Goal: Task Accomplishment & Management: Manage account settings

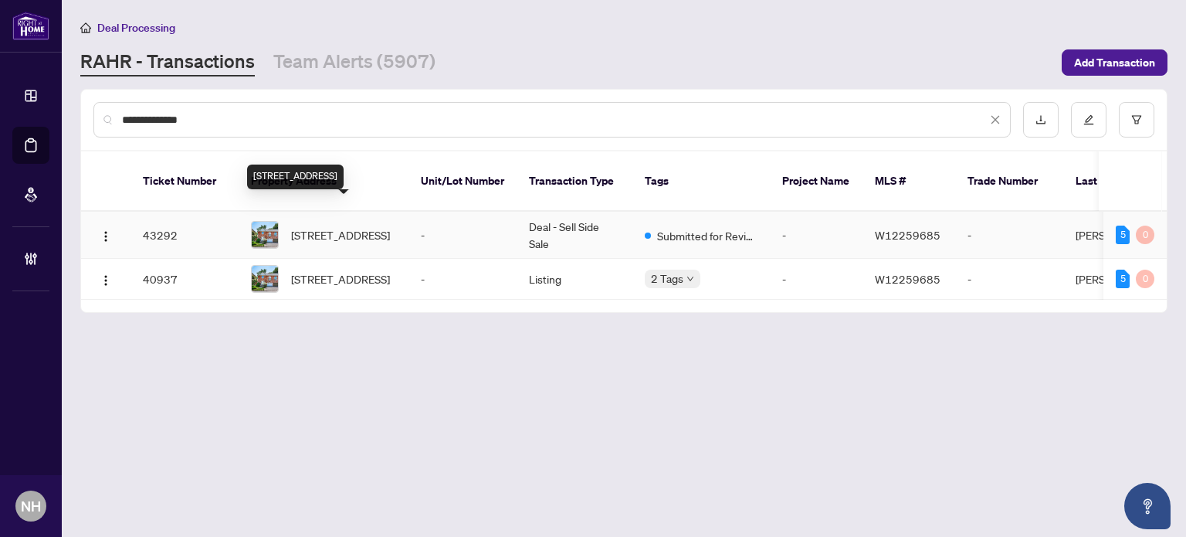
type input "**********"
click at [365, 226] on span "2032 Grovetree Lane, Burlington, Ontario L7R 4V4, Canada" at bounding box center [340, 234] width 99 height 17
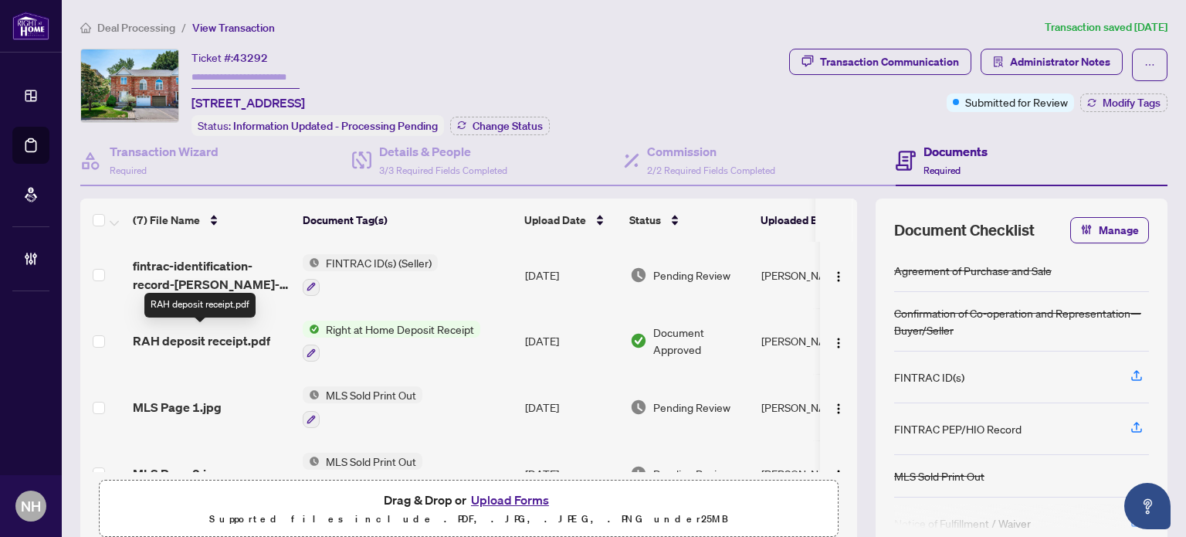
click at [226, 331] on span "RAH deposit receipt.pdf" at bounding box center [201, 340] width 137 height 19
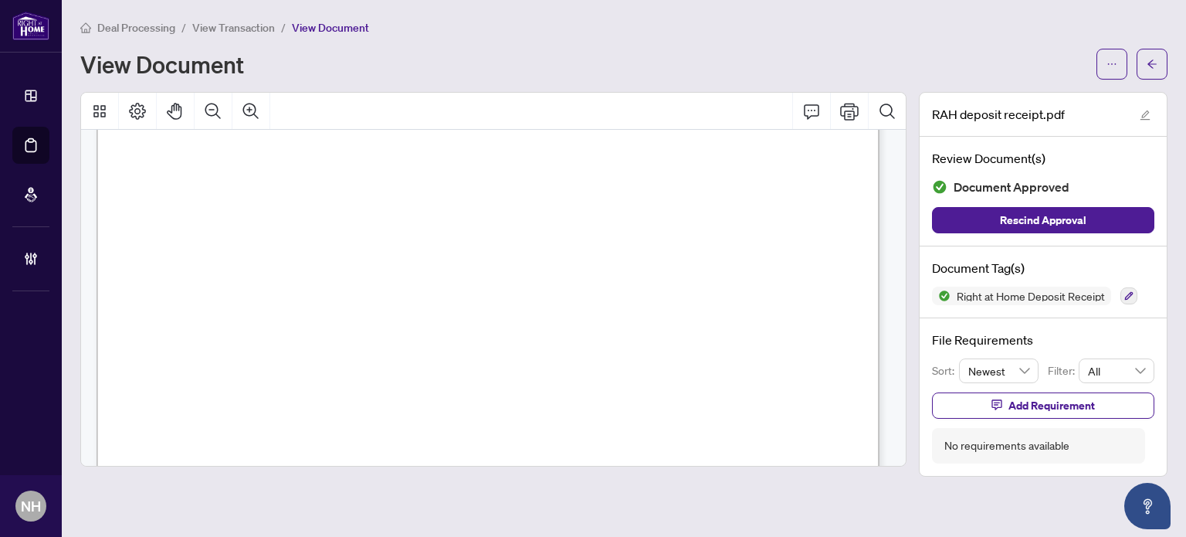
scroll to position [34, 0]
click at [253, 27] on span "View Transaction" at bounding box center [233, 28] width 83 height 14
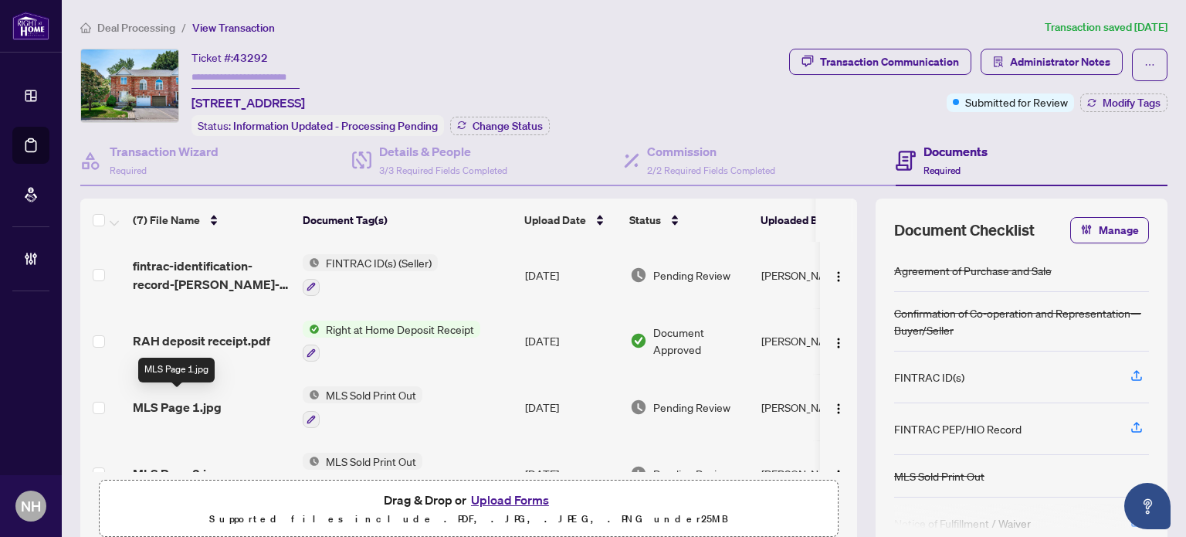
click at [201, 398] on span "MLS Page 1.jpg" at bounding box center [177, 407] width 89 height 19
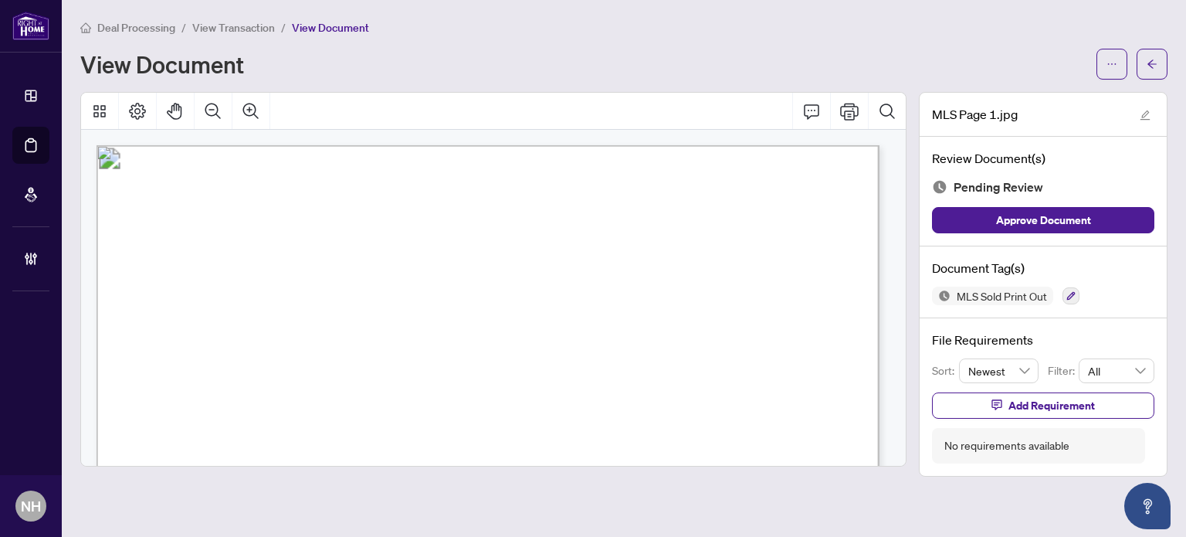
scroll to position [39, 0]
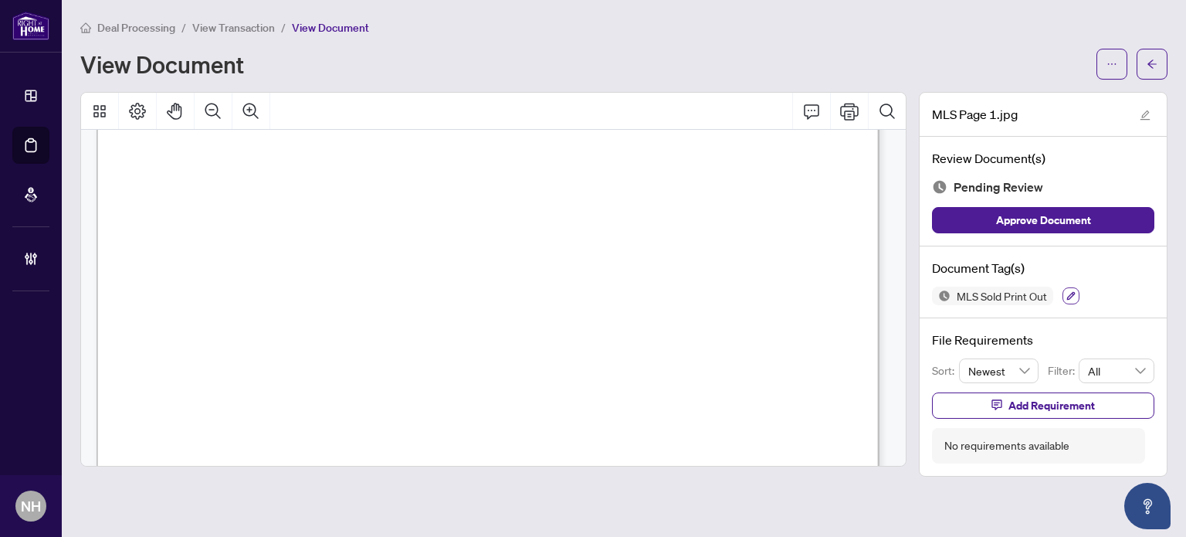
click at [1075, 287] on button "button" at bounding box center [1071, 295] width 17 height 17
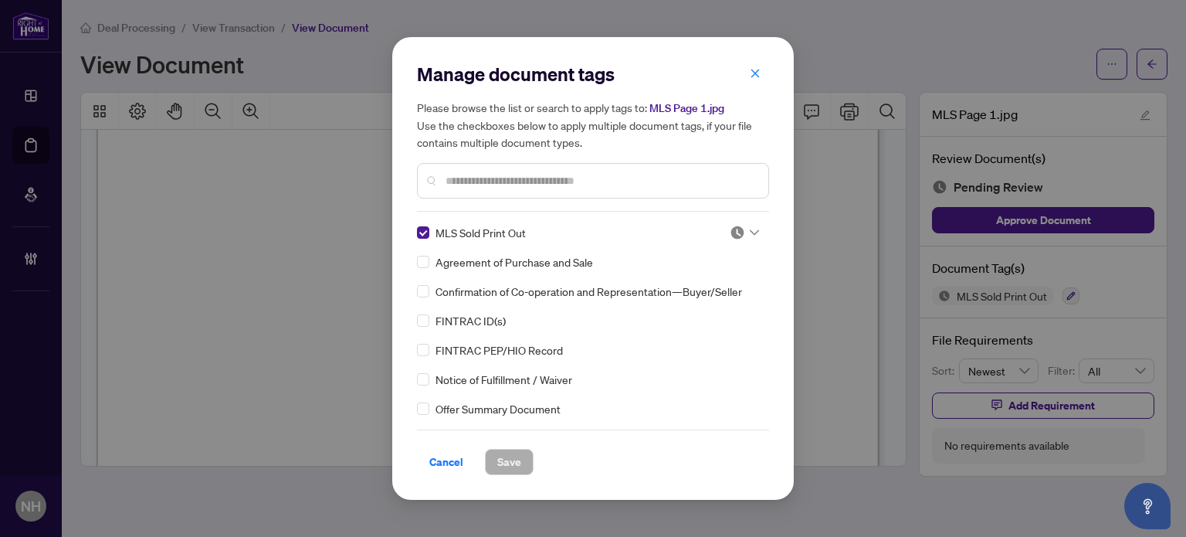
click at [752, 229] on icon at bounding box center [754, 232] width 9 height 6
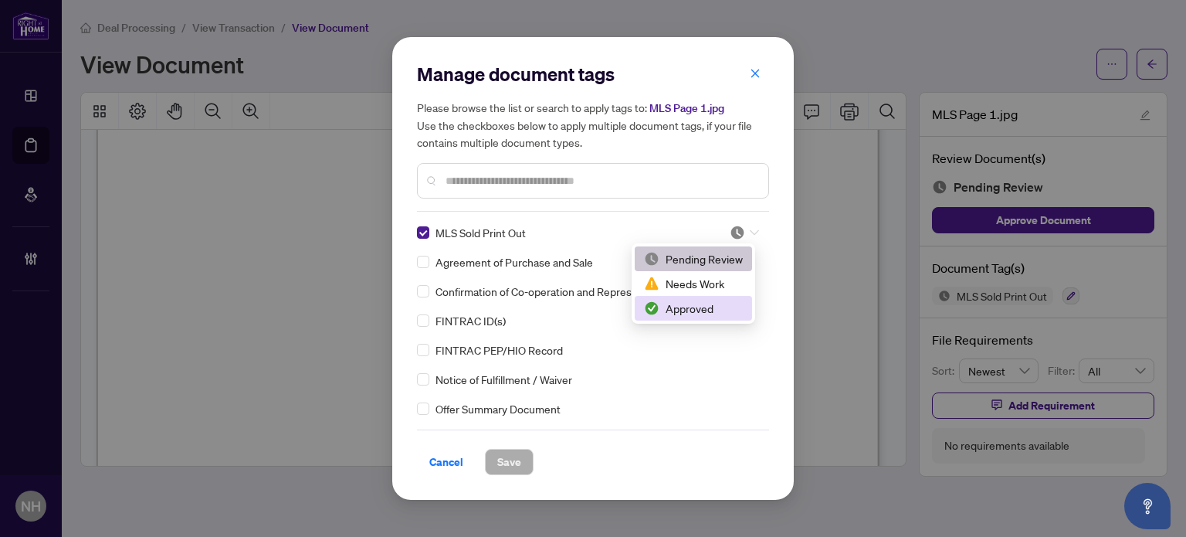
click at [697, 310] on div "Approved" at bounding box center [693, 308] width 99 height 17
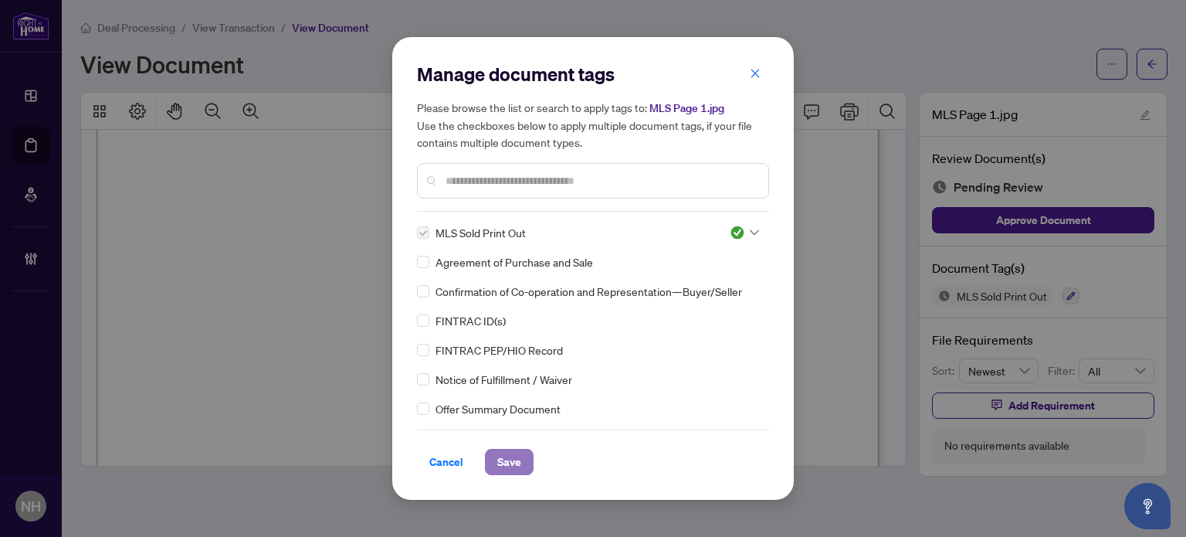
click at [514, 472] on span "Save" at bounding box center [509, 461] width 24 height 25
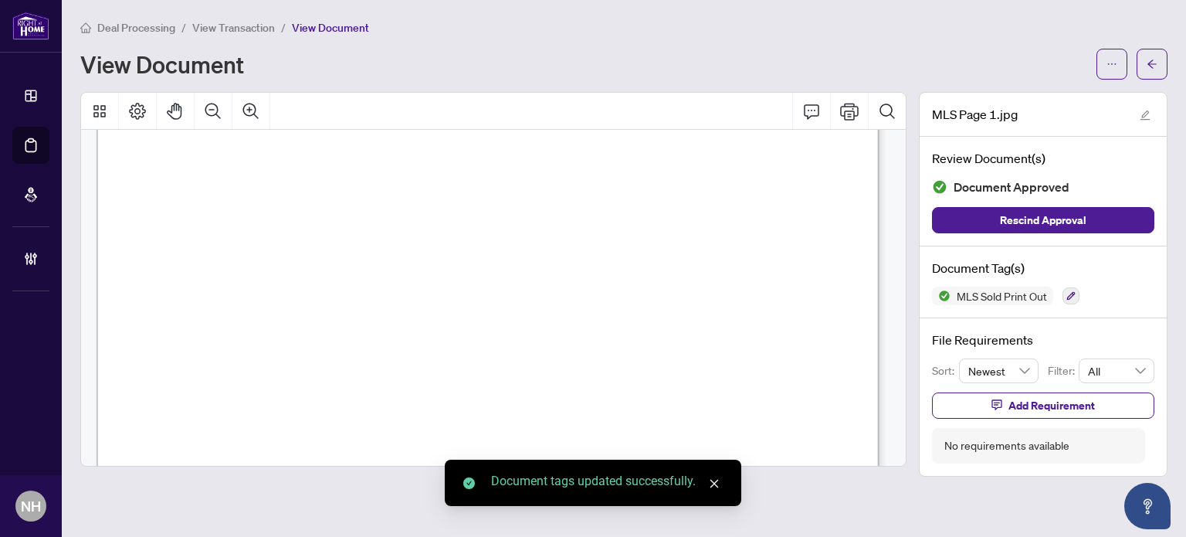
click at [218, 24] on span "View Transaction" at bounding box center [233, 28] width 83 height 14
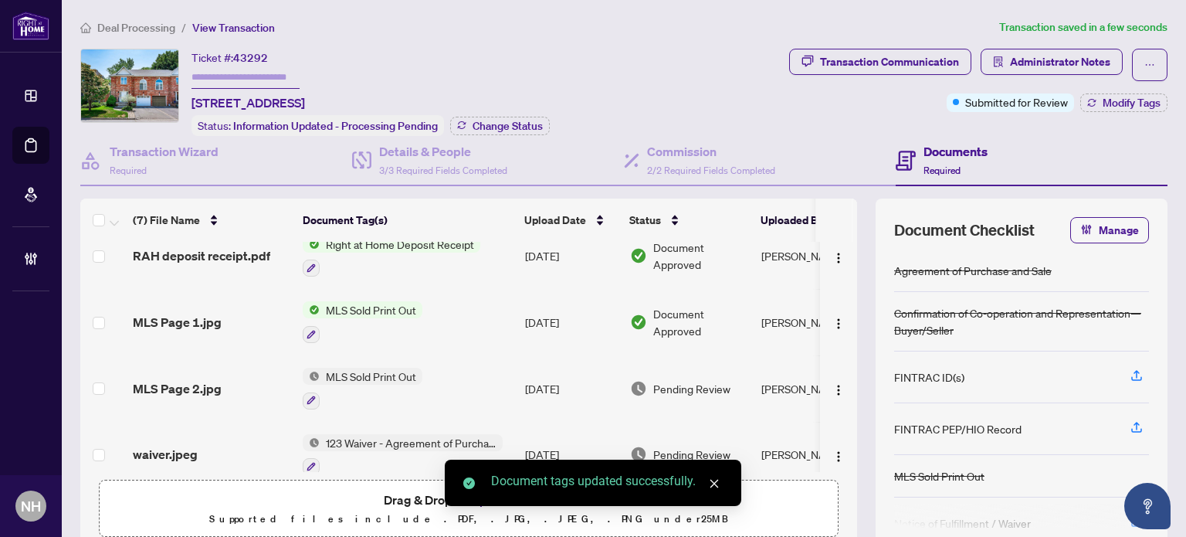
scroll to position [94, 0]
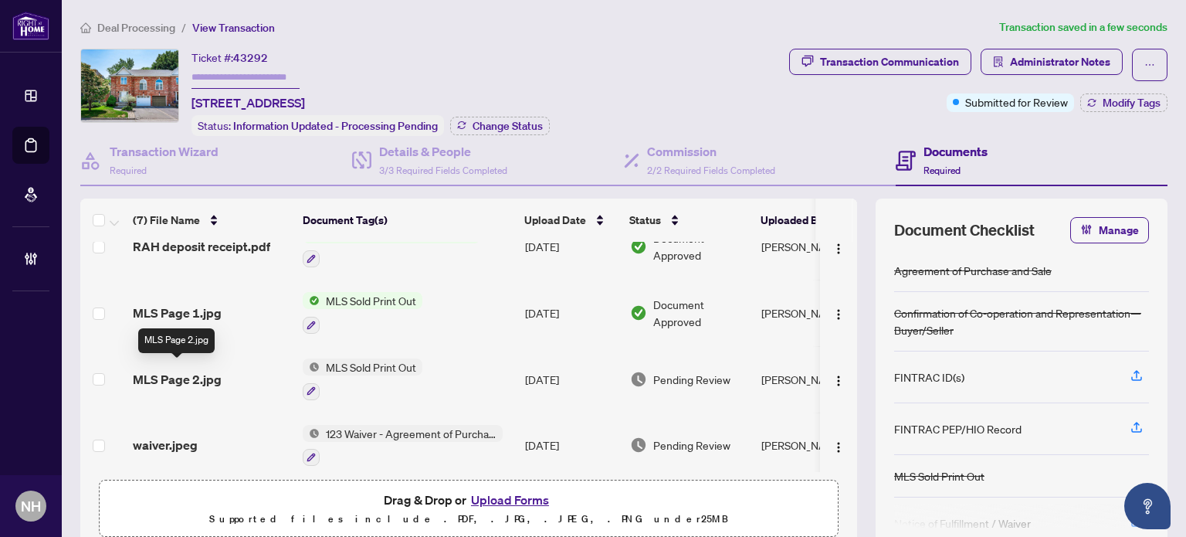
click at [201, 376] on span "MLS Page 2.jpg" at bounding box center [177, 379] width 89 height 19
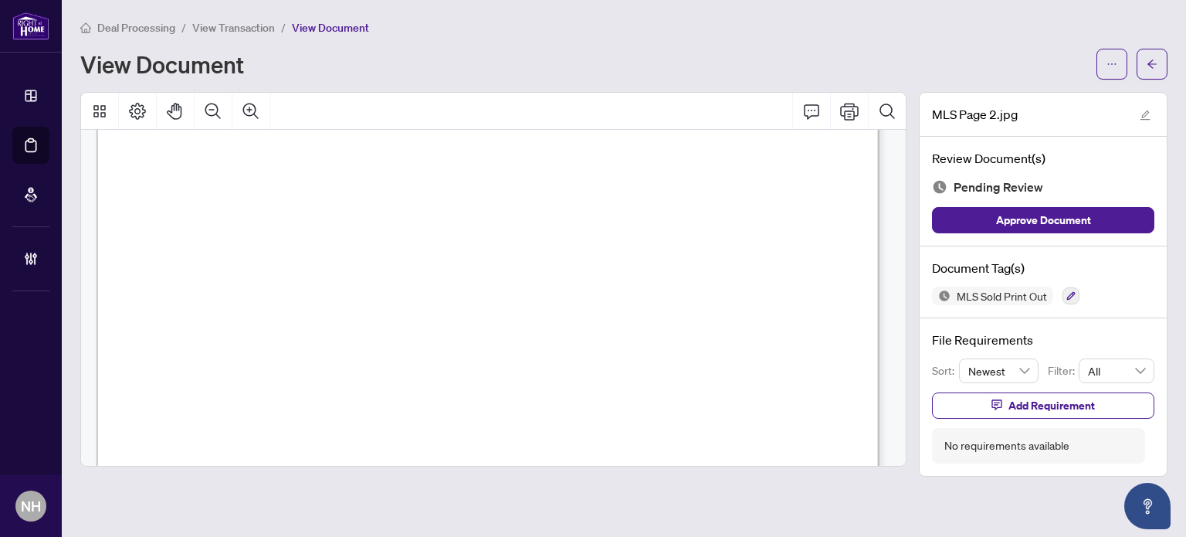
scroll to position [801, 0]
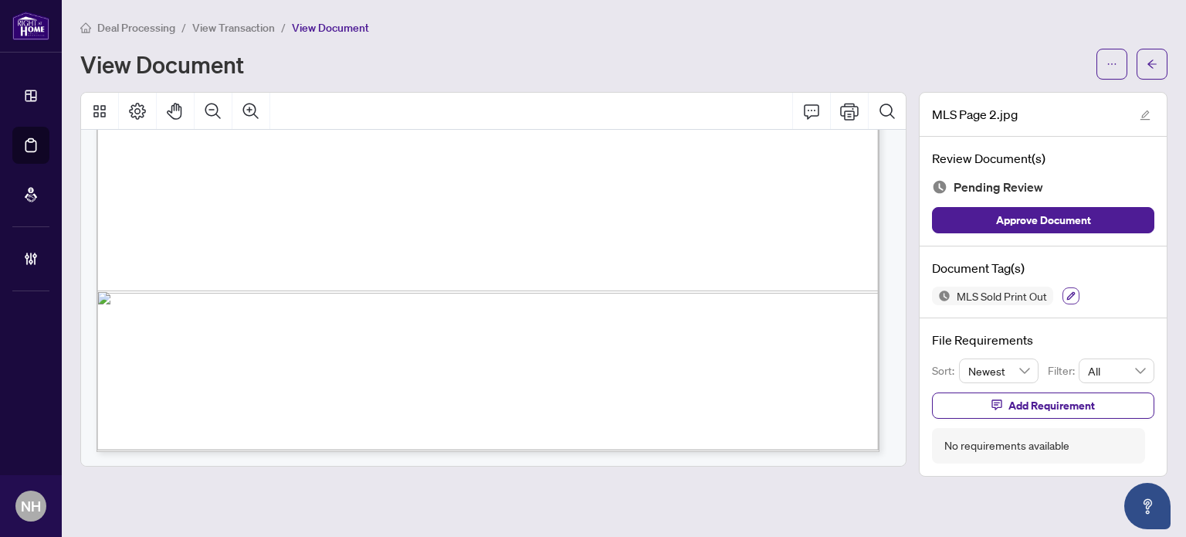
click at [1070, 300] on button "button" at bounding box center [1071, 295] width 17 height 17
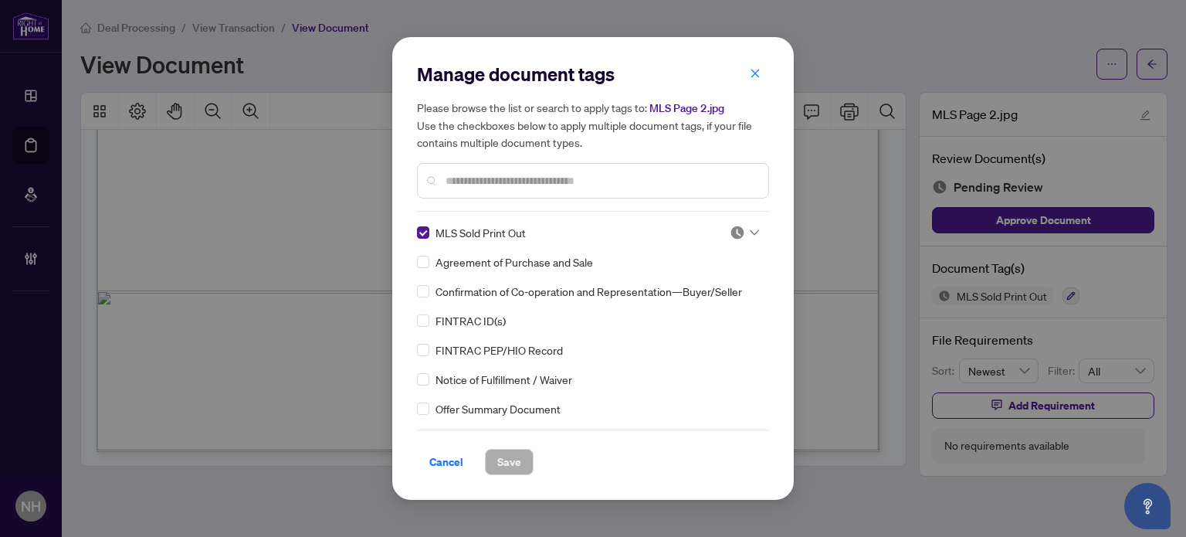
click at [744, 229] on div at bounding box center [744, 232] width 29 height 15
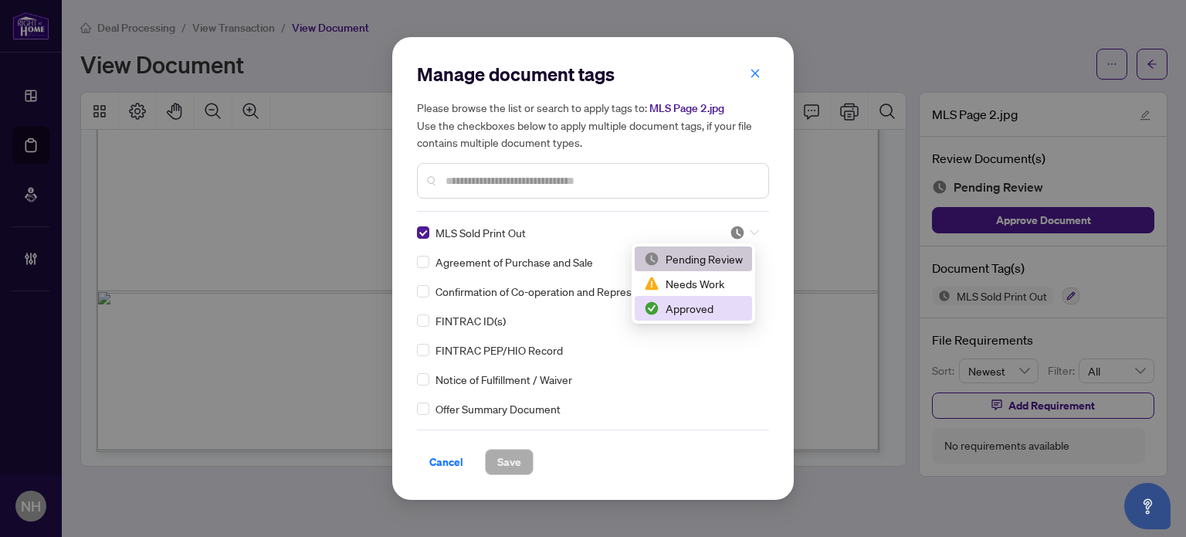
click at [698, 300] on div "Approved" at bounding box center [693, 308] width 99 height 17
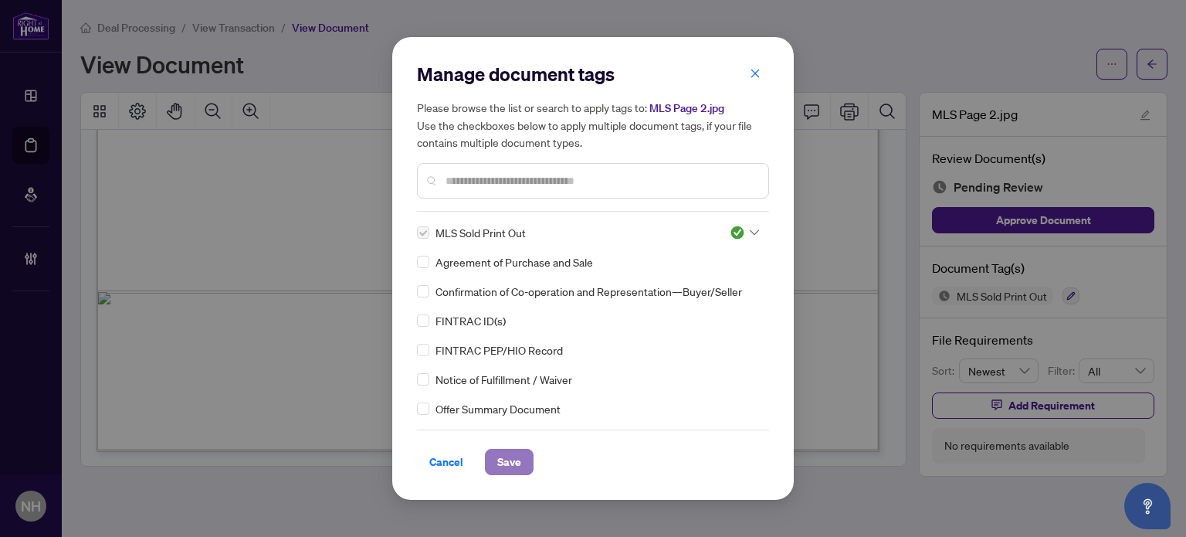
click at [504, 462] on span "Save" at bounding box center [509, 461] width 24 height 25
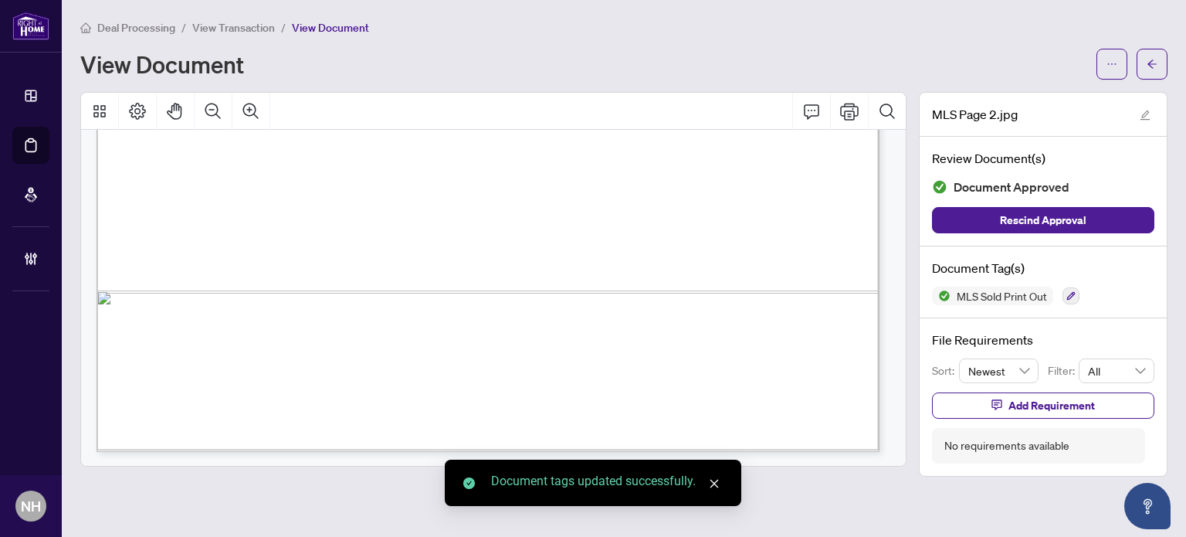
click at [234, 30] on span "View Transaction" at bounding box center [233, 28] width 83 height 14
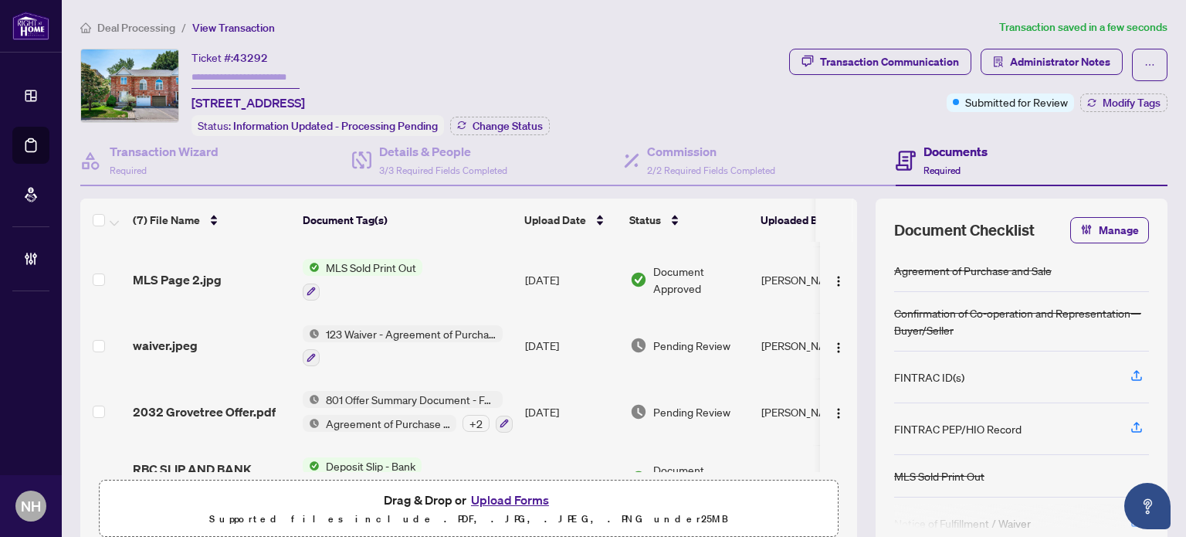
scroll to position [195, 0]
click at [168, 335] on span "waiver.jpeg" at bounding box center [165, 344] width 65 height 19
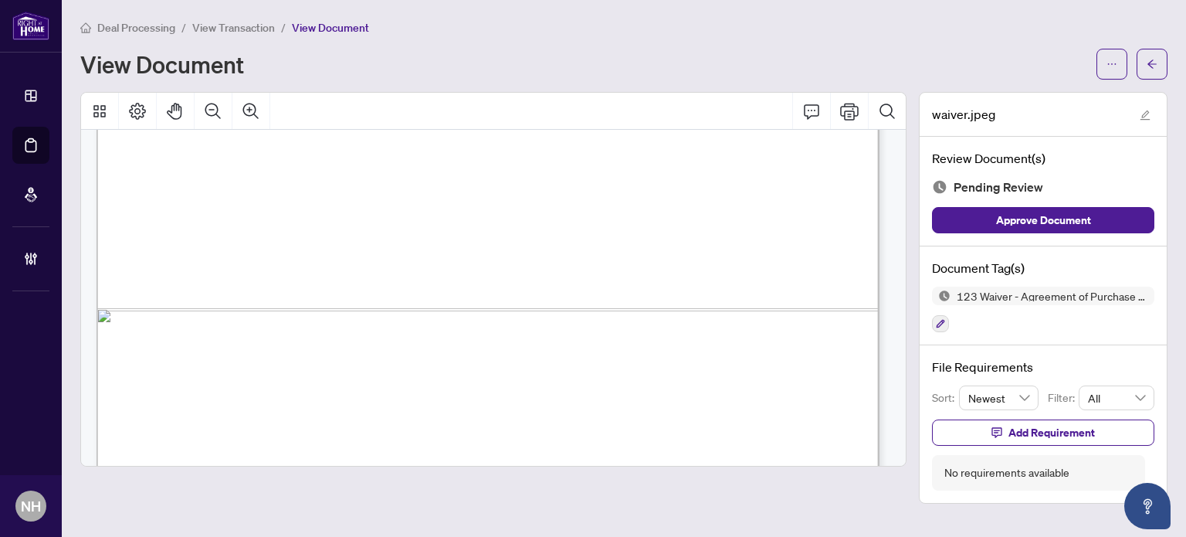
scroll to position [801, 0]
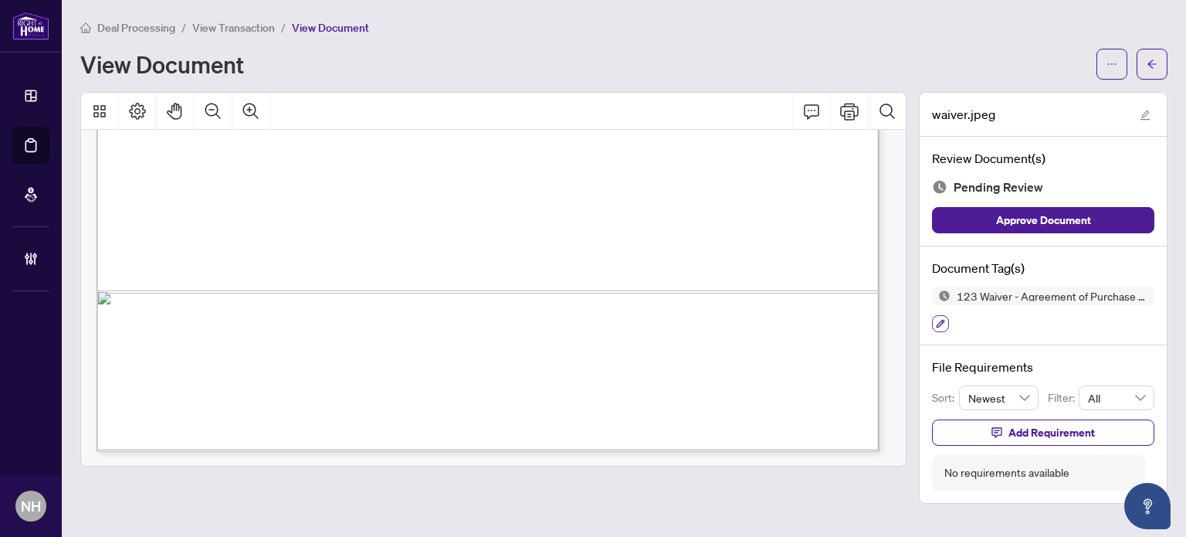
click at [938, 321] on icon "button" at bounding box center [940, 323] width 9 height 9
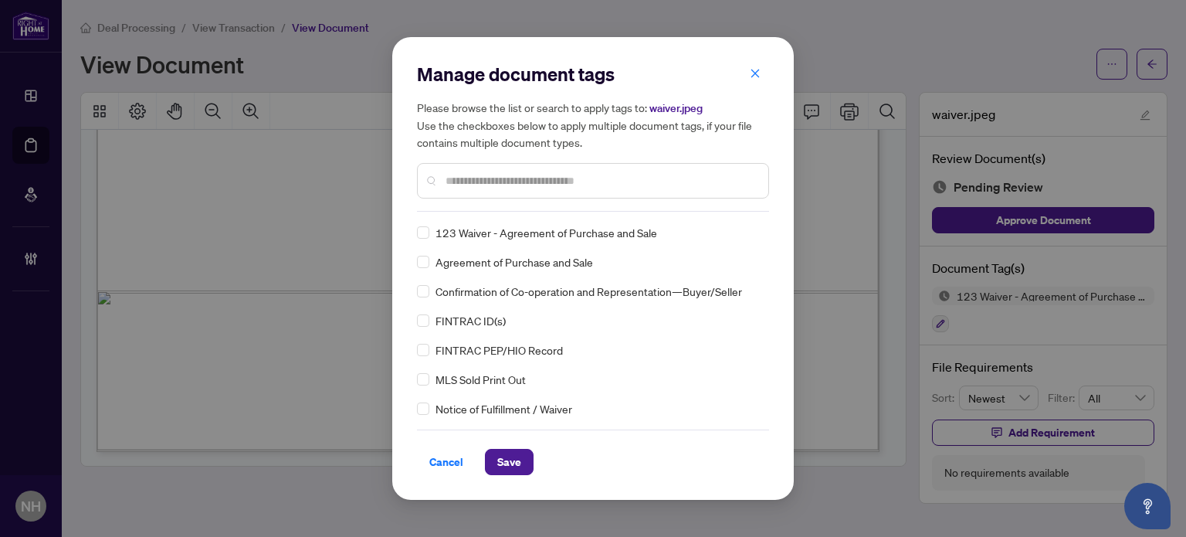
click at [565, 181] on input "text" at bounding box center [601, 180] width 310 height 17
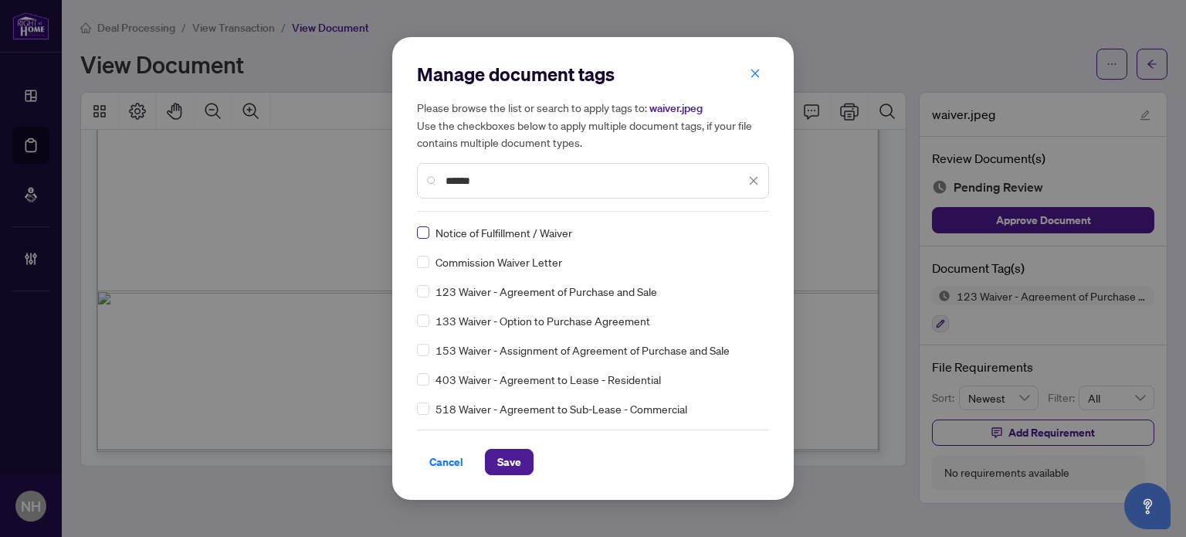
type input "******"
click at [734, 235] on img at bounding box center [737, 232] width 15 height 15
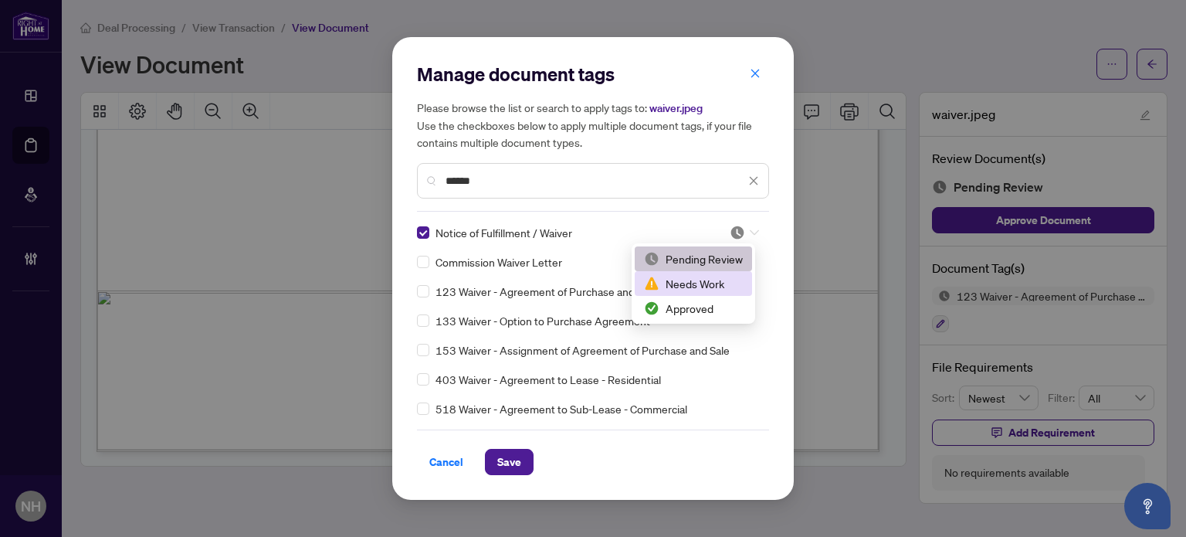
click at [714, 272] on div "Needs Work" at bounding box center [693, 283] width 117 height 25
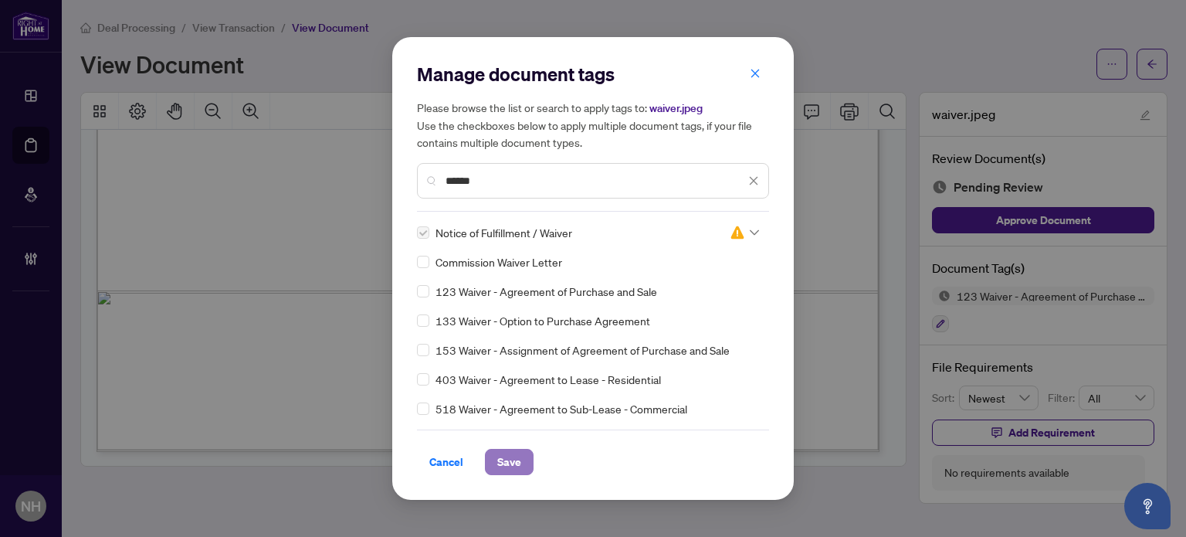
click at [512, 453] on span "Save" at bounding box center [509, 461] width 24 height 25
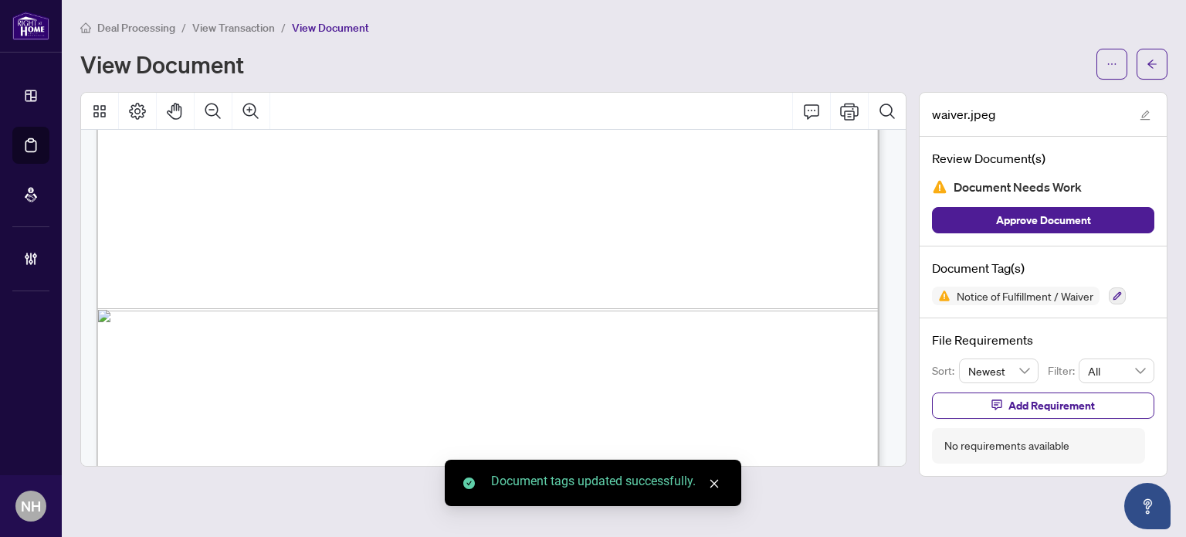
scroll to position [780, 0]
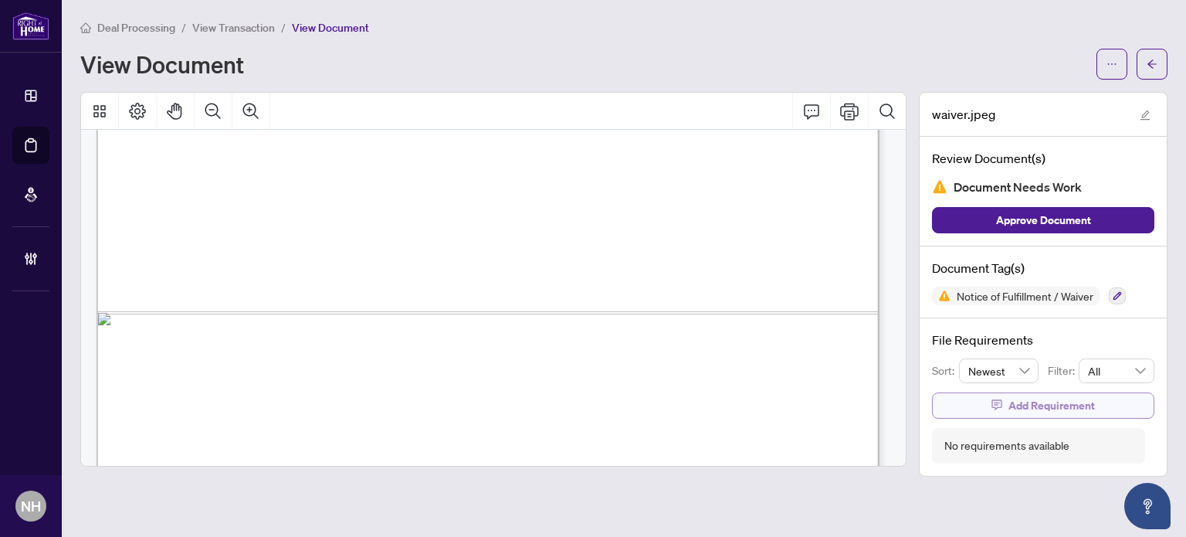
click at [1072, 396] on span "Add Requirement" at bounding box center [1052, 405] width 86 height 25
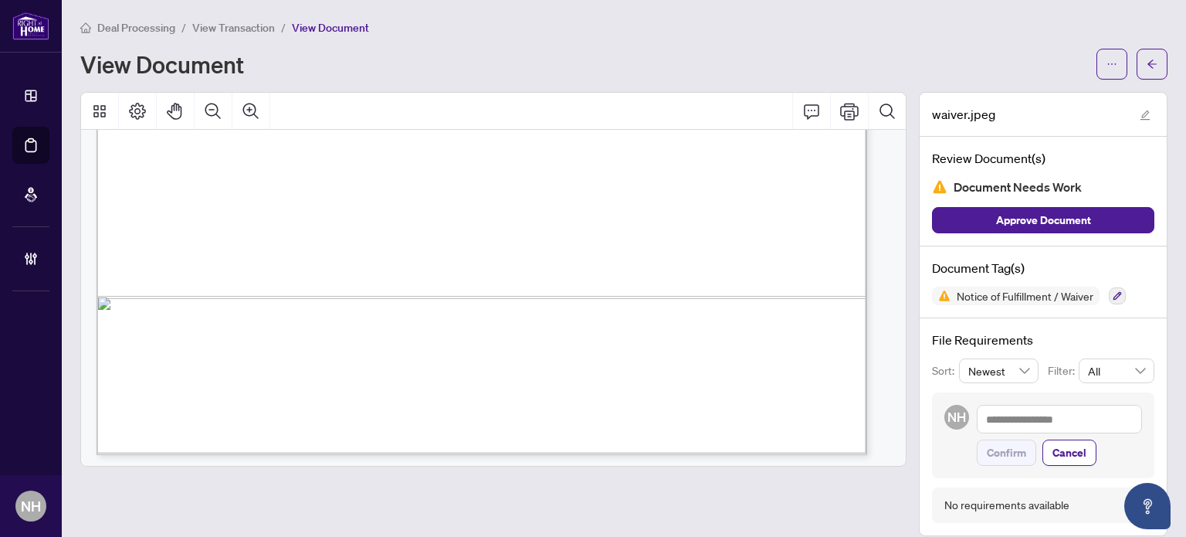
scroll to position [768, 0]
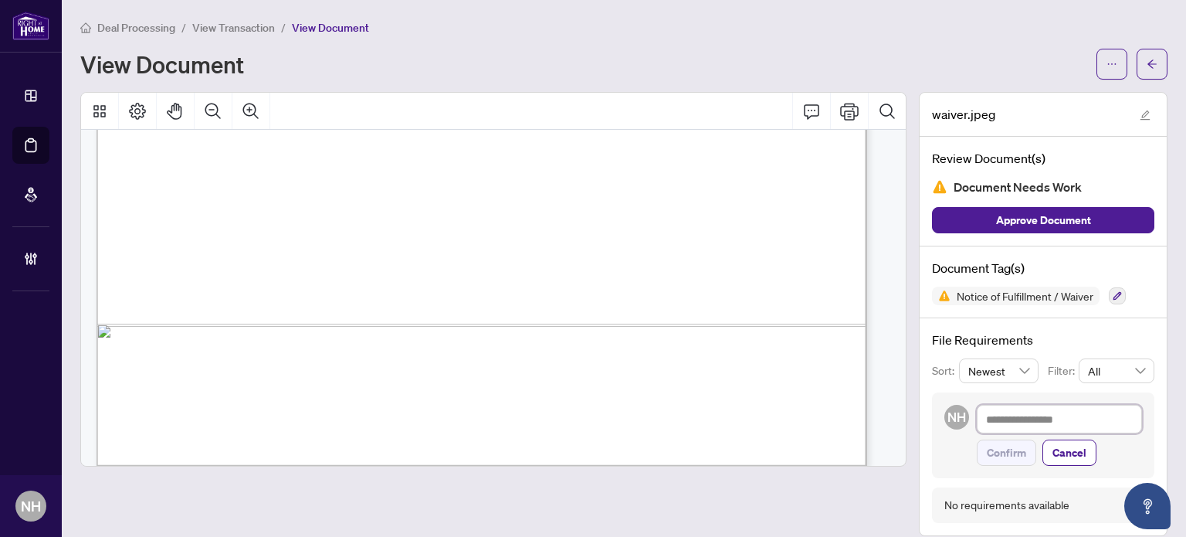
click at [1031, 421] on textarea at bounding box center [1059, 419] width 165 height 29
type textarea "*"
type textarea "**"
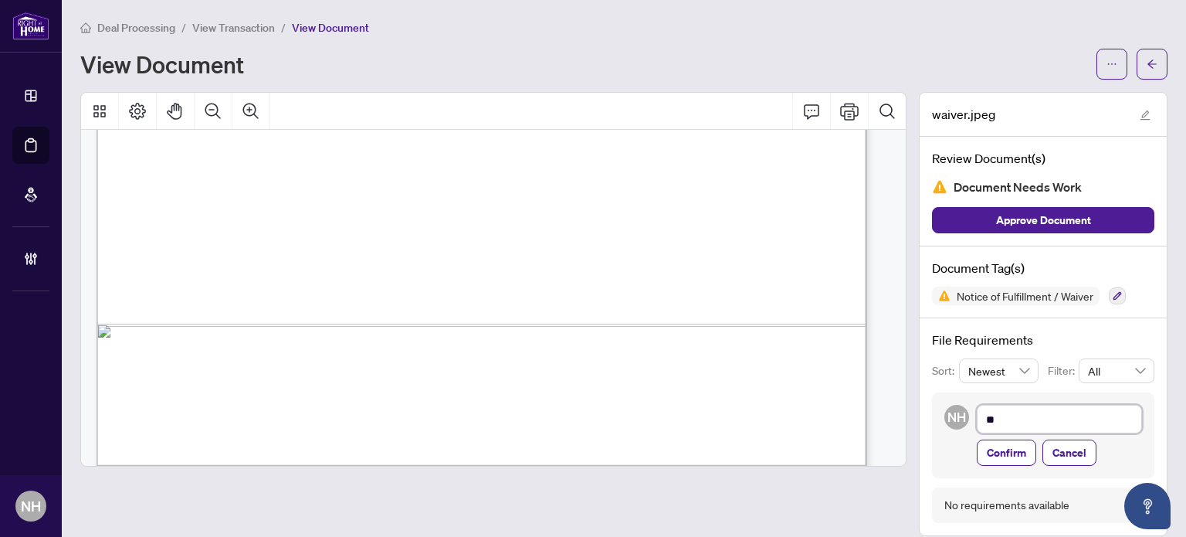
type textarea "***"
type textarea "**"
type textarea "*"
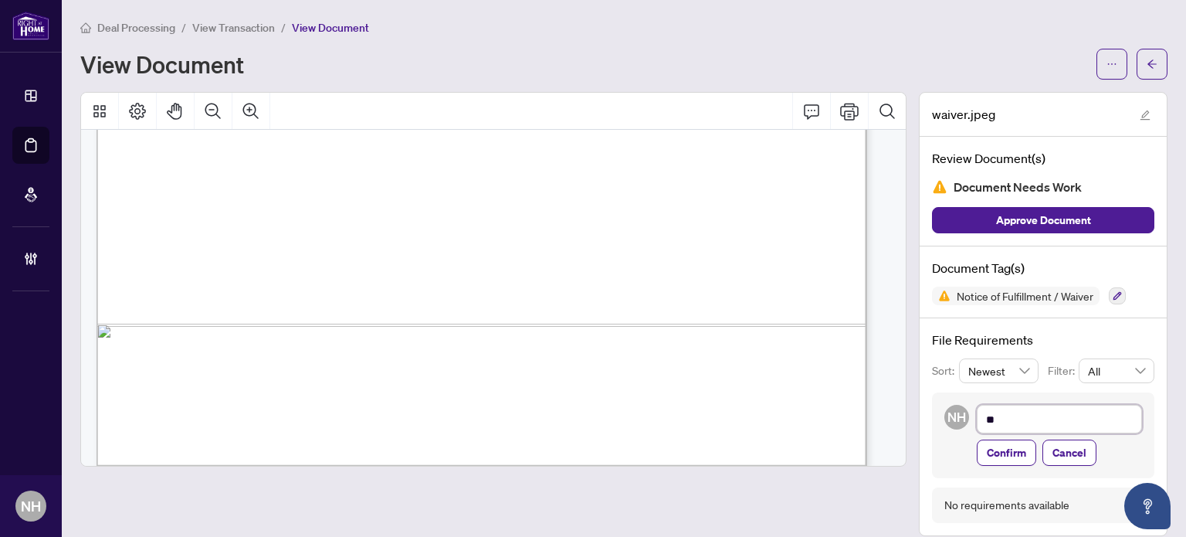
type textarea "*"
type textarea "**"
type textarea "***"
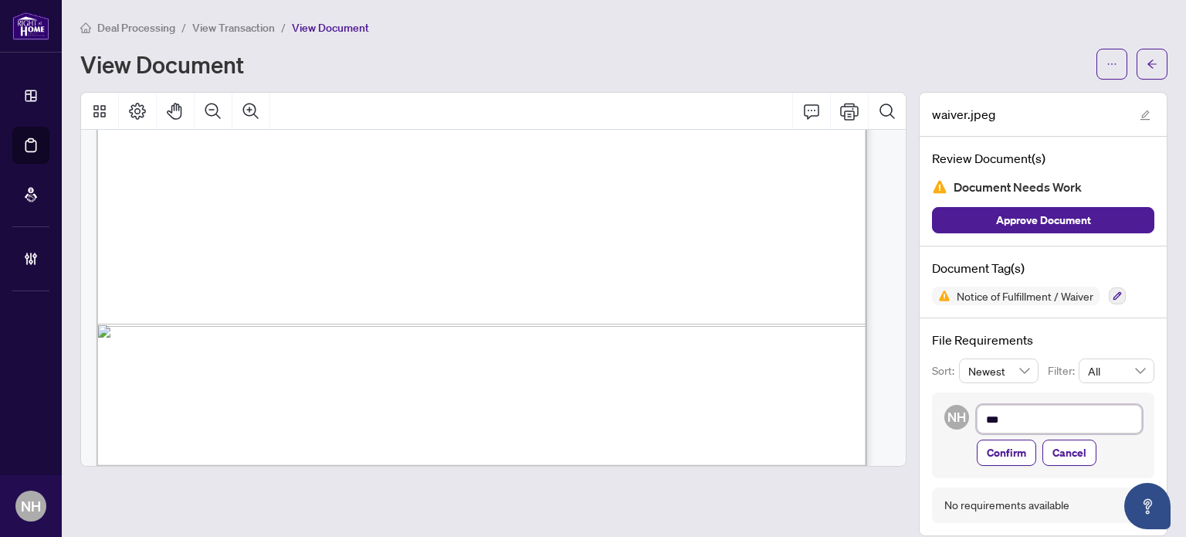
type textarea "****"
type textarea "*****"
type textarea "****"
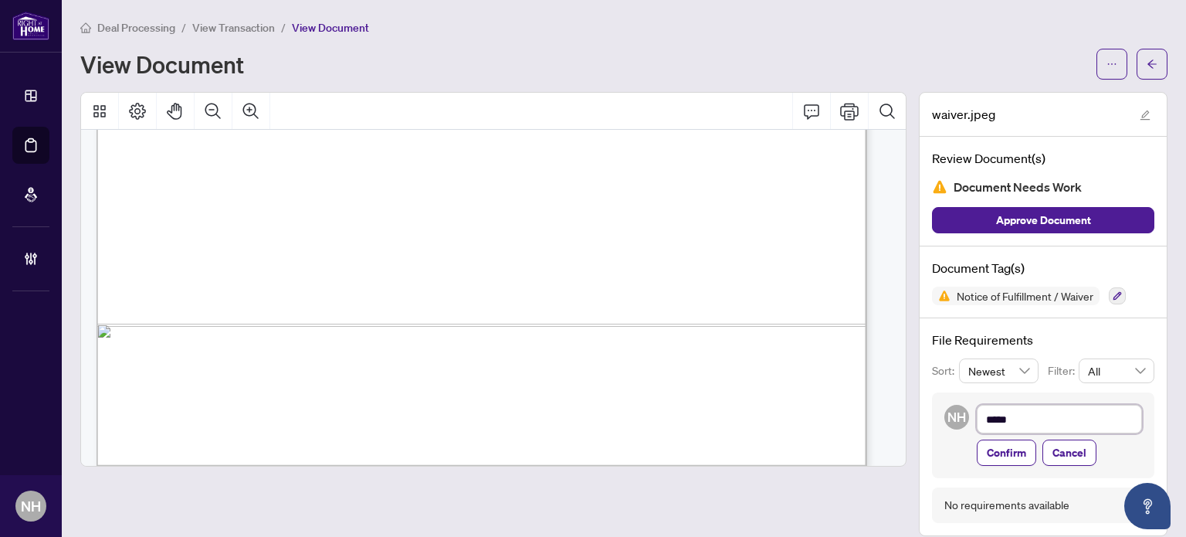
type textarea "****"
type textarea "***"
type textarea "**"
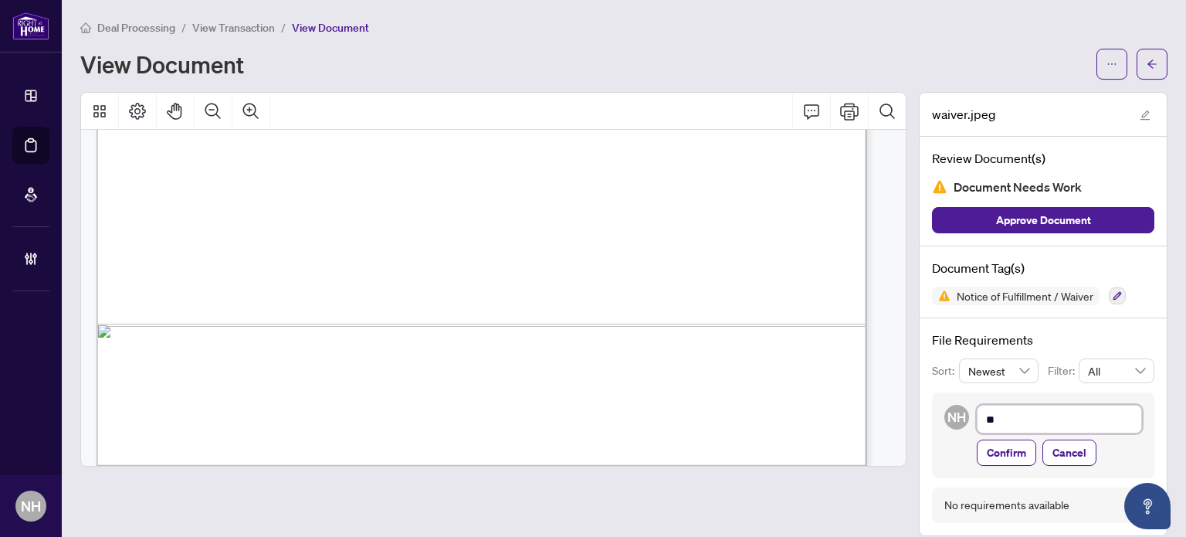
type textarea "***"
type textarea "****"
type textarea "*****"
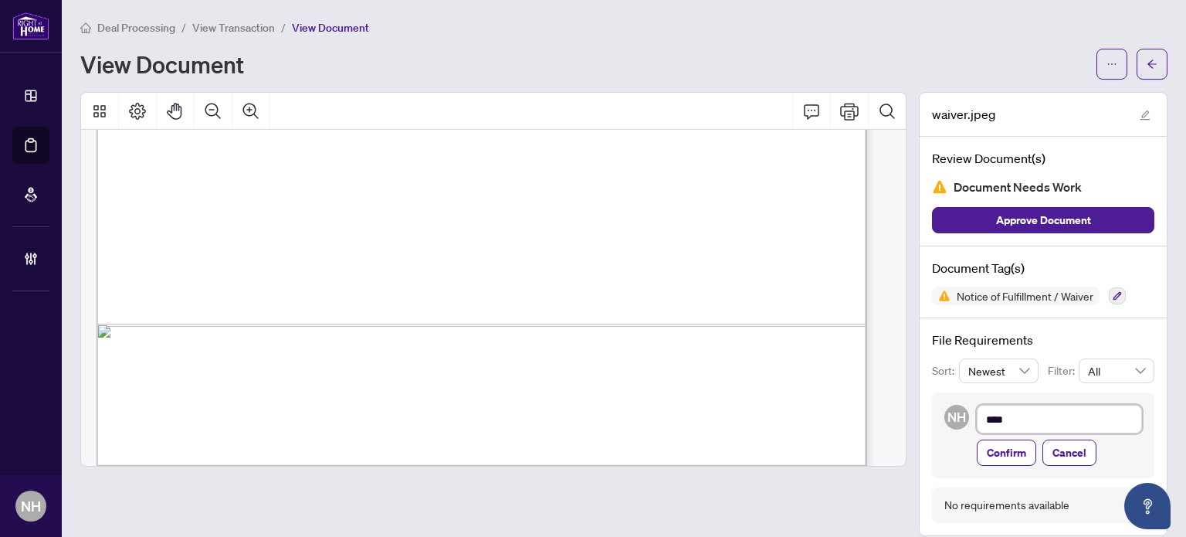
type textarea "*****"
type textarea "******"
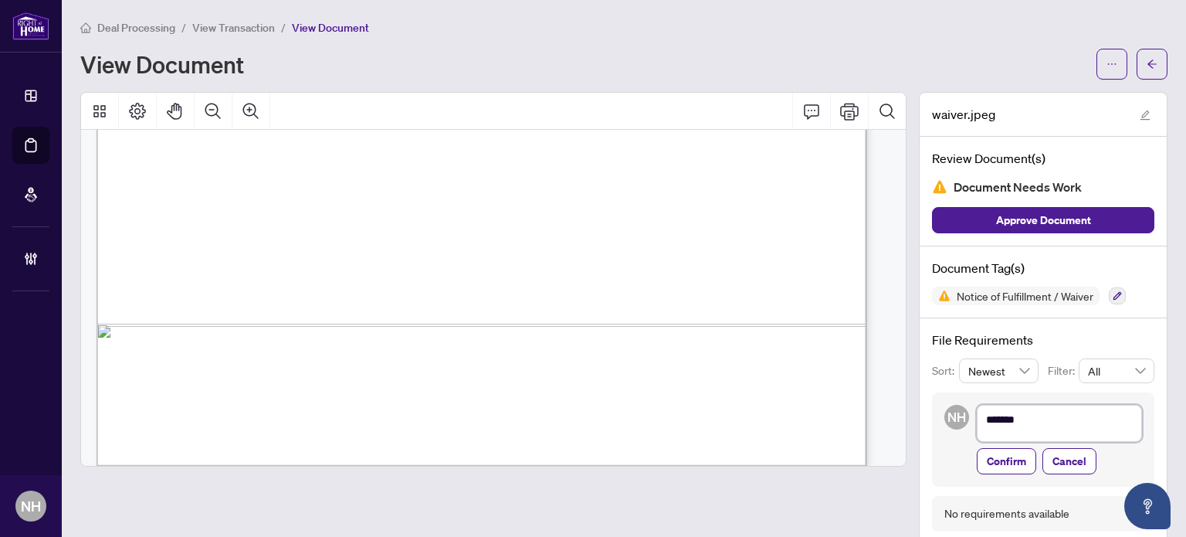
scroll to position [0, 0]
type textarea "****** *"
type textarea "******"
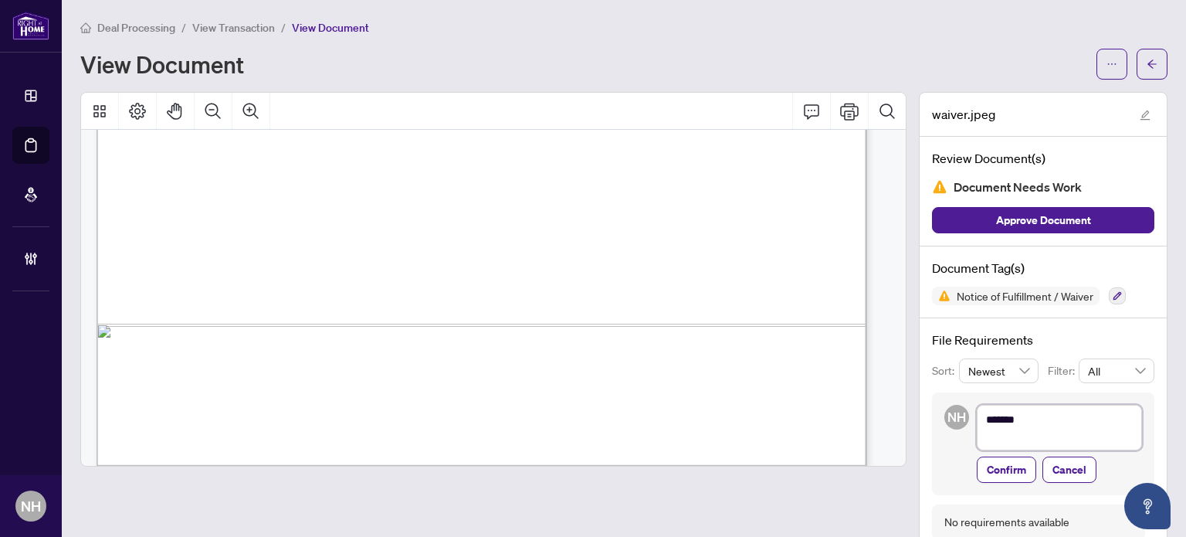
type textarea "******"
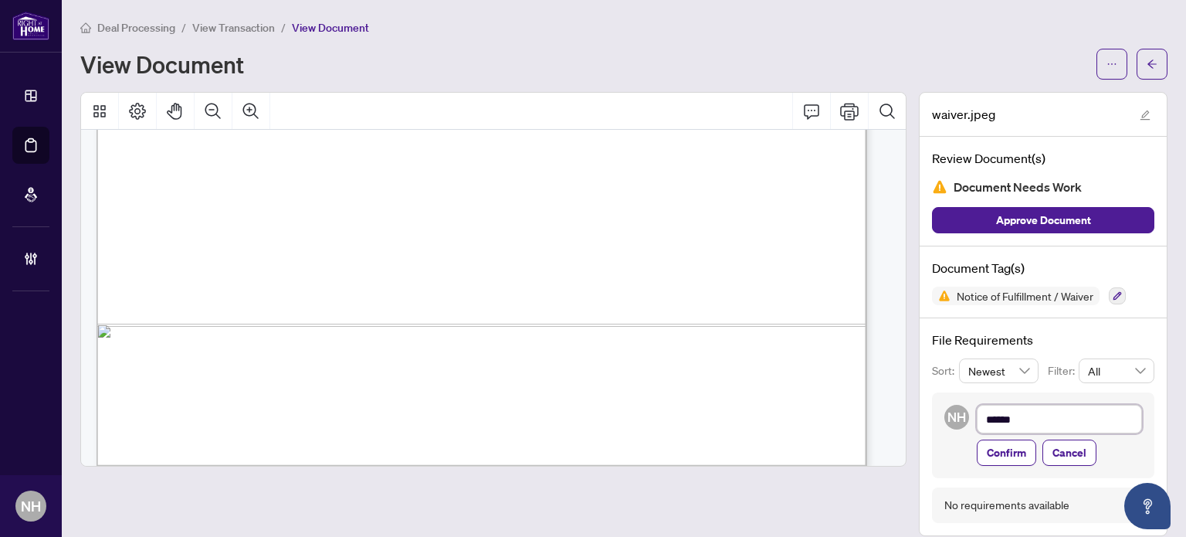
type textarea "******"
type textarea "********"
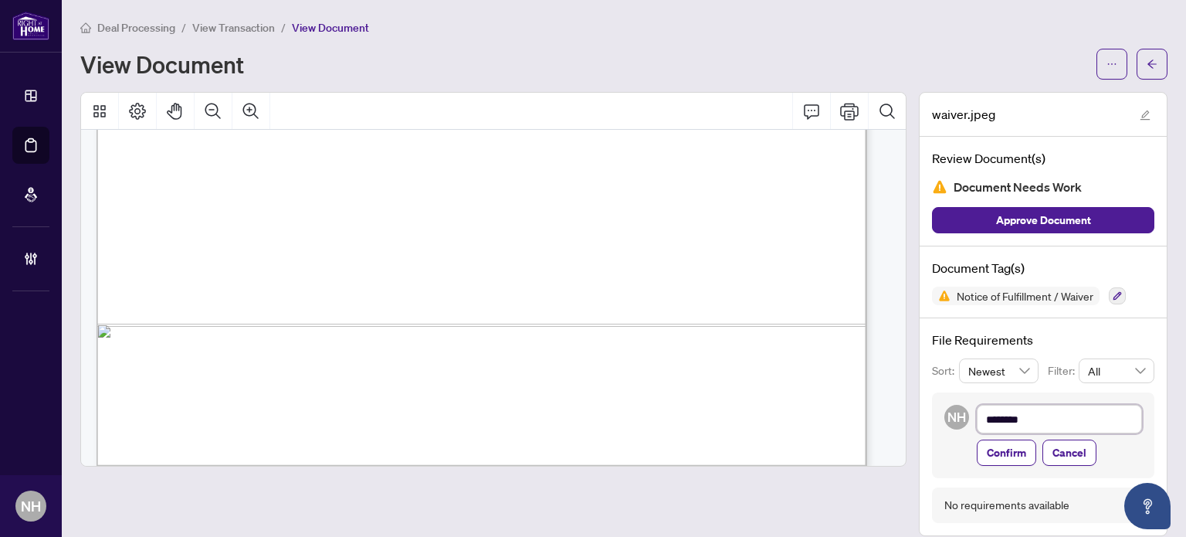
type textarea "********"
type textarea "**********"
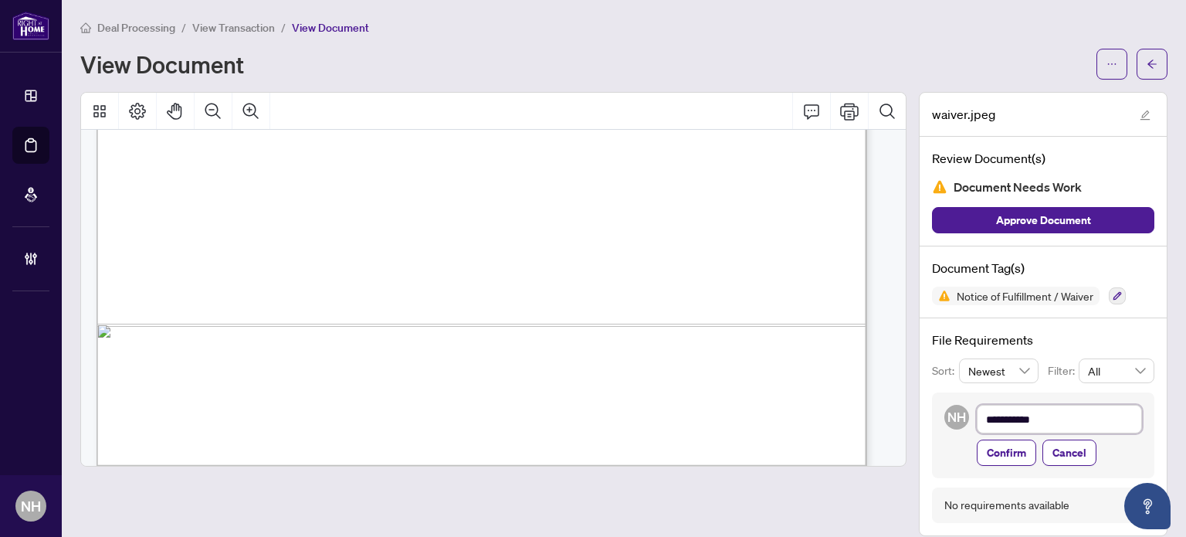
type textarea "**********"
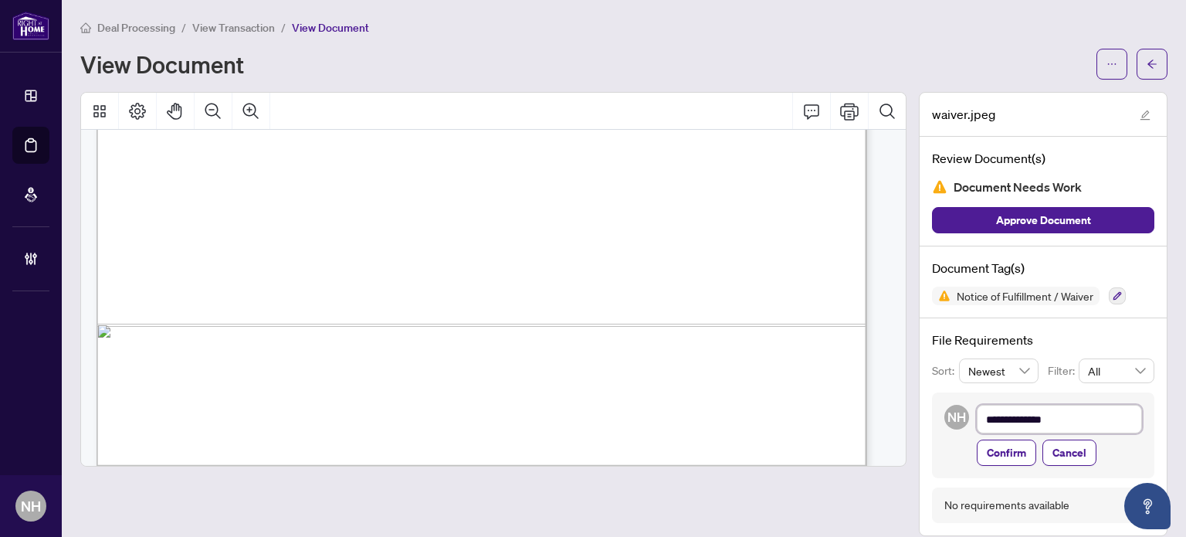
type textarea "**********"
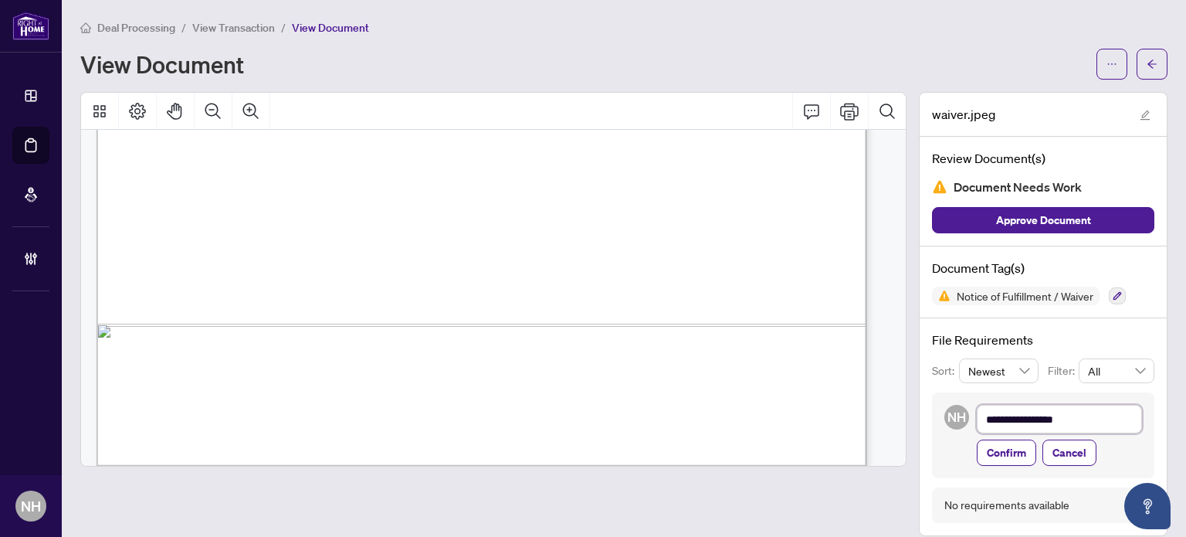
type textarea "**********"
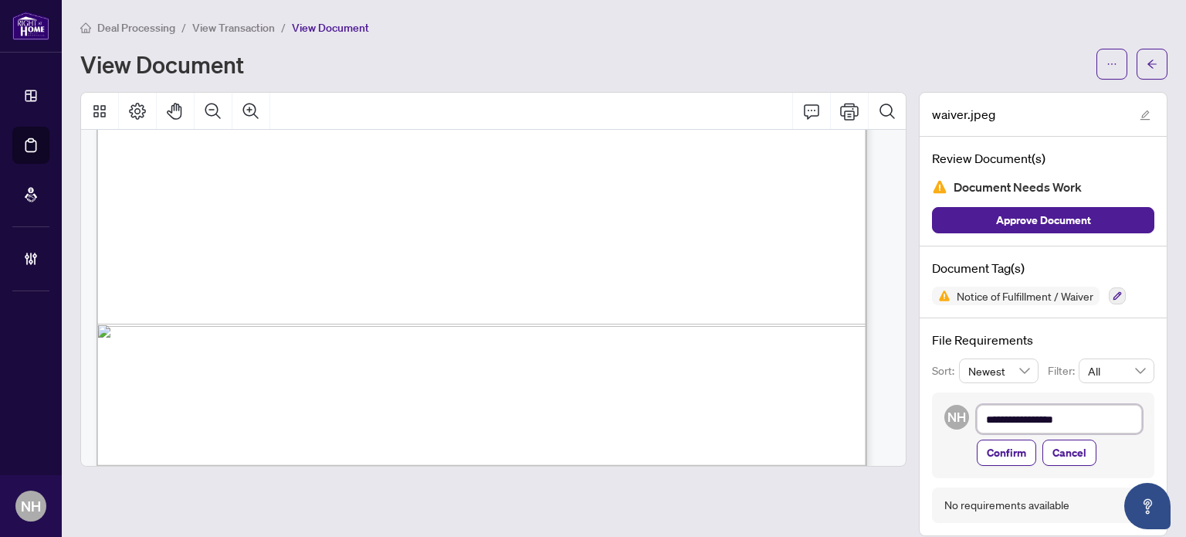
type textarea "**********"
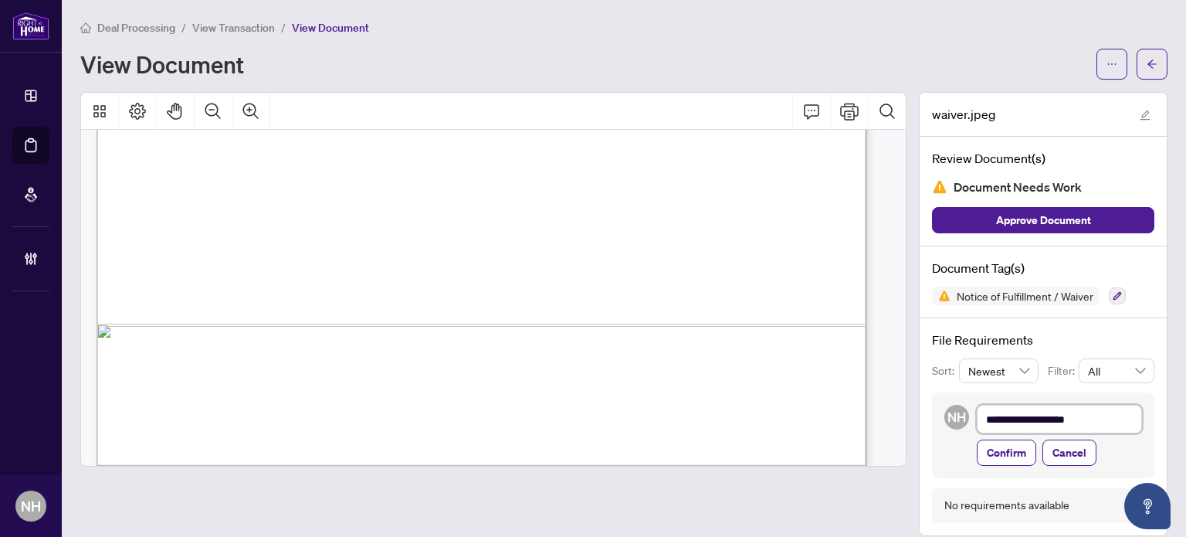
type textarea "**********"
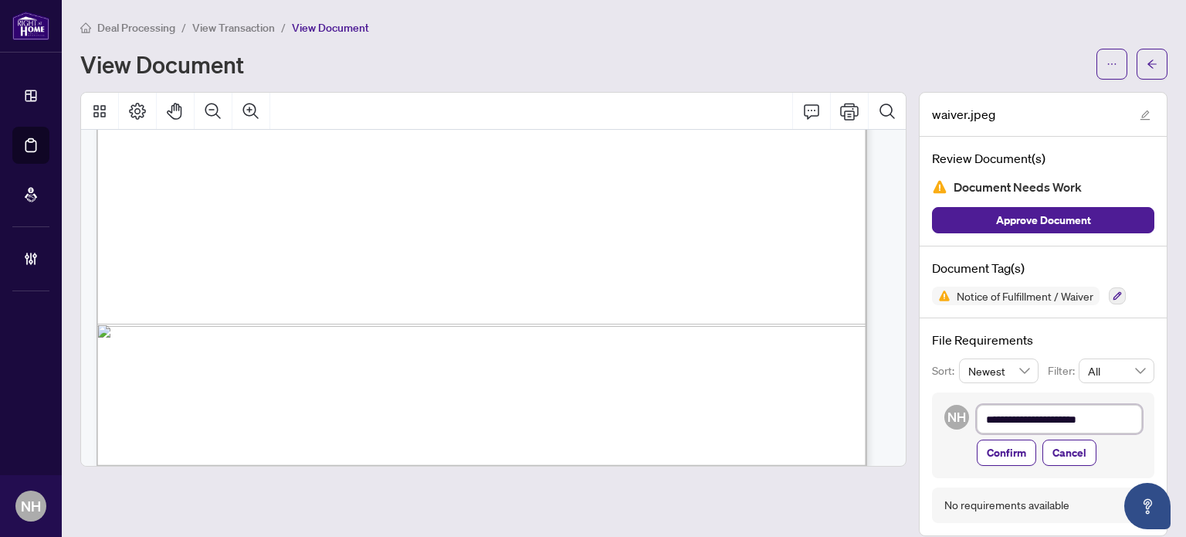
type textarea "**********"
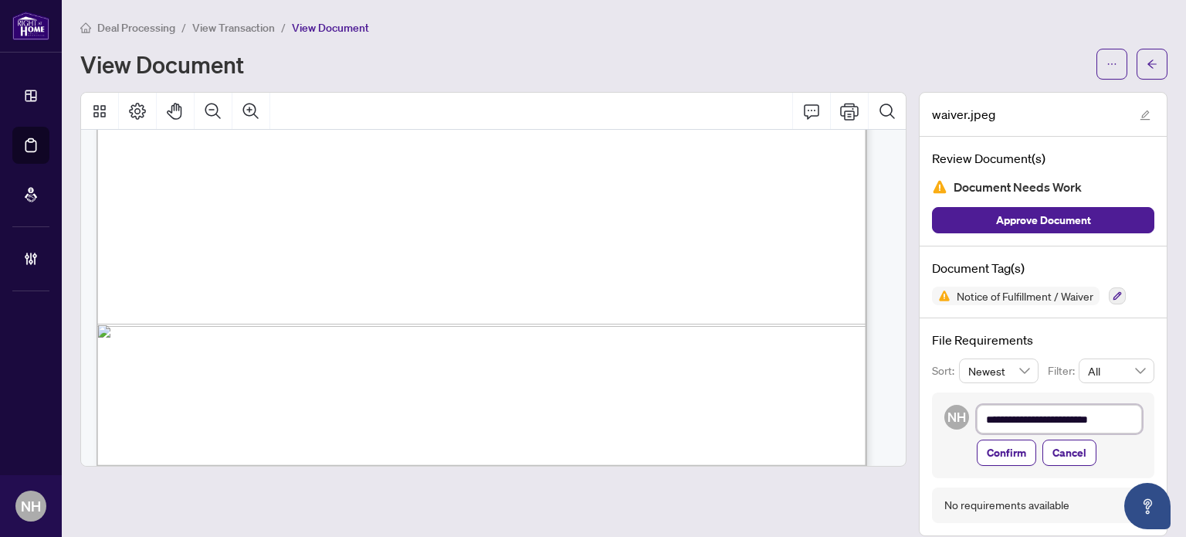
type textarea "**********"
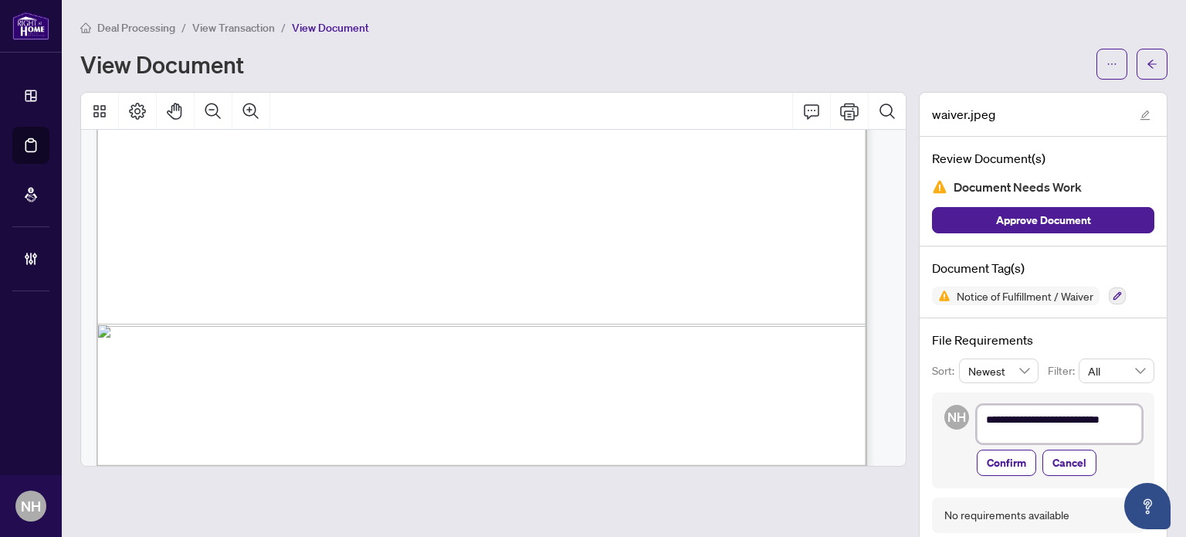
type textarea "**********"
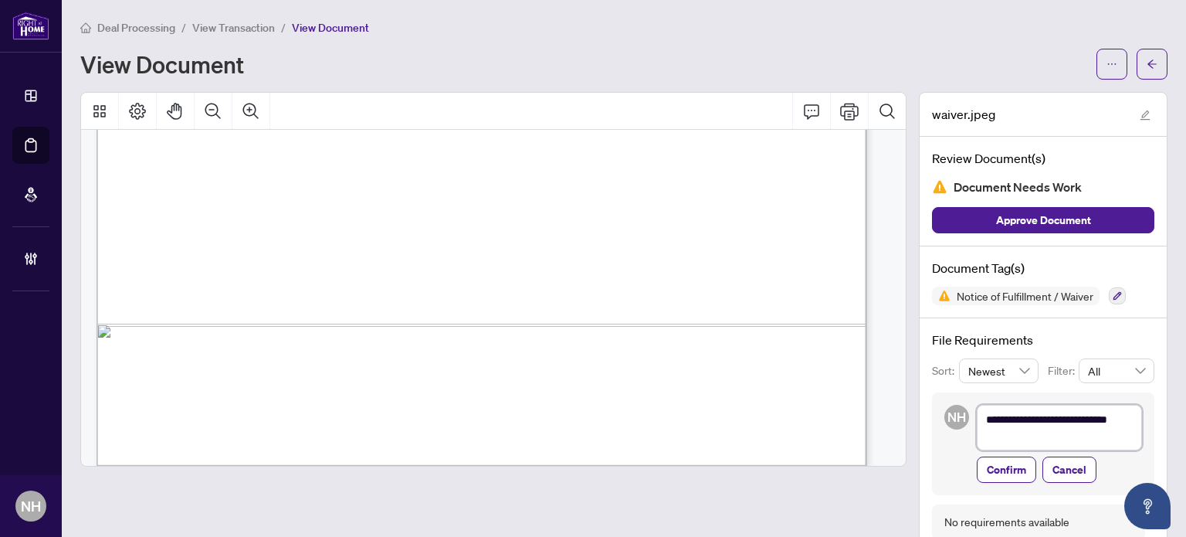
click at [1038, 436] on textarea "**********" at bounding box center [1059, 428] width 165 height 46
click at [1023, 434] on textarea "**********" at bounding box center [1059, 428] width 165 height 46
type textarea "**********"
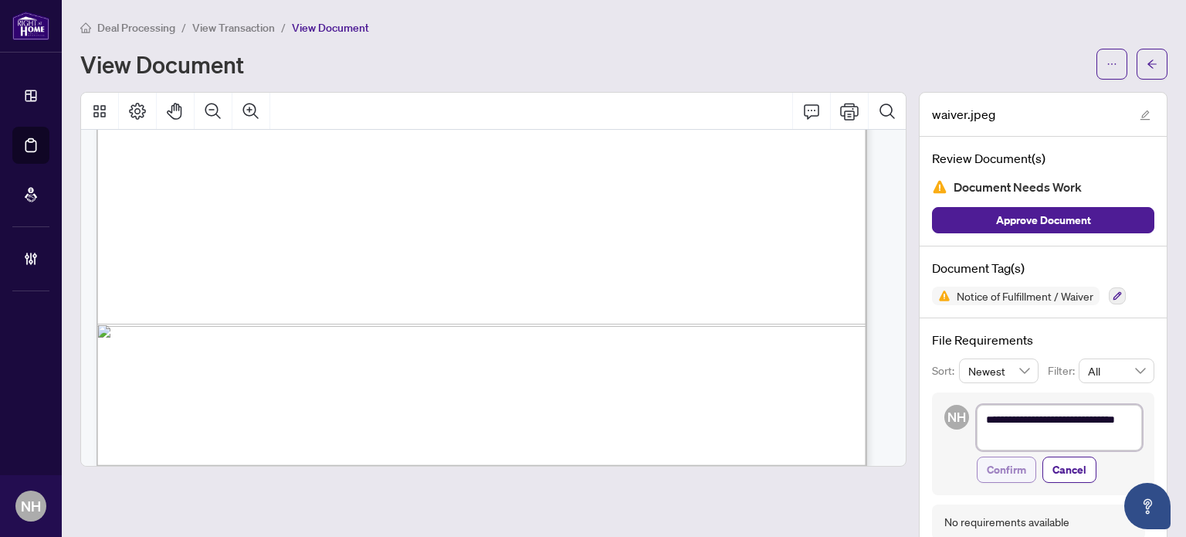
type textarea "**********"
click at [1007, 458] on span "Confirm" at bounding box center [1006, 469] width 39 height 25
type textarea "**********"
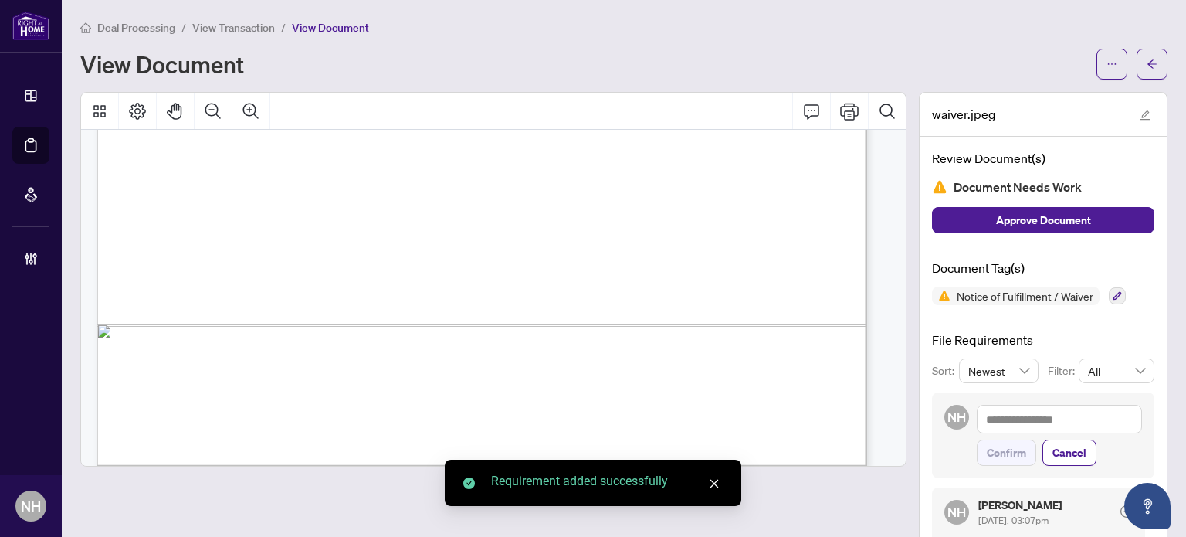
click at [243, 28] on span "View Transaction" at bounding box center [233, 28] width 83 height 14
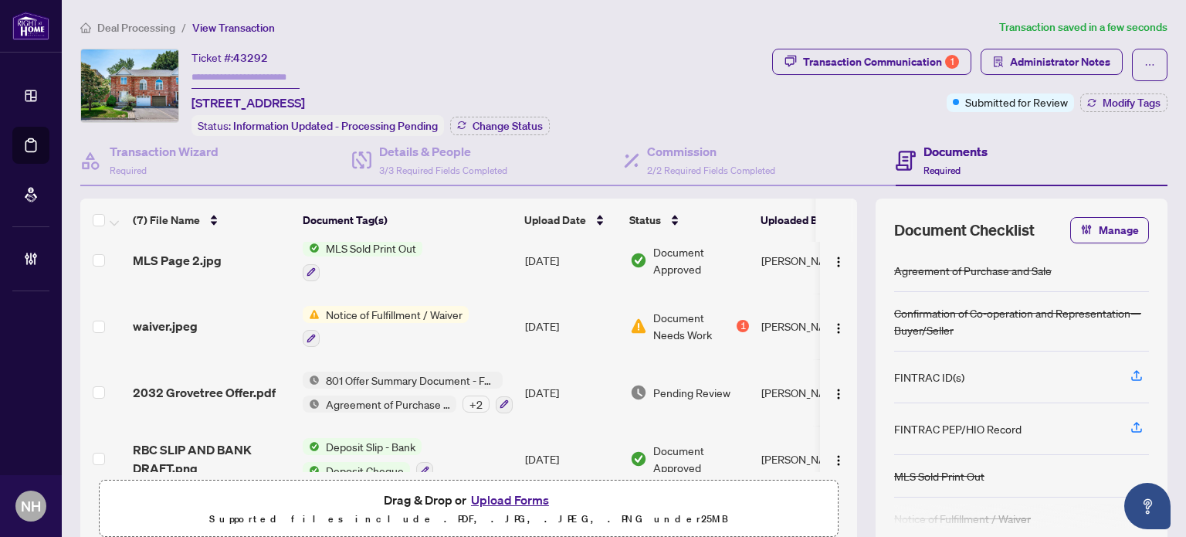
scroll to position [229, 0]
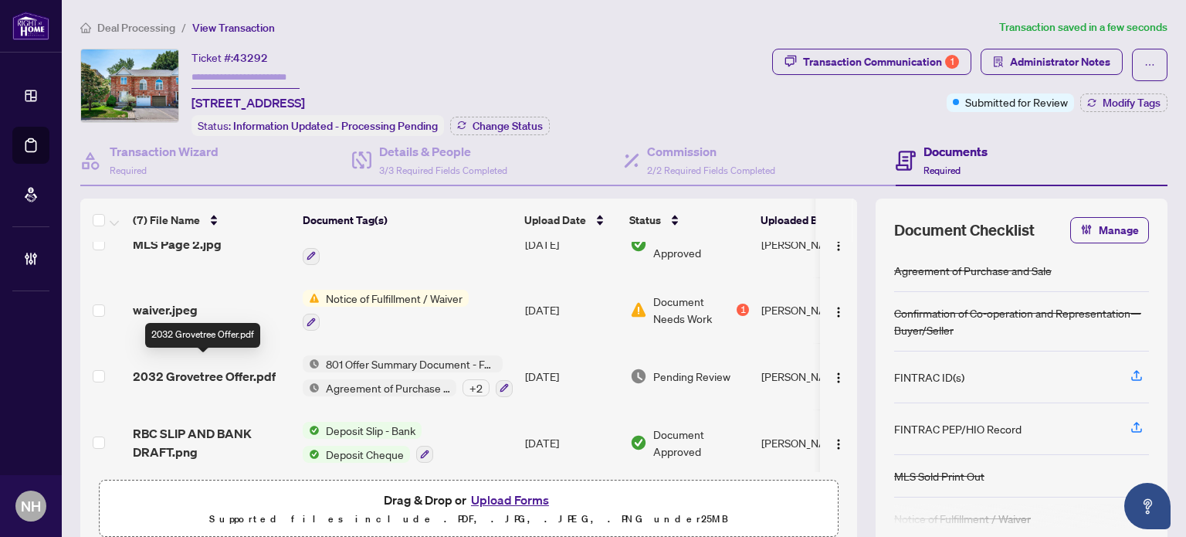
click at [200, 367] on span "2032 Grovetree Offer.pdf" at bounding box center [204, 376] width 143 height 19
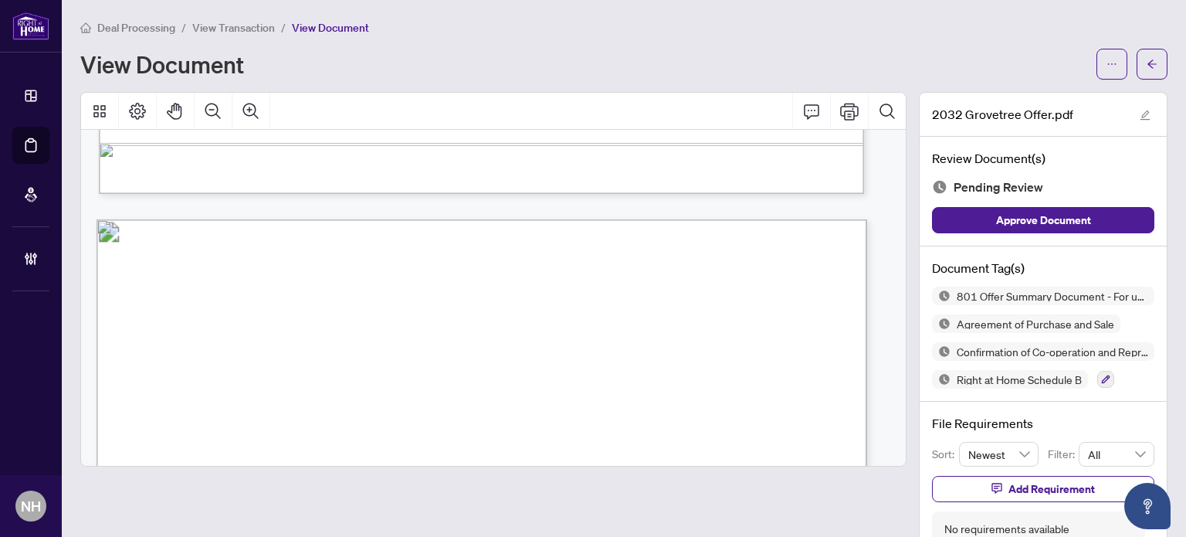
scroll to position [953, 0]
click at [1103, 376] on button "button" at bounding box center [1105, 379] width 17 height 17
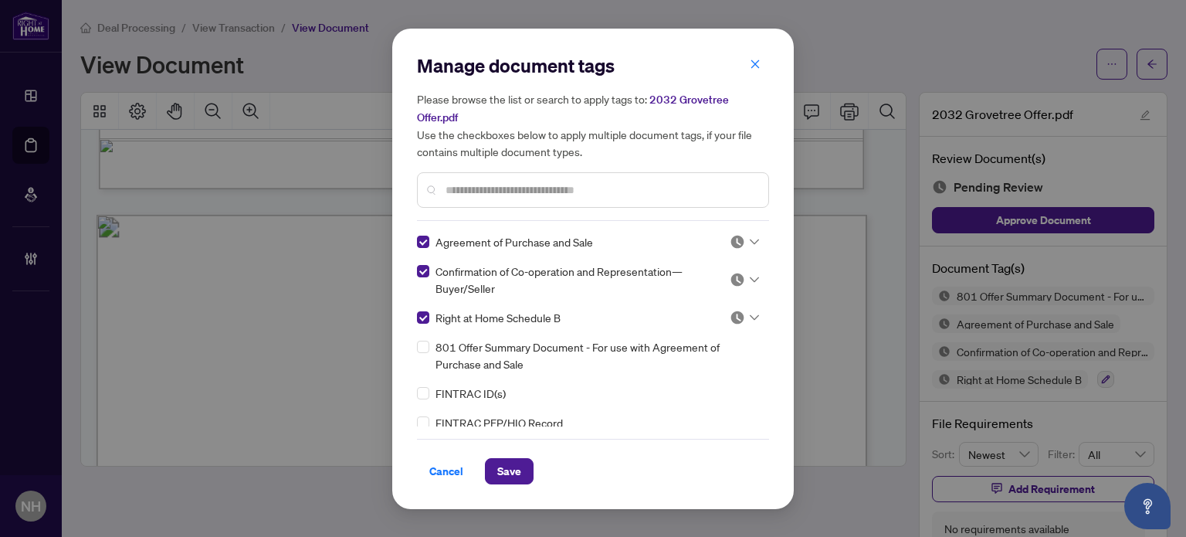
click at [538, 194] on input "text" at bounding box center [601, 189] width 310 height 17
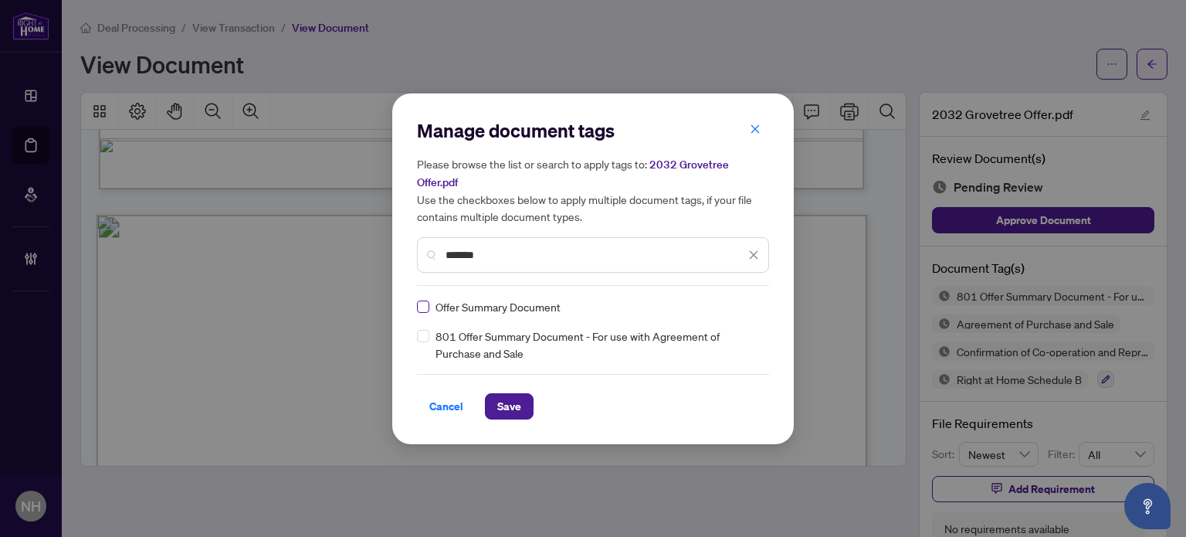
type input "*******"
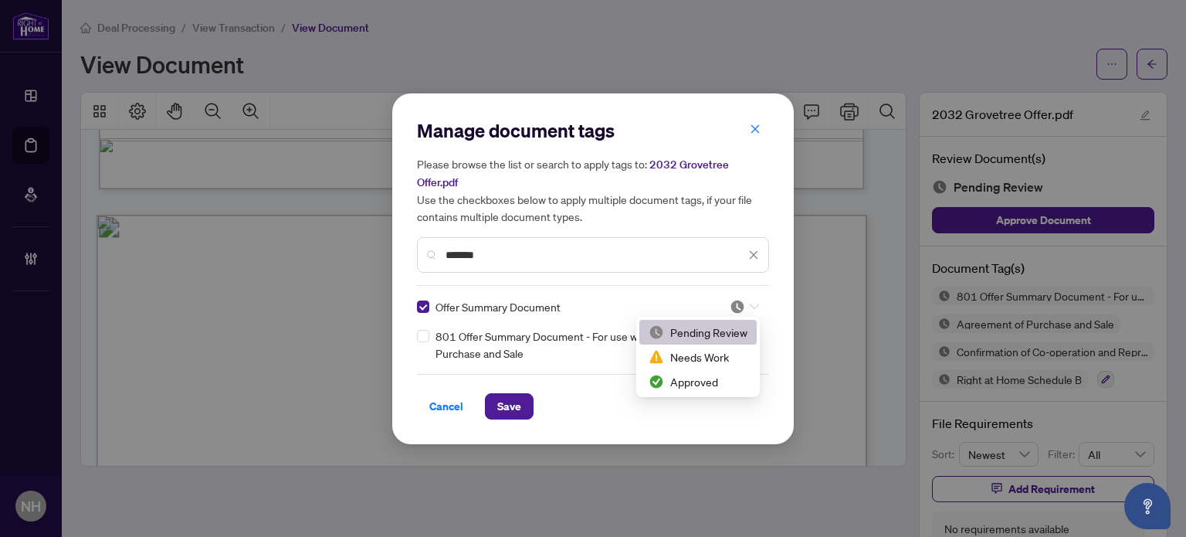
click at [757, 307] on icon at bounding box center [754, 307] width 9 height 6
click at [689, 388] on div "Approved" at bounding box center [698, 381] width 99 height 17
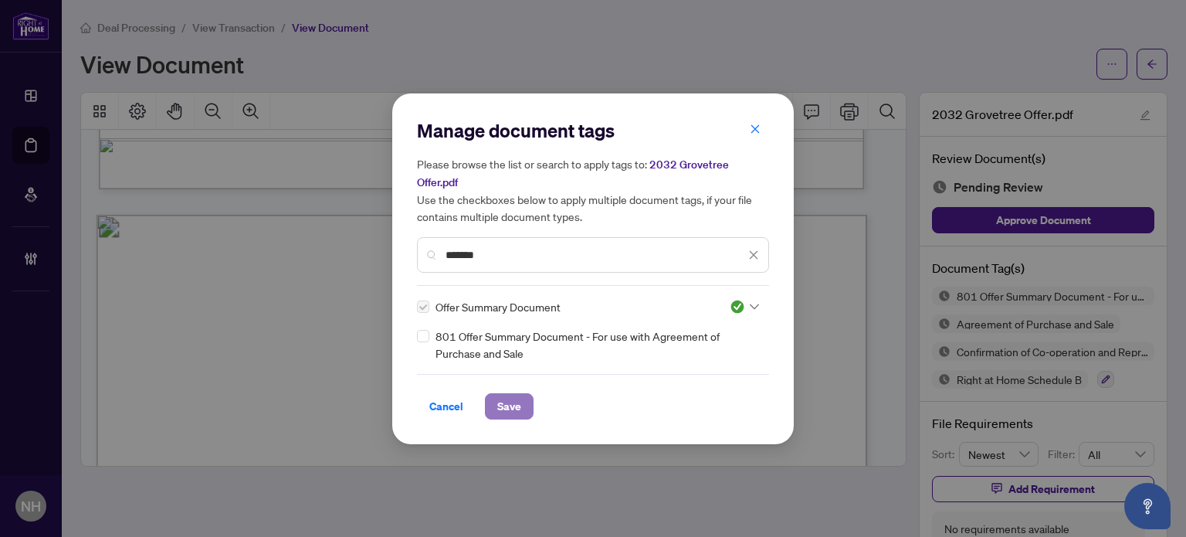
click at [511, 399] on span "Save" at bounding box center [509, 406] width 24 height 25
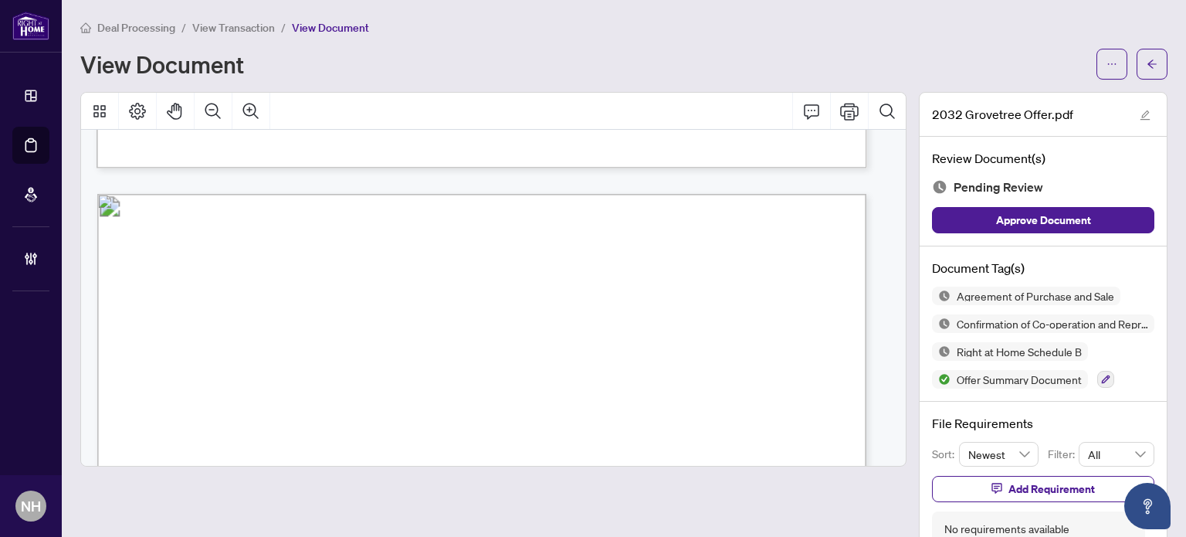
scroll to position [7101, 0]
click at [1097, 382] on button "button" at bounding box center [1105, 379] width 17 height 17
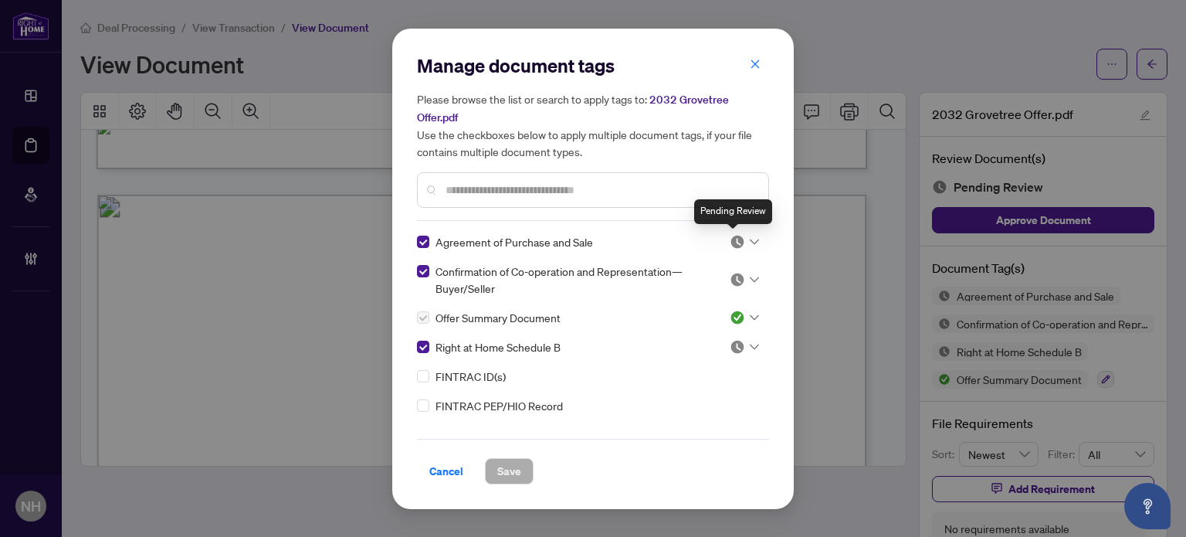
click at [738, 242] on img at bounding box center [737, 241] width 15 height 15
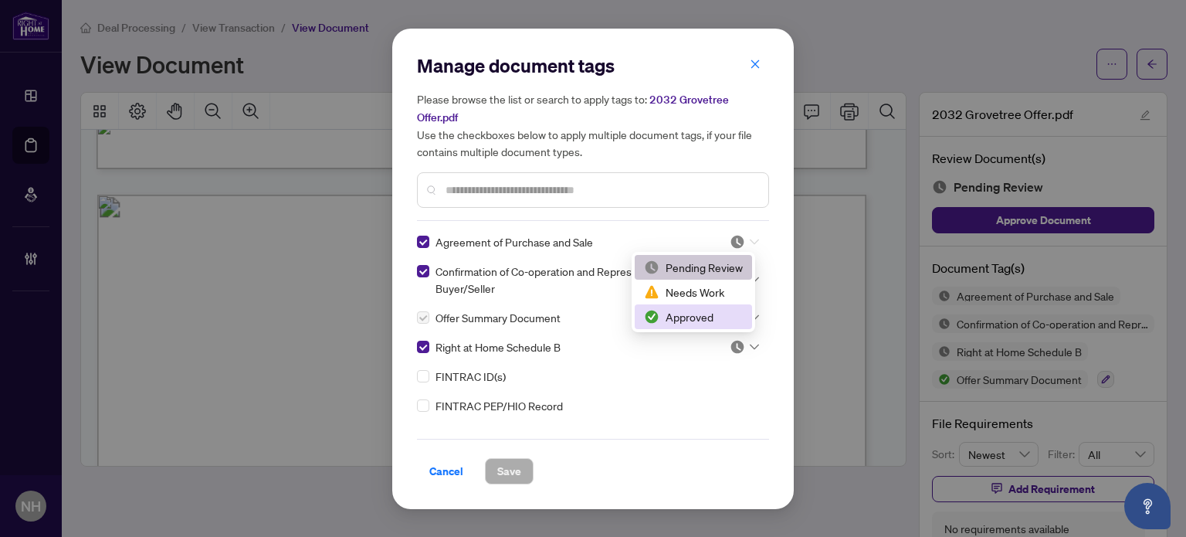
click at [685, 312] on div "Approved" at bounding box center [693, 316] width 99 height 17
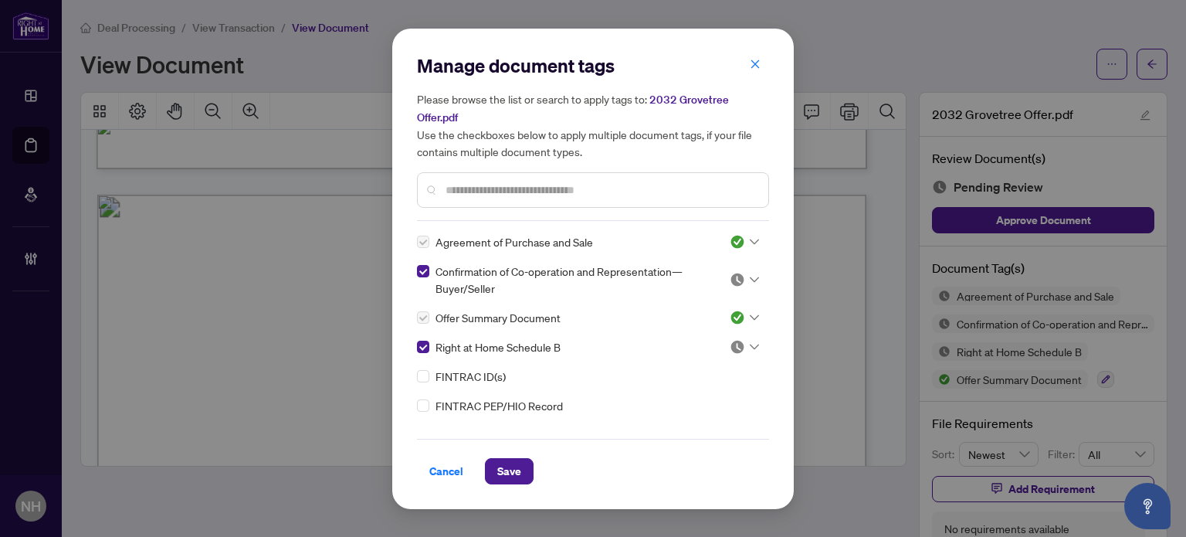
click at [738, 259] on div "Agreement of Purchase and Sale 3 Confirmation of Co-operation and Representatio…" at bounding box center [593, 329] width 352 height 193
click at [740, 273] on img at bounding box center [737, 279] width 15 height 15
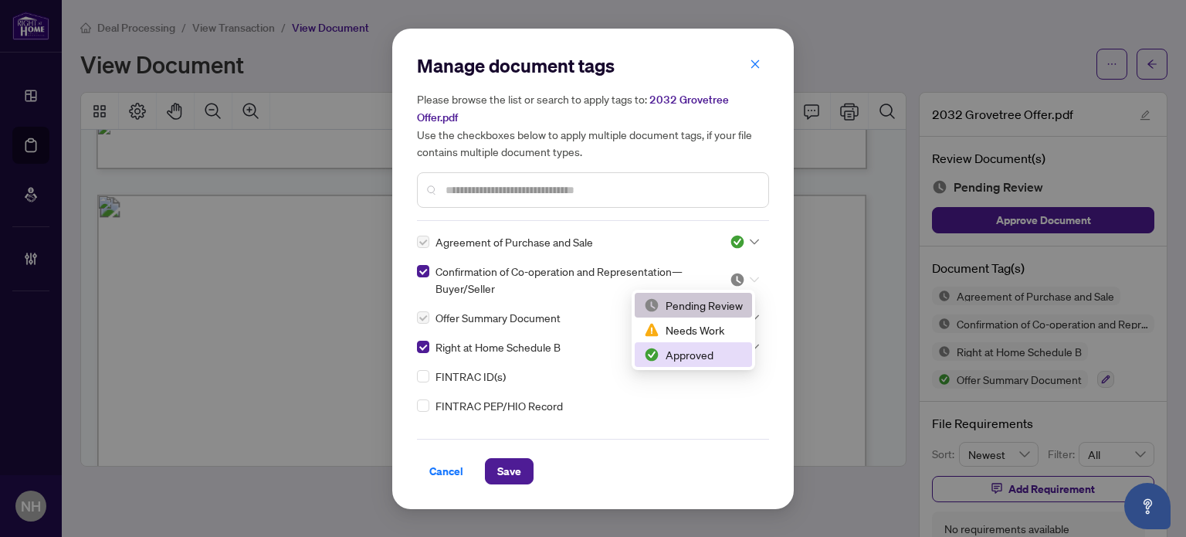
click at [692, 342] on div "Approved" at bounding box center [693, 354] width 117 height 25
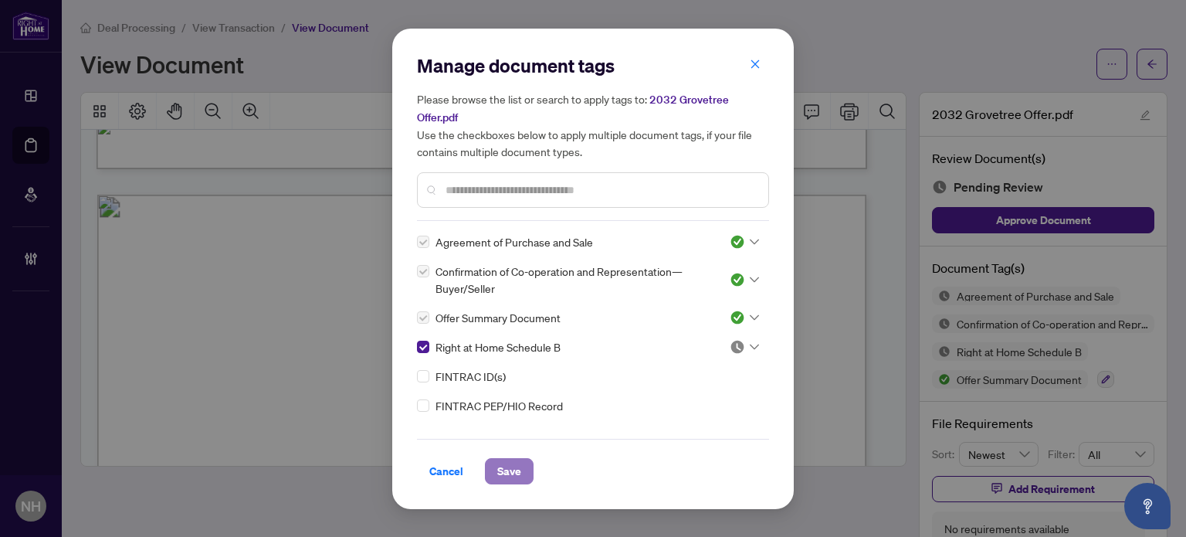
click at [513, 466] on span "Save" at bounding box center [509, 471] width 24 height 25
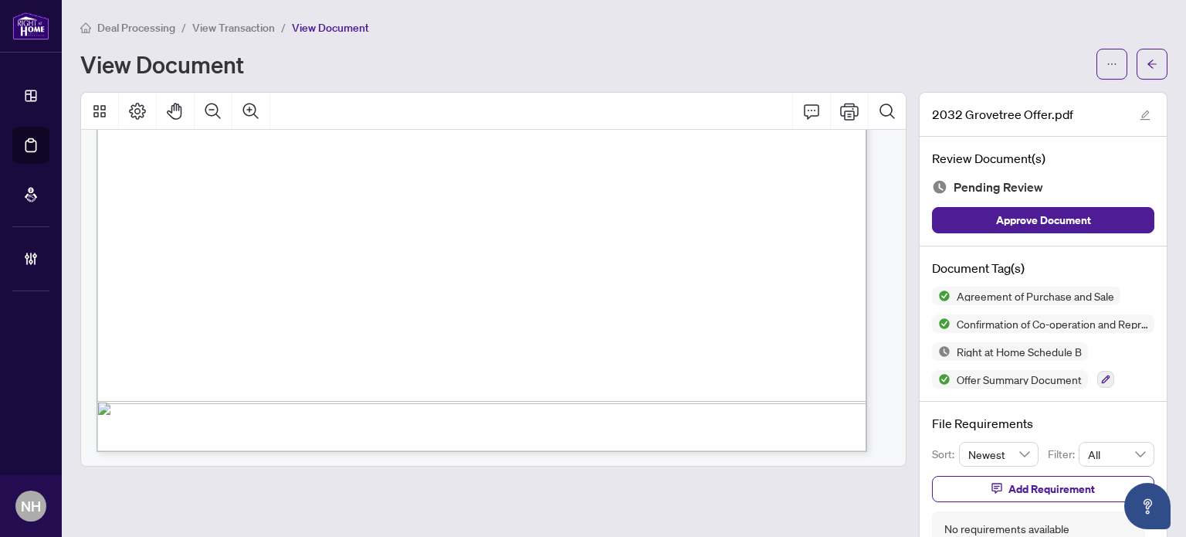
scroll to position [39, 0]
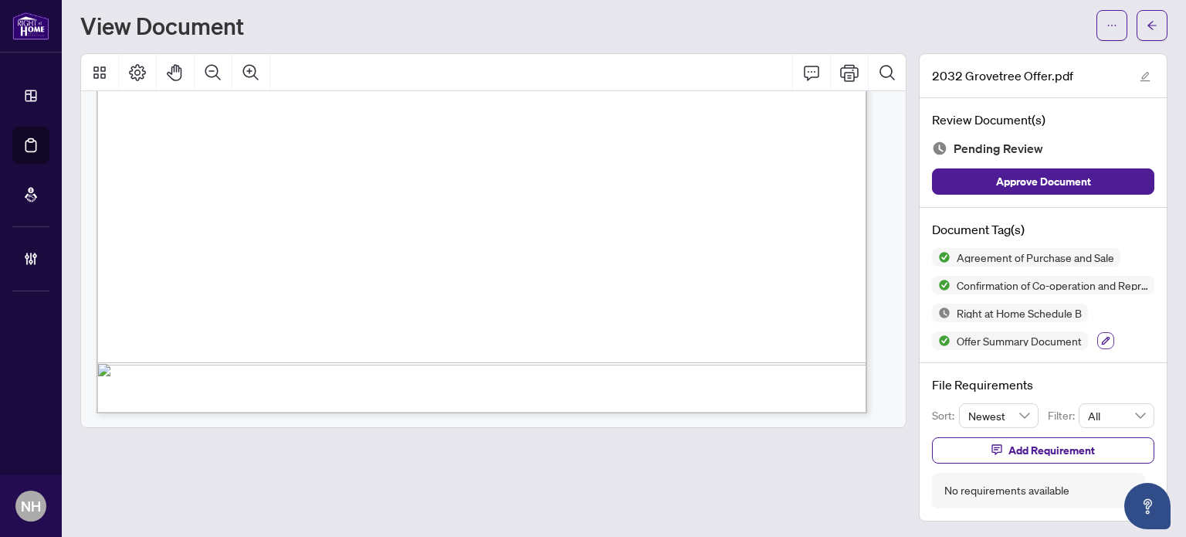
click at [1101, 338] on icon "button" at bounding box center [1105, 340] width 9 height 9
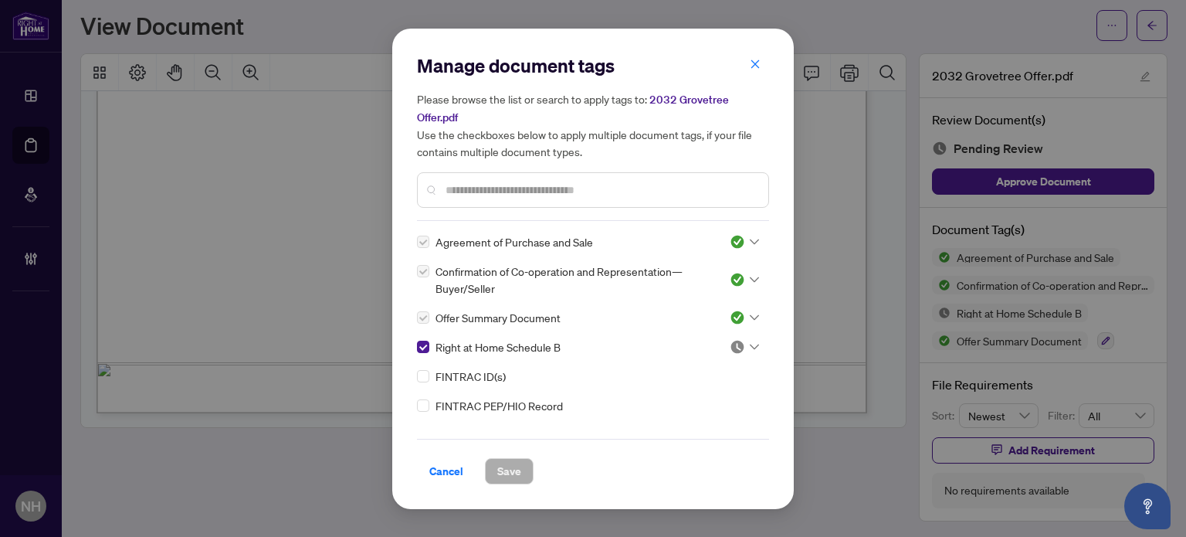
click at [732, 345] on img at bounding box center [737, 346] width 15 height 15
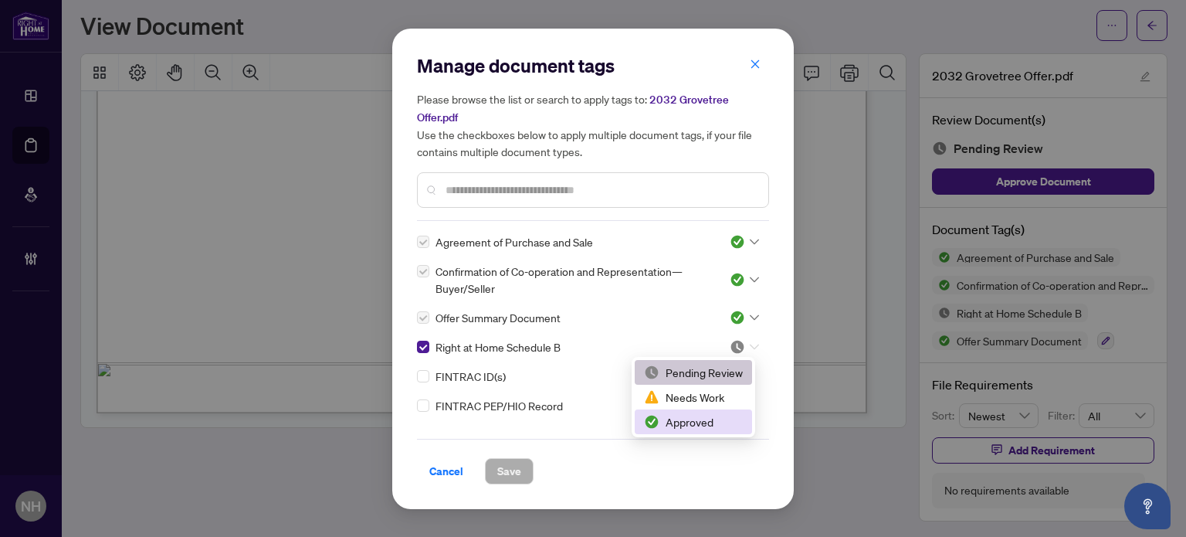
drag, startPoint x: 698, startPoint y: 416, endPoint x: 679, endPoint y: 433, distance: 25.7
click at [679, 433] on div "Approved" at bounding box center [693, 421] width 117 height 25
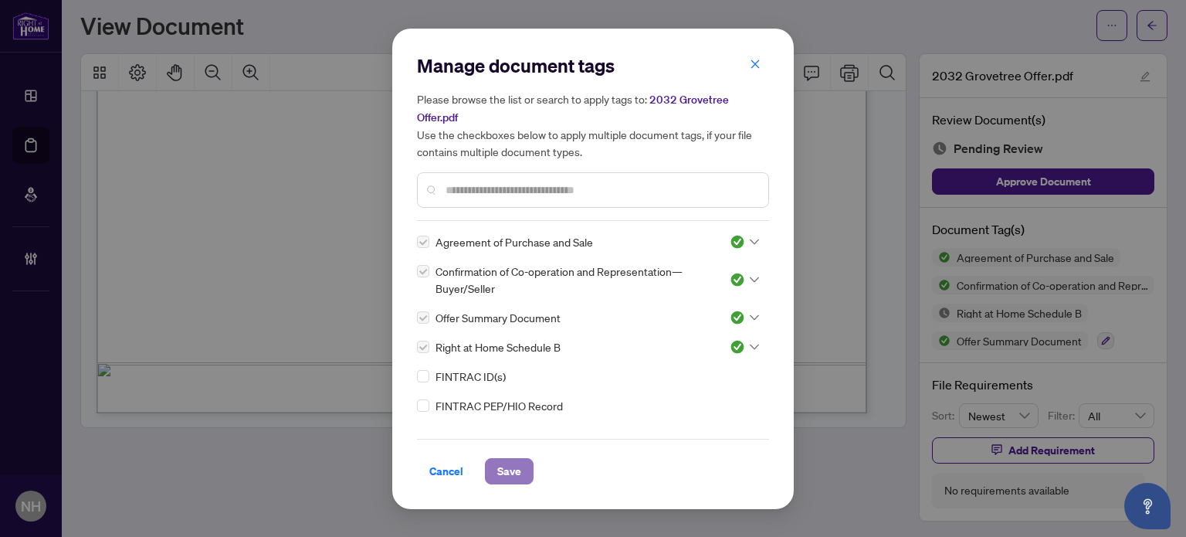
click at [517, 466] on span "Save" at bounding box center [509, 471] width 24 height 25
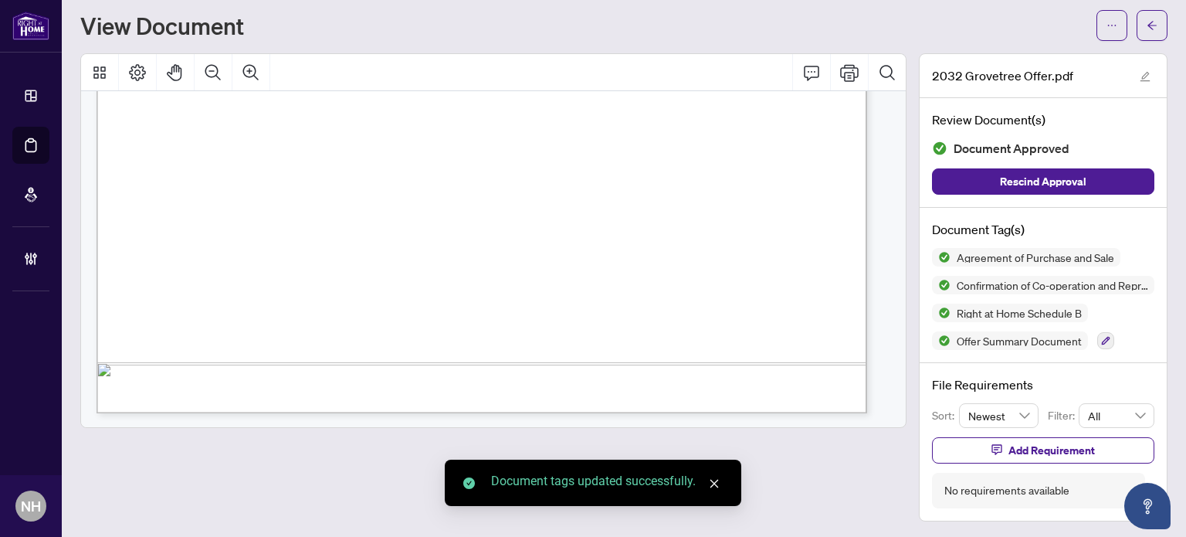
click at [745, 231] on body "**********" at bounding box center [593, 268] width 1186 height 537
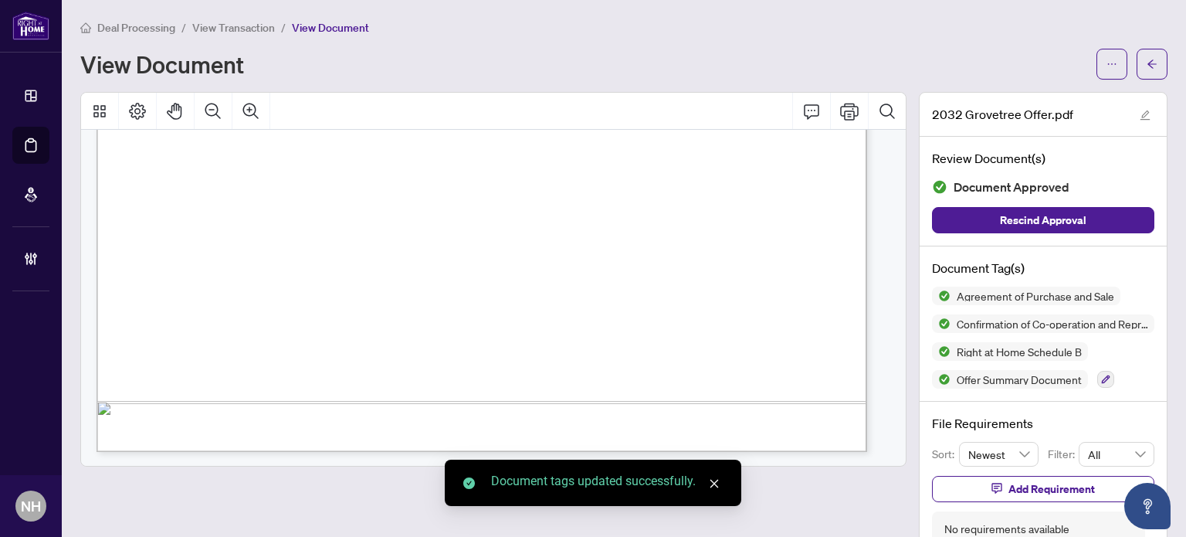
click at [244, 27] on span "View Transaction" at bounding box center [233, 28] width 83 height 14
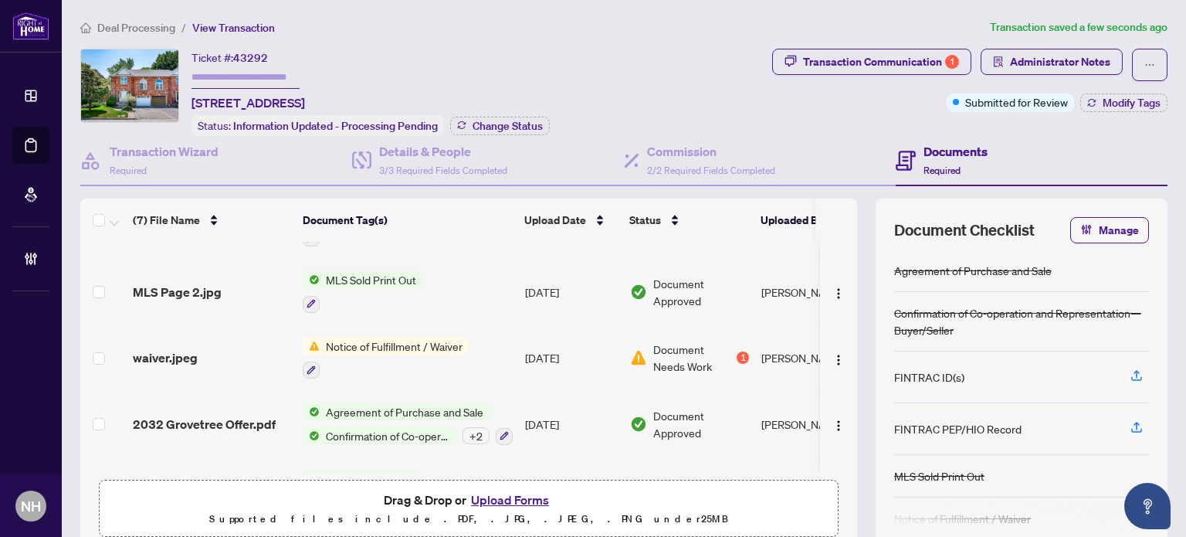
scroll to position [229, 0]
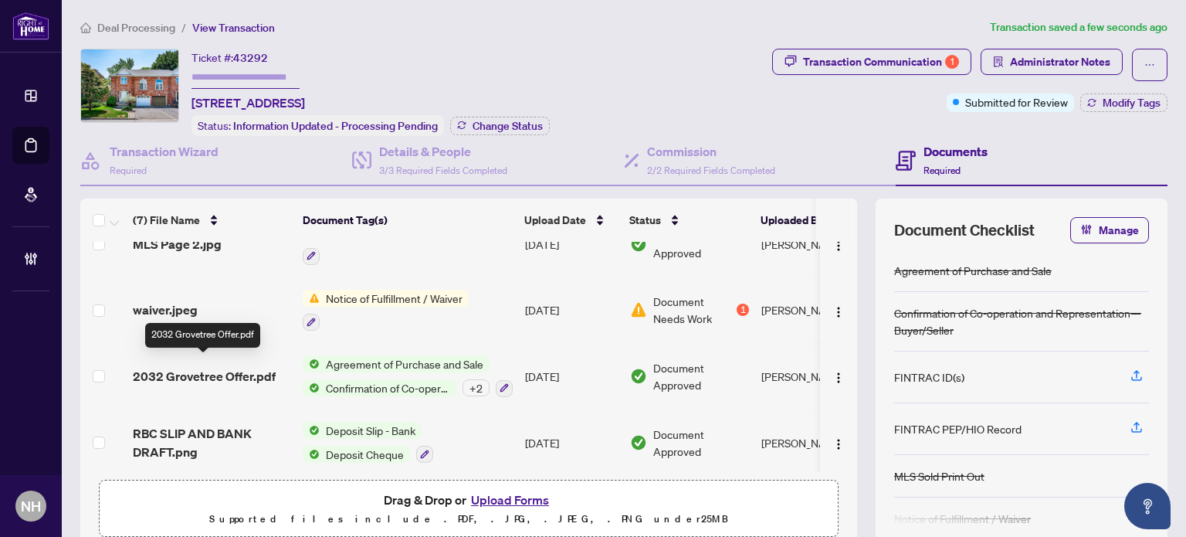
click at [210, 373] on span "2032 Grovetree Offer.pdf" at bounding box center [204, 376] width 143 height 19
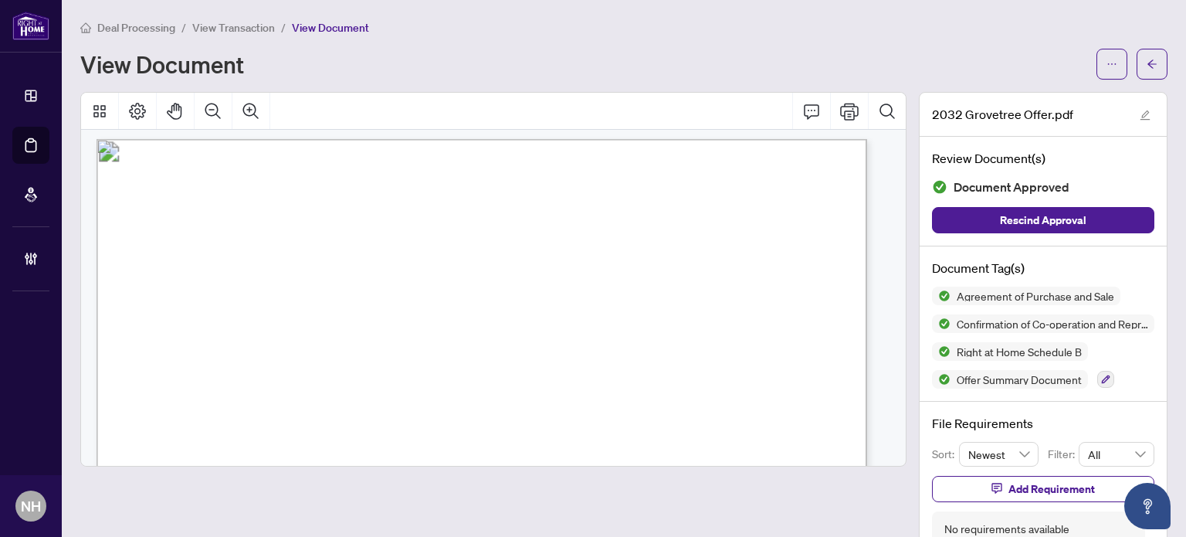
scroll to position [1004, 0]
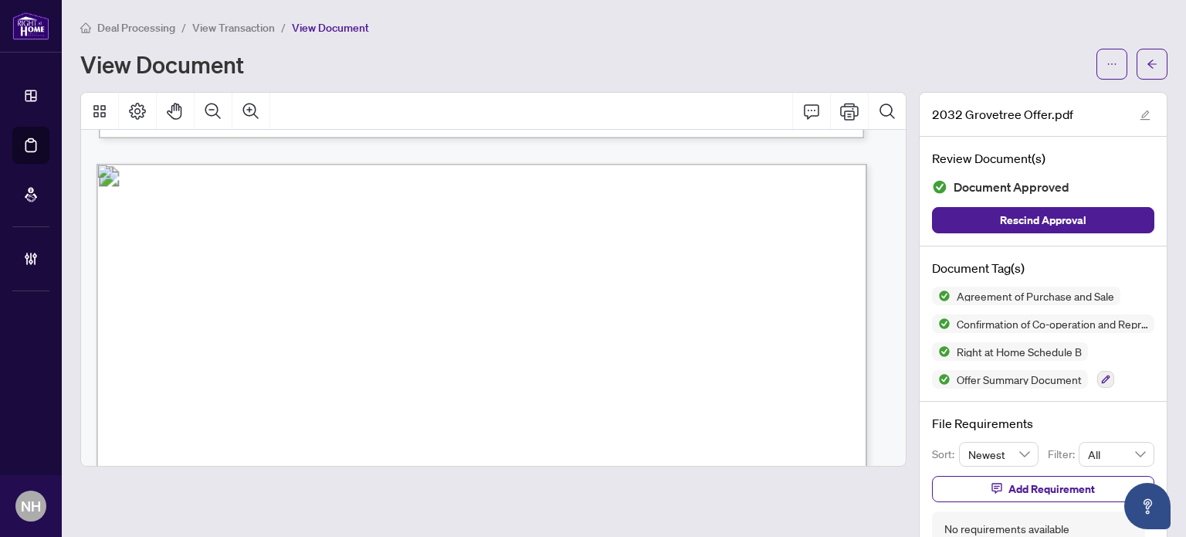
click at [246, 30] on span "View Transaction" at bounding box center [233, 28] width 83 height 14
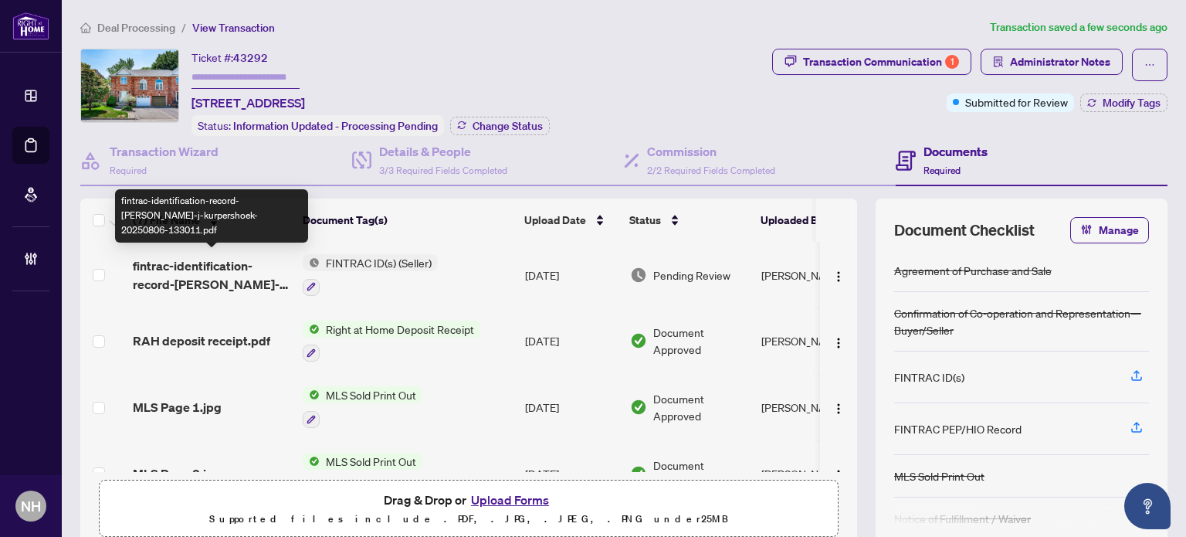
click at [185, 266] on span "fintrac-identification-record-beverly-j-kurpershoek-20250806-133011.pdf" at bounding box center [212, 274] width 158 height 37
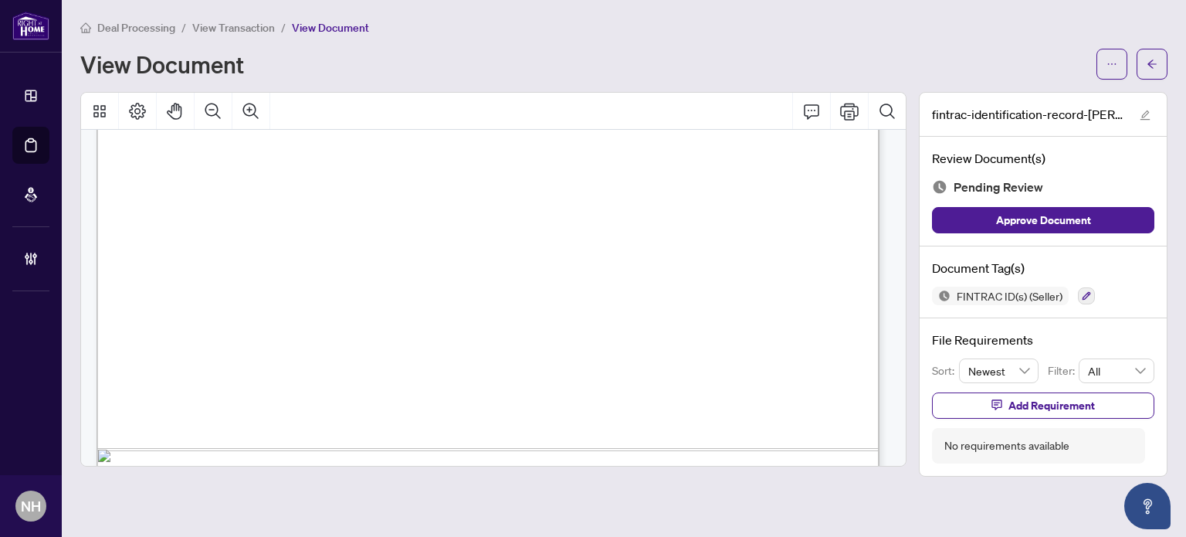
scroll to position [6940, 0]
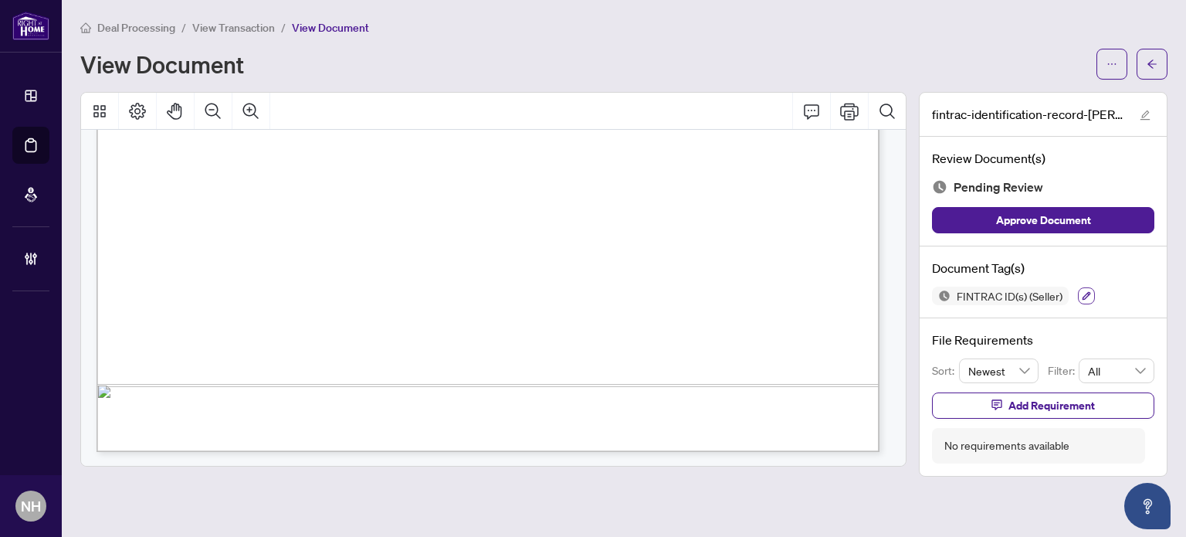
click at [1089, 298] on button "button" at bounding box center [1086, 295] width 17 height 17
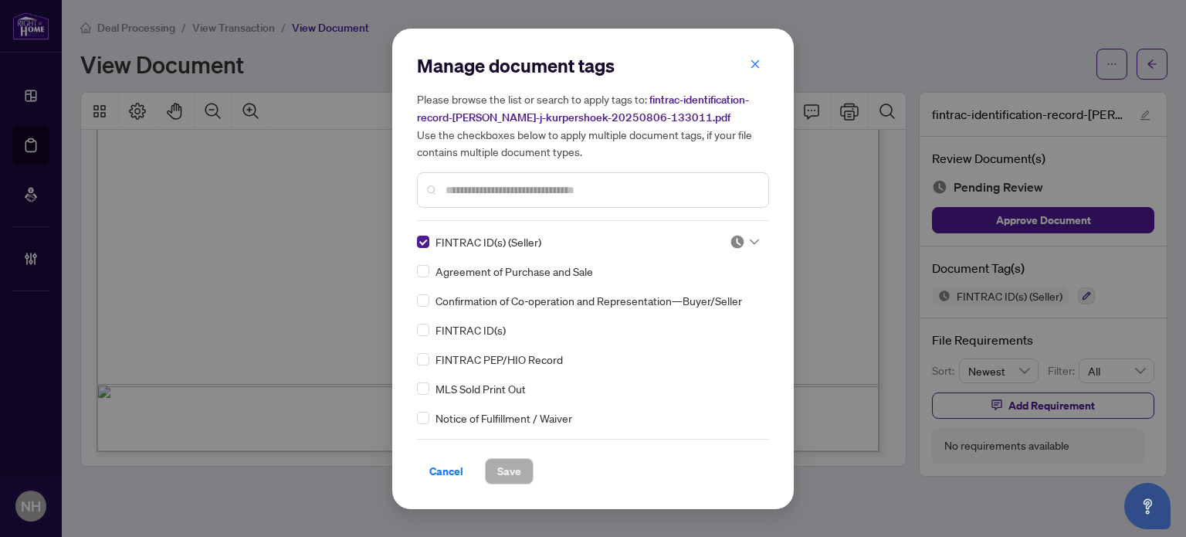
click at [429, 237] on div "FINTRAC ID(s) (Seller)" at bounding box center [564, 241] width 294 height 17
click at [471, 191] on input "text" at bounding box center [601, 189] width 310 height 17
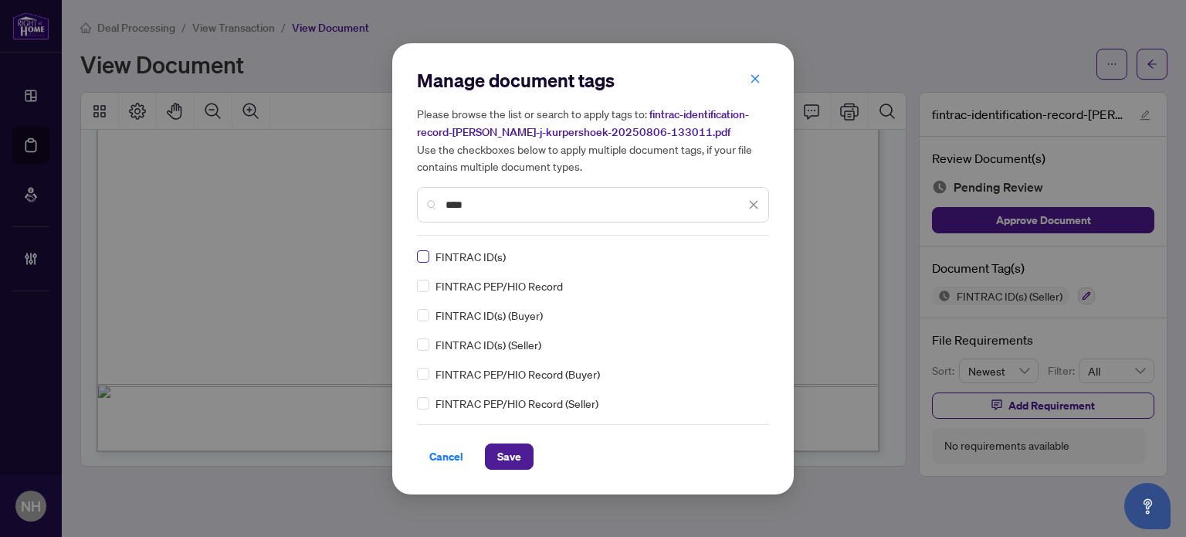
type input "****"
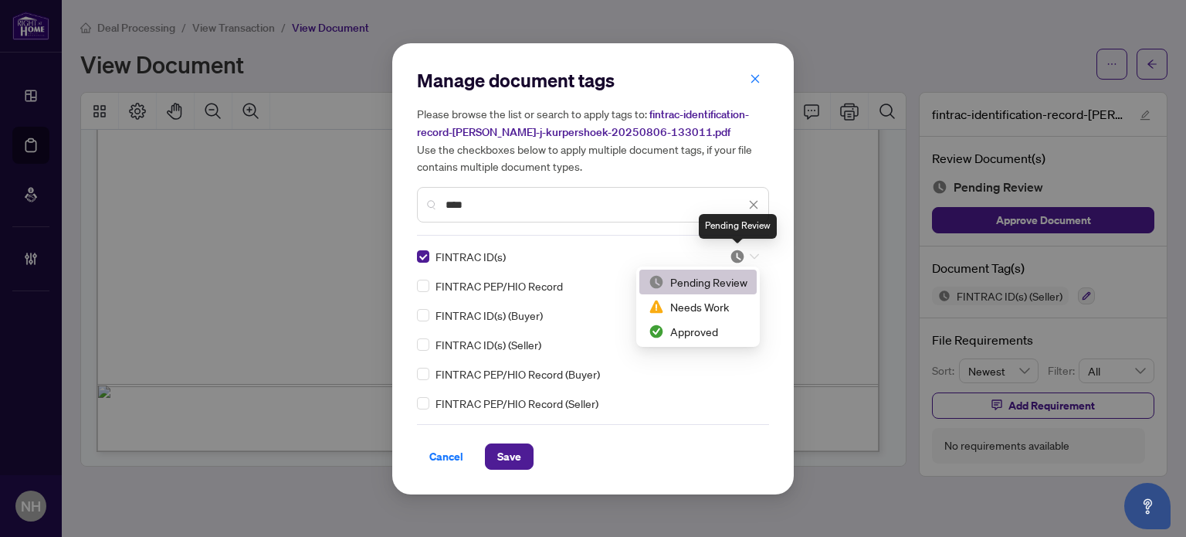
click at [741, 256] on img at bounding box center [737, 256] width 15 height 15
click at [680, 333] on div "Approved" at bounding box center [698, 331] width 99 height 17
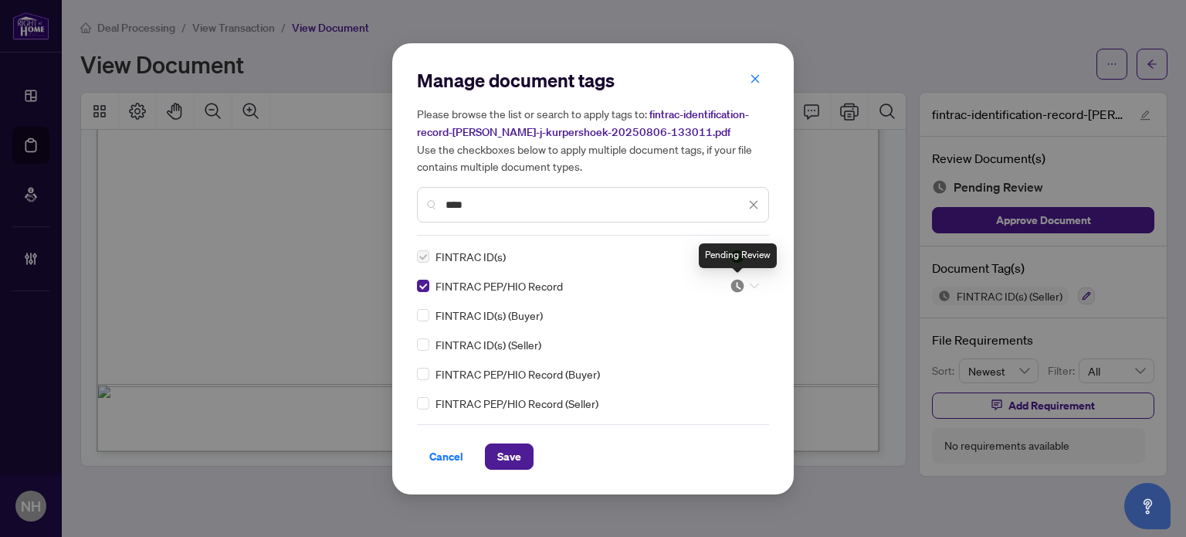
click at [739, 280] on img at bounding box center [737, 285] width 15 height 15
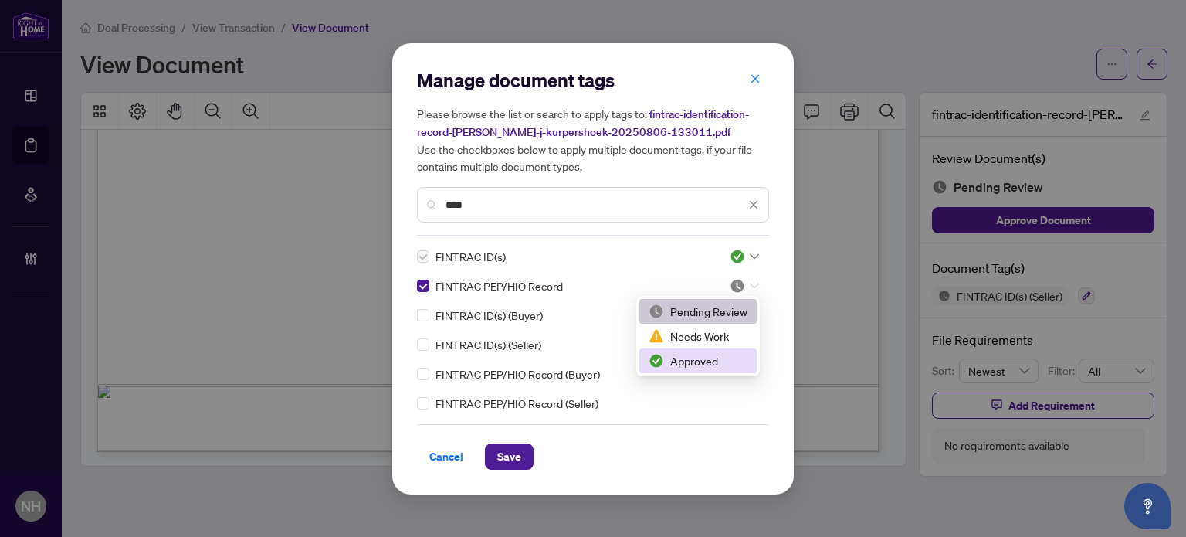
click at [688, 353] on div "Approved" at bounding box center [698, 360] width 99 height 17
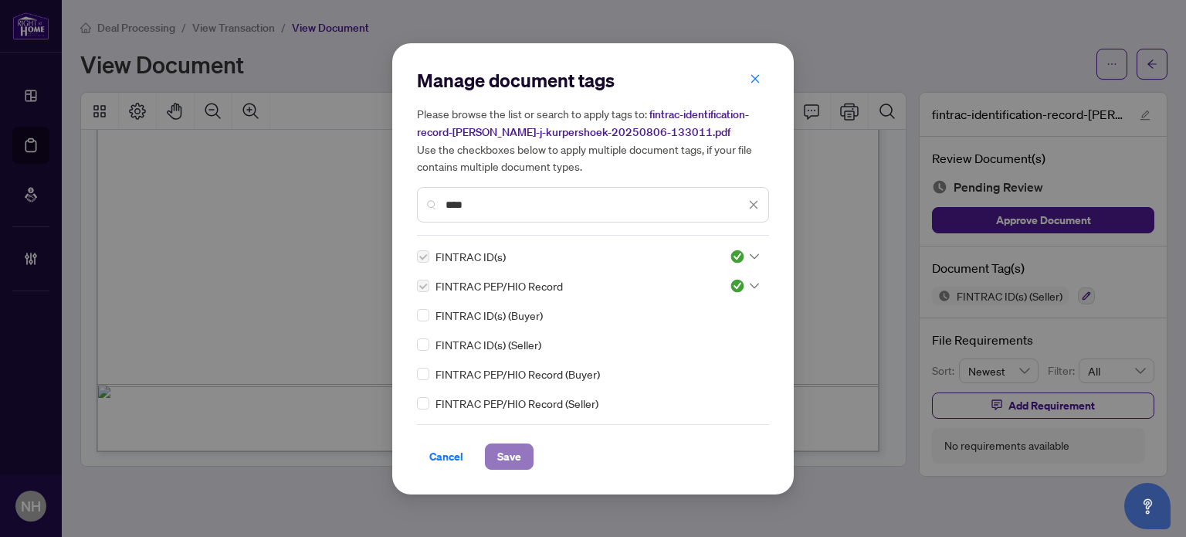
click at [495, 456] on button "Save" at bounding box center [509, 456] width 49 height 26
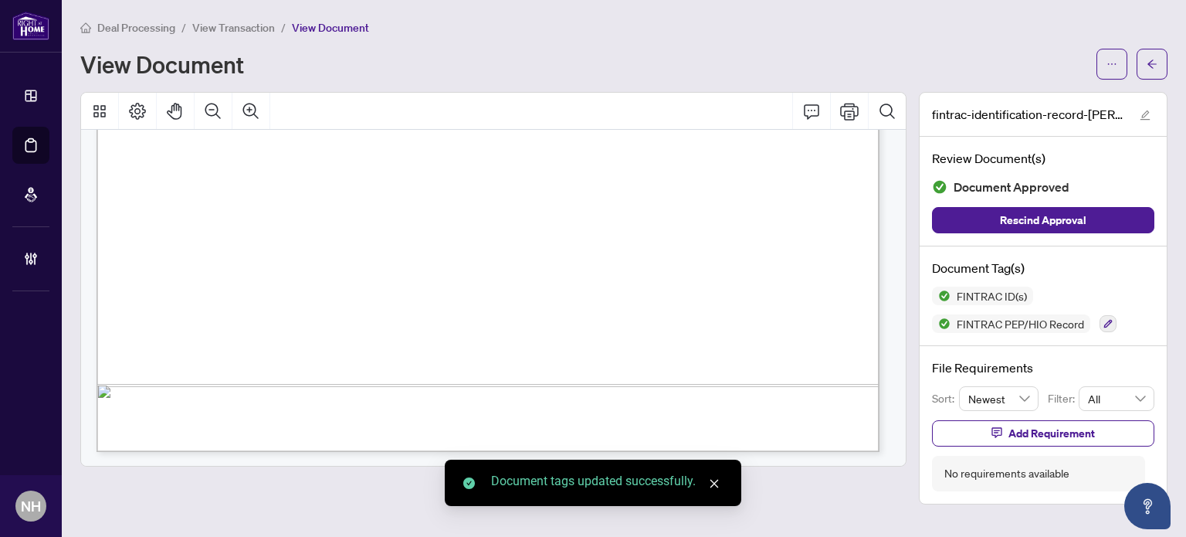
click at [211, 23] on span "View Transaction" at bounding box center [233, 28] width 83 height 14
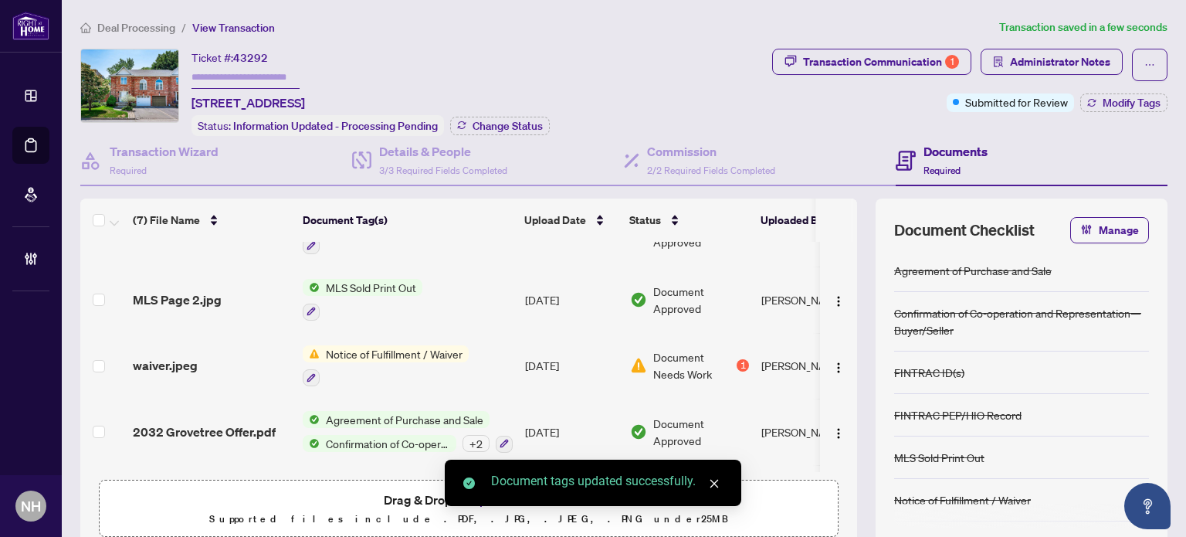
scroll to position [229, 0]
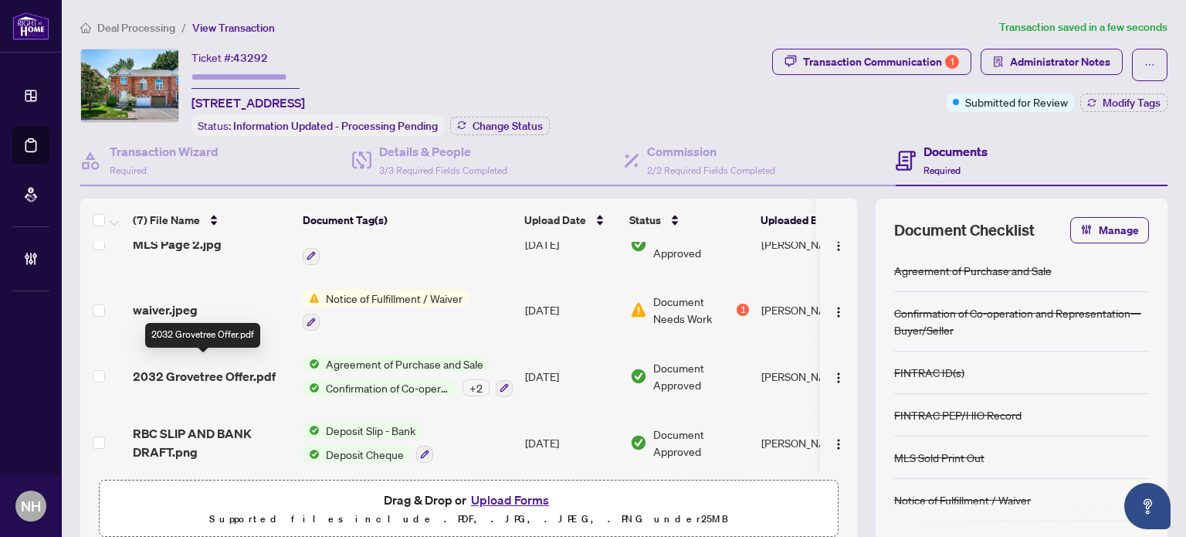
click at [201, 367] on span "2032 Grovetree Offer.pdf" at bounding box center [204, 376] width 143 height 19
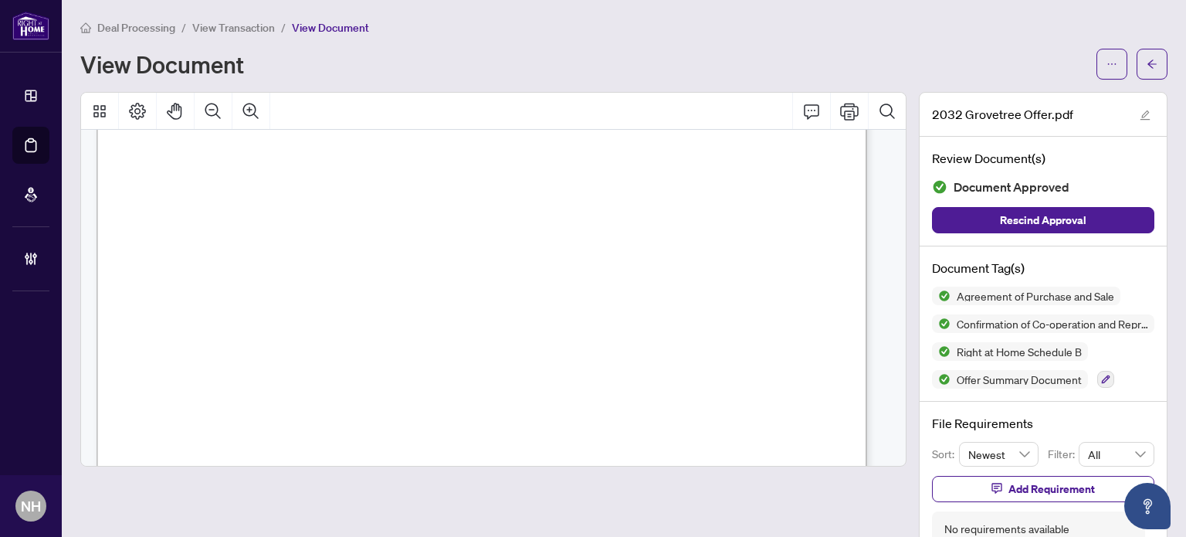
scroll to position [1313, 0]
click at [229, 31] on span "View Transaction" at bounding box center [233, 28] width 83 height 14
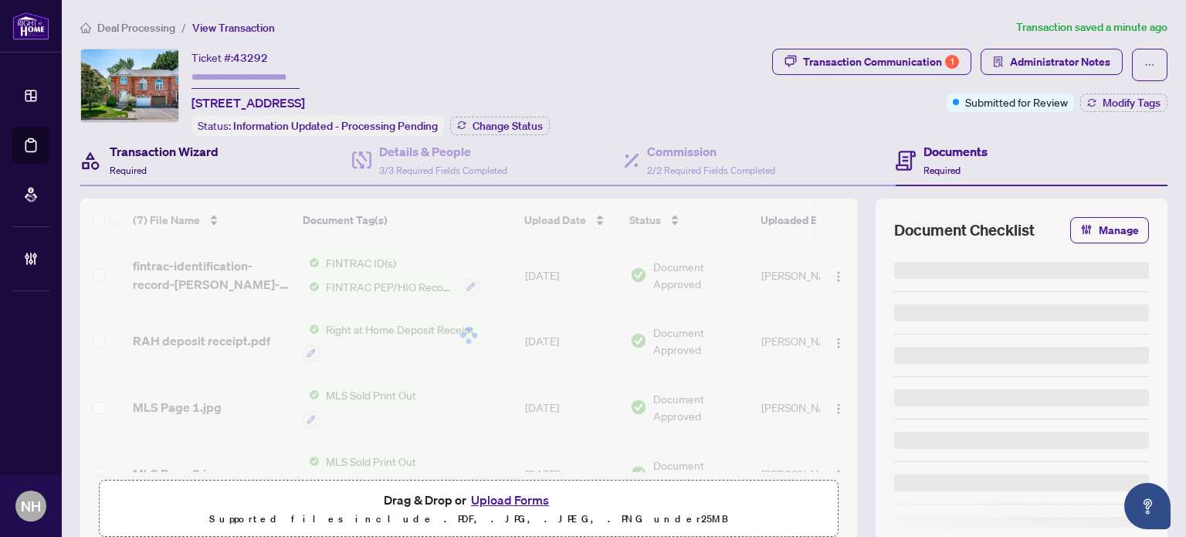
click at [169, 164] on div "Transaction Wizard Required" at bounding box center [164, 160] width 109 height 36
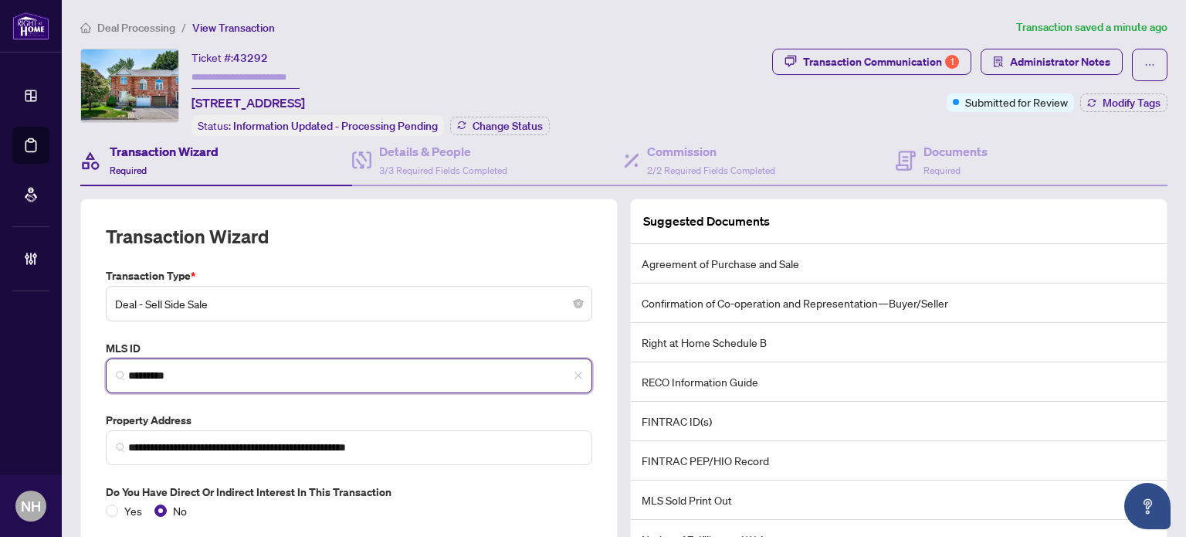
drag, startPoint x: 205, startPoint y: 375, endPoint x: 109, endPoint y: 361, distance: 97.5
click at [103, 361] on div "MLS ID W12259685 *********" at bounding box center [349, 366] width 499 height 53
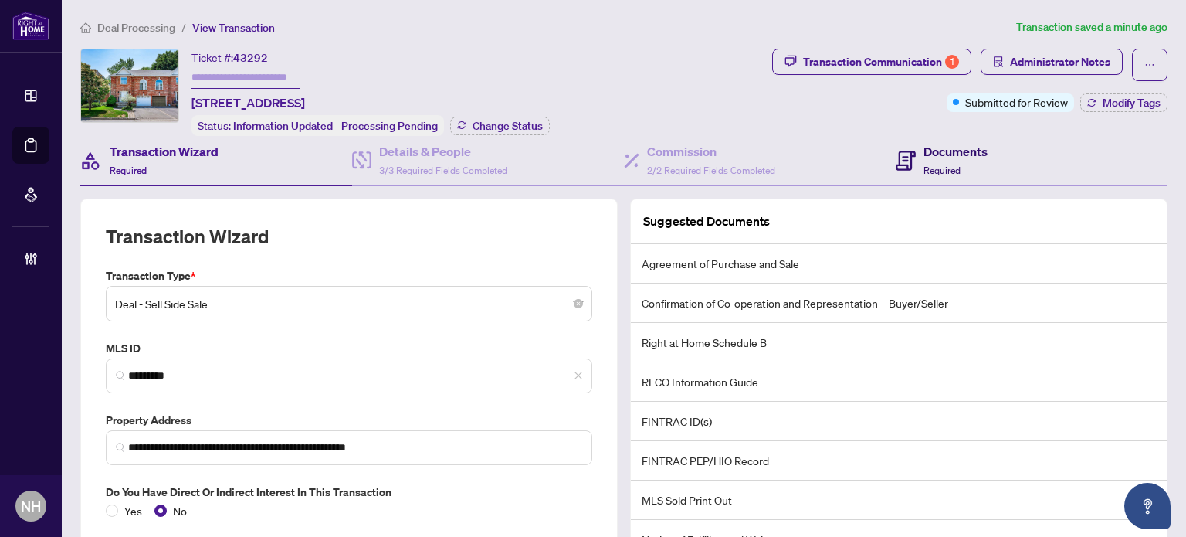
click at [930, 147] on h4 "Documents" at bounding box center [956, 151] width 64 height 19
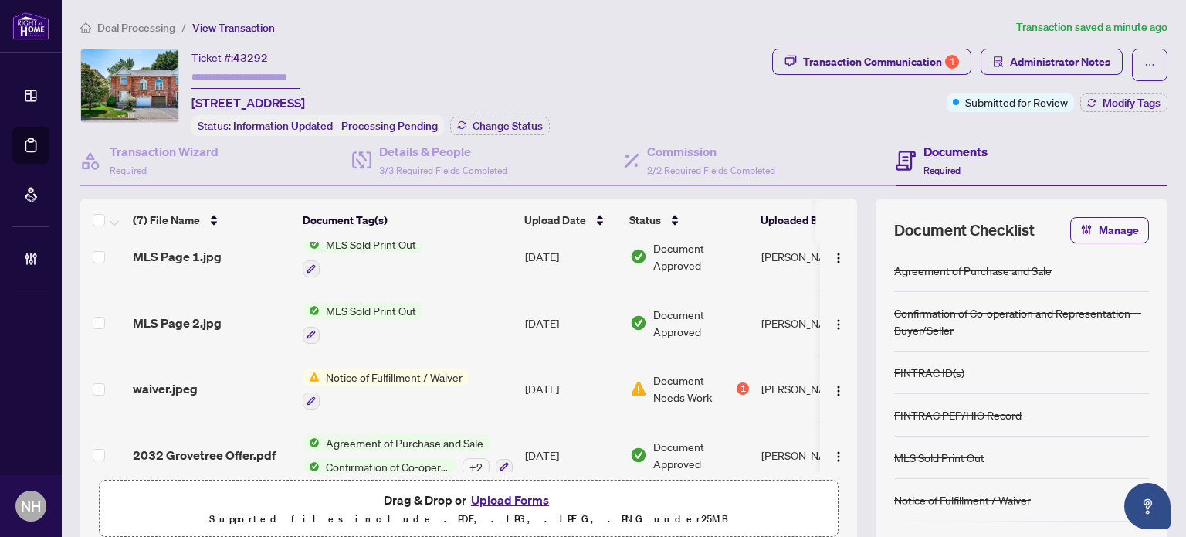
scroll to position [229, 0]
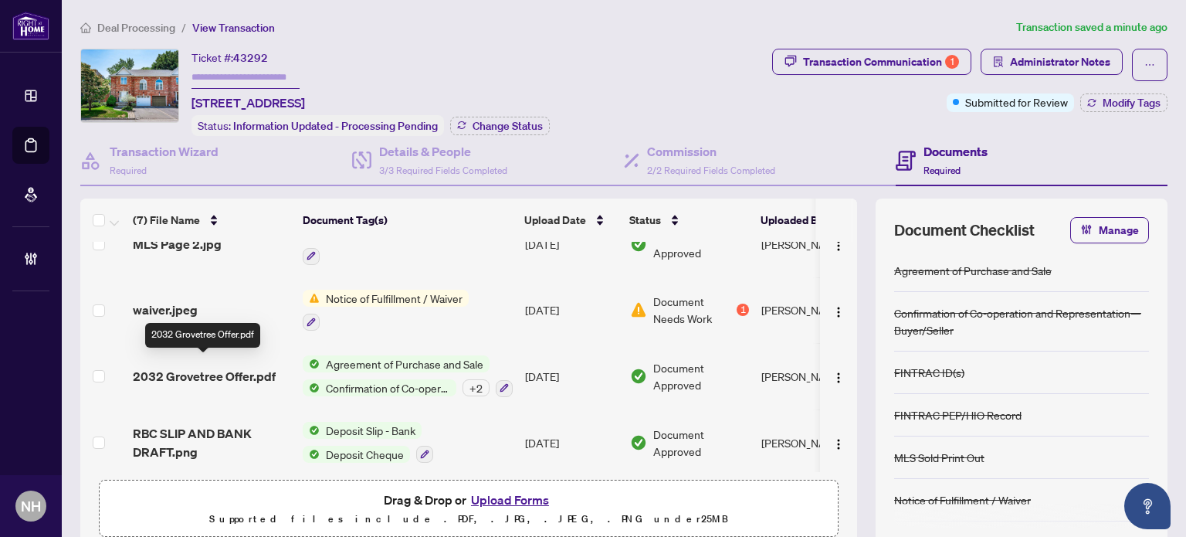
click at [207, 375] on span "2032 Grovetree Offer.pdf" at bounding box center [204, 376] width 143 height 19
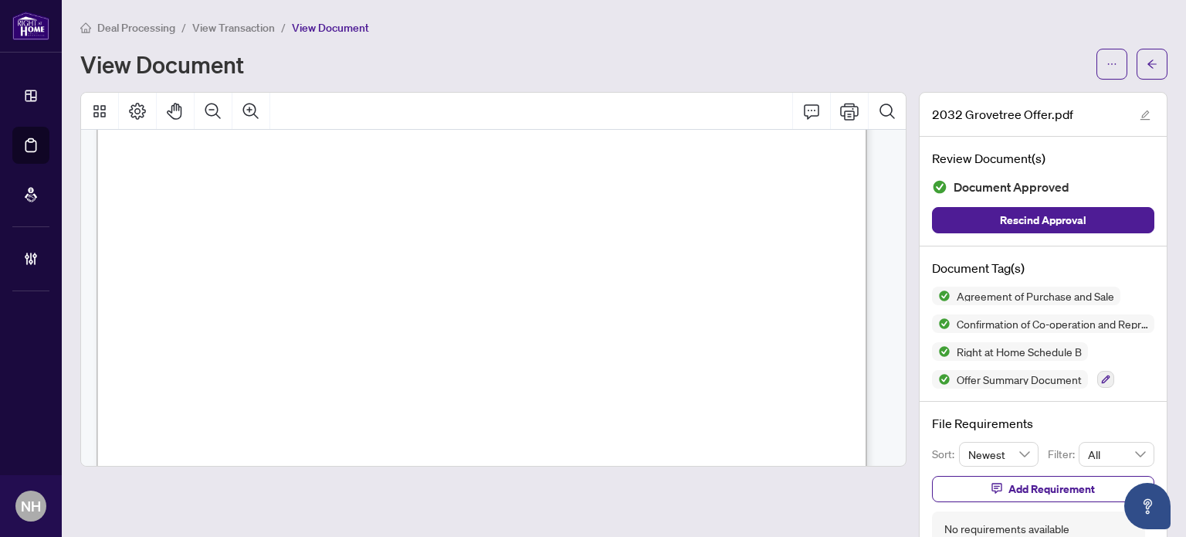
scroll to position [5715, 0]
click at [205, 25] on span "View Transaction" at bounding box center [233, 28] width 83 height 14
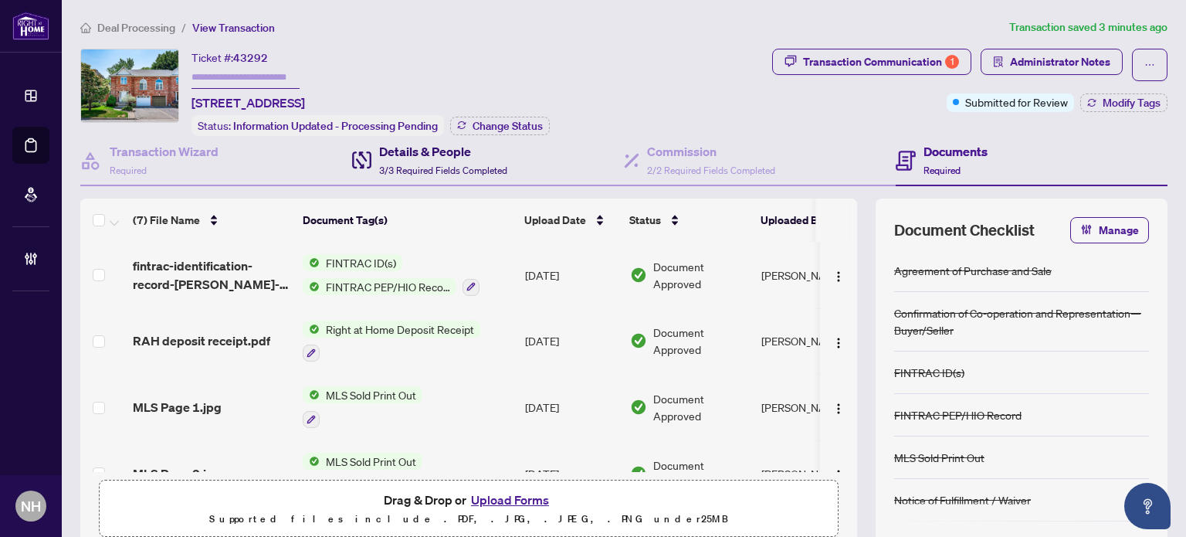
click at [434, 170] on span "3/3 Required Fields Completed" at bounding box center [443, 171] width 128 height 12
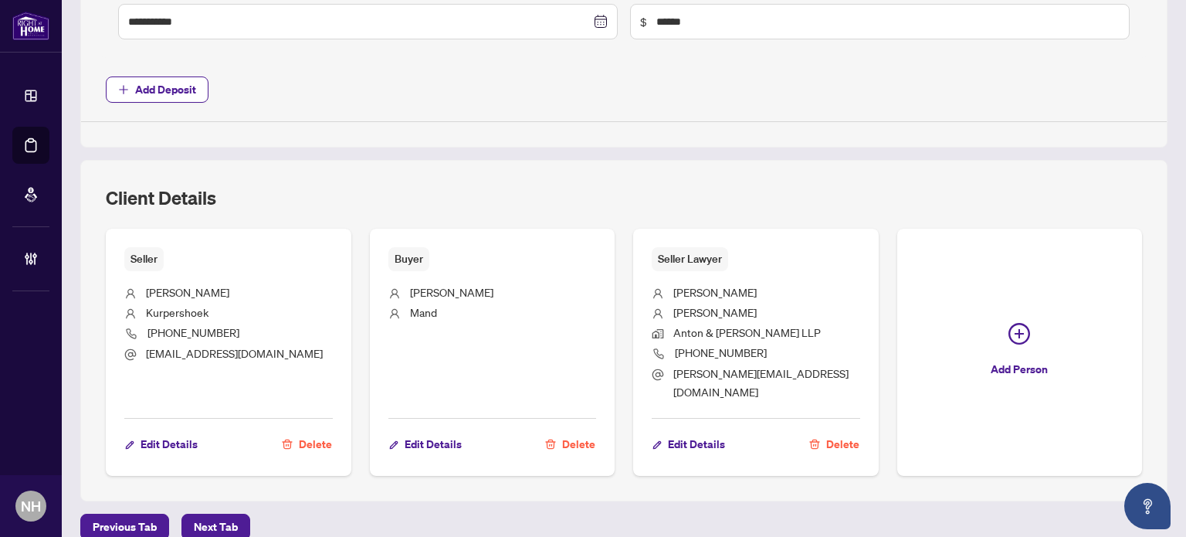
scroll to position [788, 0]
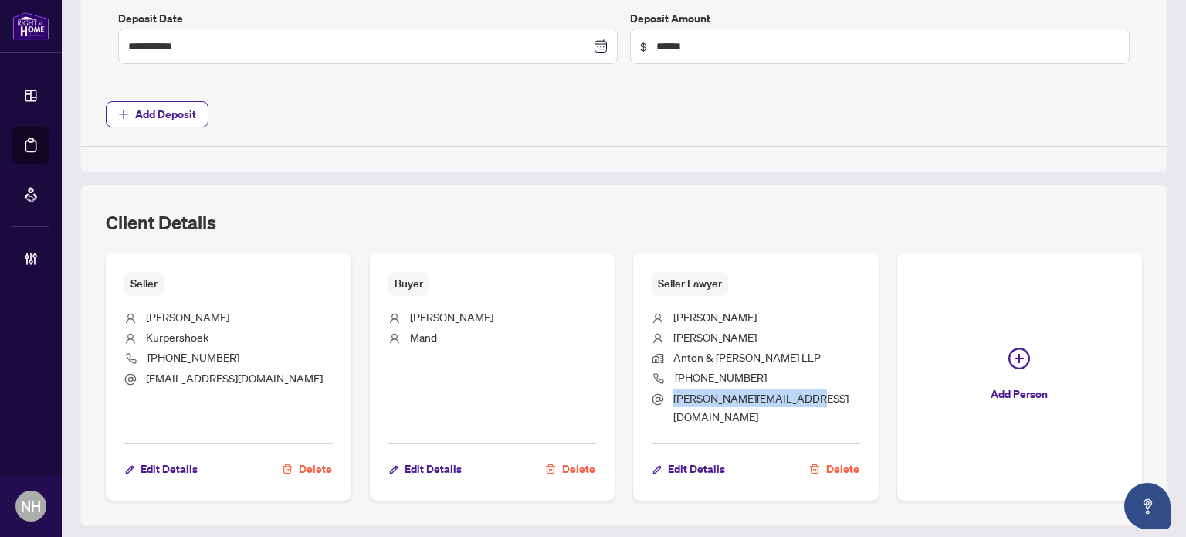
drag, startPoint x: 802, startPoint y: 392, endPoint x: 662, endPoint y: 399, distance: 140.7
click at [662, 399] on li "anthony@antonwilowski.ca" at bounding box center [756, 407] width 209 height 36
copy span "anthony@antonwilowski.ca"
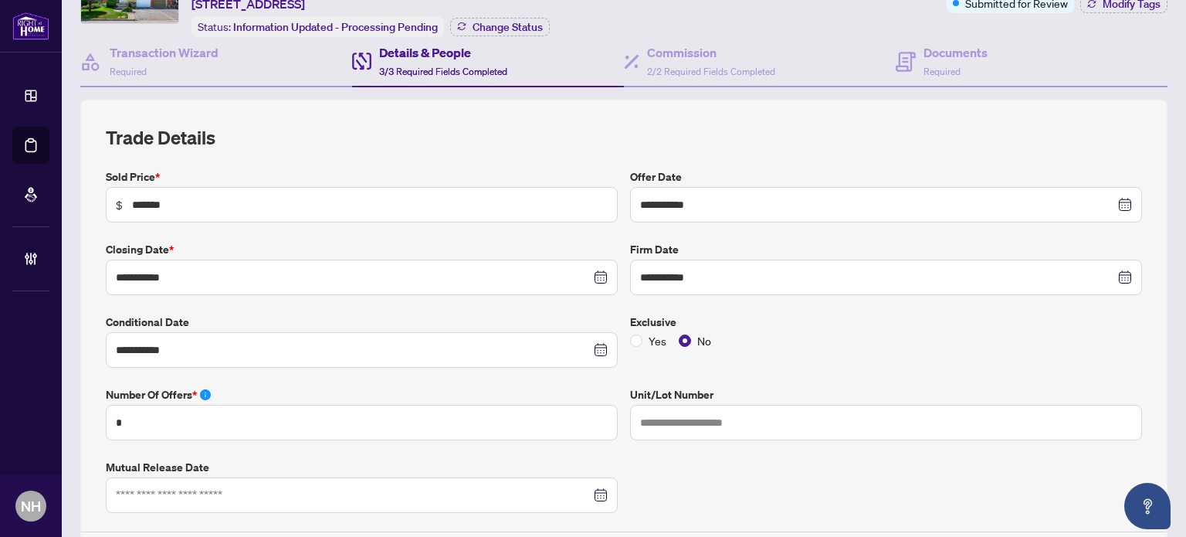
scroll to position [0, 0]
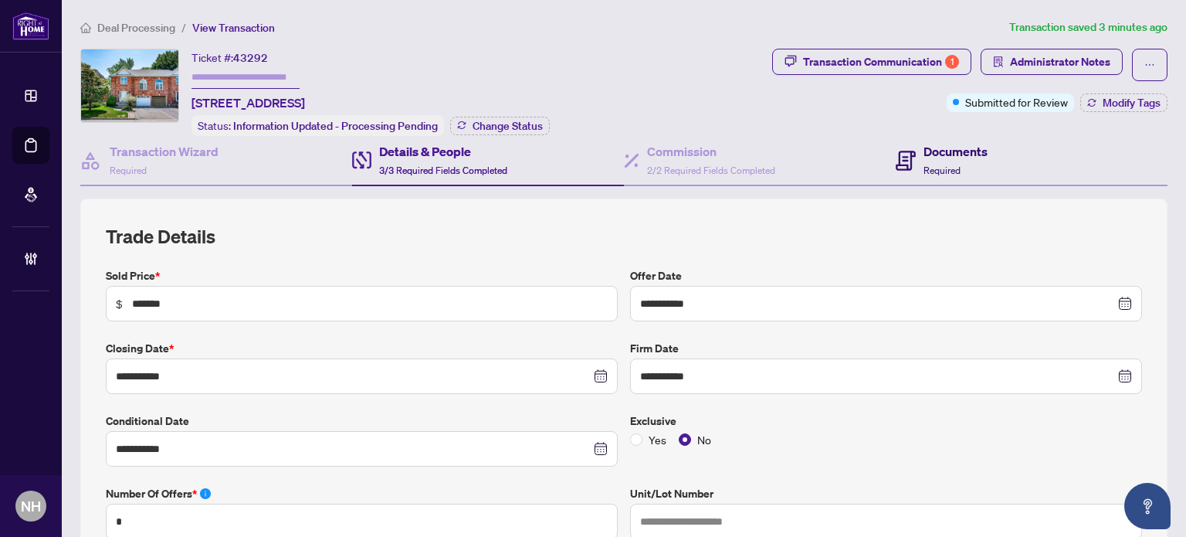
click at [926, 158] on div "Documents Required" at bounding box center [956, 160] width 64 height 36
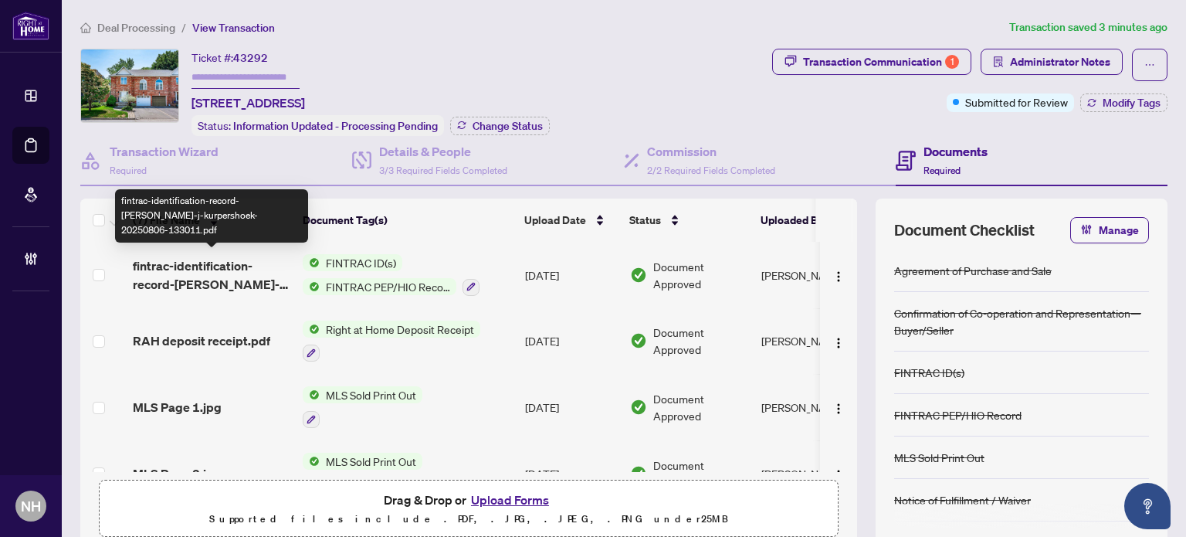
click at [204, 271] on span "fintrac-identification-record-beverly-j-kurpershoek-20250806-133011.pdf" at bounding box center [212, 274] width 158 height 37
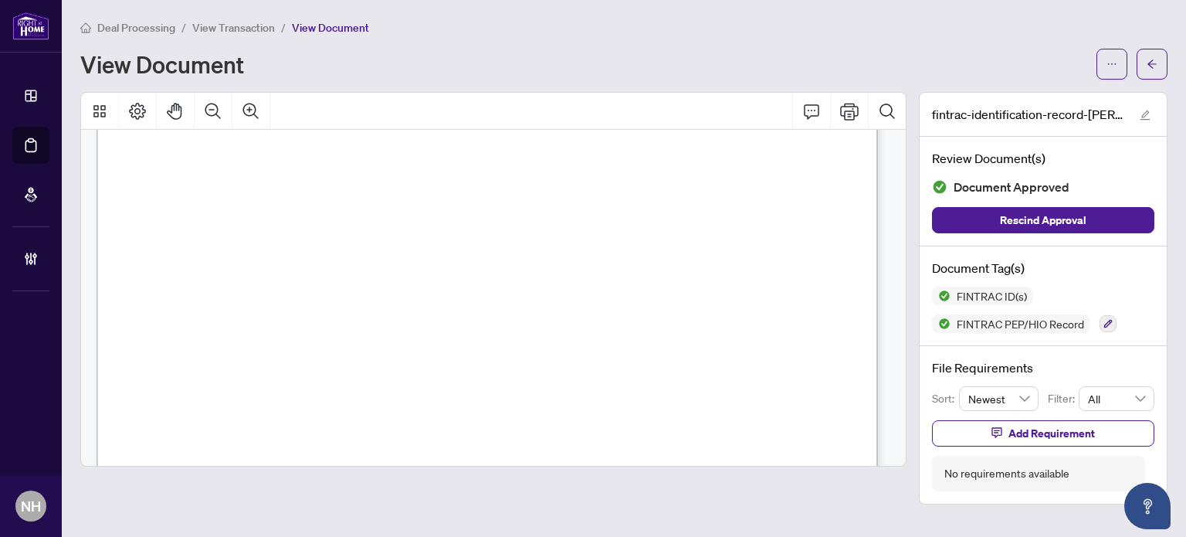
scroll to position [154, 0]
click at [240, 28] on span "View Transaction" at bounding box center [233, 28] width 83 height 14
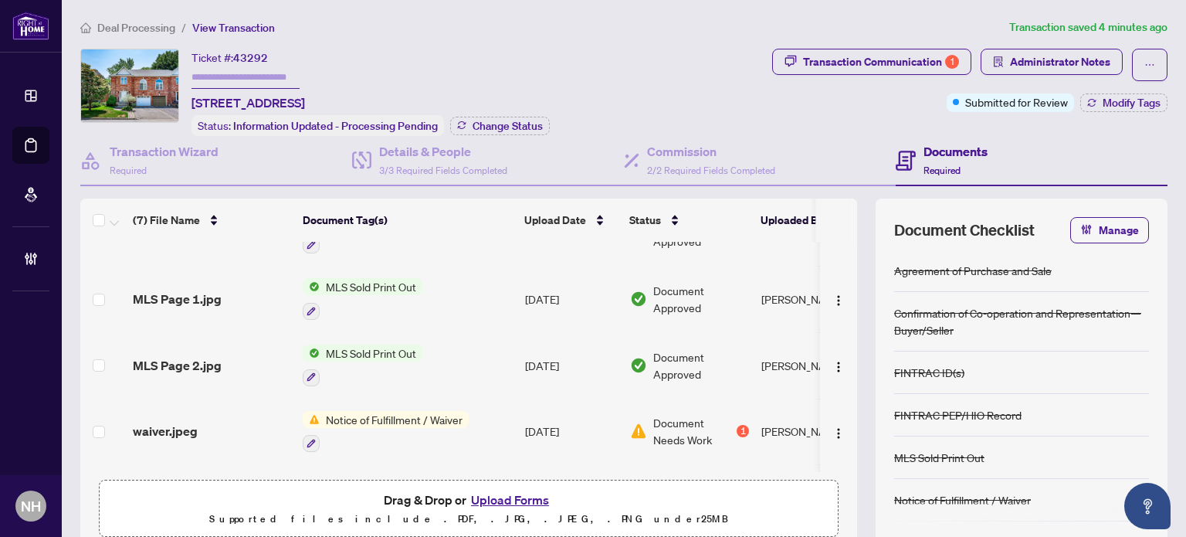
scroll to position [154, 0]
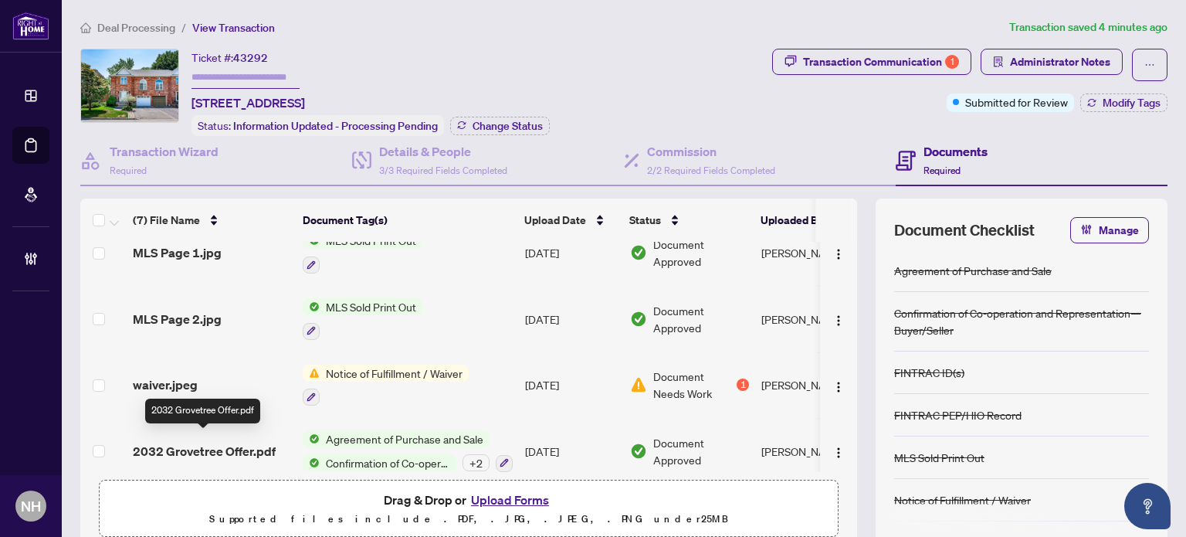
click at [219, 443] on span "2032 Grovetree Offer.pdf" at bounding box center [204, 451] width 143 height 19
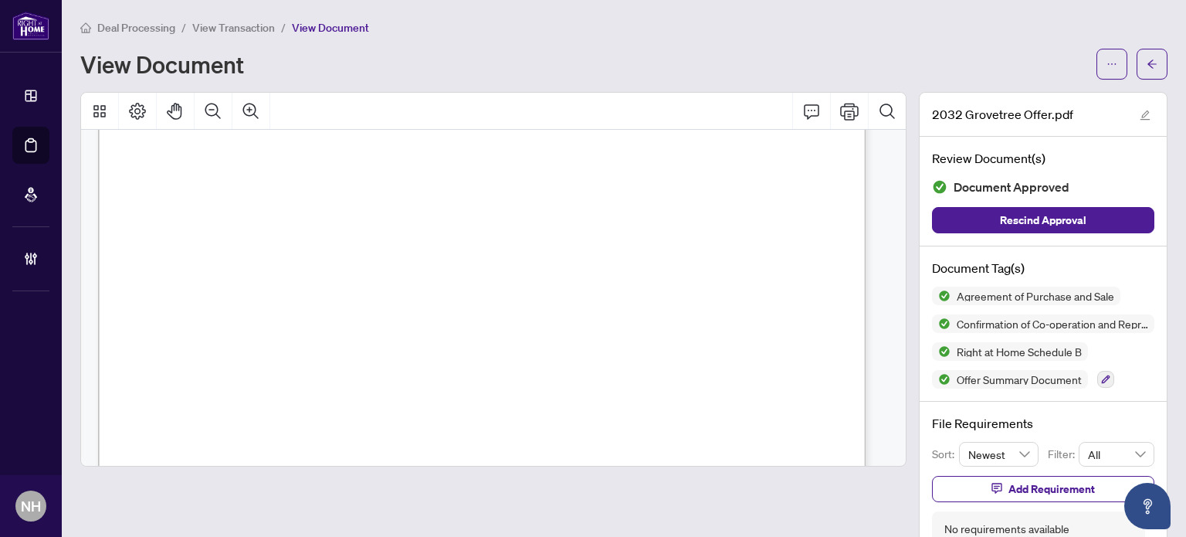
scroll to position [8187, 0]
click at [487, 255] on div "Authentisign ID: 10CC9D38-4C59-F011-8F7C-000D3A8A9962" at bounding box center [723, 462] width 1253 height 1625
click at [247, 25] on span "View Transaction" at bounding box center [233, 28] width 83 height 14
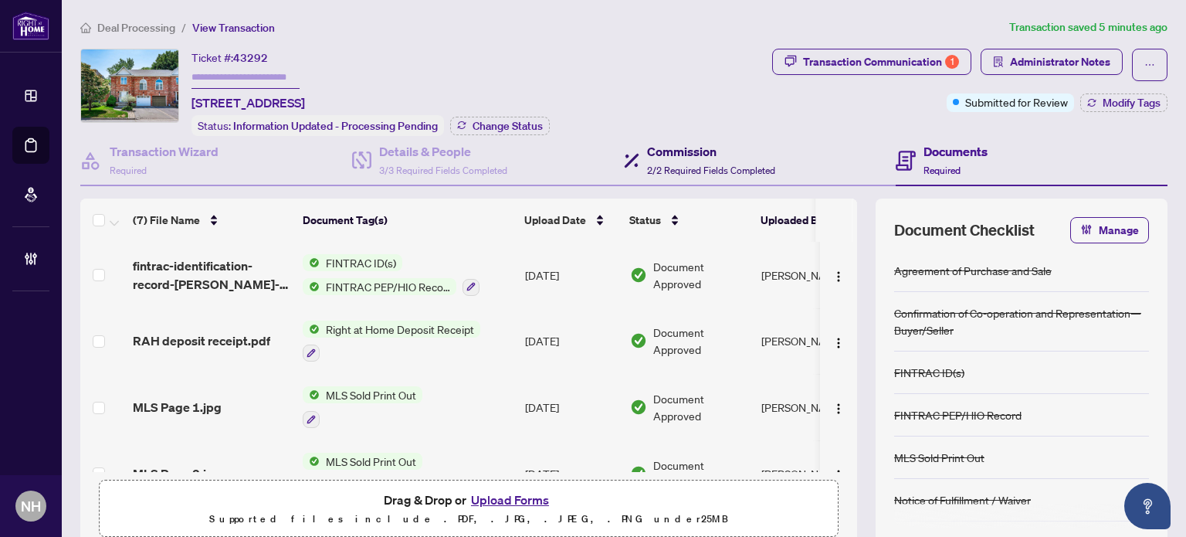
click at [677, 154] on h4 "Commission" at bounding box center [711, 151] width 128 height 19
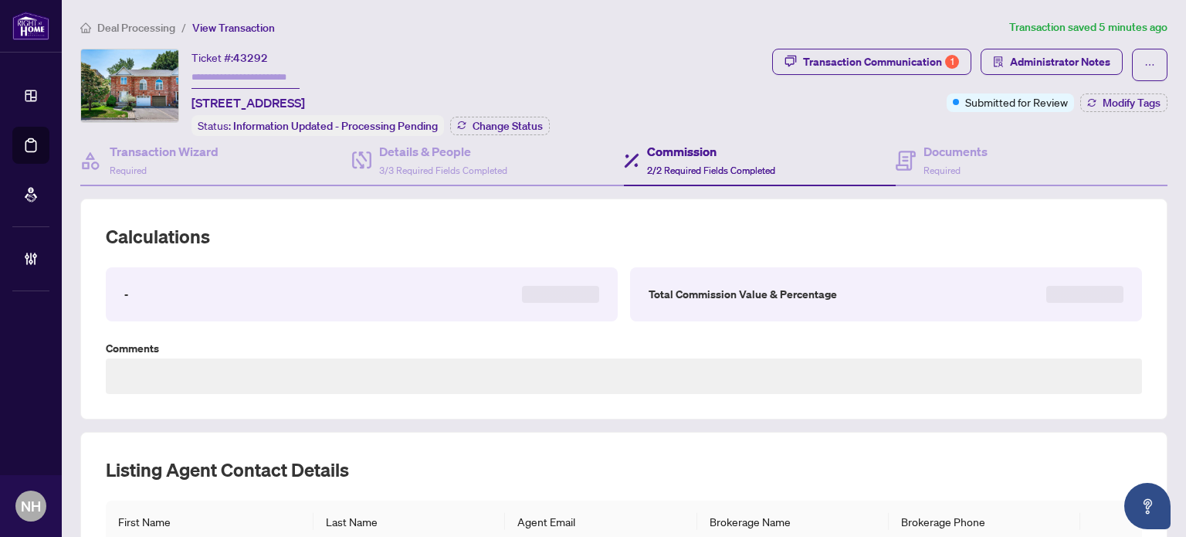
type textarea "**********"
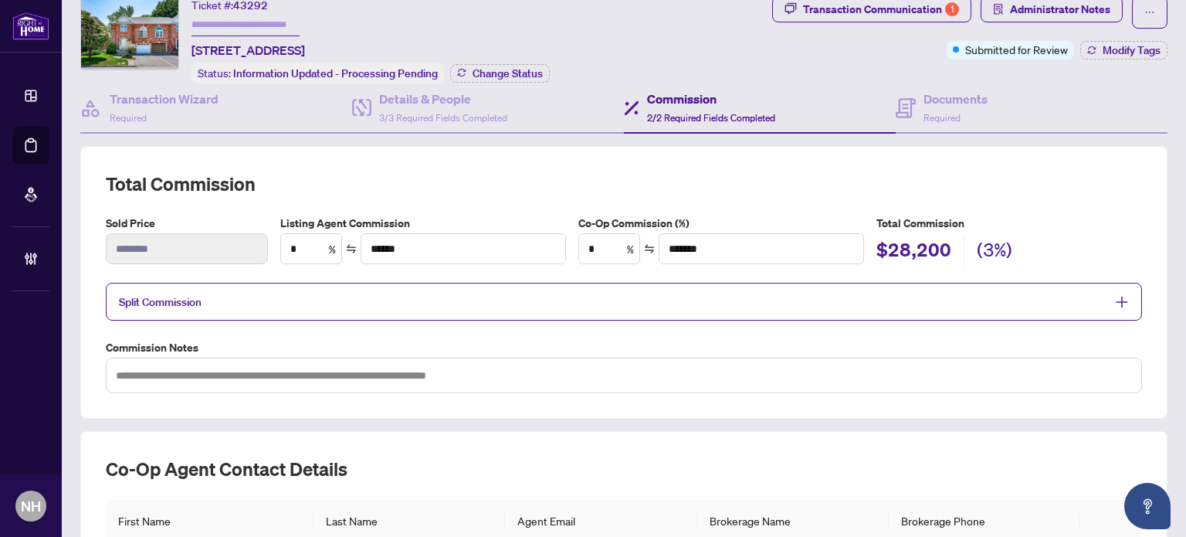
scroll to position [77, 0]
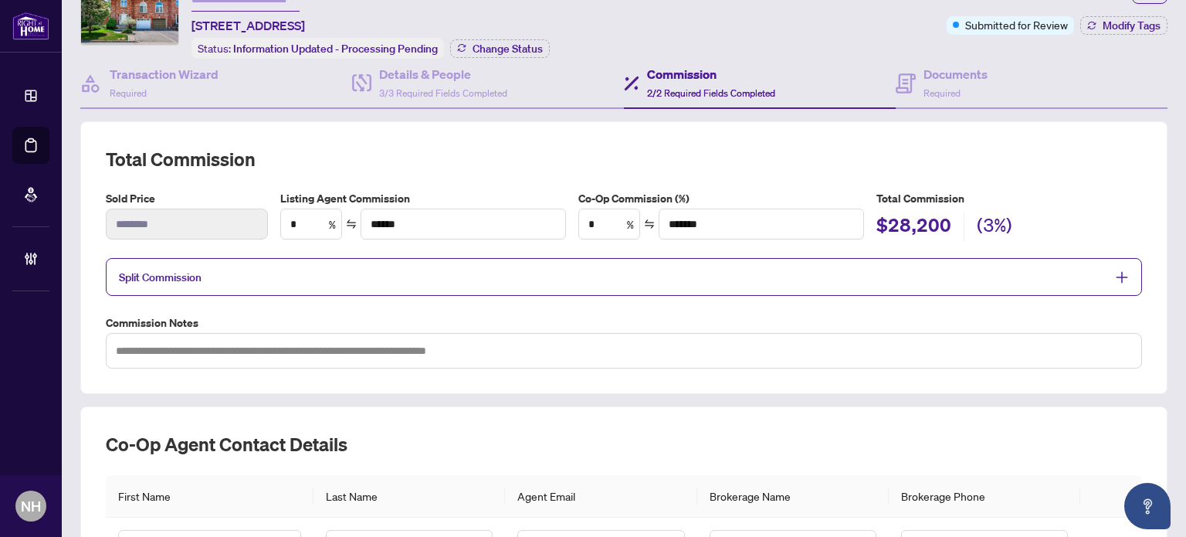
click at [732, 270] on span "Split Commission" at bounding box center [612, 277] width 987 height 18
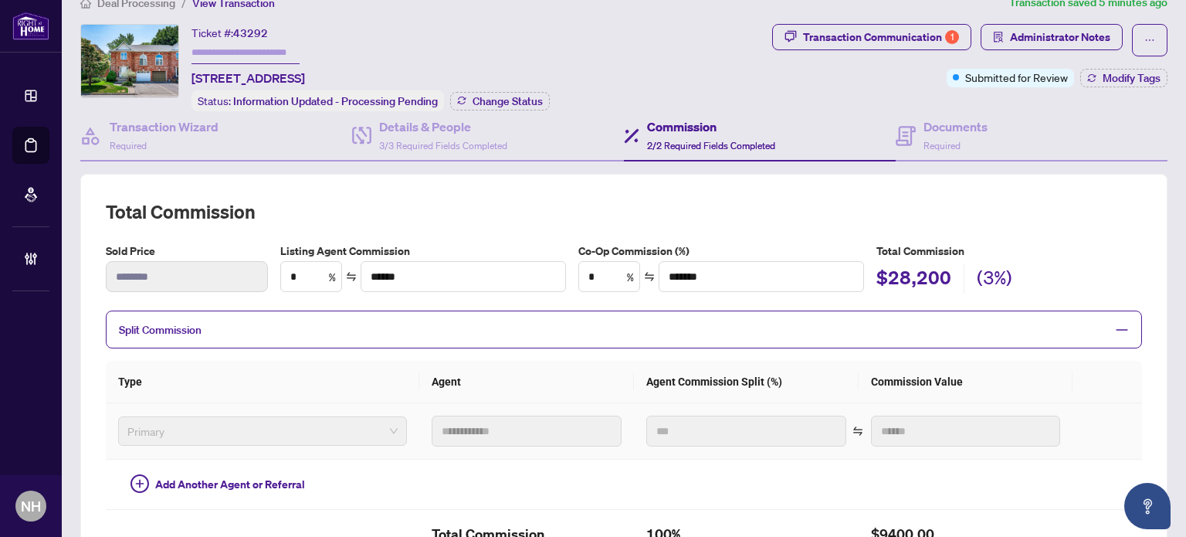
scroll to position [0, 0]
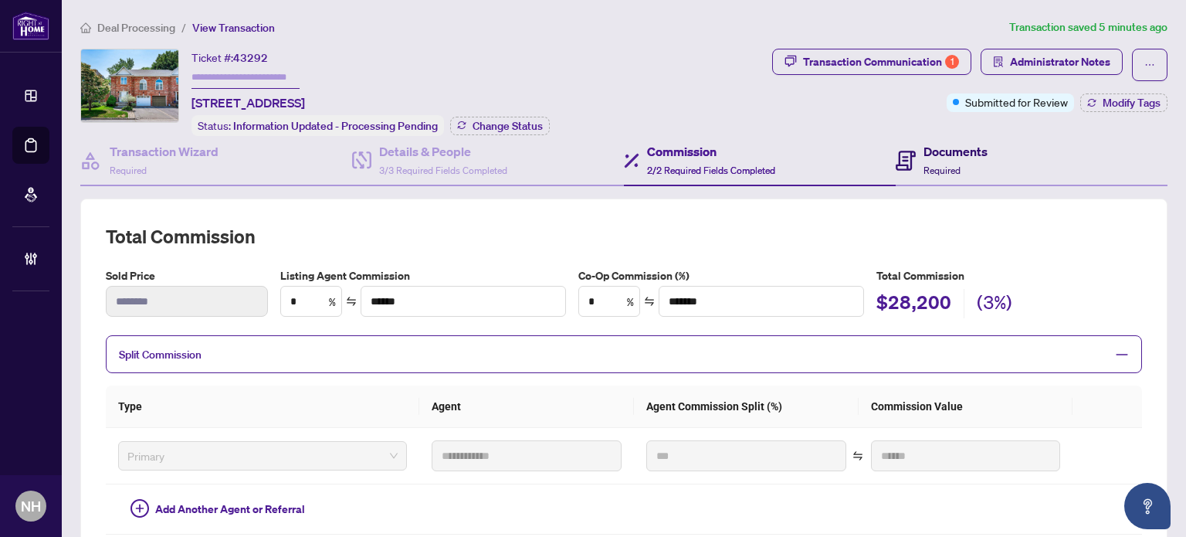
click at [956, 156] on h4 "Documents" at bounding box center [956, 151] width 64 height 19
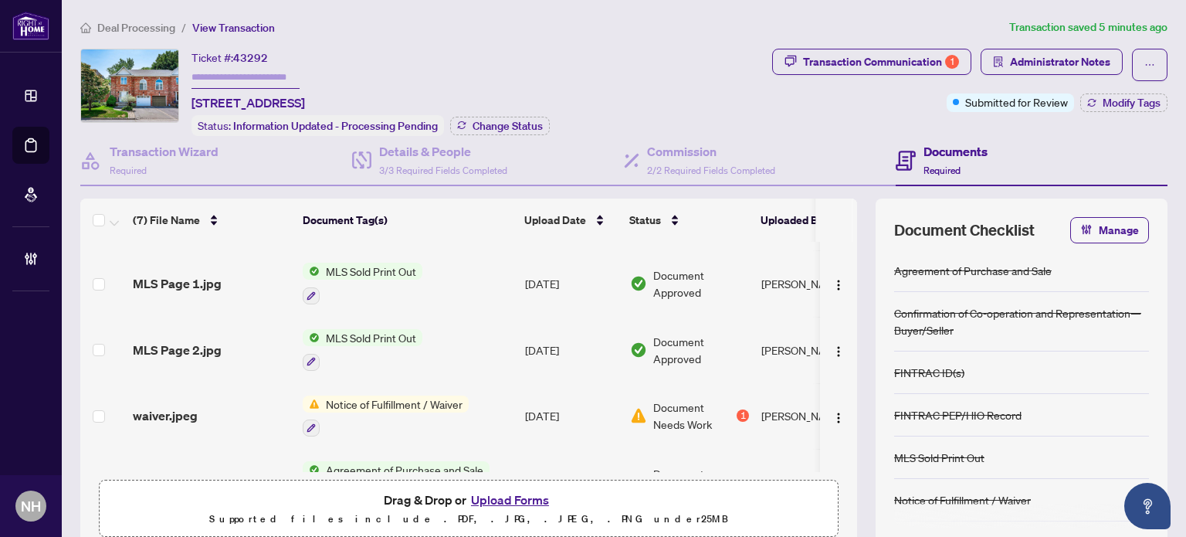
scroll to position [229, 0]
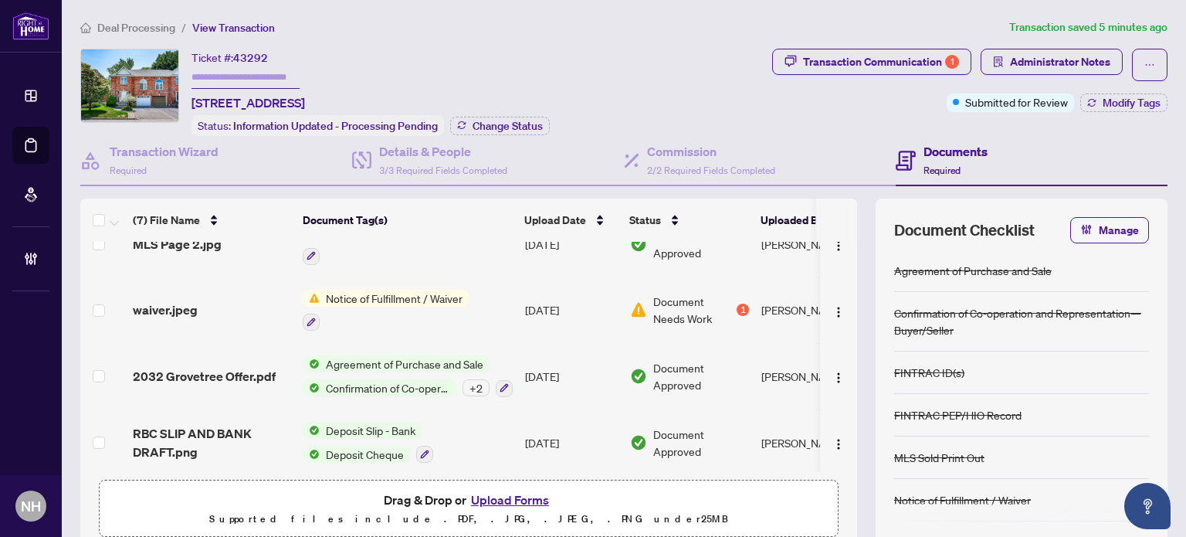
click at [243, 376] on td "2032 Grovetree Offer.pdf" at bounding box center [212, 376] width 170 height 66
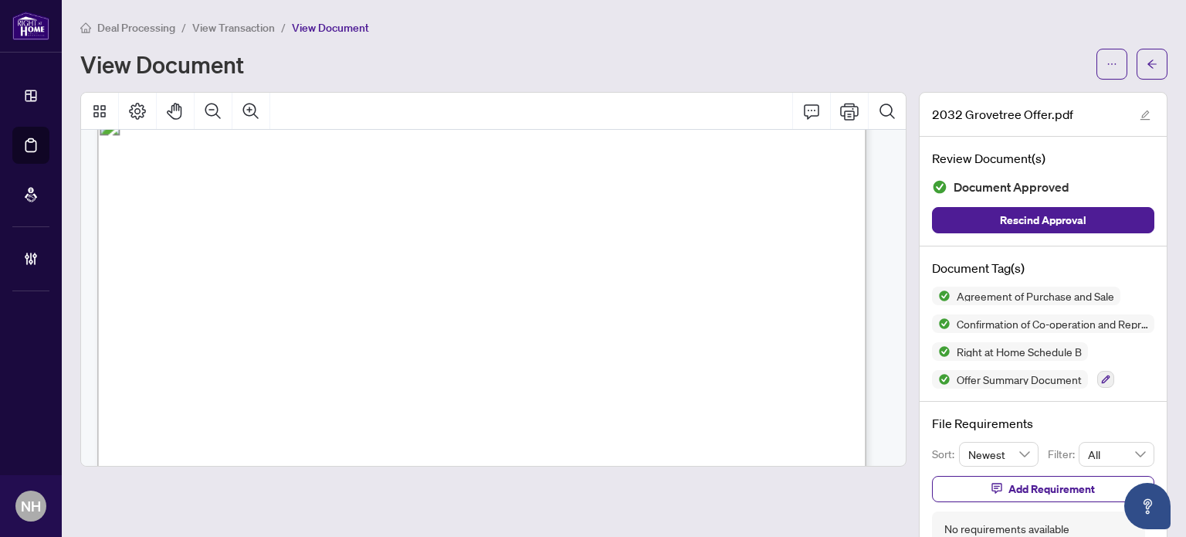
scroll to position [7337, 0]
click at [232, 39] on div "Deal Processing / View Transaction / View Document View Document" at bounding box center [623, 49] width 1087 height 61
click at [231, 29] on span "View Transaction" at bounding box center [233, 28] width 83 height 14
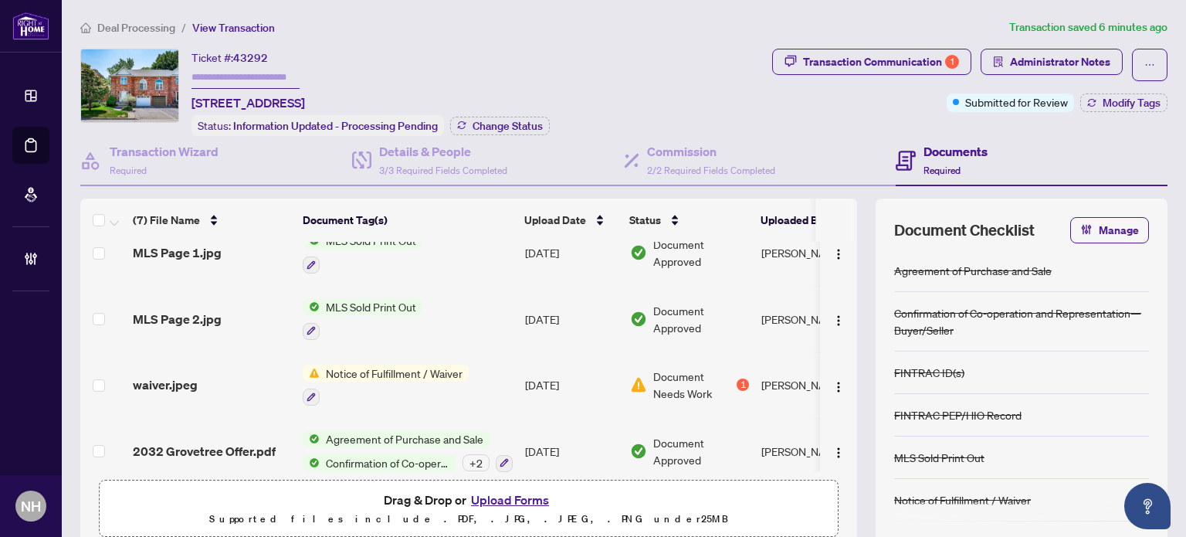
scroll to position [229, 0]
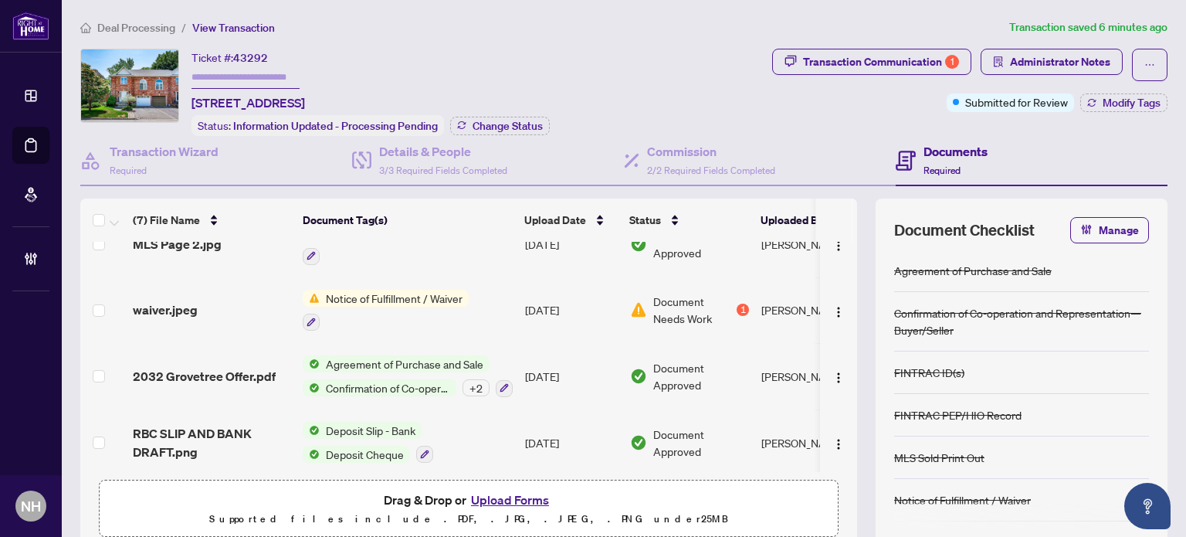
click at [127, 299] on td "waiver.jpeg" at bounding box center [212, 310] width 170 height 66
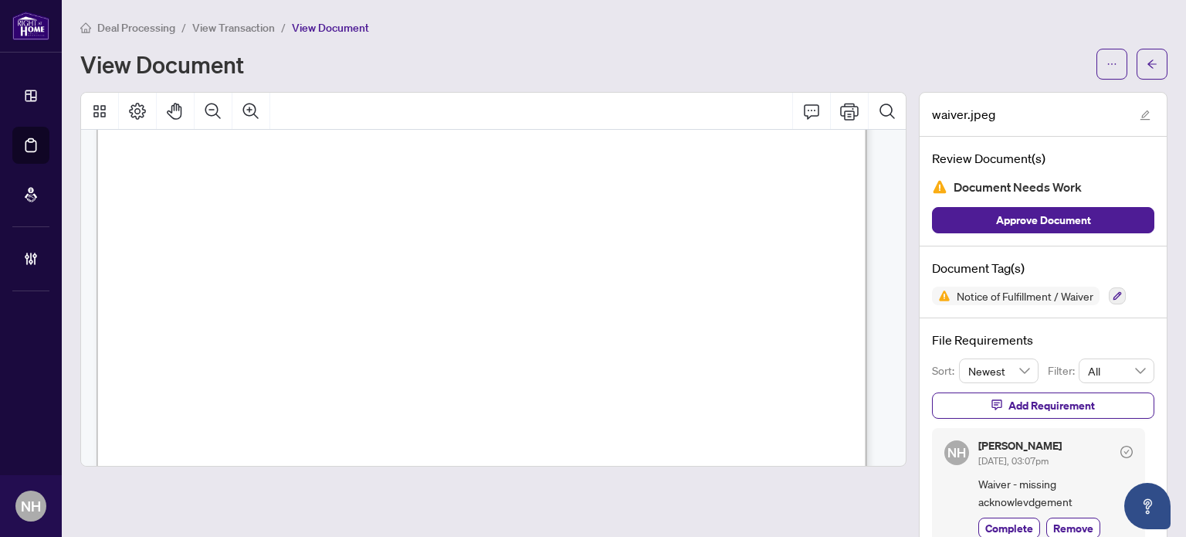
scroll to position [695, 0]
click at [228, 39] on div "Deal Processing / View Transaction / View Document View Document" at bounding box center [623, 49] width 1087 height 61
click at [229, 31] on span "View Transaction" at bounding box center [233, 28] width 83 height 14
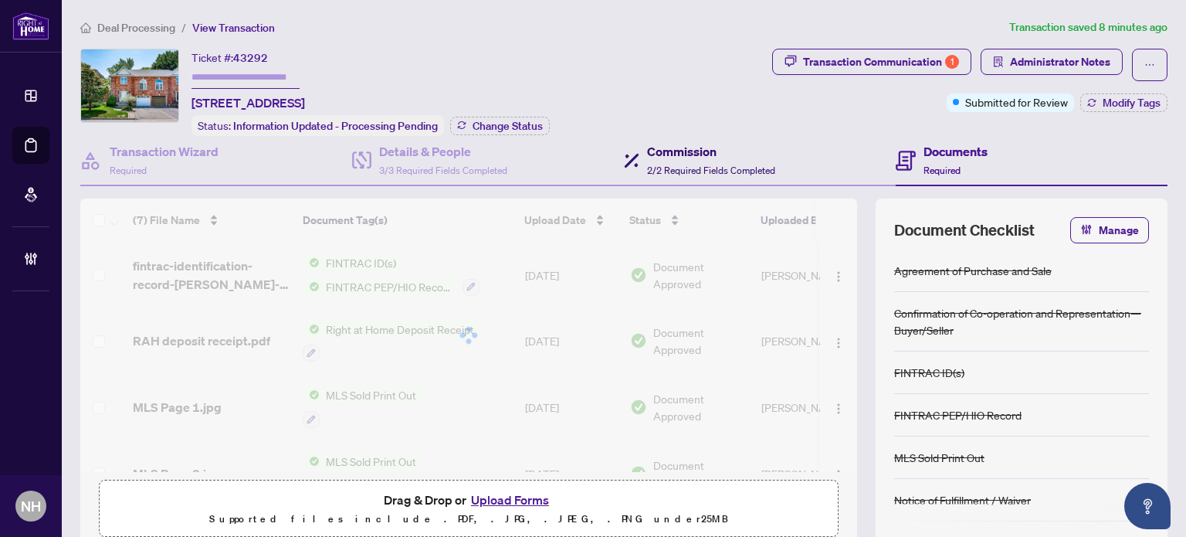
click at [696, 151] on h4 "Commission" at bounding box center [711, 151] width 128 height 19
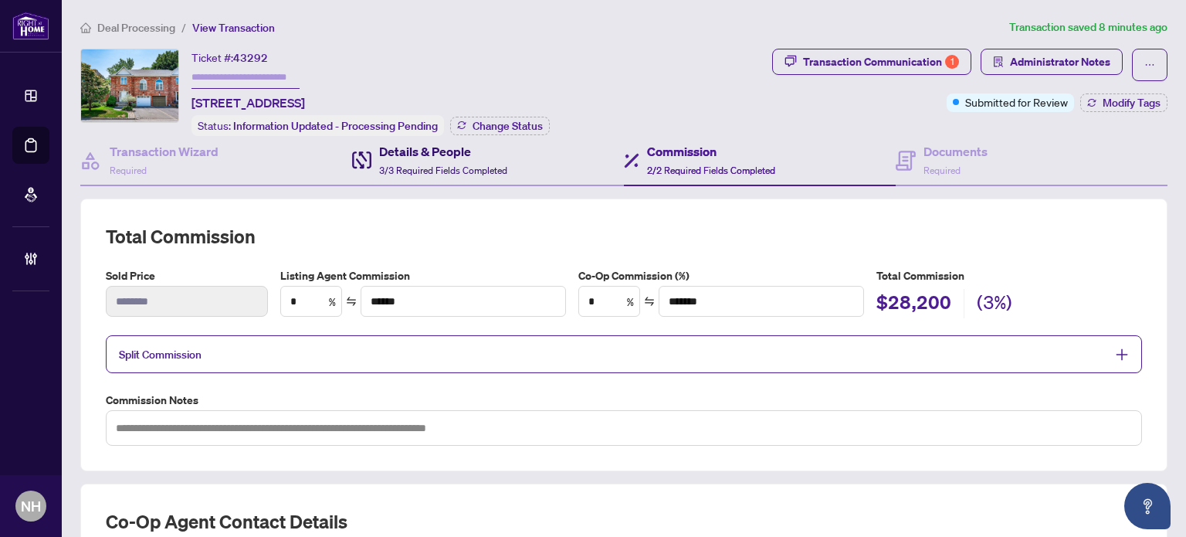
drag, startPoint x: 405, startPoint y: 154, endPoint x: 540, endPoint y: 179, distance: 137.5
click at [406, 154] on h4 "Details & People" at bounding box center [443, 151] width 128 height 19
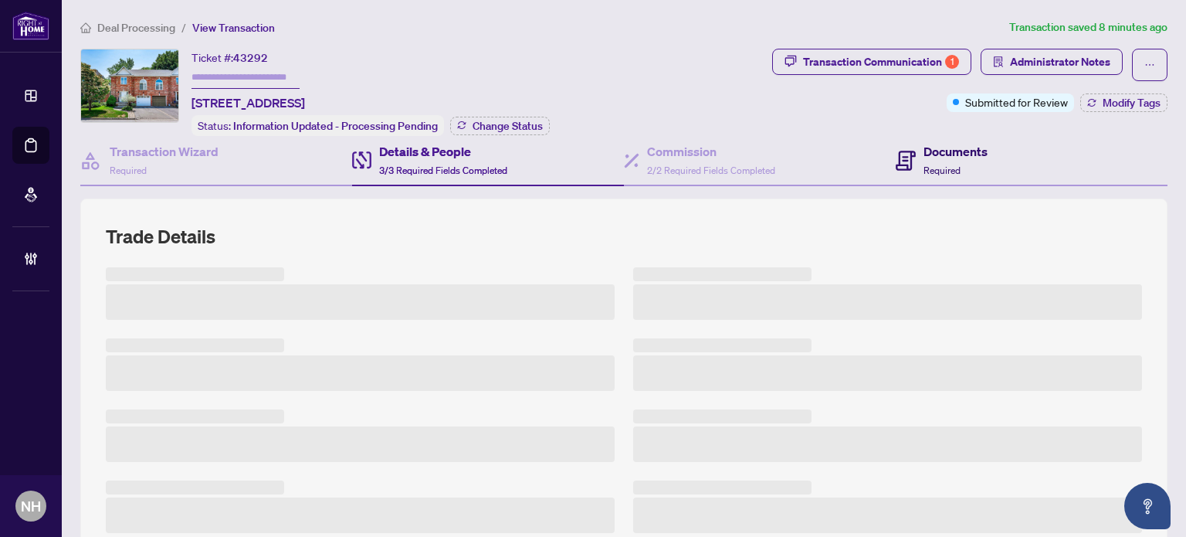
click at [908, 143] on div "Documents Required" at bounding box center [942, 160] width 92 height 36
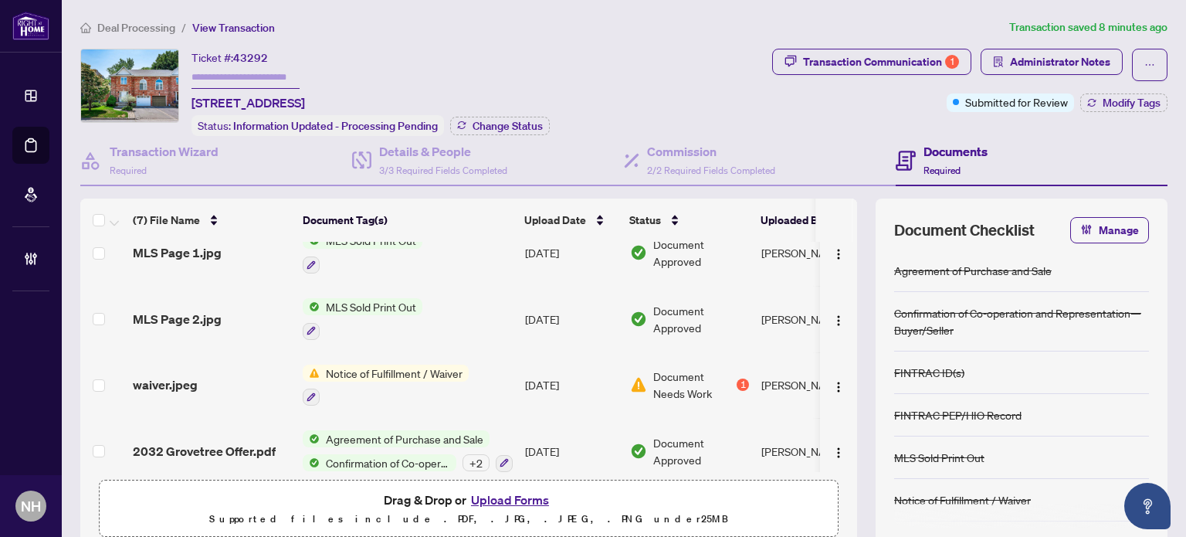
scroll to position [229, 0]
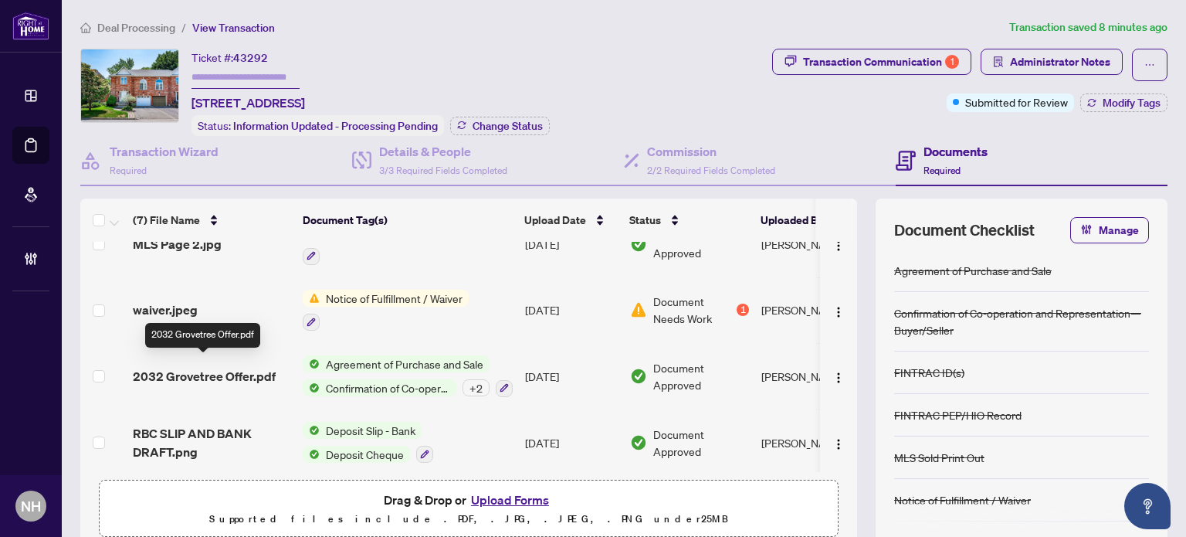
click at [253, 367] on span "2032 Grovetree Offer.pdf" at bounding box center [204, 376] width 143 height 19
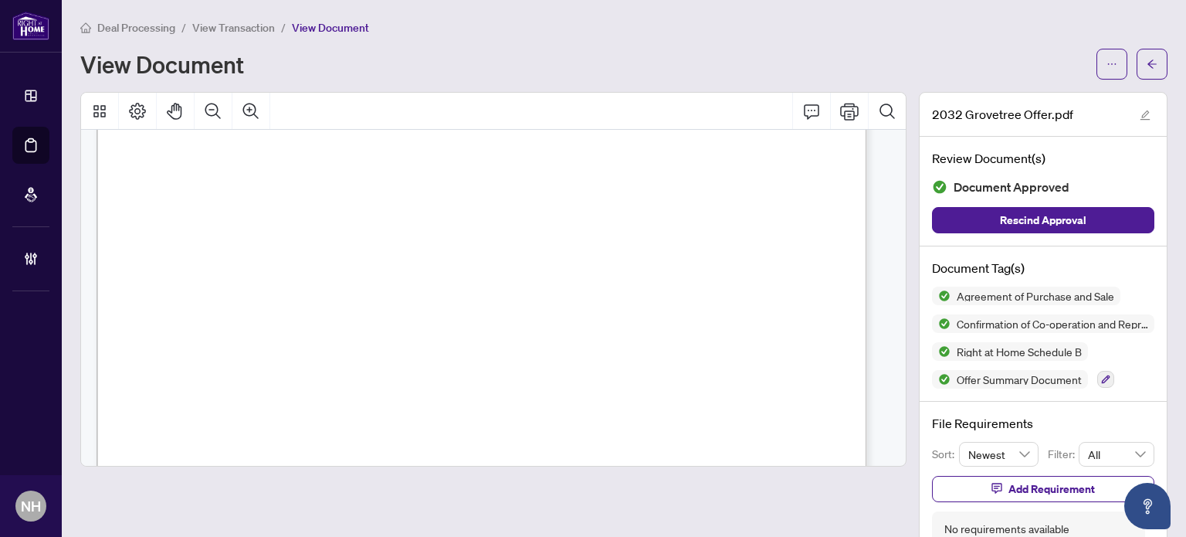
scroll to position [1390, 0]
click at [244, 18] on main "Deal Processing / View Transaction / View Document View Document 2032 Grovetree…" at bounding box center [624, 268] width 1124 height 537
click at [244, 21] on span "View Transaction" at bounding box center [233, 28] width 83 height 14
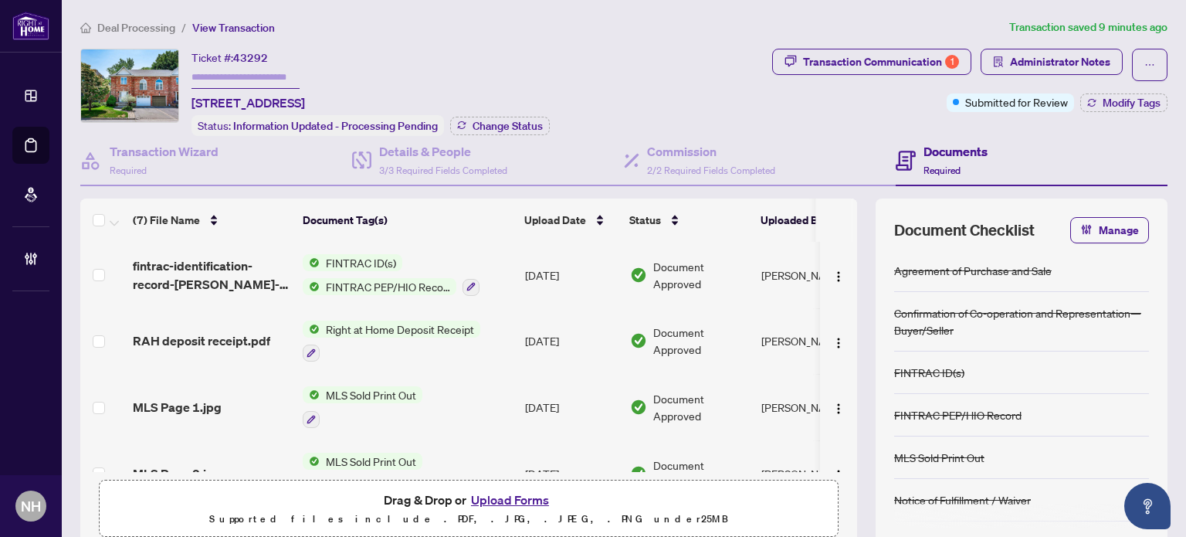
click at [270, 79] on input "text" at bounding box center [246, 77] width 108 height 22
paste input "*******"
type input "*******"
click at [463, 43] on div "Deal Processing / View Transaction Transaction saved 9 minutes ago Ticket #: 43…" at bounding box center [624, 329] width 1100 height 620
click at [489, 492] on button "Upload Forms" at bounding box center [509, 500] width 87 height 20
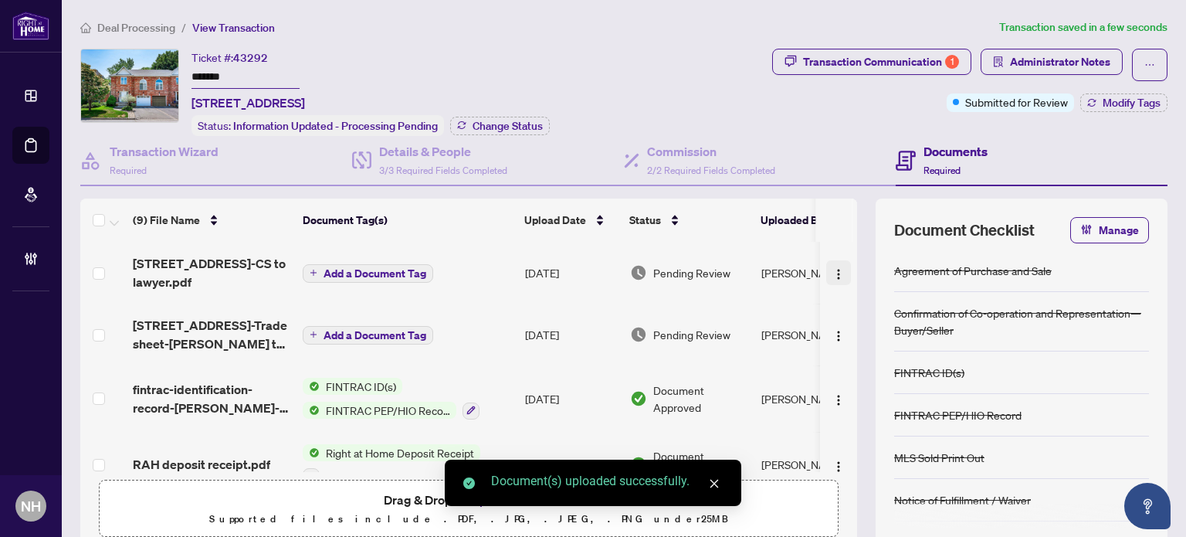
click at [833, 269] on img "button" at bounding box center [839, 274] width 12 height 12
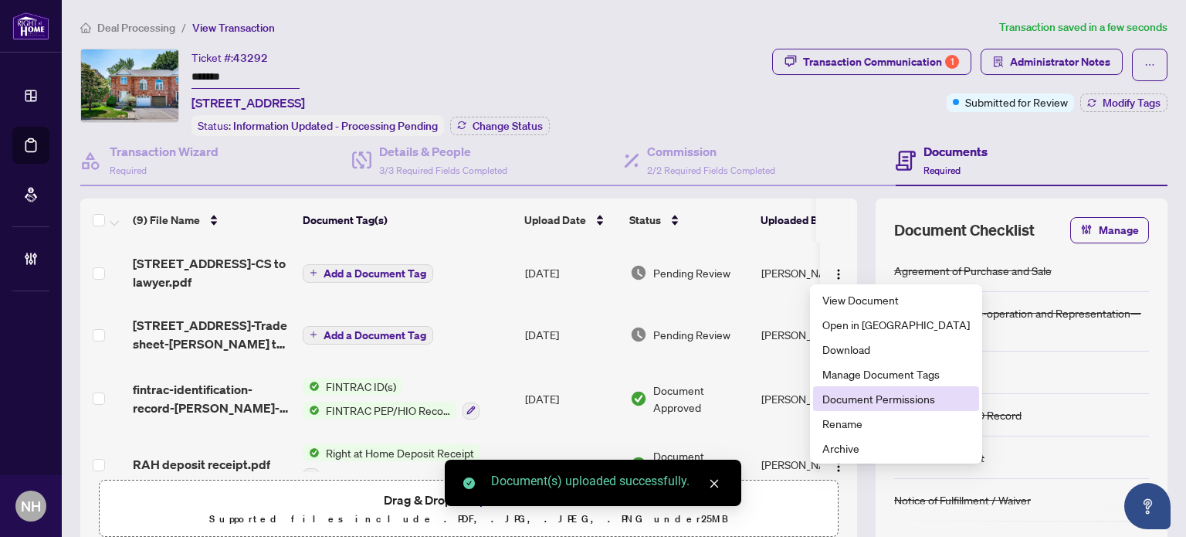
click at [826, 397] on span "Document Permissions" at bounding box center [897, 398] width 148 height 17
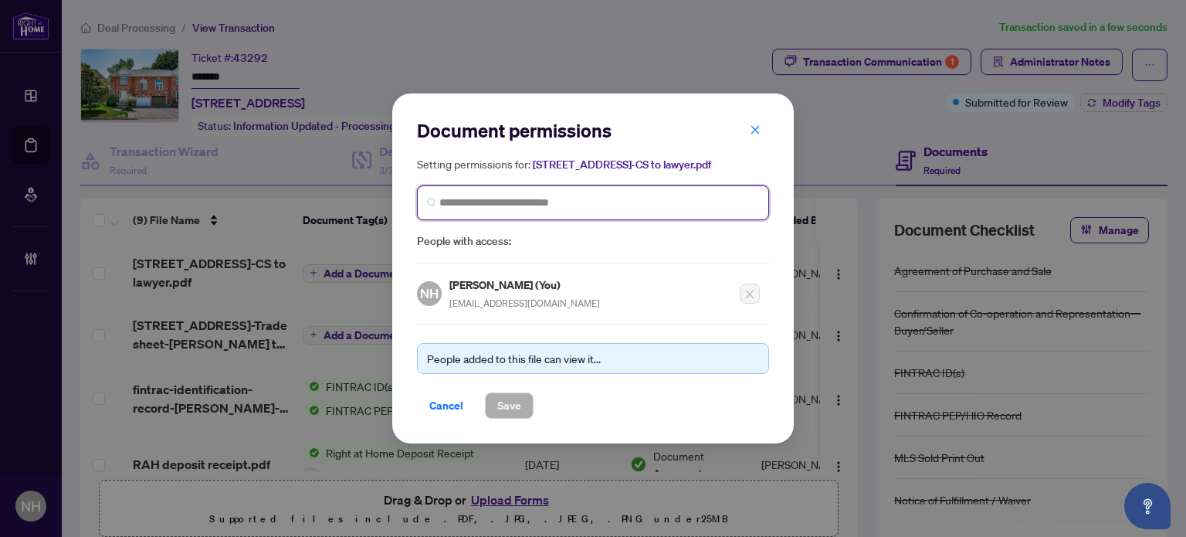
click at [512, 211] on input "search" at bounding box center [599, 203] width 320 height 16
type input "*"
type input "******"
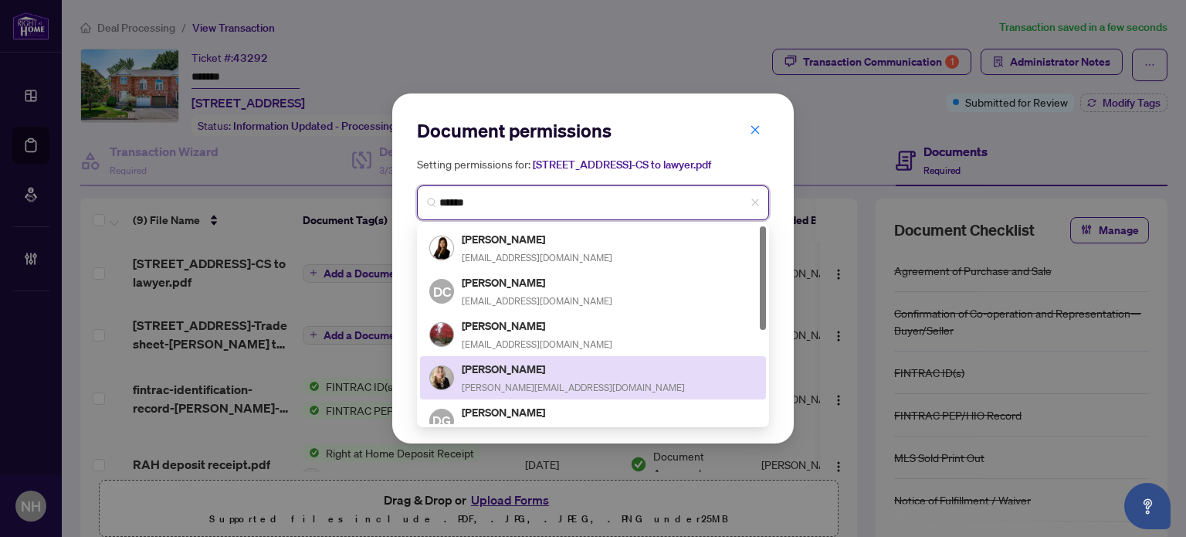
click at [503, 382] on span "Debbie@thegibbs.ca" at bounding box center [573, 388] width 223 height 12
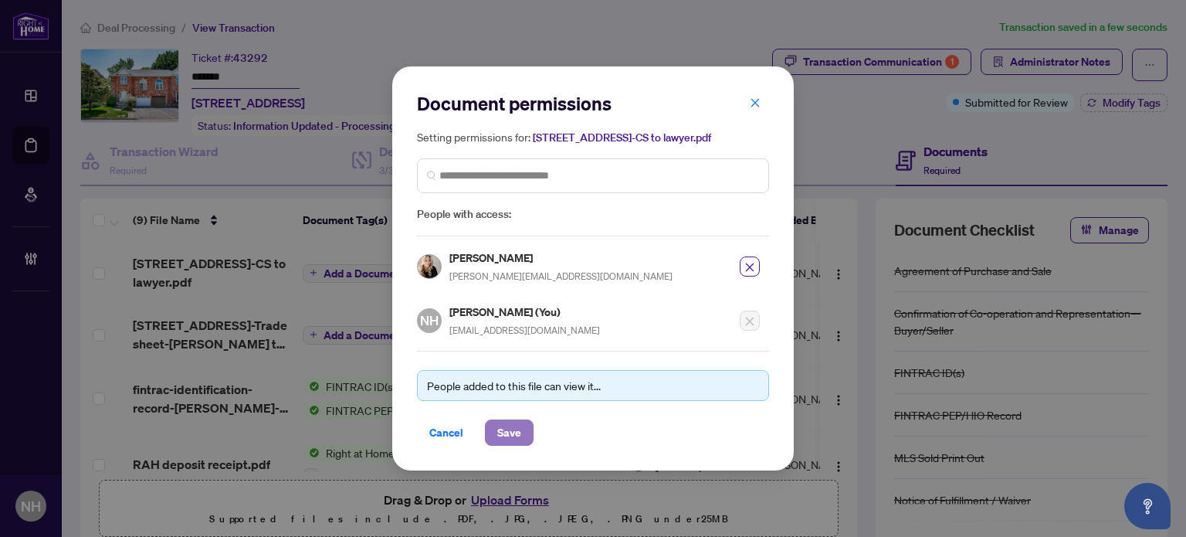
click at [500, 434] on span "Save" at bounding box center [509, 432] width 24 height 25
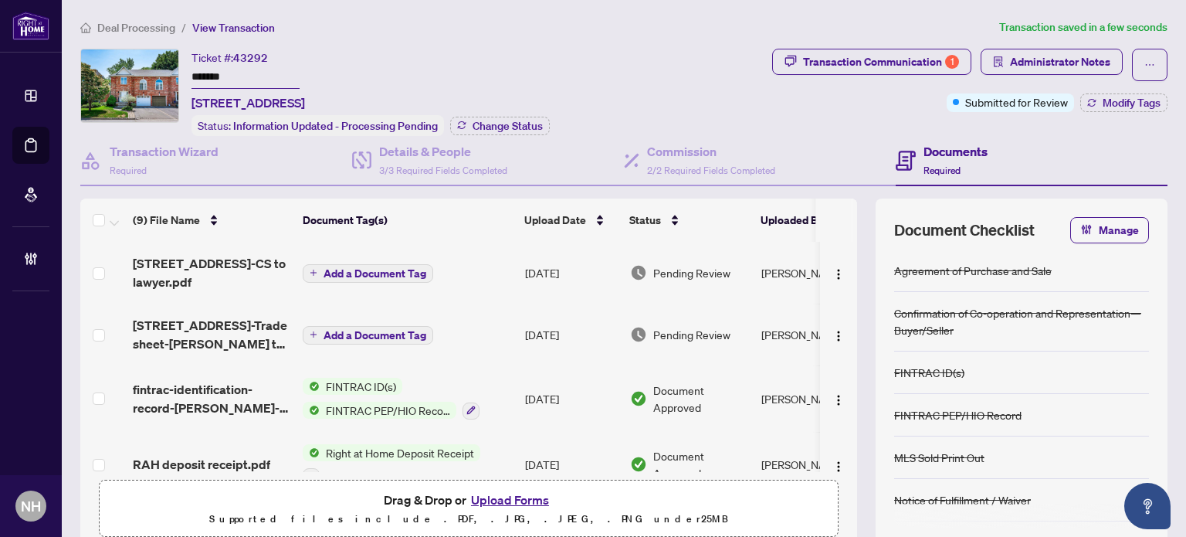
click at [835, 333] on td at bounding box center [838, 335] width 37 height 62
click at [833, 334] on img "button" at bounding box center [839, 336] width 12 height 12
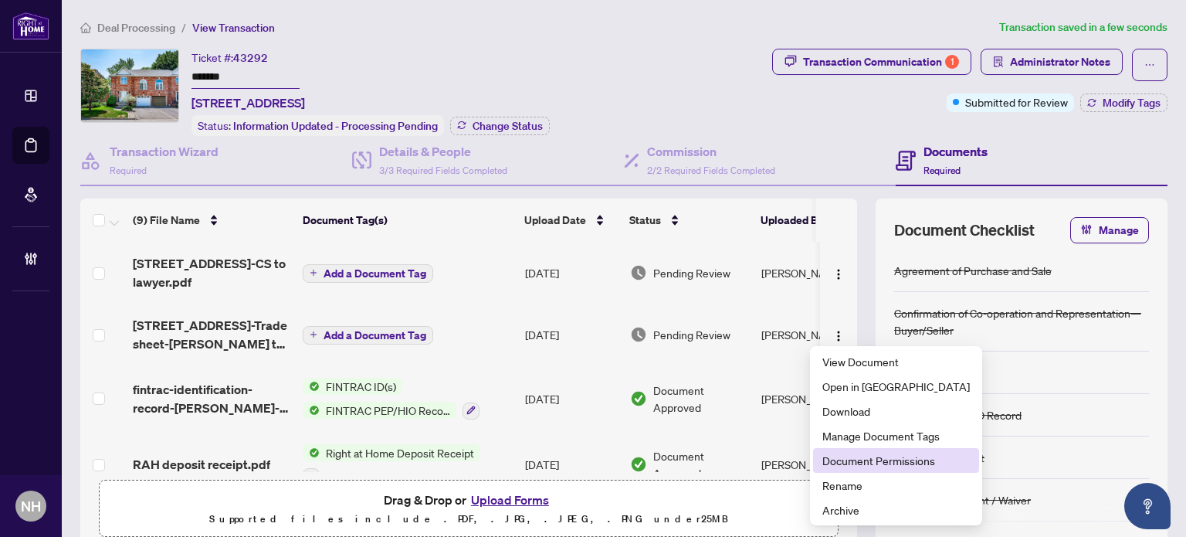
click at [838, 448] on li "Document Permissions" at bounding box center [896, 460] width 166 height 25
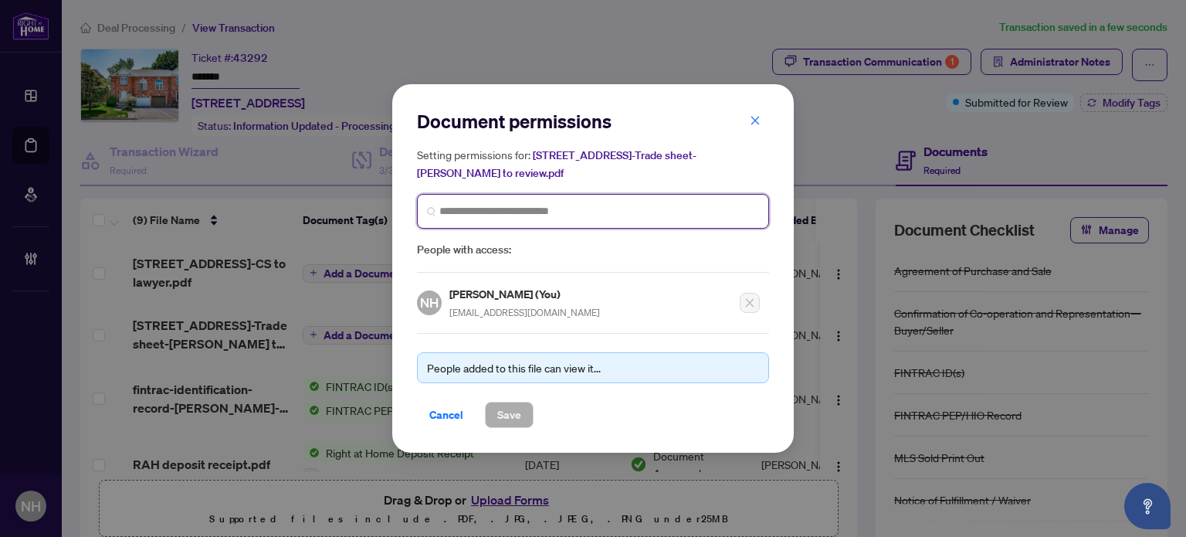
click at [0, 0] on input "search" at bounding box center [0, 0] width 0 height 0
type input "********"
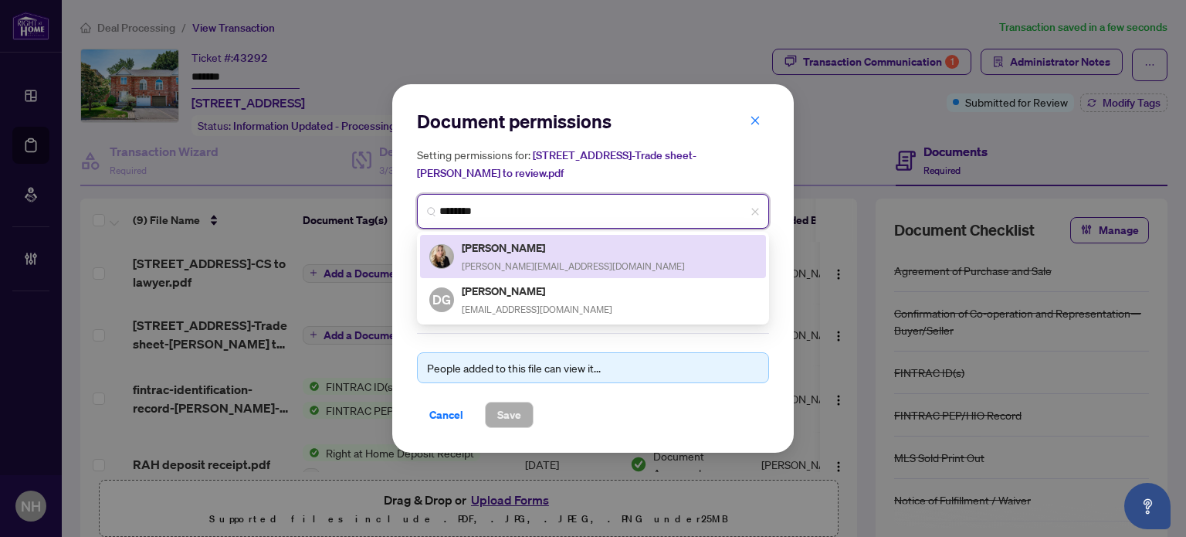
click at [521, 252] on h5 "Debbie Gibbs" at bounding box center [573, 248] width 223 height 18
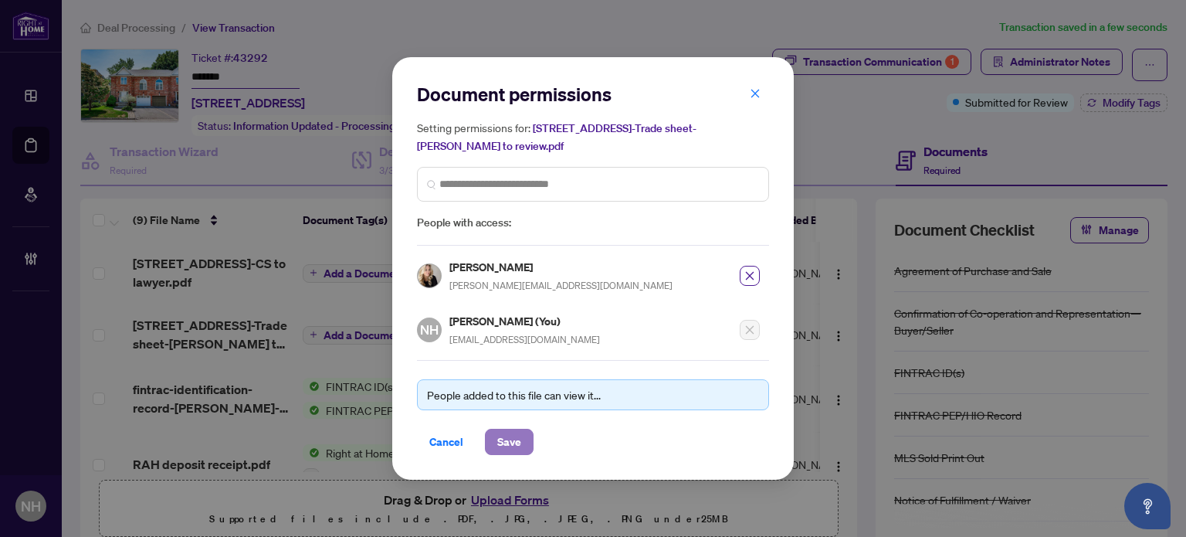
click at [511, 440] on span "Save" at bounding box center [509, 441] width 24 height 25
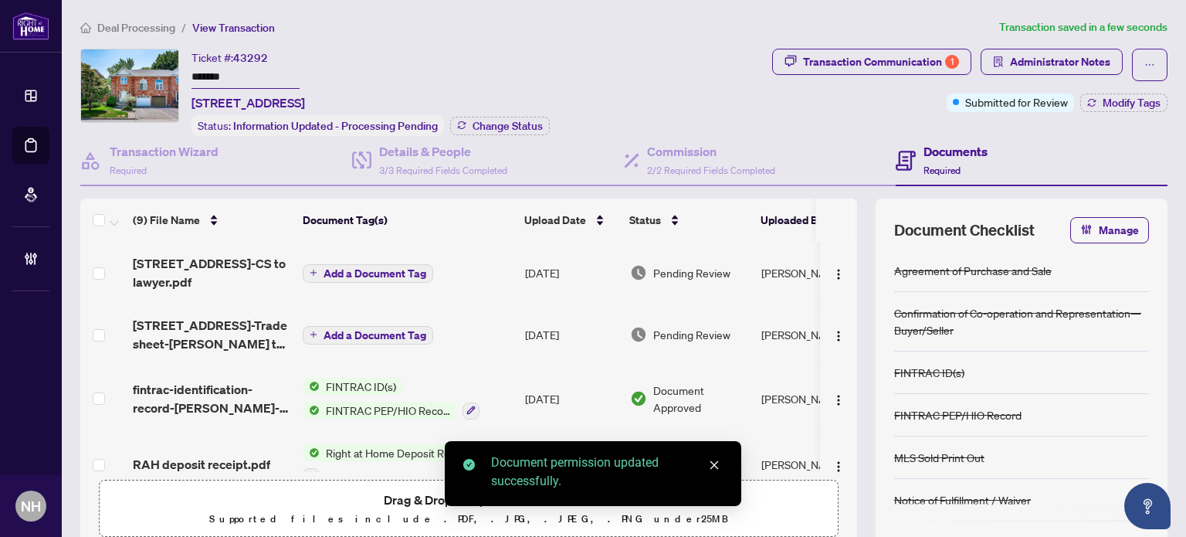
click at [349, 268] on span "Add a Document Tag" at bounding box center [375, 273] width 103 height 11
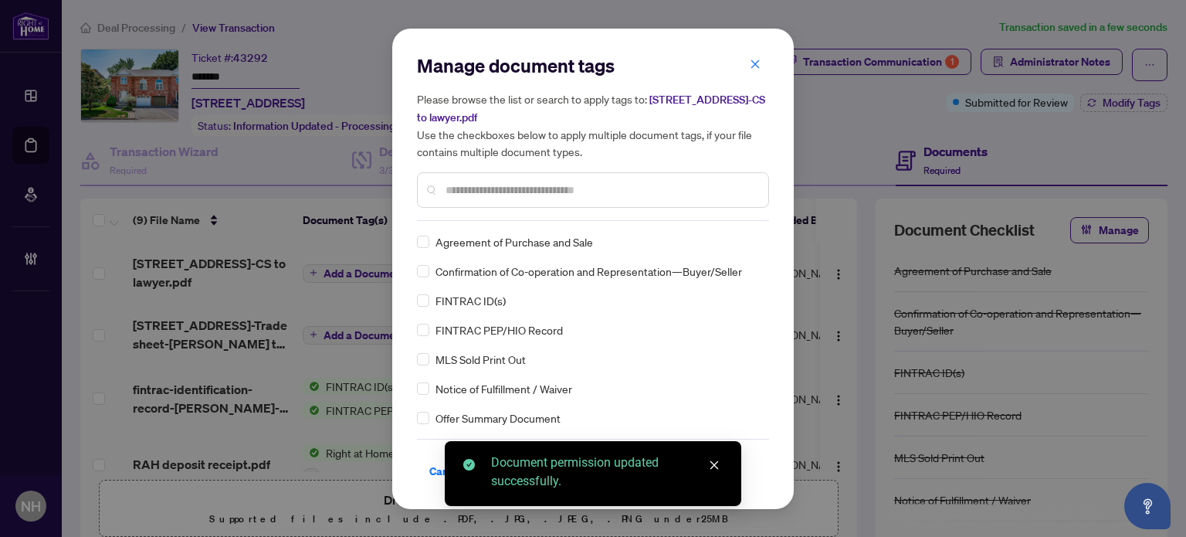
click at [476, 188] on input "text" at bounding box center [601, 189] width 310 height 17
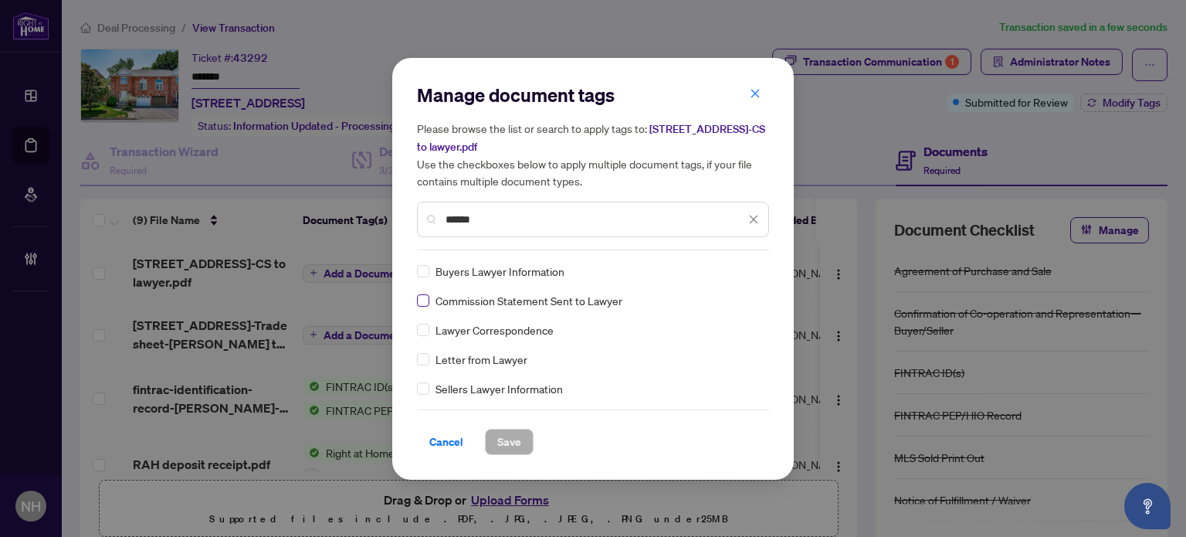
type input "******"
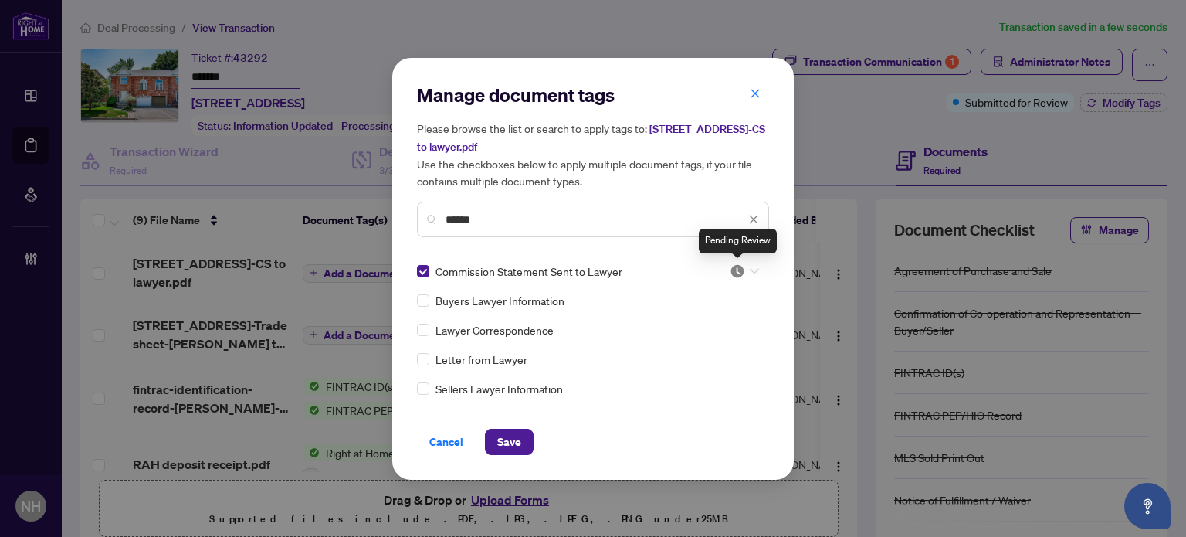
drag, startPoint x: 734, startPoint y: 271, endPoint x: 719, endPoint y: 308, distance: 40.2
click at [735, 271] on img at bounding box center [737, 270] width 15 height 15
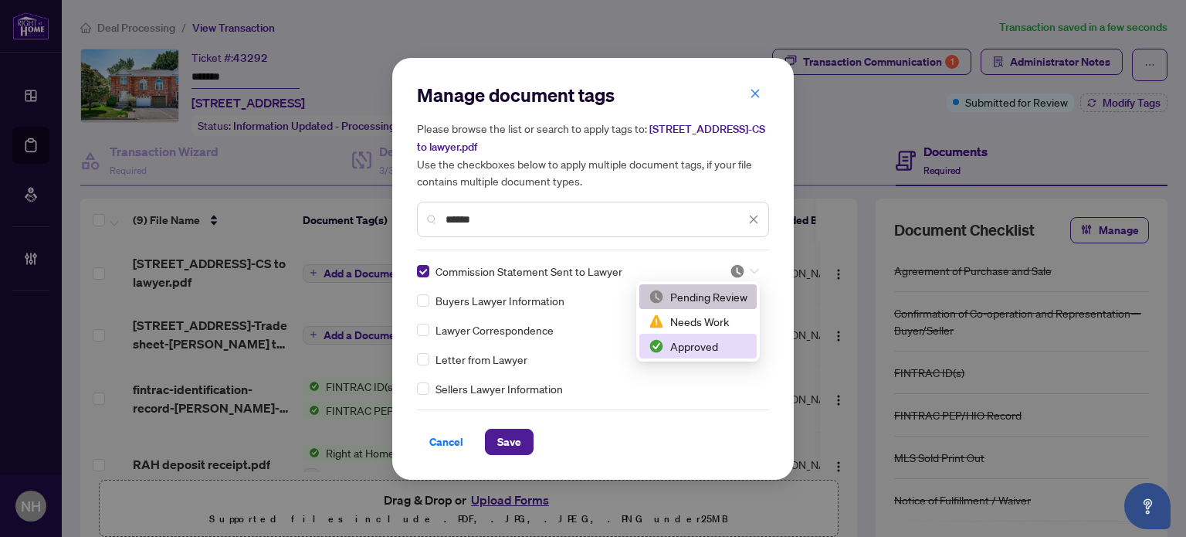
click at [698, 338] on div "Approved" at bounding box center [698, 346] width 99 height 17
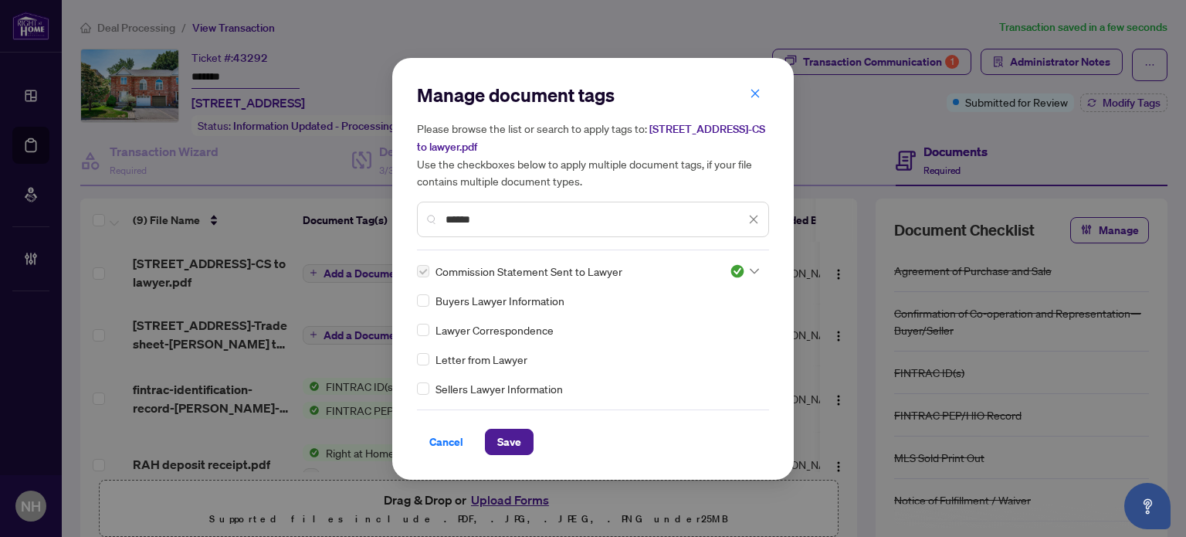
drag, startPoint x: 510, startPoint y: 434, endPoint x: 589, endPoint y: 409, distance: 82.6
click at [510, 433] on span "Save" at bounding box center [509, 441] width 24 height 25
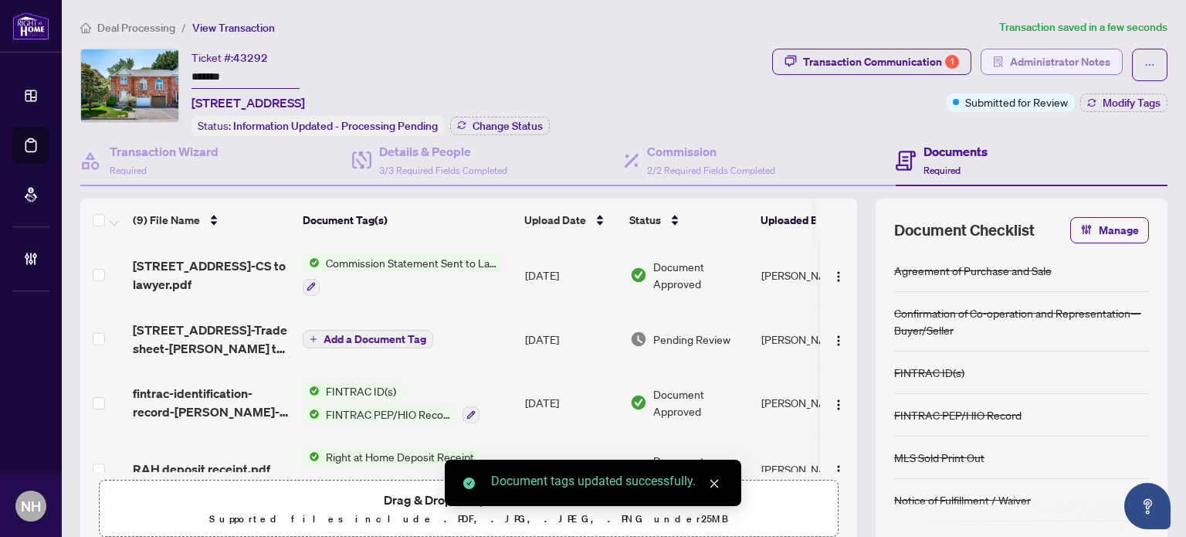
click at [1026, 52] on span "Administrator Notes" at bounding box center [1060, 61] width 100 height 25
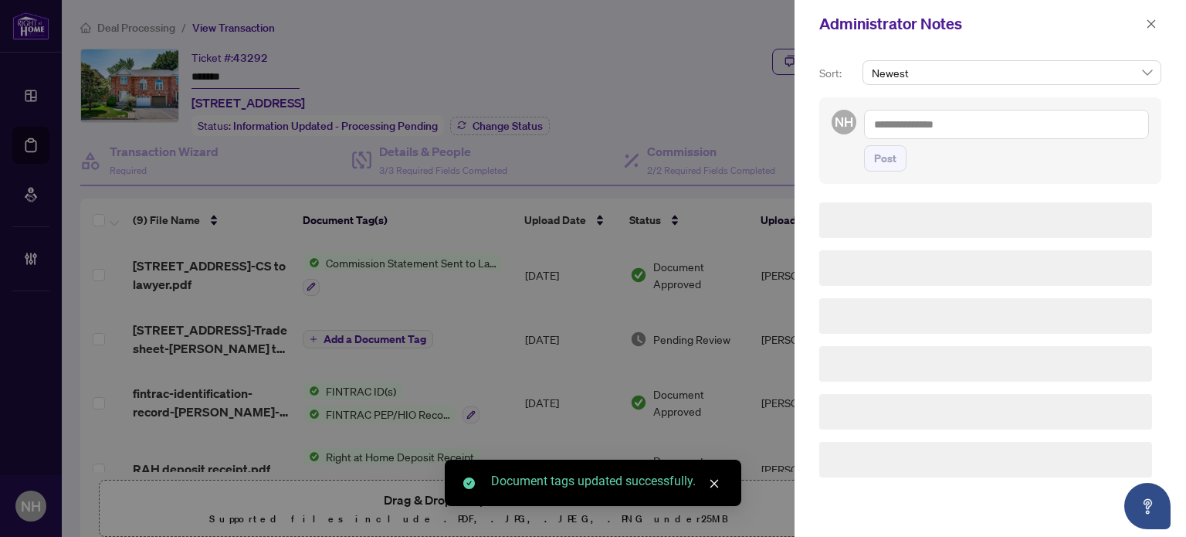
click at [968, 120] on textarea at bounding box center [1006, 124] width 285 height 29
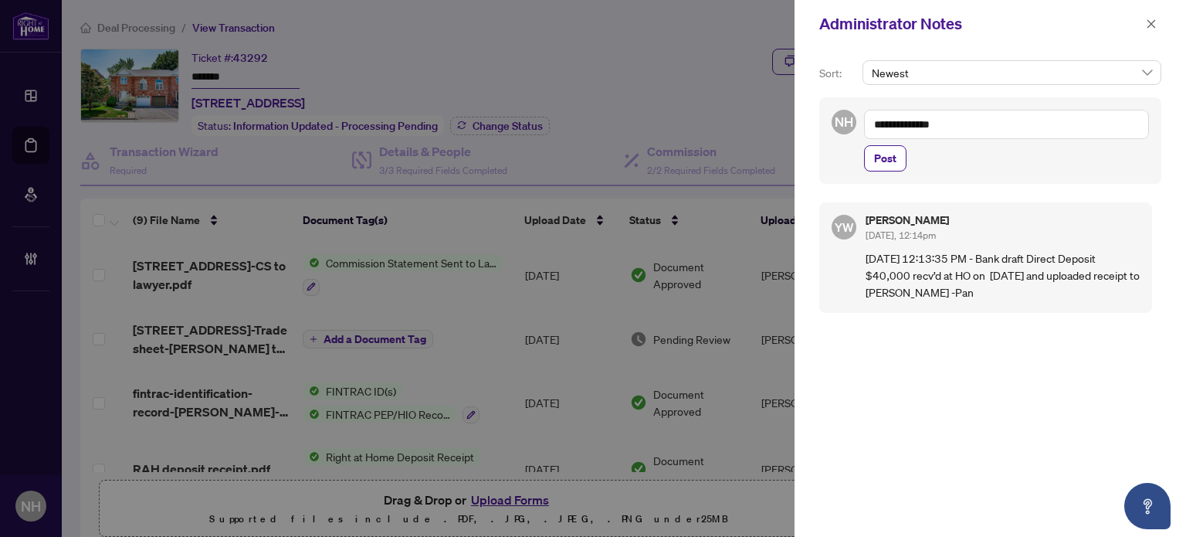
paste textarea "********"
drag, startPoint x: 945, startPoint y: 122, endPoint x: 1023, endPoint y: 118, distance: 78.1
click at [1023, 118] on textarea "**********" at bounding box center [1006, 124] width 285 height 29
paste textarea "**********"
type textarea "**********"
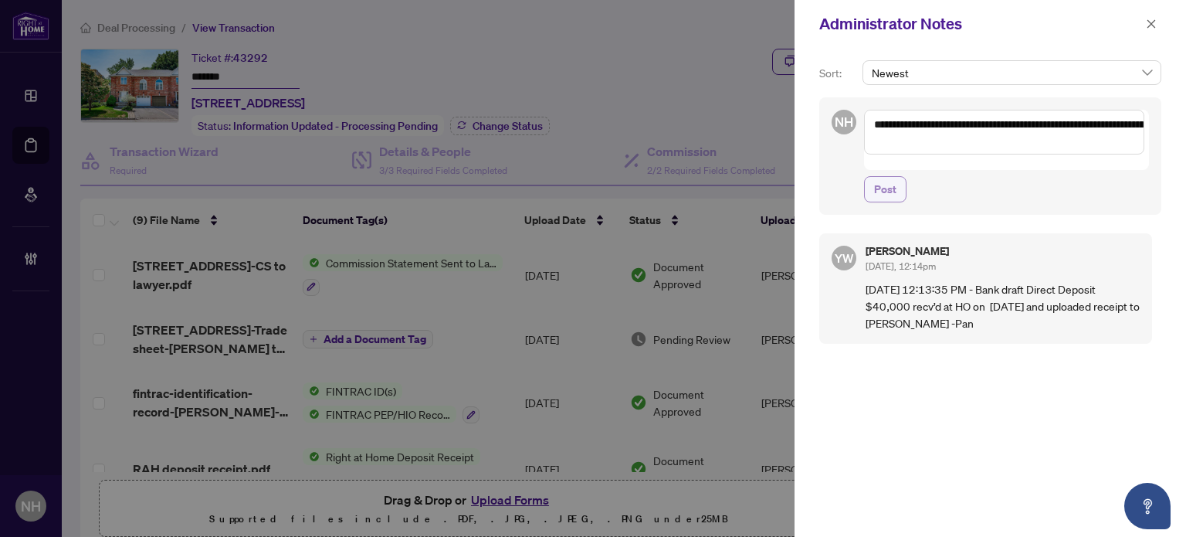
click at [895, 177] on span "Post" at bounding box center [885, 189] width 22 height 25
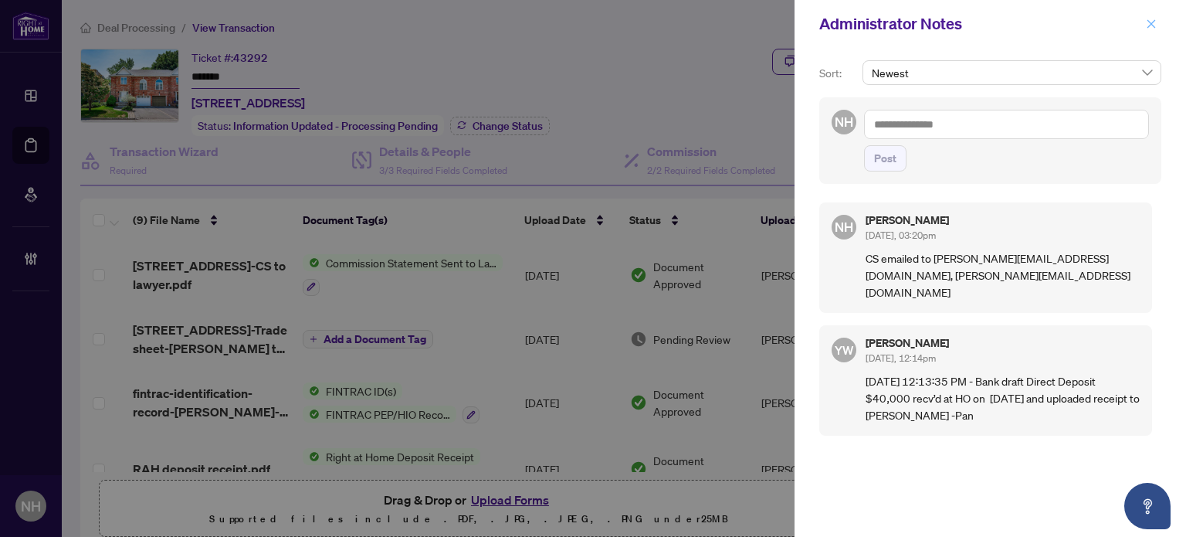
click at [1152, 19] on icon "close" at bounding box center [1151, 24] width 11 height 11
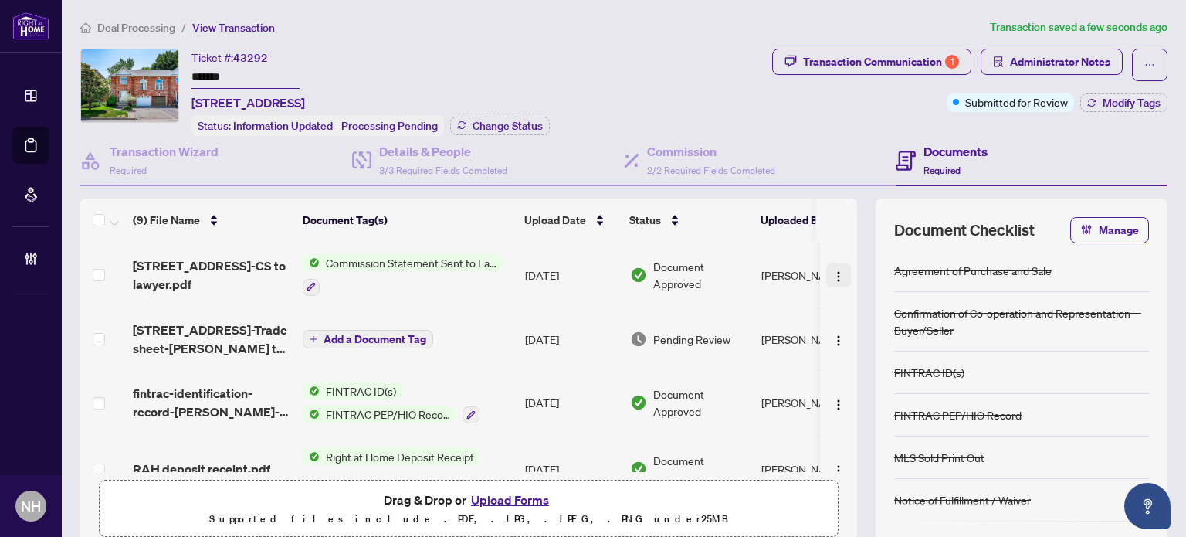
click at [826, 283] on button "button" at bounding box center [838, 275] width 25 height 25
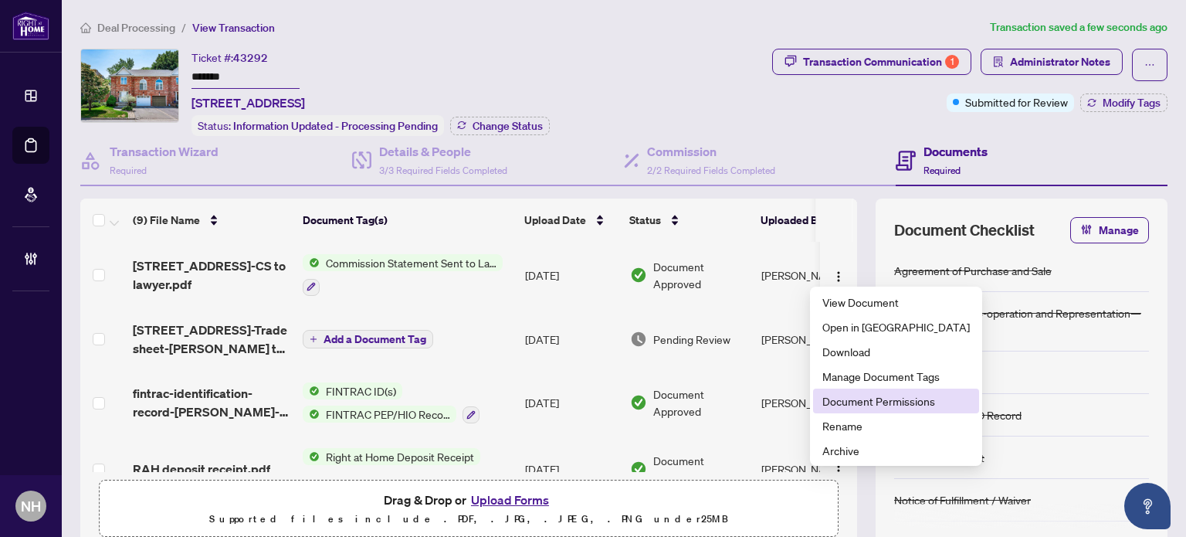
drag, startPoint x: 837, startPoint y: 395, endPoint x: 788, endPoint y: 361, distance: 59.5
click at [837, 392] on li "Document Permissions" at bounding box center [896, 400] width 166 height 25
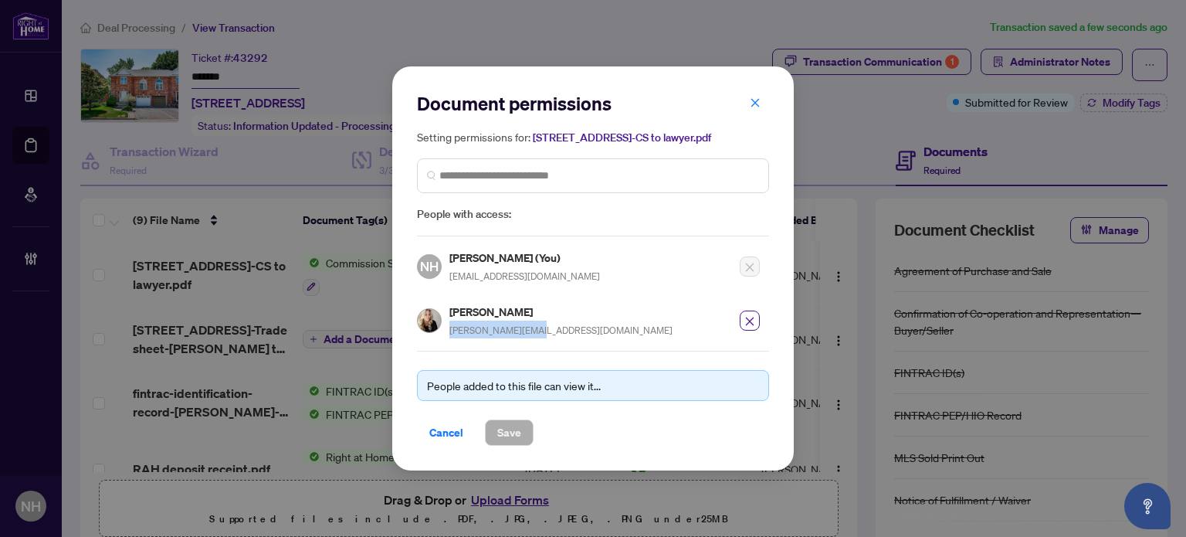
drag, startPoint x: 448, startPoint y: 324, endPoint x: 551, endPoint y: 327, distance: 102.8
click at [551, 327] on div "Debbie Gibbs Debbie@thegibbs.ca" at bounding box center [588, 315] width 343 height 45
copy span "Debbie@thegibbs.ca"
click at [752, 93] on span "button" at bounding box center [755, 102] width 11 height 25
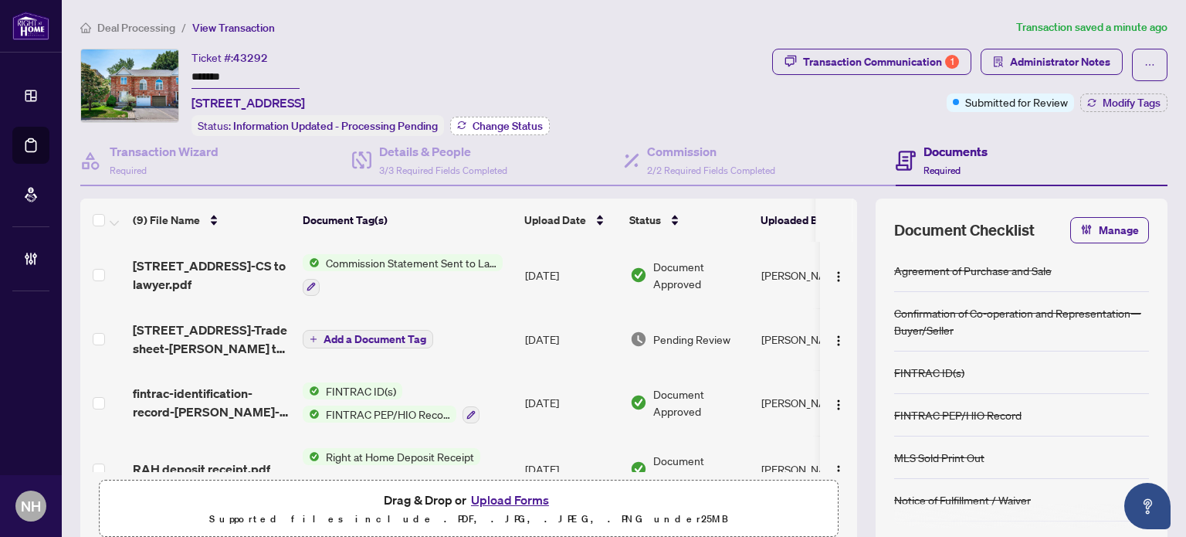
click at [477, 126] on span "Change Status" at bounding box center [508, 125] width 70 height 11
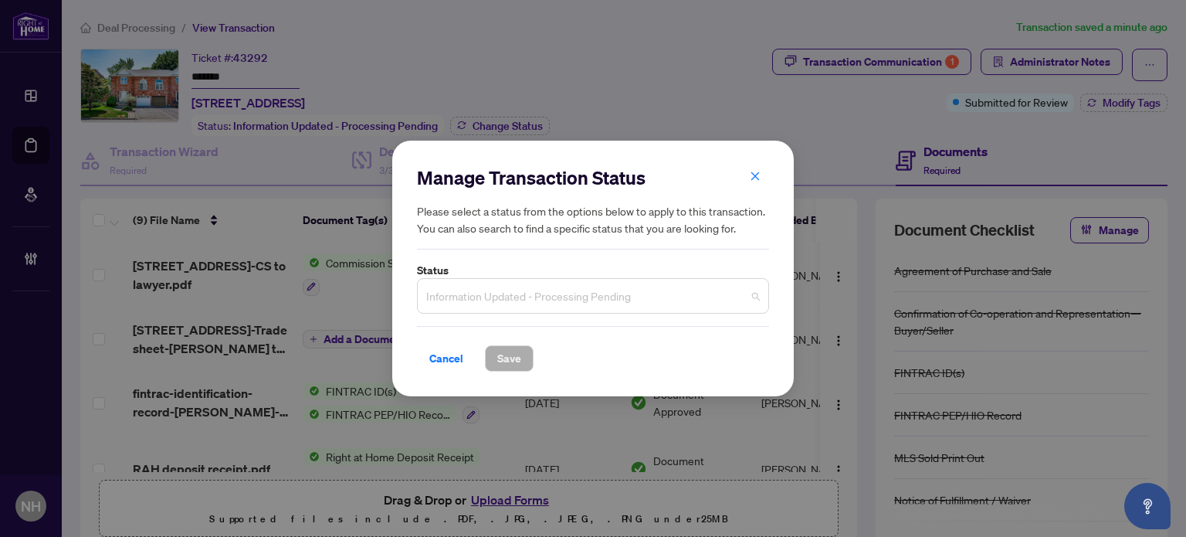
click at [516, 297] on span "Information Updated - Processing Pending" at bounding box center [593, 295] width 334 height 29
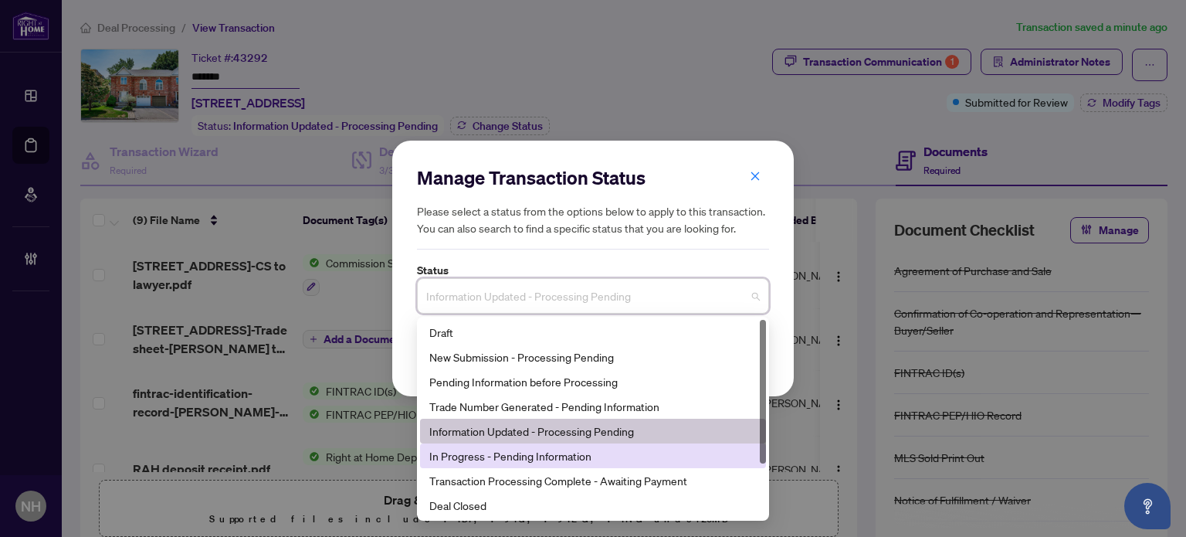
click at [558, 455] on div "In Progress - Pending Information" at bounding box center [592, 455] width 327 height 17
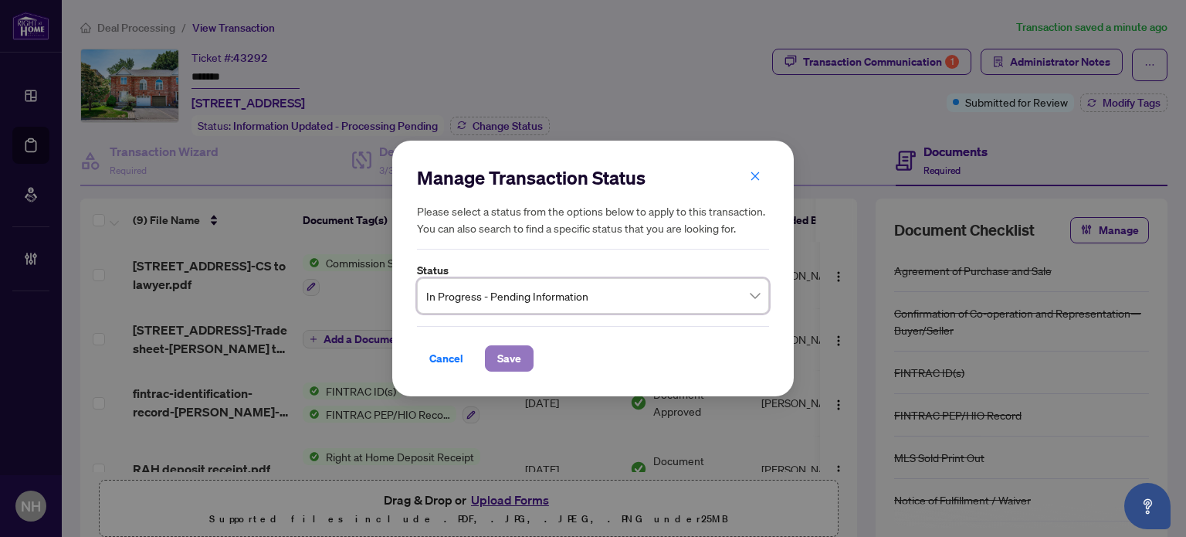
drag, startPoint x: 506, startPoint y: 361, endPoint x: 525, endPoint y: 361, distance: 19.3
click at [506, 361] on span "Save" at bounding box center [509, 358] width 24 height 25
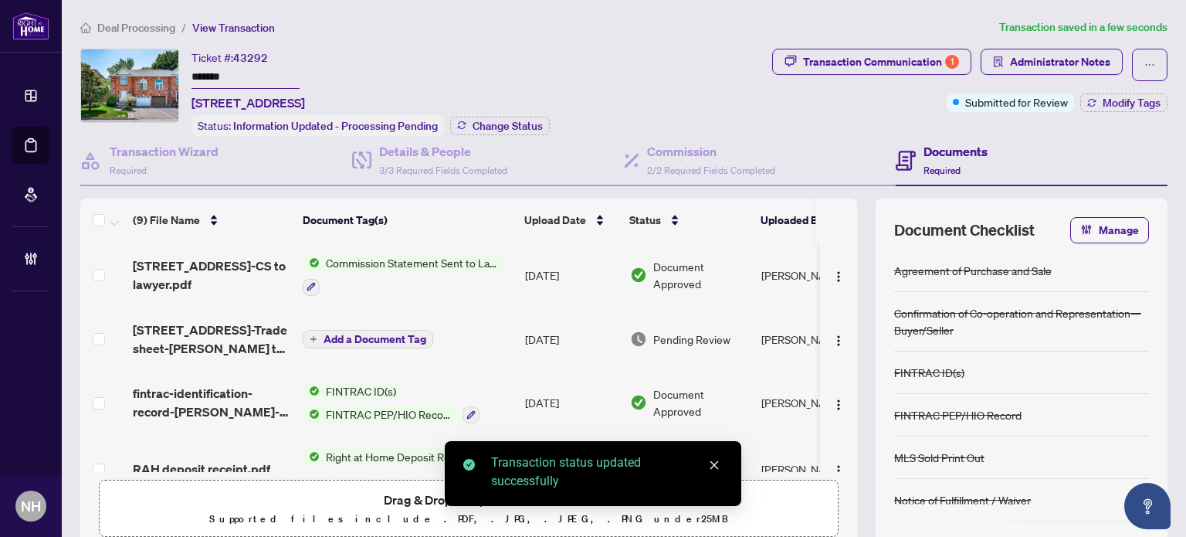
click at [1103, 99] on span "Modify Tags" at bounding box center [1132, 102] width 58 height 11
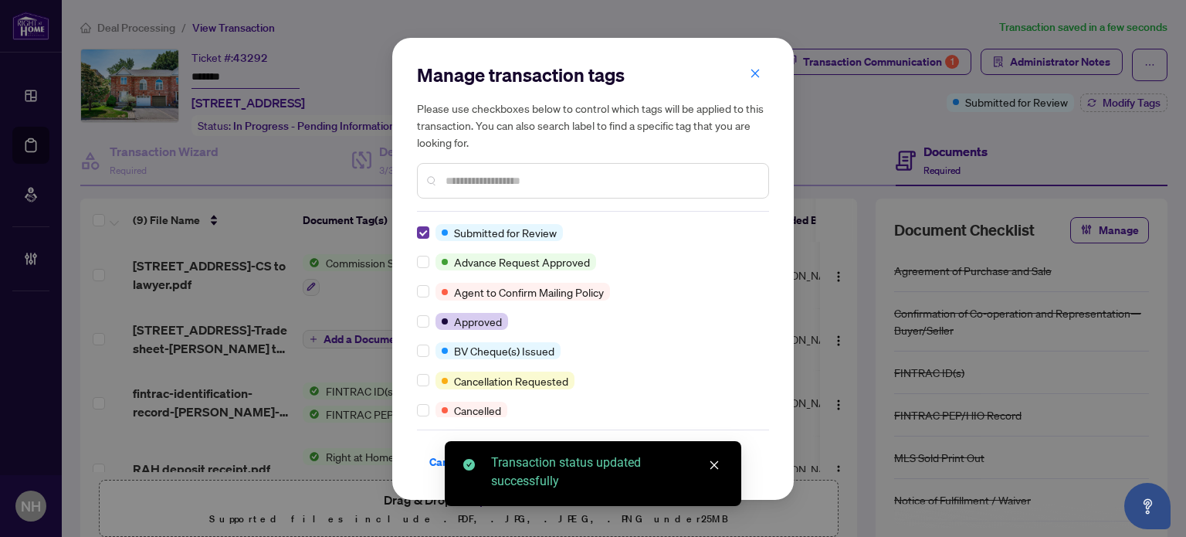
click at [424, 225] on label at bounding box center [423, 232] width 12 height 17
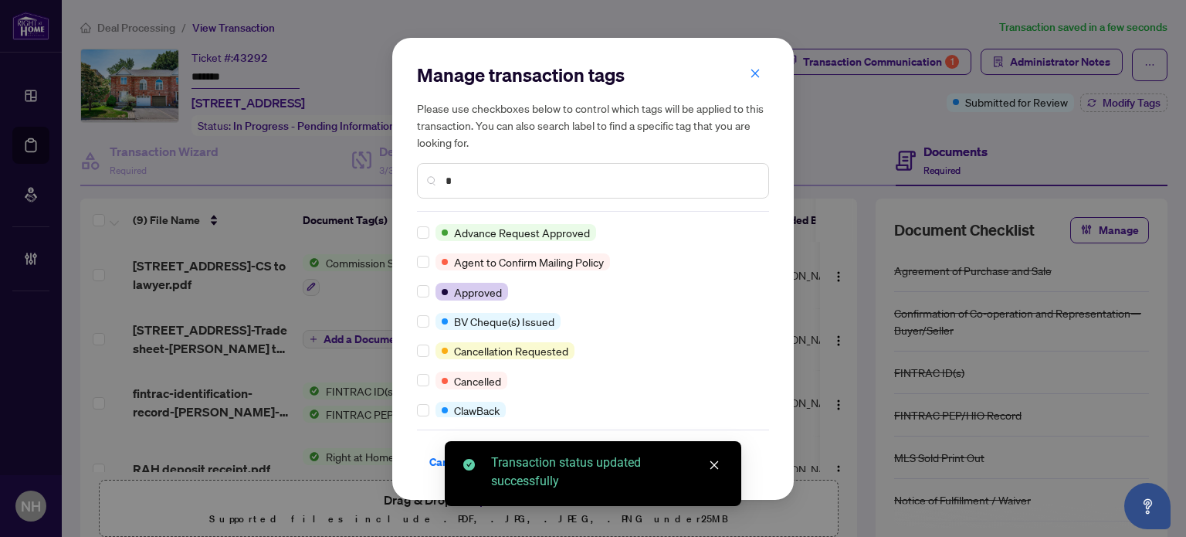
click at [510, 185] on input "*" at bounding box center [601, 180] width 310 height 17
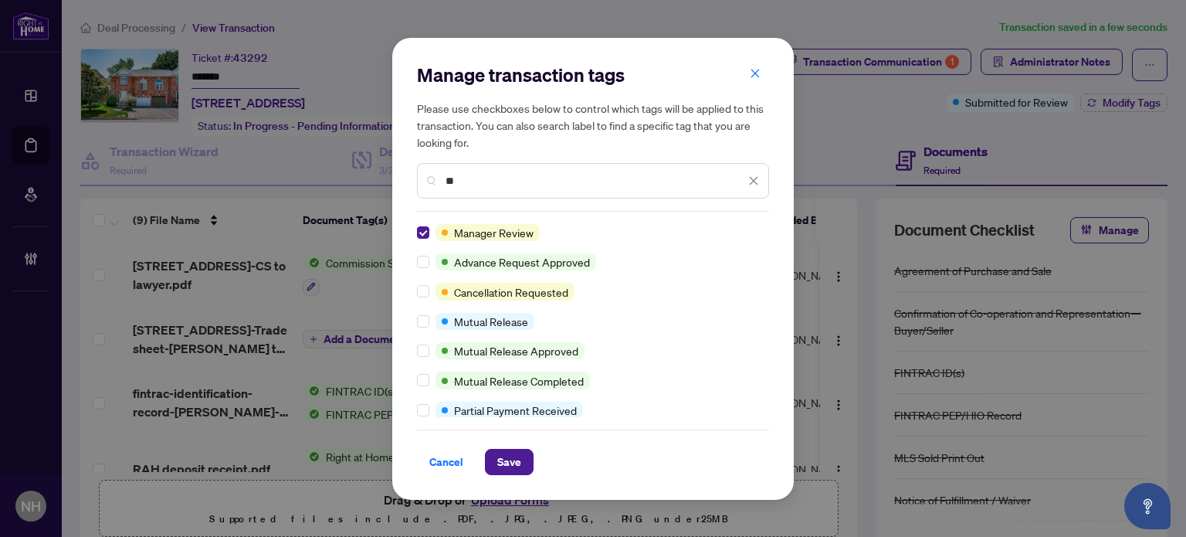
click at [436, 235] on div "Manager Review" at bounding box center [588, 232] width 343 height 17
click at [477, 185] on input "**" at bounding box center [596, 180] width 300 height 17
click at [482, 181] on input "**" at bounding box center [596, 180] width 300 height 17
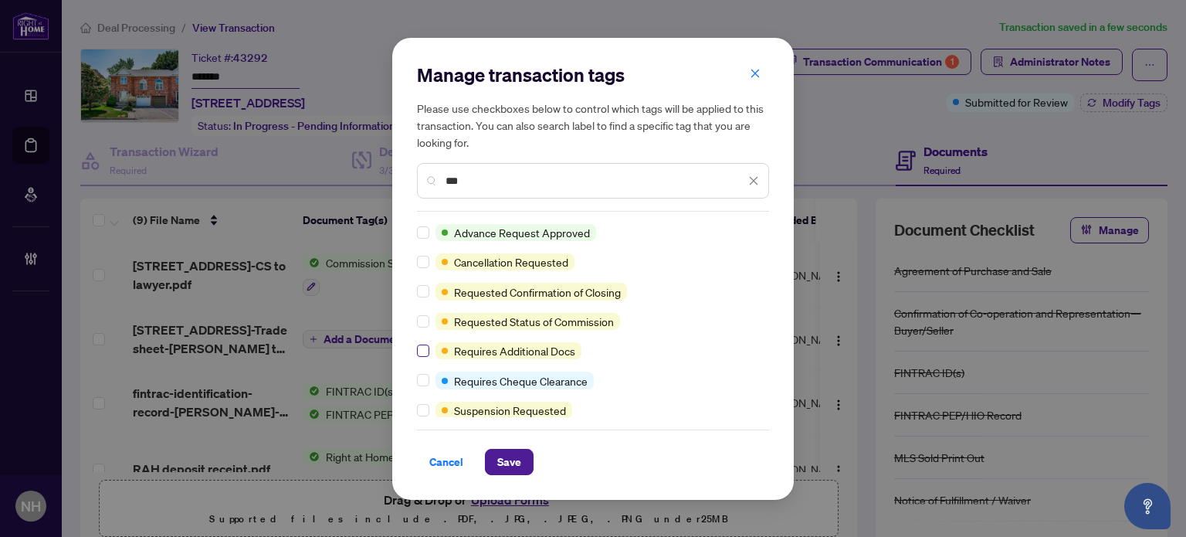
type input "***"
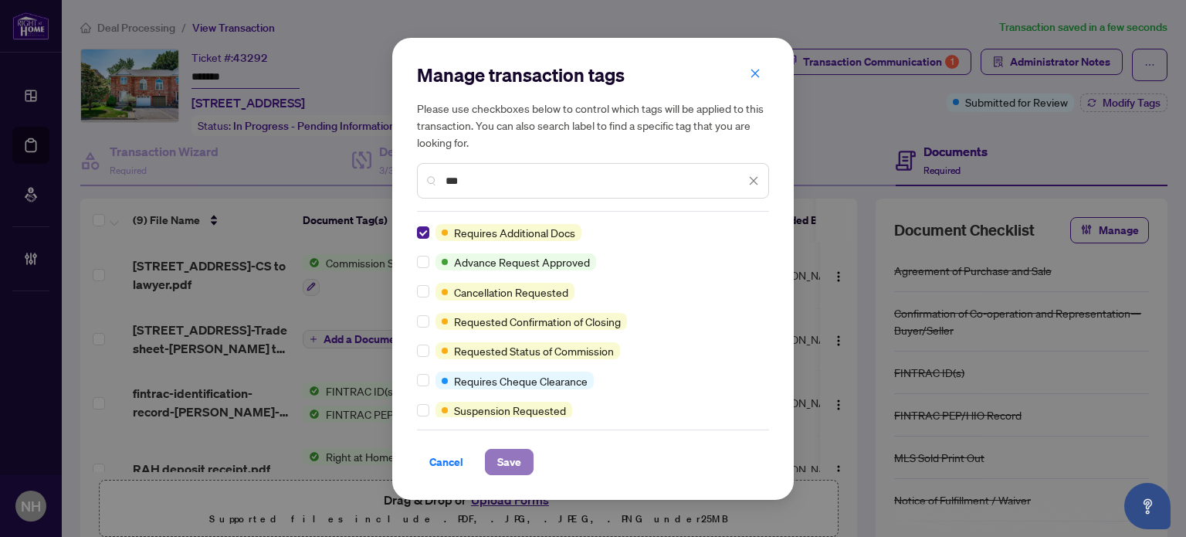
click at [507, 450] on span "Save" at bounding box center [509, 461] width 24 height 25
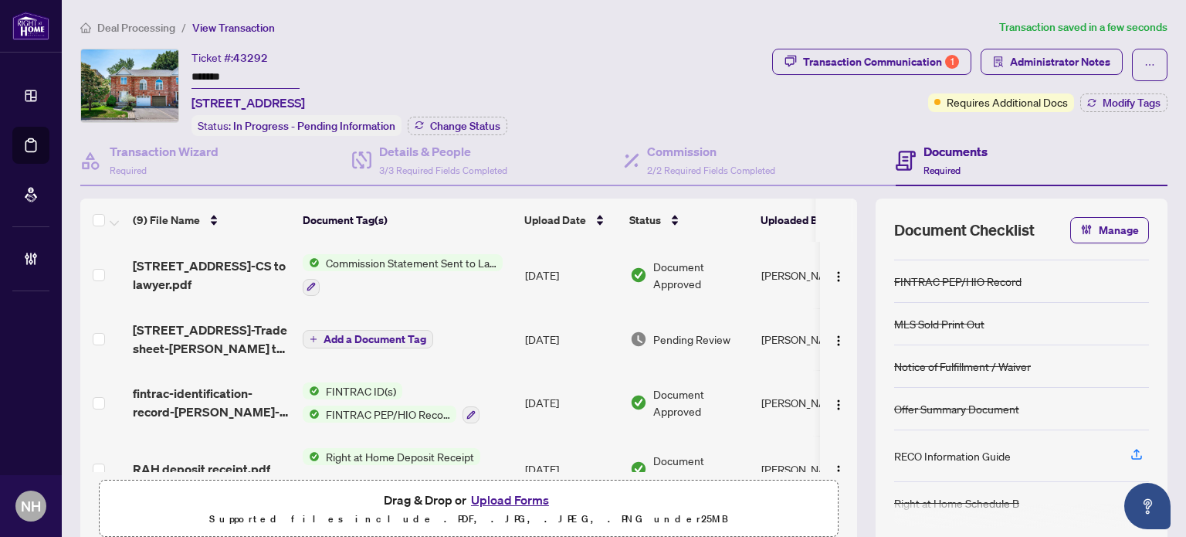
drag, startPoint x: 255, startPoint y: 76, endPoint x: 103, endPoint y: 39, distance: 156.0
click at [88, 39] on div "Deal Processing / View Transaction Transaction saved in a few seconds Ticket #:…" at bounding box center [624, 329] width 1100 height 620
drag, startPoint x: 531, startPoint y: 71, endPoint x: 674, endPoint y: 64, distance: 143.8
click at [656, 69] on div "Ticket #: 43292 ******* 2032 Grovetree Lane, Burlington, Ontario L7R 4V4, Canad…" at bounding box center [423, 92] width 686 height 87
copy span "nada"
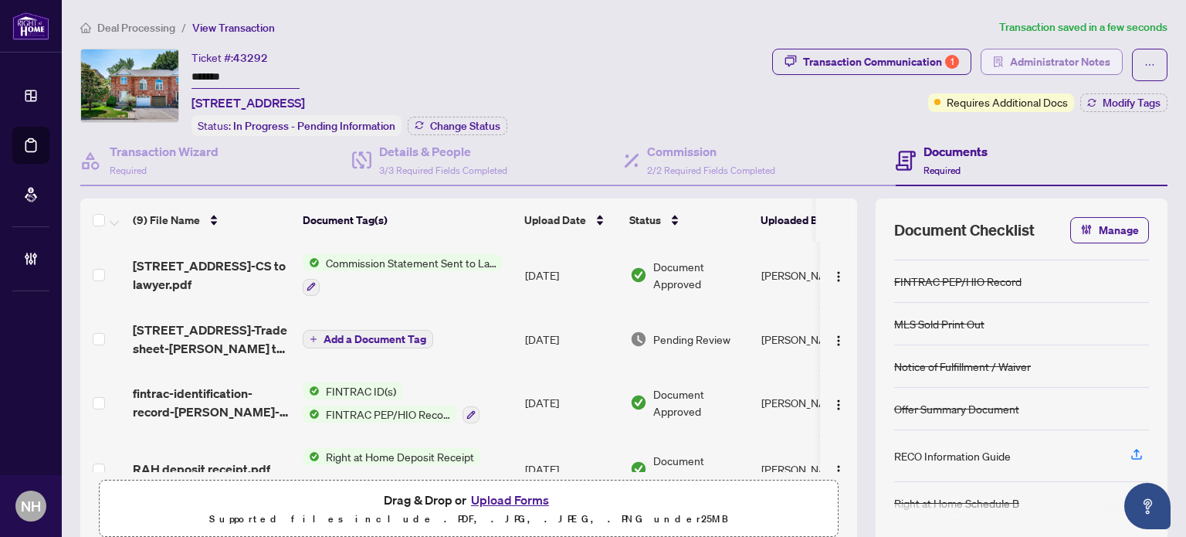
click at [1010, 53] on span "Administrator Notes" at bounding box center [1060, 61] width 100 height 25
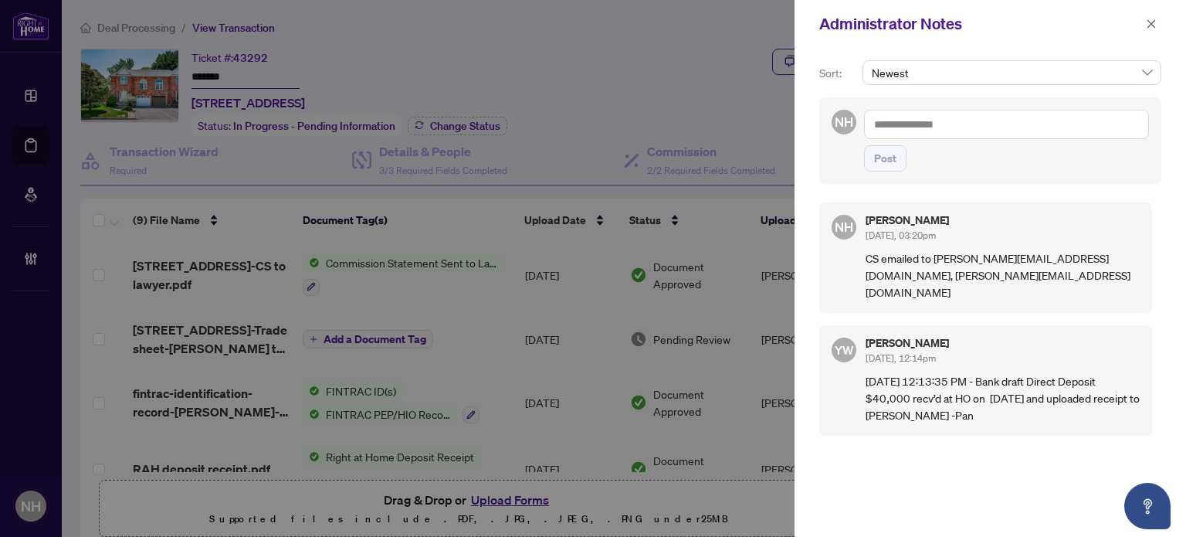
click at [887, 120] on textarea at bounding box center [1006, 124] width 285 height 29
click at [878, 116] on textarea "*****" at bounding box center [1006, 124] width 285 height 29
click at [877, 123] on textarea "*****" at bounding box center [1006, 124] width 285 height 29
type textarea "**********"
click at [902, 148] on button "Post" at bounding box center [885, 158] width 42 height 26
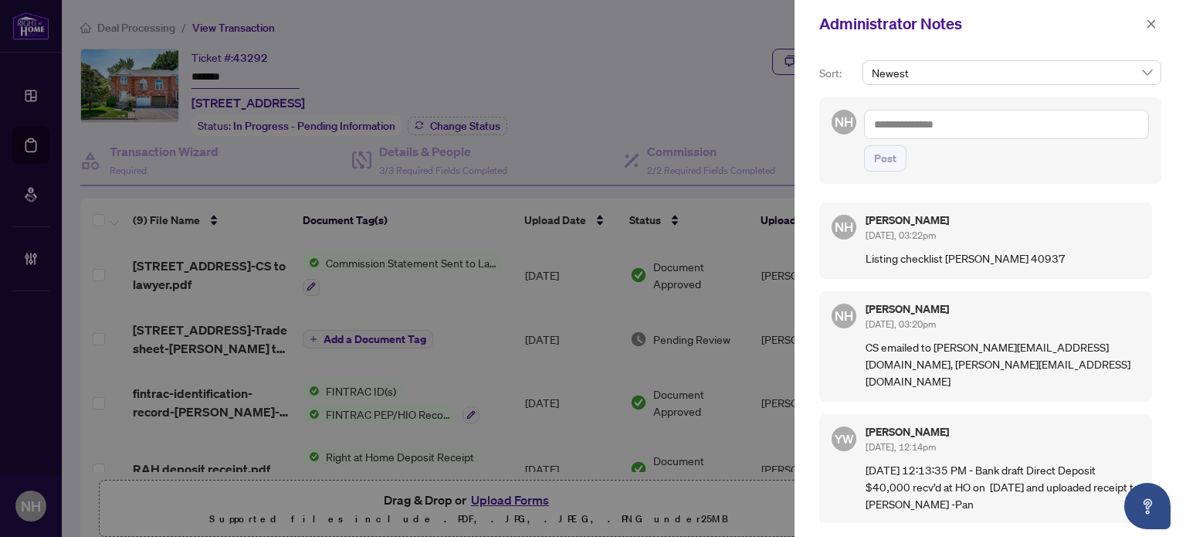
drag, startPoint x: 1152, startPoint y: 17, endPoint x: 1080, endPoint y: 51, distance: 79.5
click at [1153, 18] on span "button" at bounding box center [1151, 24] width 11 height 25
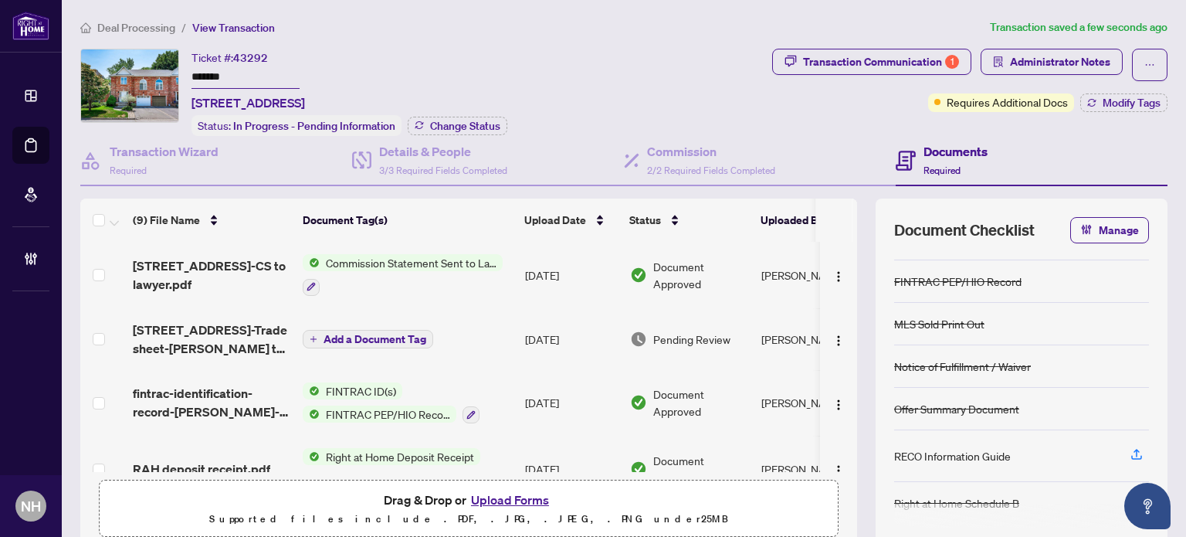
drag, startPoint x: 245, startPoint y: 66, endPoint x: 145, endPoint y: 58, distance: 100.0
click at [145, 58] on div "Ticket #: 43292 ******* 2032 Grovetree Lane, Burlington, Ontario L7R 4V4, Canad…" at bounding box center [423, 92] width 686 height 87
click at [1111, 231] on span "Manage" at bounding box center [1119, 230] width 40 height 25
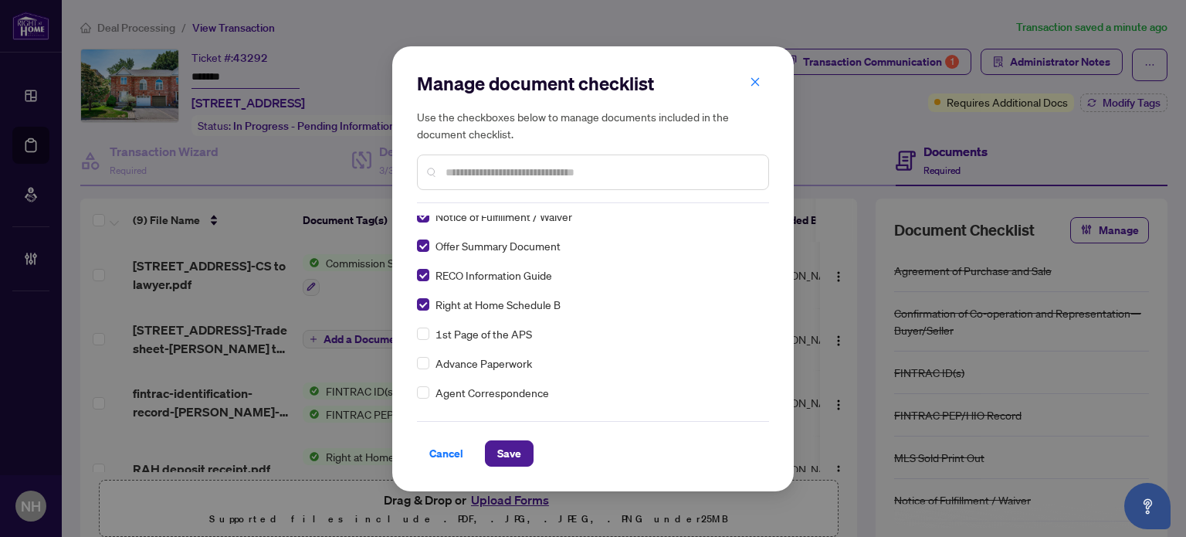
scroll to position [154, 0]
click at [500, 460] on span "Save" at bounding box center [509, 453] width 24 height 25
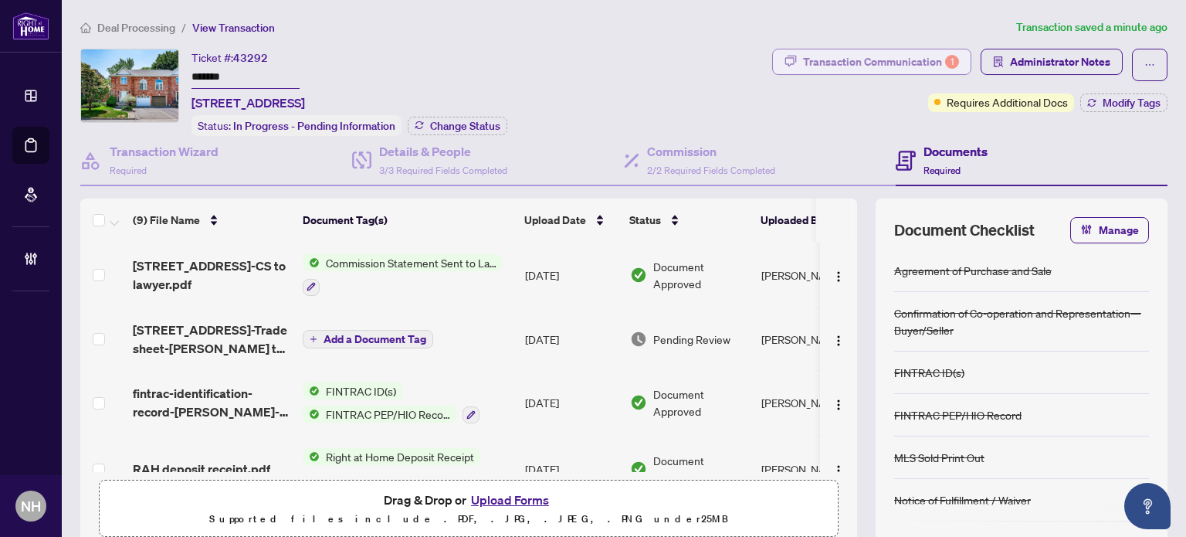
click at [846, 60] on div "Transaction Communication 1" at bounding box center [881, 61] width 156 height 25
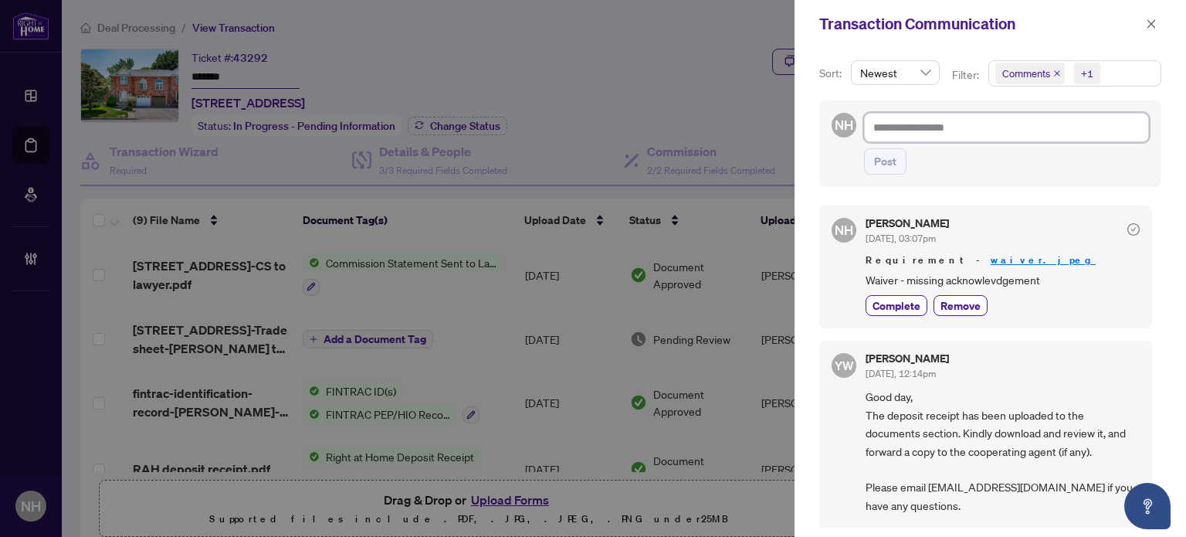
click at [894, 126] on textarea at bounding box center [1006, 127] width 285 height 29
paste textarea "**********"
type textarea "**********"
click at [877, 162] on span "Post" at bounding box center [885, 161] width 22 height 25
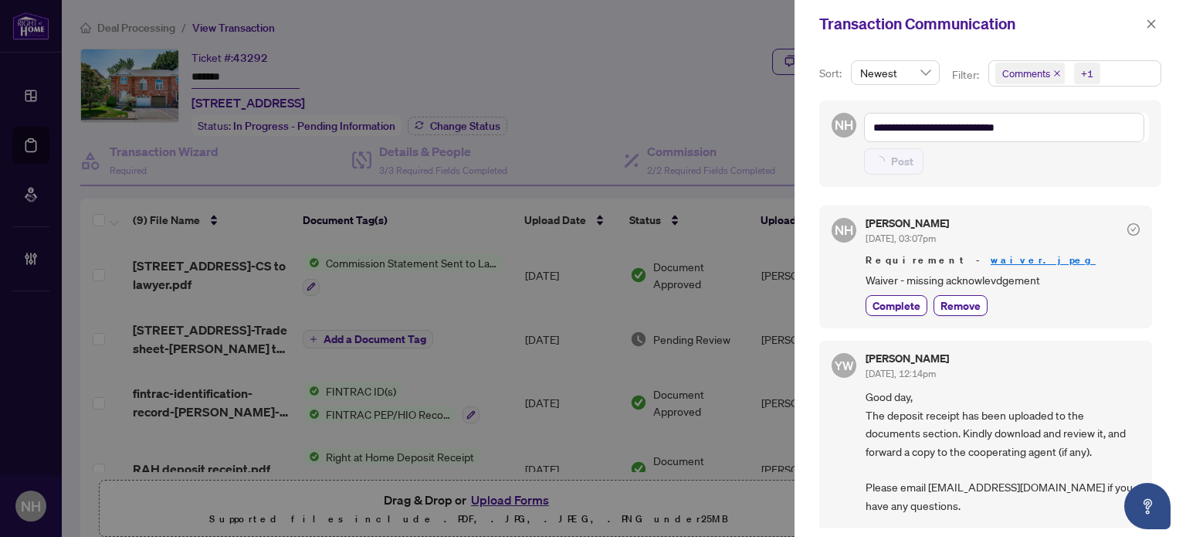
type textarea "**********"
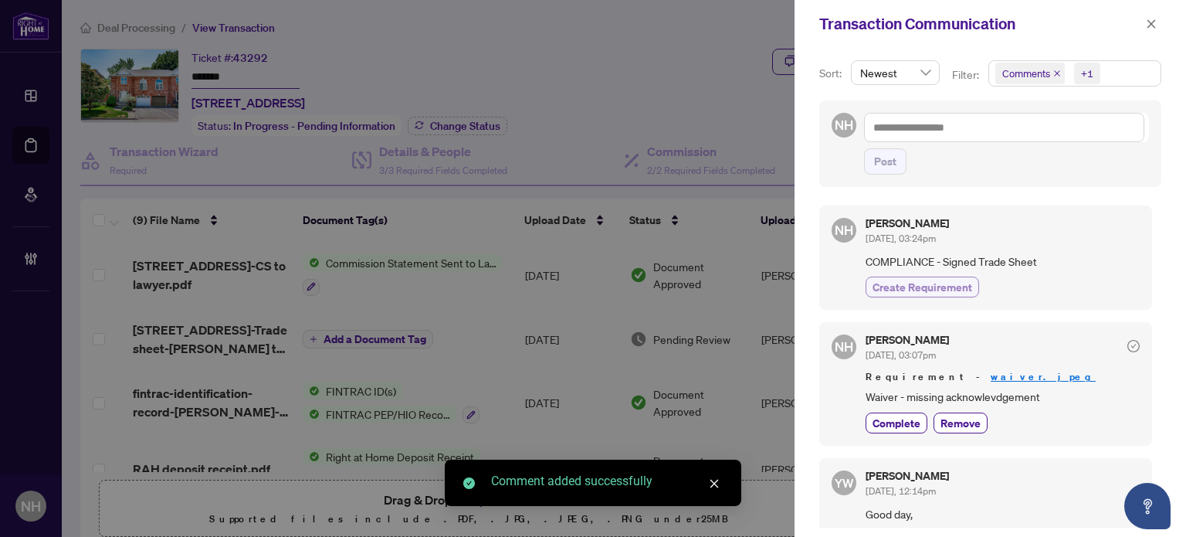
click at [921, 279] on span "Create Requirement" at bounding box center [923, 287] width 100 height 16
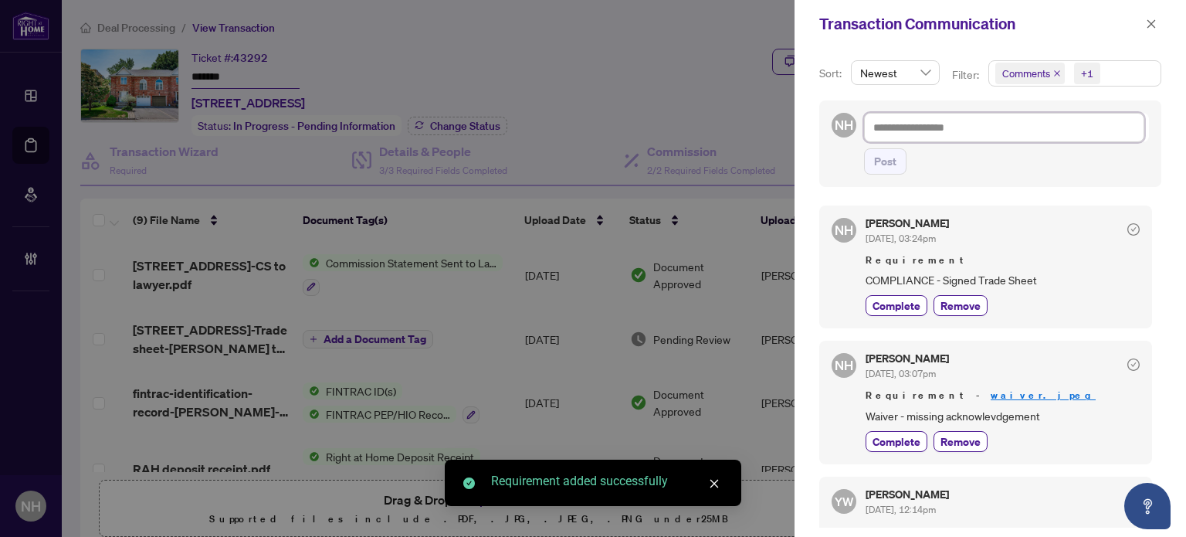
click at [949, 119] on textarea at bounding box center [1004, 127] width 280 height 29
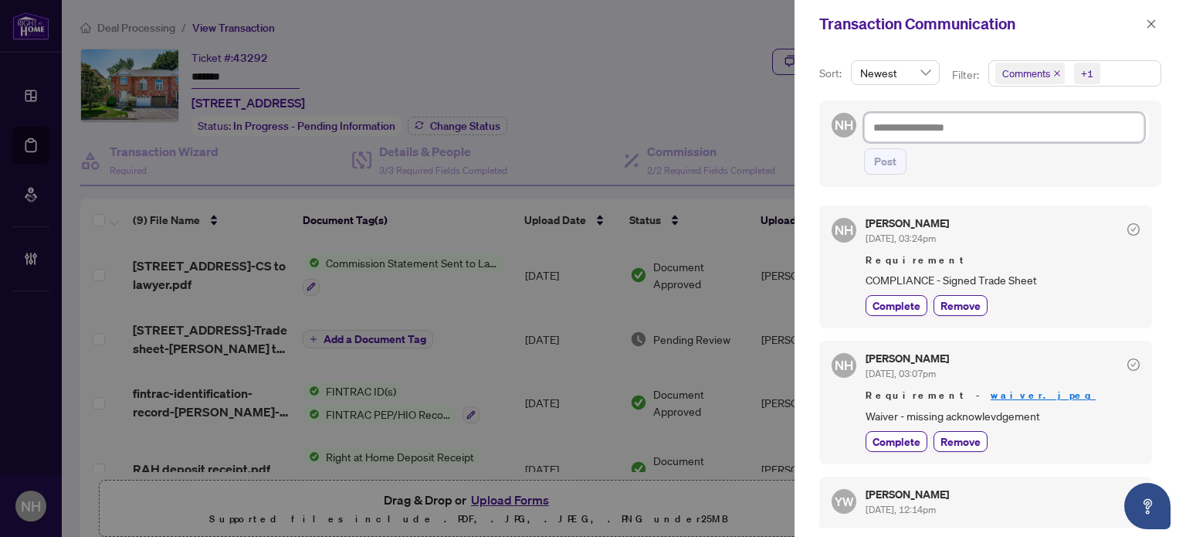
paste textarea "**********"
type textarea "**********"
click at [949, 119] on textarea "**********" at bounding box center [1004, 127] width 280 height 29
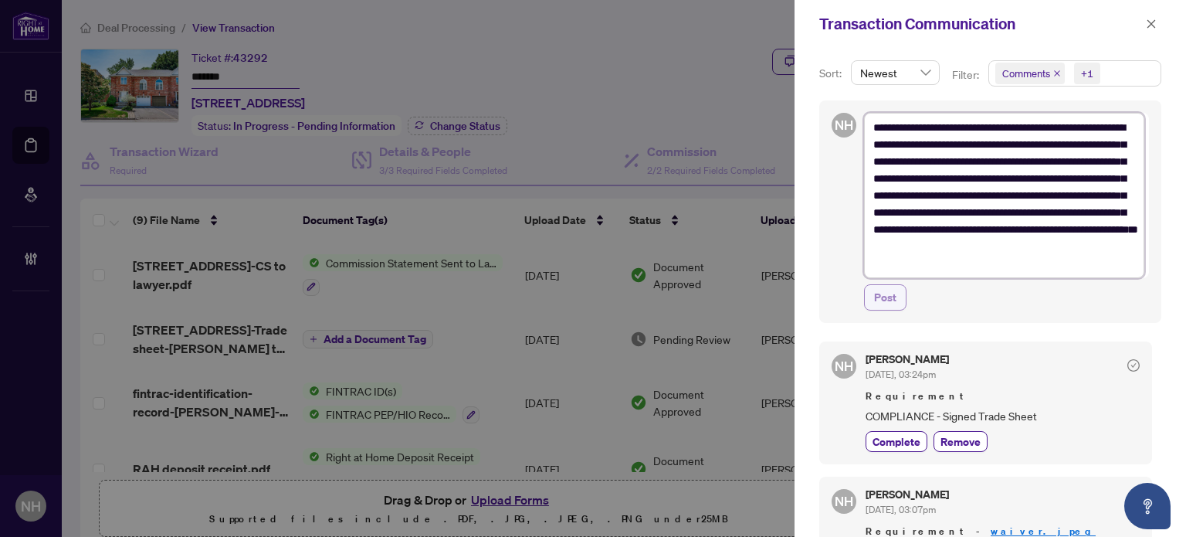
type textarea "**********"
click at [887, 294] on span "Post" at bounding box center [885, 297] width 22 height 25
type textarea "**********"
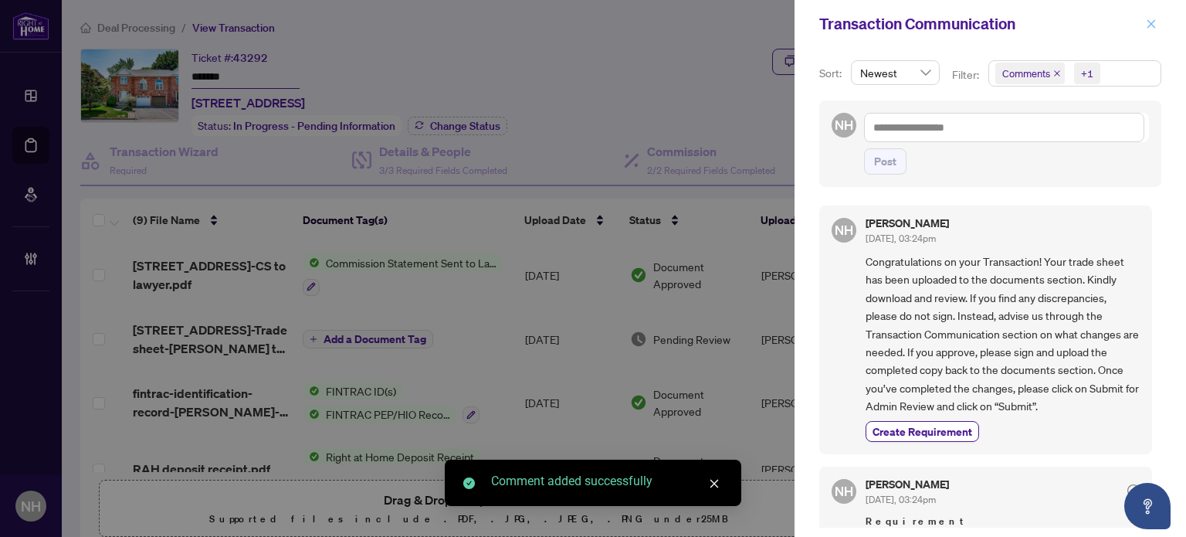
click at [1156, 20] on icon "close" at bounding box center [1151, 24] width 11 height 11
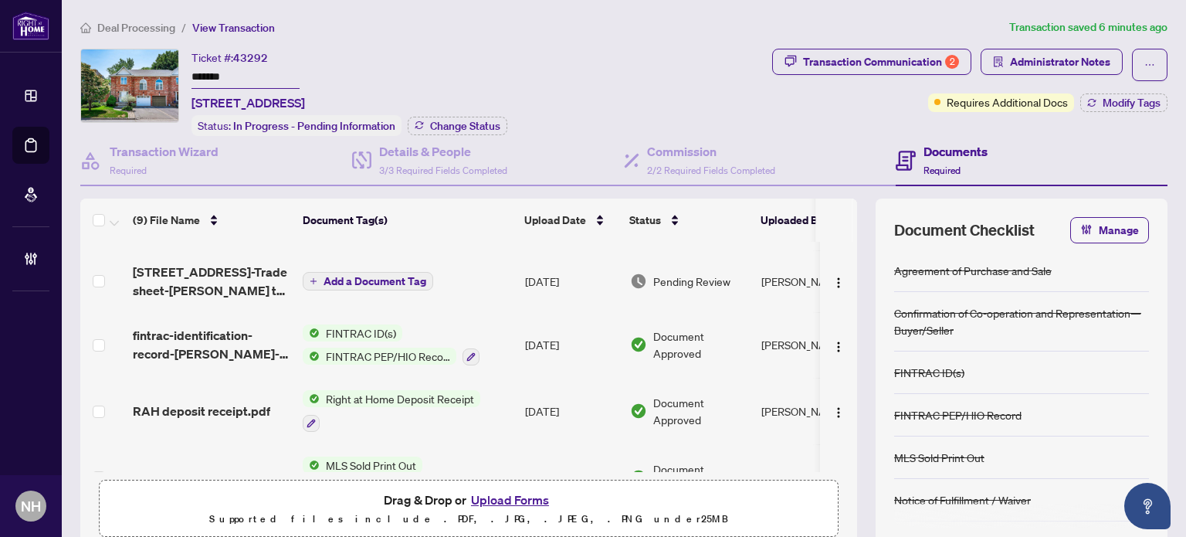
scroll to position [0, 0]
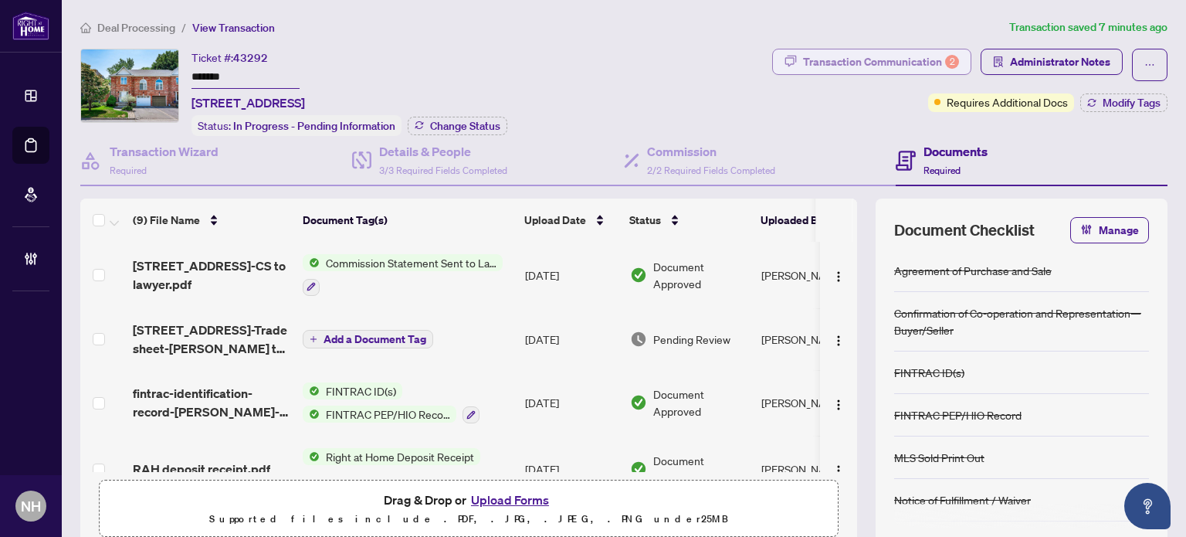
click at [862, 70] on div "Transaction Communication 2" at bounding box center [881, 61] width 156 height 25
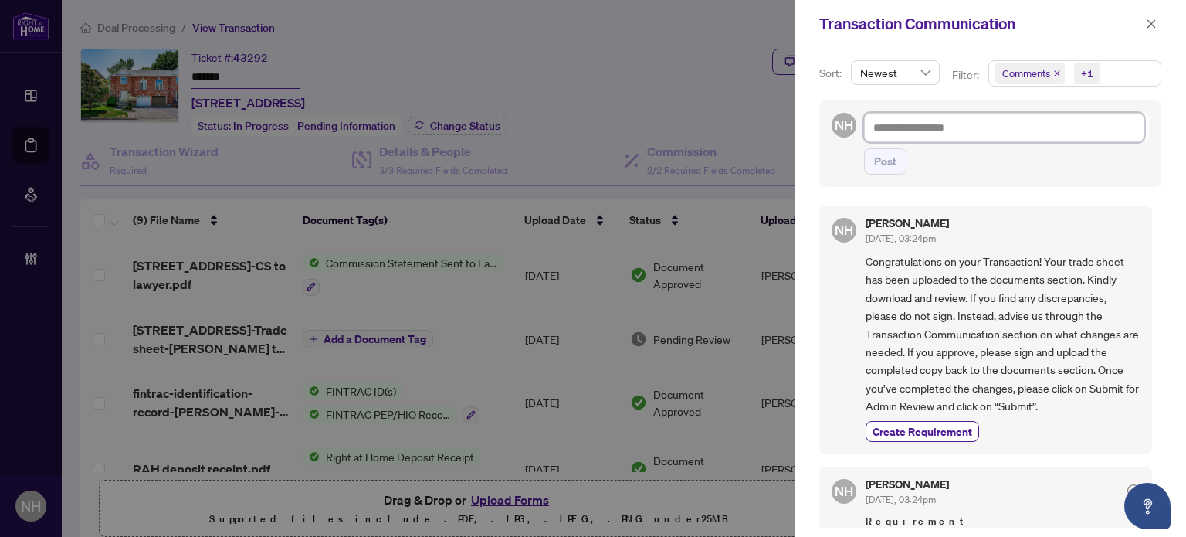
click at [968, 129] on textarea at bounding box center [1004, 127] width 280 height 29
paste textarea "**********"
type textarea "**********"
click at [890, 161] on span "Post" at bounding box center [885, 161] width 22 height 25
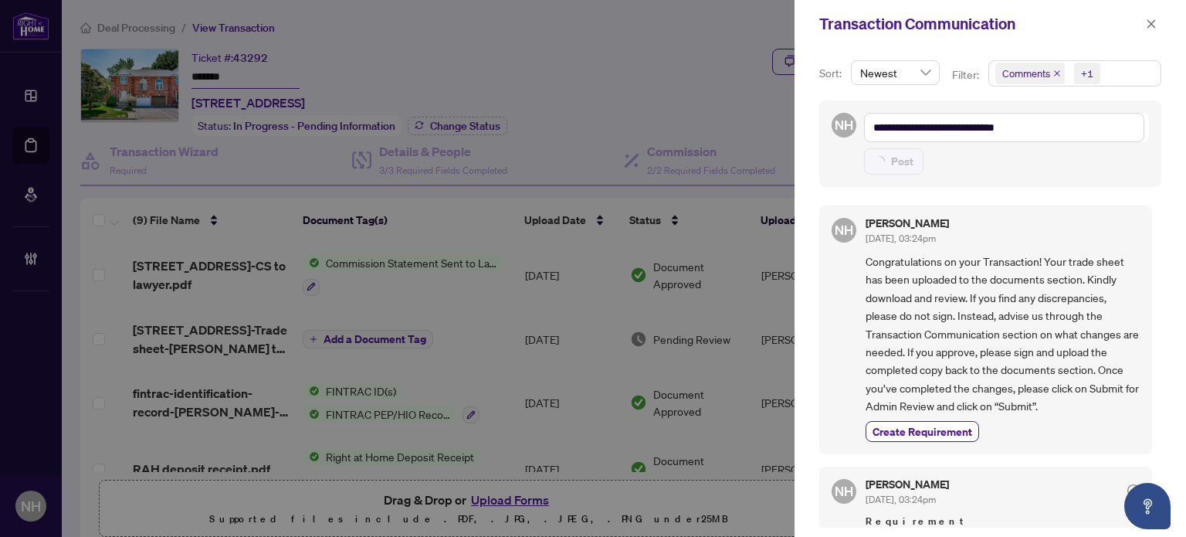
type textarea "**********"
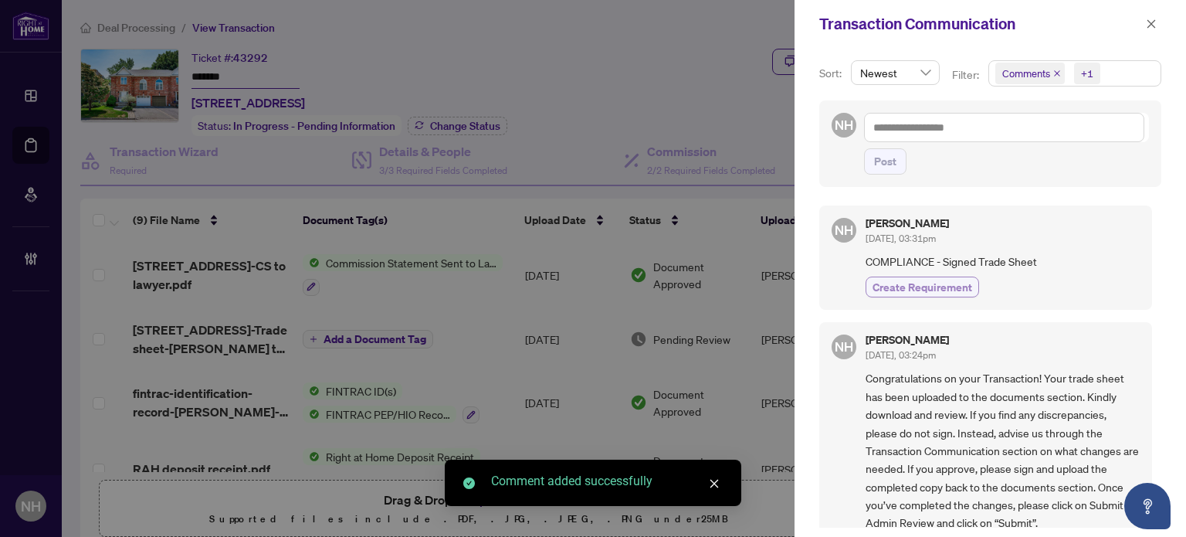
drag, startPoint x: 950, startPoint y: 290, endPoint x: 945, endPoint y: 281, distance: 9.7
click at [945, 281] on span "Create Requirement" at bounding box center [923, 287] width 100 height 16
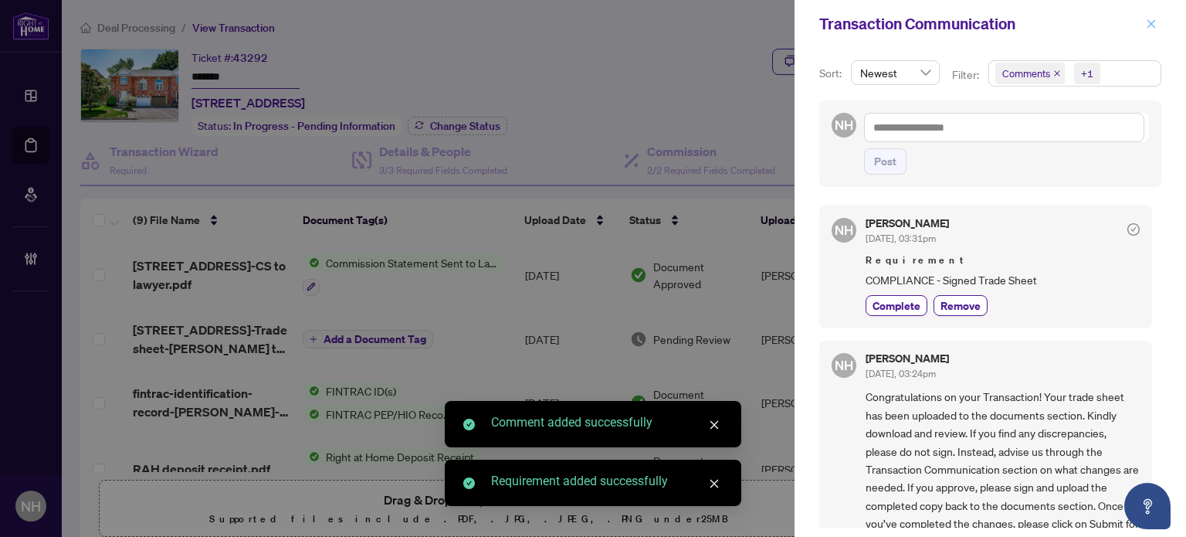
click at [1151, 30] on span "button" at bounding box center [1151, 24] width 11 height 25
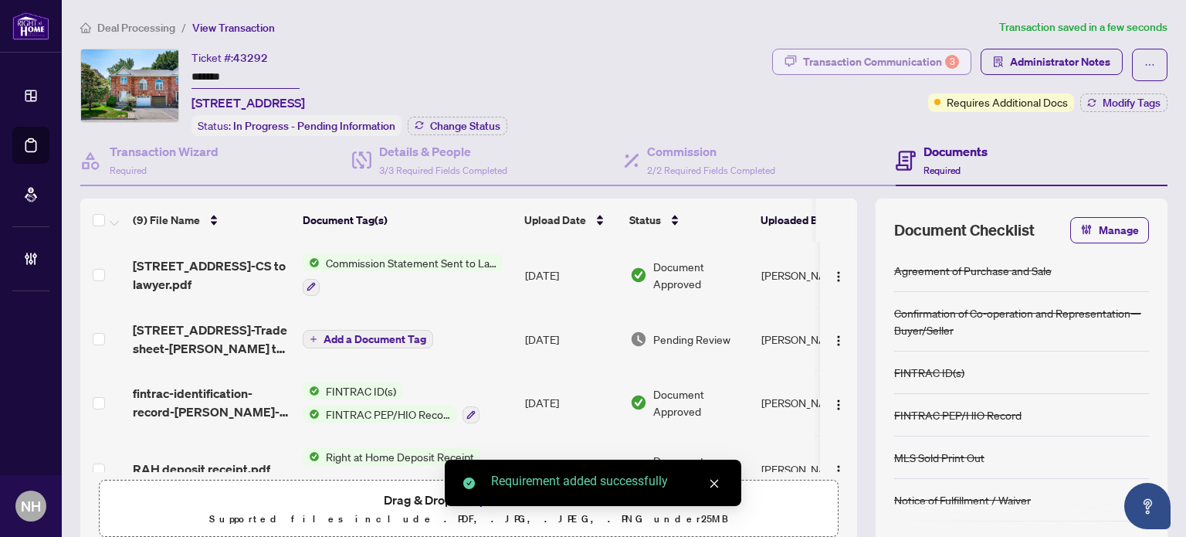
click at [853, 55] on div "Transaction Communication 3" at bounding box center [881, 61] width 156 height 25
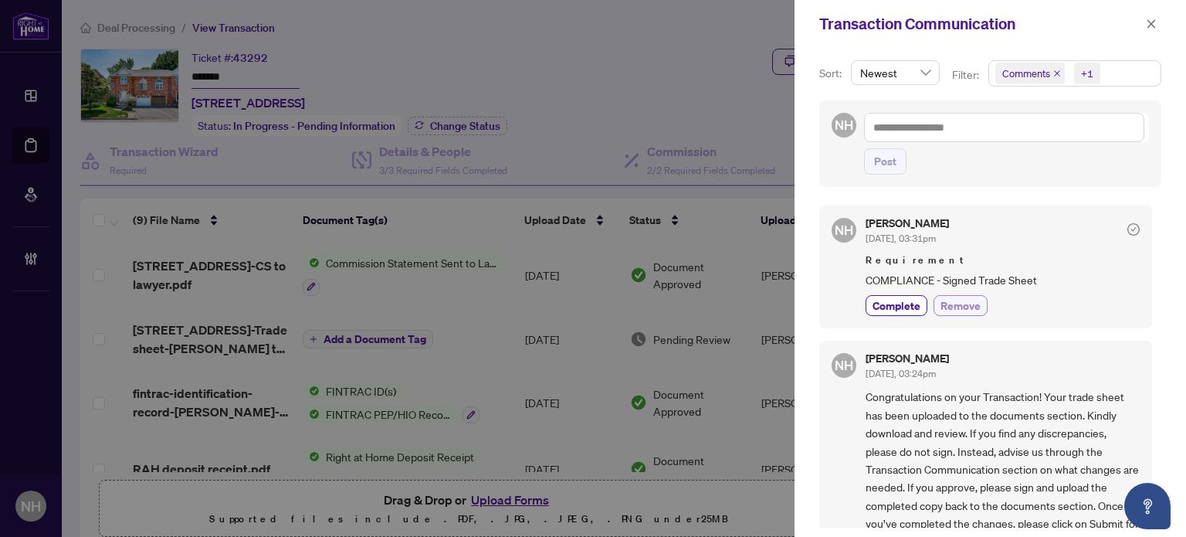
click at [967, 305] on span "Remove" at bounding box center [961, 305] width 40 height 16
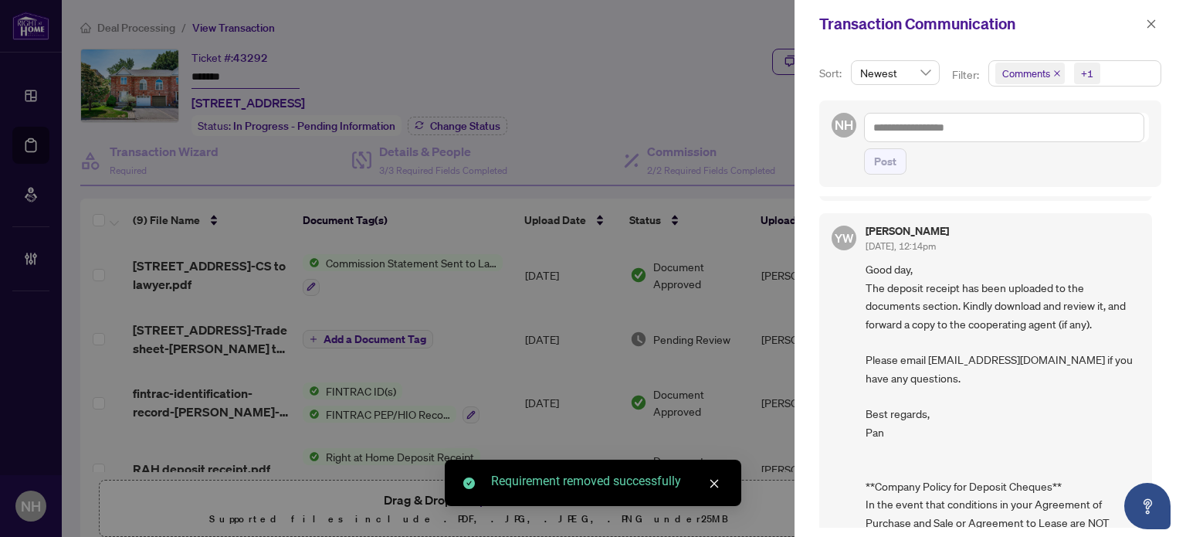
scroll to position [877, 0]
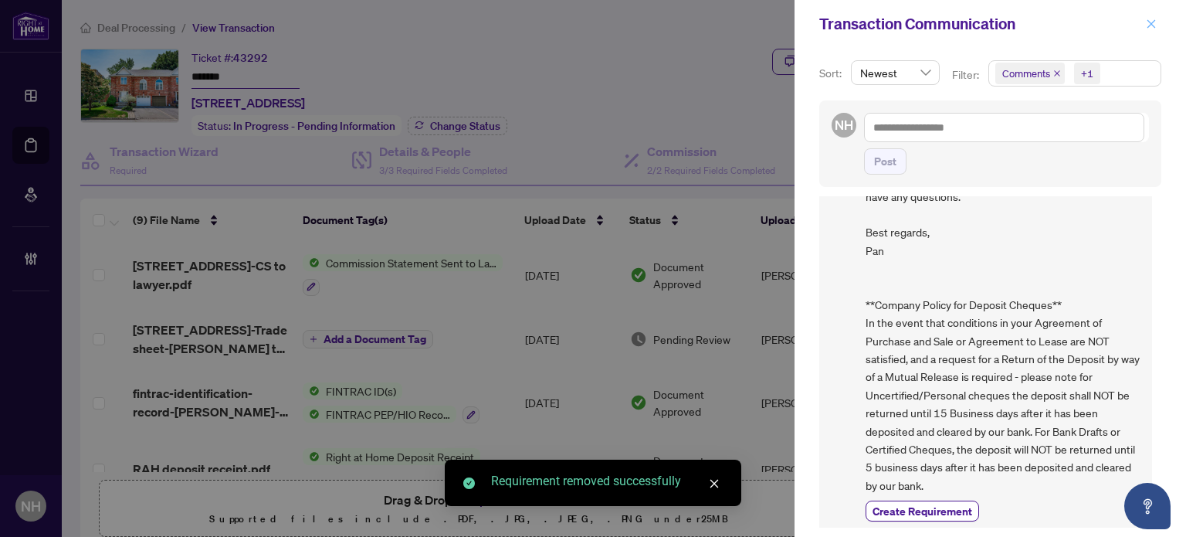
click at [1153, 32] on span "button" at bounding box center [1151, 24] width 11 height 25
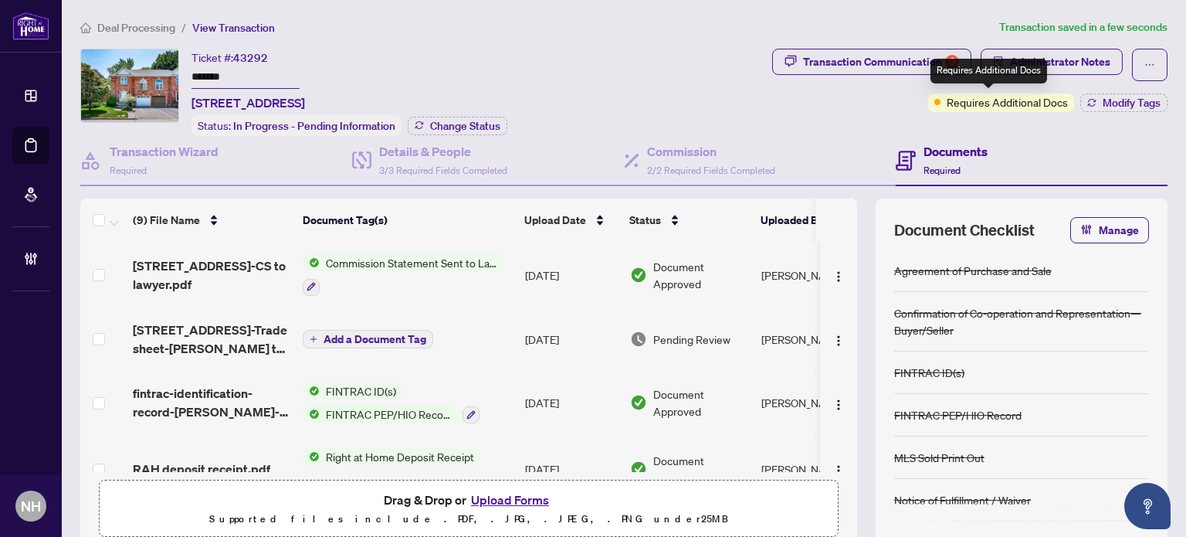
click at [1038, 70] on div "Requires Additional Docs" at bounding box center [989, 71] width 117 height 25
click at [1060, 66] on span "Administrator Notes" at bounding box center [1060, 61] width 100 height 25
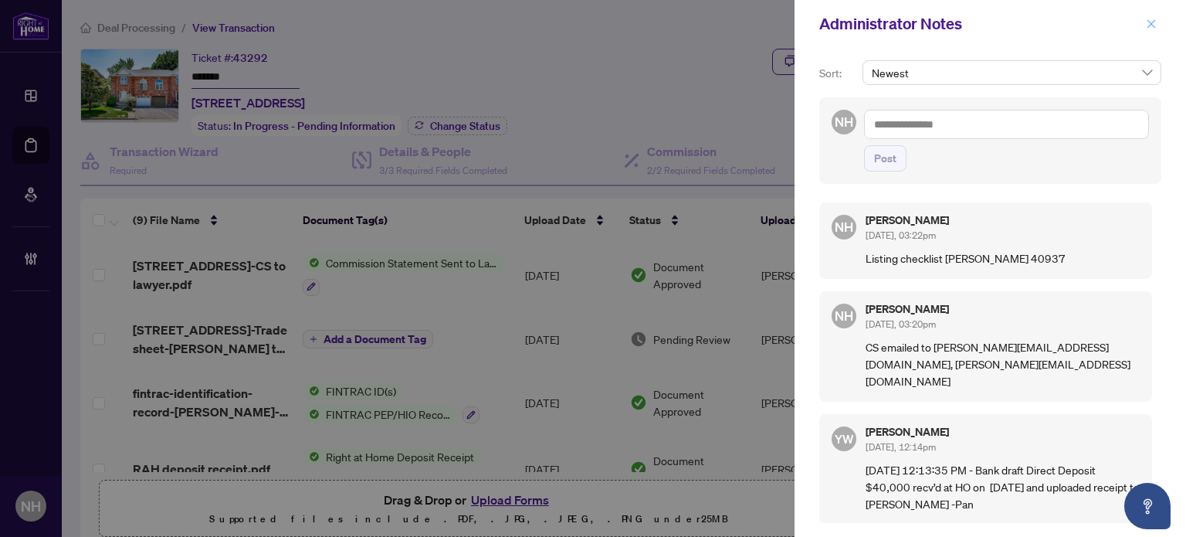
click at [1152, 19] on icon "close" at bounding box center [1151, 24] width 11 height 11
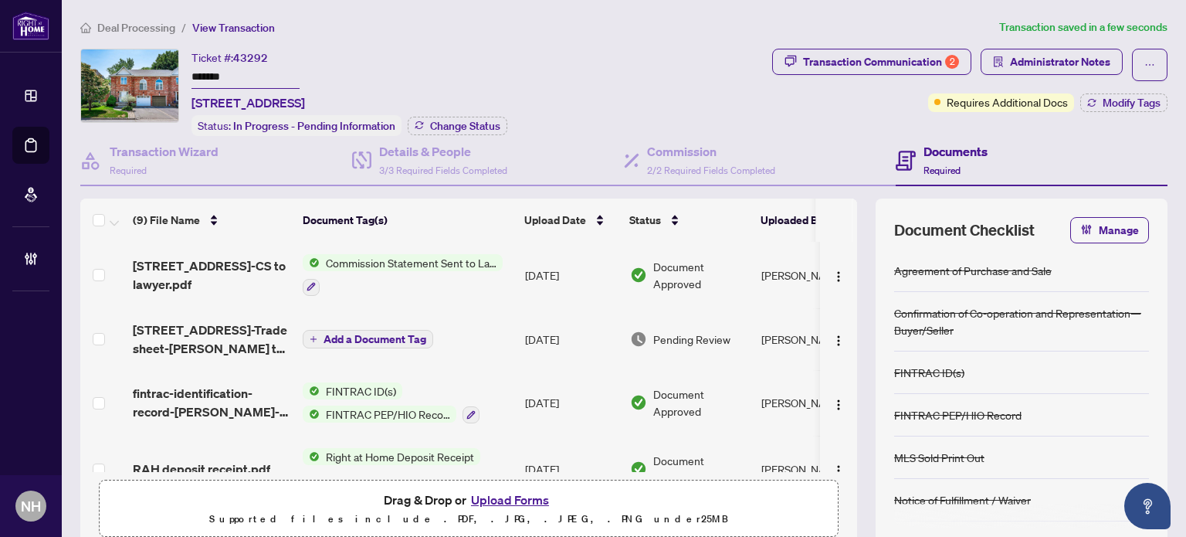
click at [128, 12] on main "Deal Processing / View Transaction Transaction saved in a few seconds Ticket #:…" at bounding box center [624, 268] width 1124 height 537
click at [130, 21] on span "Deal Processing" at bounding box center [136, 28] width 78 height 14
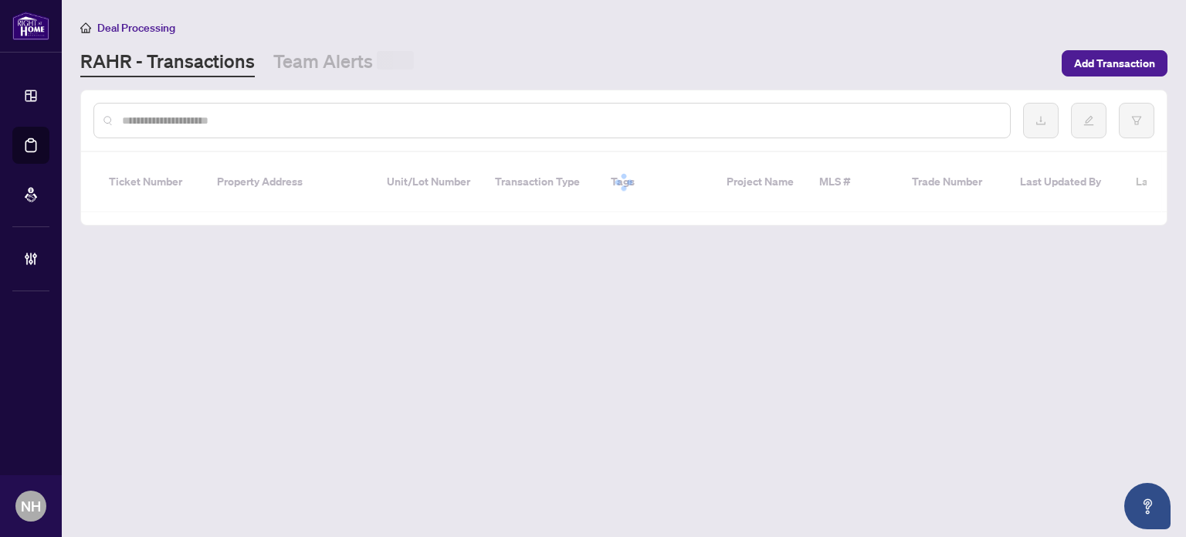
click at [156, 114] on input "text" at bounding box center [560, 120] width 876 height 17
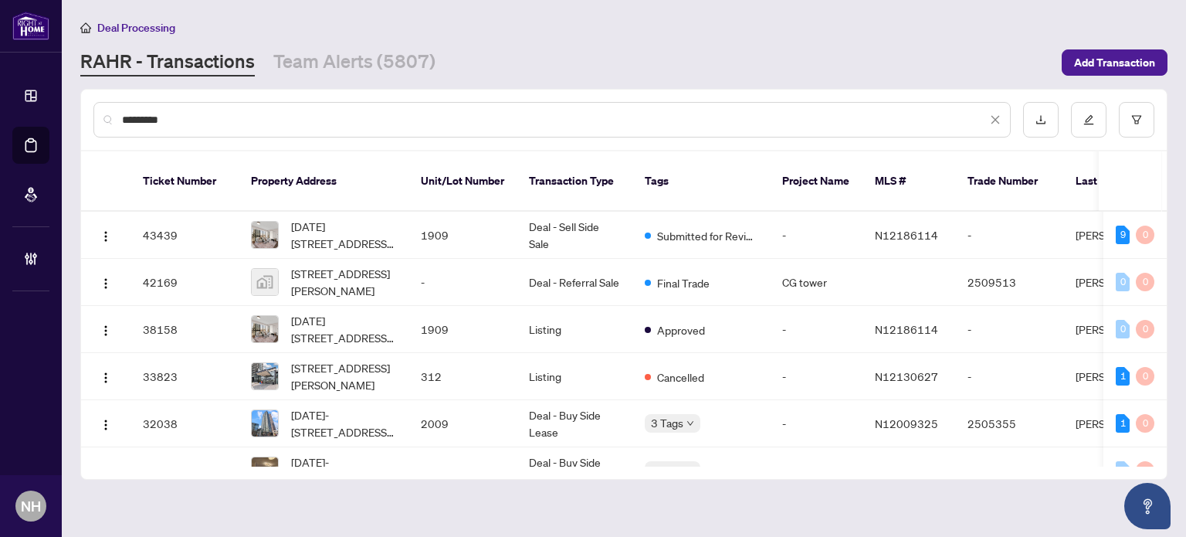
type input "*********"
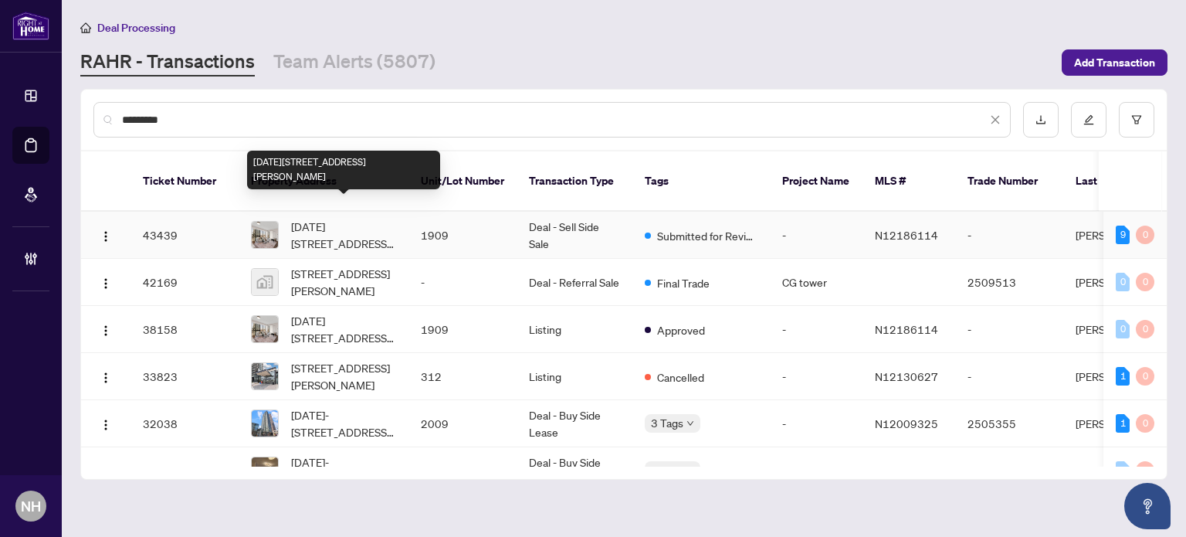
click at [326, 218] on span "1909-2910 Highway 7, Vaughan, Ontario L4K 0H8, Canada" at bounding box center [343, 235] width 105 height 34
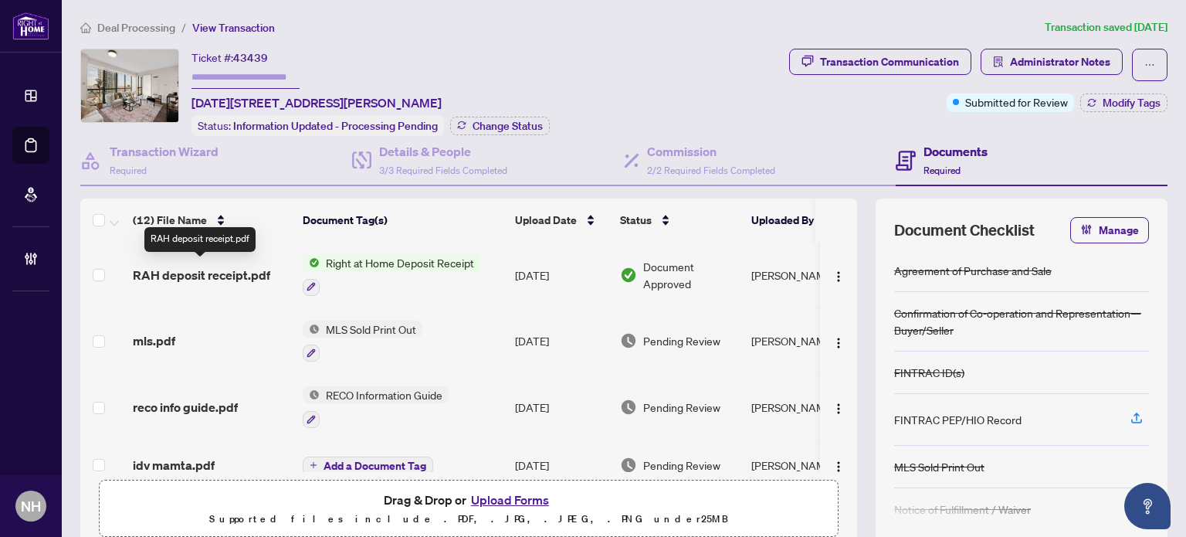
click at [229, 266] on span "RAH deposit receipt.pdf" at bounding box center [201, 275] width 137 height 19
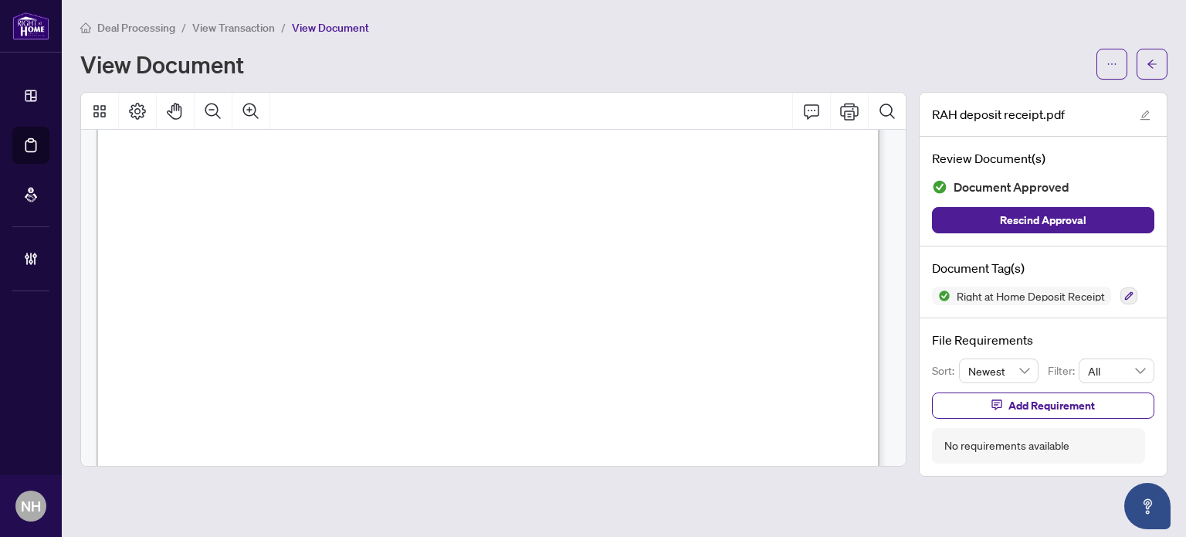
scroll to position [386, 0]
click at [243, 23] on span "View Transaction" at bounding box center [233, 28] width 83 height 14
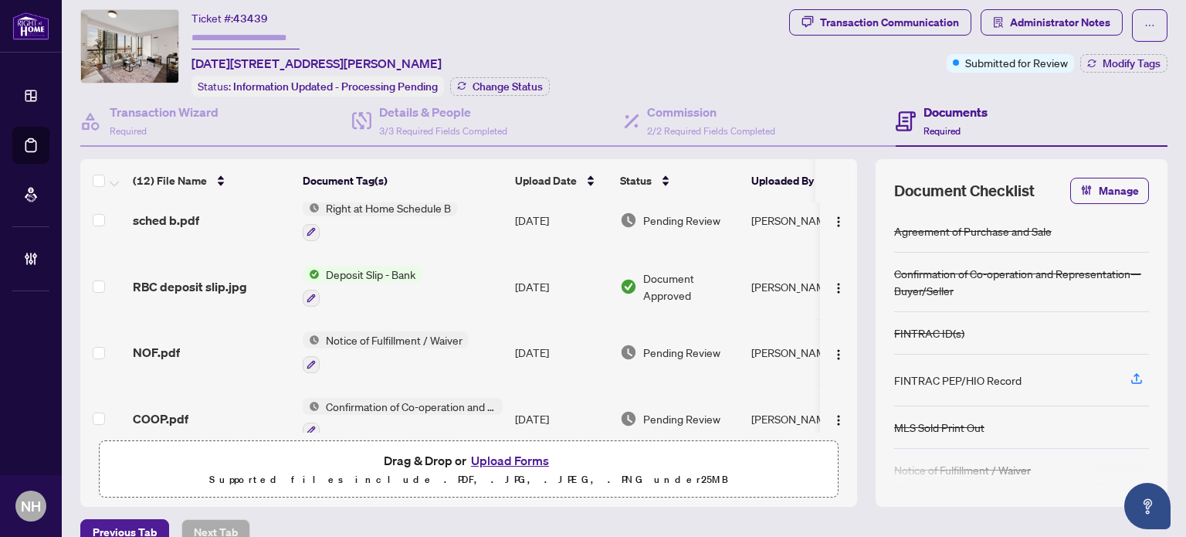
scroll to position [463, 0]
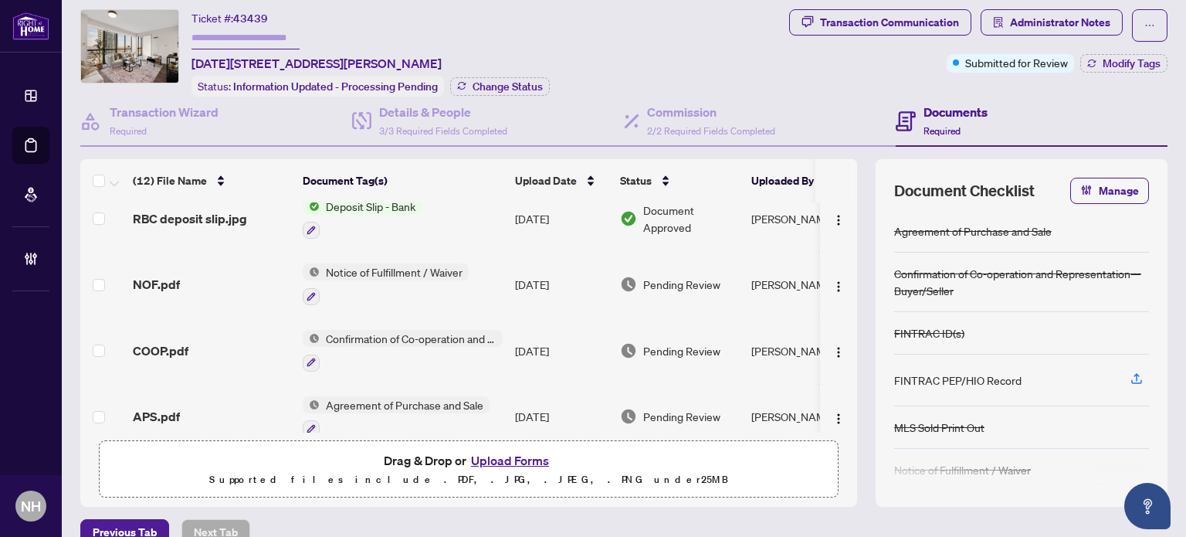
click at [149, 407] on span "APS.pdf" at bounding box center [156, 416] width 47 height 19
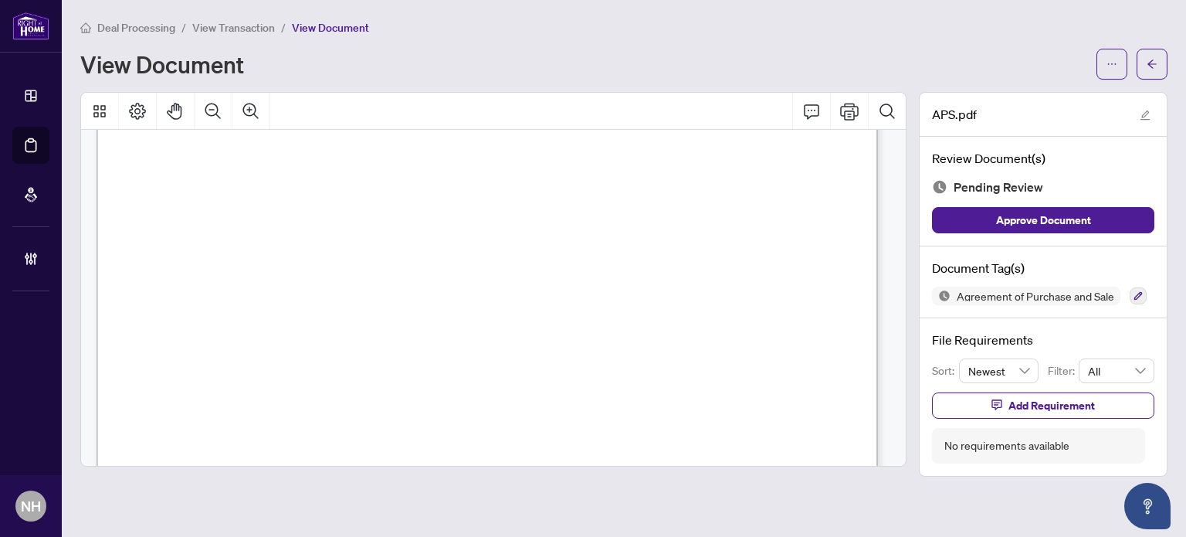
scroll to position [6926, 0]
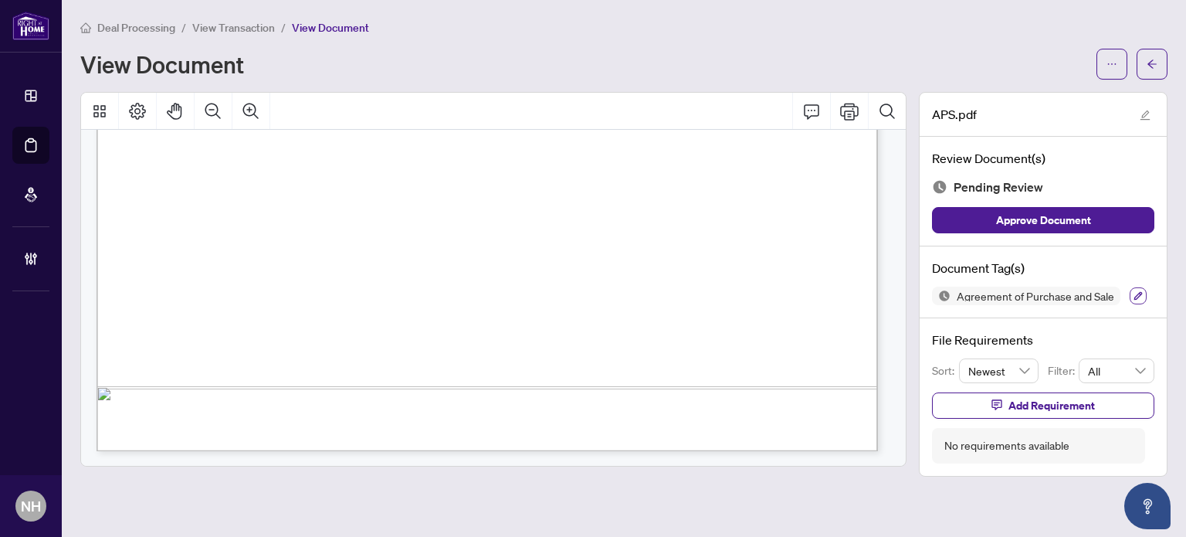
click at [1134, 287] on button "button" at bounding box center [1138, 295] width 17 height 17
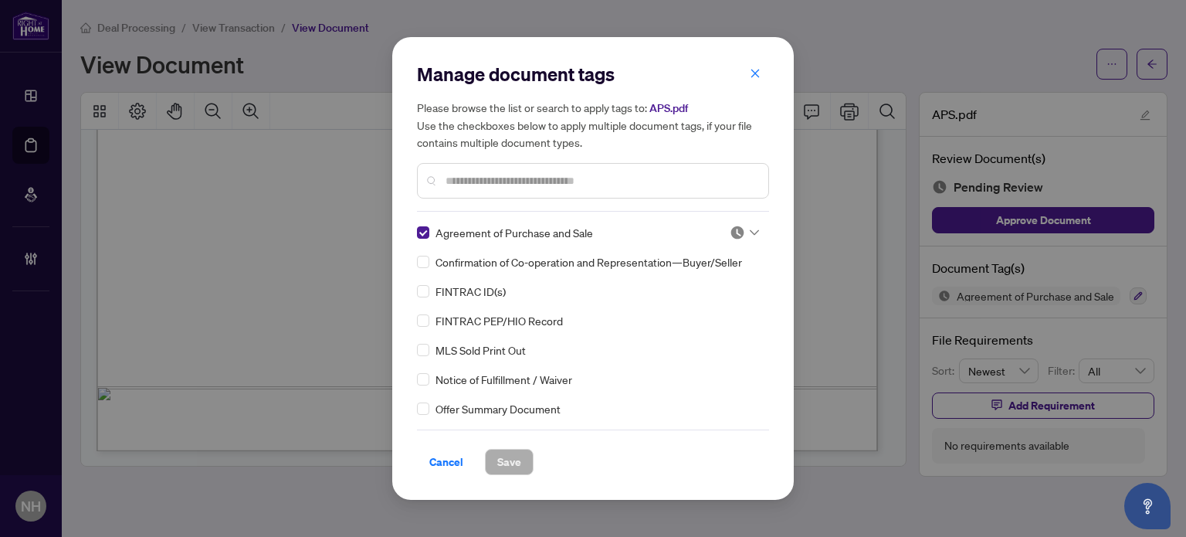
click at [738, 240] on input "search" at bounding box center [737, 232] width 15 height 23
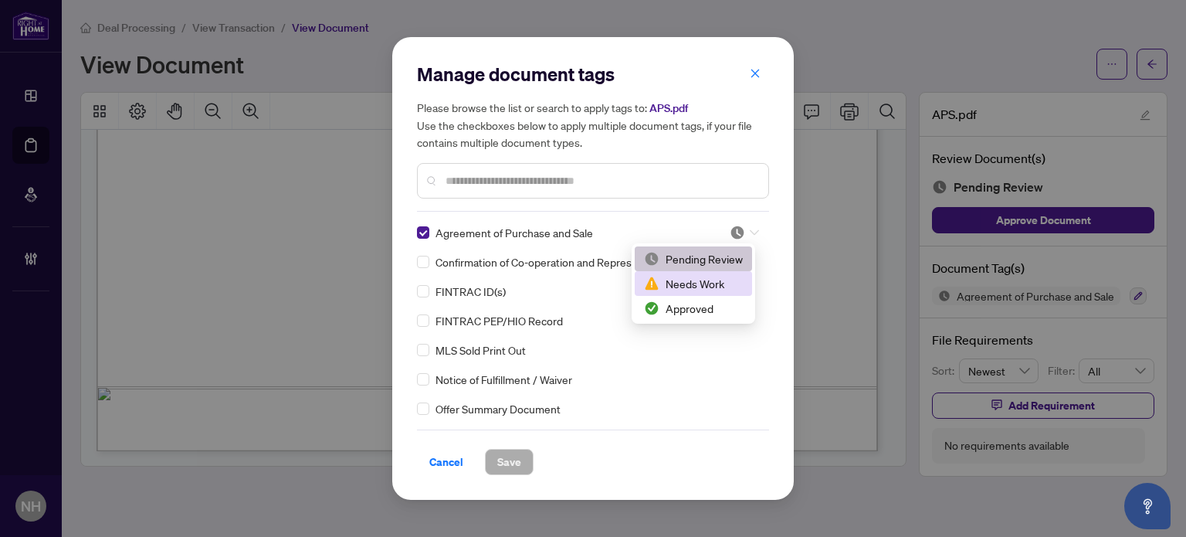
click at [704, 299] on div "Approved" at bounding box center [693, 308] width 117 height 25
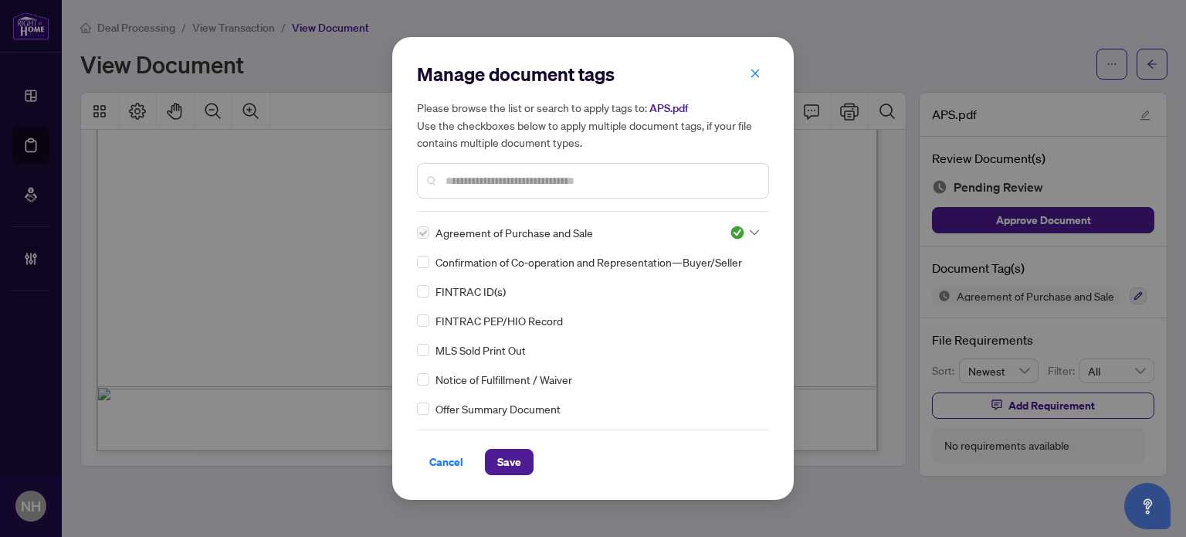
click at [513, 467] on span "Save" at bounding box center [509, 461] width 24 height 25
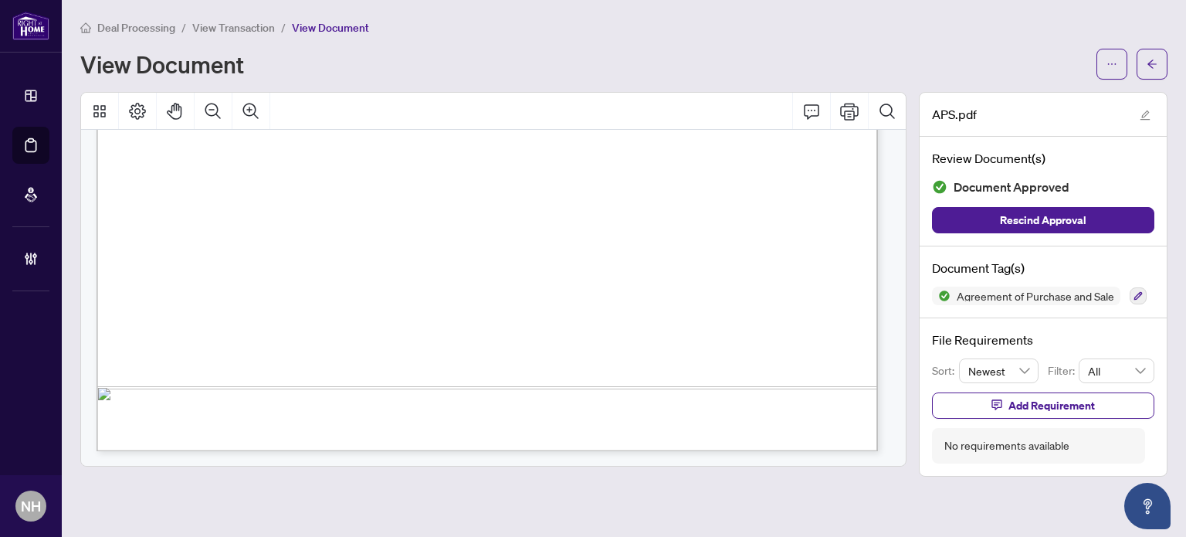
click at [245, 26] on span "View Transaction" at bounding box center [233, 28] width 83 height 14
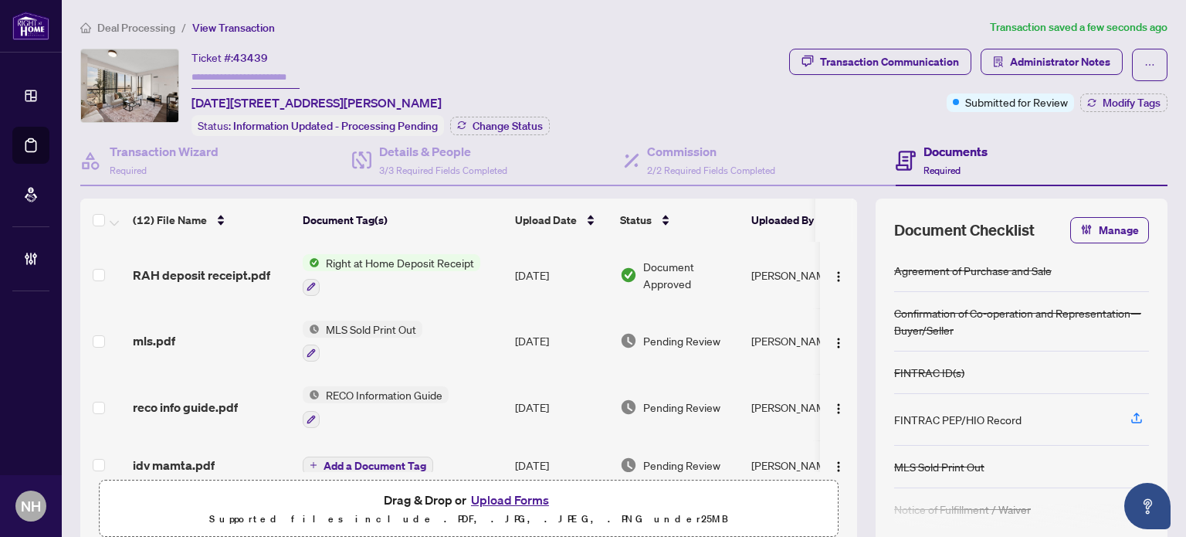
click at [380, 321] on span "MLS Sold Print Out" at bounding box center [371, 329] width 103 height 17
click at [140, 334] on span "mls.pdf" at bounding box center [154, 340] width 42 height 19
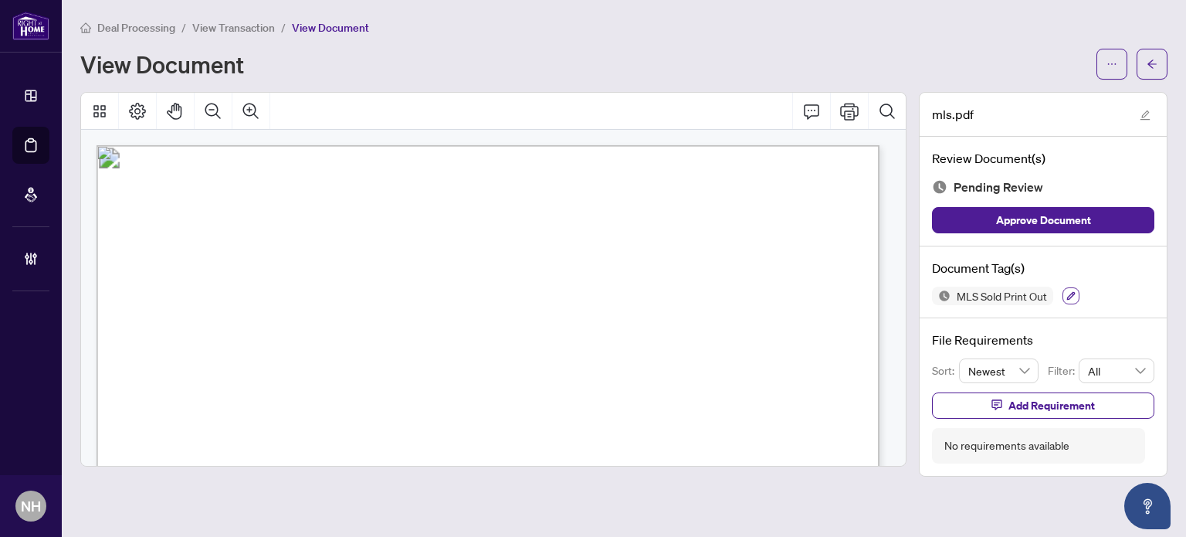
click at [1069, 292] on icon "button" at bounding box center [1071, 295] width 9 height 9
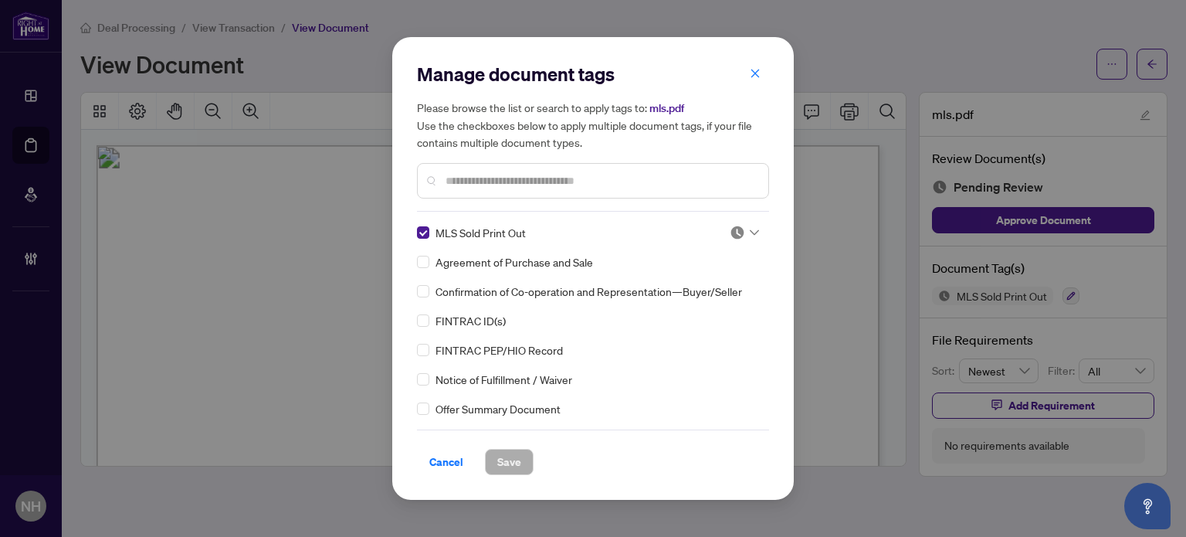
click at [745, 234] on div at bounding box center [744, 232] width 29 height 15
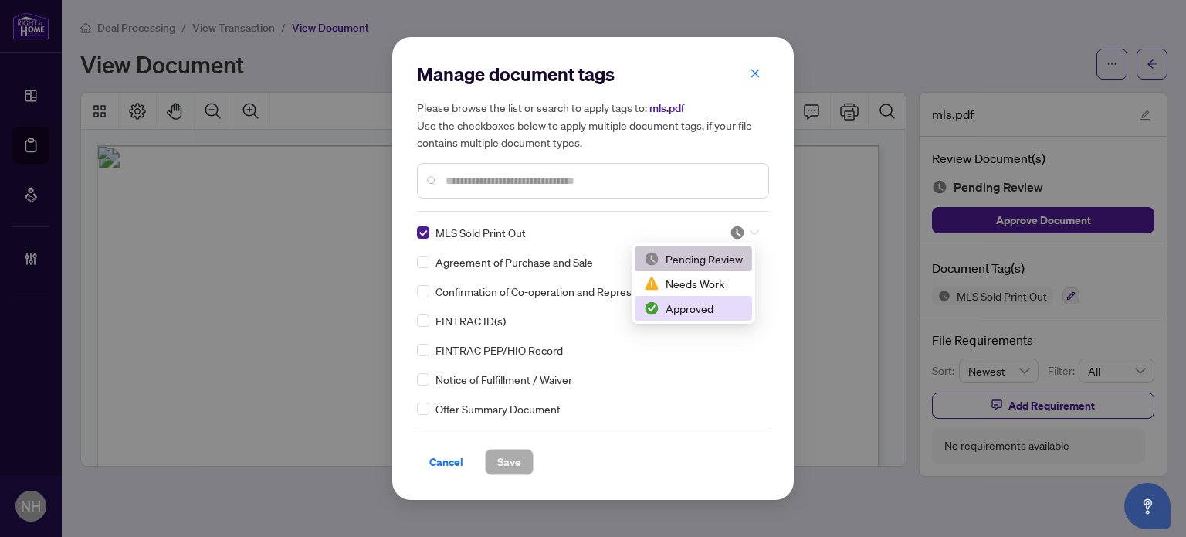
click at [704, 316] on div "Approved" at bounding box center [693, 308] width 99 height 17
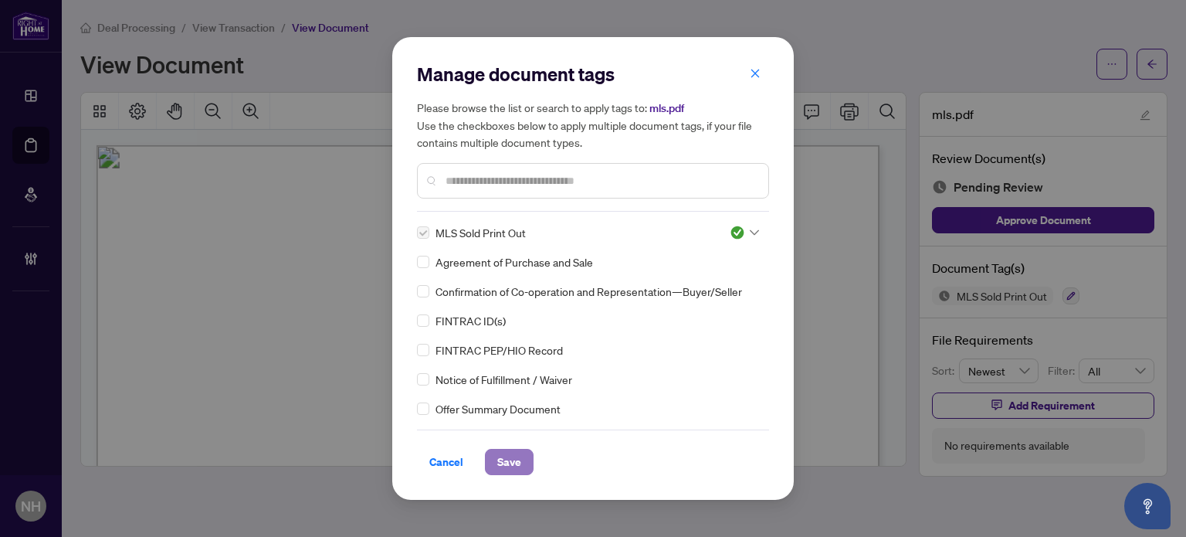
click at [517, 461] on span "Save" at bounding box center [509, 461] width 24 height 25
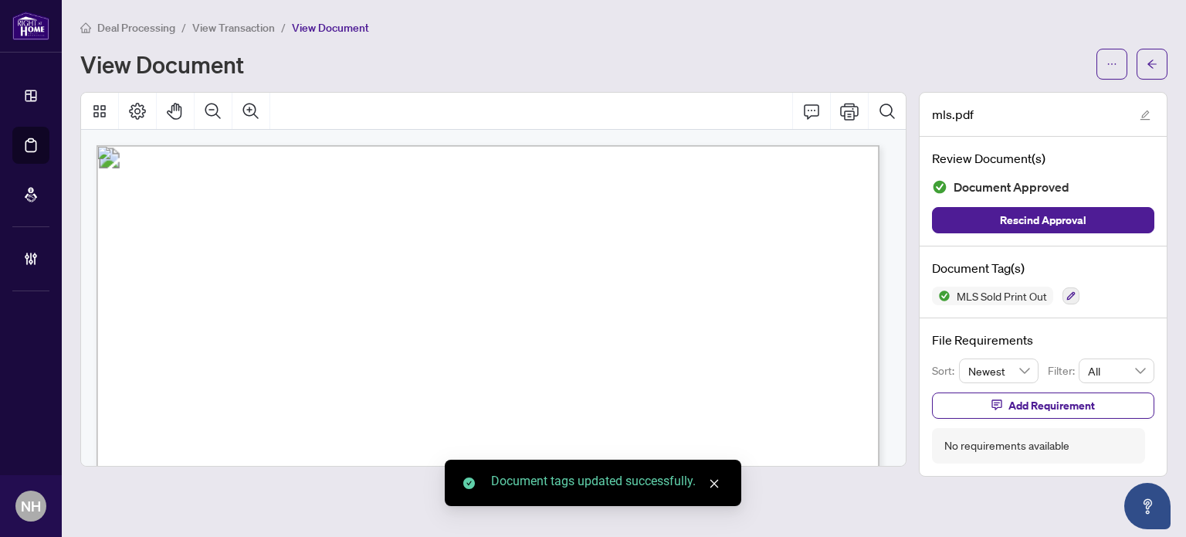
click at [215, 22] on span "View Transaction" at bounding box center [233, 28] width 83 height 14
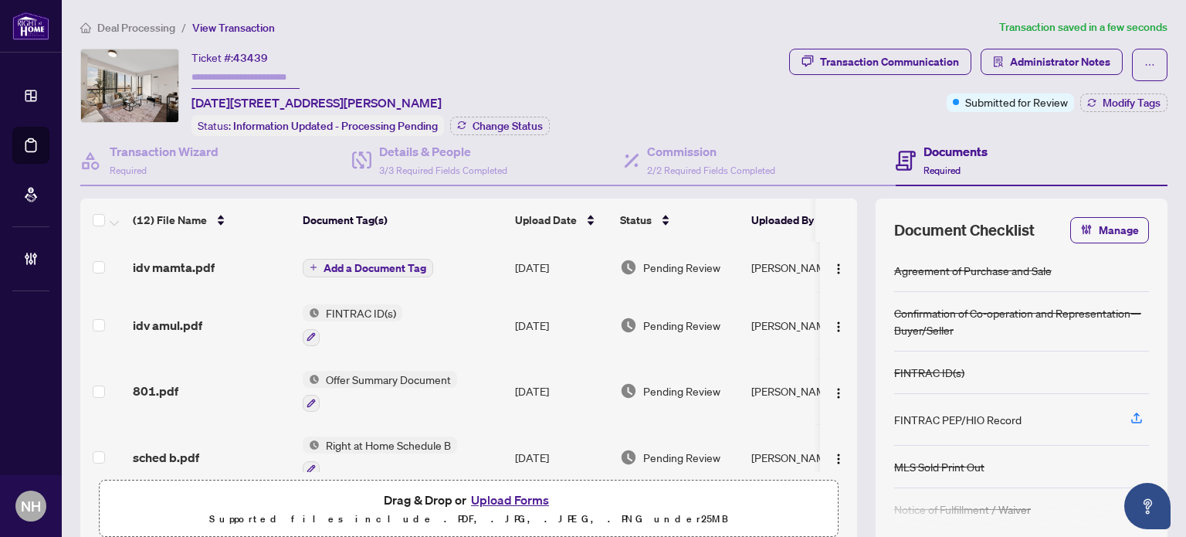
scroll to position [232, 0]
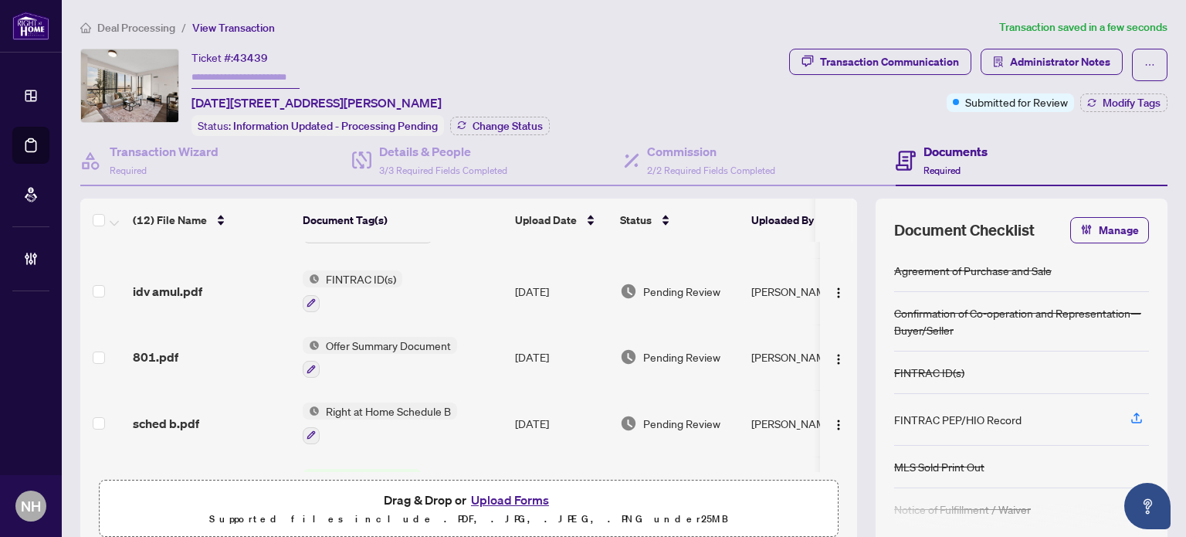
click at [154, 348] on span "801.pdf" at bounding box center [156, 357] width 46 height 19
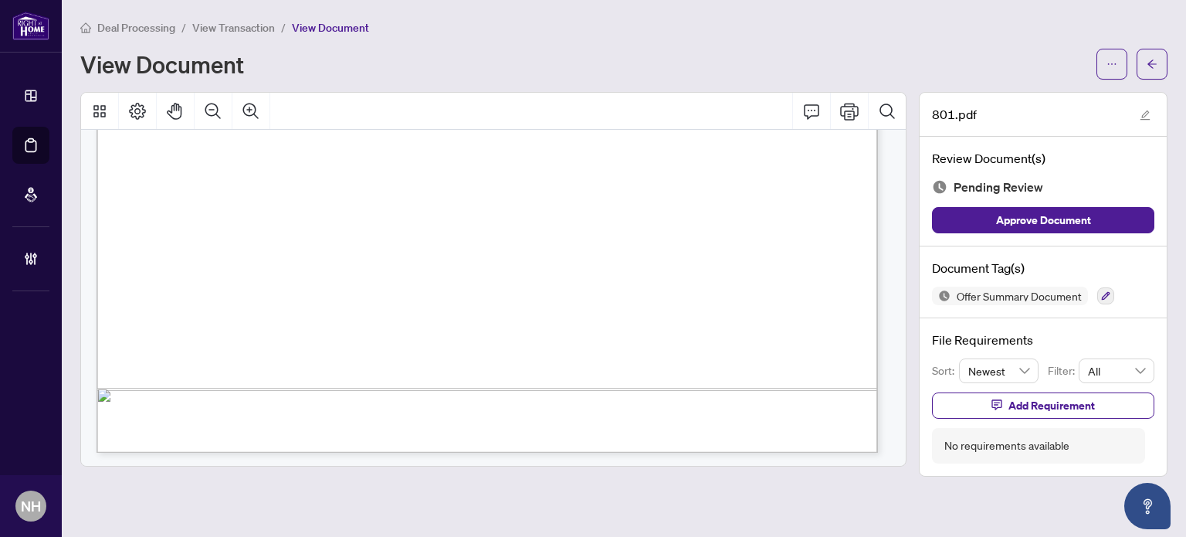
scroll to position [705, 0]
click at [1103, 287] on button "button" at bounding box center [1105, 295] width 17 height 17
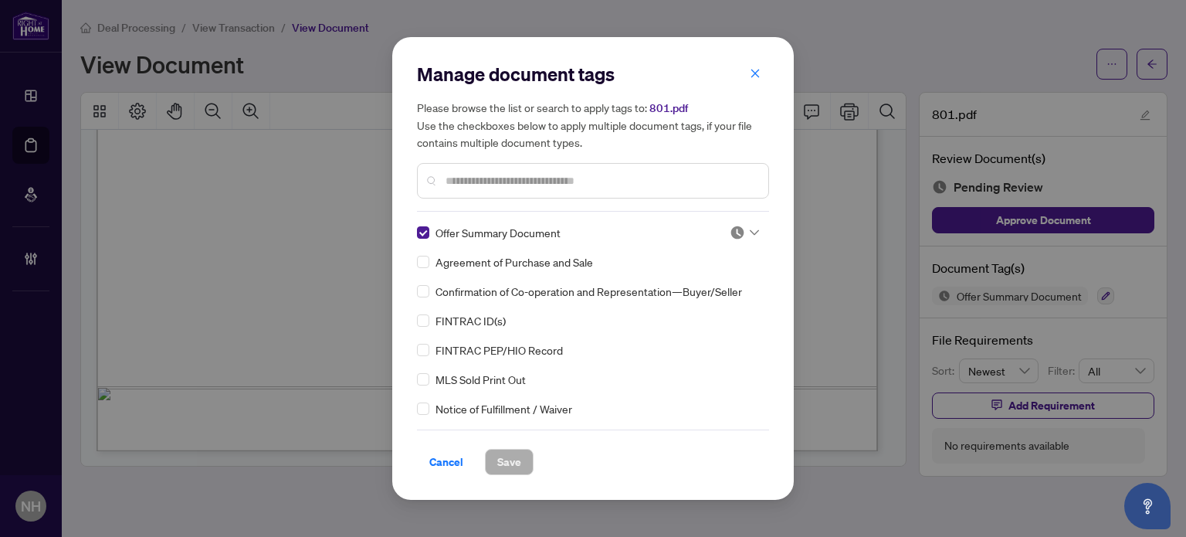
click at [740, 236] on img at bounding box center [737, 232] width 15 height 15
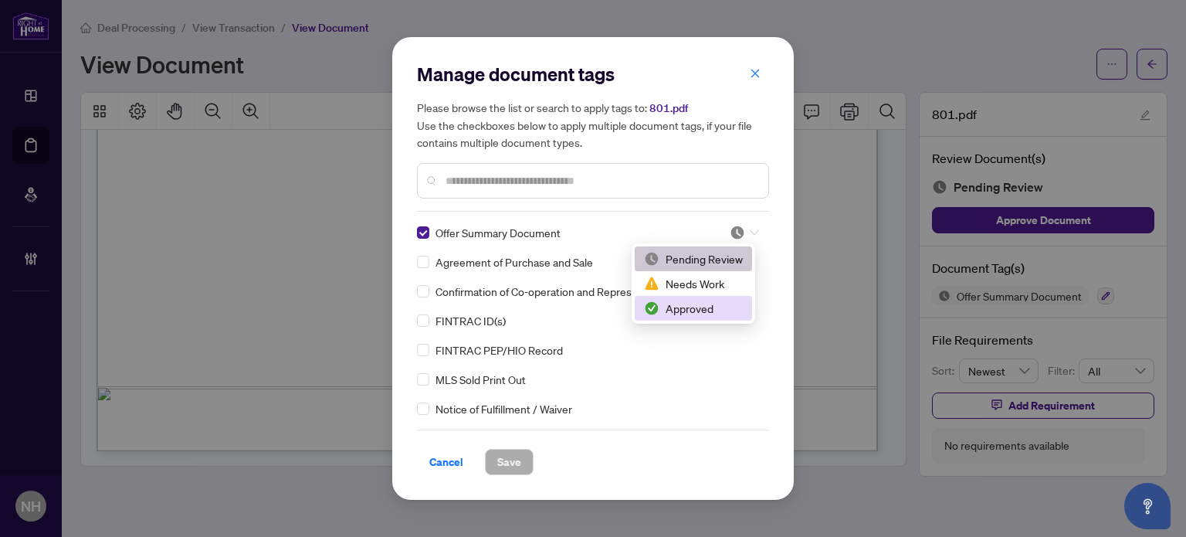
drag, startPoint x: 690, startPoint y: 306, endPoint x: 611, endPoint y: 361, distance: 96.6
click at [690, 307] on div "Approved" at bounding box center [693, 308] width 99 height 17
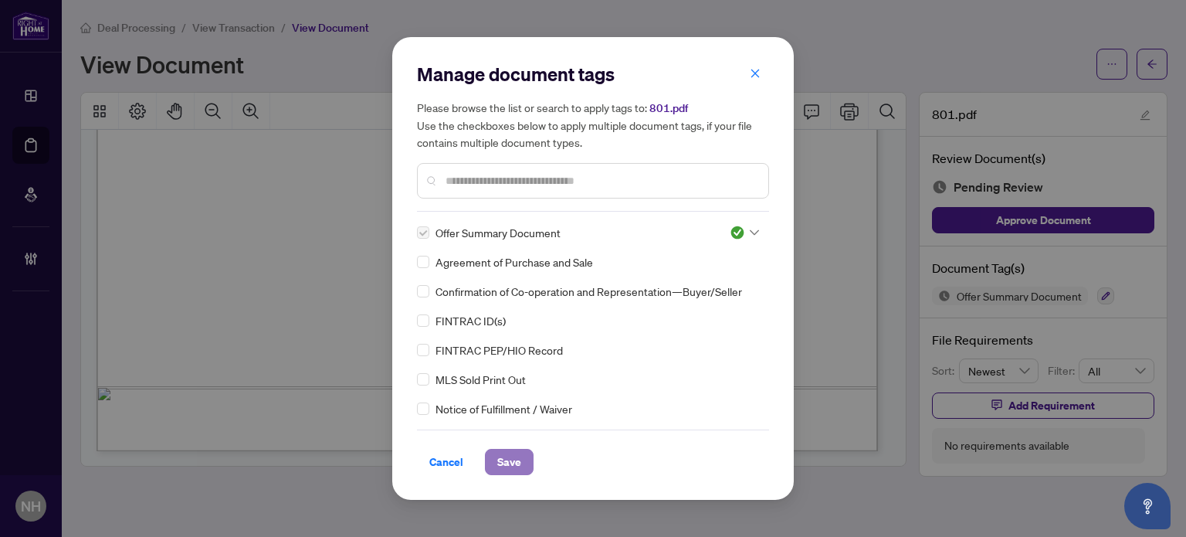
click at [509, 464] on span "Save" at bounding box center [509, 461] width 24 height 25
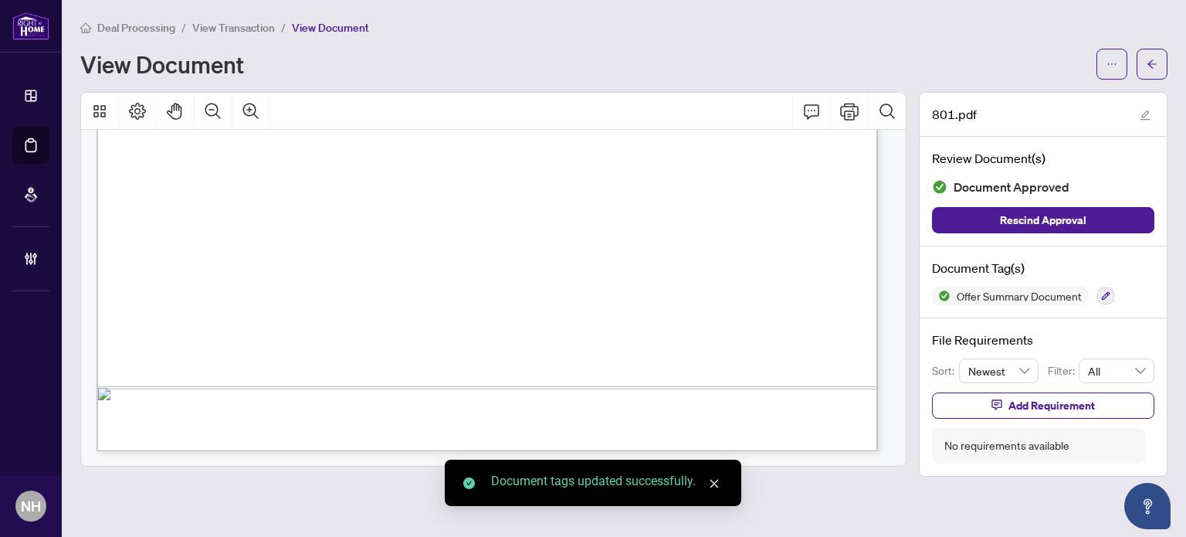
click at [234, 29] on span "View Transaction" at bounding box center [233, 28] width 83 height 14
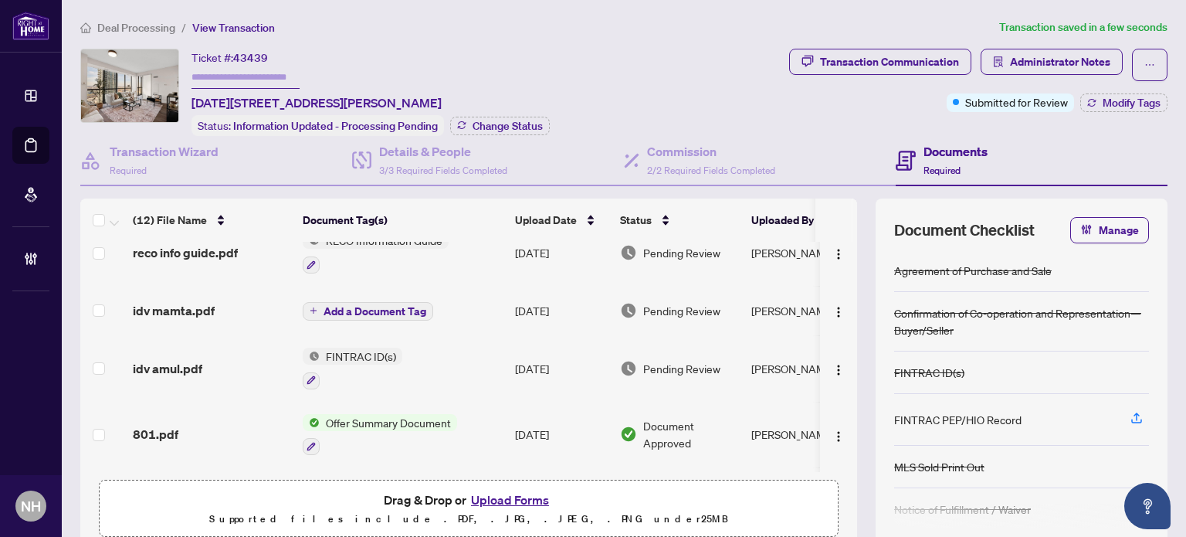
scroll to position [309, 0]
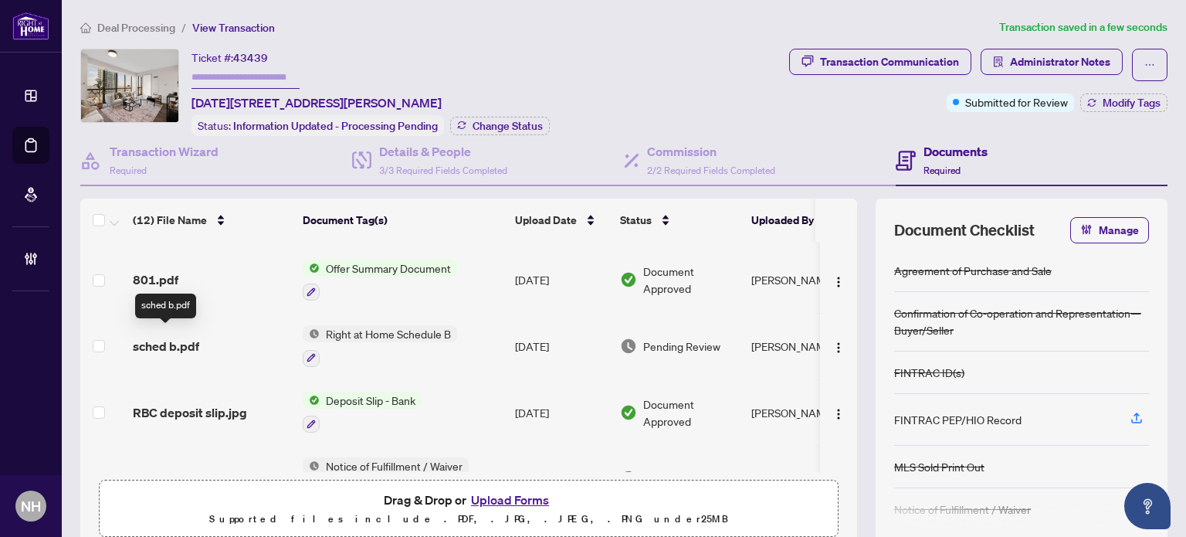
click at [186, 345] on span "sched b.pdf" at bounding box center [166, 346] width 66 height 19
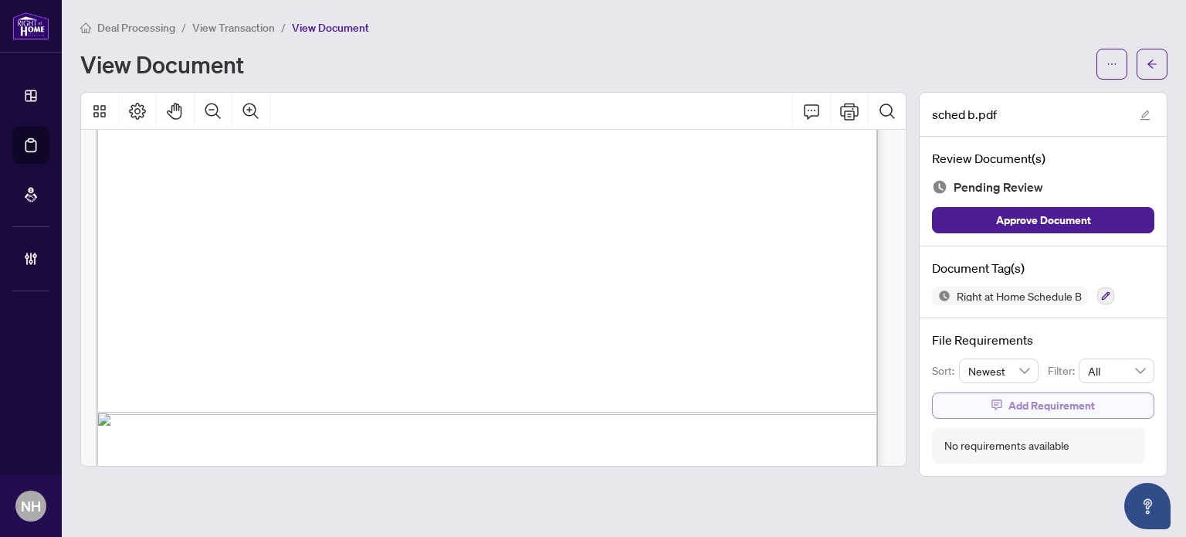
scroll to position [705, 0]
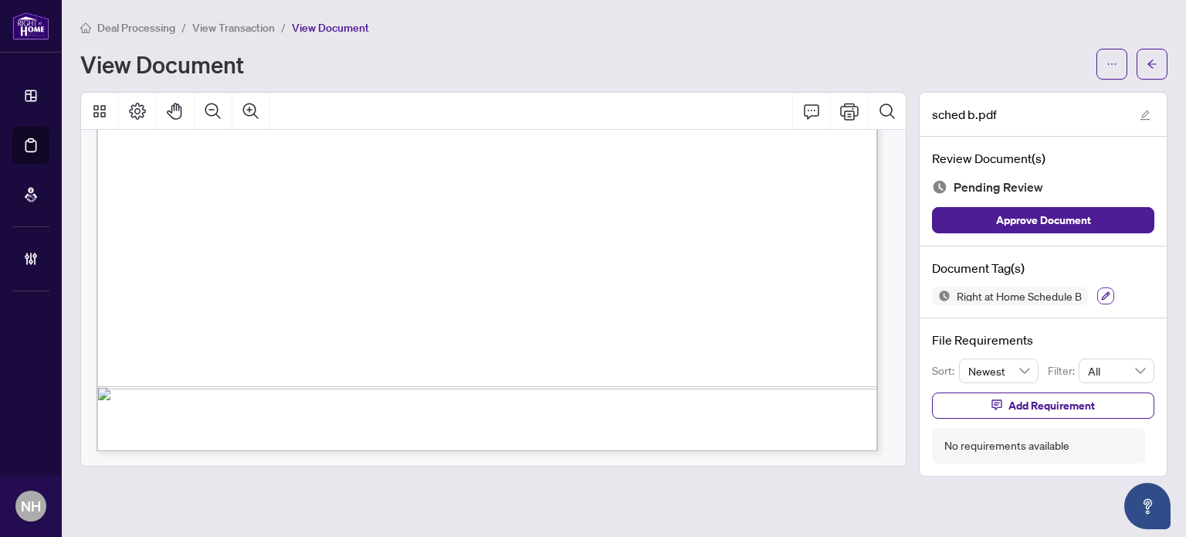
click at [1103, 291] on icon "button" at bounding box center [1105, 295] width 9 height 9
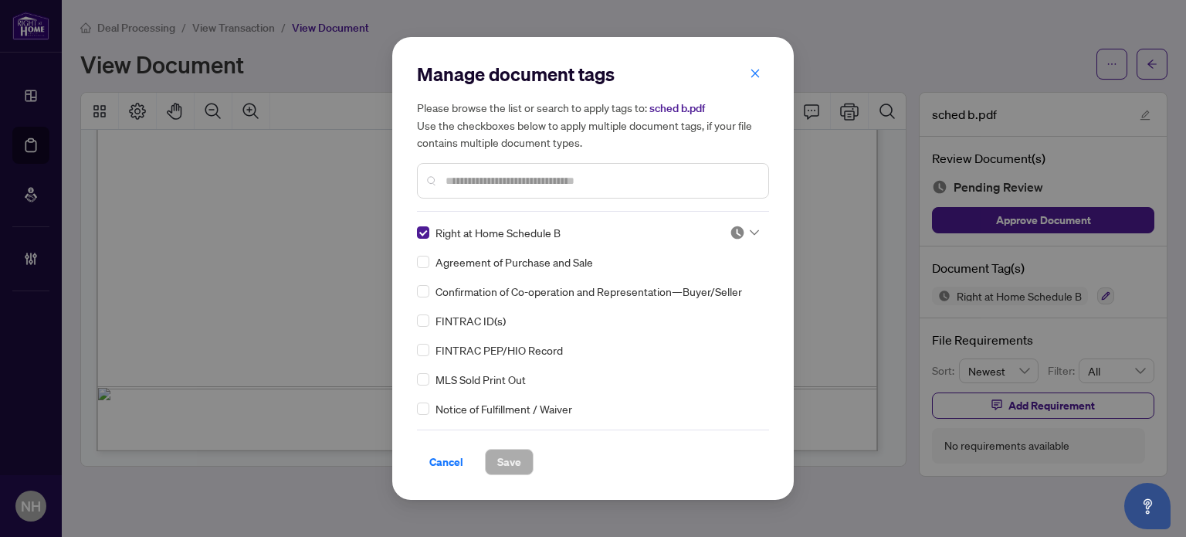
click at [746, 228] on div at bounding box center [744, 232] width 29 height 15
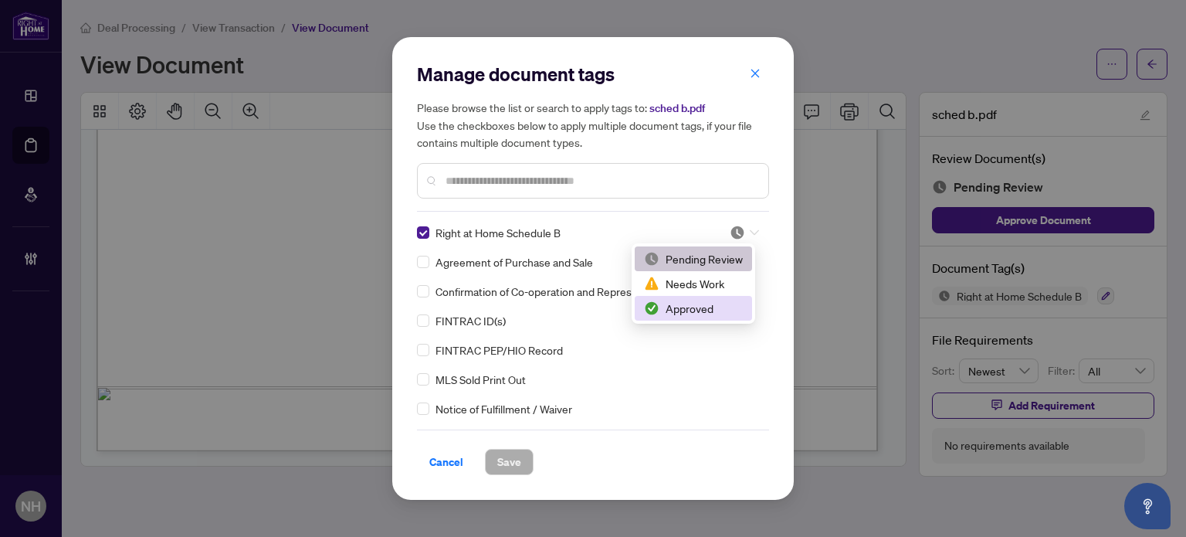
click at [694, 308] on div "Approved" at bounding box center [693, 308] width 99 height 17
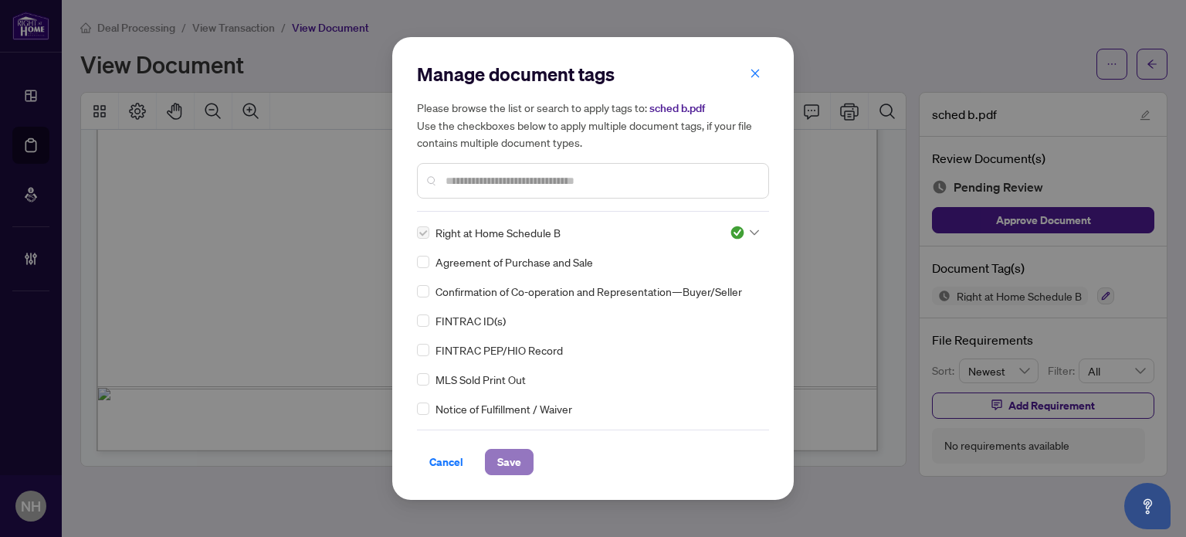
click at [497, 464] on span "Save" at bounding box center [509, 461] width 24 height 25
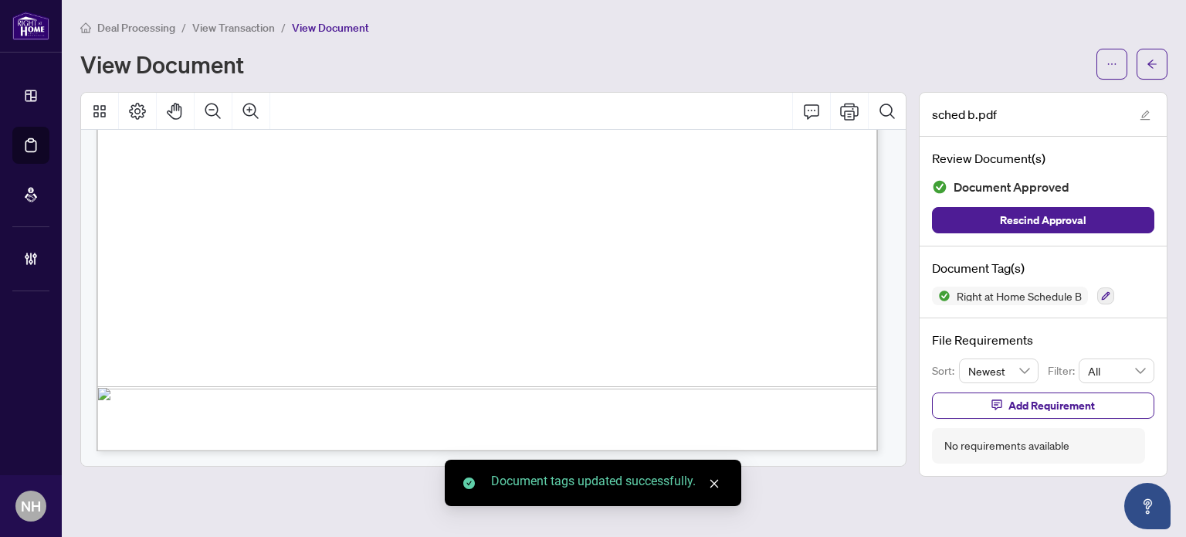
click at [238, 23] on span "View Transaction" at bounding box center [233, 28] width 83 height 14
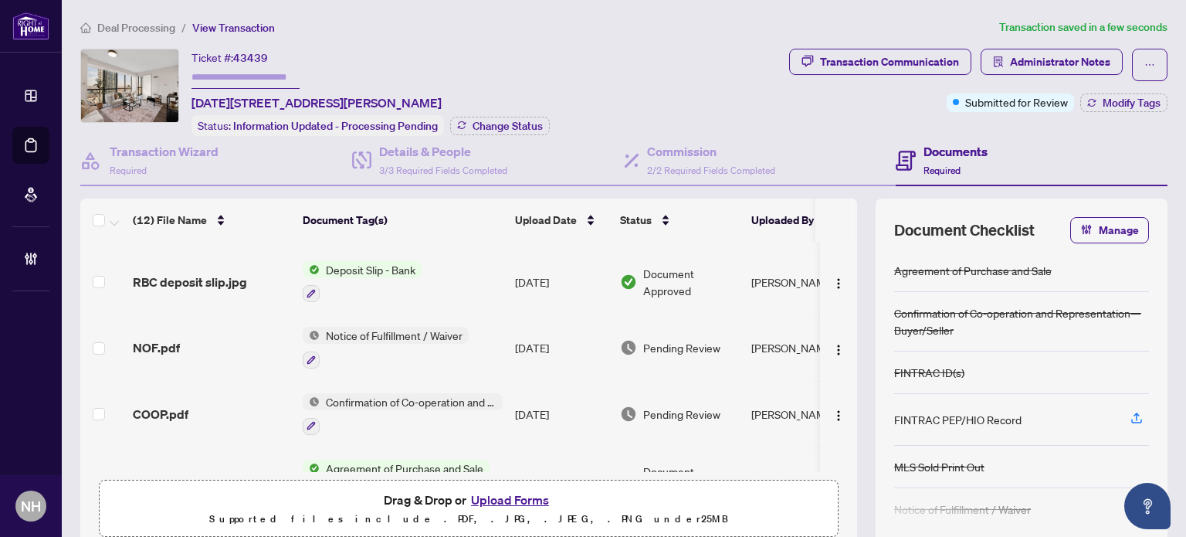
scroll to position [463, 0]
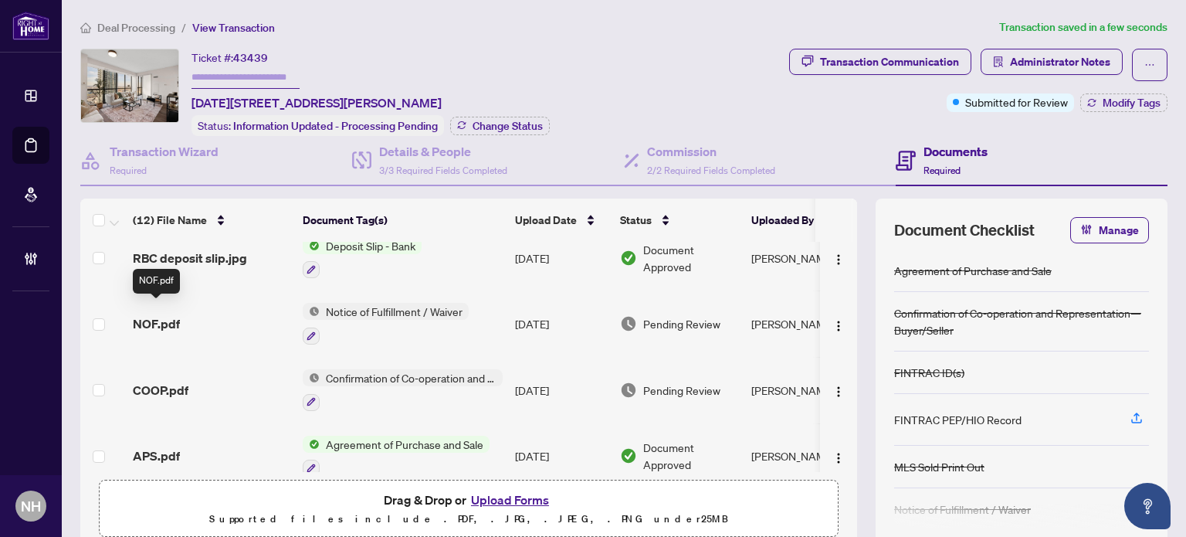
click at [164, 314] on span "NOF.pdf" at bounding box center [156, 323] width 47 height 19
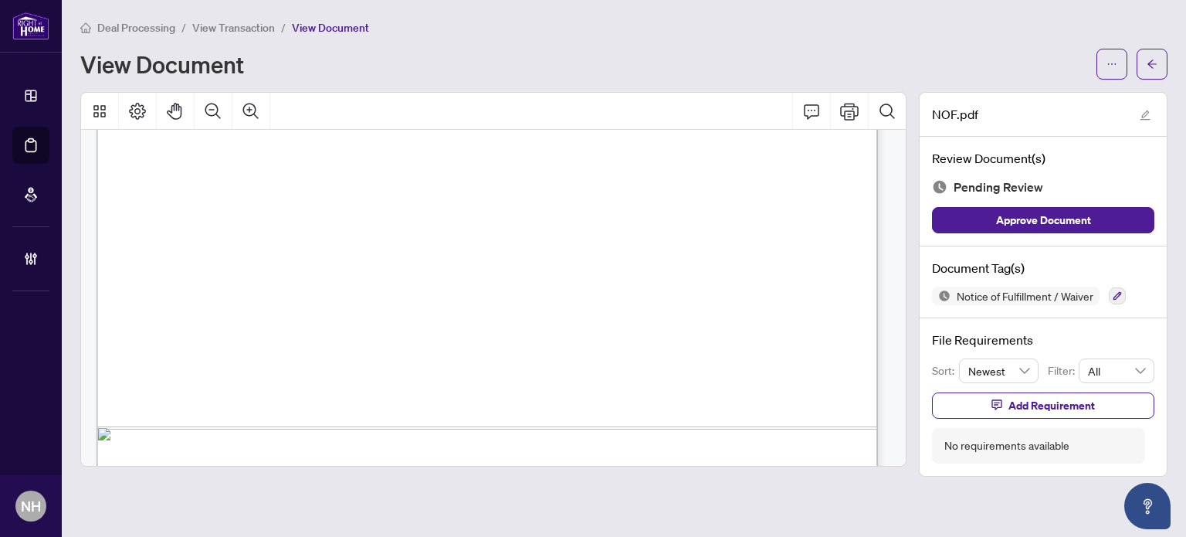
scroll to position [705, 0]
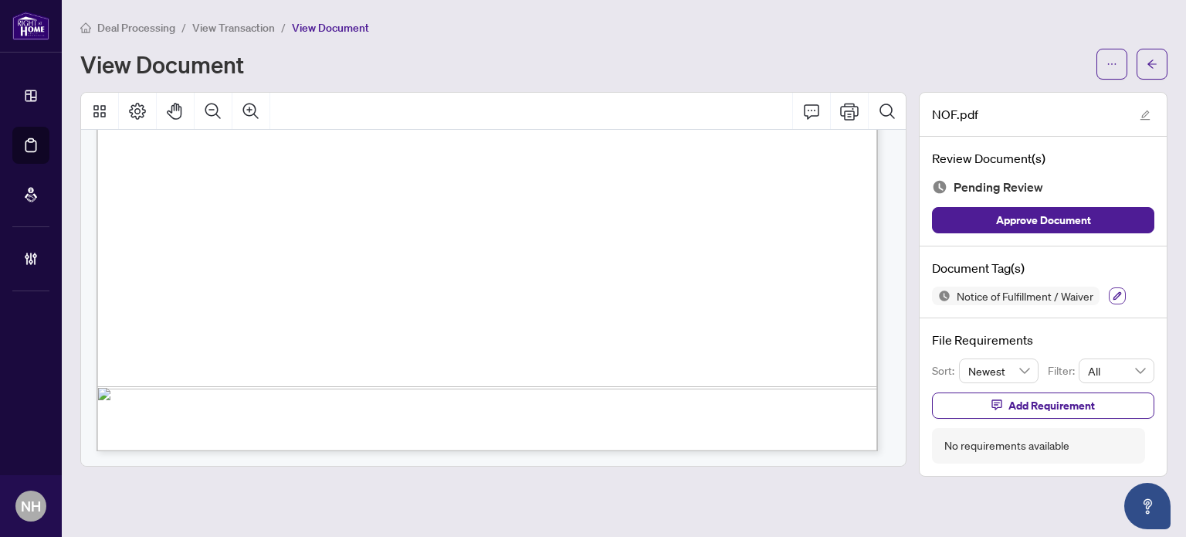
click at [1111, 293] on button "button" at bounding box center [1117, 295] width 17 height 17
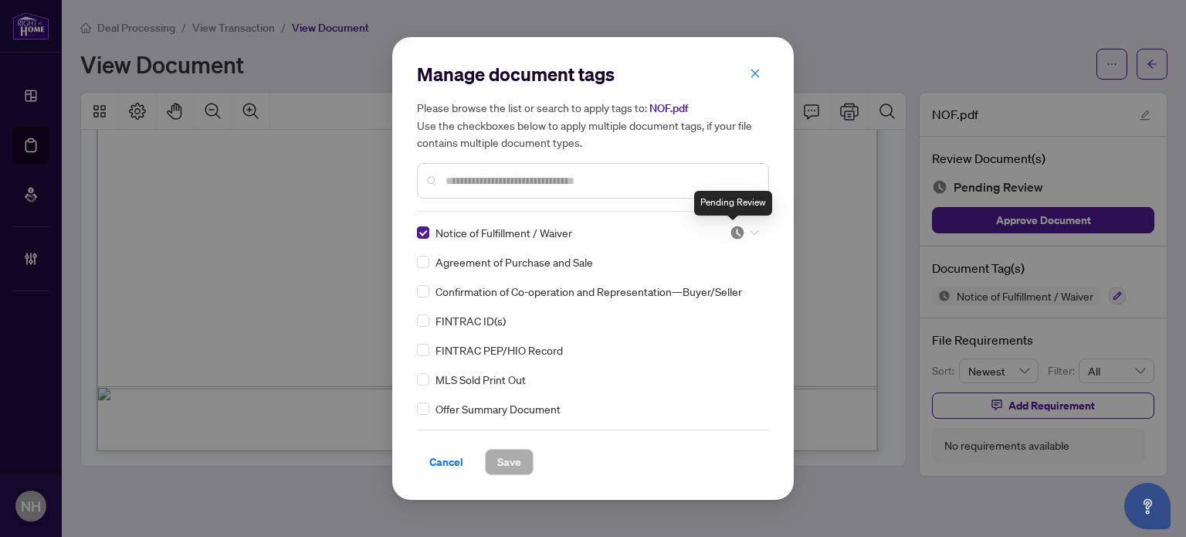
click at [733, 232] on img at bounding box center [737, 232] width 15 height 15
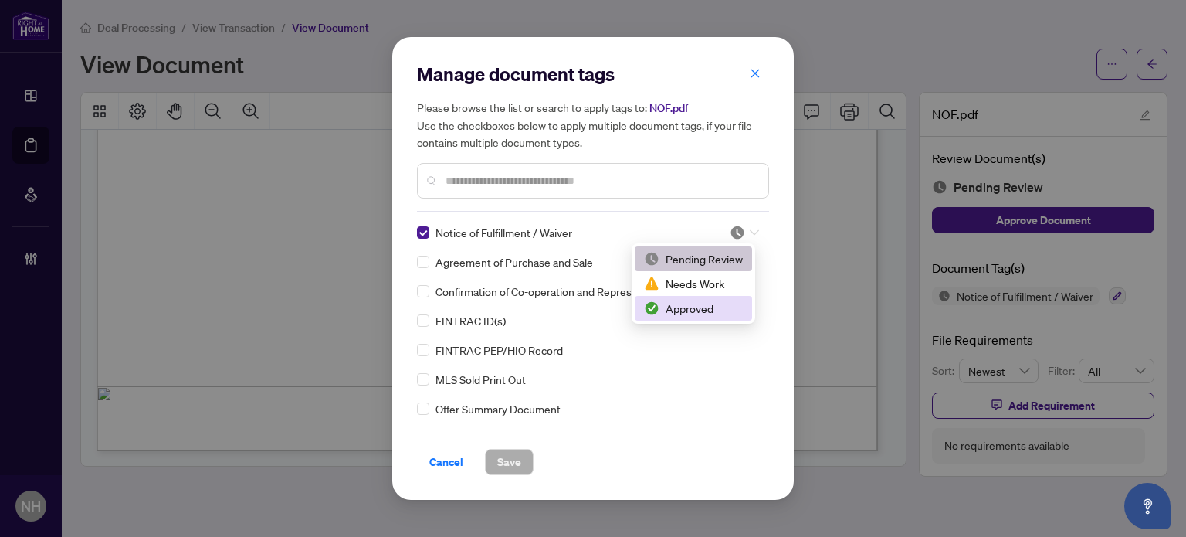
click at [698, 311] on div "Approved" at bounding box center [693, 308] width 99 height 17
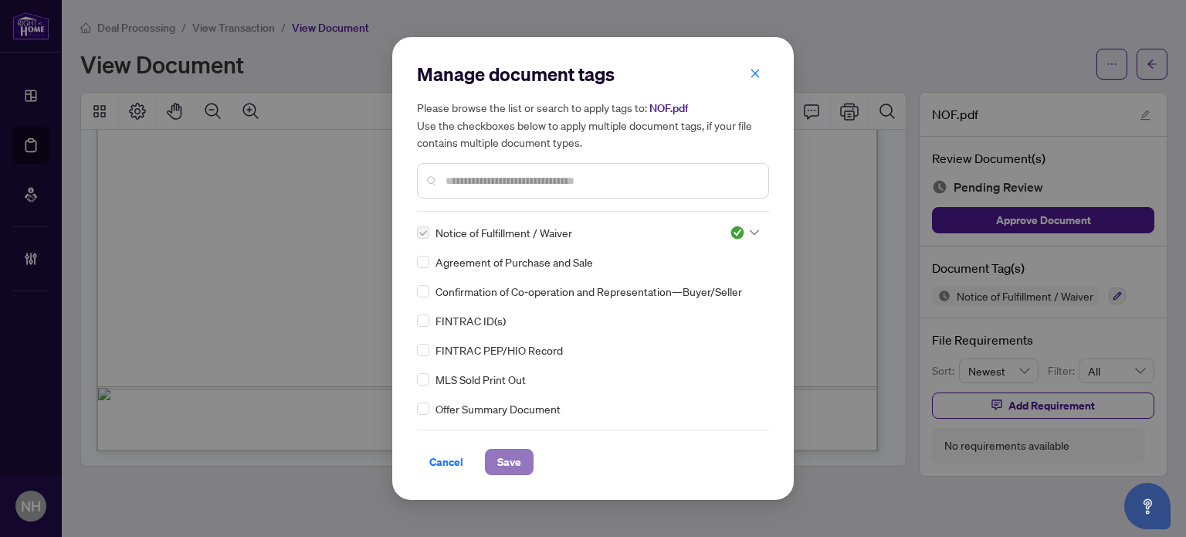
click at [504, 456] on span "Save" at bounding box center [509, 461] width 24 height 25
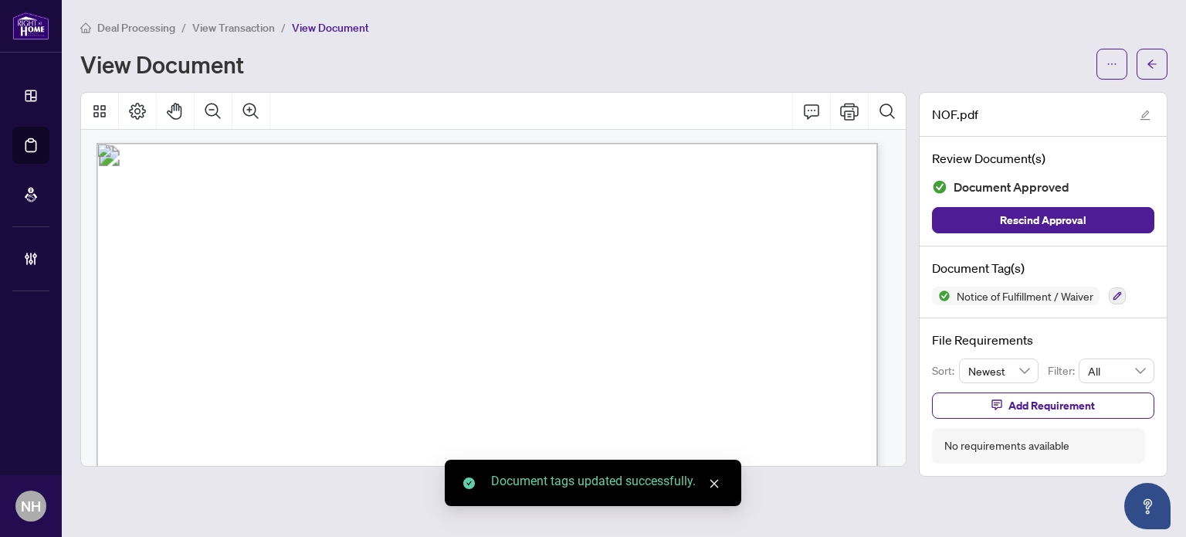
scroll to position [0, 0]
click at [250, 30] on span "View Transaction" at bounding box center [233, 28] width 83 height 14
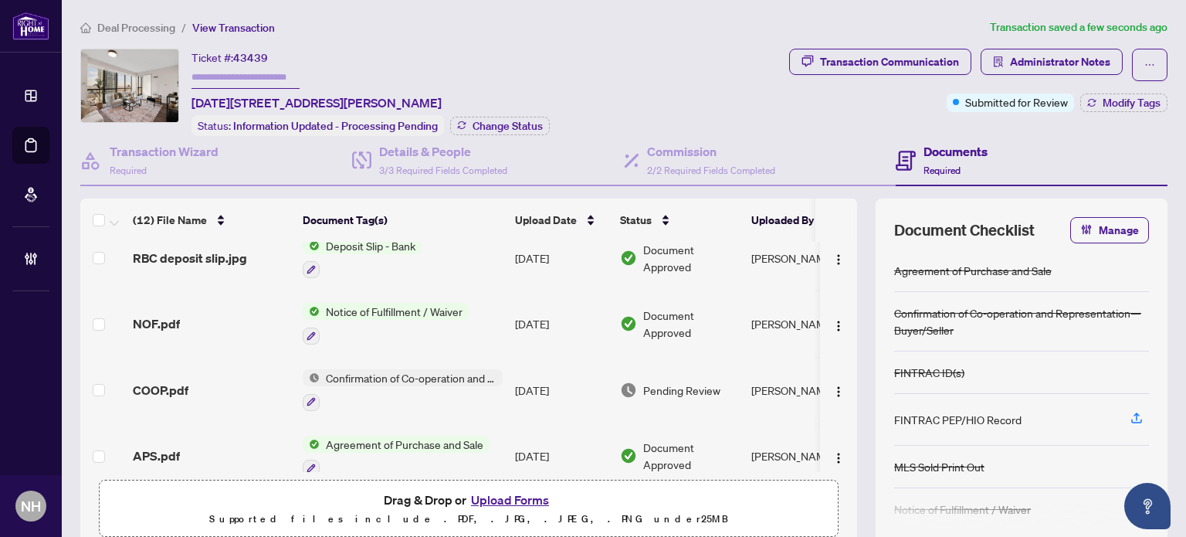
scroll to position [540, 0]
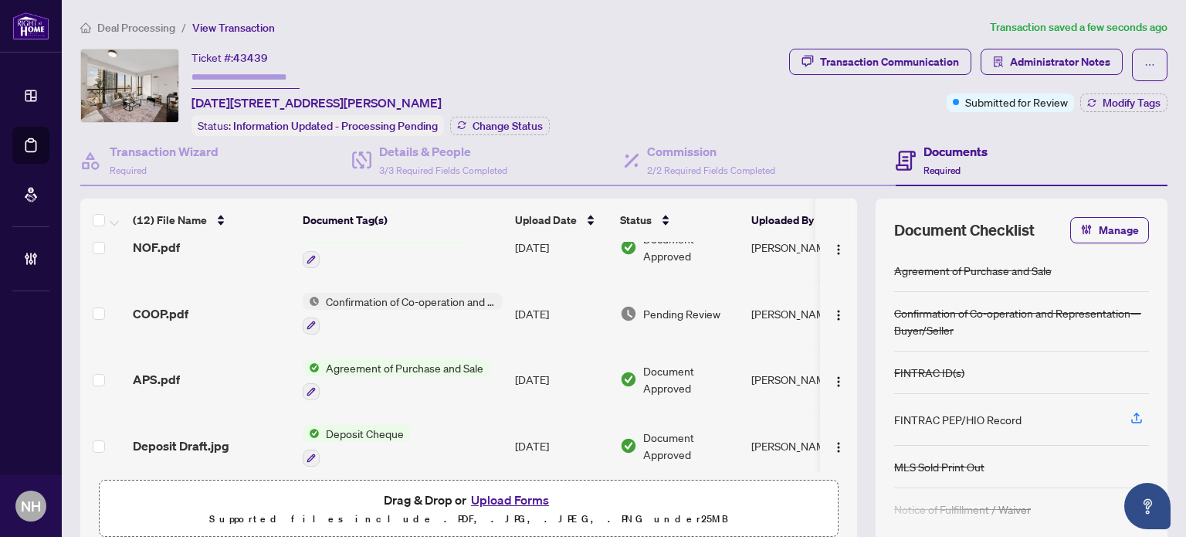
click at [166, 304] on span "COOP.pdf" at bounding box center [161, 313] width 56 height 19
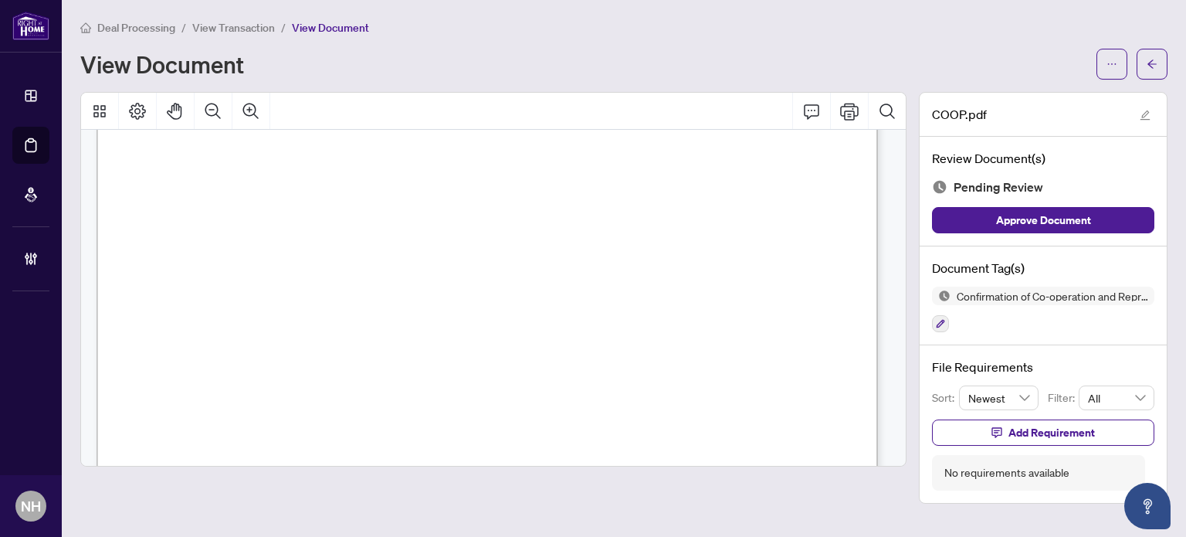
scroll to position [541, 0]
click at [945, 324] on icon "button" at bounding box center [940, 323] width 9 height 9
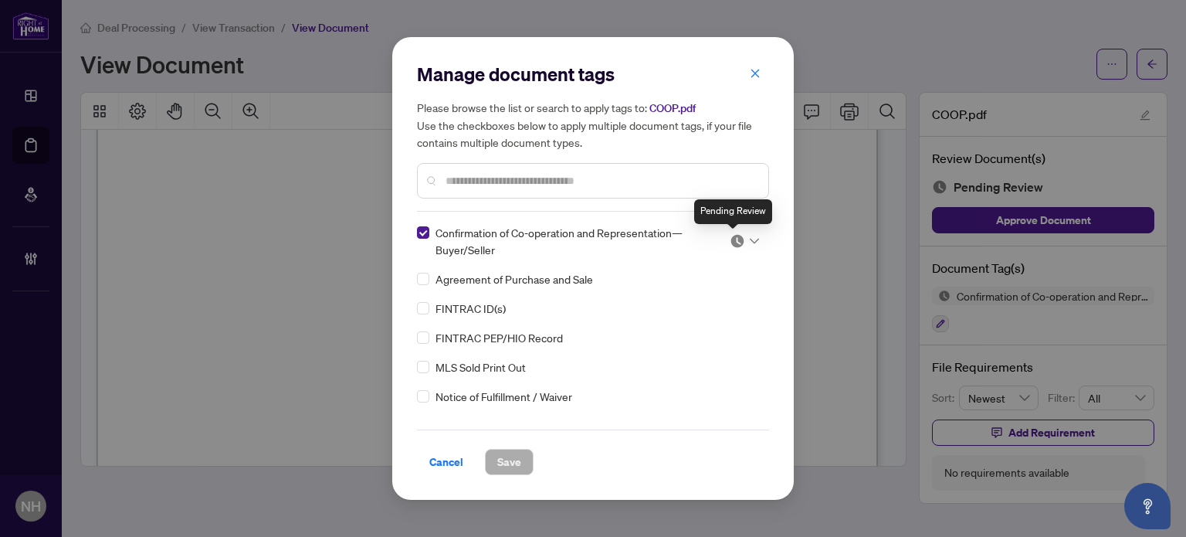
click at [731, 240] on img at bounding box center [737, 240] width 15 height 15
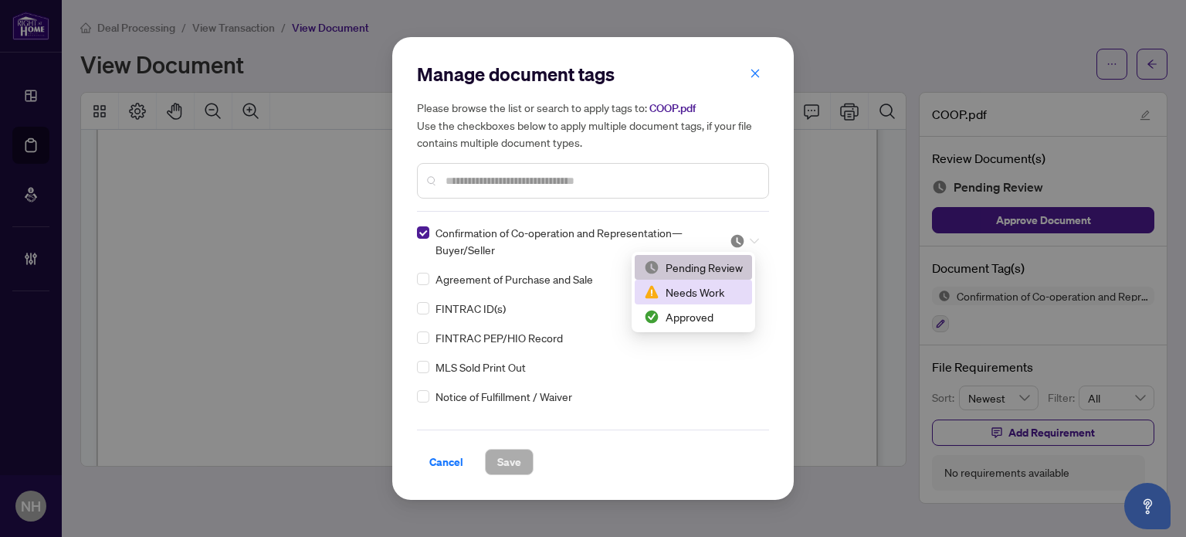
click at [707, 298] on div "Needs Work" at bounding box center [693, 291] width 99 height 17
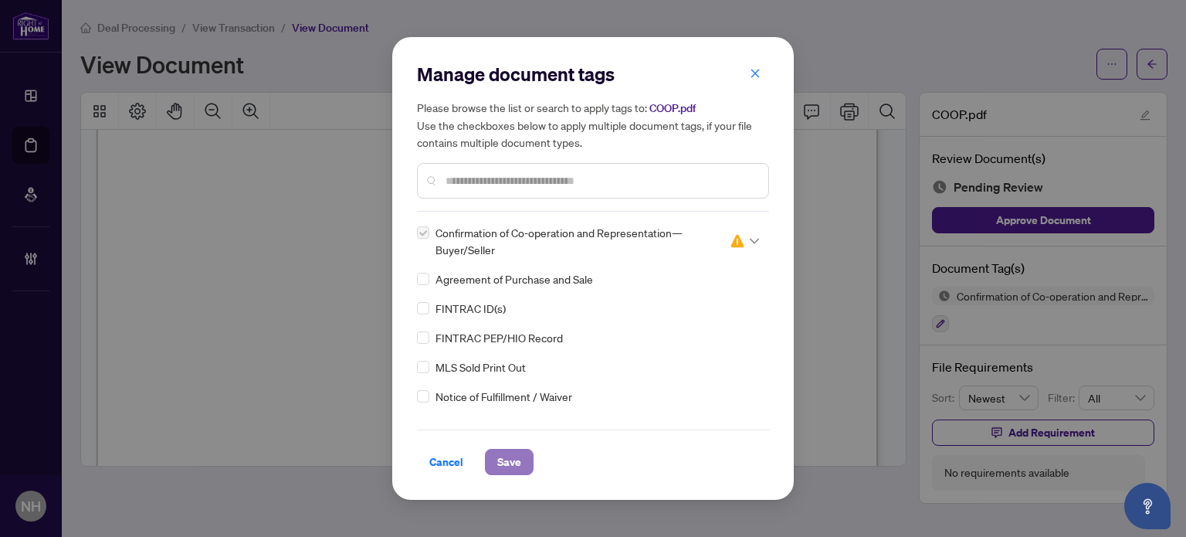
click at [500, 470] on span "Save" at bounding box center [509, 461] width 24 height 25
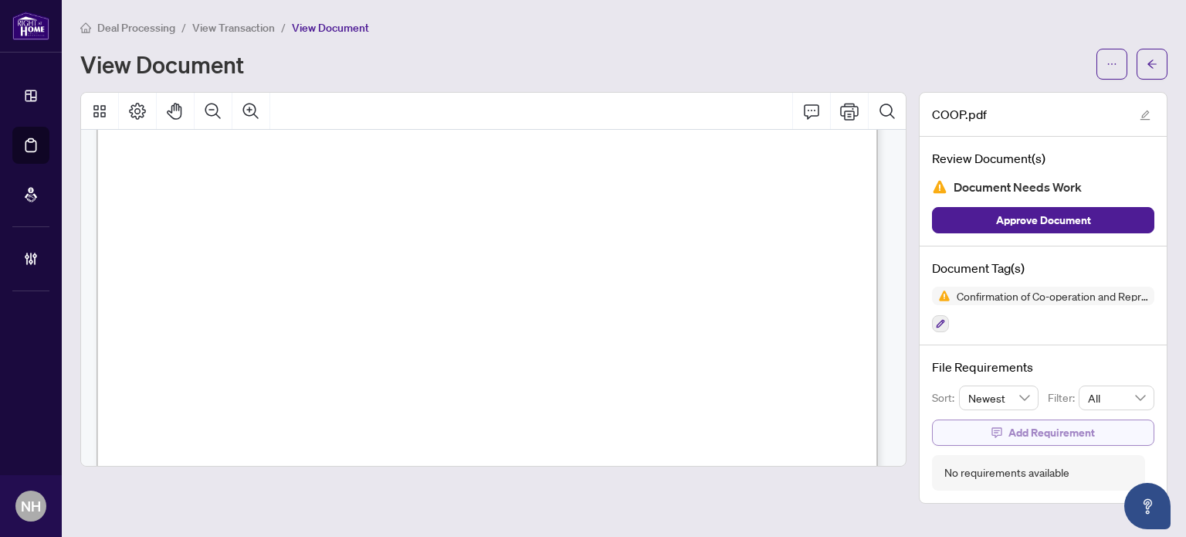
click at [1073, 435] on span "Add Requirement" at bounding box center [1052, 432] width 86 height 25
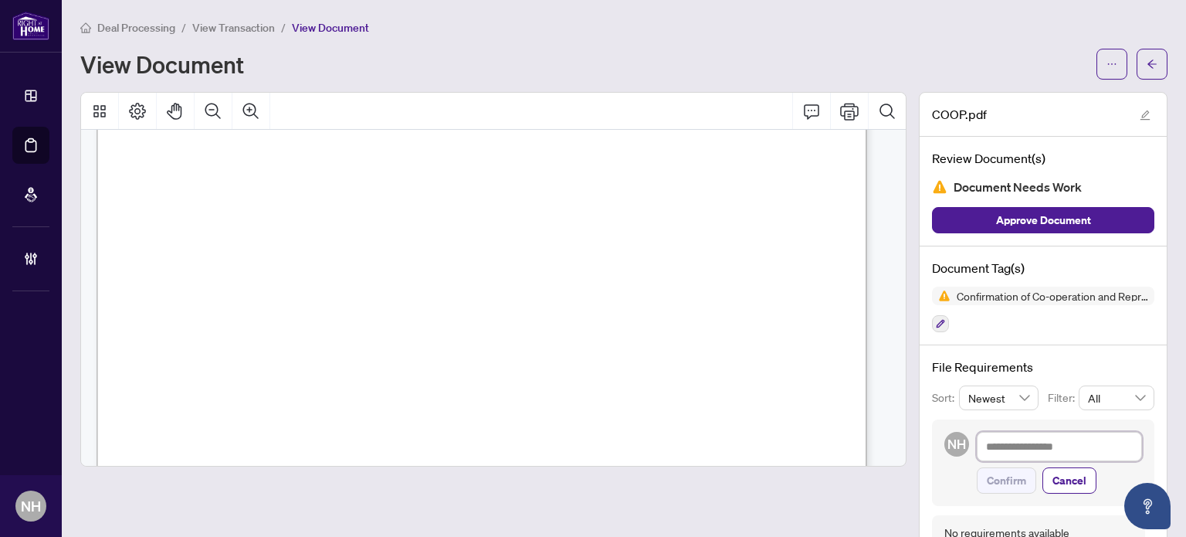
click at [1038, 453] on textarea at bounding box center [1059, 446] width 165 height 29
paste textarea "**********"
type textarea "**********"
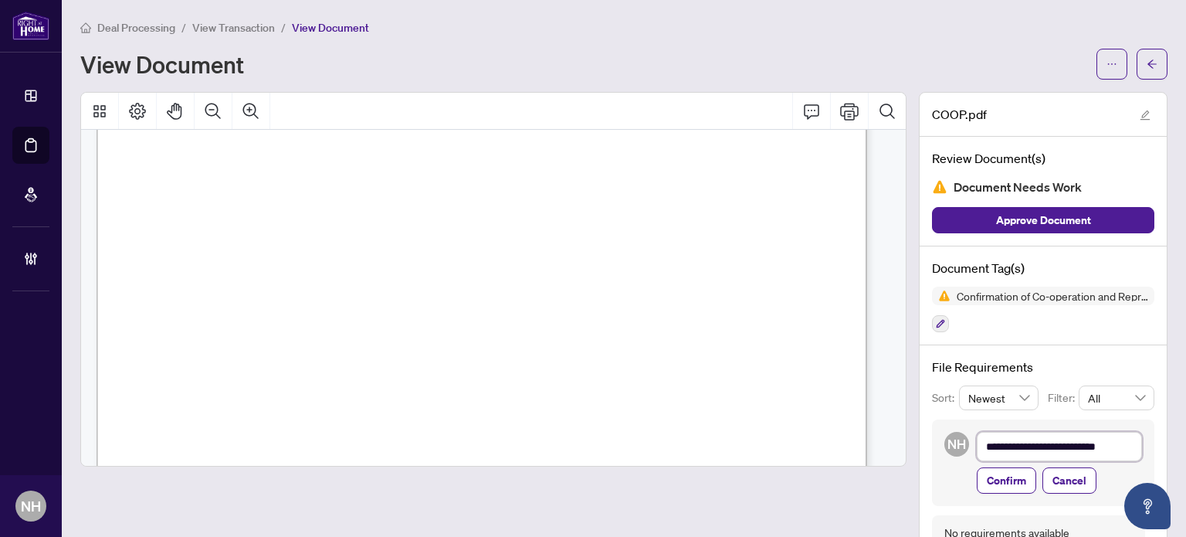
type textarea "**********"
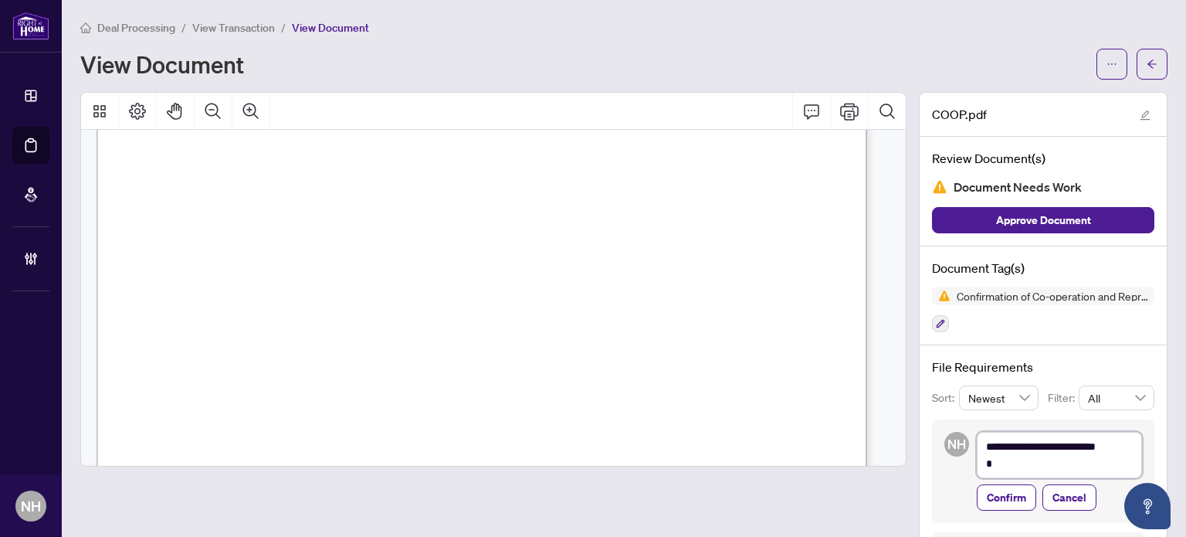
type textarea "**********"
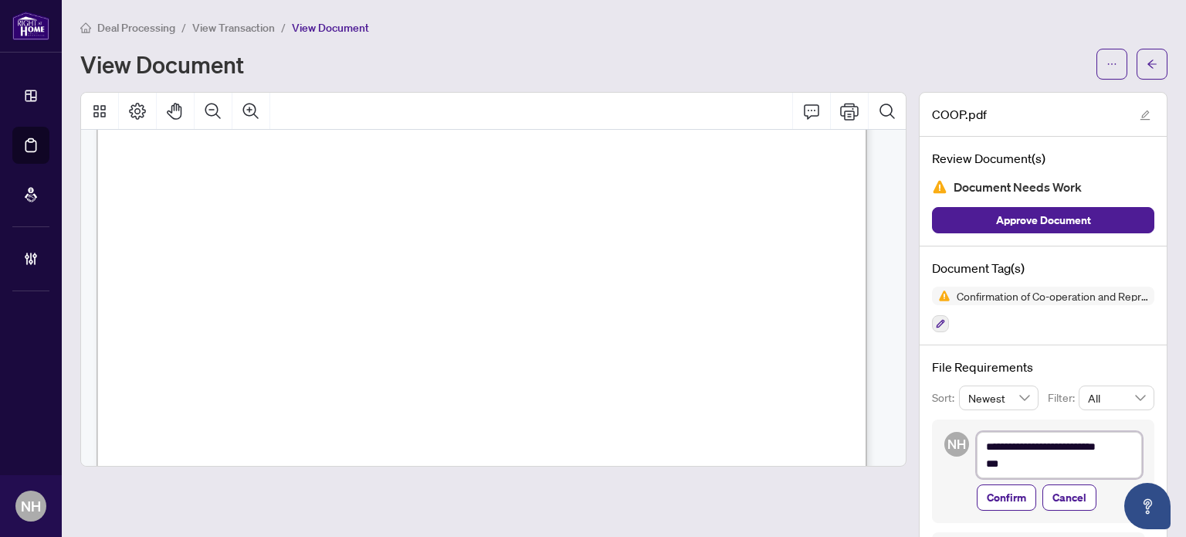
type textarea "**********"
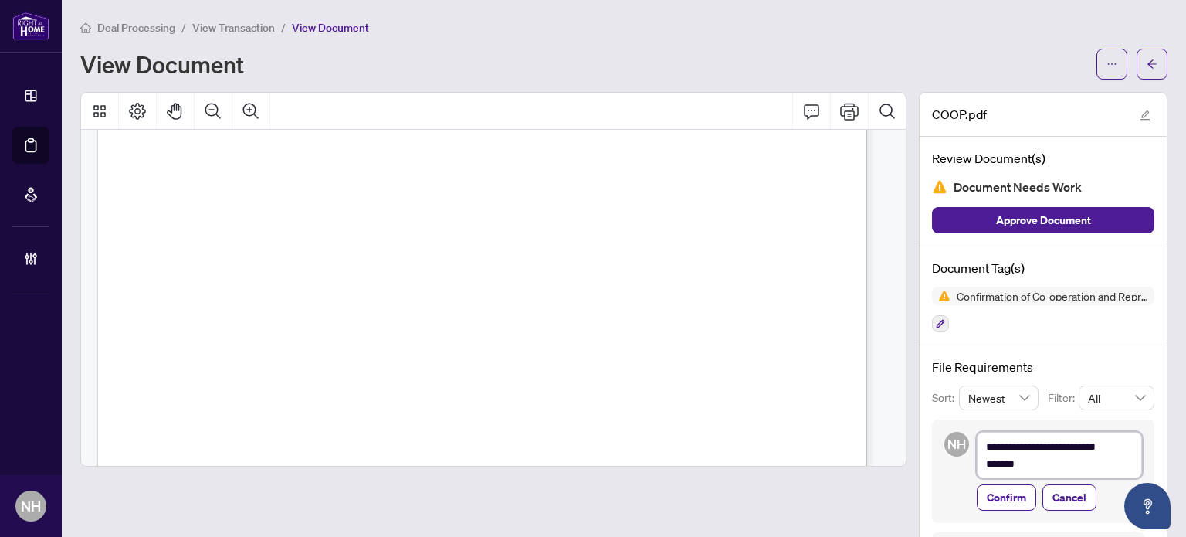
type textarea "**********"
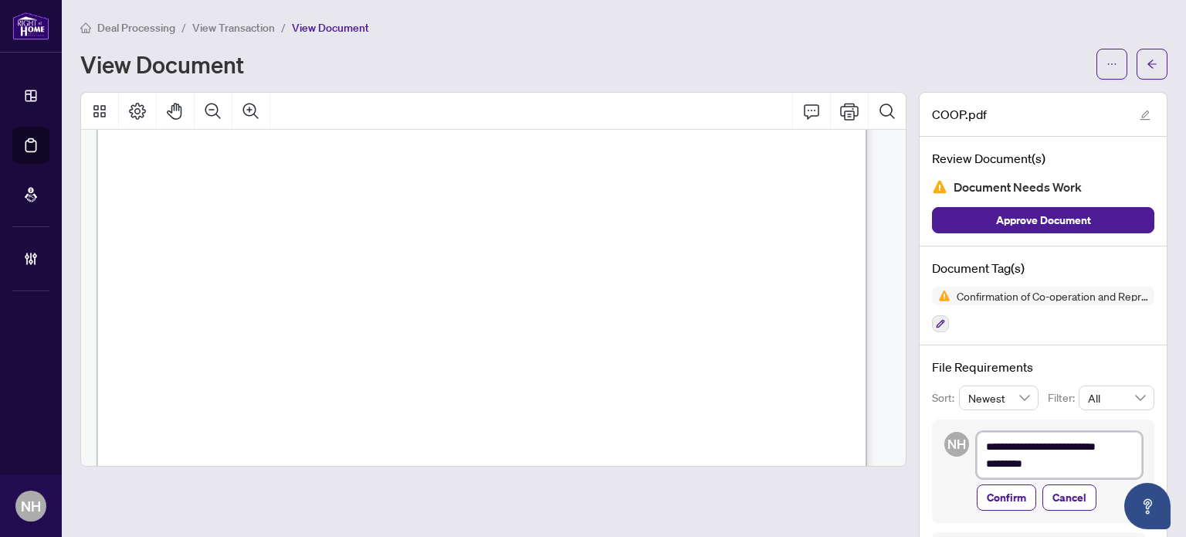
type textarea "**********"
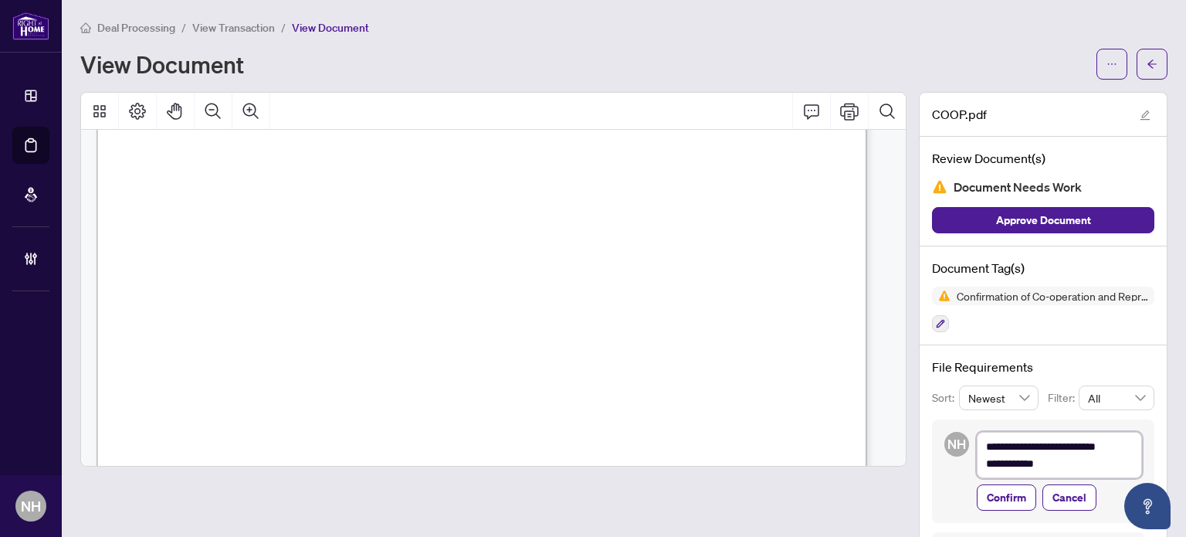
type textarea "**********"
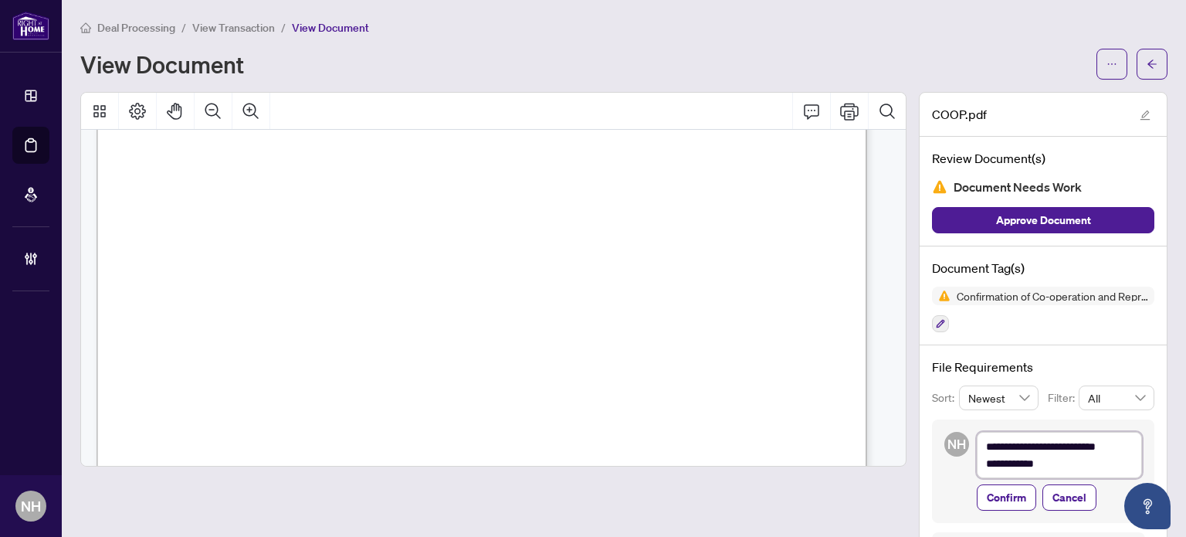
type textarea "**********"
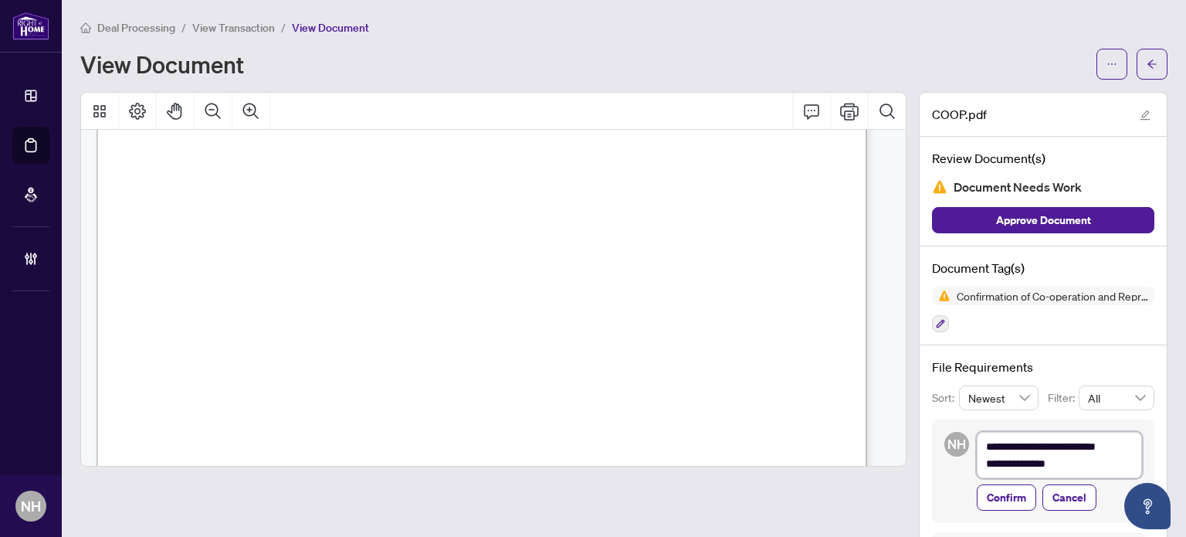
type textarea "**********"
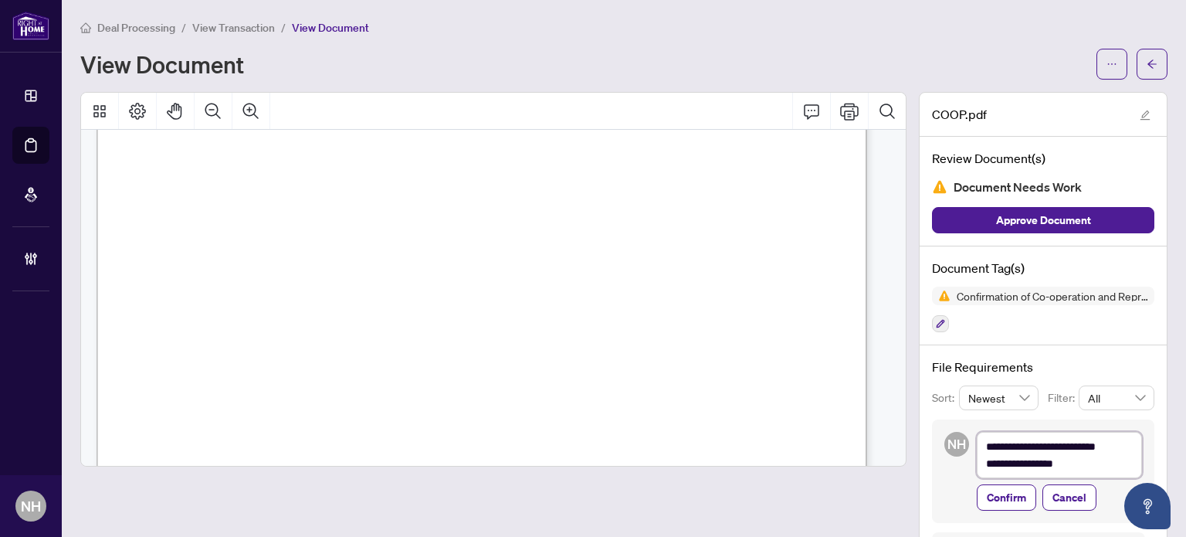
type textarea "**********"
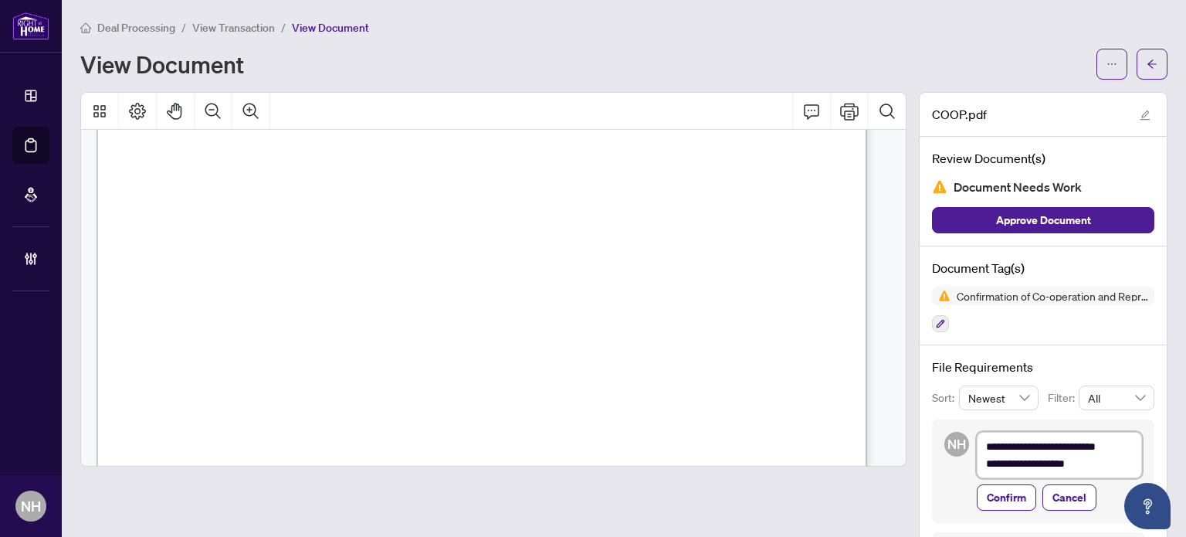
type textarea "**********"
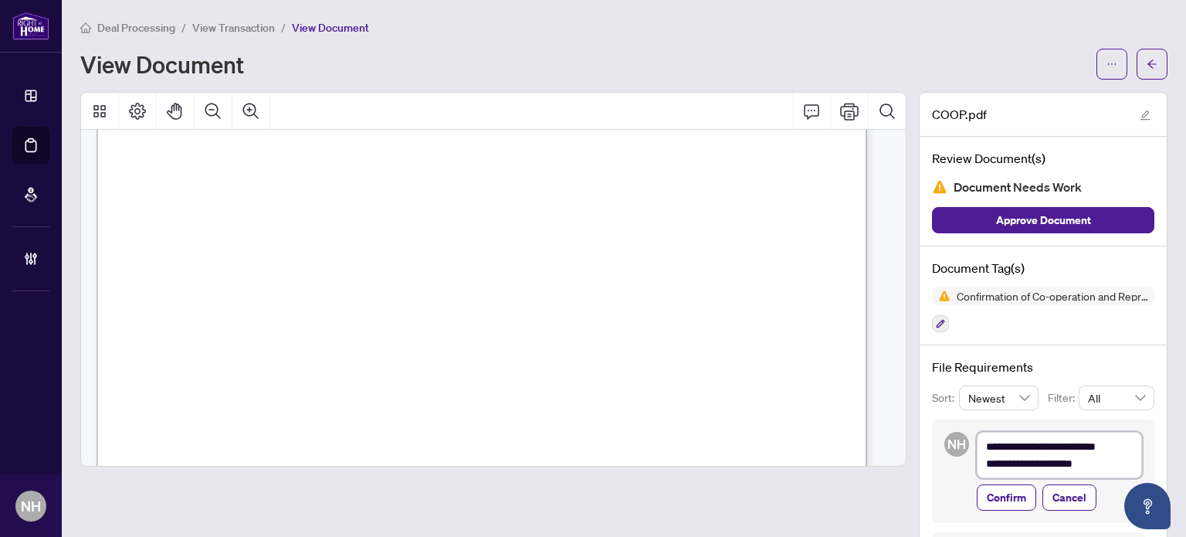
type textarea "**********"
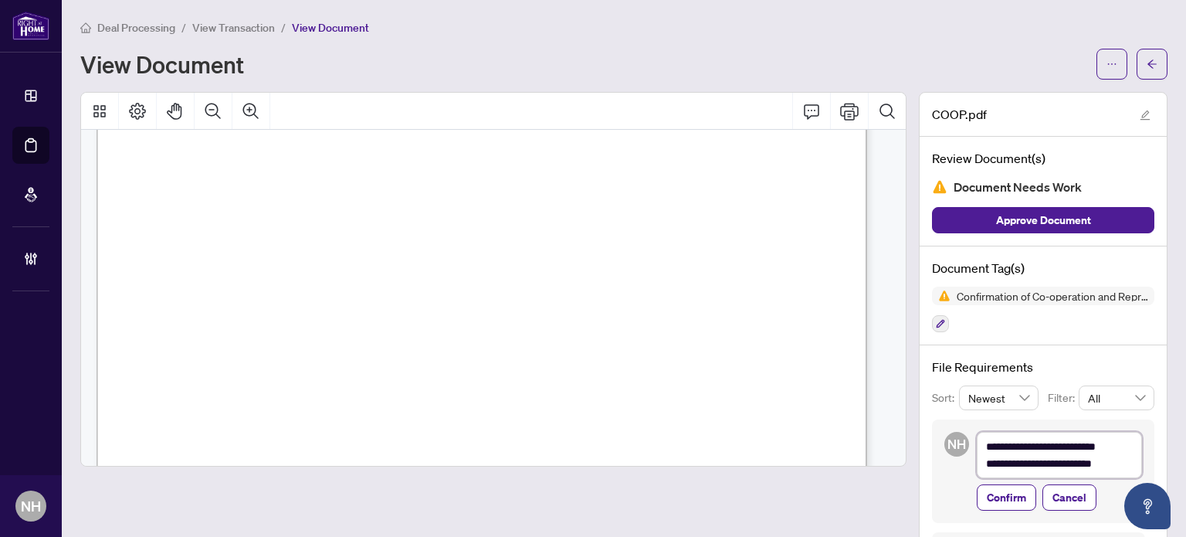
type textarea "**********"
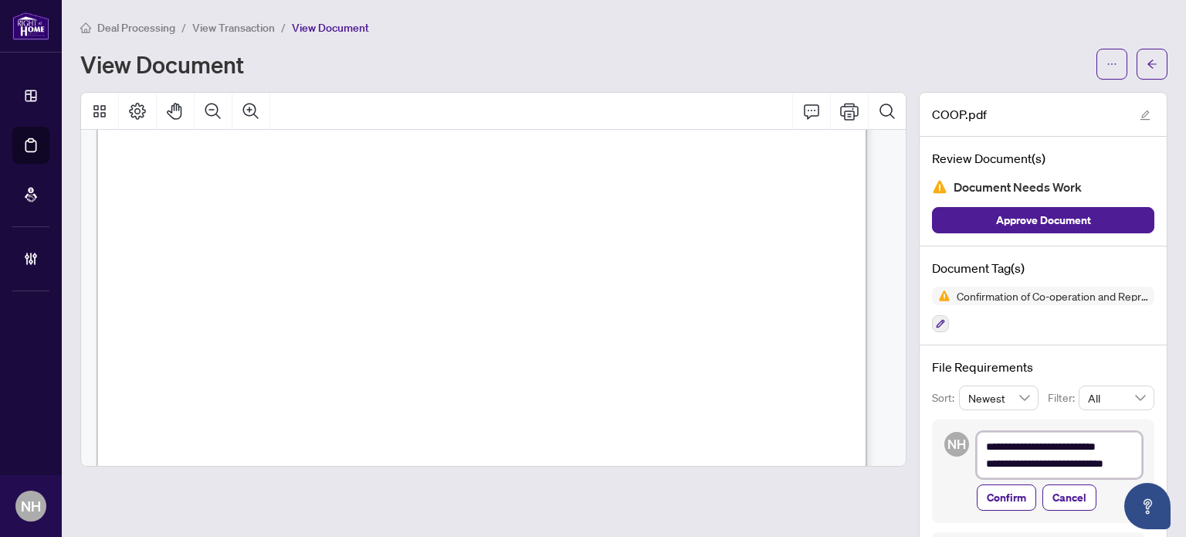
type textarea "**********"
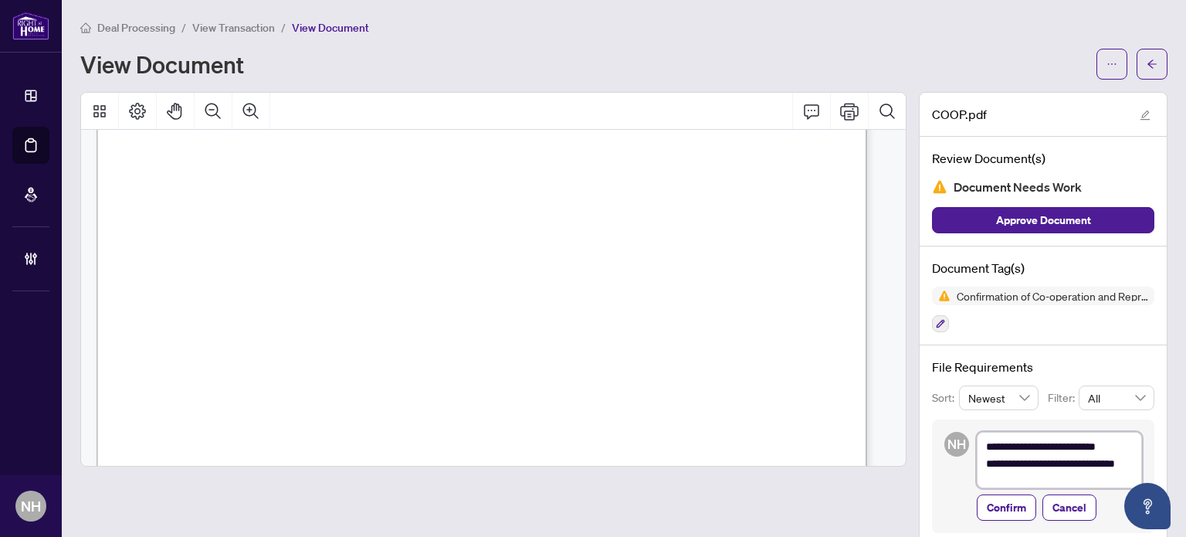
scroll to position [18, 0]
type textarea "**********"
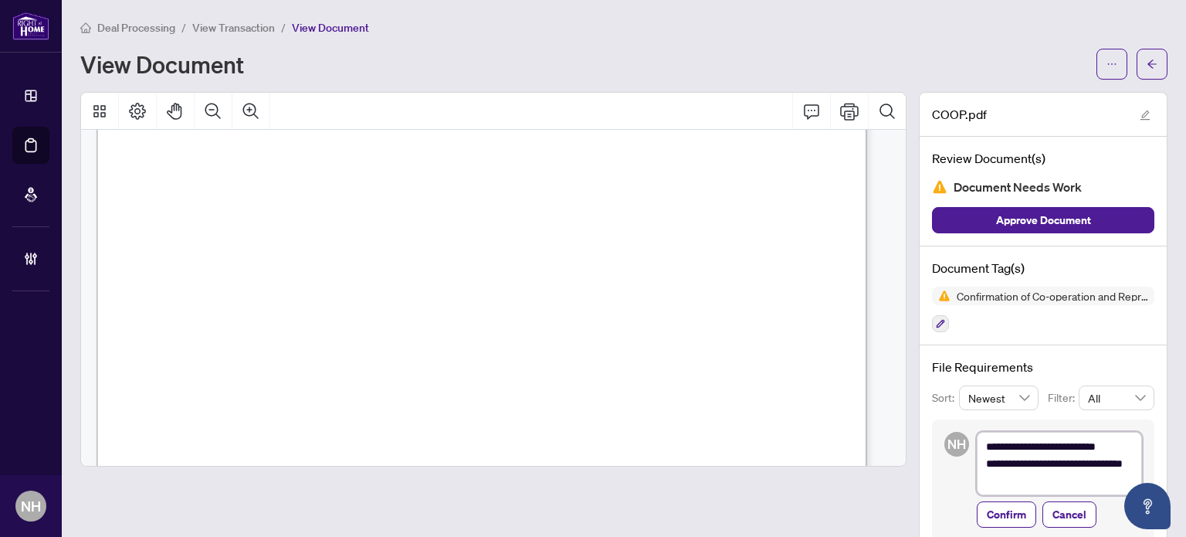
type textarea "**********"
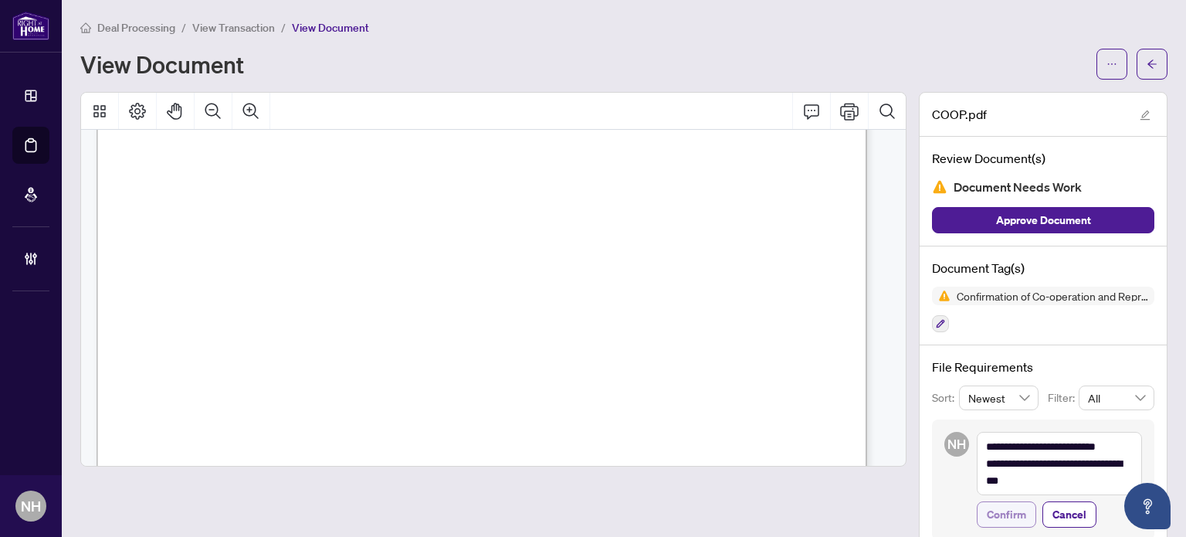
click at [1006, 515] on span "Confirm" at bounding box center [1006, 514] width 39 height 25
type textarea "**********"
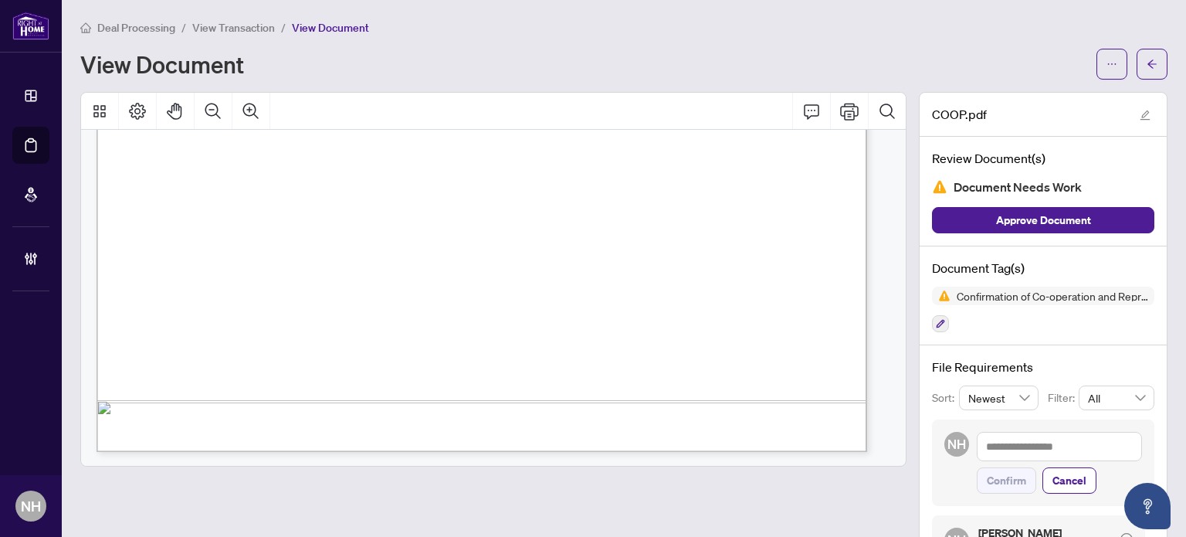
click at [256, 25] on span "View Transaction" at bounding box center [233, 28] width 83 height 14
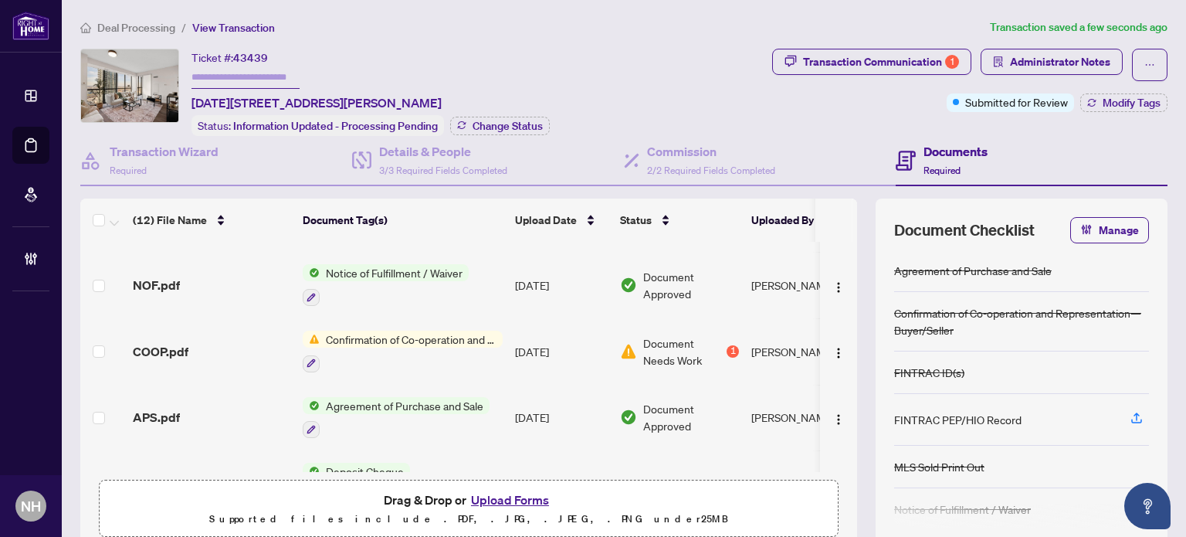
scroll to position [540, 0]
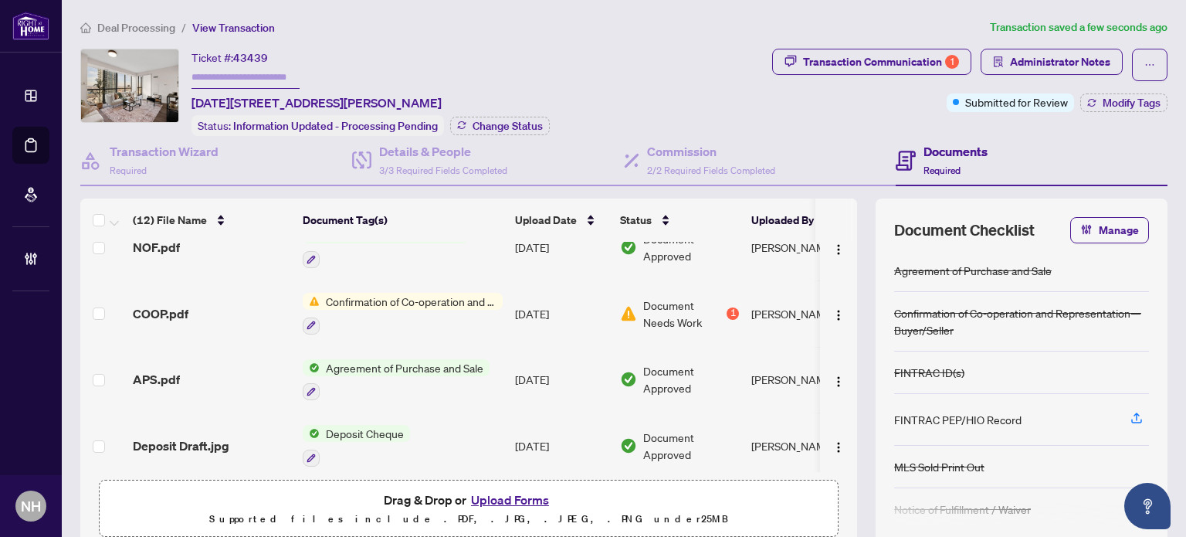
click at [162, 370] on span "APS.pdf" at bounding box center [156, 379] width 47 height 19
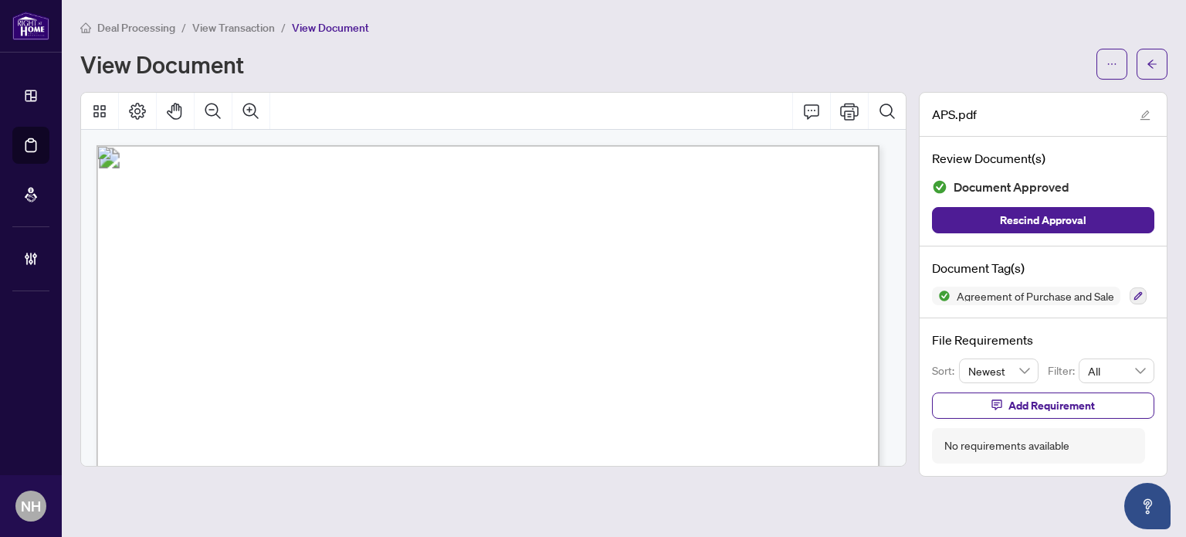
click at [231, 21] on span "View Transaction" at bounding box center [233, 28] width 83 height 14
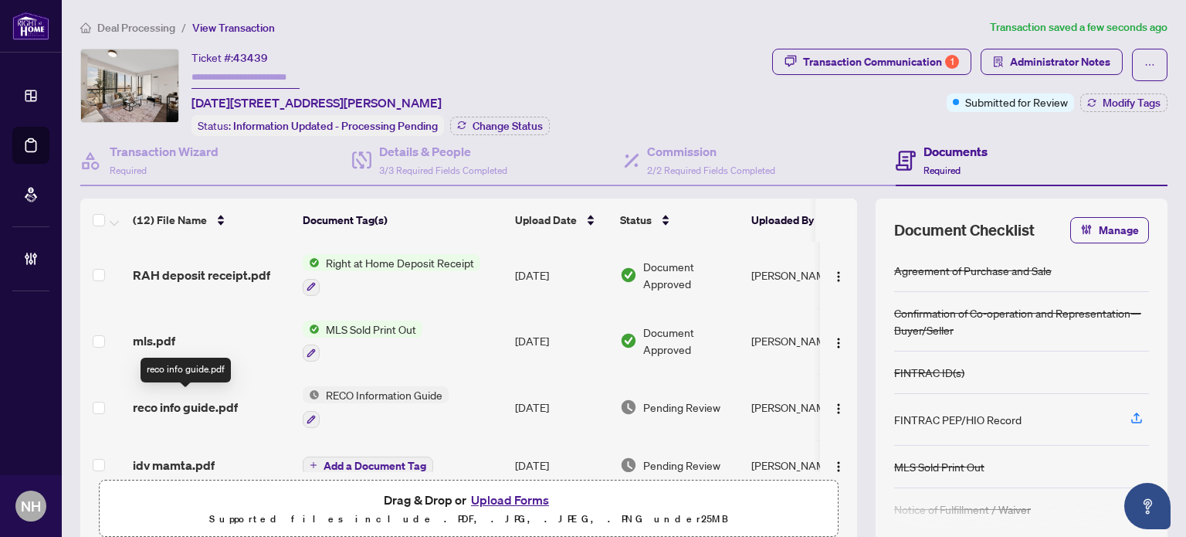
click at [190, 409] on span "reco info guide.pdf" at bounding box center [185, 407] width 105 height 19
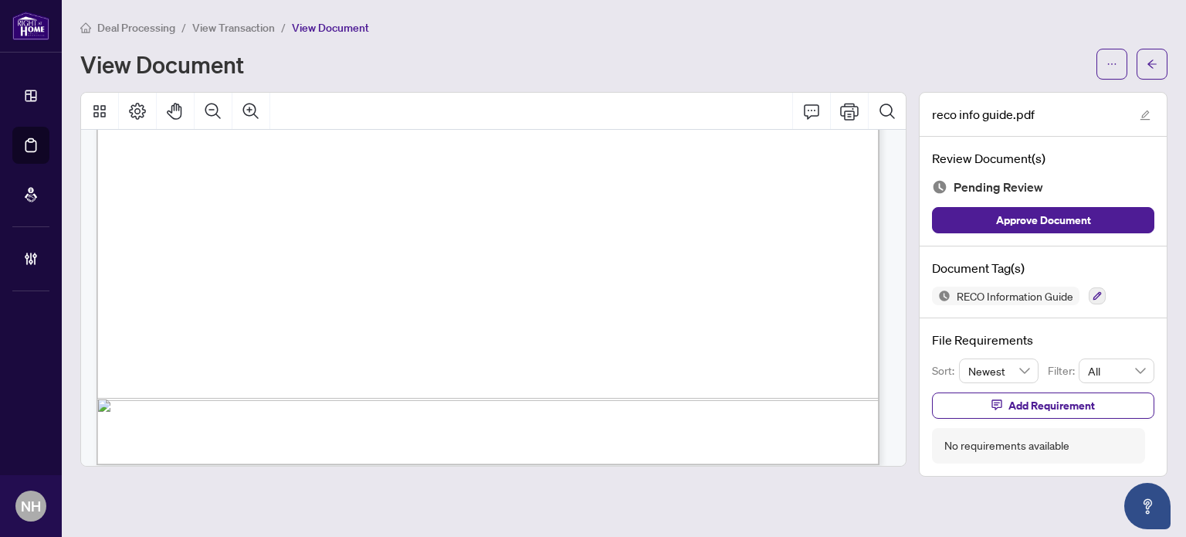
scroll to position [13173, 0]
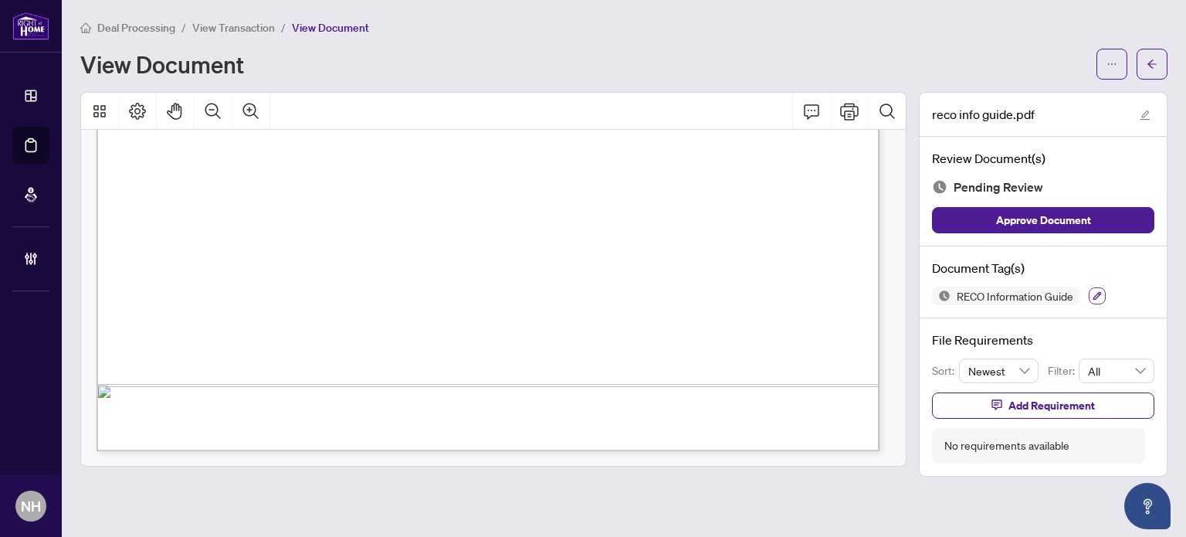
click at [1094, 294] on icon "button" at bounding box center [1097, 295] width 9 height 9
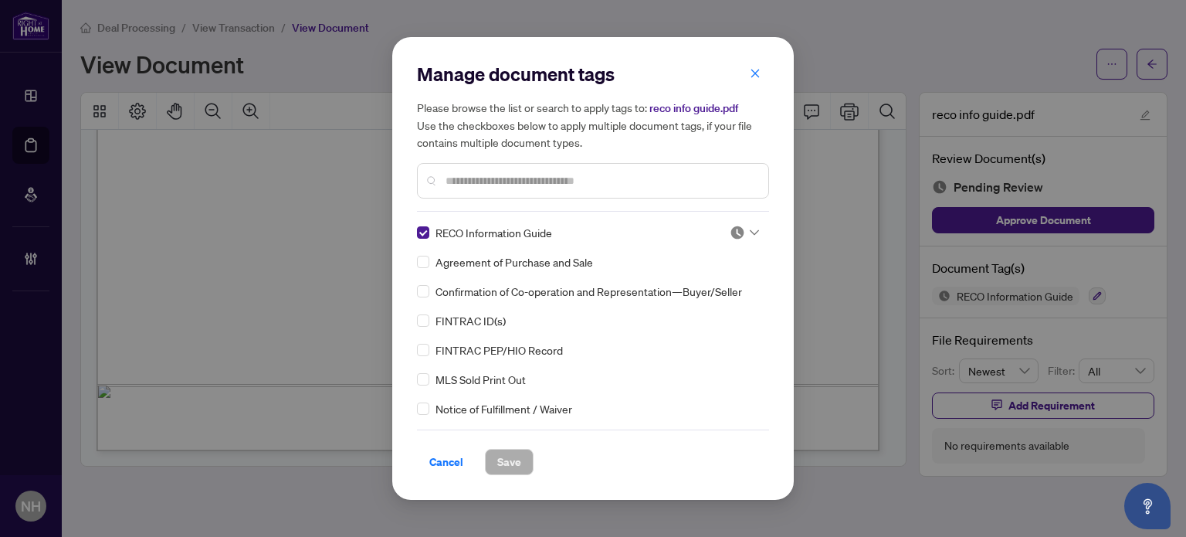
click at [750, 232] on icon at bounding box center [754, 232] width 9 height 6
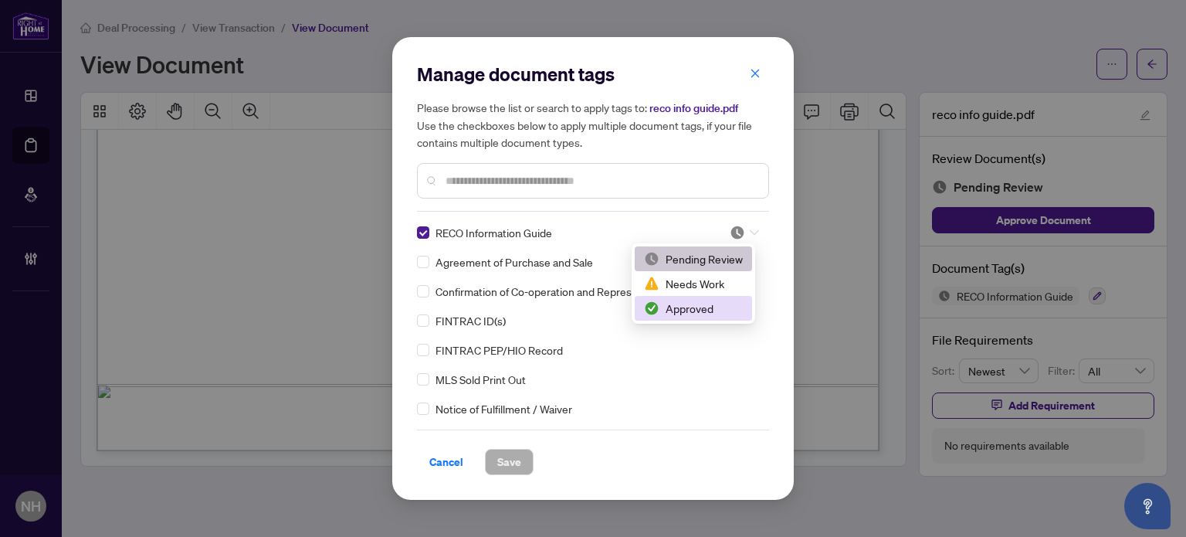
click at [704, 305] on div "Approved" at bounding box center [693, 308] width 99 height 17
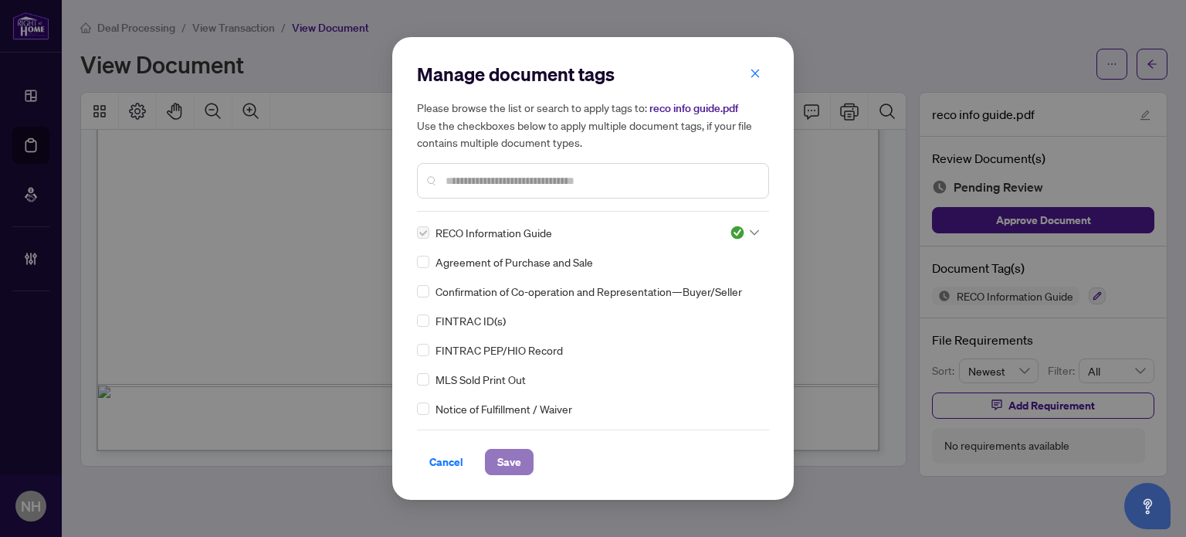
click at [487, 463] on button "Save" at bounding box center [509, 462] width 49 height 26
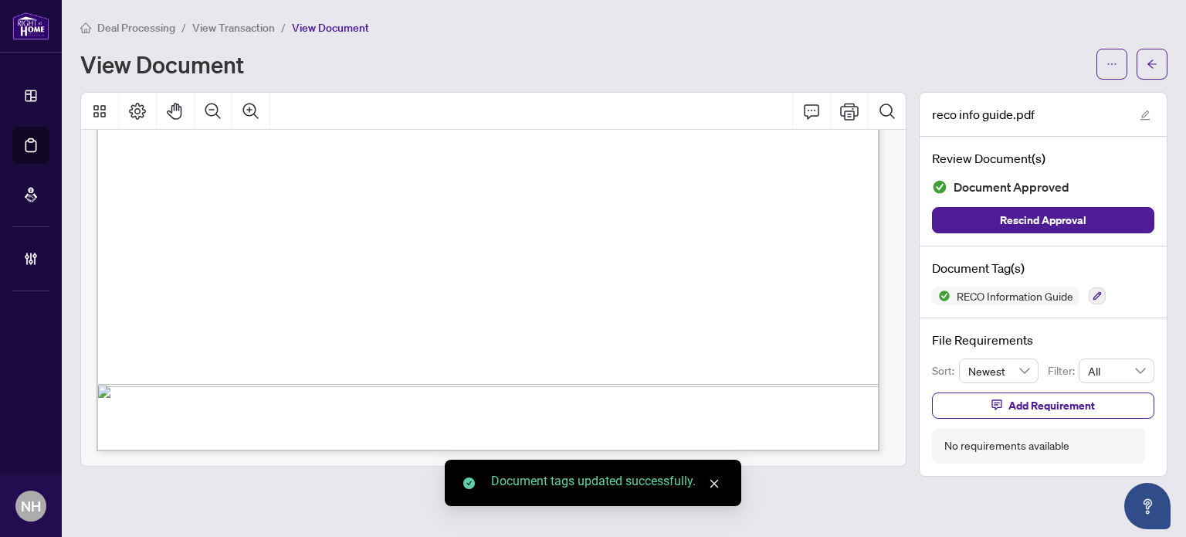
click at [248, 24] on span "View Transaction" at bounding box center [233, 28] width 83 height 14
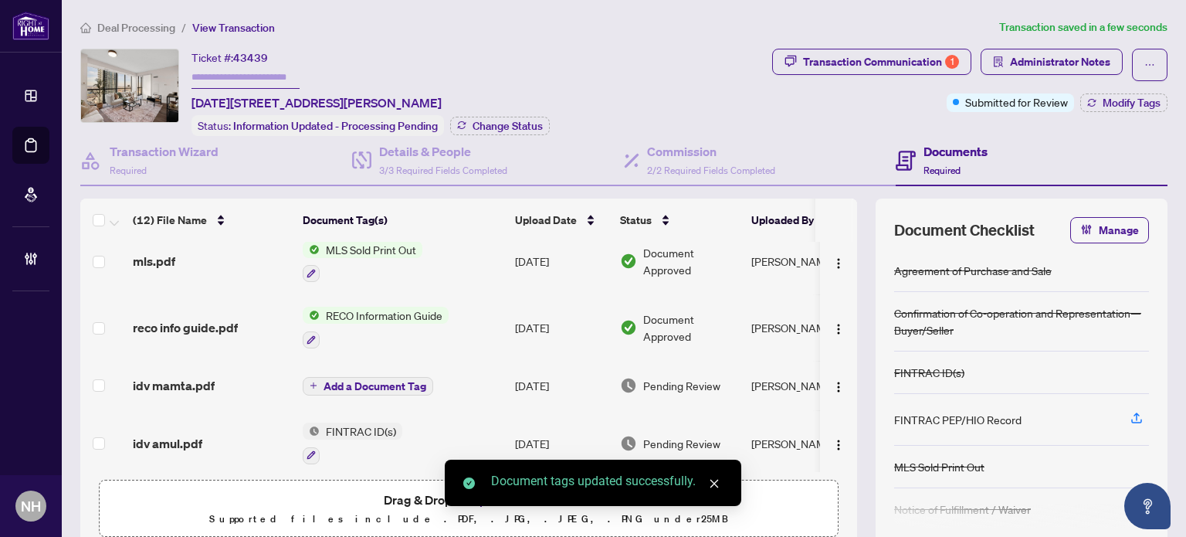
scroll to position [154, 0]
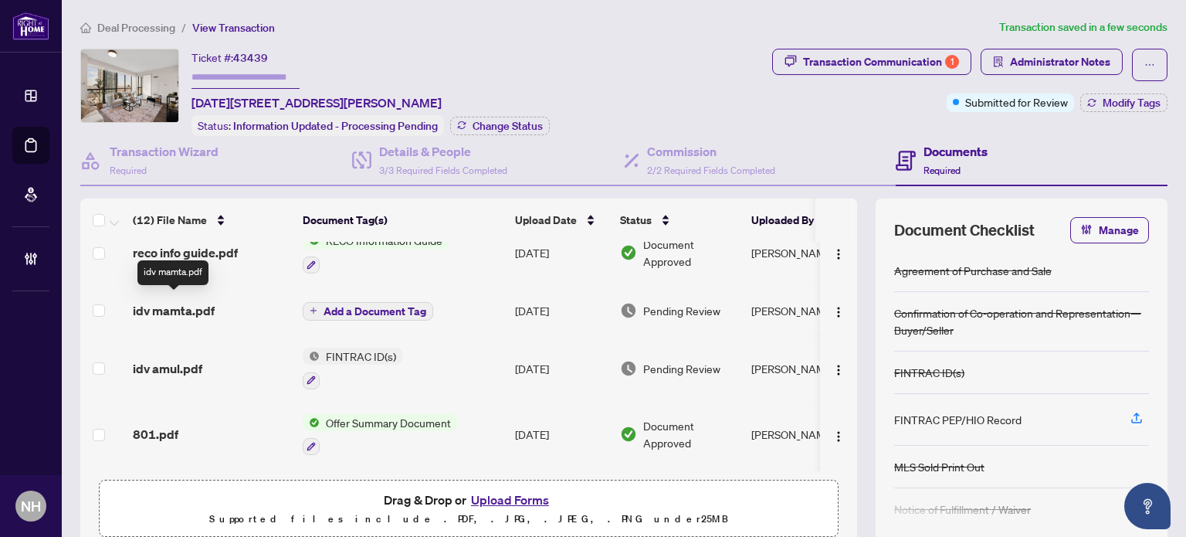
click at [195, 303] on span "idv mamta.pdf" at bounding box center [174, 310] width 82 height 19
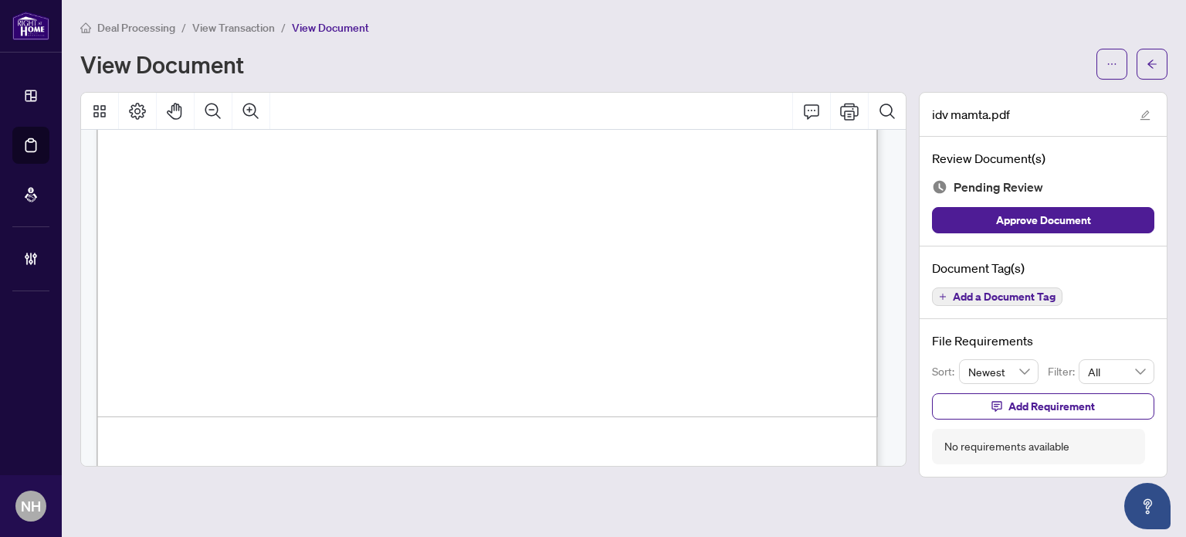
scroll to position [3815, 0]
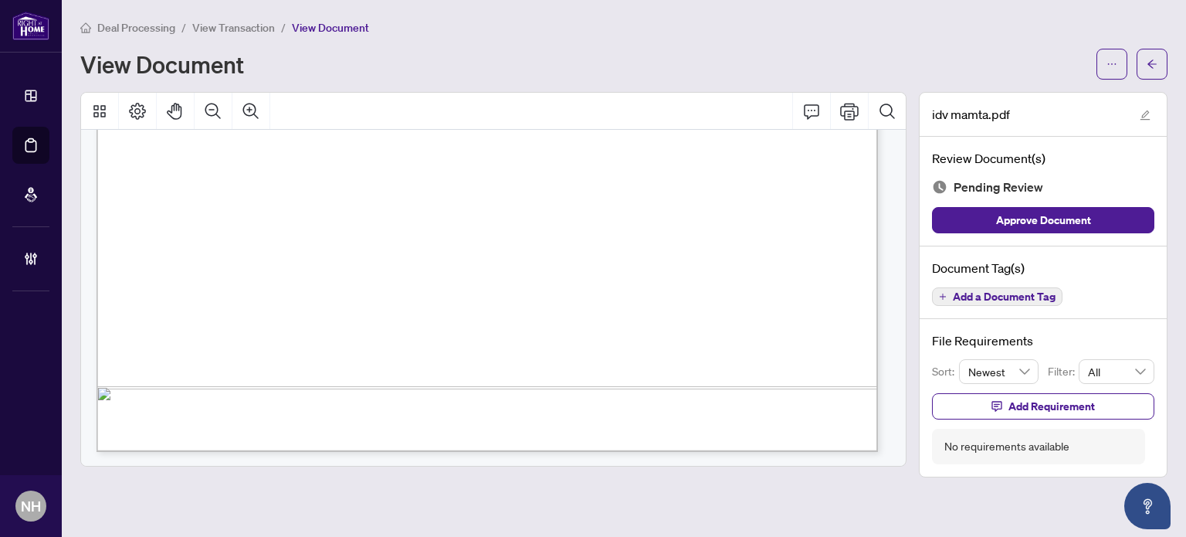
click at [990, 292] on span "Add a Document Tag" at bounding box center [1004, 296] width 103 height 11
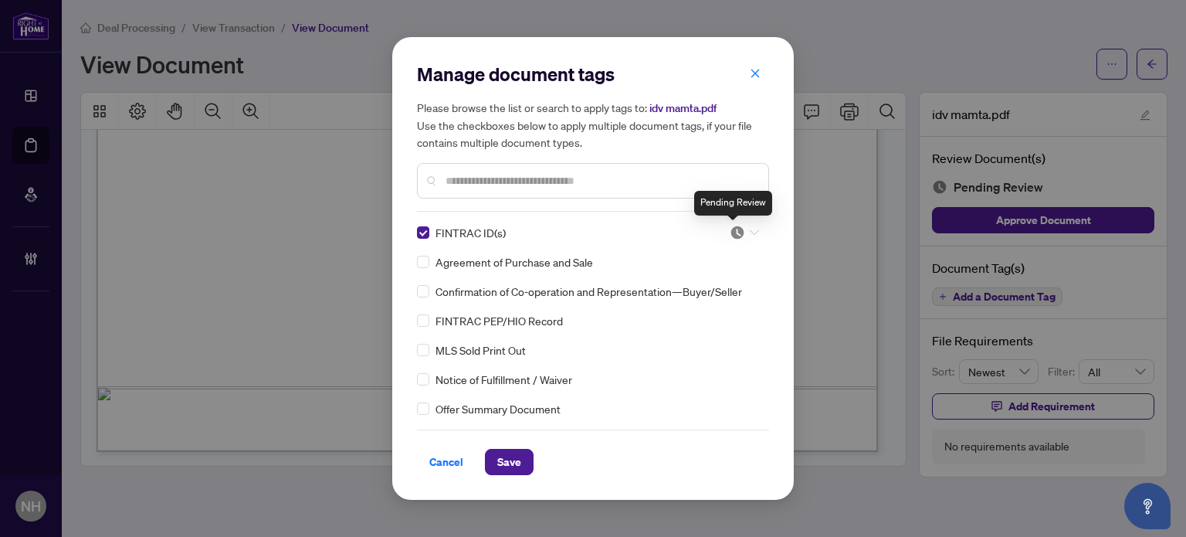
click at [734, 234] on img at bounding box center [737, 232] width 15 height 15
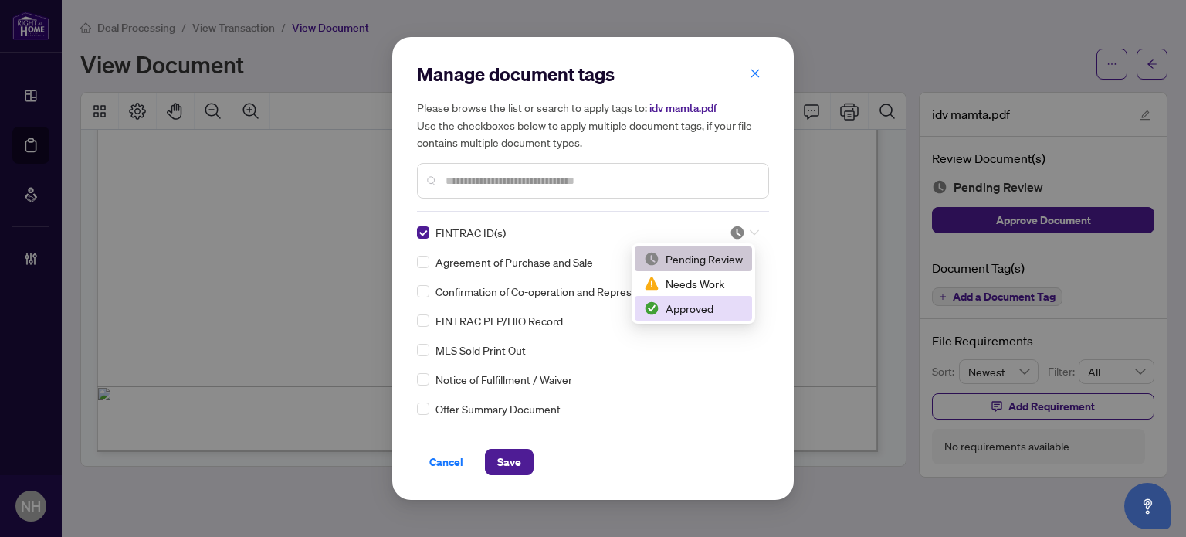
click at [692, 304] on div "Approved" at bounding box center [693, 308] width 99 height 17
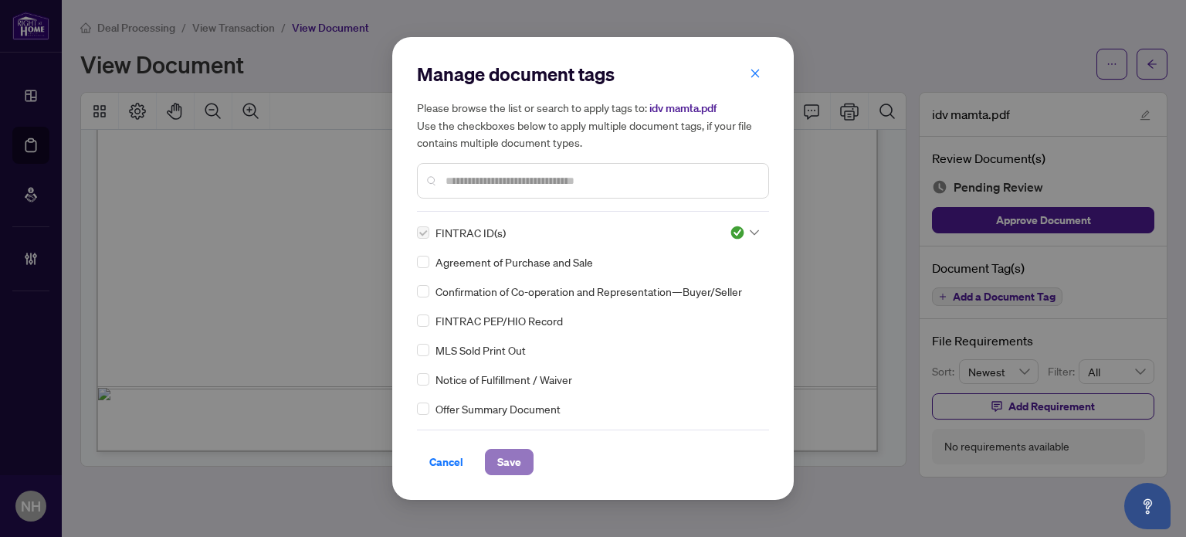
click at [517, 465] on span "Save" at bounding box center [509, 461] width 24 height 25
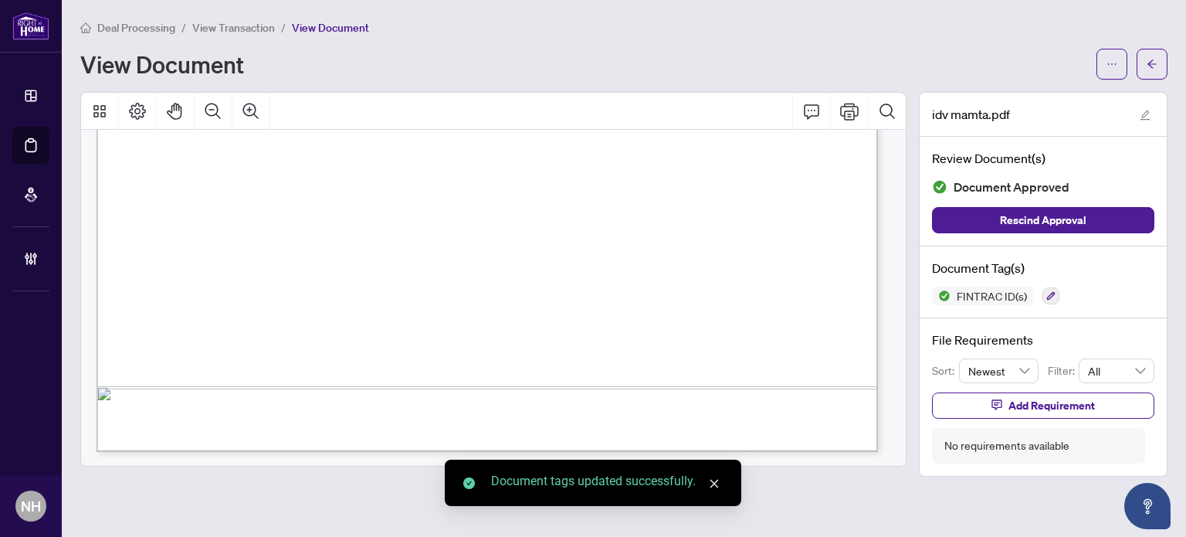
click at [250, 25] on span "View Transaction" at bounding box center [233, 28] width 83 height 14
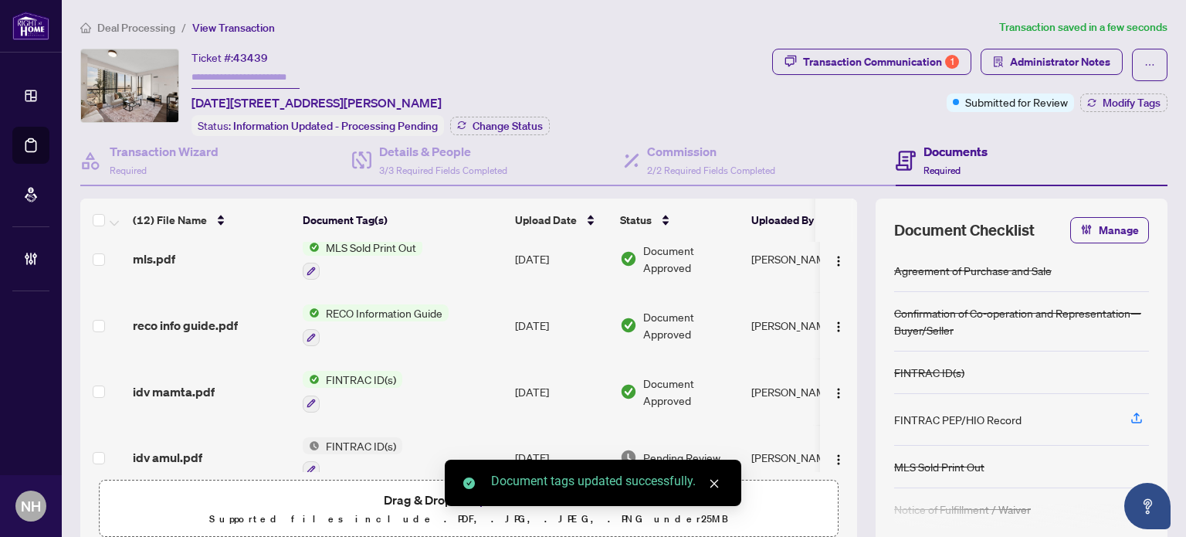
scroll to position [154, 0]
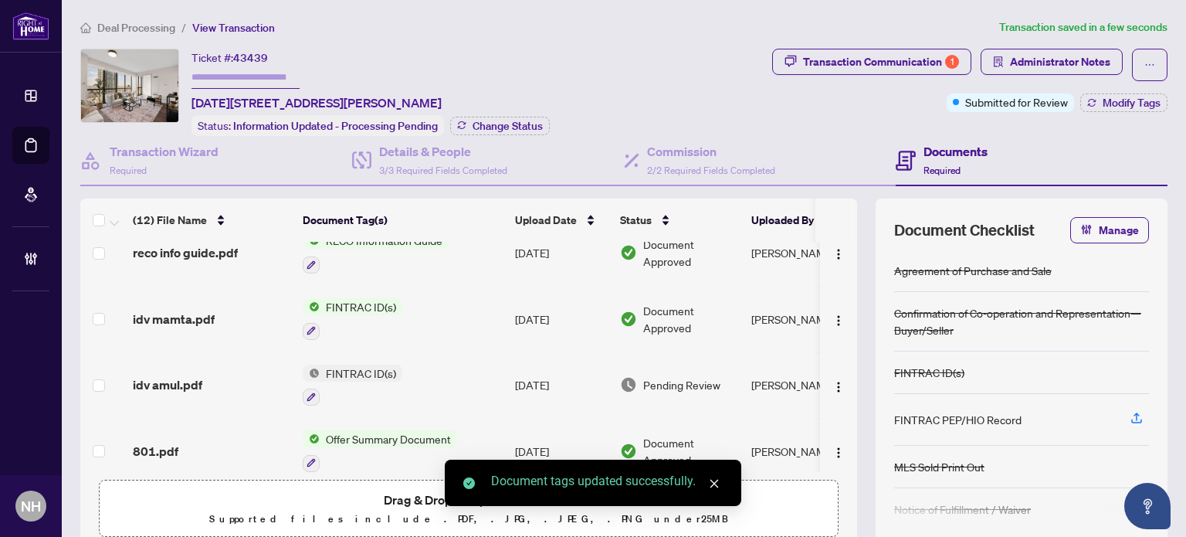
click at [184, 366] on td "idv amul.pdf" at bounding box center [212, 385] width 170 height 66
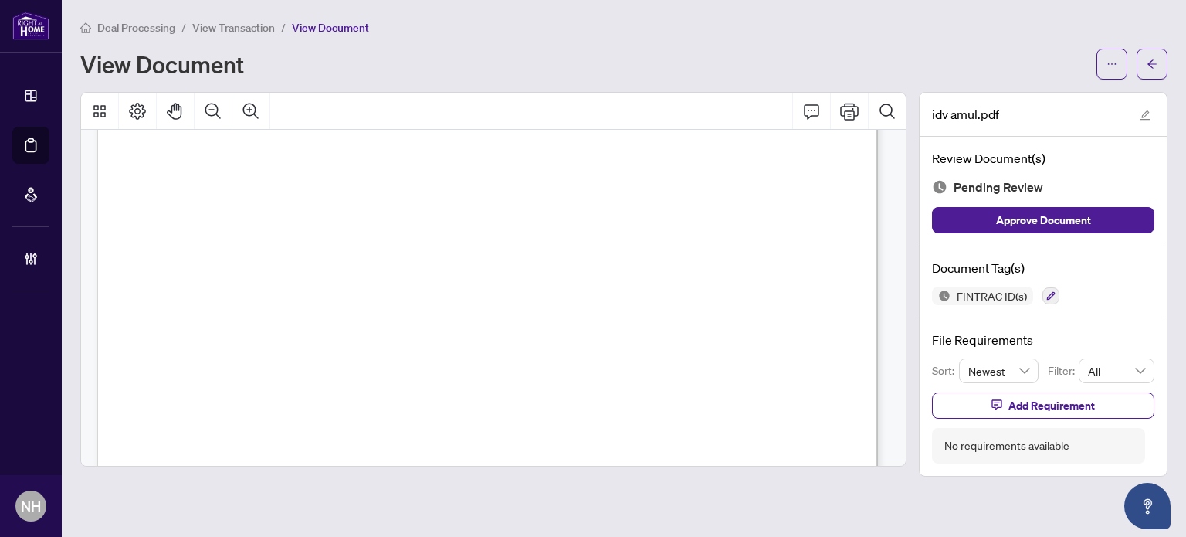
scroll to position [3815, 0]
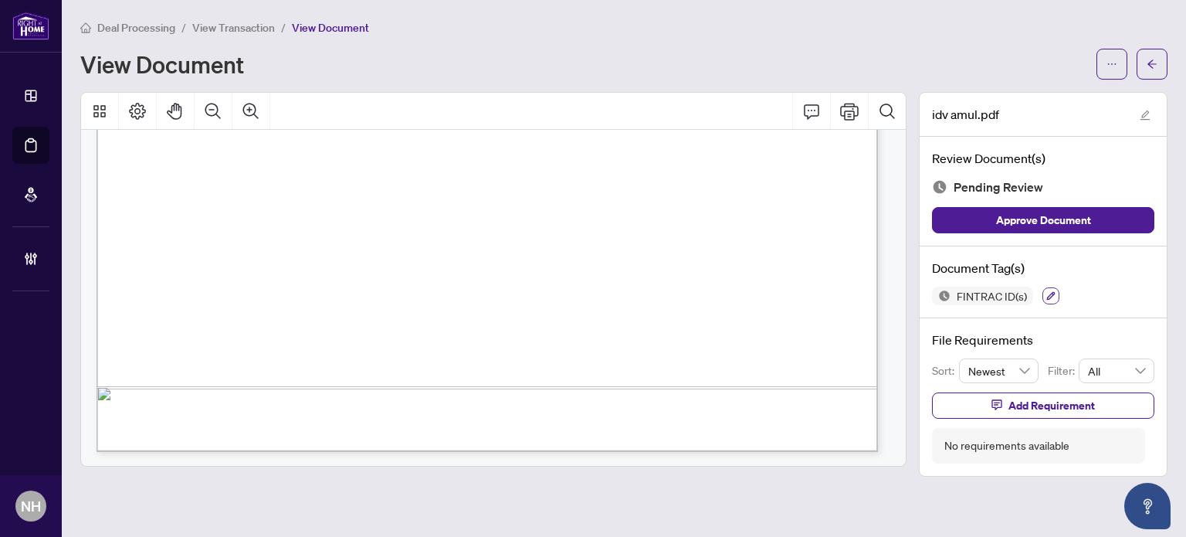
click at [1044, 295] on button "button" at bounding box center [1051, 295] width 17 height 17
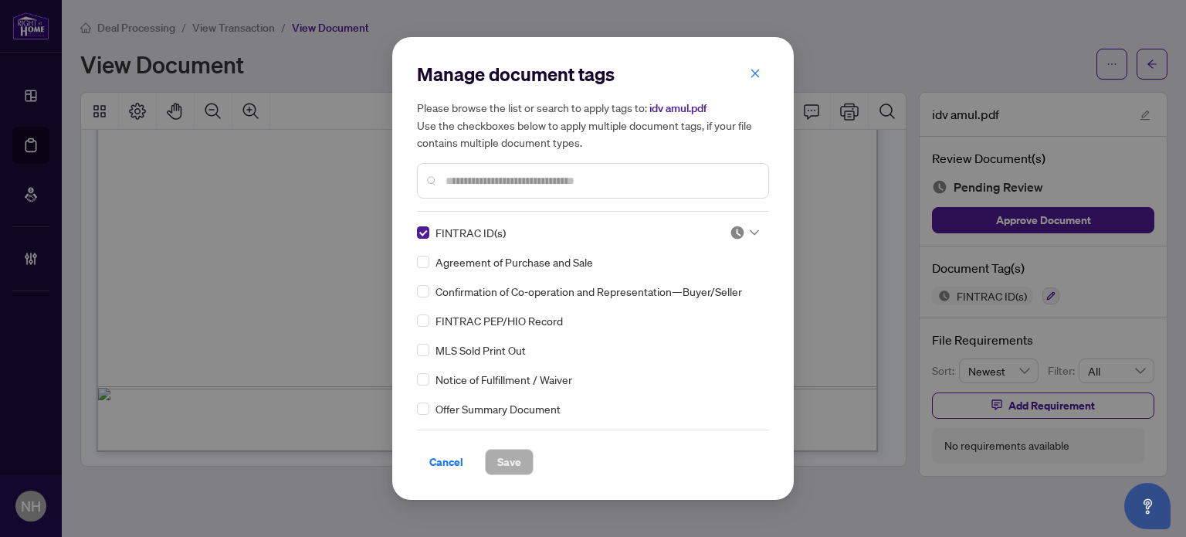
click at [735, 228] on img at bounding box center [737, 232] width 15 height 15
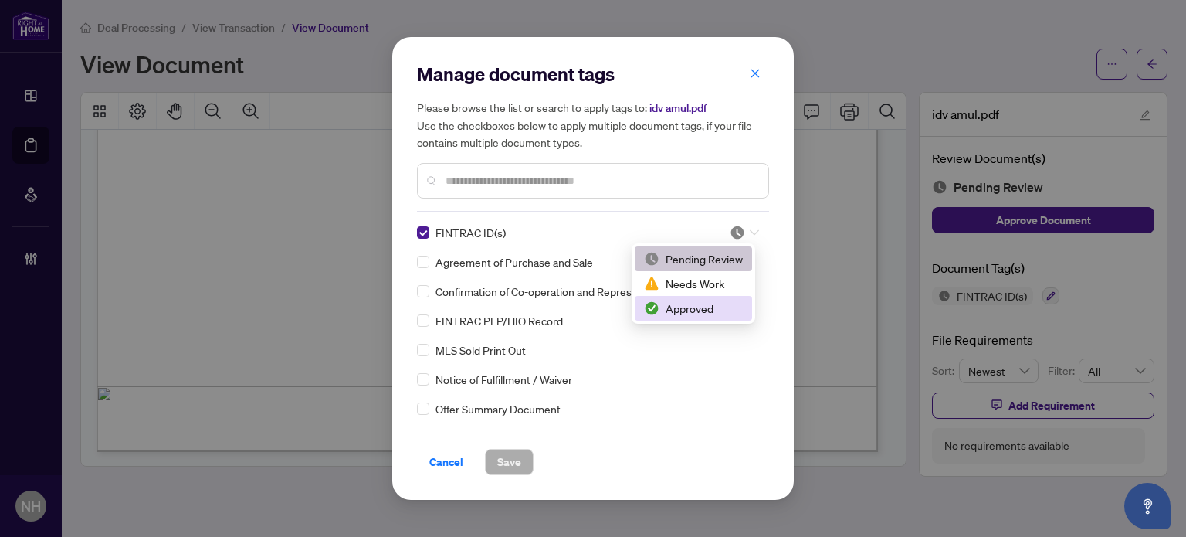
click at [701, 308] on div "Approved" at bounding box center [693, 308] width 99 height 17
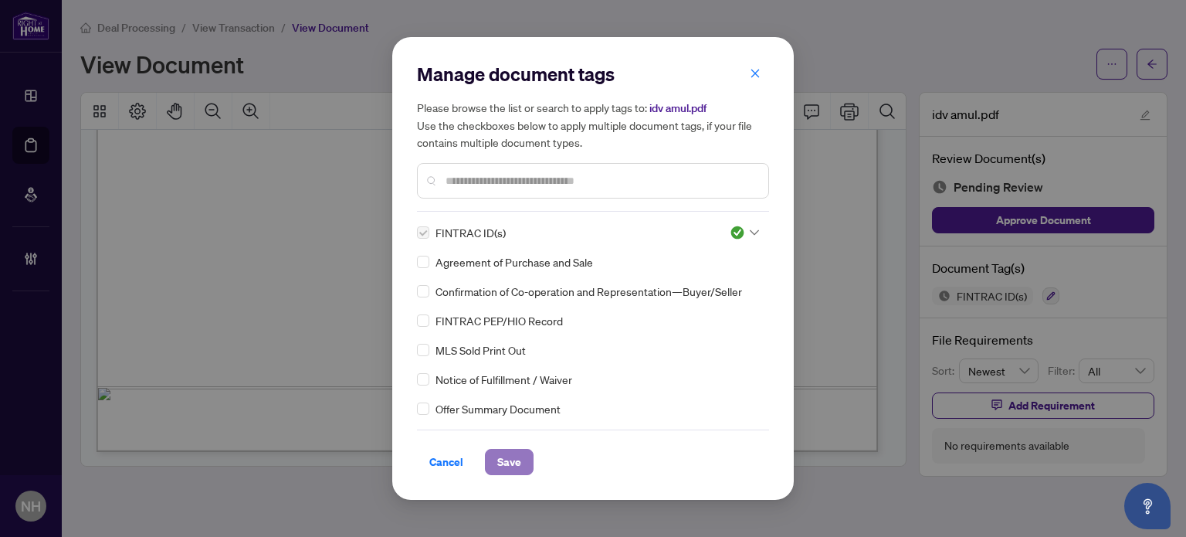
click at [509, 464] on span "Save" at bounding box center [509, 461] width 24 height 25
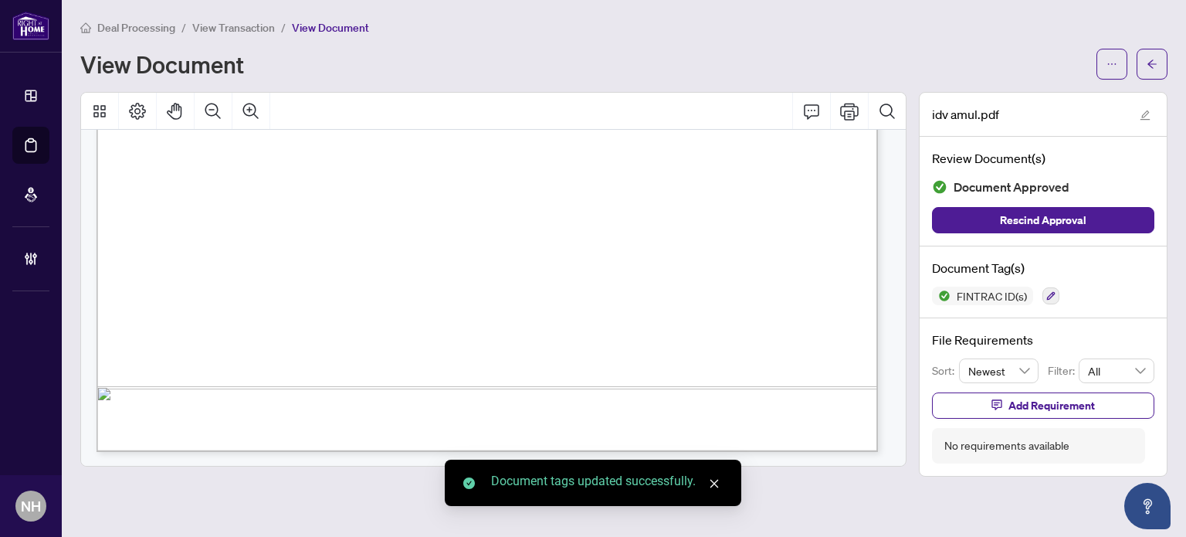
click at [214, 24] on span "View Transaction" at bounding box center [233, 28] width 83 height 14
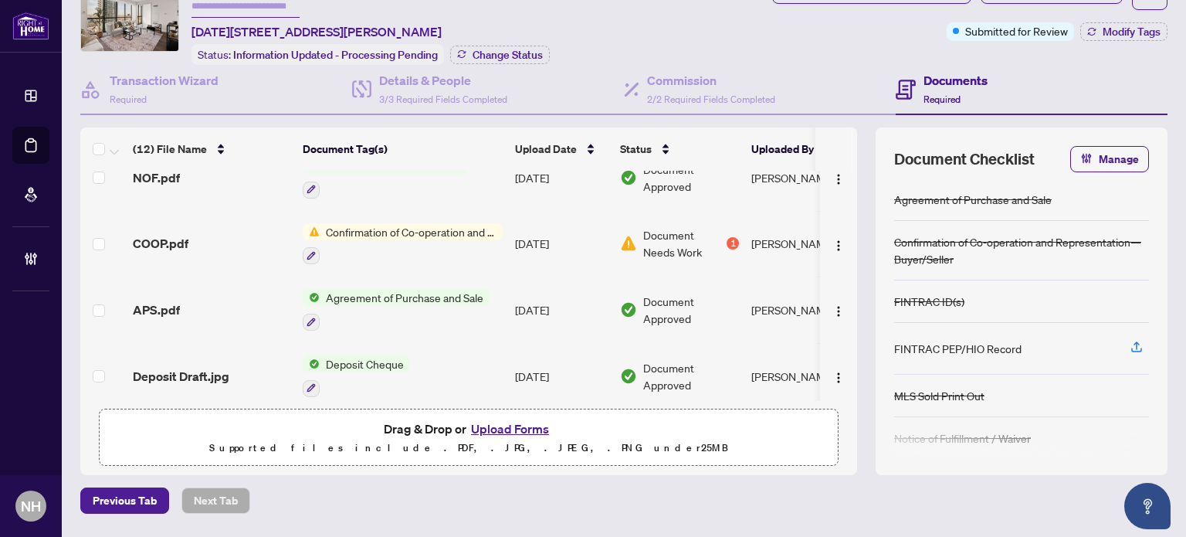
scroll to position [117, 0]
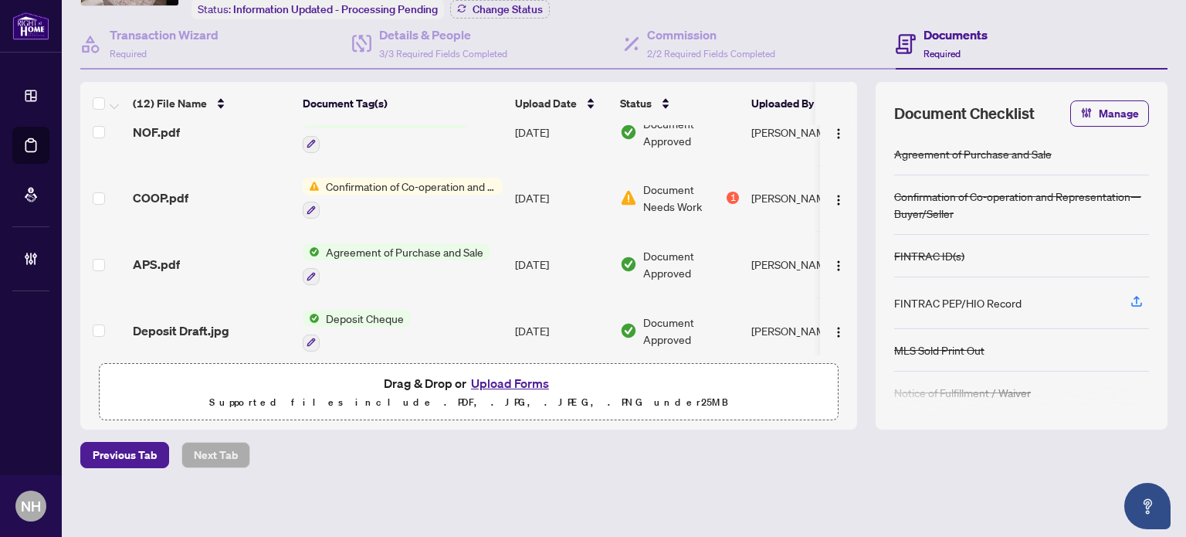
click at [158, 255] on span "APS.pdf" at bounding box center [156, 264] width 47 height 19
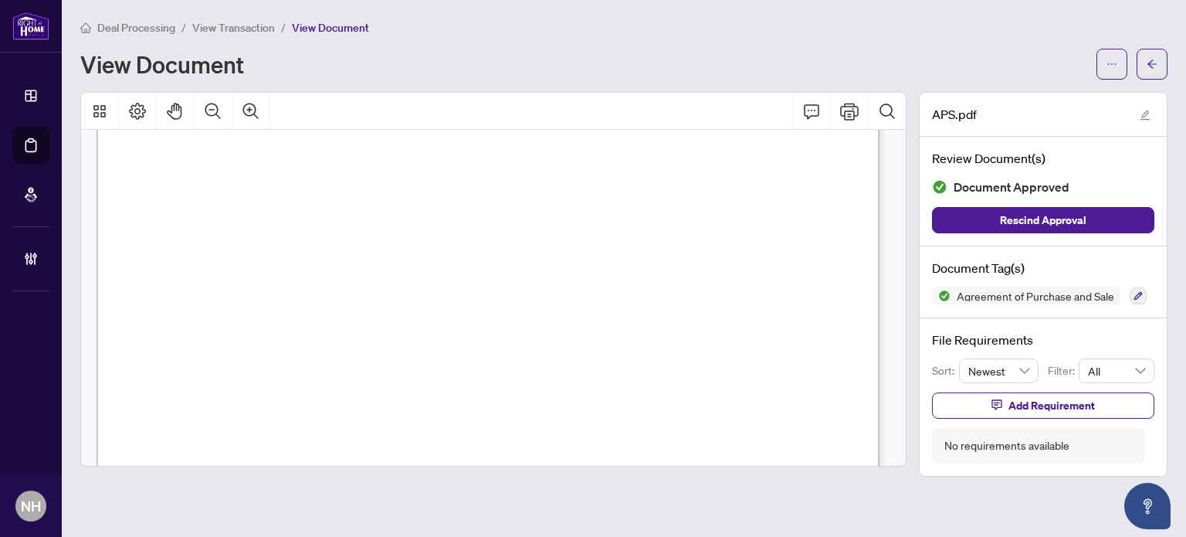
scroll to position [309, 0]
click at [256, 21] on span "View Transaction" at bounding box center [233, 28] width 83 height 14
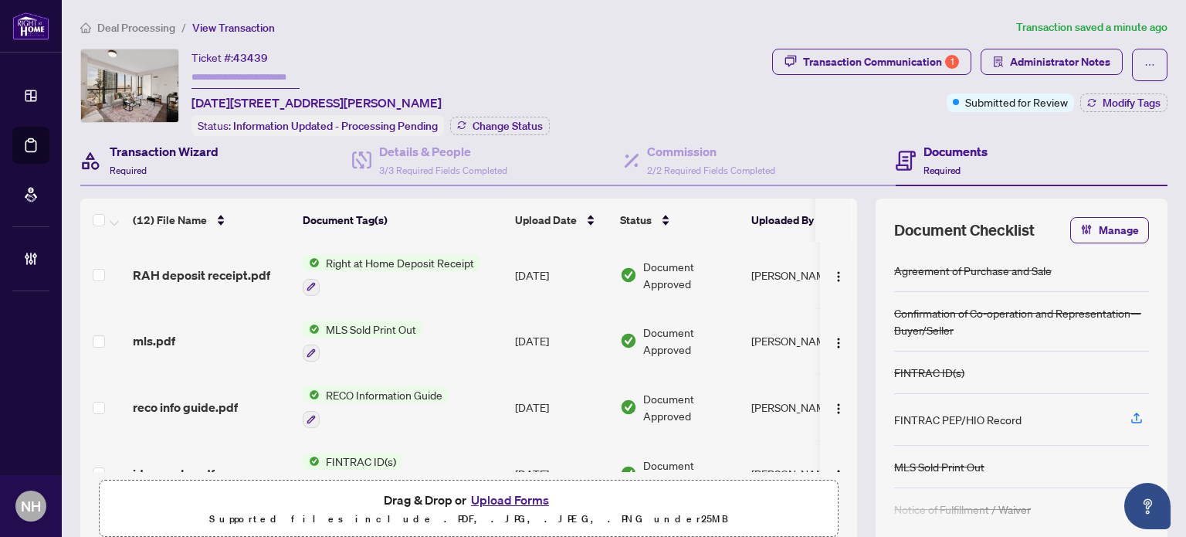
drag, startPoint x: 186, startPoint y: 152, endPoint x: 187, endPoint y: 161, distance: 9.3
click at [186, 153] on h4 "Transaction Wizard" at bounding box center [164, 151] width 109 height 19
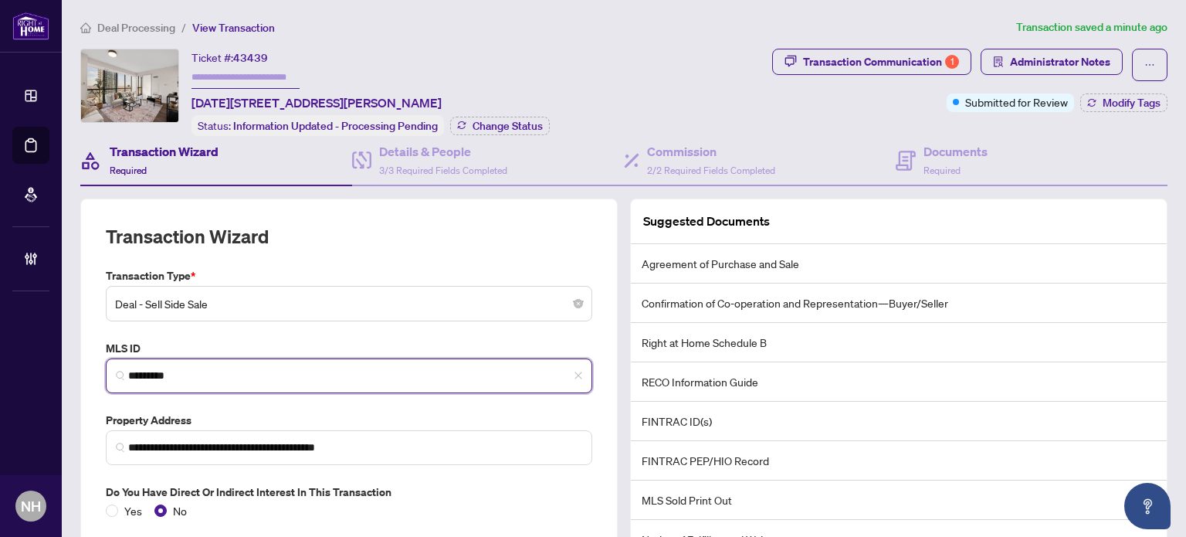
drag, startPoint x: 134, startPoint y: 358, endPoint x: 351, endPoint y: 237, distance: 248.9
click at [68, 331] on main "**********" at bounding box center [624, 268] width 1124 height 537
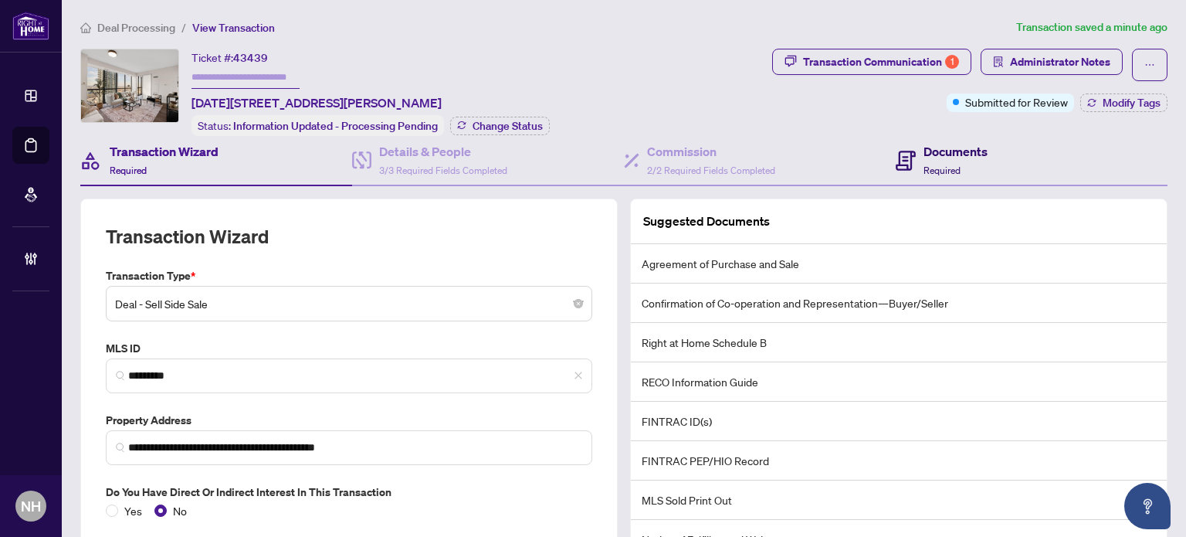
click at [949, 144] on h4 "Documents" at bounding box center [956, 151] width 64 height 19
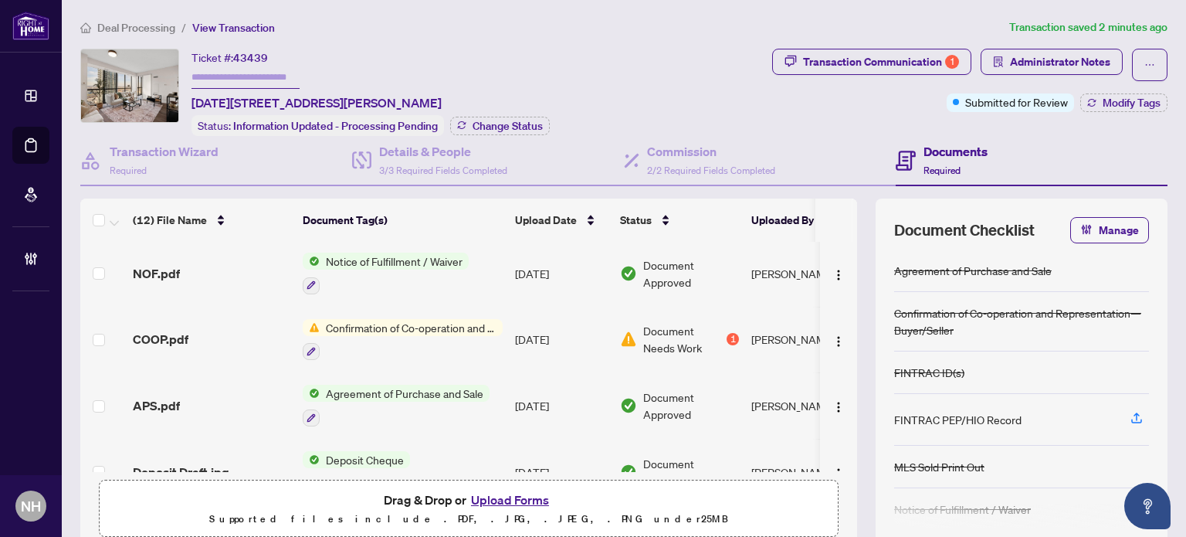
scroll to position [555, 0]
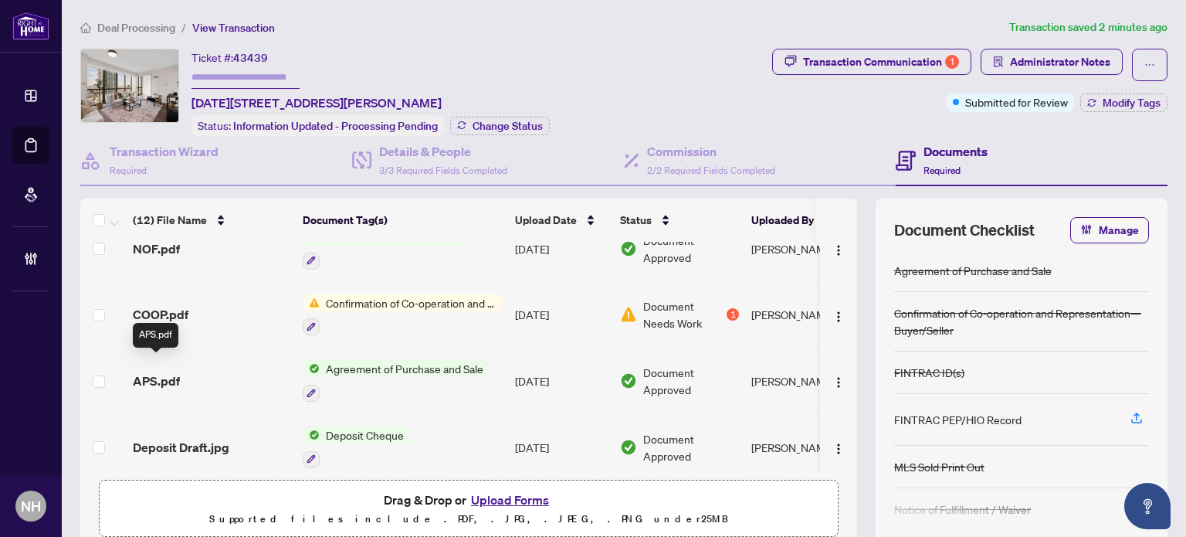
click at [136, 371] on span "APS.pdf" at bounding box center [156, 380] width 47 height 19
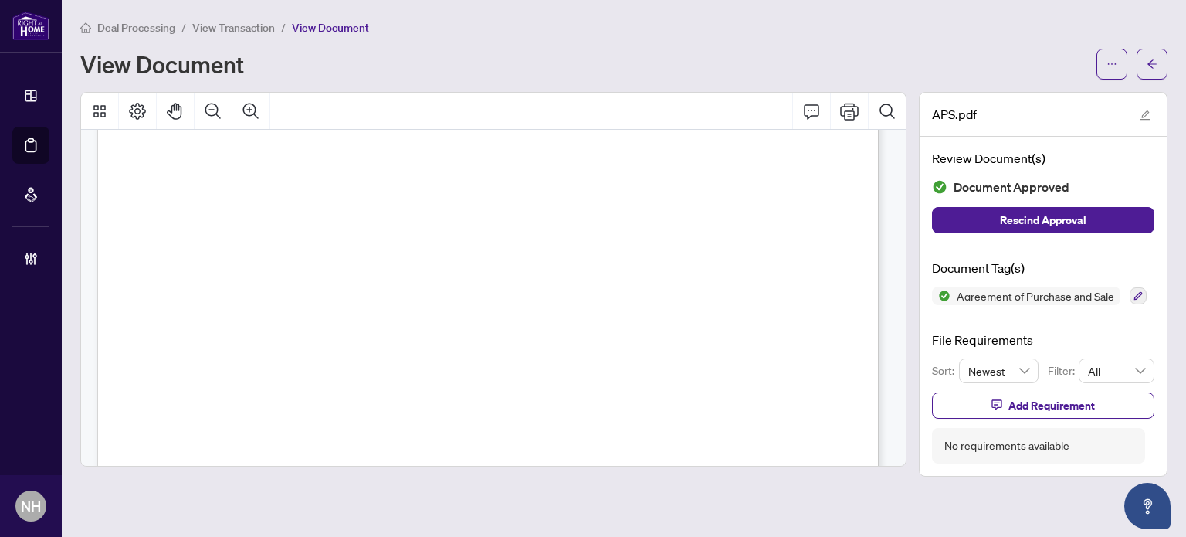
scroll to position [4171, 0]
click at [246, 21] on span "View Transaction" at bounding box center [233, 28] width 83 height 14
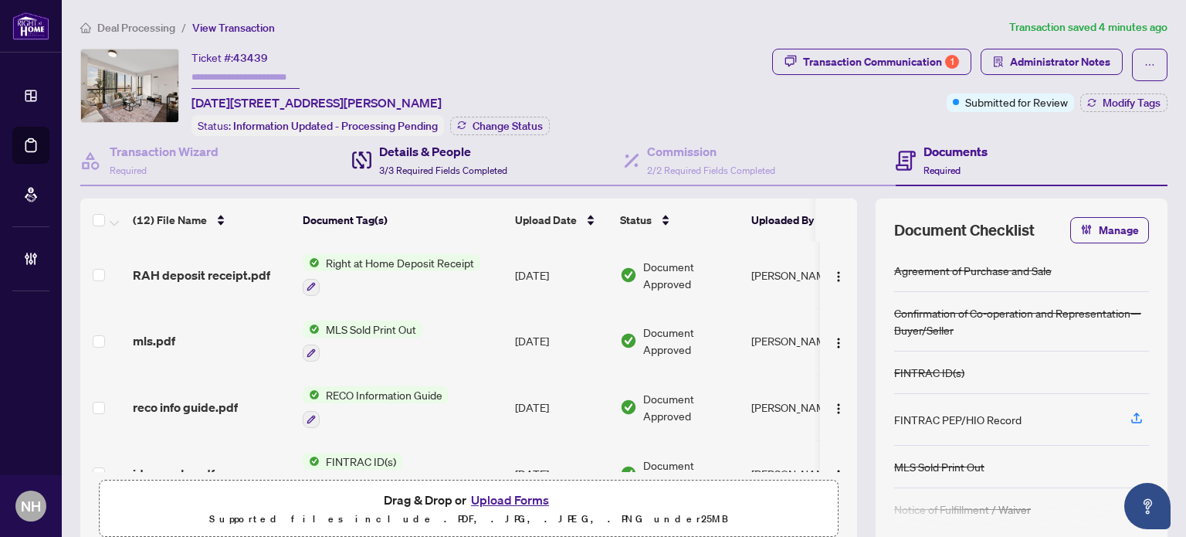
click at [461, 165] on span "3/3 Required Fields Completed" at bounding box center [443, 171] width 128 height 12
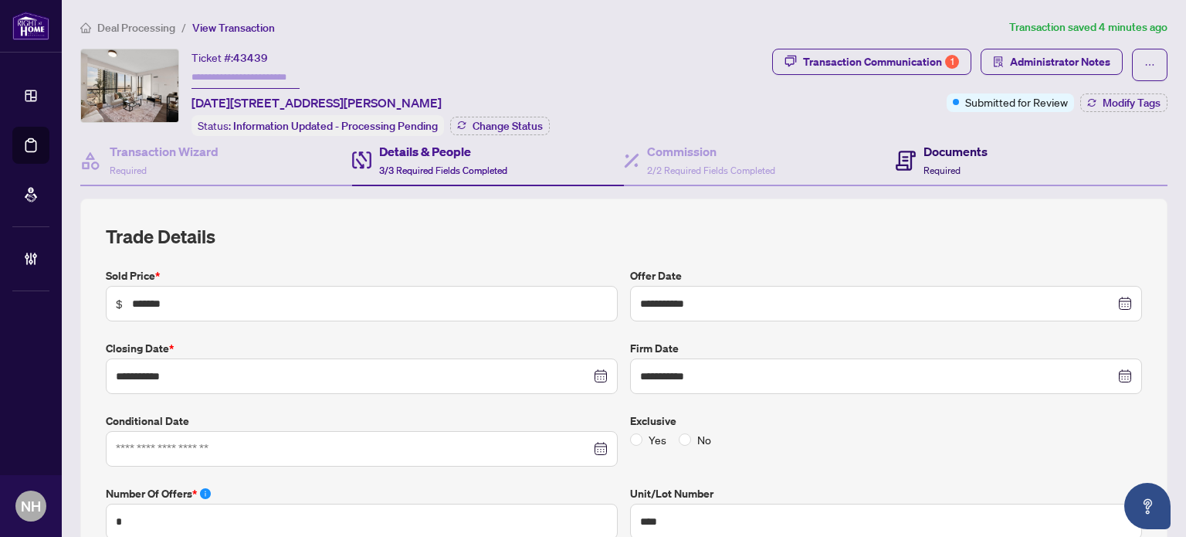
drag, startPoint x: 945, startPoint y: 144, endPoint x: 912, endPoint y: 161, distance: 36.6
click at [944, 144] on h4 "Documents" at bounding box center [956, 151] width 64 height 19
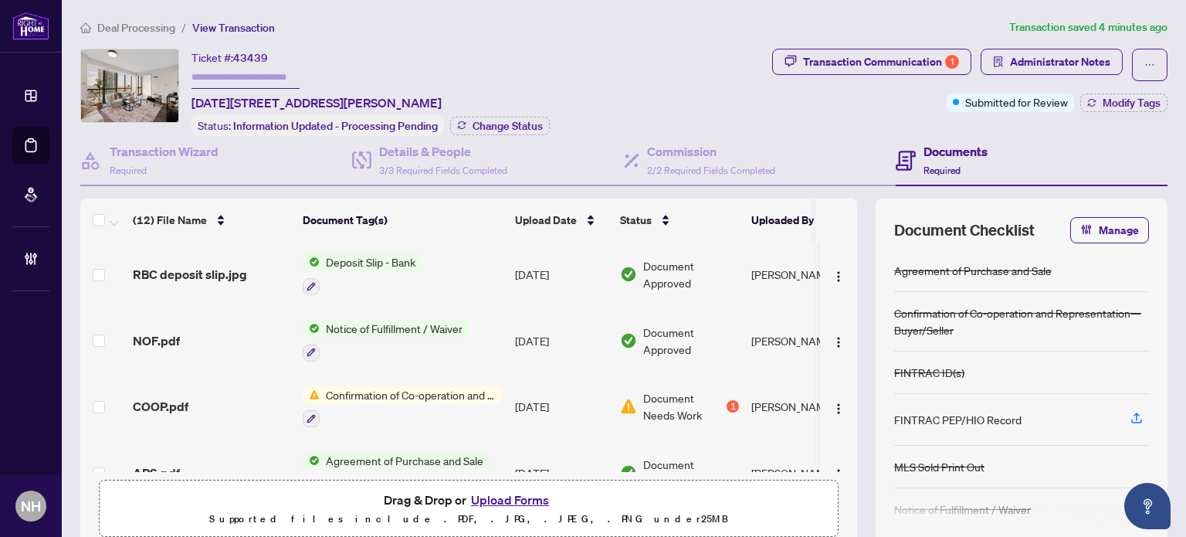
scroll to position [555, 0]
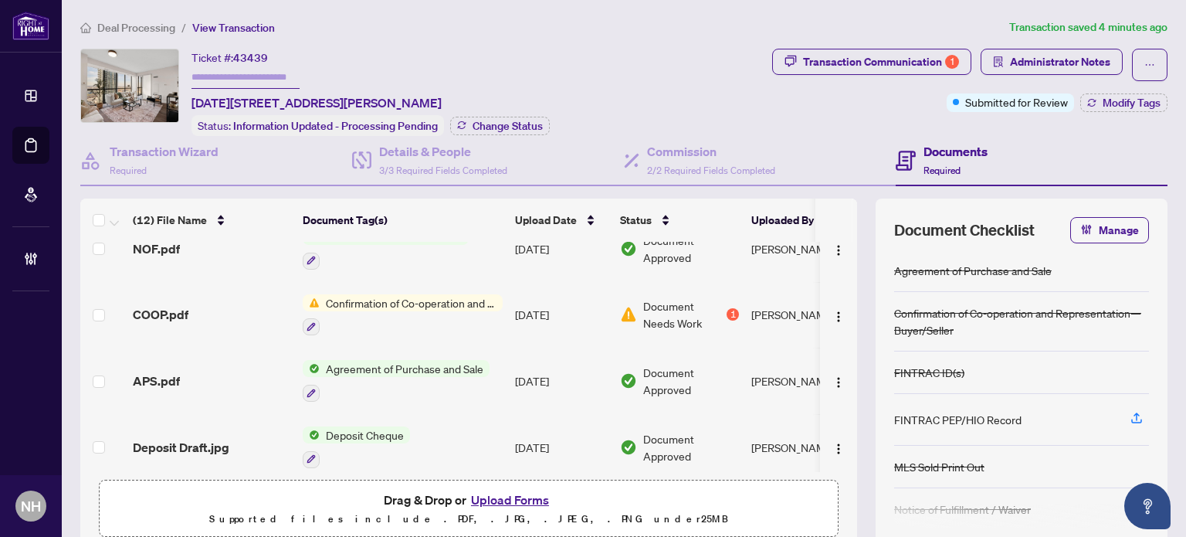
click at [181, 371] on div "APS.pdf" at bounding box center [212, 380] width 158 height 19
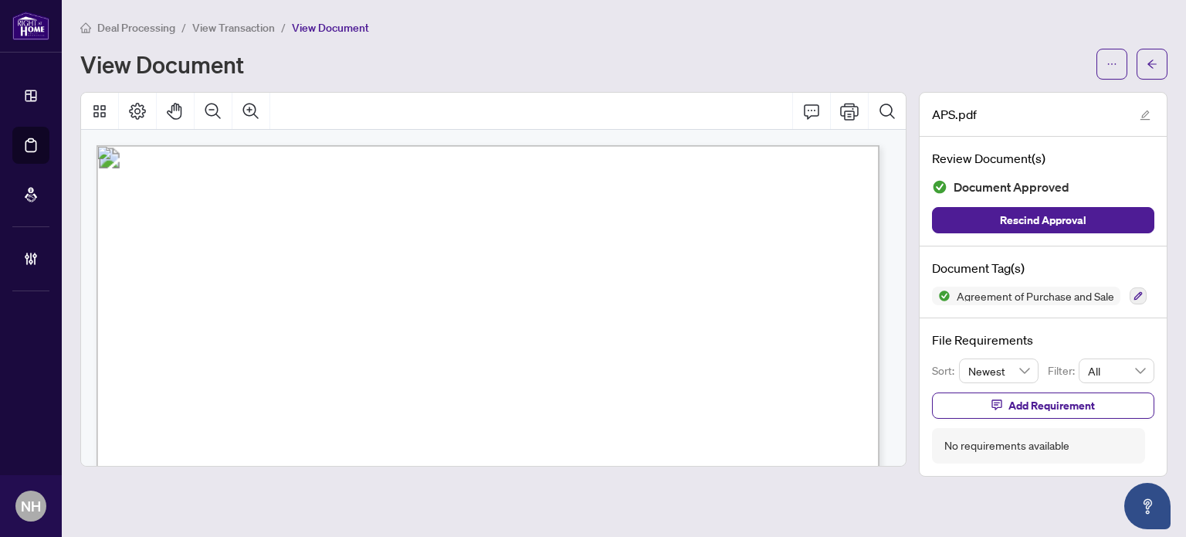
click at [238, 25] on span "View Transaction" at bounding box center [233, 28] width 83 height 14
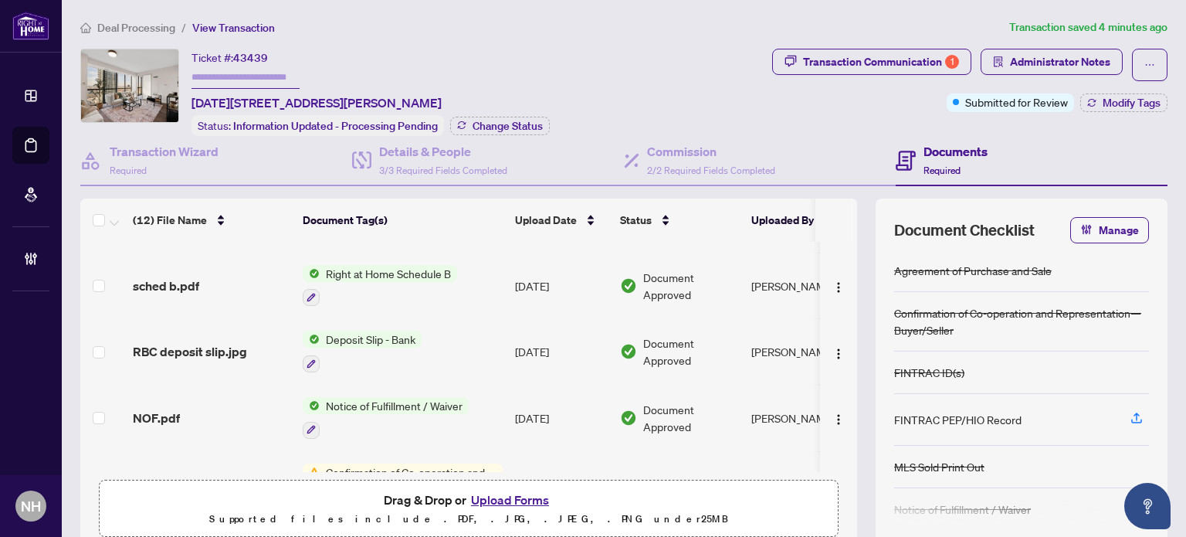
scroll to position [555, 0]
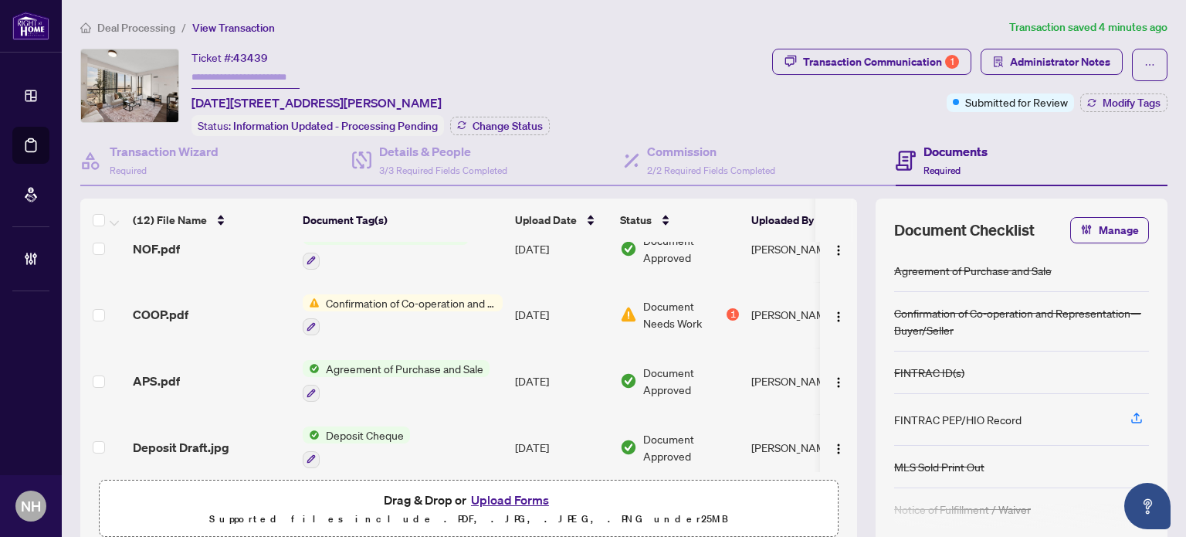
click at [158, 305] on span "COOP.pdf" at bounding box center [161, 314] width 56 height 19
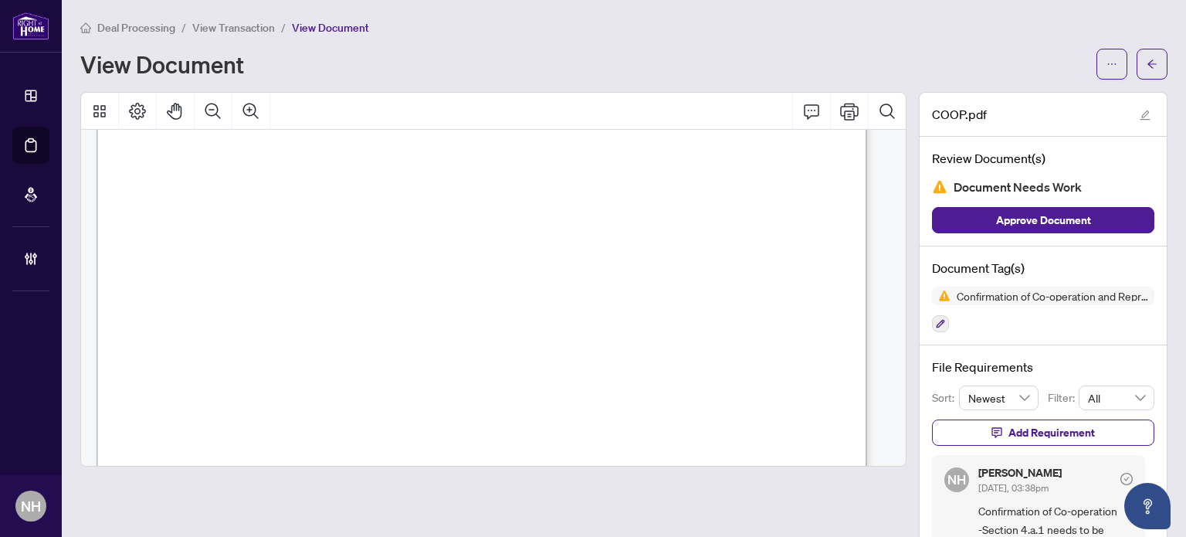
scroll to position [541, 0]
click at [235, 22] on span "View Transaction" at bounding box center [233, 28] width 83 height 14
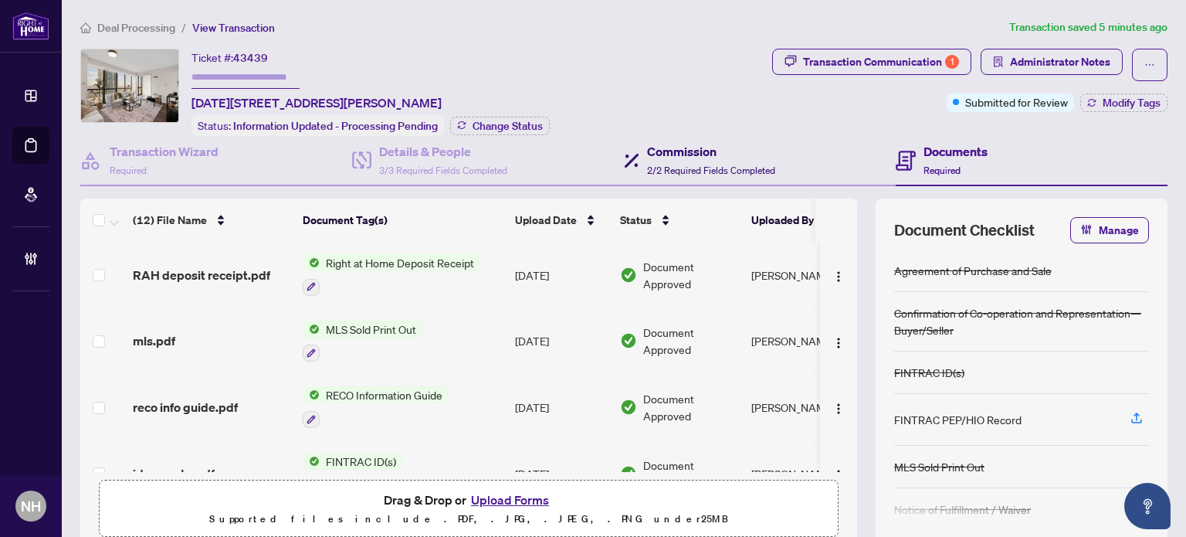
click at [677, 154] on h4 "Commission" at bounding box center [711, 151] width 128 height 19
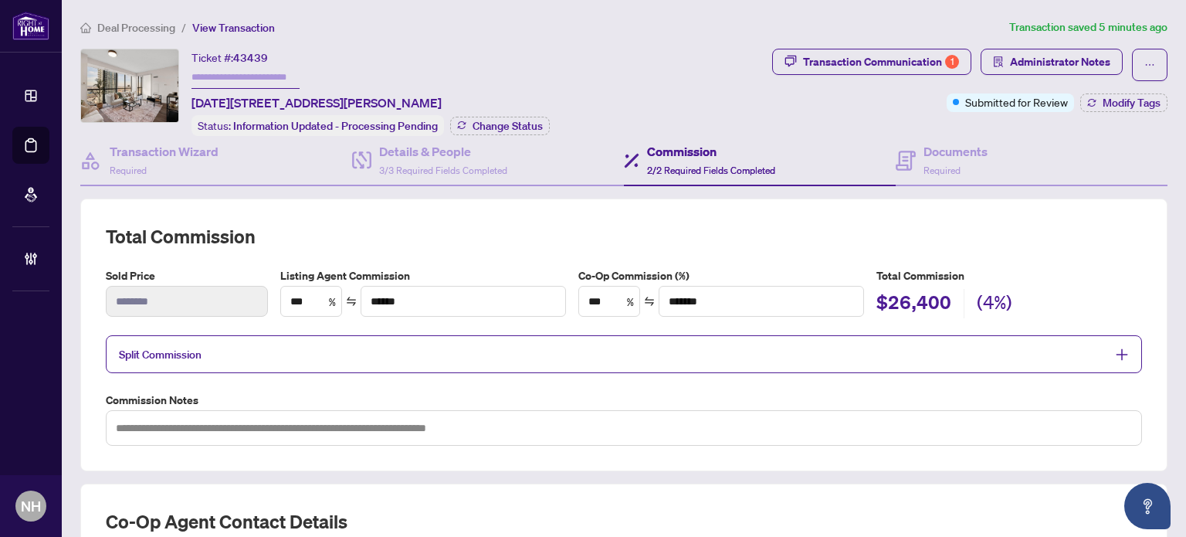
click at [760, 354] on span "Split Commission" at bounding box center [612, 354] width 987 height 18
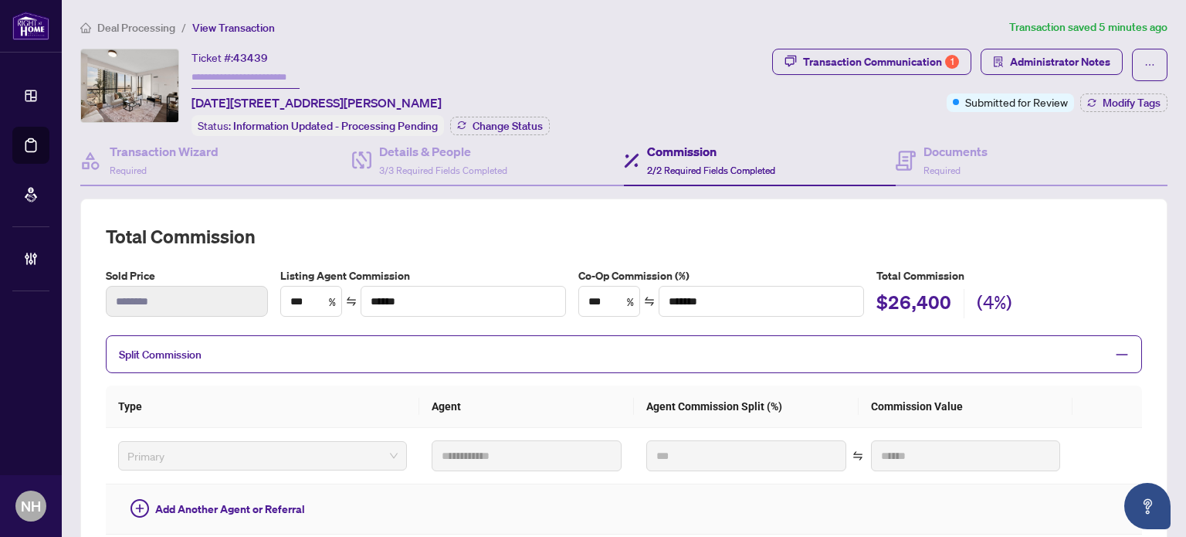
scroll to position [77, 0]
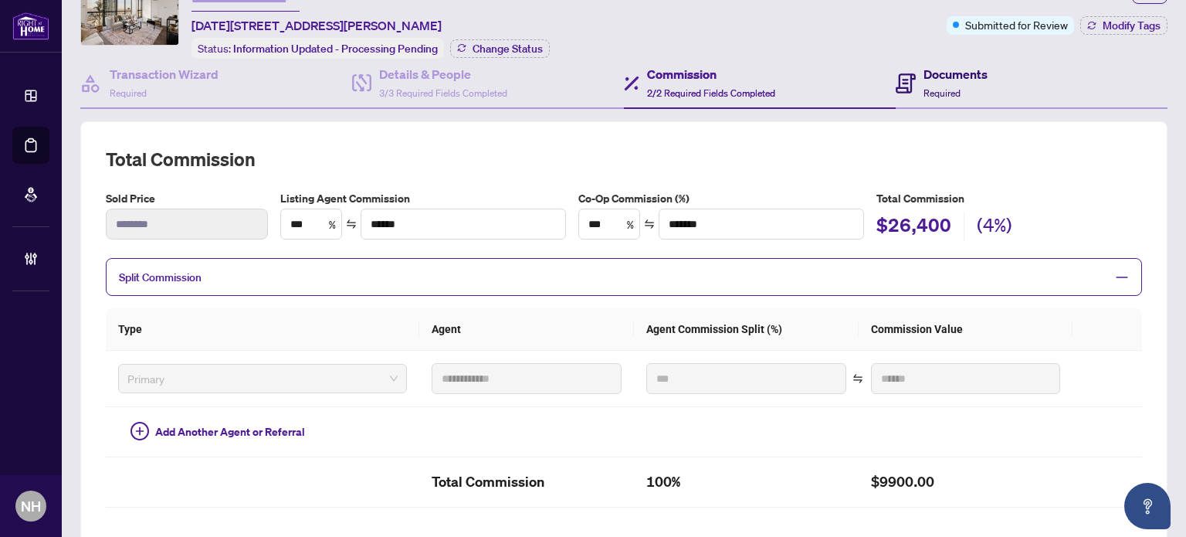
drag, startPoint x: 911, startPoint y: 66, endPoint x: 871, endPoint y: 98, distance: 50.5
click at [911, 66] on div "Documents Required" at bounding box center [942, 83] width 92 height 36
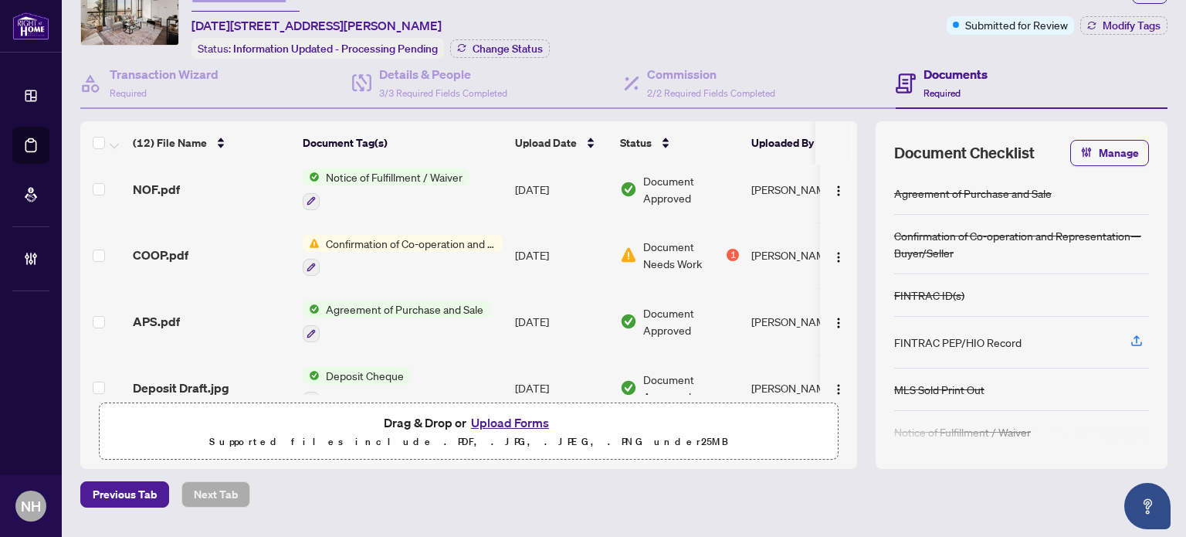
scroll to position [541, 0]
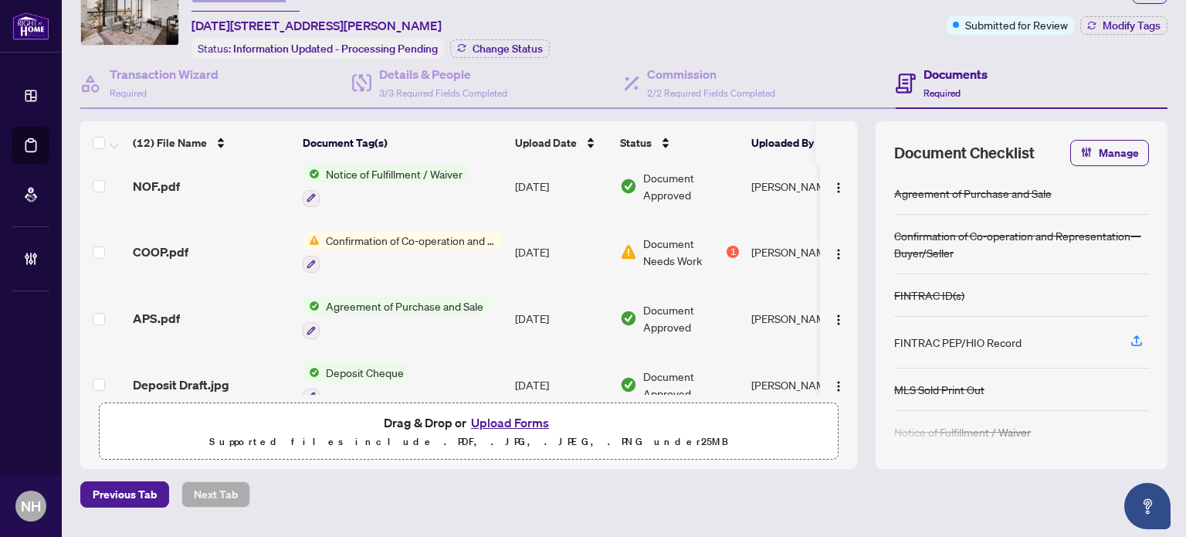
click at [137, 243] on span "COOP.pdf" at bounding box center [161, 252] width 56 height 19
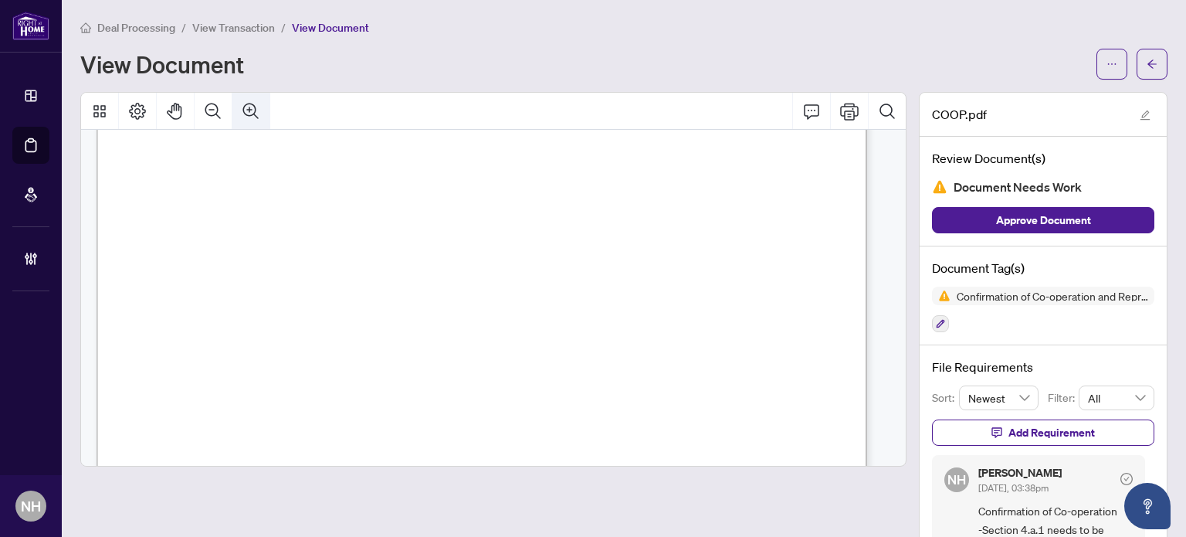
scroll to position [309, 0]
click at [201, 25] on span "View Transaction" at bounding box center [233, 28] width 83 height 14
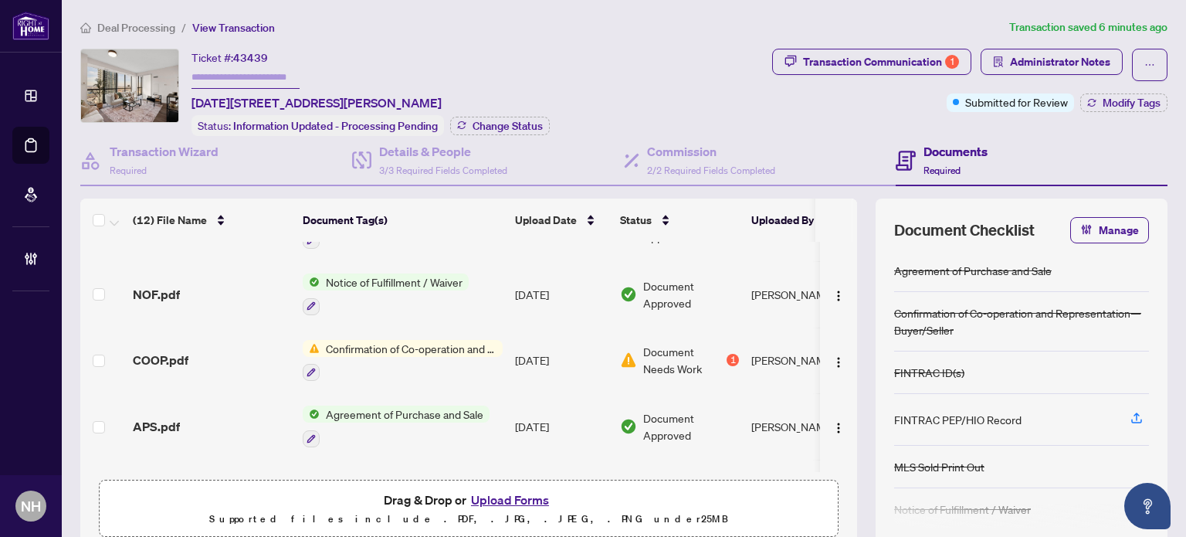
scroll to position [555, 0]
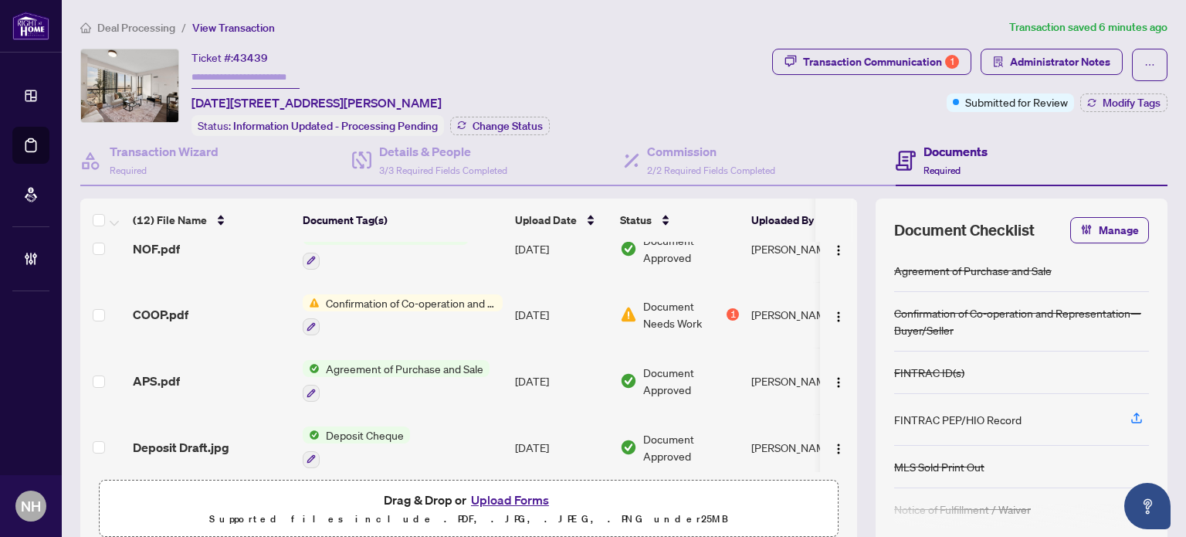
click at [164, 371] on span "APS.pdf" at bounding box center [156, 380] width 47 height 19
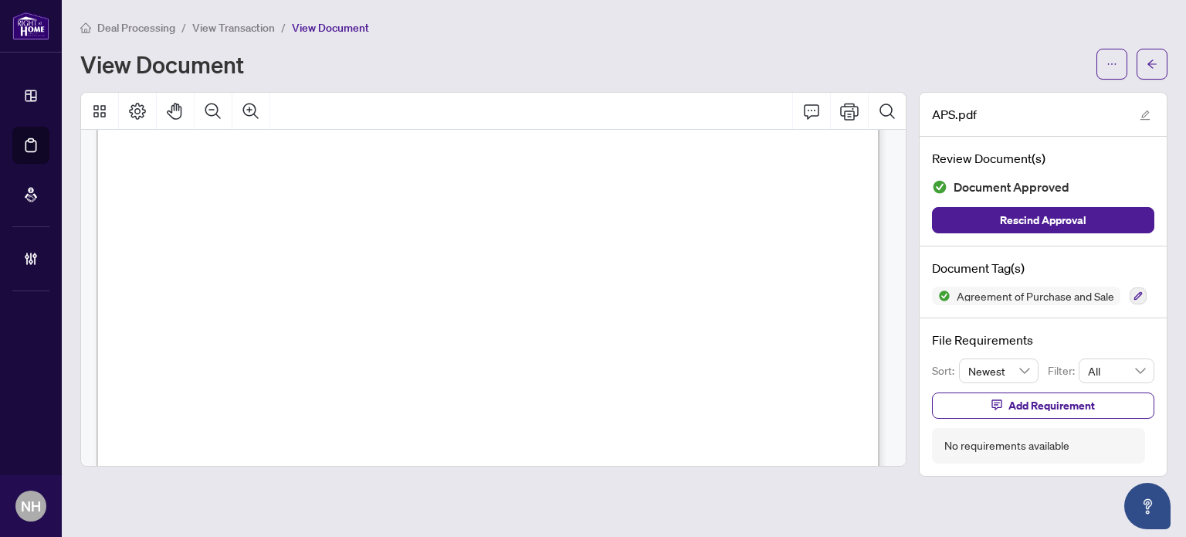
scroll to position [6642, 0]
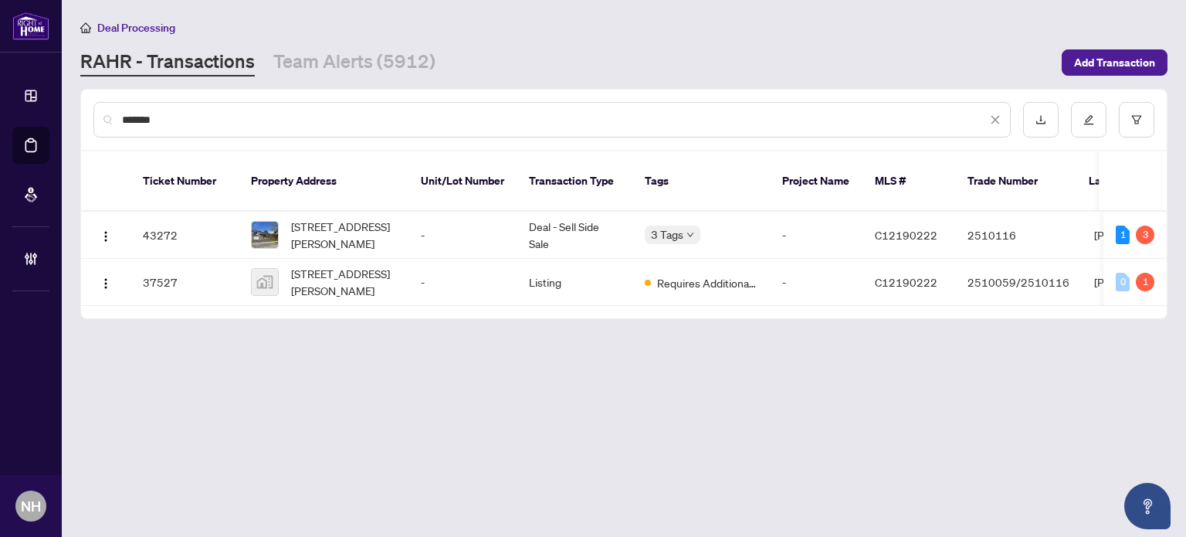
drag, startPoint x: 0, startPoint y: 0, endPoint x: 0, endPoint y: 91, distance: 91.1
click at [0, 95] on div "Dashboard Deal Processing Mortgage Referrals Brokerage Management NH Nazia Hoss…" at bounding box center [593, 268] width 1186 height 537
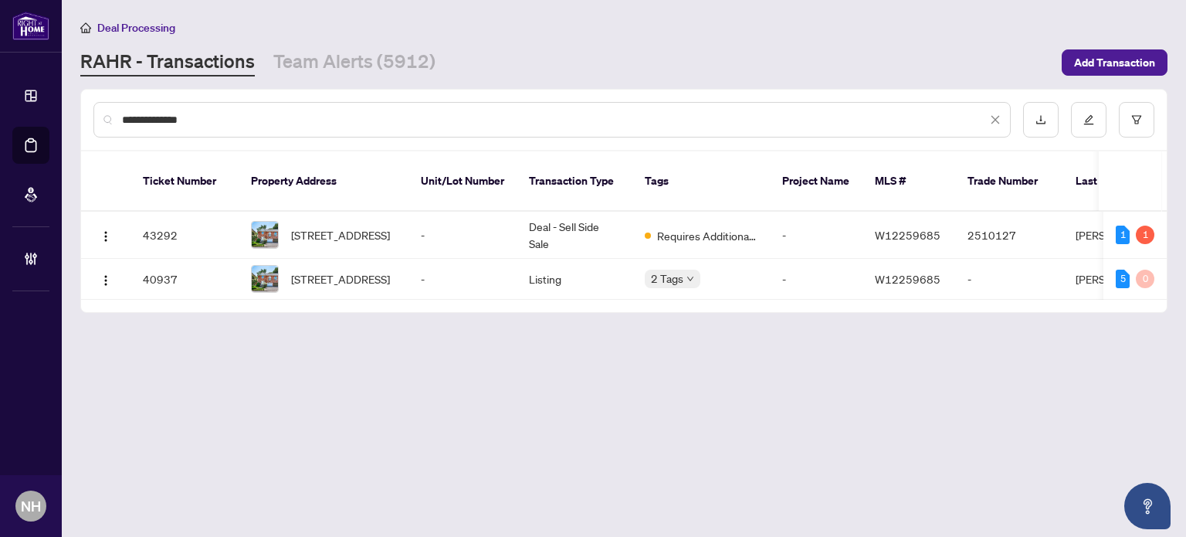
type input "**********"
click at [341, 270] on span "2032 Grovetree Lane, Burlington, Ontario L7R 4V4, Canada" at bounding box center [340, 278] width 99 height 17
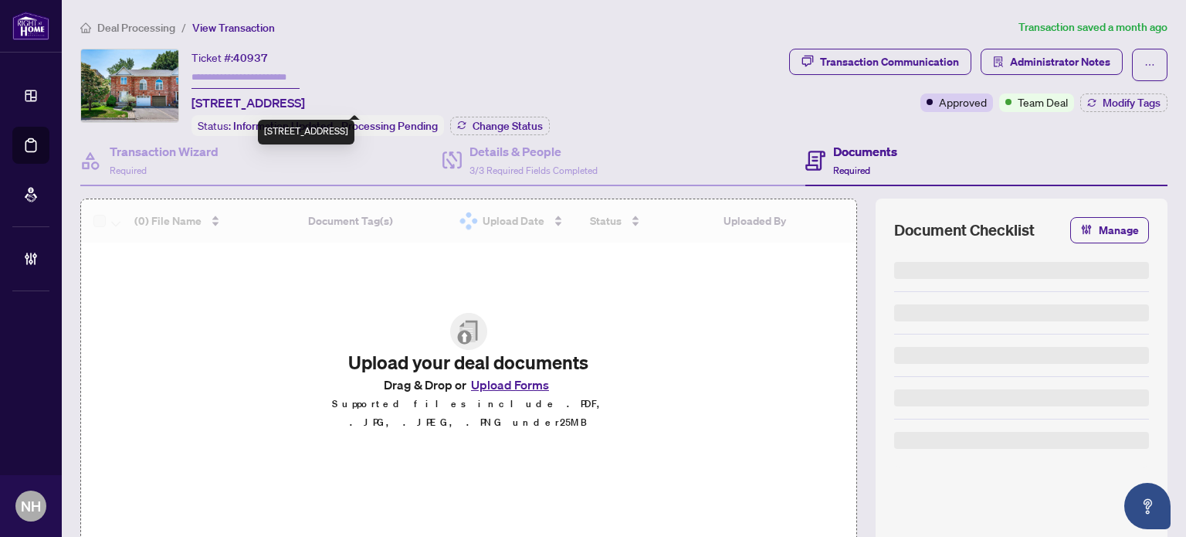
click at [274, 73] on input "text" at bounding box center [246, 77] width 108 height 22
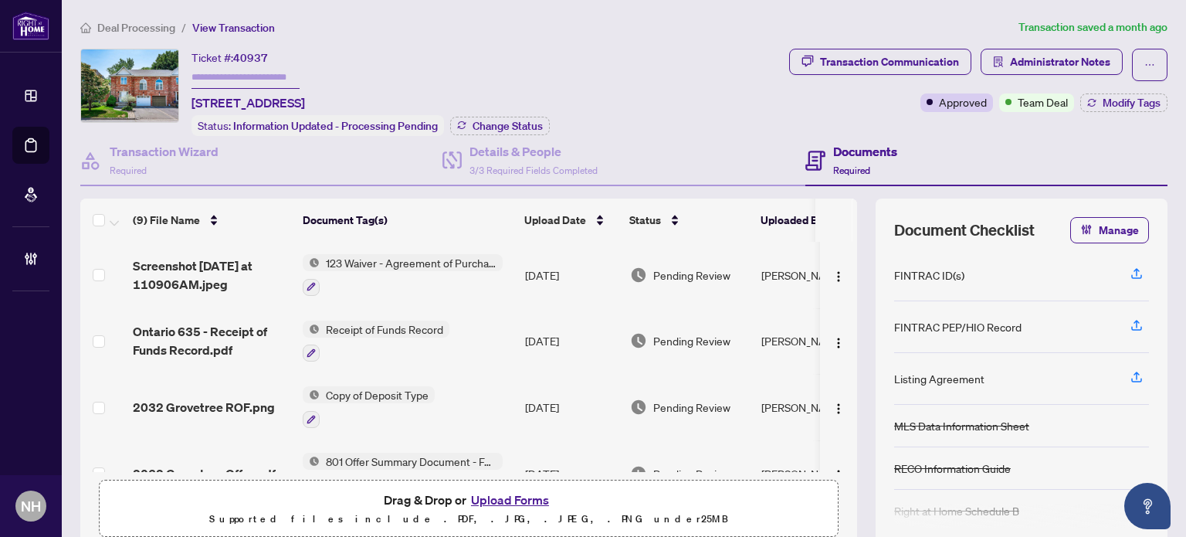
paste input "****"
drag, startPoint x: 227, startPoint y: 73, endPoint x: 115, endPoint y: 49, distance: 114.5
click at [117, 51] on div "Ticket #: 40937 **** 2032 Grovetree Lane, Burlington, Ontario L7R 4V4, Canada S…" at bounding box center [431, 92] width 703 height 87
paste input "***"
type input "*******"
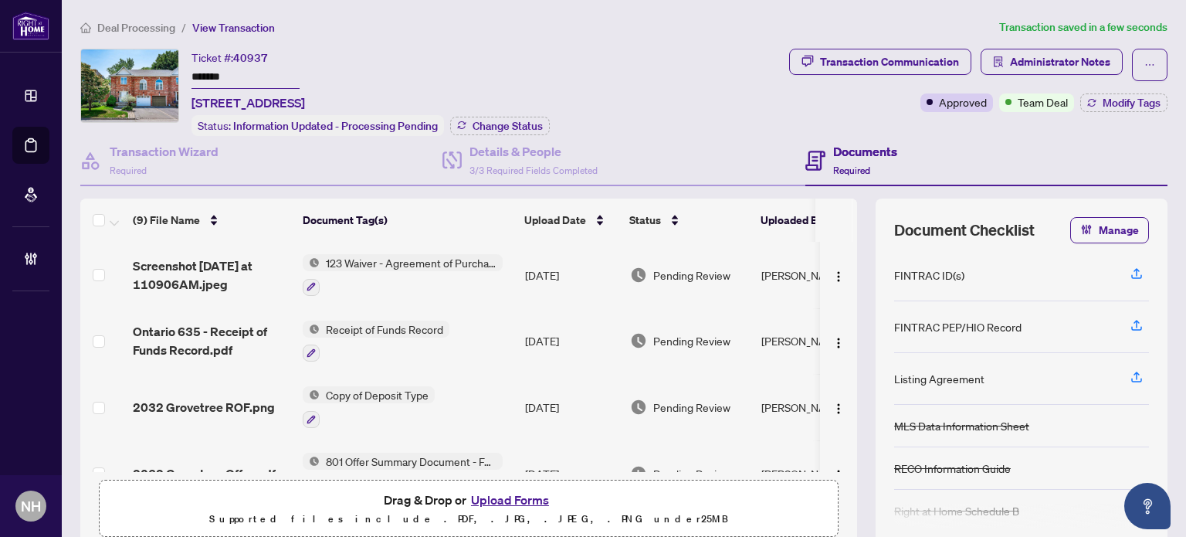
click at [636, 73] on div "Ticket #: 40937 ******* 2032 Grovetree Lane, Burlington, Ontario L7R 4V4, Canad…" at bounding box center [431, 92] width 703 height 87
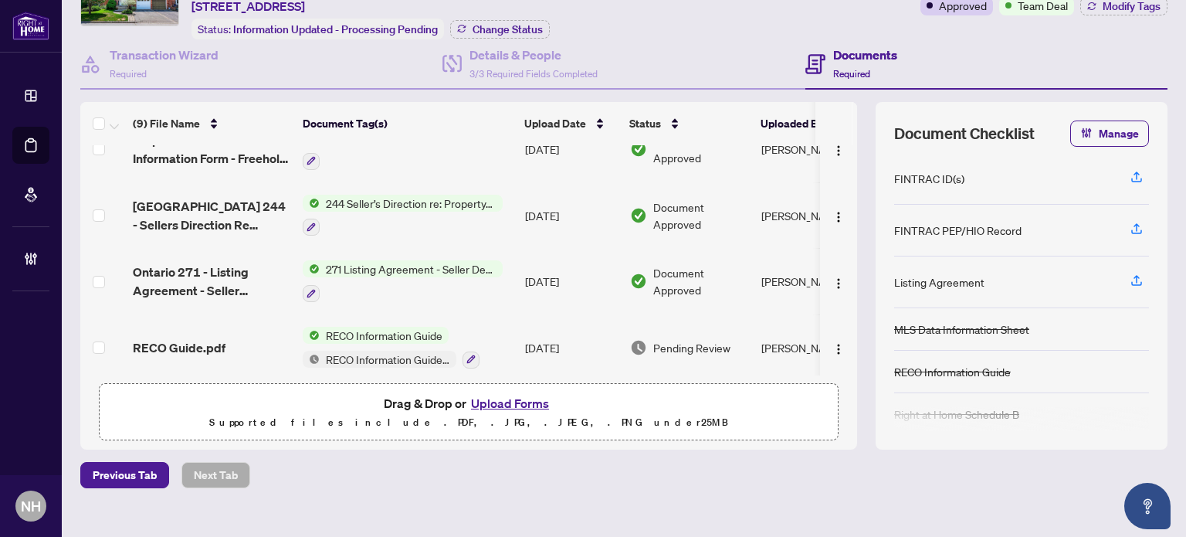
scroll to position [117, 0]
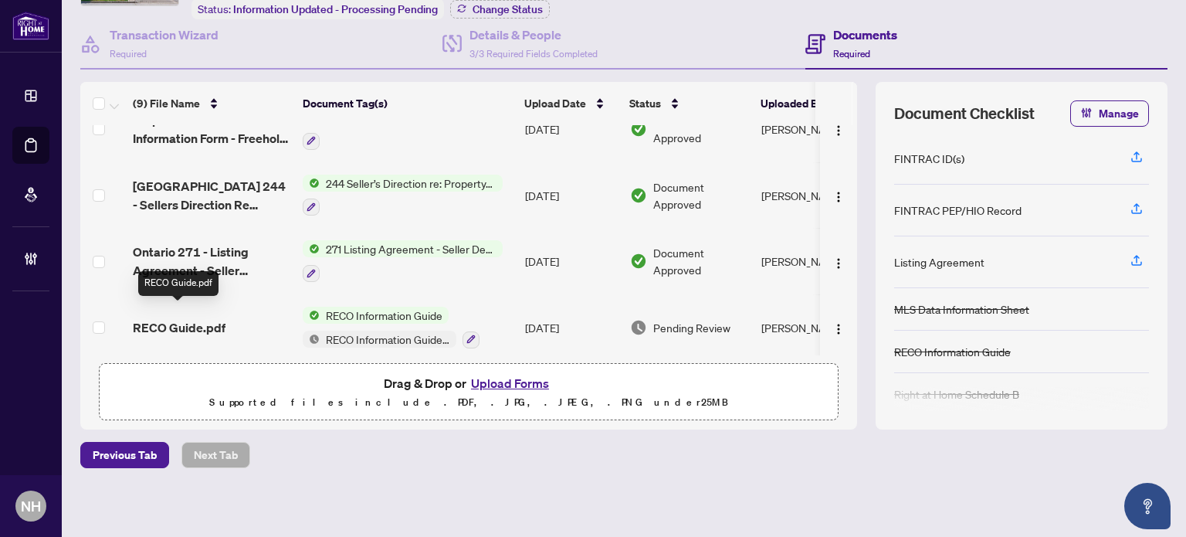
click at [196, 318] on span "RECO Guide.pdf" at bounding box center [179, 327] width 93 height 19
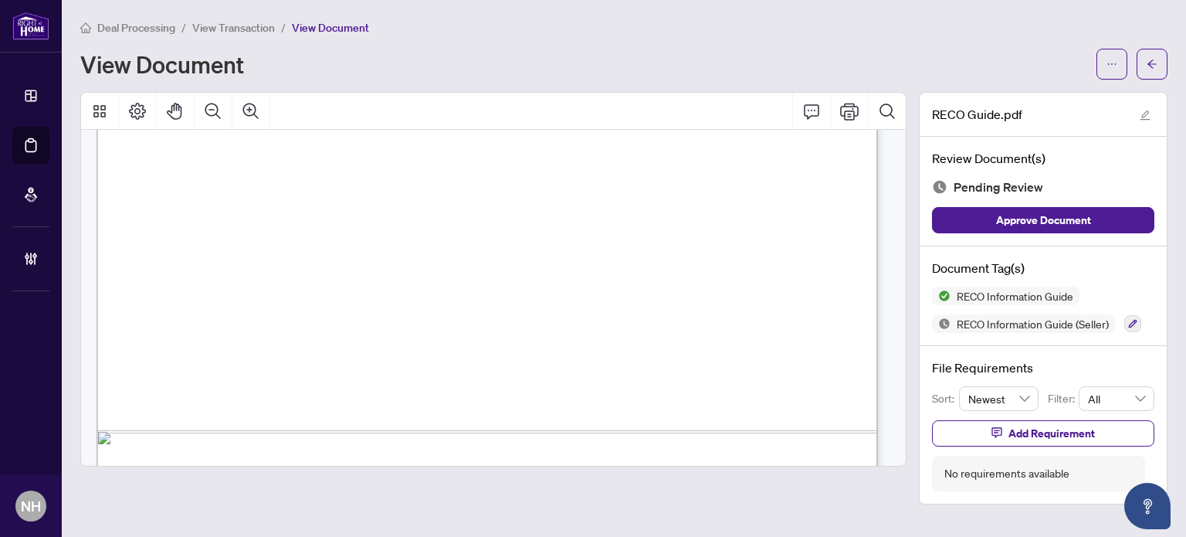
scroll to position [701, 0]
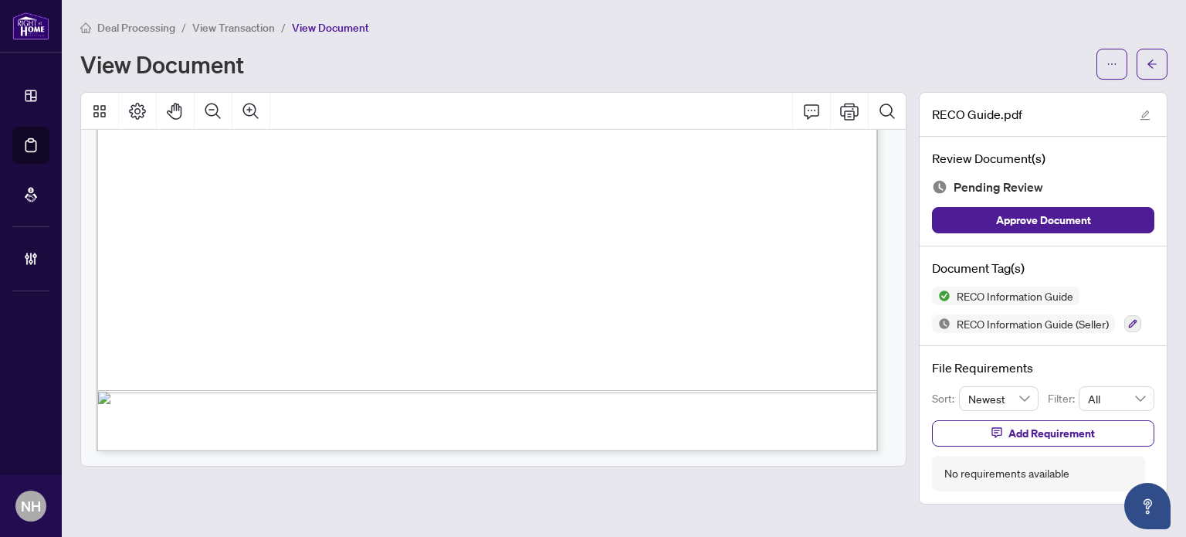
click at [213, 29] on span "View Transaction" at bounding box center [233, 28] width 83 height 14
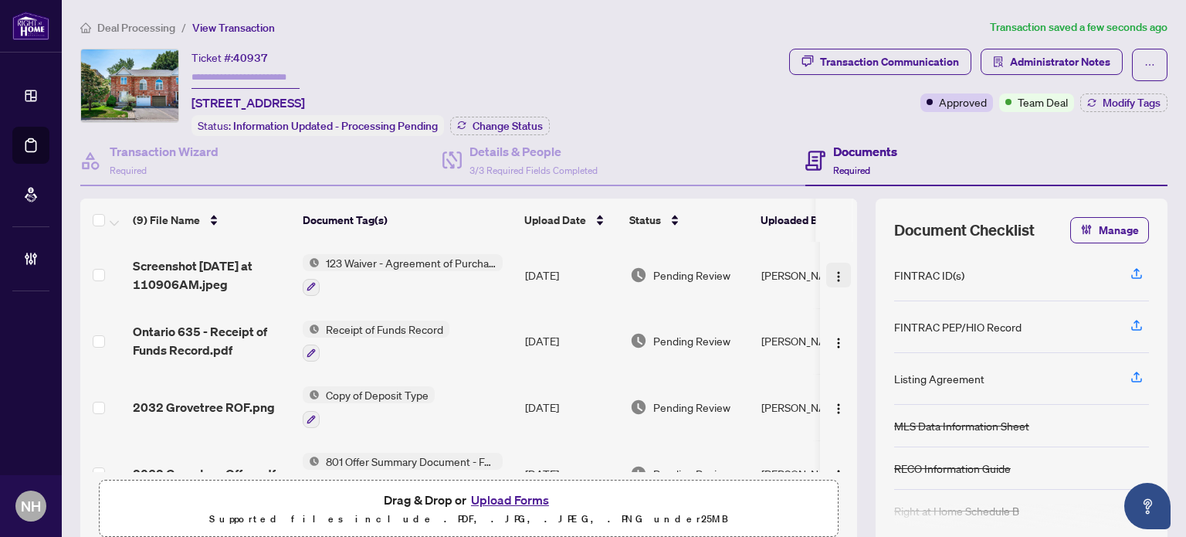
click at [833, 270] on img "button" at bounding box center [839, 276] width 12 height 12
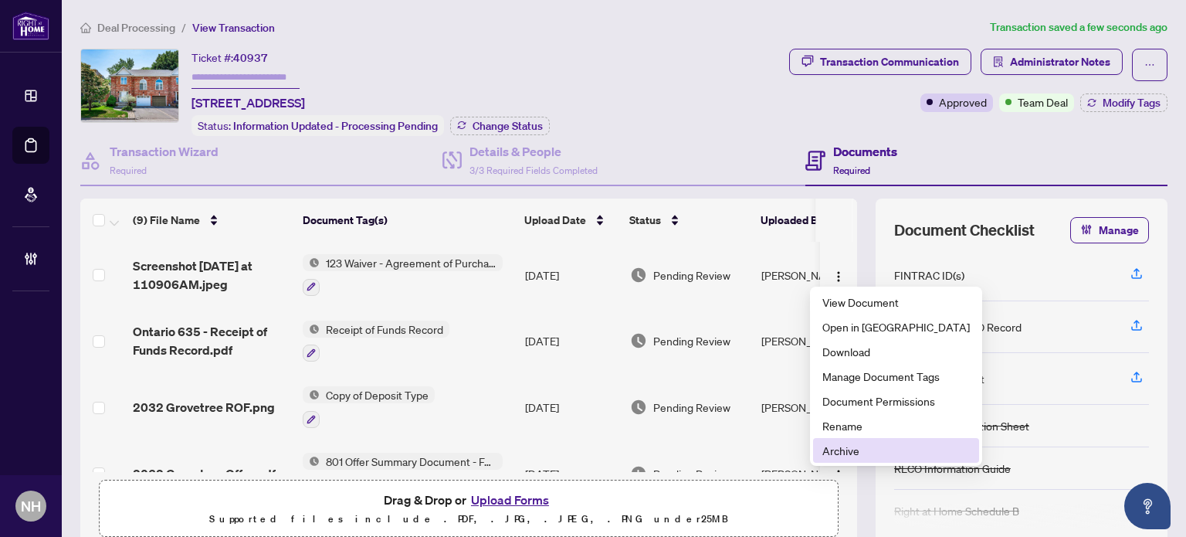
click at [840, 448] on span "Archive" at bounding box center [897, 450] width 148 height 17
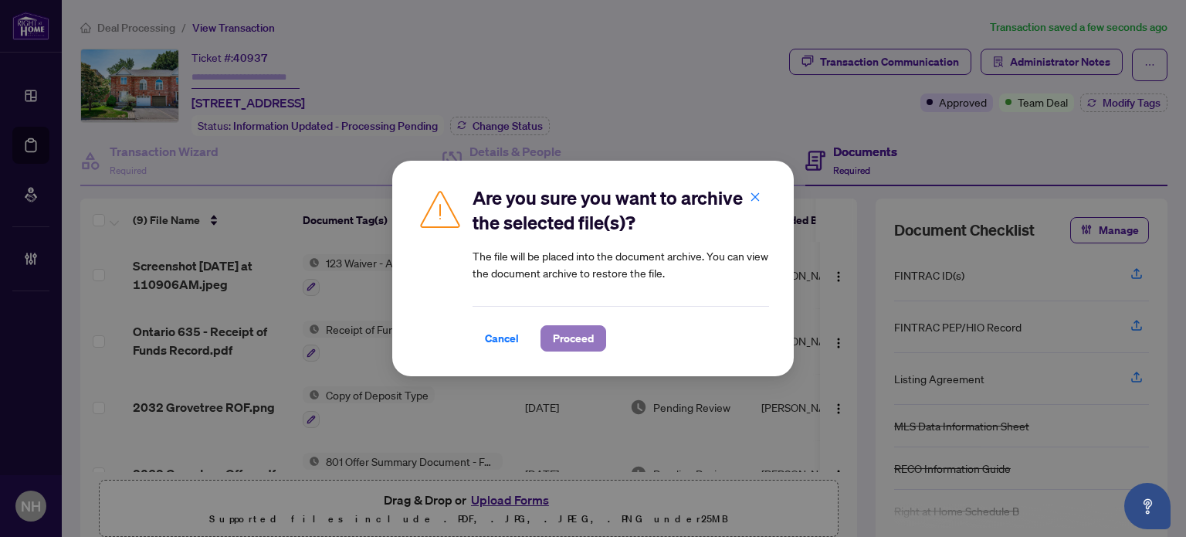
click at [578, 341] on span "Proceed" at bounding box center [573, 338] width 41 height 25
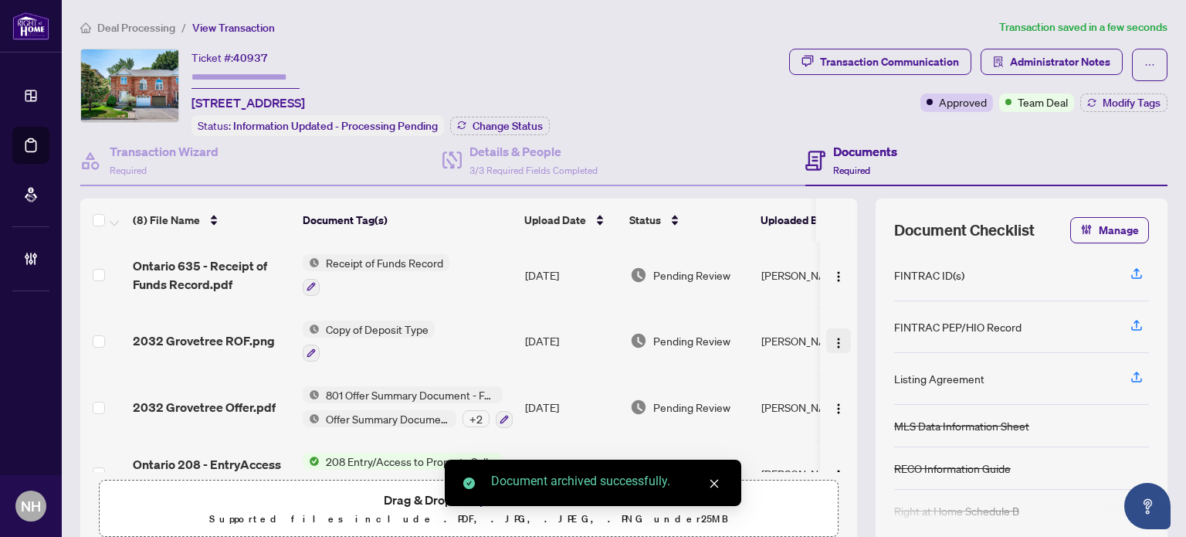
click at [833, 337] on img "button" at bounding box center [839, 343] width 12 height 12
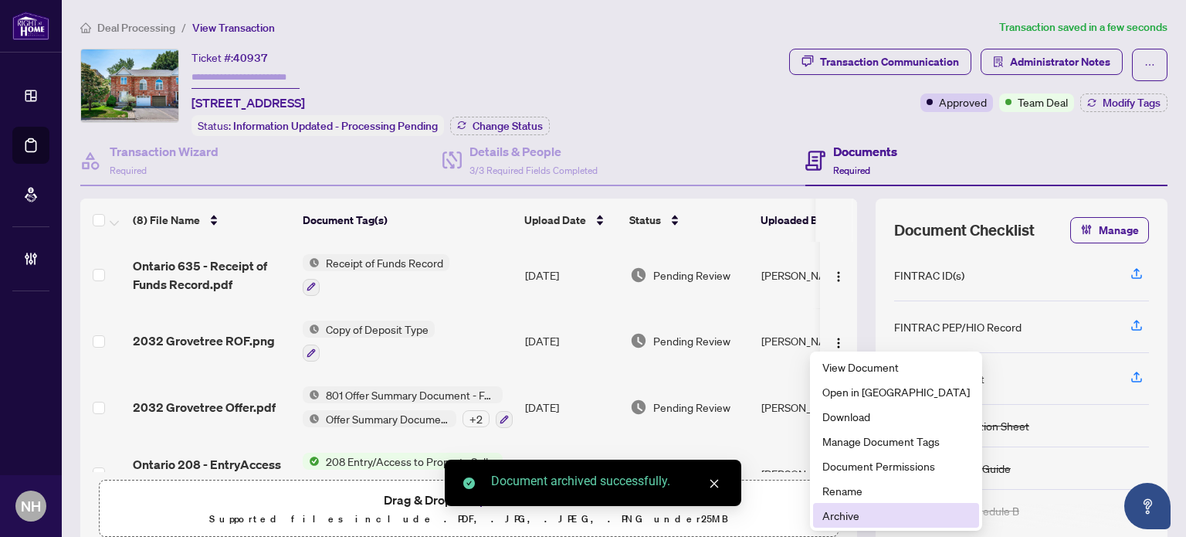
click at [834, 515] on span "Archive" at bounding box center [897, 515] width 148 height 17
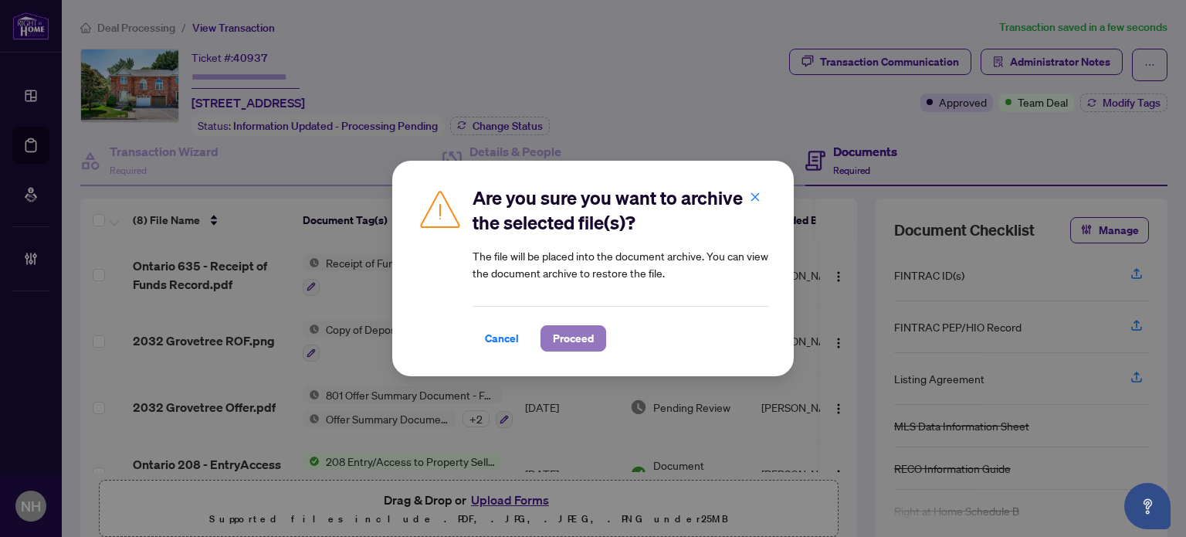
click at [562, 342] on span "Proceed" at bounding box center [573, 338] width 41 height 25
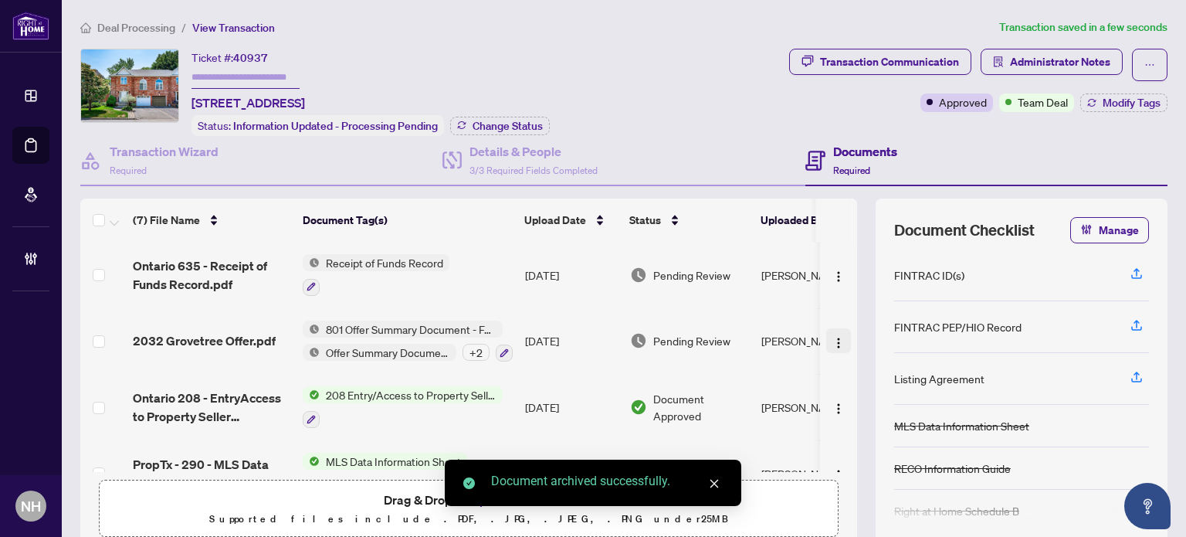
click at [826, 334] on button "button" at bounding box center [838, 340] width 25 height 25
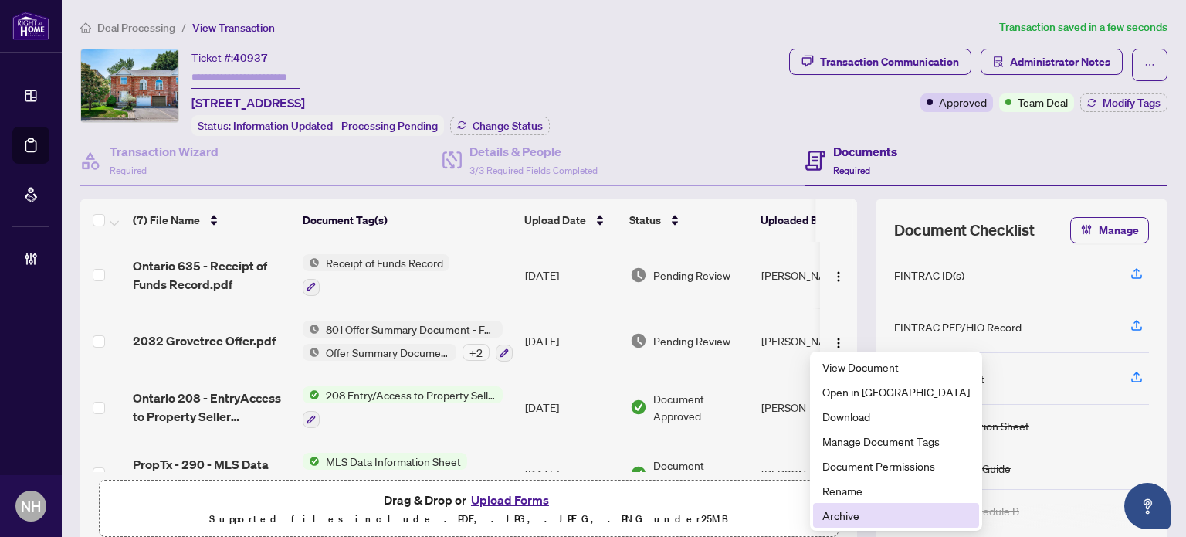
click at [838, 514] on span "Archive" at bounding box center [897, 515] width 148 height 17
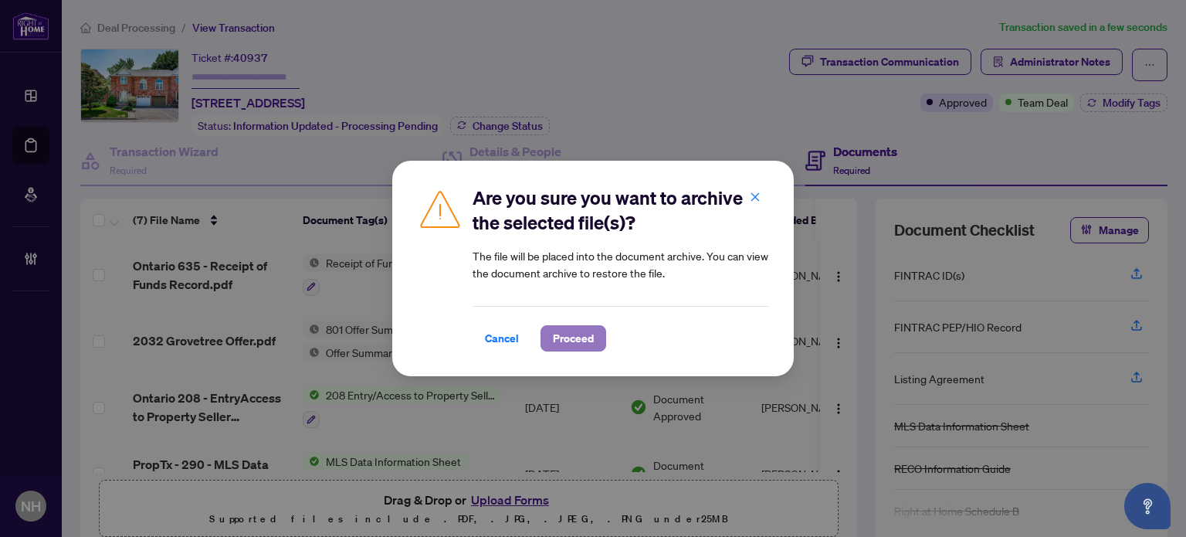
click at [590, 344] on span "Proceed" at bounding box center [573, 338] width 41 height 25
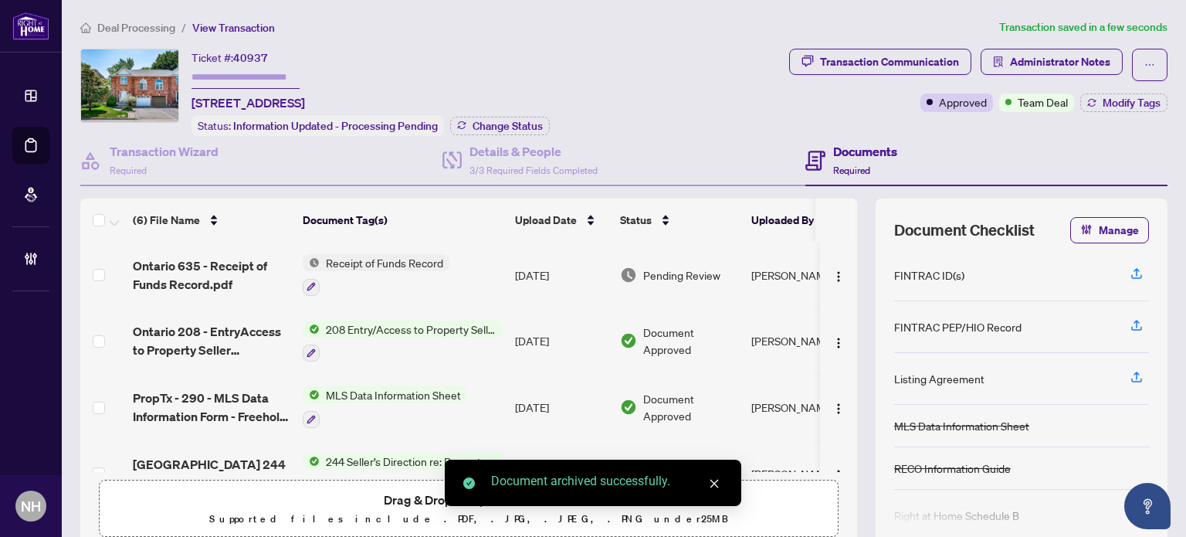
click at [833, 273] on img "button" at bounding box center [839, 276] width 12 height 12
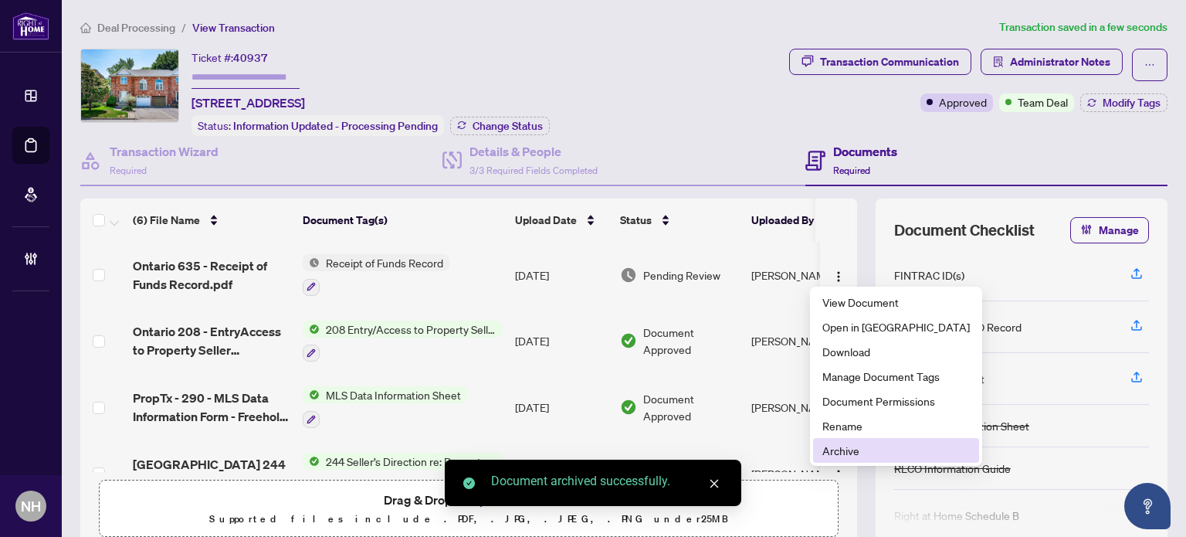
click at [836, 450] on span "Archive" at bounding box center [897, 450] width 148 height 17
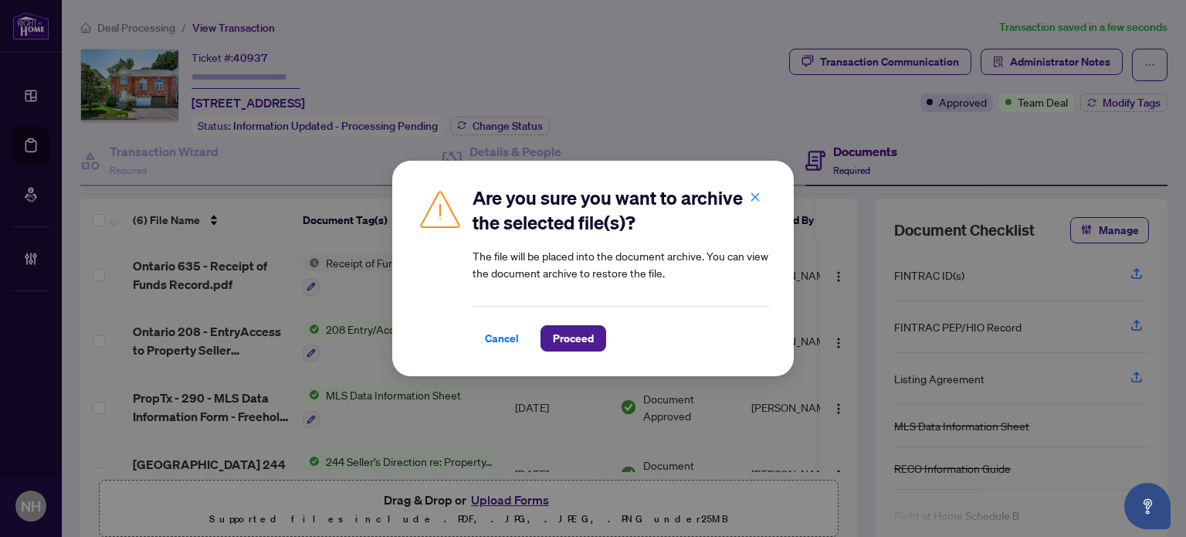
click at [565, 321] on div "Cancel Proceed" at bounding box center [621, 329] width 297 height 46
click at [565, 325] on span "Proceed" at bounding box center [574, 338] width 66 height 26
drag, startPoint x: 565, startPoint y: 345, endPoint x: 988, endPoint y: 277, distance: 427.9
click at [566, 345] on span "Proceed" at bounding box center [573, 338] width 41 height 25
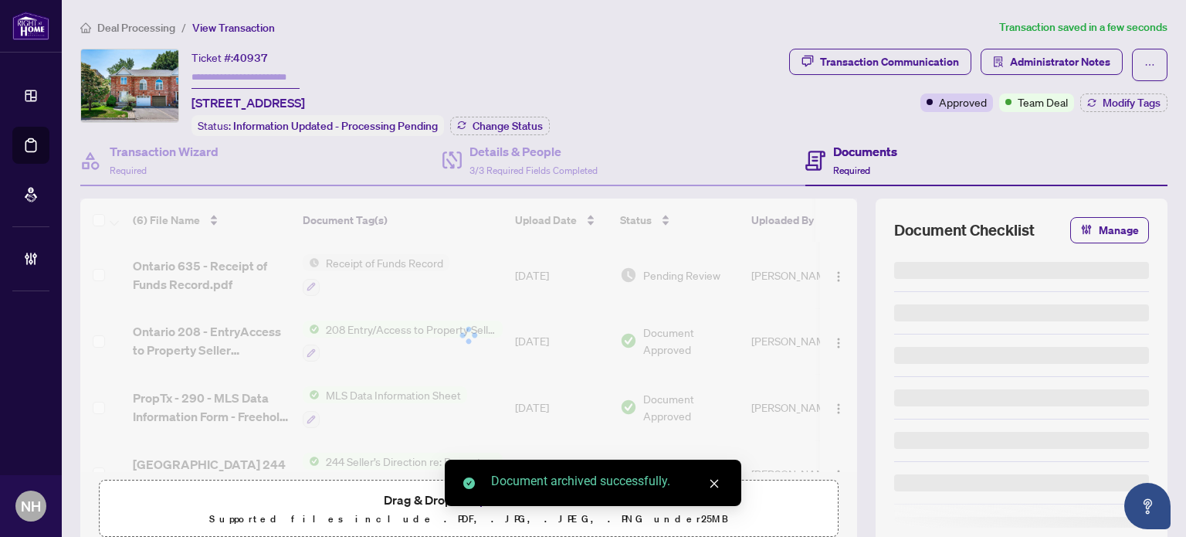
click at [1110, 98] on span "Modify Tags" at bounding box center [1132, 102] width 58 height 11
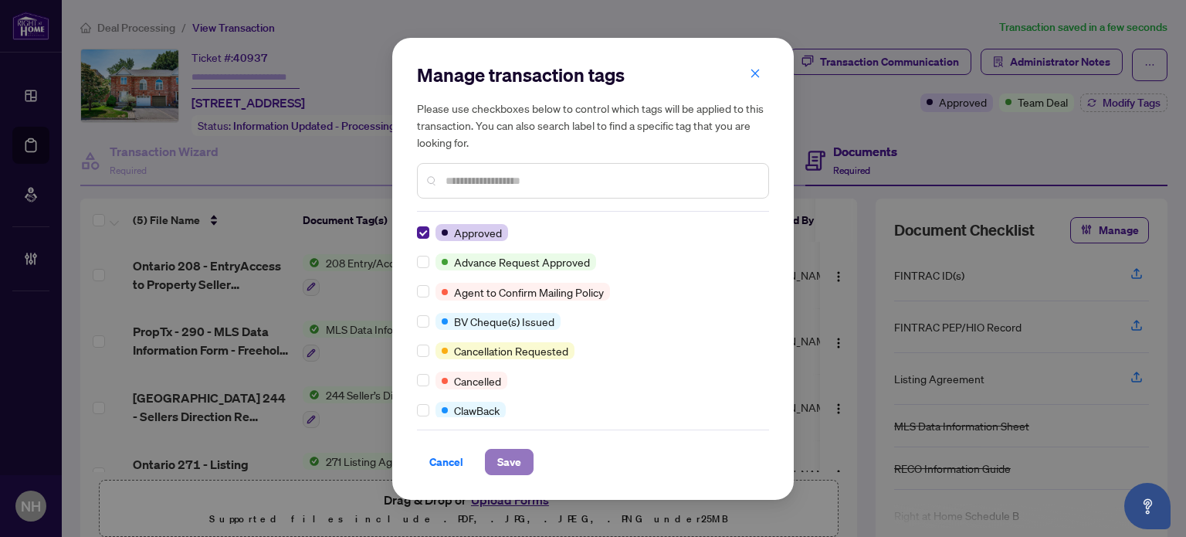
click at [519, 463] on span "Save" at bounding box center [509, 461] width 24 height 25
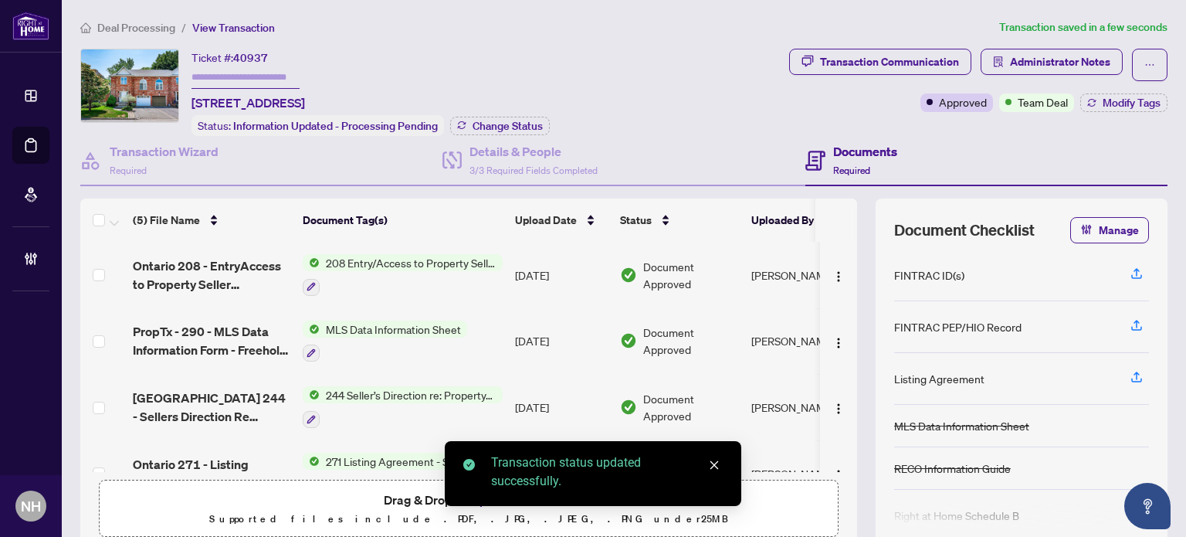
type input "*******"
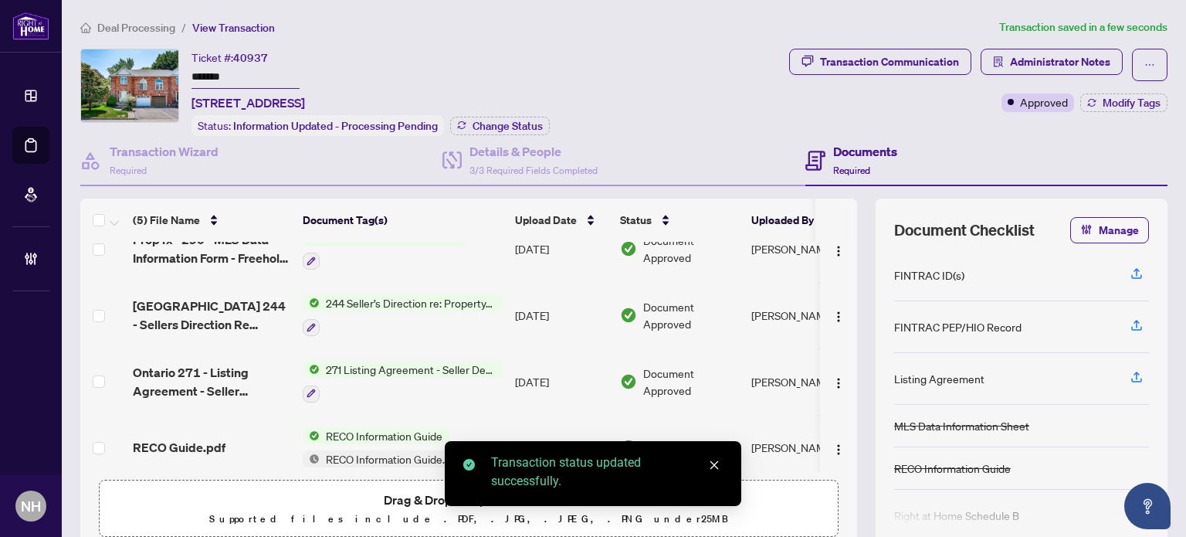
scroll to position [100, 0]
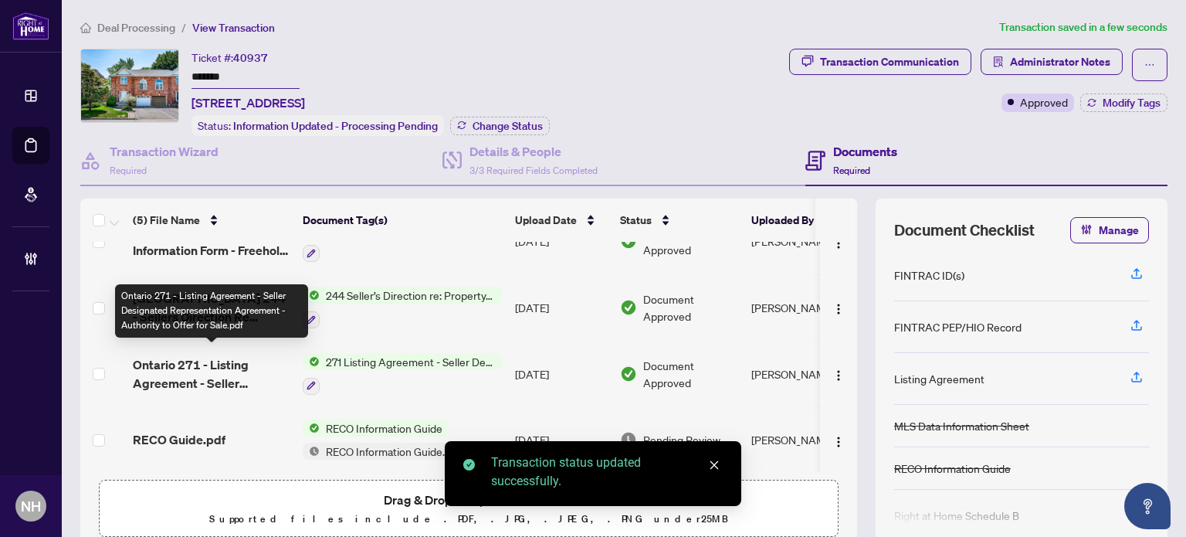
click at [212, 363] on span "Ontario 271 - Listing Agreement - Seller Designated Representation Agreement - …" at bounding box center [212, 373] width 158 height 37
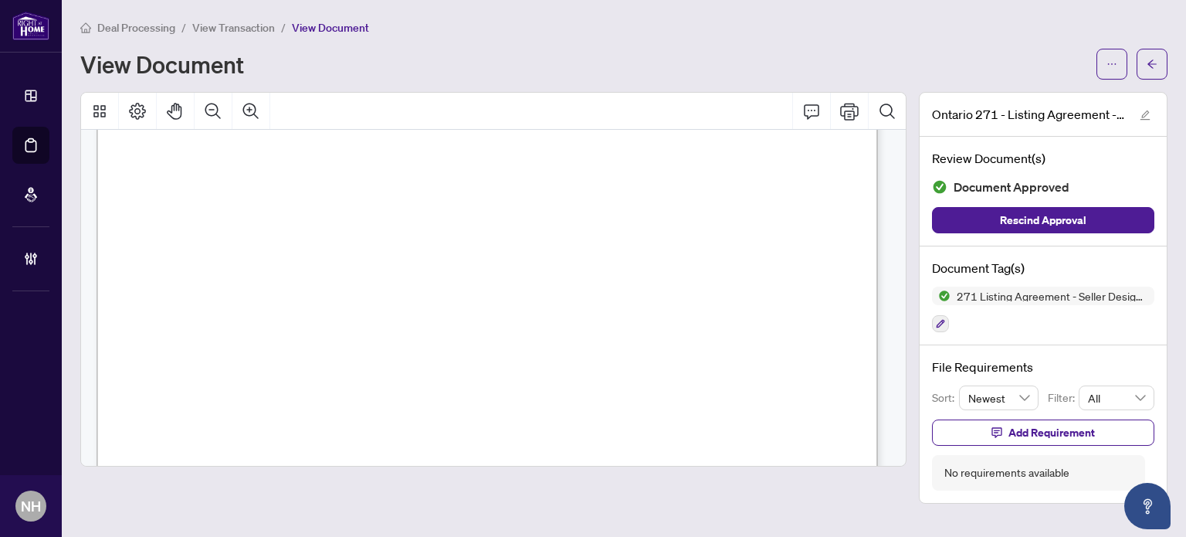
scroll to position [695, 0]
click at [212, 27] on span "View Transaction" at bounding box center [233, 28] width 83 height 14
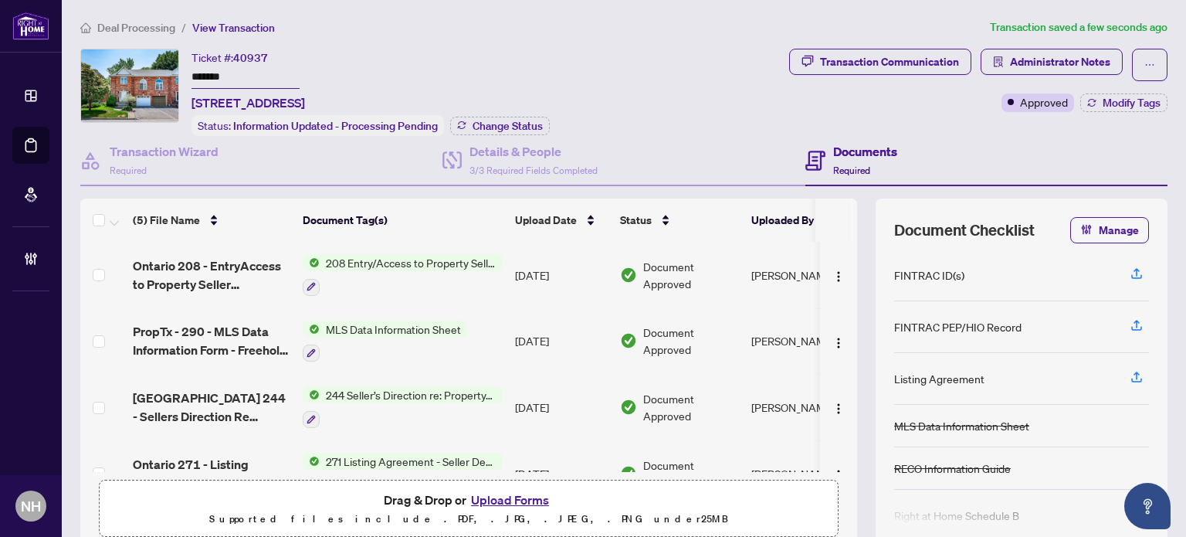
drag, startPoint x: 201, startPoint y: 73, endPoint x: 107, endPoint y: 45, distance: 97.5
click at [107, 45] on div "Deal Processing / View Transaction Transaction saved a few seconds ago Ticket #…" at bounding box center [624, 329] width 1100 height 620
click at [144, 36] on div "Deal Processing / View Transaction Transaction saved a few seconds ago Ticket #…" at bounding box center [624, 329] width 1100 height 620
click at [144, 29] on span "Deal Processing" at bounding box center [136, 28] width 78 height 14
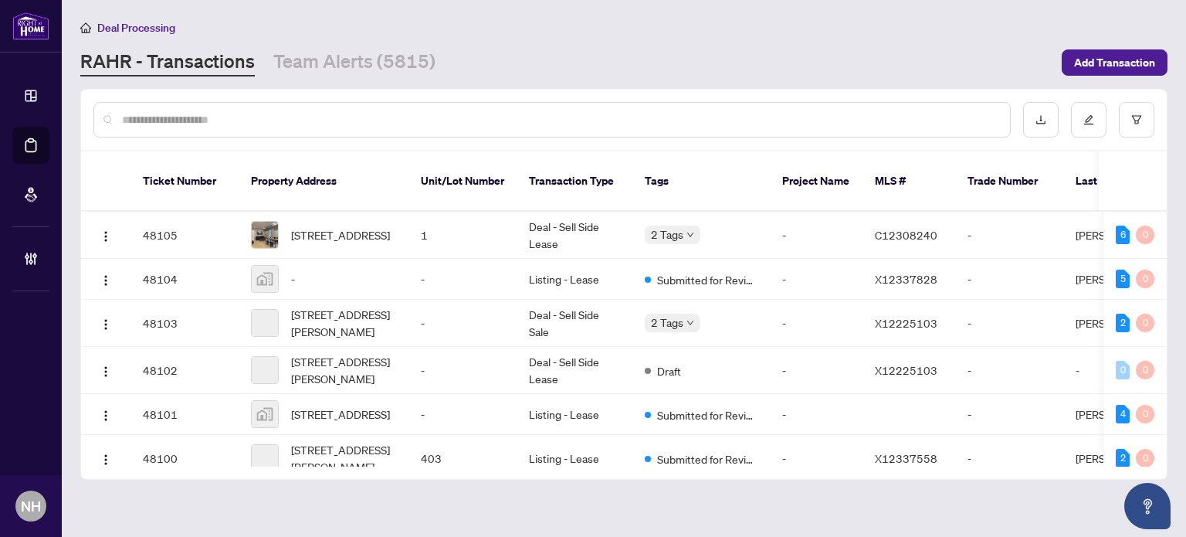
click at [193, 114] on input "text" at bounding box center [560, 119] width 876 height 17
paste input "*******"
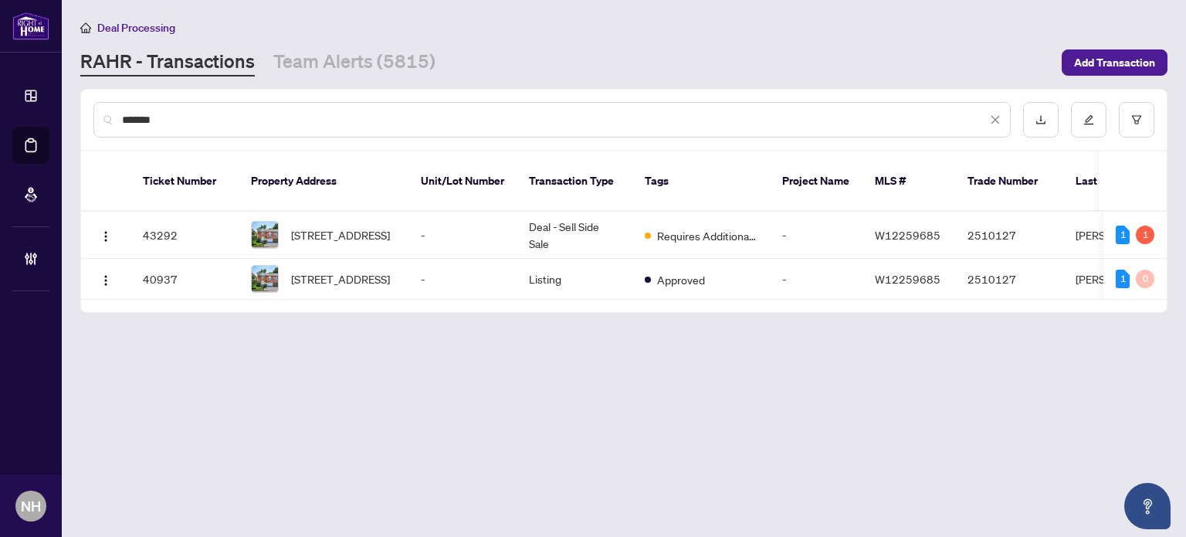
drag, startPoint x: 188, startPoint y: 121, endPoint x: 73, endPoint y: 79, distance: 122.7
click at [73, 79] on main "Deal Processing RAHR - Transactions Team Alerts (5815) Add Transaction ******* …" at bounding box center [624, 268] width 1124 height 537
paste input "text"
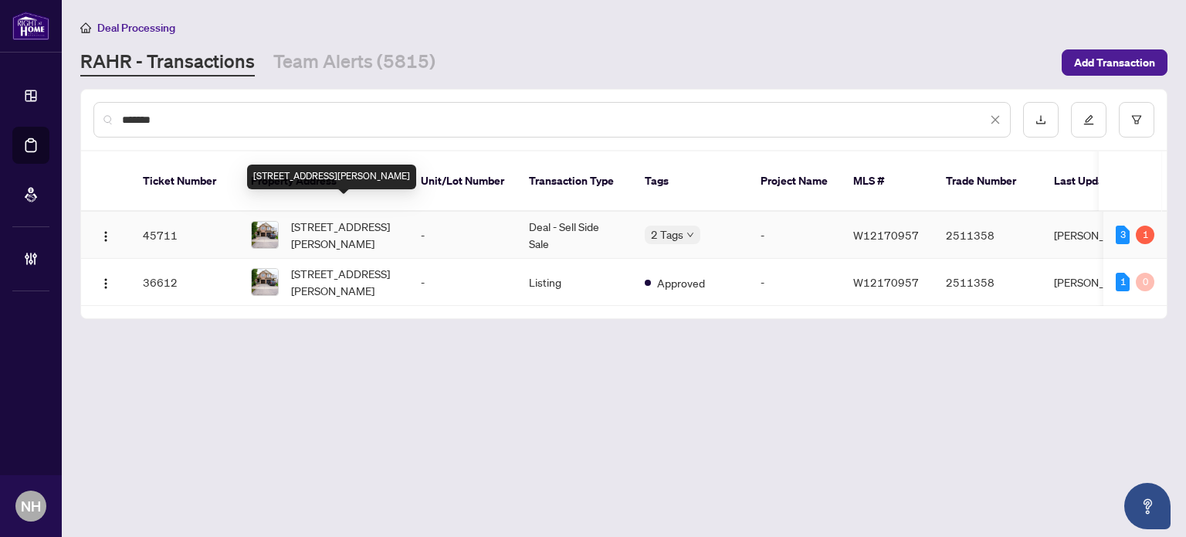
type input "*******"
click at [356, 218] on span "166 Hampshire Way, Milton, Ontario L9T 6B7, Canada" at bounding box center [343, 235] width 105 height 34
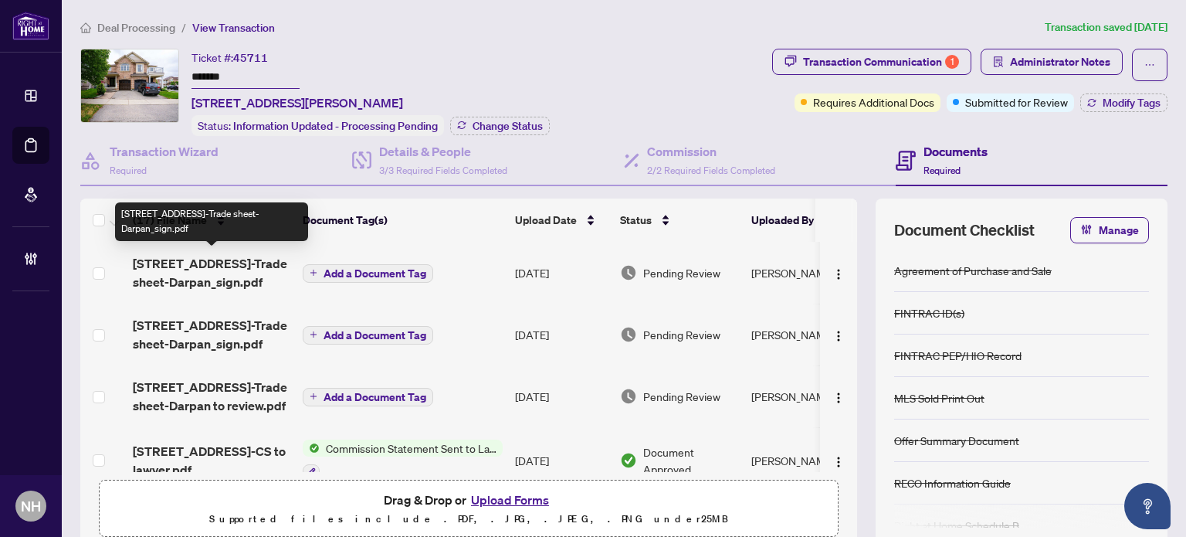
click at [218, 262] on span "166 Hampshire Way-Trade sheet-Darpan_sign.pdf" at bounding box center [212, 272] width 158 height 37
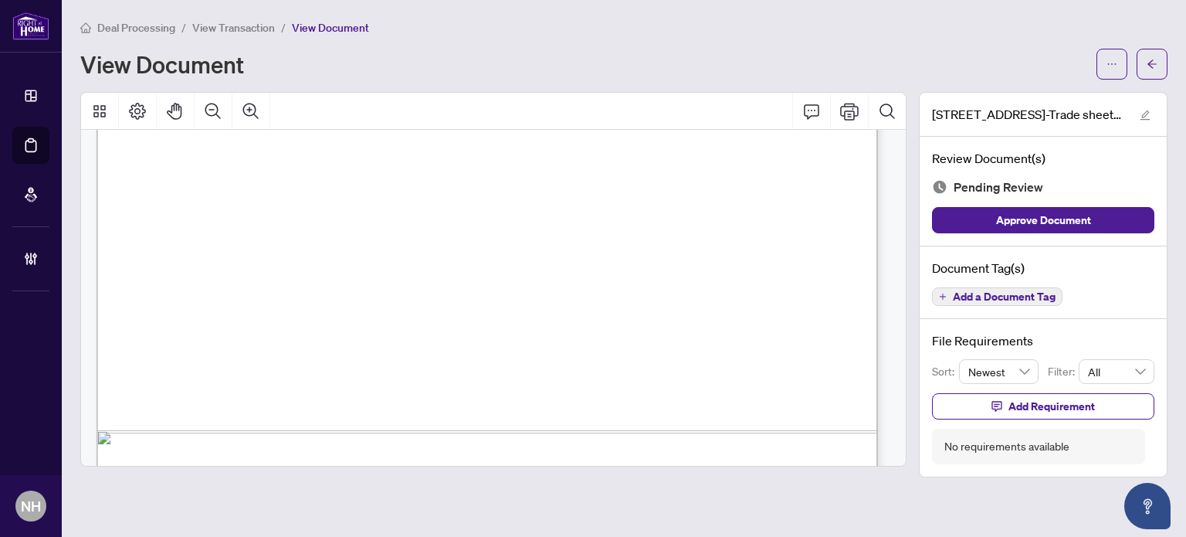
scroll to position [1699, 0]
click at [975, 291] on span "Add a Document Tag" at bounding box center [1004, 296] width 103 height 11
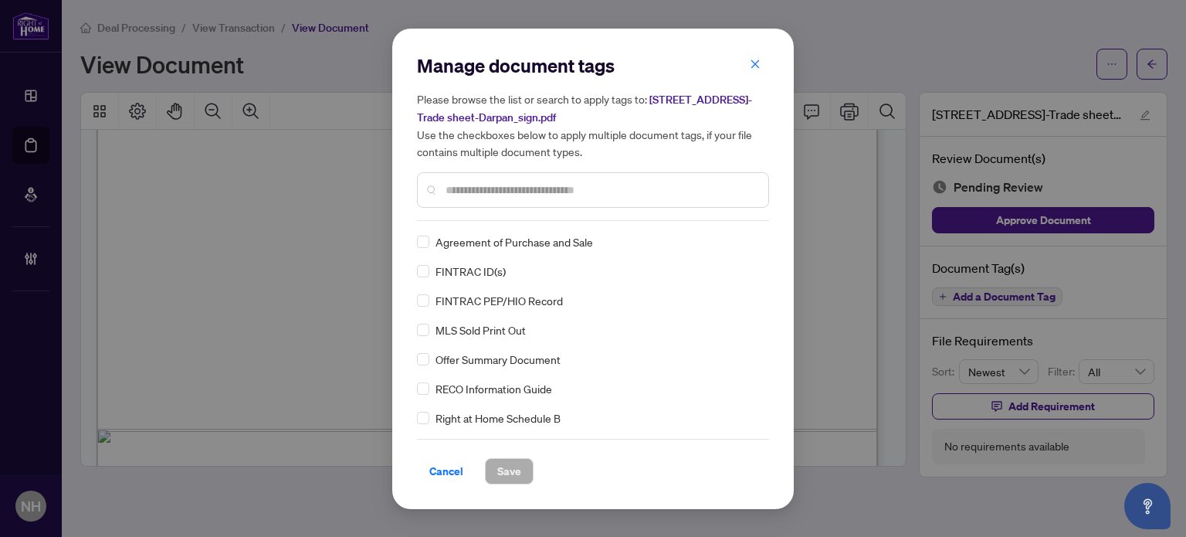
click at [479, 191] on input "text" at bounding box center [601, 189] width 310 height 17
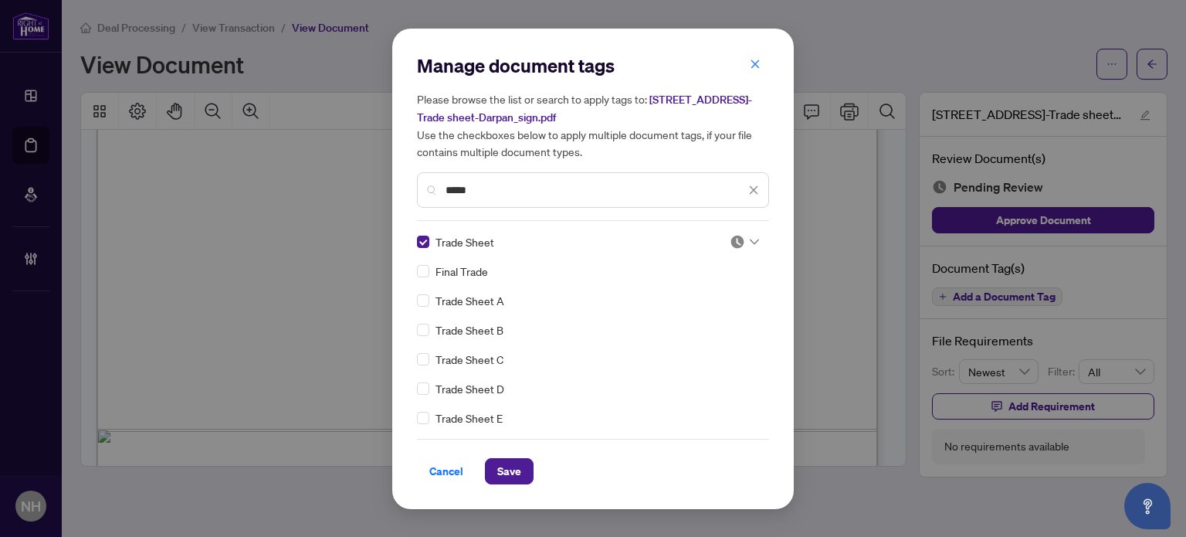
click at [733, 243] on img at bounding box center [737, 241] width 15 height 15
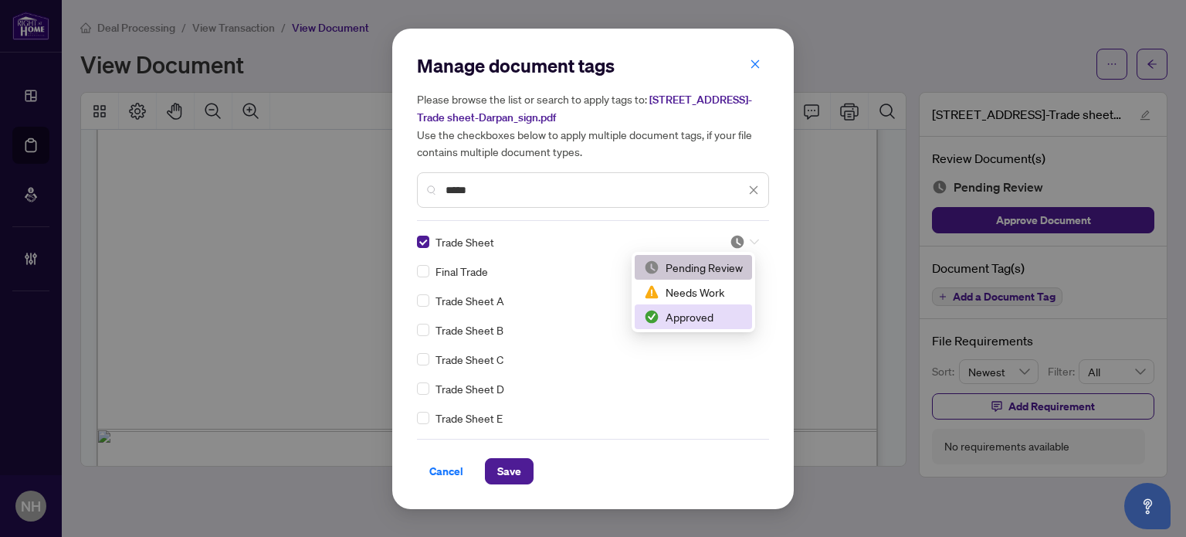
click at [707, 310] on div "Approved" at bounding box center [693, 316] width 99 height 17
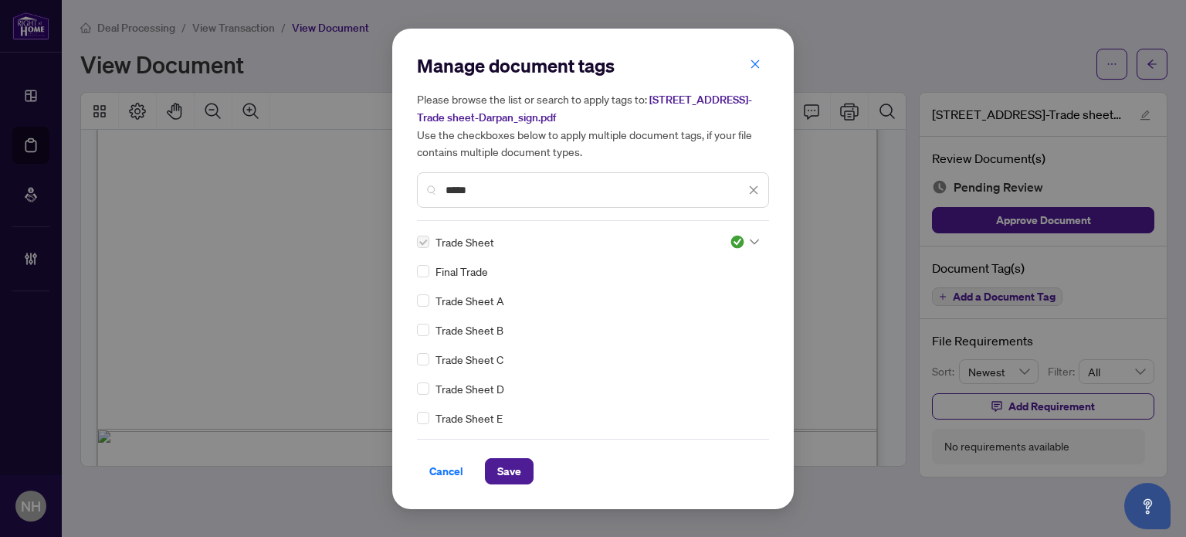
drag, startPoint x: 482, startPoint y: 186, endPoint x: 372, endPoint y: 161, distance: 112.4
click at [372, 161] on div "Manage document tags Please browse the list or search to apply tags to: 166 Ham…" at bounding box center [593, 268] width 1186 height 537
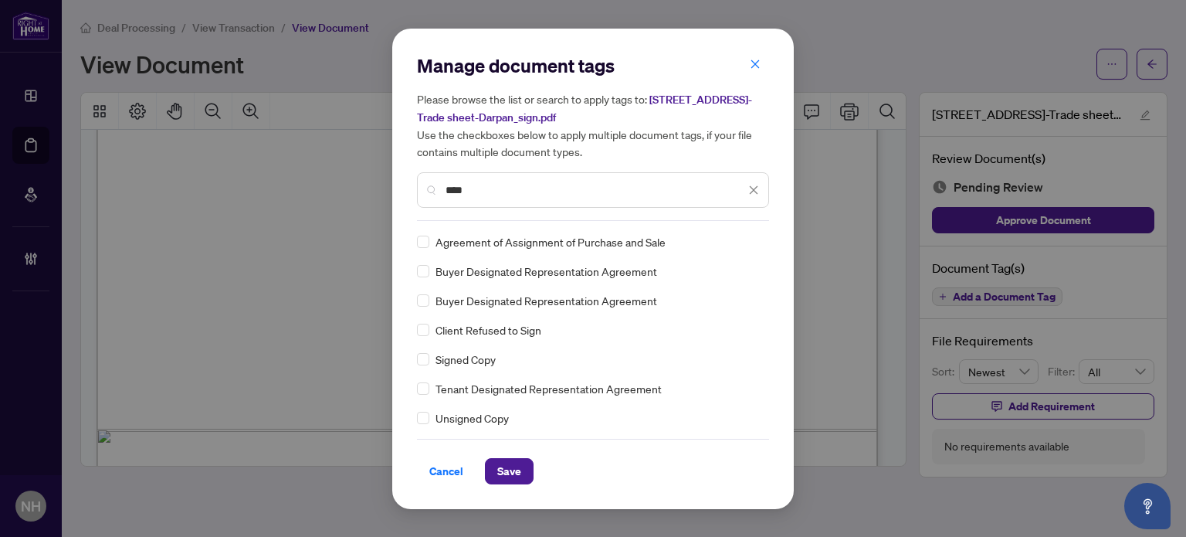
type input "****"
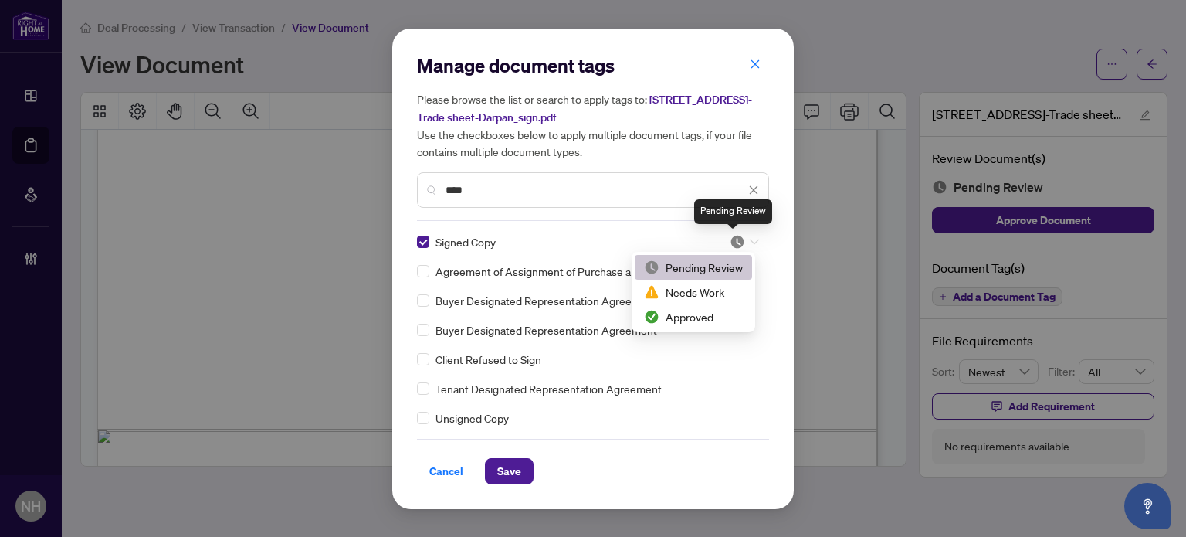
click at [733, 242] on img at bounding box center [737, 241] width 15 height 15
click at [683, 317] on div "Approved" at bounding box center [693, 316] width 99 height 17
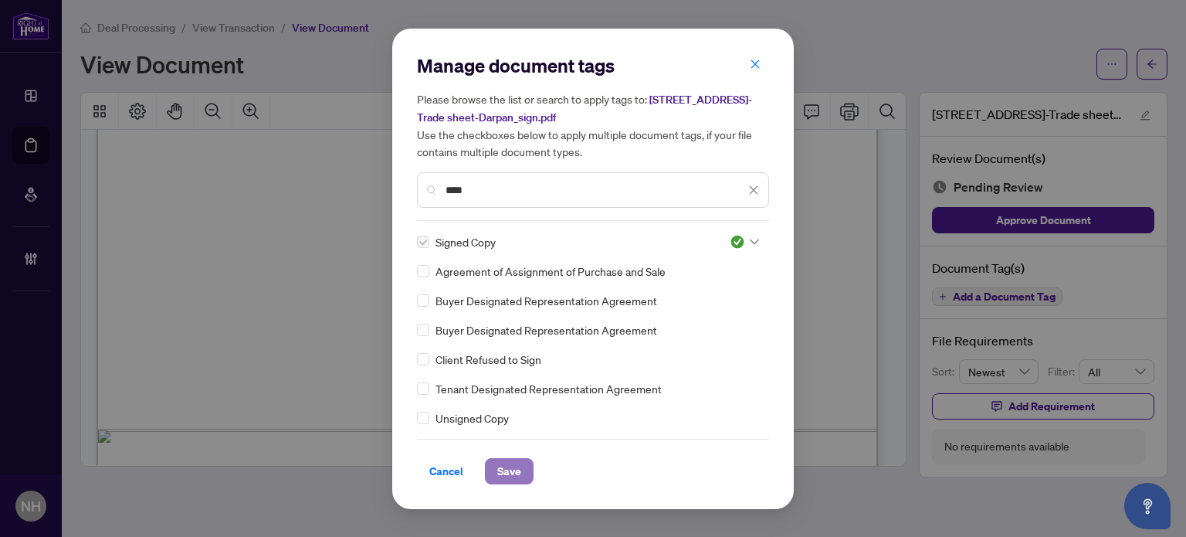
click at [498, 459] on span "Save" at bounding box center [509, 471] width 24 height 25
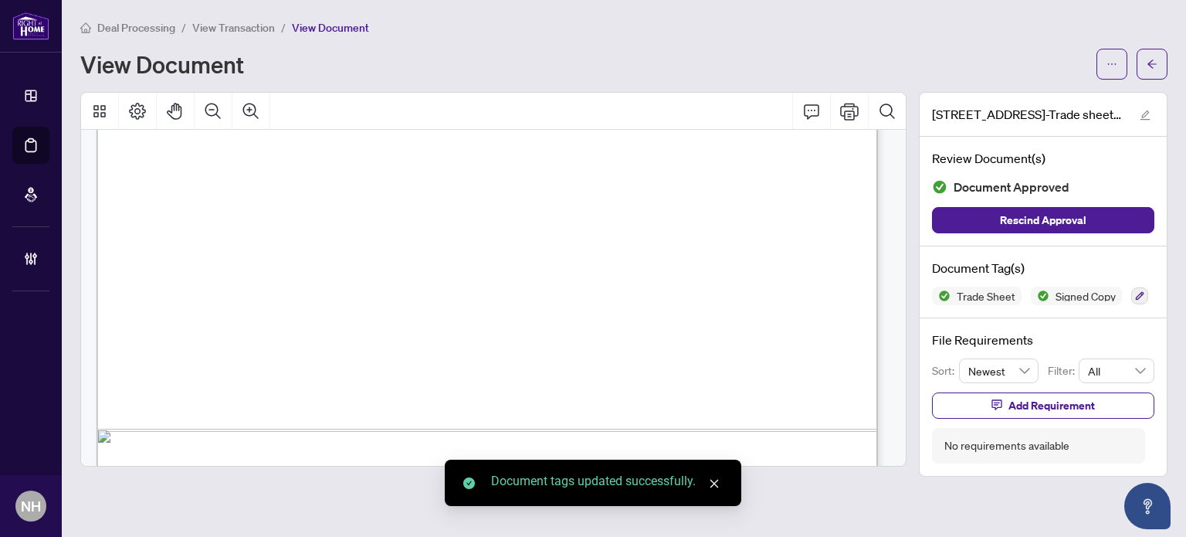
click at [233, 23] on span "View Transaction" at bounding box center [233, 28] width 83 height 14
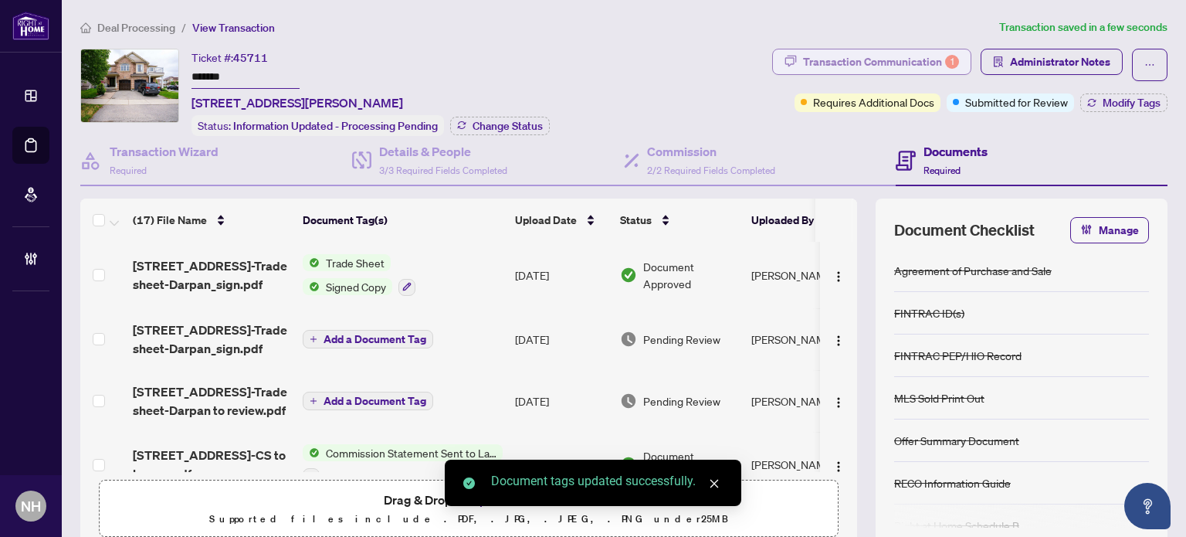
click at [911, 62] on div "Transaction Communication 1" at bounding box center [881, 61] width 156 height 25
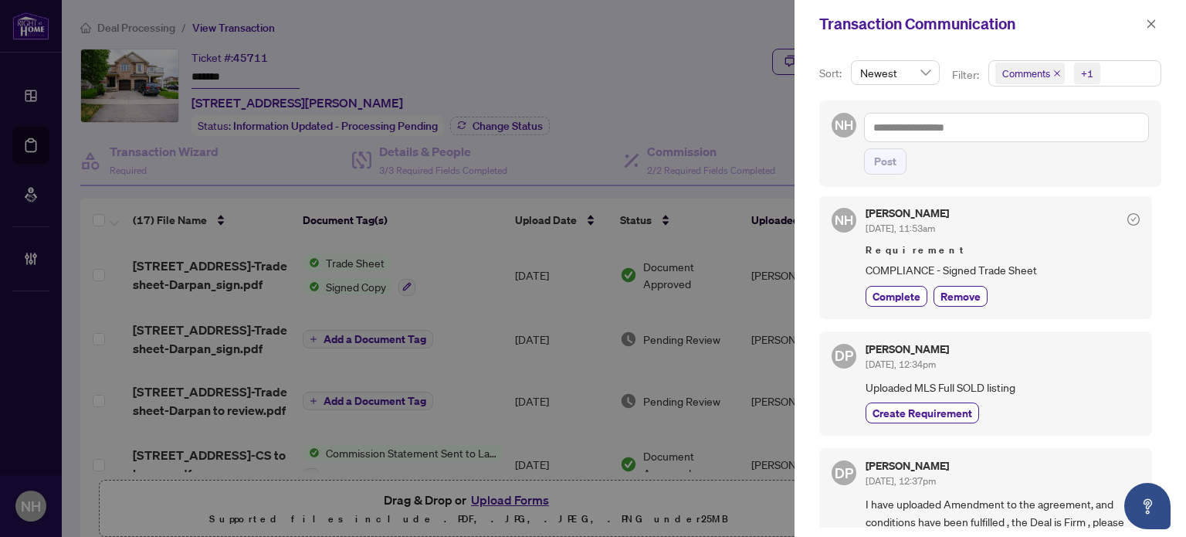
scroll to position [618, 0]
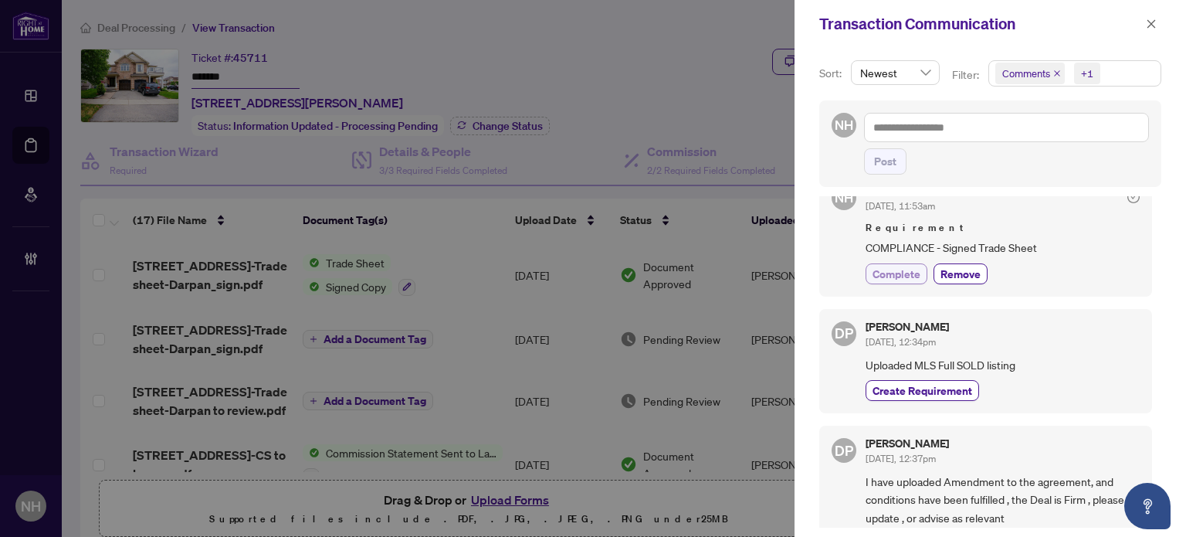
click at [897, 268] on span "Complete" at bounding box center [897, 274] width 48 height 16
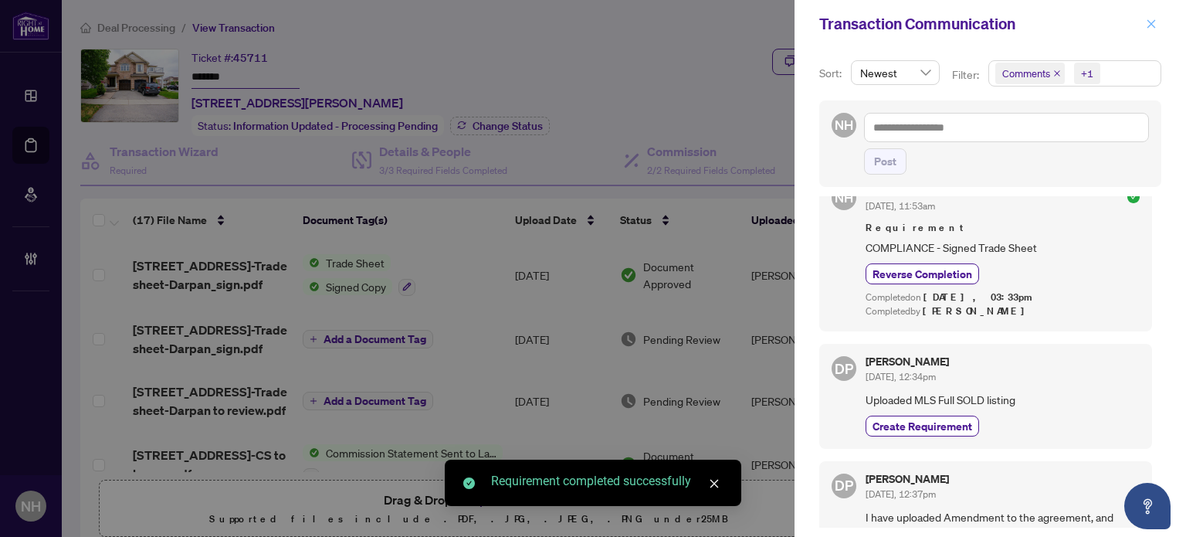
click at [1145, 27] on button "button" at bounding box center [1151, 24] width 20 height 19
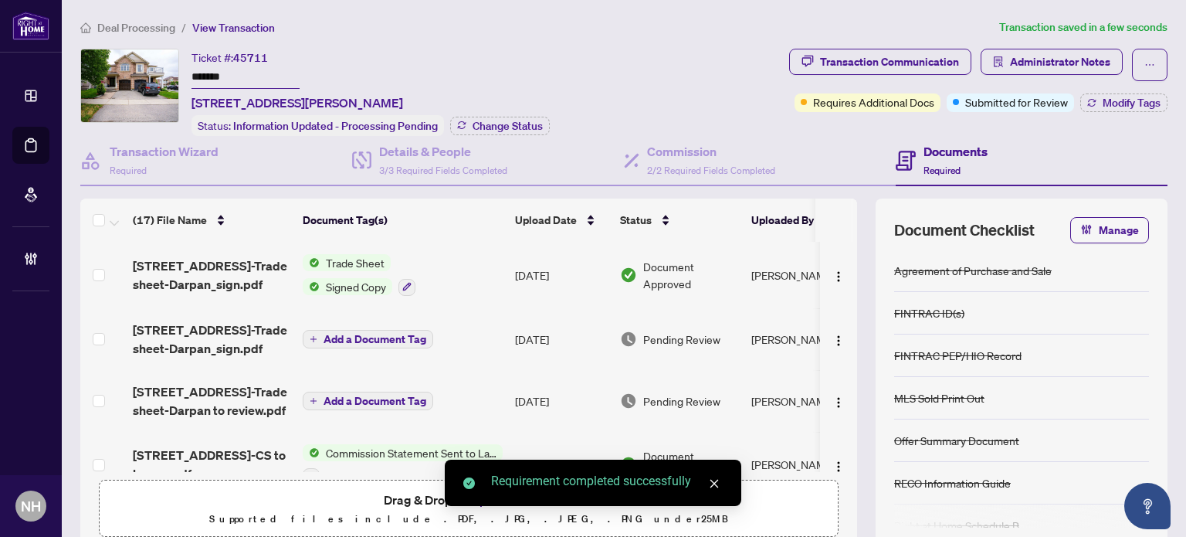
click at [1109, 117] on div "Transaction Communication Administrator Notes Requires Additional Docs Submitte…" at bounding box center [978, 92] width 385 height 87
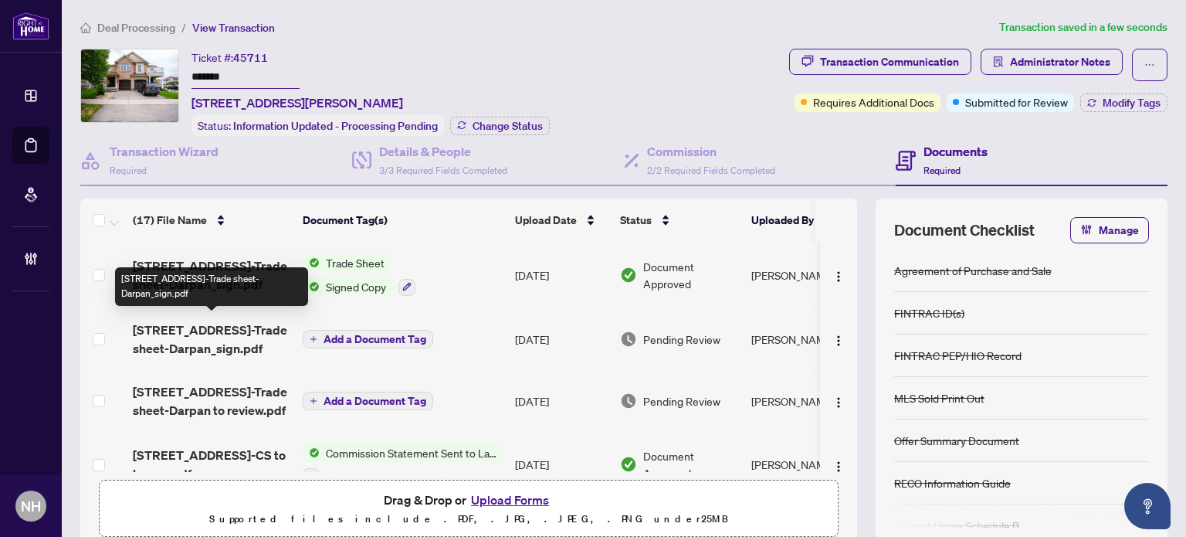
click at [232, 331] on span "166 Hampshire Way-Trade sheet-Darpan_sign.pdf" at bounding box center [212, 339] width 158 height 37
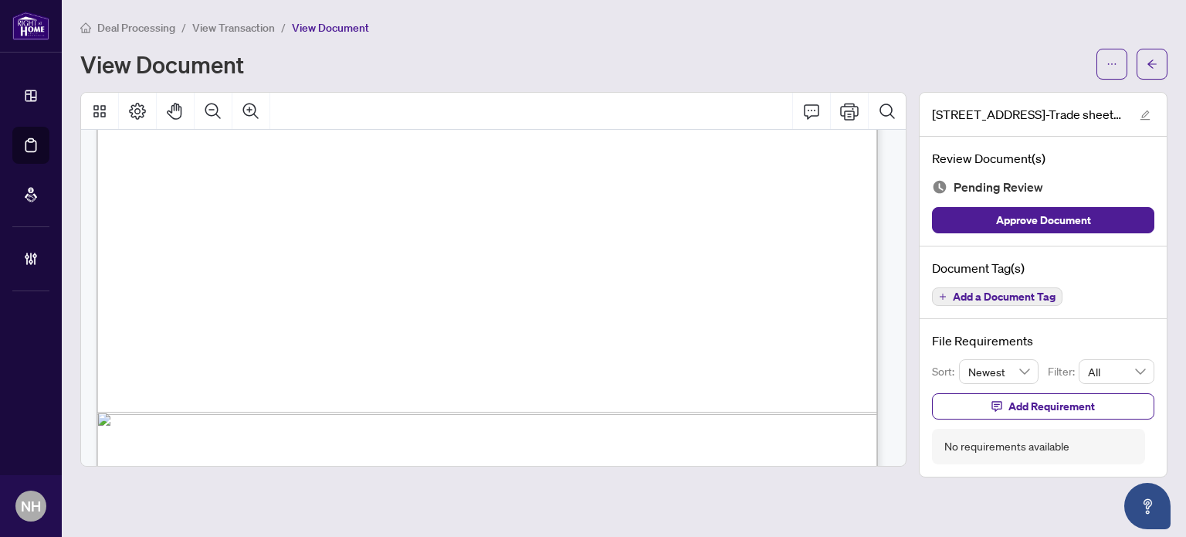
scroll to position [1742, 0]
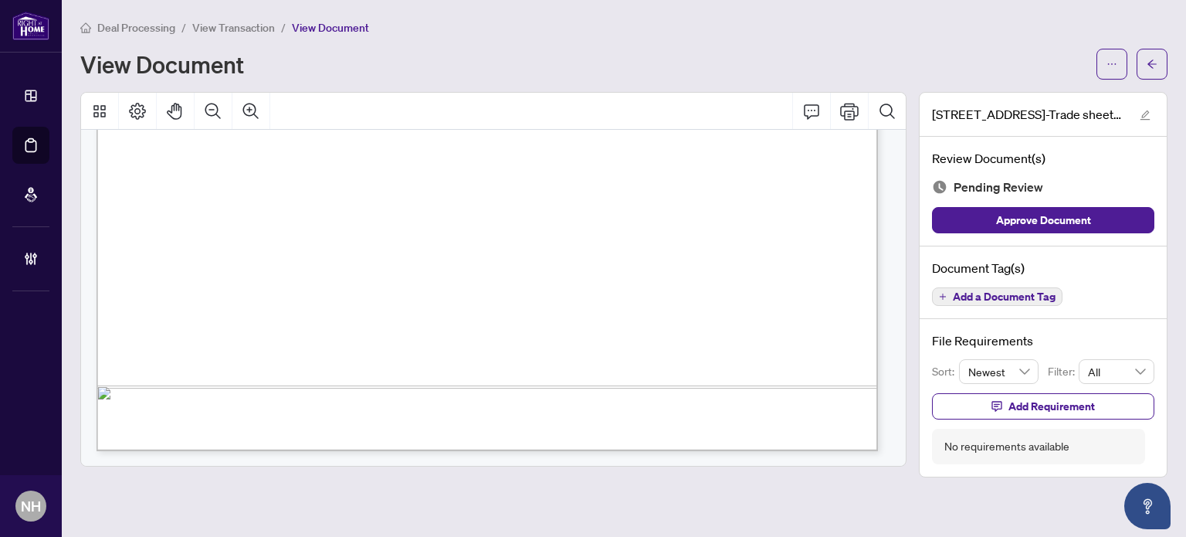
click at [219, 21] on span "View Transaction" at bounding box center [233, 28] width 83 height 14
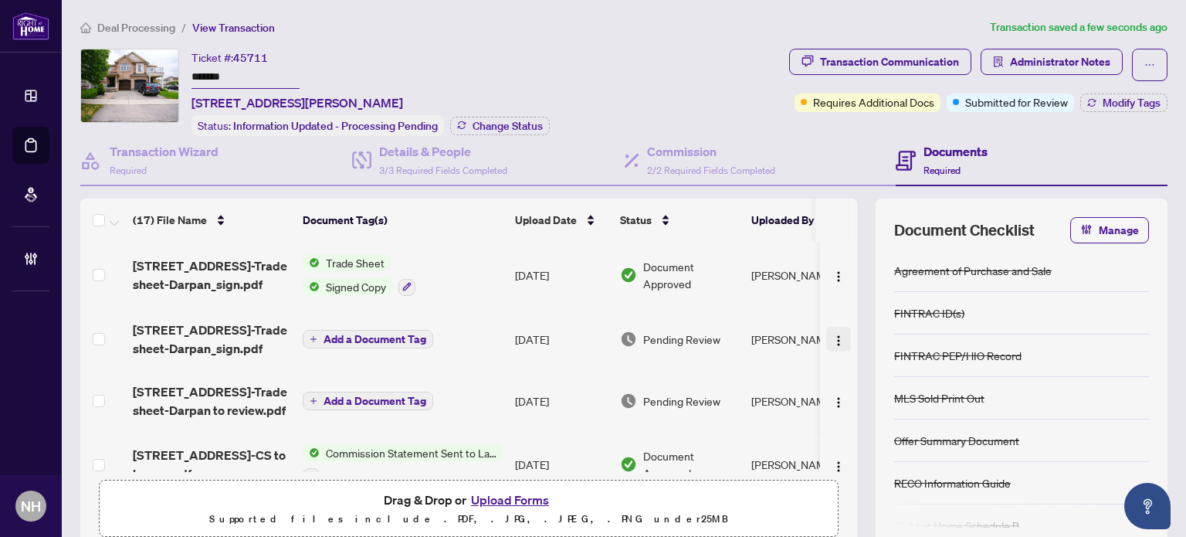
click at [833, 340] on img "button" at bounding box center [839, 340] width 12 height 12
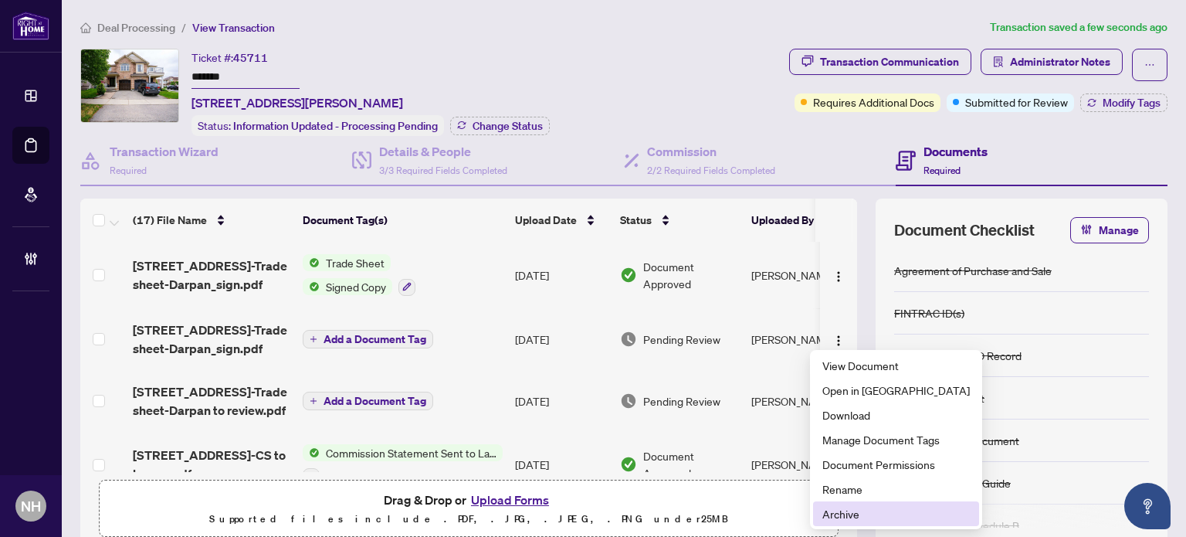
click at [841, 512] on span "Archive" at bounding box center [897, 513] width 148 height 17
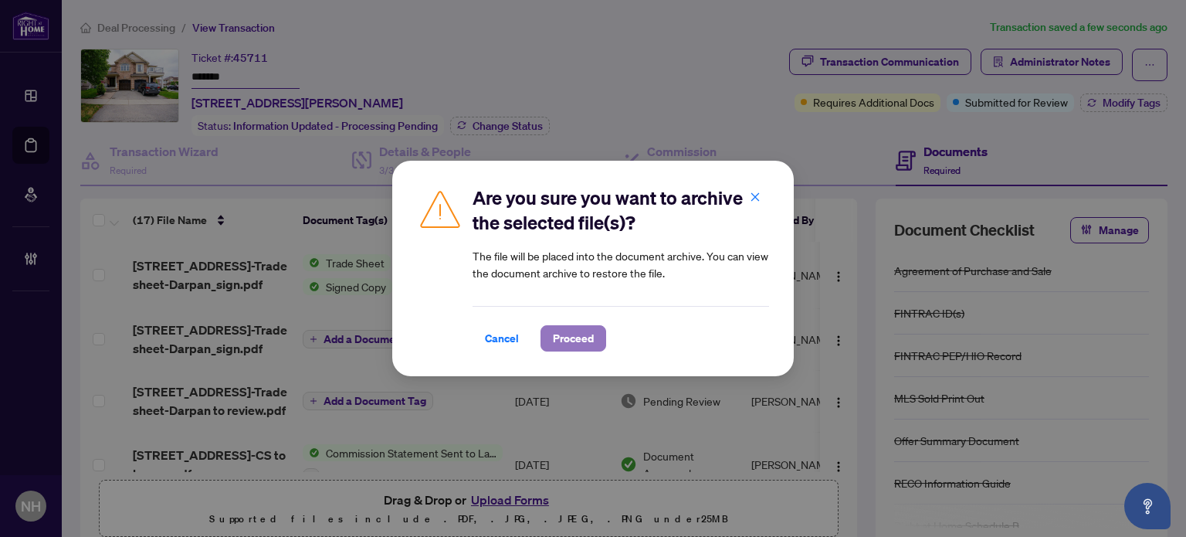
click at [569, 340] on span "Proceed" at bounding box center [573, 338] width 41 height 25
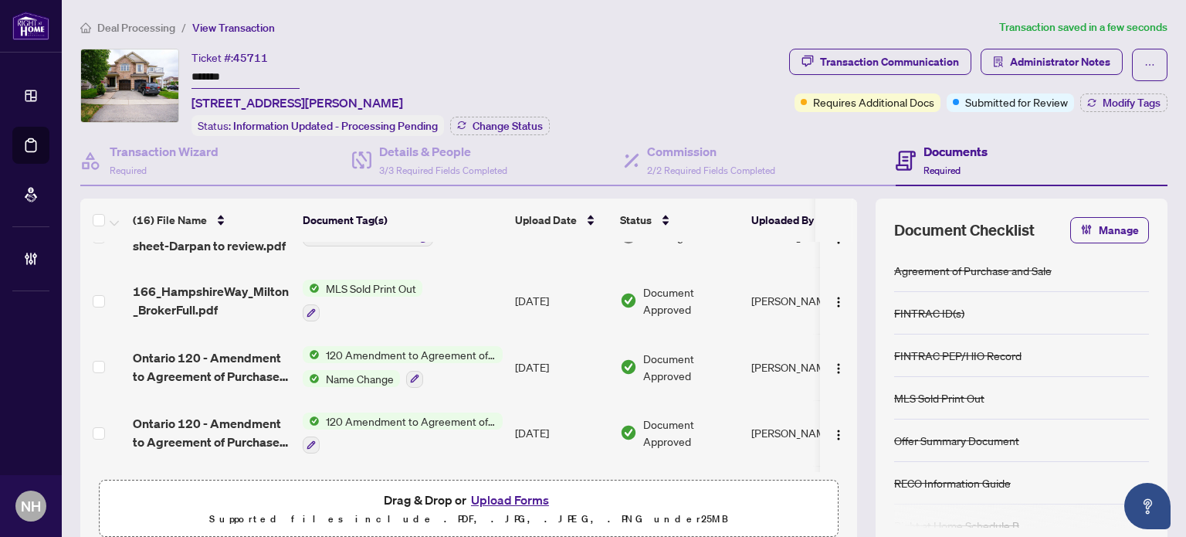
scroll to position [105, 0]
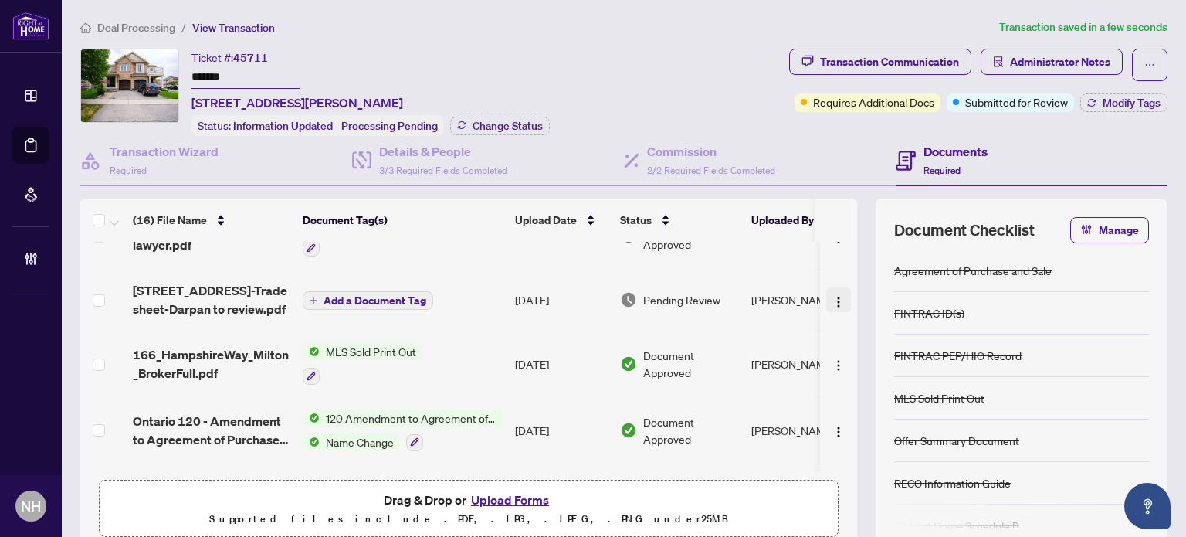
click at [833, 296] on img "button" at bounding box center [839, 302] width 12 height 12
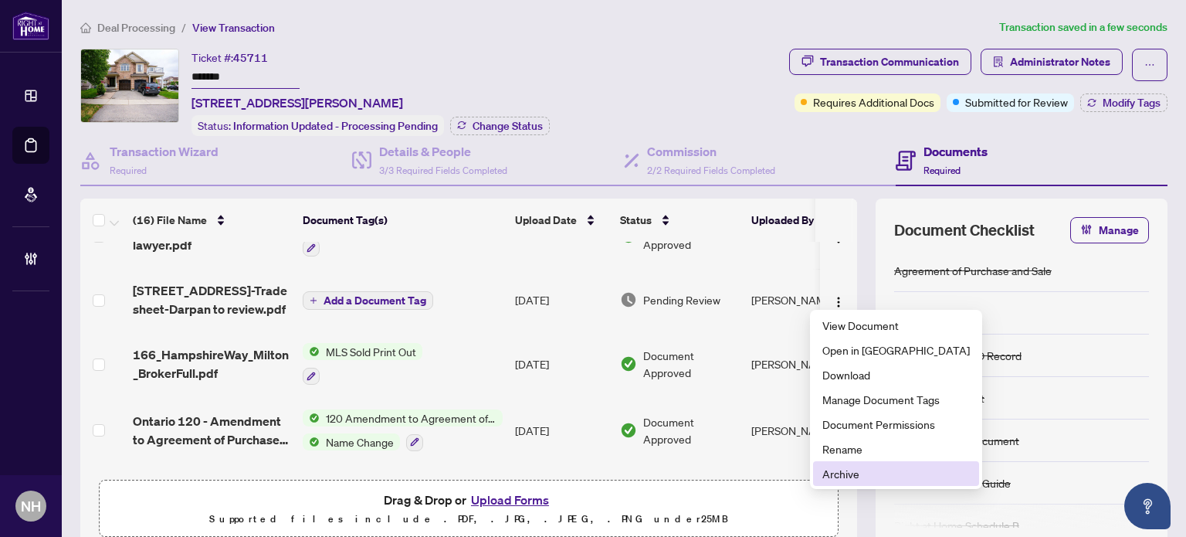
click at [836, 473] on span "Archive" at bounding box center [897, 473] width 148 height 17
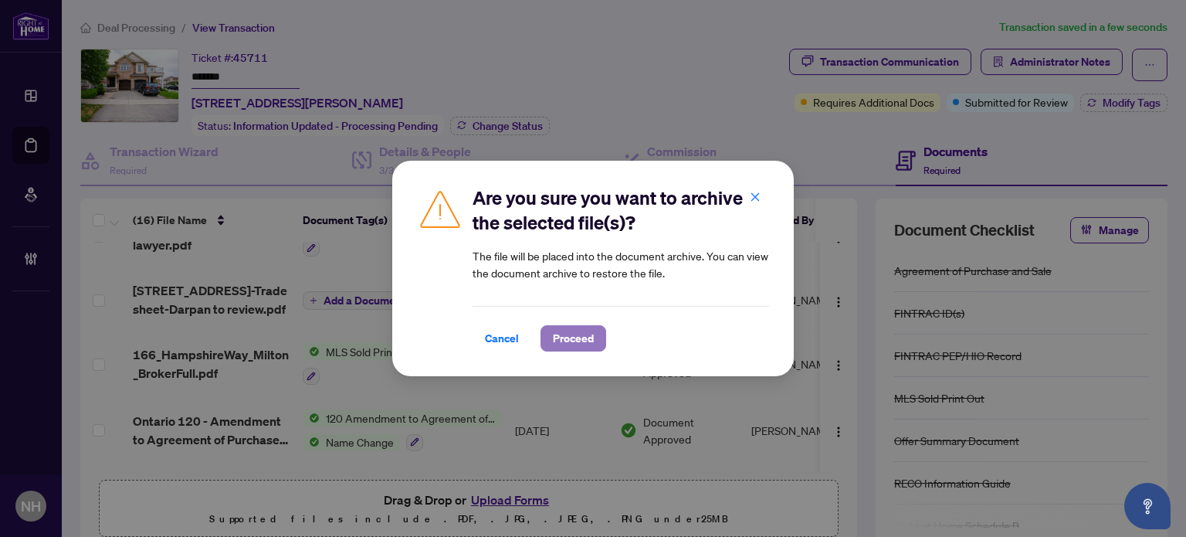
click at [570, 348] on span "Proceed" at bounding box center [573, 338] width 41 height 25
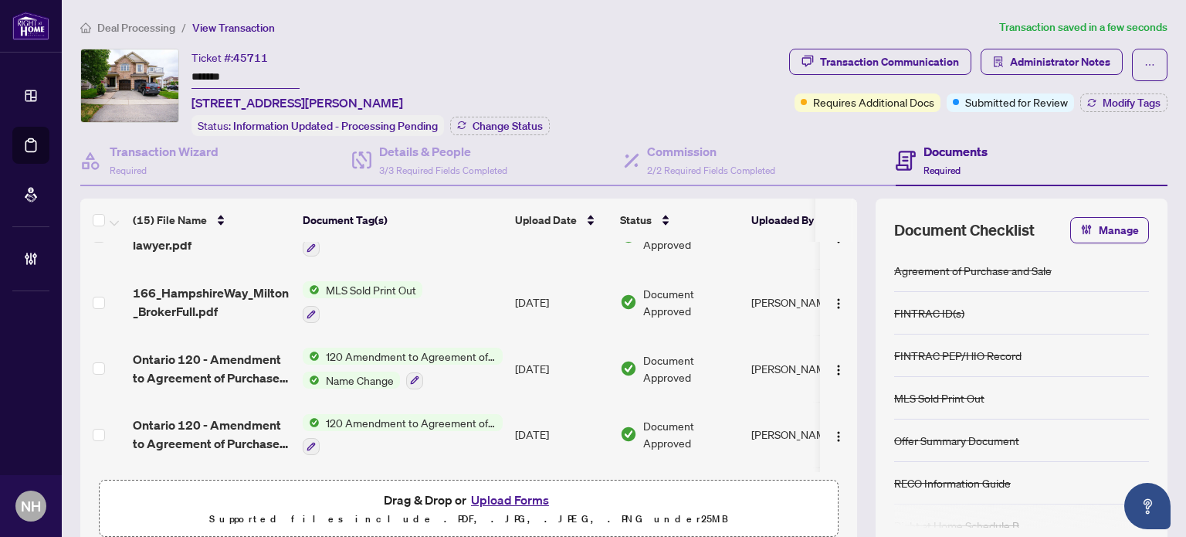
scroll to position [0, 0]
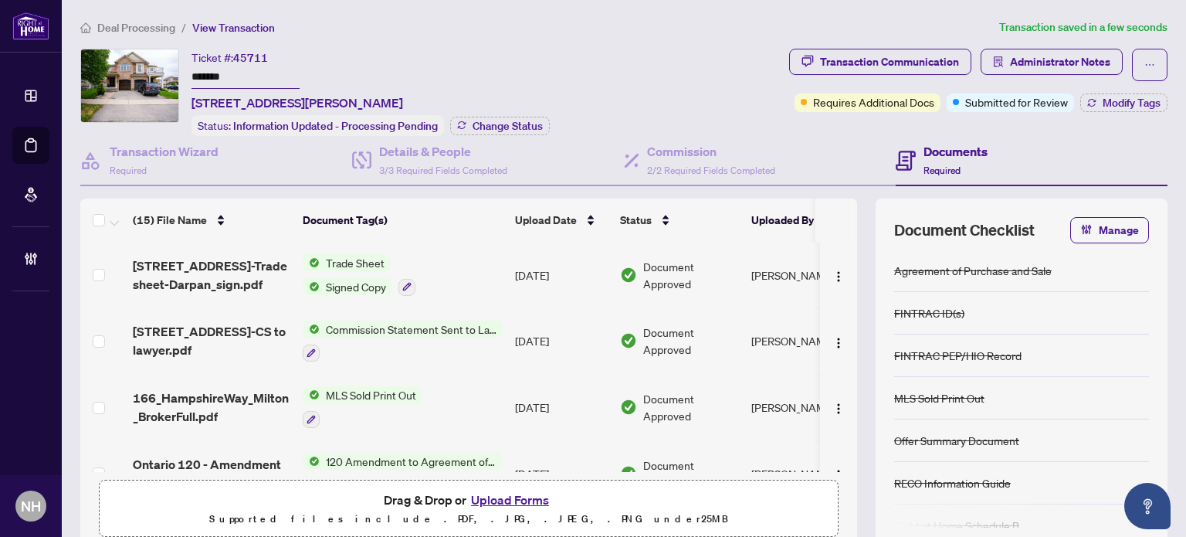
click at [180, 266] on span "166 Hampshire Way-Trade sheet-Darpan_sign.pdf" at bounding box center [212, 274] width 158 height 37
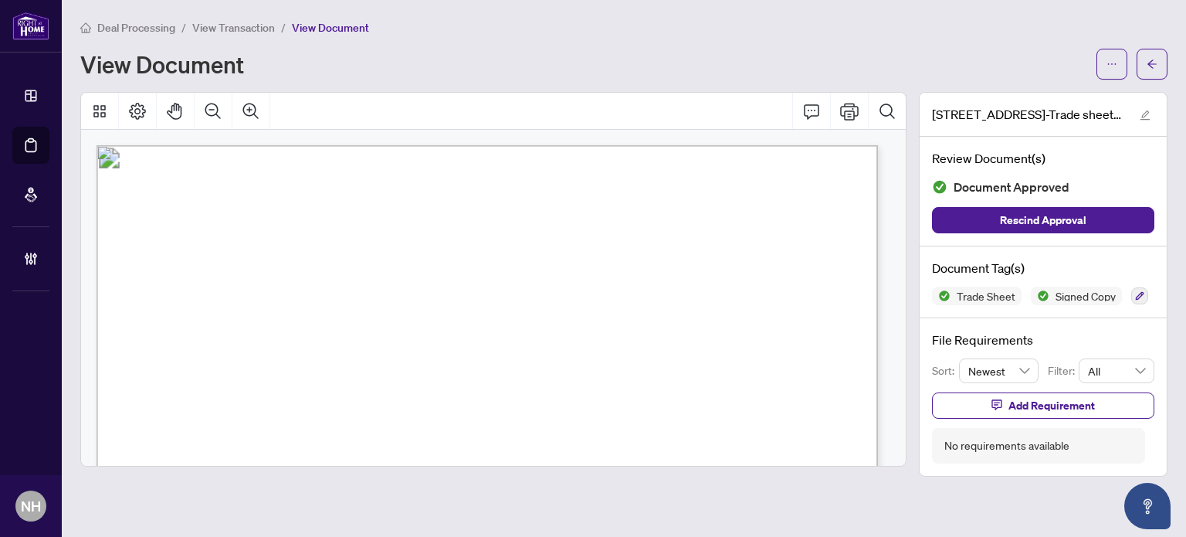
click at [253, 30] on span "View Transaction" at bounding box center [233, 28] width 83 height 14
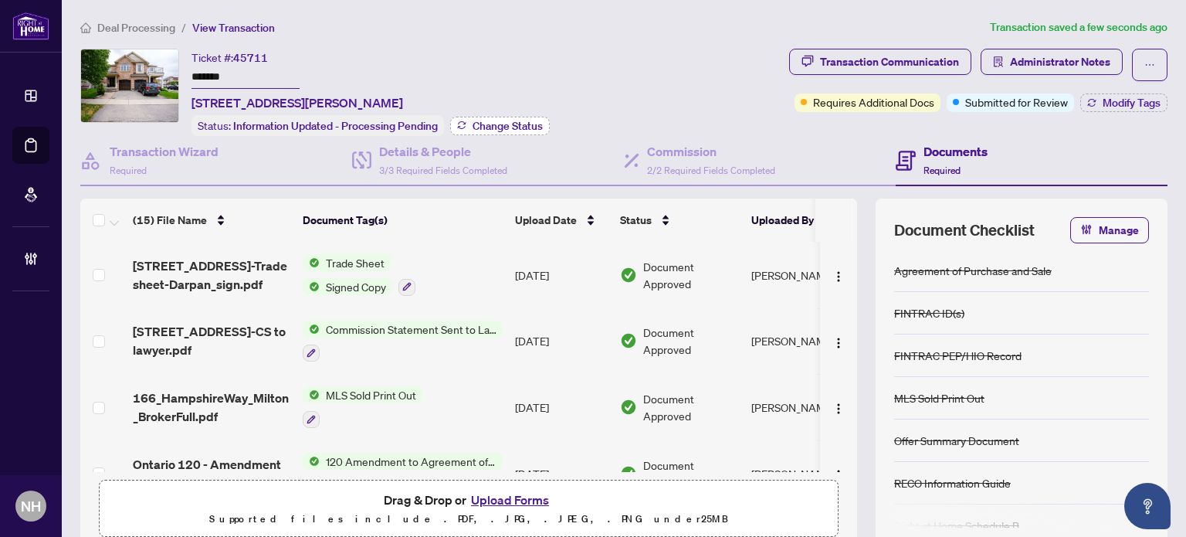
click at [480, 124] on span "Change Status" at bounding box center [508, 125] width 70 height 11
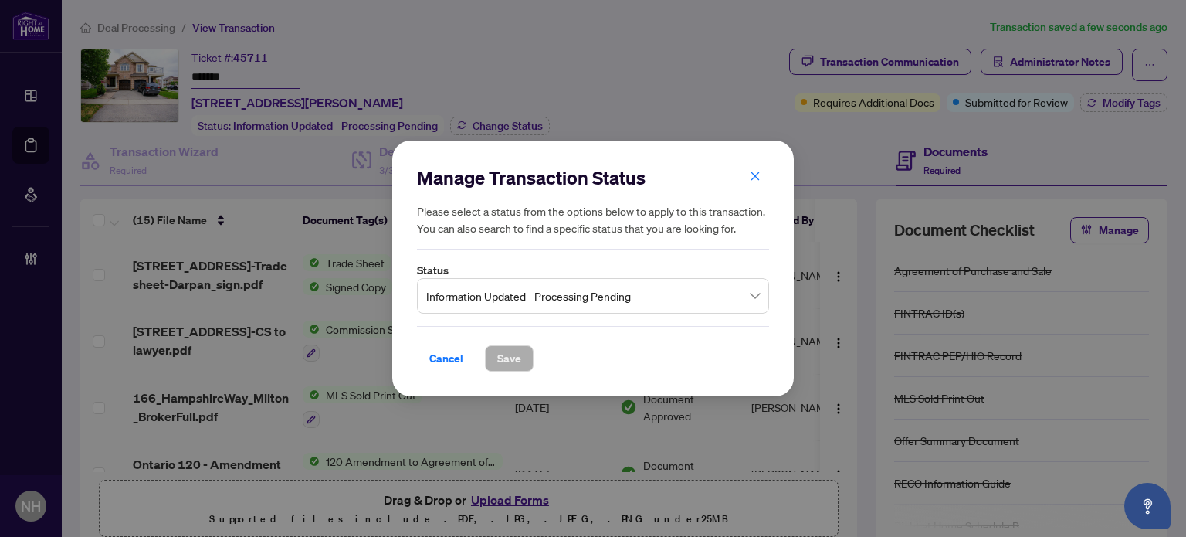
click at [483, 300] on span "Information Updated - Processing Pending" at bounding box center [593, 295] width 334 height 29
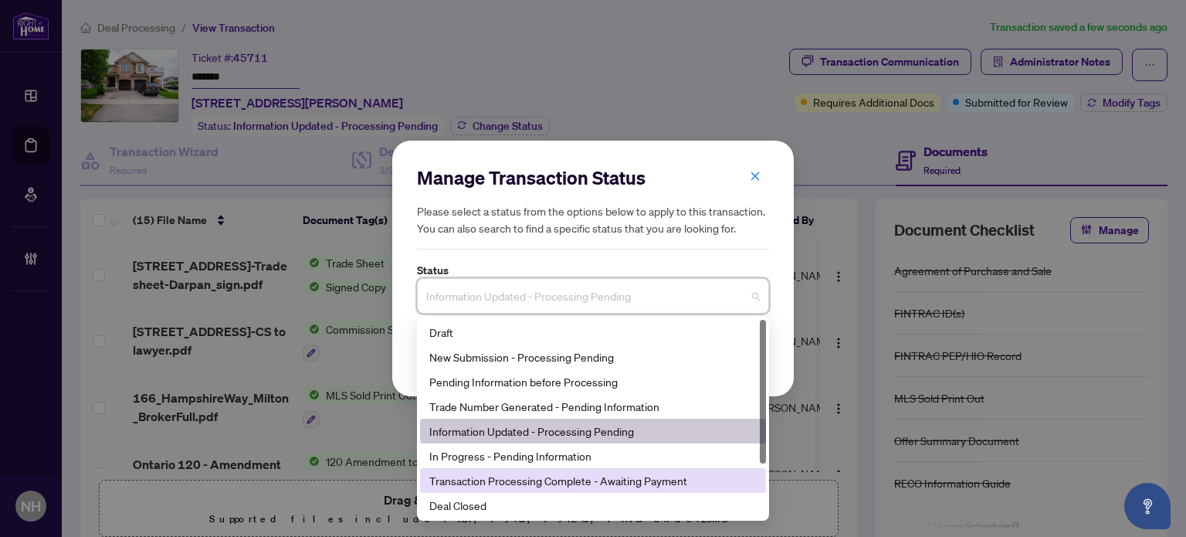
click at [524, 474] on div "Transaction Processing Complete - Awaiting Payment" at bounding box center [592, 480] width 327 height 17
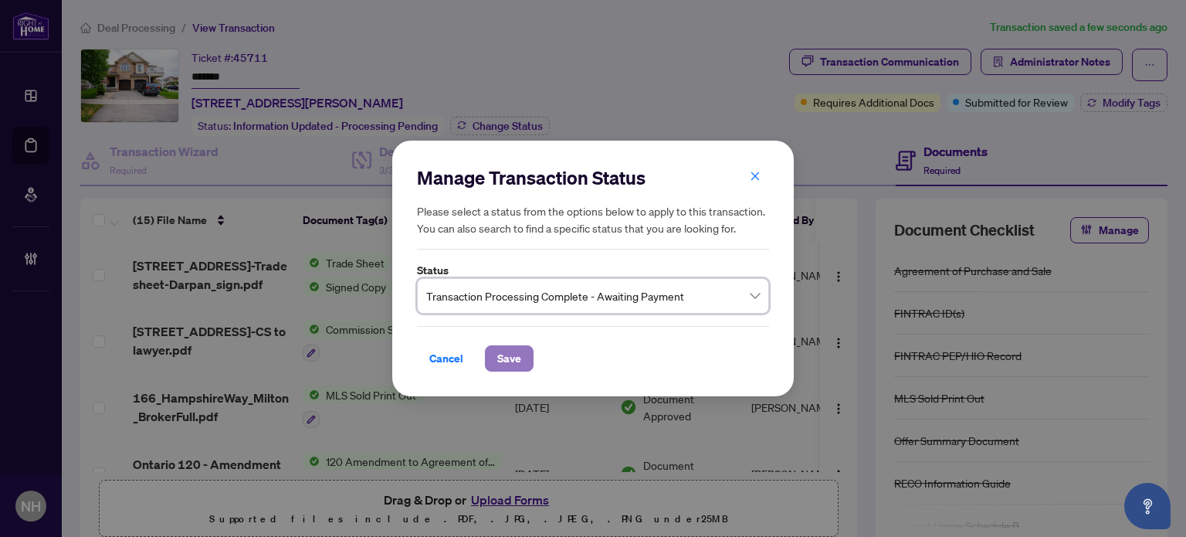
click at [508, 354] on span "Save" at bounding box center [509, 358] width 24 height 25
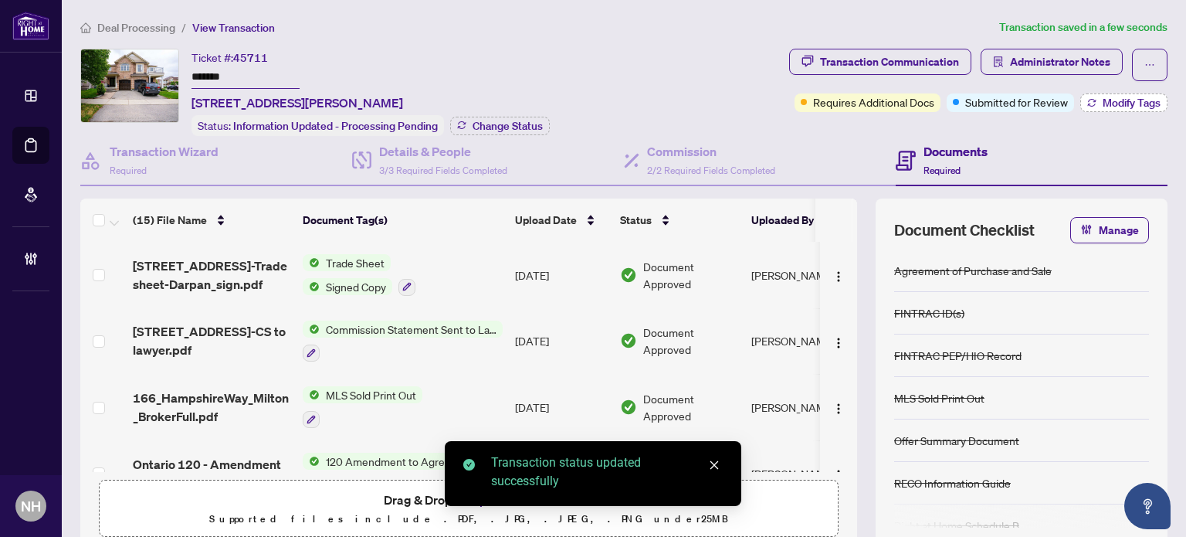
click at [1103, 102] on span "Modify Tags" at bounding box center [1132, 102] width 58 height 11
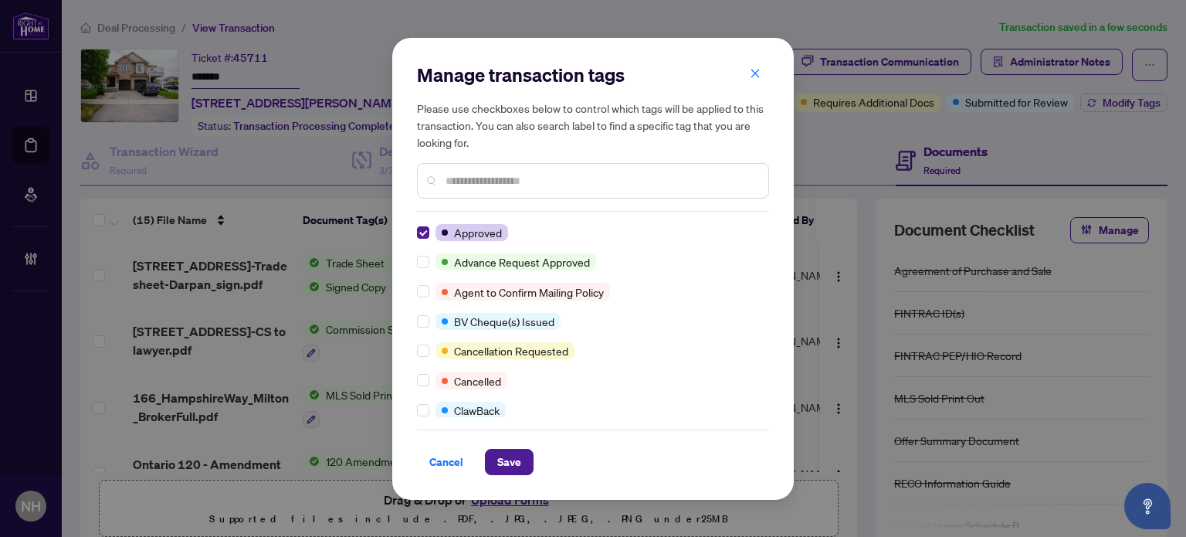
click at [463, 184] on input "text" at bounding box center [601, 180] width 310 height 17
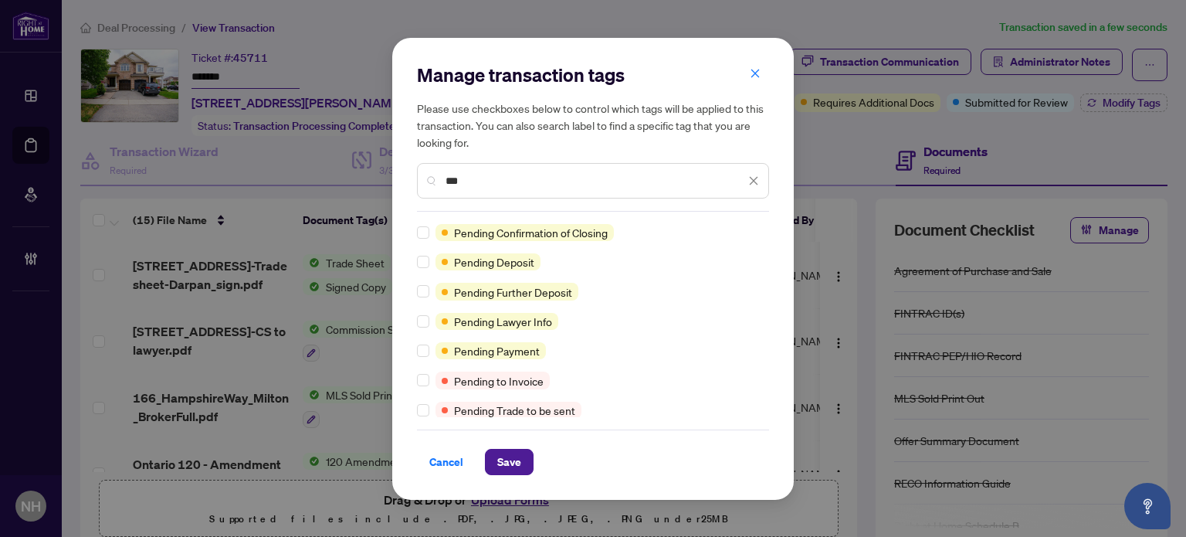
type input "***"
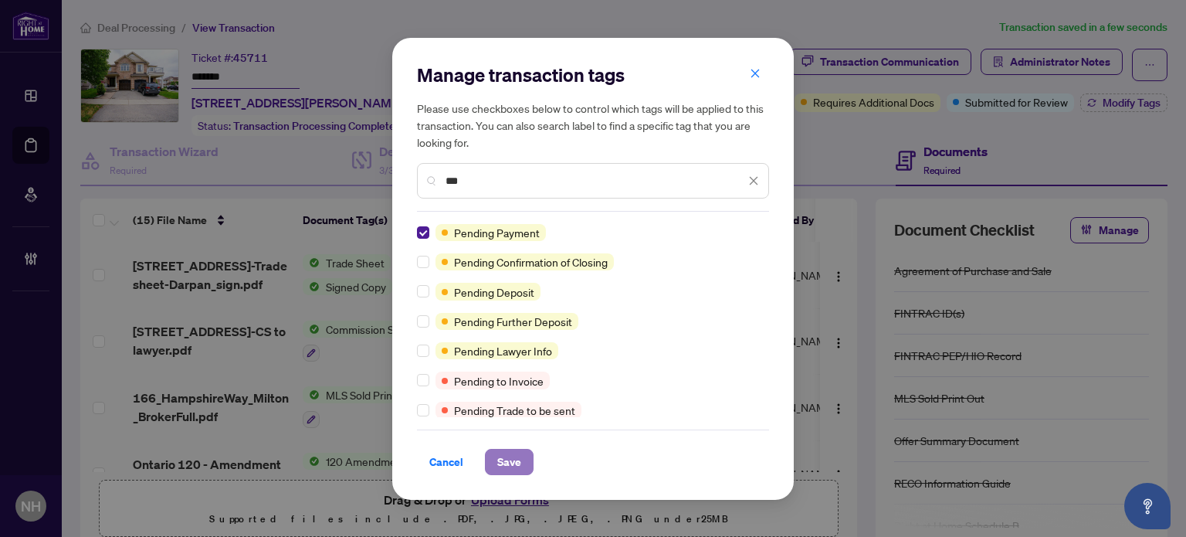
click at [509, 461] on span "Save" at bounding box center [509, 461] width 24 height 25
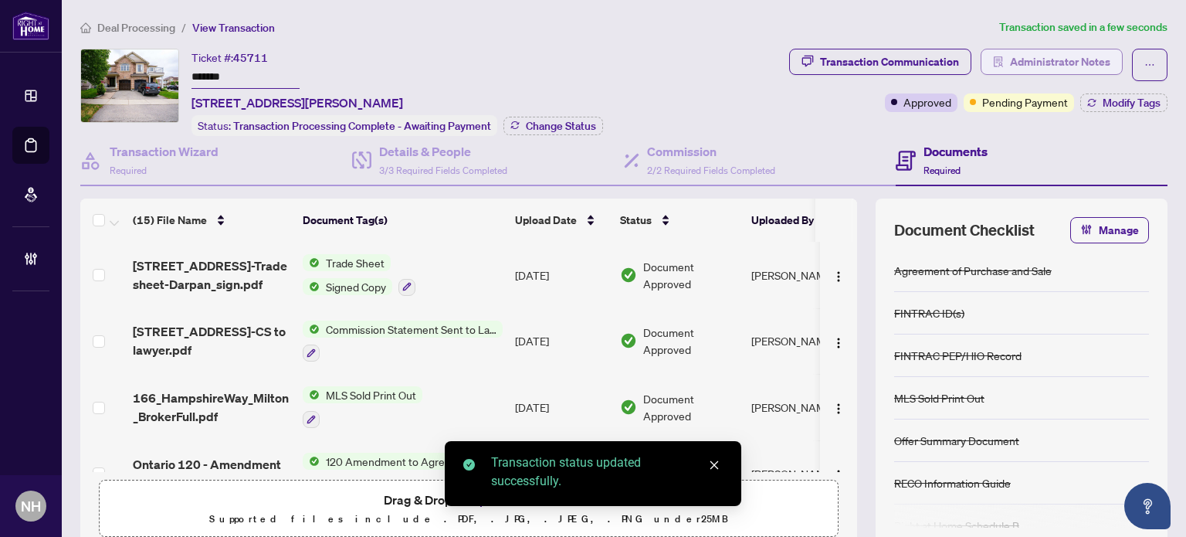
click at [1029, 58] on span "Administrator Notes" at bounding box center [1060, 61] width 100 height 25
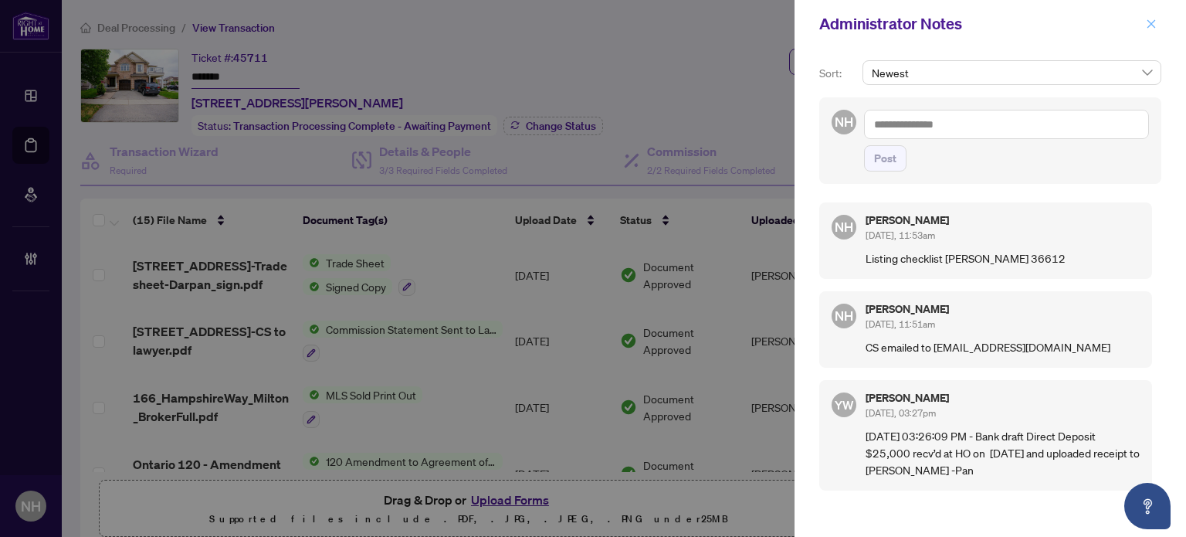
click at [1145, 26] on button "button" at bounding box center [1151, 24] width 20 height 19
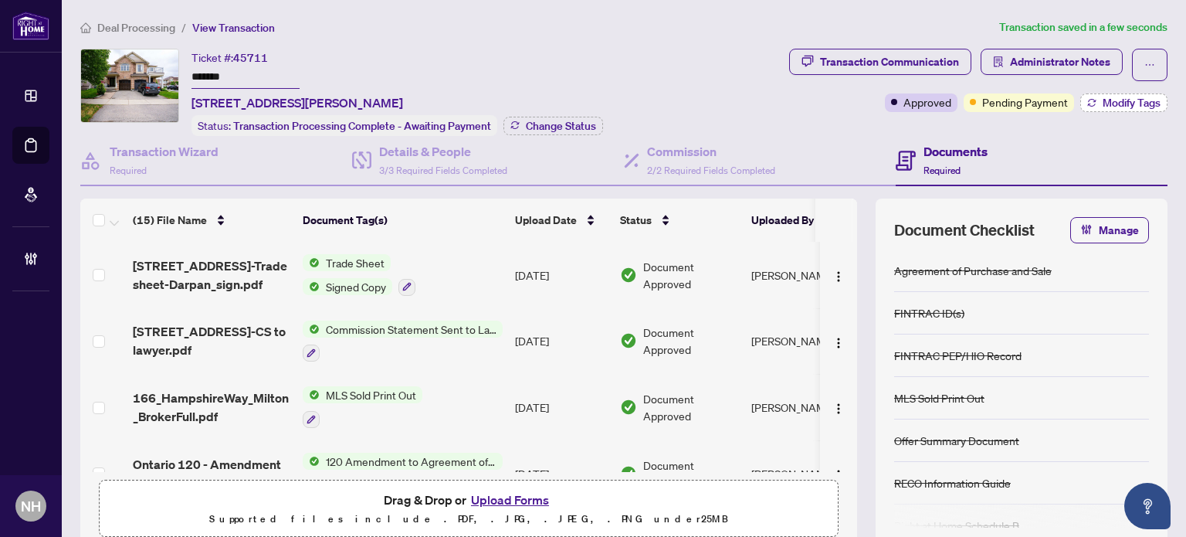
click at [1113, 101] on span "Modify Tags" at bounding box center [1132, 102] width 58 height 11
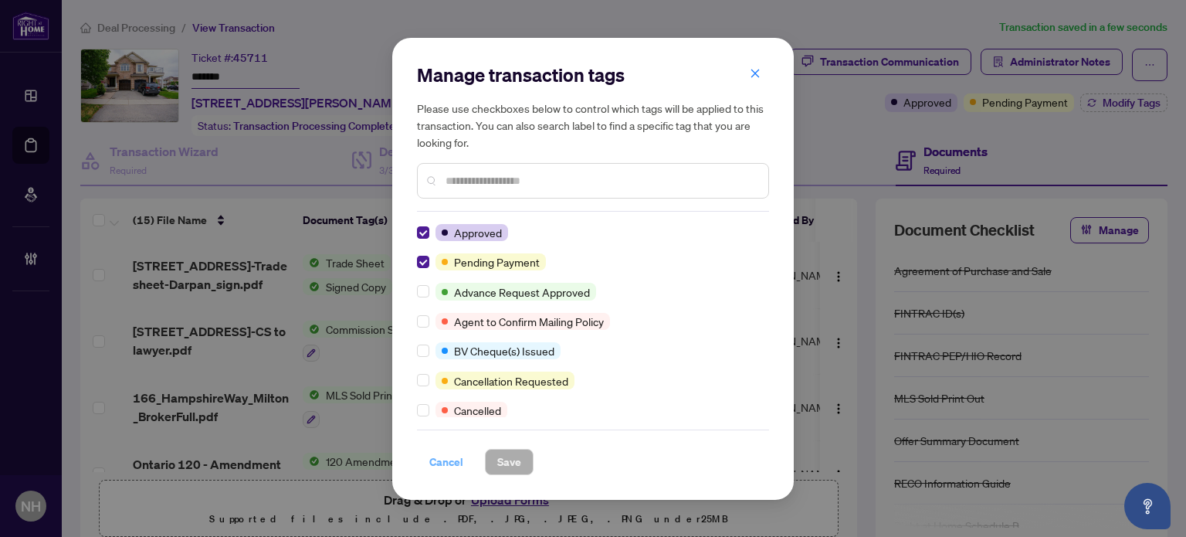
click at [451, 461] on span "Cancel" at bounding box center [446, 461] width 34 height 25
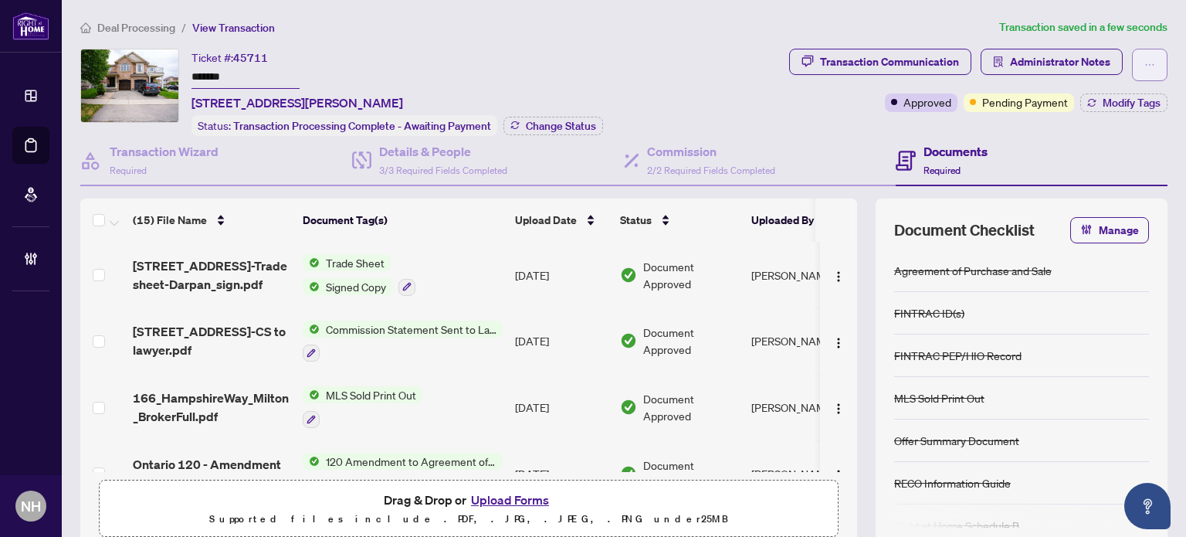
click at [1145, 57] on span "button" at bounding box center [1150, 65] width 11 height 25
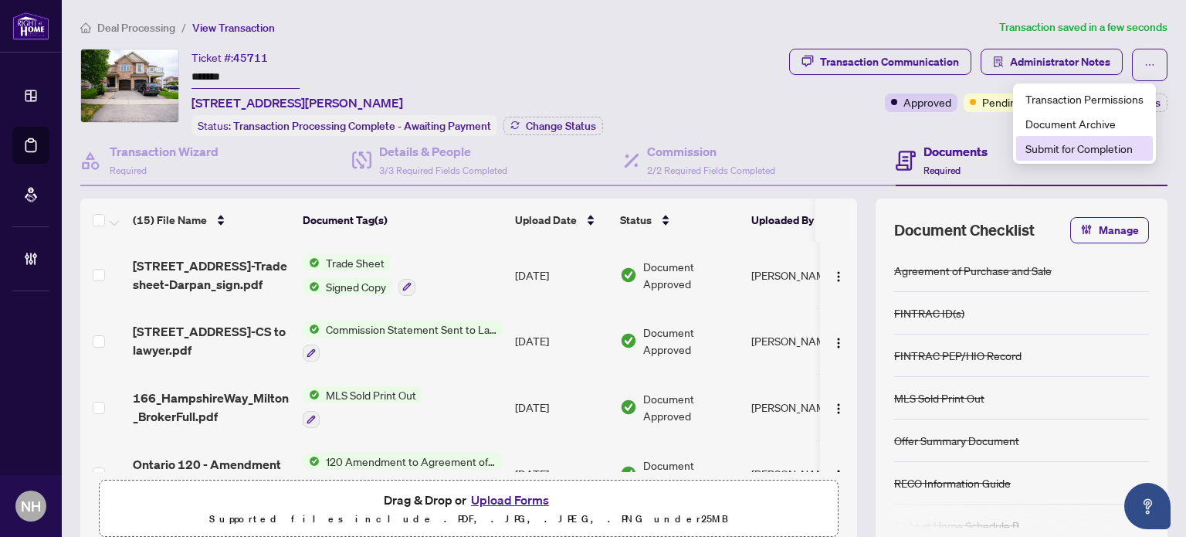
click at [1052, 144] on span "Submit for Completion" at bounding box center [1085, 148] width 118 height 17
type textarea "**********"
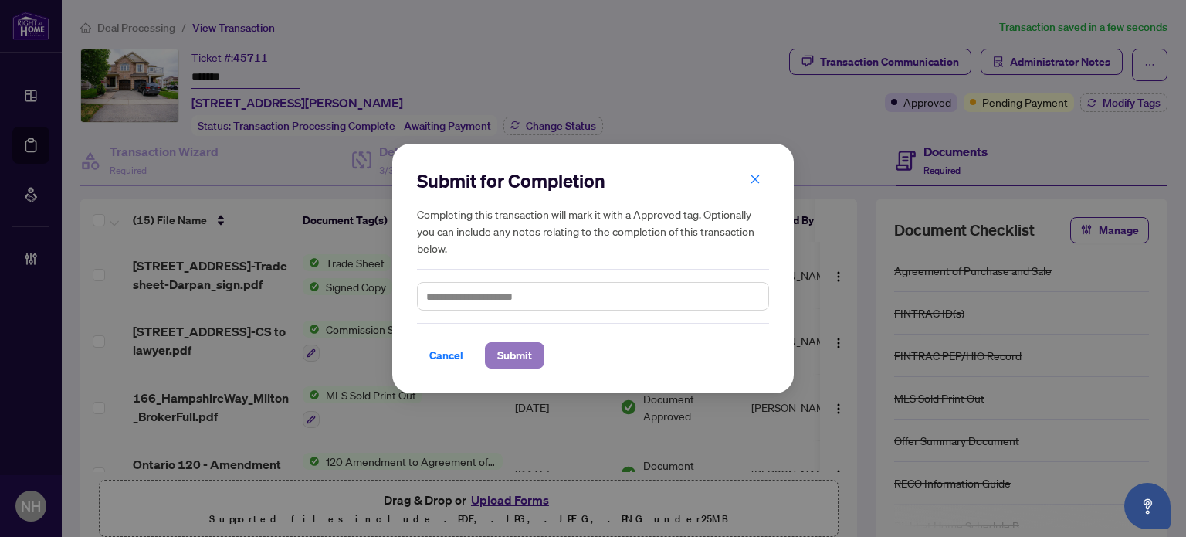
click at [485, 361] on button "Submit" at bounding box center [514, 355] width 59 height 26
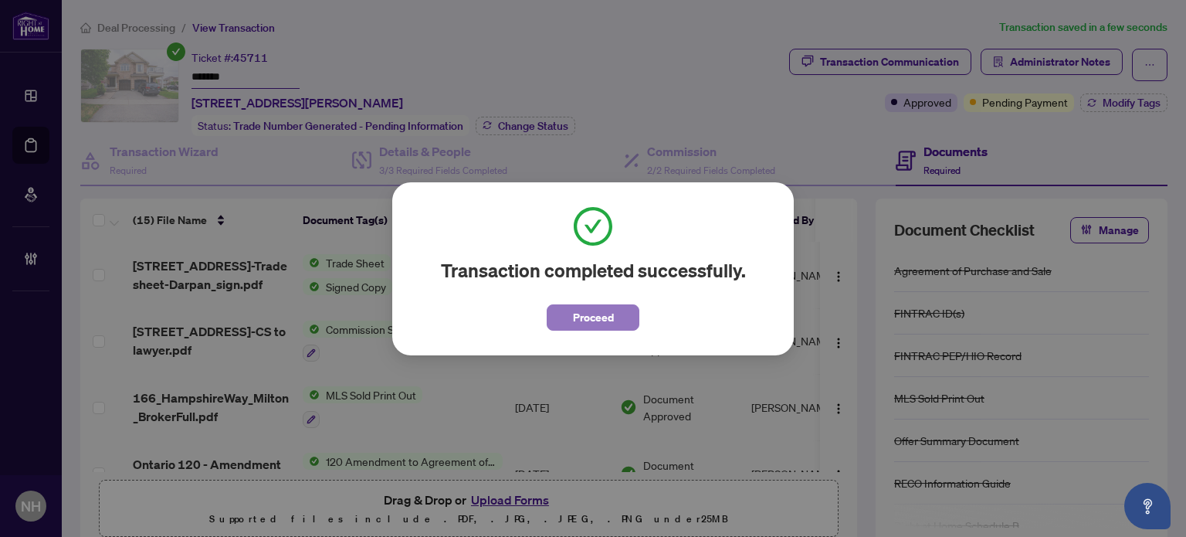
click at [596, 316] on span "Proceed" at bounding box center [593, 317] width 41 height 25
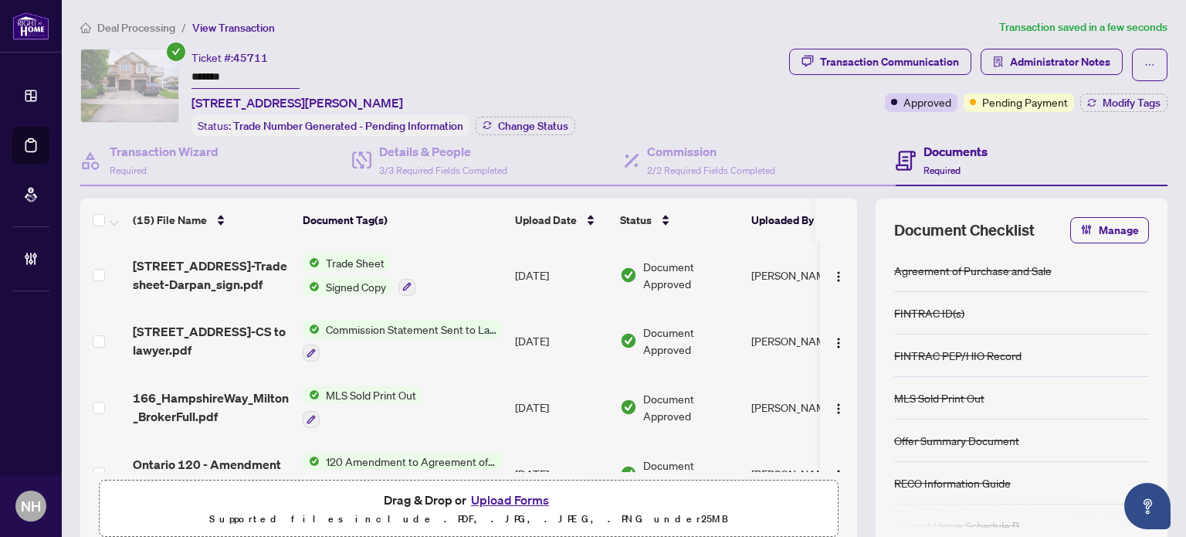
click at [142, 23] on span "Deal Processing" at bounding box center [136, 28] width 78 height 14
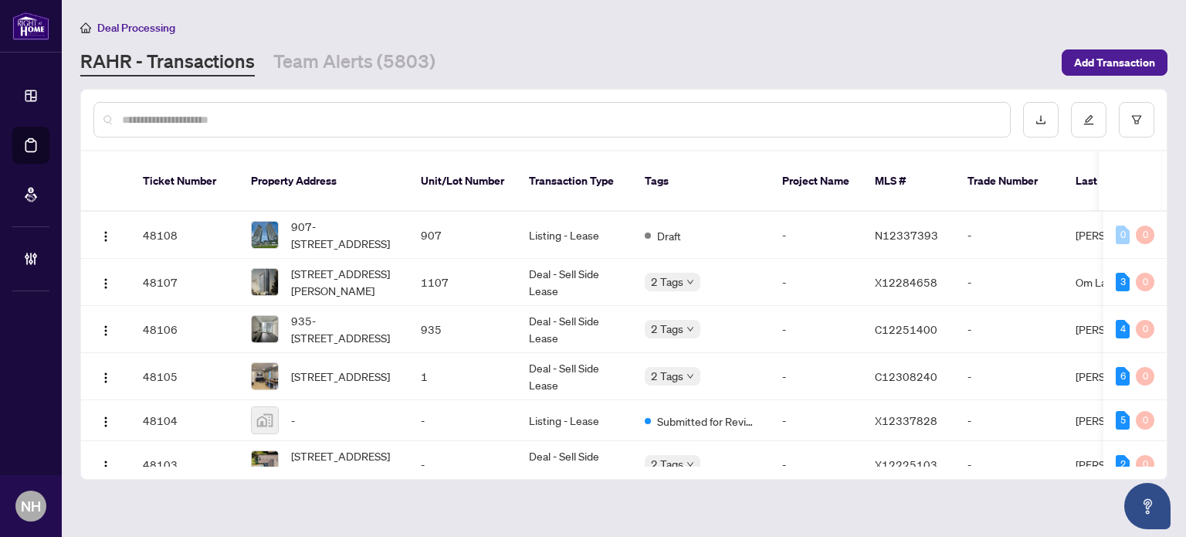
click at [180, 126] on input "text" at bounding box center [560, 119] width 876 height 17
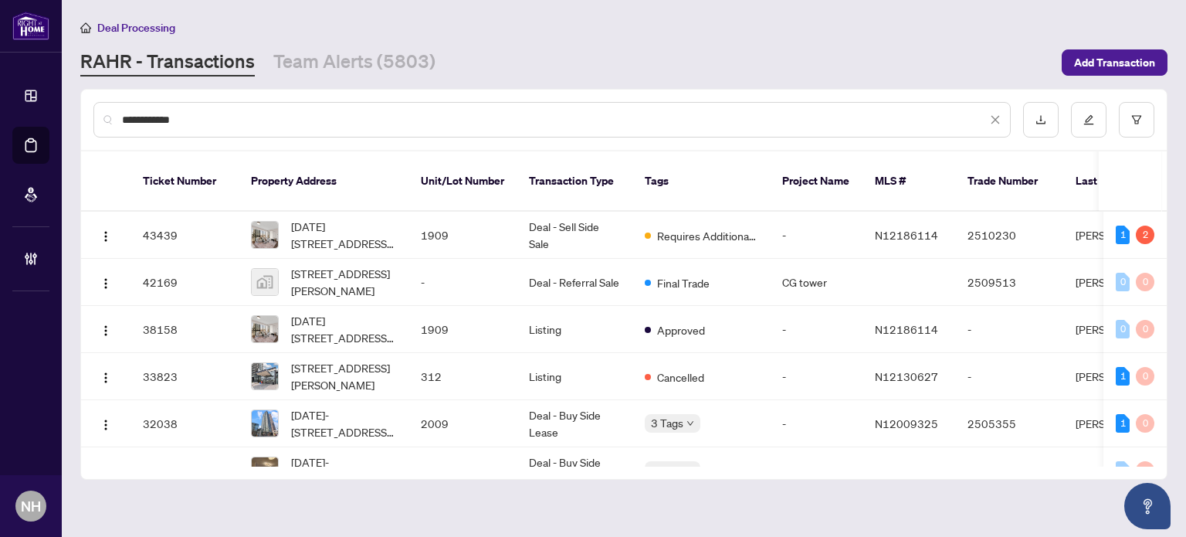
type input "**********"
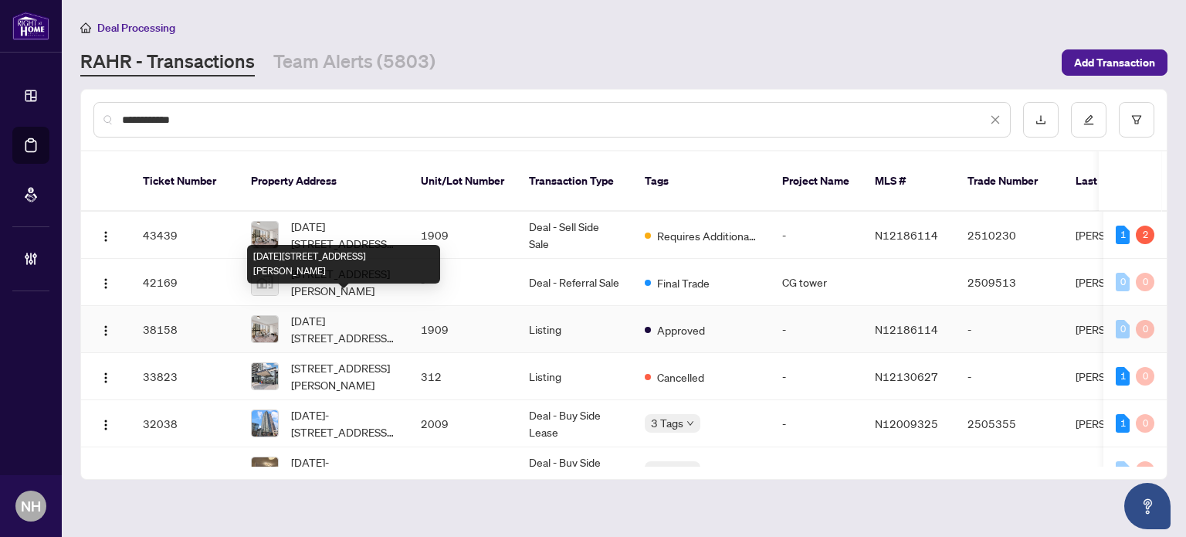
click at [351, 312] on span "[DATE][STREET_ADDRESS][PERSON_NAME]" at bounding box center [343, 329] width 105 height 34
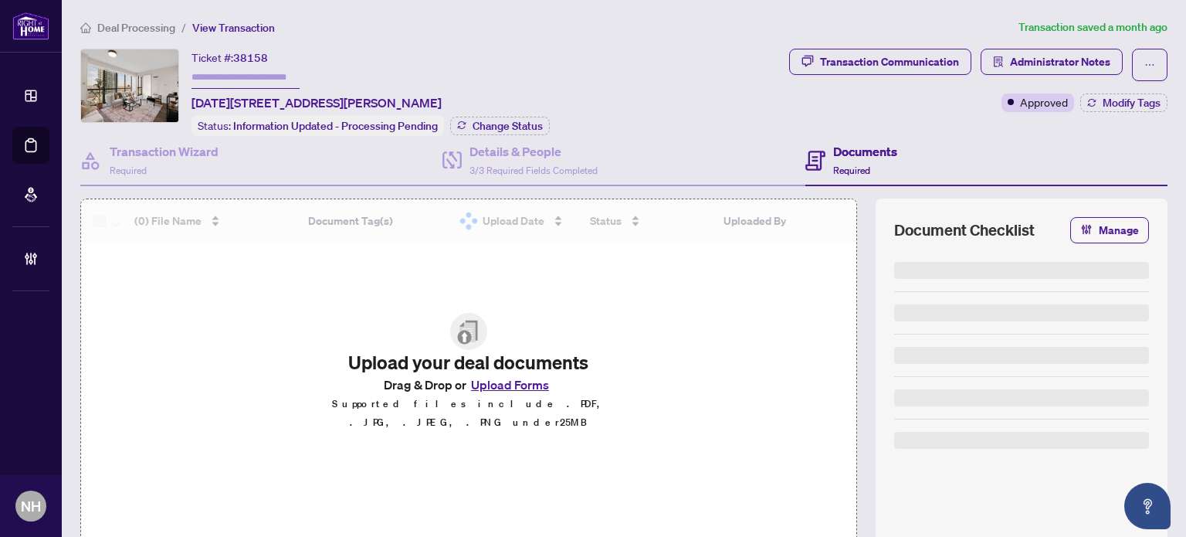
click at [218, 79] on input "text" at bounding box center [246, 77] width 108 height 22
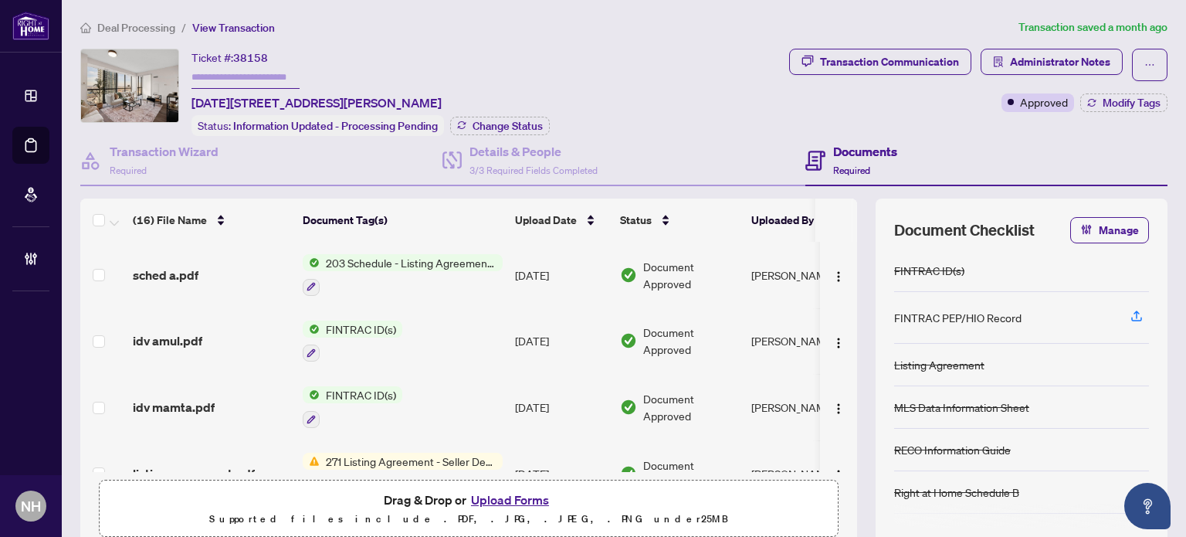
paste input "*******"
type input "*******"
click at [618, 46] on div "Deal Processing / View Transaction Transaction saved a month ago Ticket #: 3815…" at bounding box center [624, 329] width 1100 height 620
click at [171, 269] on span "sched a.pdf" at bounding box center [166, 275] width 66 height 19
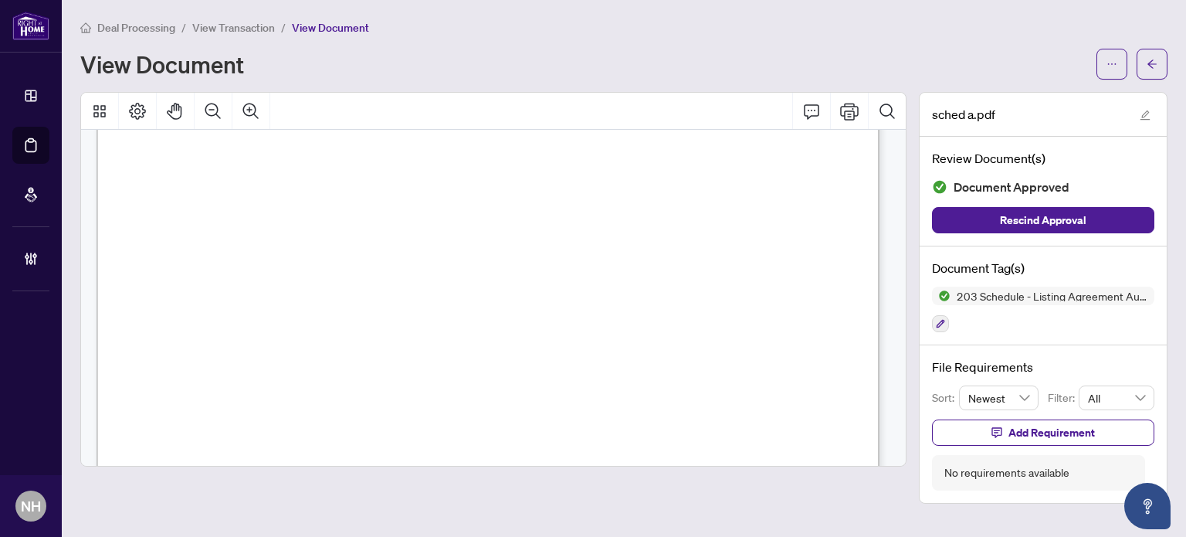
scroll to position [1699, 0]
click at [255, 23] on span "View Transaction" at bounding box center [233, 28] width 83 height 14
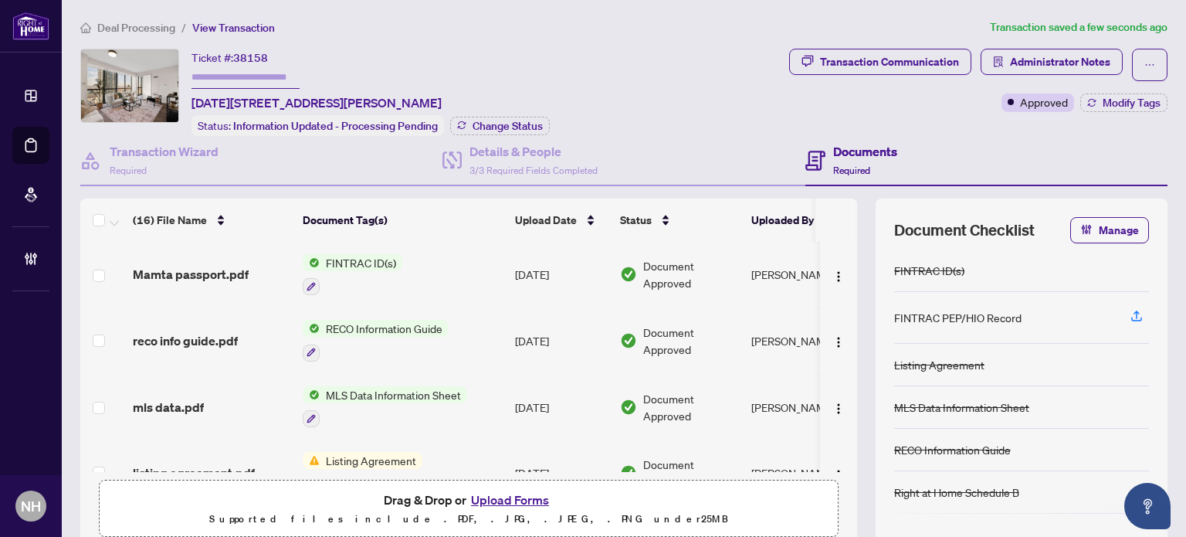
scroll to position [816, 0]
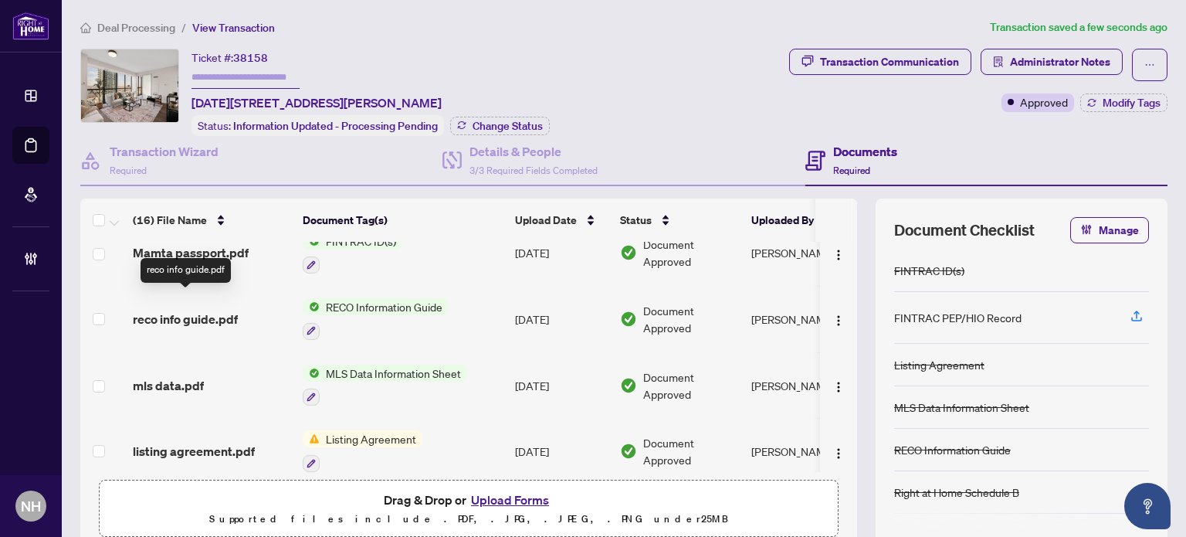
click at [184, 310] on span "reco info guide.pdf" at bounding box center [185, 319] width 105 height 19
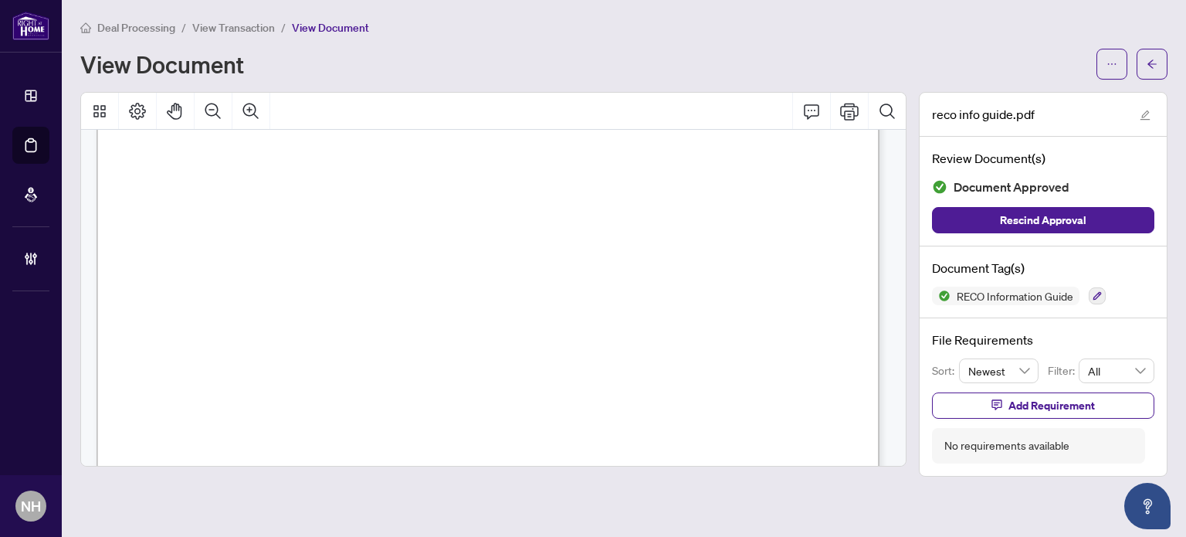
scroll to position [12820, 0]
click at [226, 27] on span "View Transaction" at bounding box center [233, 28] width 83 height 14
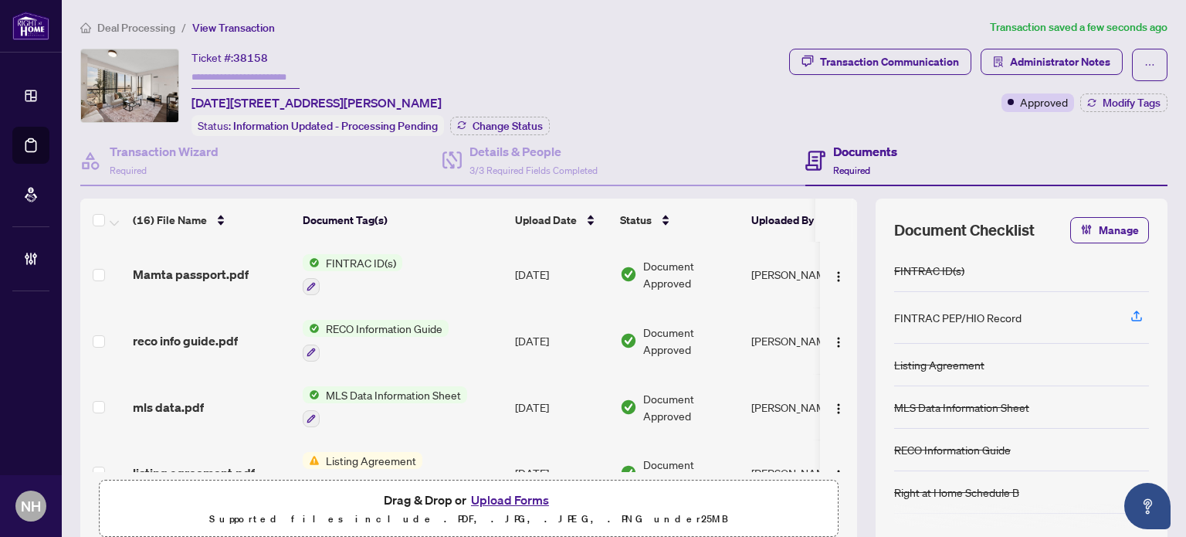
scroll to position [816, 0]
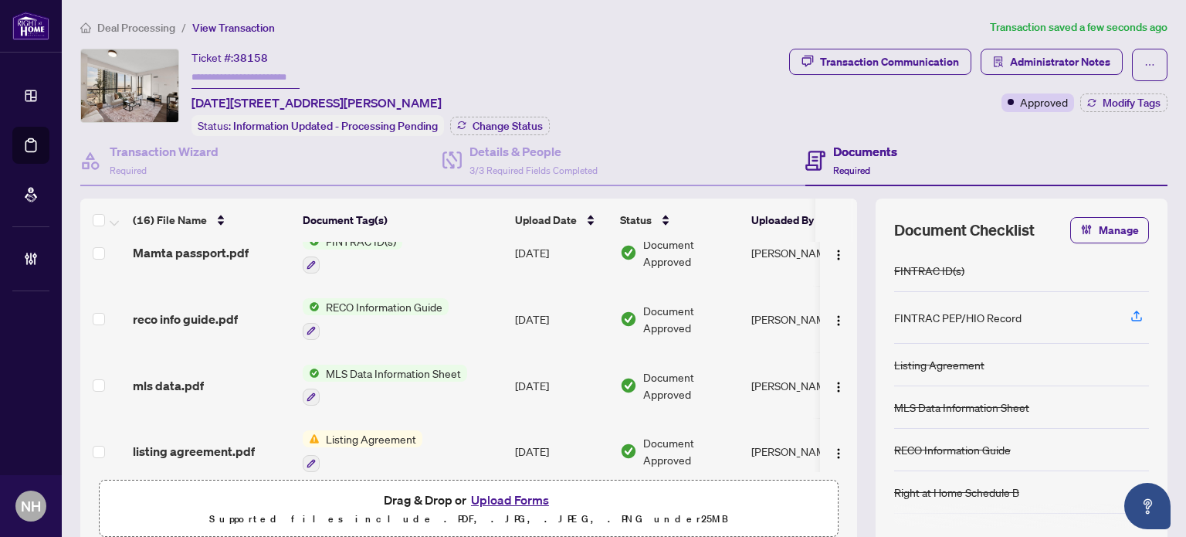
click at [214, 442] on span "listing agreement.pdf" at bounding box center [194, 451] width 122 height 19
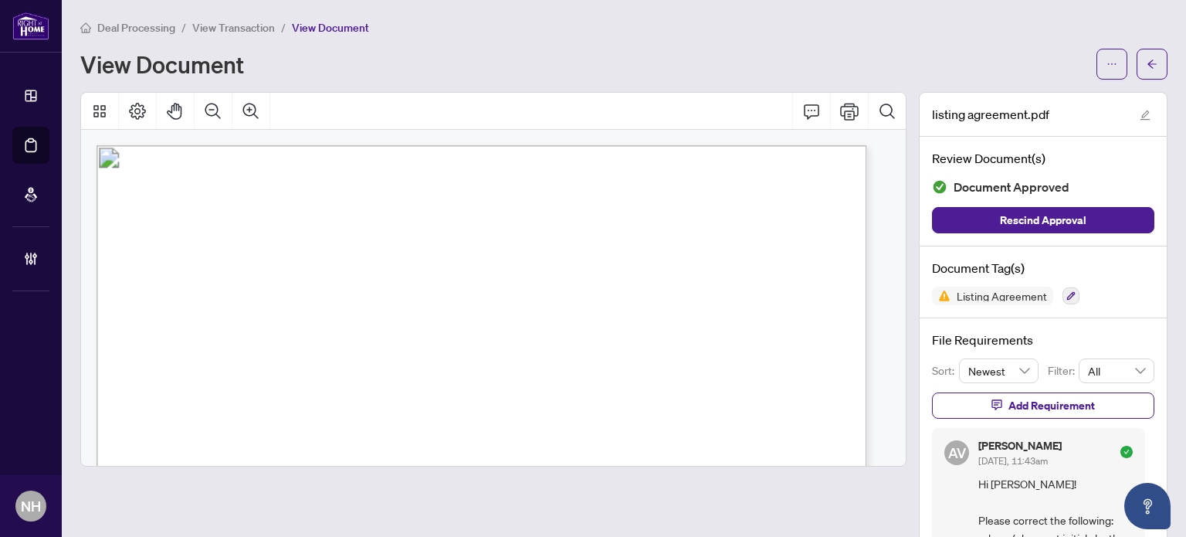
scroll to position [618, 0]
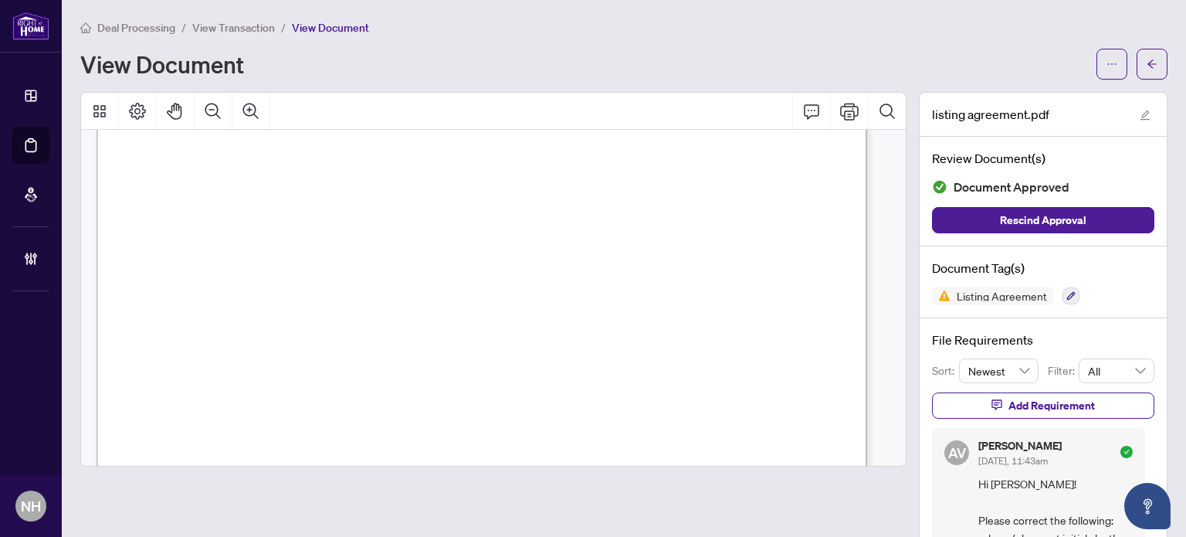
click at [209, 29] on span "View Transaction" at bounding box center [233, 28] width 83 height 14
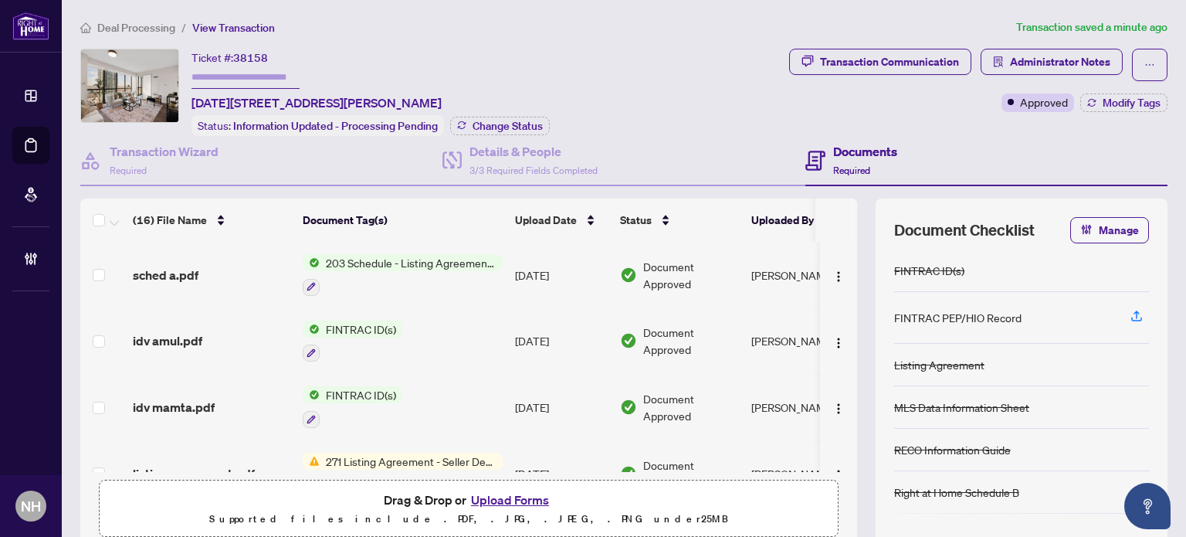
click at [229, 80] on input "text" at bounding box center [246, 77] width 108 height 22
paste input "*******"
type input "*******"
click at [442, 53] on div "Ticket #: 38158 ******* 1909-2910 Highway 7, Vaughan, Ontario L4K 0H8, Canada" at bounding box center [317, 80] width 250 height 63
click at [157, 27] on span "Deal Processing" at bounding box center [136, 28] width 78 height 14
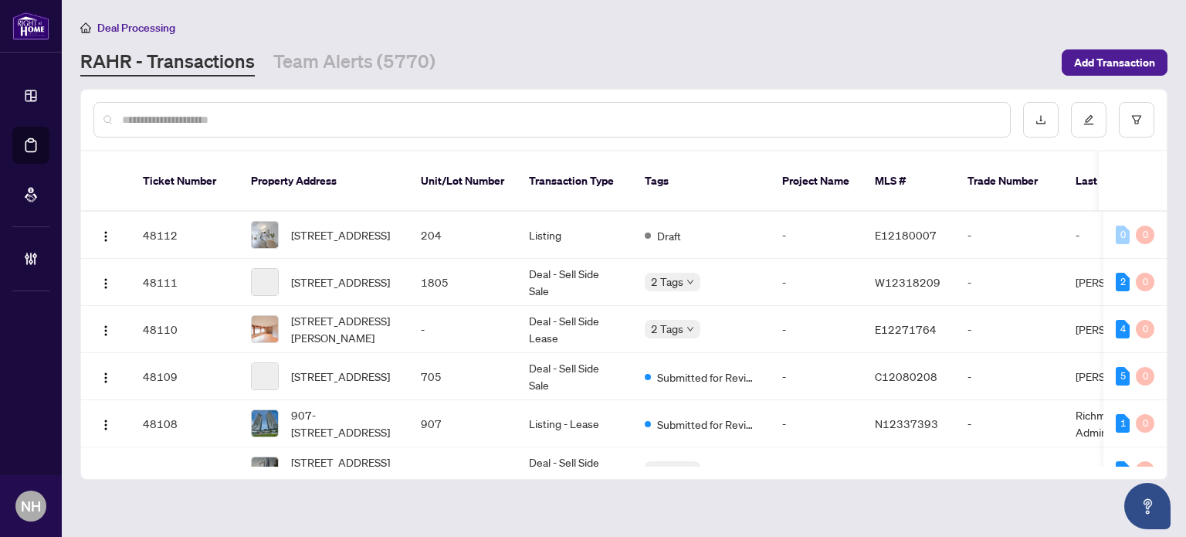
click at [248, 126] on input "text" at bounding box center [560, 119] width 876 height 17
paste input "*******"
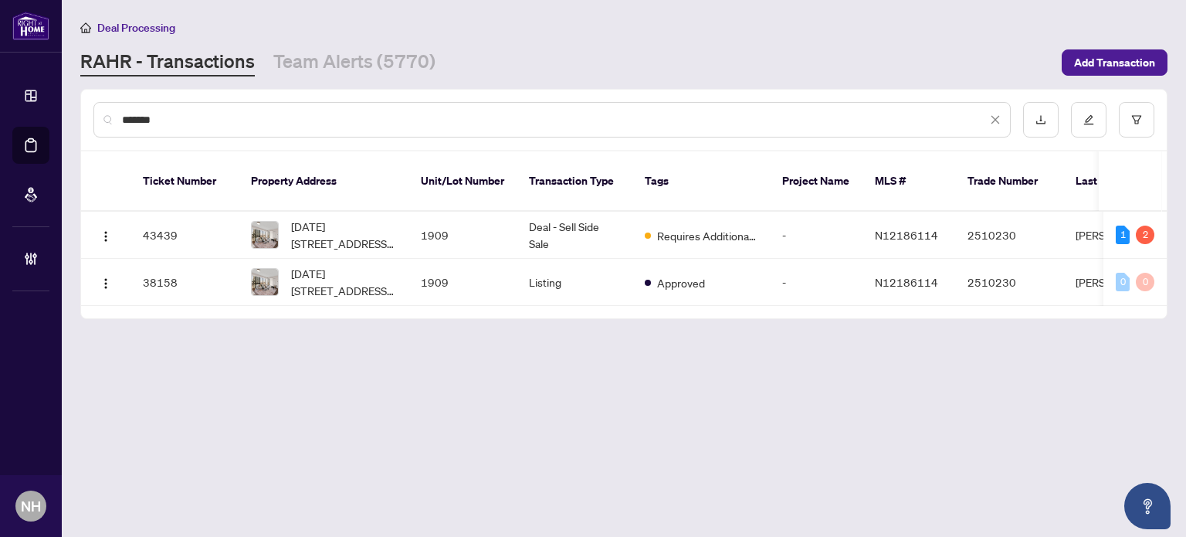
drag, startPoint x: 176, startPoint y: 123, endPoint x: 37, endPoint y: 120, distance: 139.1
click at [37, 120] on div "Dashboard Deal Processing Mortgage Referrals Brokerage Management NH Nazia Hoss…" at bounding box center [593, 268] width 1186 height 537
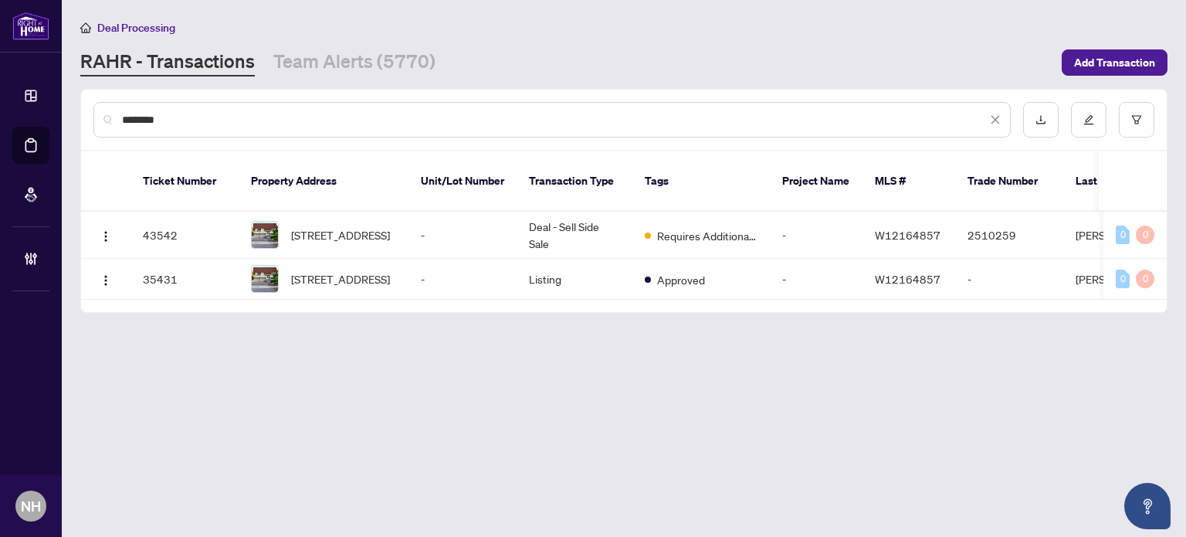
type input "********"
click at [303, 270] on span "[STREET_ADDRESS]" at bounding box center [340, 278] width 99 height 17
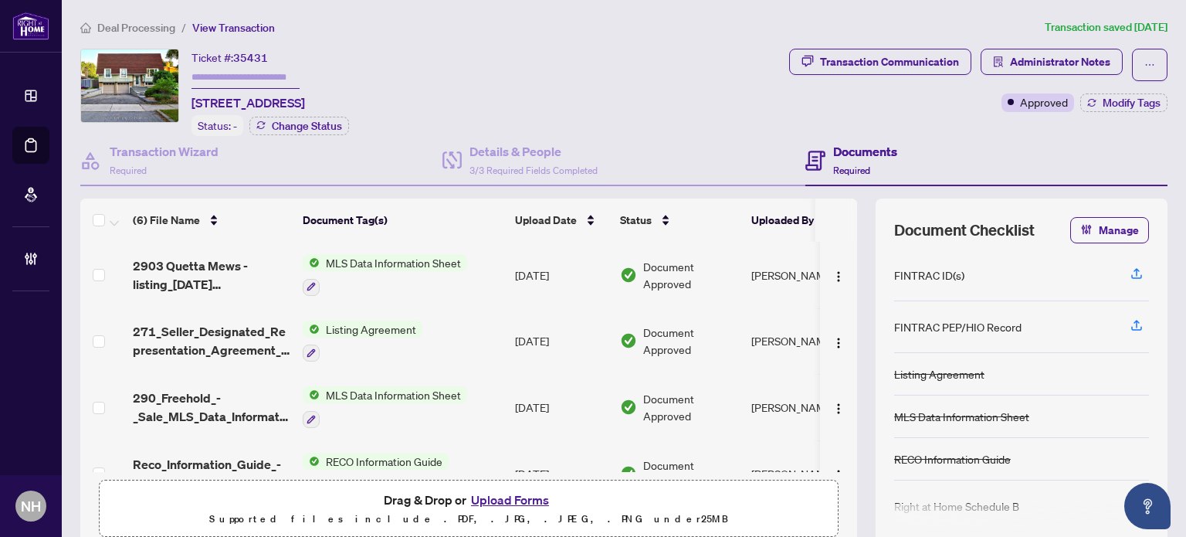
click at [204, 77] on input "text" at bounding box center [246, 77] width 108 height 22
paste input "*******"
type input "*******"
click at [305, 50] on div "Ticket #: 35431 ******* 2903 Quetta Mews, Mississauga, Ontario L5N 1Z6, Canada" at bounding box center [249, 80] width 114 height 63
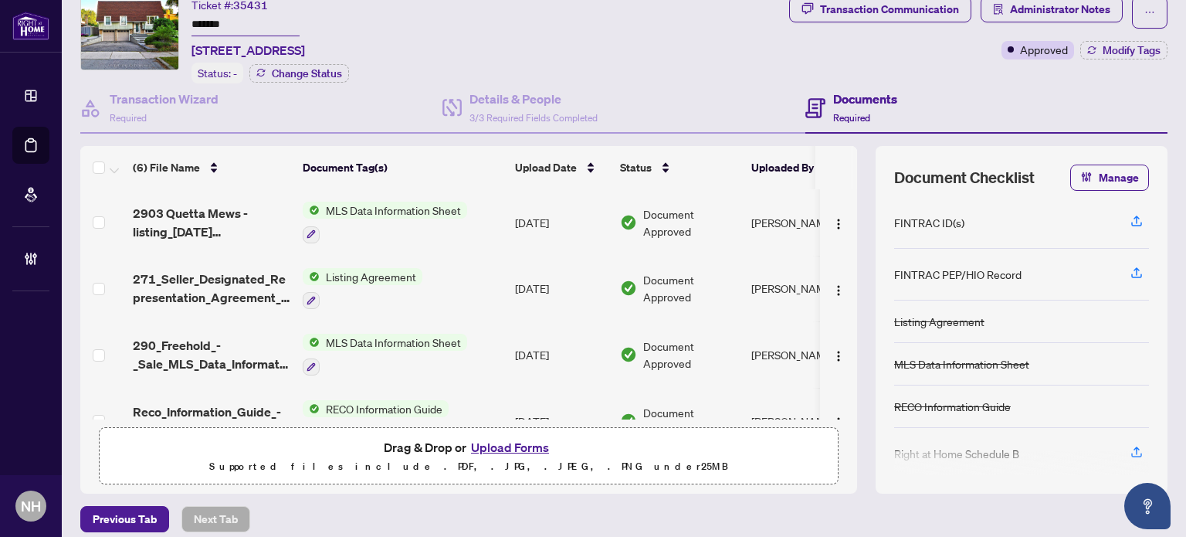
scroll to position [77, 0]
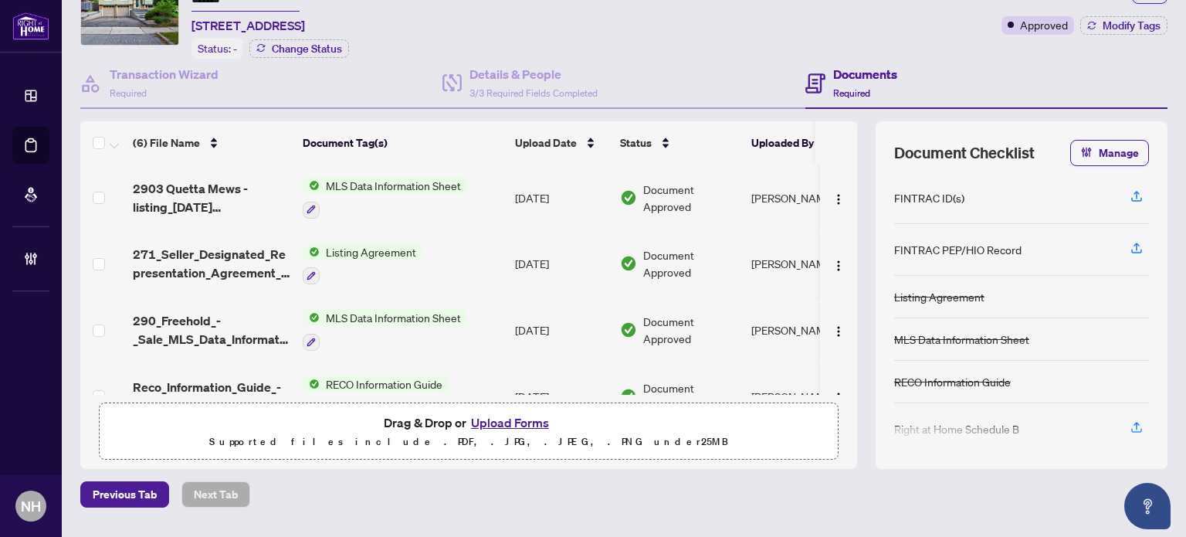
click at [241, 258] on span "271_Seller_Designated_Representation_Agreement_Authority_to_Offer_for_Sale_-_Pr…" at bounding box center [212, 263] width 158 height 37
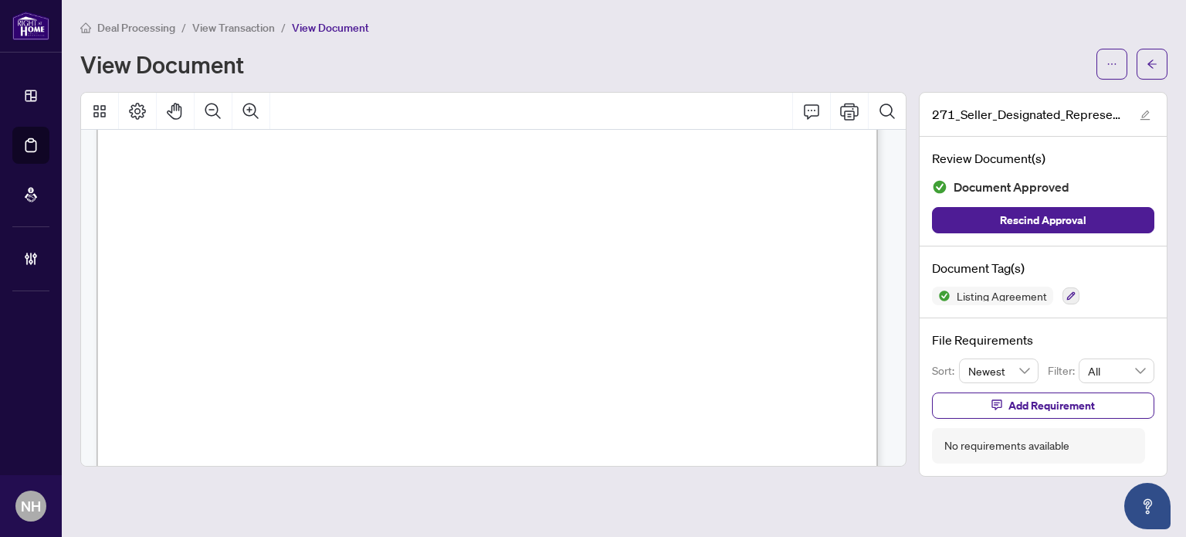
scroll to position [618, 0]
click at [257, 29] on span "View Transaction" at bounding box center [233, 28] width 83 height 14
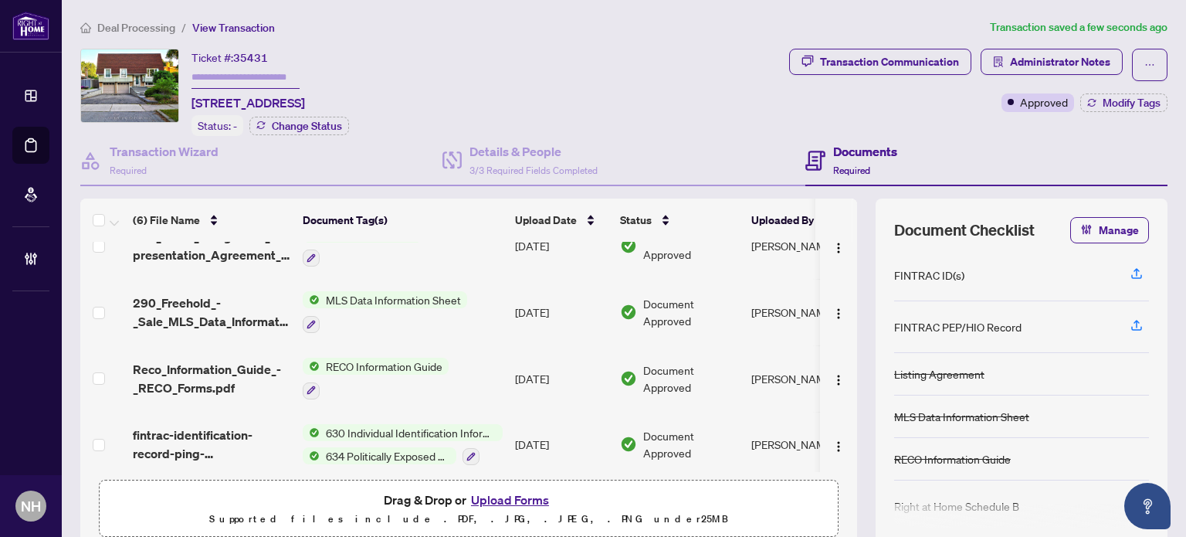
scroll to position [154, 0]
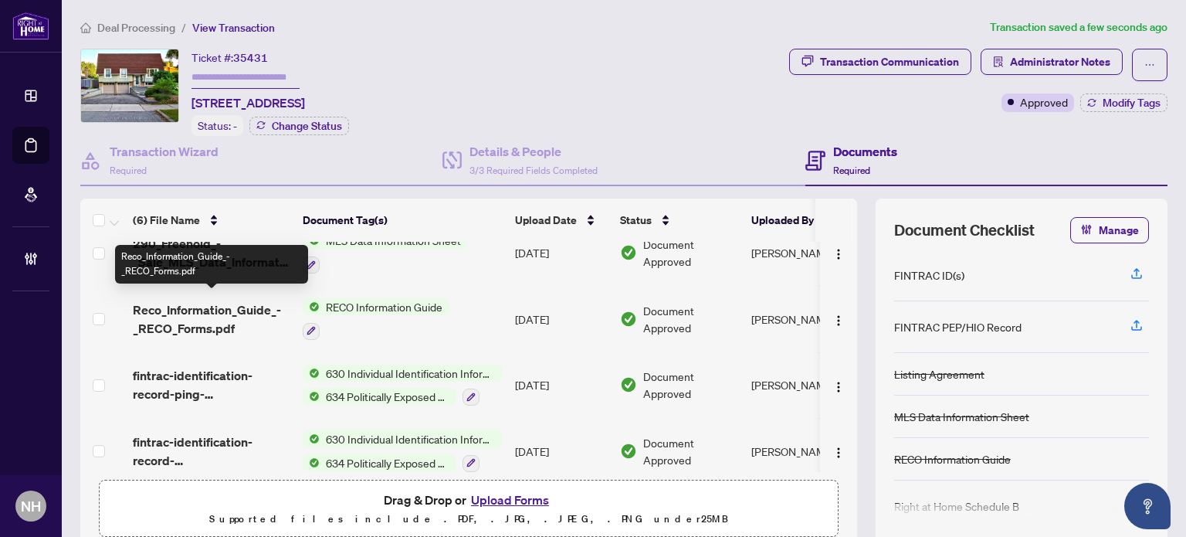
click at [230, 308] on span "Reco_Information_Guide_-_RECO_Forms.pdf" at bounding box center [212, 318] width 158 height 37
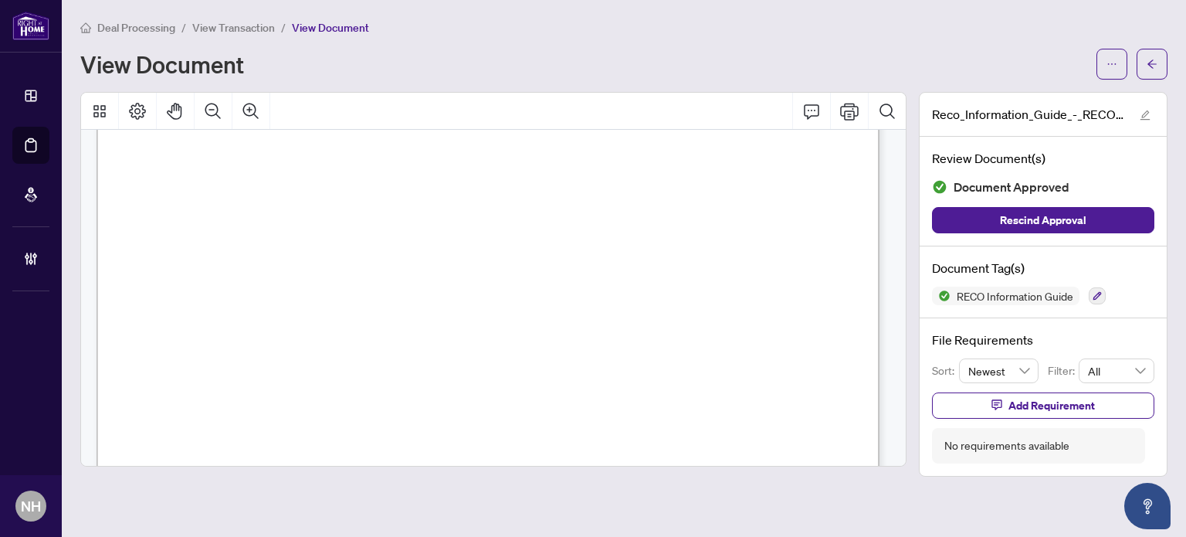
scroll to position [13129, 0]
click at [211, 18] on main "Deal Processing / View Transaction / View Document View Document Reco_Informati…" at bounding box center [624, 268] width 1124 height 537
click at [211, 19] on li "View Transaction" at bounding box center [233, 28] width 83 height 18
click at [215, 31] on span "View Transaction" at bounding box center [233, 28] width 83 height 14
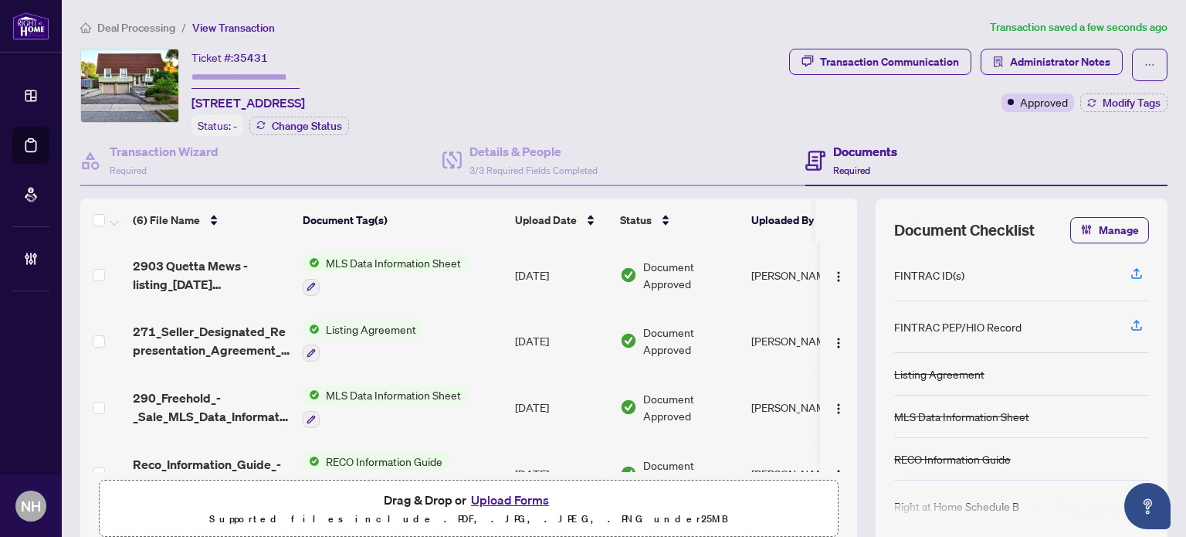
scroll to position [165, 0]
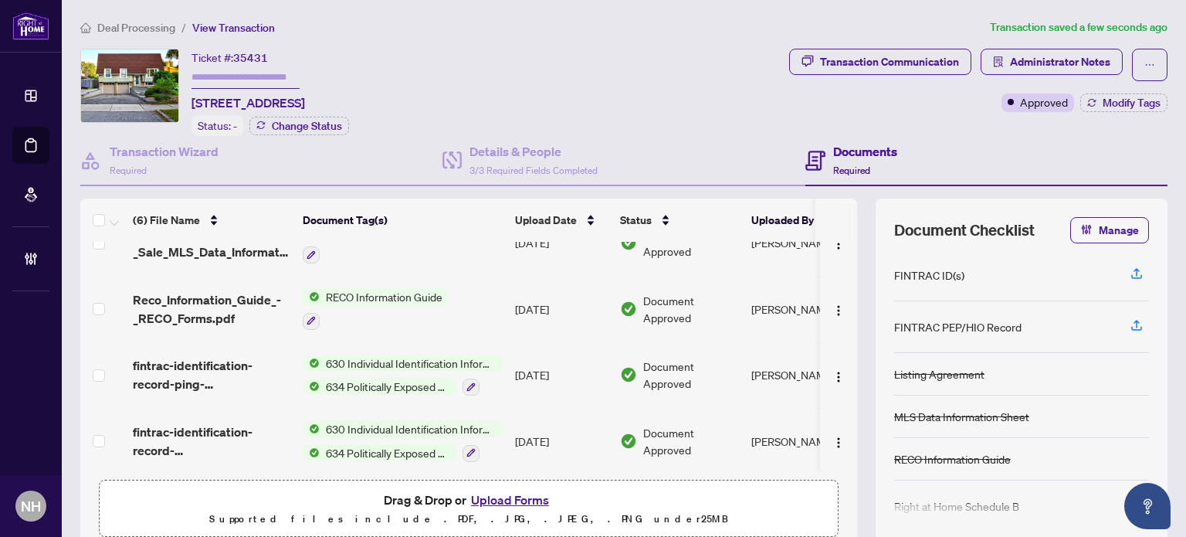
click at [209, 361] on span "fintrac-identification-record-ping-hsu-20250515-105537.pdf" at bounding box center [212, 374] width 158 height 37
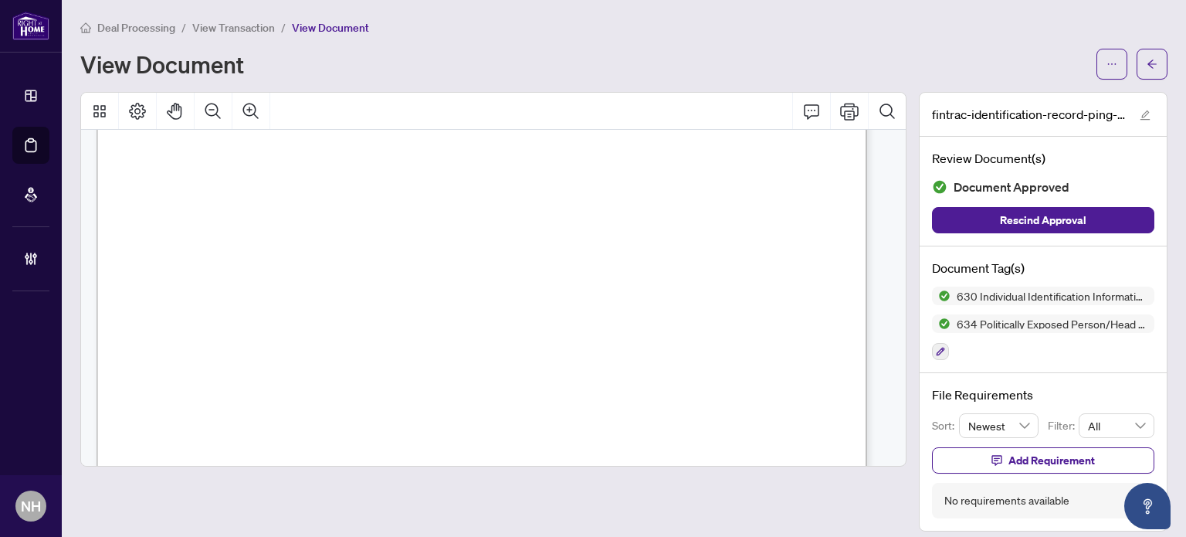
scroll to position [3862, 0]
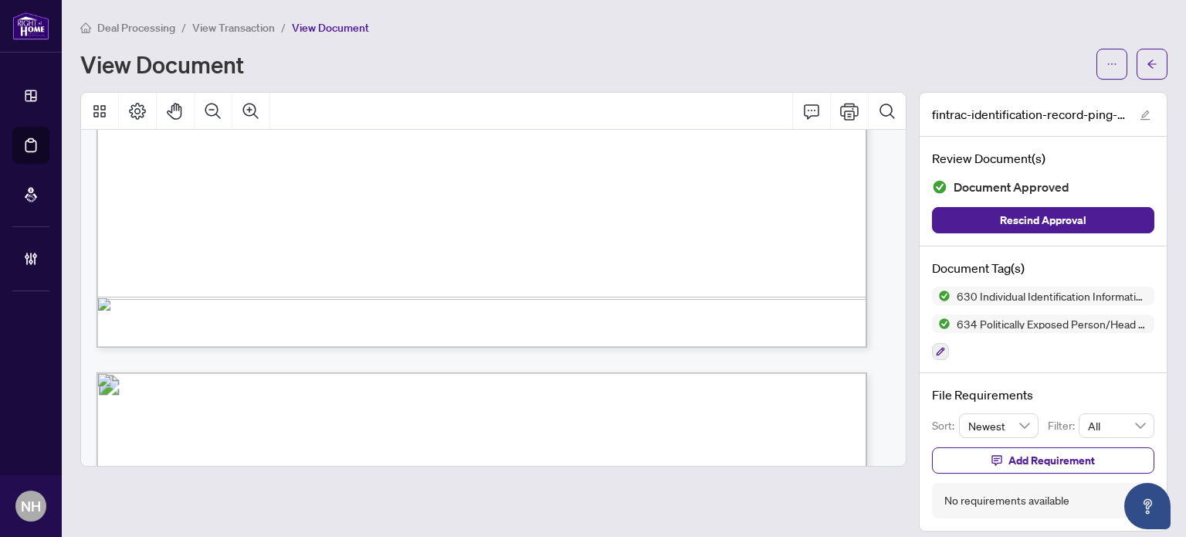
click at [252, 24] on span "View Transaction" at bounding box center [233, 28] width 83 height 14
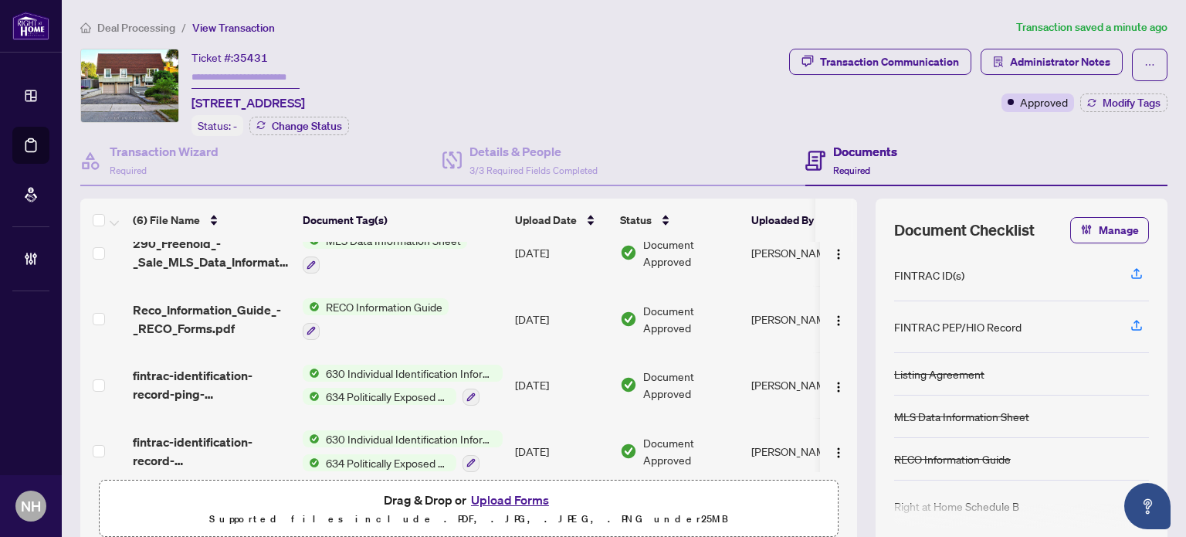
scroll to position [165, 0]
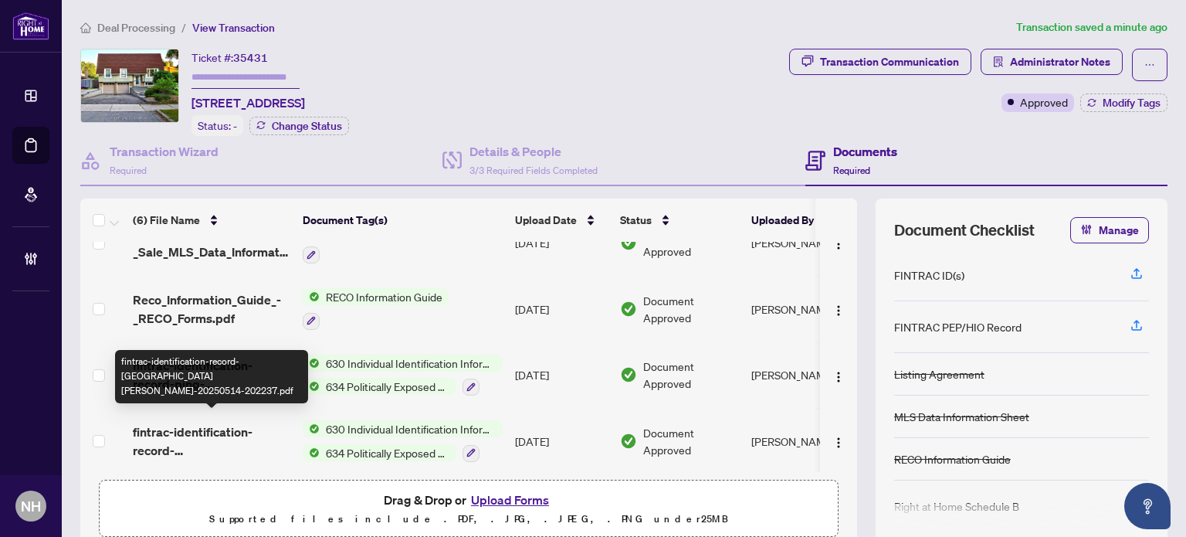
click at [209, 422] on span "fintrac-identification-record-lyon-chiu-20250514-202237.pdf" at bounding box center [212, 440] width 158 height 37
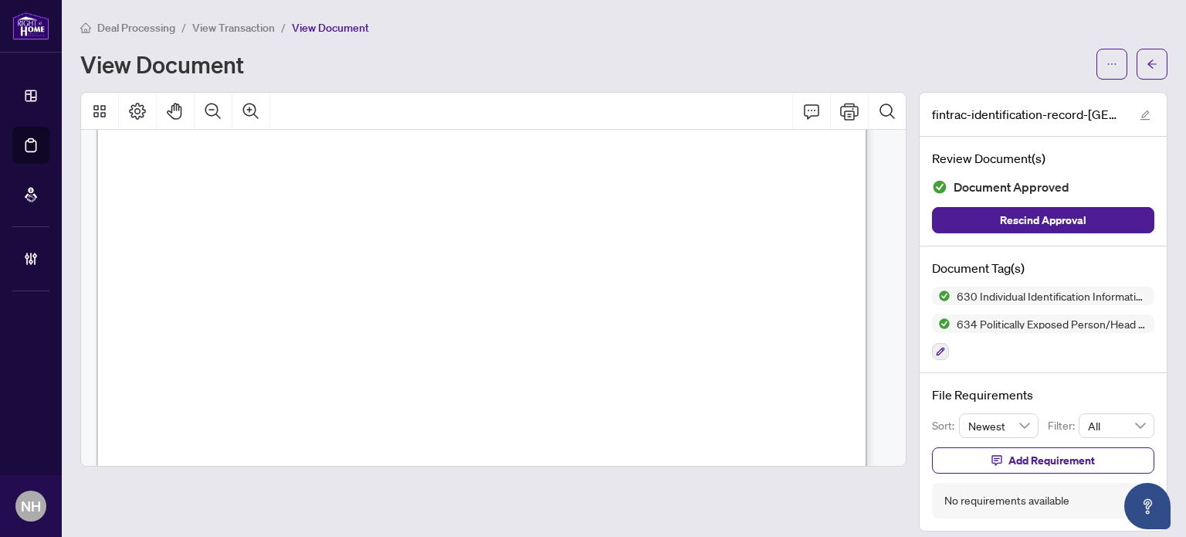
scroll to position [77, 0]
click at [253, 25] on span "View Transaction" at bounding box center [233, 28] width 83 height 14
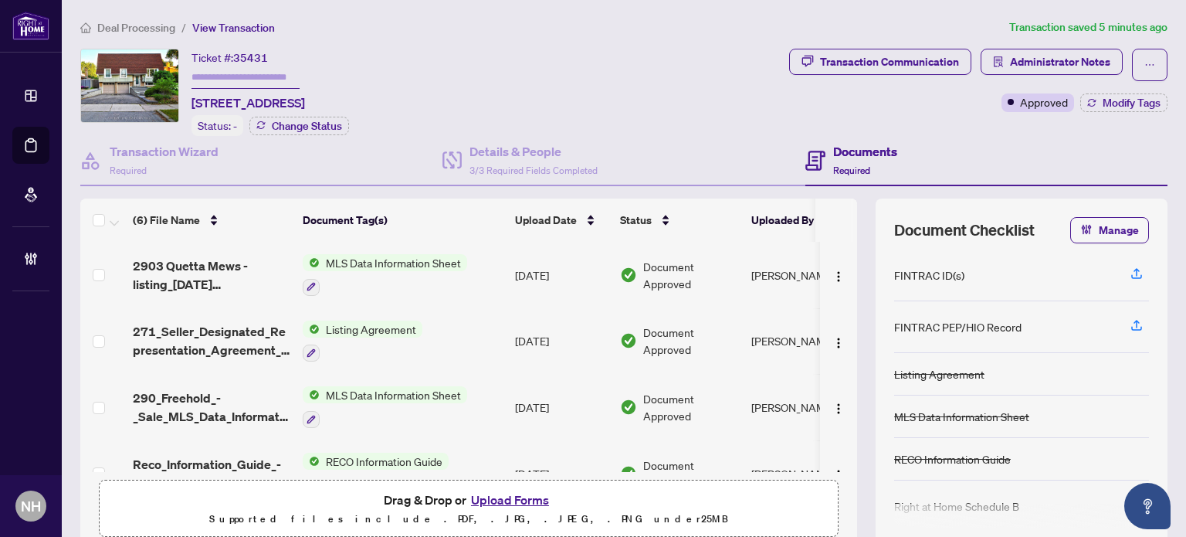
click at [290, 80] on input "text" at bounding box center [246, 77] width 108 height 22
paste input "**********"
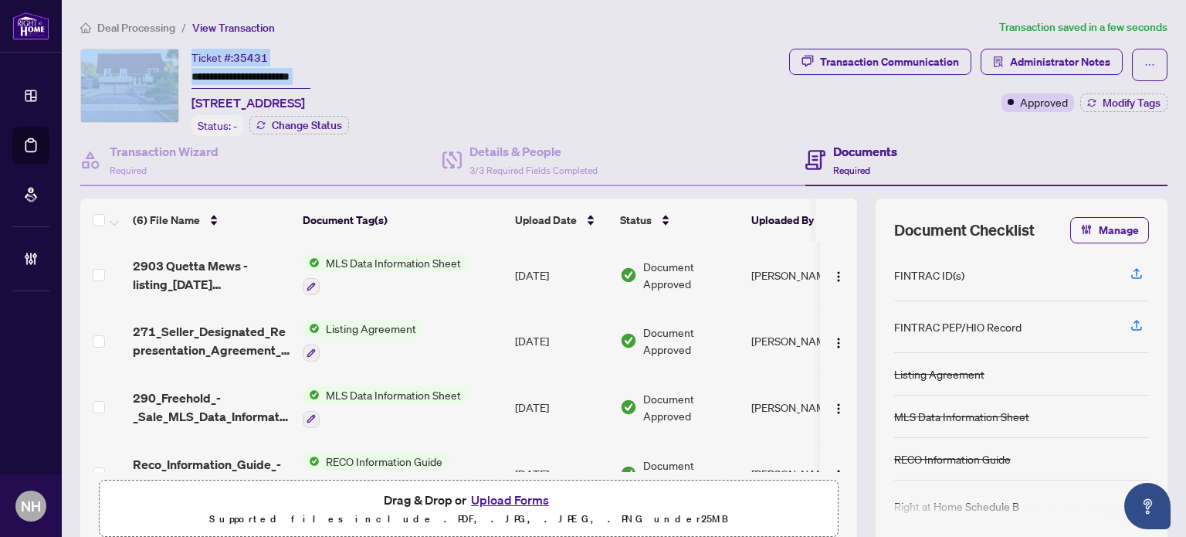
drag, startPoint x: 311, startPoint y: 73, endPoint x: 155, endPoint y: 47, distance: 158.2
click at [155, 49] on div "**********" at bounding box center [431, 92] width 703 height 87
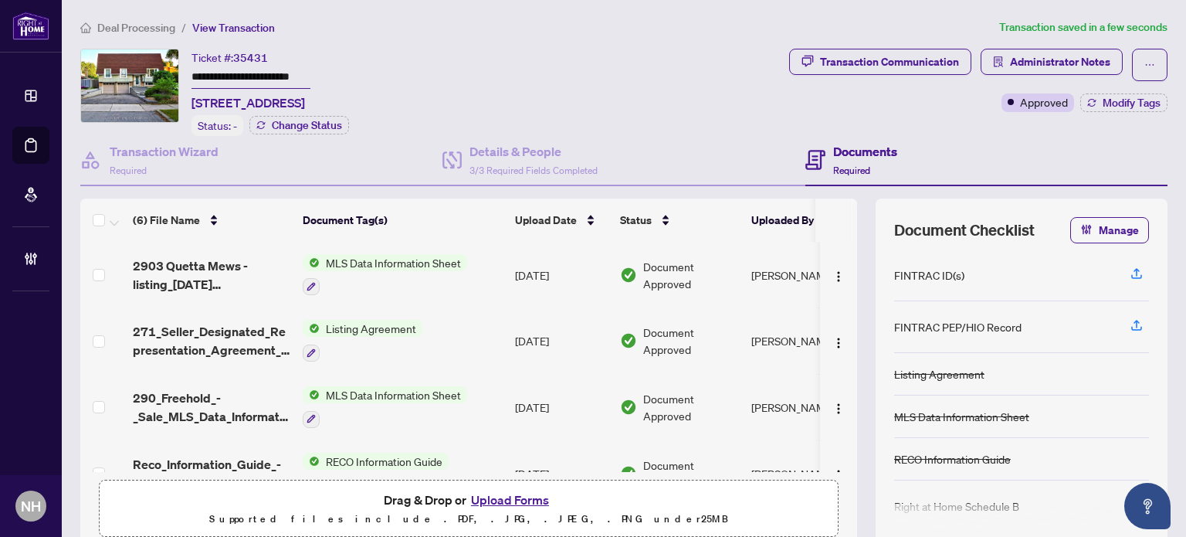
click at [310, 90] on div "**********" at bounding box center [251, 80] width 119 height 63
drag, startPoint x: 310, startPoint y: 77, endPoint x: 195, endPoint y: 66, distance: 114.9
click at [195, 66] on div "**********" at bounding box center [251, 80] width 119 height 63
click at [188, 66] on div "**********" at bounding box center [431, 92] width 703 height 87
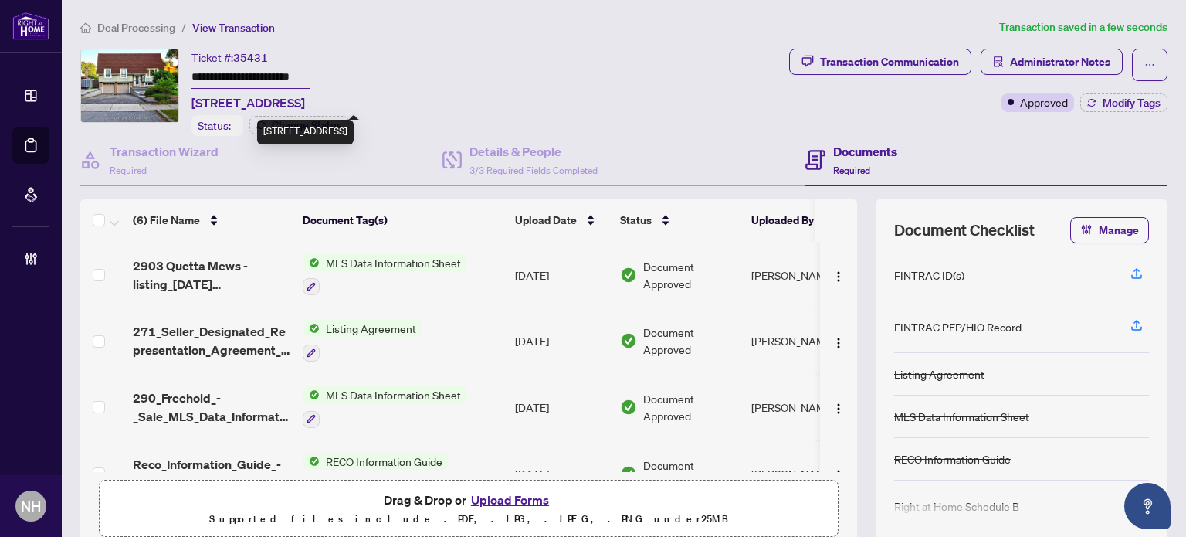
drag, startPoint x: 192, startPoint y: 72, endPoint x: 340, endPoint y: 103, distance: 150.9
click at [310, 103] on div "**********" at bounding box center [251, 80] width 119 height 63
paste input "text"
type input "*******"
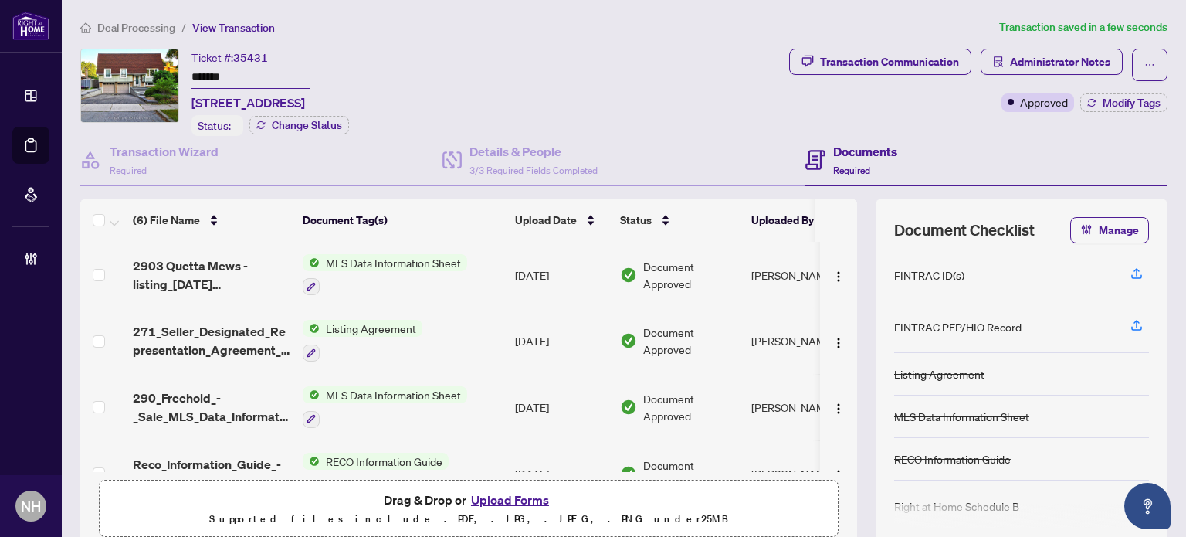
click at [426, 29] on ol "Deal Processing / View Transaction" at bounding box center [536, 28] width 913 height 18
click at [158, 25] on span "Deal Processing" at bounding box center [136, 28] width 78 height 14
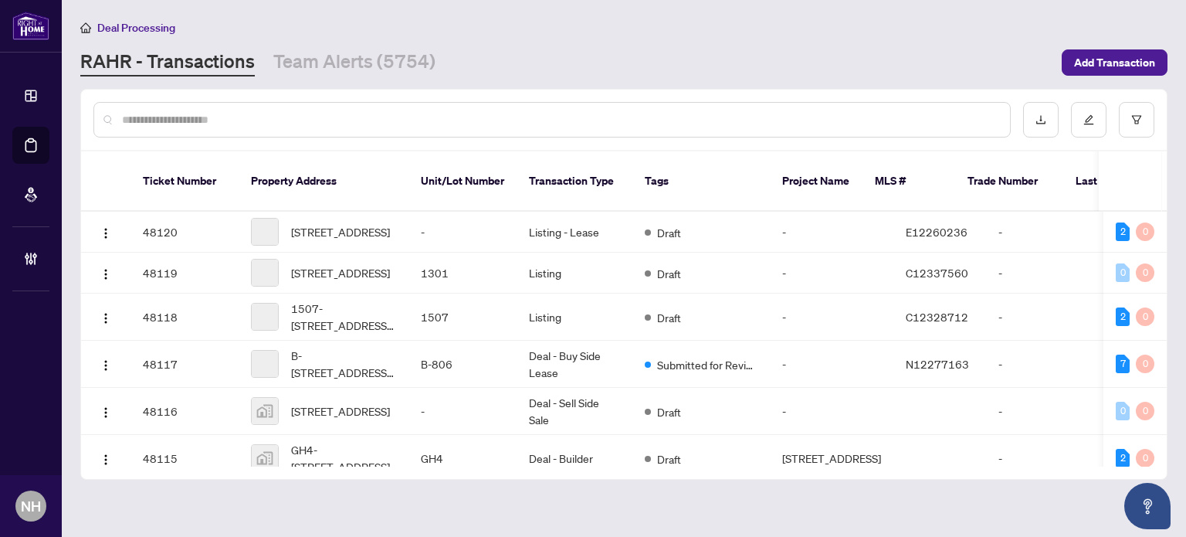
click at [198, 121] on input "text" at bounding box center [560, 119] width 876 height 17
paste input "*******"
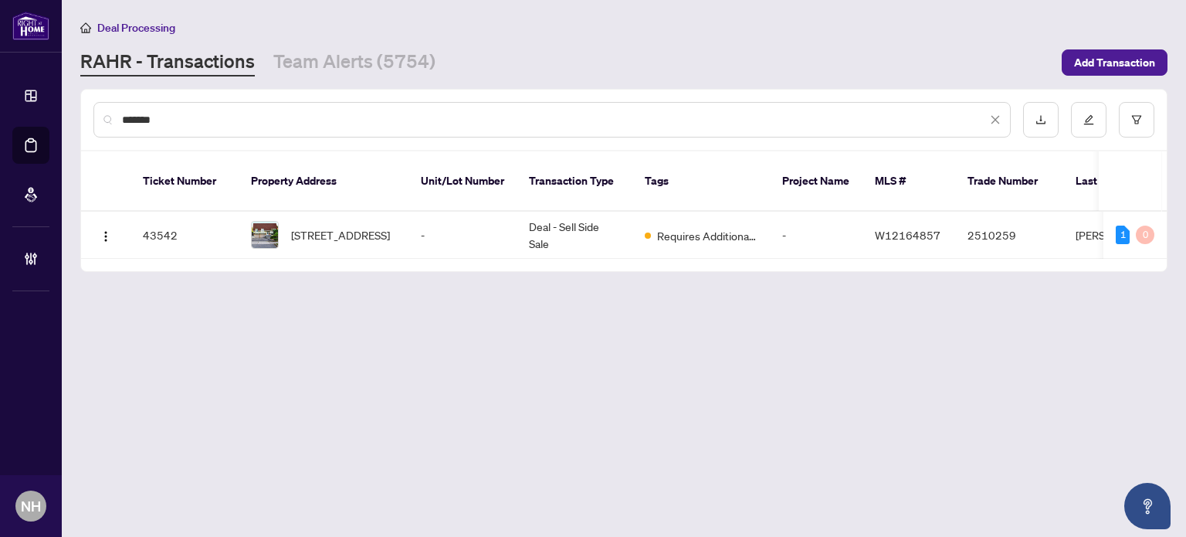
drag, startPoint x: 197, startPoint y: 117, endPoint x: 91, endPoint y: 113, distance: 105.9
click at [91, 113] on div "*******" at bounding box center [624, 120] width 1086 height 60
click at [234, 119] on input "*******" at bounding box center [554, 119] width 865 height 17
drag, startPoint x: 178, startPoint y: 119, endPoint x: 42, endPoint y: 114, distance: 136.8
click at [42, 114] on div "Dashboard Deal Processing Mortgage Referrals Brokerage Management NH Nazia Hoss…" at bounding box center [593, 268] width 1186 height 537
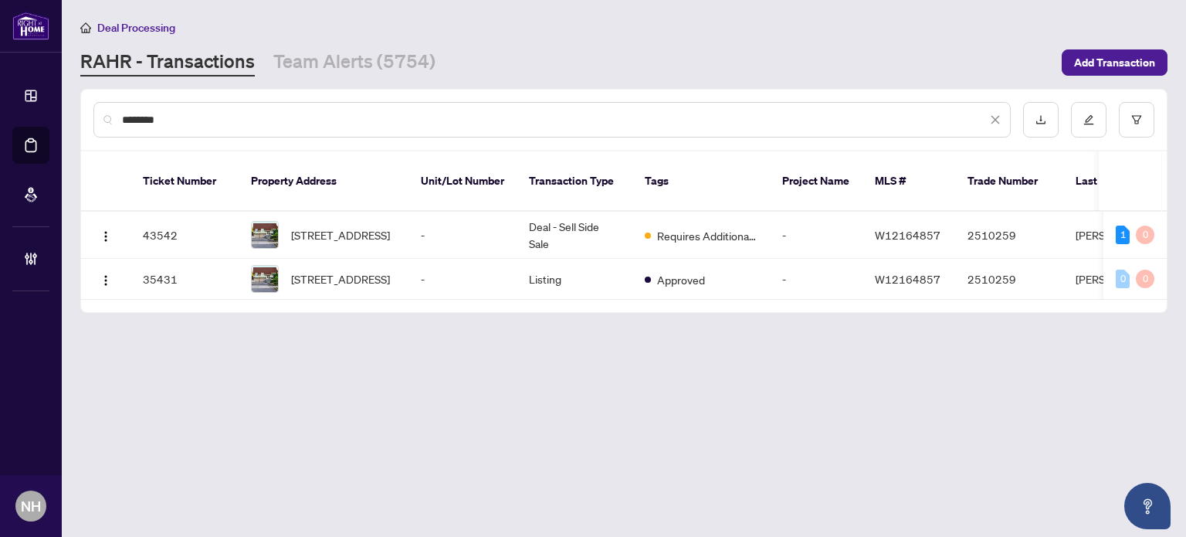
type input "********"
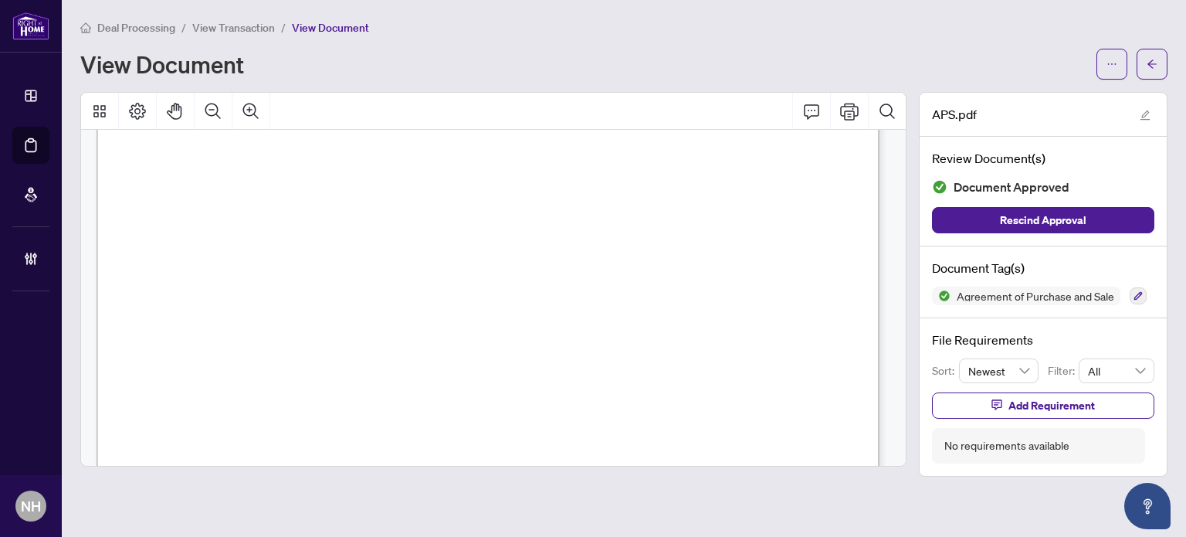
scroll to position [6940, 0]
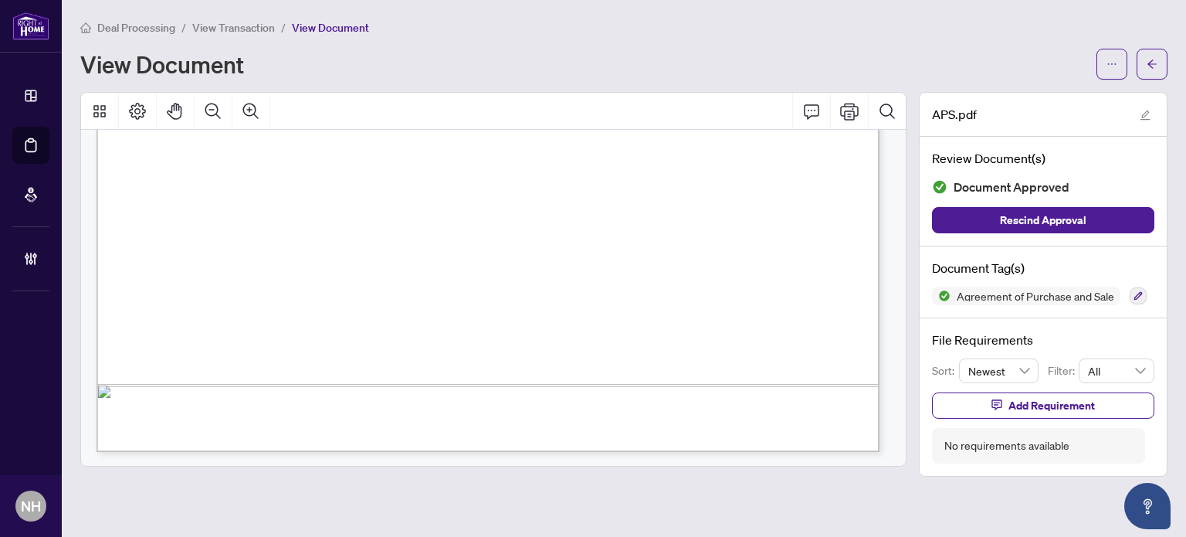
click at [222, 25] on span "View Transaction" at bounding box center [233, 28] width 83 height 14
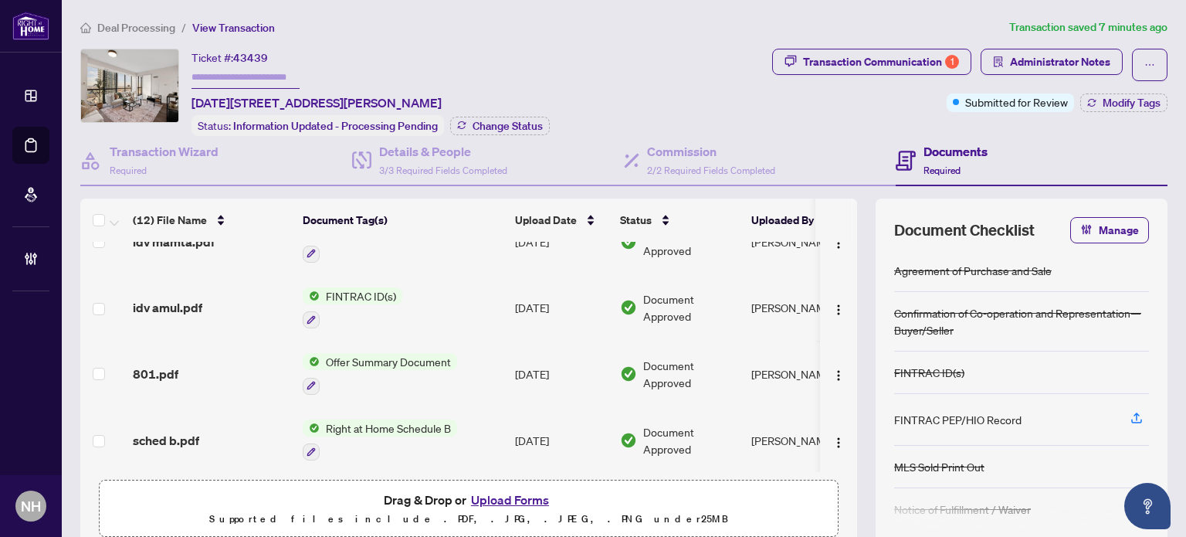
scroll to position [386, 0]
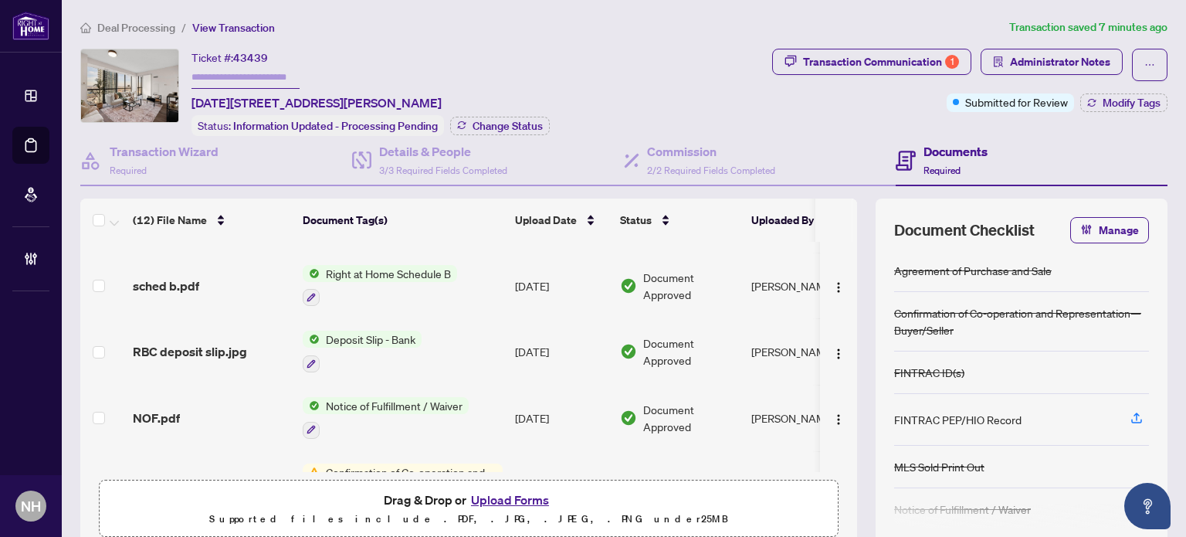
click at [161, 409] on span "NOF.pdf" at bounding box center [156, 418] width 47 height 19
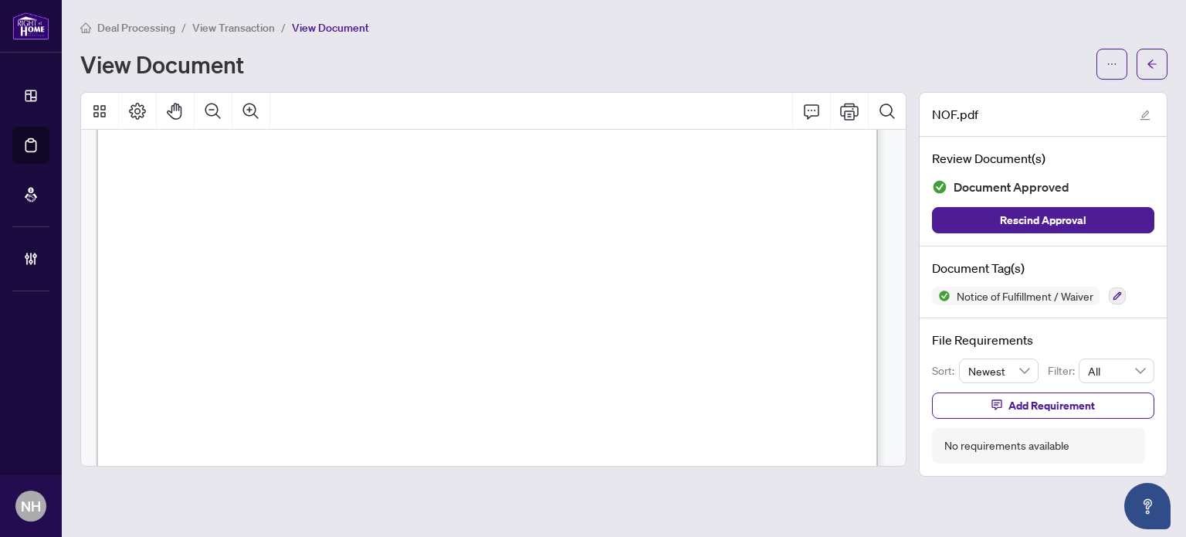
scroll to position [396, 0]
click at [205, 26] on span "View Transaction" at bounding box center [233, 28] width 83 height 14
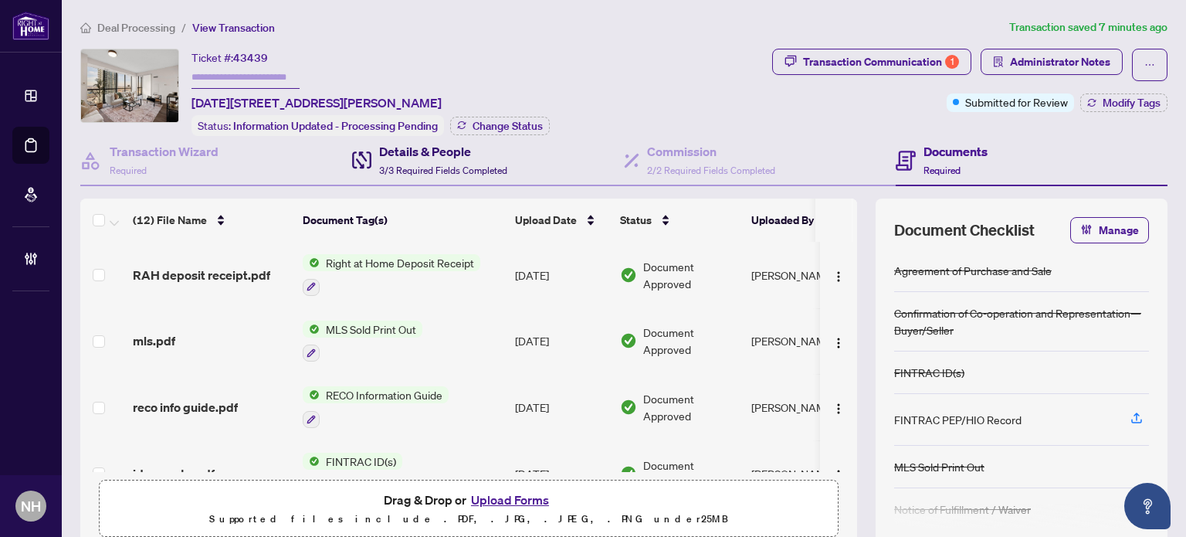
click at [443, 157] on h4 "Details & People" at bounding box center [443, 151] width 128 height 19
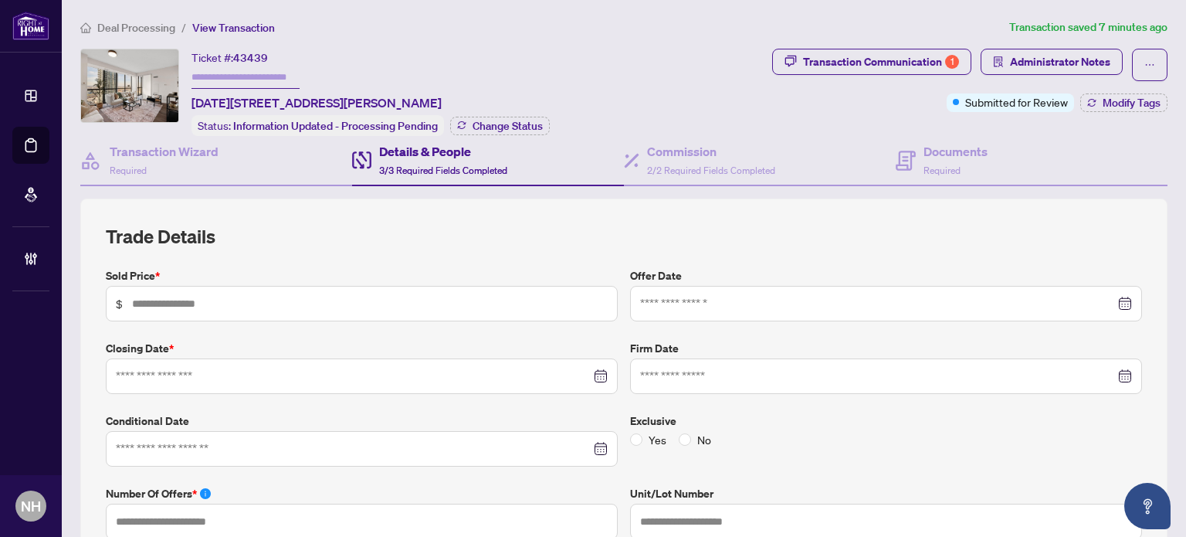
type input "*******"
type input "*"
type input "****"
type input "**********"
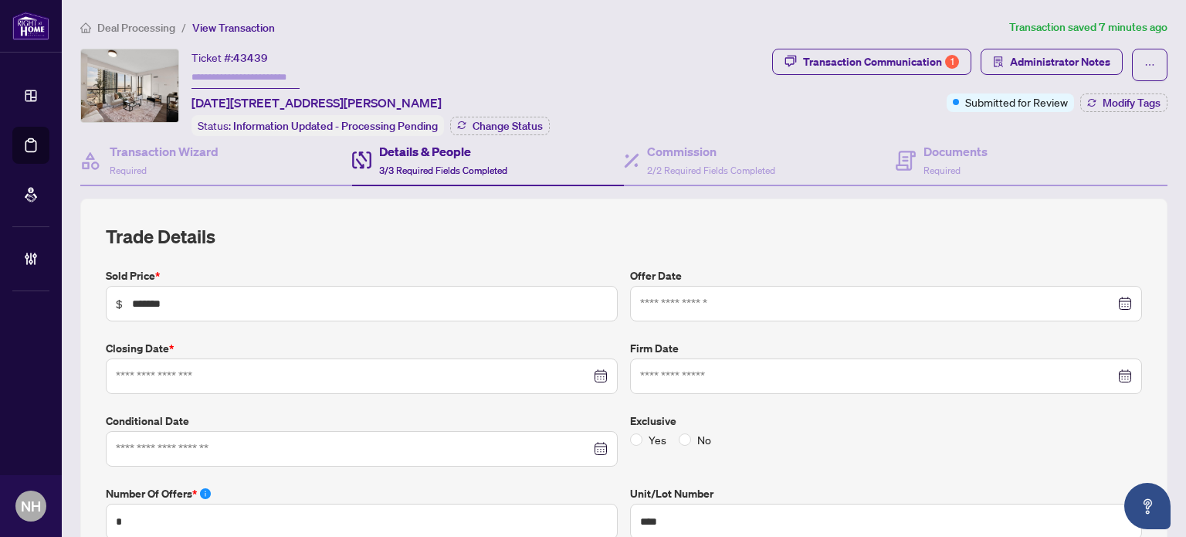
type input "**********"
click at [930, 151] on h4 "Documents" at bounding box center [956, 151] width 64 height 19
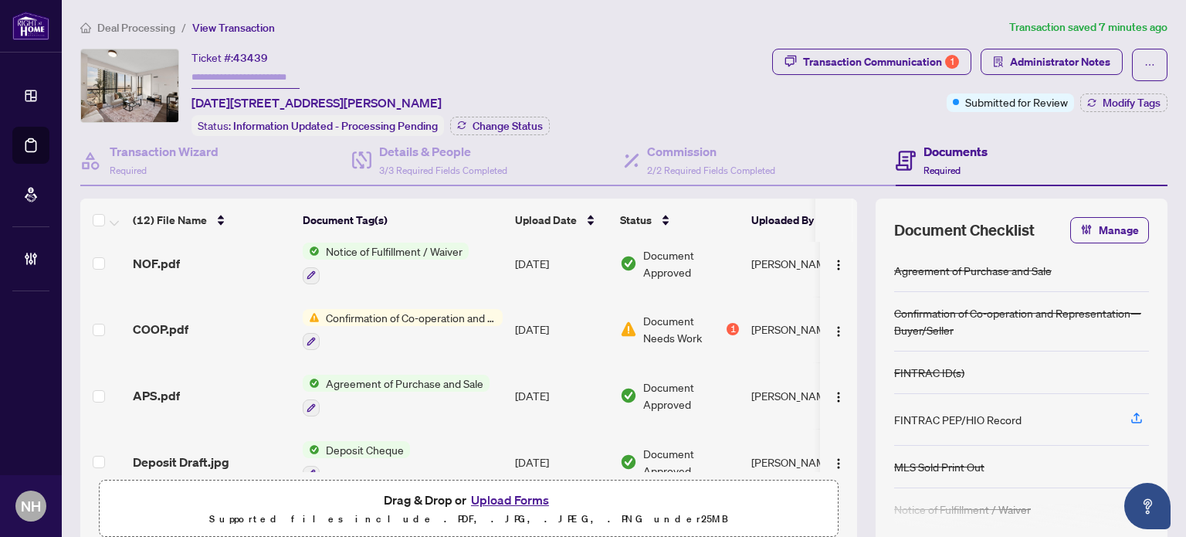
scroll to position [555, 0]
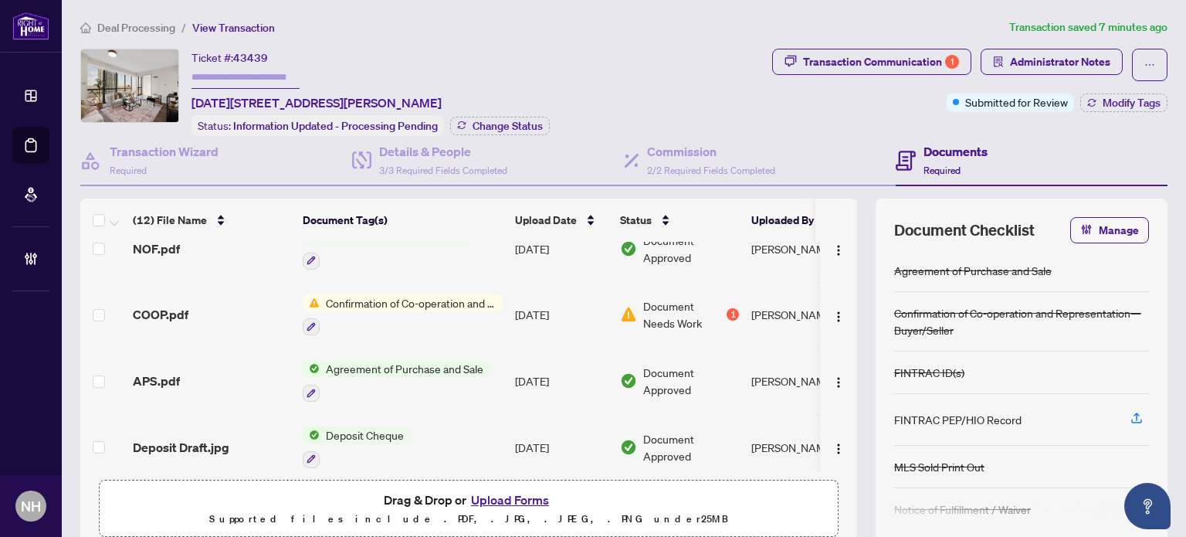
click at [151, 371] on span "APS.pdf" at bounding box center [156, 380] width 47 height 19
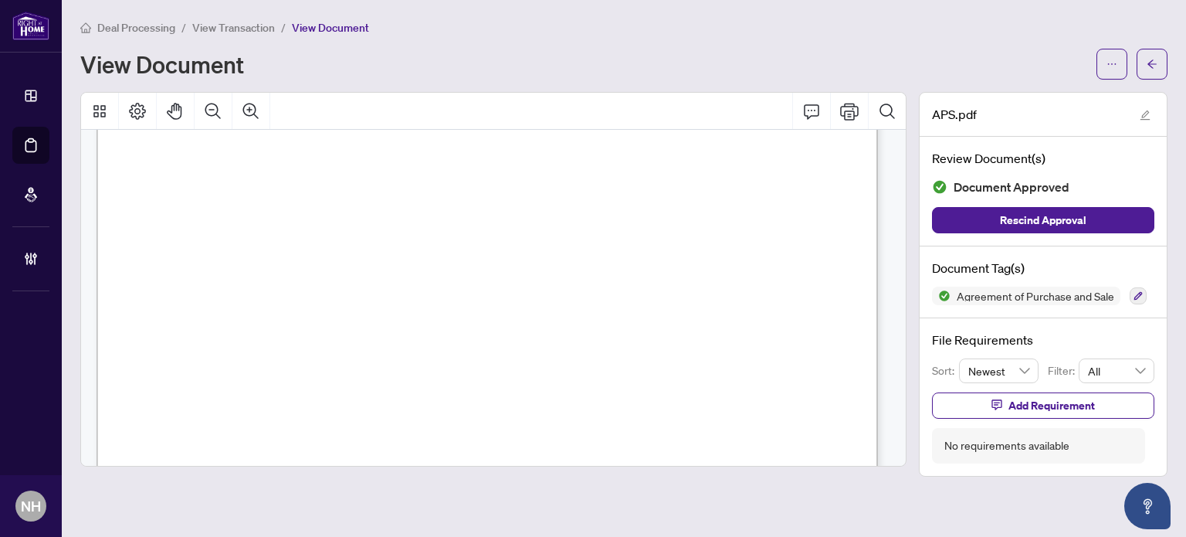
scroll to position [4479, 0]
click at [240, 27] on span "View Transaction" at bounding box center [233, 28] width 83 height 14
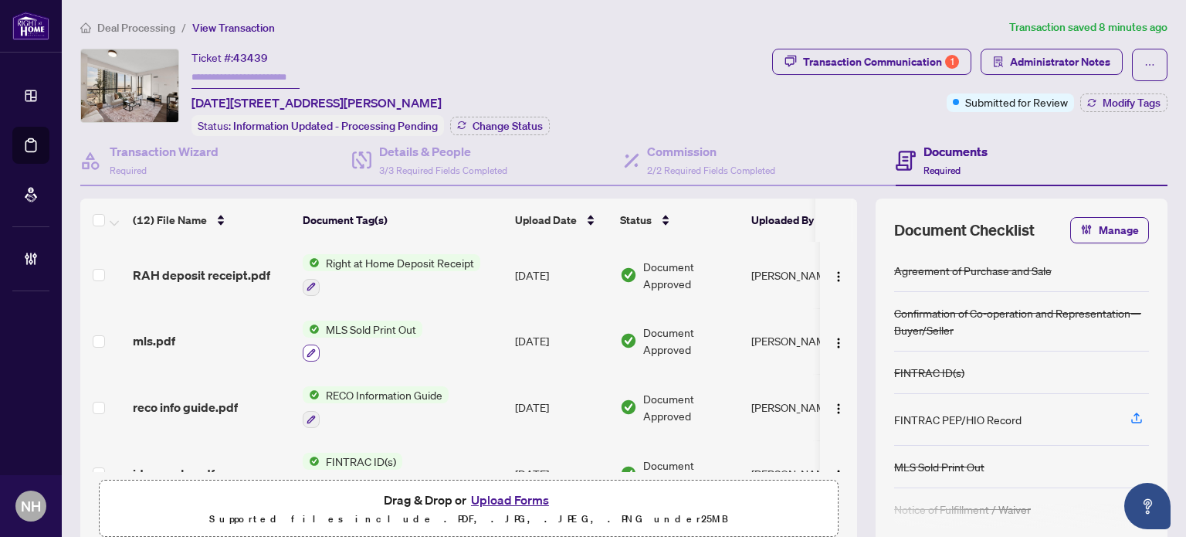
scroll to position [77, 0]
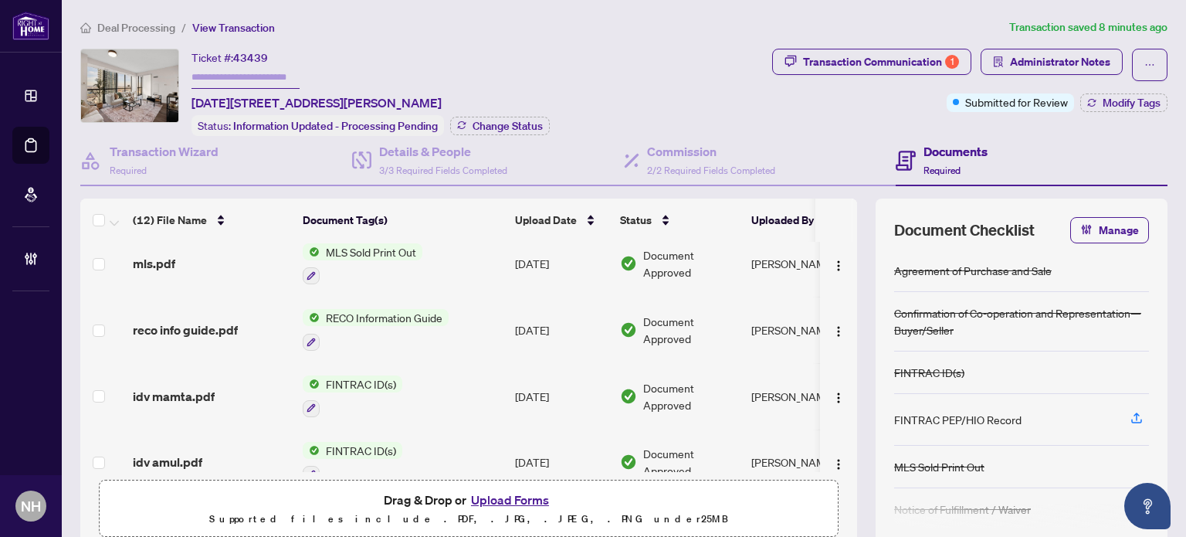
click at [185, 388] on span "idv mamta.pdf" at bounding box center [174, 396] width 82 height 19
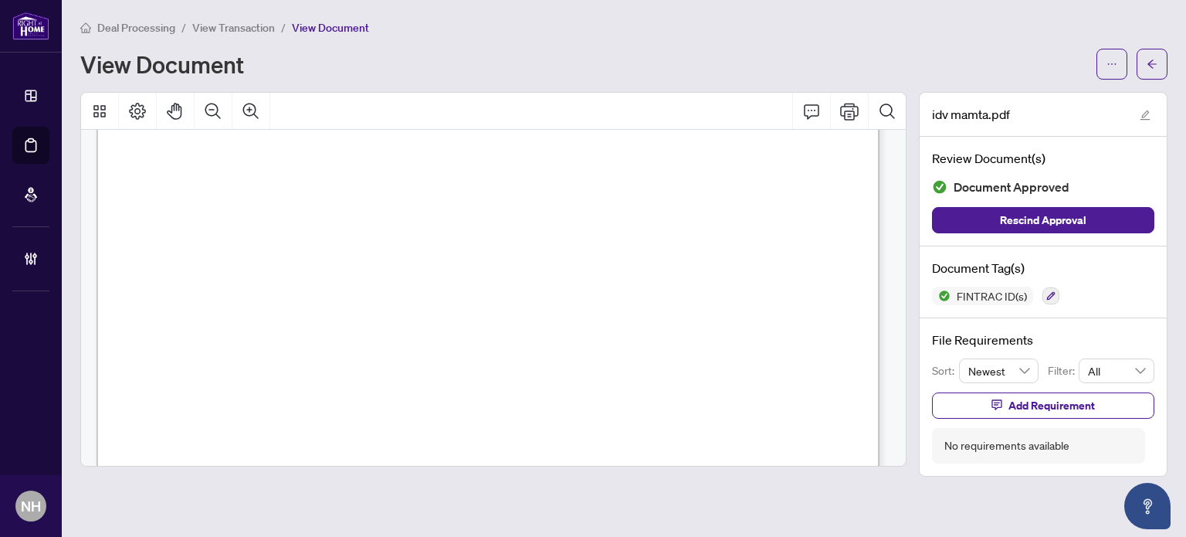
scroll to position [154, 0]
click at [244, 23] on span "View Transaction" at bounding box center [233, 28] width 83 height 14
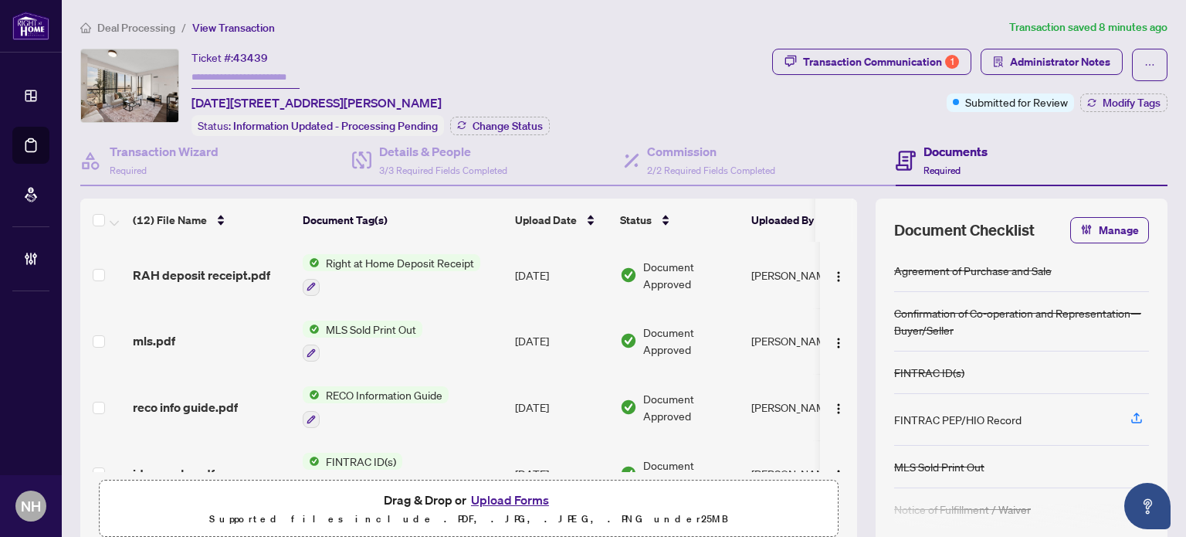
scroll to position [154, 0]
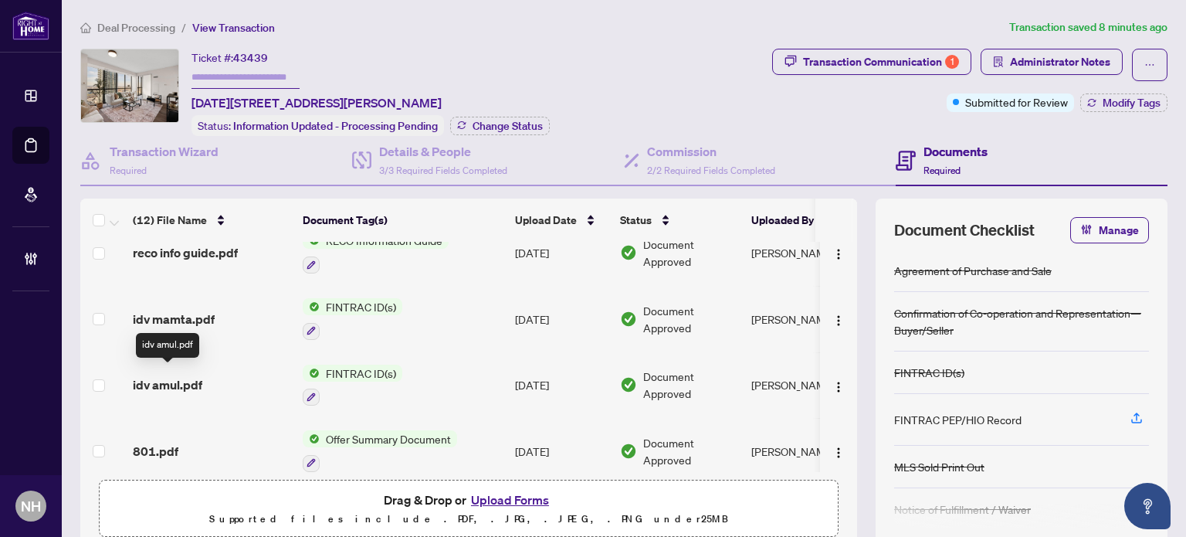
click at [151, 375] on span "idv amul.pdf" at bounding box center [168, 384] width 70 height 19
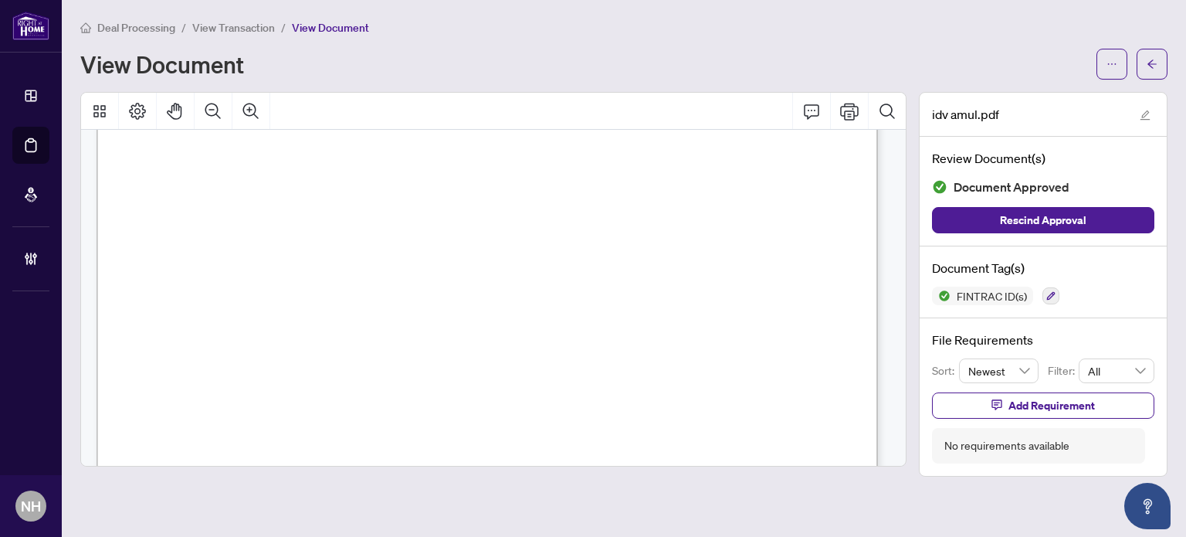
scroll to position [154, 0]
click at [249, 31] on span "View Transaction" at bounding box center [233, 28] width 83 height 14
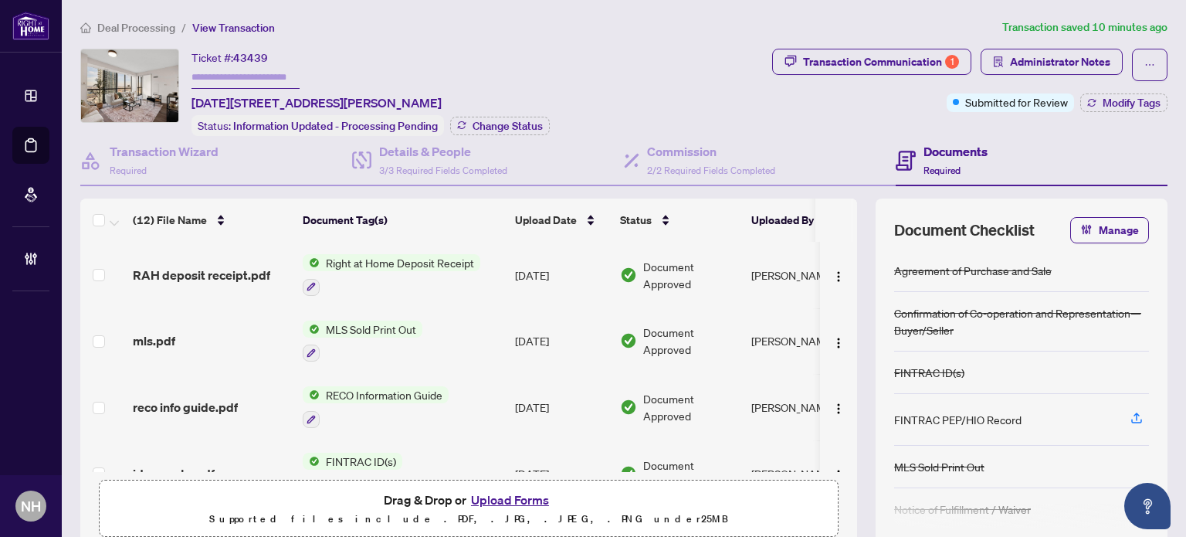
click at [475, 502] on button "Upload Forms" at bounding box center [509, 500] width 87 height 20
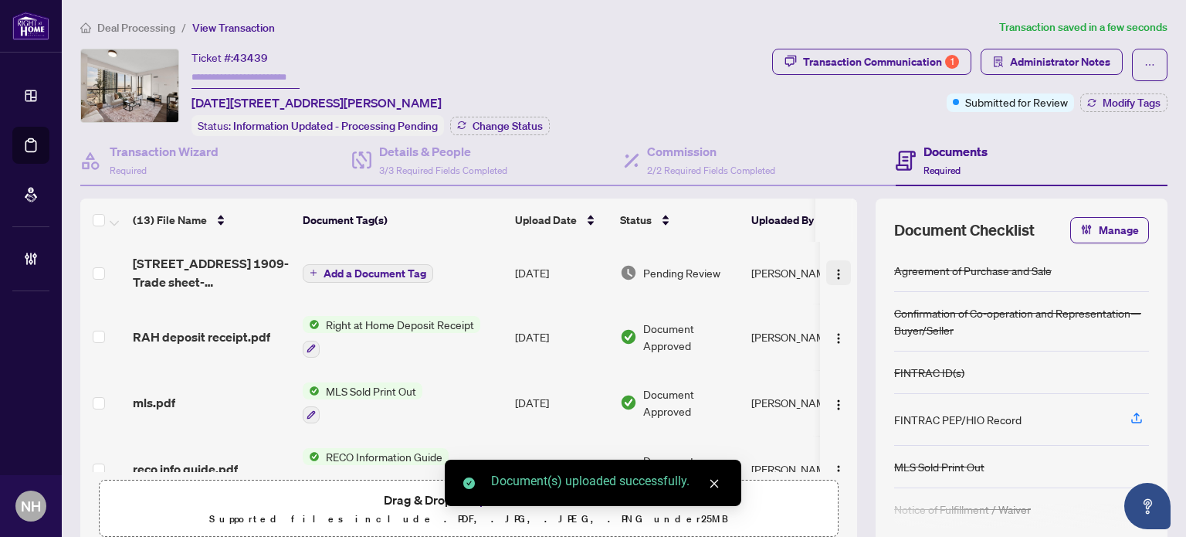
click at [833, 268] on img "button" at bounding box center [839, 274] width 12 height 12
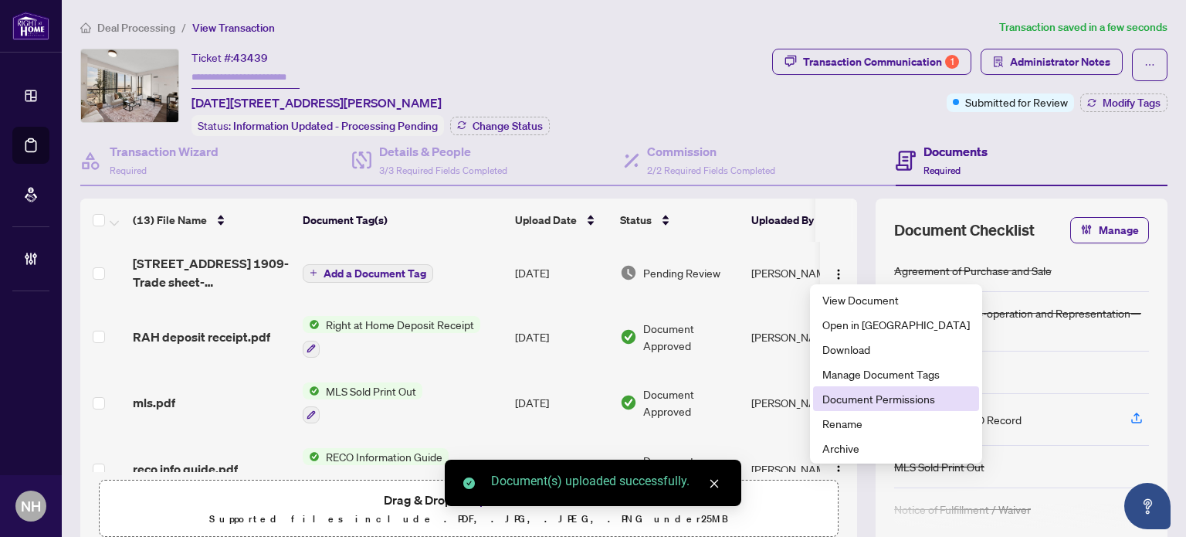
click at [820, 391] on li "Document Permissions" at bounding box center [896, 398] width 166 height 25
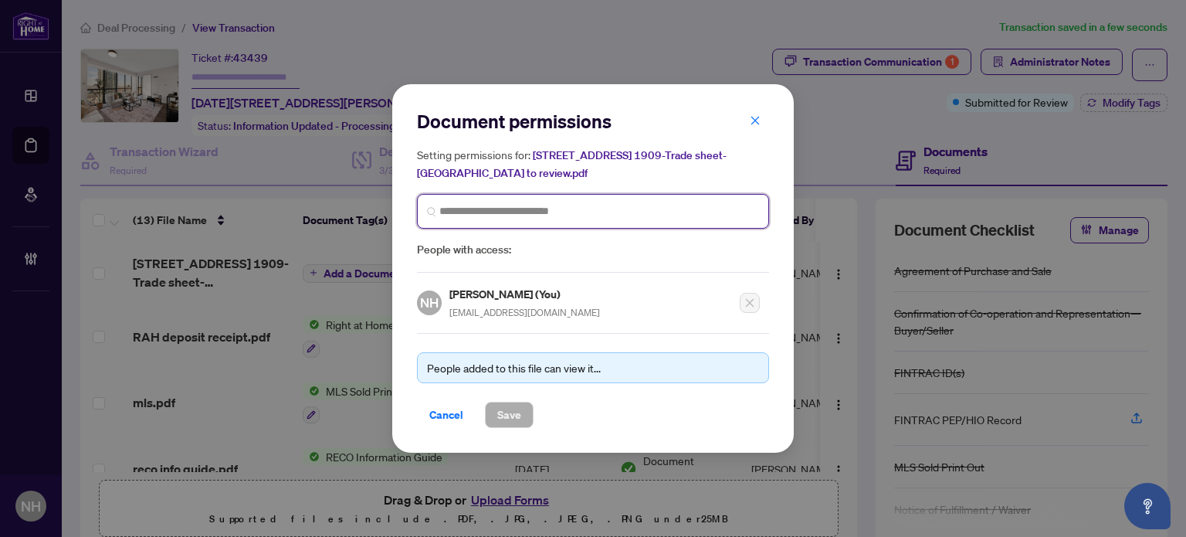
click at [524, 208] on input "search" at bounding box center [599, 211] width 320 height 16
type input "*******"
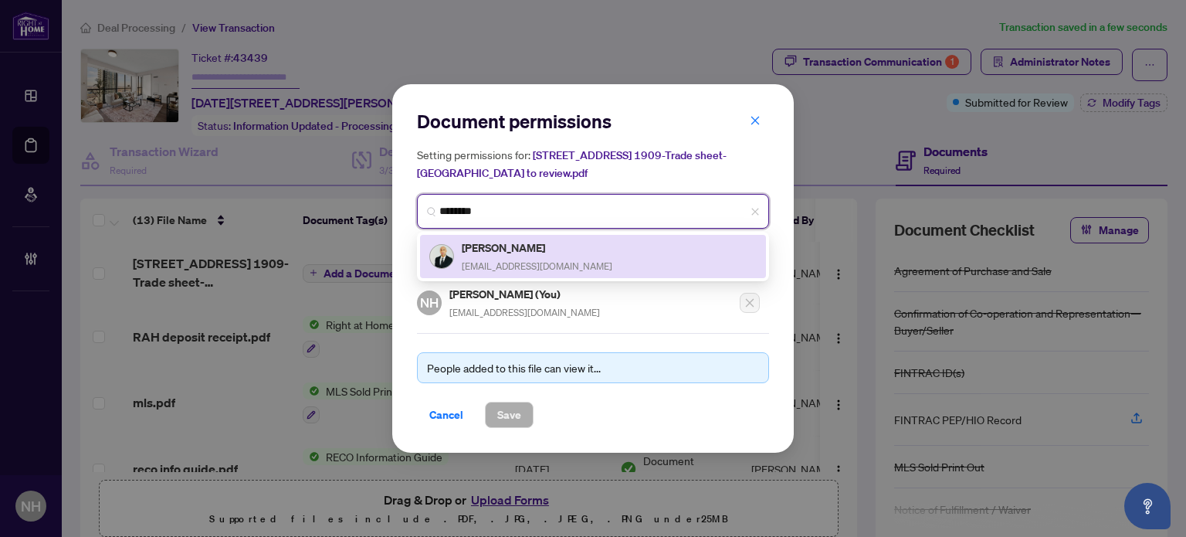
click at [521, 265] on span "[EMAIL_ADDRESS][DOMAIN_NAME]" at bounding box center [537, 266] width 151 height 12
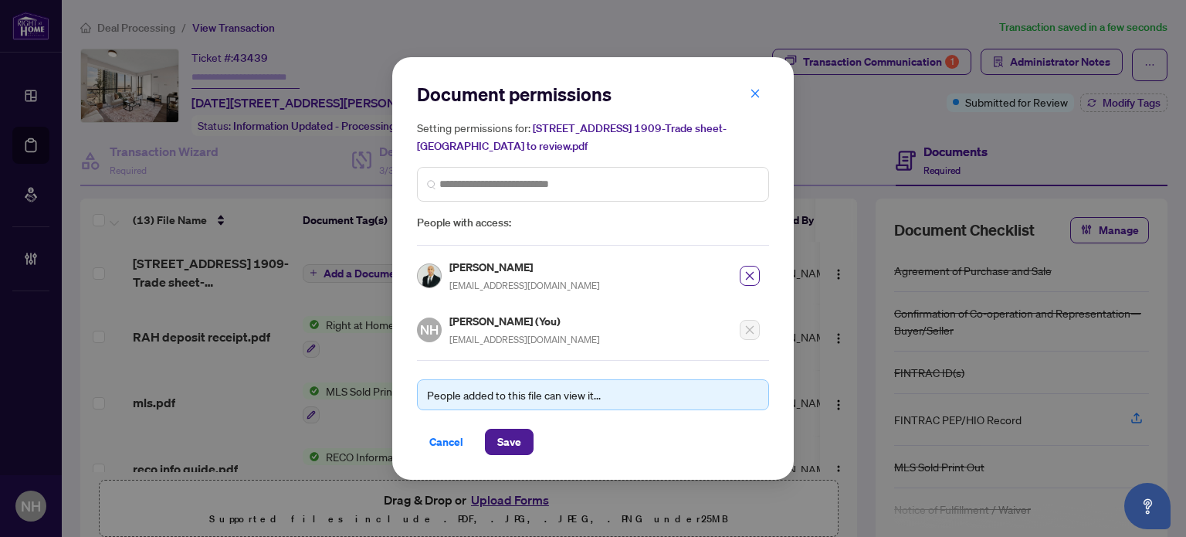
click at [533, 436] on div "Cancel Save" at bounding box center [593, 442] width 352 height 26
click at [515, 435] on span "Save" at bounding box center [509, 441] width 24 height 25
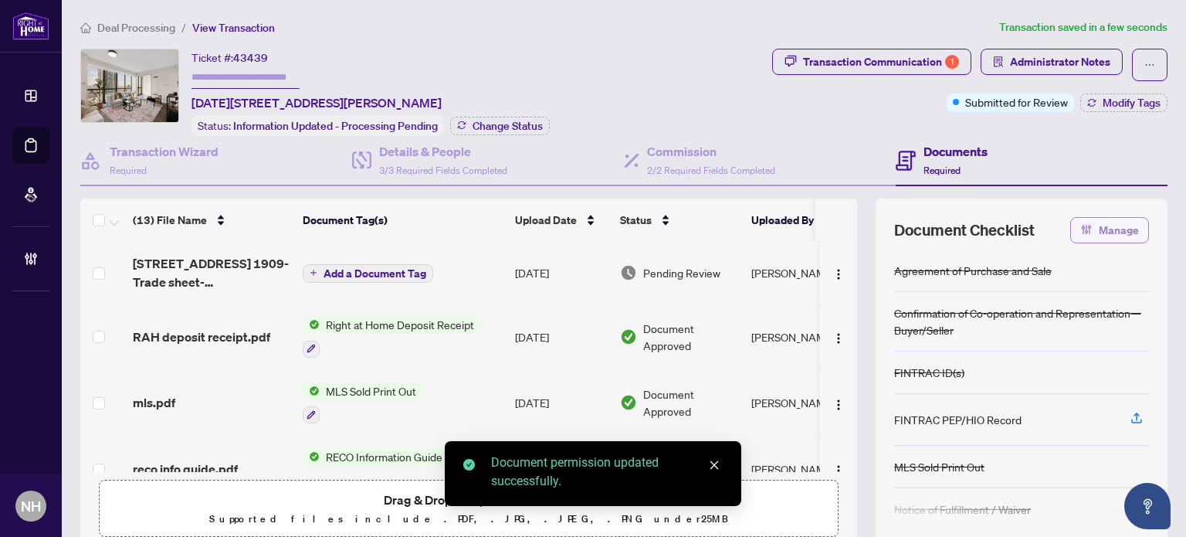
click at [1104, 223] on span "Manage" at bounding box center [1119, 230] width 40 height 25
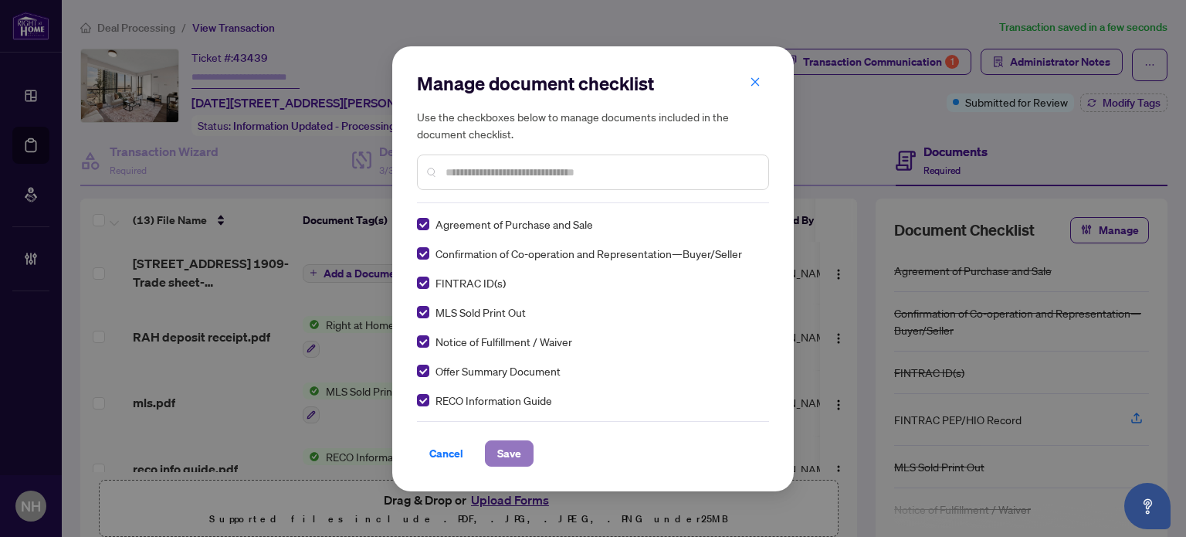
click at [497, 449] on span "Save" at bounding box center [509, 453] width 24 height 25
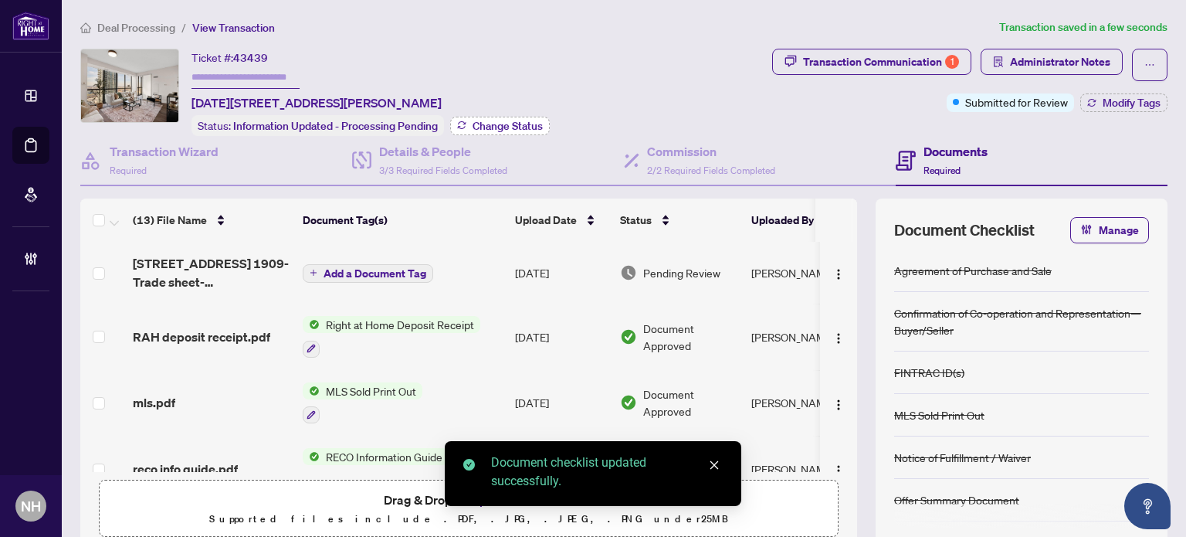
click at [474, 120] on span "Change Status" at bounding box center [508, 125] width 70 height 11
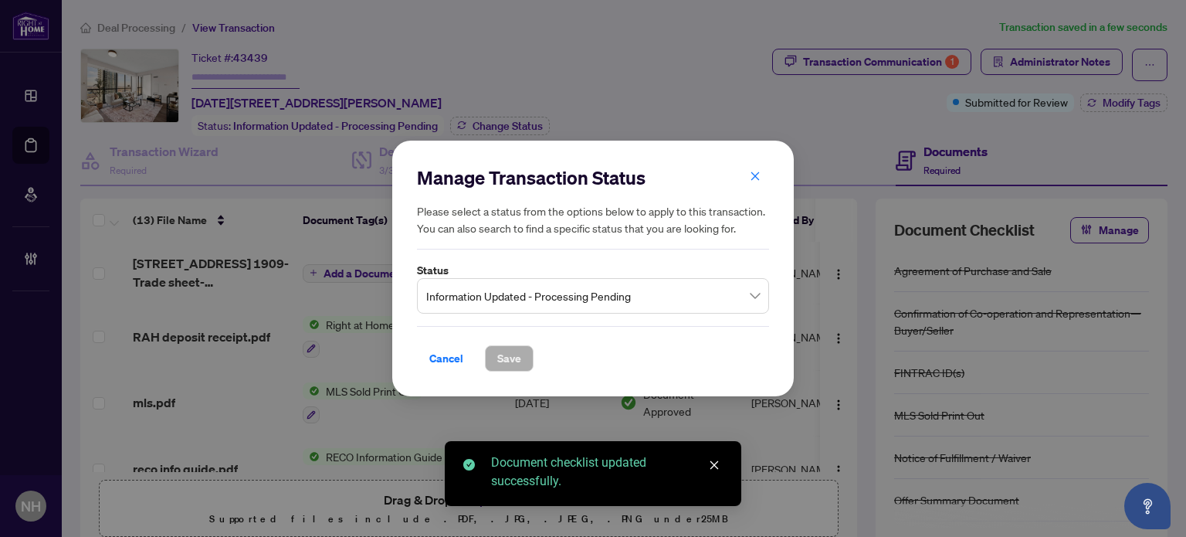
click at [515, 302] on span "Information Updated - Processing Pending" at bounding box center [593, 295] width 334 height 29
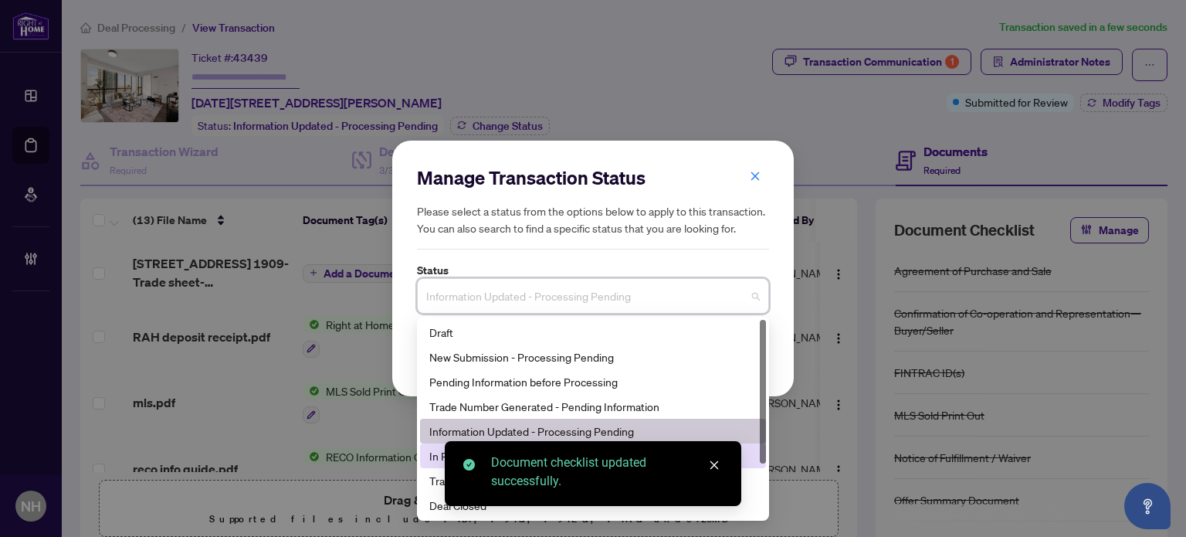
click at [428, 458] on div "In Progress - Pending Information" at bounding box center [593, 455] width 346 height 25
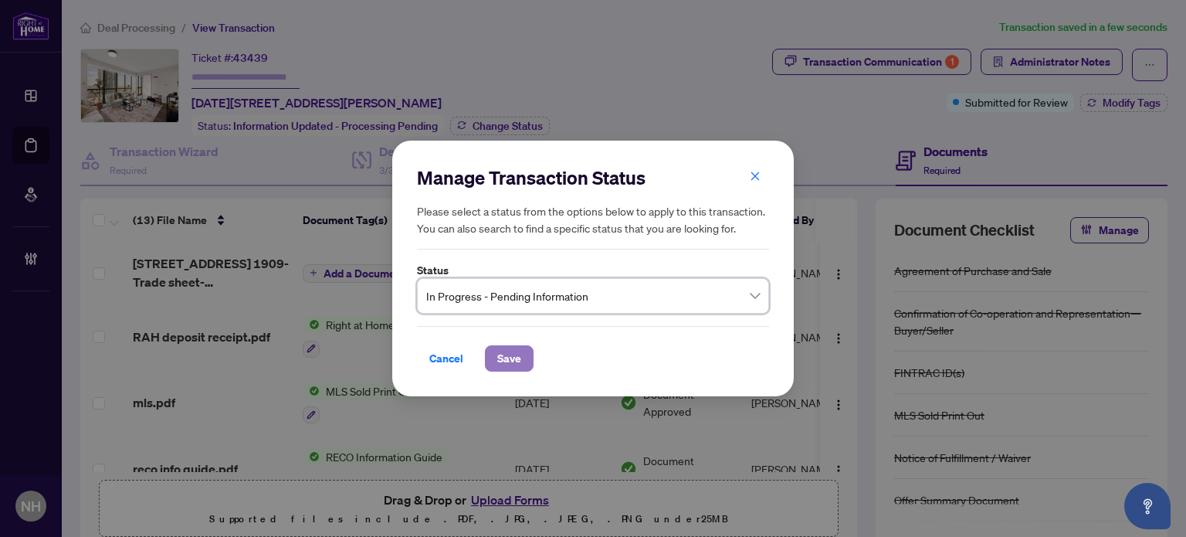
click at [519, 358] on span "Save" at bounding box center [509, 358] width 24 height 25
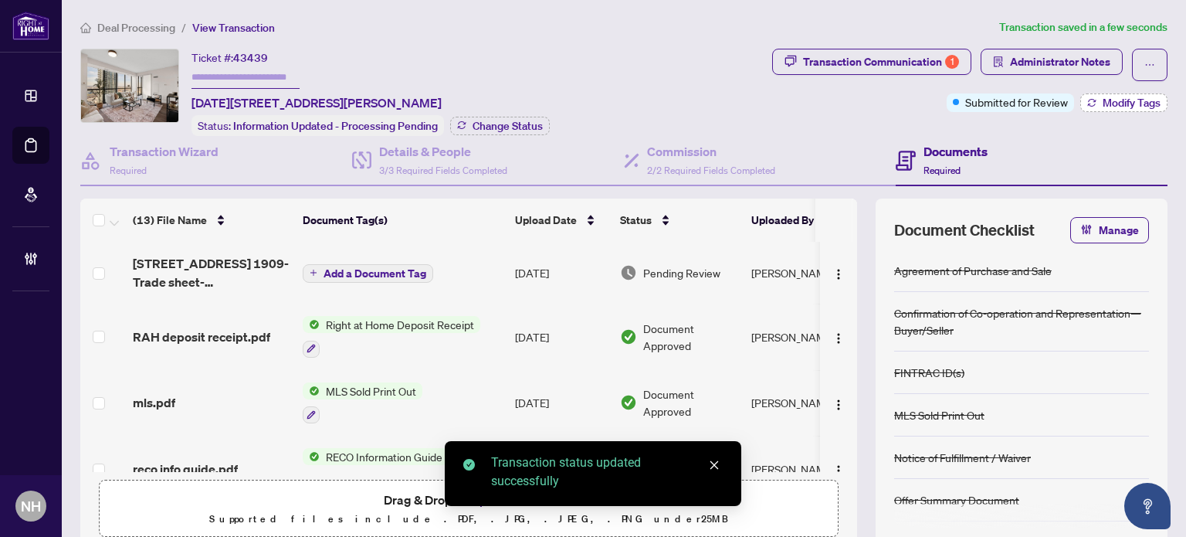
click at [1104, 99] on span "Modify Tags" at bounding box center [1132, 102] width 58 height 11
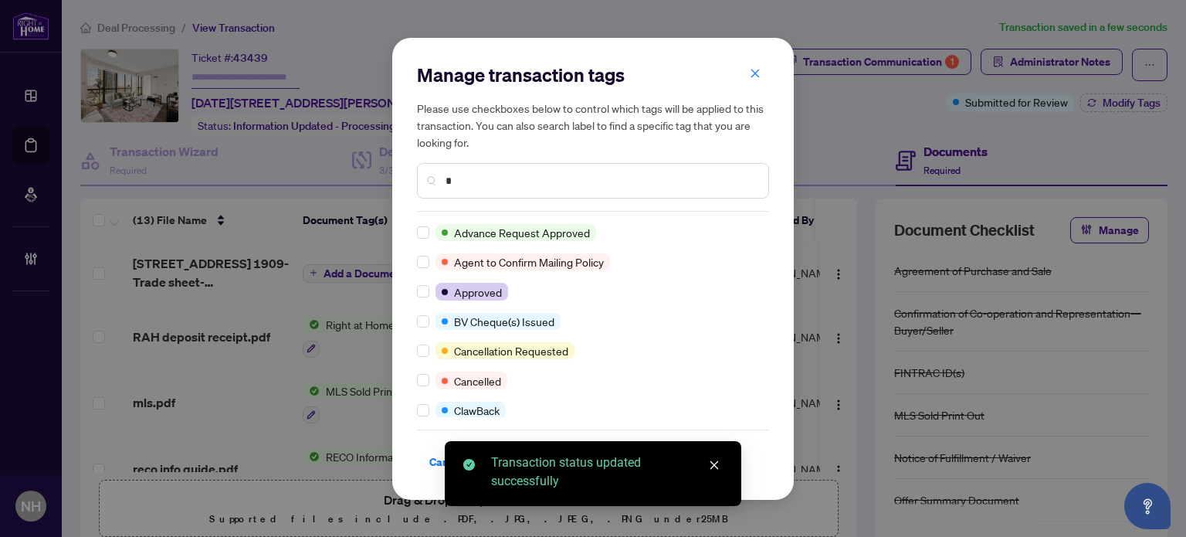
click at [481, 178] on input "*" at bounding box center [601, 180] width 310 height 17
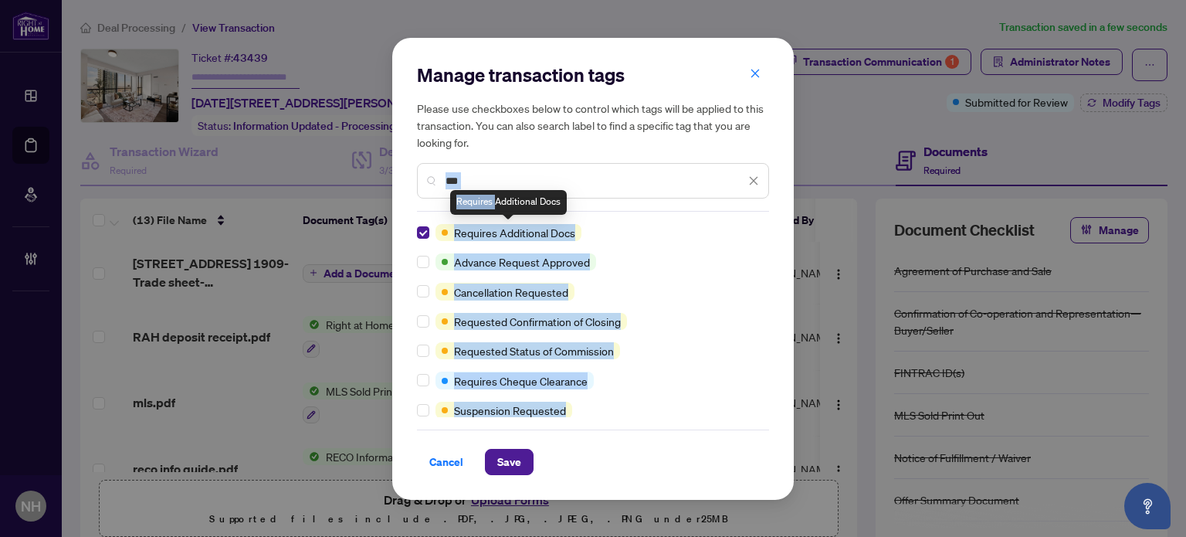
drag, startPoint x: 497, startPoint y: 190, endPoint x: 386, endPoint y: 168, distance: 113.3
click at [390, 168] on body "Dashboard Deal Processing Mortgage Referrals Brokerage Management NH [PERSON_NA…" at bounding box center [593, 268] width 1186 height 537
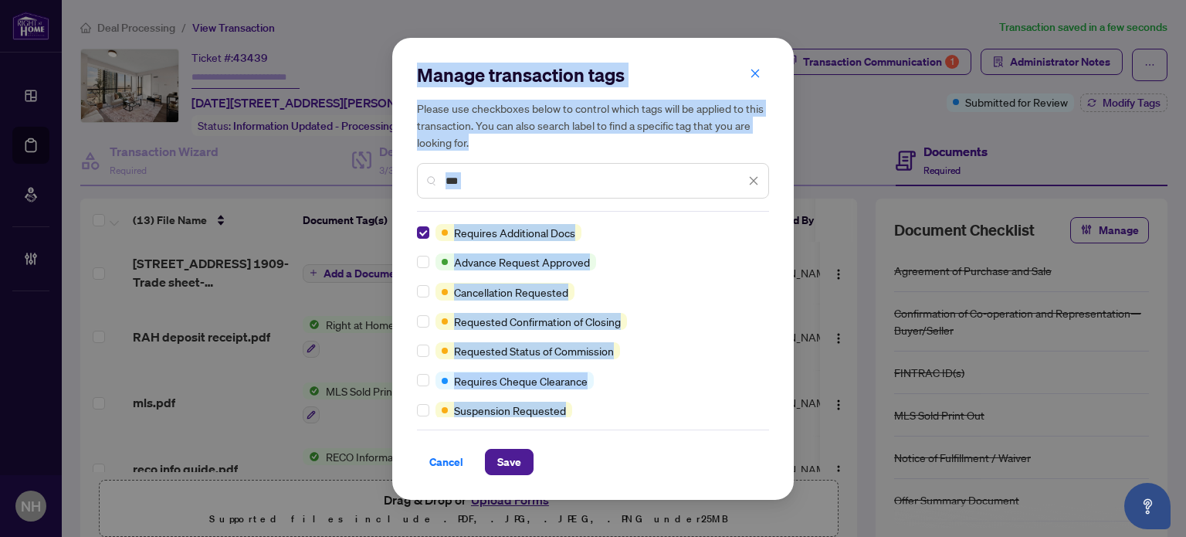
click at [489, 181] on input "***" at bounding box center [596, 180] width 300 height 17
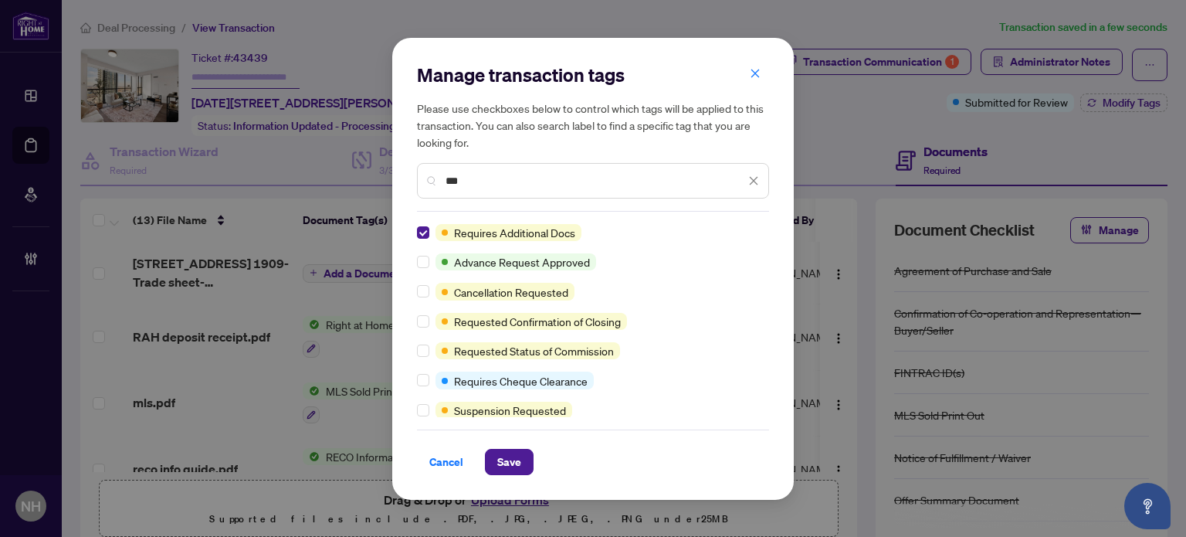
drag, startPoint x: 489, startPoint y: 181, endPoint x: 453, endPoint y: 181, distance: 35.5
click at [453, 181] on input "***" at bounding box center [596, 180] width 300 height 17
type input "*"
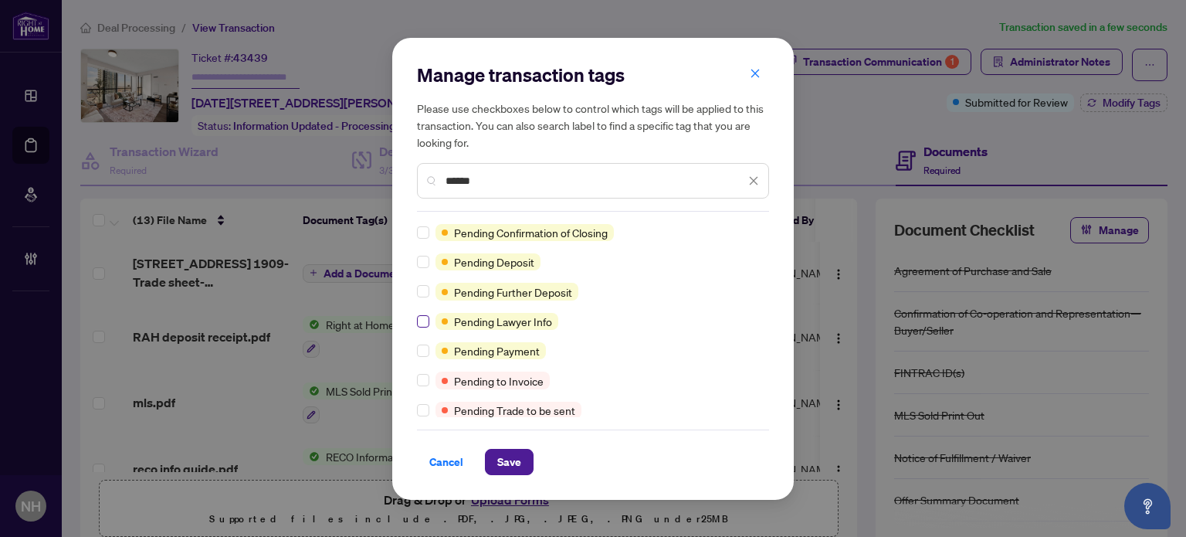
type input "******"
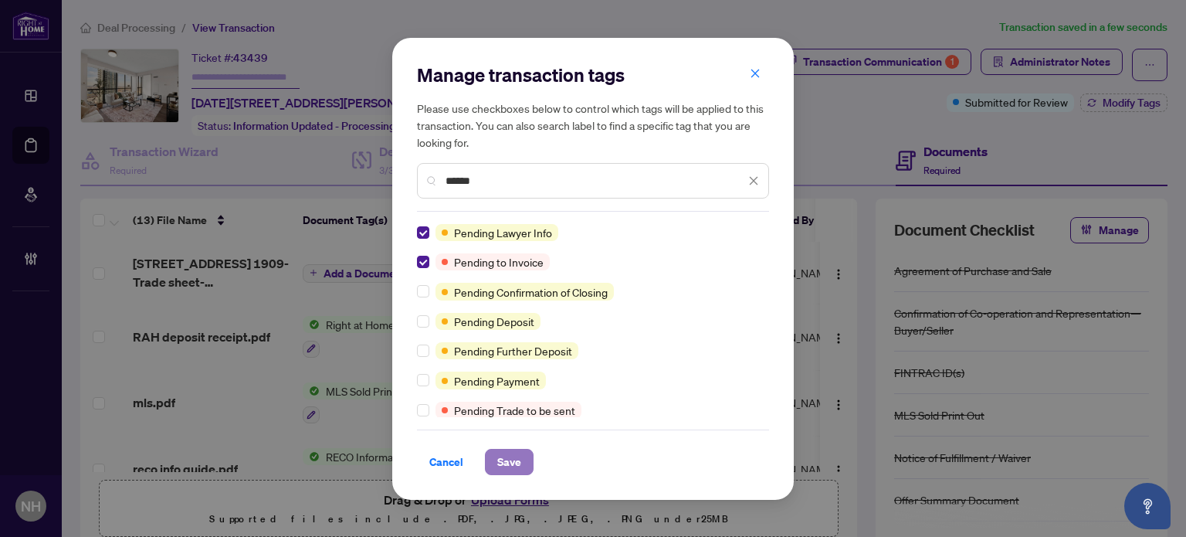
click at [499, 460] on span "Save" at bounding box center [509, 461] width 24 height 25
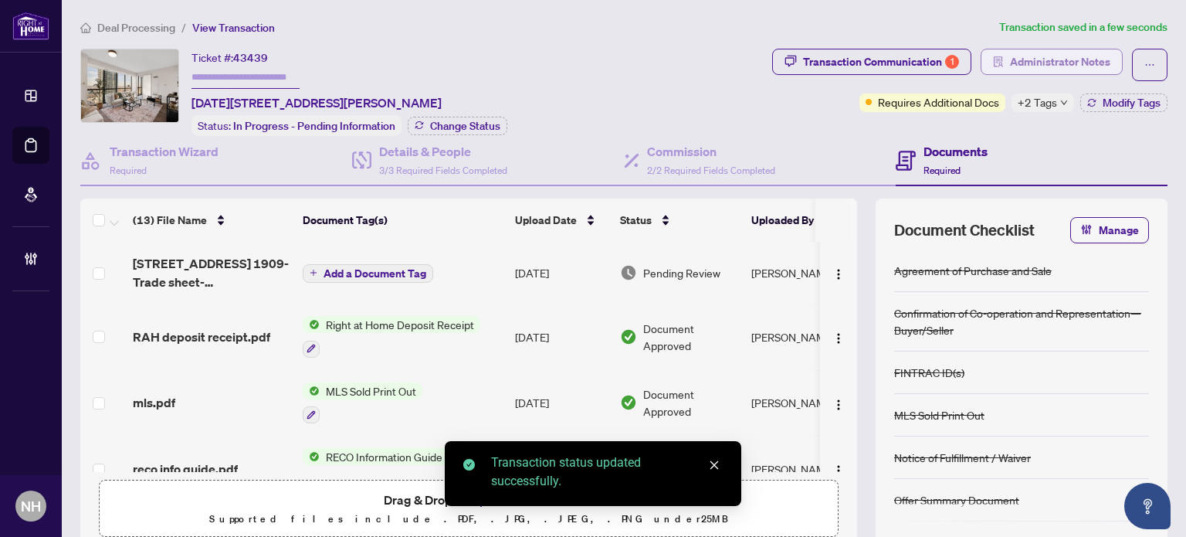
click at [1053, 58] on span "Administrator Notes" at bounding box center [1060, 61] width 100 height 25
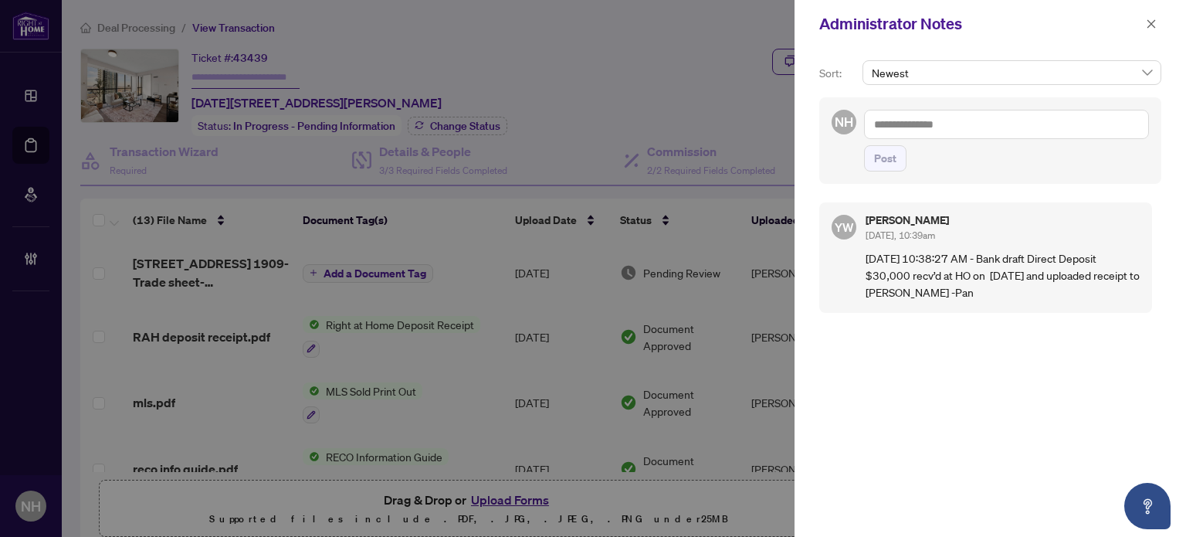
click at [951, 125] on textarea at bounding box center [1006, 124] width 285 height 29
type textarea "*"
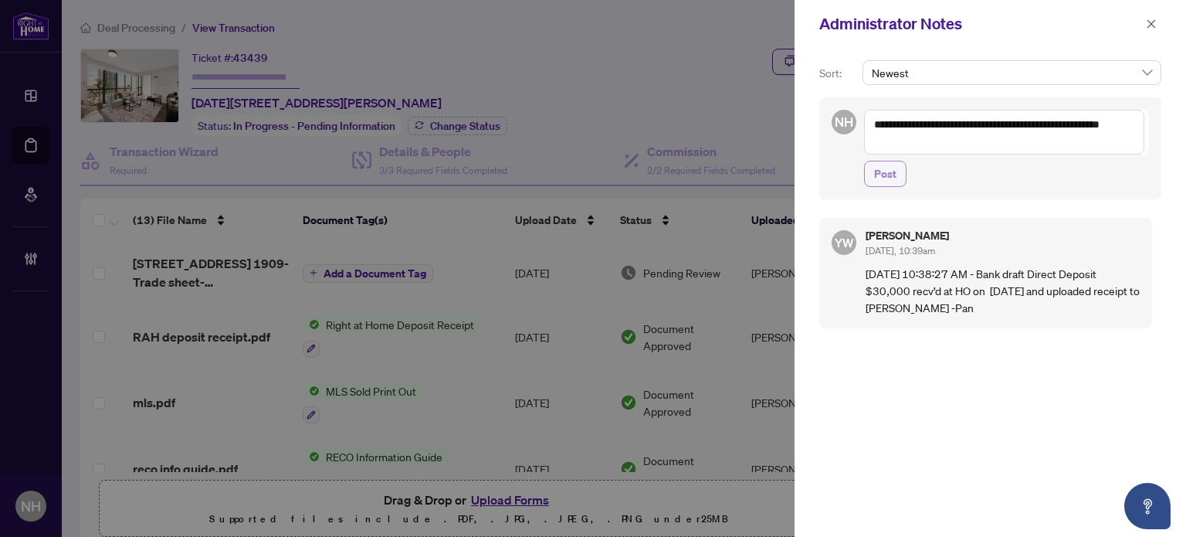
type textarea "**********"
drag, startPoint x: 874, startPoint y: 176, endPoint x: 905, endPoint y: 185, distance: 32.0
click at [876, 176] on span "Post" at bounding box center [885, 173] width 22 height 25
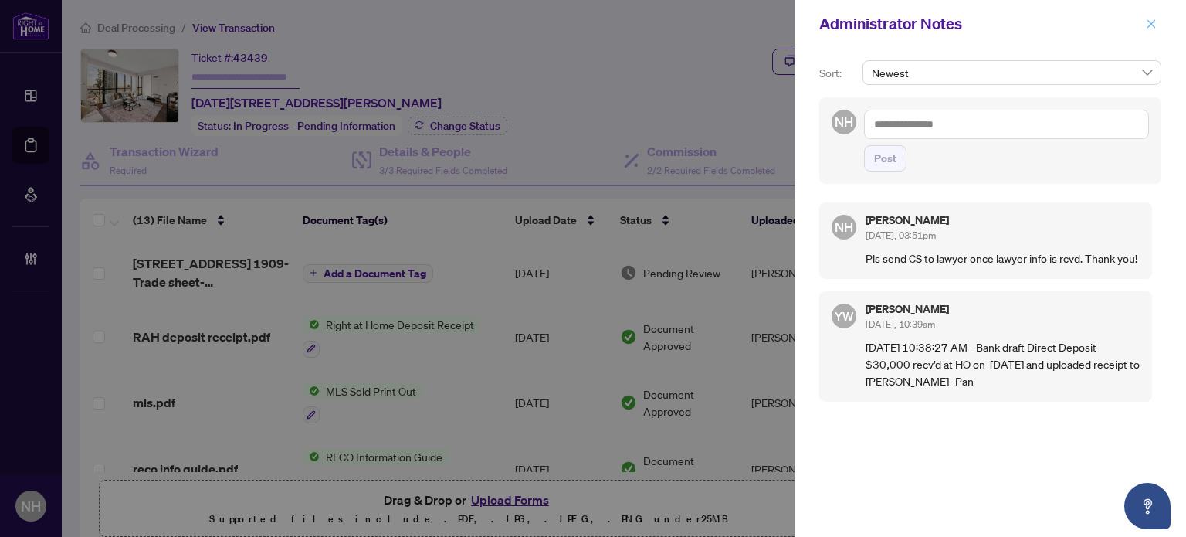
click at [1150, 29] on icon "close" at bounding box center [1151, 24] width 11 height 11
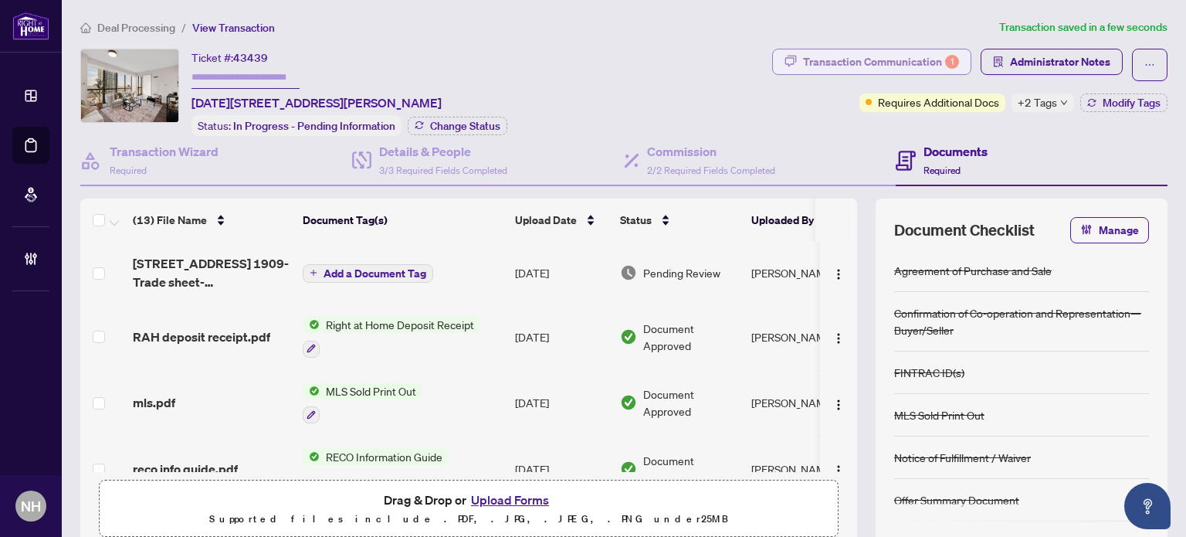
click at [857, 53] on div "Transaction Communication 1" at bounding box center [881, 61] width 156 height 25
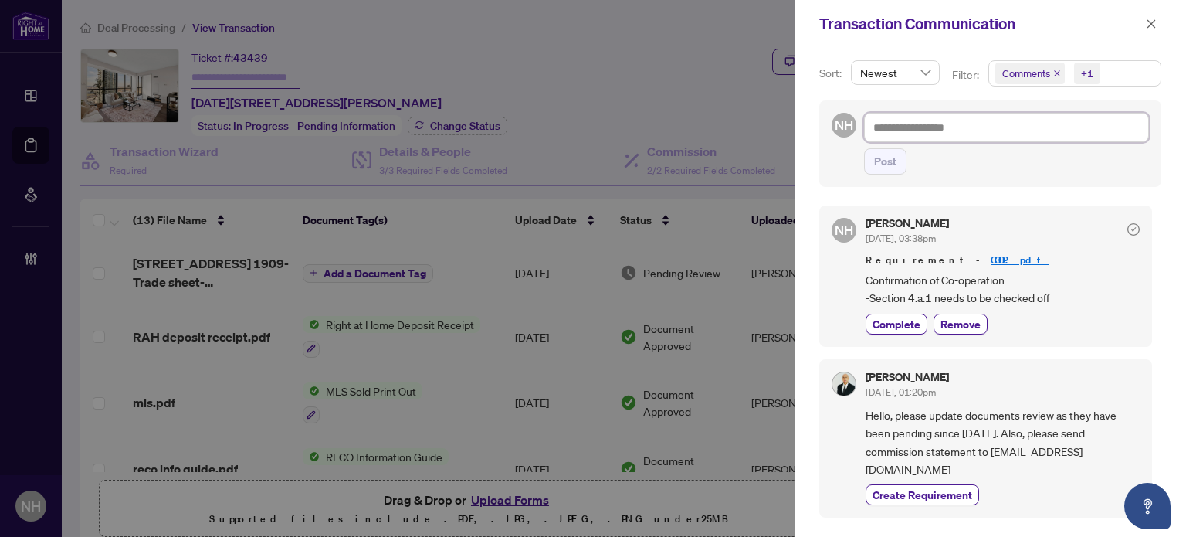
click at [904, 125] on textarea at bounding box center [1006, 127] width 285 height 29
paste textarea "**********"
type textarea "**********"
click at [912, 316] on span "Complete" at bounding box center [897, 324] width 48 height 16
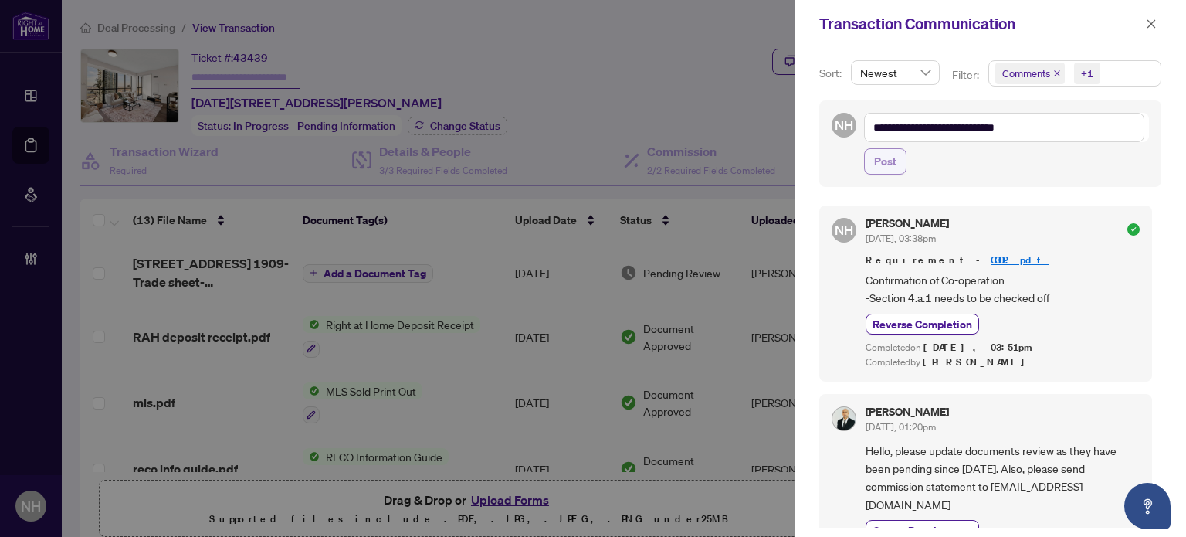
click at [890, 166] on span "Post" at bounding box center [885, 161] width 22 height 25
type textarea "**********"
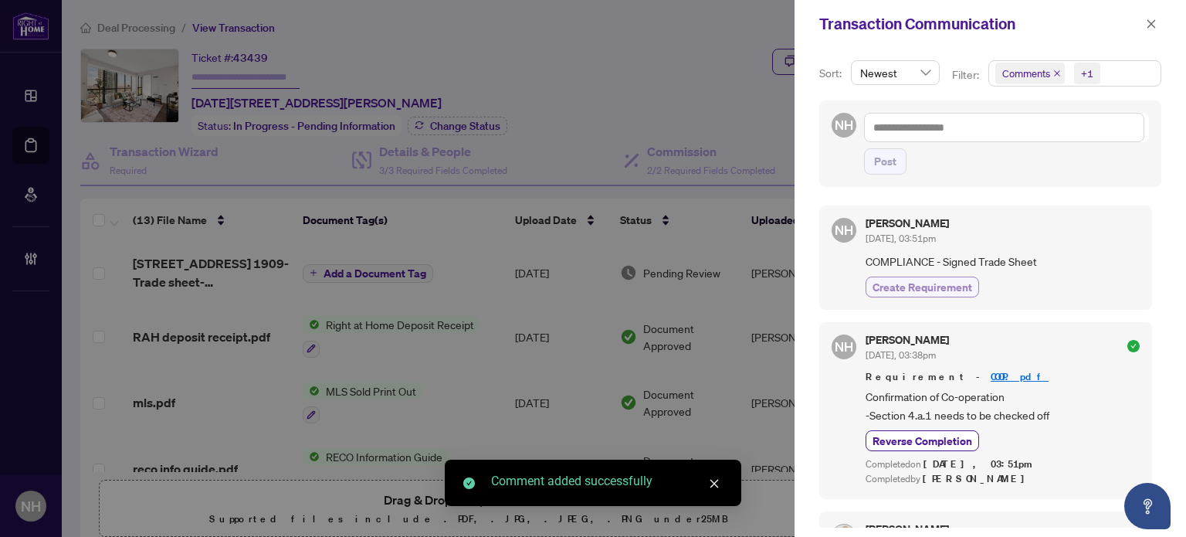
click at [948, 280] on span "Create Requirement" at bounding box center [923, 287] width 100 height 16
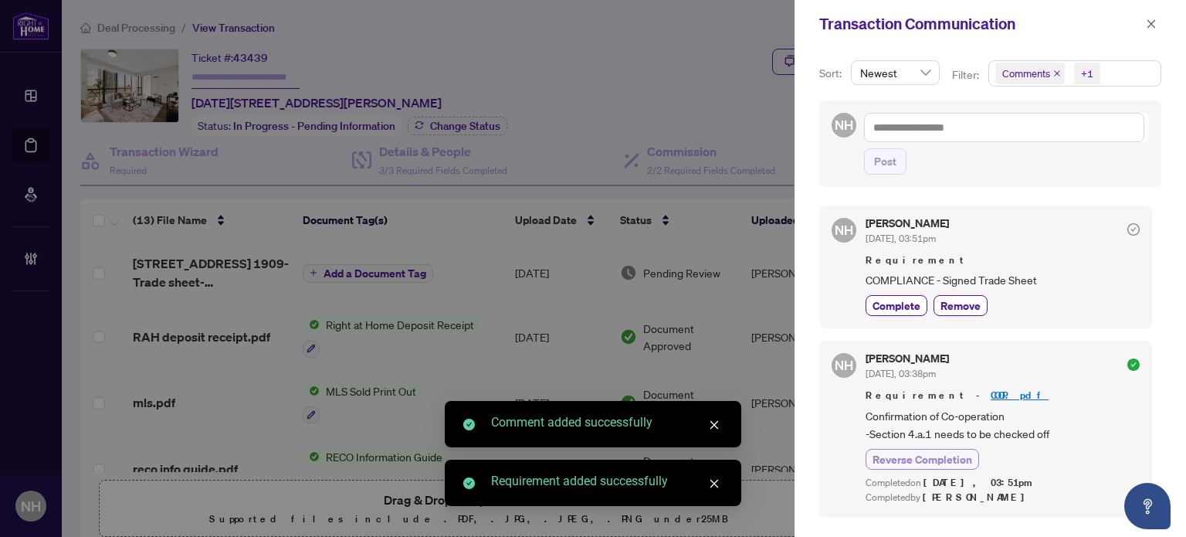
click at [921, 461] on span "Reverse Completion" at bounding box center [923, 459] width 100 height 16
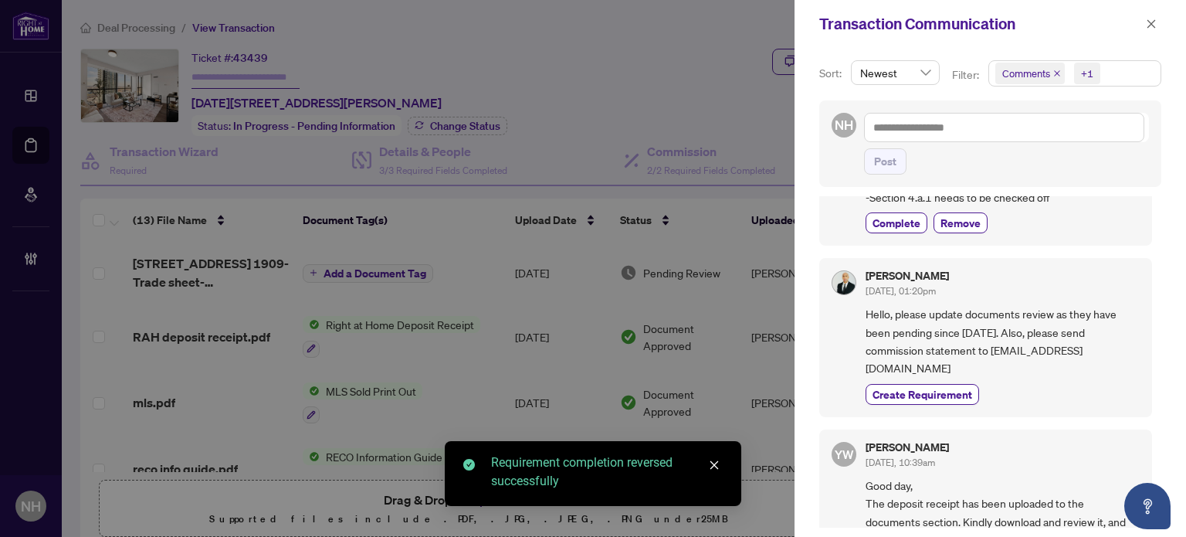
scroll to position [309, 0]
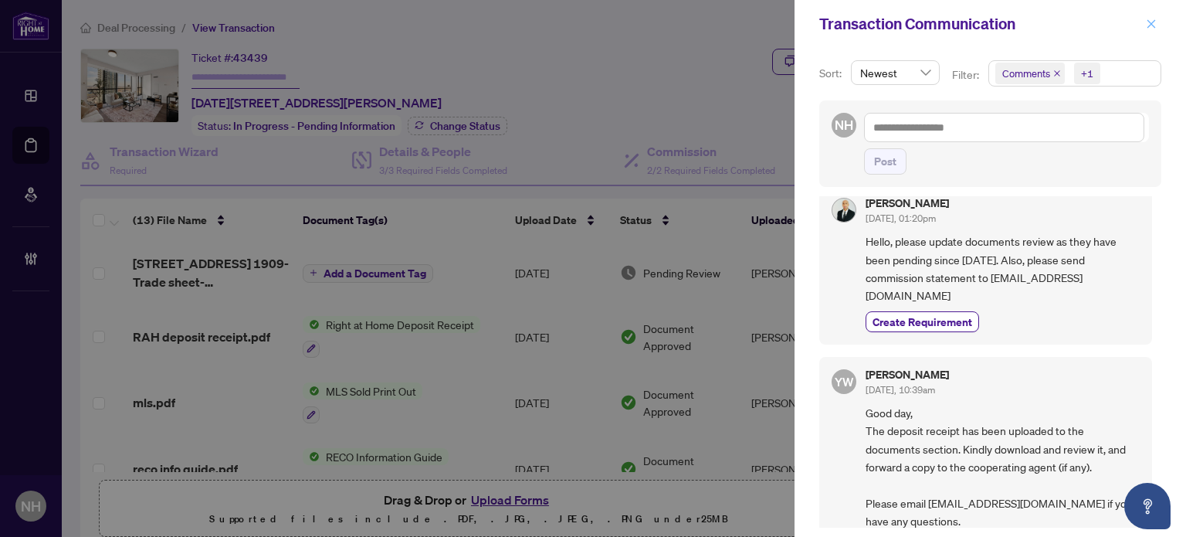
click at [1155, 20] on icon "close" at bounding box center [1151, 24] width 11 height 11
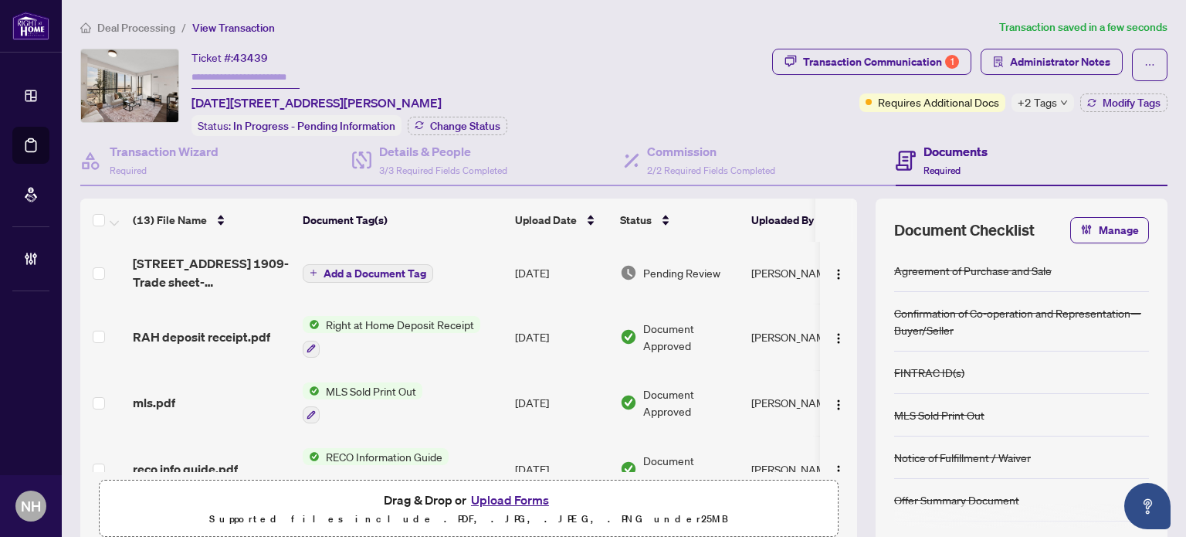
click at [1103, 98] on span "Modify Tags" at bounding box center [1132, 102] width 58 height 11
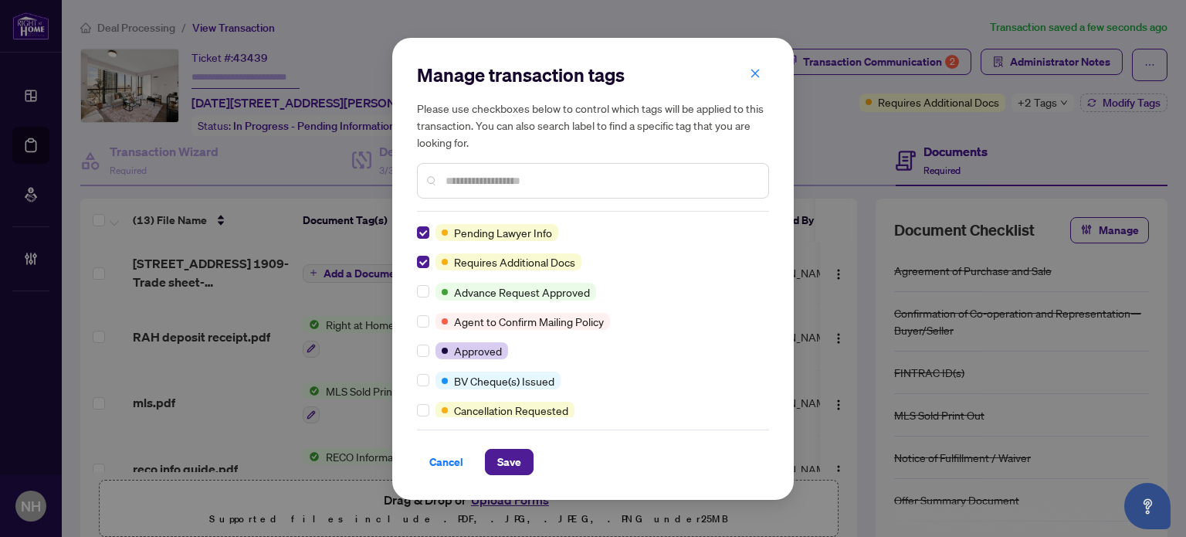
scroll to position [0, 0]
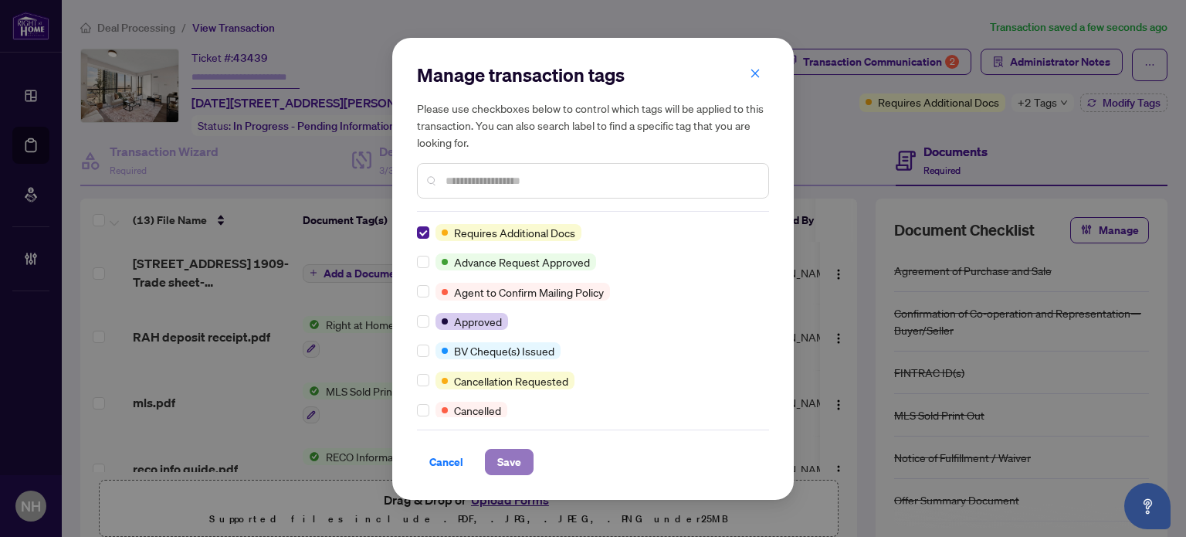
click at [494, 458] on button "Save" at bounding box center [509, 462] width 49 height 26
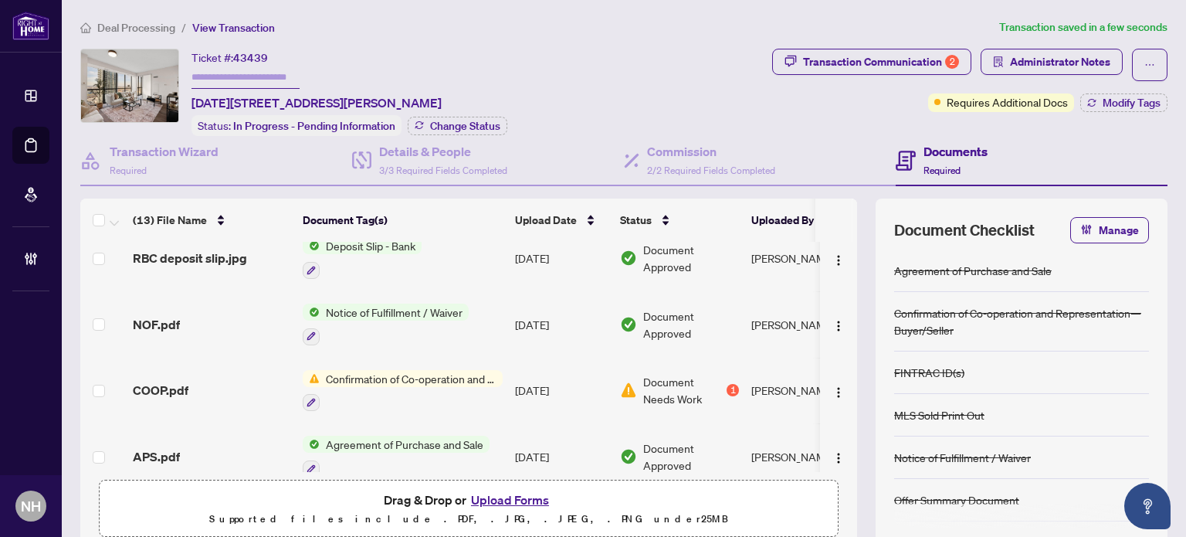
scroll to position [617, 0]
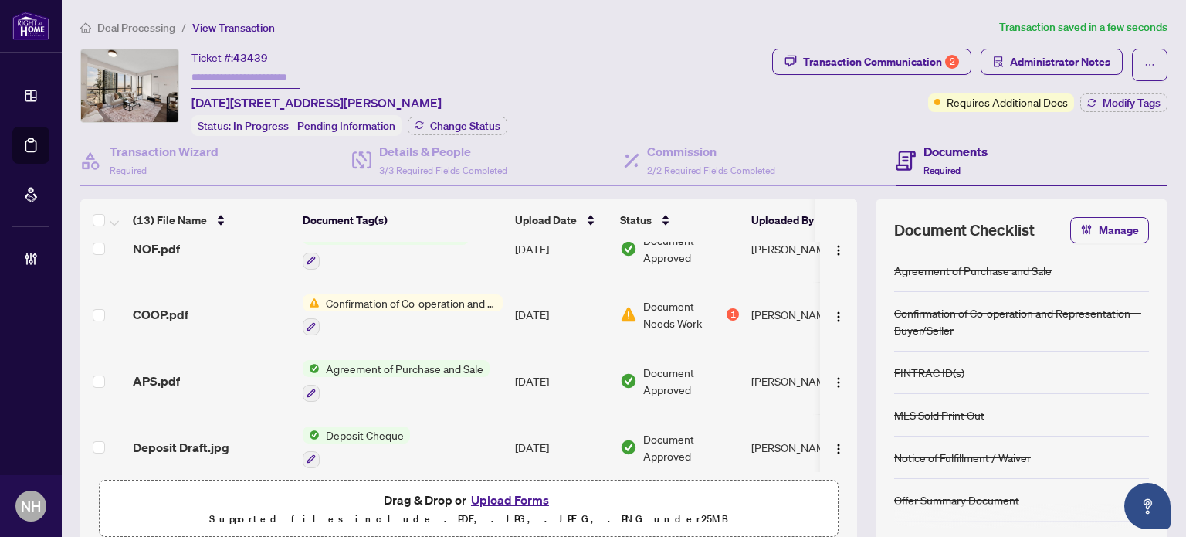
click at [176, 371] on span "APS.pdf" at bounding box center [156, 380] width 47 height 19
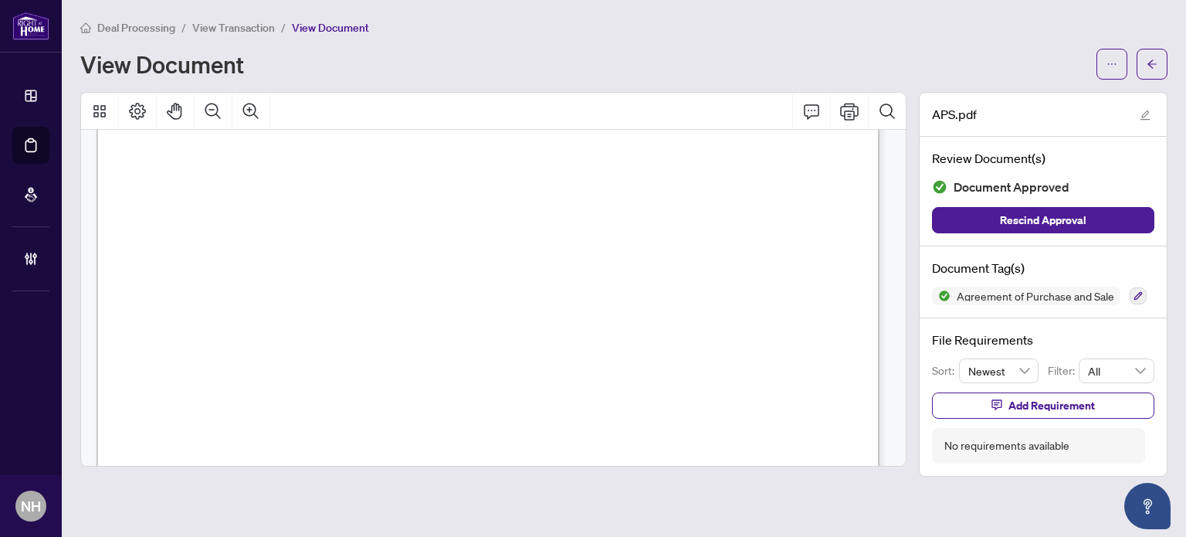
scroll to position [309, 0]
click at [222, 27] on span "View Transaction" at bounding box center [233, 28] width 83 height 14
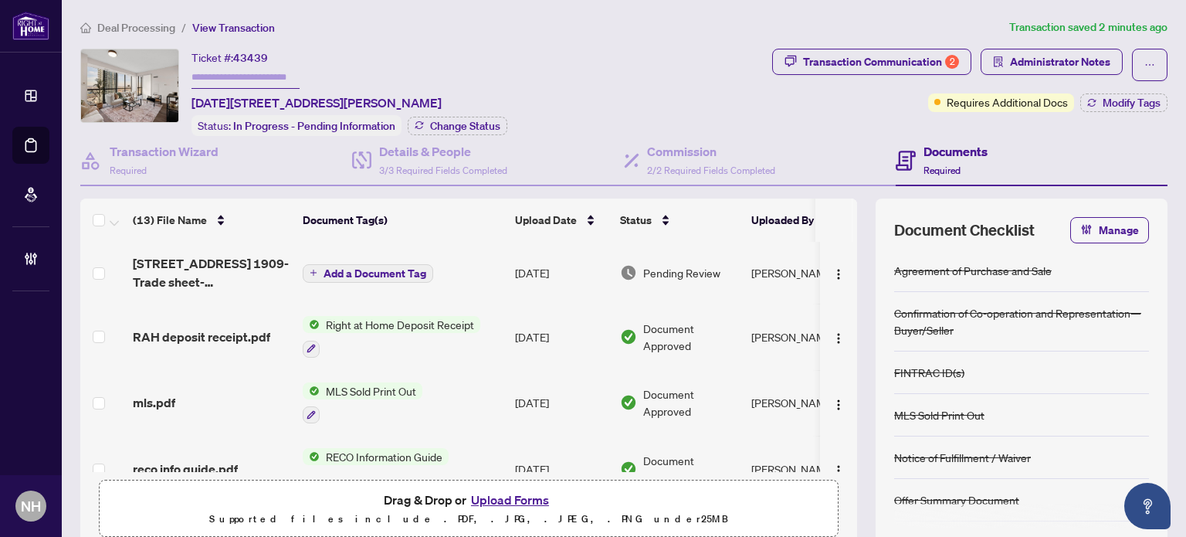
click at [494, 495] on button "Upload Forms" at bounding box center [509, 500] width 87 height 20
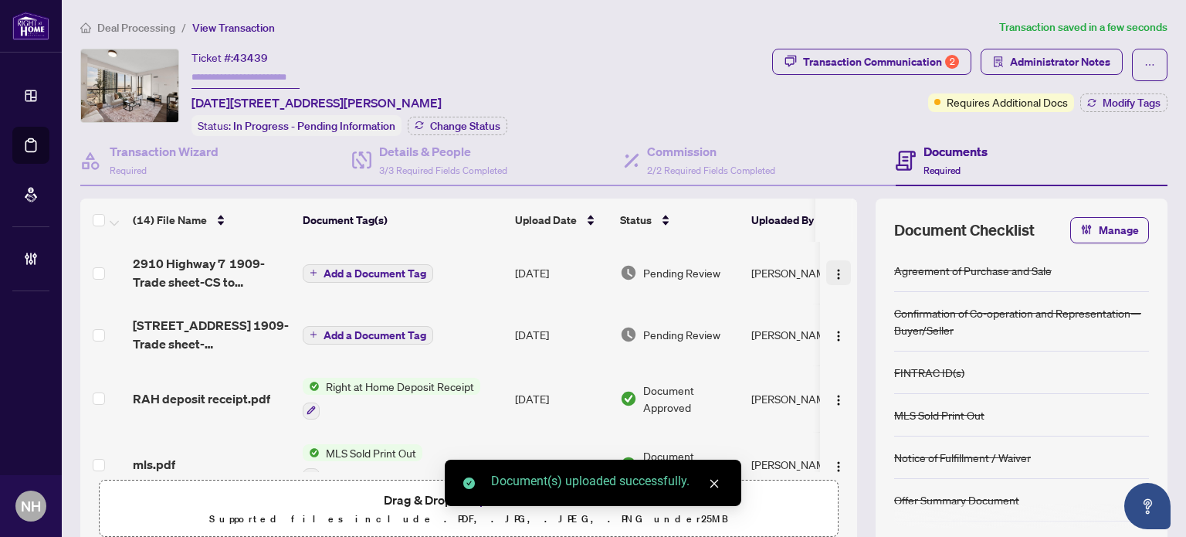
click at [833, 268] on img "button" at bounding box center [839, 274] width 12 height 12
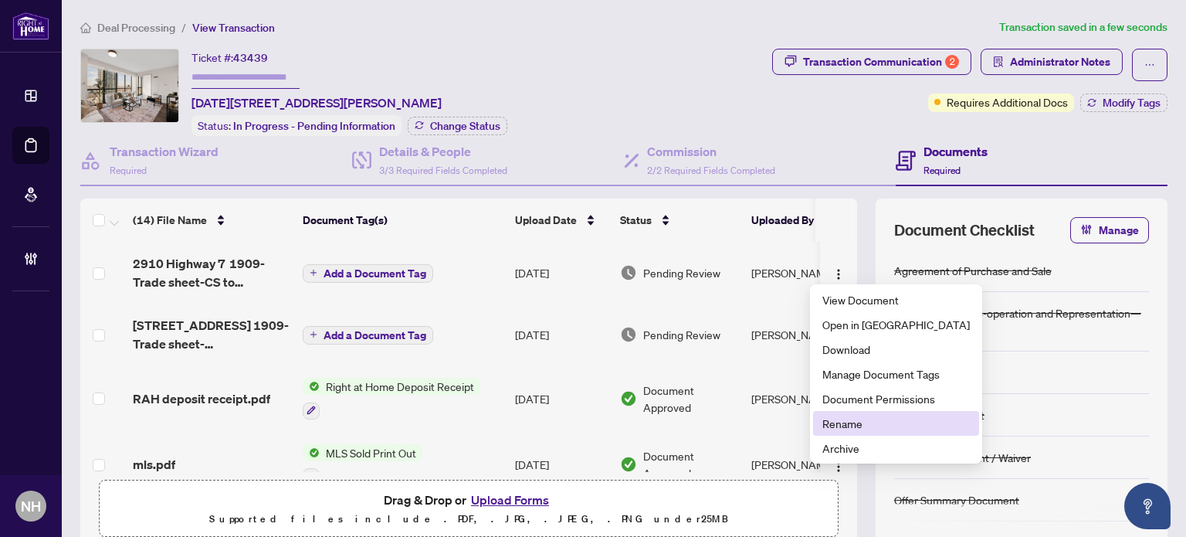
click at [843, 422] on span "Rename" at bounding box center [897, 423] width 148 height 17
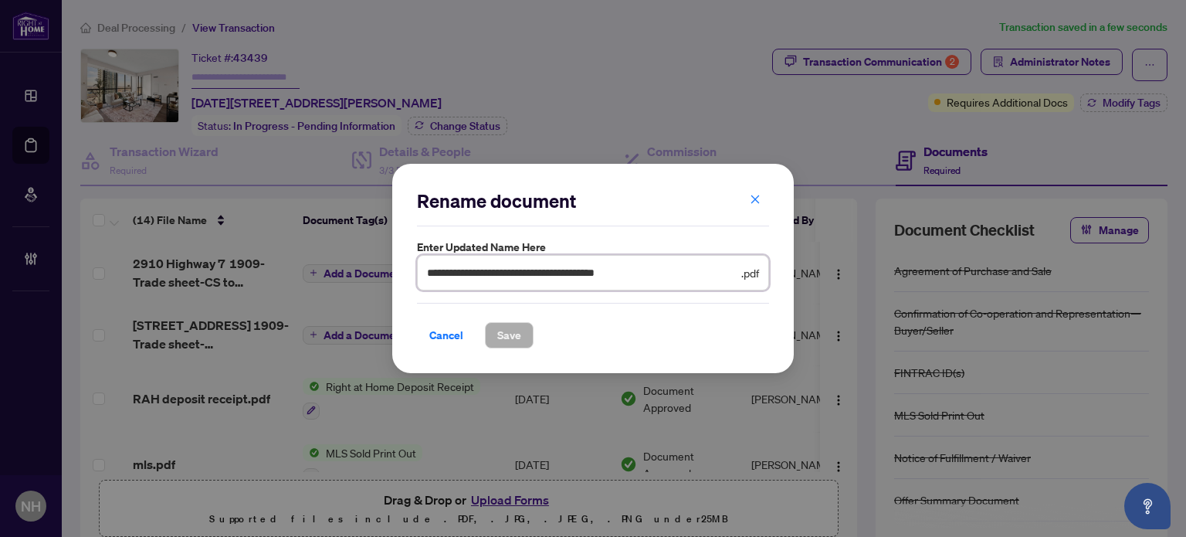
click at [589, 273] on input "**********" at bounding box center [582, 272] width 311 height 17
click at [629, 273] on input "**********" at bounding box center [582, 272] width 311 height 17
type input "**********"
click at [511, 325] on span "Save" at bounding box center [509, 335] width 24 height 25
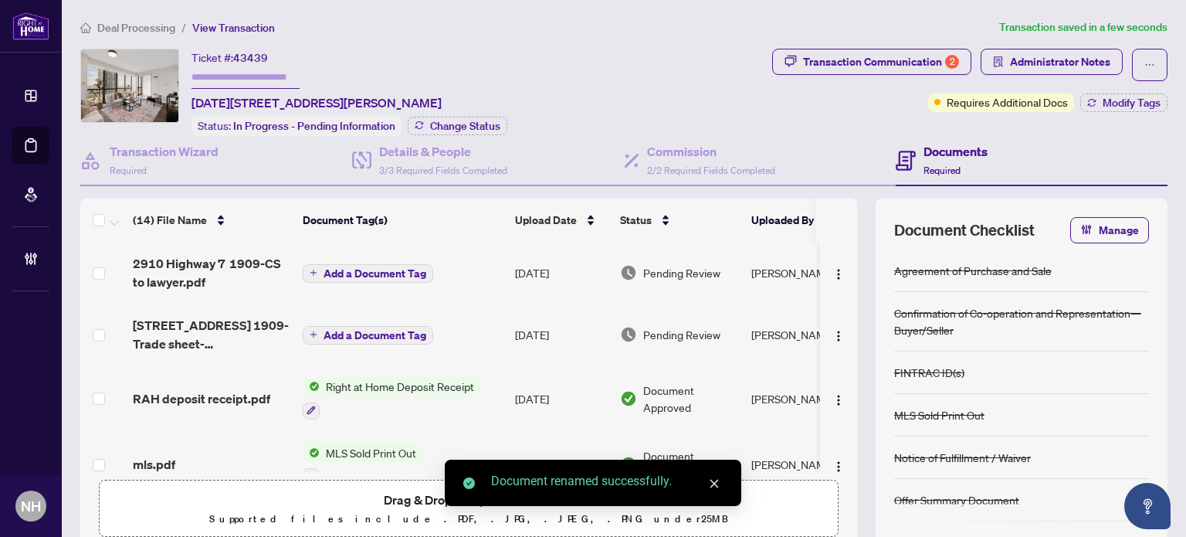
click at [404, 269] on span "Add a Document Tag" at bounding box center [375, 273] width 103 height 11
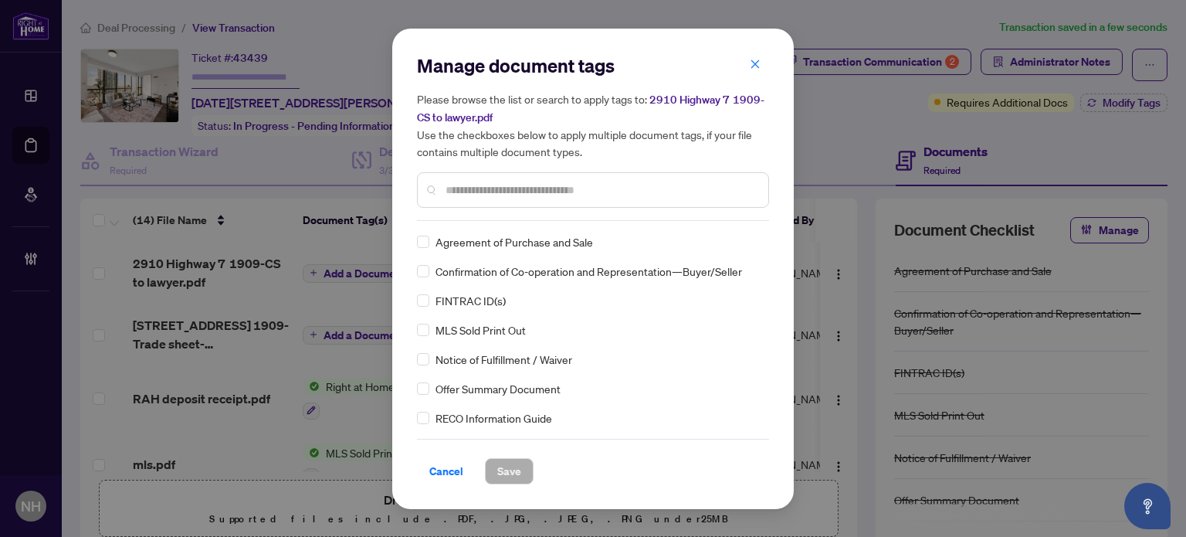
click at [460, 195] on input "text" at bounding box center [601, 189] width 310 height 17
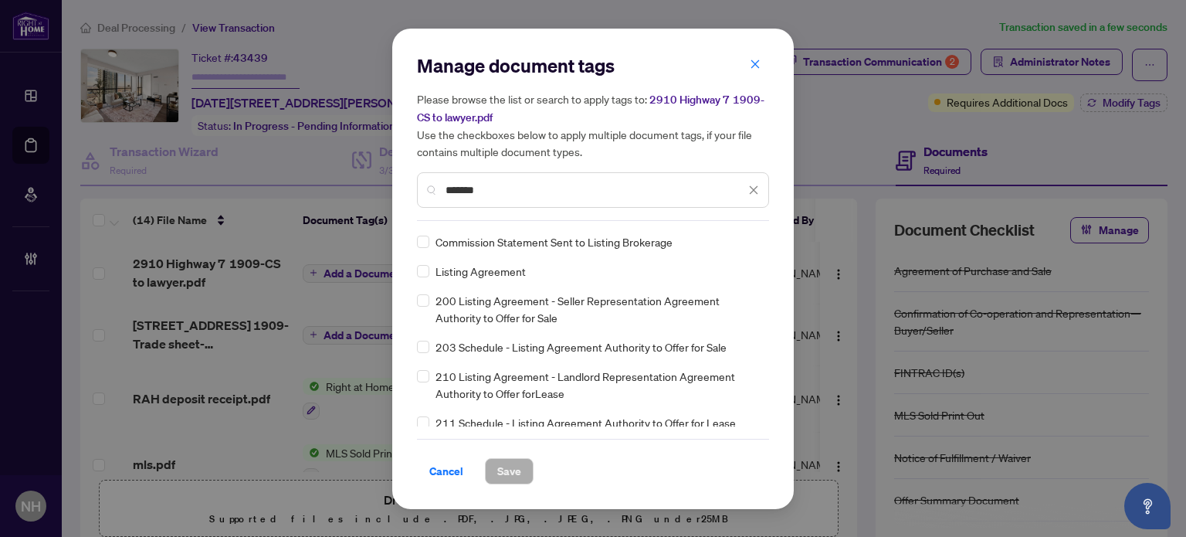
drag, startPoint x: 491, startPoint y: 190, endPoint x: 355, endPoint y: 162, distance: 138.7
click at [355, 162] on div "Manage document tags Please browse the list or search to apply tags to: 2910 Hi…" at bounding box center [593, 268] width 1186 height 537
type input "*"
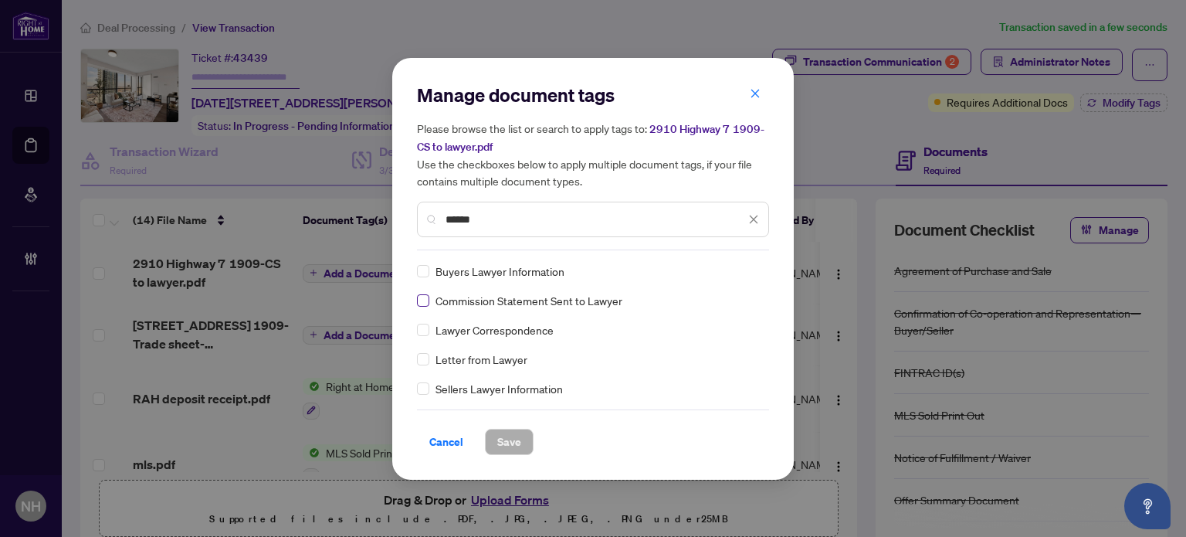
type input "******"
click at [729, 276] on div at bounding box center [740, 270] width 39 height 15
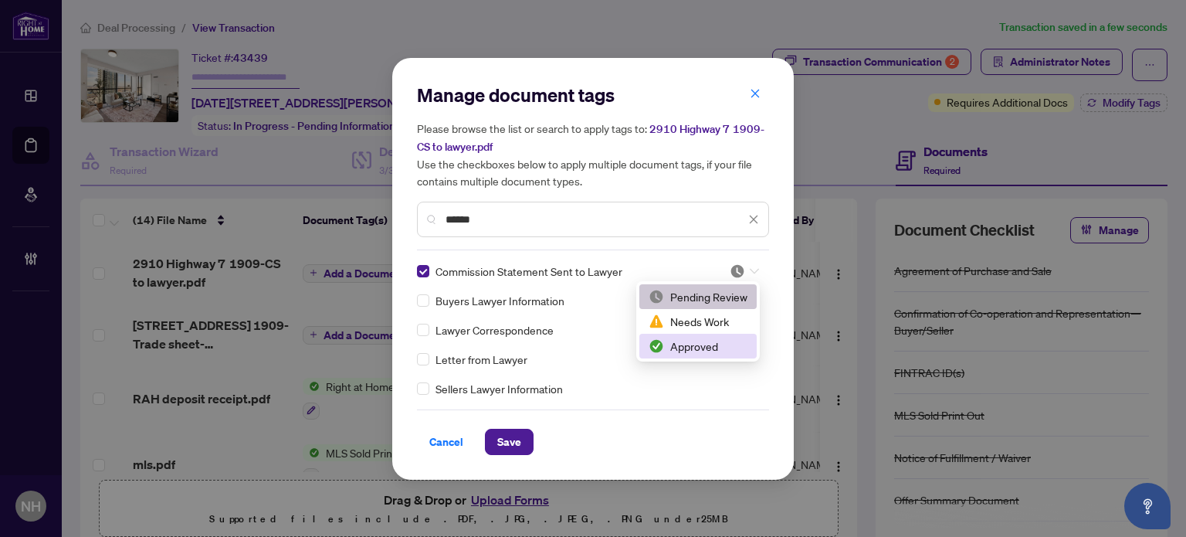
click at [687, 349] on div "Approved" at bounding box center [698, 346] width 99 height 17
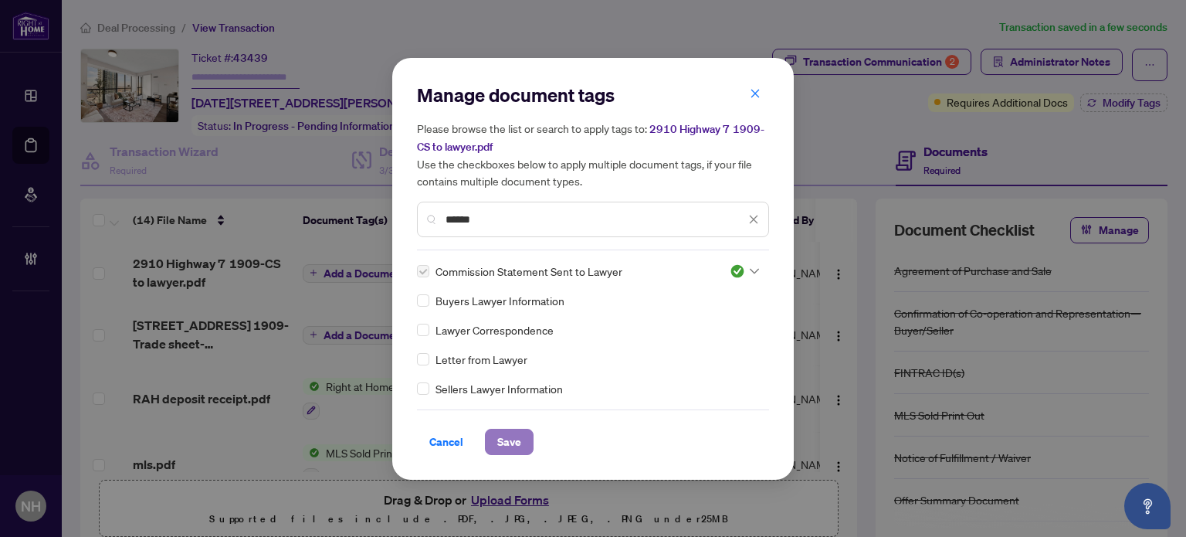
click at [520, 435] on button "Save" at bounding box center [509, 442] width 49 height 26
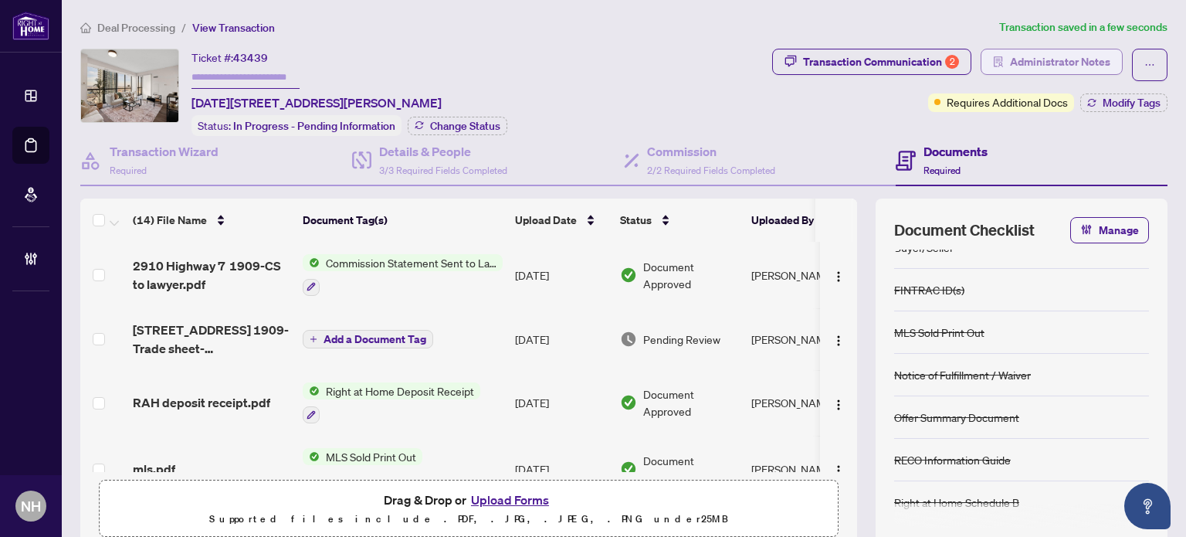
click at [1047, 53] on span "Administrator Notes" at bounding box center [1060, 61] width 100 height 25
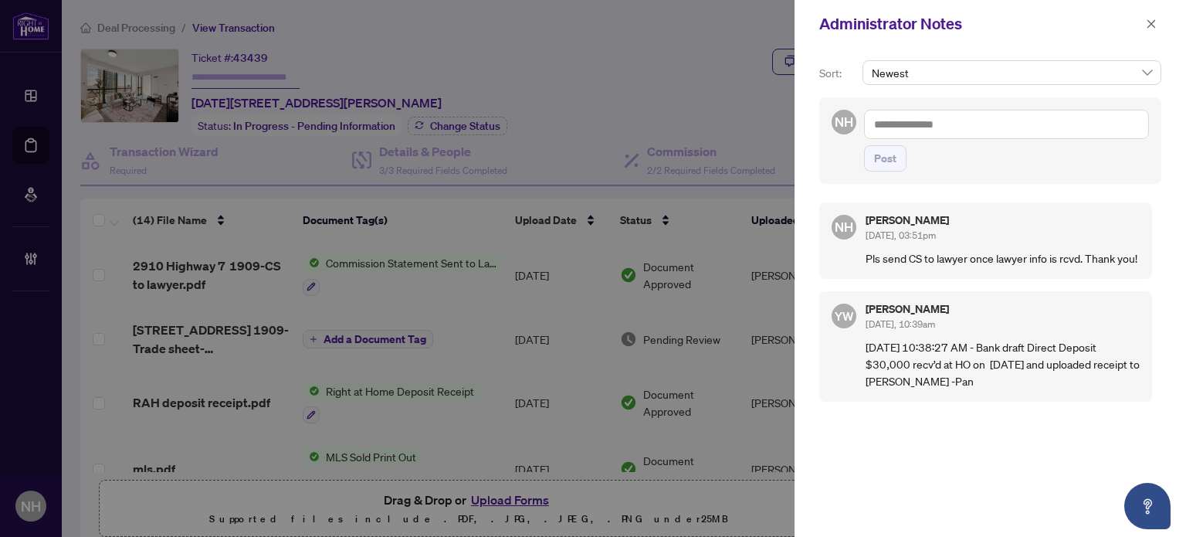
click at [971, 131] on textarea at bounding box center [1006, 124] width 285 height 29
paste textarea "**********"
type textarea "**********"
click at [890, 151] on span "Post" at bounding box center [885, 158] width 22 height 25
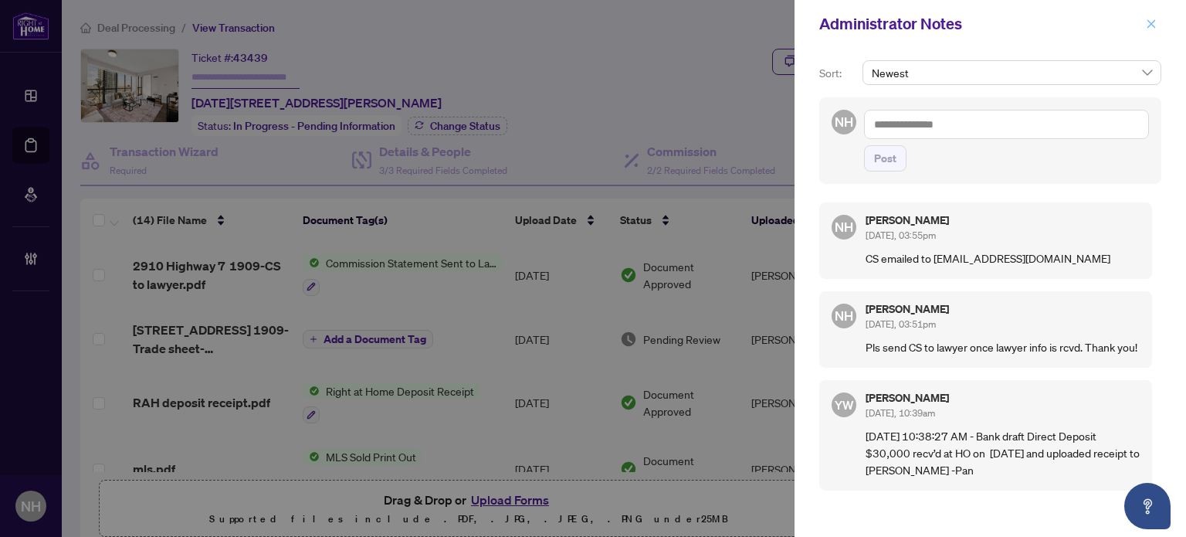
click at [1148, 31] on span "button" at bounding box center [1151, 24] width 11 height 25
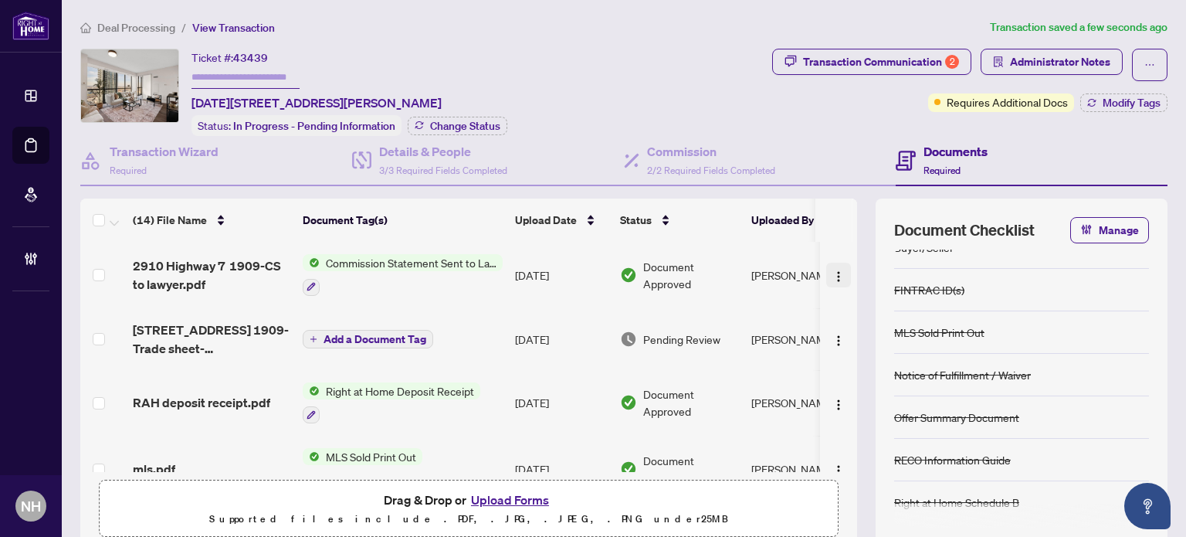
click at [833, 277] on img "button" at bounding box center [839, 276] width 12 height 12
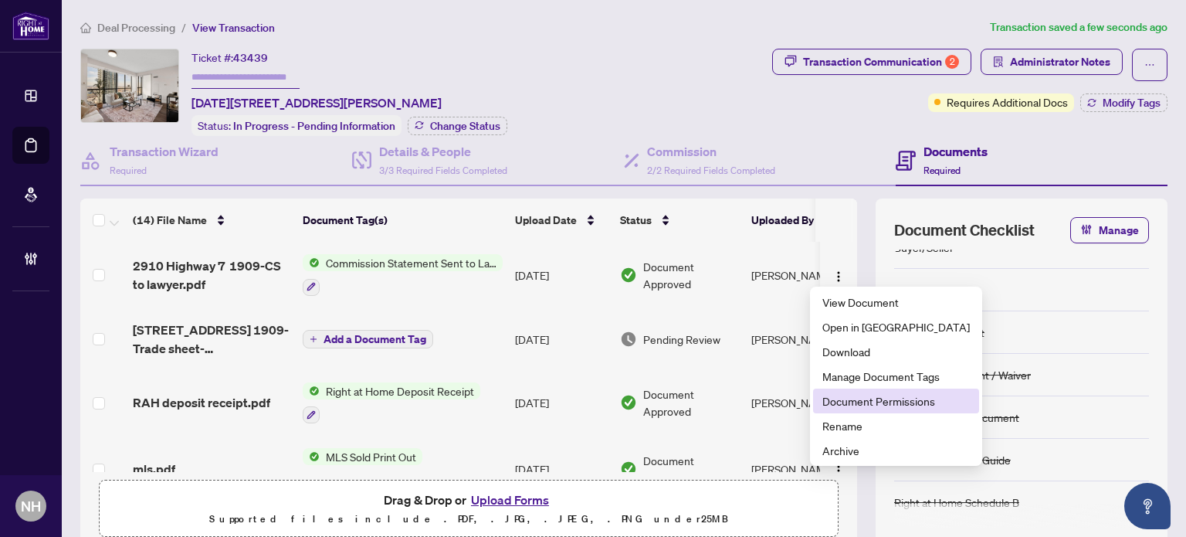
click at [831, 394] on span "Document Permissions" at bounding box center [897, 400] width 148 height 17
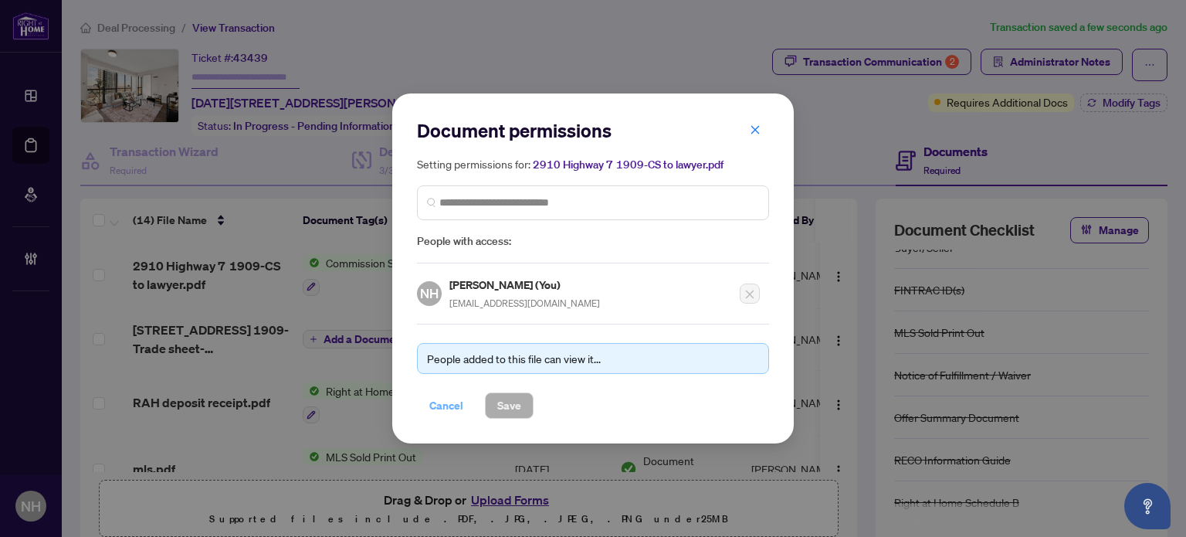
click at [452, 398] on span "Cancel" at bounding box center [446, 405] width 34 height 25
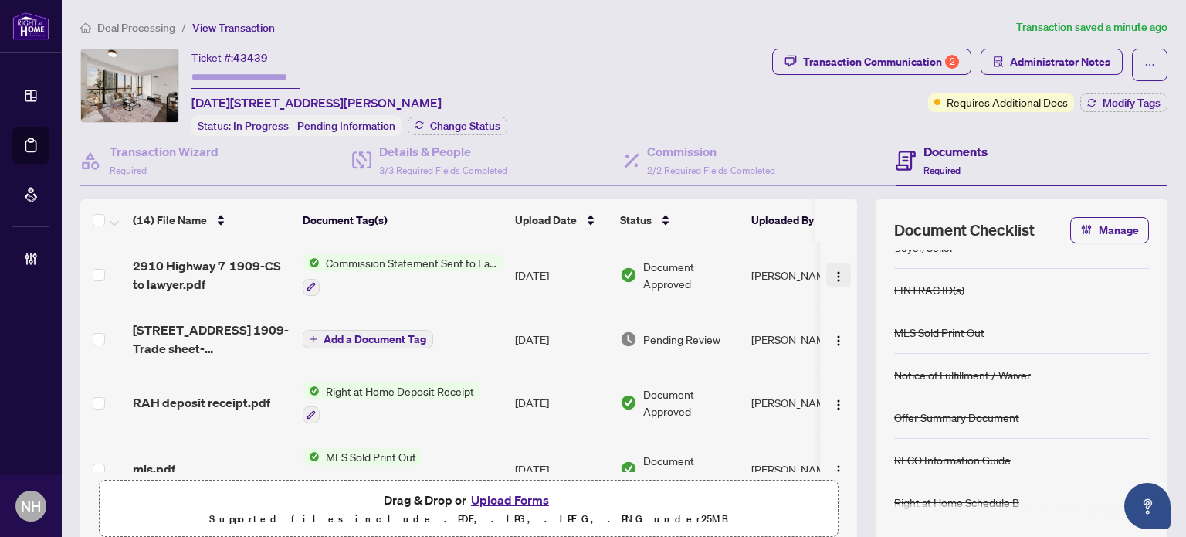
click at [833, 270] on img "button" at bounding box center [839, 276] width 12 height 12
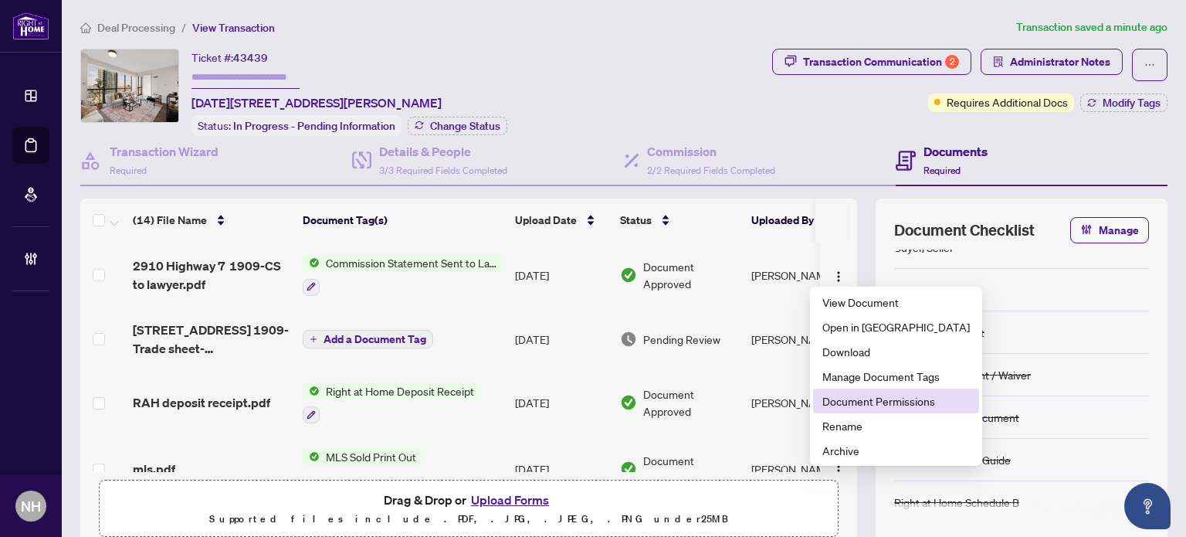
click at [828, 403] on span "Document Permissions" at bounding box center [897, 400] width 148 height 17
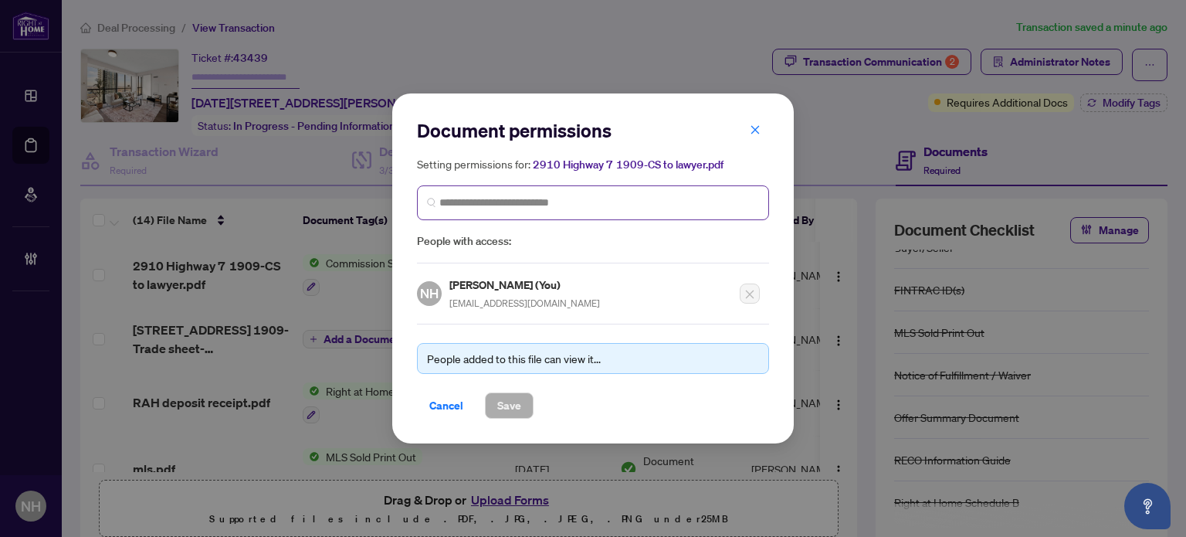
click at [541, 212] on span at bounding box center [593, 202] width 352 height 35
type input "*******"
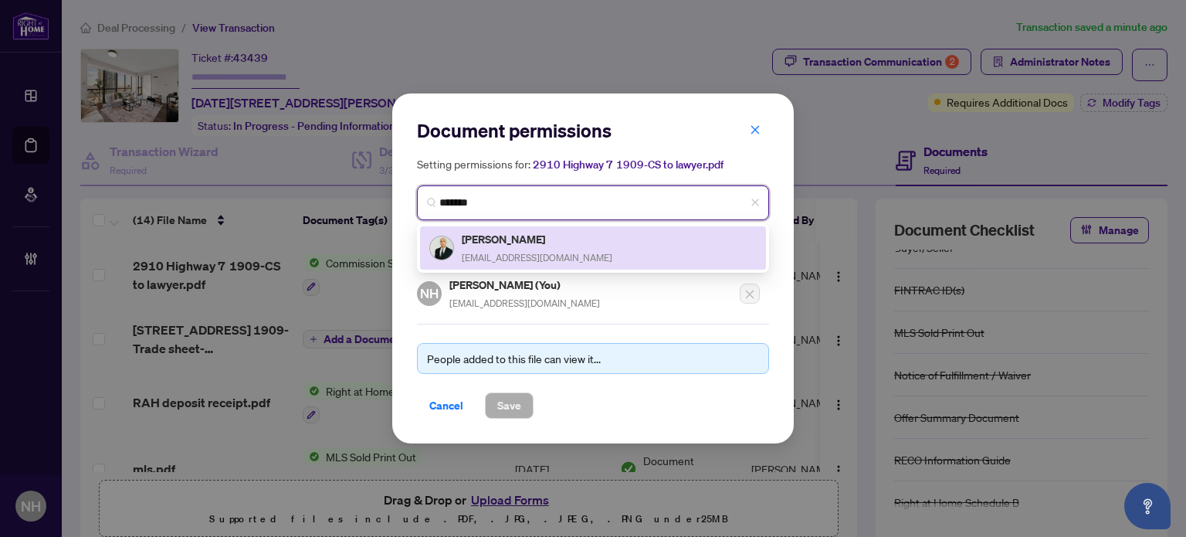
click at [521, 234] on h5 "[PERSON_NAME]" at bounding box center [537, 239] width 151 height 18
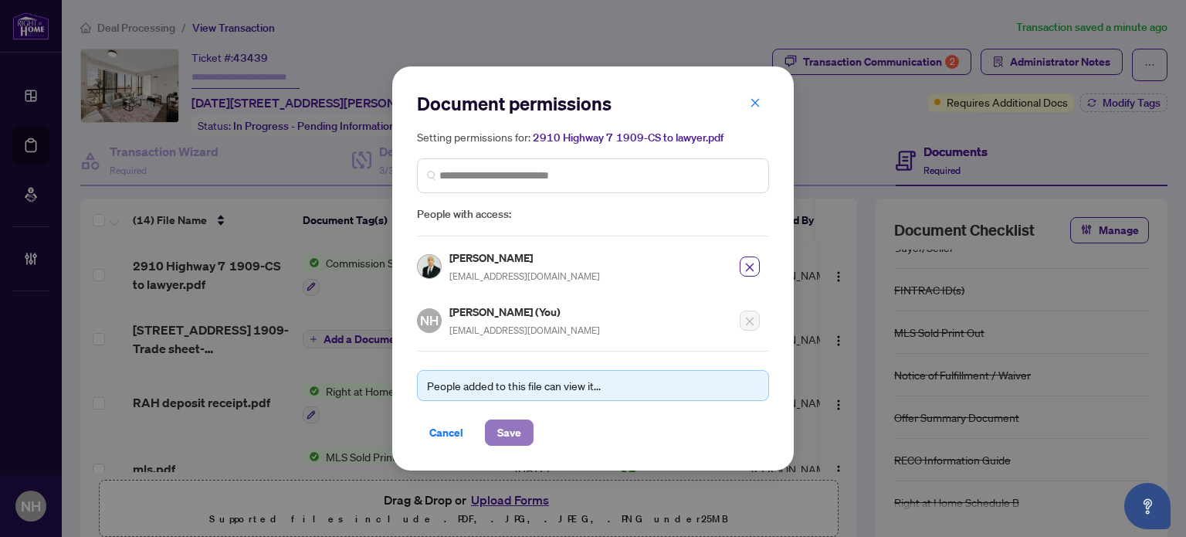
click at [500, 426] on span "Save" at bounding box center [509, 432] width 24 height 25
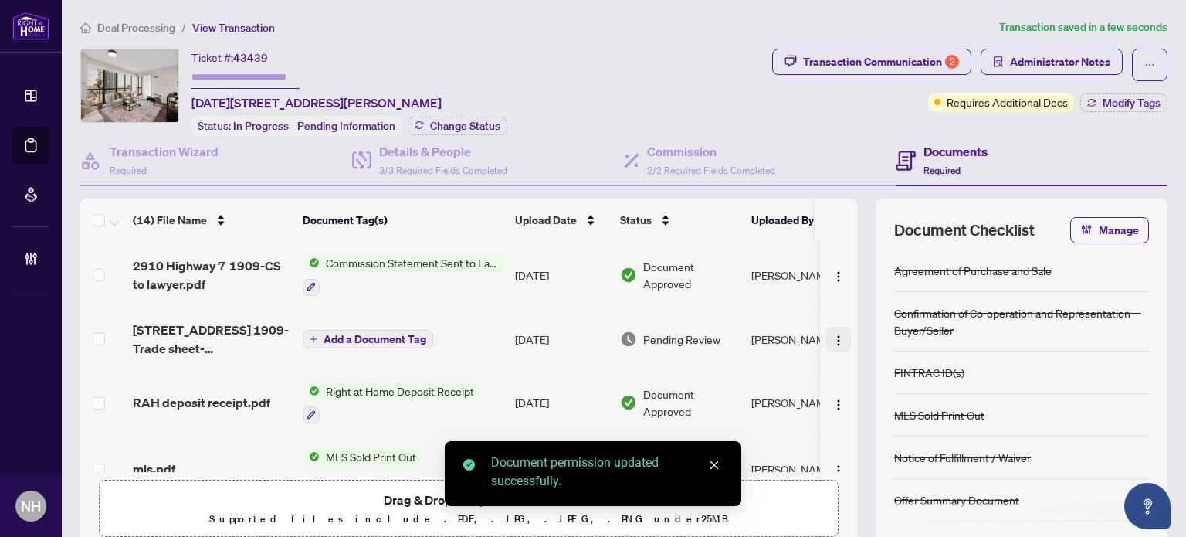
click at [833, 340] on img "button" at bounding box center [839, 340] width 12 height 12
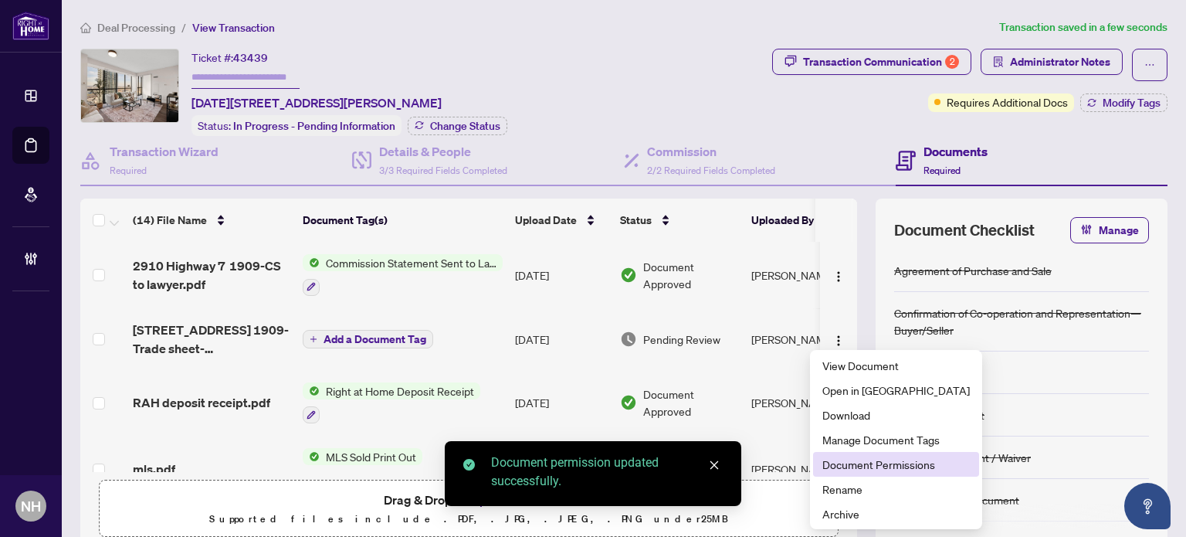
click at [833, 459] on span "Document Permissions" at bounding box center [897, 464] width 148 height 17
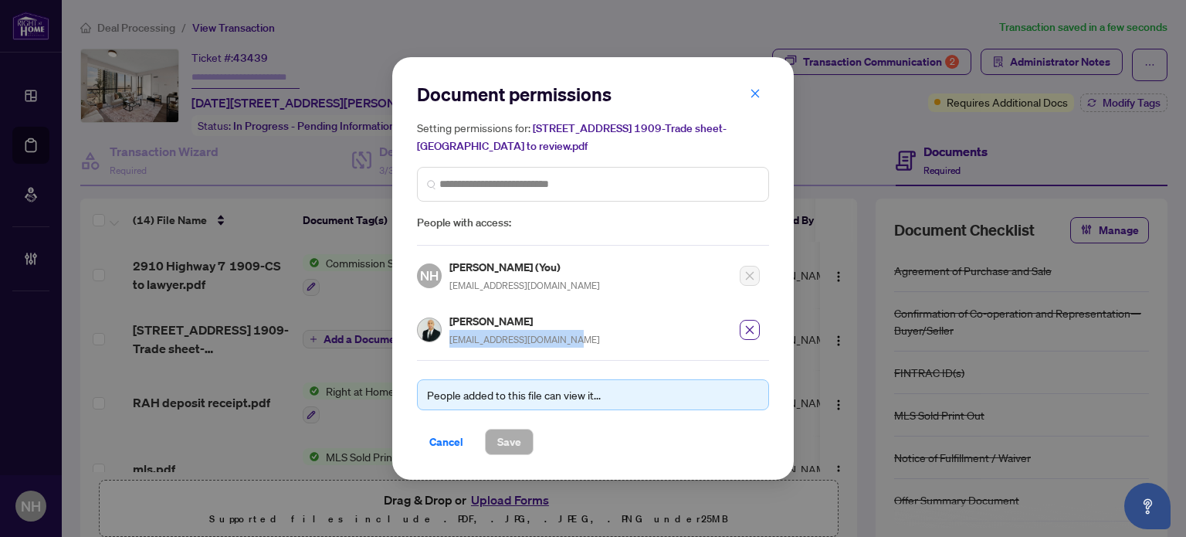
drag, startPoint x: 573, startPoint y: 339, endPoint x: 448, endPoint y: 345, distance: 125.3
click at [448, 345] on div "Document permissions Setting permissions for: [STREET_ADDRESS] 1909-Trade sheet…" at bounding box center [593, 268] width 352 height 372
copy span "[EMAIL_ADDRESS][DOMAIN_NAME]"
click at [751, 102] on span "button" at bounding box center [755, 93] width 11 height 25
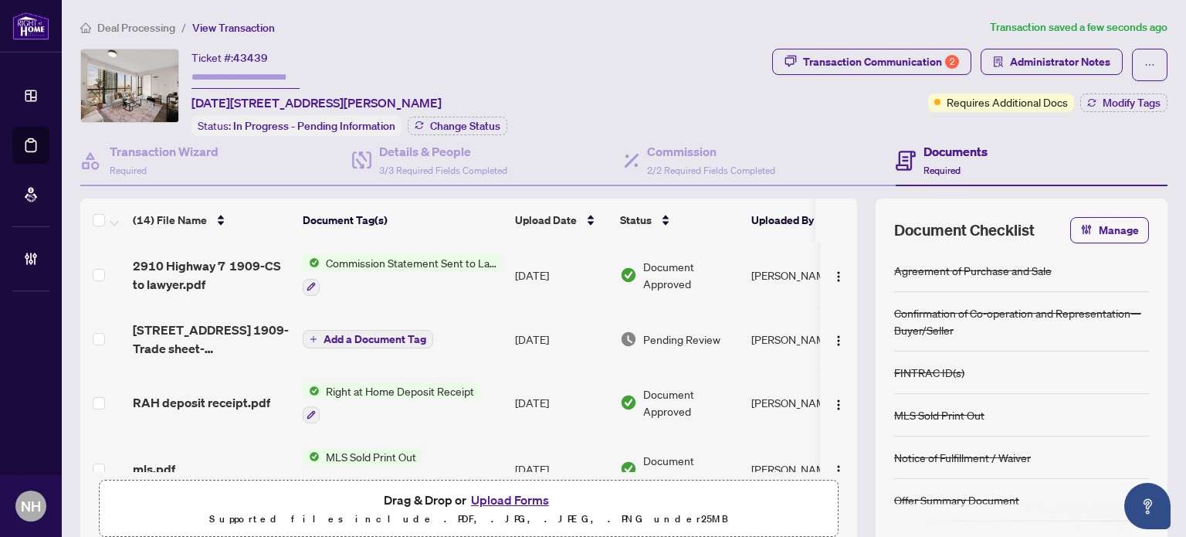
click at [281, 74] on input "text" at bounding box center [246, 77] width 108 height 22
paste input "*******"
type input "*******"
click at [584, 70] on div "Ticket #: 43439 ******* 1909-2910 Highway 7, Vaughan, Ontario L4K 0H8, Canada S…" at bounding box center [423, 92] width 686 height 87
click at [1065, 50] on span "Administrator Notes" at bounding box center [1060, 61] width 100 height 25
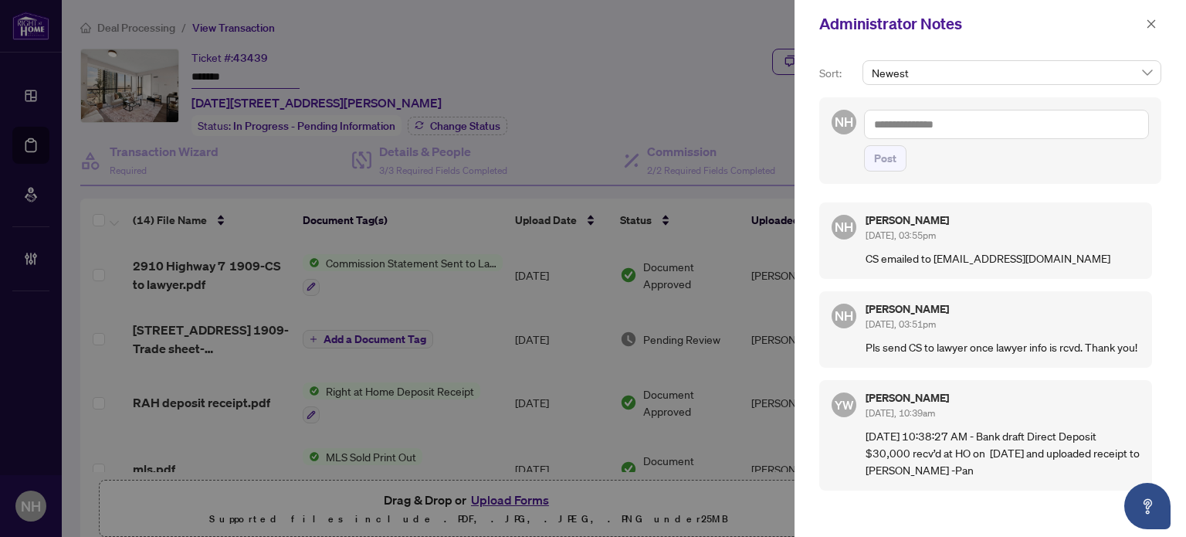
click at [988, 121] on textarea at bounding box center [1006, 124] width 285 height 29
click at [877, 123] on textarea "*****" at bounding box center [1006, 124] width 285 height 29
type textarea "**********"
click at [870, 151] on button "Post" at bounding box center [885, 158] width 42 height 26
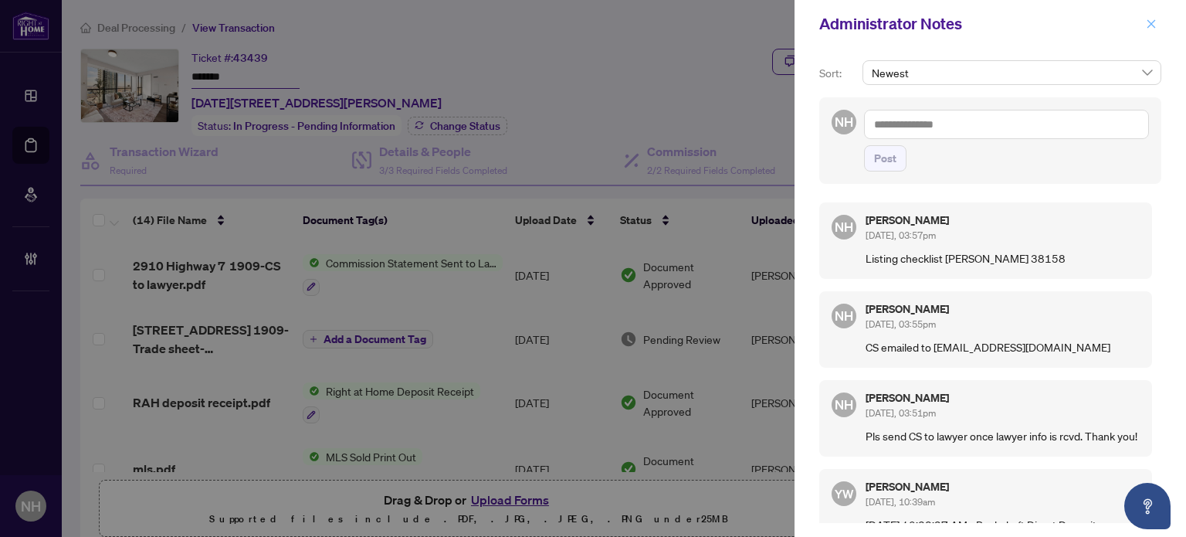
click at [1151, 22] on icon "close" at bounding box center [1151, 24] width 11 height 11
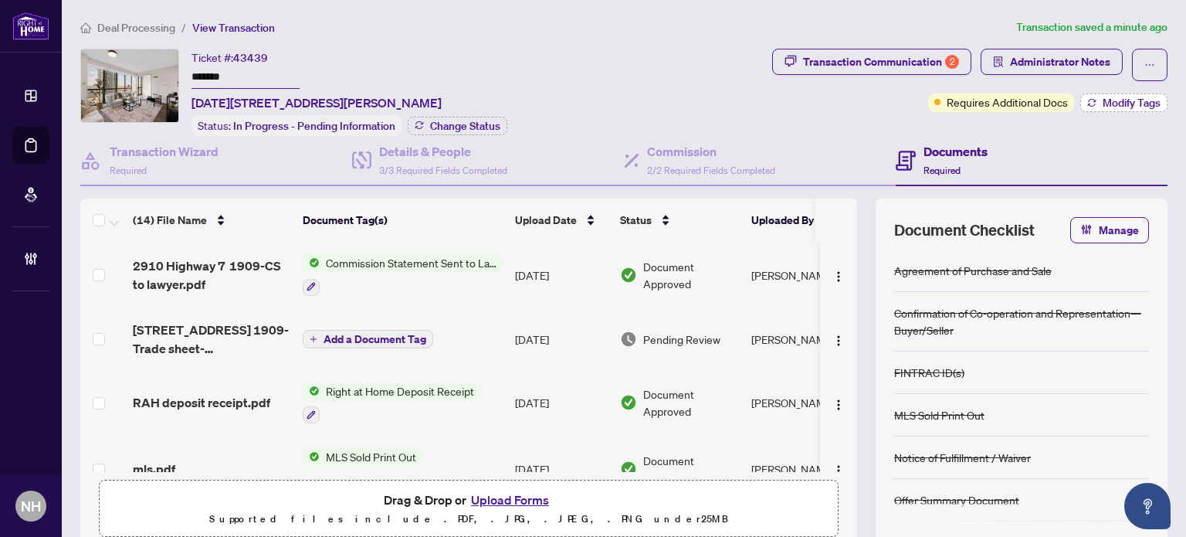
click at [1109, 97] on span "Modify Tags" at bounding box center [1132, 102] width 58 height 11
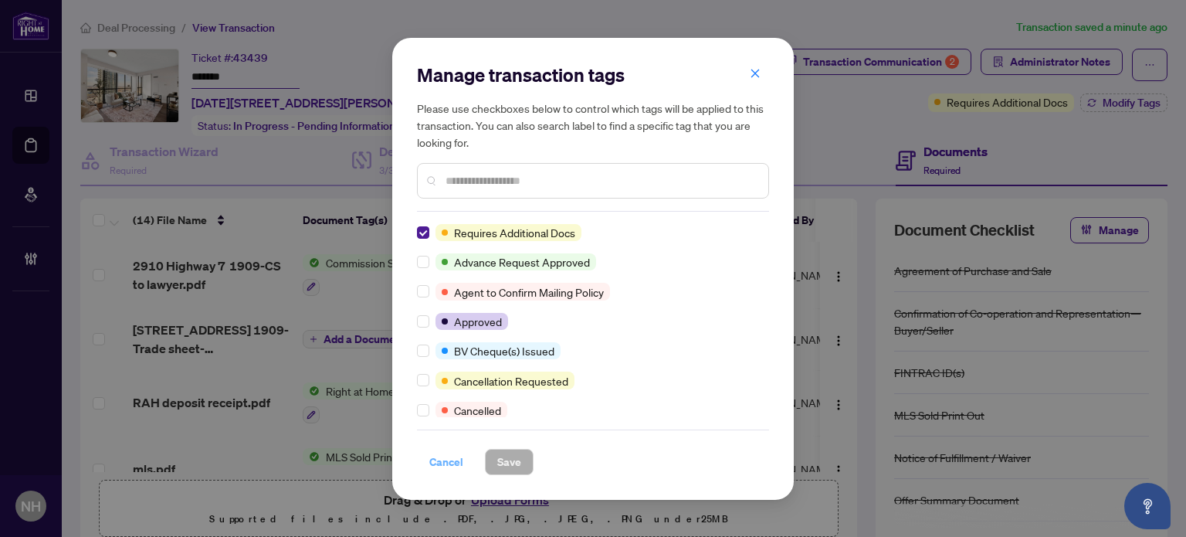
click at [451, 461] on span "Cancel" at bounding box center [446, 461] width 34 height 25
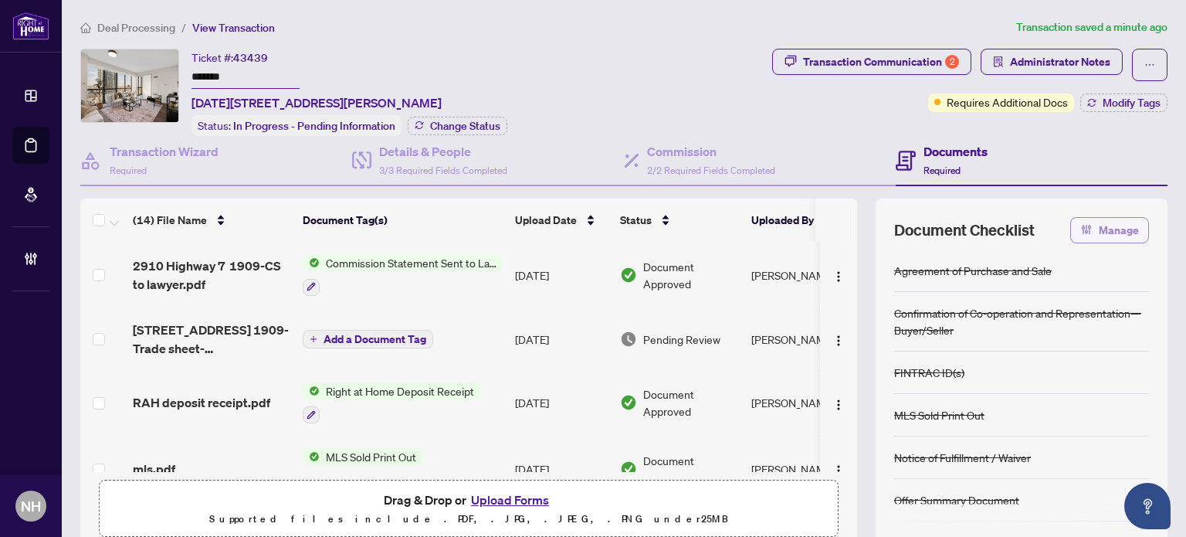
click at [1099, 230] on span "Manage" at bounding box center [1119, 230] width 40 height 25
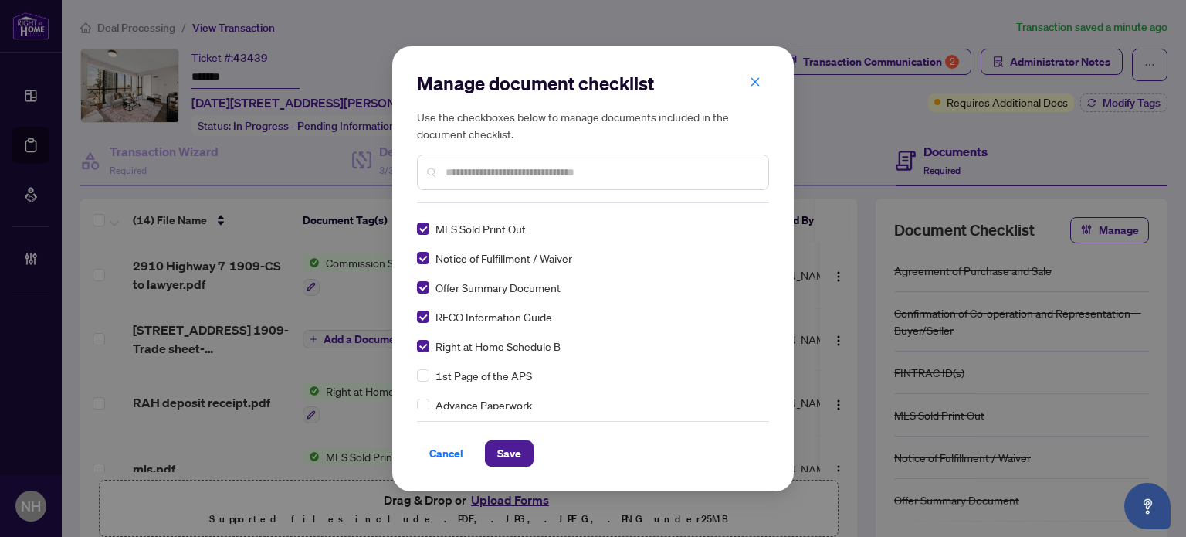
scroll to position [154, 0]
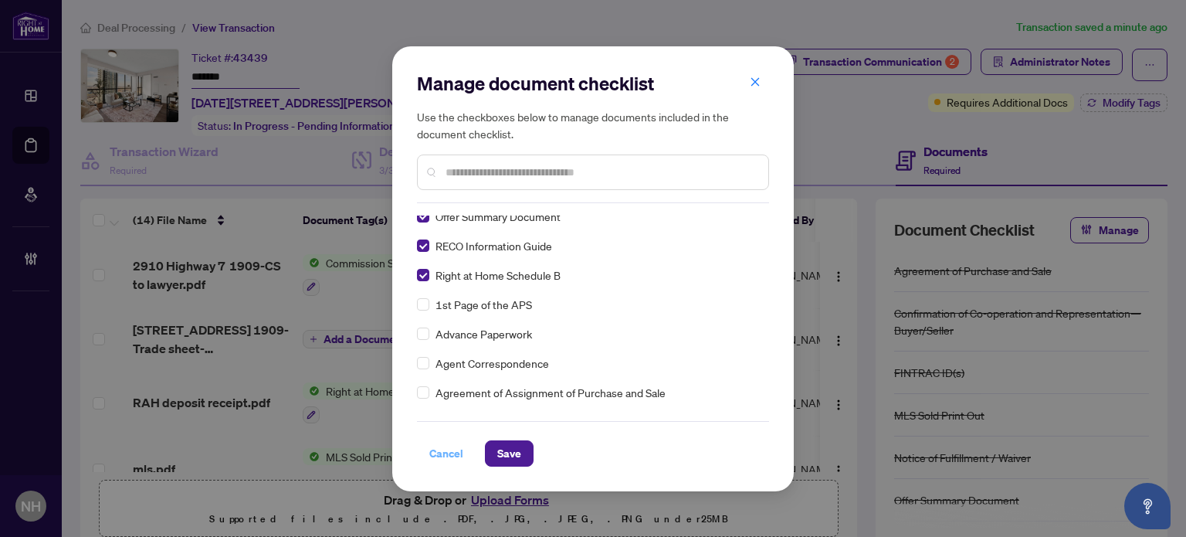
click at [449, 453] on span "Cancel" at bounding box center [446, 453] width 34 height 25
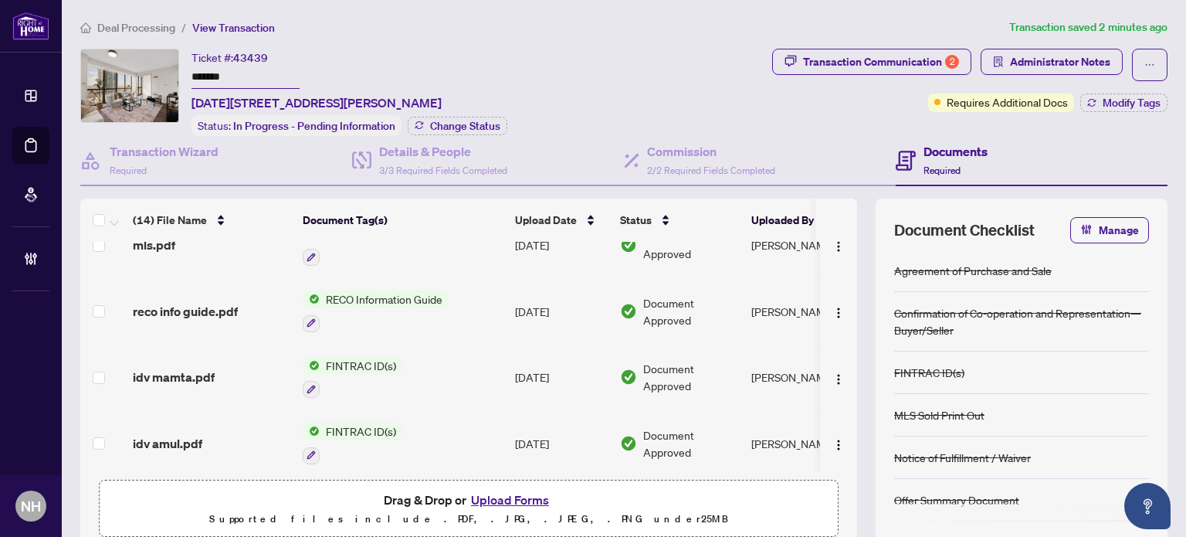
scroll to position [0, 0]
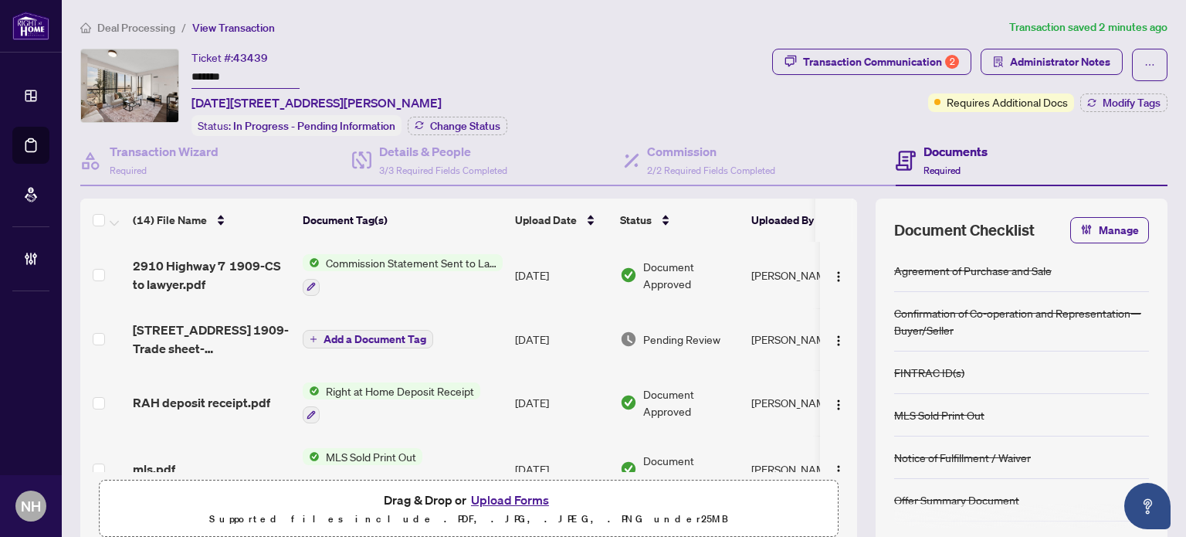
click at [151, 21] on span "Deal Processing" at bounding box center [136, 28] width 78 height 14
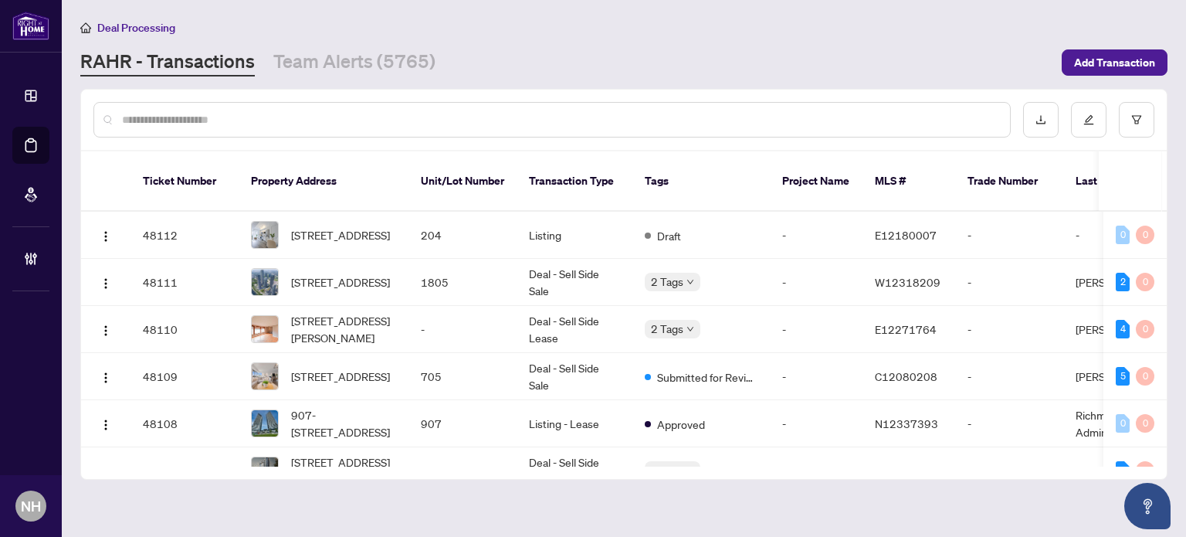
click at [199, 106] on div at bounding box center [552, 120] width 918 height 36
click at [199, 125] on input "text" at bounding box center [560, 119] width 876 height 17
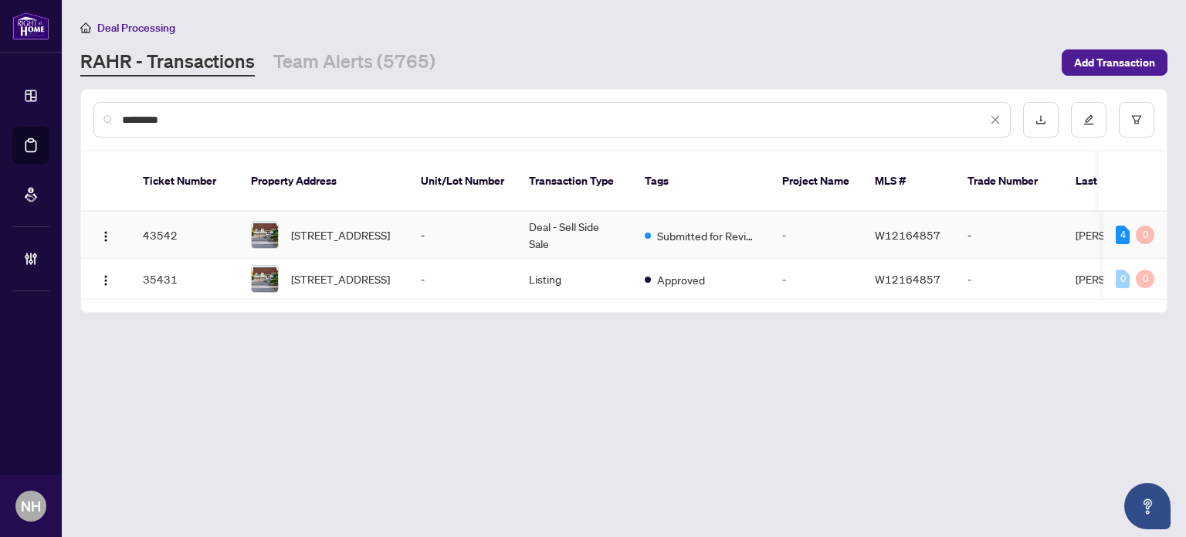
type input "*********"
click at [346, 226] on span "2903 Quetta Mews, Mississauga, Ontario L5N 1Z6, Canada" at bounding box center [340, 234] width 99 height 17
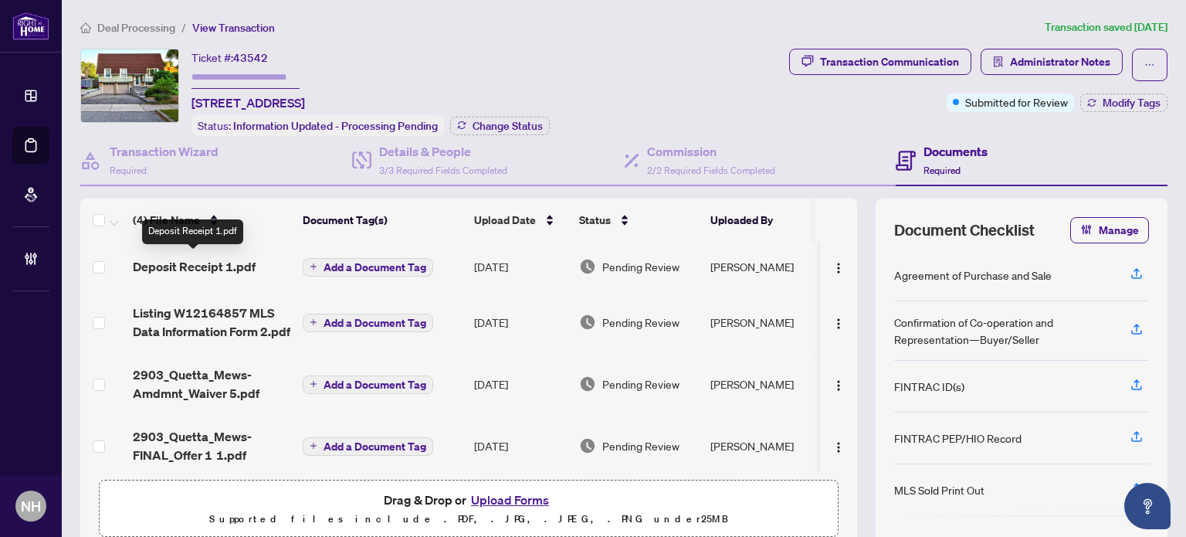
click at [174, 263] on span "Deposit Receipt 1.pdf" at bounding box center [194, 266] width 123 height 19
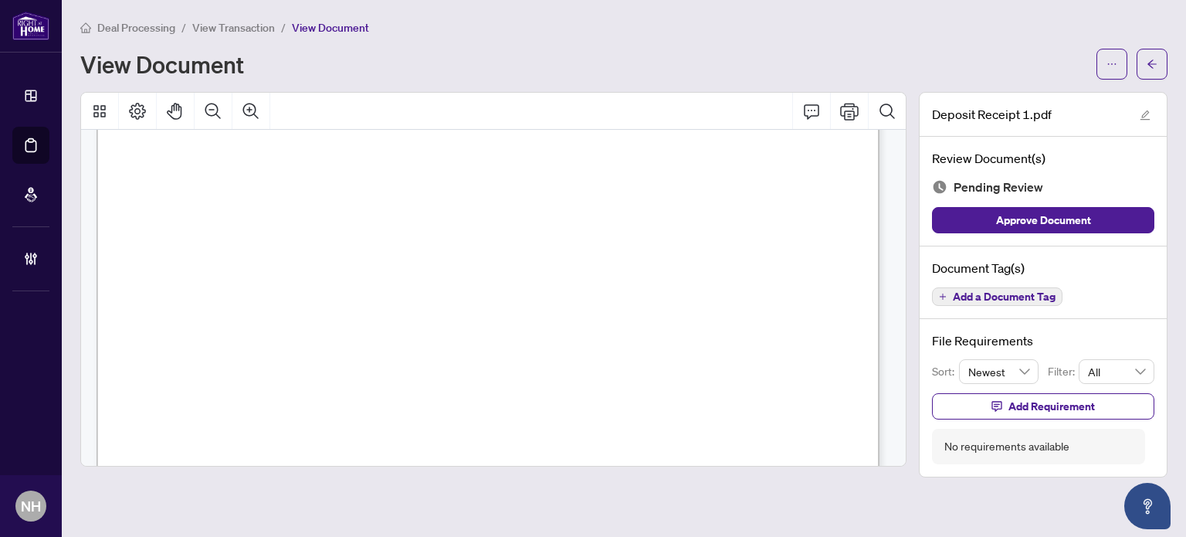
scroll to position [309, 0]
click at [219, 16] on main "Deal Processing / View Transaction / View Document View Document Deposit Receip…" at bounding box center [624, 268] width 1124 height 537
click at [219, 32] on span "View Transaction" at bounding box center [233, 28] width 83 height 14
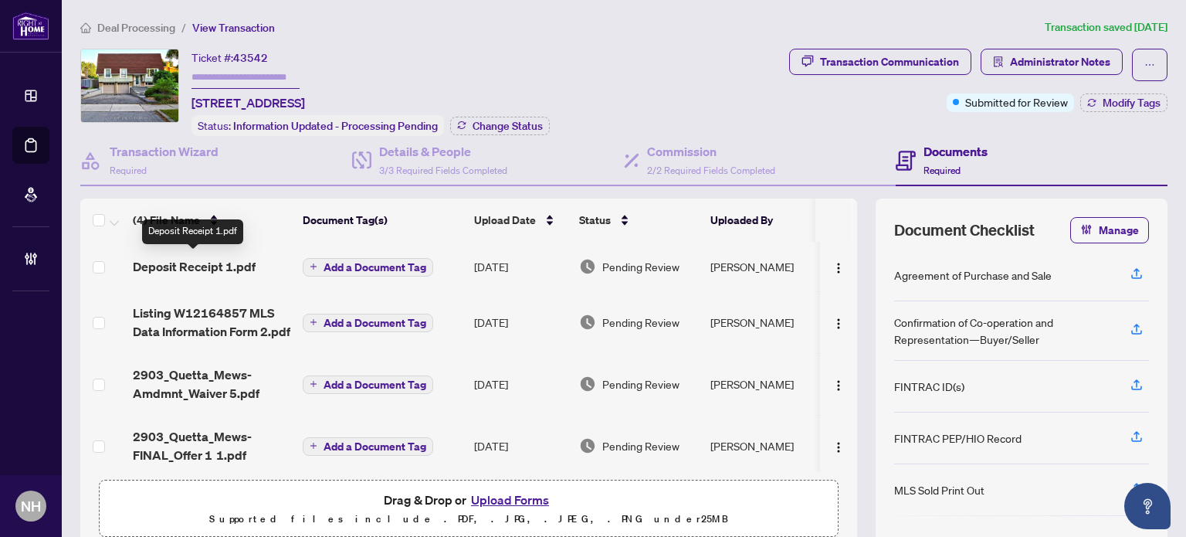
click at [192, 257] on span "Deposit Receipt 1.pdf" at bounding box center [194, 266] width 123 height 19
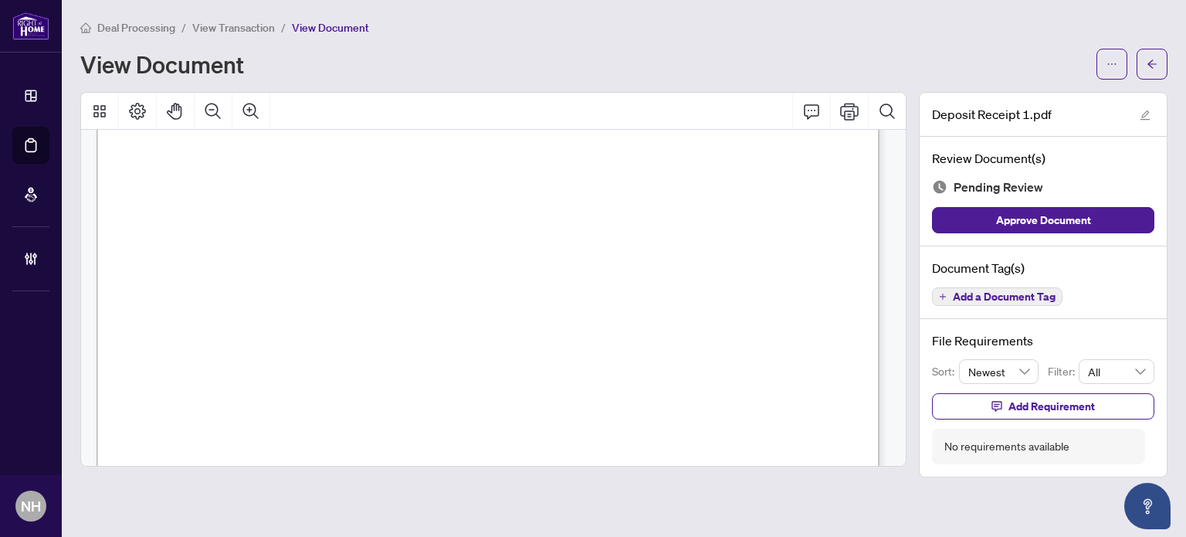
scroll to position [707, 0]
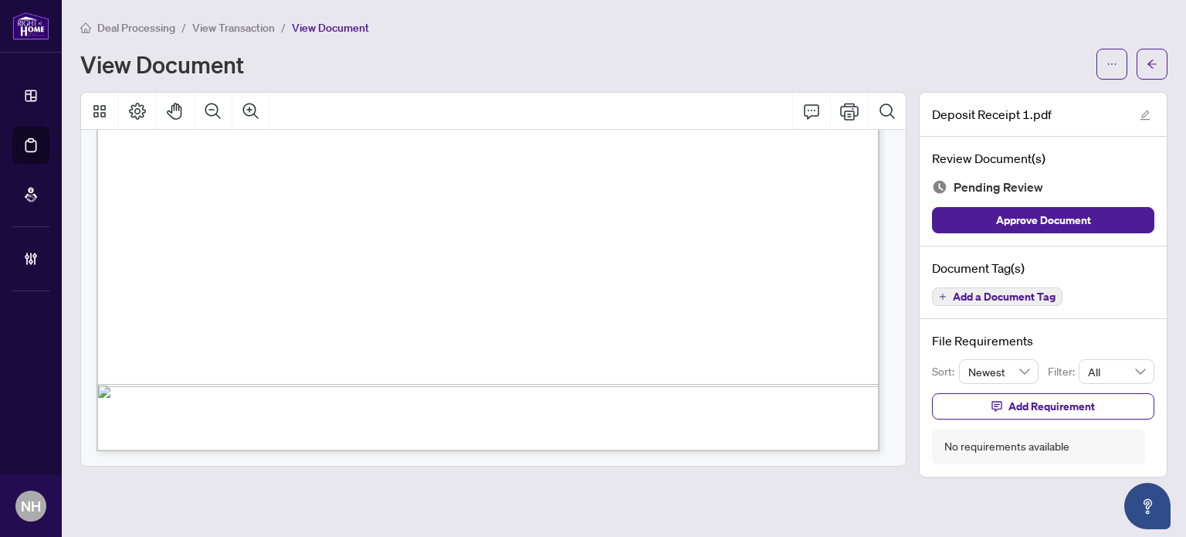
click at [207, 25] on span "View Transaction" at bounding box center [233, 28] width 83 height 14
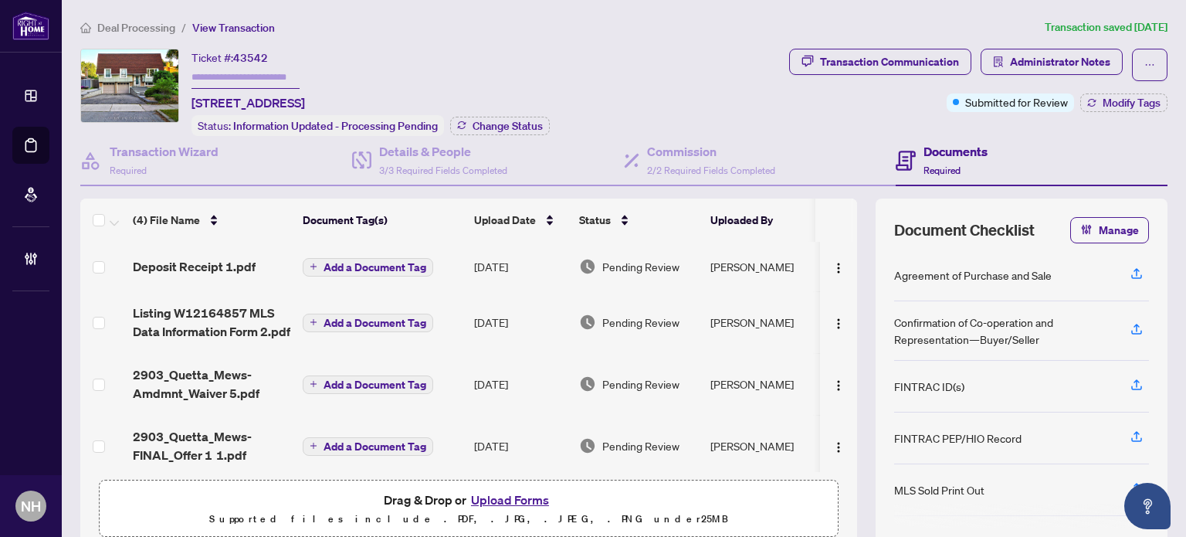
scroll to position [9, 0]
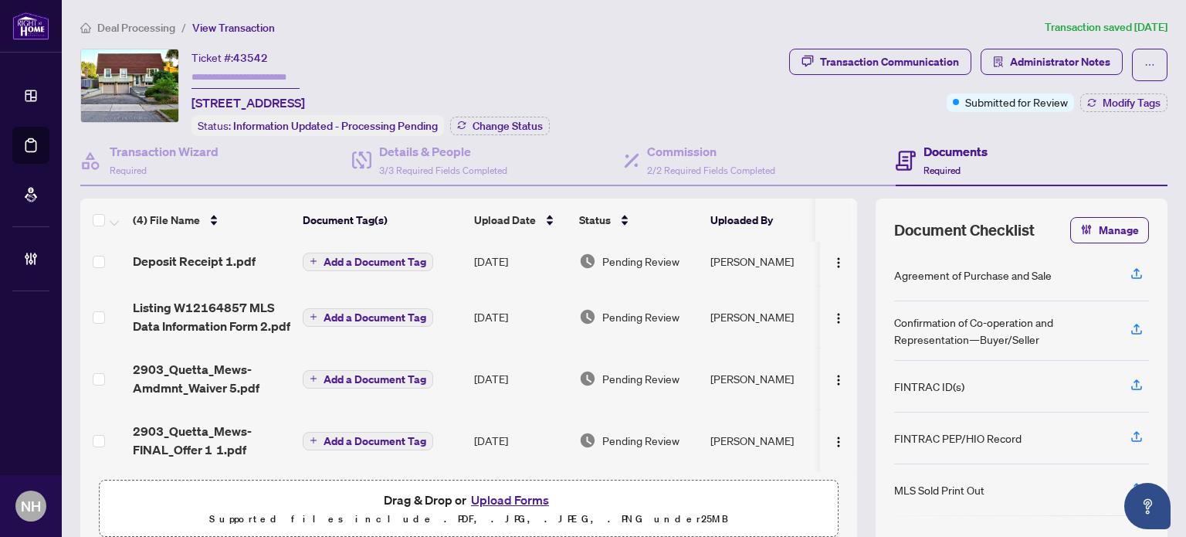
click at [178, 424] on span "2903_Quetta_Mews-FINAL_Offer 1 1.pdf" at bounding box center [212, 440] width 158 height 37
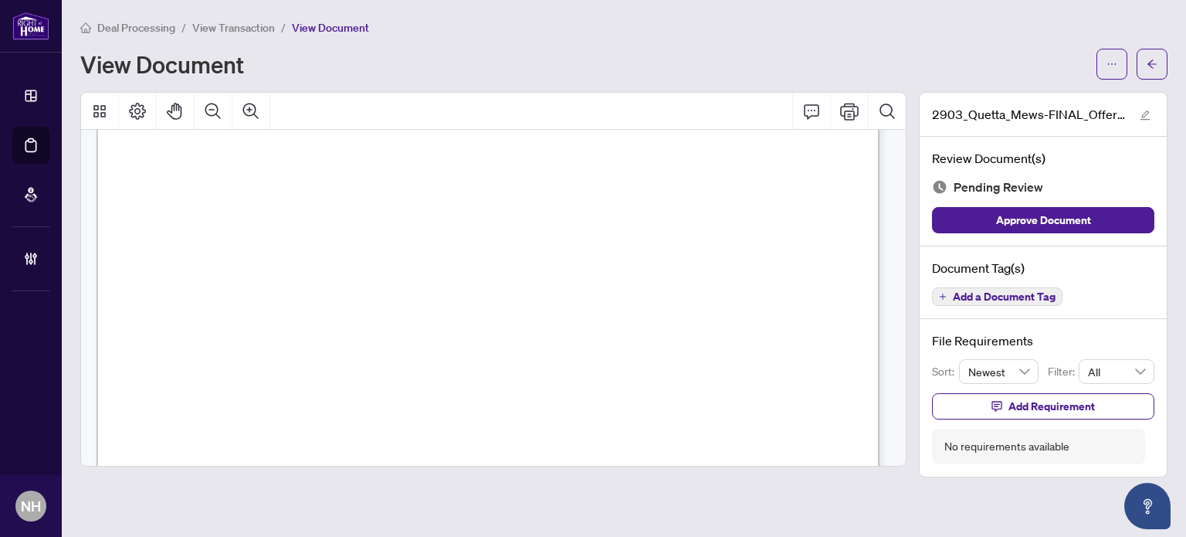
scroll to position [541, 0]
click at [993, 291] on span "Add a Document Tag" at bounding box center [1004, 296] width 103 height 11
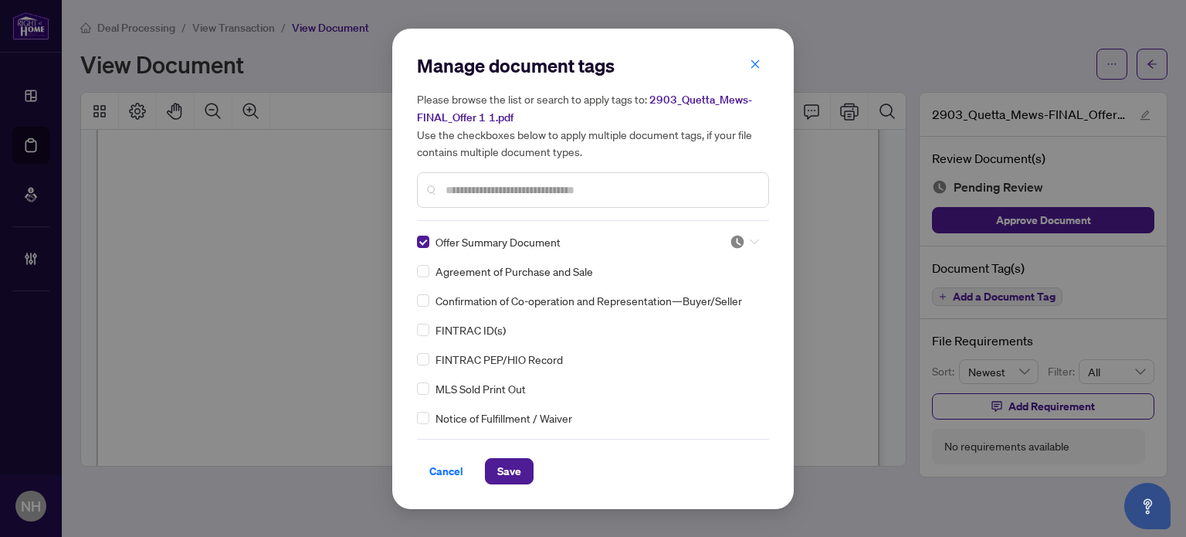
click at [755, 244] on div at bounding box center [740, 241] width 39 height 15
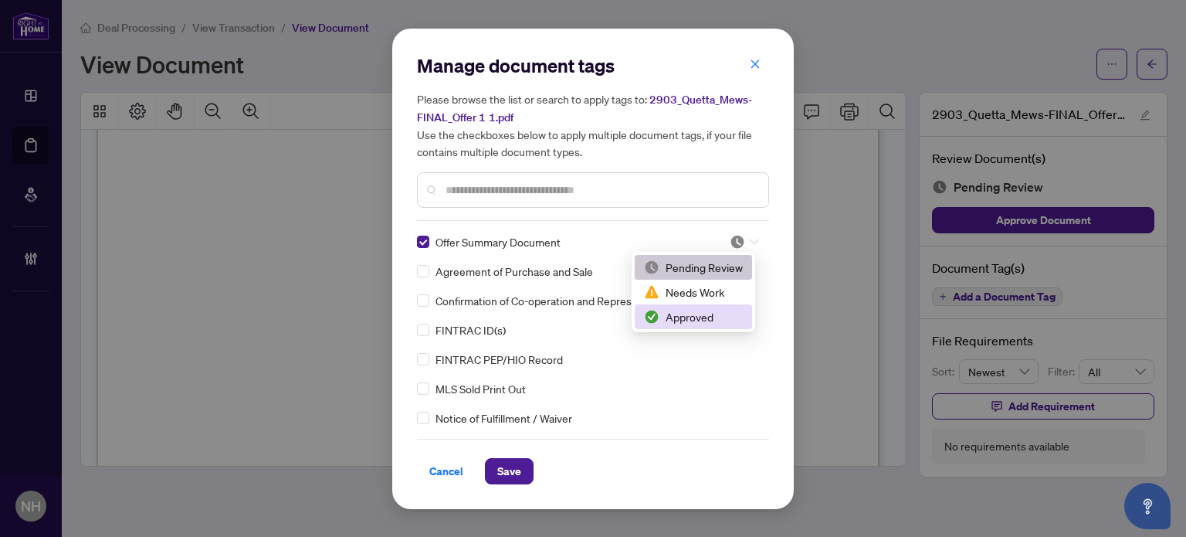
drag, startPoint x: 694, startPoint y: 313, endPoint x: 687, endPoint y: 310, distance: 8.1
click at [697, 314] on div "Approved" at bounding box center [693, 316] width 99 height 17
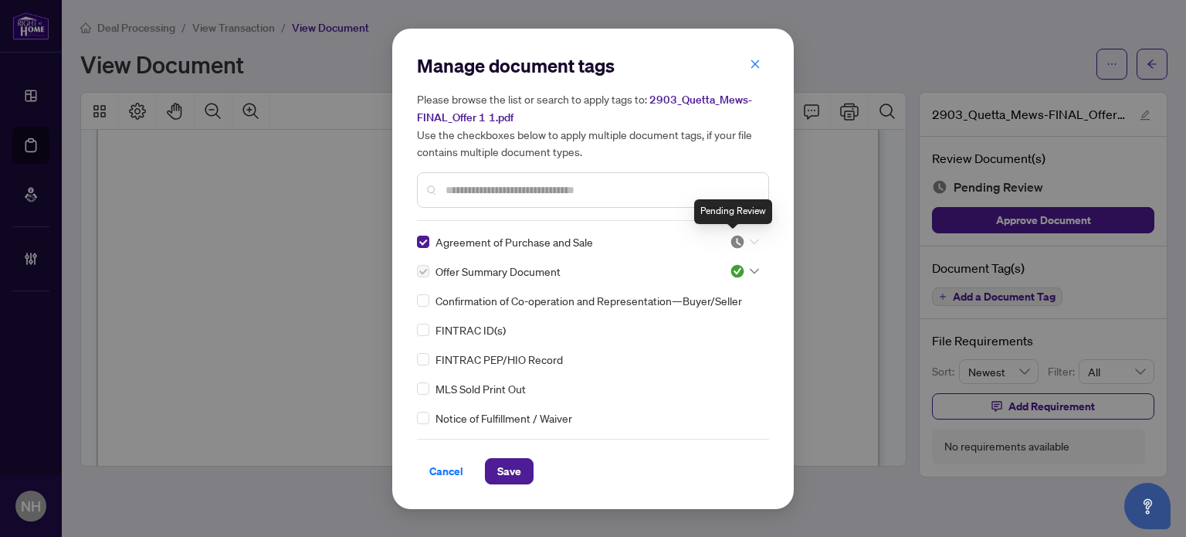
click at [738, 235] on img at bounding box center [737, 241] width 15 height 15
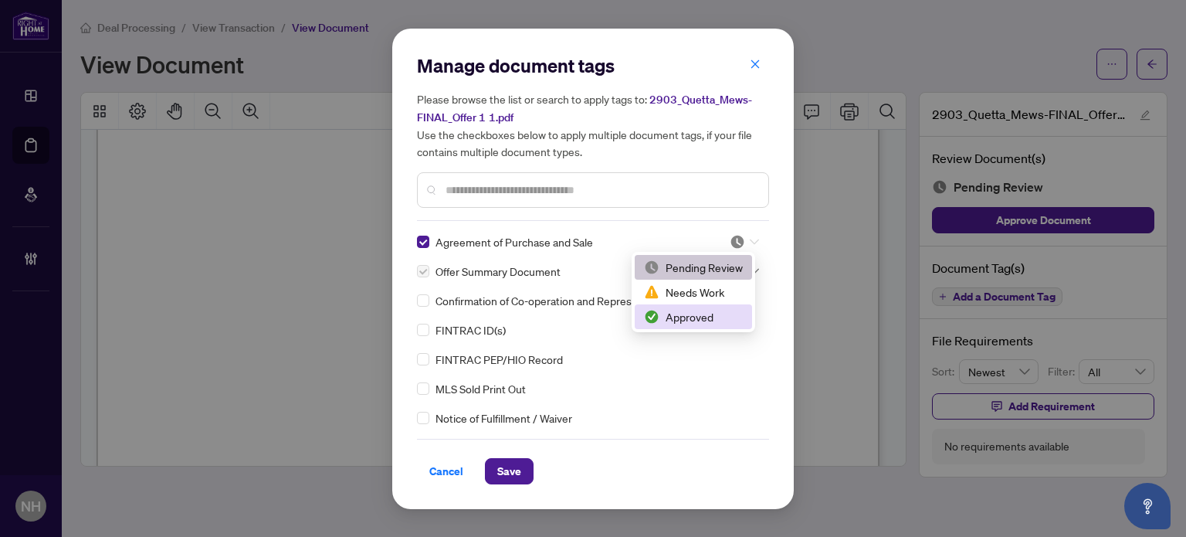
click at [689, 313] on div "Approved" at bounding box center [693, 316] width 99 height 17
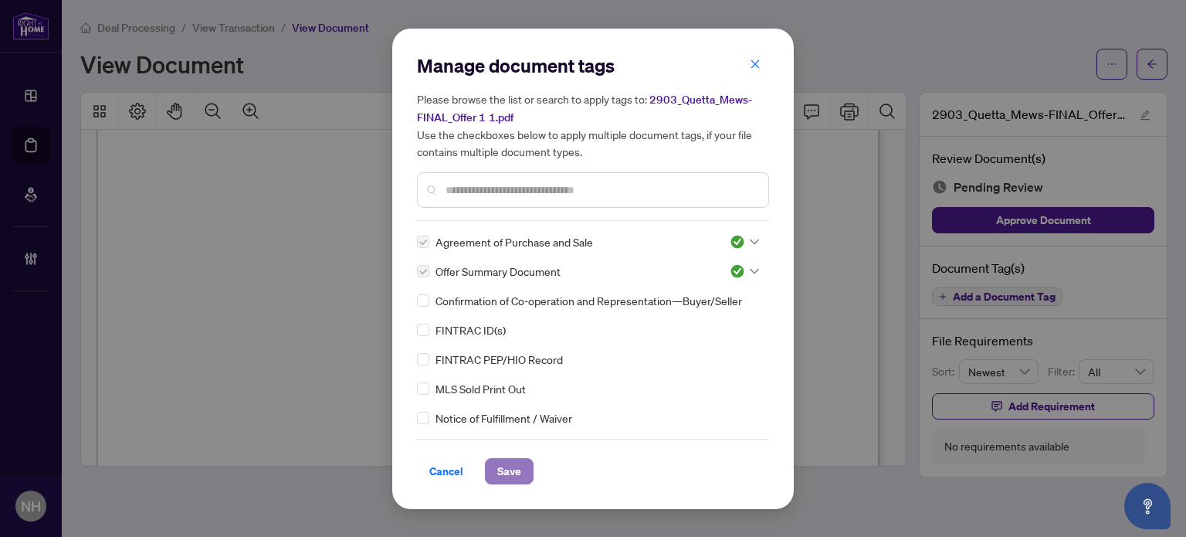
click at [520, 472] on button "Save" at bounding box center [509, 471] width 49 height 26
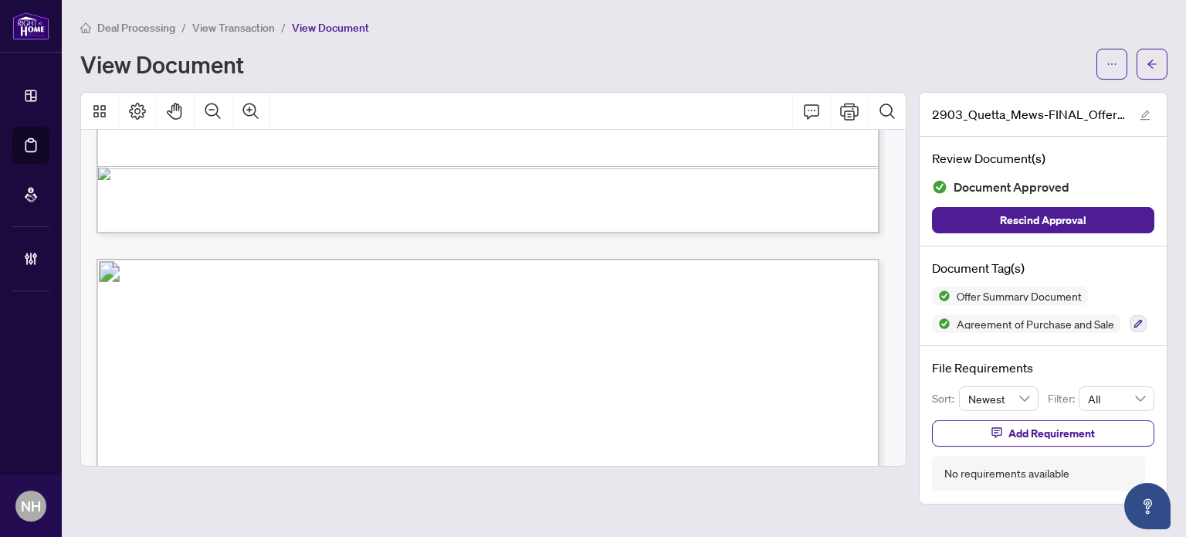
scroll to position [10504, 0]
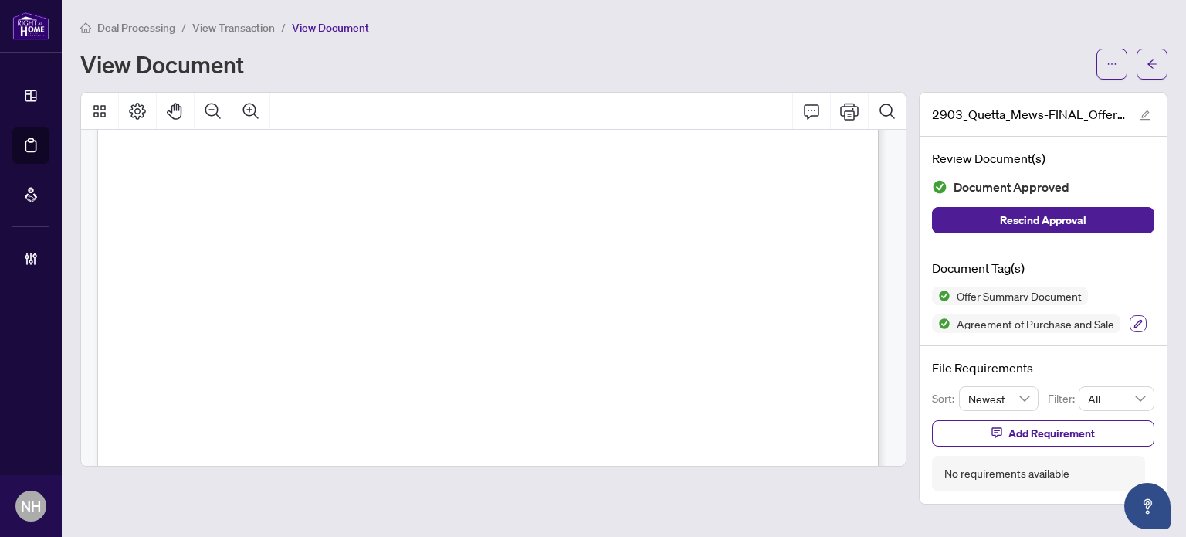
click at [1143, 322] on button "button" at bounding box center [1138, 323] width 17 height 17
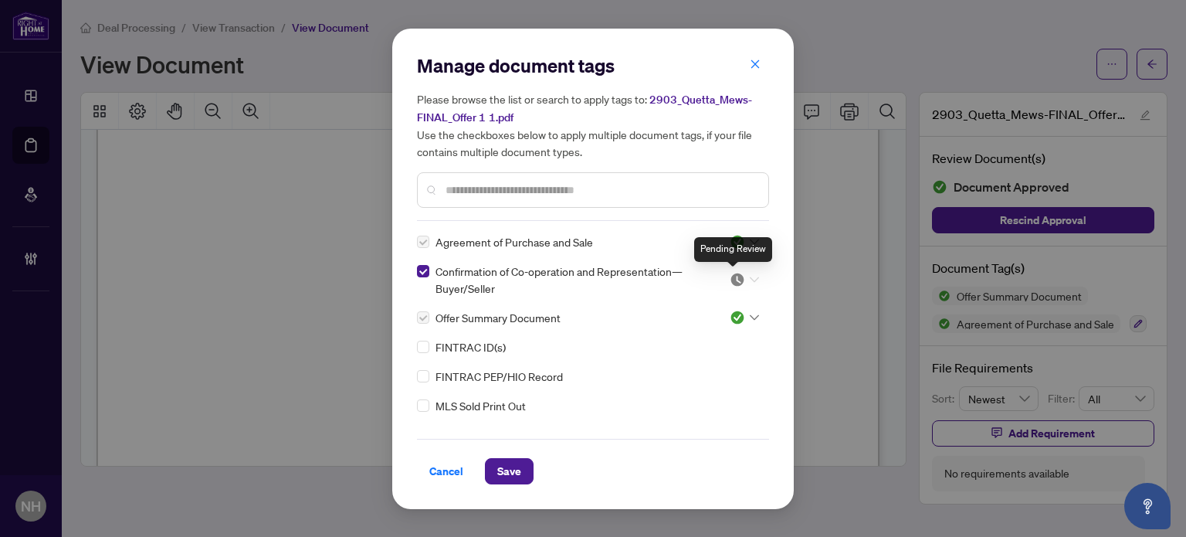
click at [736, 283] on img at bounding box center [737, 279] width 15 height 15
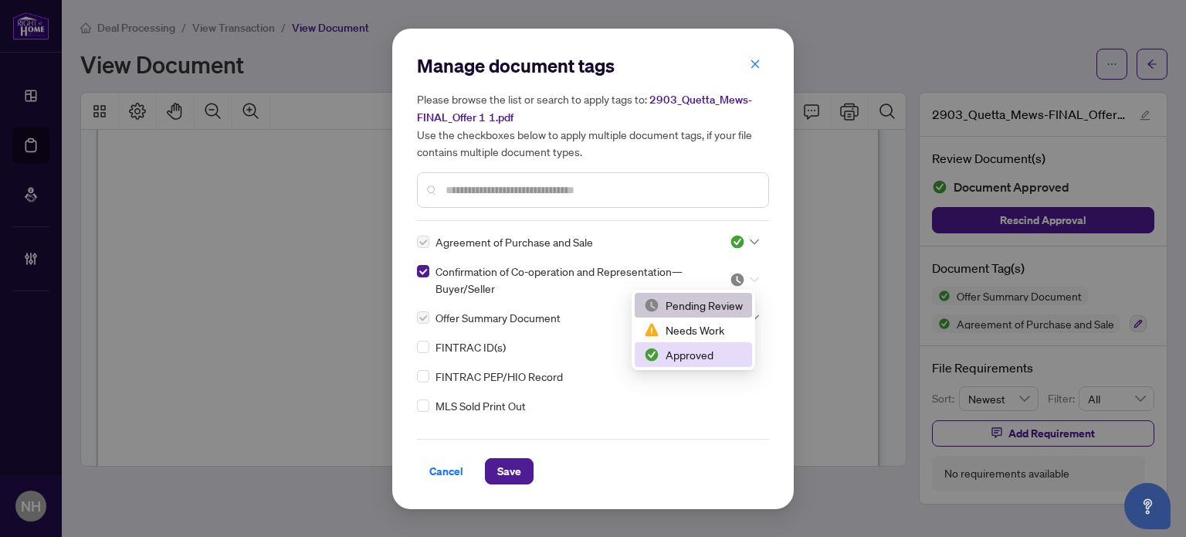
click at [701, 364] on div "Approved" at bounding box center [693, 354] width 117 height 25
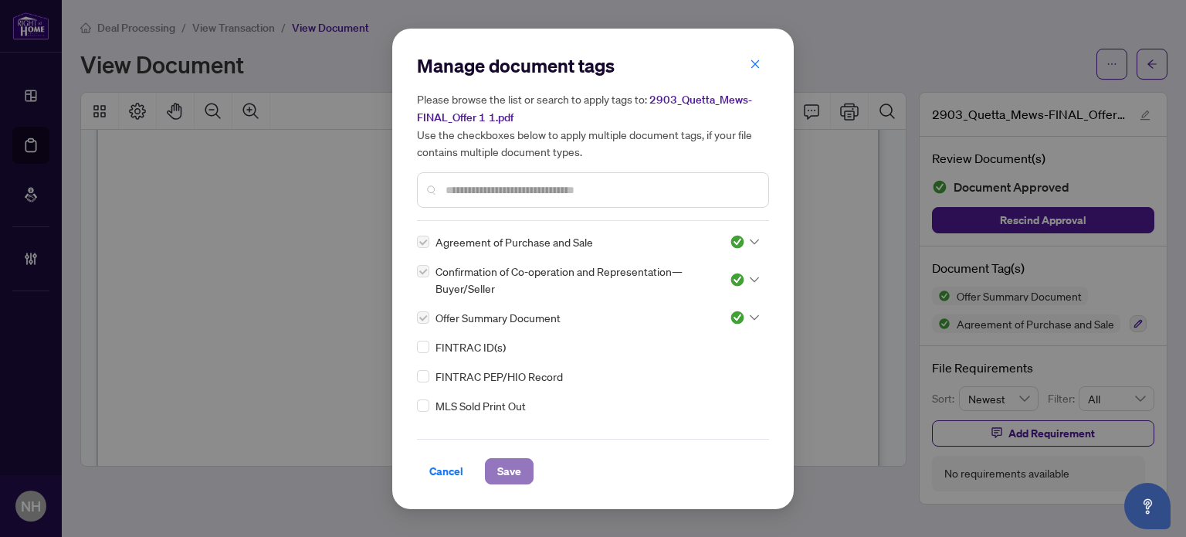
click at [501, 477] on span "Save" at bounding box center [509, 471] width 24 height 25
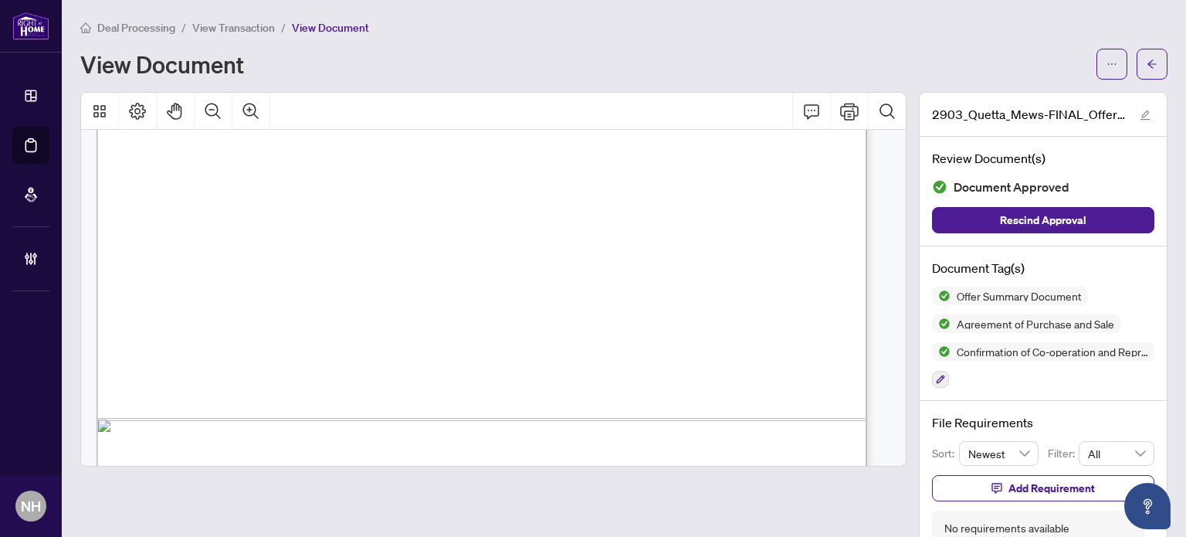
scroll to position [10914, 0]
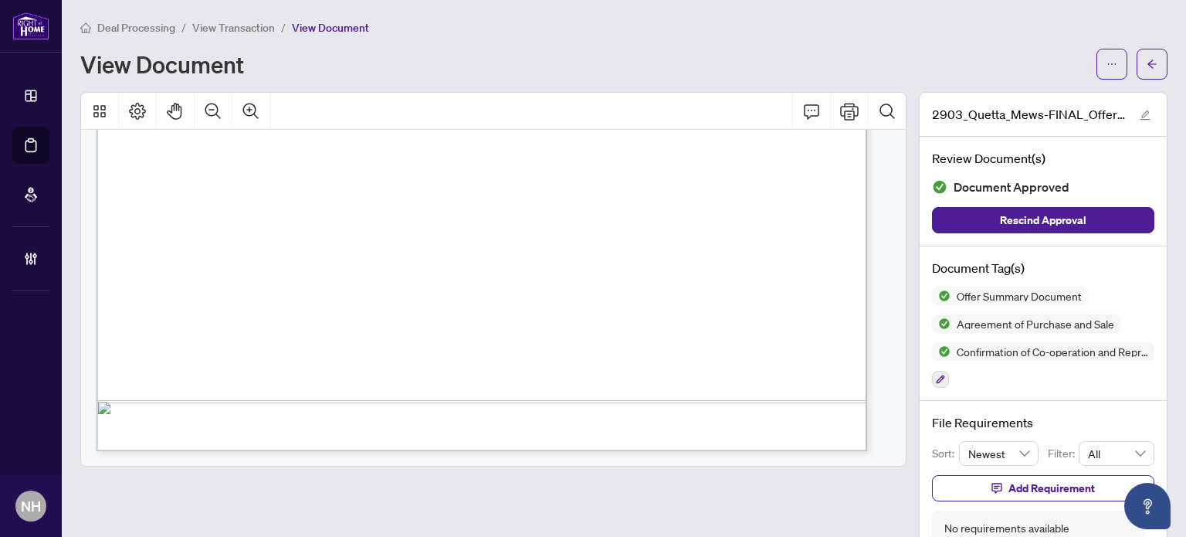
click at [938, 371] on div "Offer Summary Document Agreement of Purchase and Sale Confirmation of Co-operat…" at bounding box center [1043, 338] width 222 height 102
click at [936, 375] on icon "button" at bounding box center [940, 379] width 9 height 9
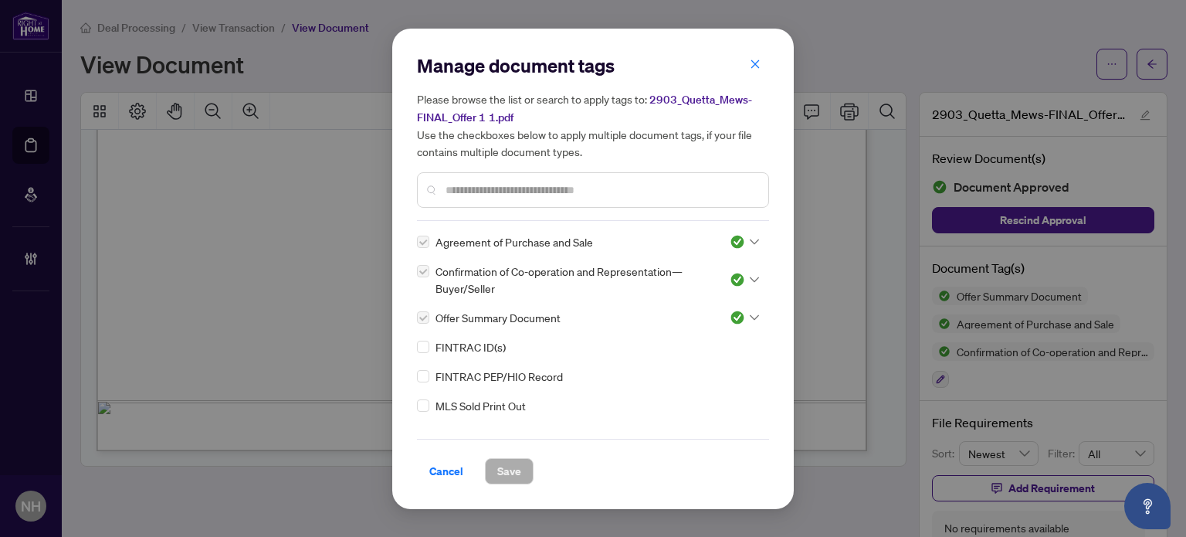
click at [507, 191] on input "text" at bounding box center [601, 189] width 310 height 17
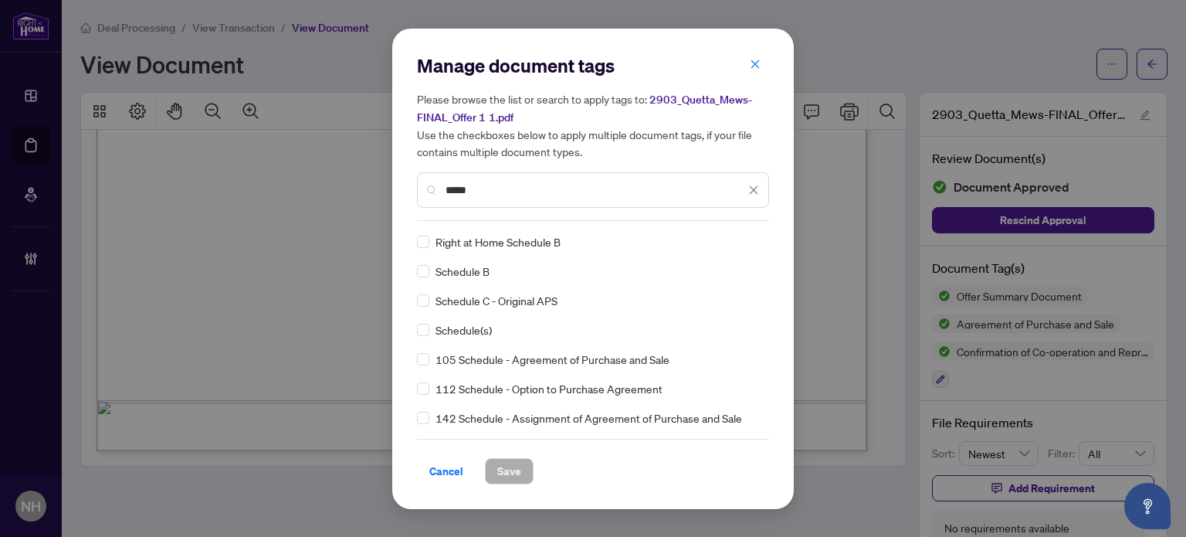
type input "*****"
click at [750, 240] on icon at bounding box center [754, 241] width 9 height 5
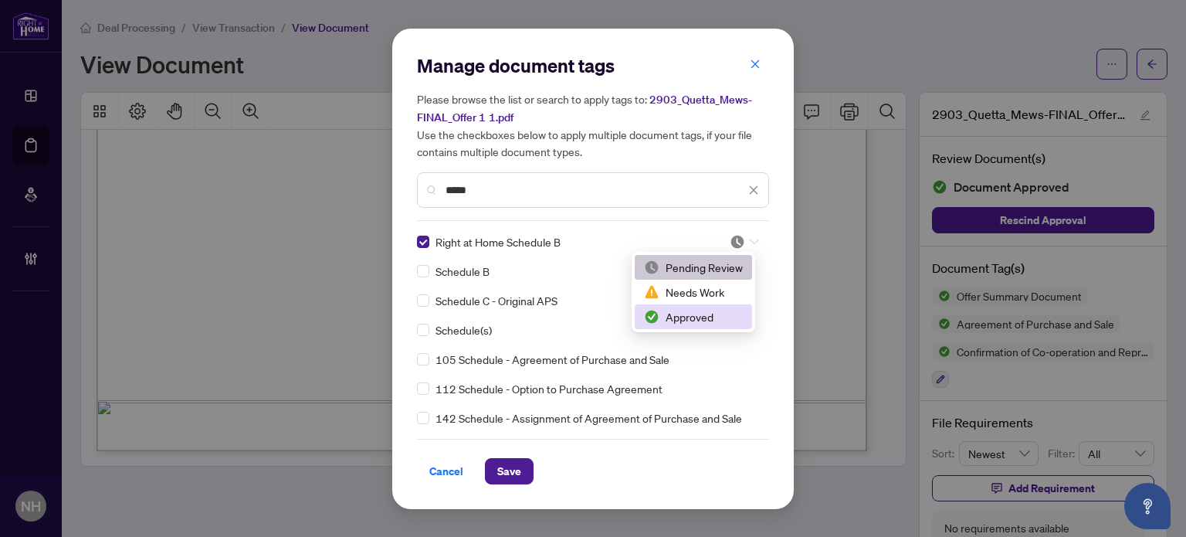
click at [707, 308] on div "Approved" at bounding box center [693, 316] width 99 height 17
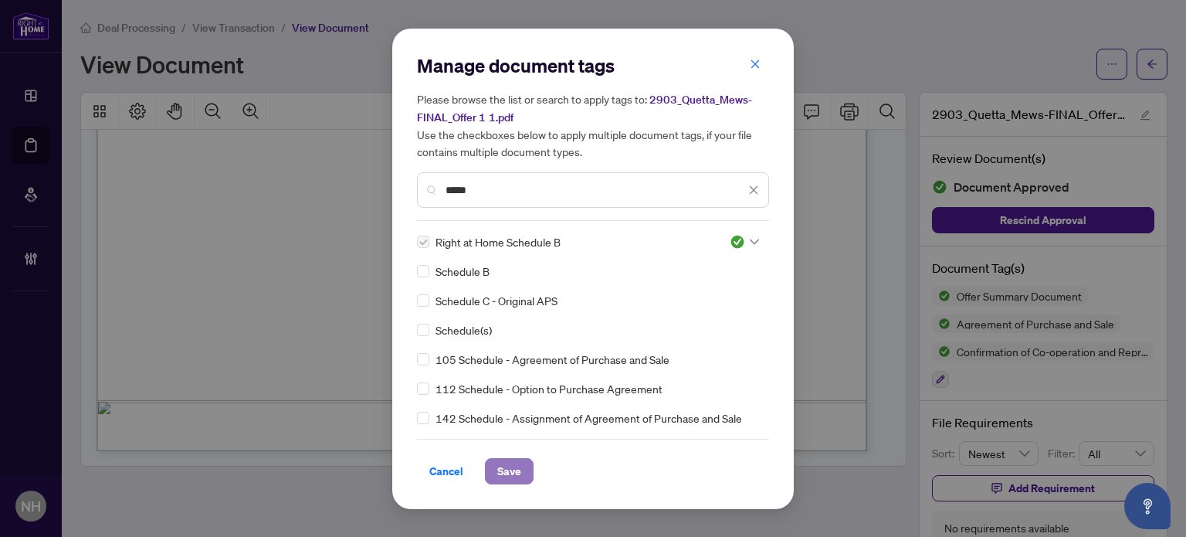
click at [505, 460] on span "Save" at bounding box center [509, 471] width 24 height 25
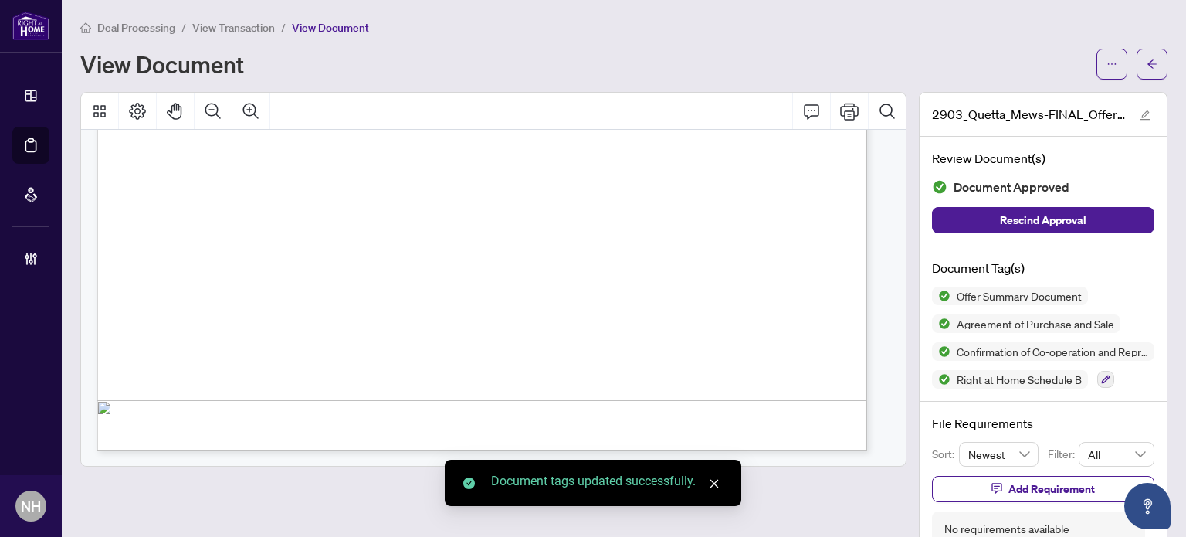
click at [235, 21] on span "View Transaction" at bounding box center [233, 28] width 83 height 14
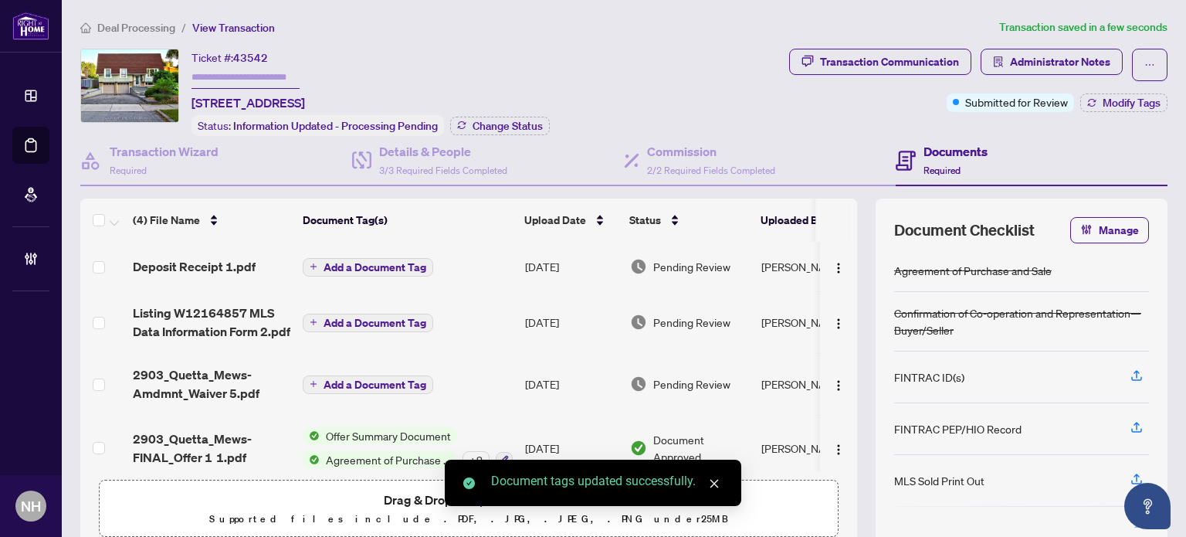
click at [198, 270] on span "Deposit Receipt 1.pdf" at bounding box center [194, 266] width 123 height 19
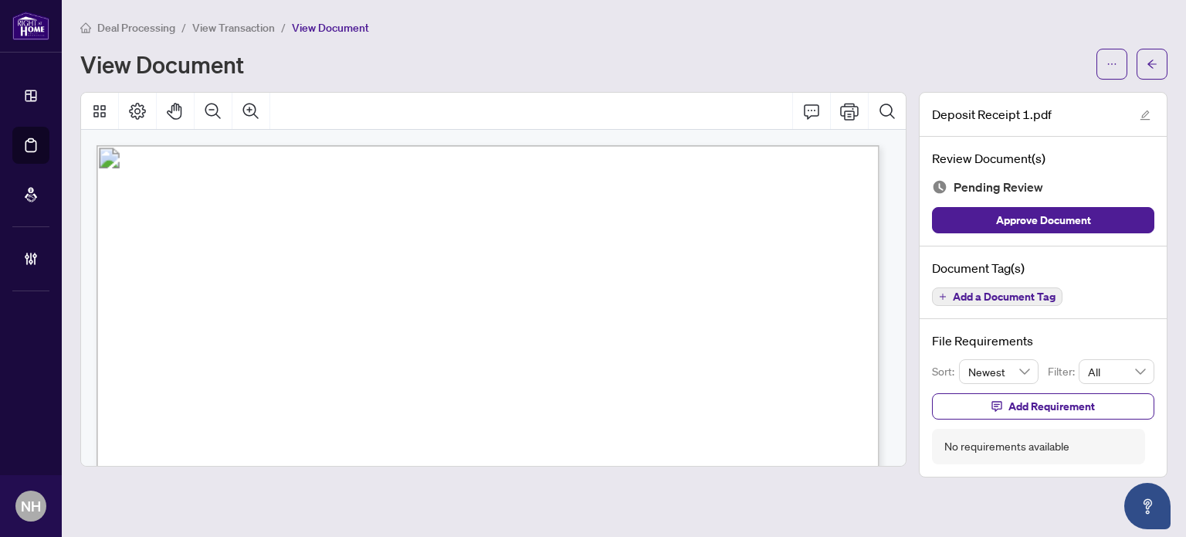
click at [979, 291] on span "Add a Document Tag" at bounding box center [1004, 296] width 103 height 11
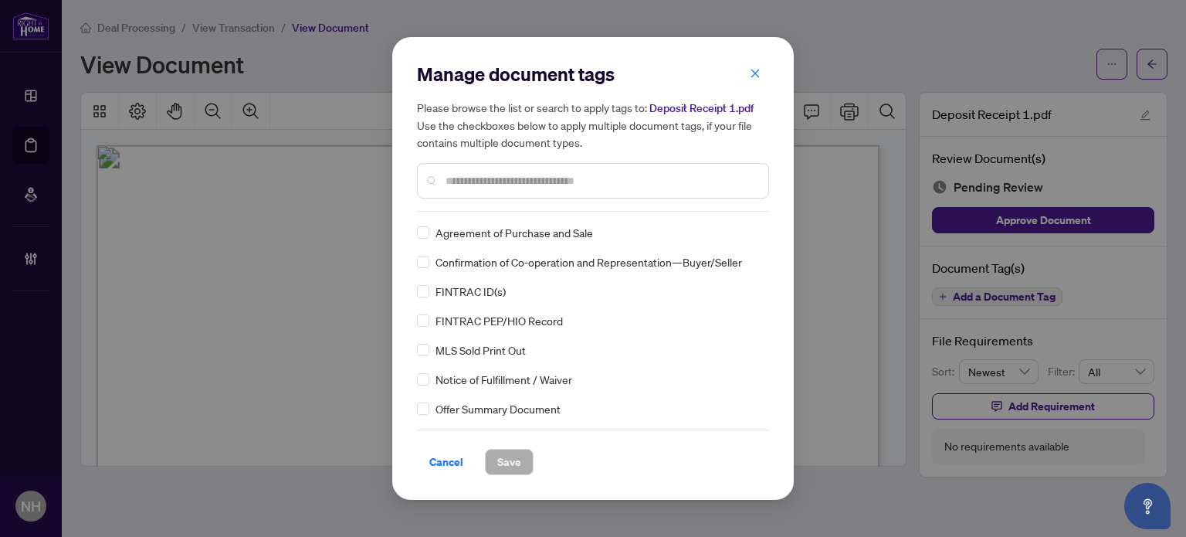
click at [499, 175] on input "text" at bounding box center [601, 180] width 310 height 17
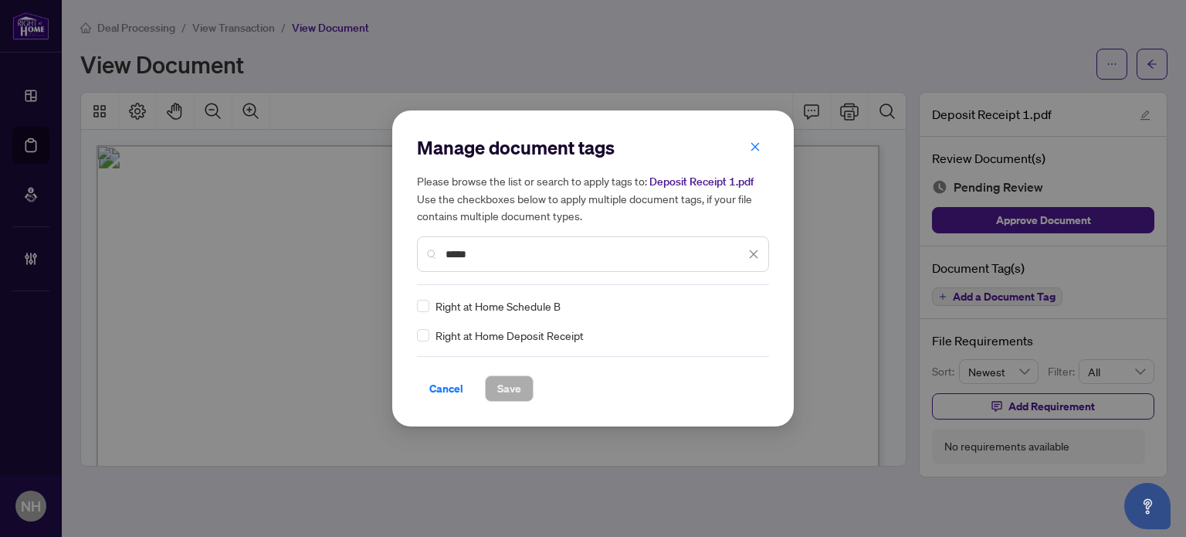
type input "*****"
click at [421, 342] on label at bounding box center [423, 335] width 12 height 17
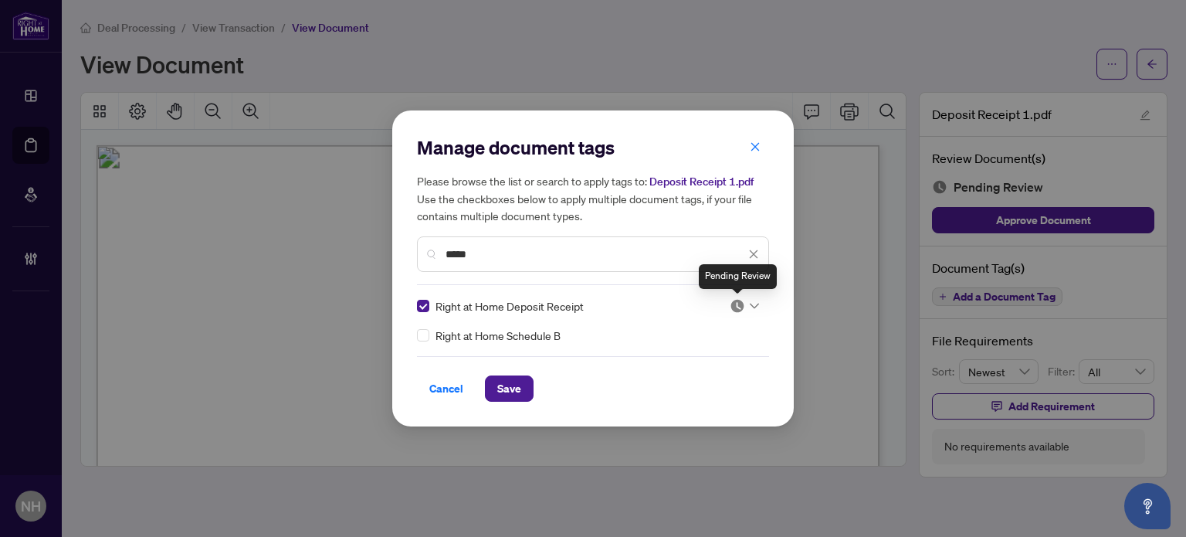
click at [742, 303] on img at bounding box center [737, 305] width 15 height 15
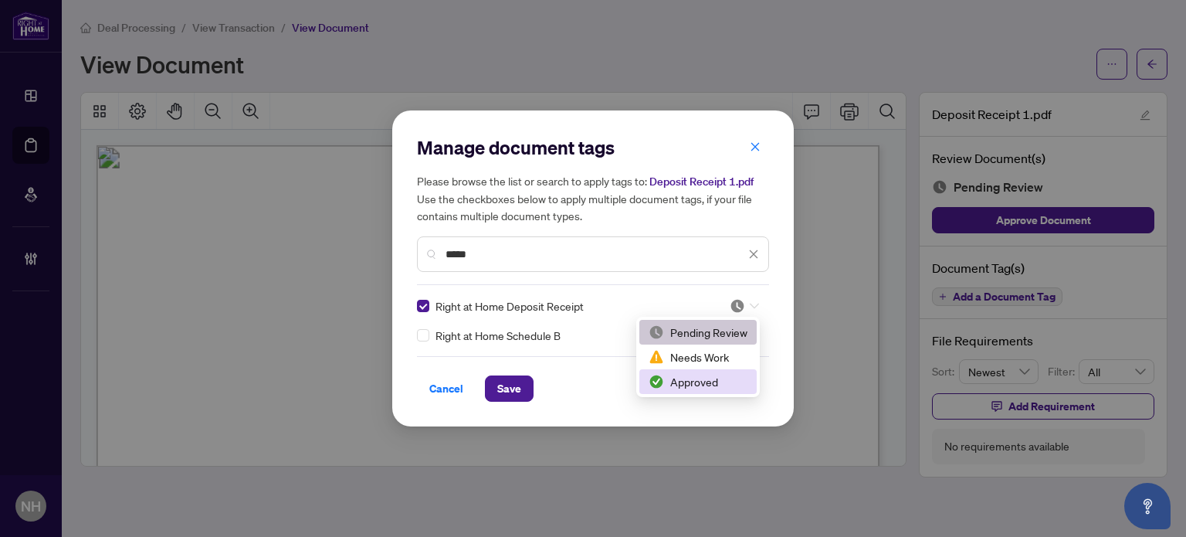
click at [663, 377] on img at bounding box center [656, 381] width 15 height 15
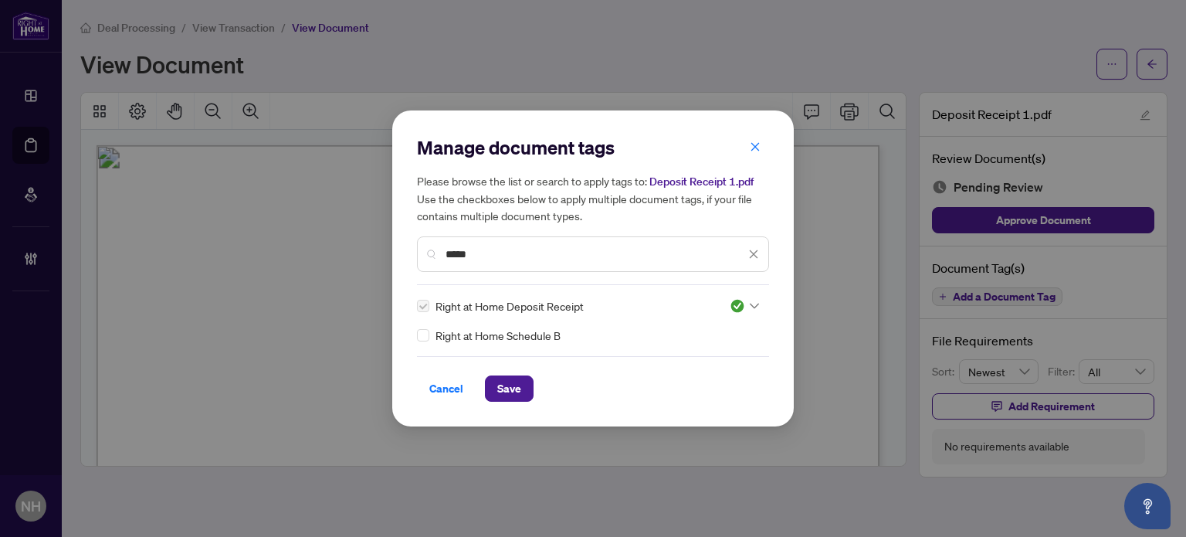
drag, startPoint x: 512, startPoint y: 395, endPoint x: 491, endPoint y: 359, distance: 41.2
click at [512, 395] on span "Save" at bounding box center [509, 388] width 24 height 25
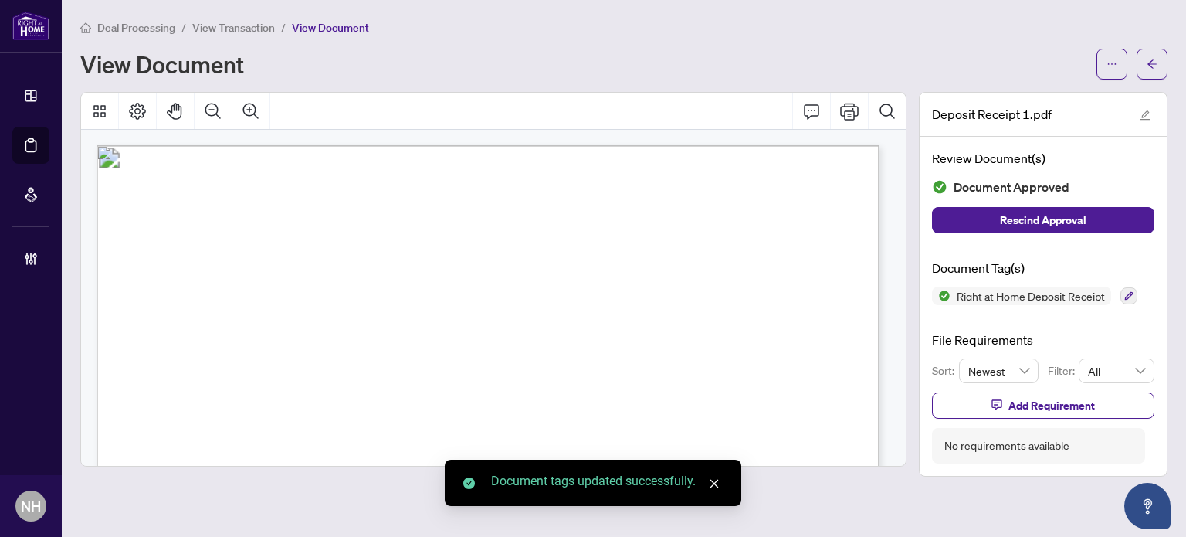
click at [243, 24] on span "View Transaction" at bounding box center [233, 28] width 83 height 14
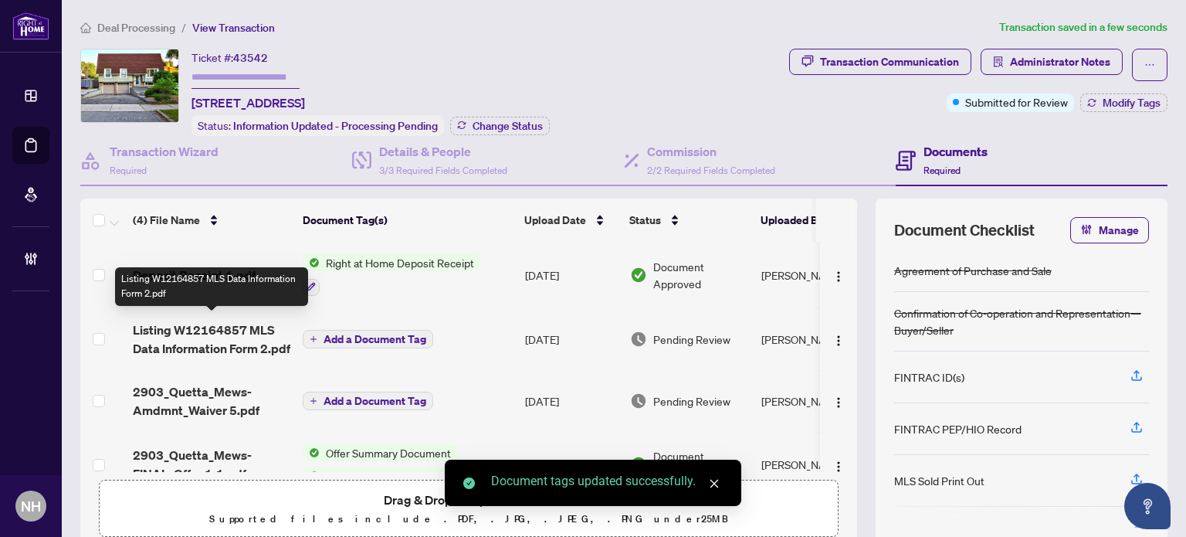
click at [219, 333] on span "Listing W12164857 MLS Data Information Form 2.pdf" at bounding box center [212, 339] width 158 height 37
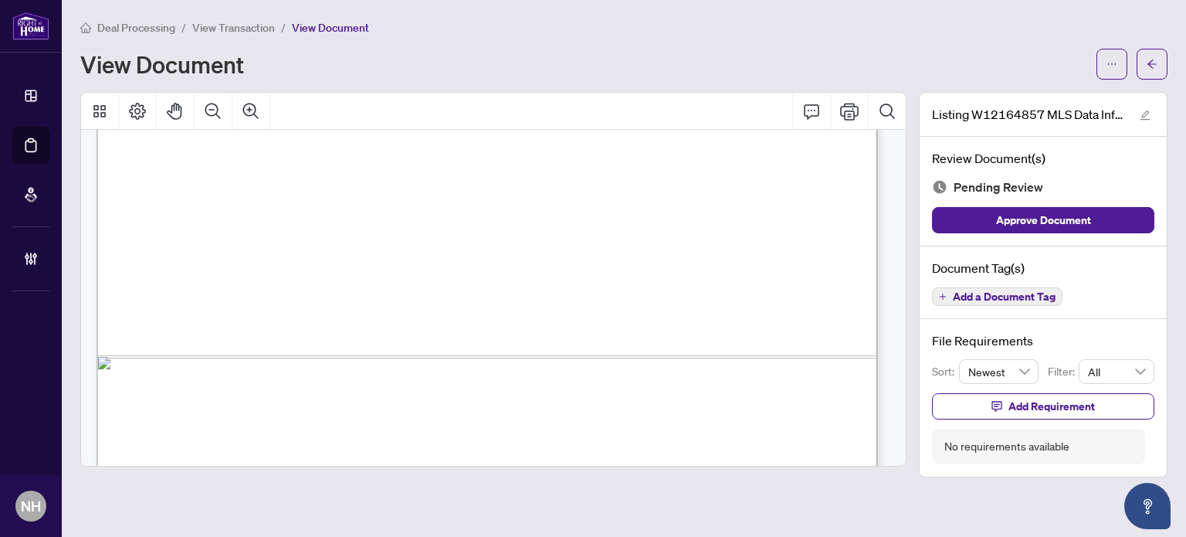
scroll to position [1931, 0]
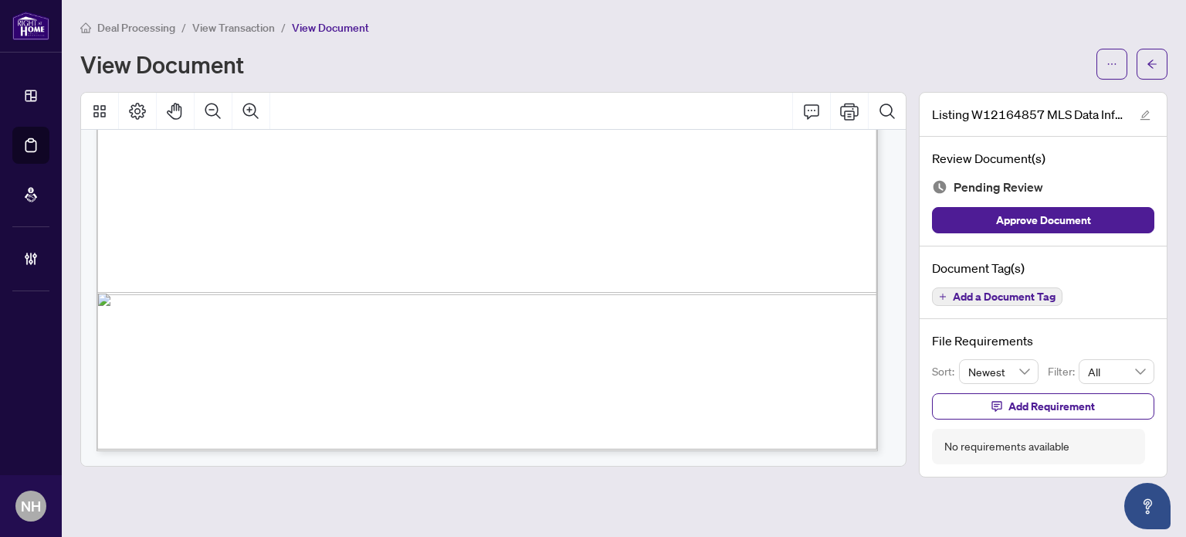
click at [1011, 292] on span "Add a Document Tag" at bounding box center [1004, 296] width 103 height 11
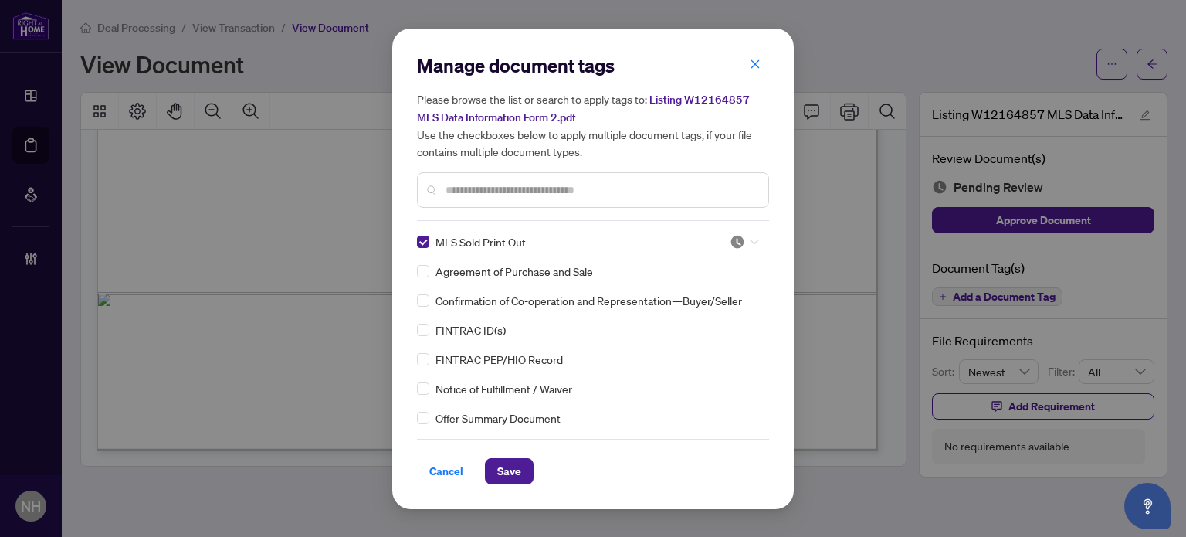
click at [735, 248] on img at bounding box center [737, 241] width 15 height 15
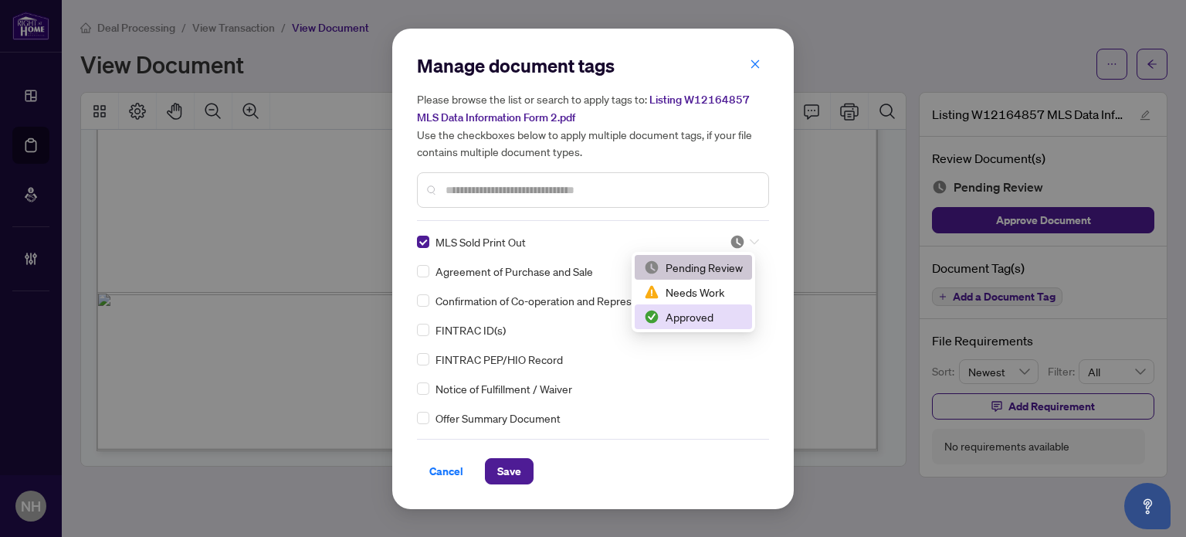
click at [695, 310] on div "Approved" at bounding box center [693, 316] width 99 height 17
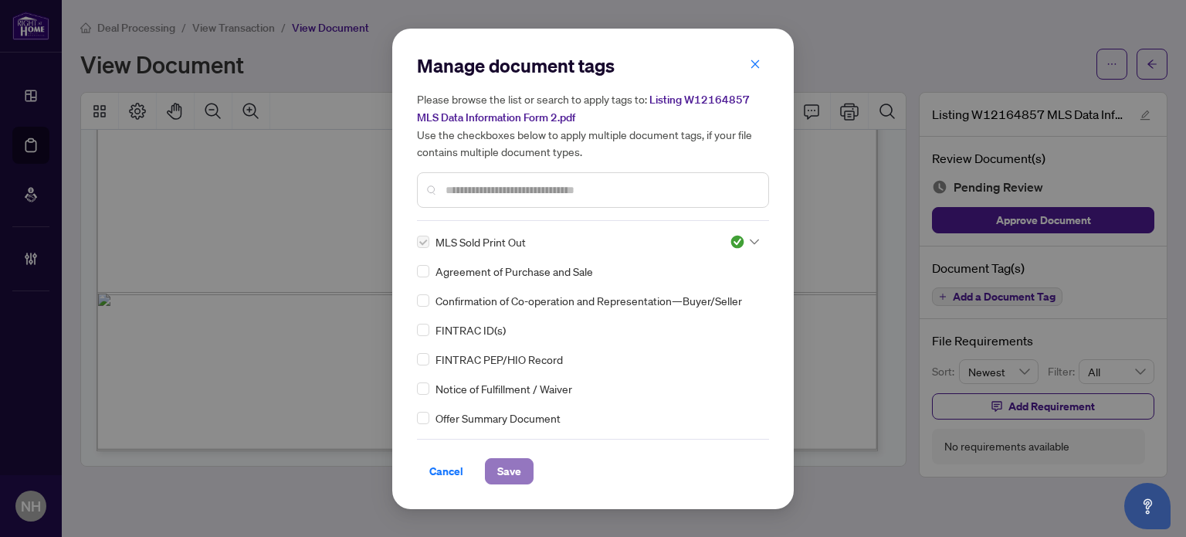
click at [502, 469] on span "Save" at bounding box center [509, 471] width 24 height 25
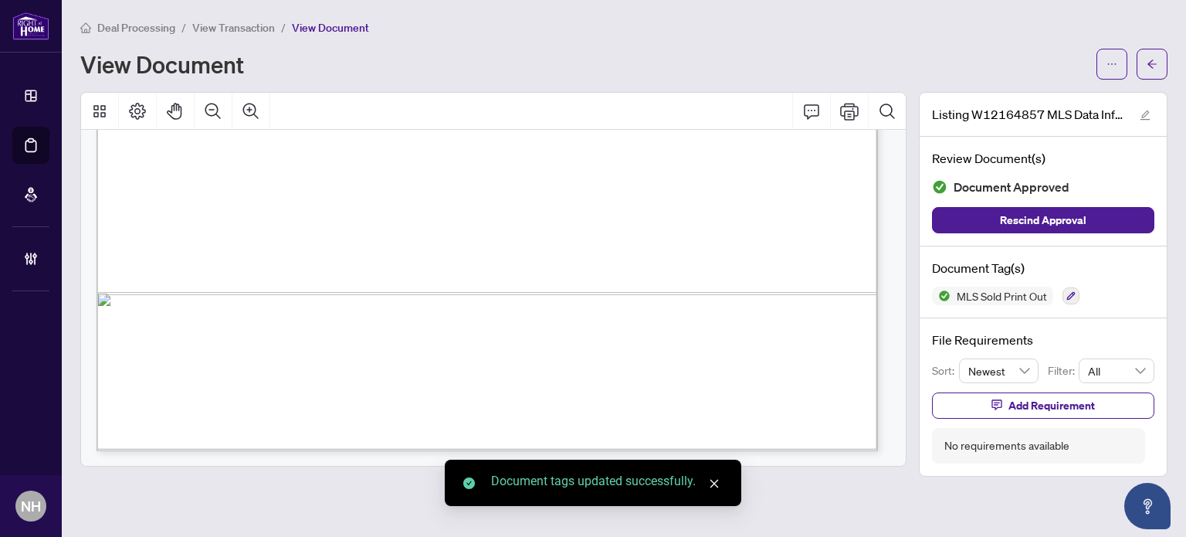
click at [239, 24] on span "View Transaction" at bounding box center [233, 28] width 83 height 14
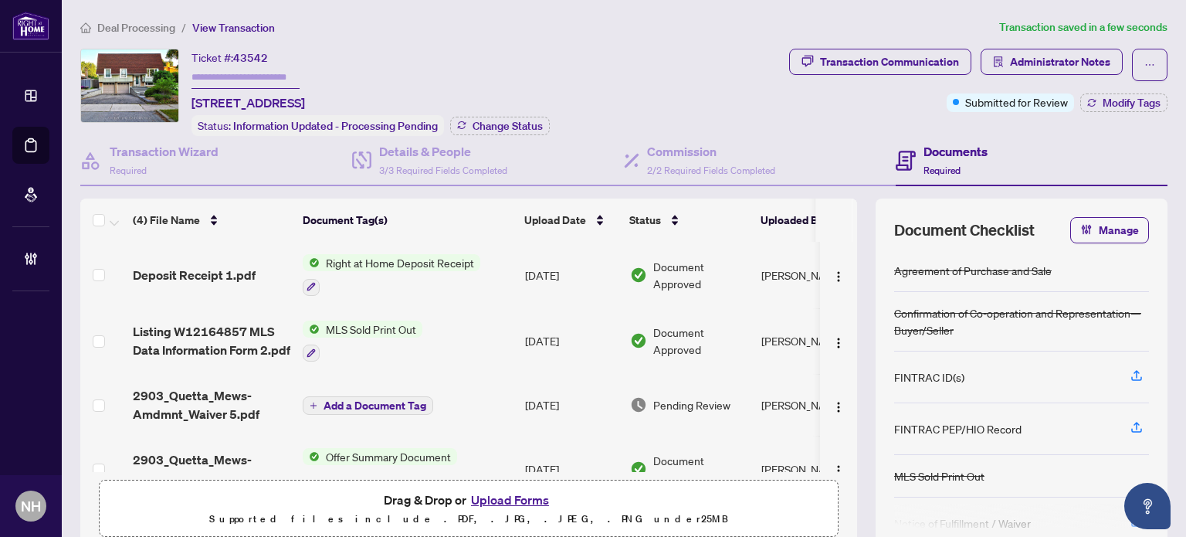
scroll to position [31, 0]
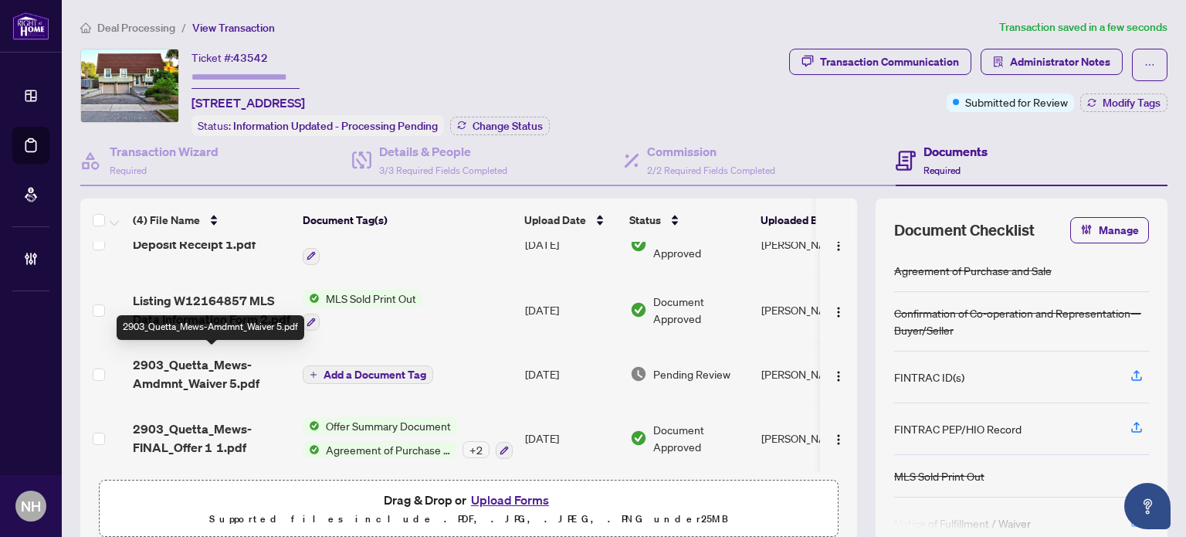
click at [228, 365] on span "2903_Quetta_Mews-Amdmnt_Waiver 5.pdf" at bounding box center [212, 373] width 158 height 37
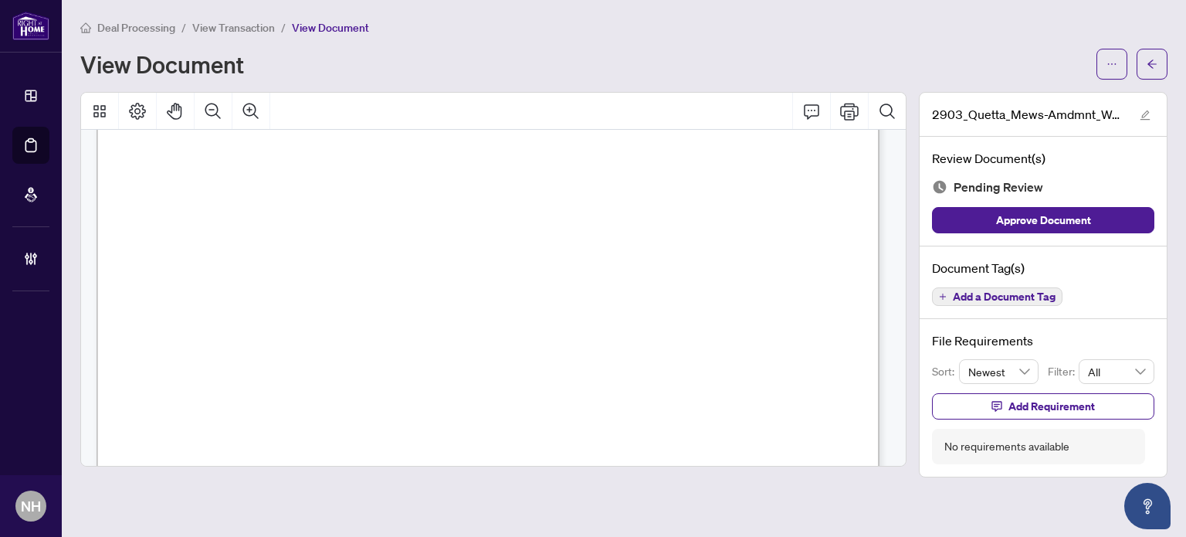
scroll to position [1745, 0]
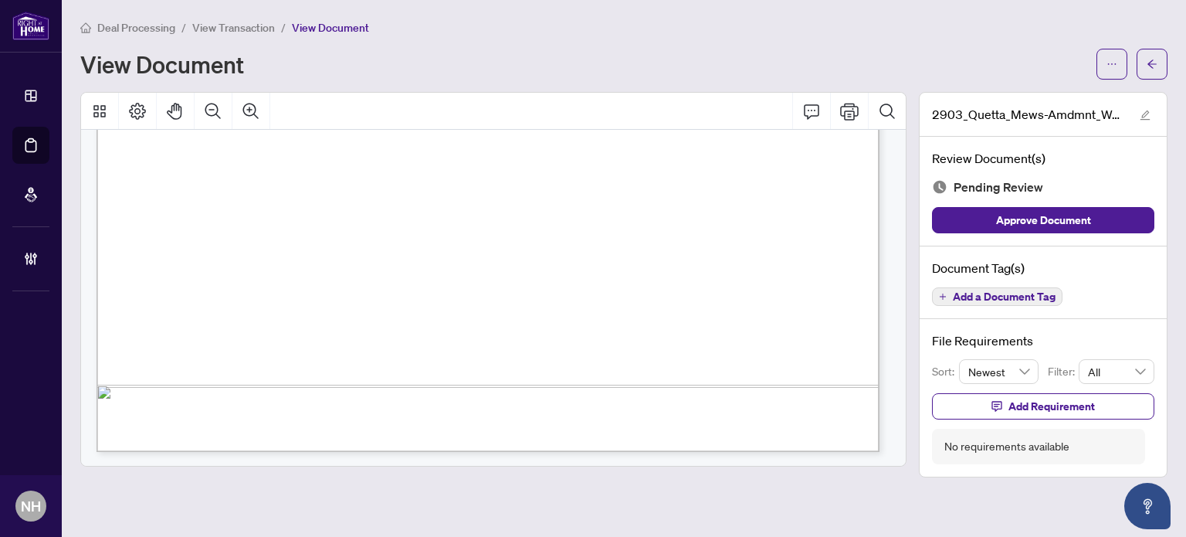
click at [987, 296] on span "Add a Document Tag" at bounding box center [1004, 296] width 103 height 11
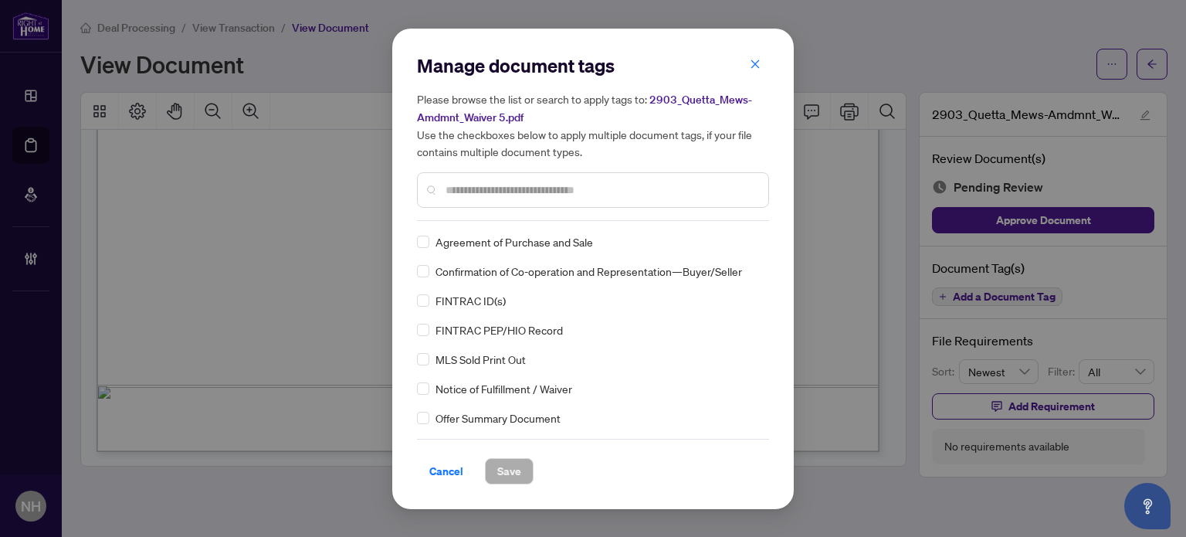
click at [472, 195] on input "text" at bounding box center [601, 189] width 310 height 17
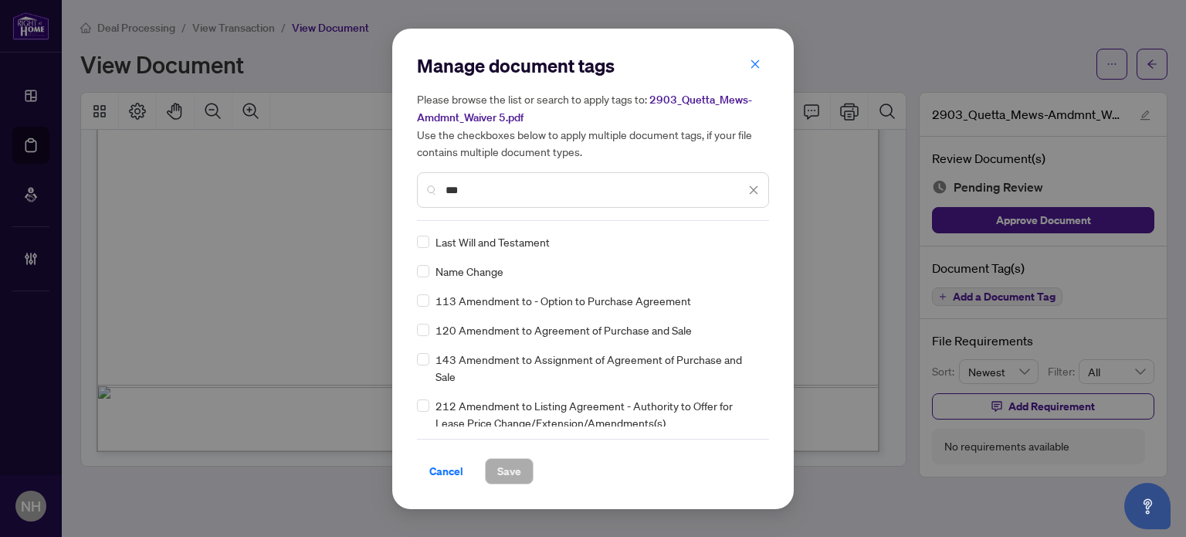
type input "***"
click at [432, 327] on div "120 Amendment to Agreement of Purchase and Sale" at bounding box center [588, 329] width 343 height 17
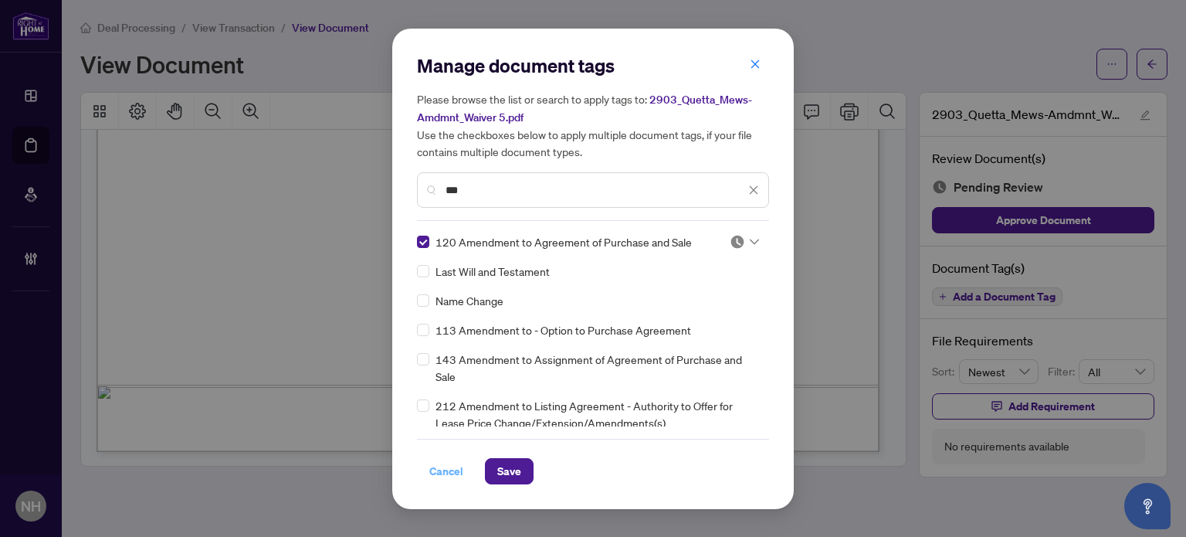
click at [456, 472] on span "Cancel" at bounding box center [446, 471] width 34 height 25
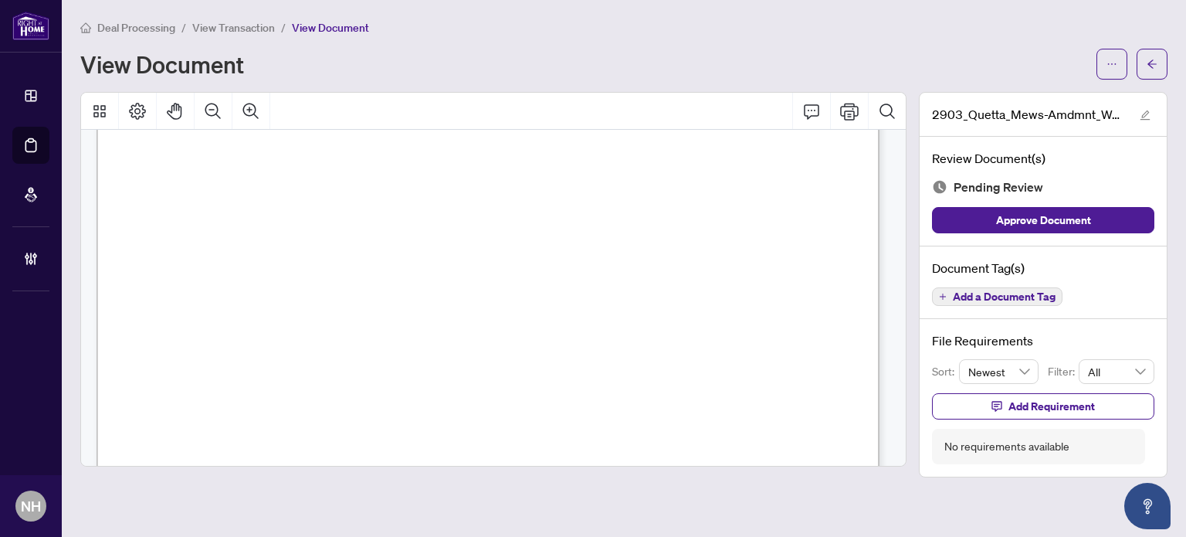
scroll to position [0, 0]
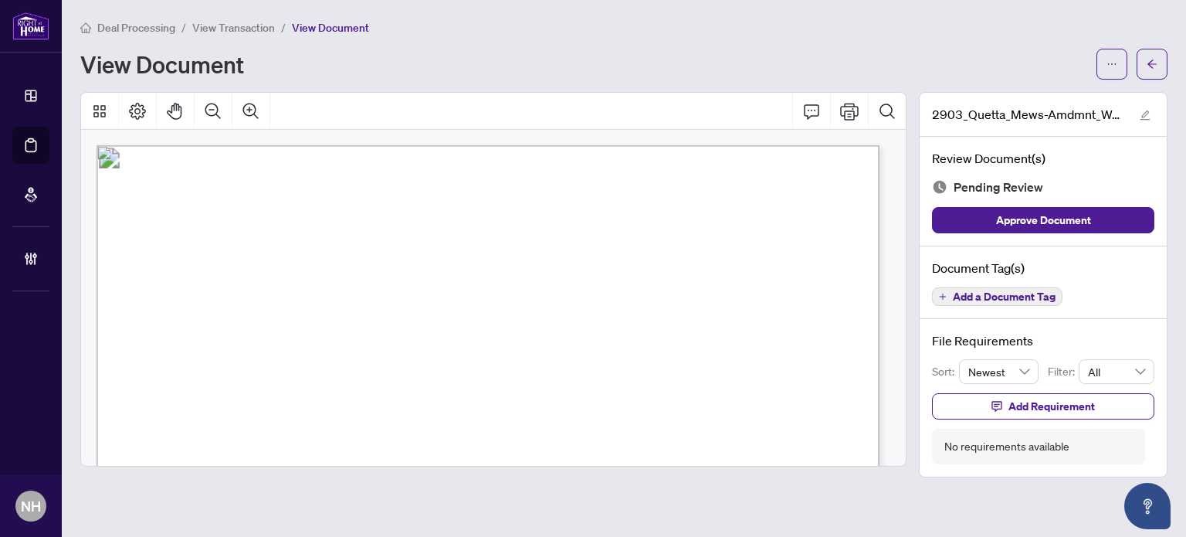
drag, startPoint x: 1017, startPoint y: 293, endPoint x: 983, endPoint y: 306, distance: 36.2
click at [1017, 293] on span "Add a Document Tag" at bounding box center [1004, 296] width 103 height 11
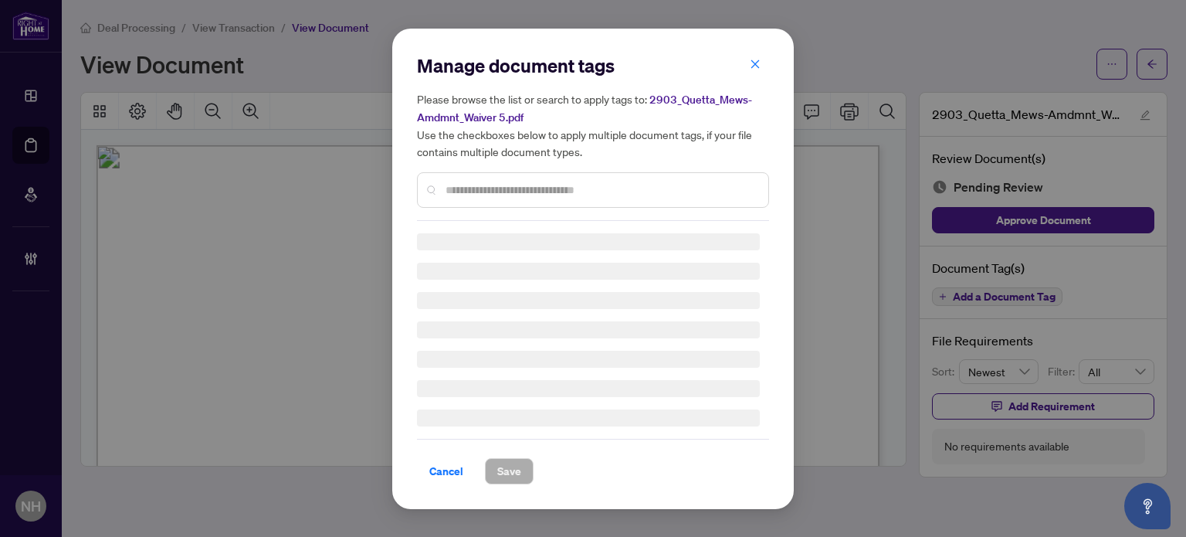
click at [504, 185] on input "text" at bounding box center [601, 189] width 310 height 17
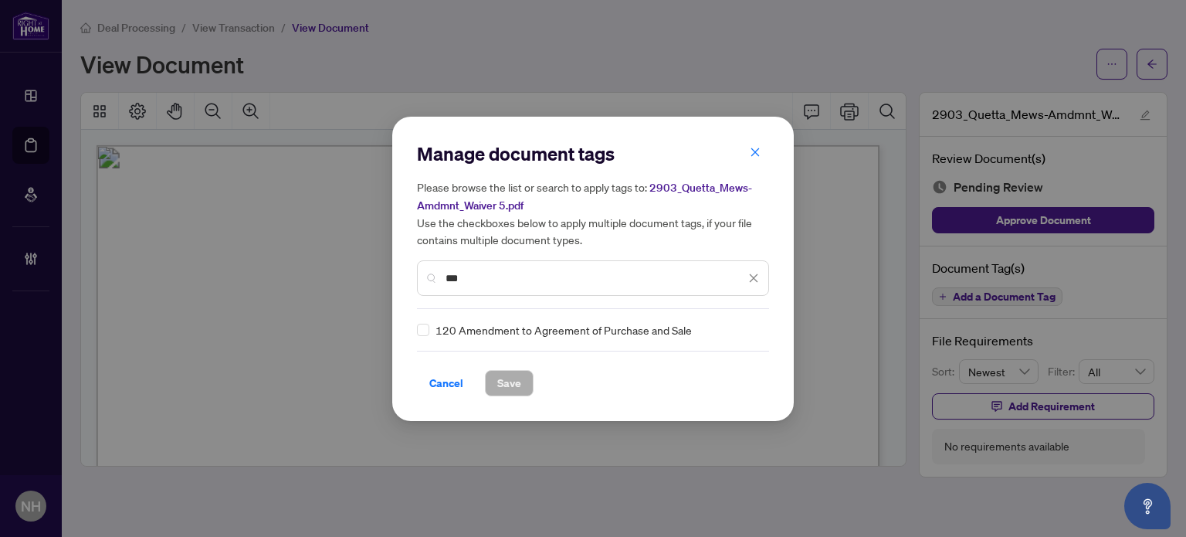
type input "***"
click at [735, 328] on img at bounding box center [737, 329] width 15 height 15
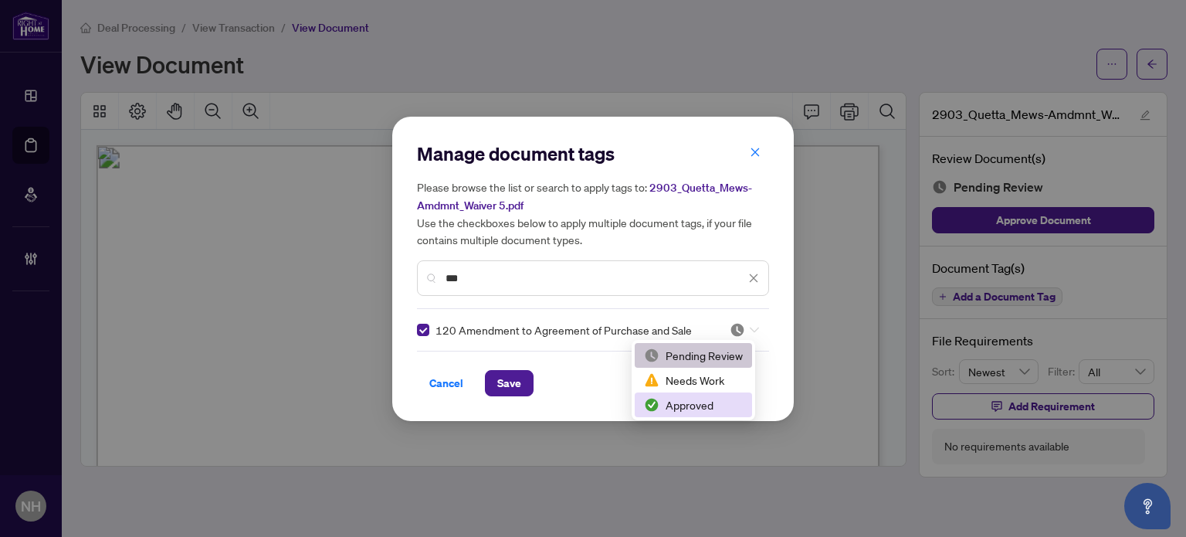
click at [689, 405] on div "Approved" at bounding box center [693, 404] width 99 height 17
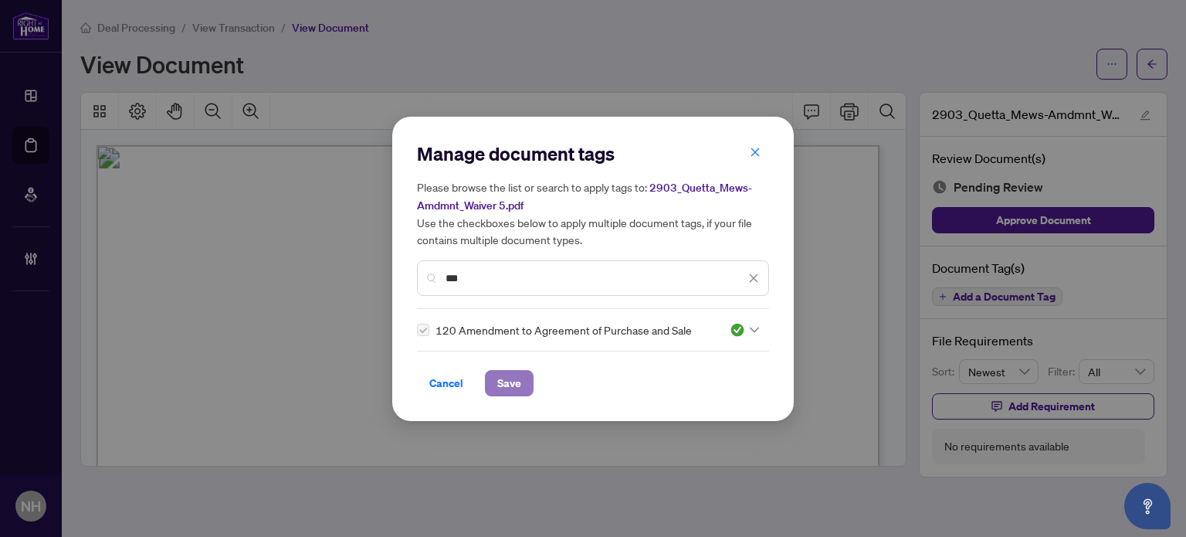
click at [510, 385] on span "Save" at bounding box center [509, 383] width 24 height 25
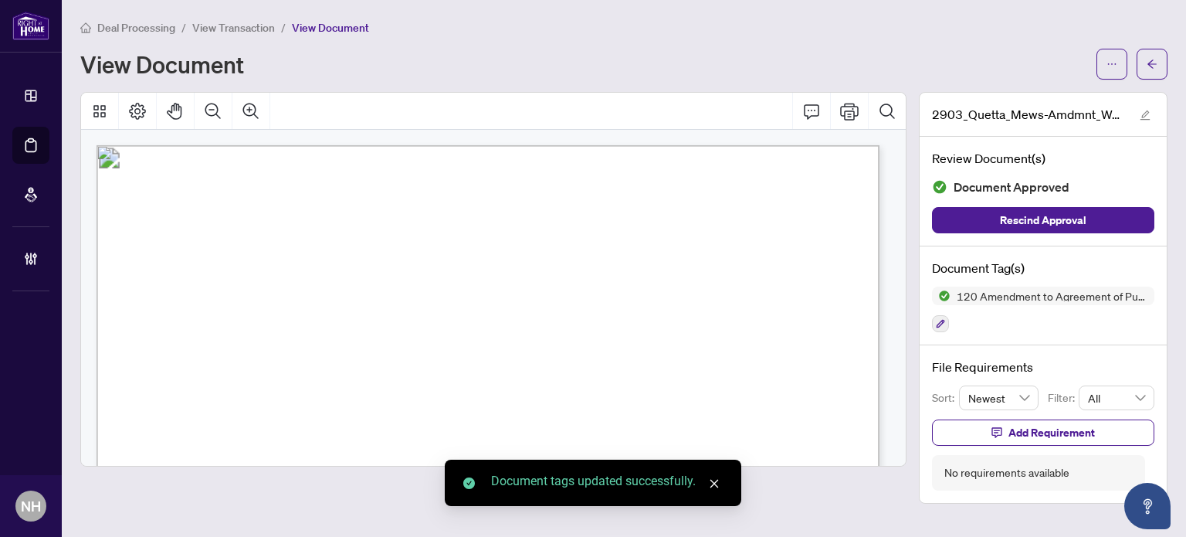
click at [204, 22] on span "View Transaction" at bounding box center [233, 28] width 83 height 14
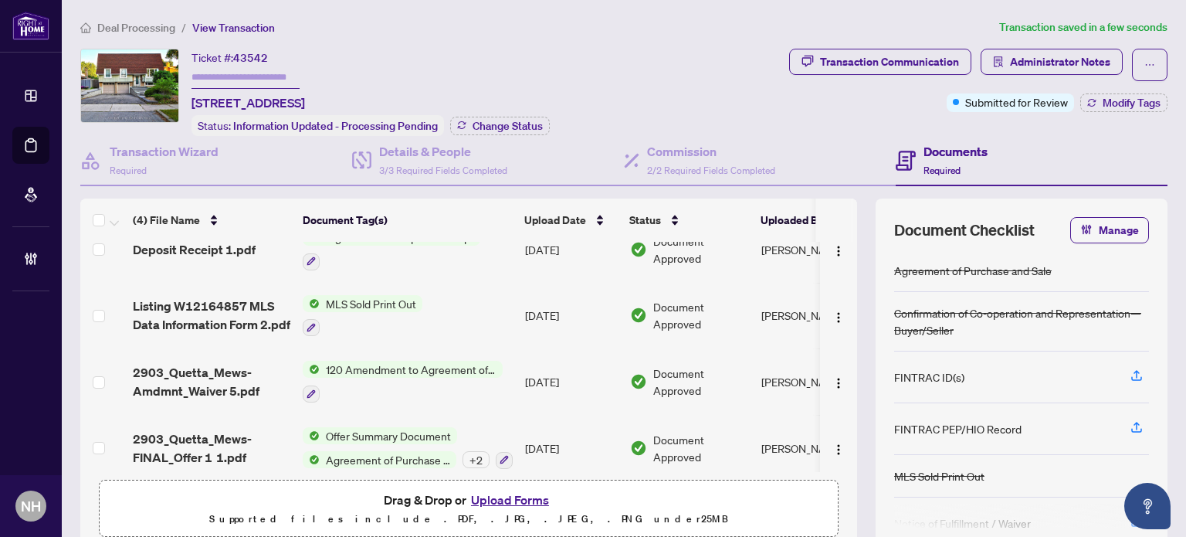
scroll to position [35, 0]
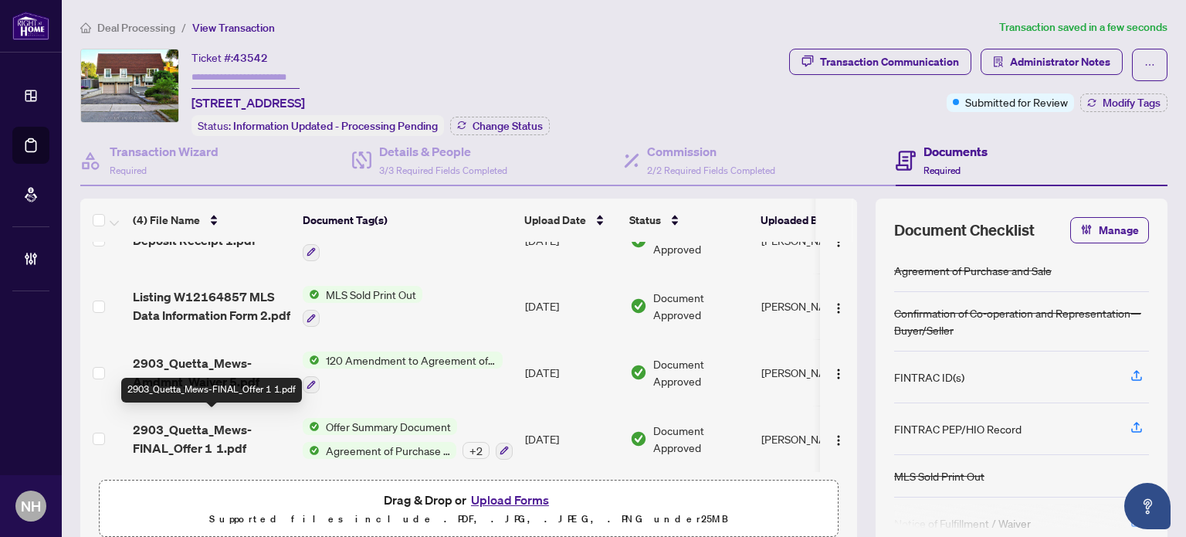
click at [220, 448] on span "2903_Quetta_Mews-FINAL_Offer 1 1.pdf" at bounding box center [212, 438] width 158 height 37
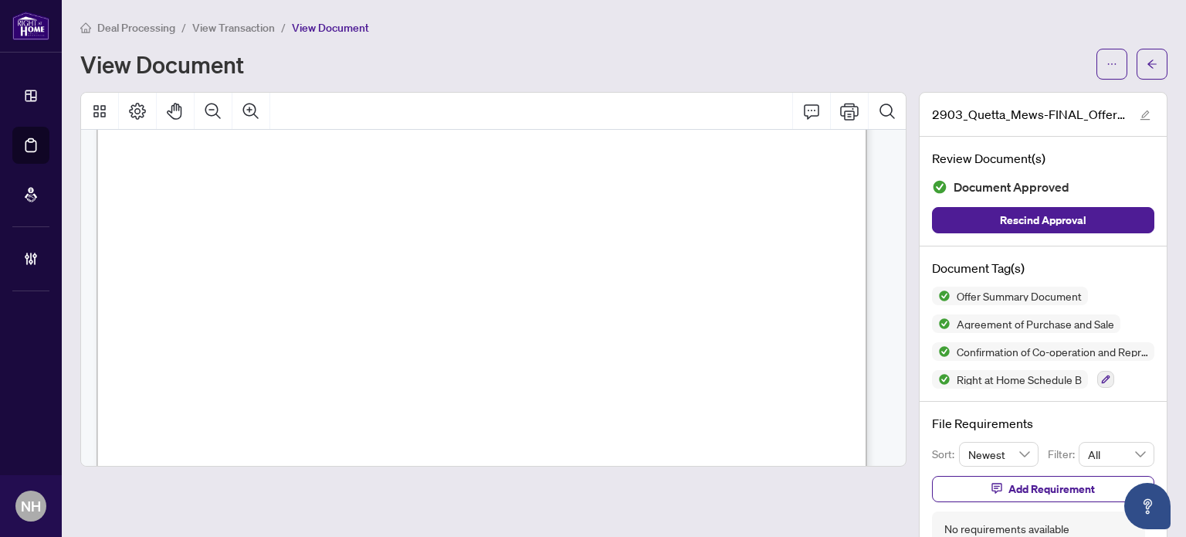
scroll to position [5406, 0]
click at [259, 30] on span "View Transaction" at bounding box center [233, 28] width 83 height 14
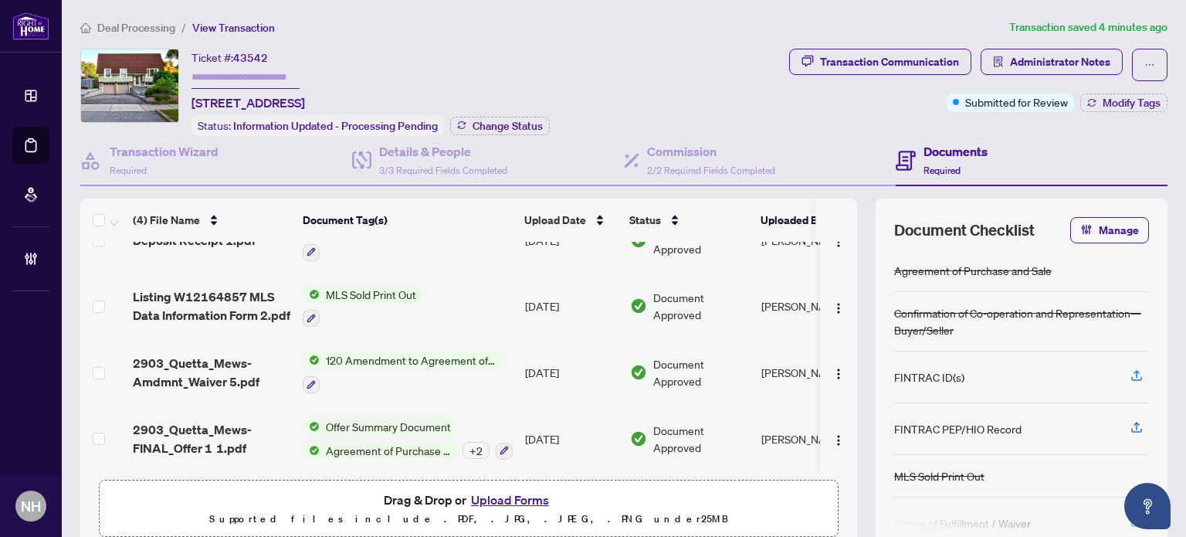
scroll to position [117, 0]
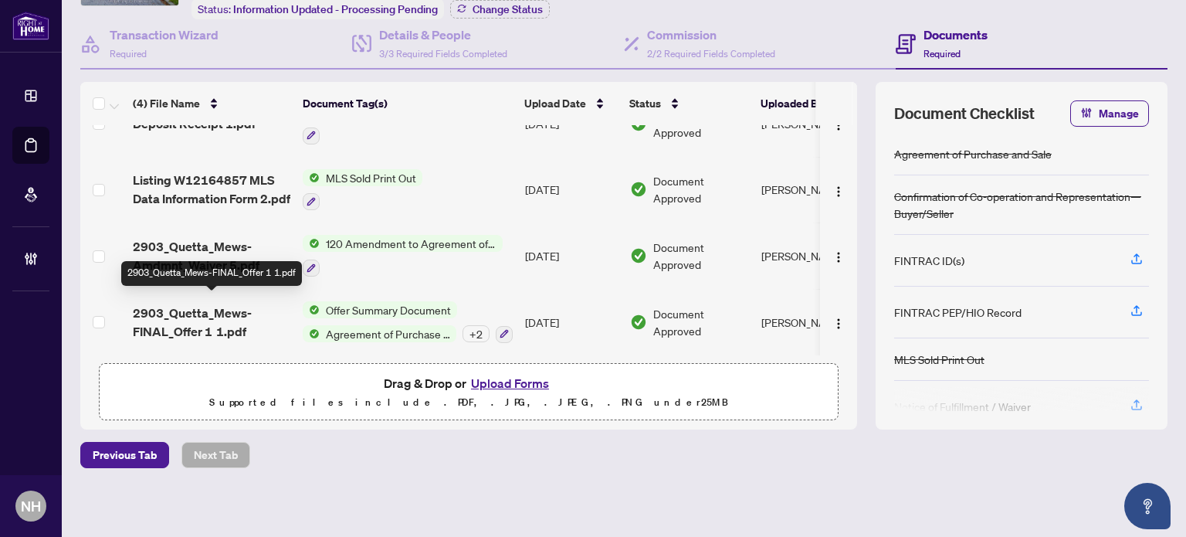
click at [229, 310] on span "2903_Quetta_Mews-FINAL_Offer 1 1.pdf" at bounding box center [212, 322] width 158 height 37
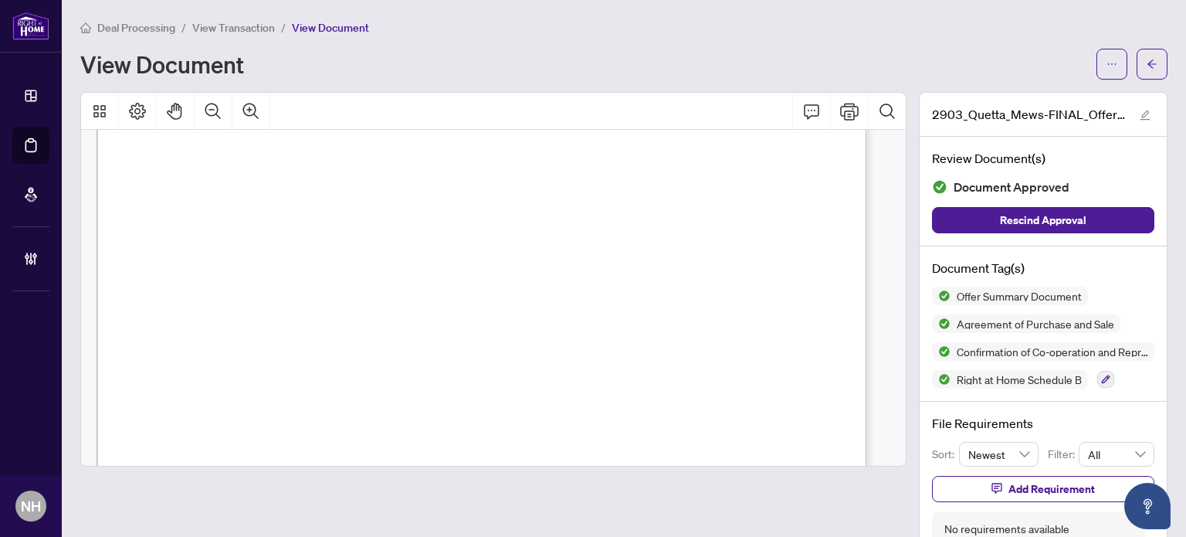
scroll to position [8650, 0]
click at [247, 19] on li "View Transaction" at bounding box center [233, 28] width 83 height 18
click at [239, 25] on span "View Transaction" at bounding box center [233, 28] width 83 height 14
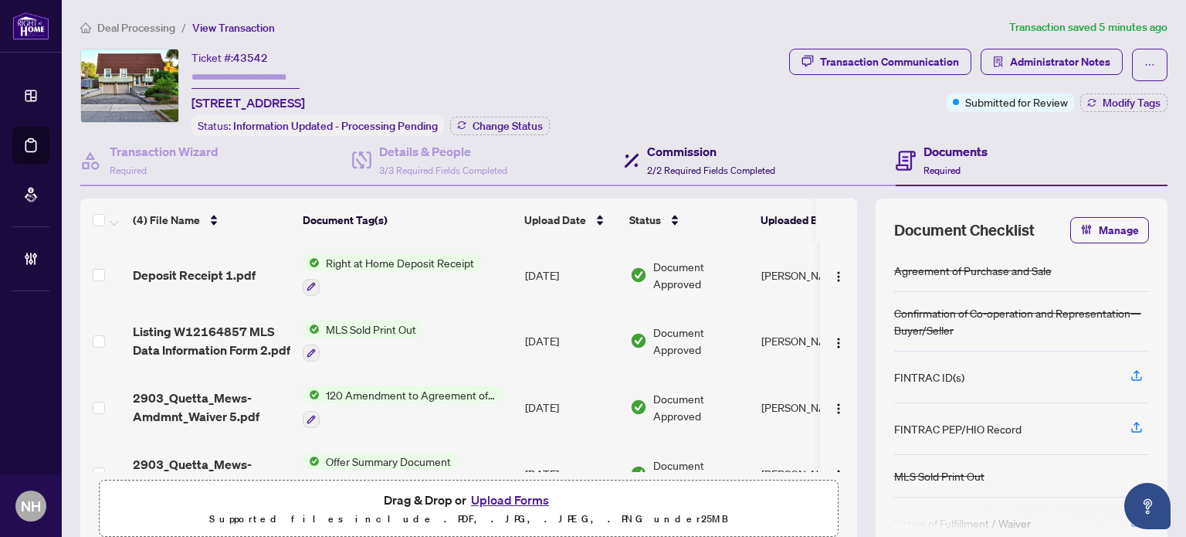
click at [698, 152] on h4 "Commission" at bounding box center [711, 151] width 128 height 19
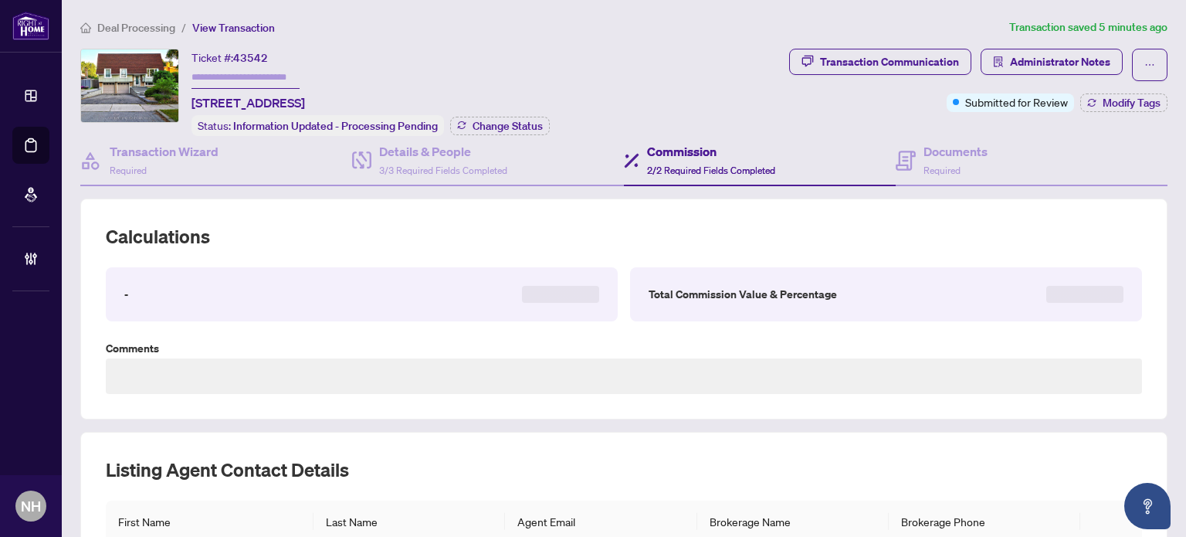
type textarea "**********"
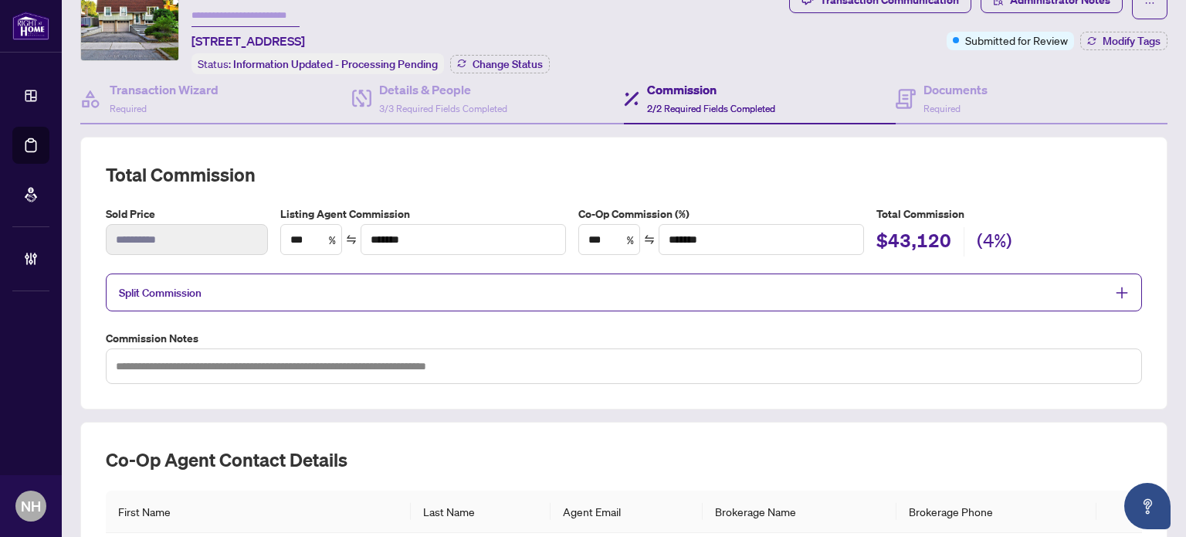
scroll to position [77, 0]
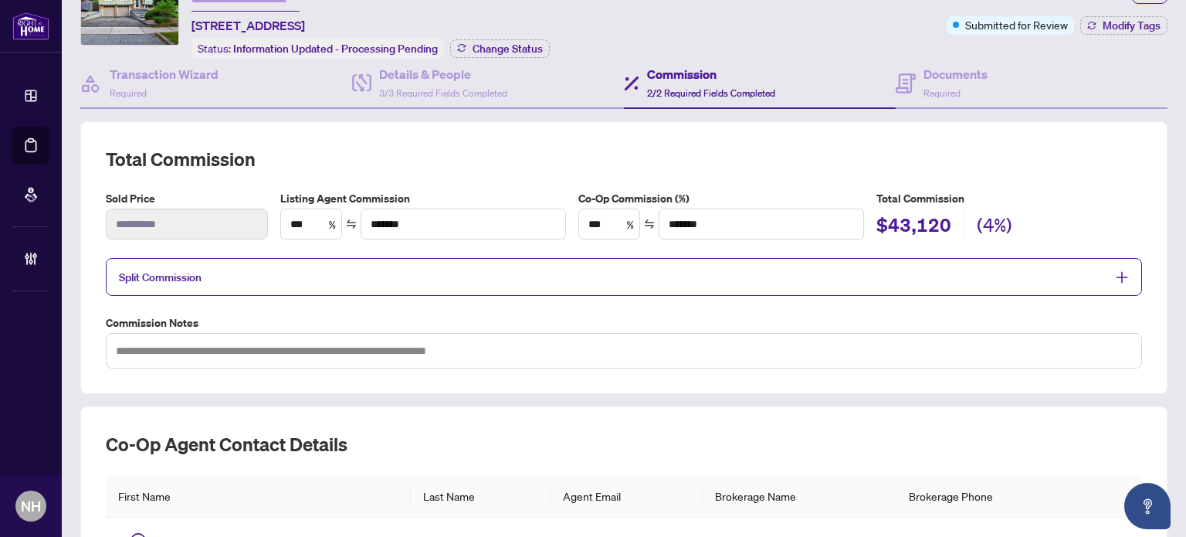
click at [471, 274] on span "Split Commission" at bounding box center [612, 277] width 987 height 18
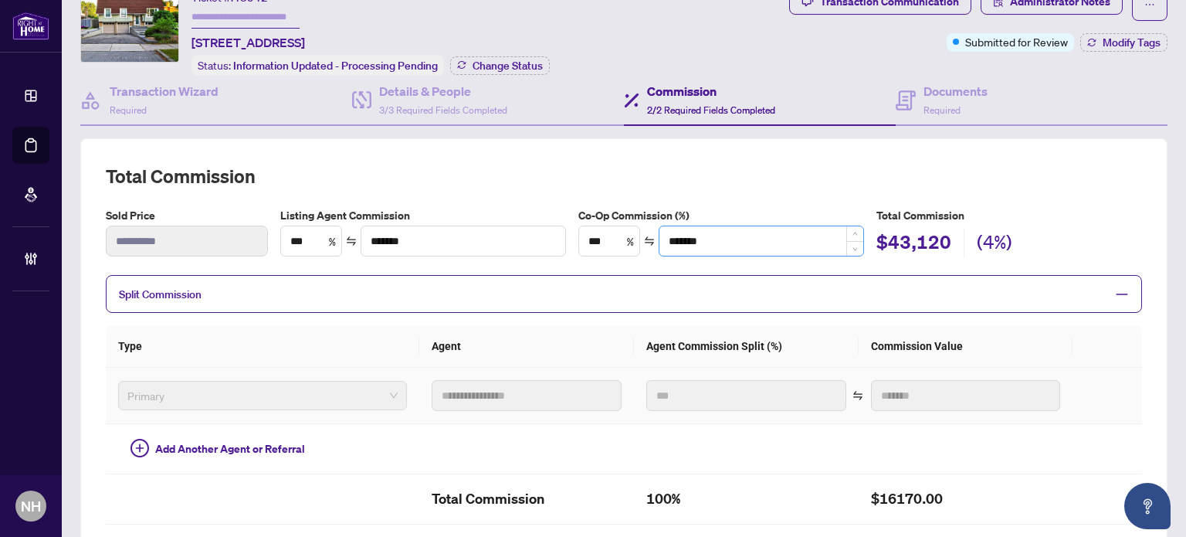
scroll to position [0, 0]
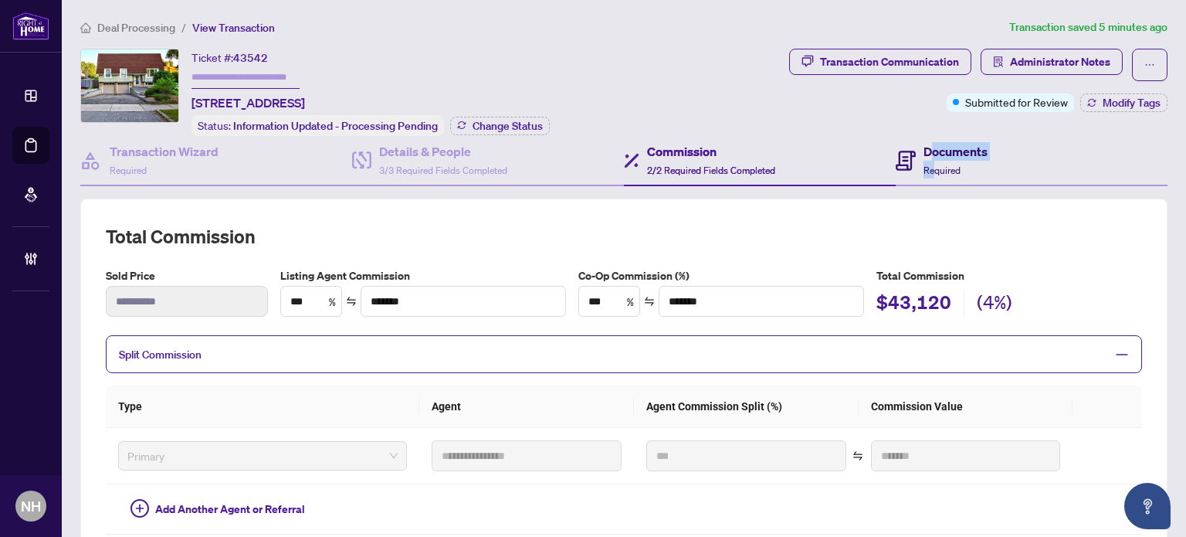
drag, startPoint x: 924, startPoint y: 158, endPoint x: 732, endPoint y: 191, distance: 194.3
click at [925, 158] on div "Documents Required" at bounding box center [956, 160] width 64 height 36
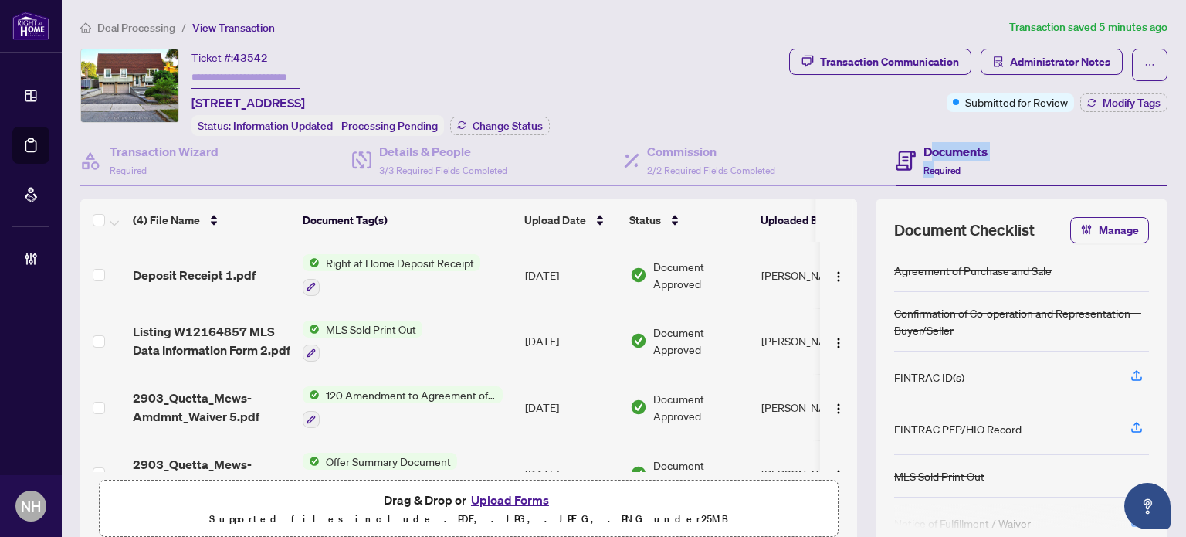
scroll to position [35, 0]
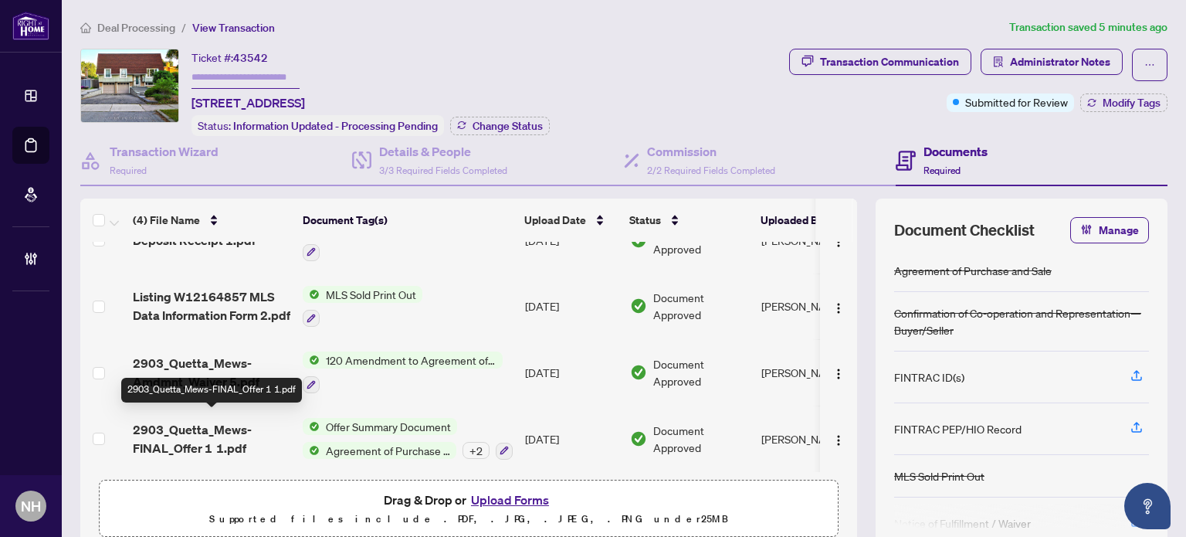
click at [205, 425] on span "2903_Quetta_Mews-FINAL_Offer 1 1.pdf" at bounding box center [212, 438] width 158 height 37
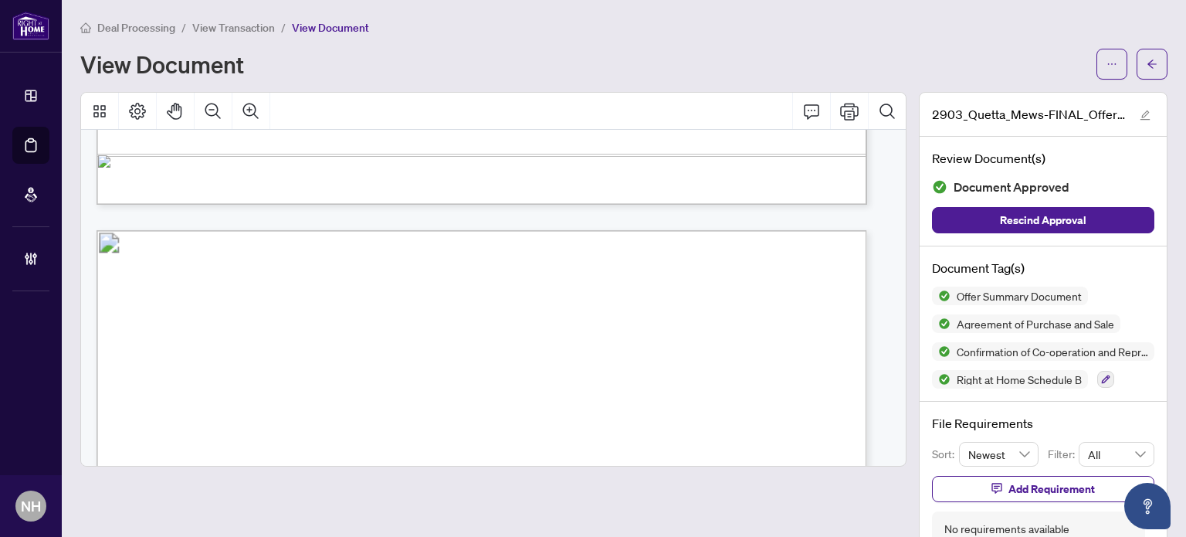
scroll to position [8109, 0]
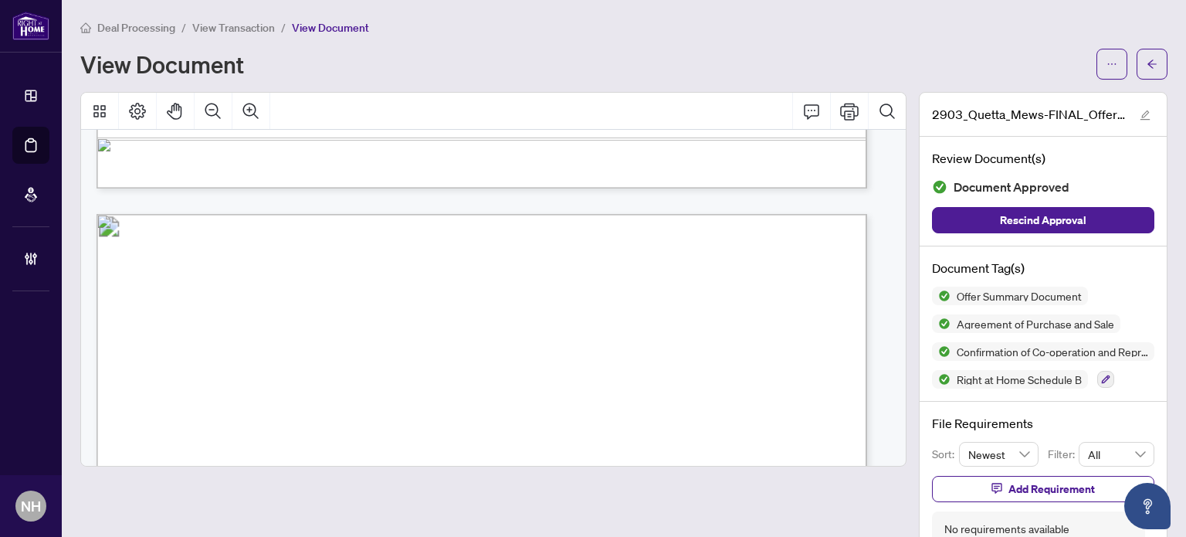
click at [235, 28] on span "View Transaction" at bounding box center [233, 28] width 83 height 14
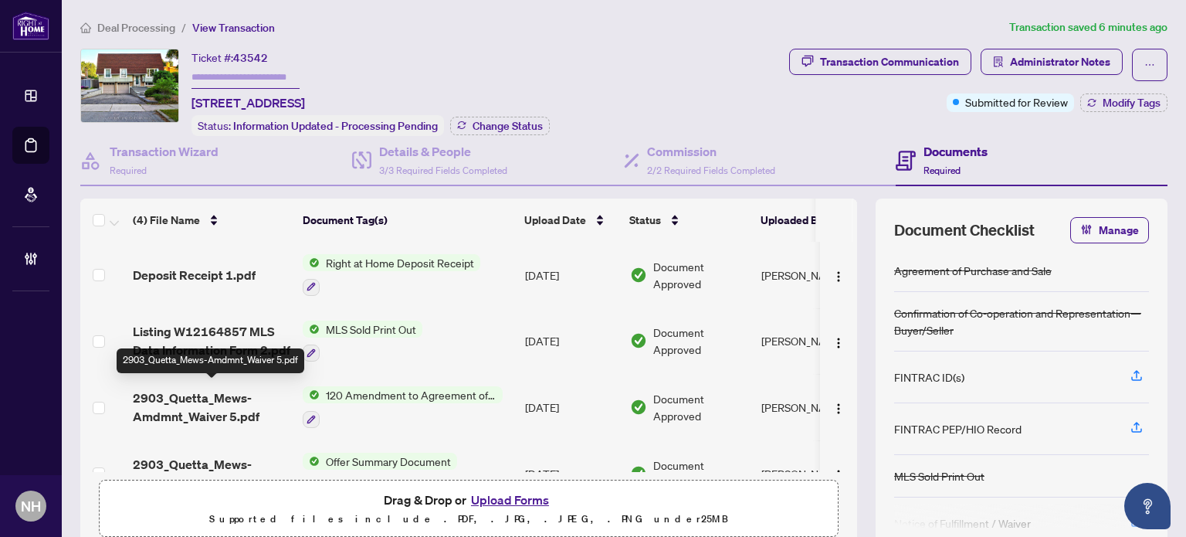
click at [220, 404] on span "2903_Quetta_Mews-Amdmnt_Waiver 5.pdf" at bounding box center [212, 406] width 158 height 37
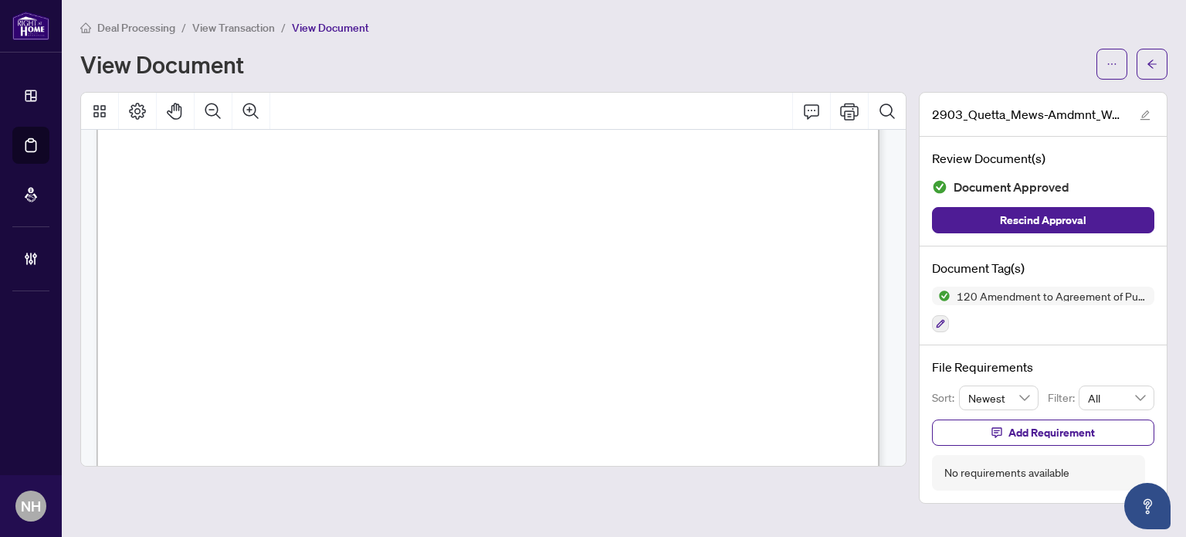
scroll to position [1467, 0]
click at [249, 27] on span "View Transaction" at bounding box center [233, 28] width 83 height 14
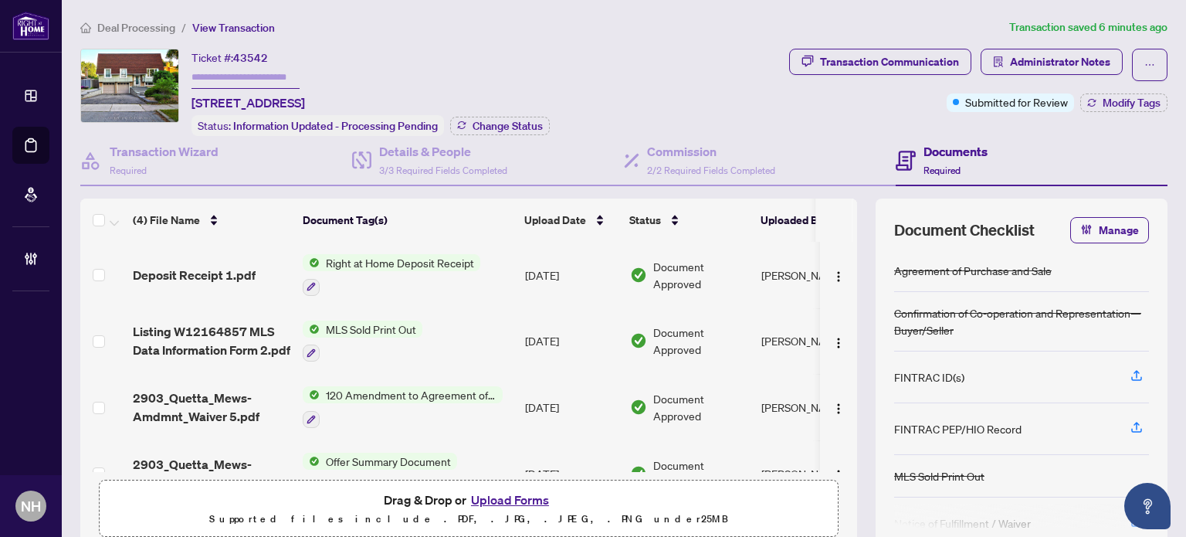
click at [274, 73] on input "text" at bounding box center [246, 77] width 108 height 22
paste input "*******"
type input "*******"
click at [655, 74] on div "Ticket #: 43542 ******* 2903 Quetta Mews, Mississauga, Ontario L5N 1Z6, Canada …" at bounding box center [431, 92] width 703 height 87
click at [519, 124] on span "Change Status" at bounding box center [508, 125] width 70 height 11
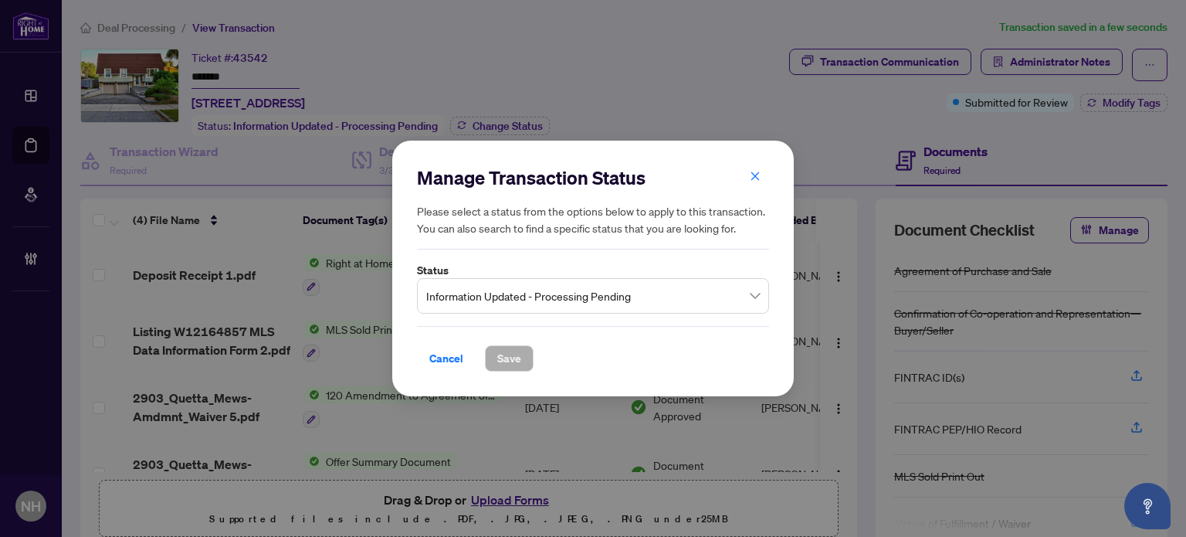
click at [572, 301] on span "Information Updated - Processing Pending" at bounding box center [593, 295] width 334 height 29
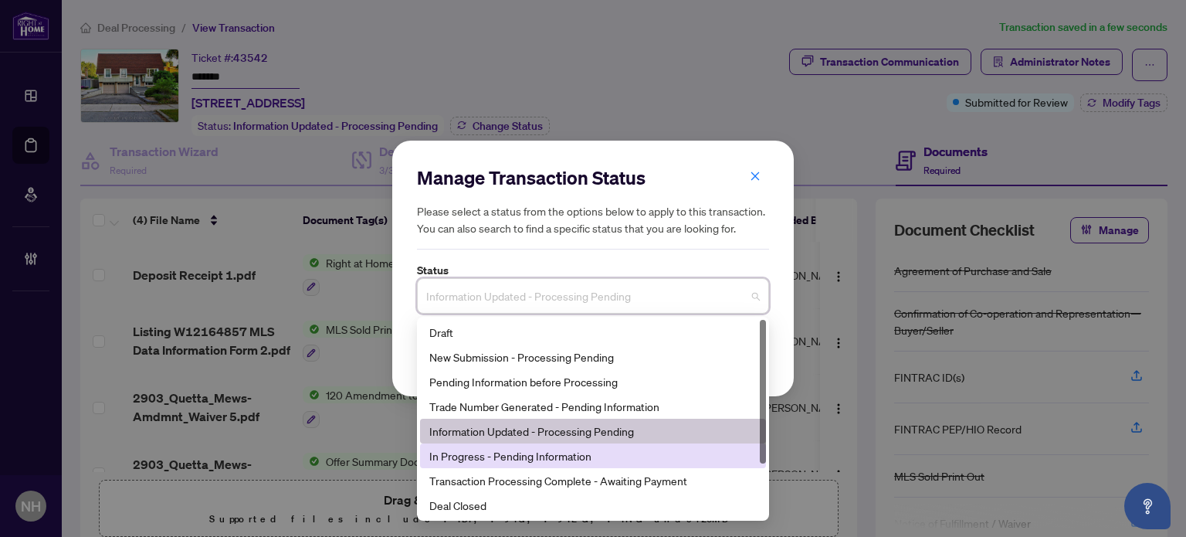
click at [519, 453] on div "In Progress - Pending Information" at bounding box center [592, 455] width 327 height 17
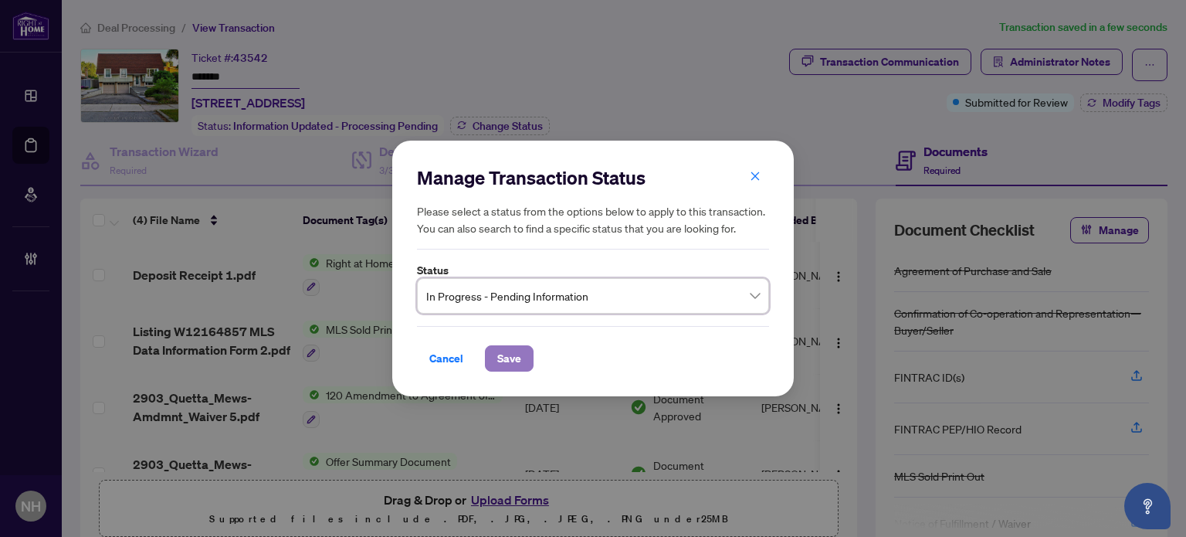
click at [520, 363] on button "Save" at bounding box center [509, 358] width 49 height 26
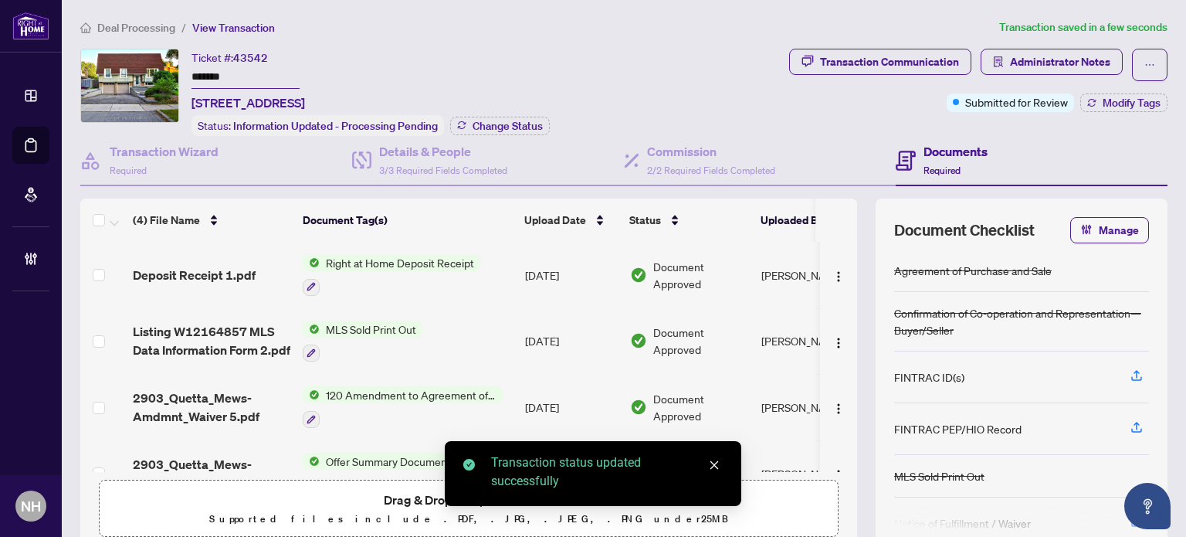
click at [1128, 98] on span "Modify Tags" at bounding box center [1132, 102] width 58 height 11
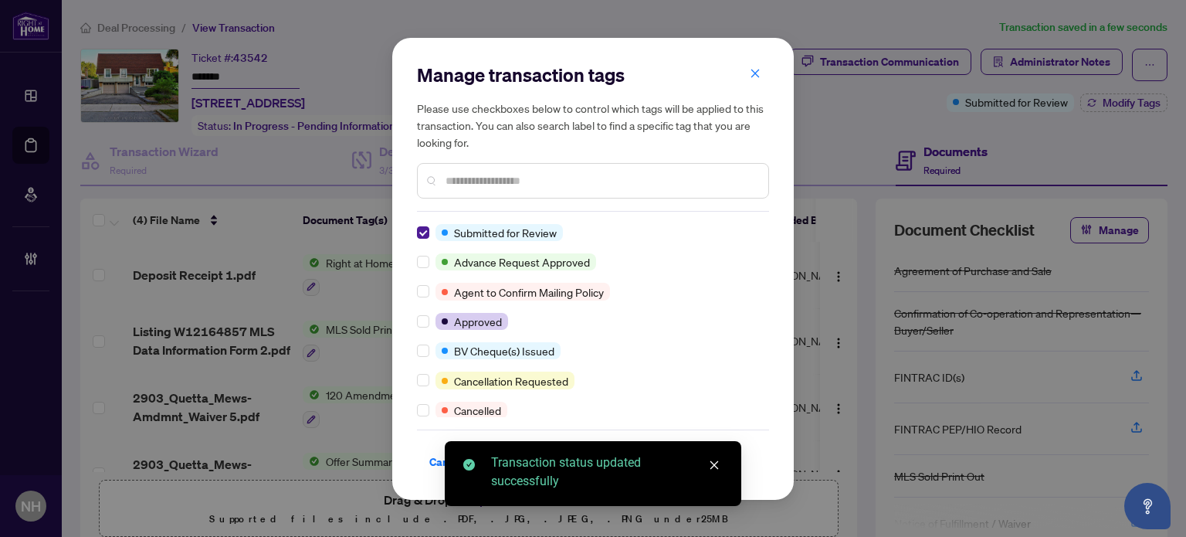
click at [414, 227] on div "Manage transaction tags Please use checkboxes below to control which tags will …" at bounding box center [593, 269] width 402 height 462
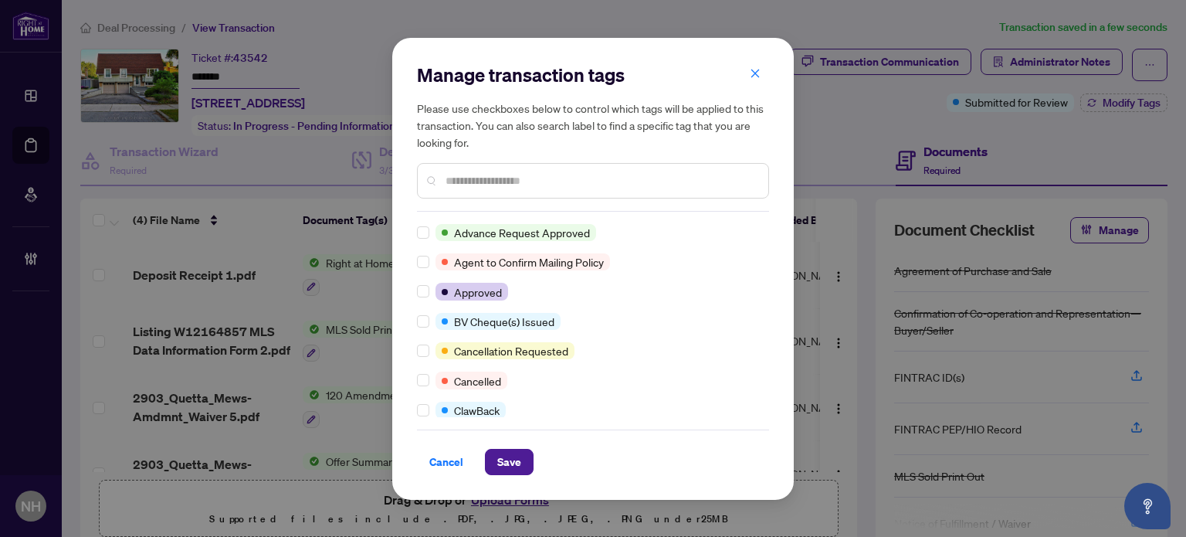
click at [460, 184] on input "text" at bounding box center [601, 180] width 310 height 17
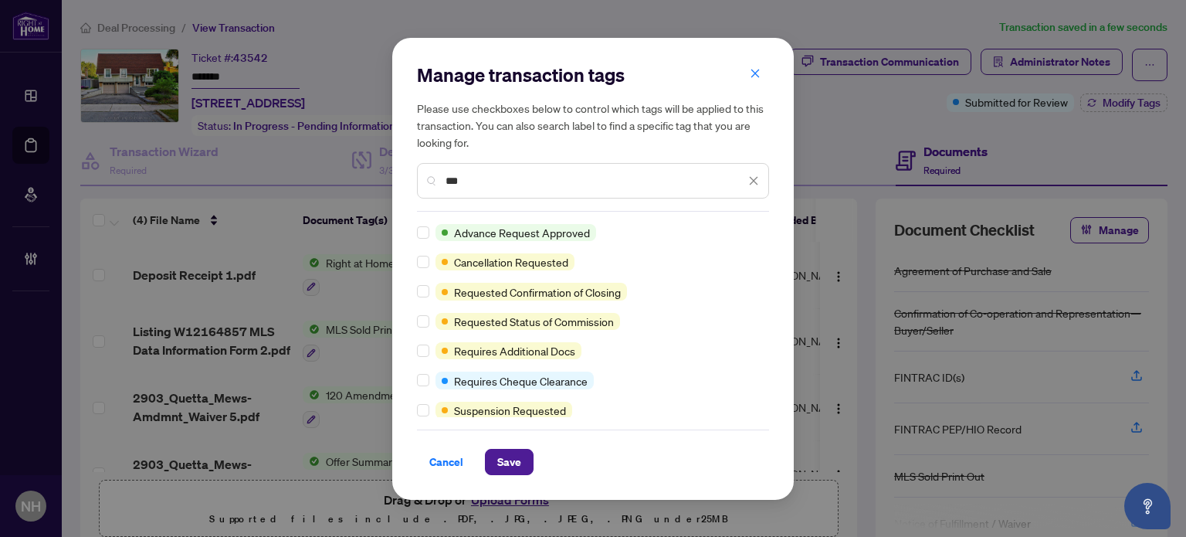
type input "***"
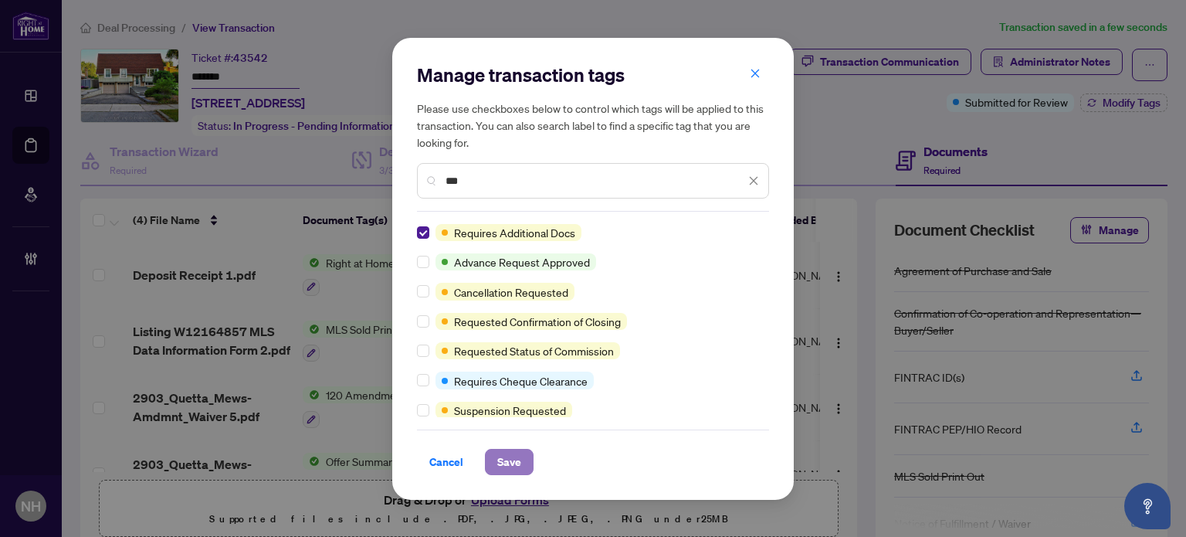
click at [528, 460] on button "Save" at bounding box center [509, 462] width 49 height 26
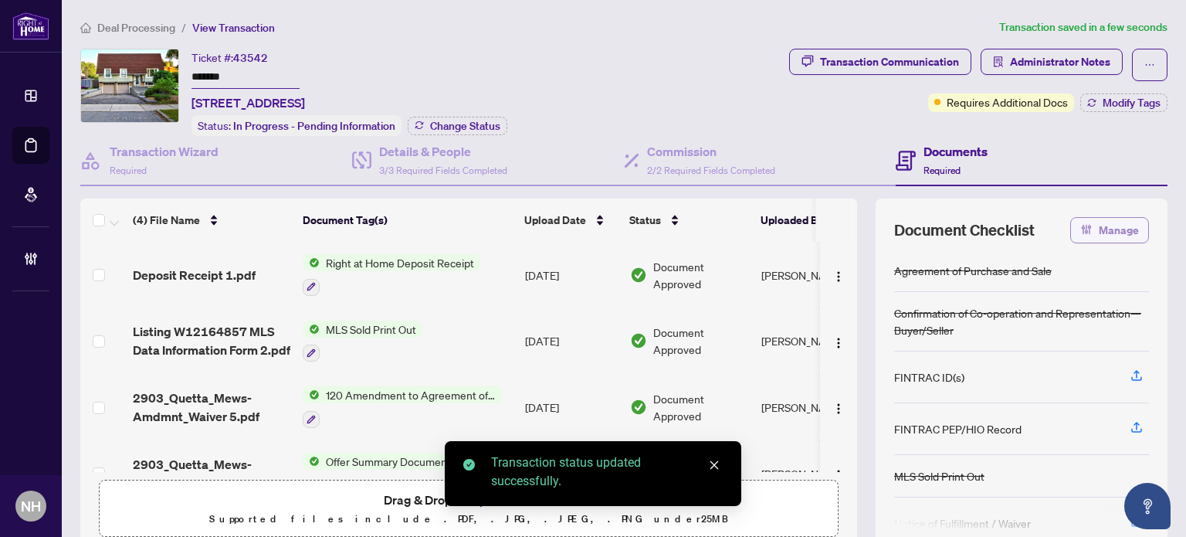
click at [1099, 230] on span "Manage" at bounding box center [1119, 230] width 40 height 25
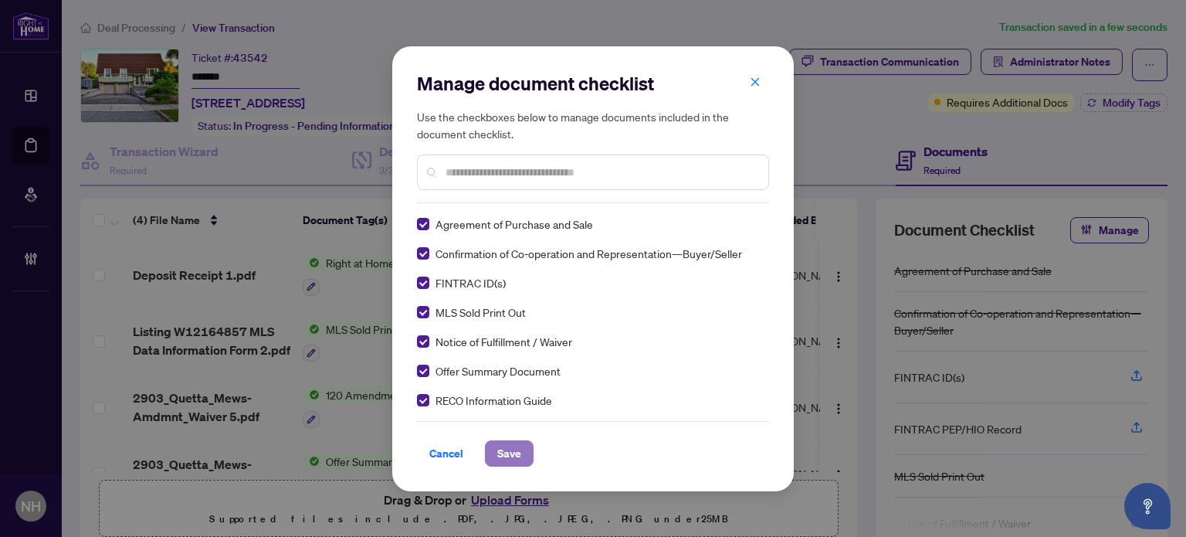
click at [505, 444] on span "Save" at bounding box center [509, 453] width 24 height 25
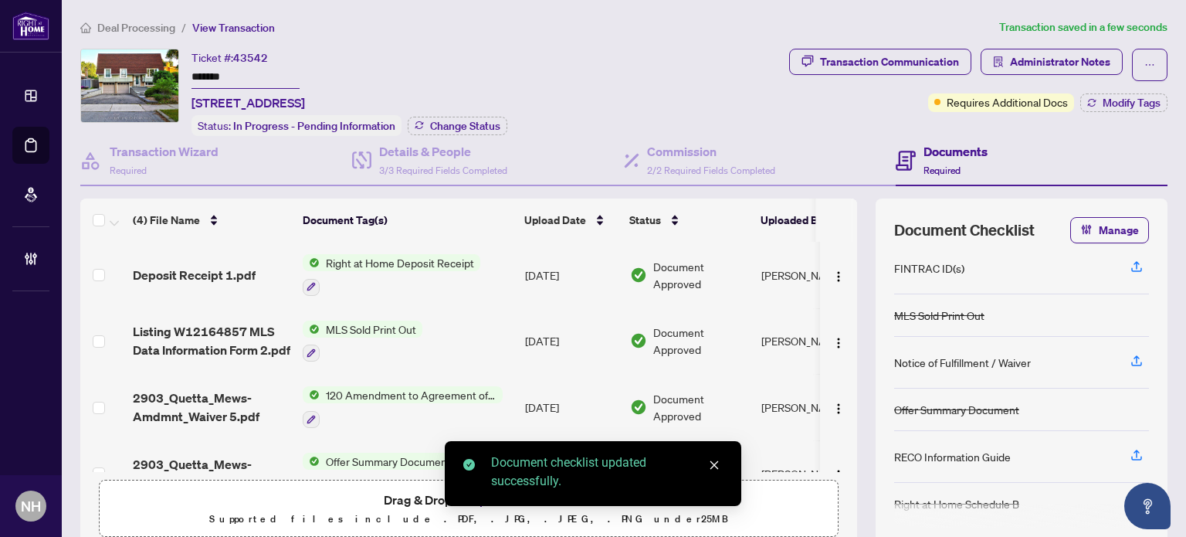
scroll to position [77, 0]
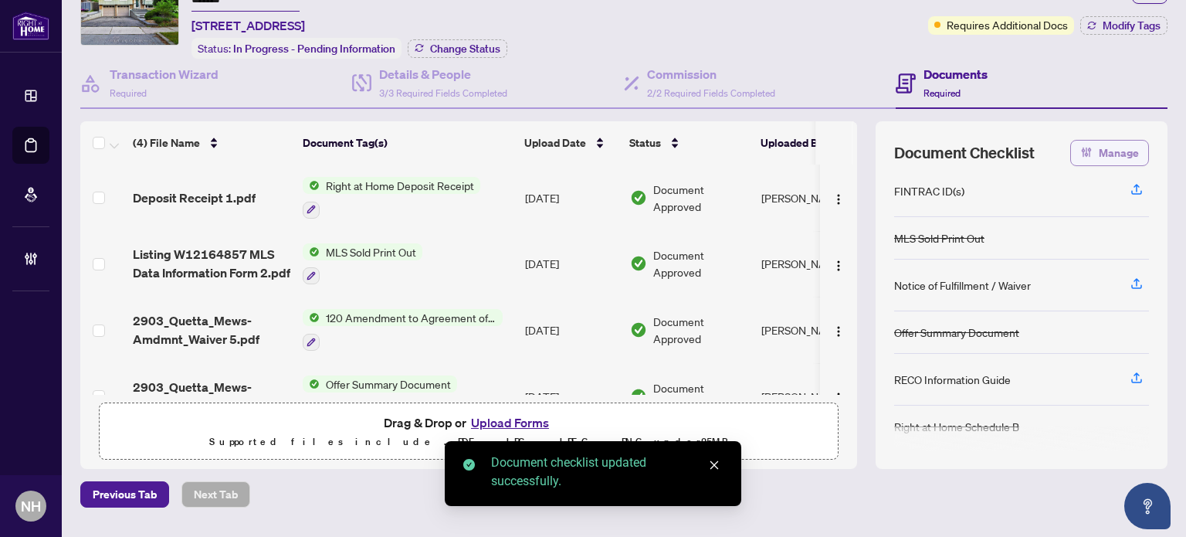
click at [1087, 160] on button "Manage" at bounding box center [1109, 153] width 79 height 26
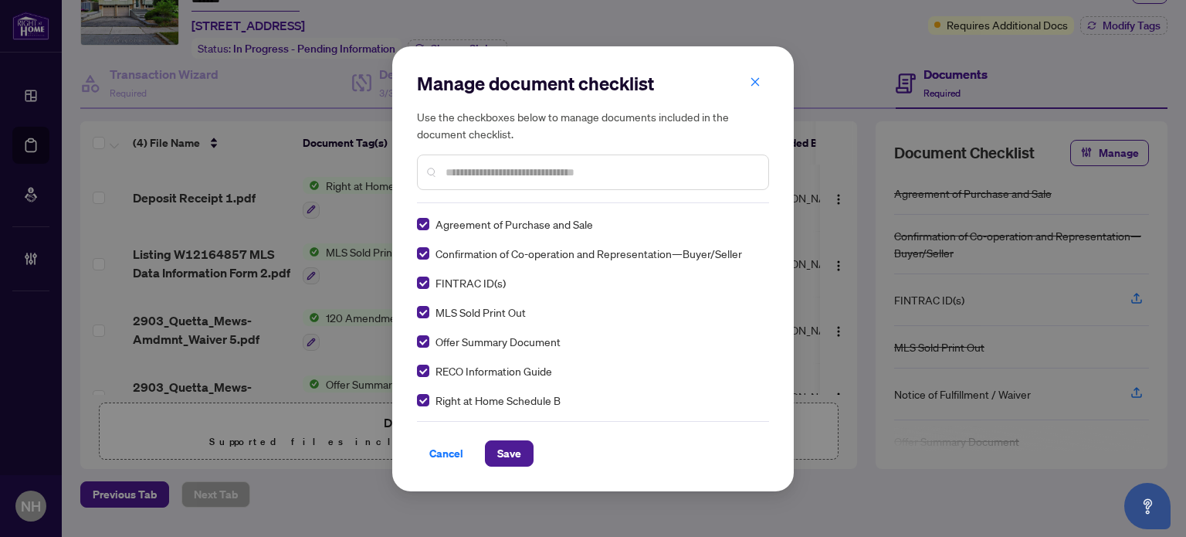
scroll to position [0, 0]
click at [509, 453] on span "Save" at bounding box center [509, 453] width 24 height 25
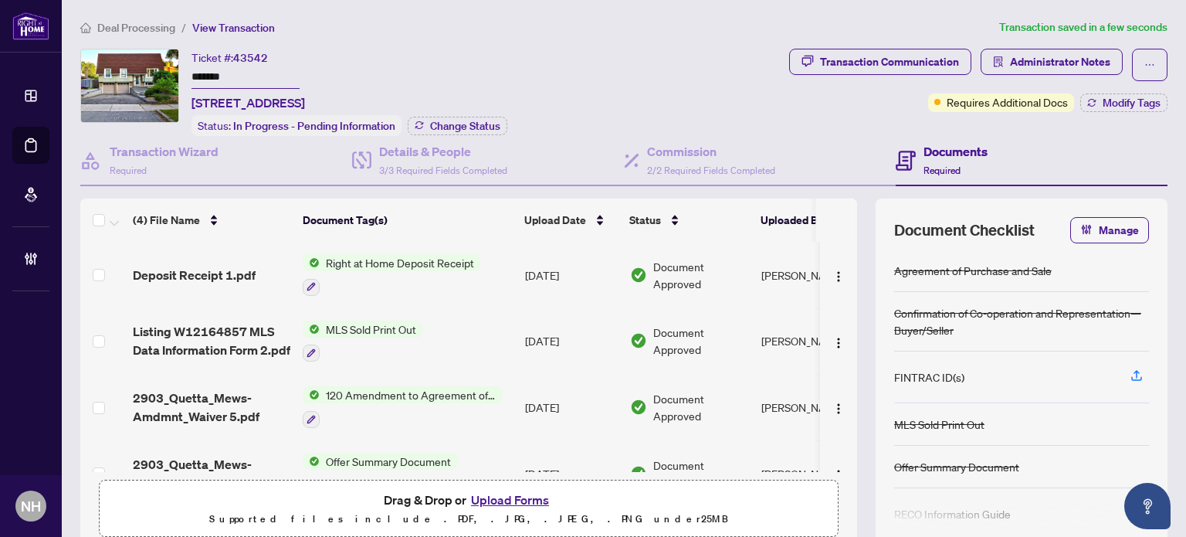
drag, startPoint x: 247, startPoint y: 77, endPoint x: 148, endPoint y: 47, distance: 103.3
click at [150, 49] on div "Ticket #: 43542 ******* 2903 Quetta Mews, Mississauga, Ontario L5N 1Z6, Canada …" at bounding box center [431, 92] width 703 height 87
drag, startPoint x: 858, startPoint y: 79, endPoint x: 857, endPoint y: 71, distance: 7.9
click at [858, 78] on span "Transaction Communication" at bounding box center [880, 65] width 182 height 32
click at [856, 66] on div "Transaction Communication" at bounding box center [889, 61] width 139 height 25
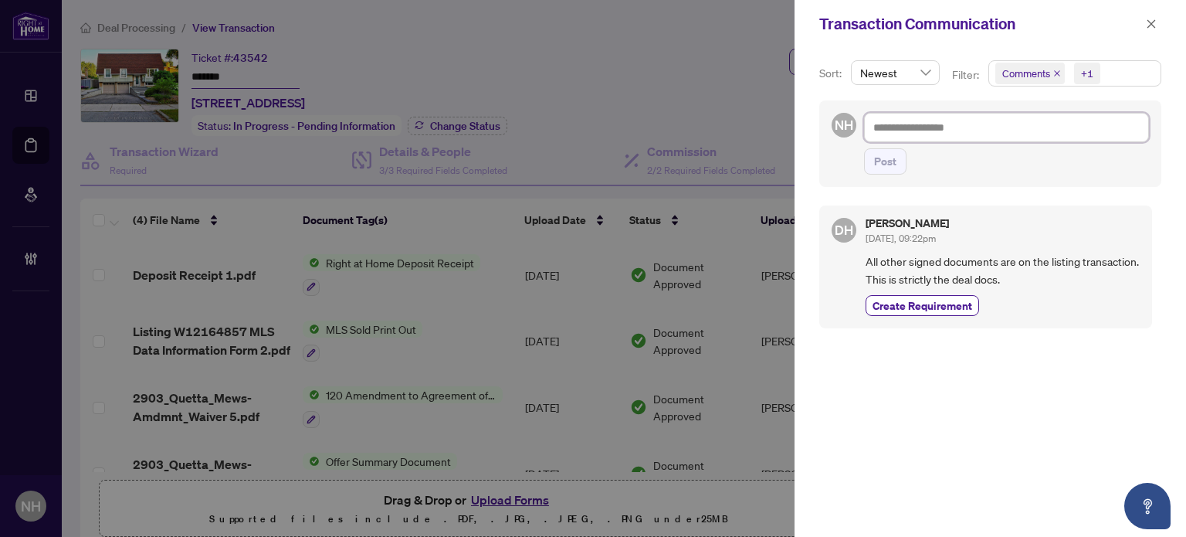
click at [902, 139] on textarea at bounding box center [1006, 127] width 285 height 29
type textarea "*"
type textarea "**********"
click at [1150, 31] on span "button" at bounding box center [1151, 24] width 11 height 25
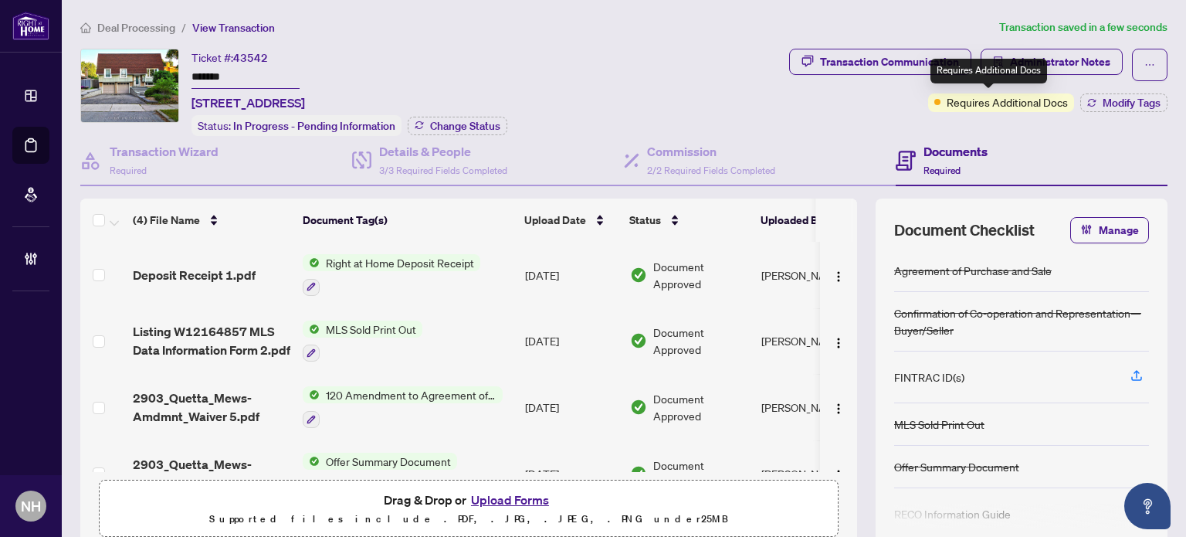
click at [1044, 72] on div "Requires Additional Docs" at bounding box center [989, 71] width 117 height 25
click at [1059, 61] on span "Administrator Notes" at bounding box center [1060, 61] width 100 height 25
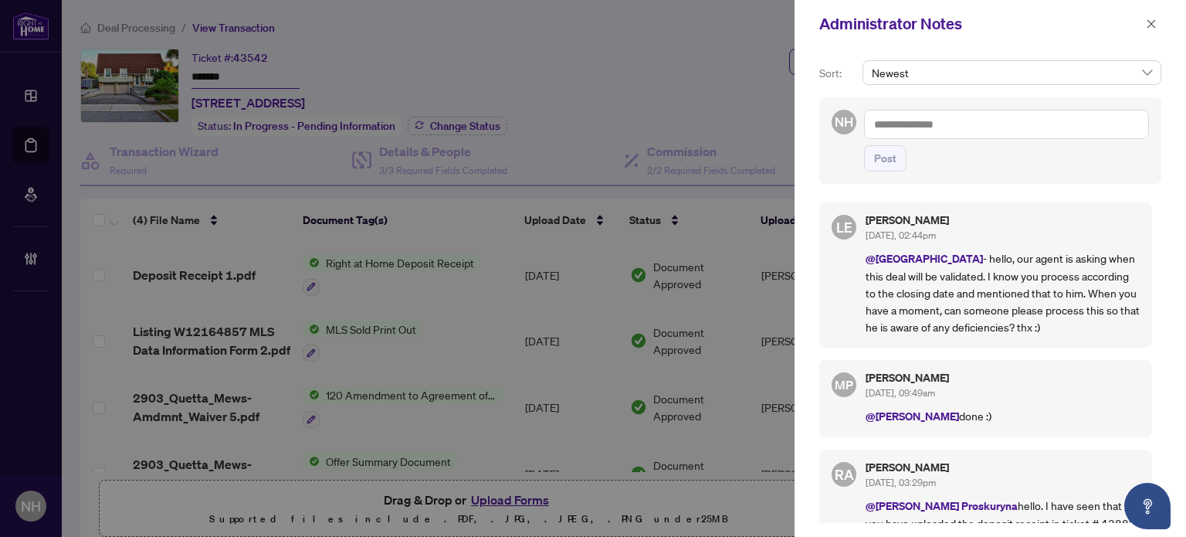
click at [1007, 123] on textarea at bounding box center [1006, 124] width 285 height 29
click at [867, 117] on textarea "*****" at bounding box center [1006, 124] width 285 height 29
type textarea "**********"
click at [888, 155] on span "Post" at bounding box center [885, 158] width 22 height 25
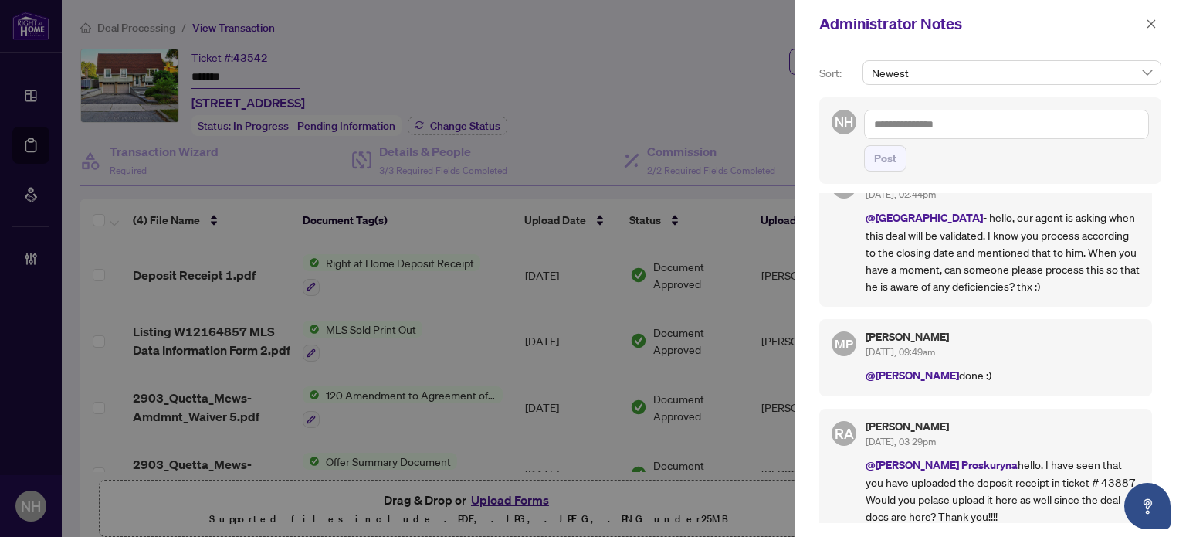
scroll to position [138, 0]
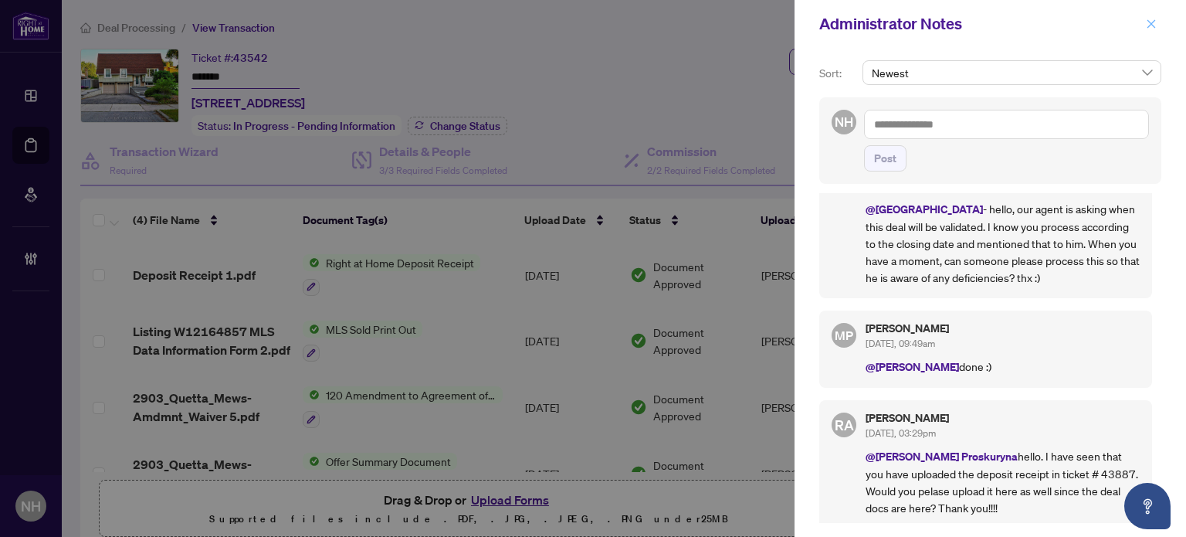
click at [1147, 31] on span "button" at bounding box center [1151, 24] width 11 height 25
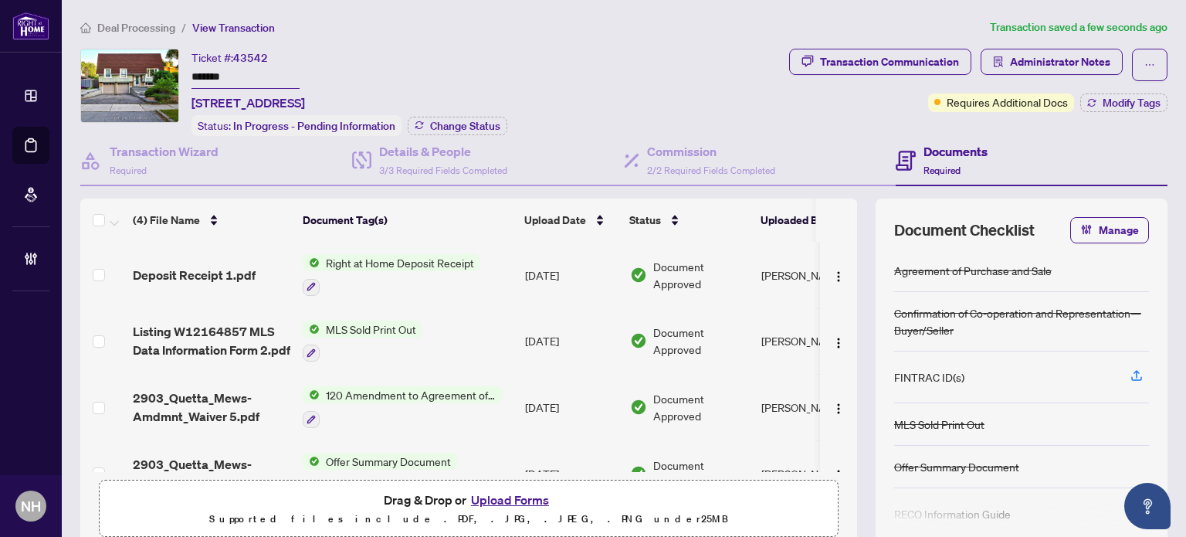
drag, startPoint x: 241, startPoint y: 66, endPoint x: 39, endPoint y: 19, distance: 207.2
click at [40, 20] on div "Dashboard Deal Processing Mortgage Referrals Brokerage Management NH Nazia Hoss…" at bounding box center [593, 268] width 1186 height 537
click at [1082, 227] on icon "button" at bounding box center [1083, 229] width 3 height 9
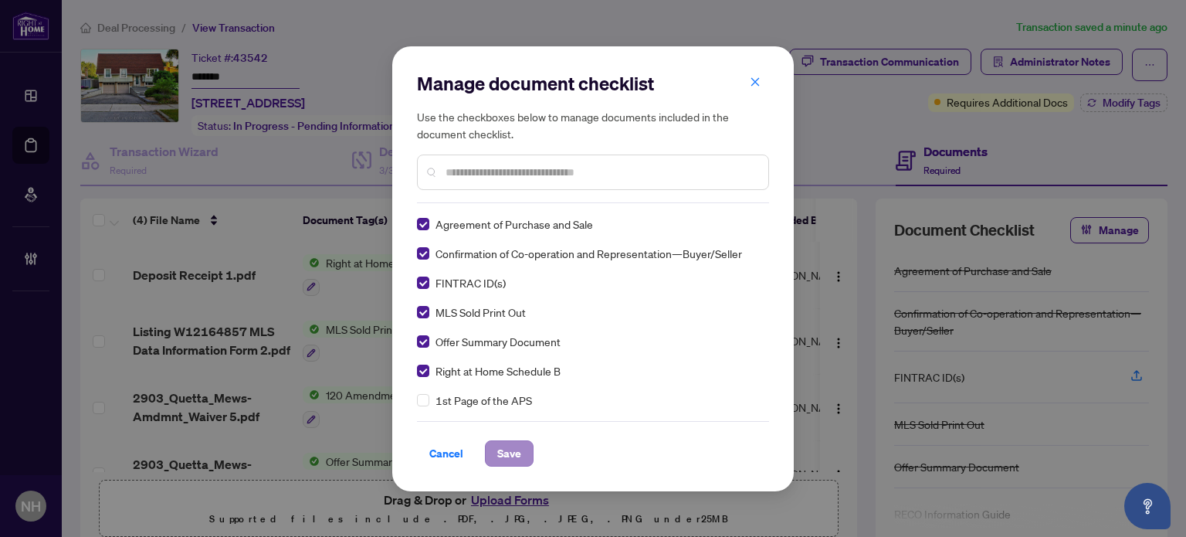
scroll to position [0, 0]
click at [514, 452] on span "Save" at bounding box center [509, 453] width 24 height 25
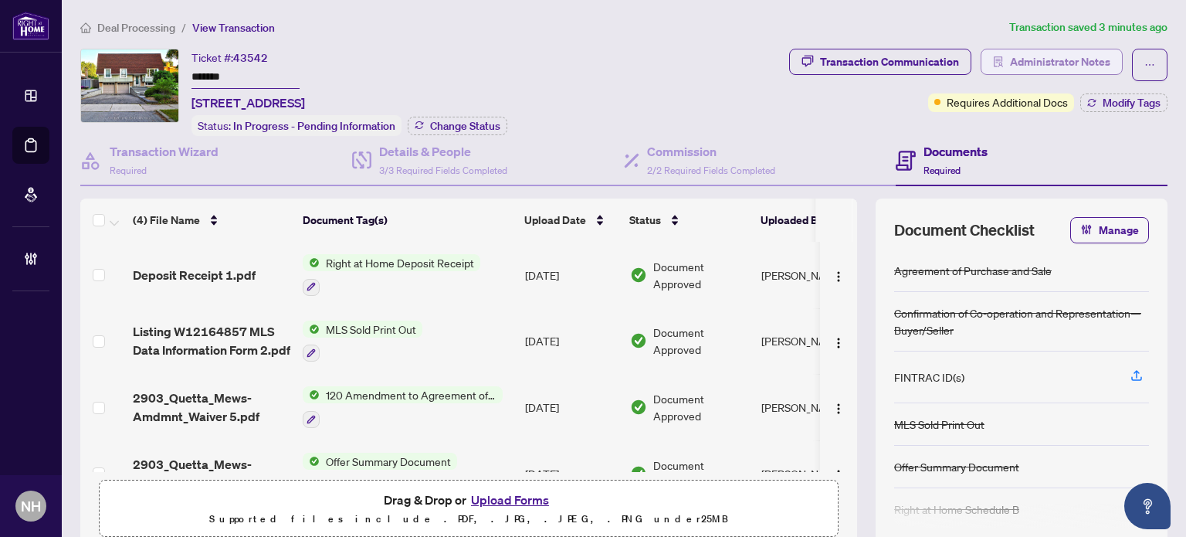
click at [1010, 56] on span "Administrator Notes" at bounding box center [1060, 61] width 100 height 25
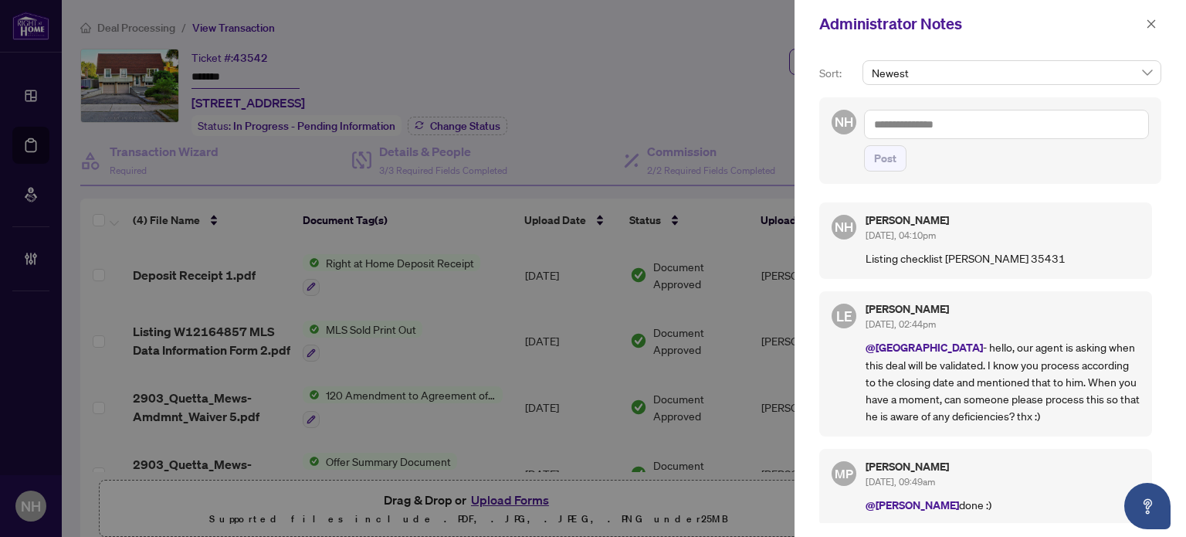
click at [1023, 127] on textarea at bounding box center [1006, 124] width 285 height 29
paste textarea "**********"
click at [972, 117] on textarea "**********" at bounding box center [1006, 124] width 285 height 29
paste textarea "**********"
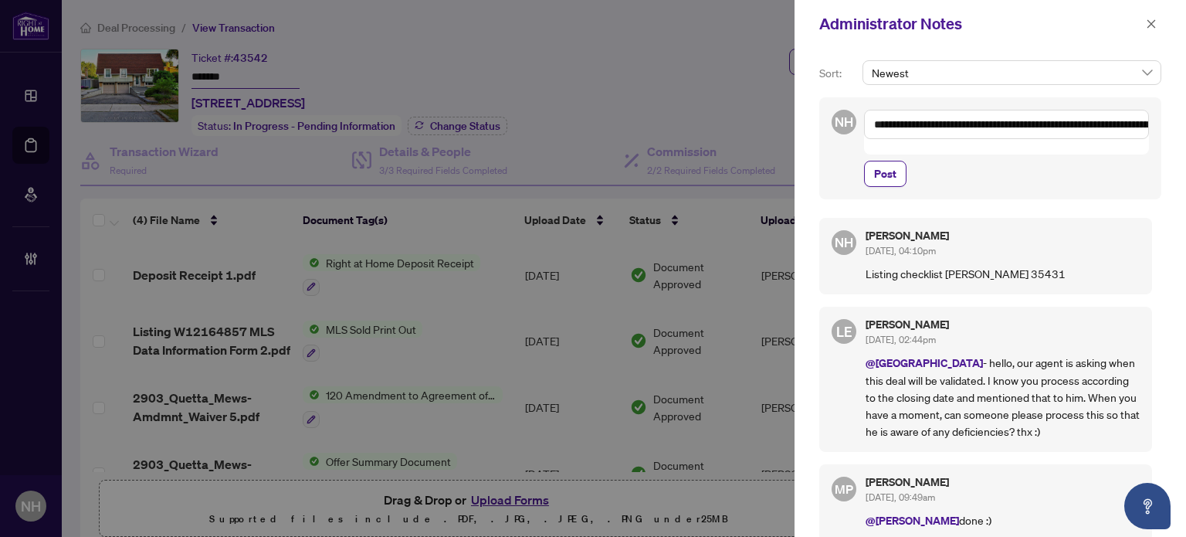
click at [873, 132] on textarea "**********" at bounding box center [1006, 124] width 285 height 29
drag, startPoint x: 943, startPoint y: 123, endPoint x: 1142, endPoint y: 149, distance: 201.0
click at [1142, 149] on div "**********" at bounding box center [1006, 148] width 285 height 77
type textarea "**********"
click at [884, 161] on span "Post" at bounding box center [885, 173] width 22 height 25
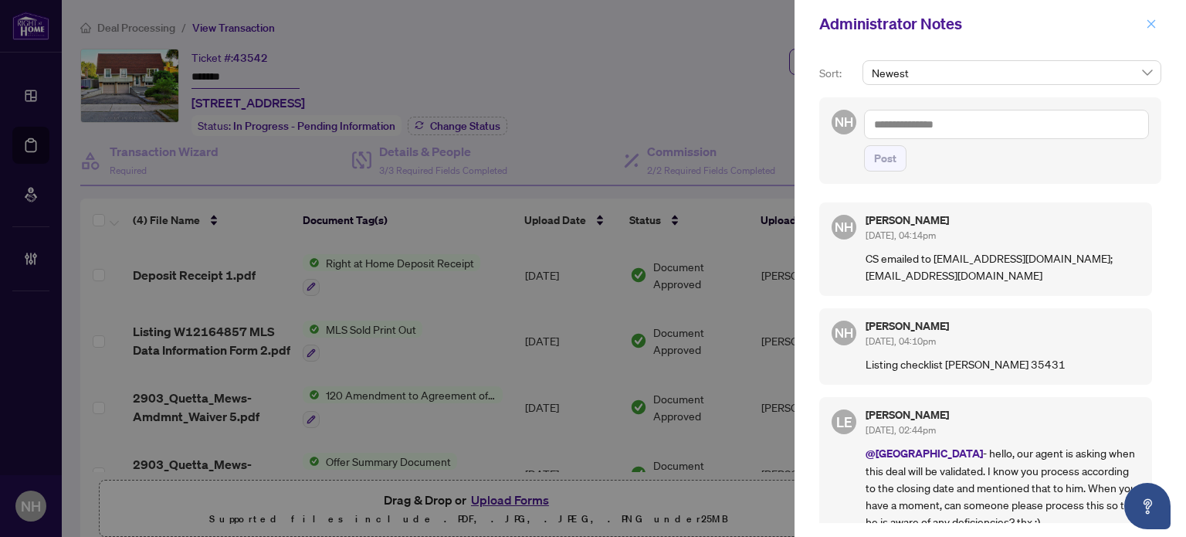
click at [1151, 27] on icon "close" at bounding box center [1151, 24] width 11 height 11
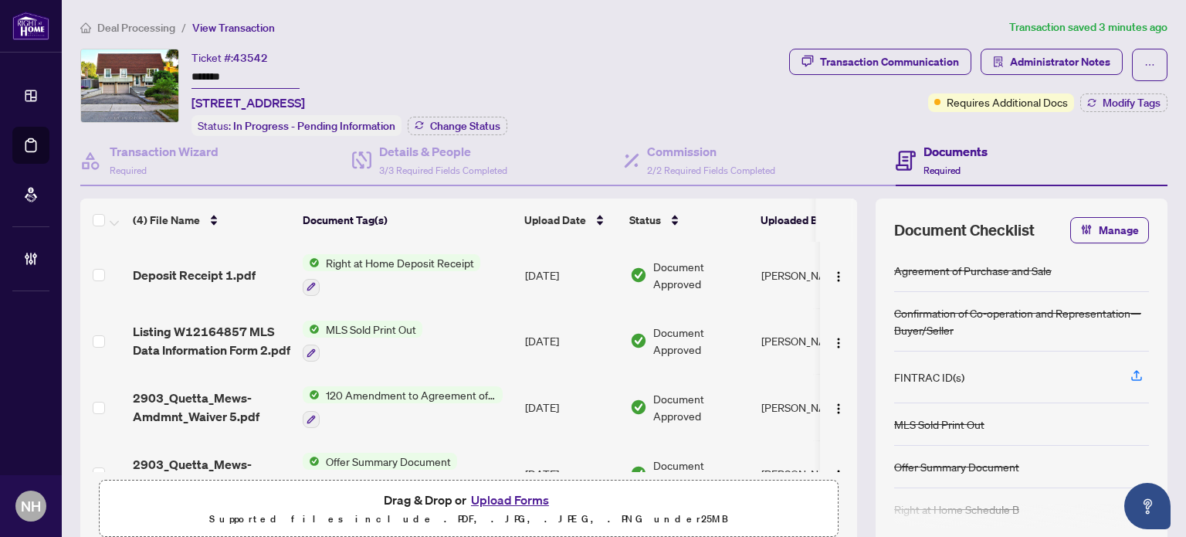
click at [523, 492] on button "Upload Forms" at bounding box center [509, 500] width 87 height 20
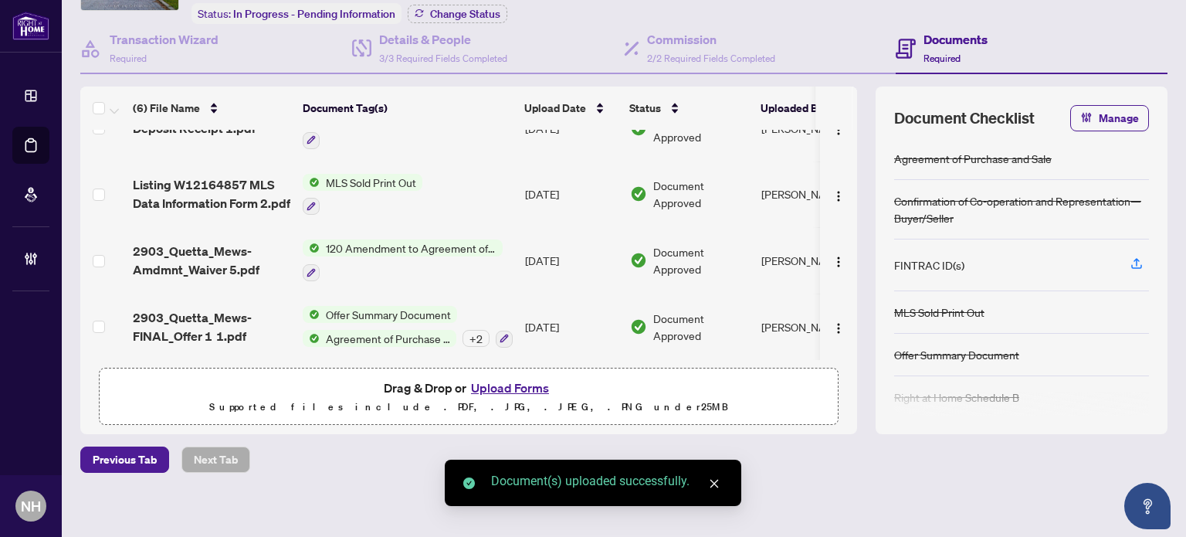
scroll to position [117, 0]
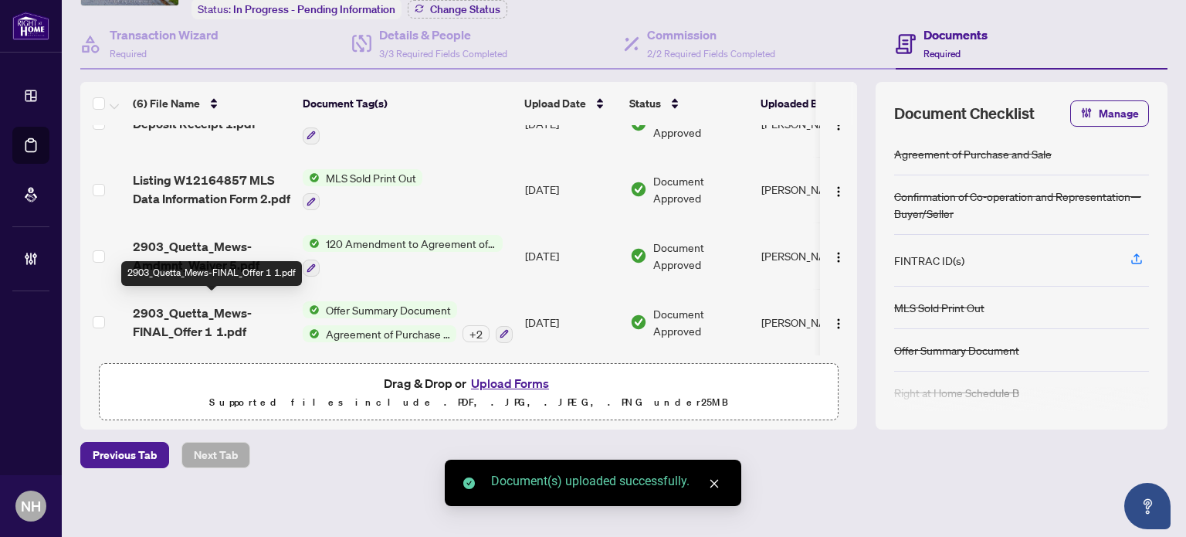
click at [212, 314] on span "2903_Quetta_Mews-FINAL_Offer 1 1.pdf" at bounding box center [212, 322] width 158 height 37
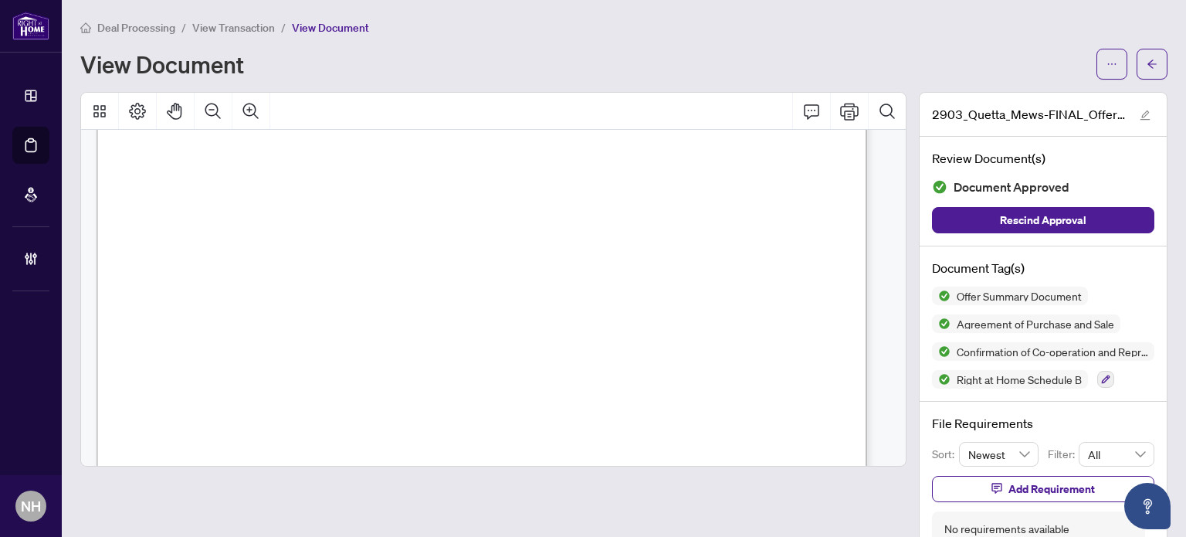
scroll to position [1390, 0]
click at [258, 21] on span "View Transaction" at bounding box center [233, 28] width 83 height 14
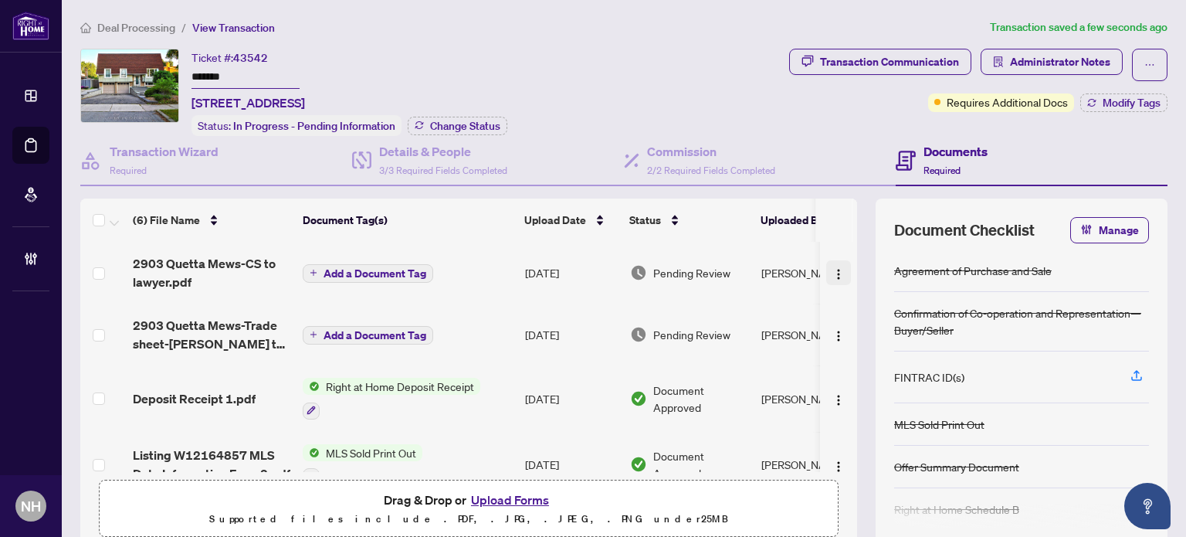
click at [833, 270] on img "button" at bounding box center [839, 274] width 12 height 12
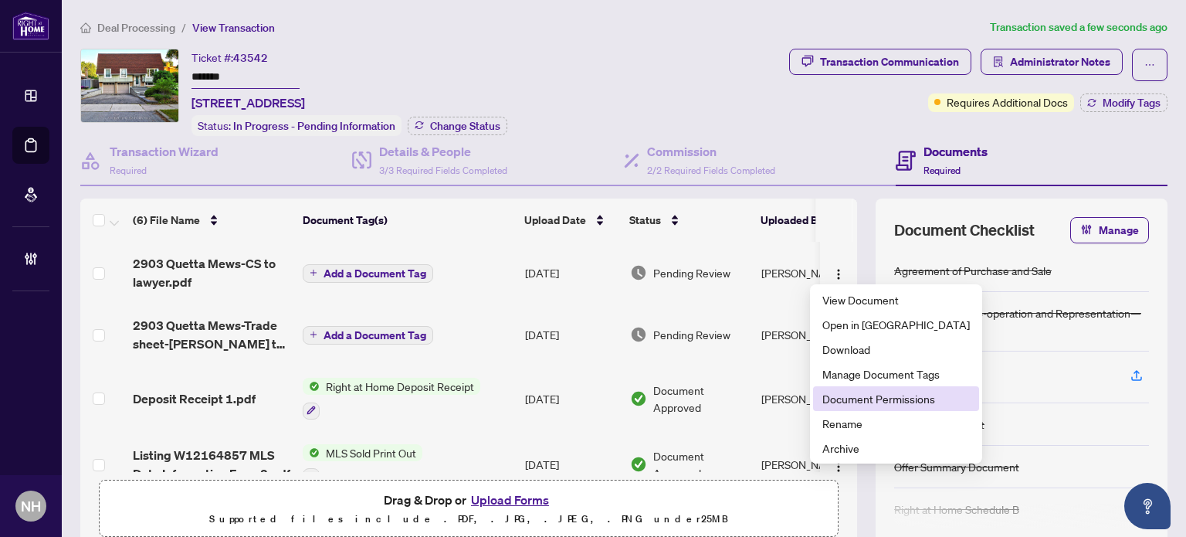
click at [824, 404] on span "Document Permissions" at bounding box center [897, 398] width 148 height 17
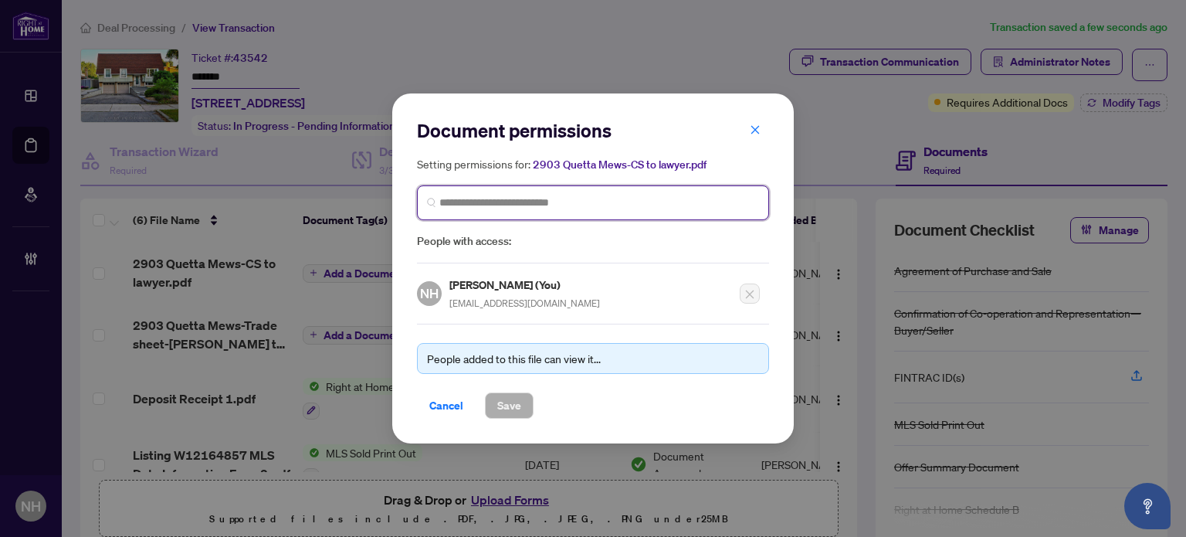
click at [524, 197] on input "search" at bounding box center [599, 203] width 320 height 16
type input "**********"
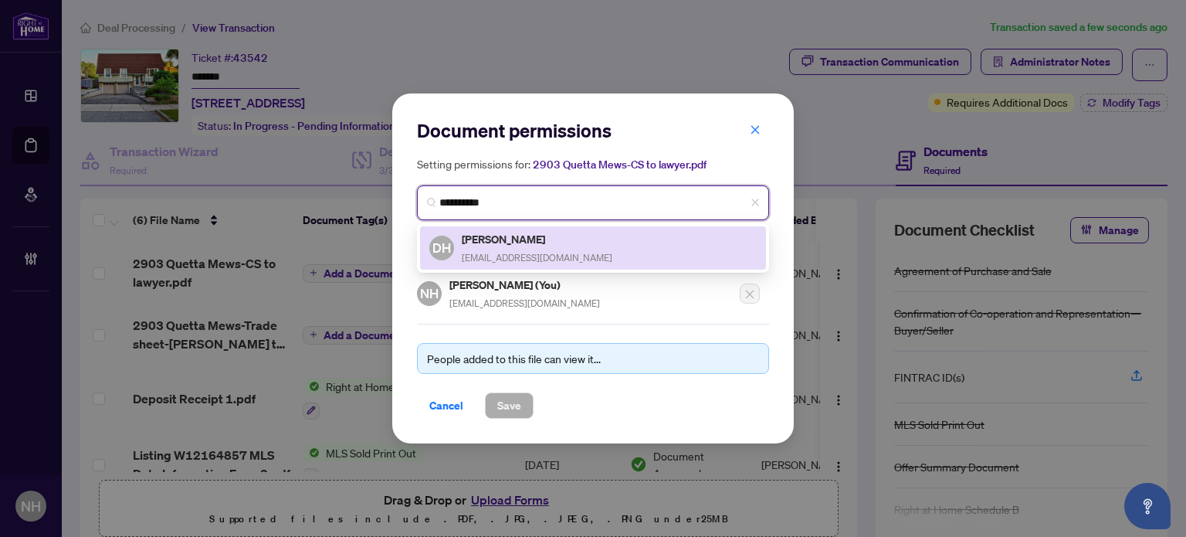
click at [503, 236] on h5 "Daniel Hernandez" at bounding box center [537, 239] width 151 height 18
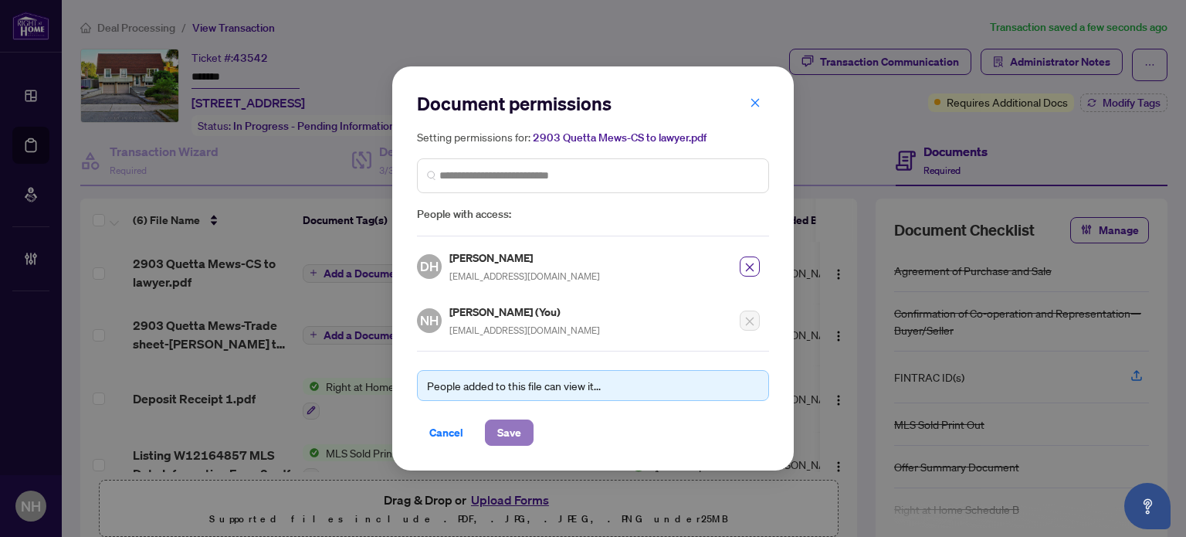
click at [499, 426] on span "Save" at bounding box center [509, 432] width 24 height 25
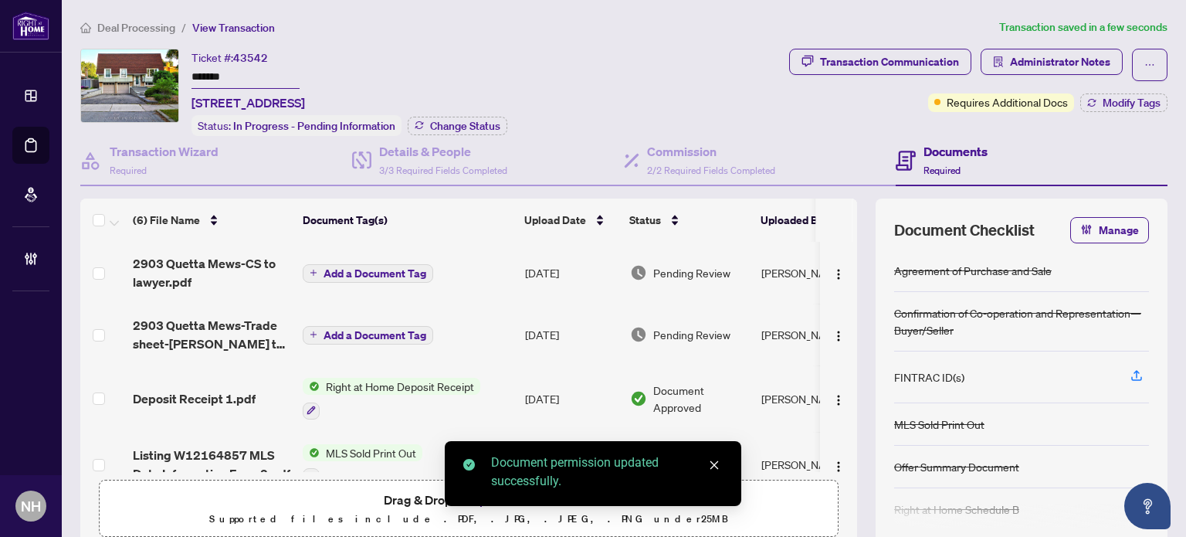
click at [833, 333] on img "button" at bounding box center [839, 336] width 12 height 12
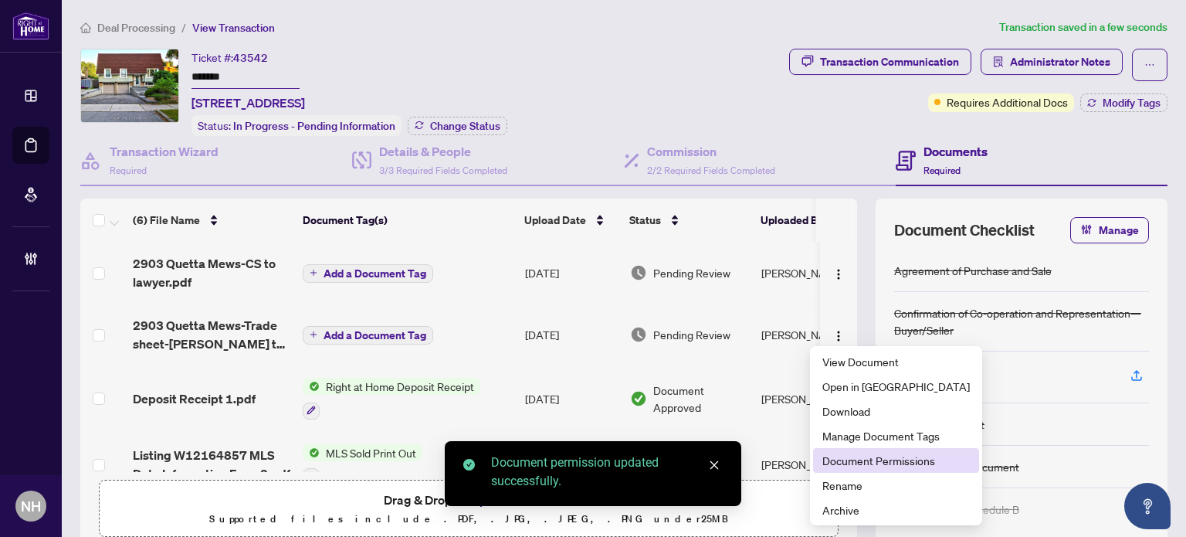
click at [868, 459] on span "Document Permissions" at bounding box center [897, 460] width 148 height 17
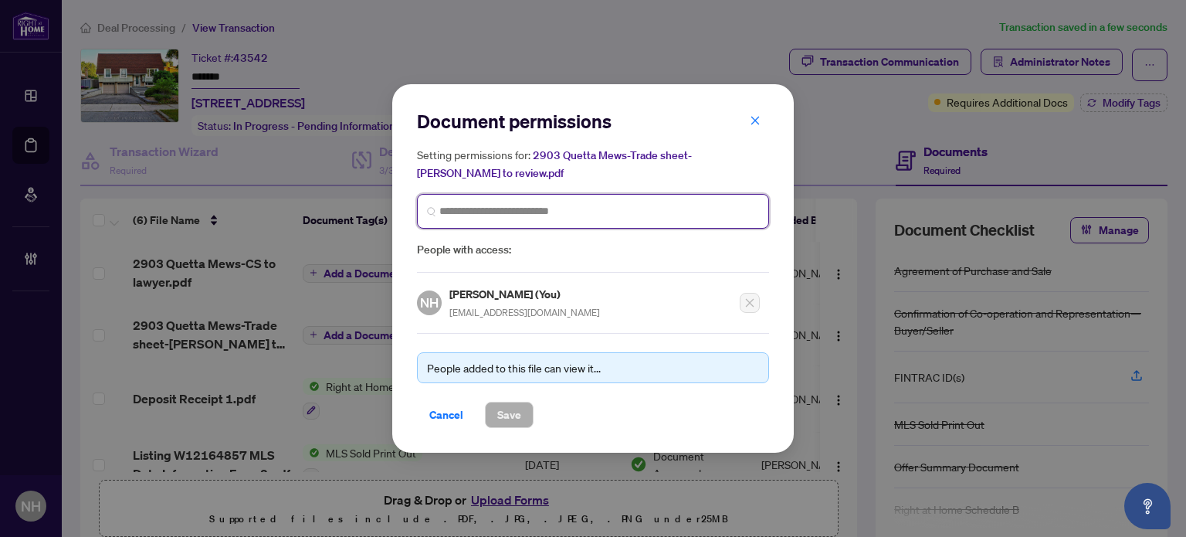
click at [0, 0] on input "search" at bounding box center [0, 0] width 0 height 0
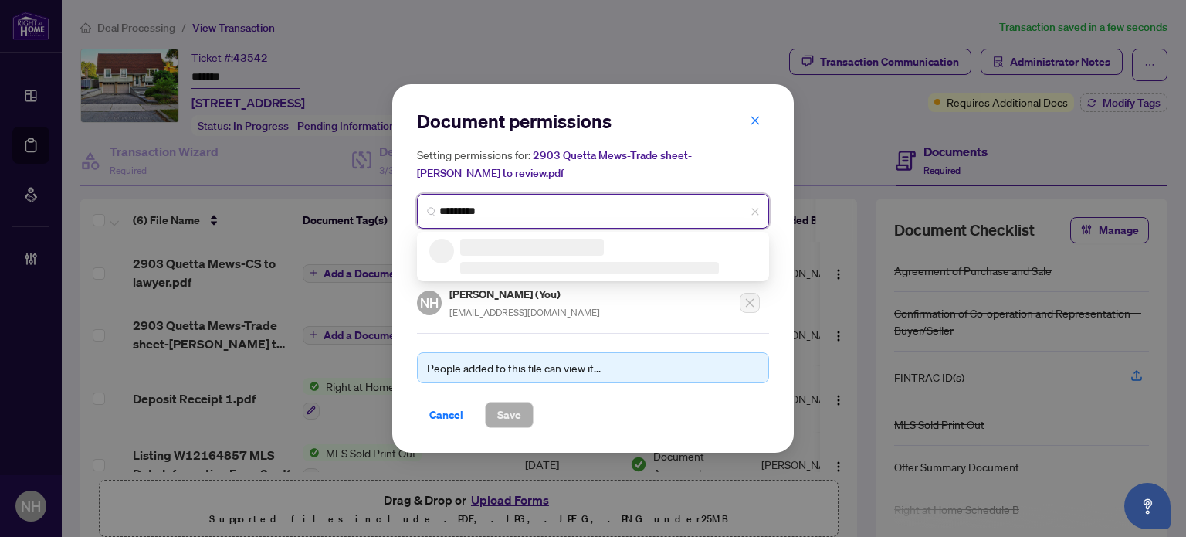
type input "**********"
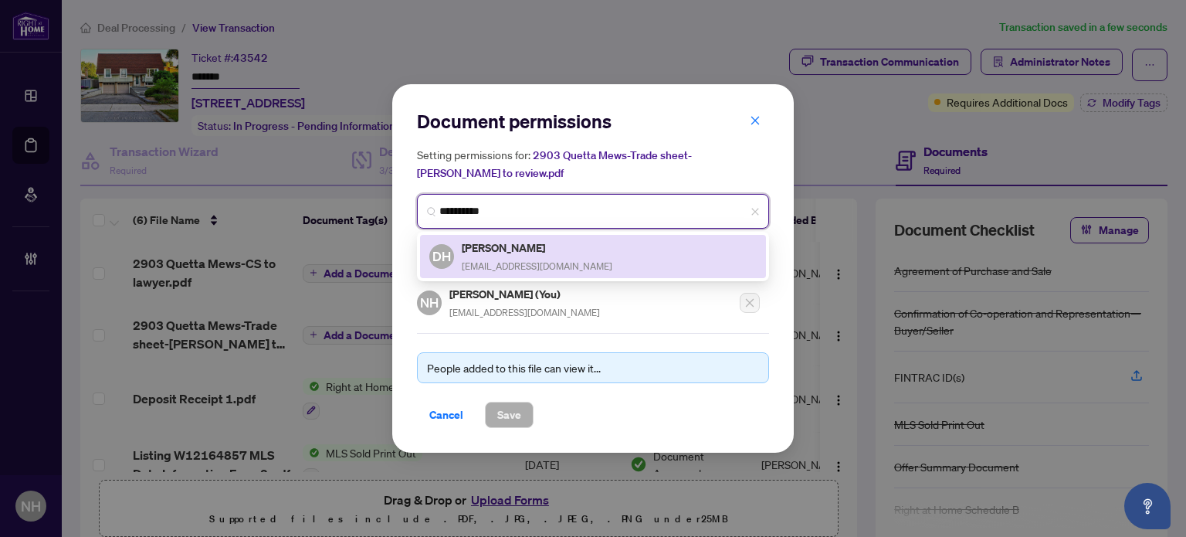
click at [544, 263] on span "danieltarohernandez@gmail.com" at bounding box center [537, 266] width 151 height 12
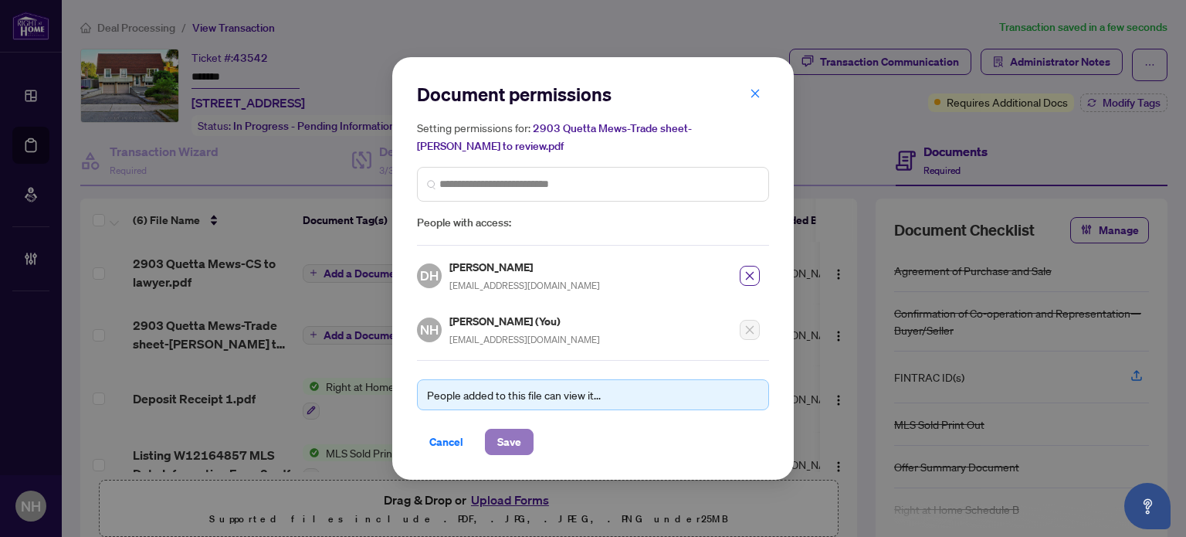
click at [512, 448] on span "Save" at bounding box center [509, 441] width 24 height 25
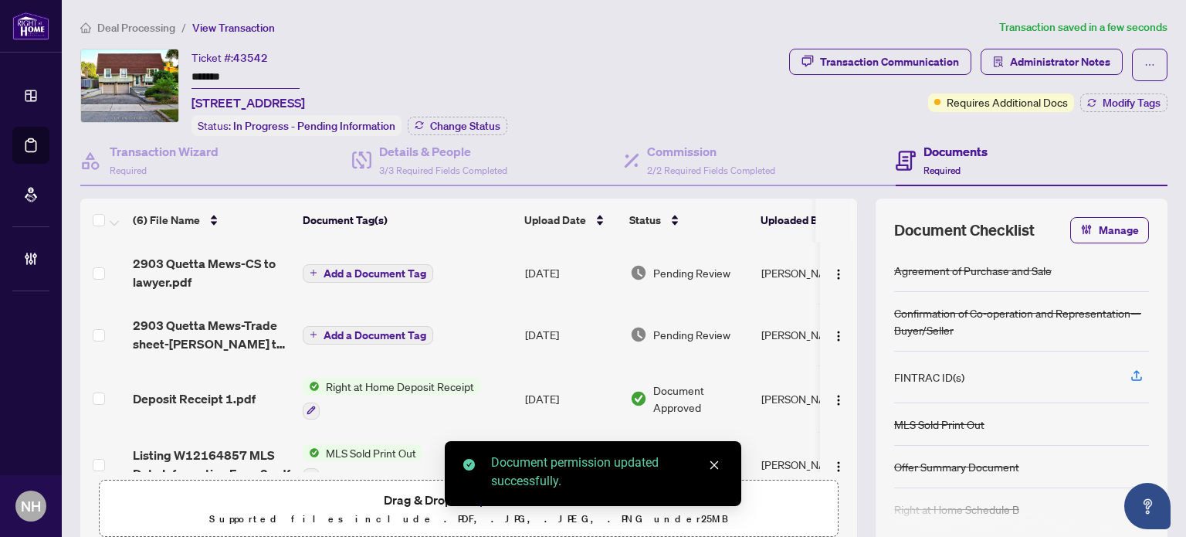
click at [352, 268] on span "Add a Document Tag" at bounding box center [375, 273] width 103 height 11
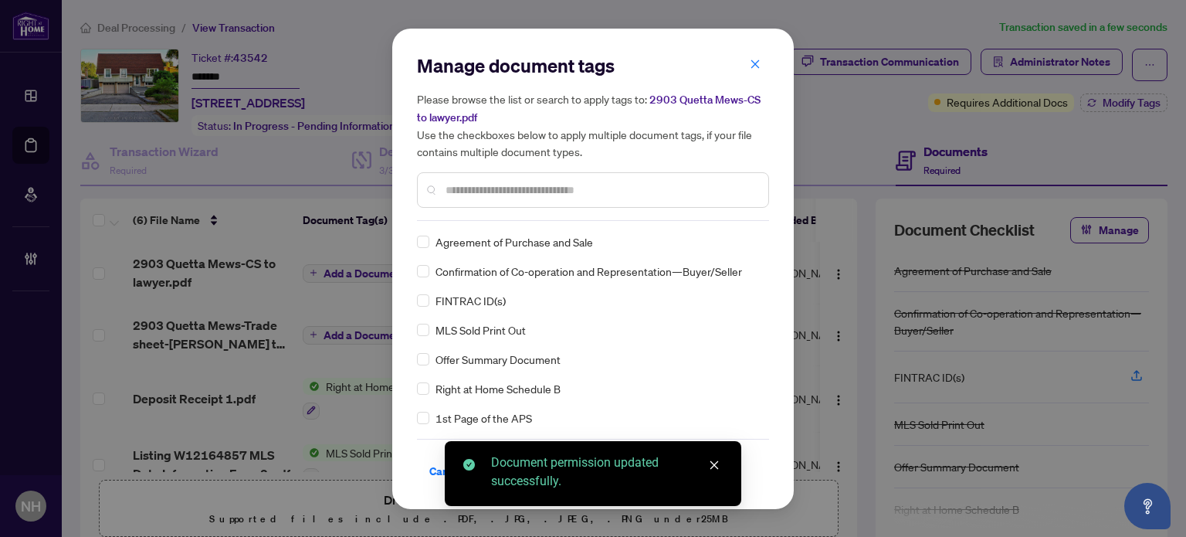
click at [462, 196] on input "text" at bounding box center [601, 189] width 310 height 17
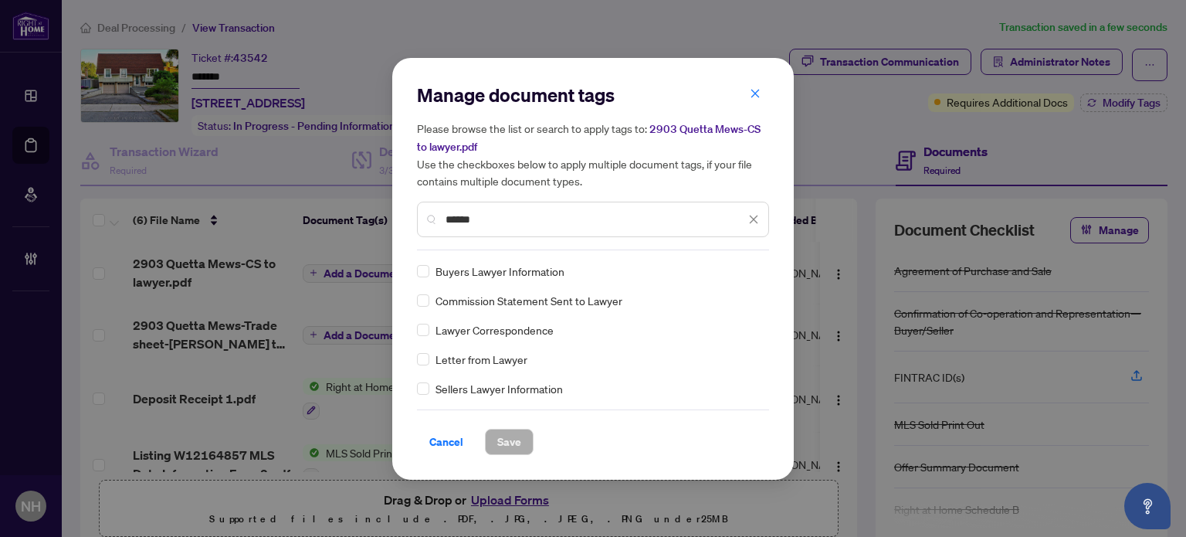
type input "******"
click at [745, 277] on input "search" at bounding box center [737, 270] width 15 height 23
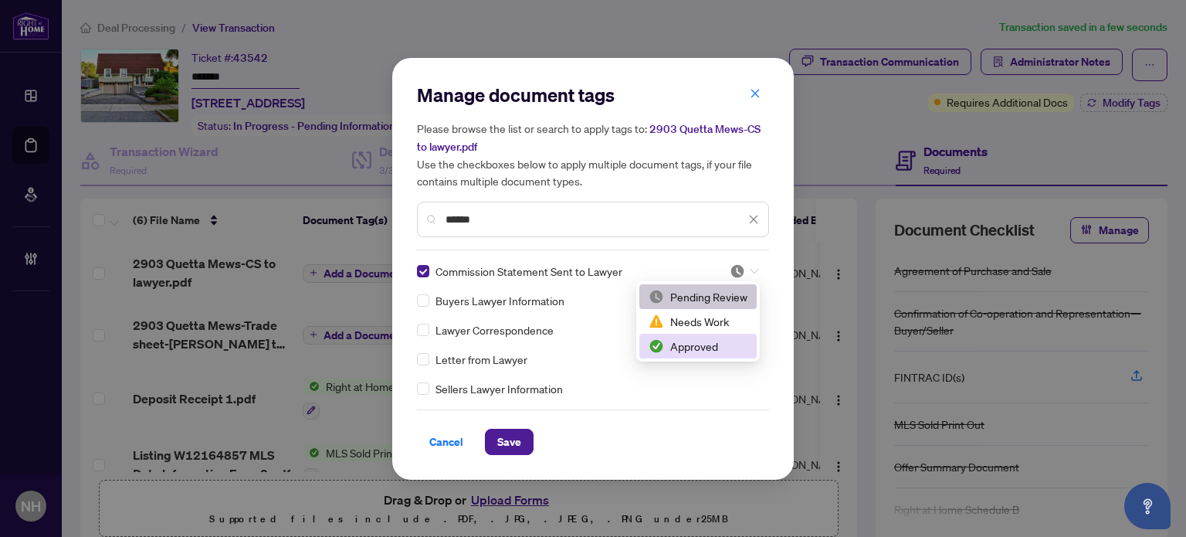
click at [715, 343] on div "Approved" at bounding box center [698, 346] width 99 height 17
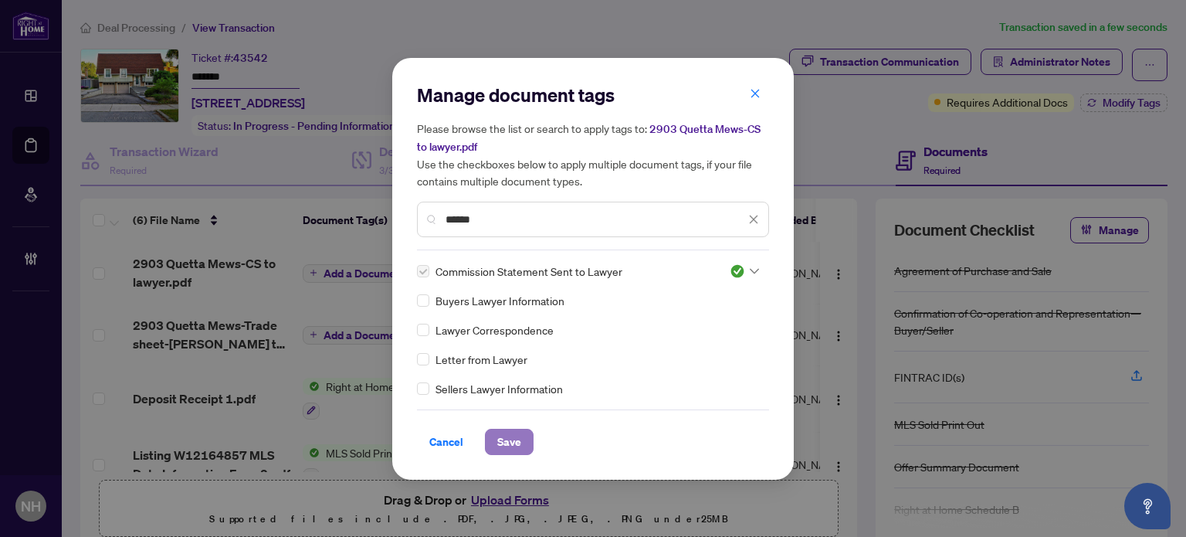
click at [505, 439] on span "Save" at bounding box center [509, 441] width 24 height 25
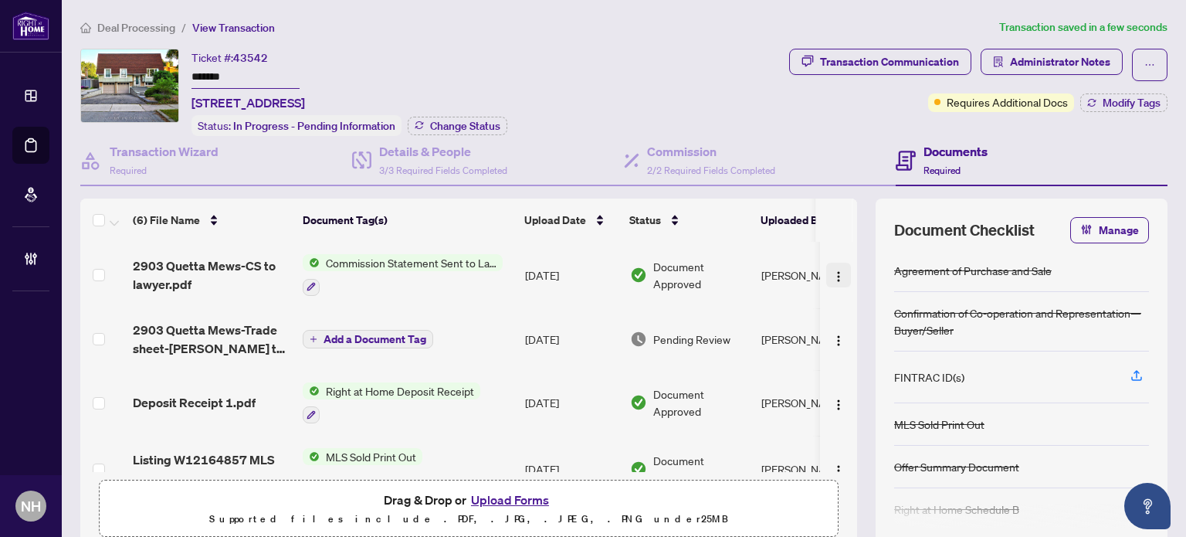
click at [833, 270] on img "button" at bounding box center [839, 276] width 12 height 12
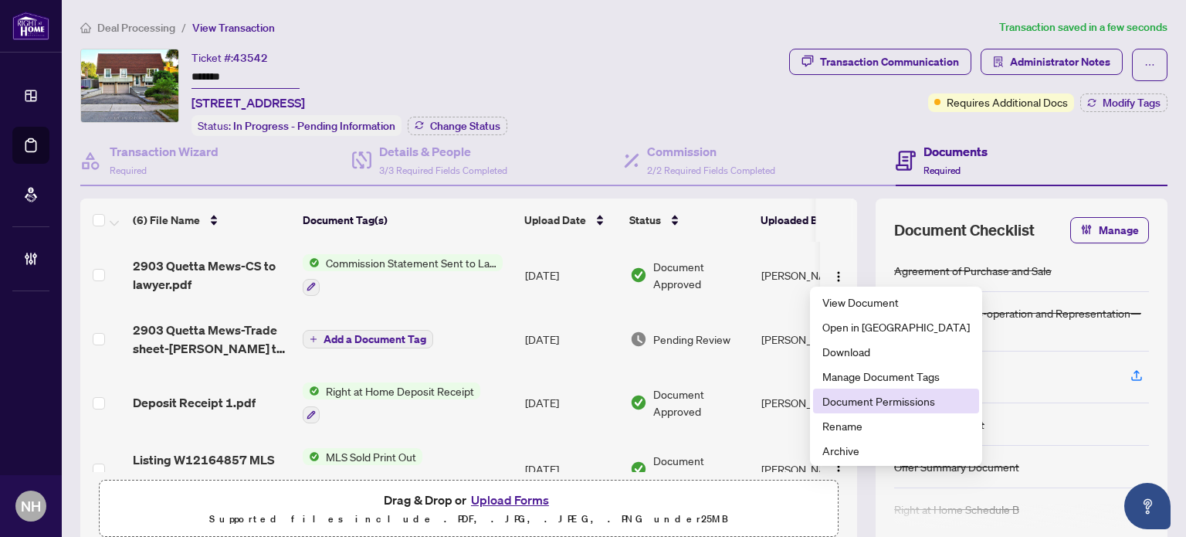
click at [834, 396] on span "Document Permissions" at bounding box center [897, 400] width 148 height 17
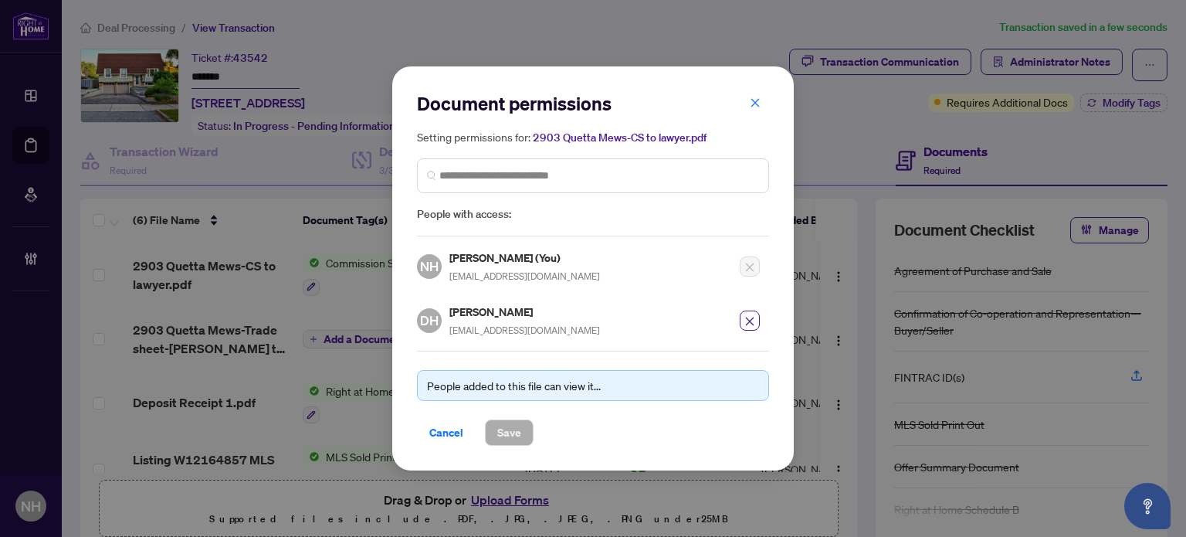
drag, startPoint x: 588, startPoint y: 324, endPoint x: 445, endPoint y: 334, distance: 143.2
click at [445, 334] on div "DH Daniel Hernandez danieltarohernandez@gmail.com" at bounding box center [588, 315] width 343 height 45
copy span "danieltarohernandez@gmail.com"
click at [757, 107] on icon "close" at bounding box center [755, 102] width 8 height 8
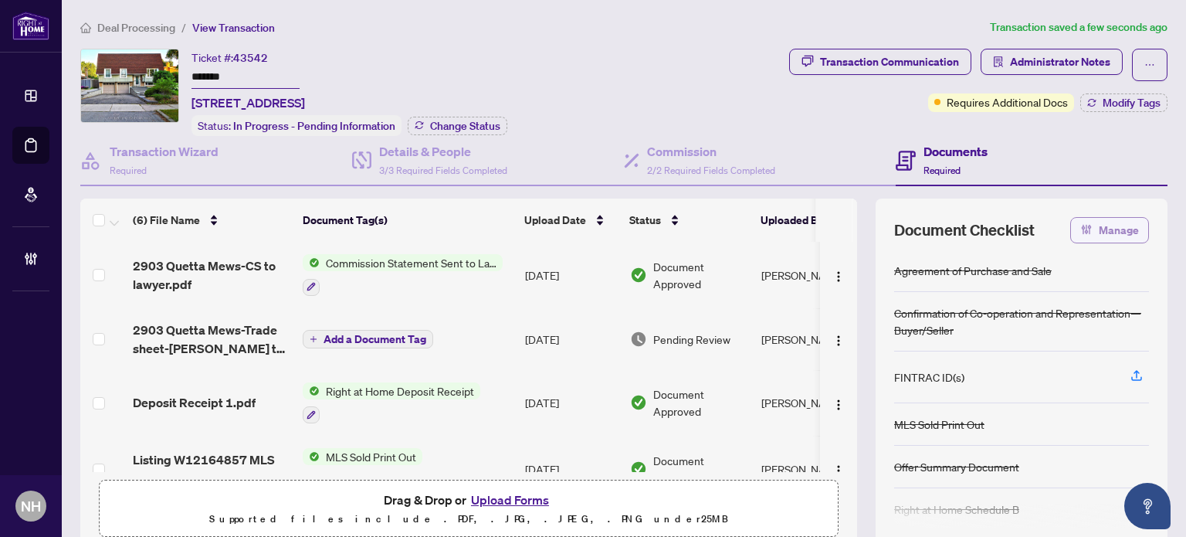
click at [1080, 233] on span "button" at bounding box center [1086, 230] width 12 height 25
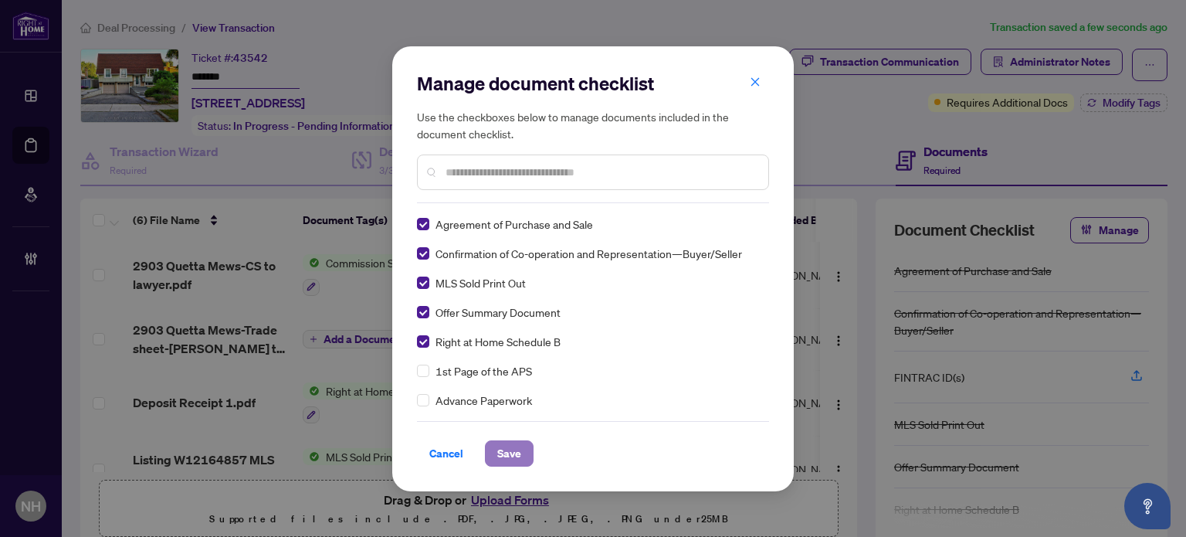
click at [501, 449] on span "Save" at bounding box center [509, 453] width 24 height 25
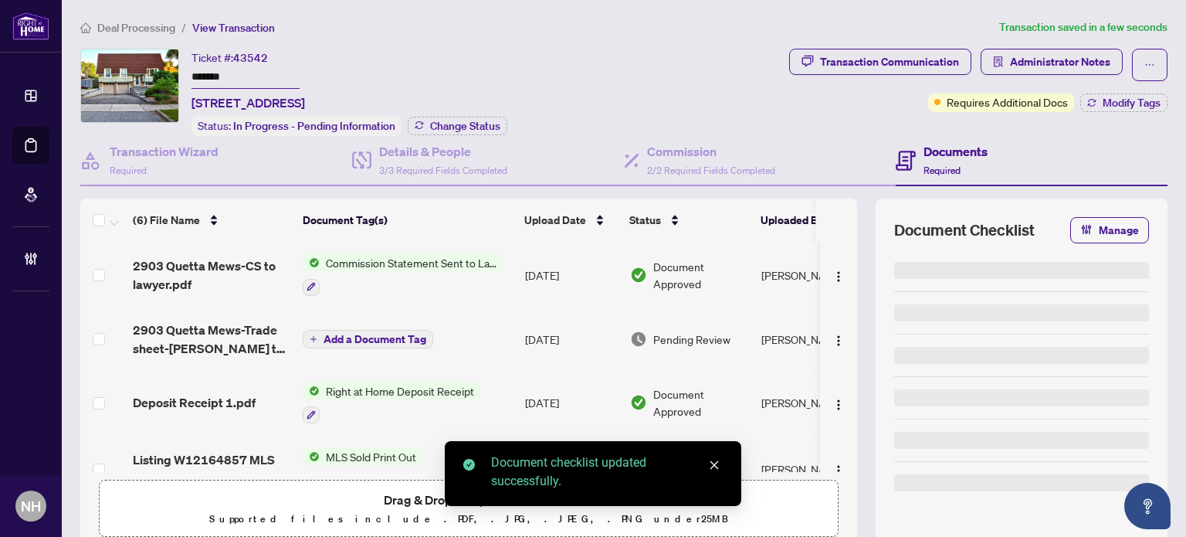
drag, startPoint x: 232, startPoint y: 73, endPoint x: 150, endPoint y: 66, distance: 82.1
click at [126, 55] on body "Dashboard Deal Processing Mortgage Referrals Brokerage Management NH Nazia Hoss…" at bounding box center [593, 268] width 1186 height 537
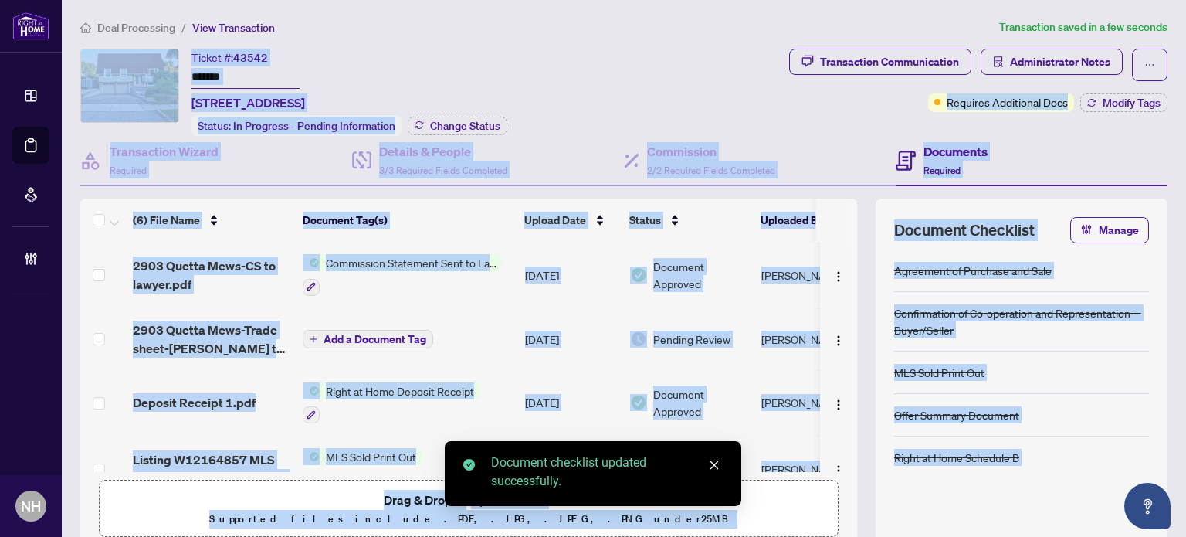
click at [305, 76] on div "Ticket #: 43542 ******* 2903 Quetta Mews, Mississauga, Ontario L5N 1Z6, Canada" at bounding box center [249, 80] width 114 height 63
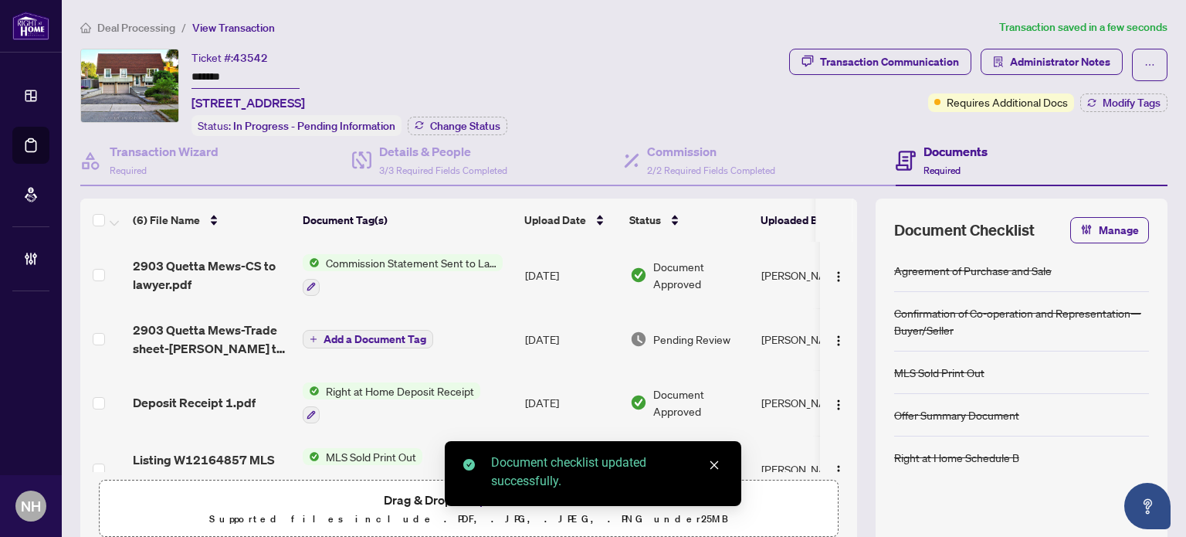
click at [87, 36] on div "Deal Processing / View Transaction Transaction saved in a few seconds Ticket #:…" at bounding box center [624, 329] width 1100 height 620
click at [769, 19] on ol "Deal Processing / View Transaction" at bounding box center [536, 28] width 913 height 18
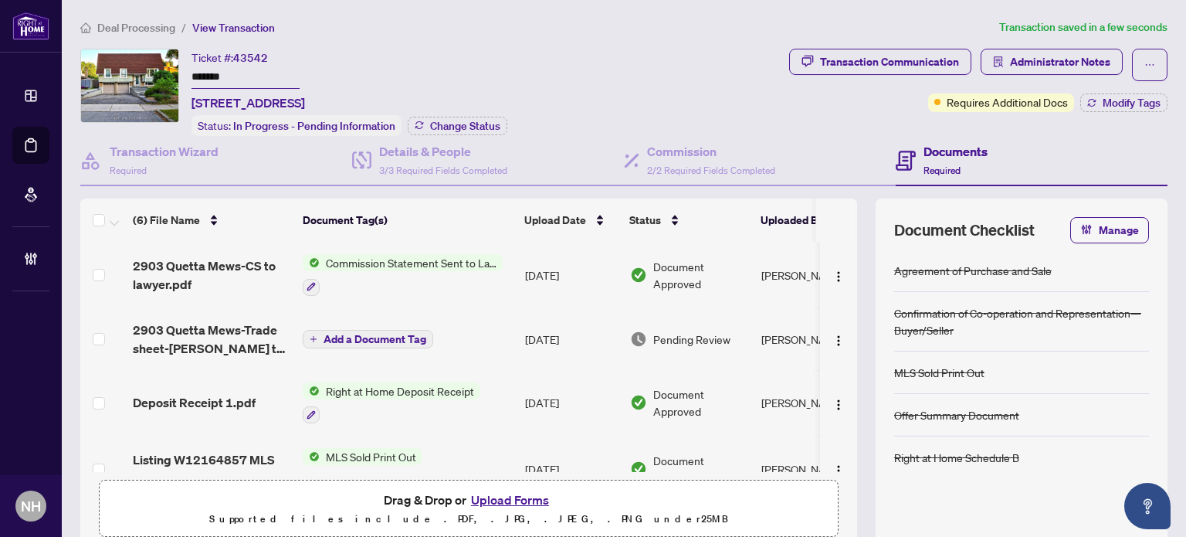
drag, startPoint x: 257, startPoint y: 80, endPoint x: 142, endPoint y: 53, distance: 118.2
click at [142, 53] on div "Ticket #: 43542 ******* [STREET_ADDRESS] Status: In Progress - Pending Informat…" at bounding box center [431, 92] width 703 height 87
click at [833, 57] on div "Transaction Communication" at bounding box center [889, 61] width 139 height 25
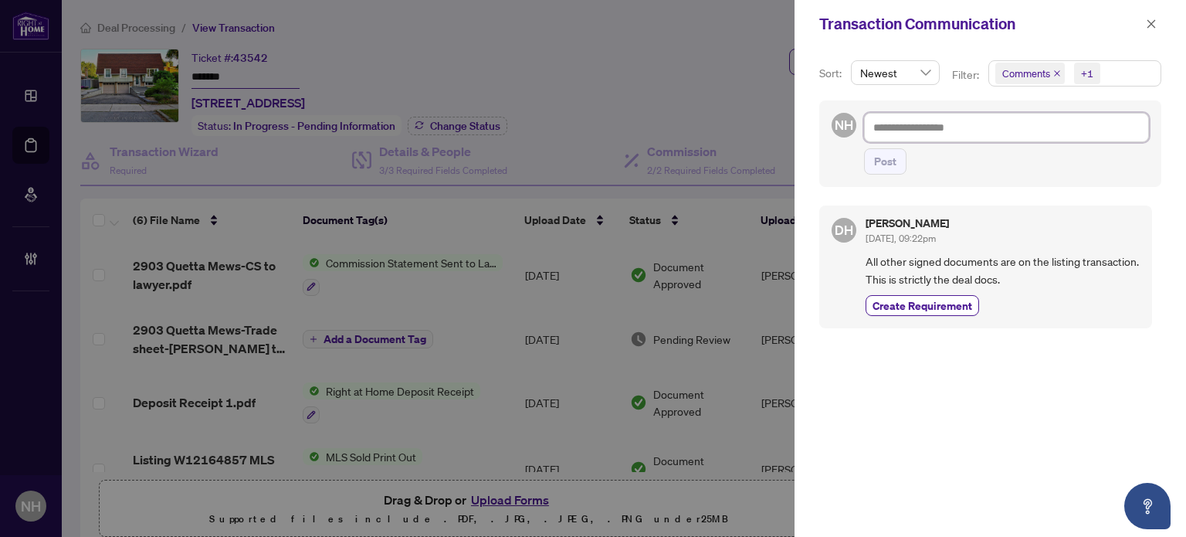
click at [921, 122] on textarea at bounding box center [1006, 127] width 285 height 29
paste textarea "**********"
type textarea "**********"
click at [893, 160] on span "Post" at bounding box center [885, 161] width 22 height 25
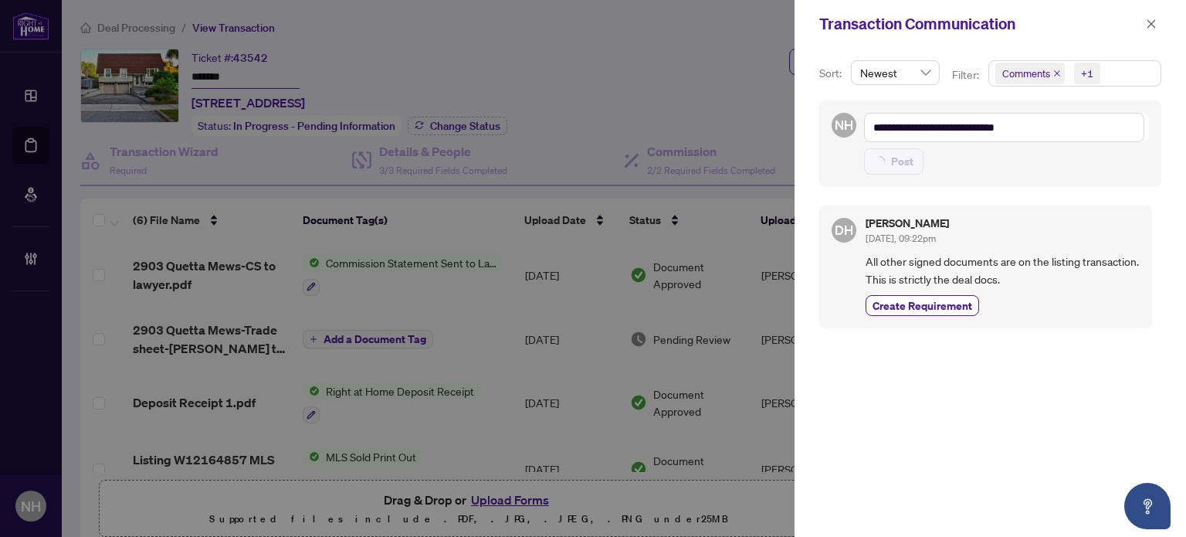
type textarea "**********"
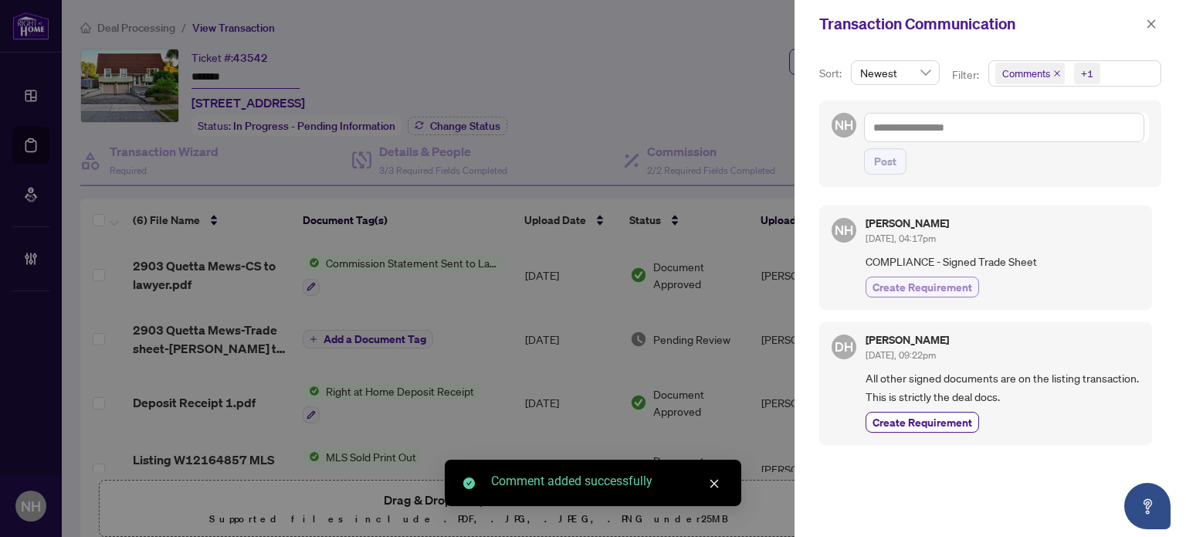
click at [911, 287] on span "Create Requirement" at bounding box center [923, 287] width 100 height 16
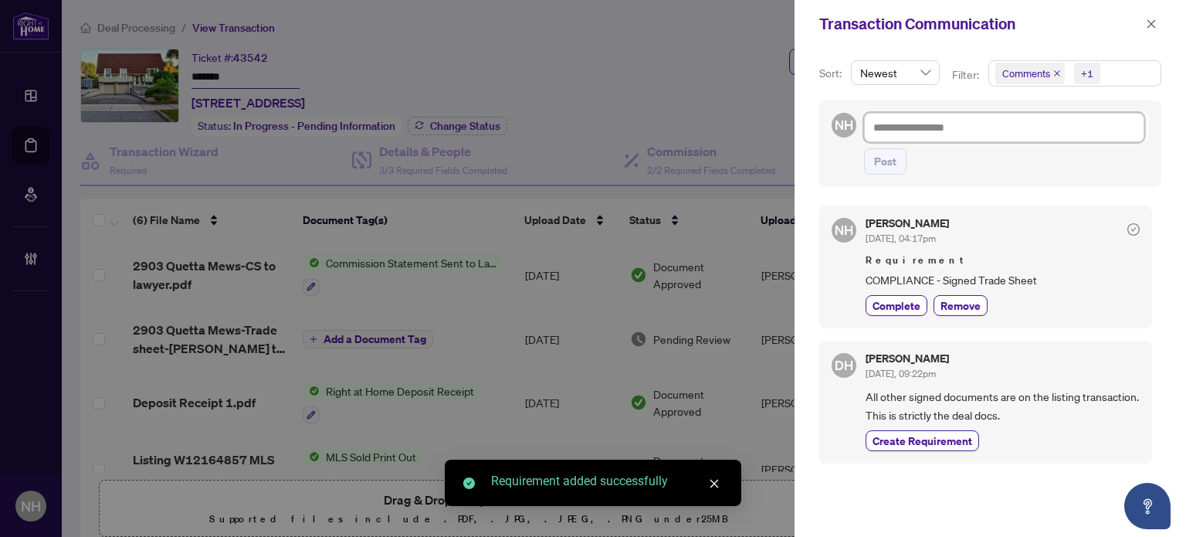
click at [914, 124] on textarea at bounding box center [1004, 127] width 280 height 29
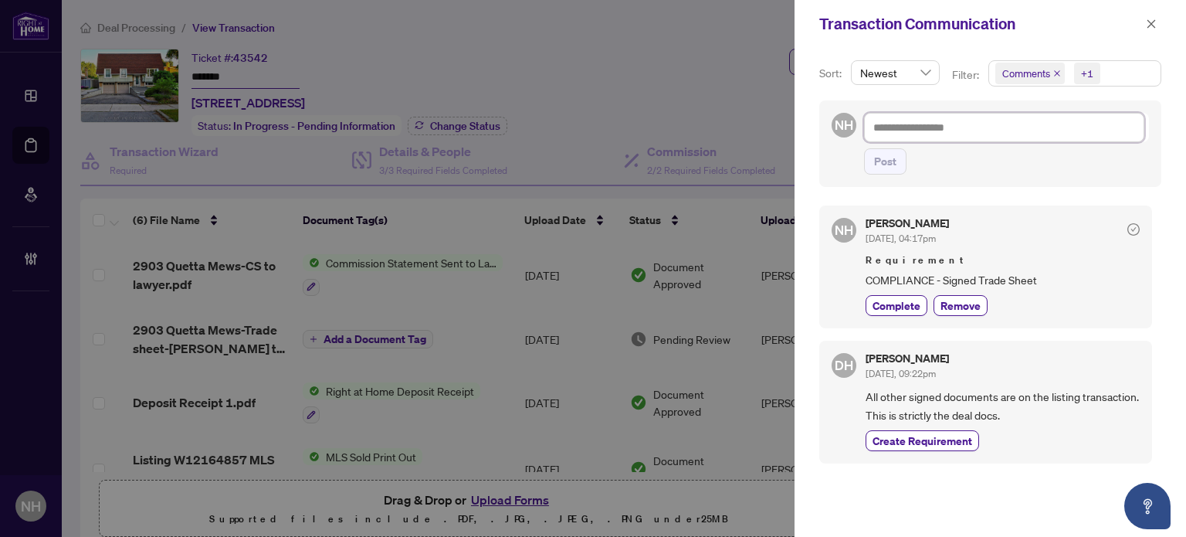
paste textarea "**********"
type textarea "**********"
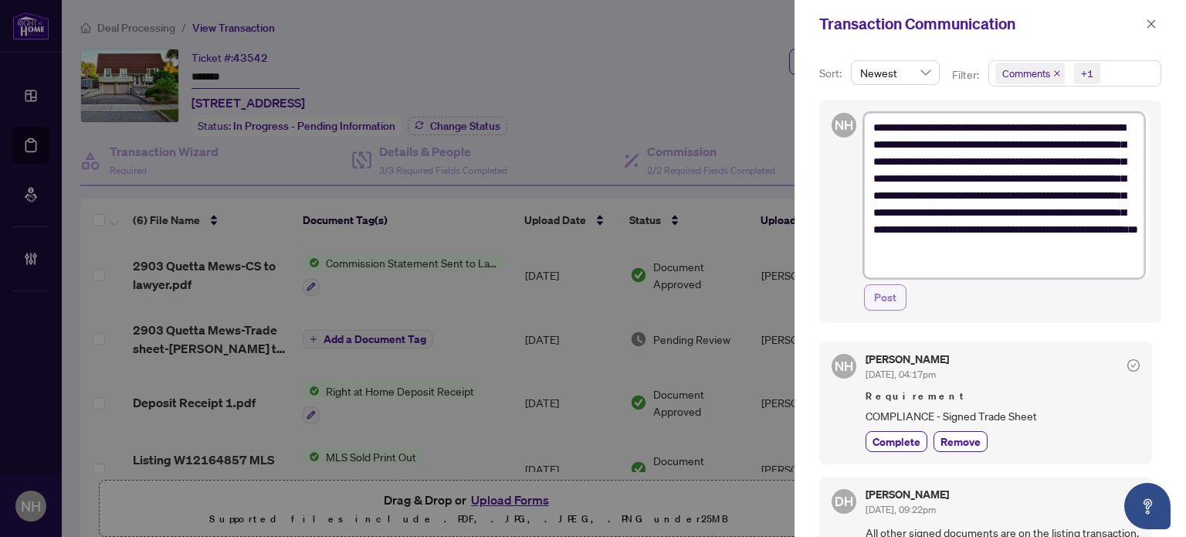
type textarea "**********"
click at [886, 306] on span "Post" at bounding box center [885, 297] width 22 height 25
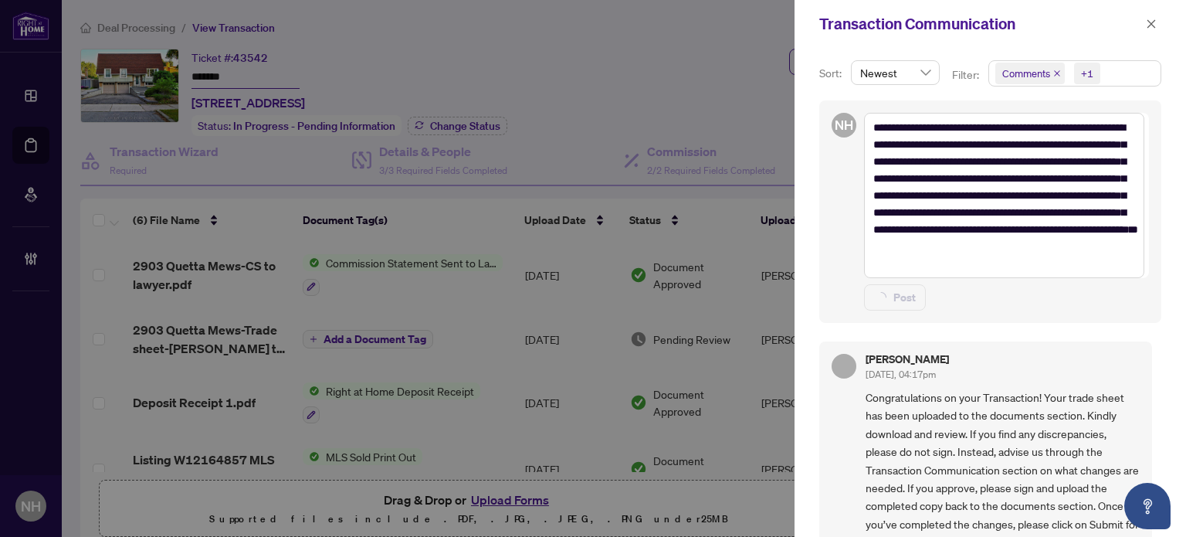
type textarea "**********"
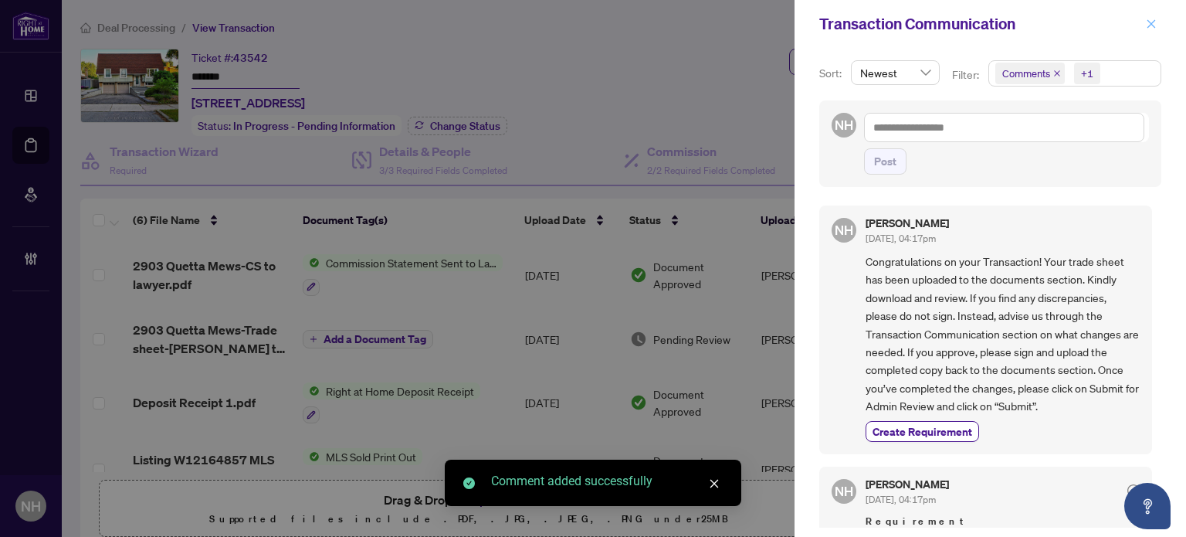
click at [1149, 28] on icon "close" at bounding box center [1151, 24] width 11 height 11
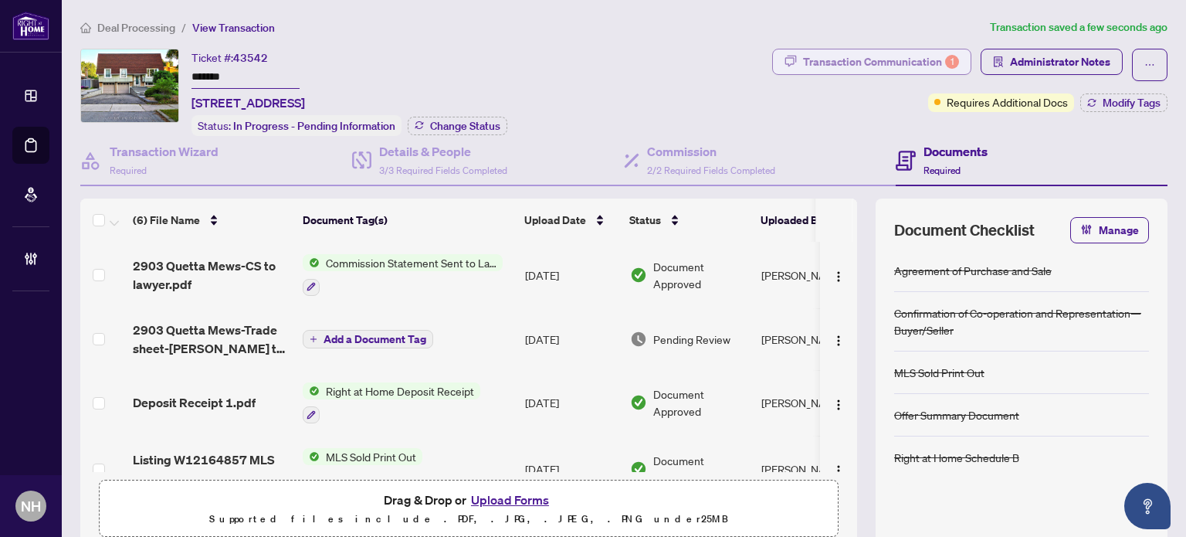
click at [823, 72] on div "Transaction Communication 1" at bounding box center [881, 61] width 156 height 25
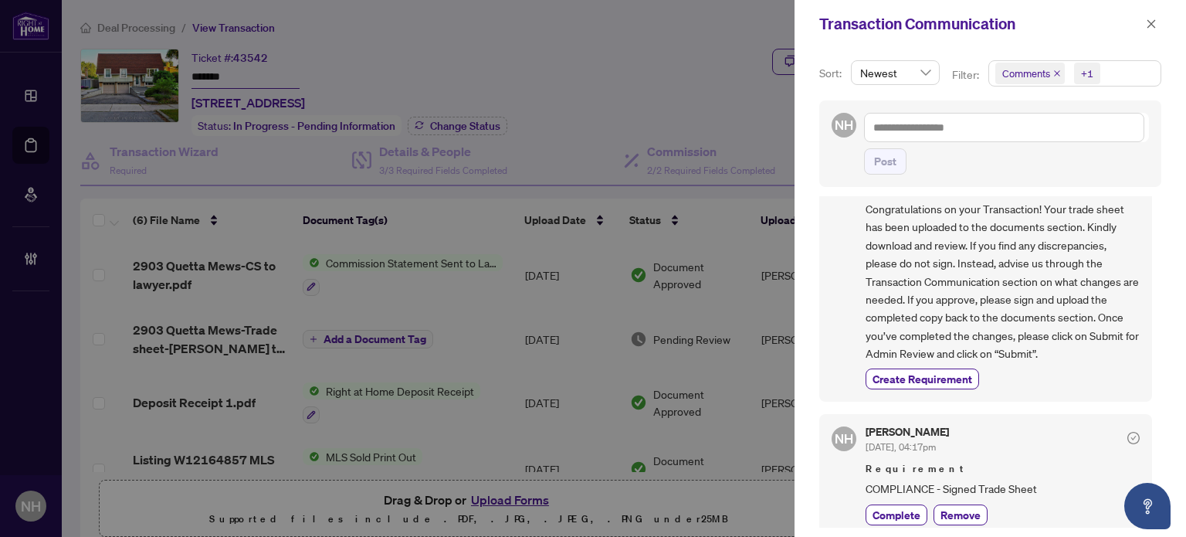
scroll to position [193, 0]
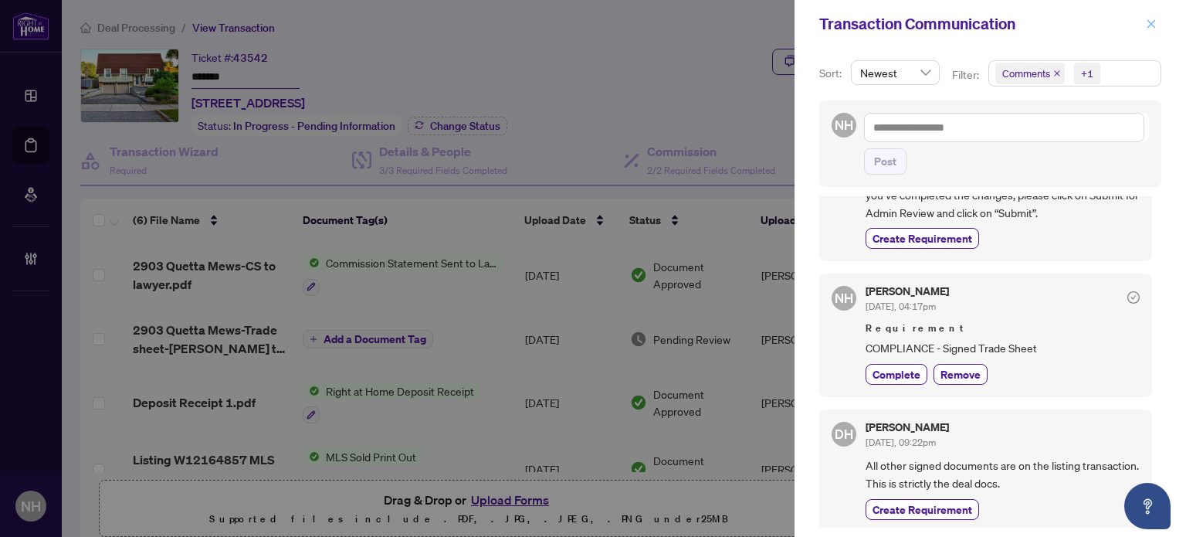
click at [1155, 24] on icon "close" at bounding box center [1151, 24] width 11 height 11
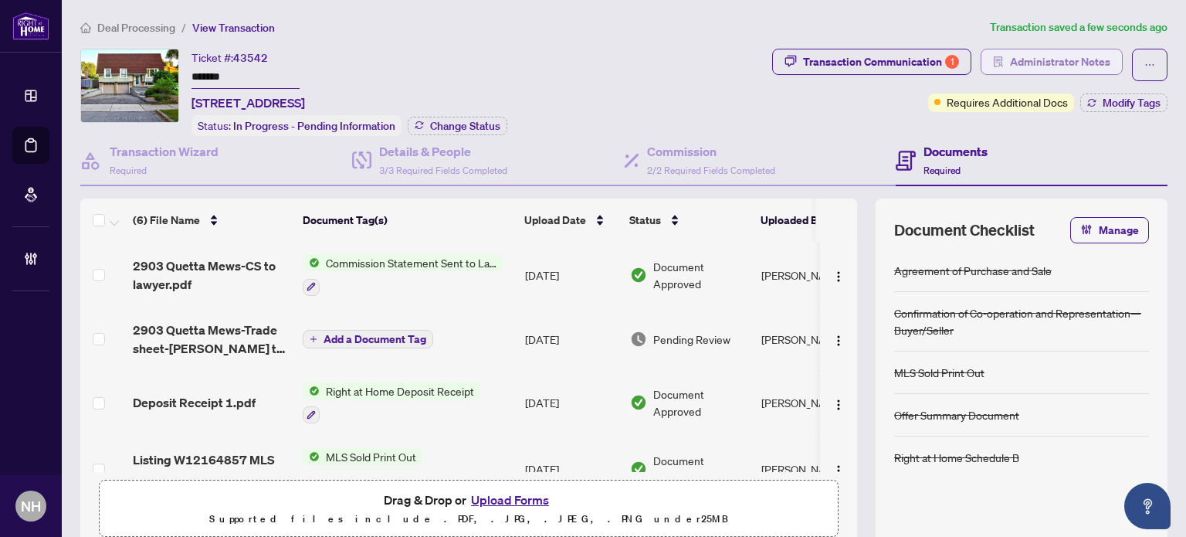
click at [1060, 62] on span "Administrator Notes" at bounding box center [1060, 61] width 100 height 25
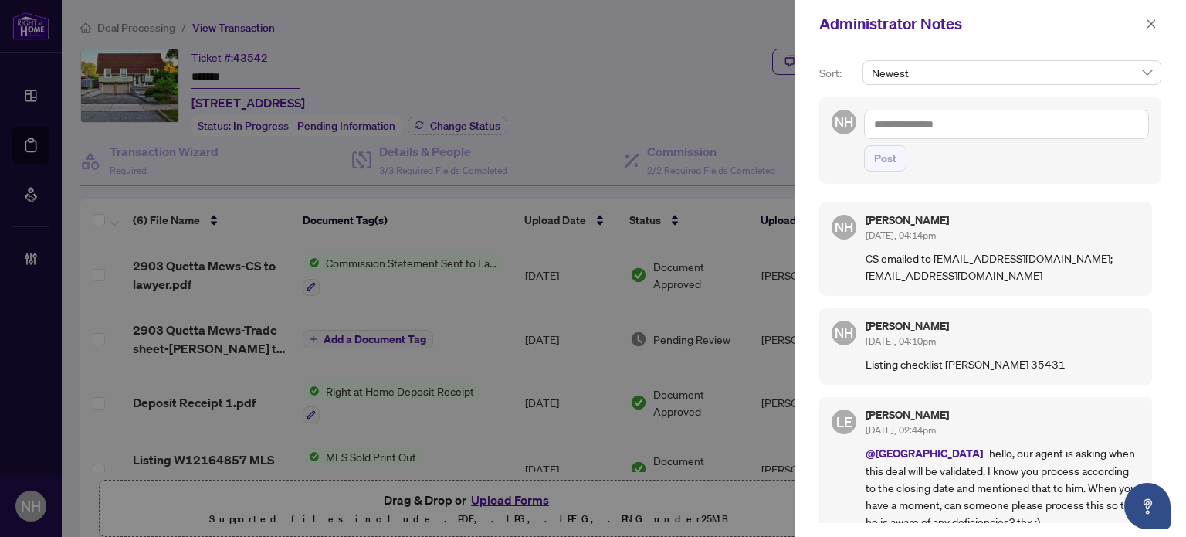
scroll to position [154, 0]
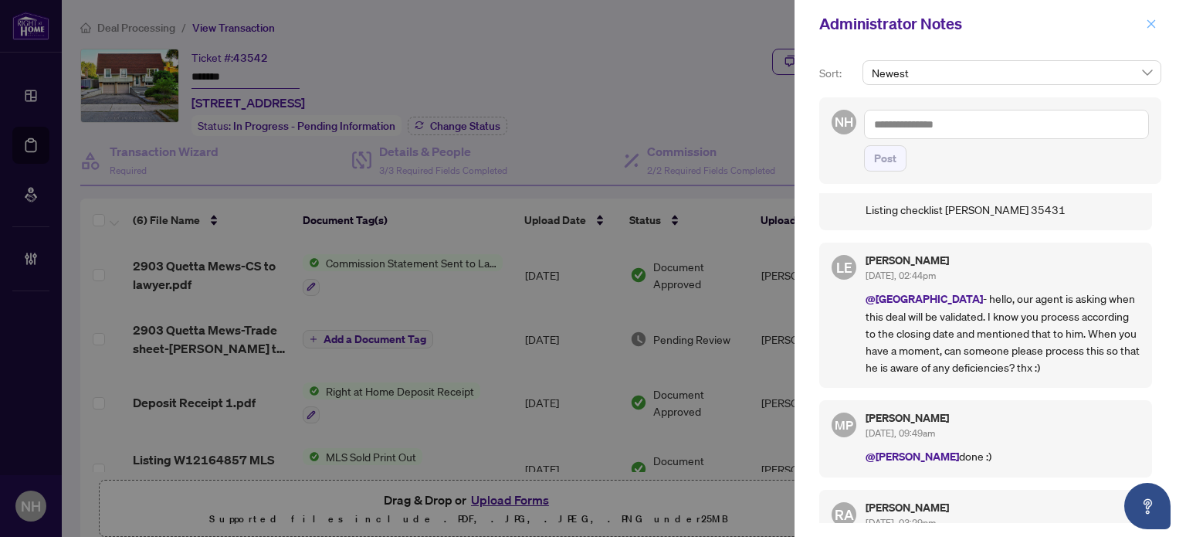
click at [1151, 22] on icon "close" at bounding box center [1151, 24] width 11 height 11
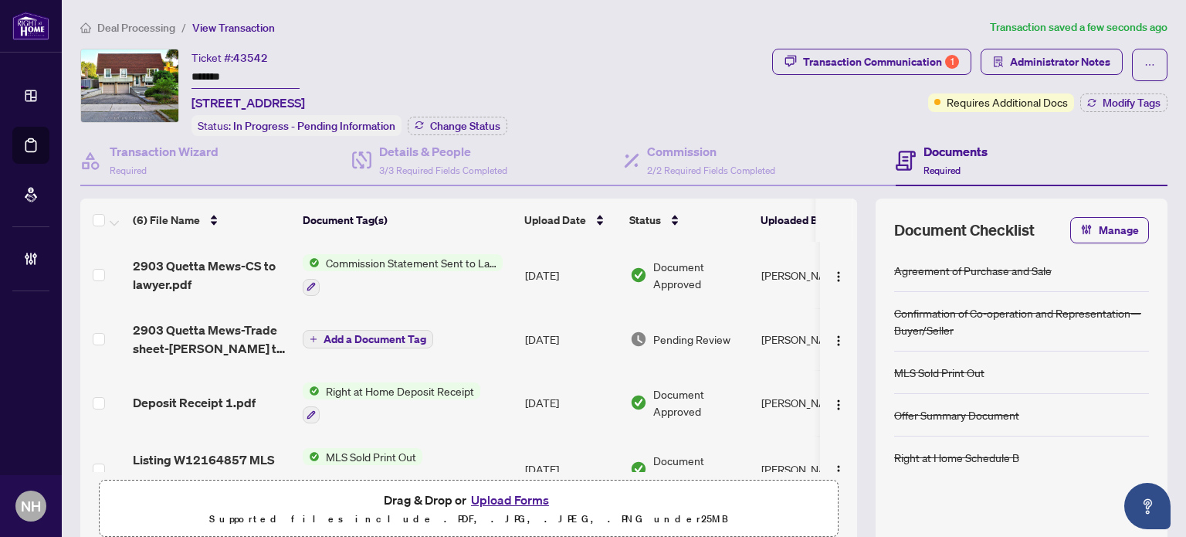
drag, startPoint x: 232, startPoint y: 75, endPoint x: 136, endPoint y: 75, distance: 96.5
click at [136, 75] on div "Ticket #: 43542 ******* [STREET_ADDRESS] Status: In Progress - Pending Informat…" at bounding box center [423, 92] width 686 height 87
click at [149, 24] on span "Deal Processing" at bounding box center [136, 28] width 78 height 14
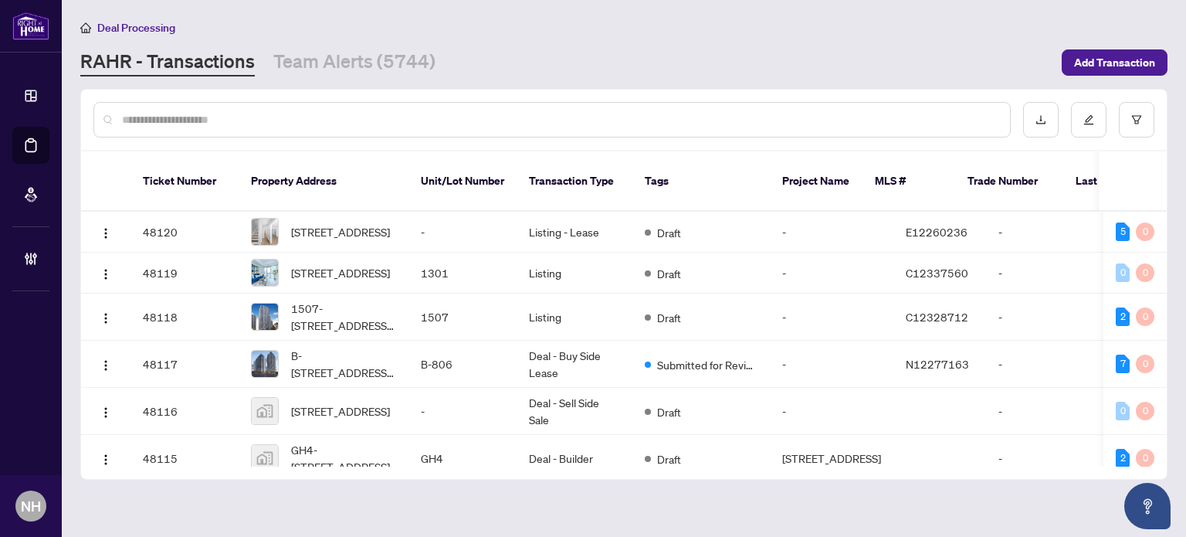
click at [232, 123] on input "text" at bounding box center [560, 119] width 876 height 17
paste input "*****"
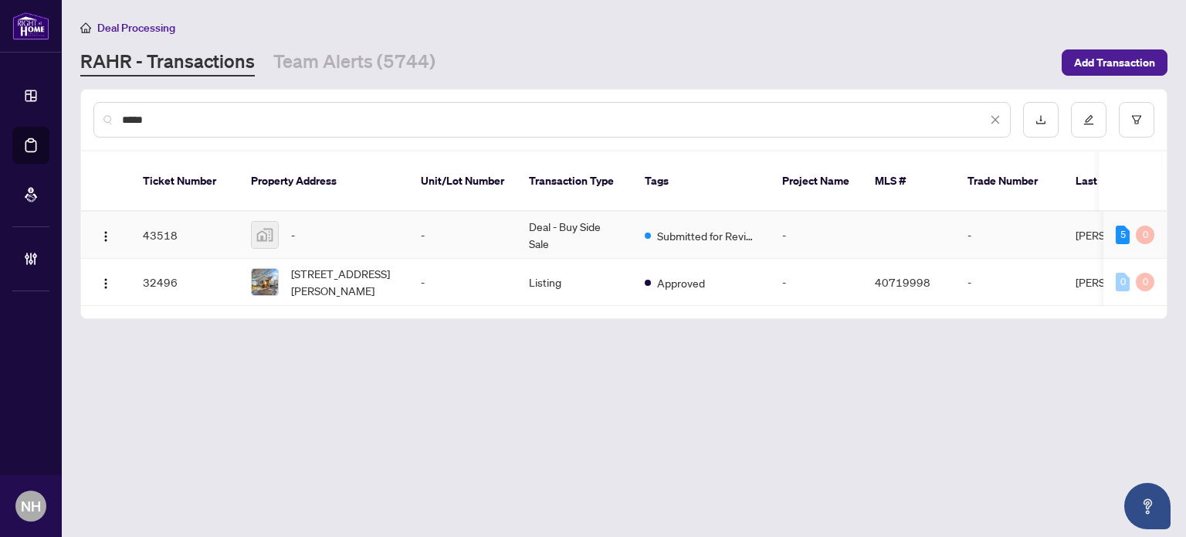
type input "*****"
click at [542, 212] on td "Deal - Buy Side Sale" at bounding box center [575, 235] width 116 height 47
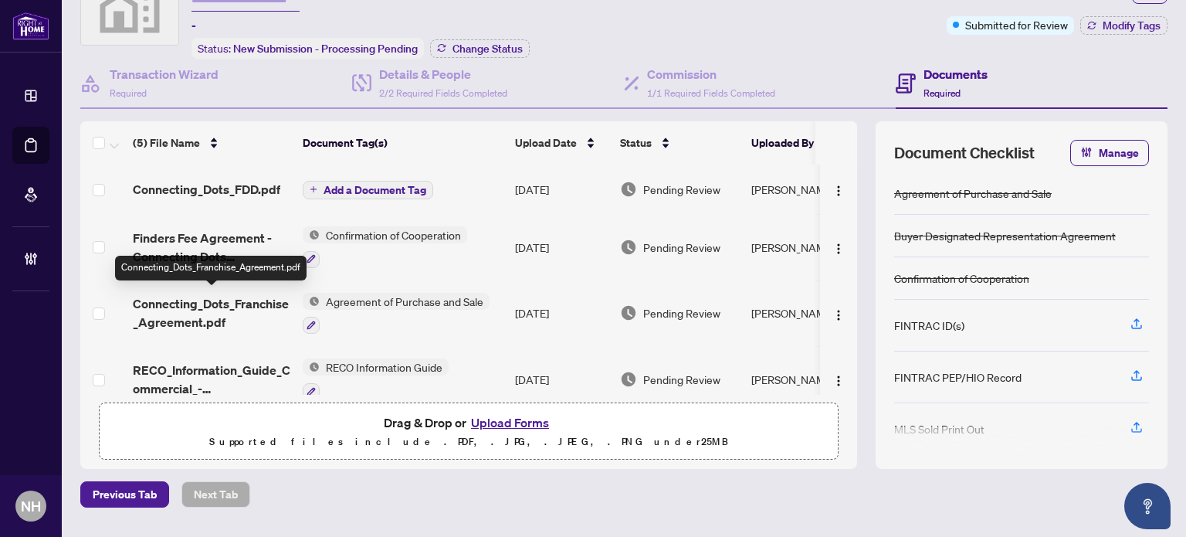
click at [216, 303] on span "Connecting_Dots_Franchise_Agreement.pdf" at bounding box center [212, 312] width 158 height 37
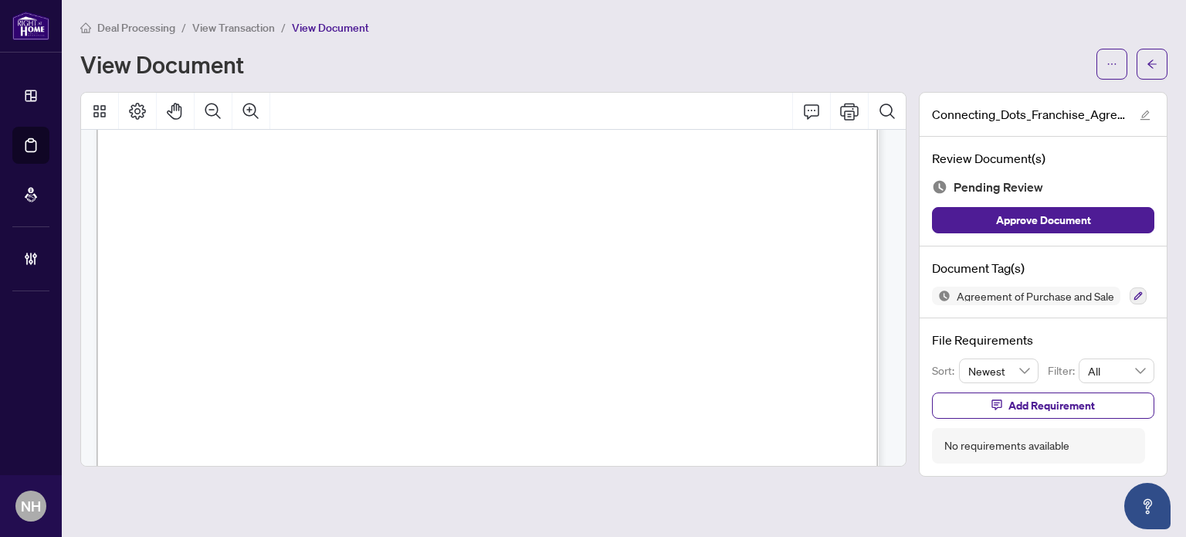
scroll to position [2703, 0]
click at [249, 21] on span "View Transaction" at bounding box center [233, 28] width 83 height 14
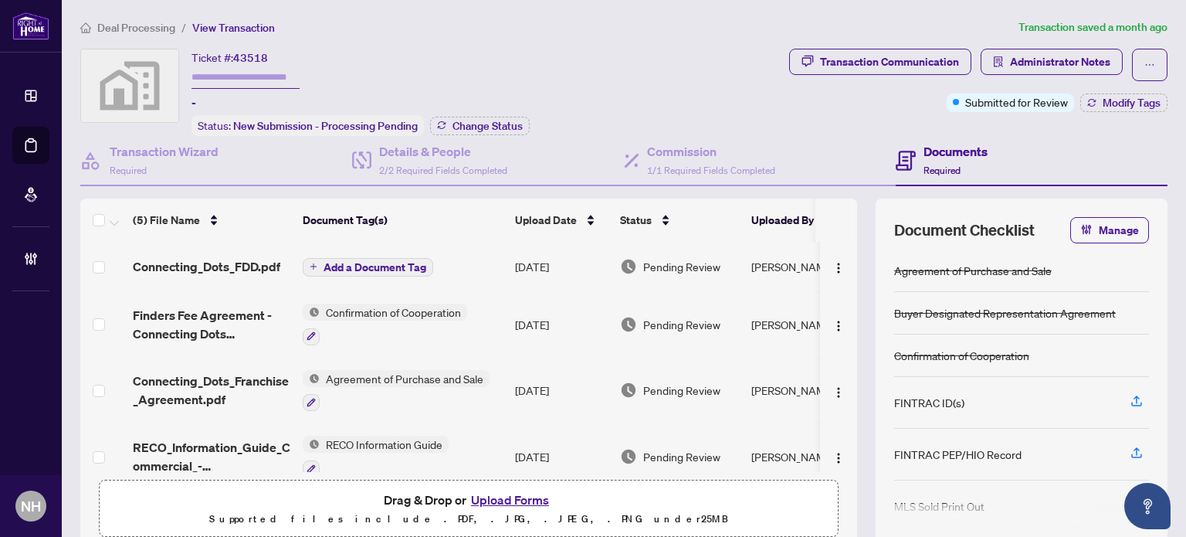
click at [163, 22] on span "Deal Processing" at bounding box center [136, 28] width 78 height 14
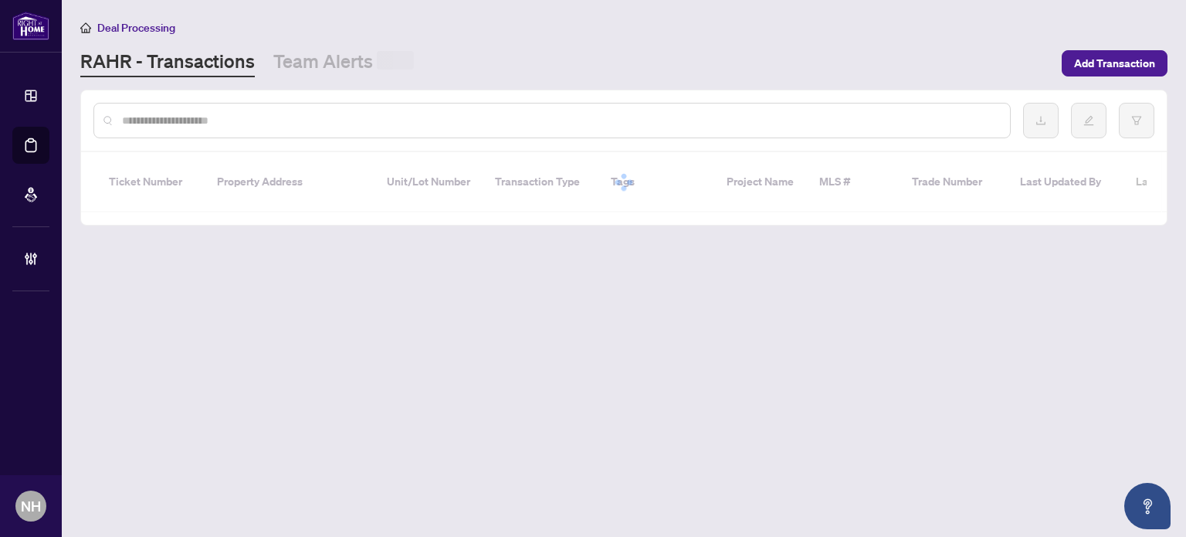
click at [163, 123] on input "text" at bounding box center [560, 120] width 876 height 17
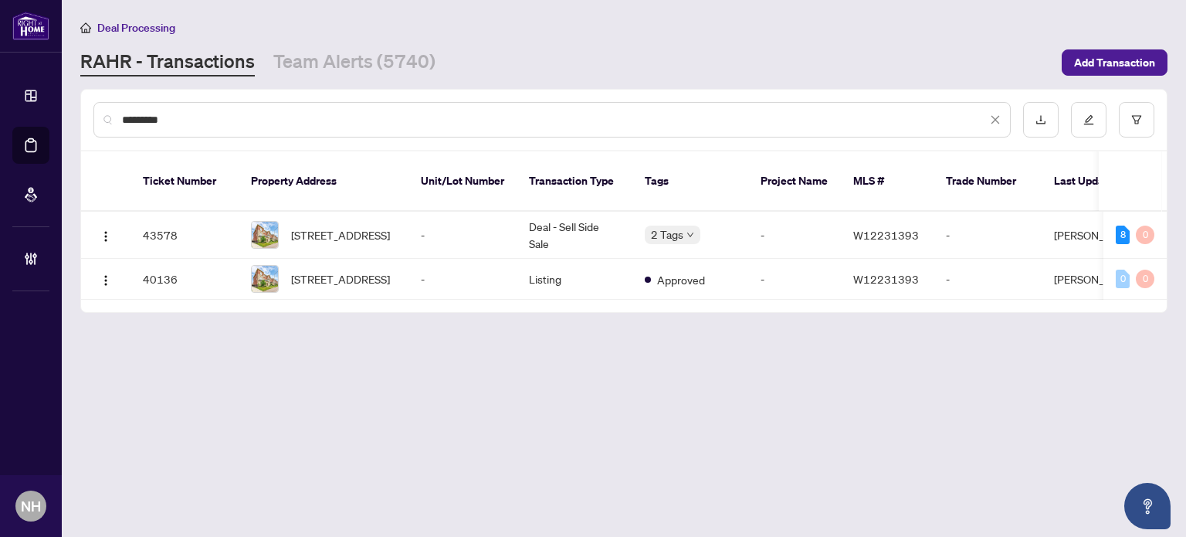
type input "*********"
click at [318, 226] on span "451 Dundas St, Oakville, Ontario L6H 3P4, Canada" at bounding box center [340, 234] width 99 height 17
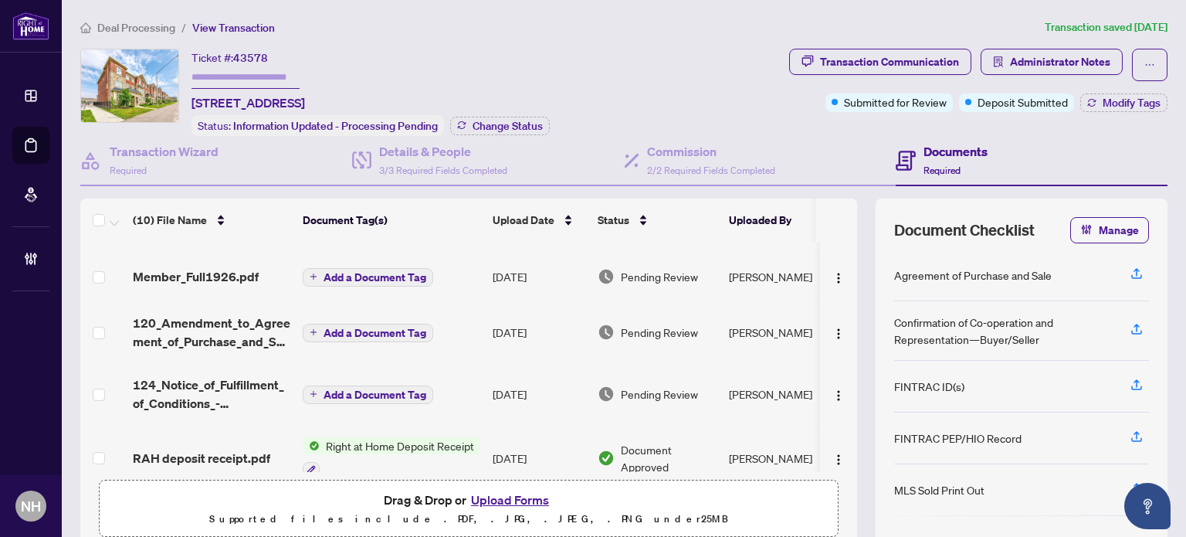
scroll to position [77, 0]
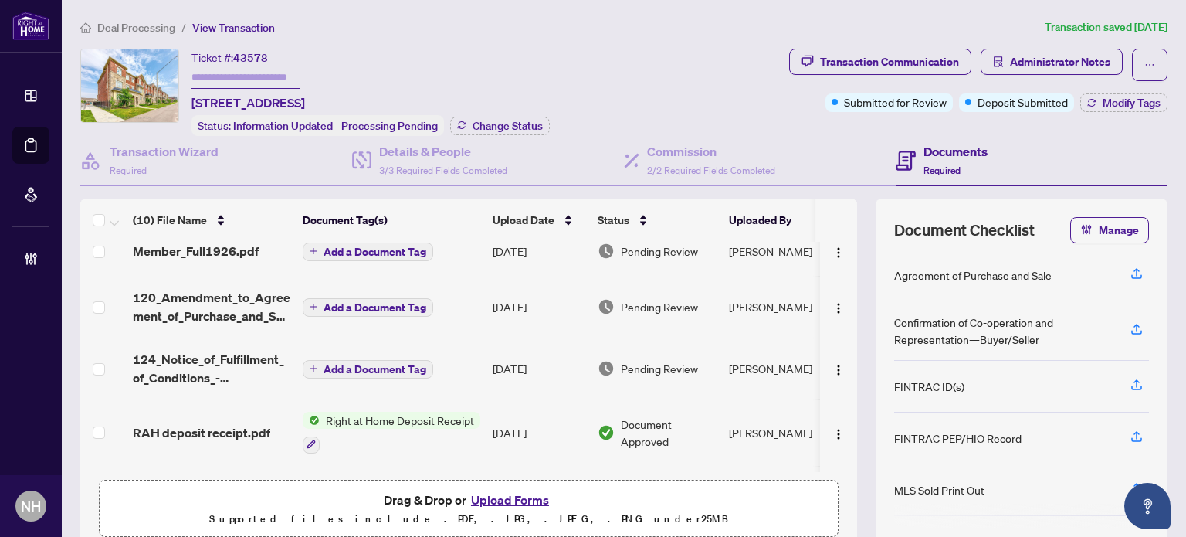
click at [130, 12] on main "Deal Processing / View Transaction Transaction saved 12 days ago Ticket #: 4357…" at bounding box center [624, 268] width 1124 height 537
click at [126, 24] on span "Deal Processing" at bounding box center [136, 28] width 78 height 14
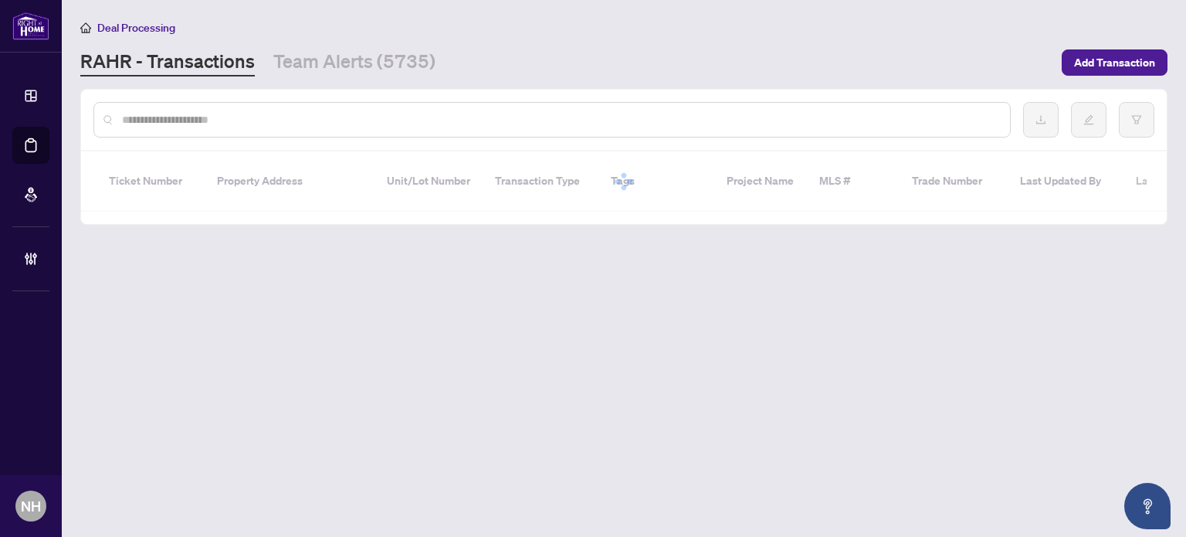
click at [154, 119] on input "text" at bounding box center [560, 119] width 876 height 17
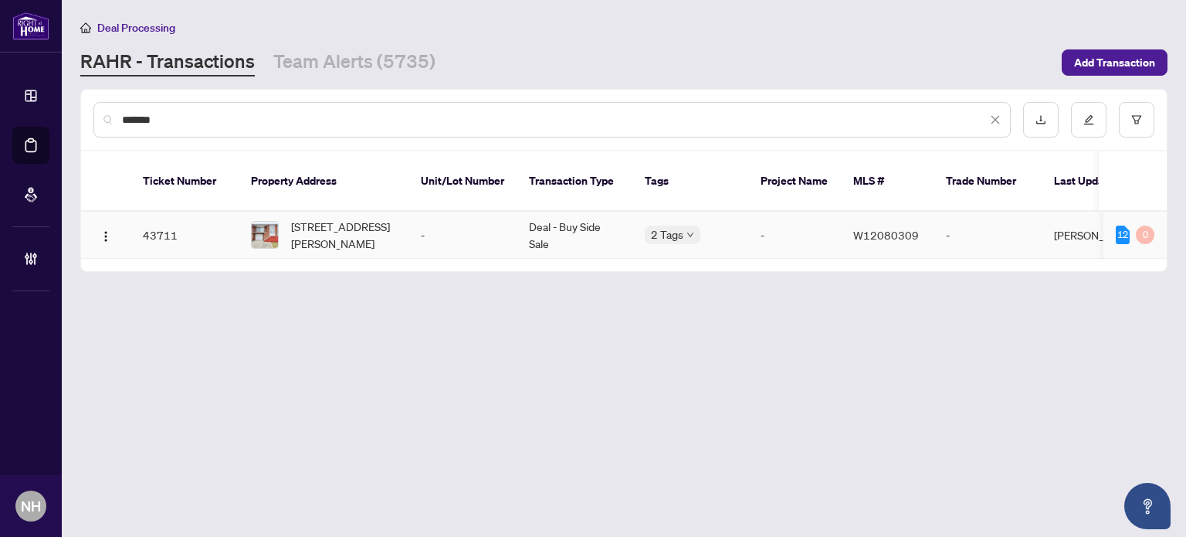
type input "*******"
click at [344, 222] on span "3161 Mccarthy Crt, Mississauga, Ontario L4Y 3Z3, Canada" at bounding box center [343, 235] width 105 height 34
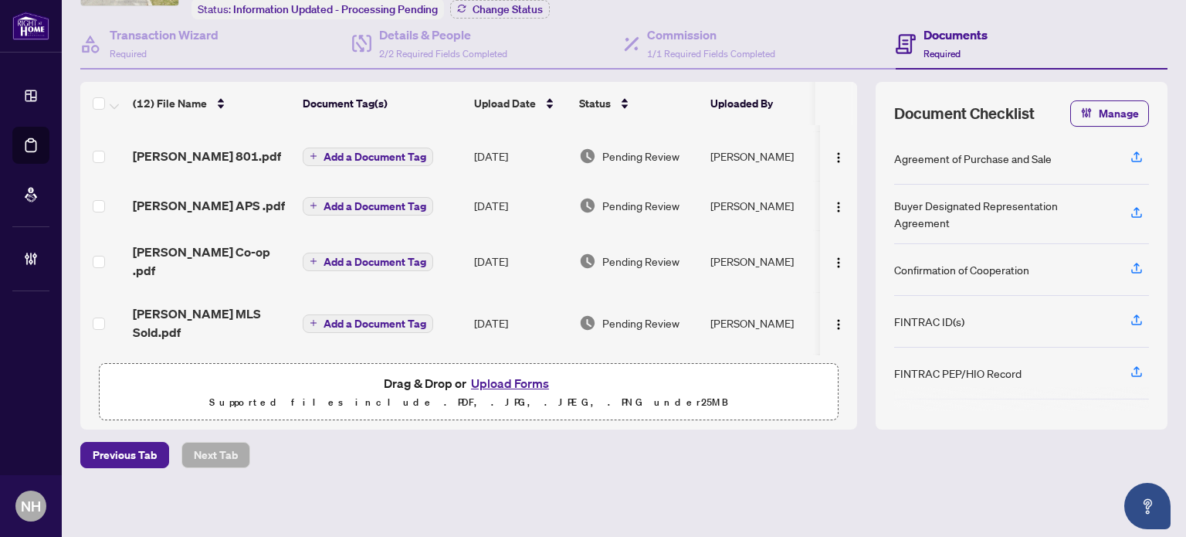
scroll to position [287, 0]
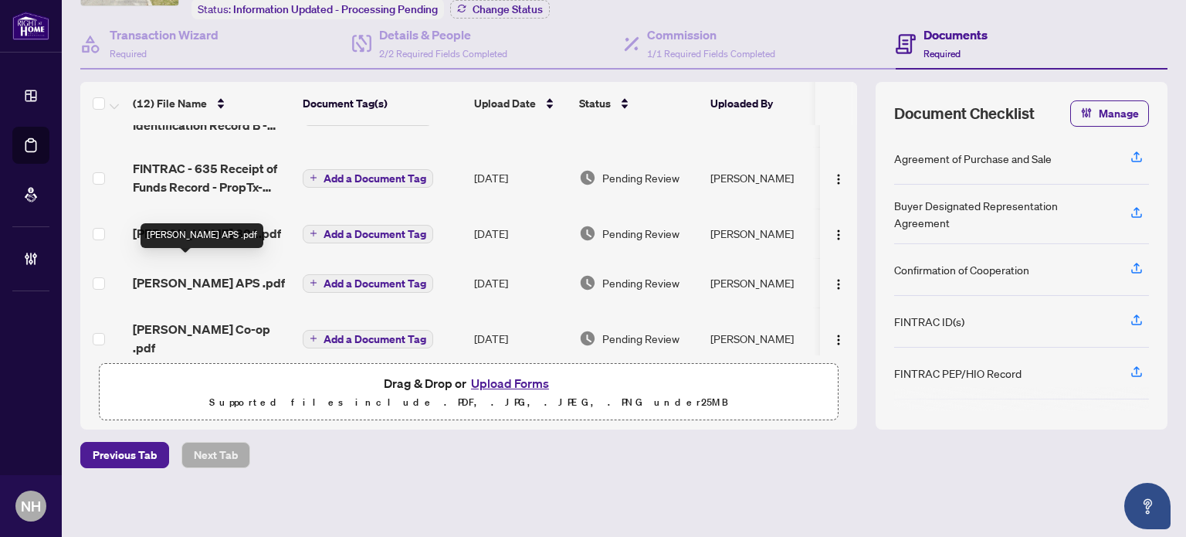
click at [186, 273] on span "Mccarthy APS .pdf" at bounding box center [209, 282] width 152 height 19
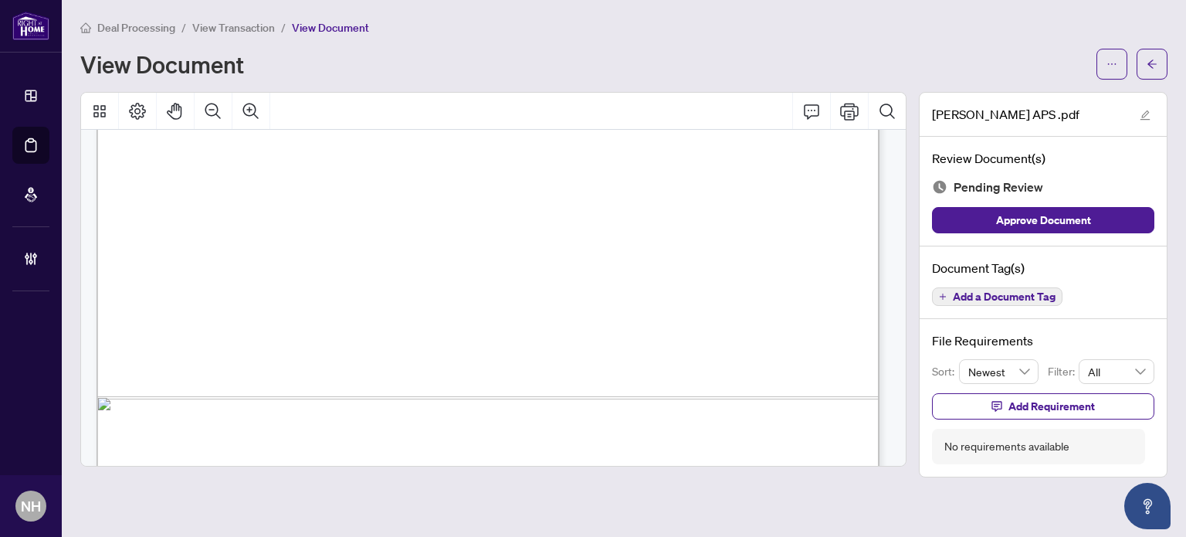
scroll to position [850, 0]
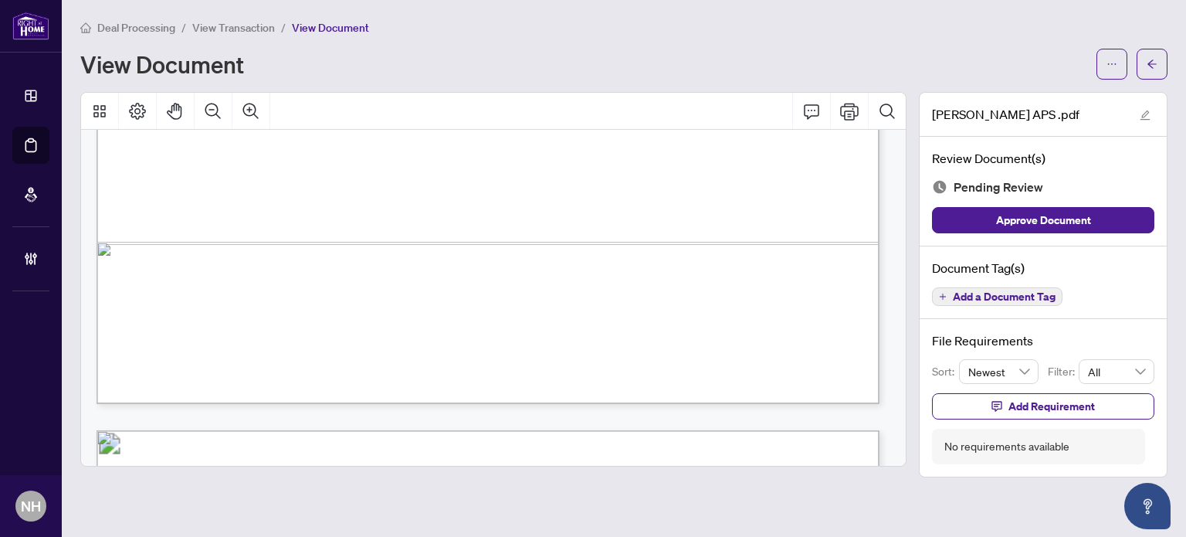
click at [226, 25] on span "View Transaction" at bounding box center [233, 28] width 83 height 14
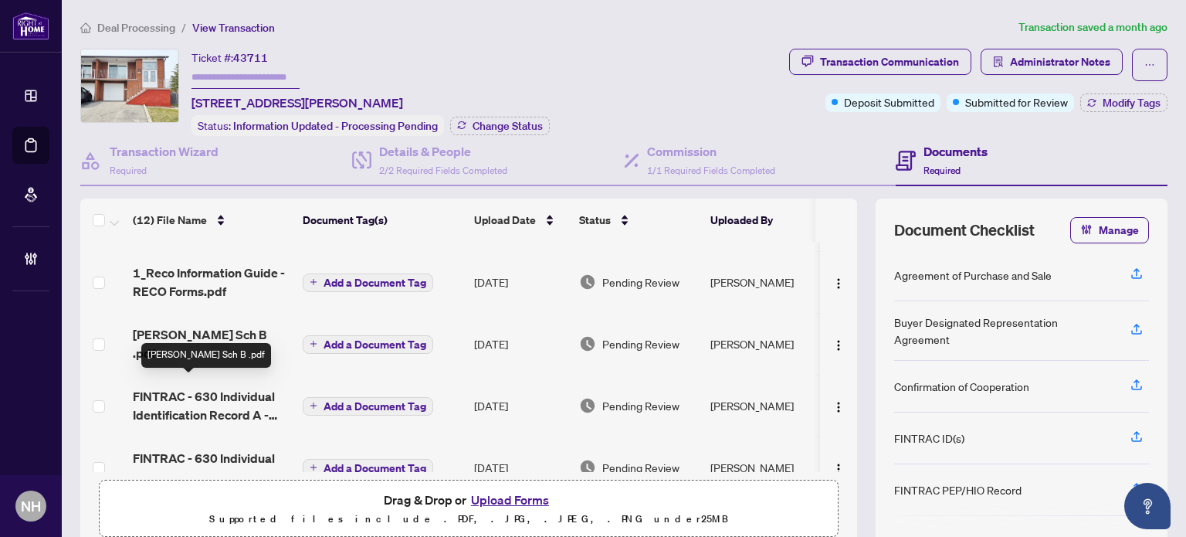
scroll to position [77, 0]
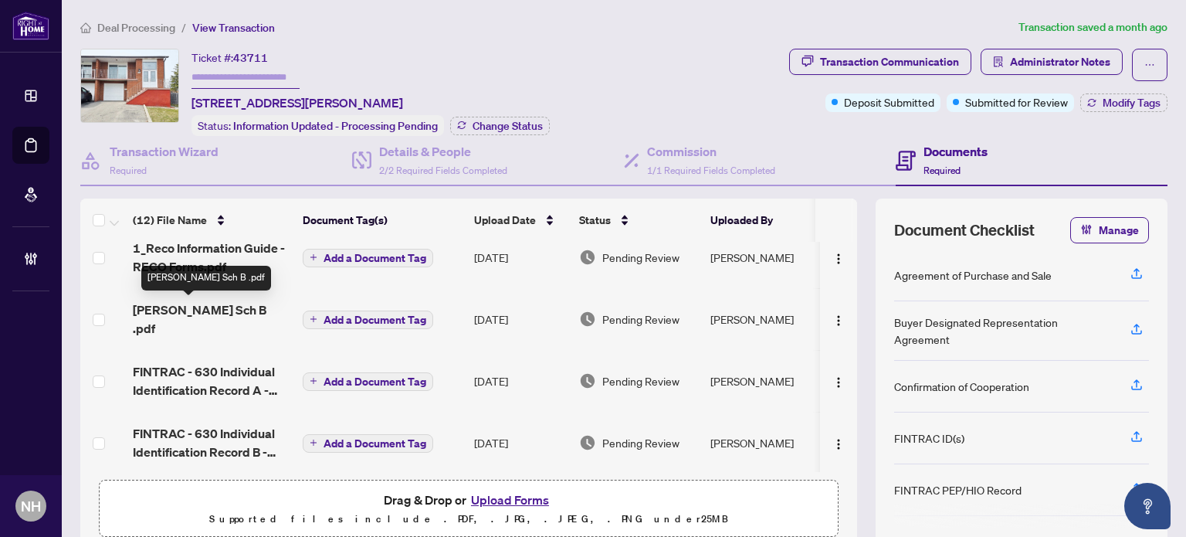
click at [181, 305] on span "Mccarthy Sch B .pdf" at bounding box center [212, 318] width 158 height 37
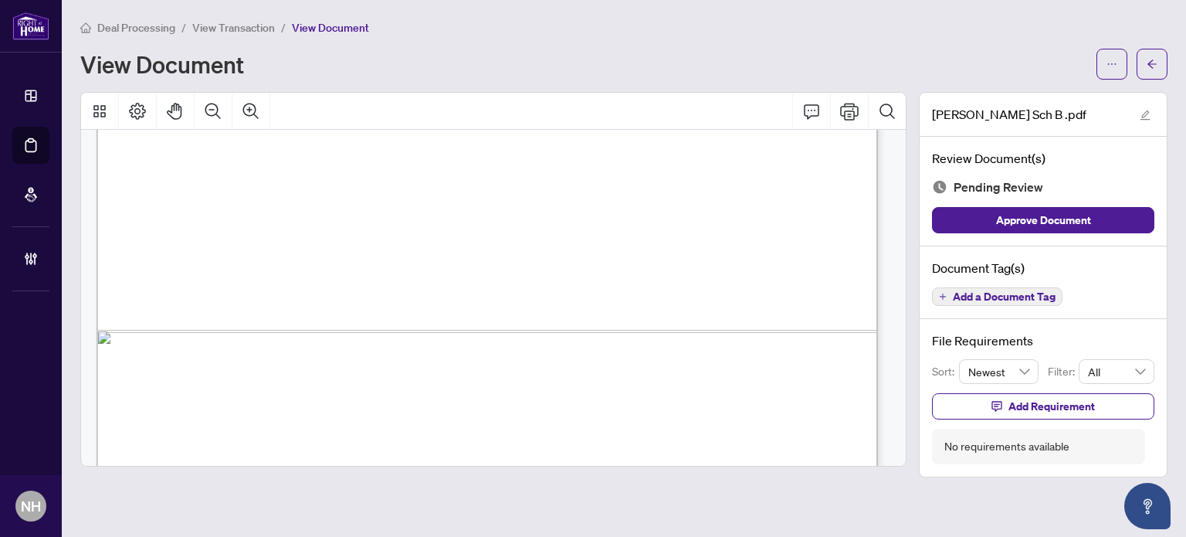
scroll to position [1932, 0]
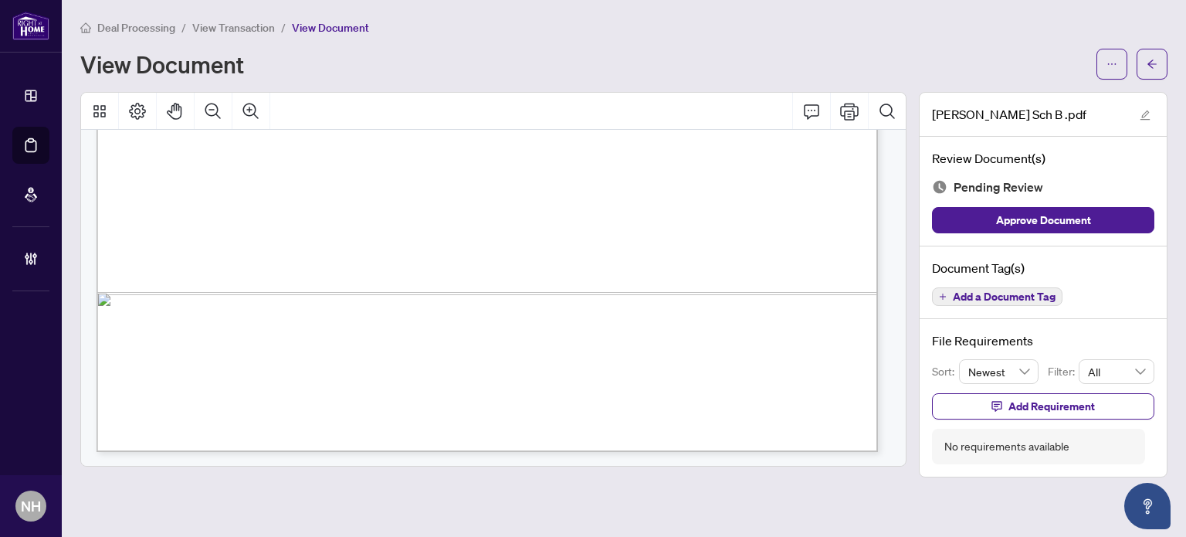
click at [956, 292] on span "Add a Document Tag" at bounding box center [1004, 296] width 103 height 11
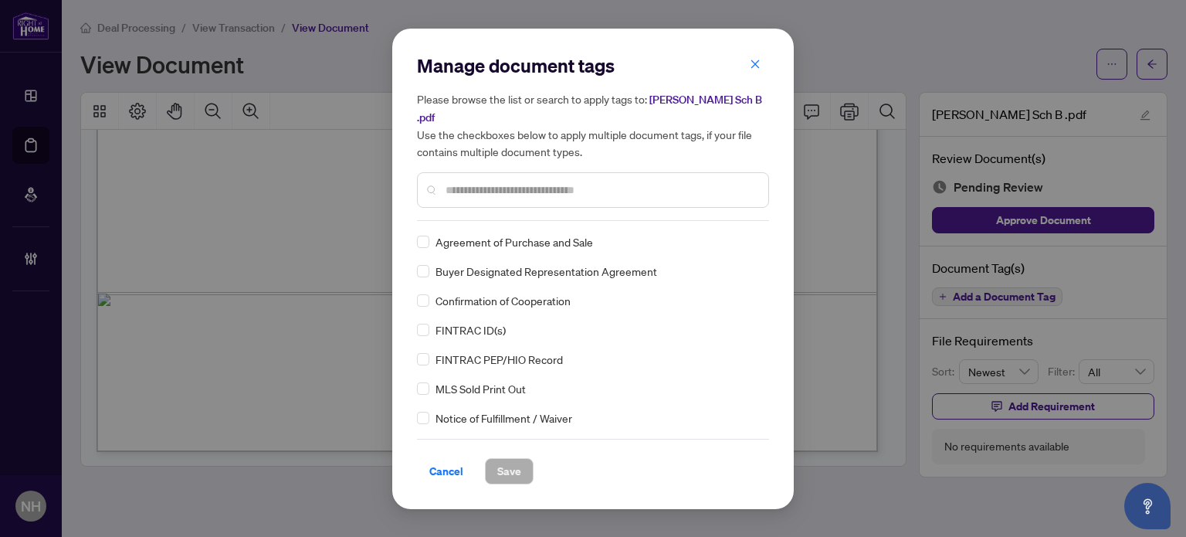
click at [491, 185] on input "text" at bounding box center [601, 189] width 310 height 17
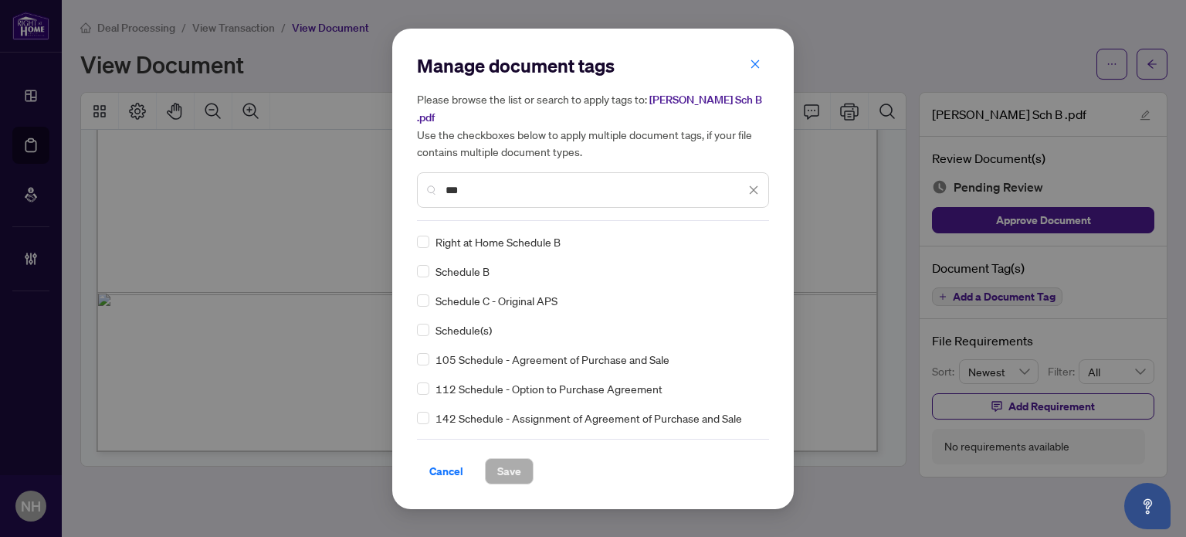
type input "***"
click at [750, 239] on icon at bounding box center [754, 242] width 9 height 6
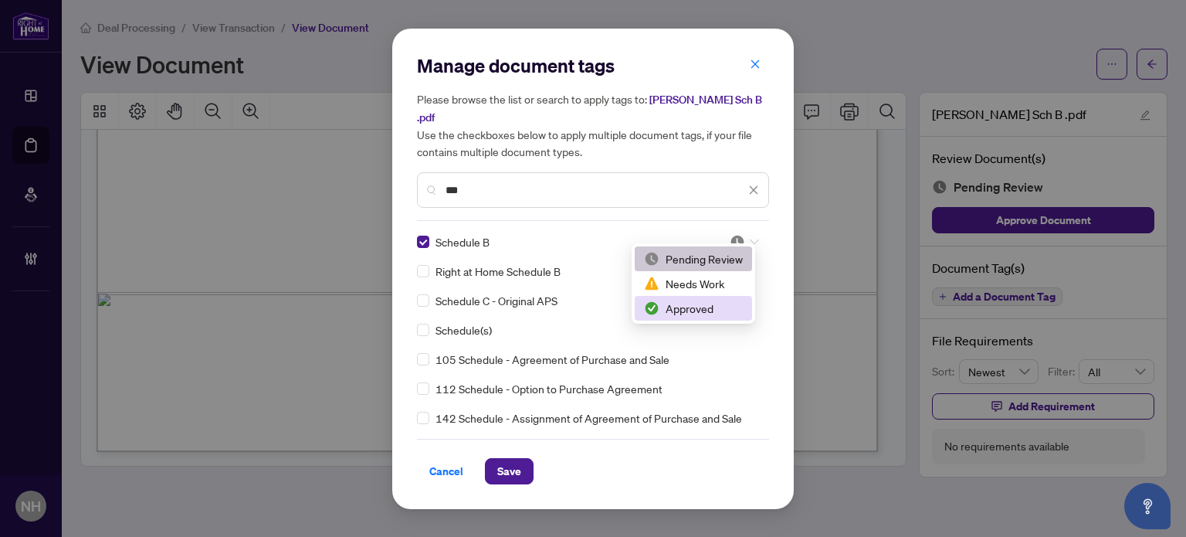
click at [687, 298] on div "Approved" at bounding box center [693, 308] width 117 height 25
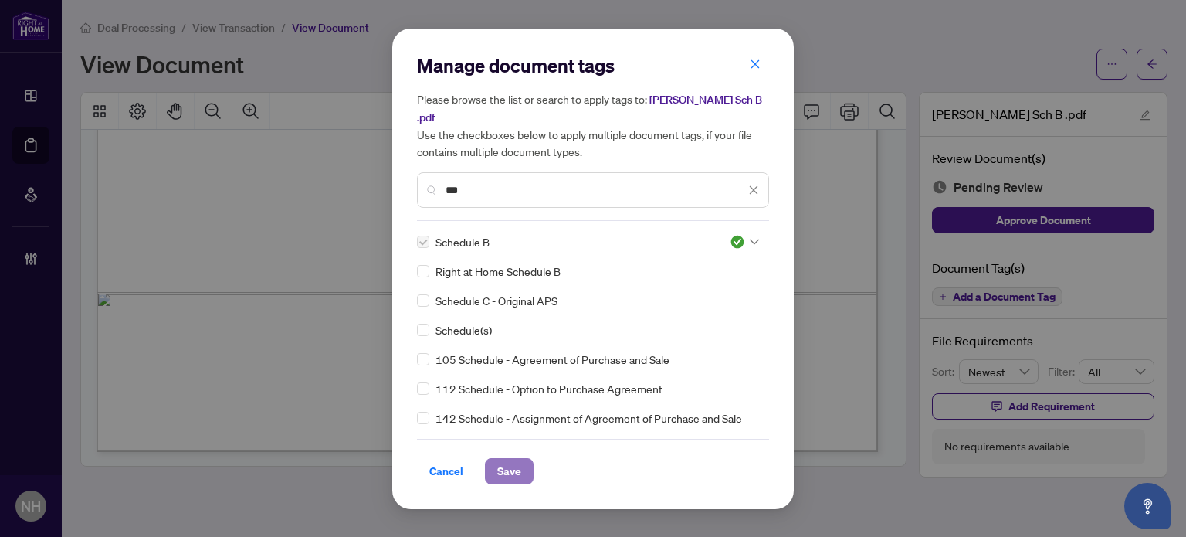
click at [497, 459] on span "Save" at bounding box center [509, 471] width 24 height 25
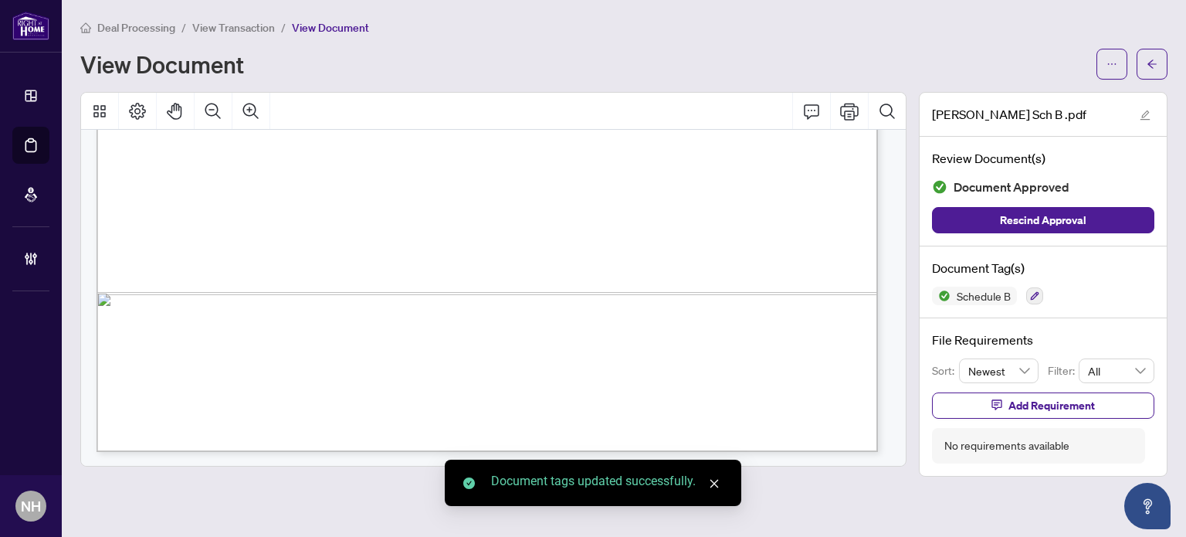
click at [234, 22] on span "View Transaction" at bounding box center [233, 28] width 83 height 14
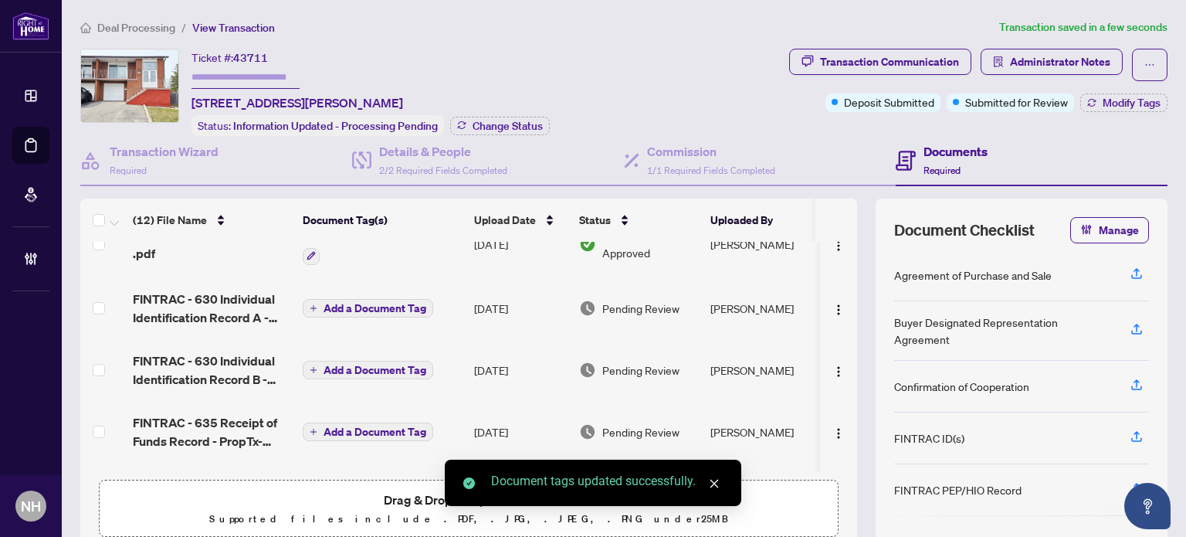
scroll to position [309, 0]
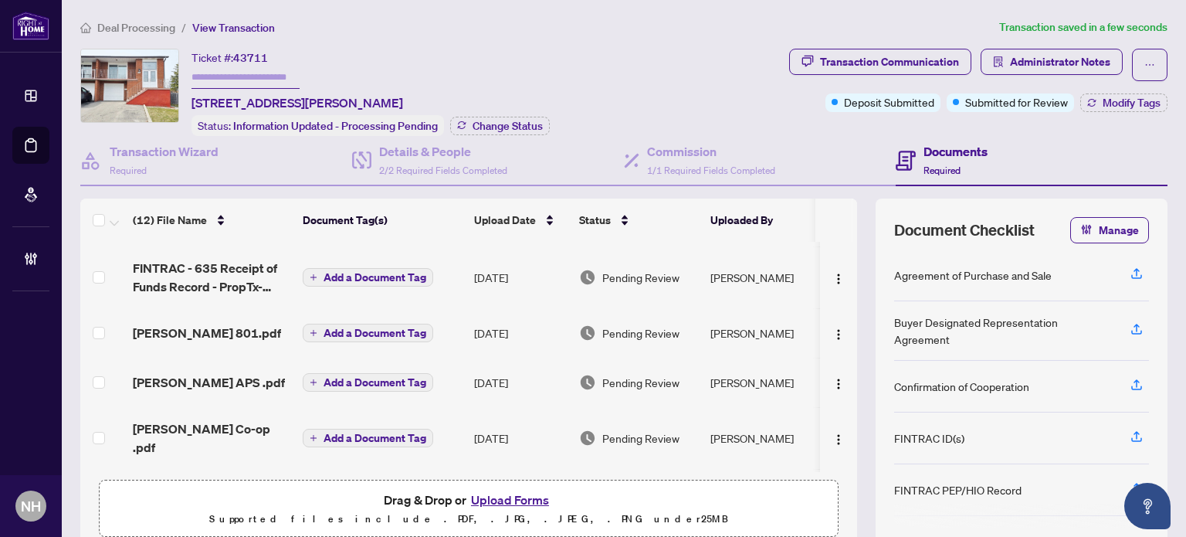
click at [188, 329] on span "Mccarthy 801.pdf" at bounding box center [207, 333] width 148 height 19
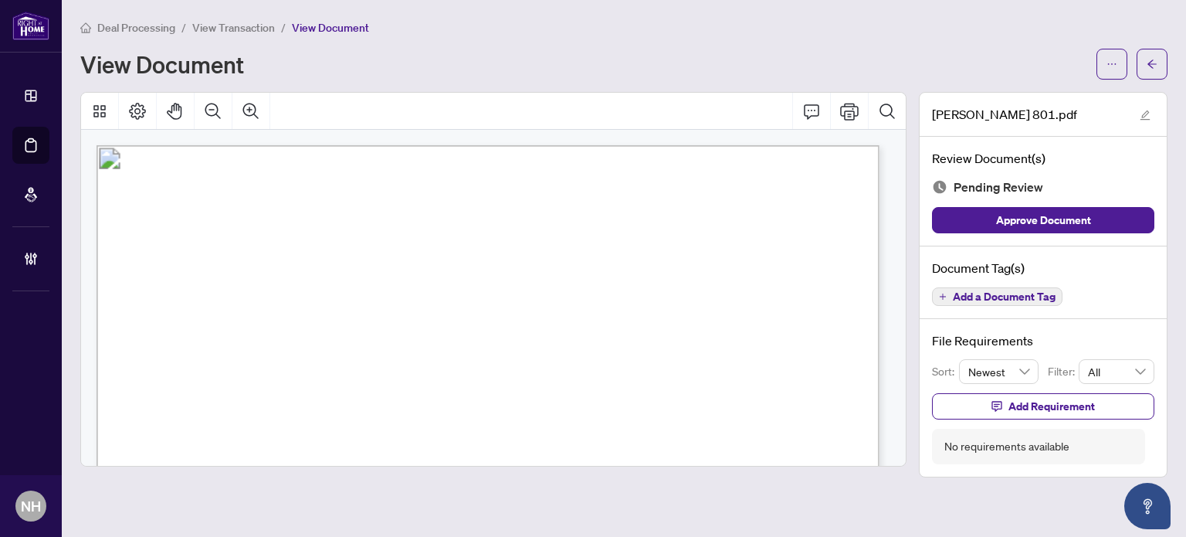
click at [986, 293] on span "Add a Document Tag" at bounding box center [1004, 296] width 103 height 11
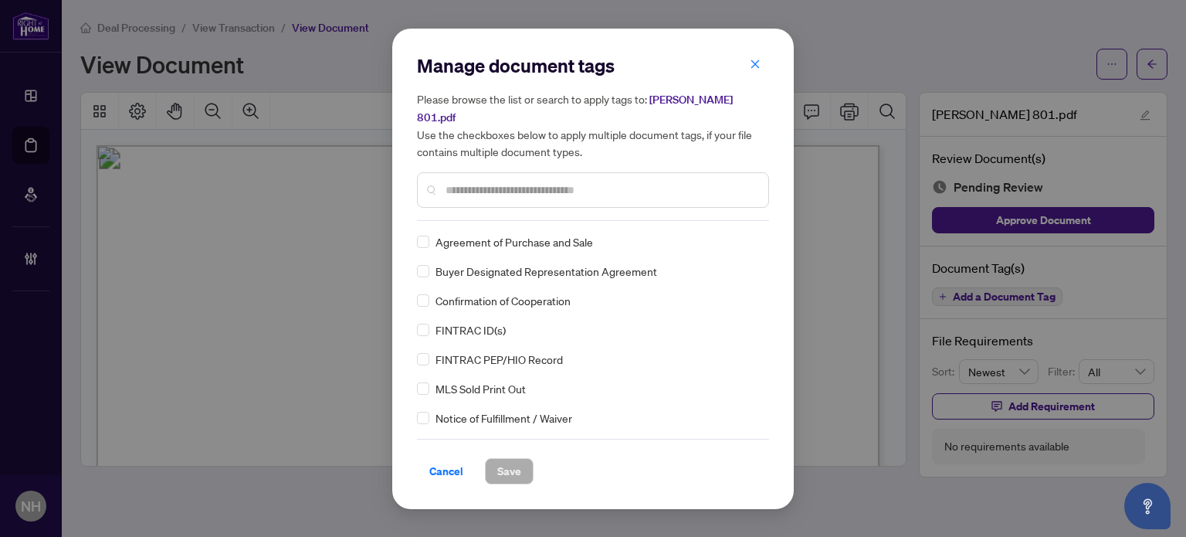
click at [458, 195] on div at bounding box center [593, 190] width 352 height 36
click at [458, 185] on input "text" at bounding box center [601, 189] width 310 height 17
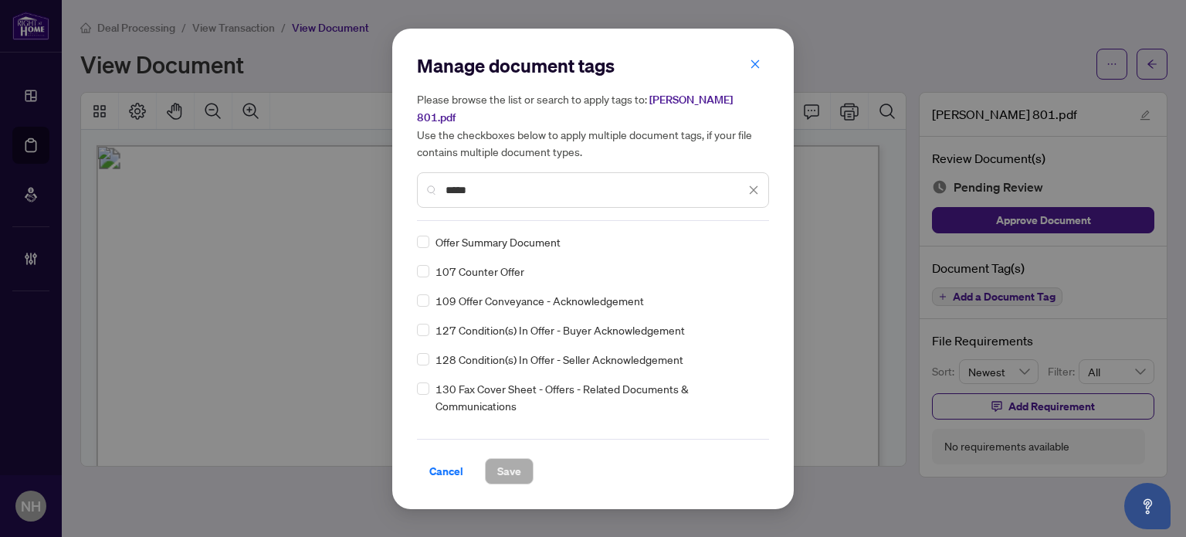
type input "*****"
click at [741, 234] on div at bounding box center [744, 241] width 29 height 15
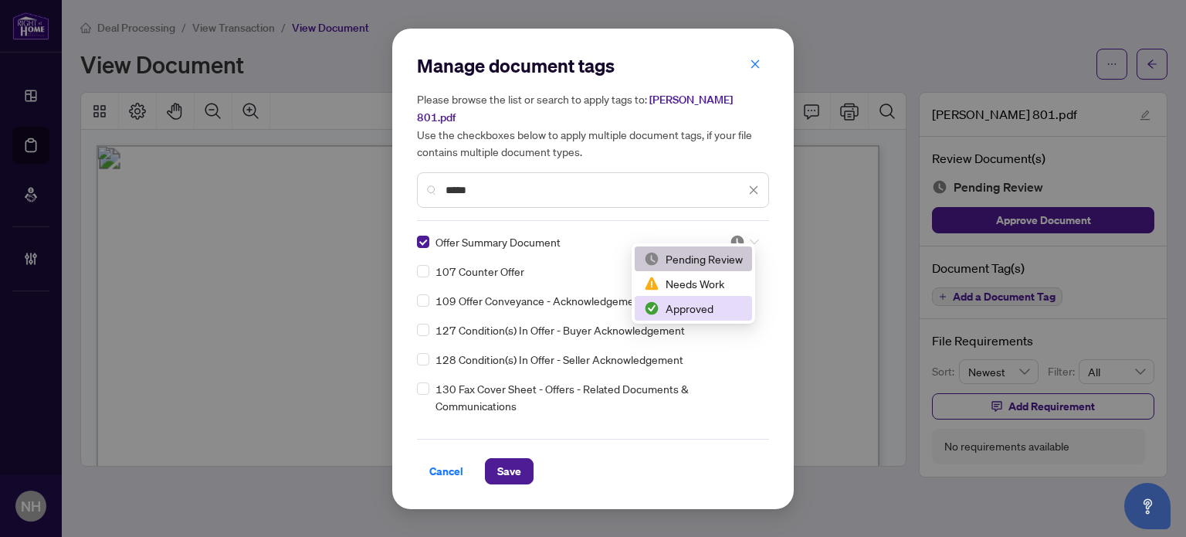
click at [686, 307] on div "Approved" at bounding box center [693, 308] width 99 height 17
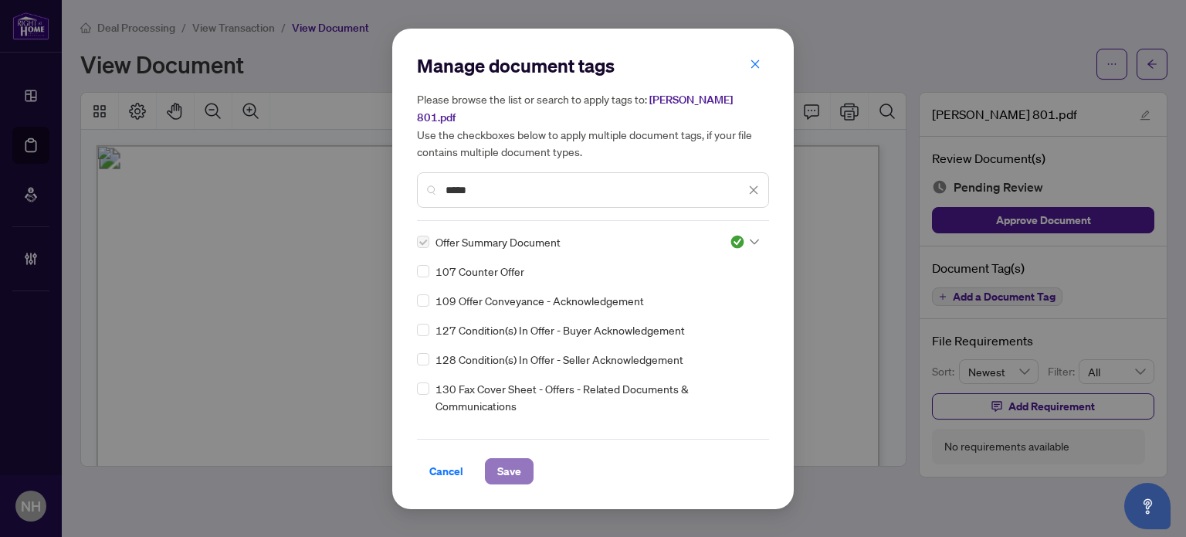
drag, startPoint x: 500, startPoint y: 452, endPoint x: 490, endPoint y: 449, distance: 10.5
click at [500, 459] on span "Save" at bounding box center [509, 471] width 24 height 25
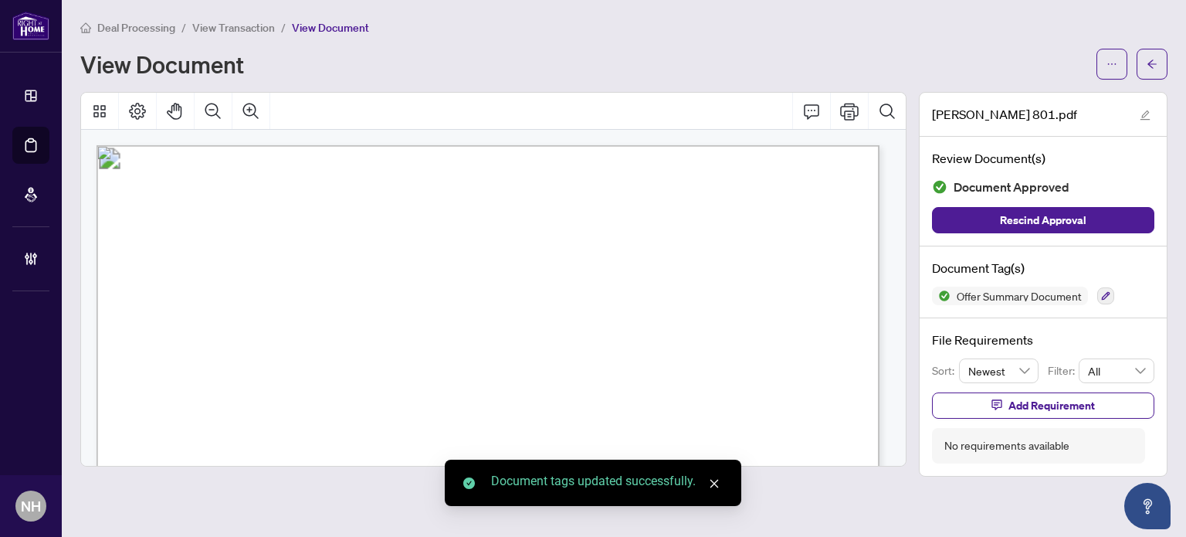
click at [232, 24] on span "View Transaction" at bounding box center [233, 28] width 83 height 14
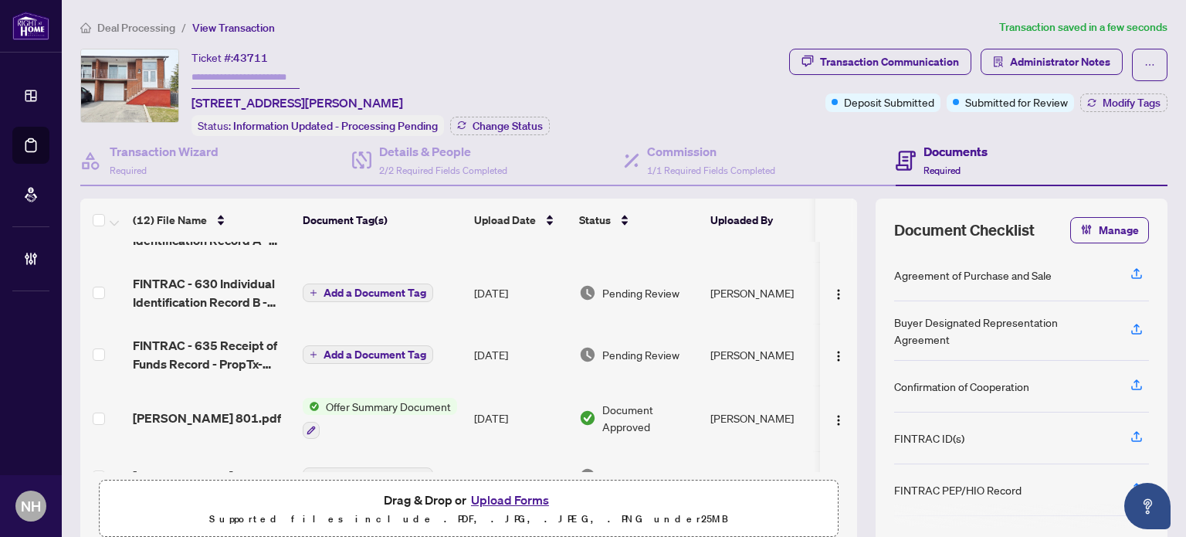
scroll to position [309, 0]
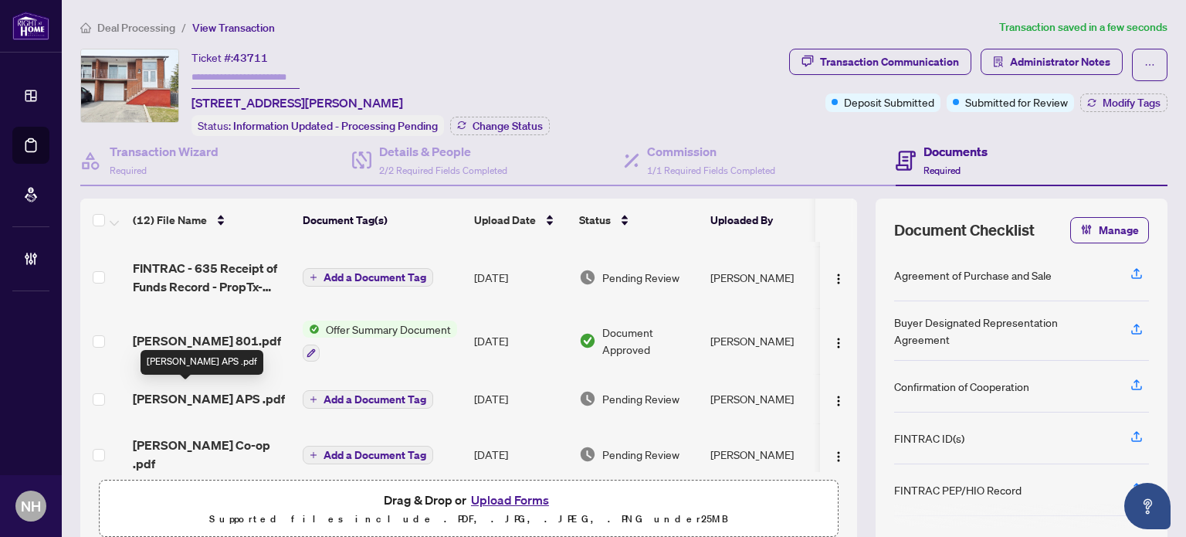
click at [188, 391] on span "Mccarthy APS .pdf" at bounding box center [209, 398] width 152 height 19
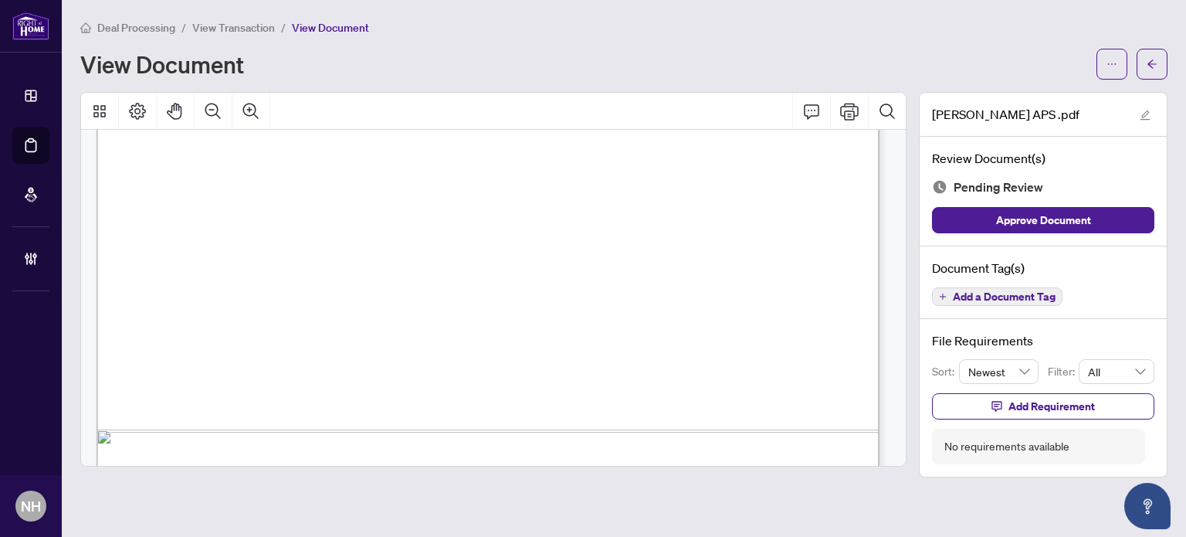
scroll to position [6474, 0]
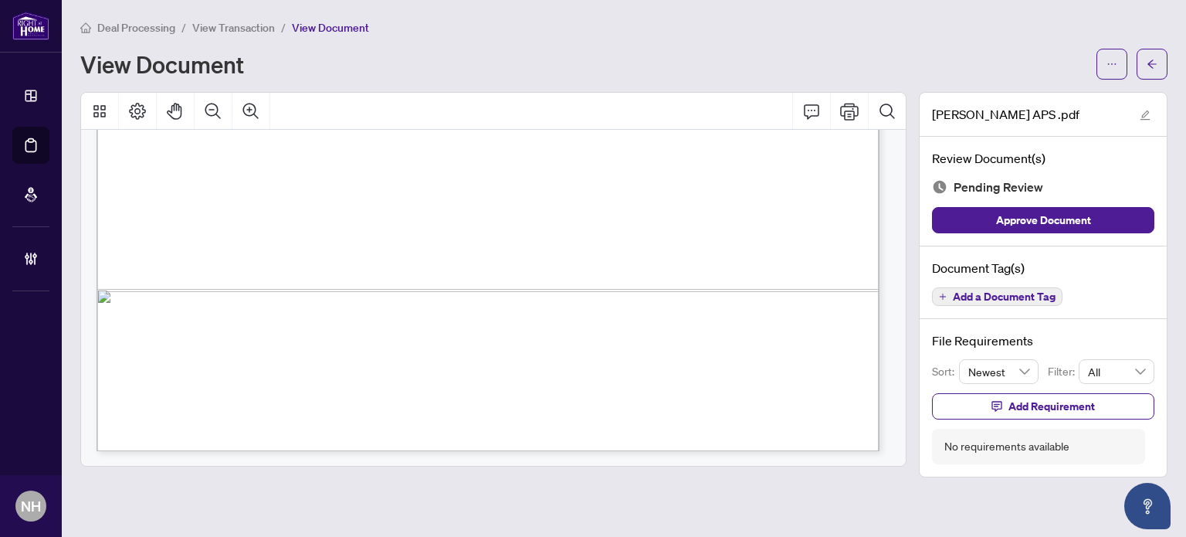
click at [948, 304] on div "Document Tag(s) Add a Document Tag" at bounding box center [1043, 282] width 247 height 73
click at [948, 295] on button "Add a Document Tag" at bounding box center [997, 296] width 131 height 19
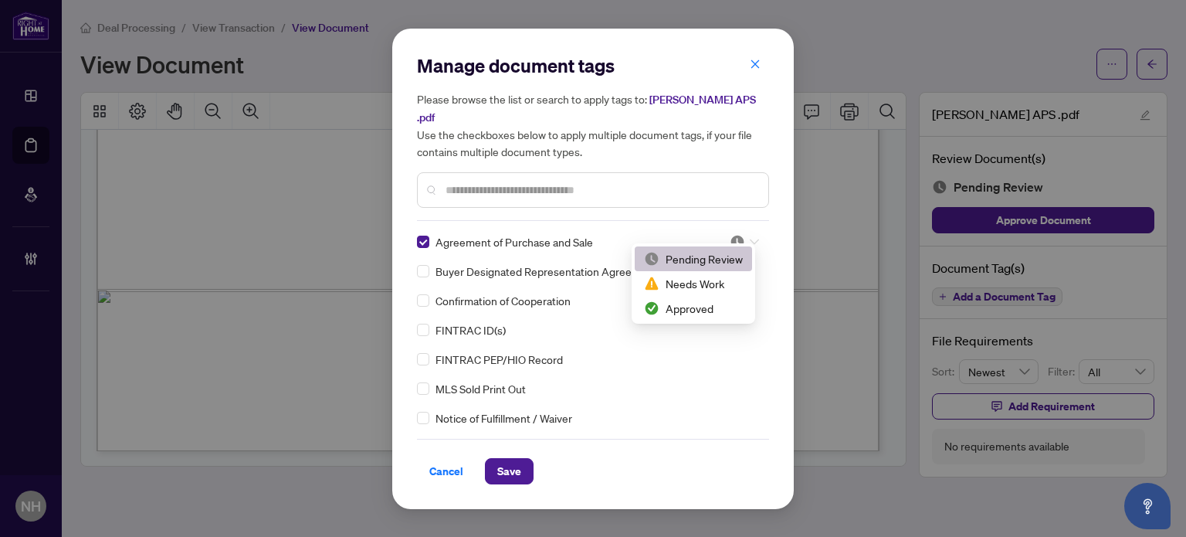
click at [751, 237] on div at bounding box center [744, 241] width 29 height 15
click at [692, 300] on div "Approved" at bounding box center [693, 308] width 99 height 17
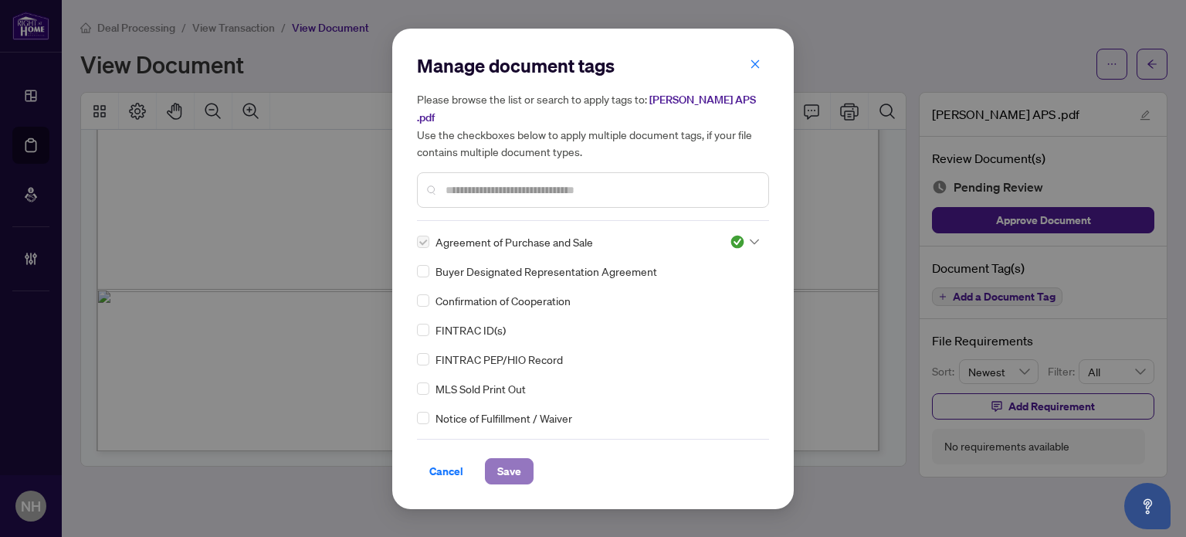
click at [506, 463] on span "Save" at bounding box center [509, 471] width 24 height 25
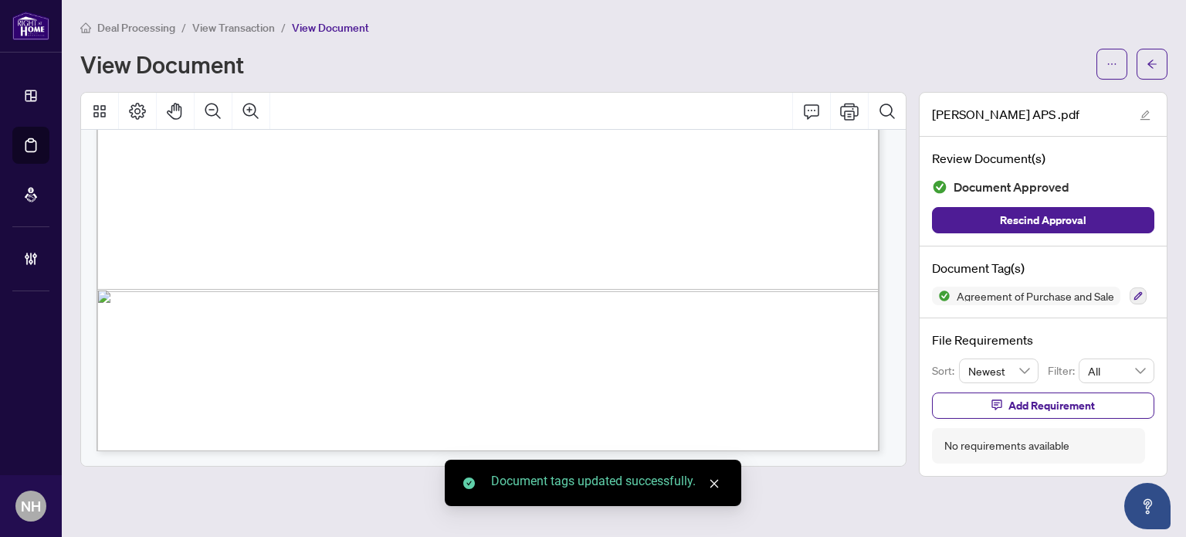
click at [242, 28] on span "View Transaction" at bounding box center [233, 28] width 83 height 14
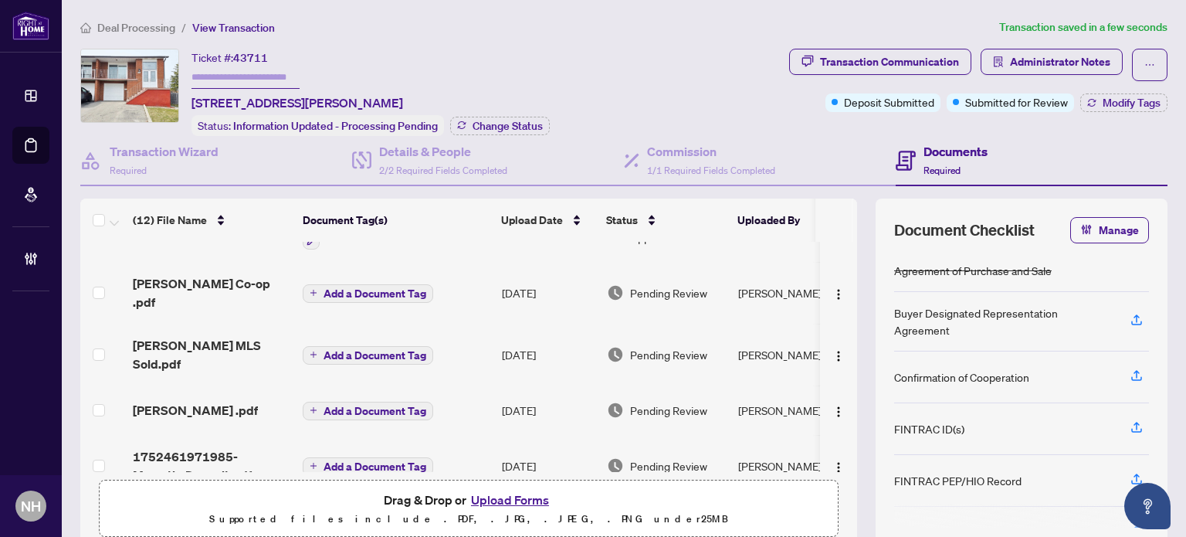
scroll to position [488, 0]
click at [199, 288] on td "Mccarthy Co-op .pdf" at bounding box center [212, 292] width 170 height 62
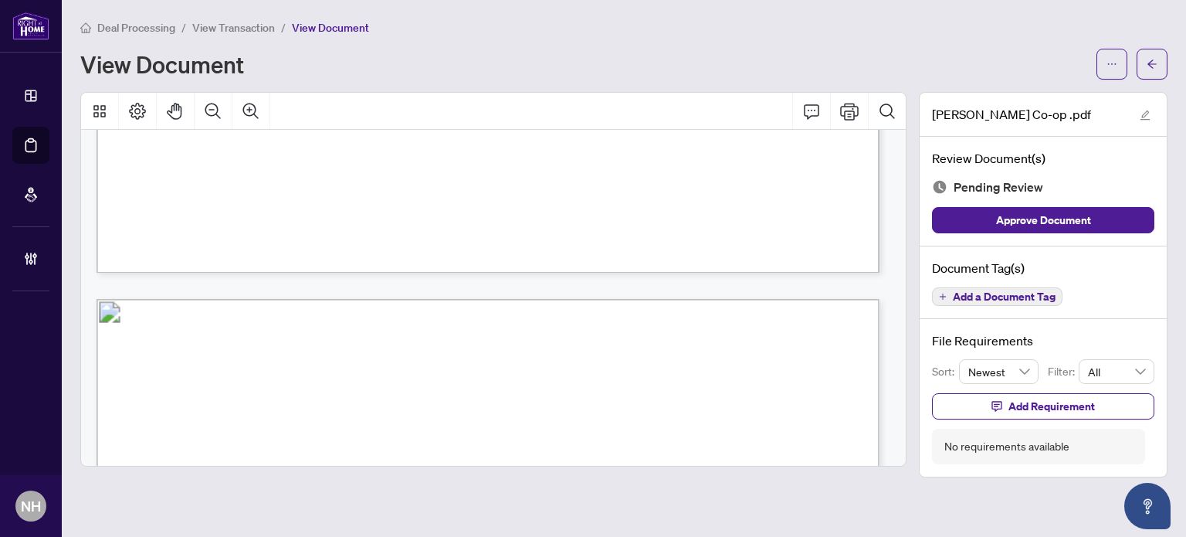
scroll to position [2317, 0]
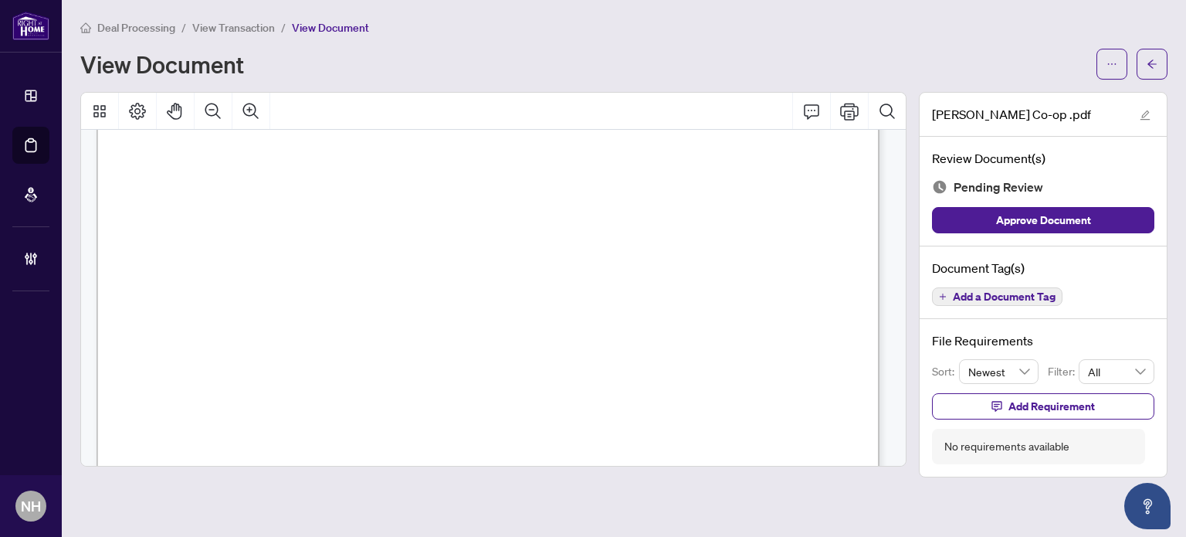
click at [966, 293] on span "Add a Document Tag" at bounding box center [1004, 296] width 103 height 11
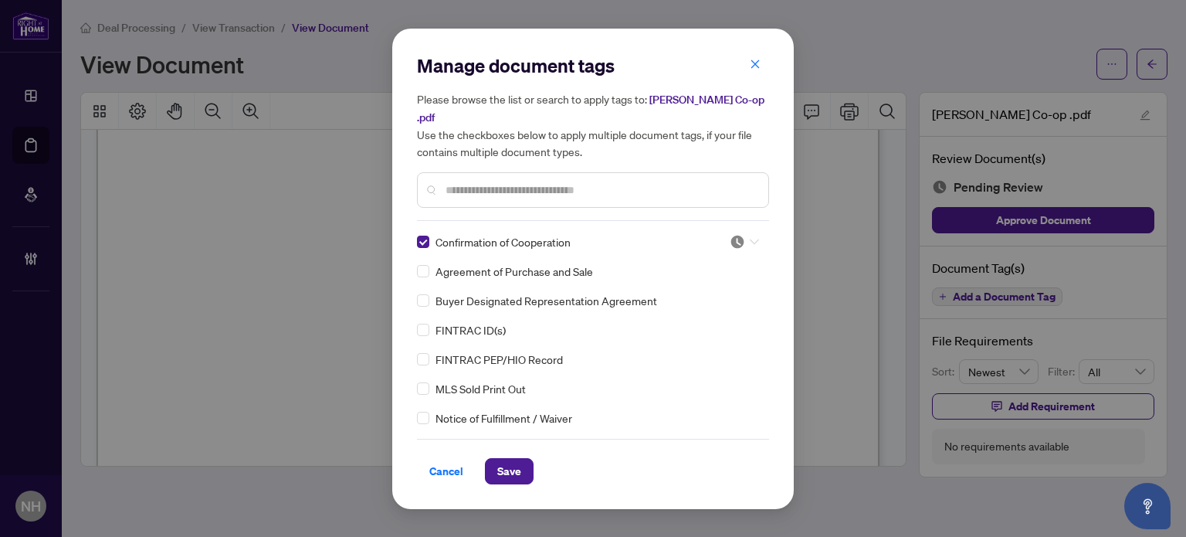
click at [730, 240] on input "search" at bounding box center [737, 241] width 15 height 23
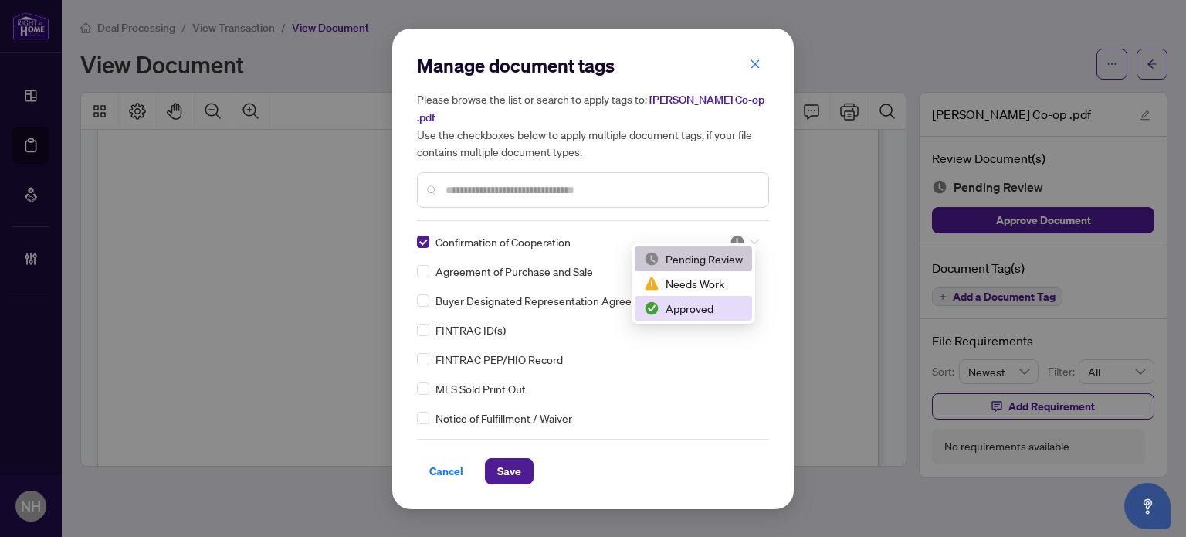
click at [711, 306] on div "Approved" at bounding box center [693, 308] width 99 height 17
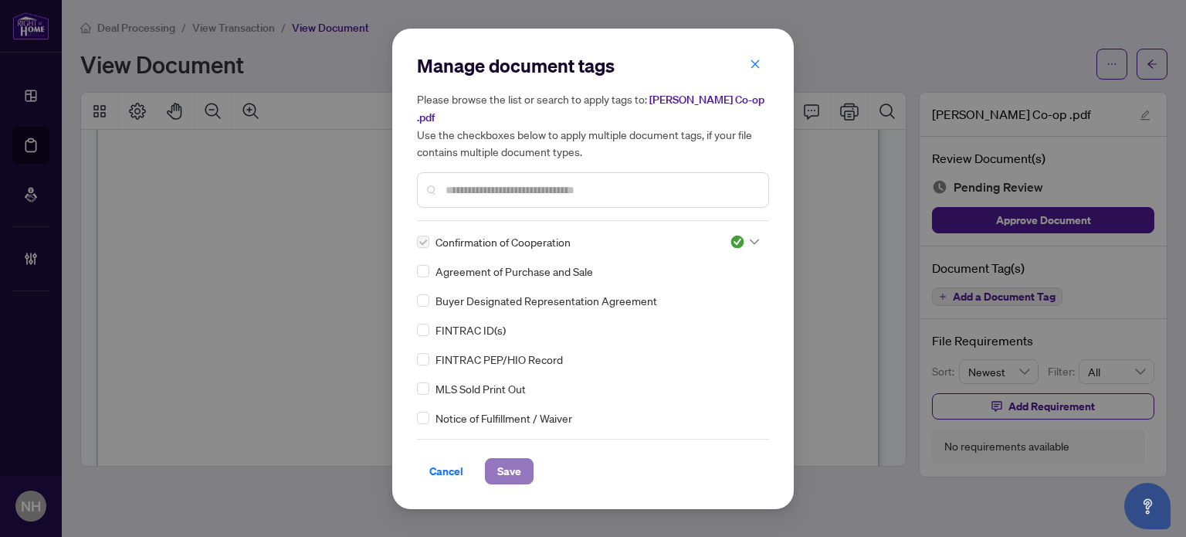
click at [507, 460] on span "Save" at bounding box center [509, 471] width 24 height 25
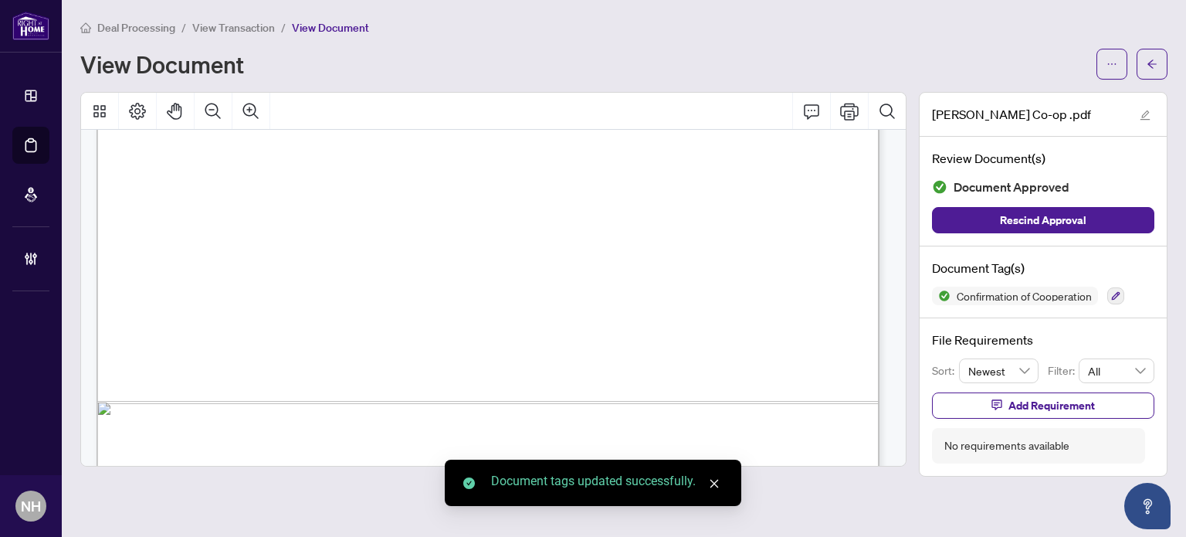
scroll to position [4204, 0]
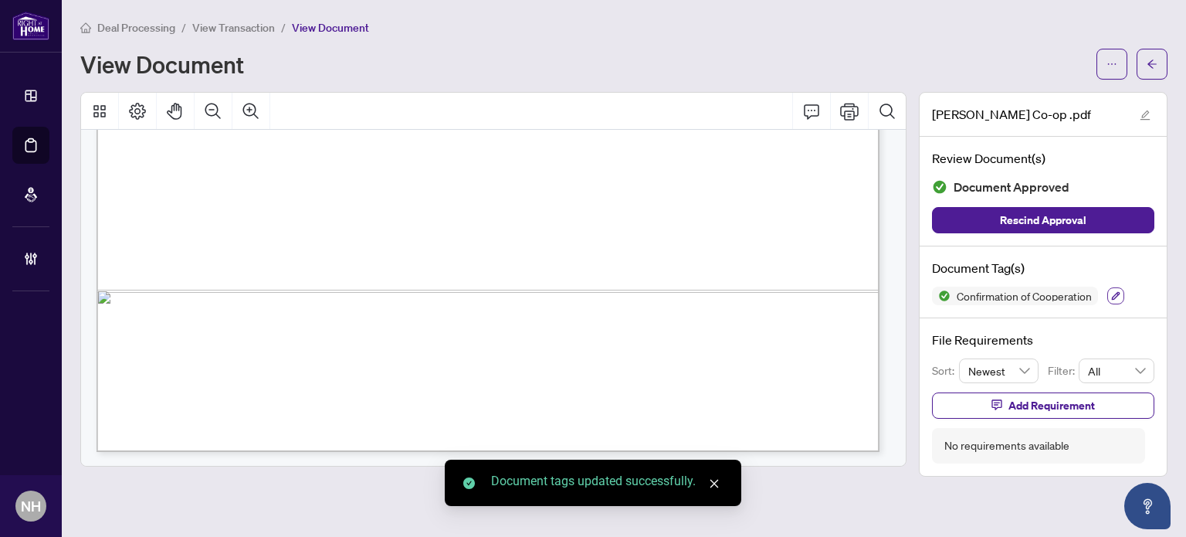
click at [1124, 298] on button "button" at bounding box center [1116, 295] width 17 height 17
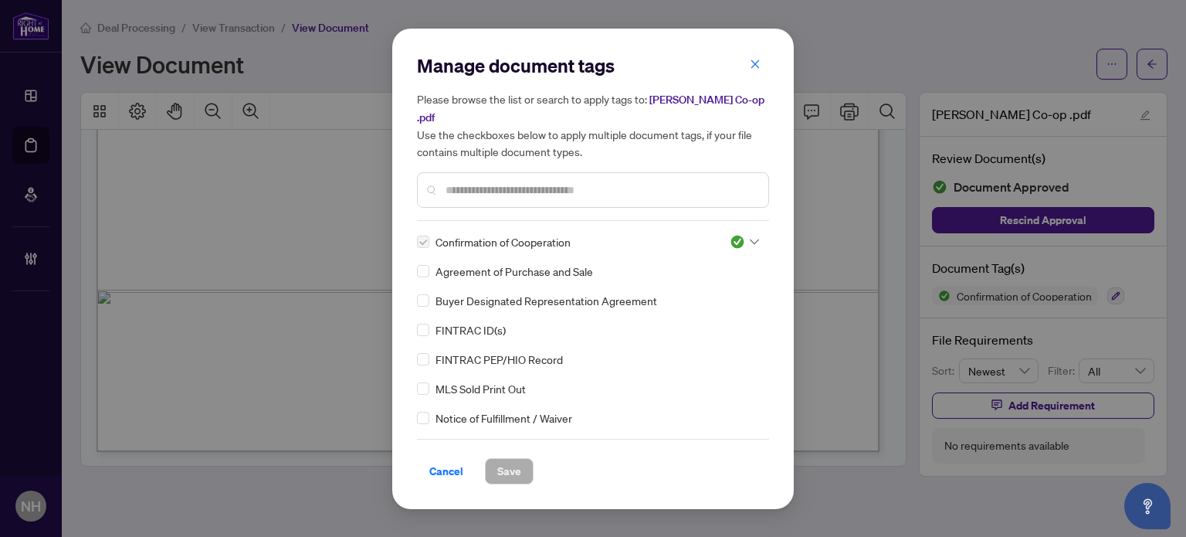
click at [568, 181] on input "text" at bounding box center [601, 189] width 310 height 17
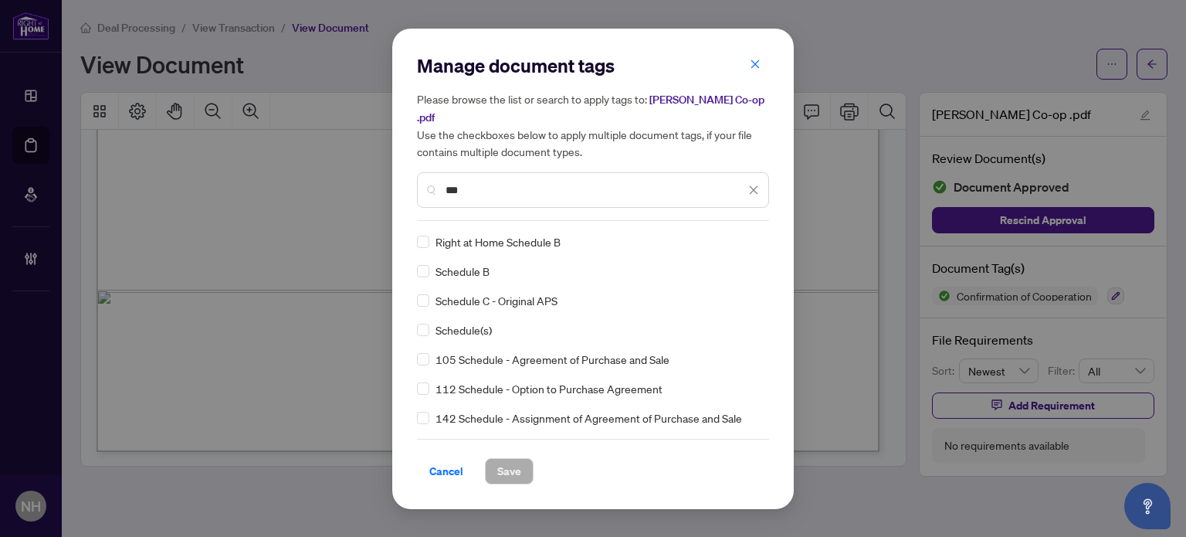
type input "***"
click at [730, 234] on img at bounding box center [737, 241] width 15 height 15
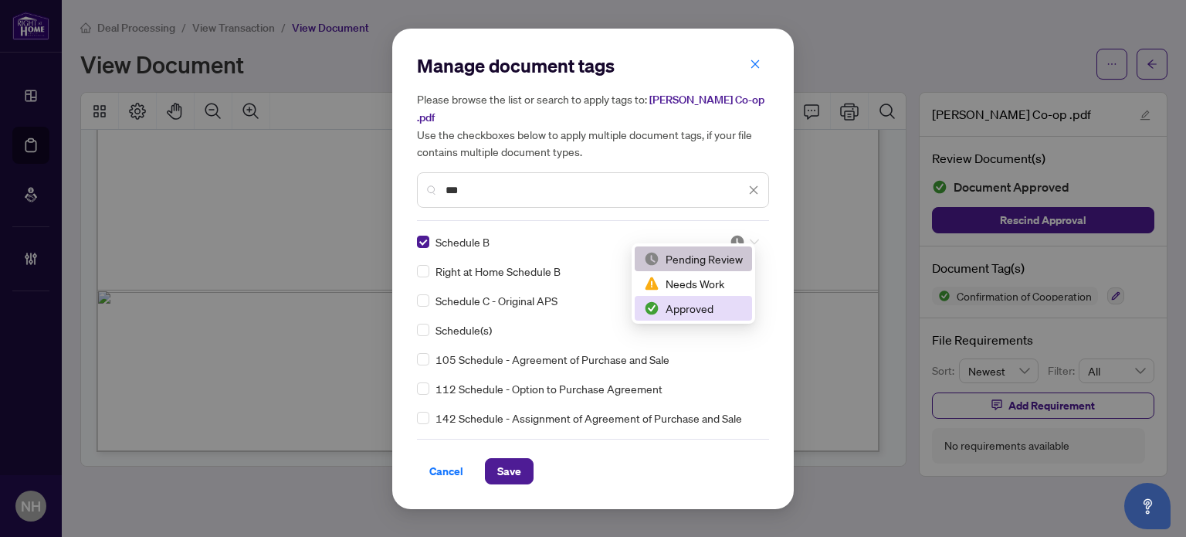
click at [680, 304] on div "Approved" at bounding box center [693, 308] width 99 height 17
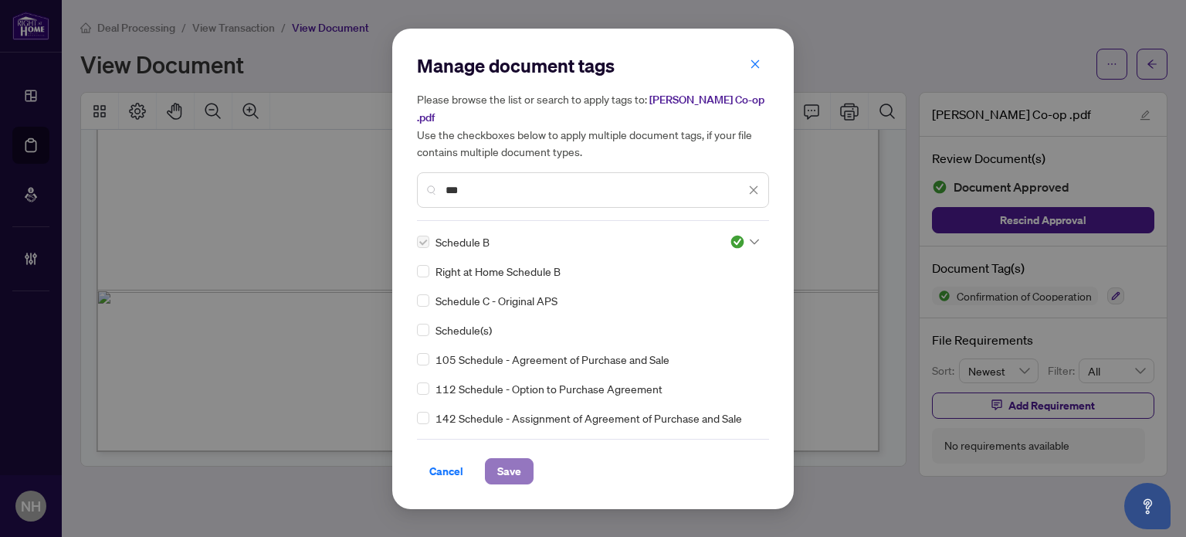
click at [517, 465] on span "Save" at bounding box center [509, 471] width 24 height 25
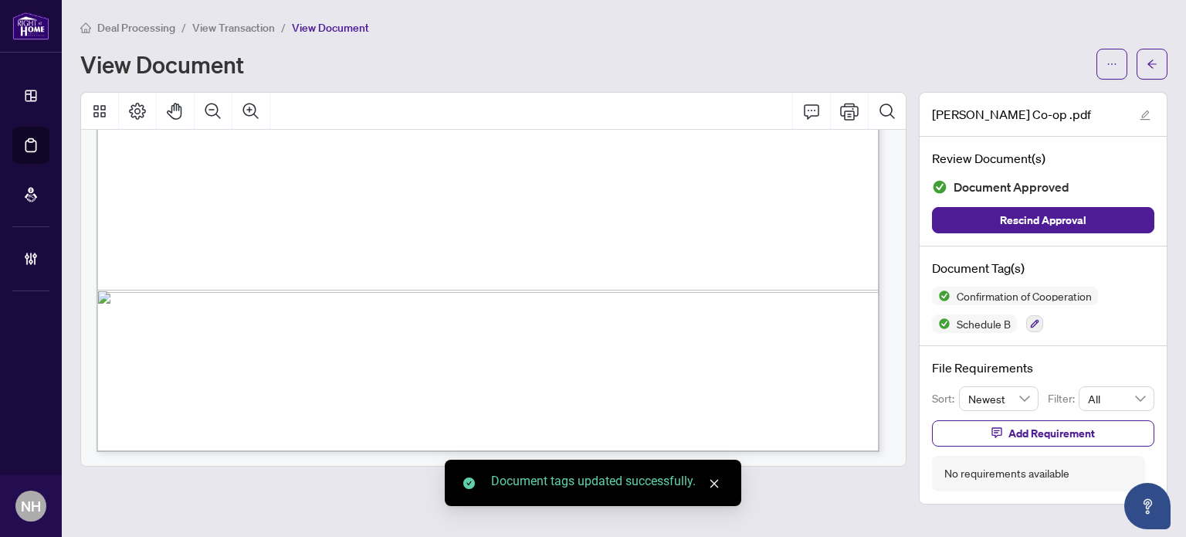
click at [232, 29] on span "View Transaction" at bounding box center [233, 28] width 83 height 14
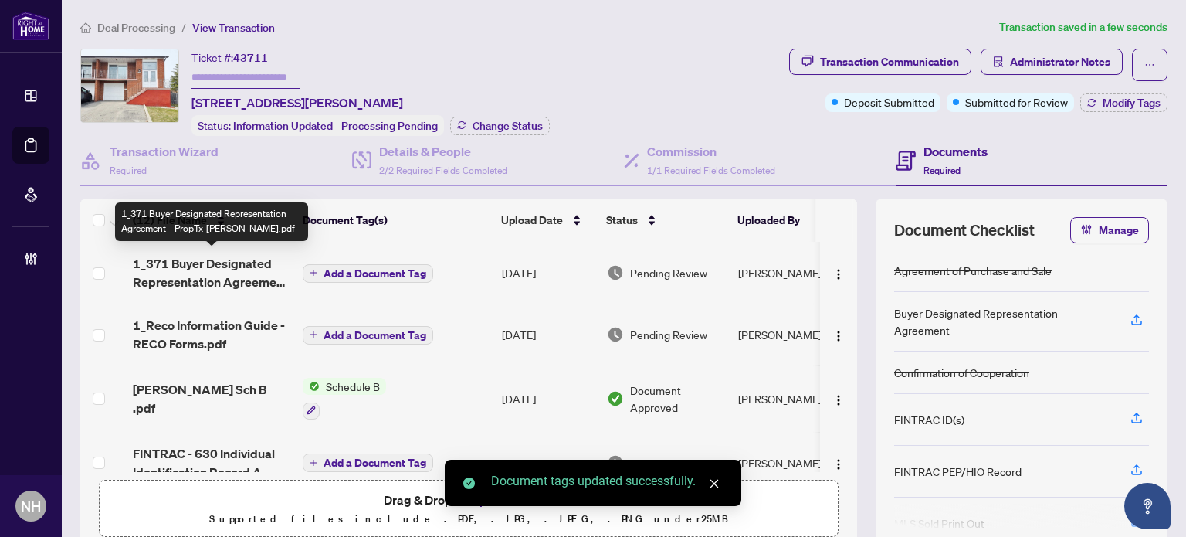
click at [222, 268] on span "1_371 Buyer Designated Representation Agreement - PropTx-OREA.pdf" at bounding box center [212, 272] width 158 height 37
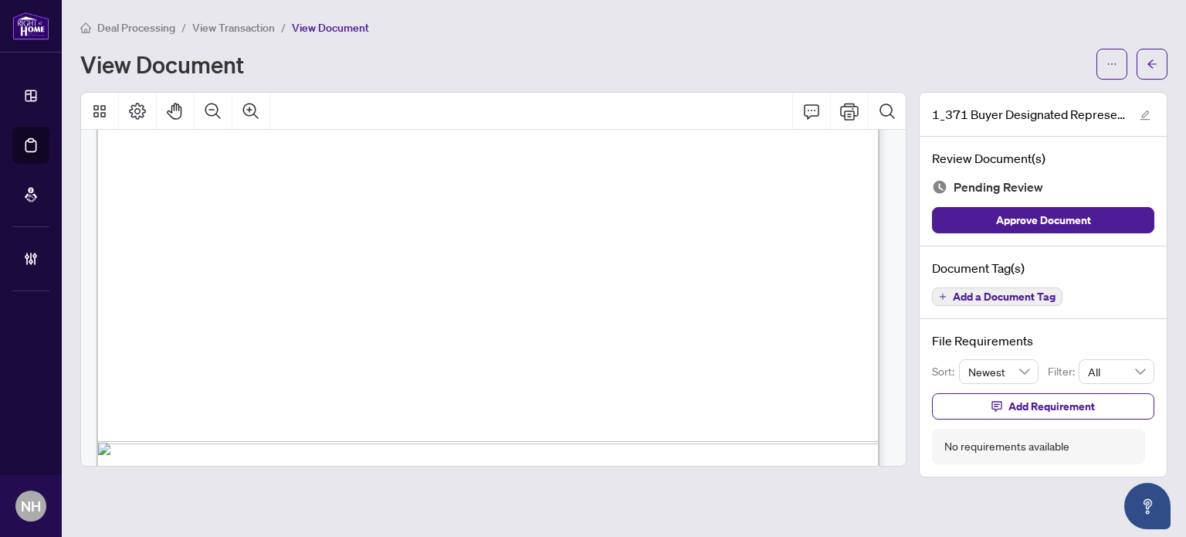
scroll to position [4863, 0]
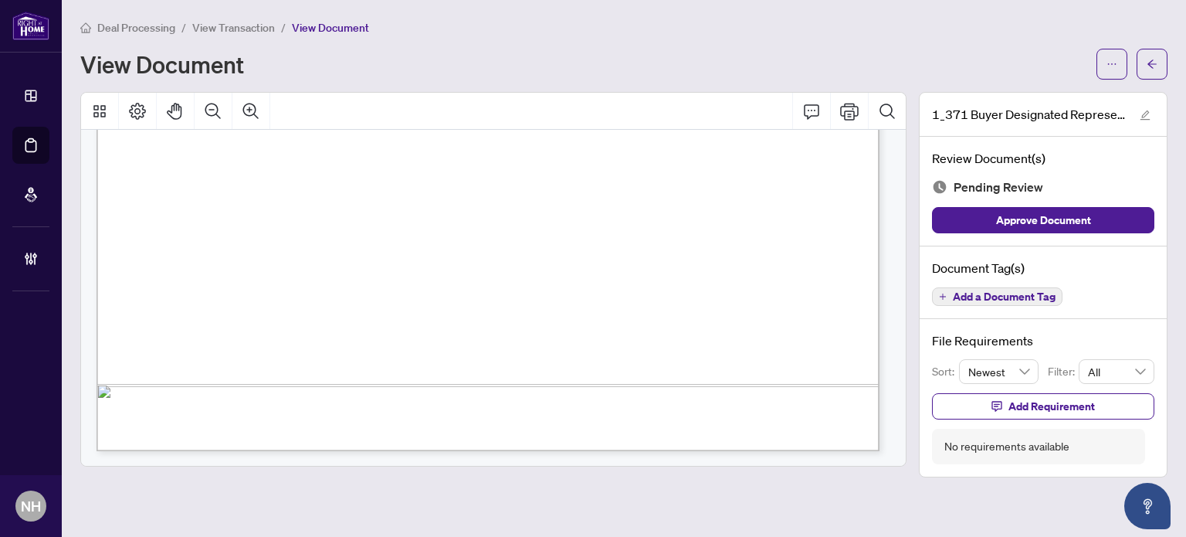
click at [982, 300] on button "Add a Document Tag" at bounding box center [997, 296] width 131 height 19
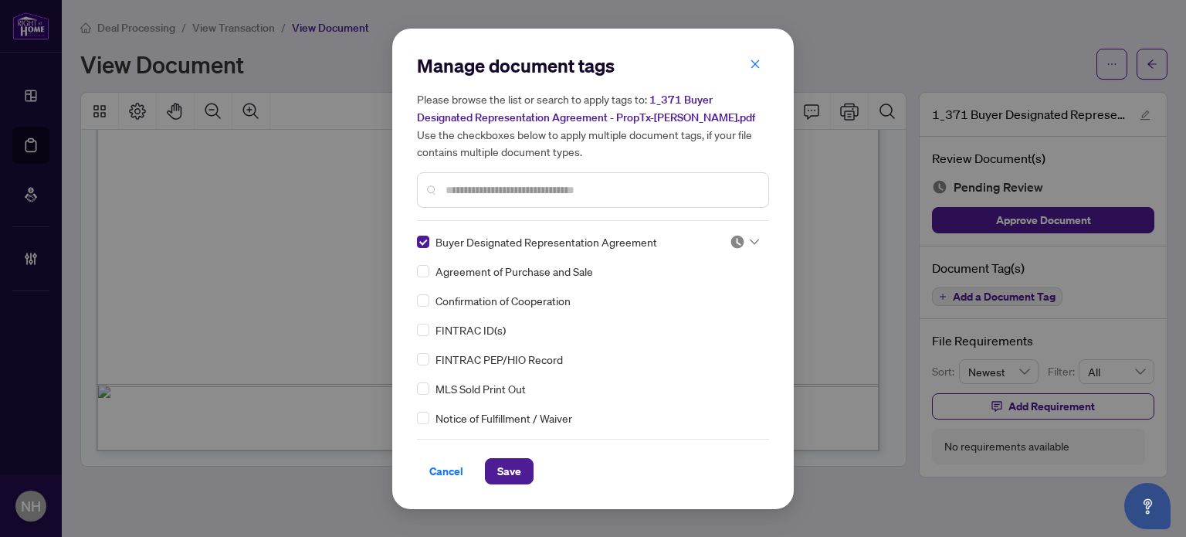
click at [726, 253] on div "Buyer Designated Representation Agreement Agreement of Purchase and Sale Confir…" at bounding box center [593, 329] width 352 height 193
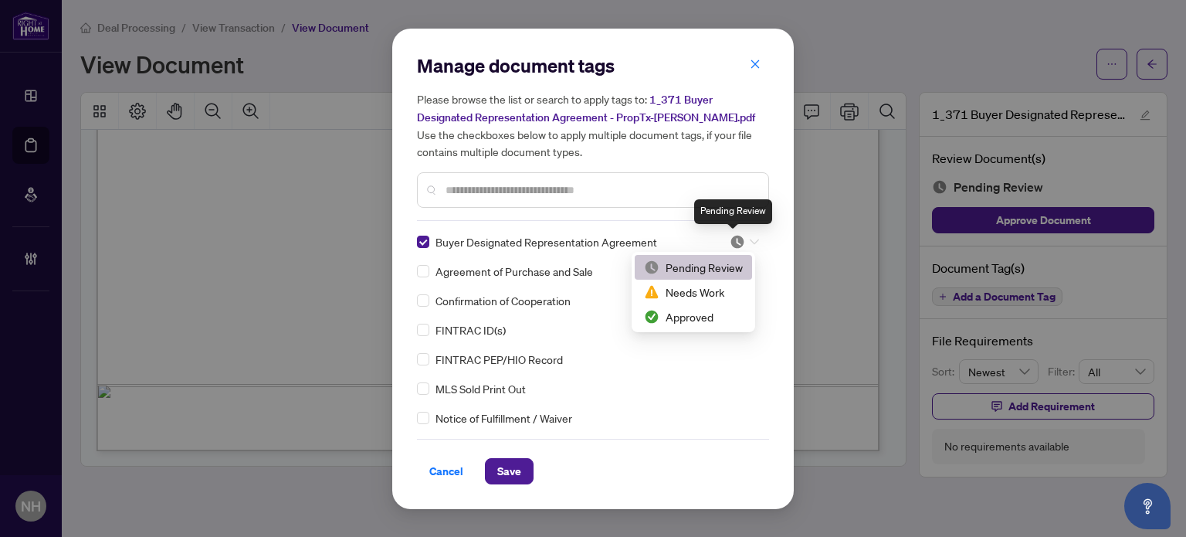
click at [734, 241] on img at bounding box center [737, 241] width 15 height 15
click at [701, 309] on div "Approved" at bounding box center [693, 316] width 99 height 17
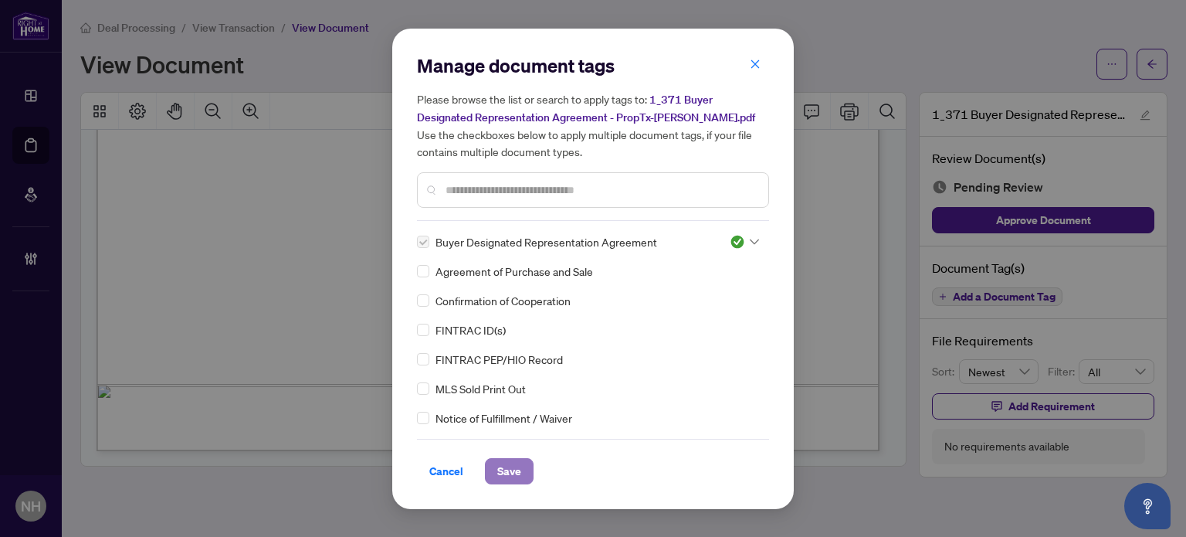
click at [518, 466] on span "Save" at bounding box center [509, 471] width 24 height 25
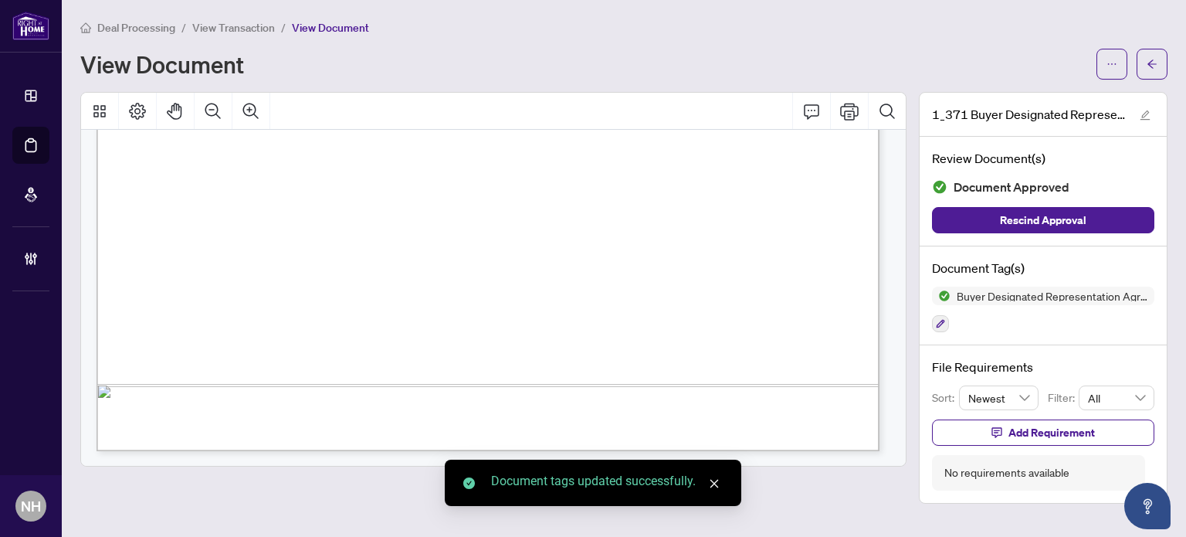
click at [219, 27] on span "View Transaction" at bounding box center [233, 28] width 83 height 14
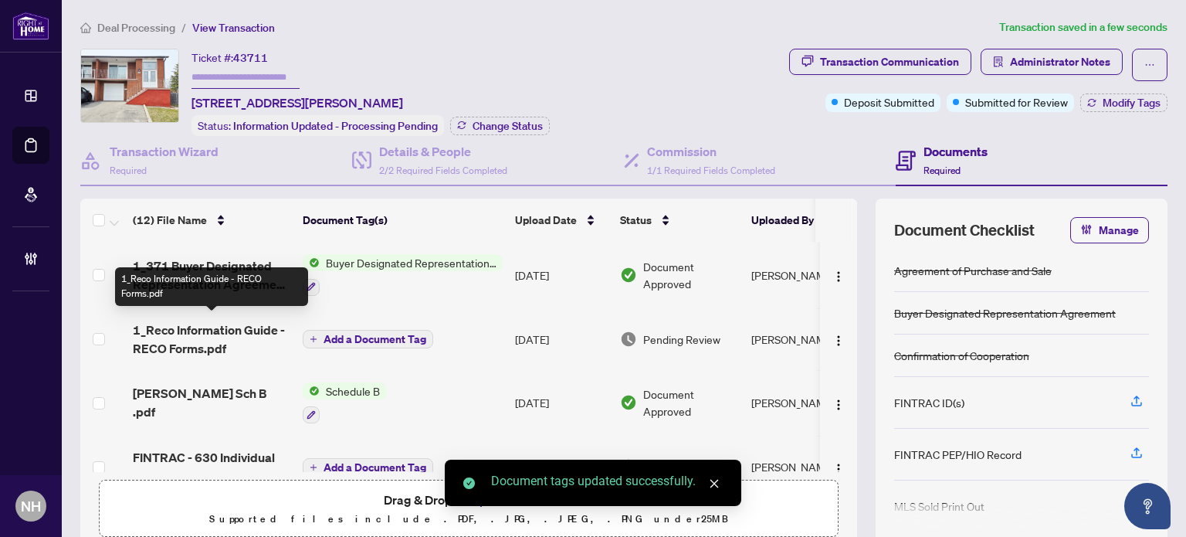
click at [216, 327] on span "1_Reco Information Guide - RECO Forms.pdf" at bounding box center [212, 339] width 158 height 37
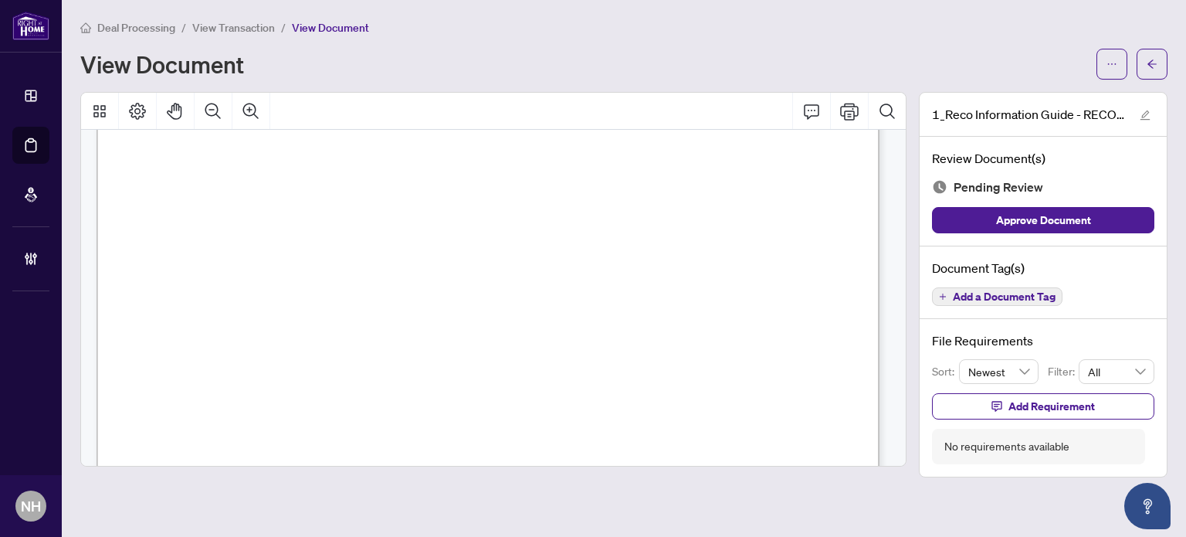
scroll to position [13173, 0]
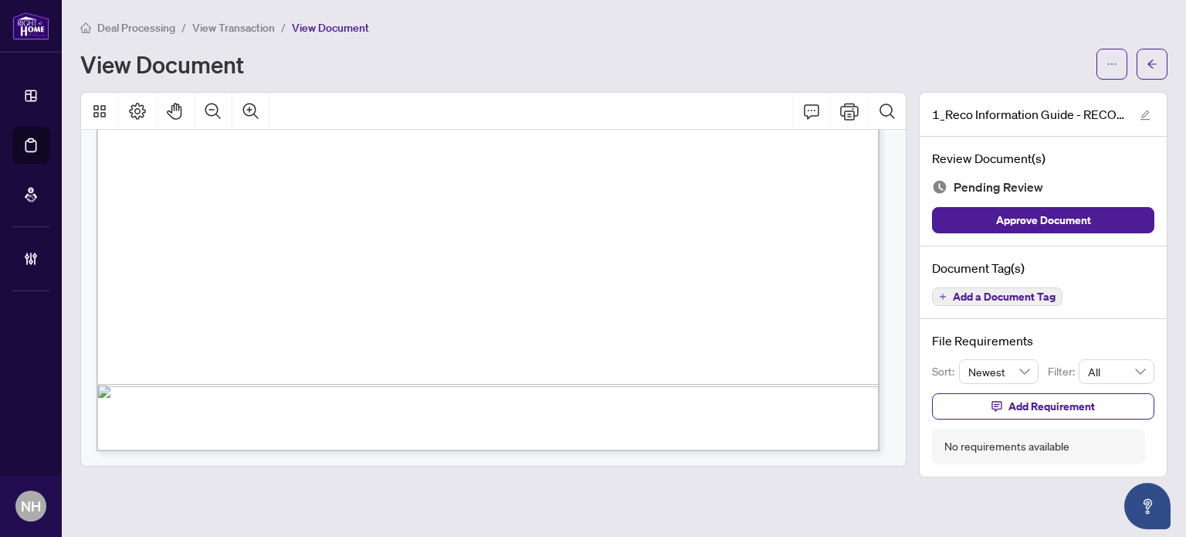
click at [959, 297] on span "Add a Document Tag" at bounding box center [1004, 296] width 103 height 11
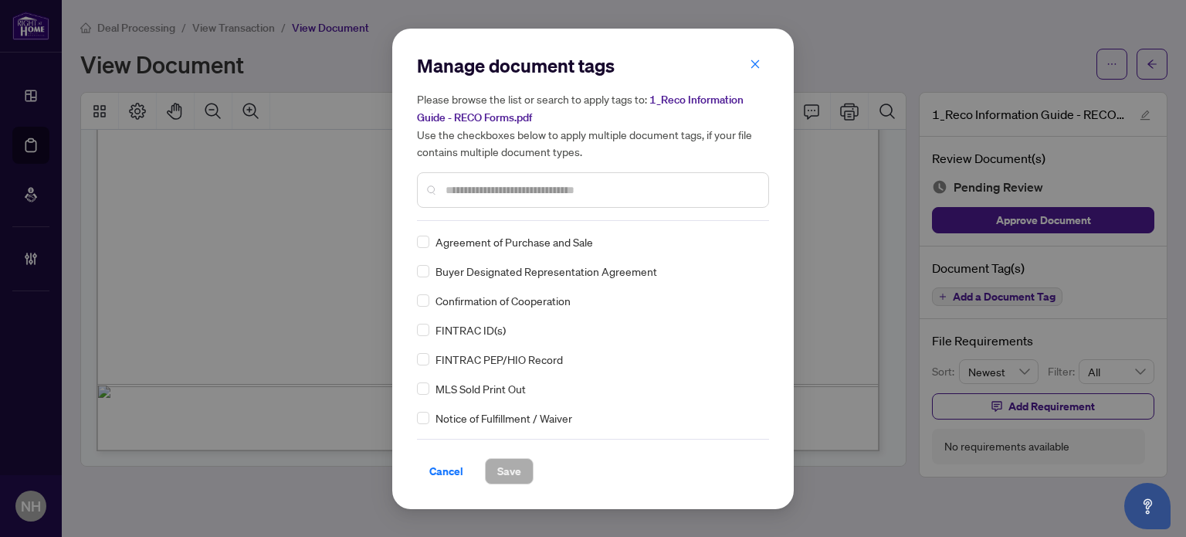
click at [495, 186] on input "text" at bounding box center [601, 189] width 310 height 17
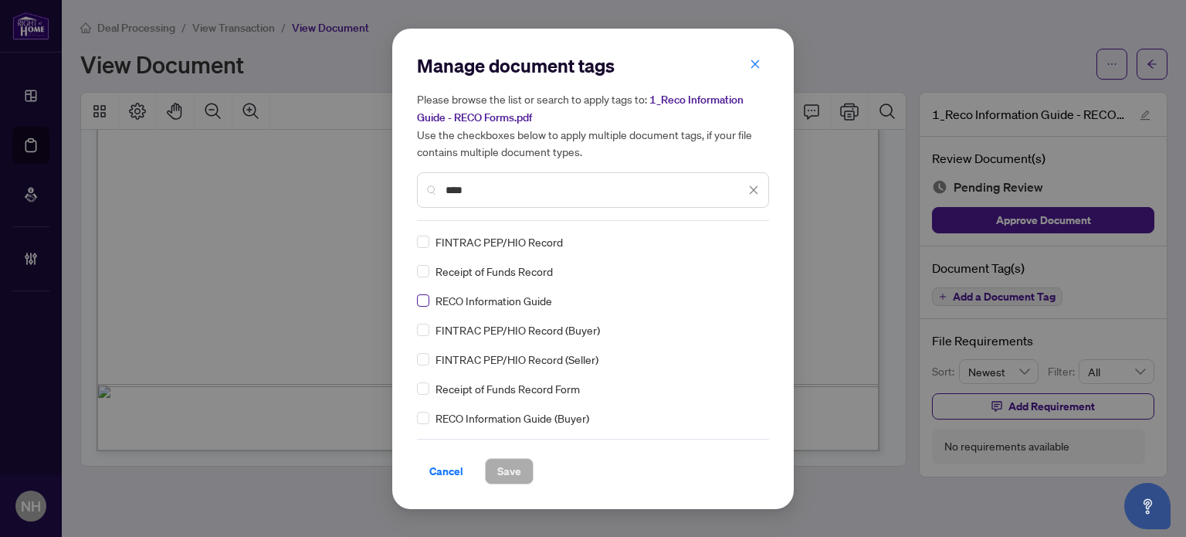
type input "****"
click at [750, 240] on icon at bounding box center [754, 241] width 9 height 5
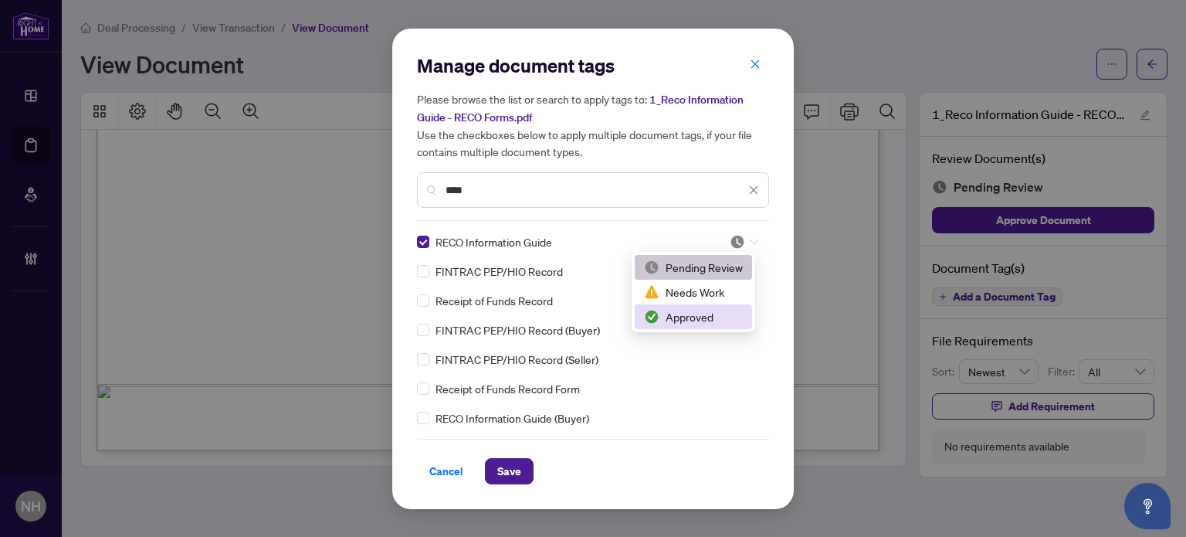
click at [676, 318] on div "Approved" at bounding box center [693, 316] width 99 height 17
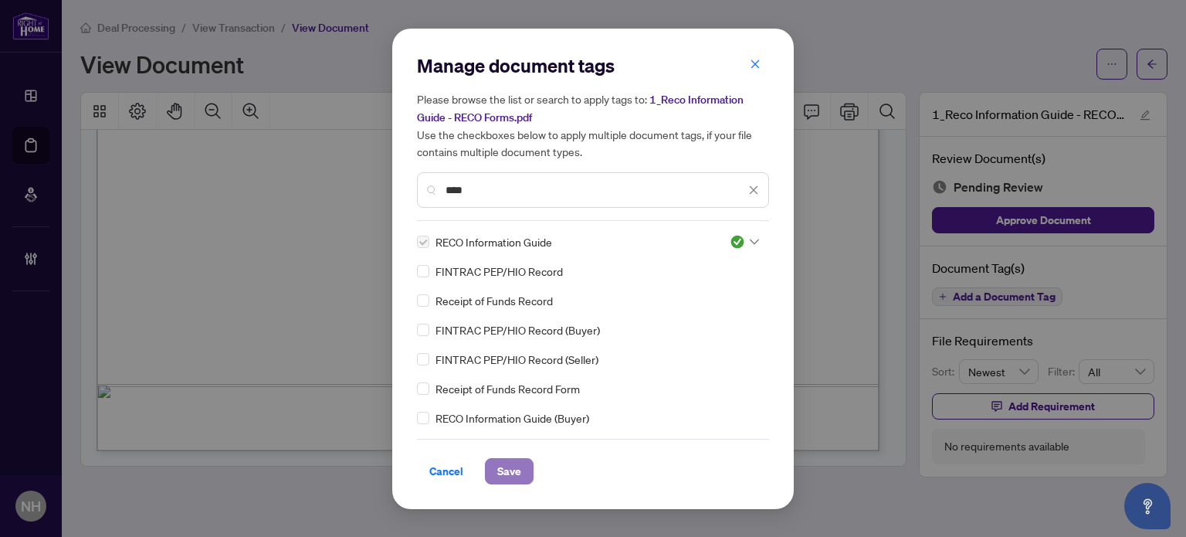
click at [524, 463] on button "Save" at bounding box center [509, 471] width 49 height 26
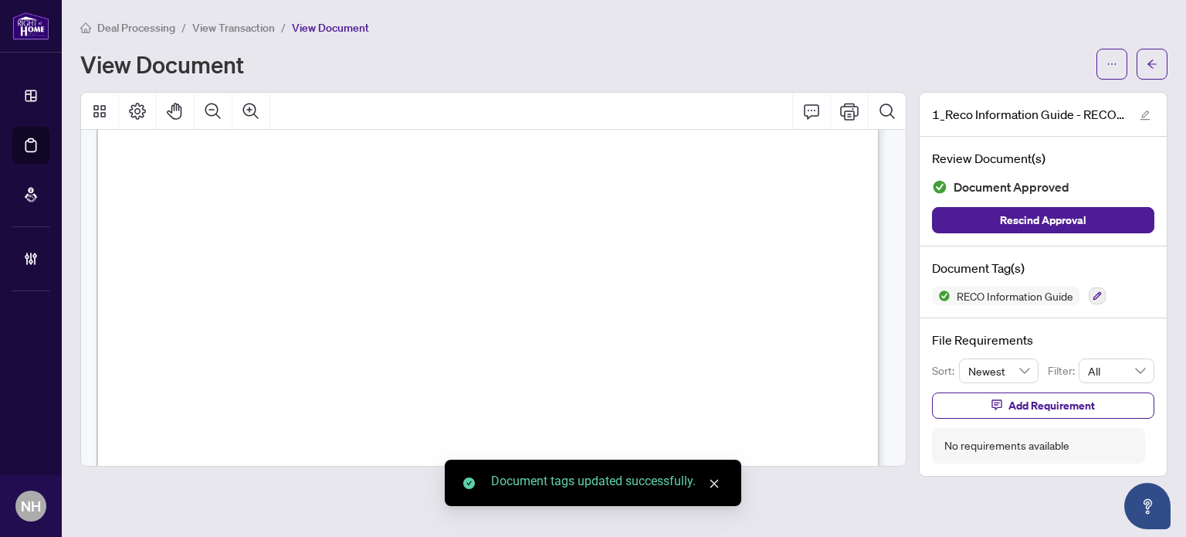
scroll to position [10856, 0]
click at [253, 24] on span "View Transaction" at bounding box center [233, 28] width 83 height 14
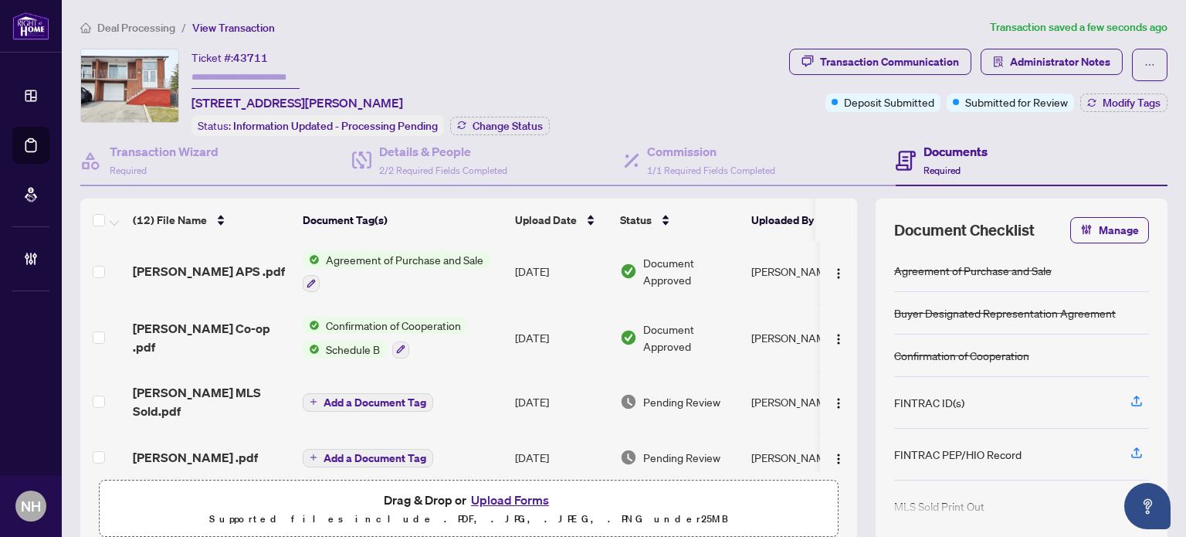
scroll to position [463, 0]
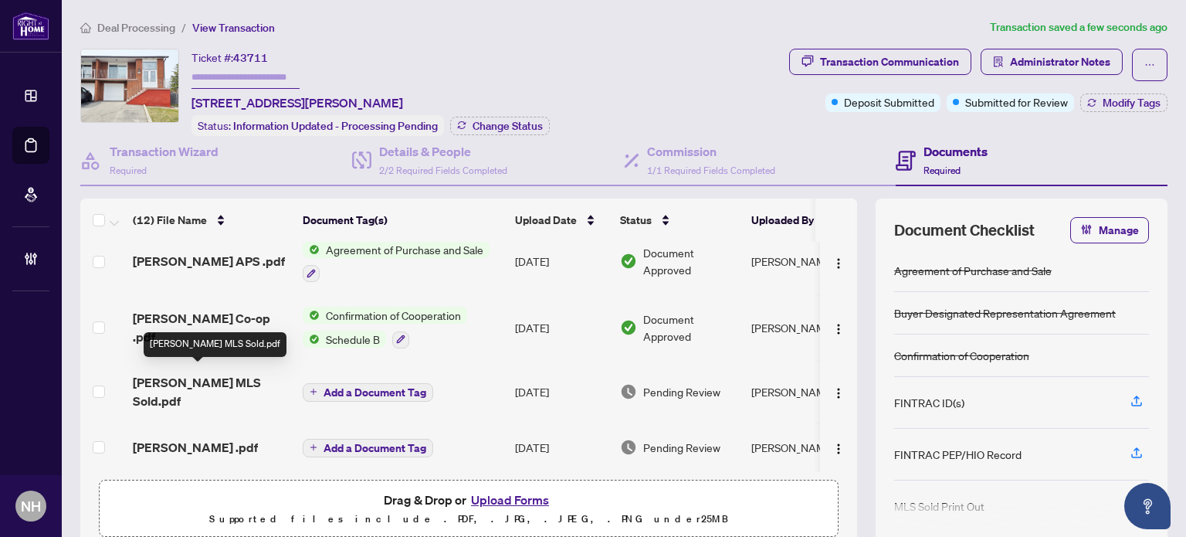
click at [213, 381] on span "Mccarthy MLS Sold.pdf" at bounding box center [212, 391] width 158 height 37
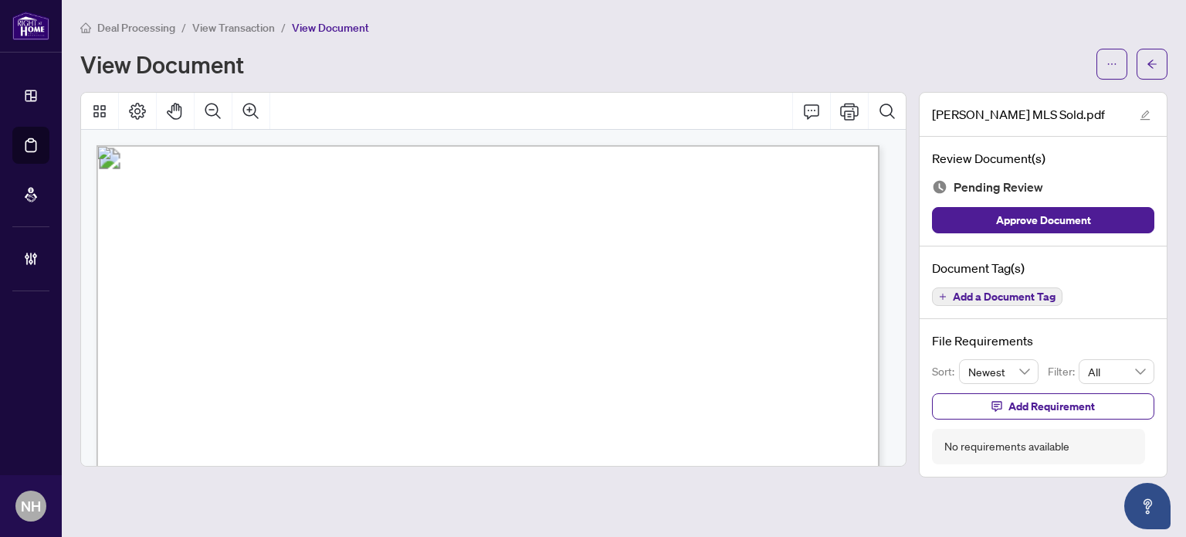
click at [981, 291] on span "Add a Document Tag" at bounding box center [1004, 296] width 103 height 11
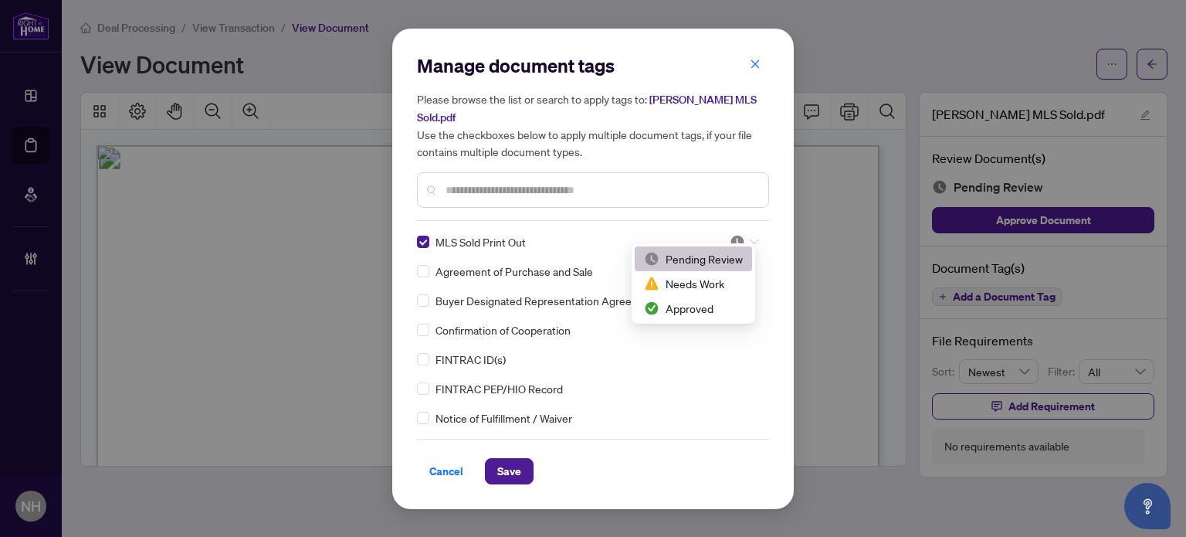
click at [741, 234] on div at bounding box center [744, 241] width 29 height 15
click at [691, 302] on div "Approved" at bounding box center [693, 308] width 99 height 17
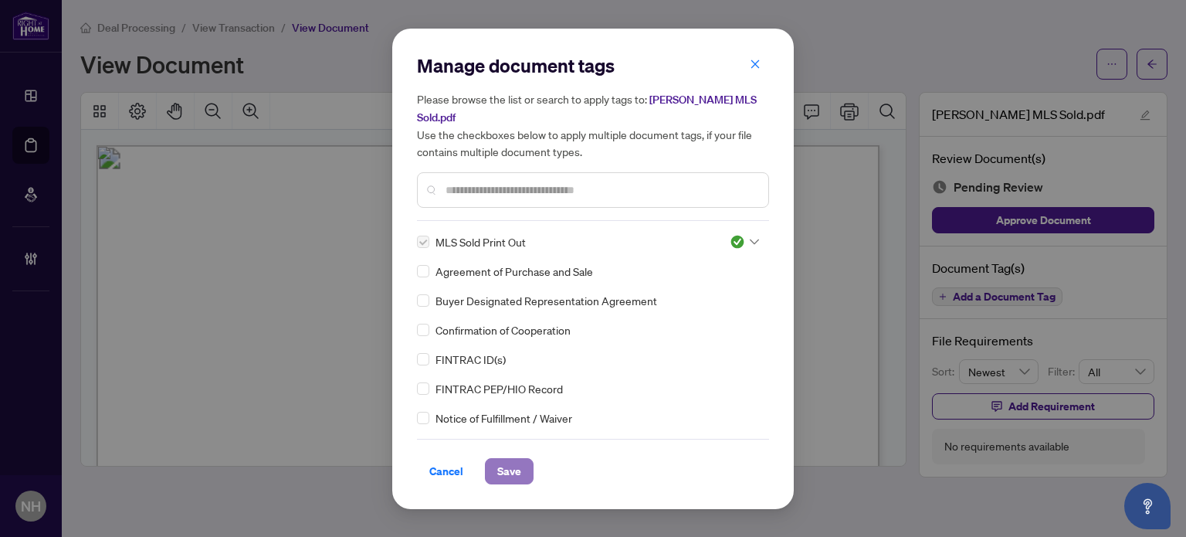
click at [521, 458] on button "Save" at bounding box center [509, 471] width 49 height 26
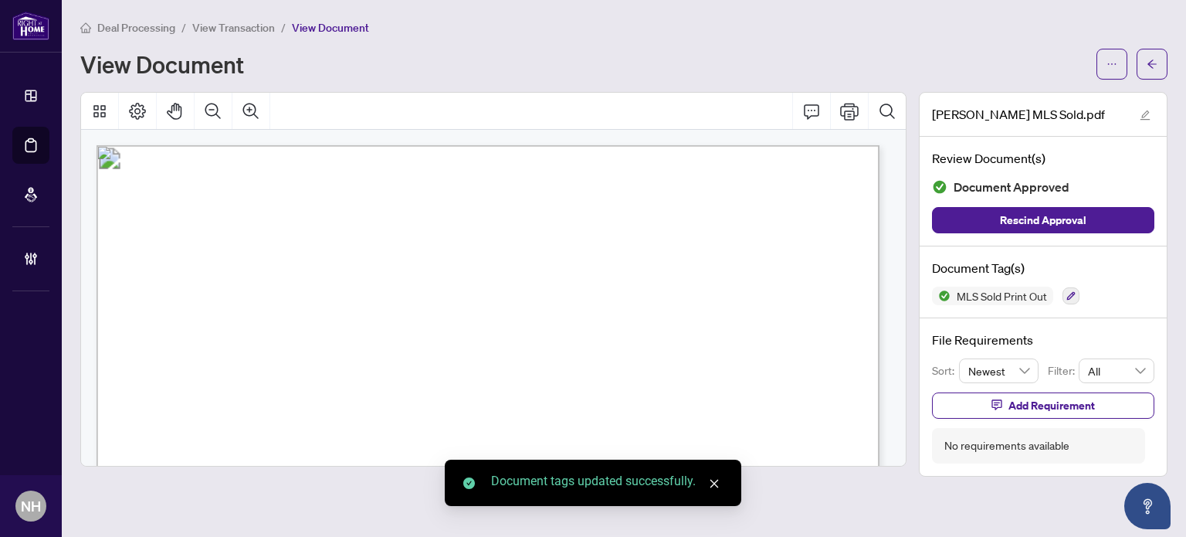
click at [219, 22] on span "View Transaction" at bounding box center [233, 28] width 83 height 14
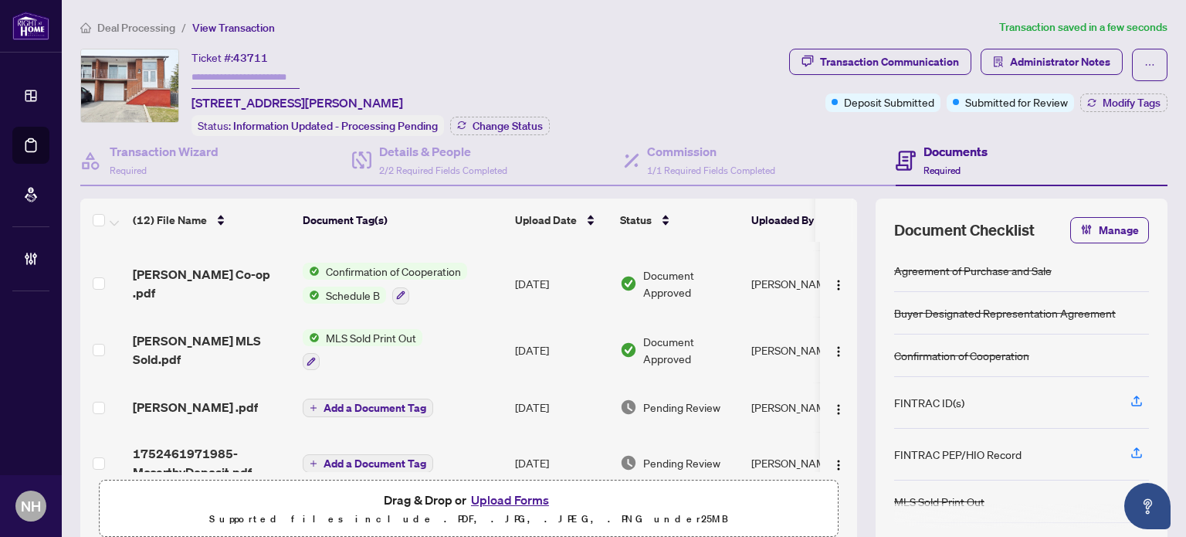
scroll to position [526, 0]
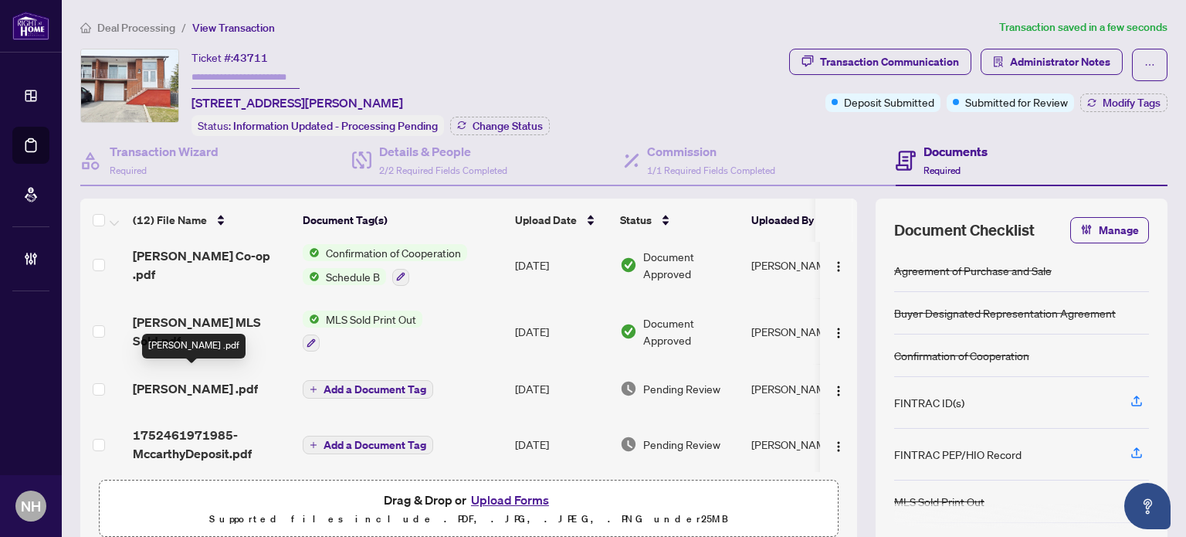
click at [222, 379] on span "Mccarthy Waiver .pdf" at bounding box center [195, 388] width 125 height 19
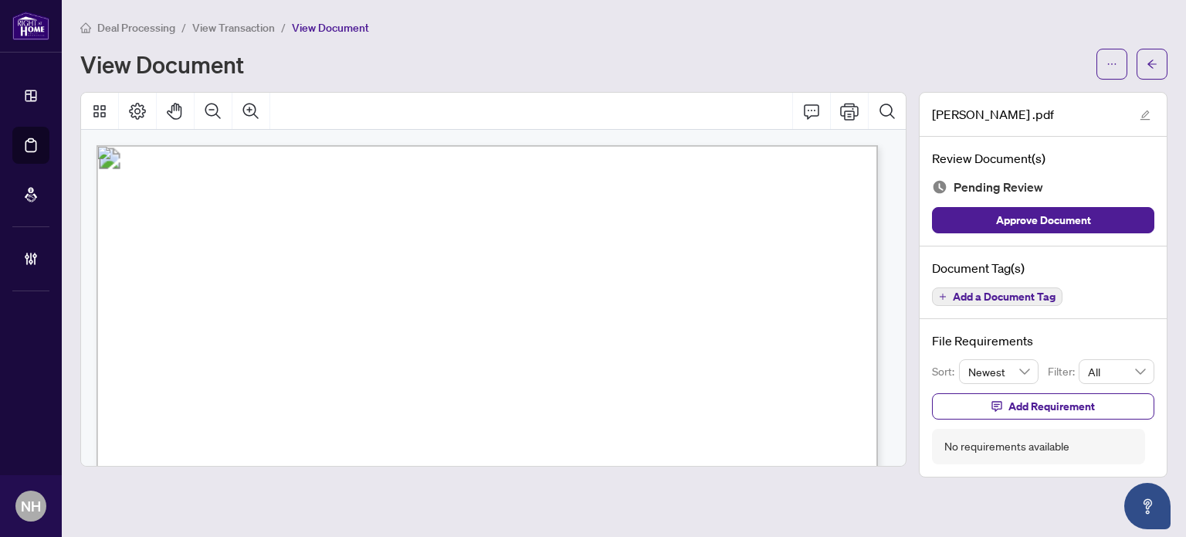
click at [1057, 304] on div "Document Tag(s) Add a Document Tag" at bounding box center [1043, 282] width 247 height 73
click at [1027, 291] on span "Add a Document Tag" at bounding box center [1004, 296] width 103 height 11
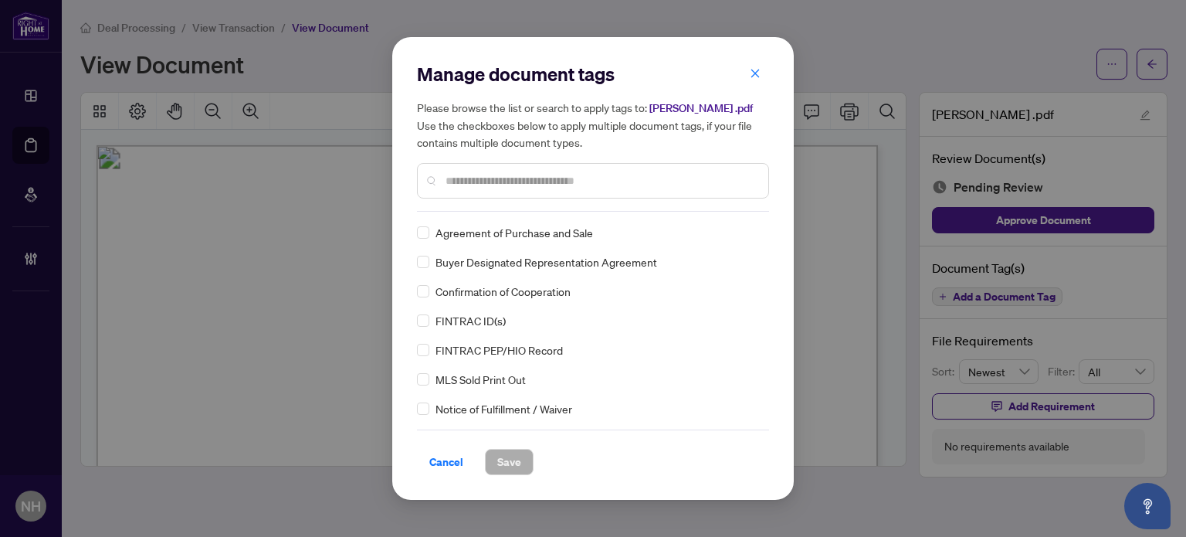
click at [519, 184] on input "text" at bounding box center [601, 180] width 310 height 17
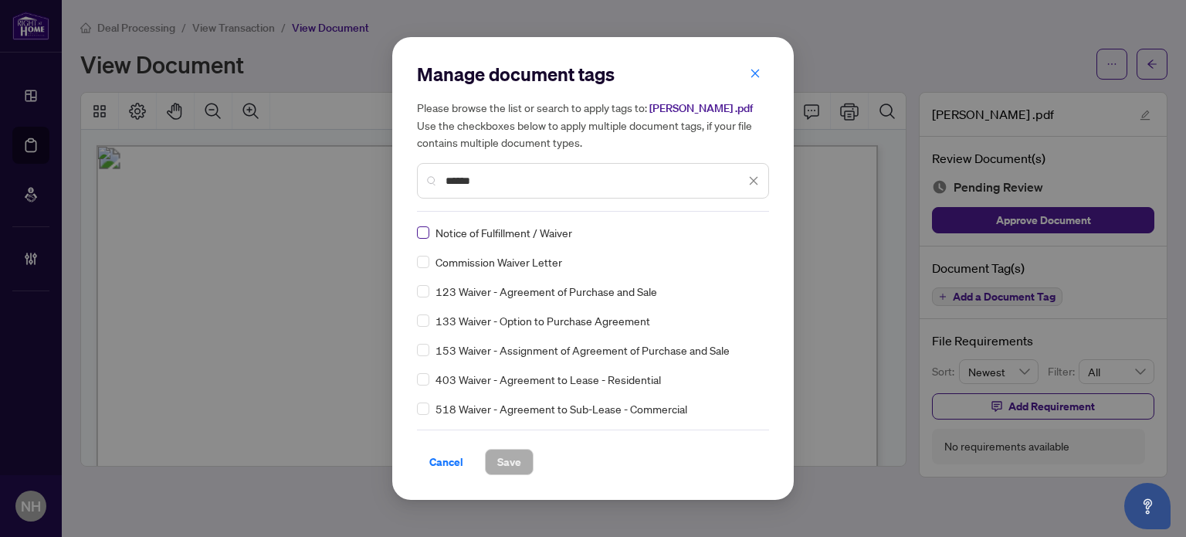
type input "******"
click at [730, 232] on img at bounding box center [737, 232] width 15 height 15
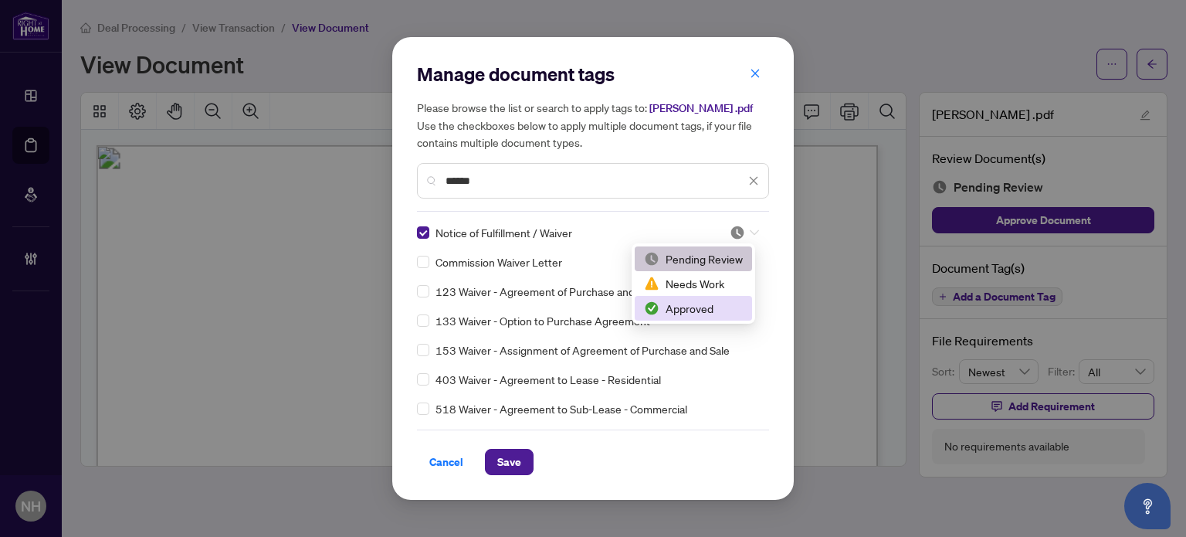
click at [698, 310] on div "Approved" at bounding box center [693, 308] width 99 height 17
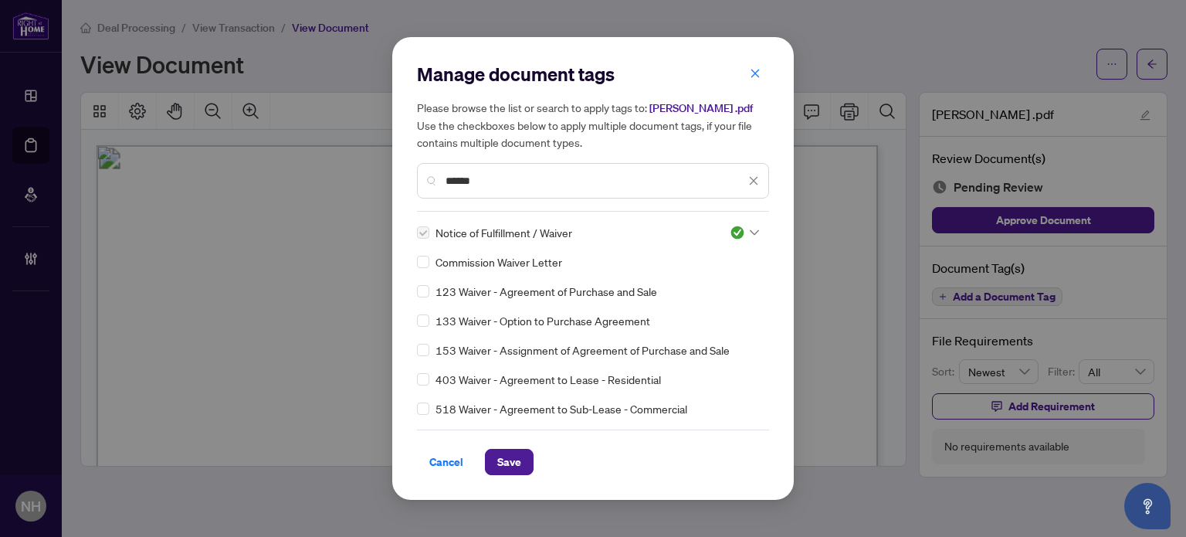
click at [501, 476] on div "Manage document tags Please browse the list or search to apply tags to: Mccarth…" at bounding box center [593, 268] width 402 height 463
drag, startPoint x: 506, startPoint y: 460, endPoint x: 498, endPoint y: 473, distance: 15.9
click at [507, 460] on span "Save" at bounding box center [509, 461] width 24 height 25
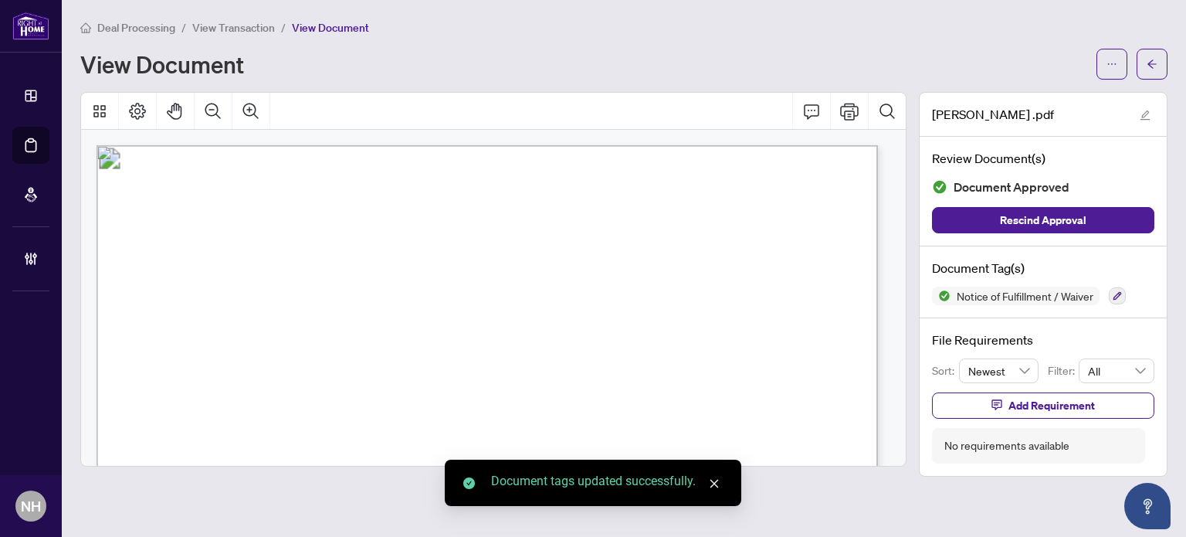
click at [220, 25] on span "View Transaction" at bounding box center [233, 28] width 83 height 14
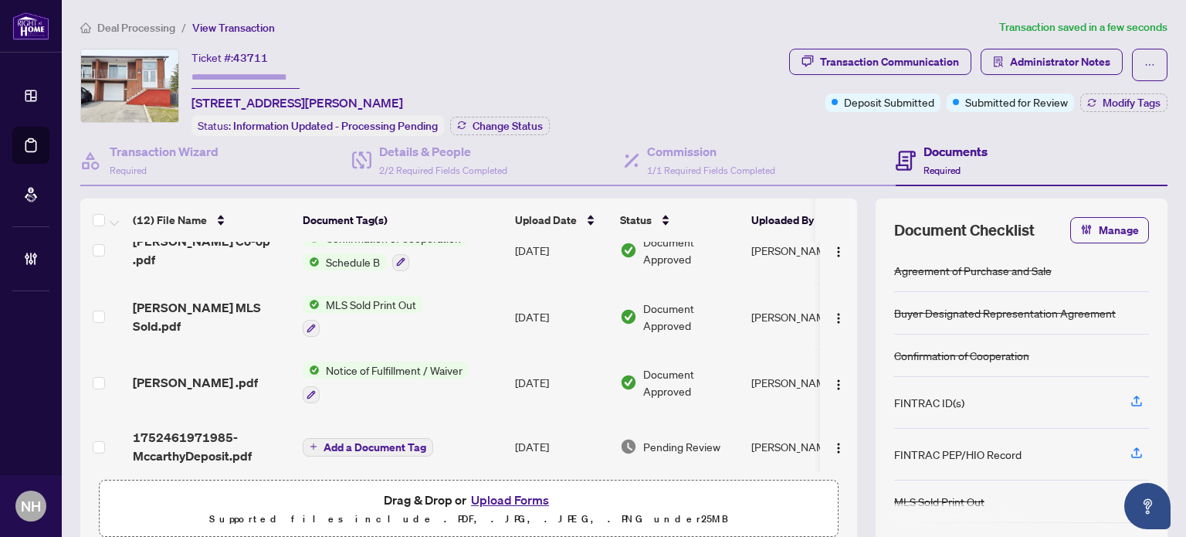
scroll to position [542, 0]
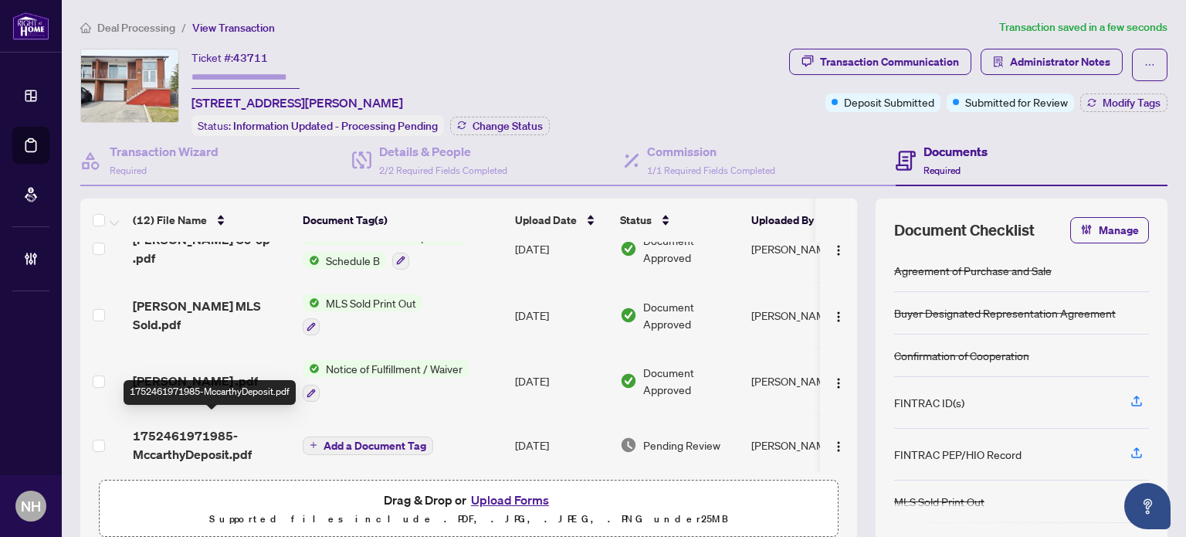
click at [221, 438] on span "1752461971985-MccarthyDeposit.pdf" at bounding box center [212, 444] width 158 height 37
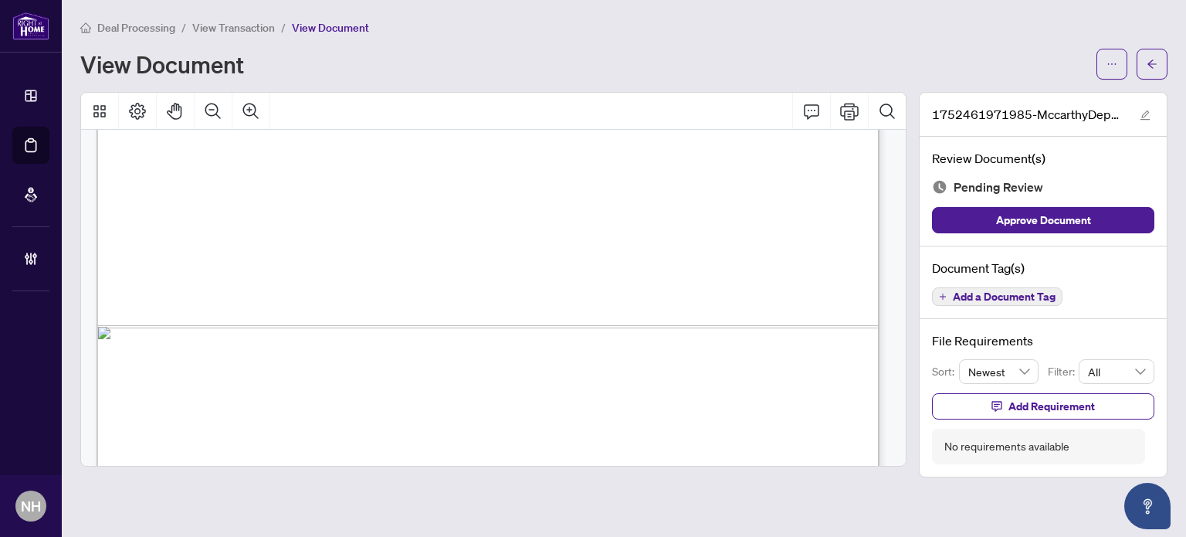
scroll to position [3071, 0]
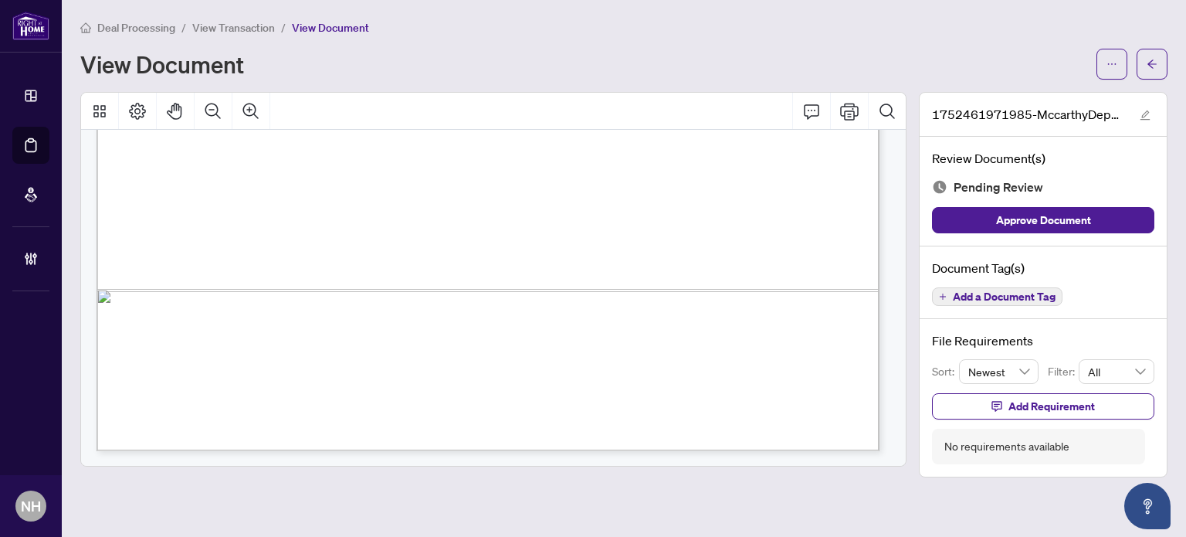
click at [993, 287] on button "Add a Document Tag" at bounding box center [997, 296] width 131 height 19
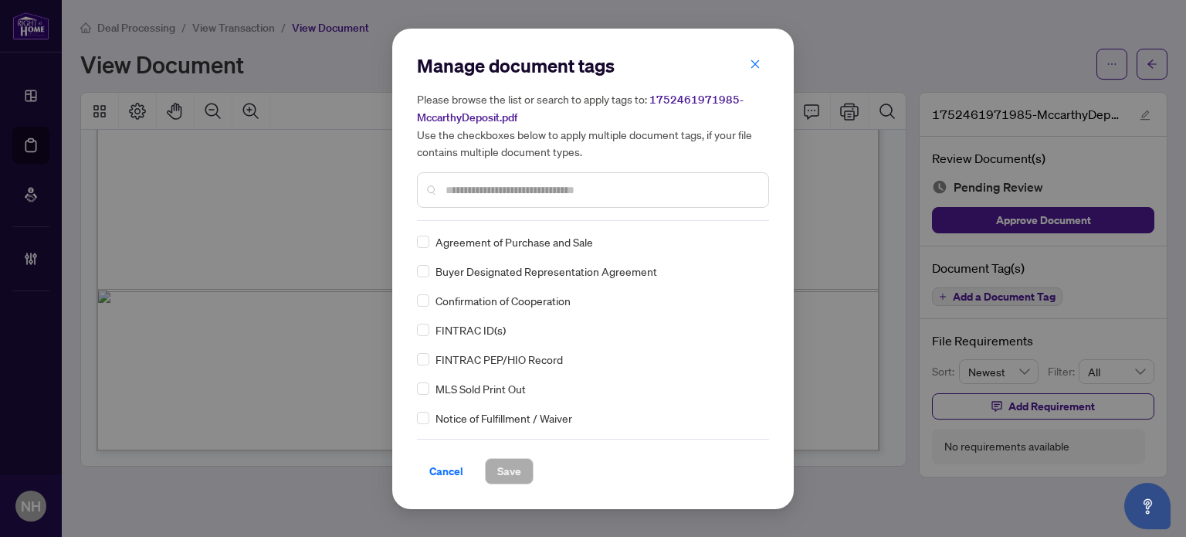
click at [485, 179] on div at bounding box center [593, 190] width 352 height 36
click at [504, 197] on input "text" at bounding box center [601, 189] width 310 height 17
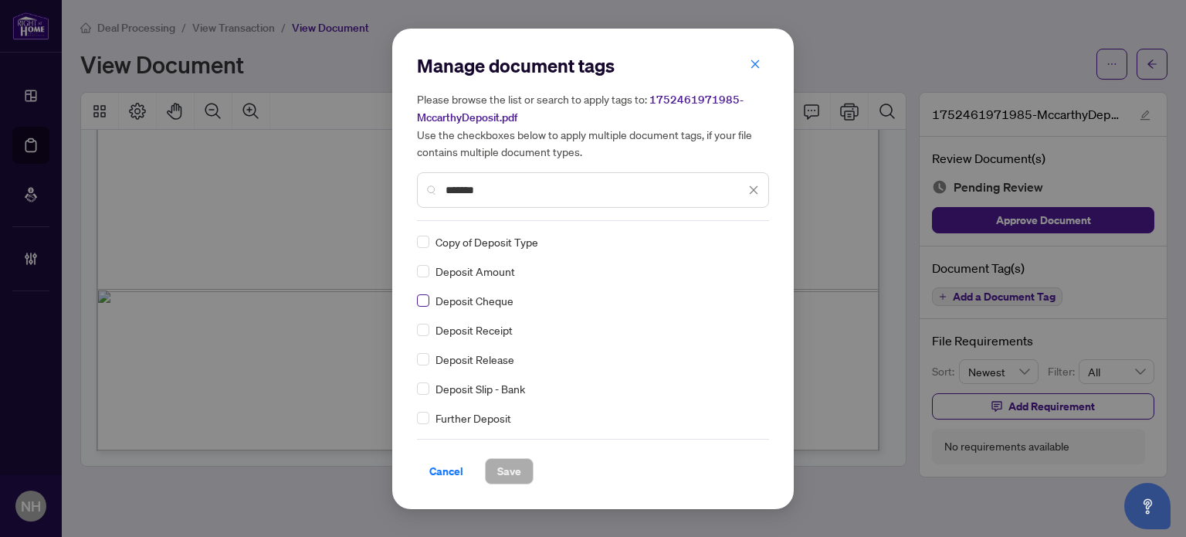
type input "*******"
click at [737, 246] on img at bounding box center [737, 241] width 15 height 15
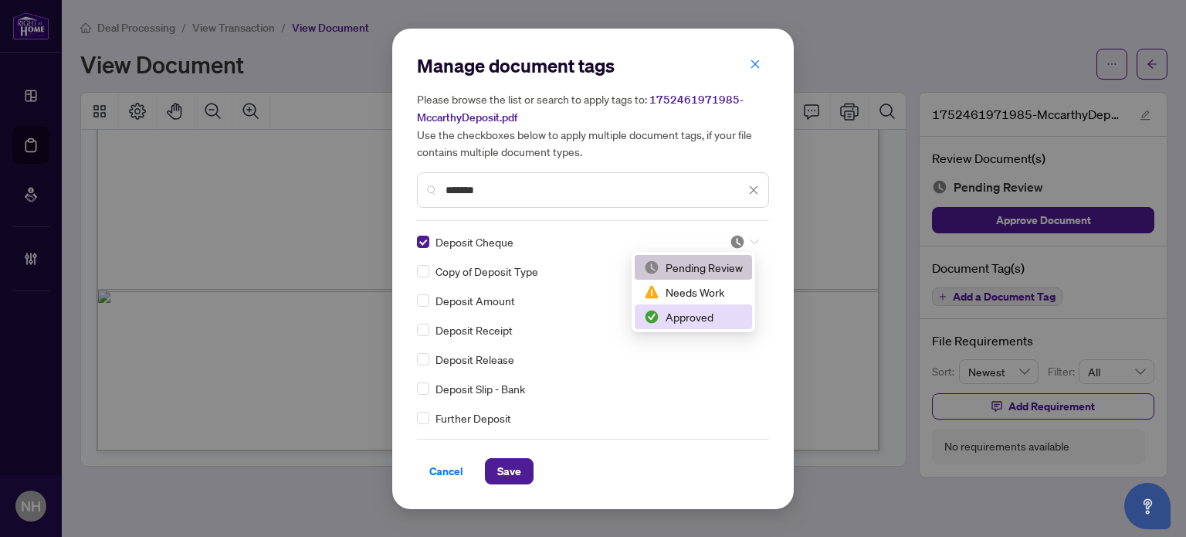
click at [714, 312] on div "Approved" at bounding box center [693, 316] width 99 height 17
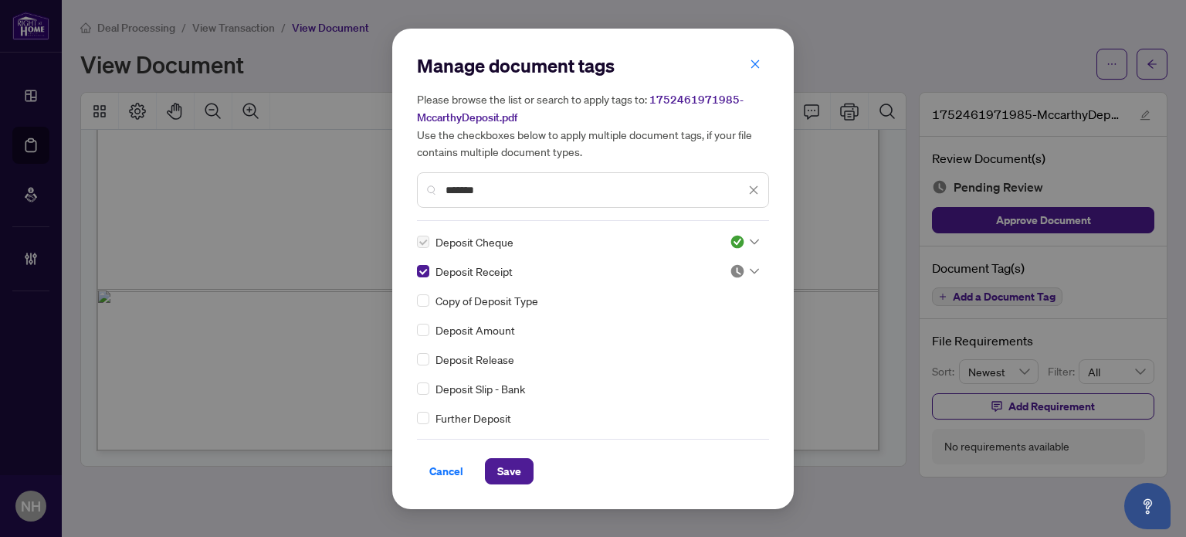
click at [730, 271] on img at bounding box center [737, 270] width 15 height 15
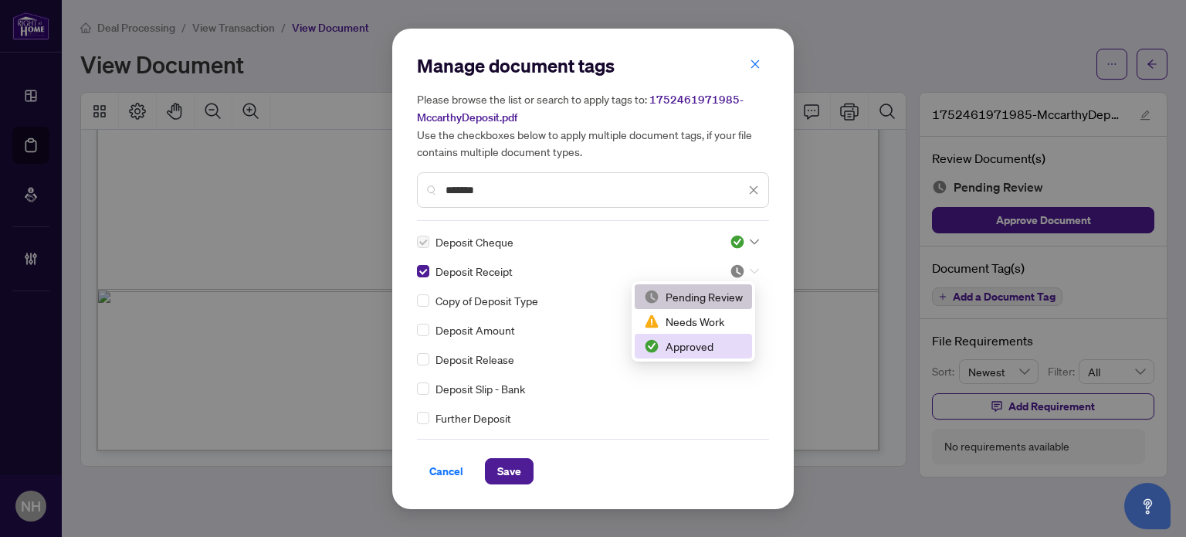
click at [702, 347] on div "Approved" at bounding box center [693, 346] width 99 height 17
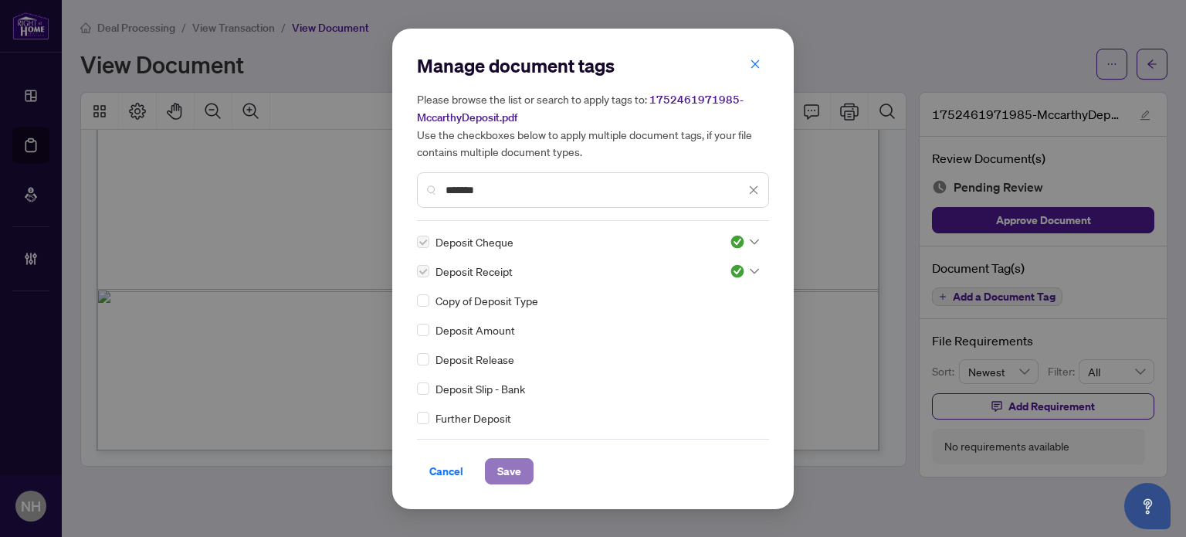
click at [516, 466] on span "Save" at bounding box center [509, 471] width 24 height 25
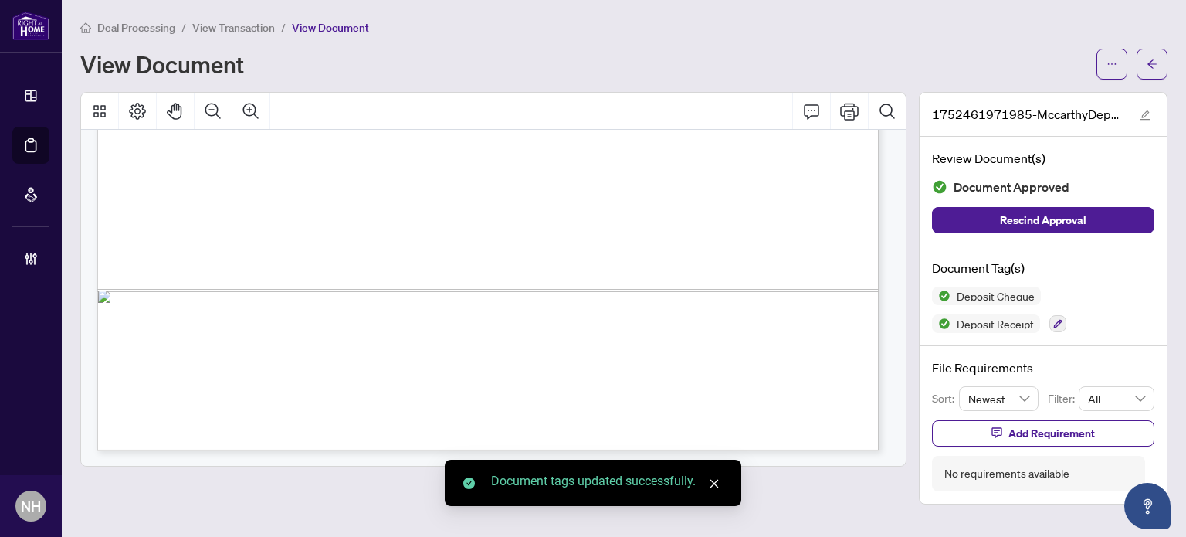
click at [221, 25] on span "View Transaction" at bounding box center [233, 28] width 83 height 14
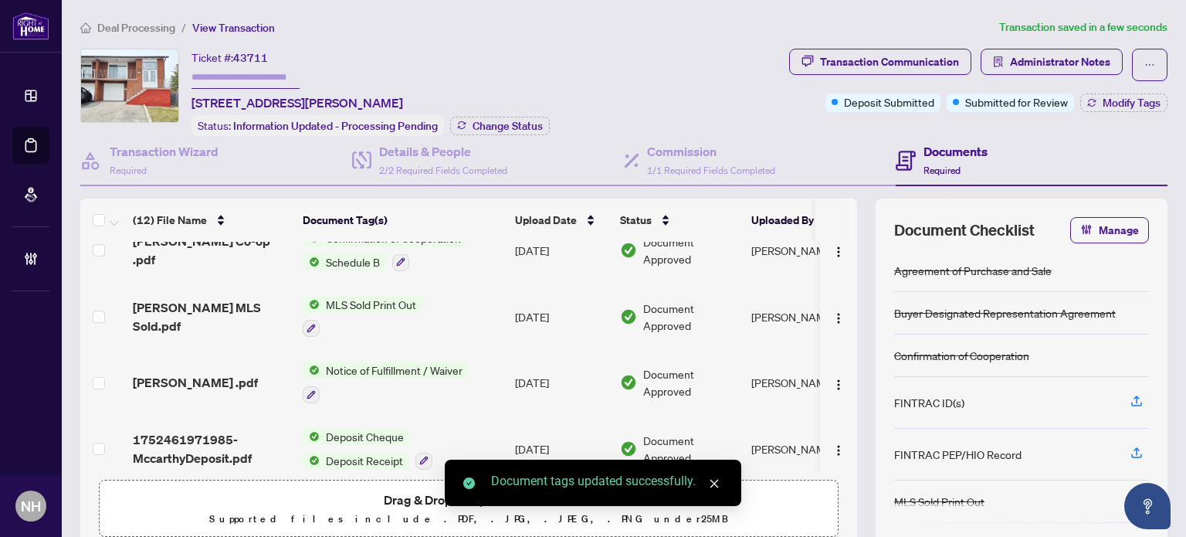
scroll to position [545, 0]
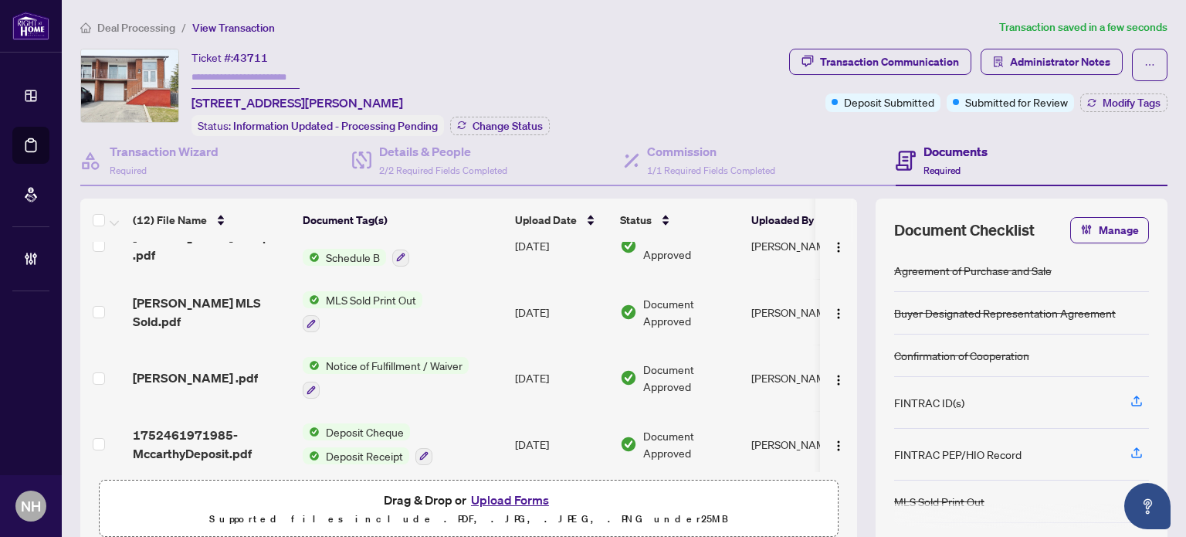
click at [90, 431] on td at bounding box center [103, 444] width 46 height 66
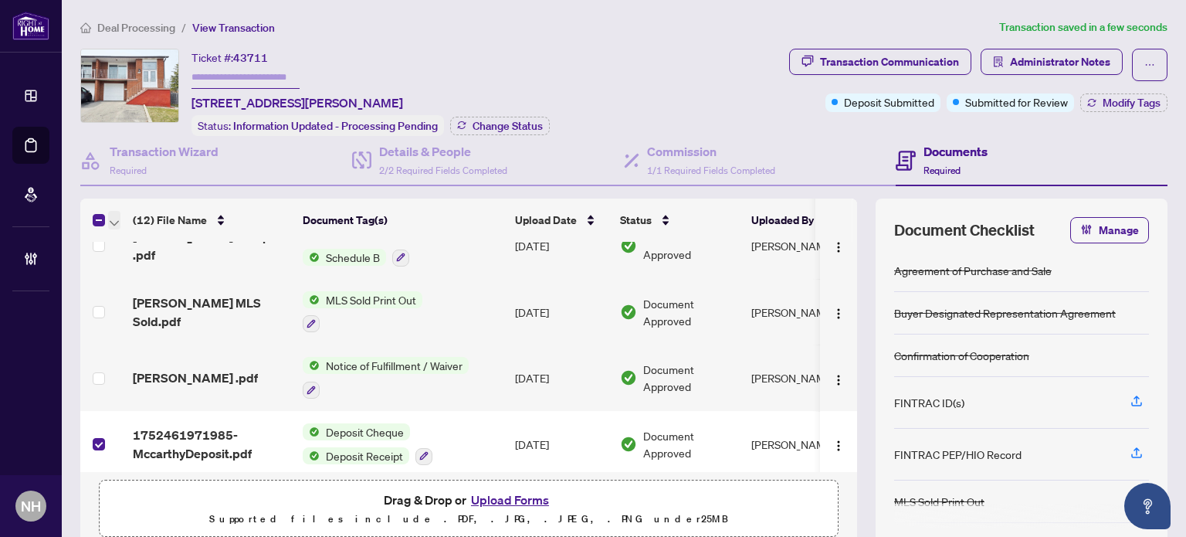
click at [114, 212] on span "button" at bounding box center [114, 220] width 9 height 17
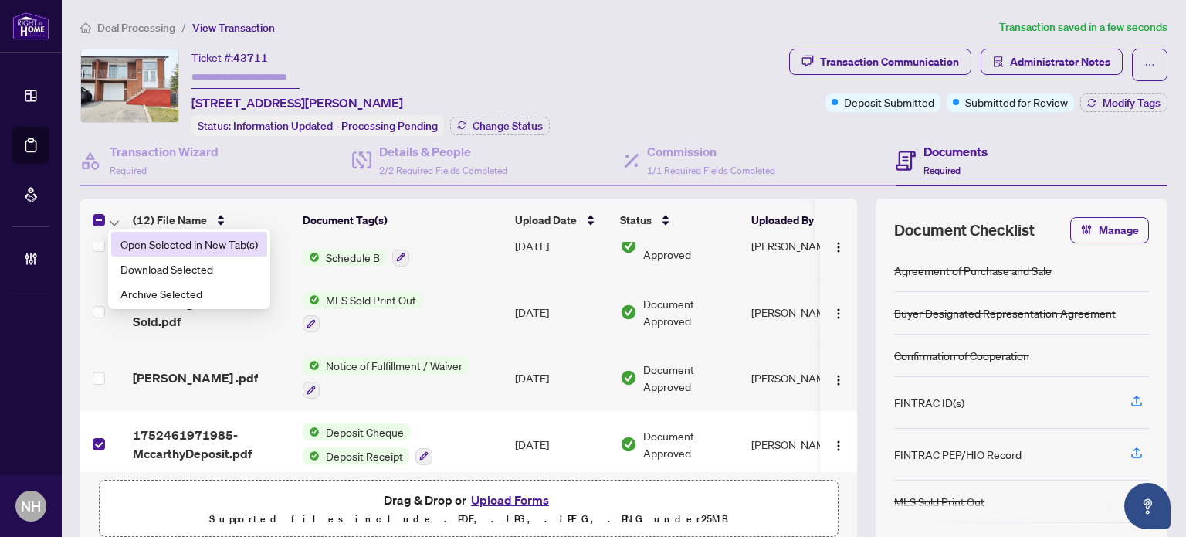
click at [135, 236] on span "Open Selected in New Tab(s)" at bounding box center [188, 244] width 137 height 17
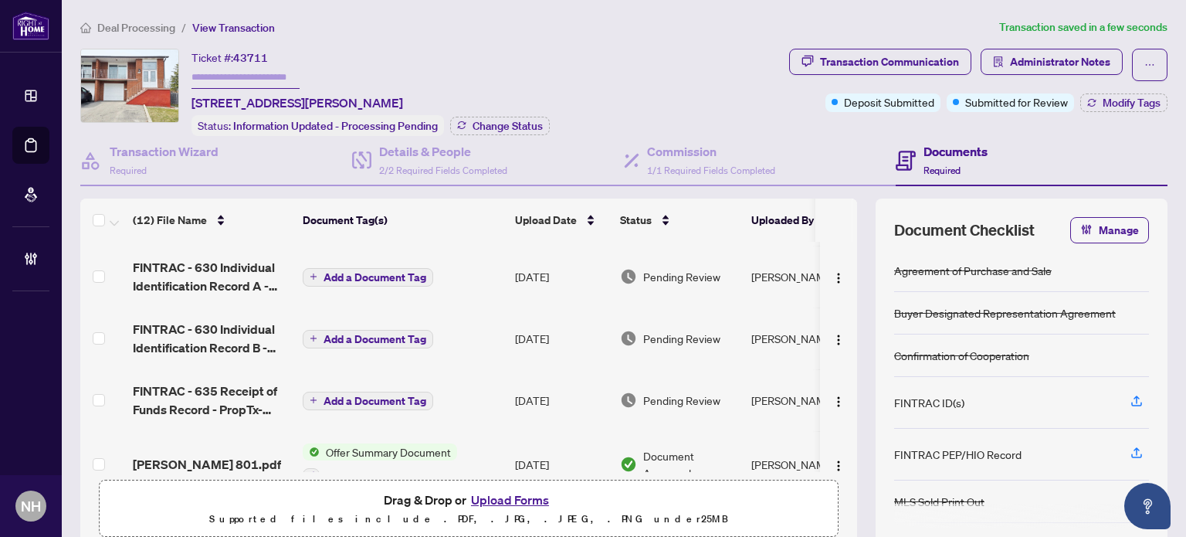
scroll to position [232, 0]
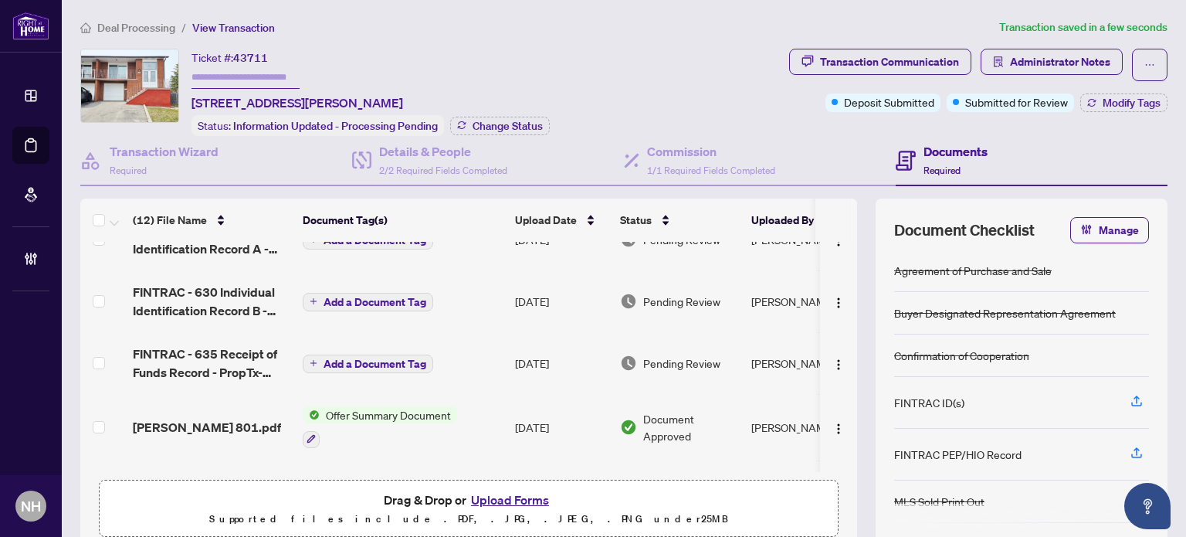
click at [218, 344] on span "FINTRAC - 635 Receipt of Funds Record - PropTx-OREA_2025-07-13 22_35_37.pdf" at bounding box center [212, 362] width 158 height 37
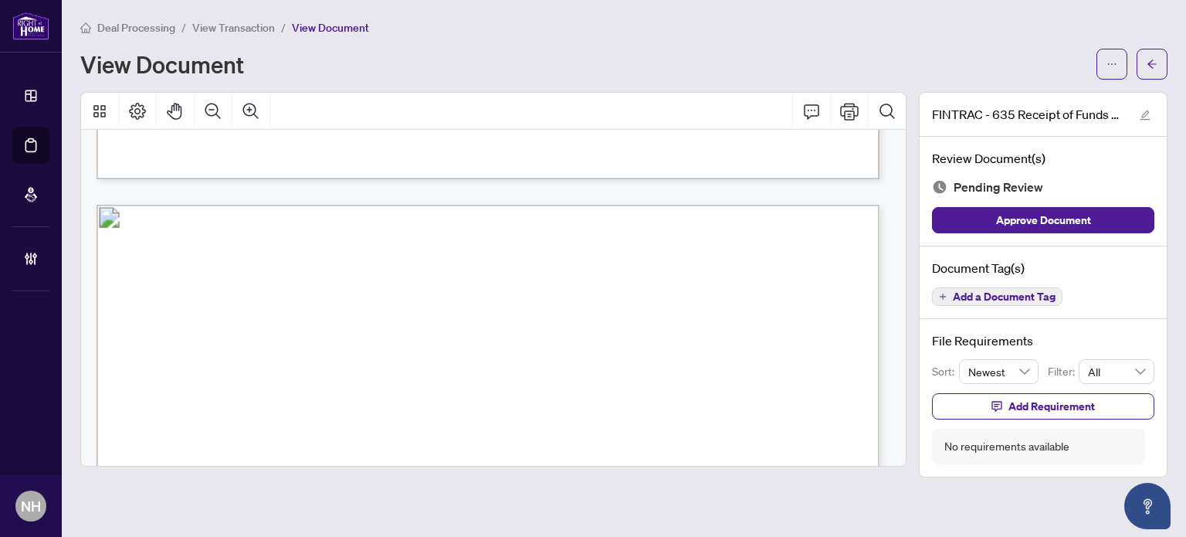
scroll to position [2317, 0]
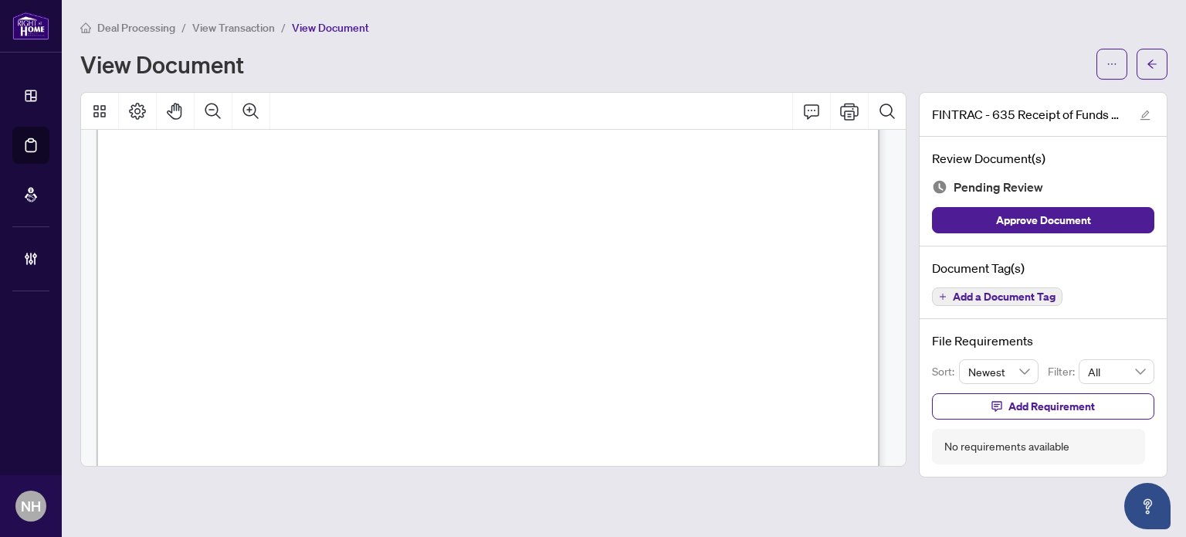
click at [1029, 291] on span "Add a Document Tag" at bounding box center [1004, 296] width 103 height 11
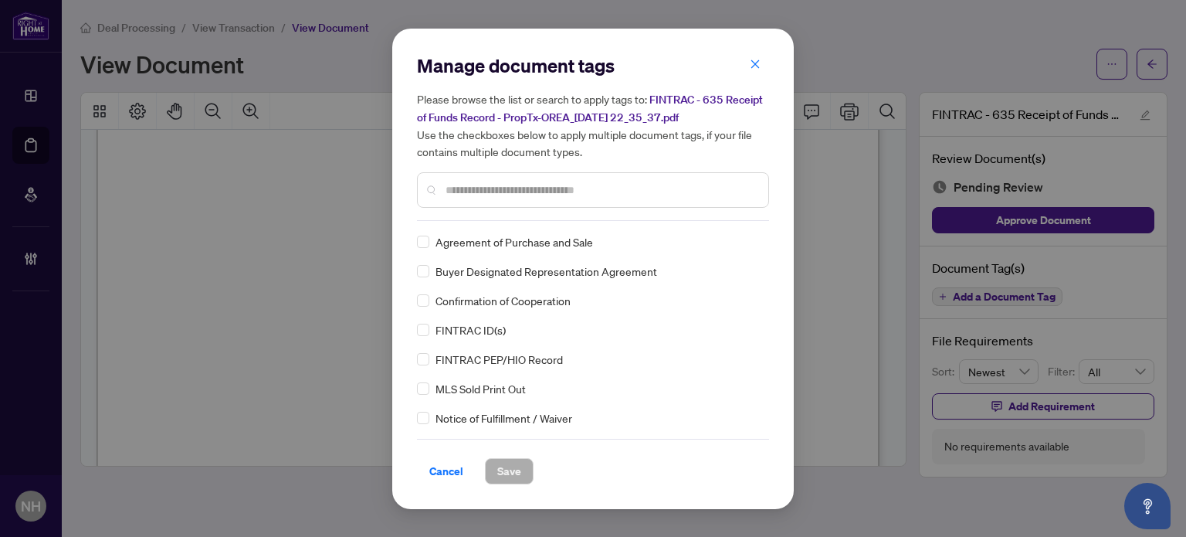
click at [479, 179] on div at bounding box center [593, 190] width 352 height 36
click at [479, 195] on input "text" at bounding box center [601, 189] width 310 height 17
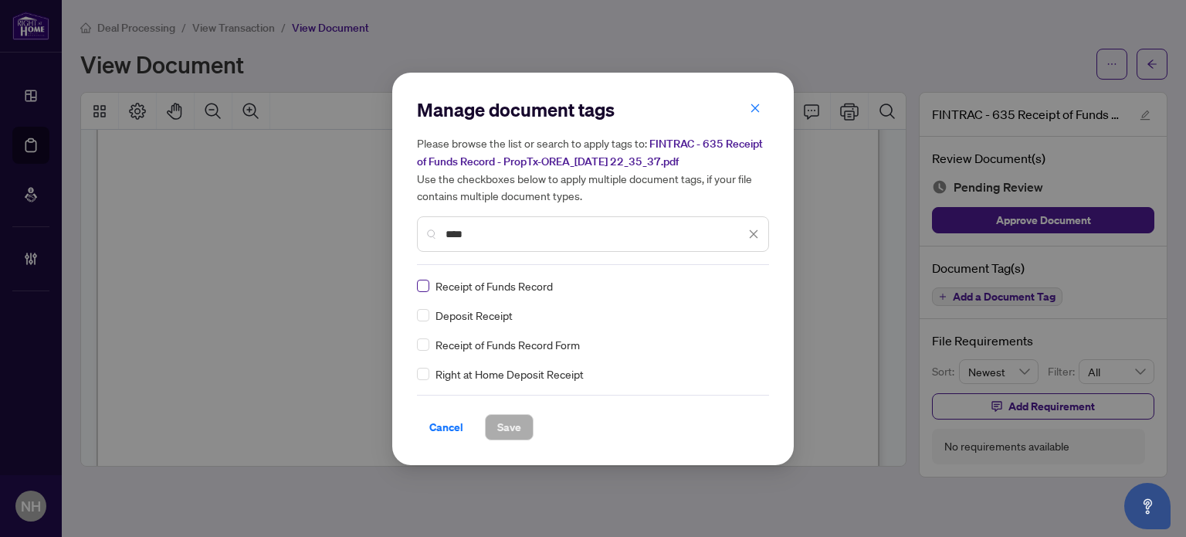
type input "****"
click at [728, 281] on div at bounding box center [740, 285] width 39 height 15
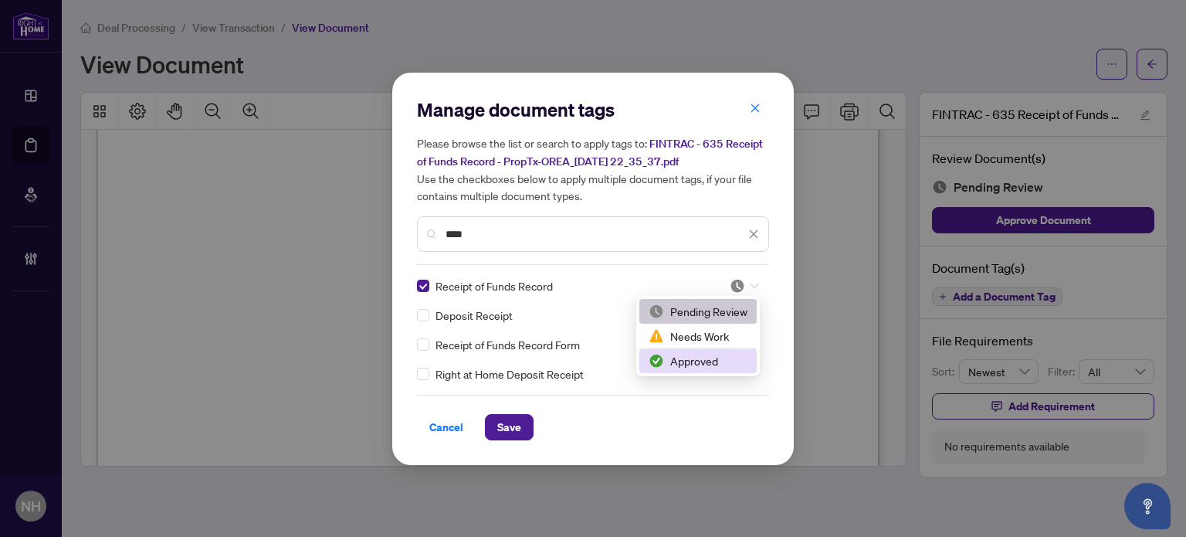
click at [707, 354] on div "Approved" at bounding box center [698, 360] width 99 height 17
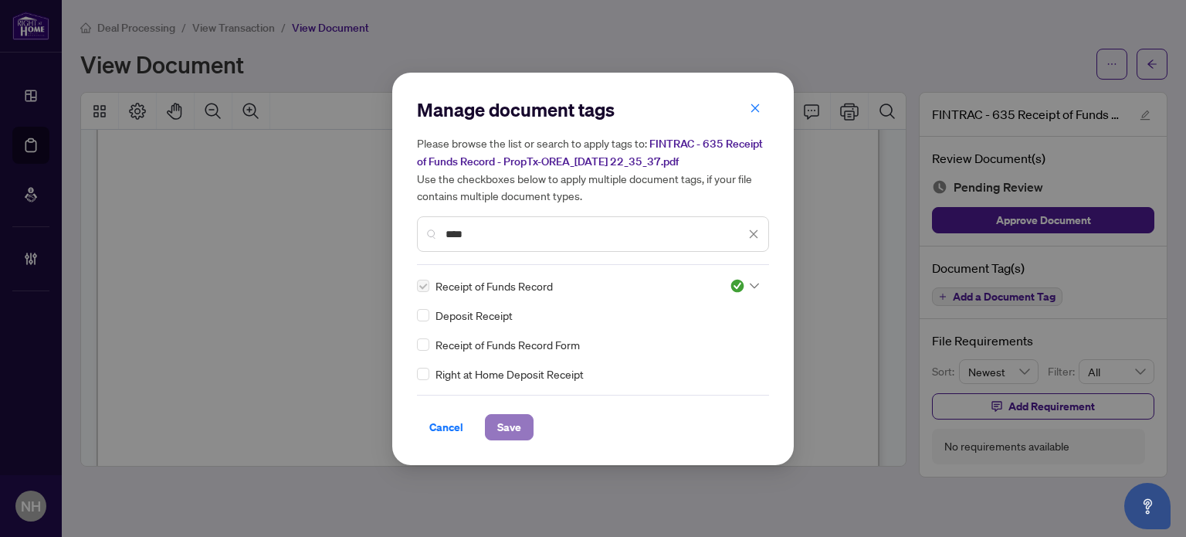
click at [519, 420] on span "Save" at bounding box center [509, 427] width 24 height 25
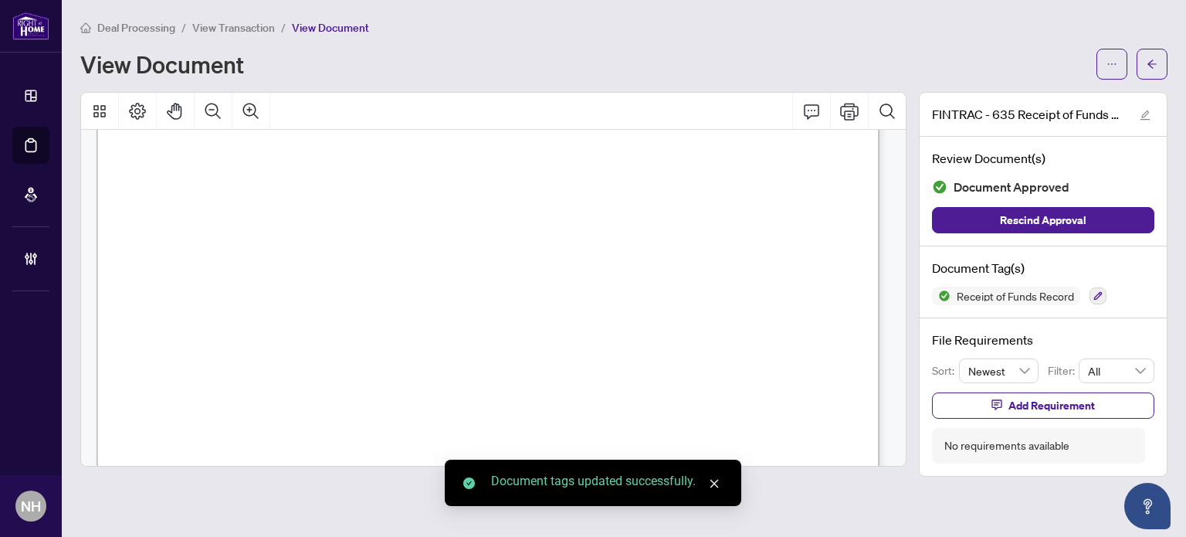
click at [229, 23] on span "View Transaction" at bounding box center [233, 28] width 83 height 14
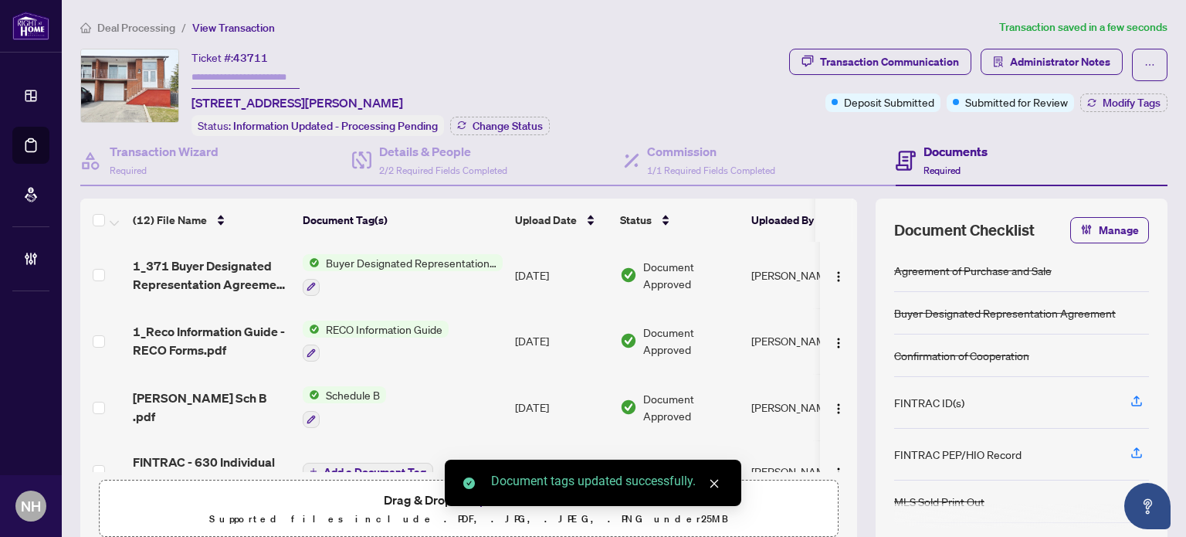
scroll to position [154, 0]
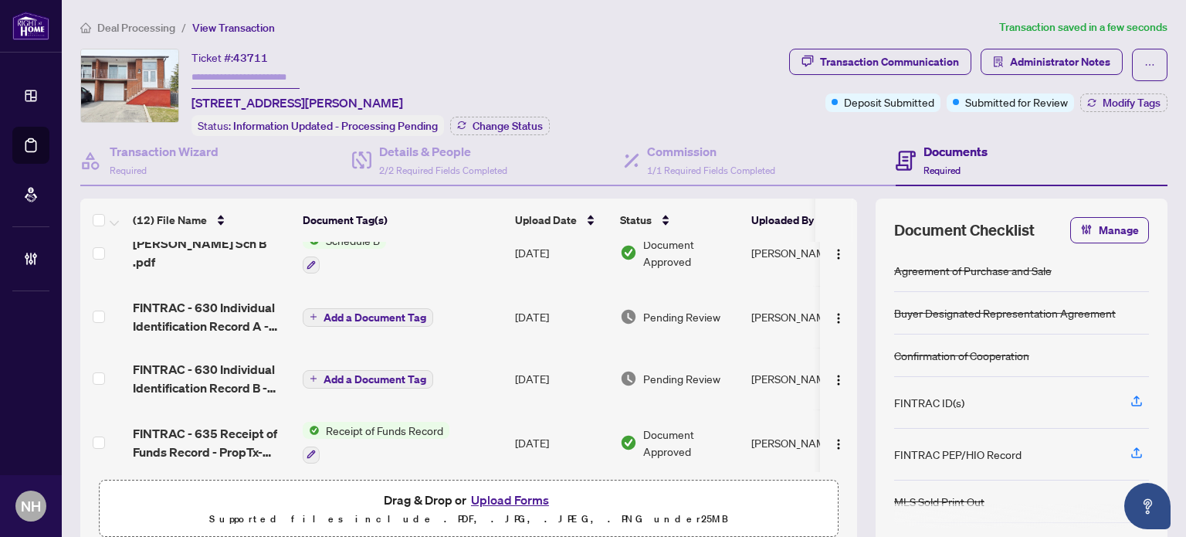
click at [206, 307] on span "FINTRAC - 630 Individual Identification Record A - PropTx-OREA_2025-07-13 22_45…" at bounding box center [212, 316] width 158 height 37
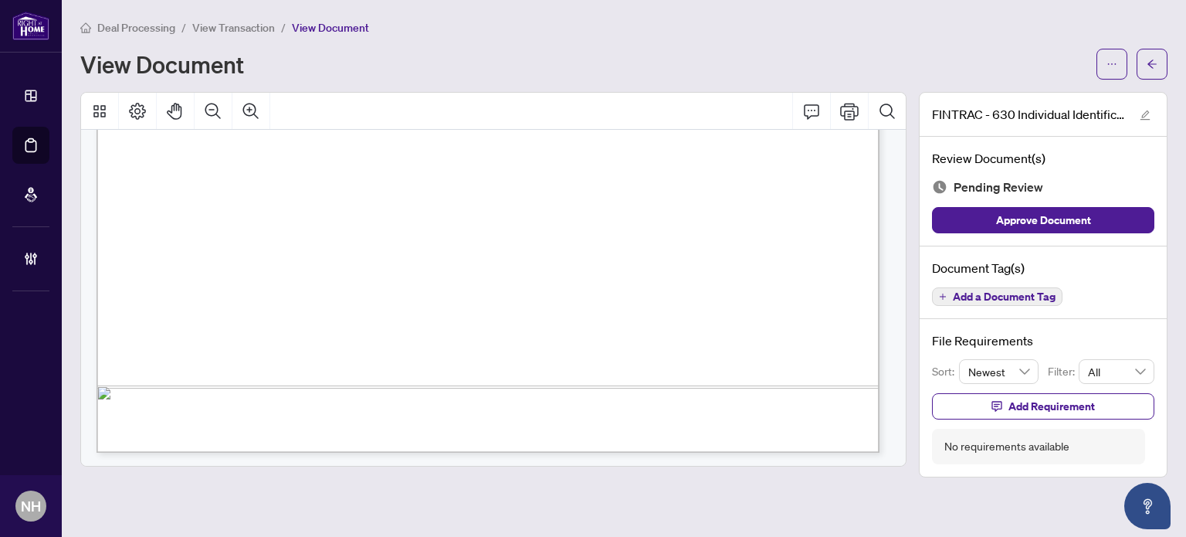
scroll to position [3824, 0]
click at [972, 292] on span "Add a Document Tag" at bounding box center [1004, 296] width 103 height 11
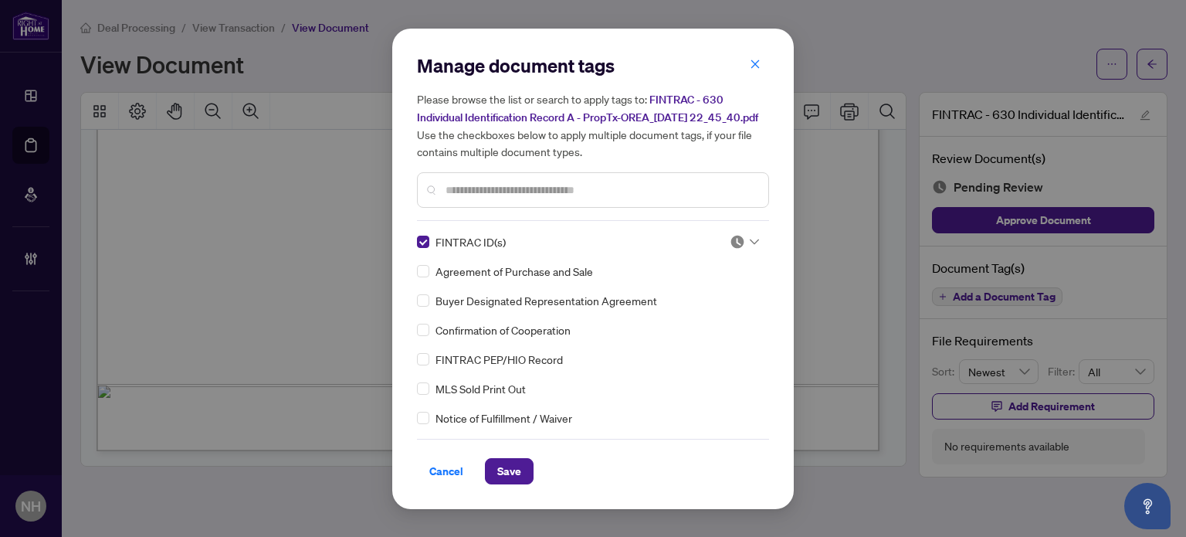
click at [734, 249] on img at bounding box center [737, 241] width 15 height 15
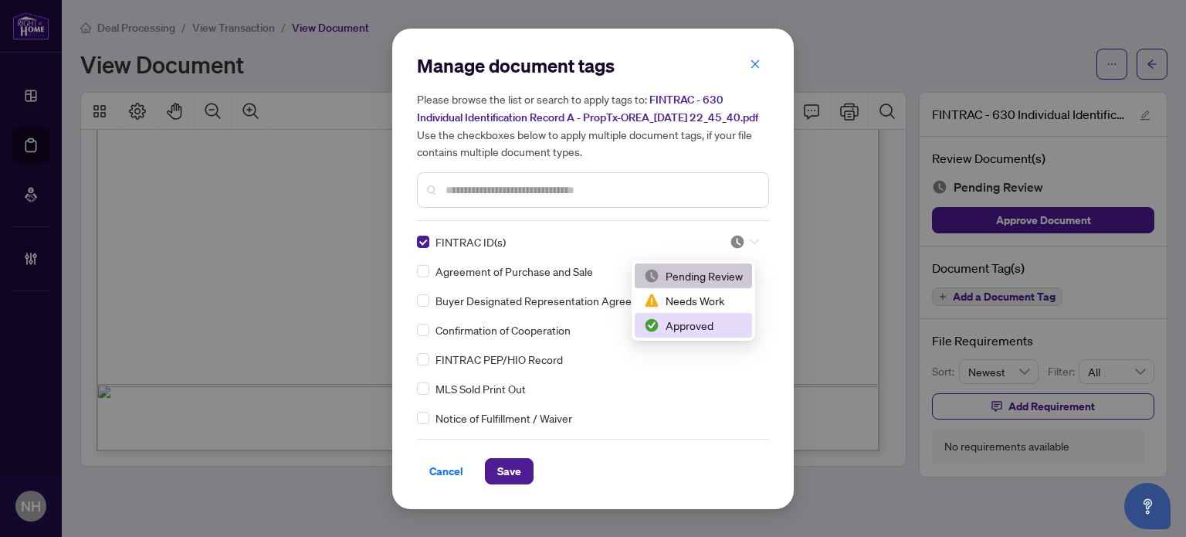
drag, startPoint x: 701, startPoint y: 314, endPoint x: 653, endPoint y: 365, distance: 70.5
click at [701, 315] on div "Approved" at bounding box center [693, 325] width 117 height 25
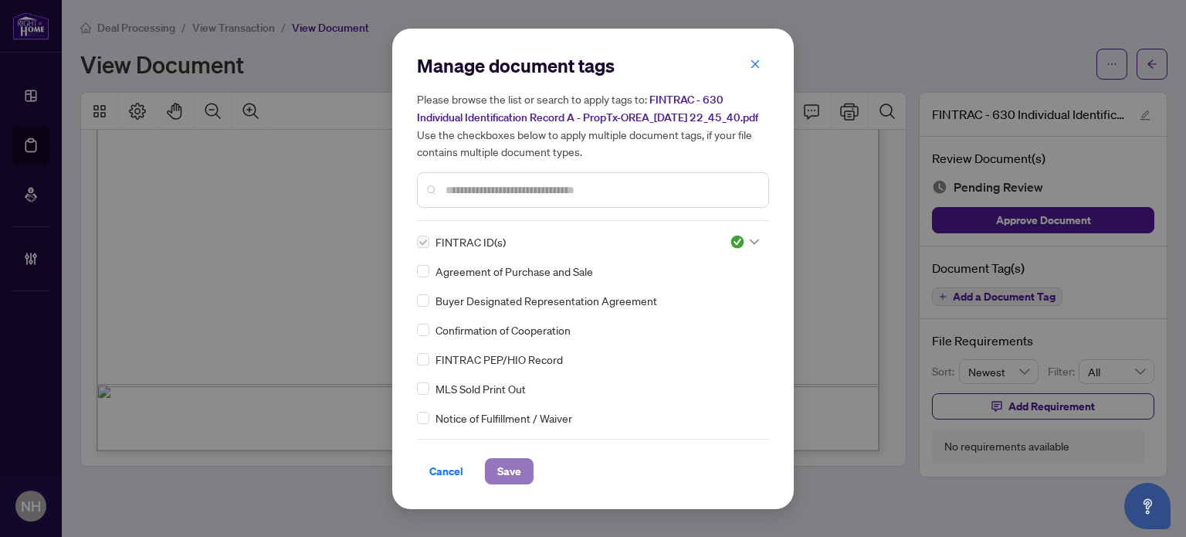
click at [517, 475] on span "Save" at bounding box center [509, 471] width 24 height 25
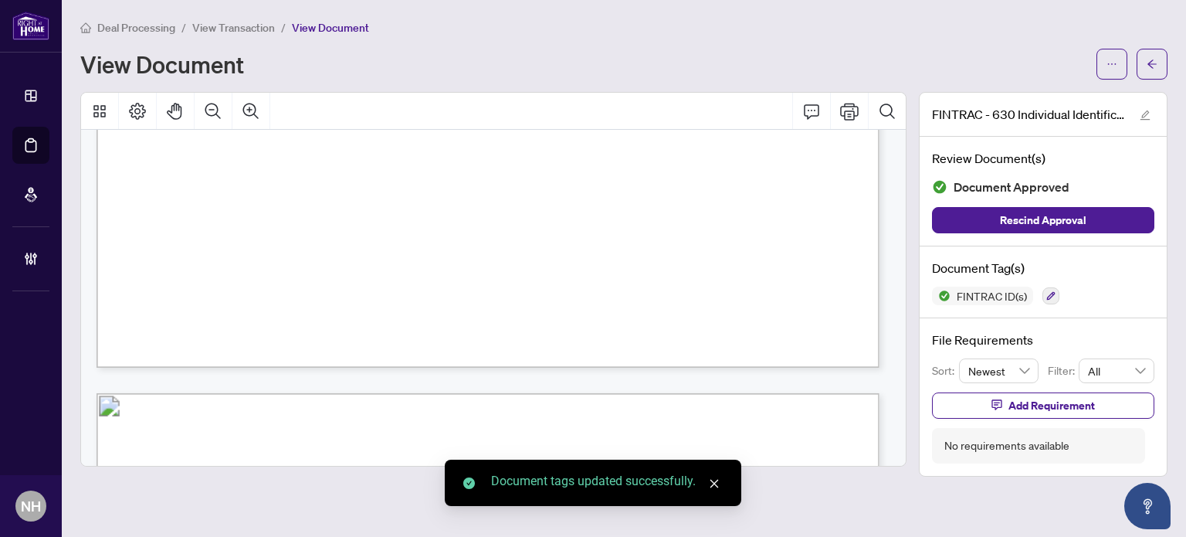
scroll to position [0, 0]
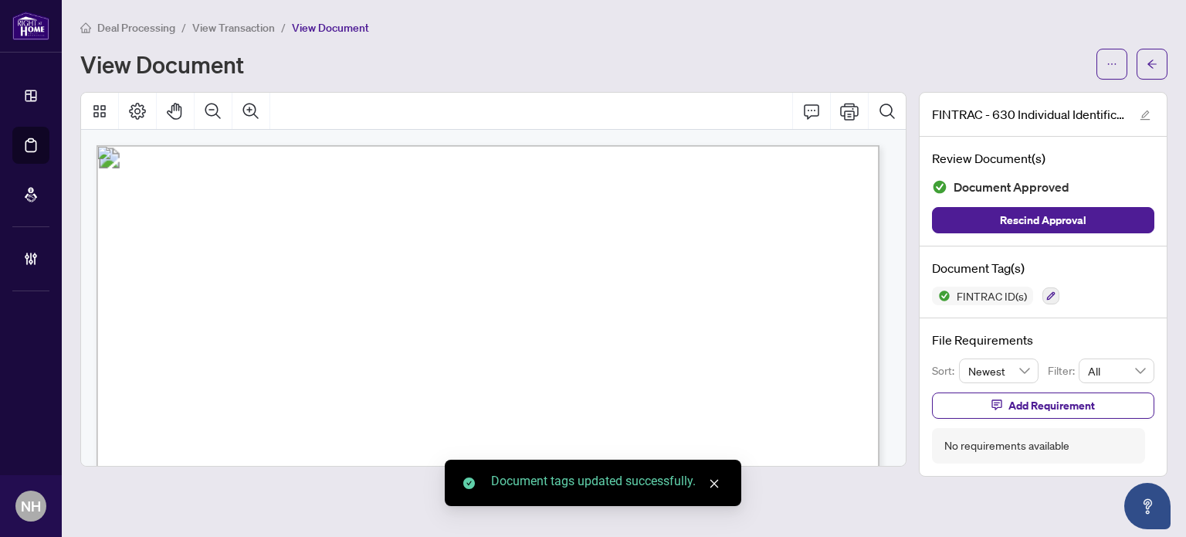
click at [210, 24] on span "View Transaction" at bounding box center [233, 28] width 83 height 14
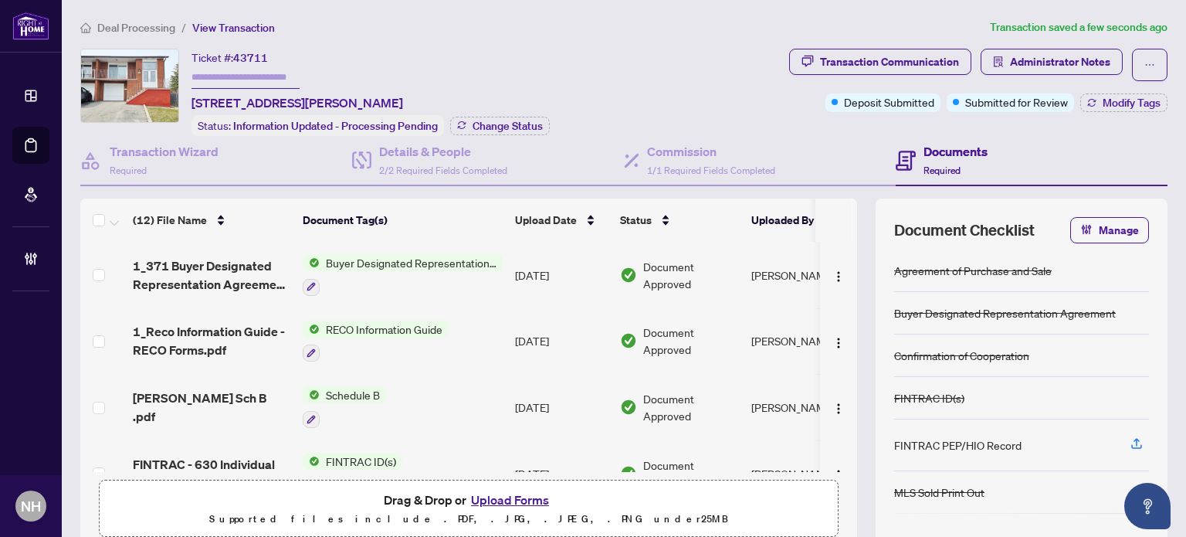
scroll to position [154, 0]
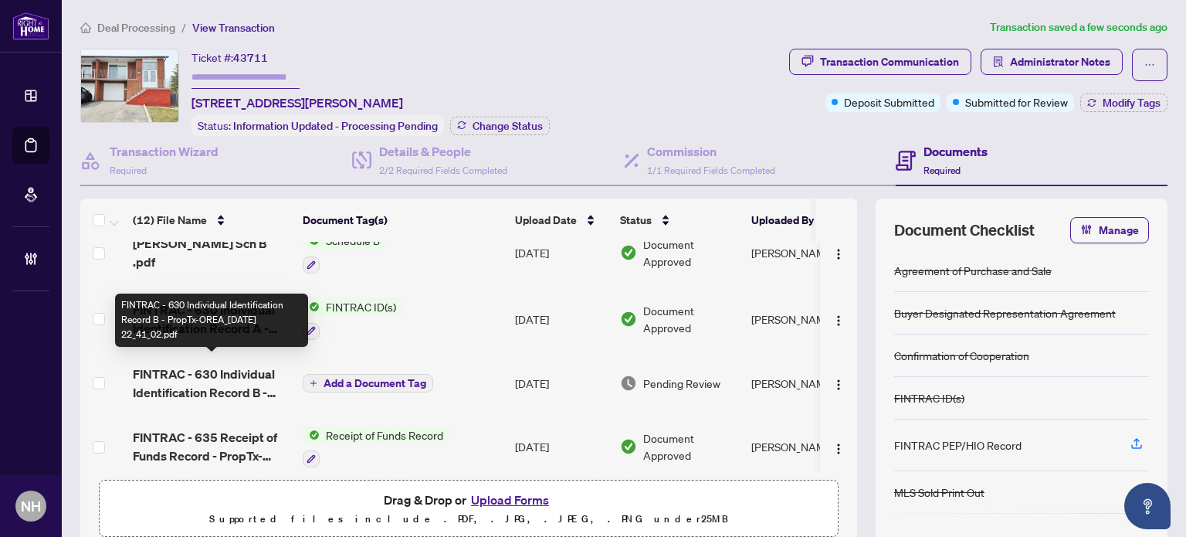
click at [219, 386] on span "FINTRAC - 630 Individual Identification Record B - PropTx-OREA_2025-07-13 22_41…" at bounding box center [212, 383] width 158 height 37
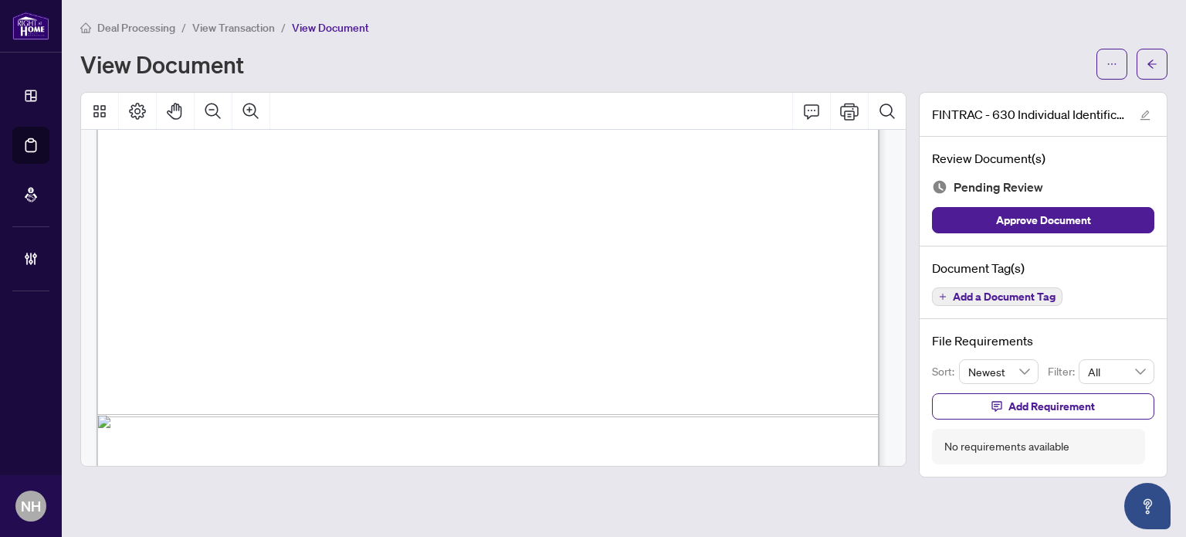
scroll to position [3824, 0]
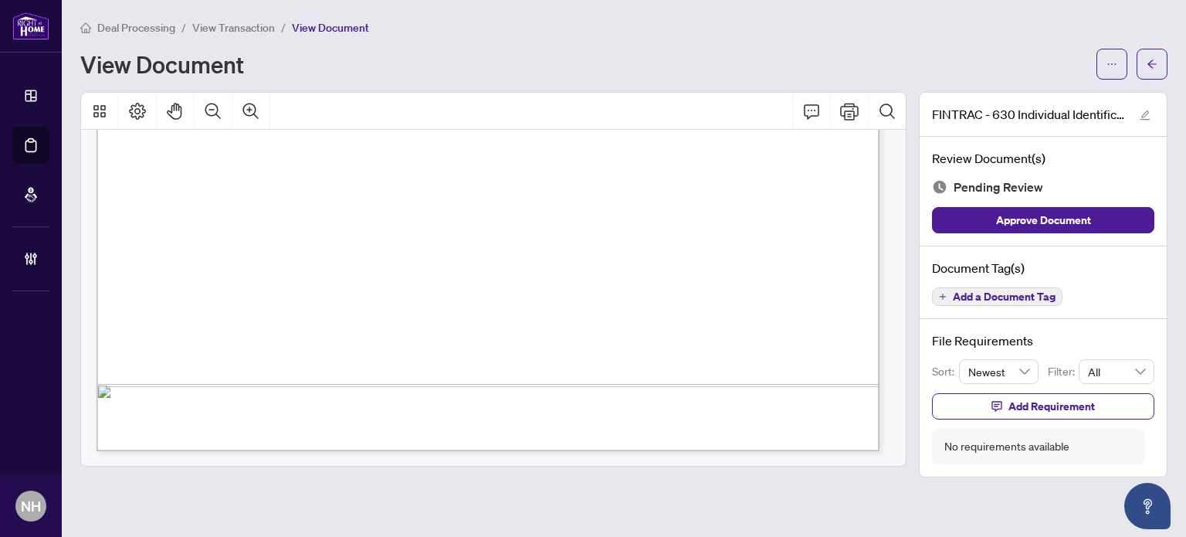
click at [1065, 295] on div "Add a Document Tag" at bounding box center [1043, 297] width 222 height 20
click at [1041, 294] on span "Add a Document Tag" at bounding box center [1004, 296] width 103 height 11
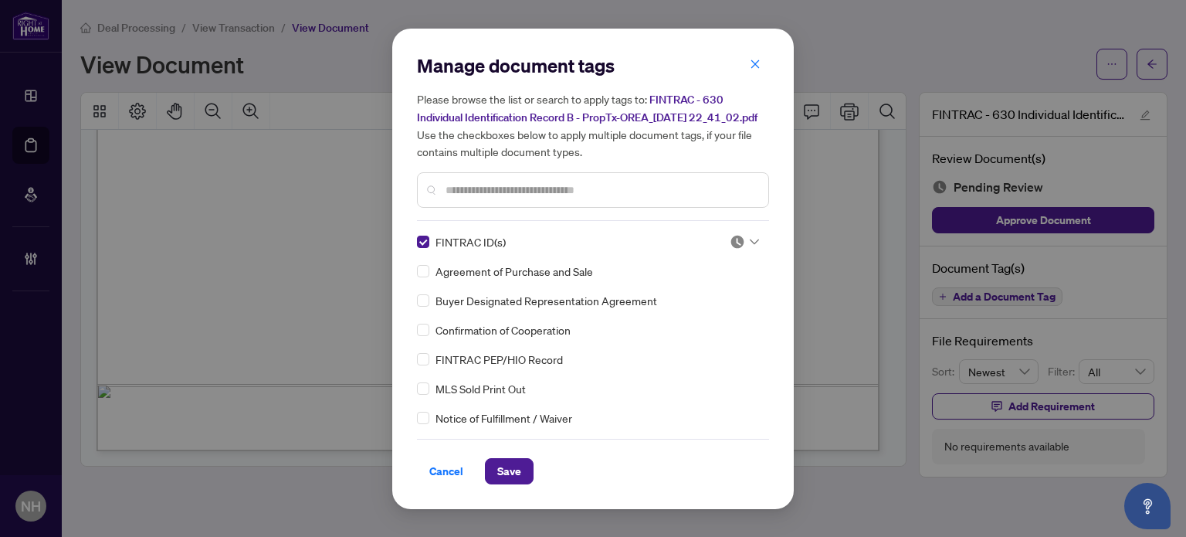
click at [762, 252] on div "FINTRAC ID(s) Agreement of Purchase and Sale Buyer Designated Representation Ag…" at bounding box center [593, 329] width 352 height 193
click at [751, 244] on icon at bounding box center [754, 241] width 9 height 5
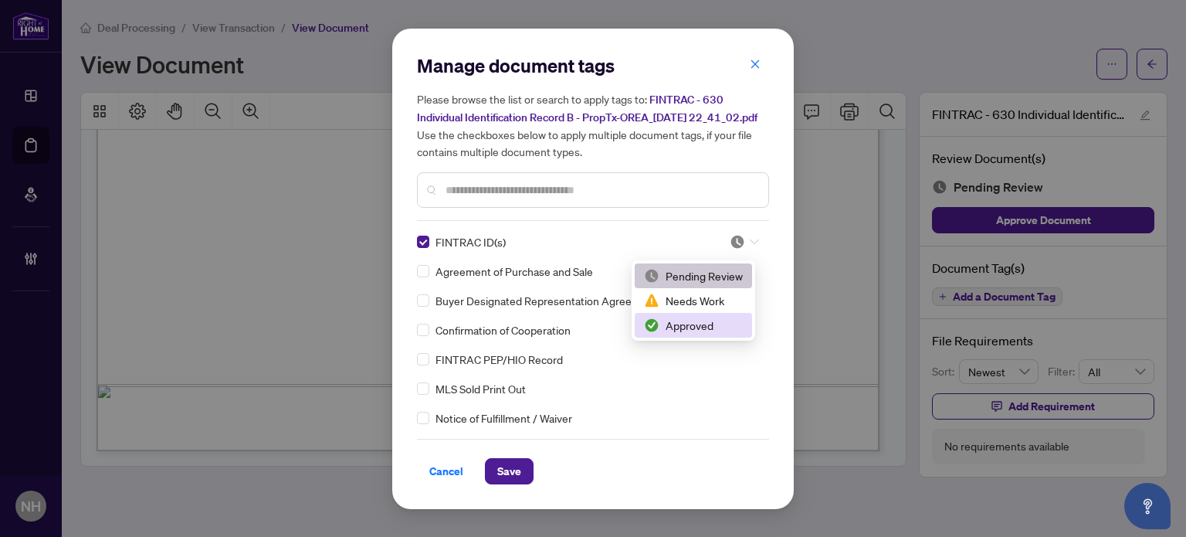
click at [689, 321] on div "Approved" at bounding box center [693, 325] width 99 height 17
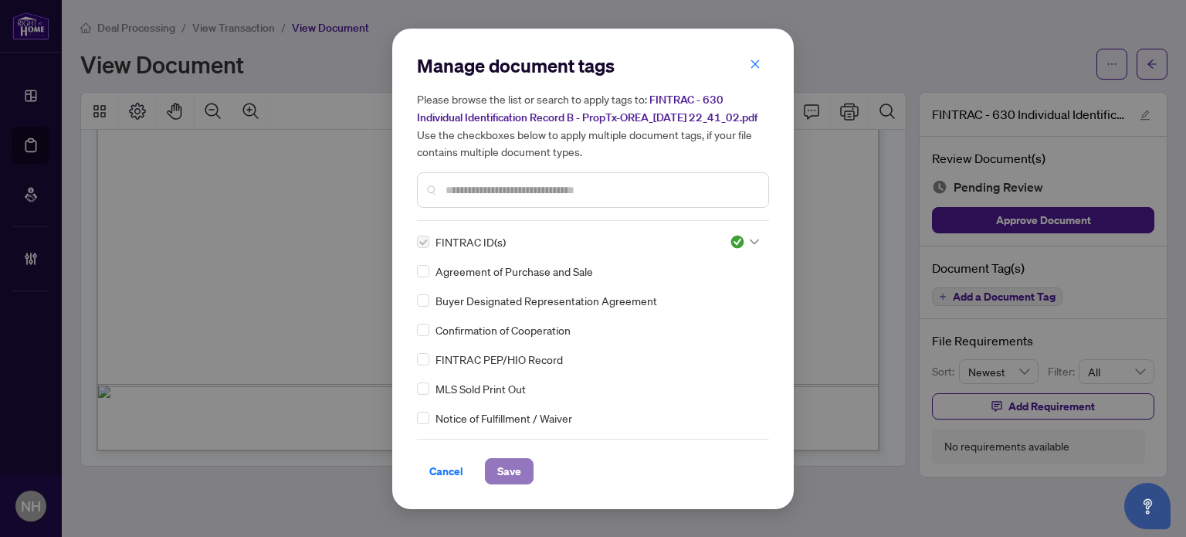
click at [516, 474] on span "Save" at bounding box center [509, 471] width 24 height 25
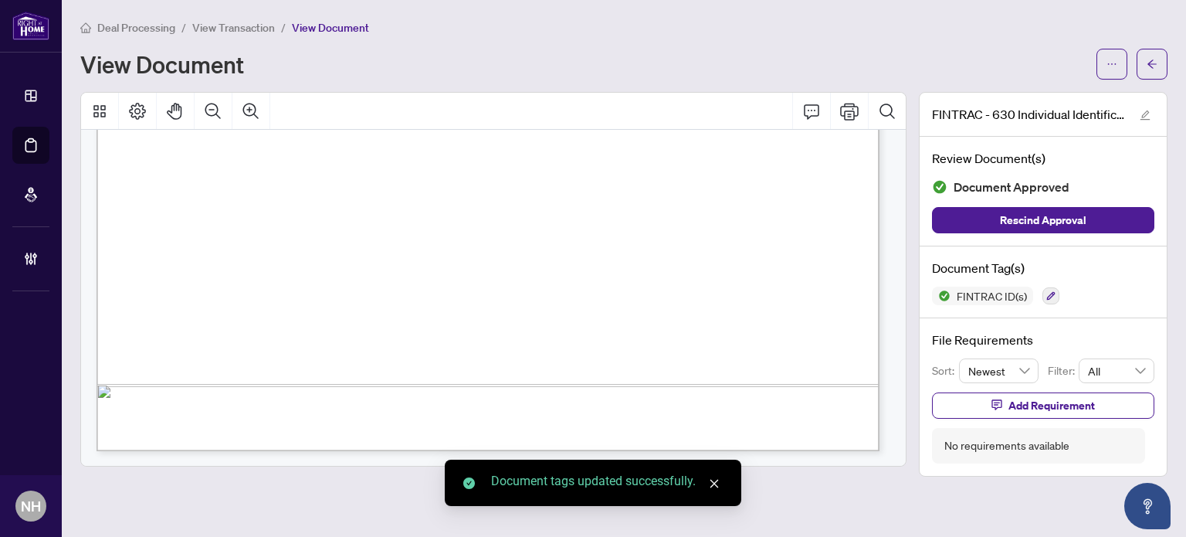
click at [221, 27] on span "View Transaction" at bounding box center [233, 28] width 83 height 14
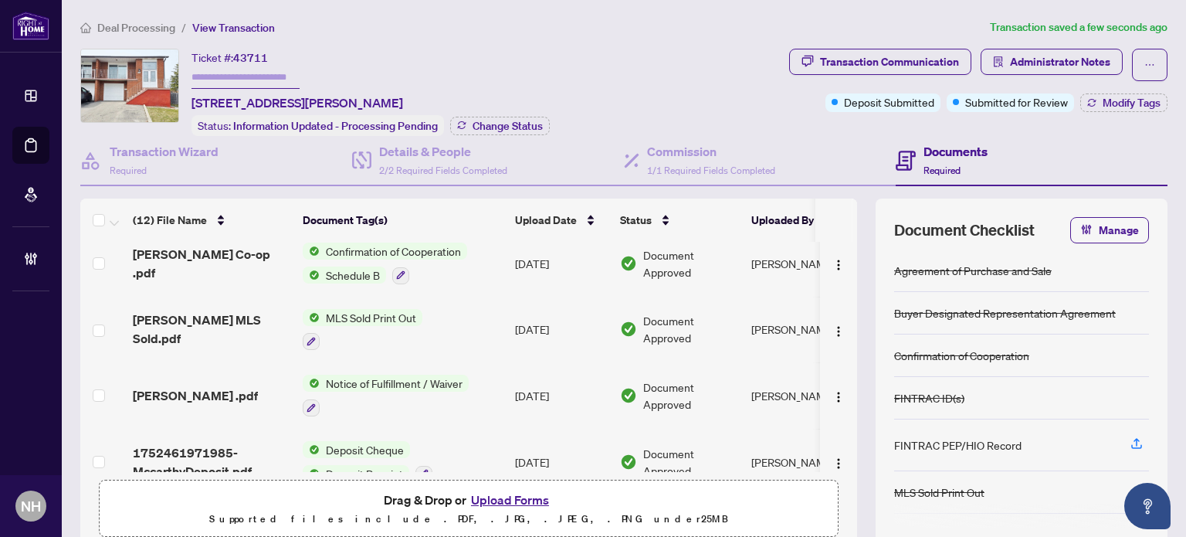
scroll to position [386, 0]
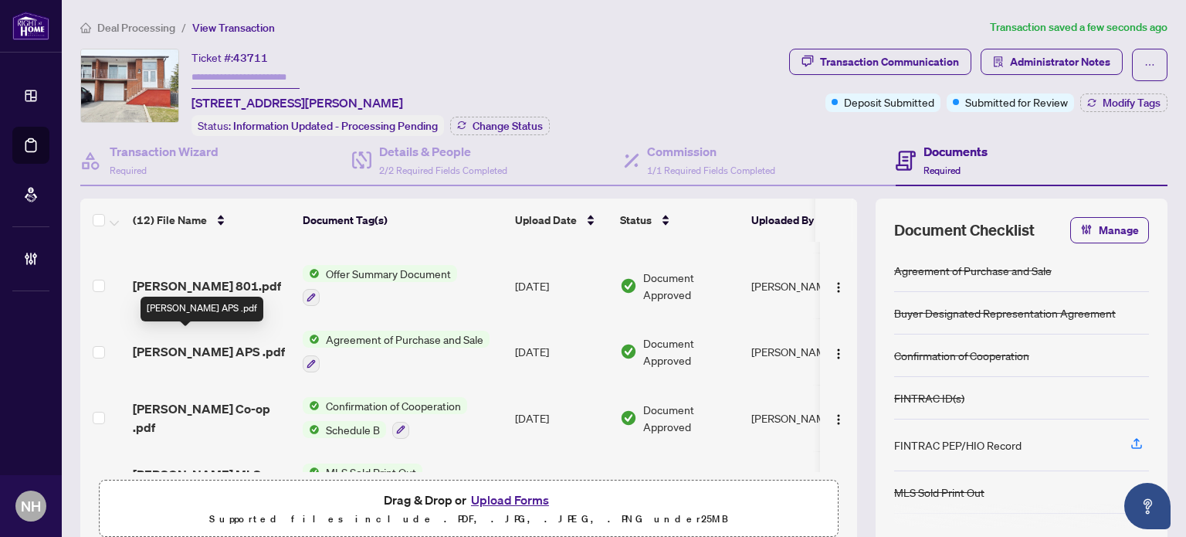
click at [215, 342] on span "Mccarthy APS .pdf" at bounding box center [209, 351] width 152 height 19
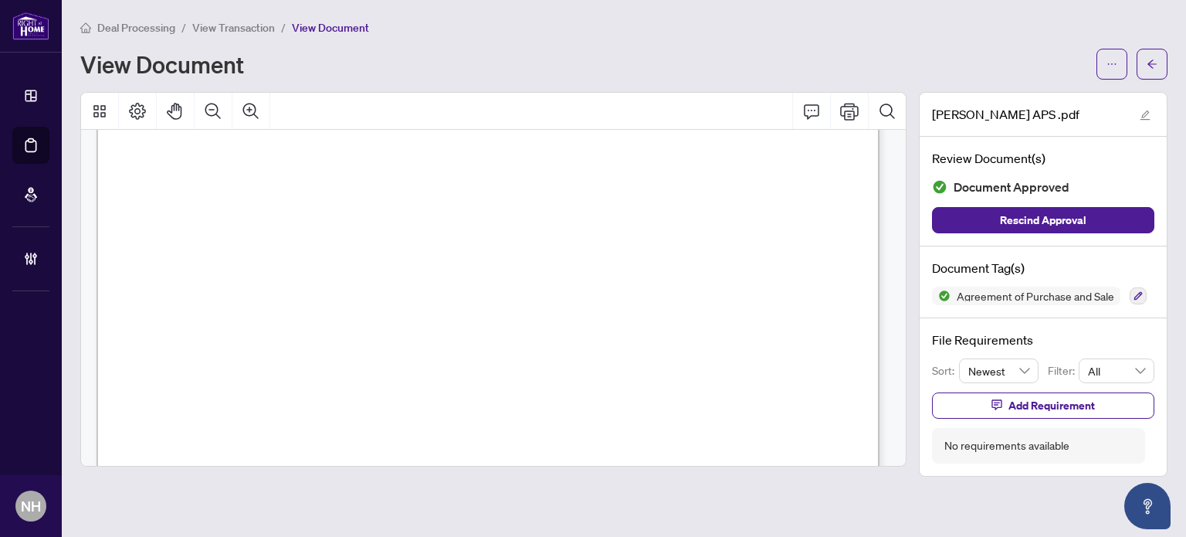
scroll to position [309, 0]
click at [238, 30] on span "View Transaction" at bounding box center [233, 28] width 83 height 14
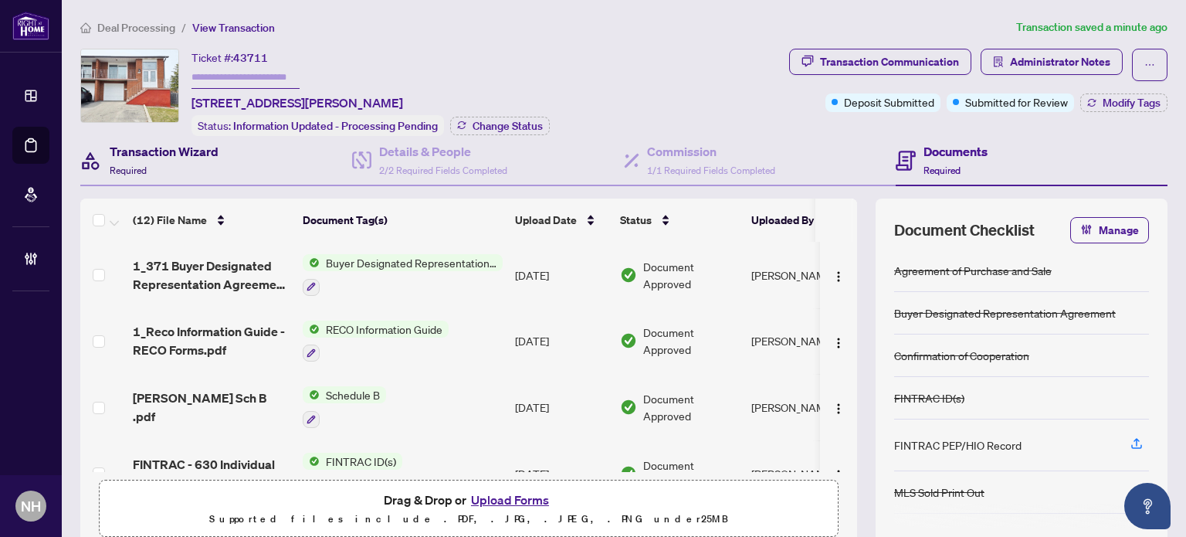
click at [187, 154] on h4 "Transaction Wizard" at bounding box center [164, 151] width 109 height 19
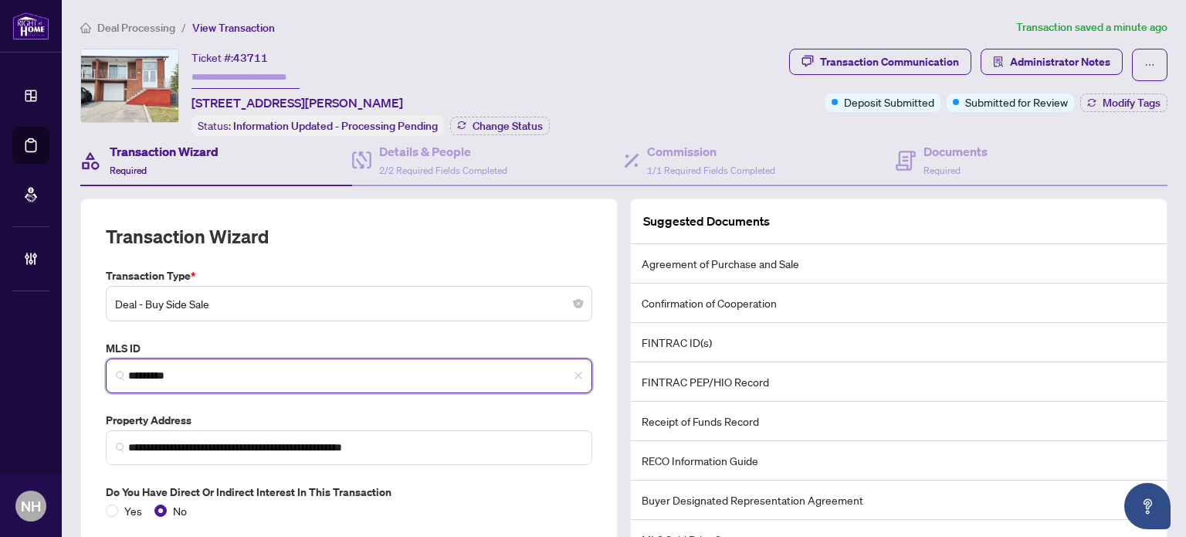
drag, startPoint x: 185, startPoint y: 376, endPoint x: 36, endPoint y: 346, distance: 152.8
click at [36, 346] on div "**********" at bounding box center [593, 268] width 1186 height 537
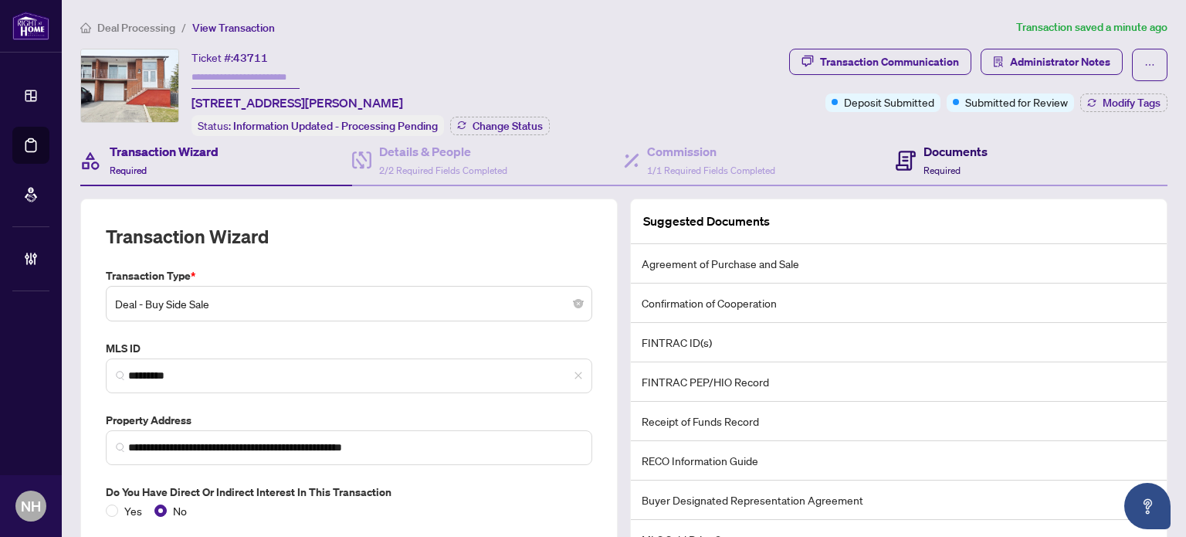
click at [968, 144] on h4 "Documents" at bounding box center [956, 151] width 64 height 19
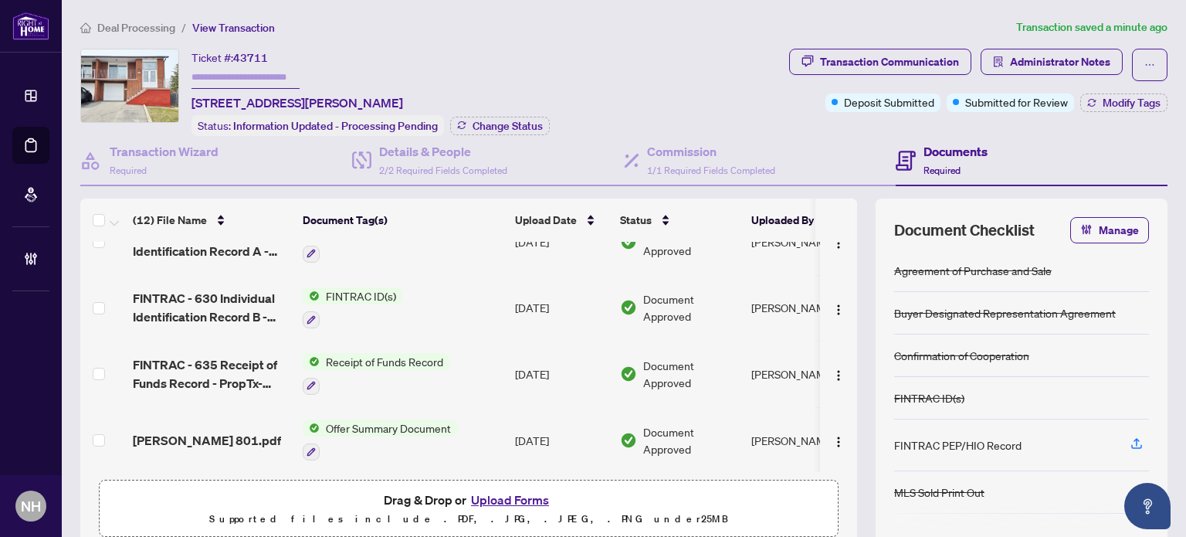
scroll to position [309, 0]
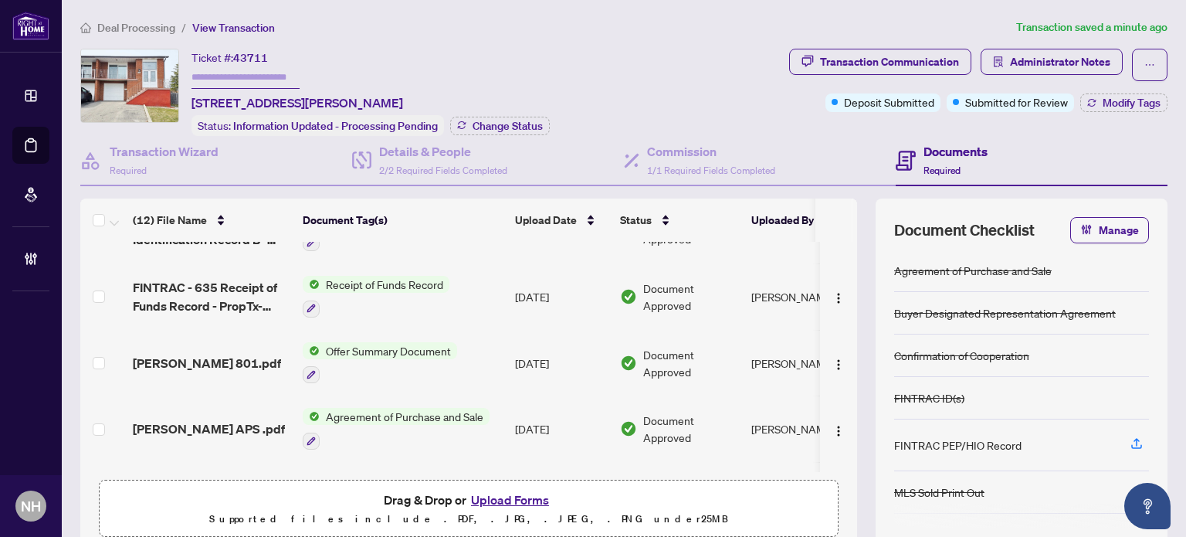
click at [218, 421] on span "Mccarthy APS .pdf" at bounding box center [209, 428] width 152 height 19
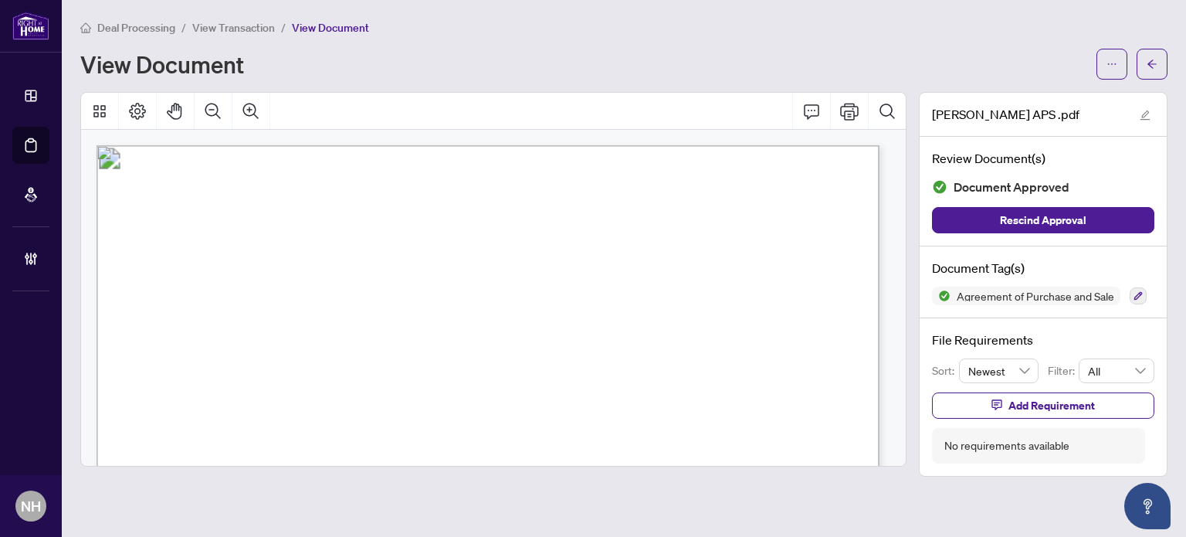
click at [212, 19] on li "View Transaction" at bounding box center [233, 28] width 83 height 18
click at [212, 25] on span "View Transaction" at bounding box center [233, 28] width 83 height 14
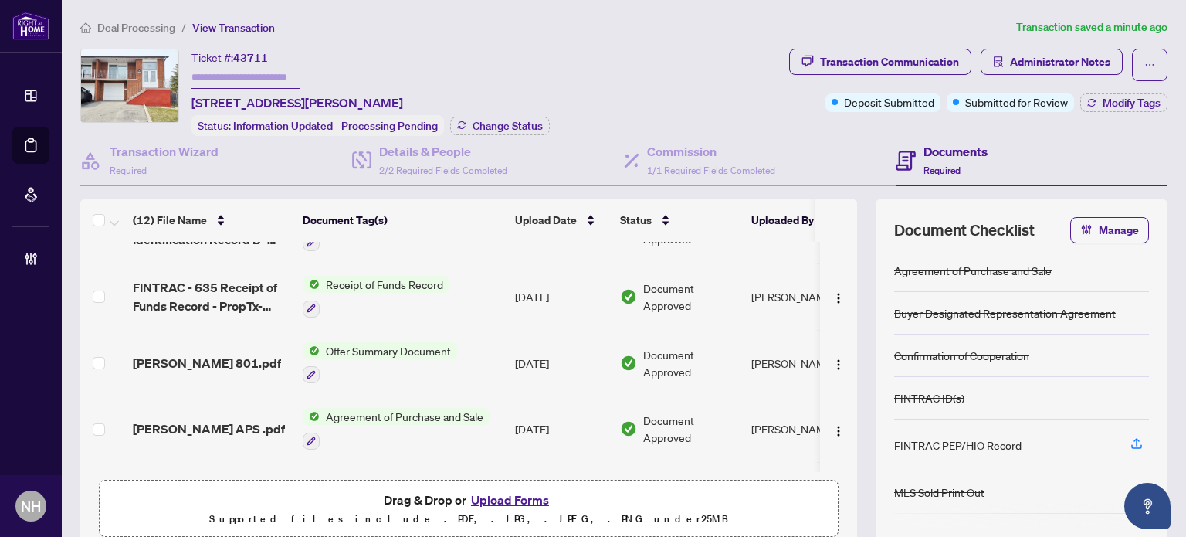
scroll to position [463, 0]
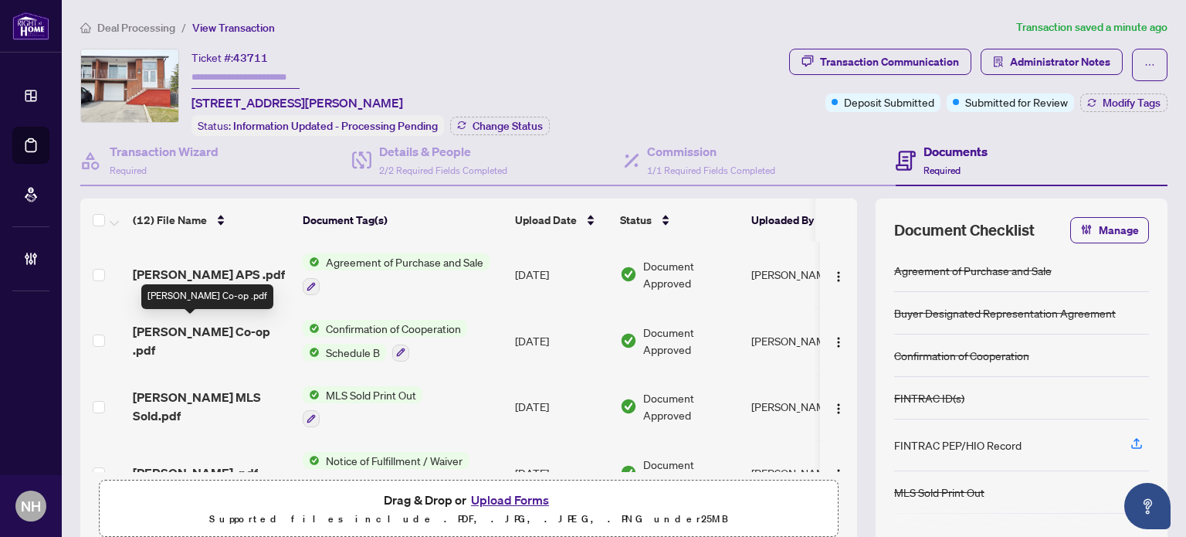
click at [214, 327] on span "Mccarthy Co-op .pdf" at bounding box center [212, 340] width 158 height 37
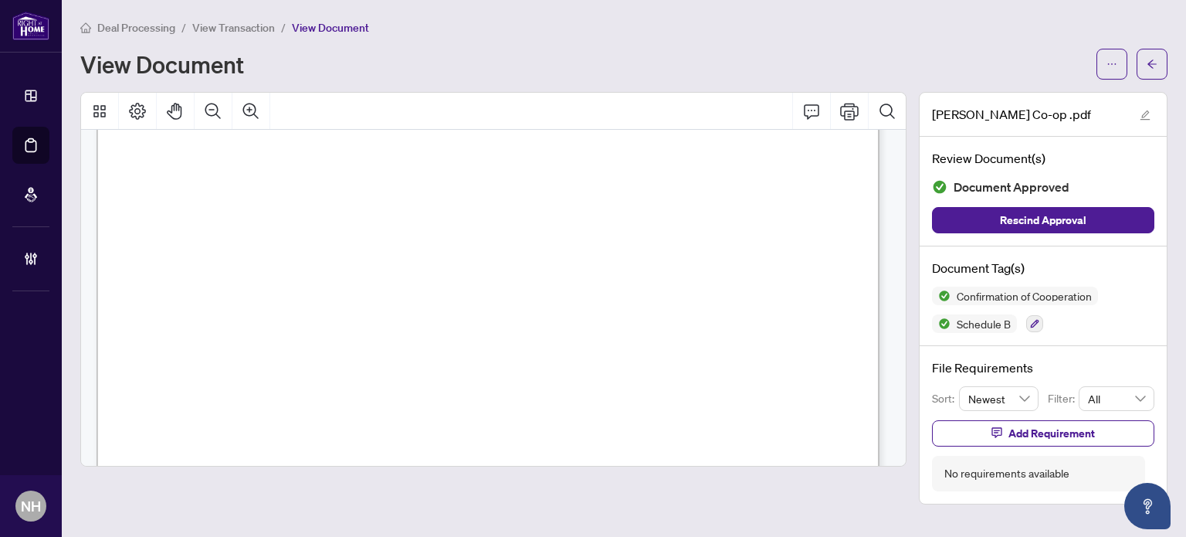
scroll to position [1390, 0]
click at [247, 22] on span "View Transaction" at bounding box center [233, 28] width 83 height 14
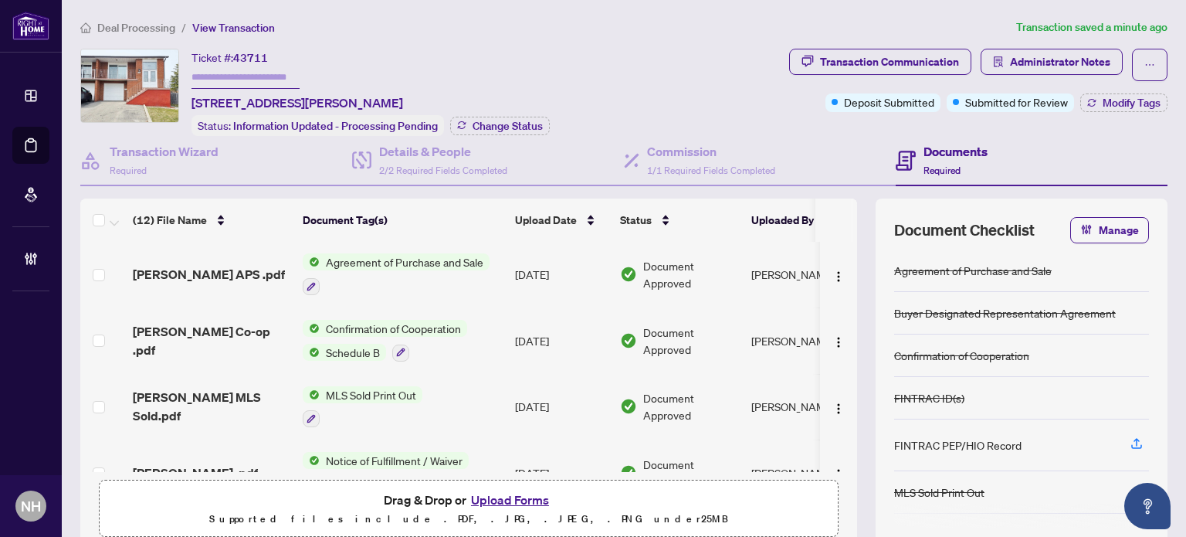
scroll to position [555, 0]
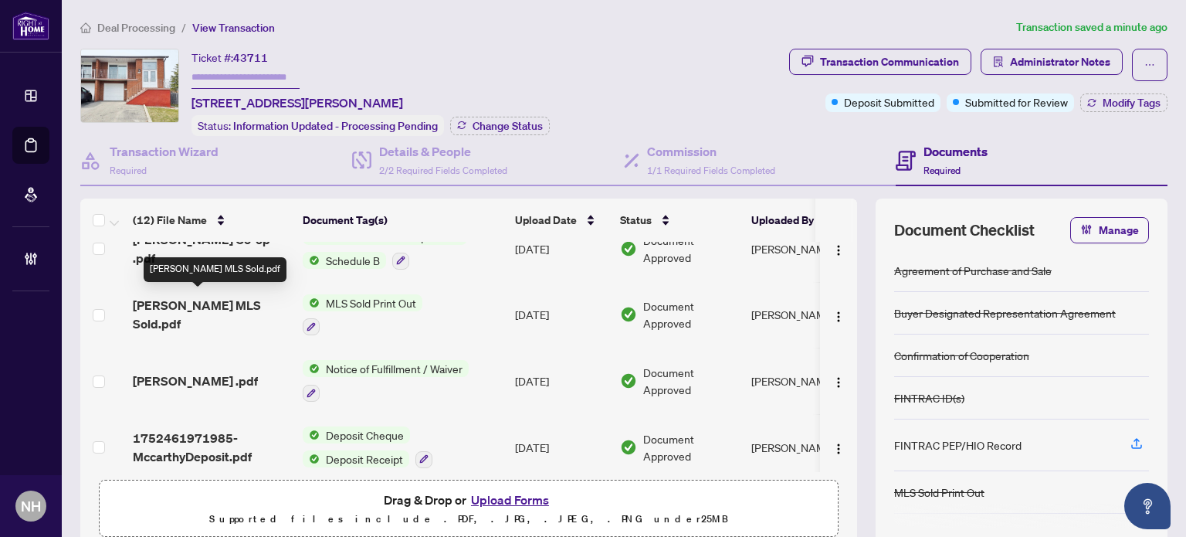
click at [232, 301] on span "Mccarthy MLS Sold.pdf" at bounding box center [212, 314] width 158 height 37
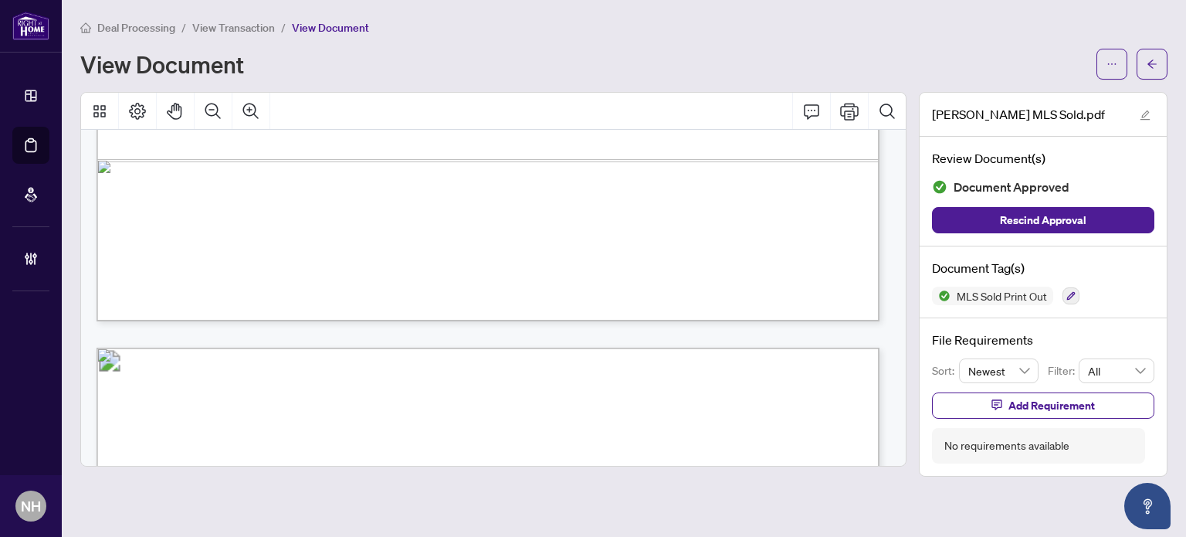
scroll to position [1004, 0]
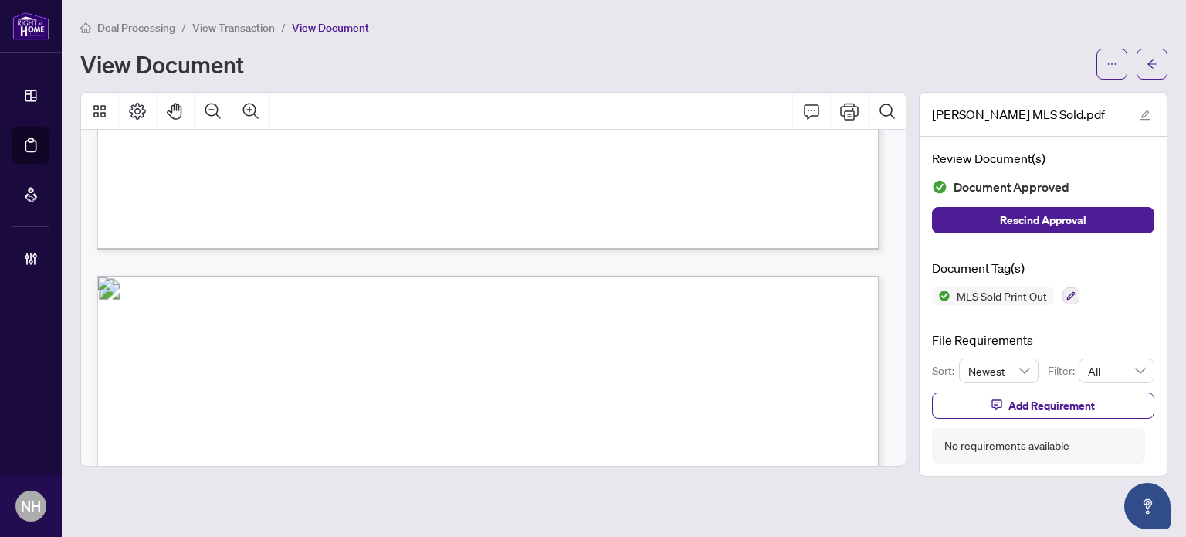
click at [220, 30] on span "View Transaction" at bounding box center [233, 28] width 83 height 14
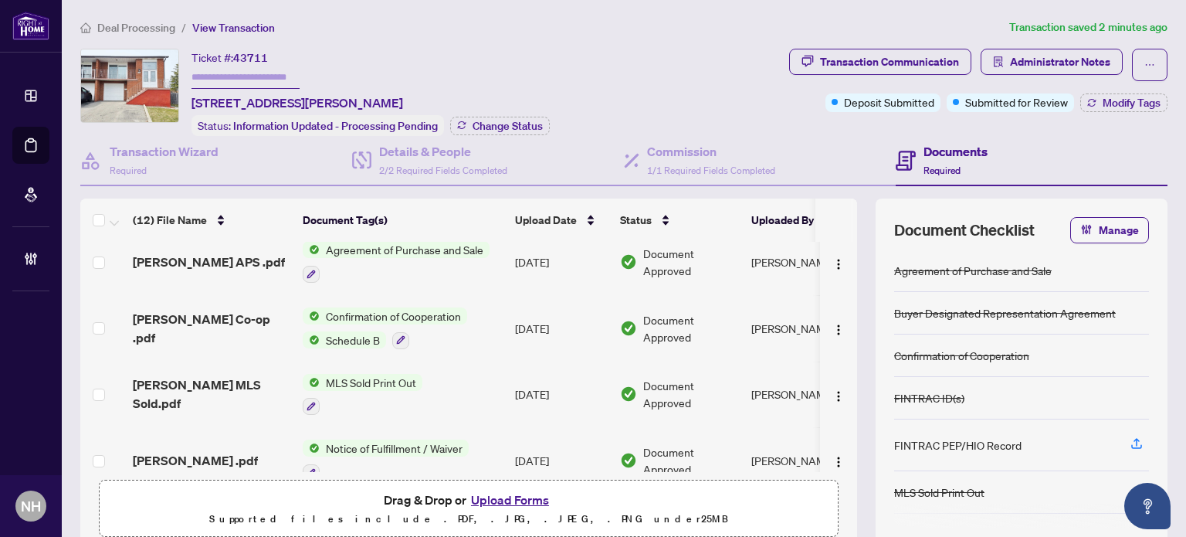
scroll to position [401, 0]
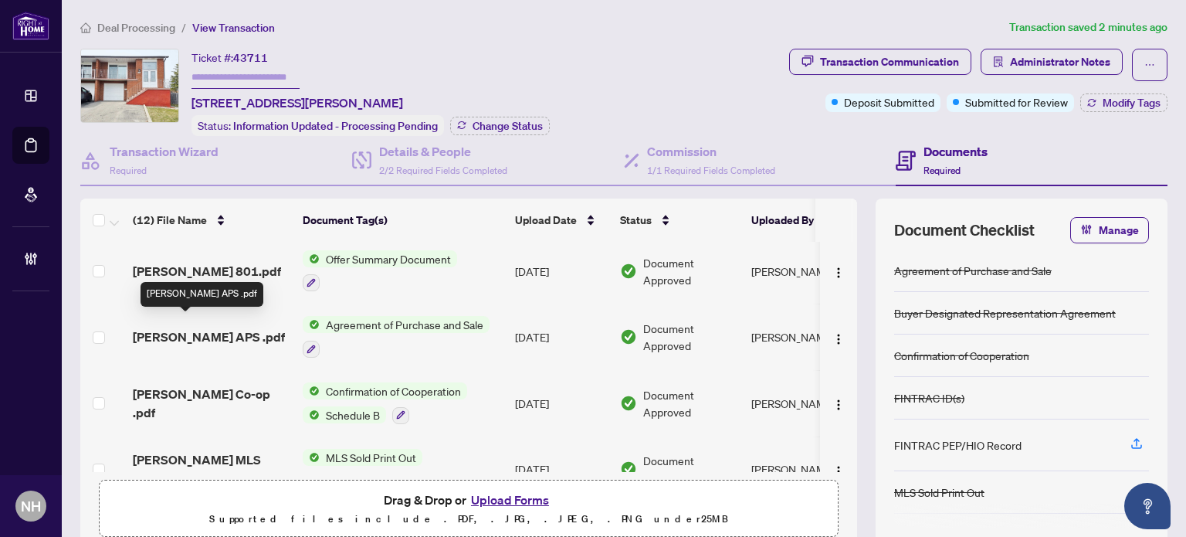
click at [184, 327] on span "Mccarthy APS .pdf" at bounding box center [209, 336] width 152 height 19
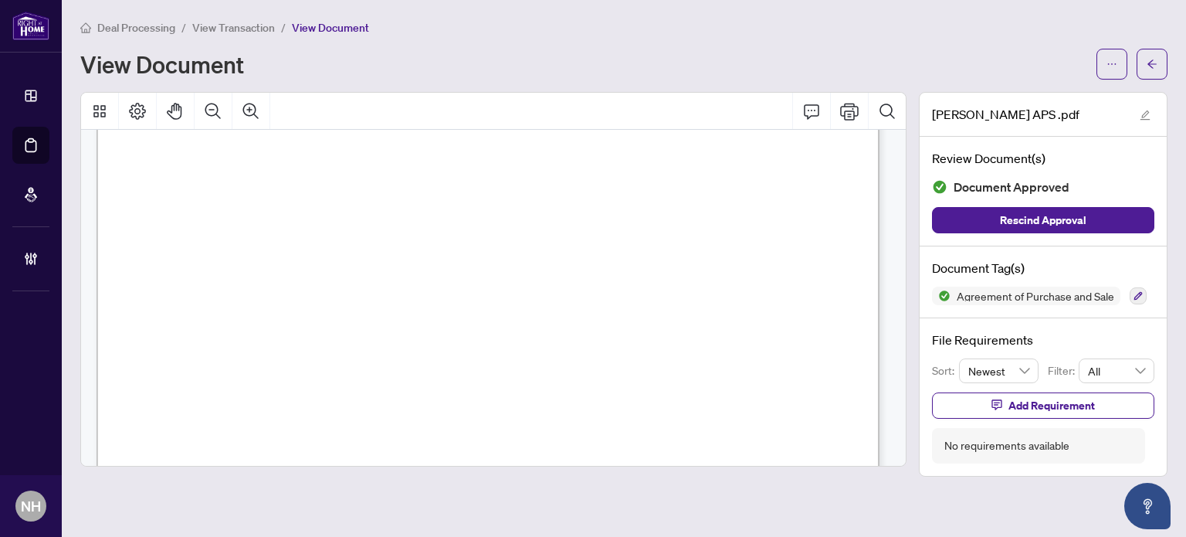
scroll to position [5097, 0]
click at [209, 21] on span "View Transaction" at bounding box center [233, 28] width 83 height 14
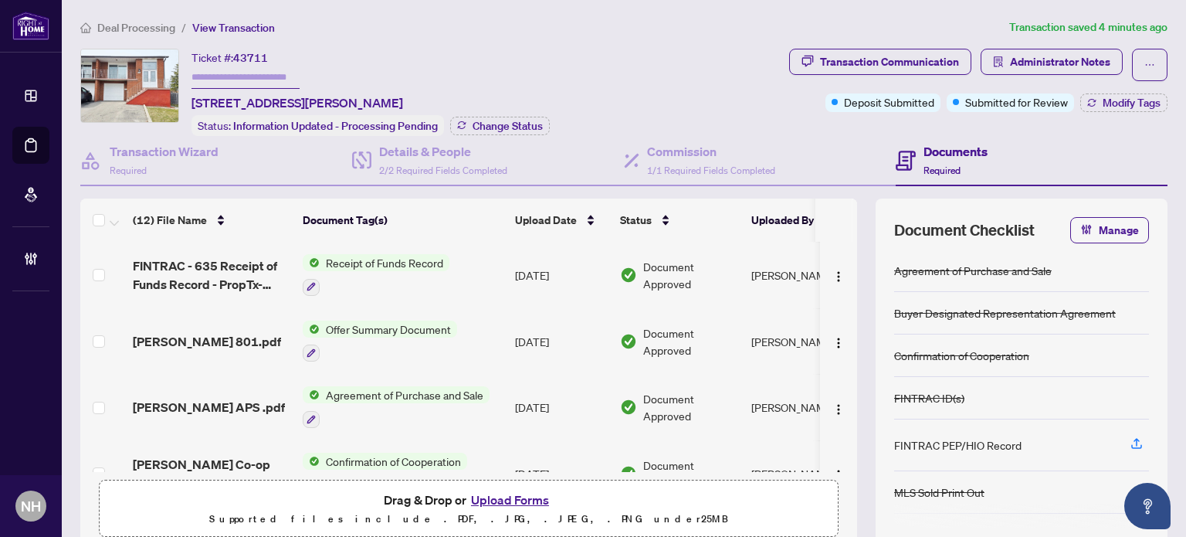
scroll to position [386, 0]
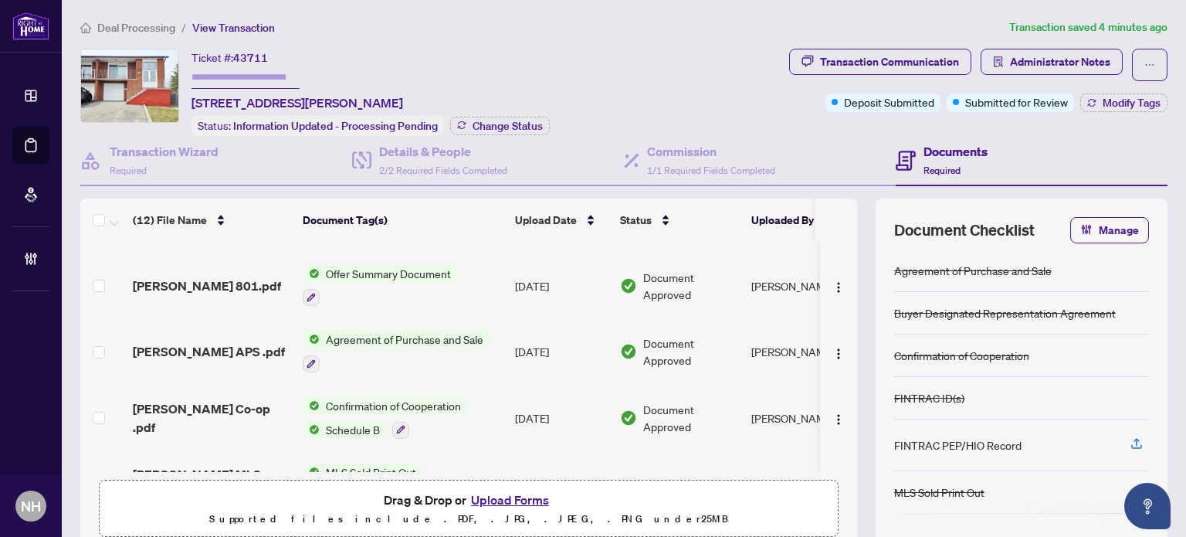
click at [218, 413] on span "Mccarthy Co-op .pdf" at bounding box center [212, 417] width 158 height 37
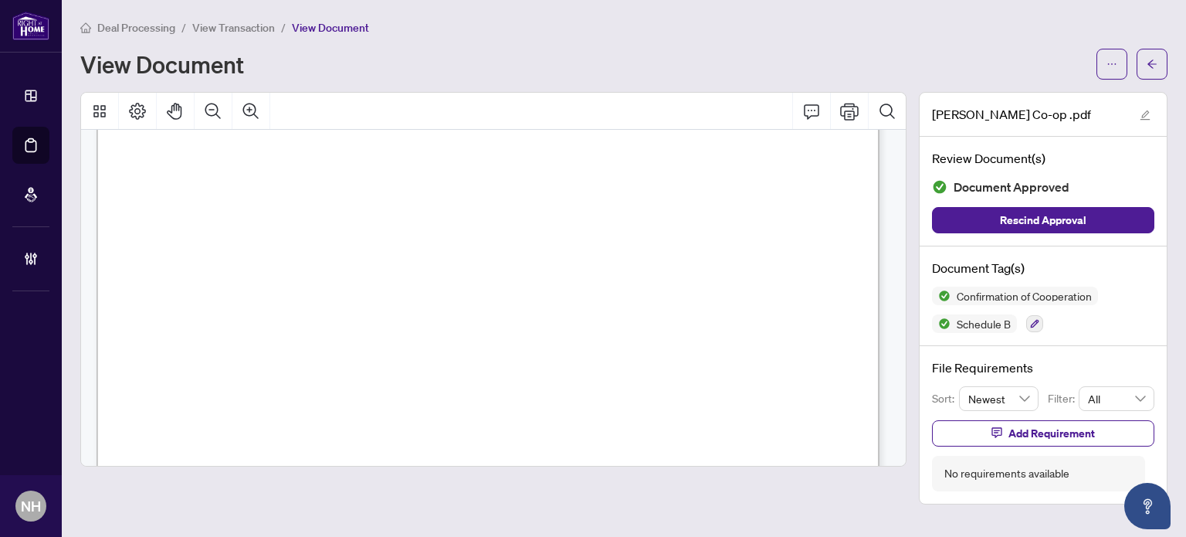
scroll to position [1158, 0]
click at [204, 27] on span "View Transaction" at bounding box center [233, 28] width 83 height 14
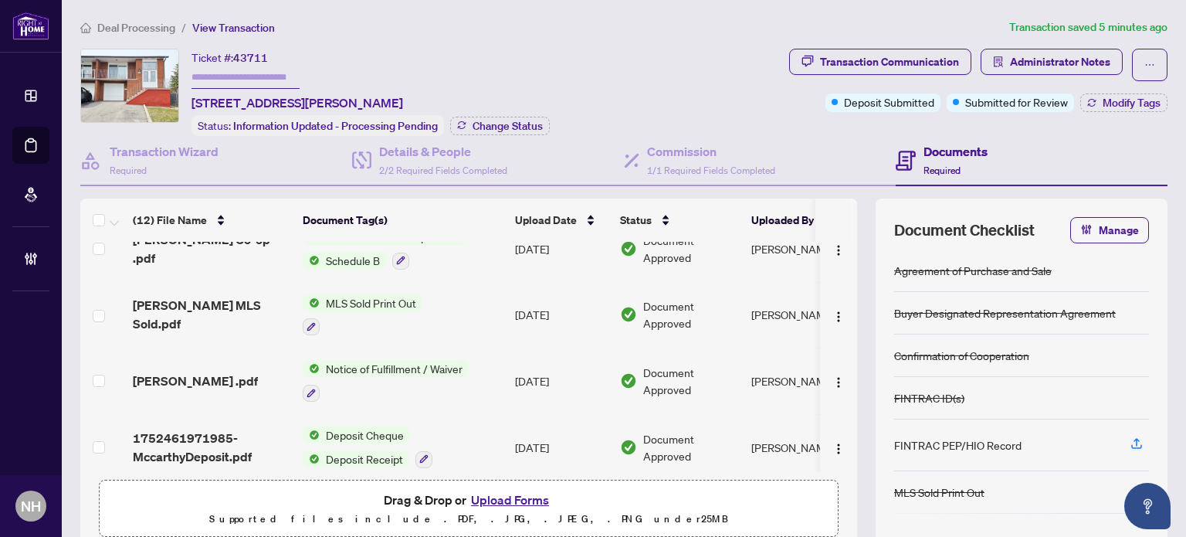
scroll to position [117, 0]
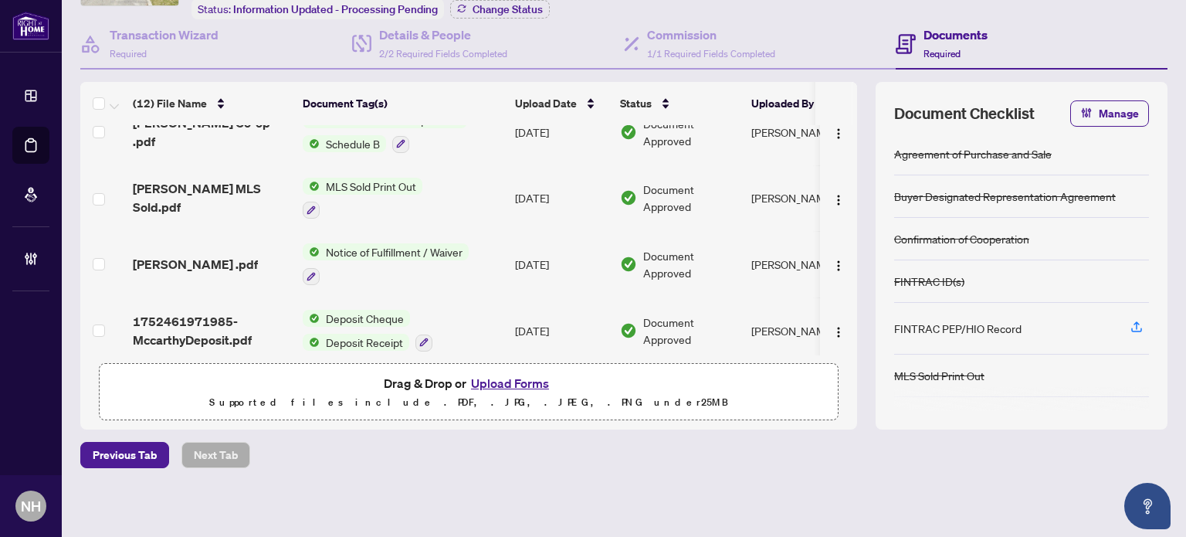
click at [240, 312] on span "1752461971985-MccarthyDeposit.pdf" at bounding box center [212, 330] width 158 height 37
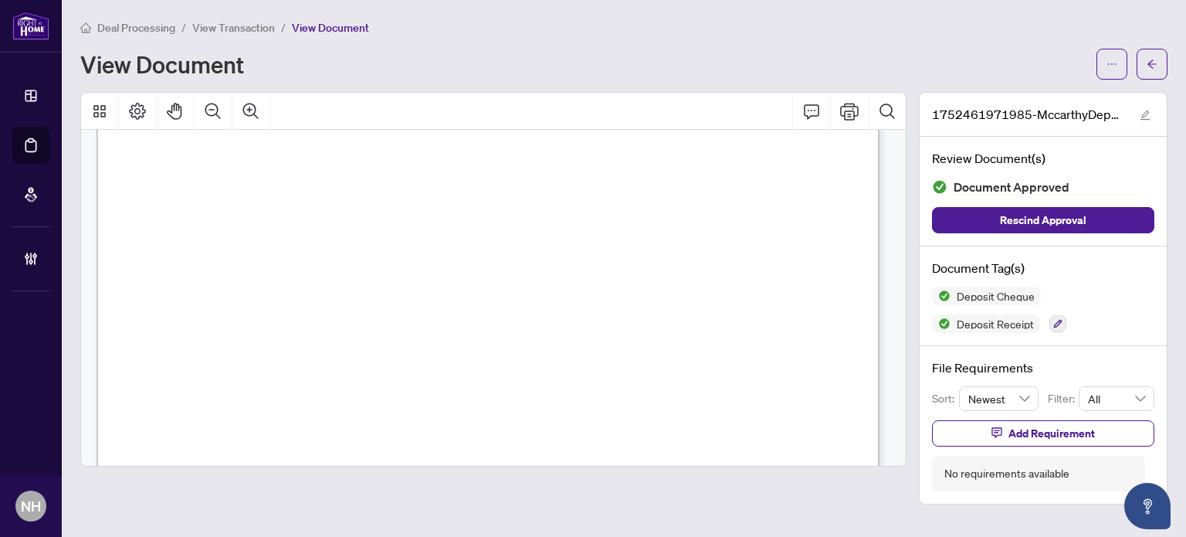
scroll to position [2471, 0]
click at [270, 29] on span "View Transaction" at bounding box center [233, 28] width 83 height 14
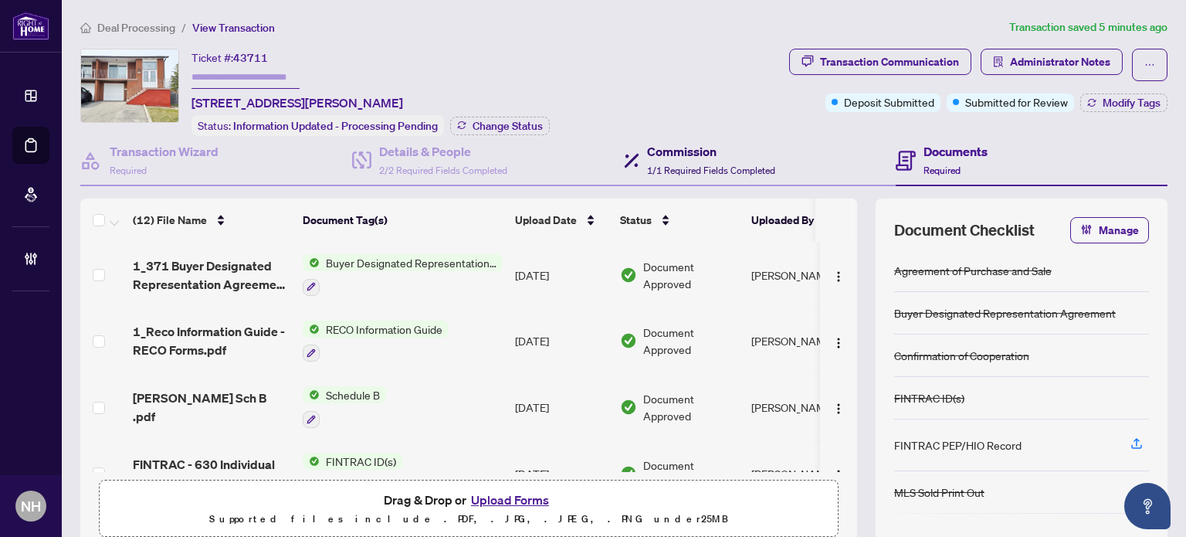
click at [700, 165] on span "1/1 Required Fields Completed" at bounding box center [711, 171] width 128 height 12
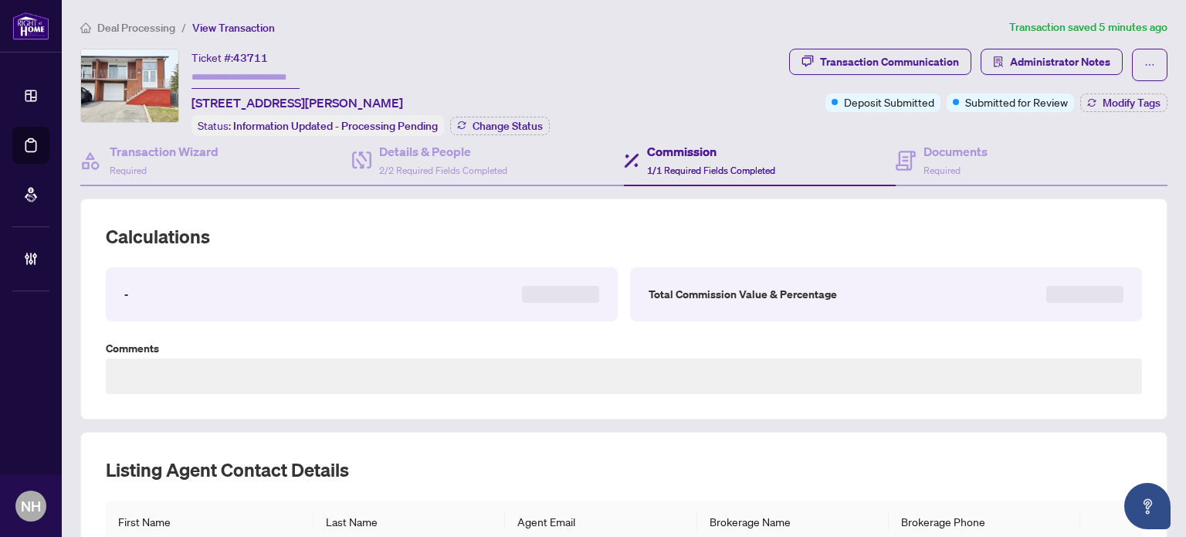
type textarea "**********"
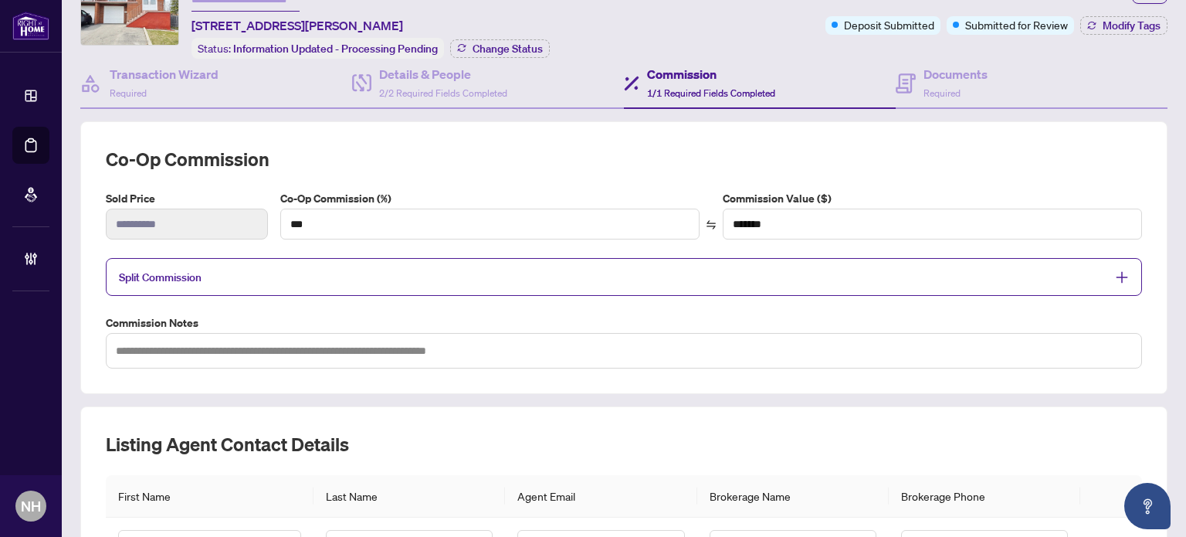
scroll to position [154, 0]
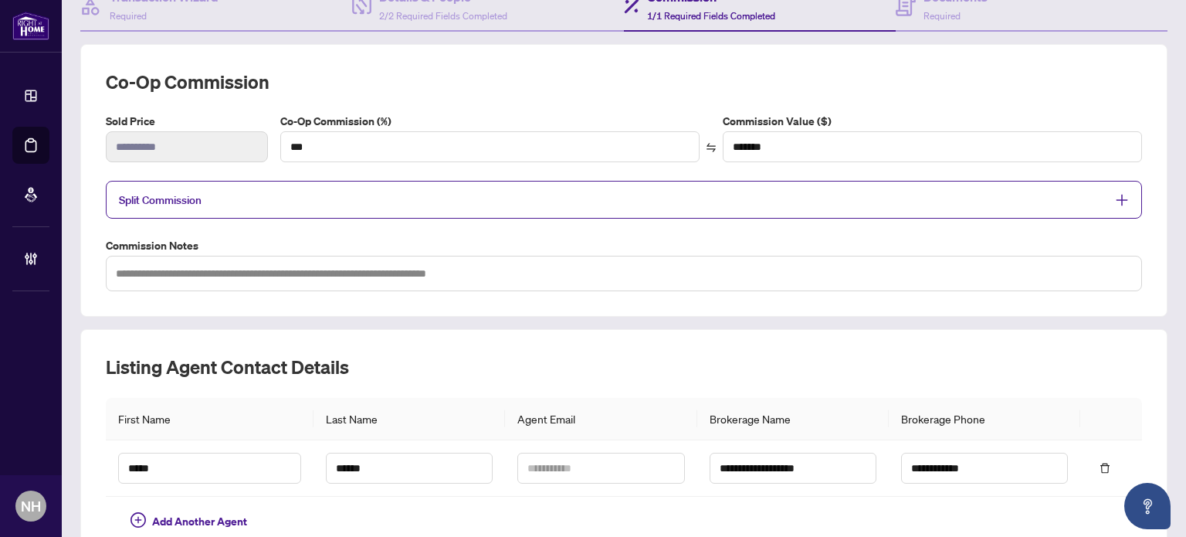
click at [527, 198] on span "Split Commission" at bounding box center [612, 200] width 987 height 18
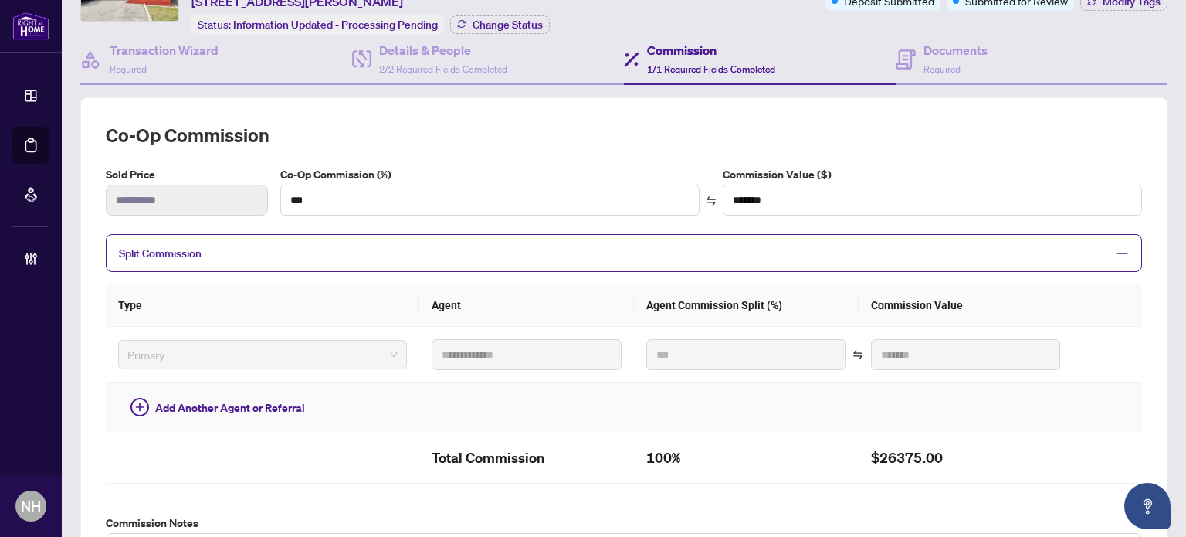
scroll to position [0, 0]
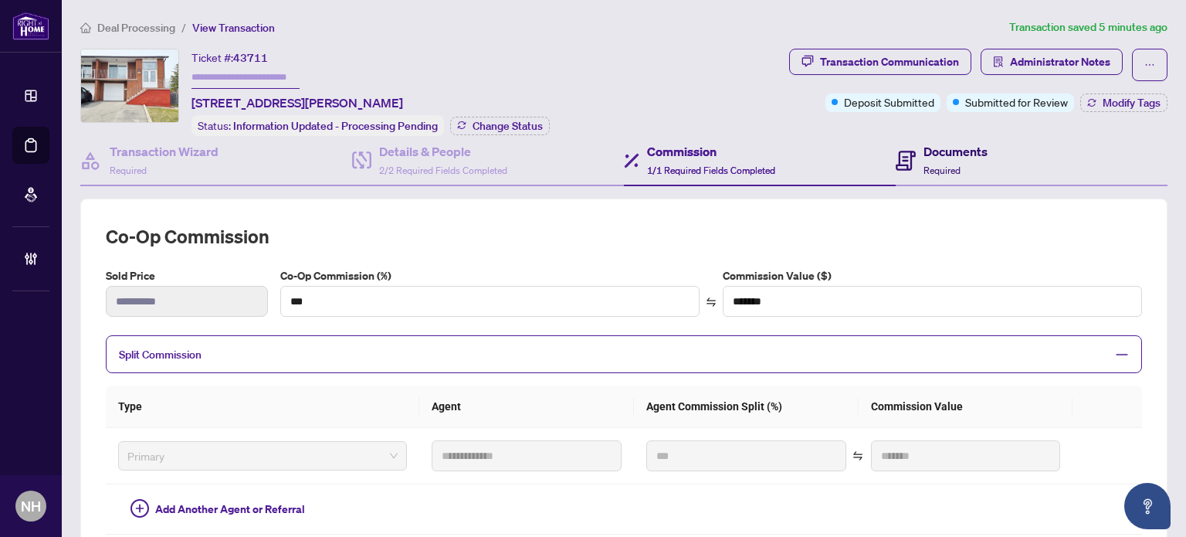
click at [901, 158] on icon at bounding box center [906, 161] width 20 height 20
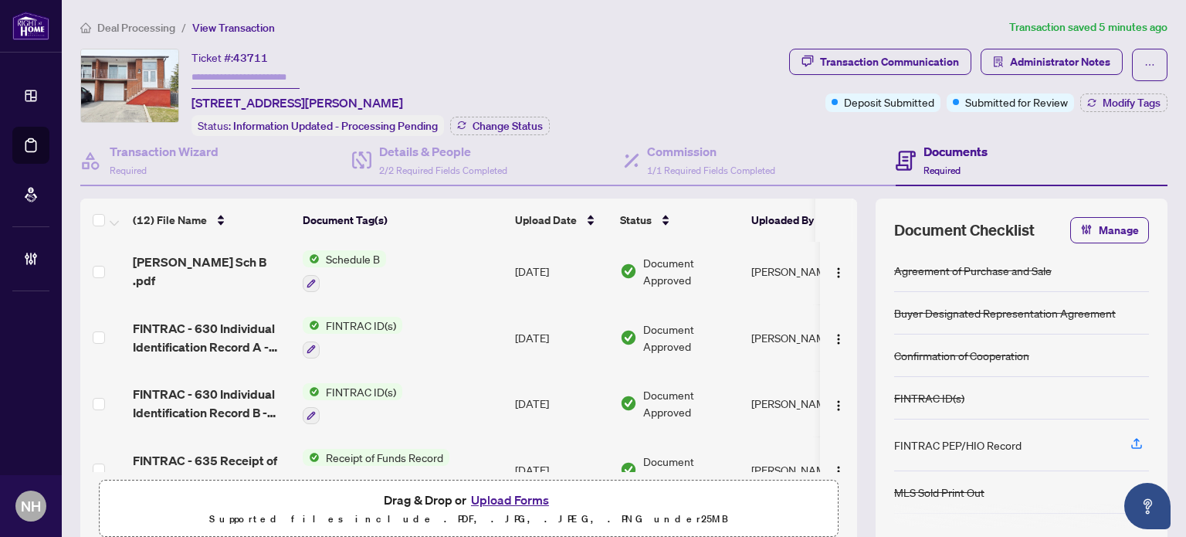
scroll to position [154, 0]
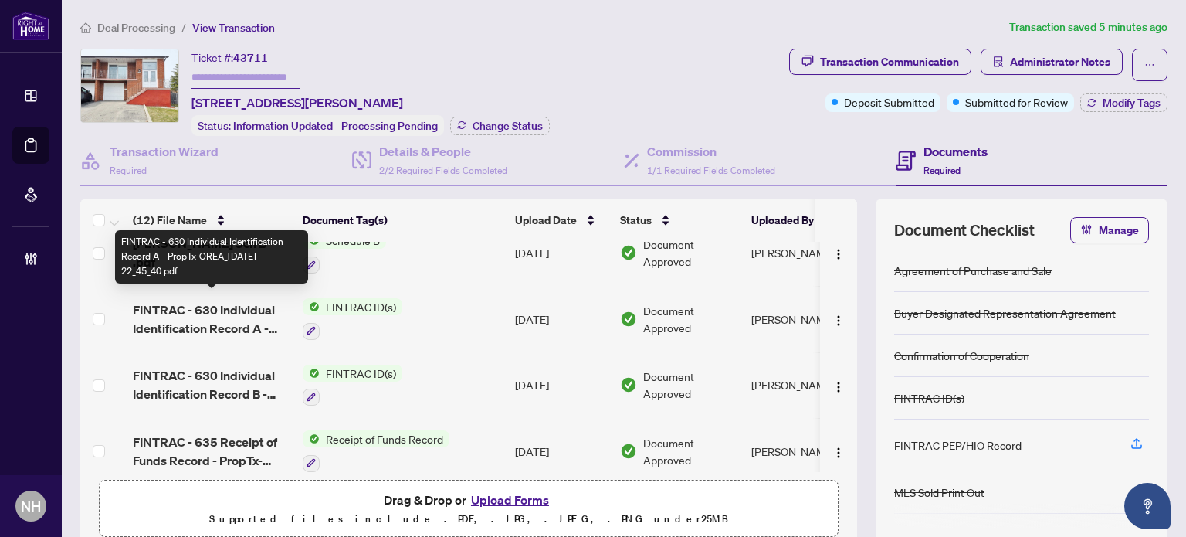
click at [199, 300] on span "FINTRAC - 630 Individual Identification Record A - PropTx-OREA_2025-07-13 22_45…" at bounding box center [212, 318] width 158 height 37
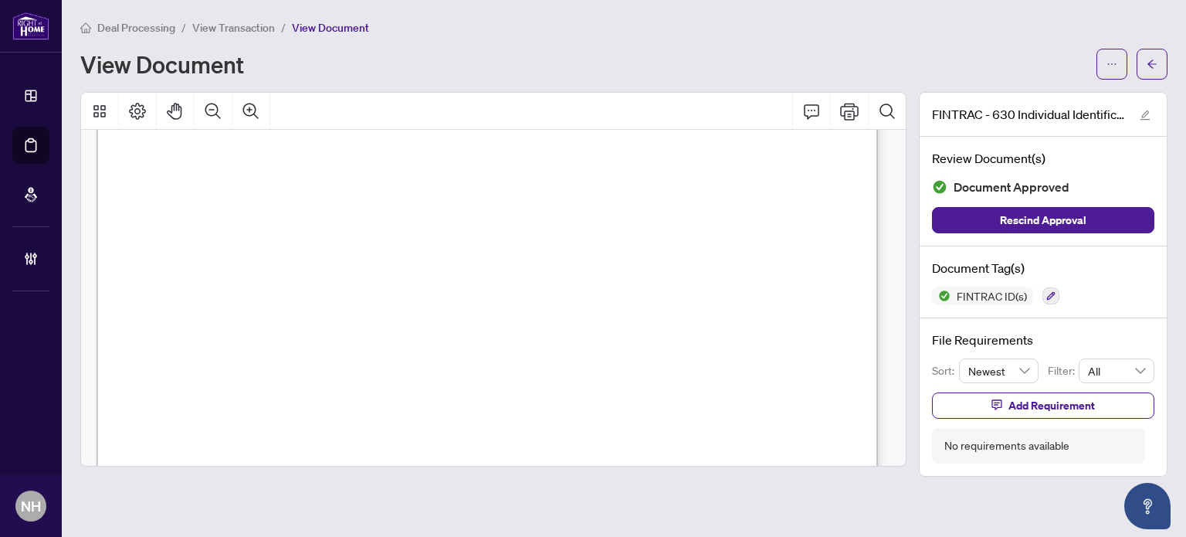
scroll to position [154, 0]
click at [198, 25] on span "View Transaction" at bounding box center [233, 28] width 83 height 14
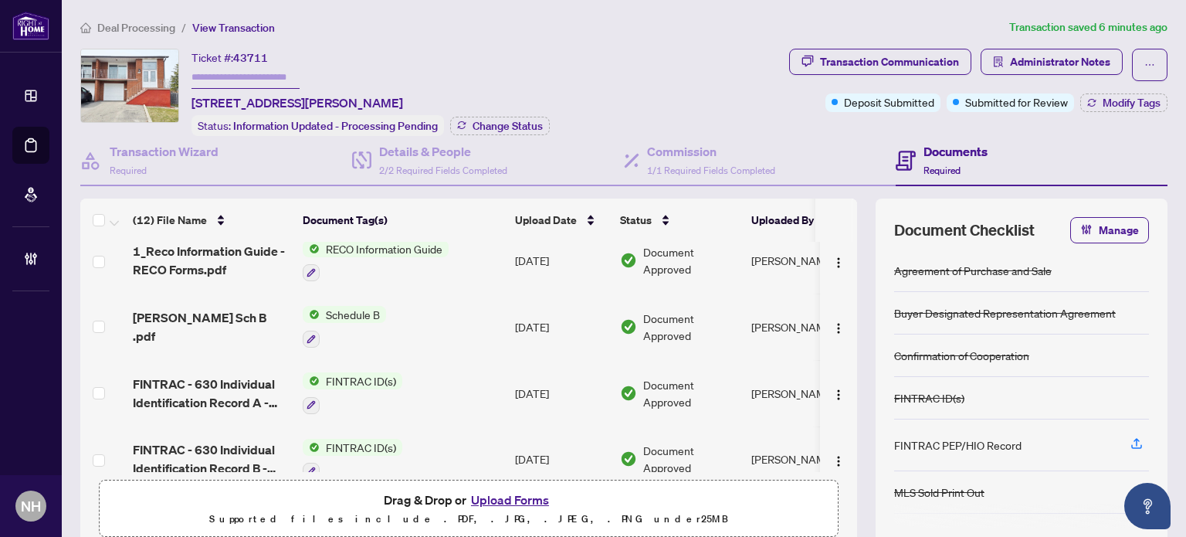
scroll to position [232, 0]
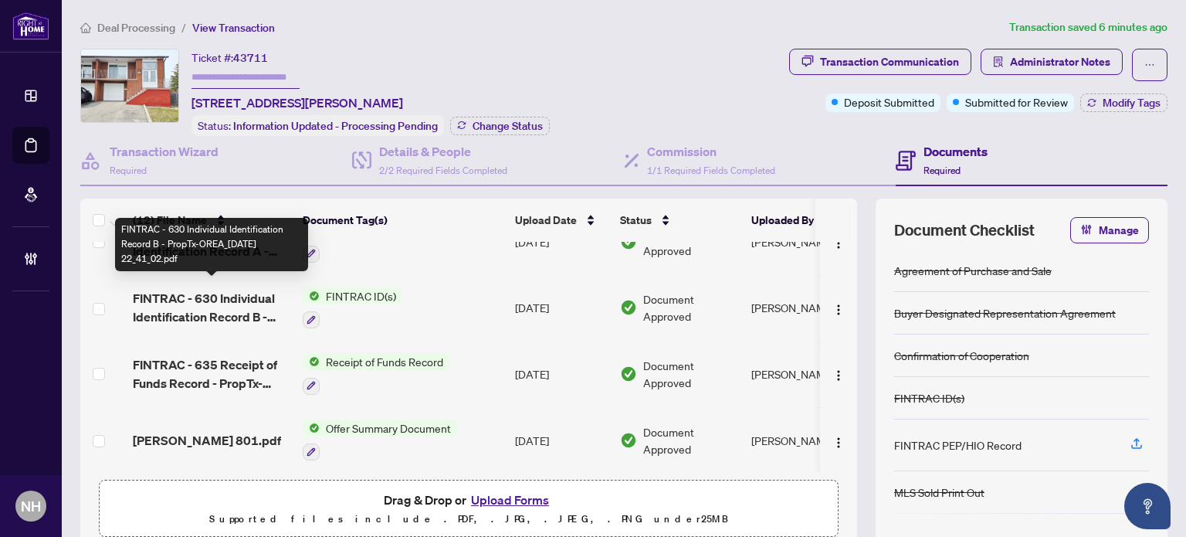
click at [232, 302] on span "FINTRAC - 630 Individual Identification Record B - PropTx-OREA_2025-07-13 22_41…" at bounding box center [212, 307] width 158 height 37
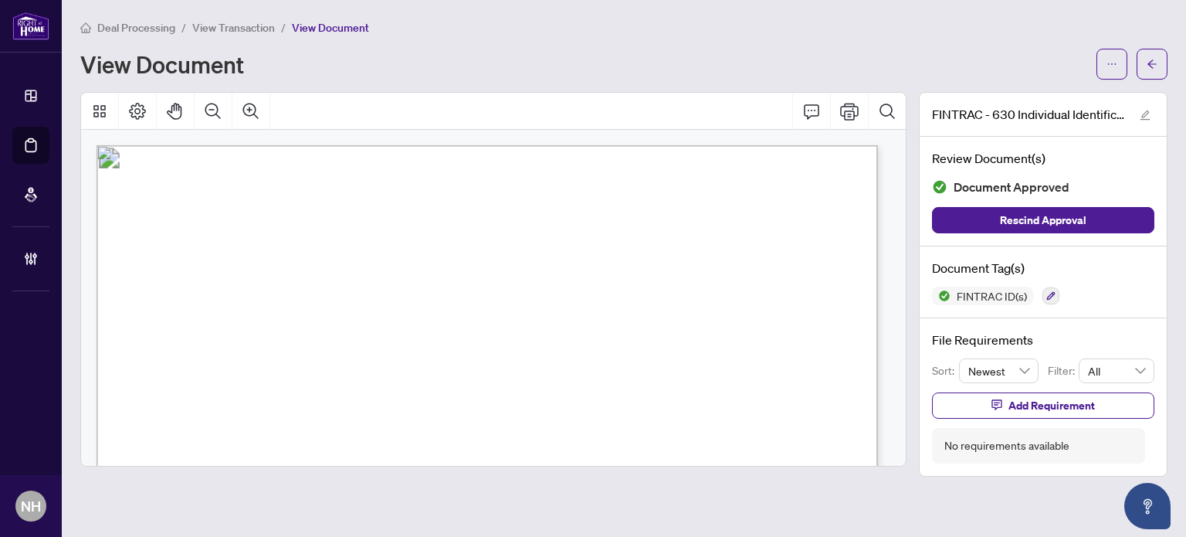
click at [253, 21] on span "View Transaction" at bounding box center [233, 28] width 83 height 14
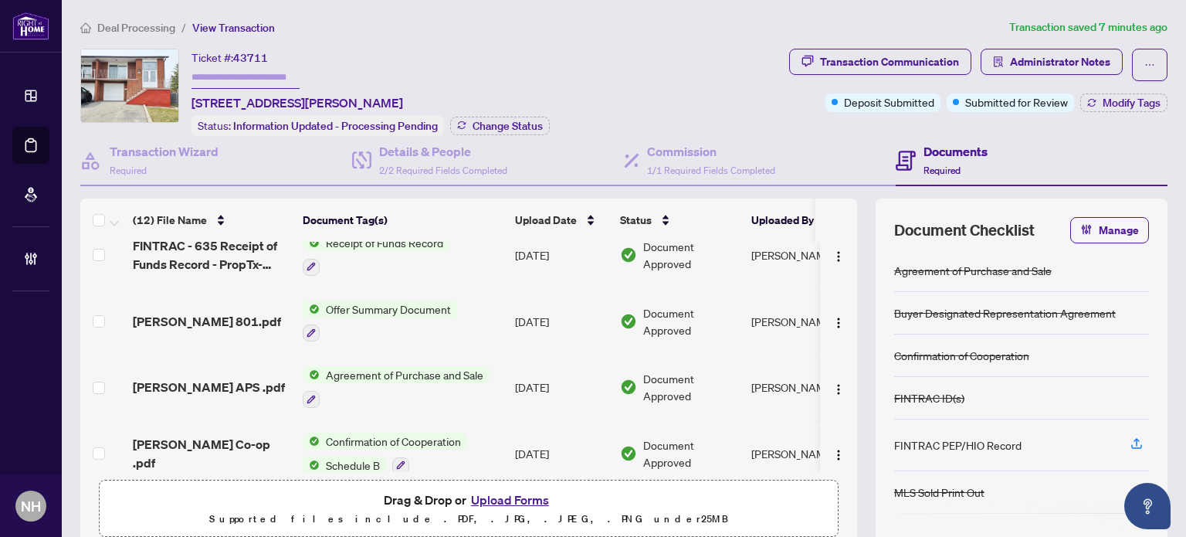
scroll to position [386, 0]
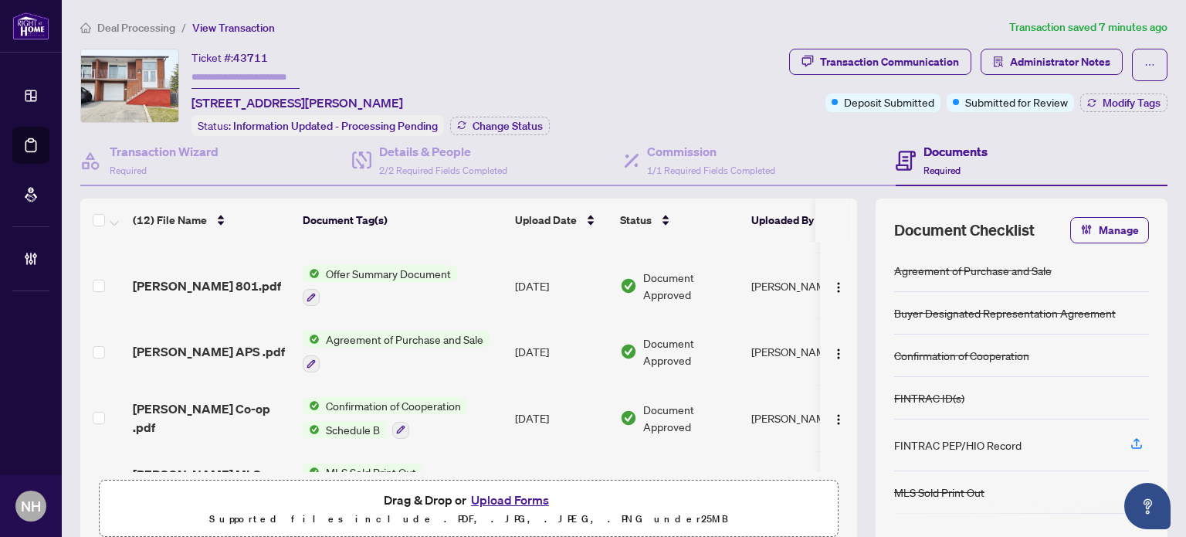
click at [218, 343] on span "Mccarthy APS .pdf" at bounding box center [209, 351] width 152 height 19
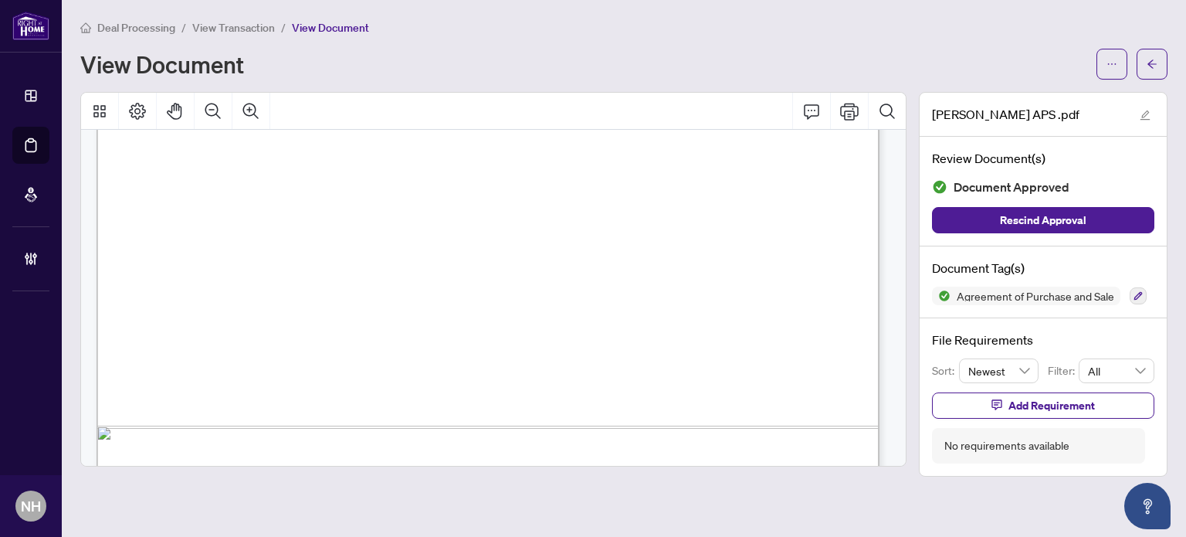
scroll to position [6474, 0]
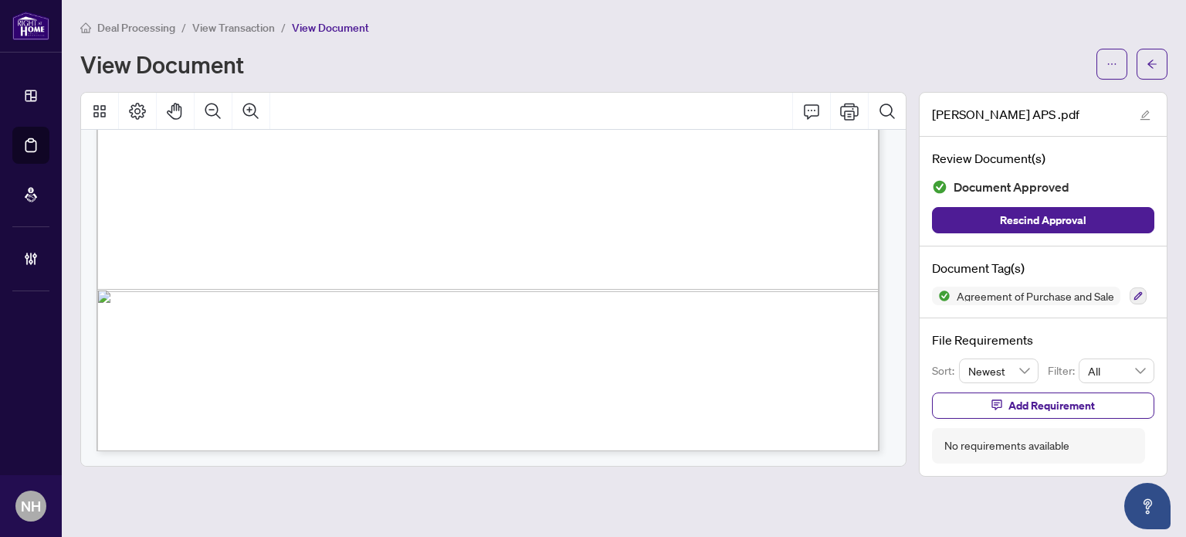
click at [270, 32] on span "View Transaction" at bounding box center [233, 28] width 83 height 14
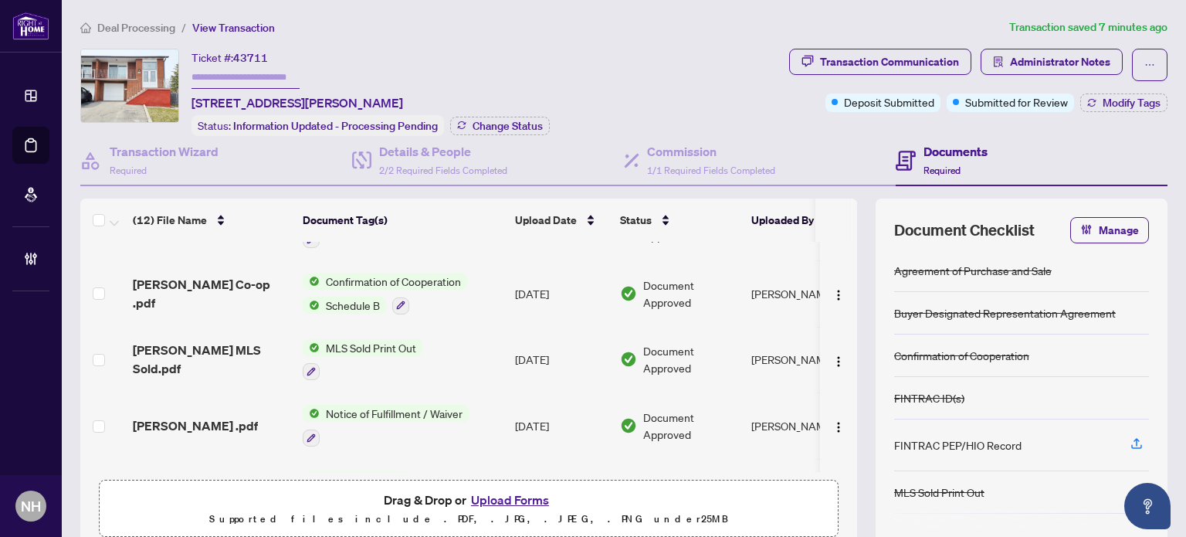
scroll to position [555, 0]
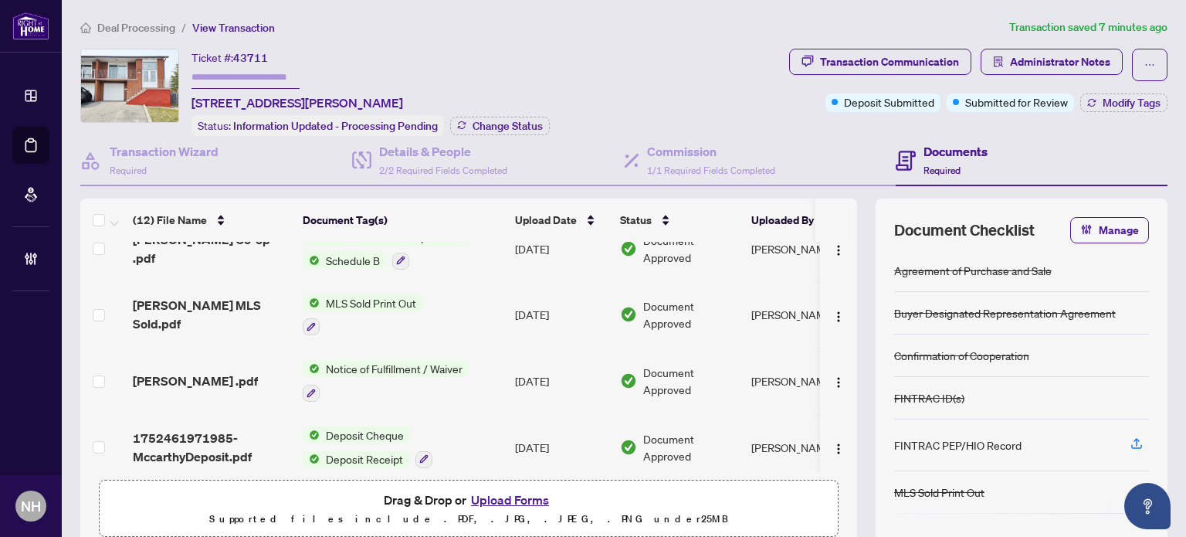
click at [181, 371] on span "Mccarthy Waiver .pdf" at bounding box center [195, 380] width 125 height 19
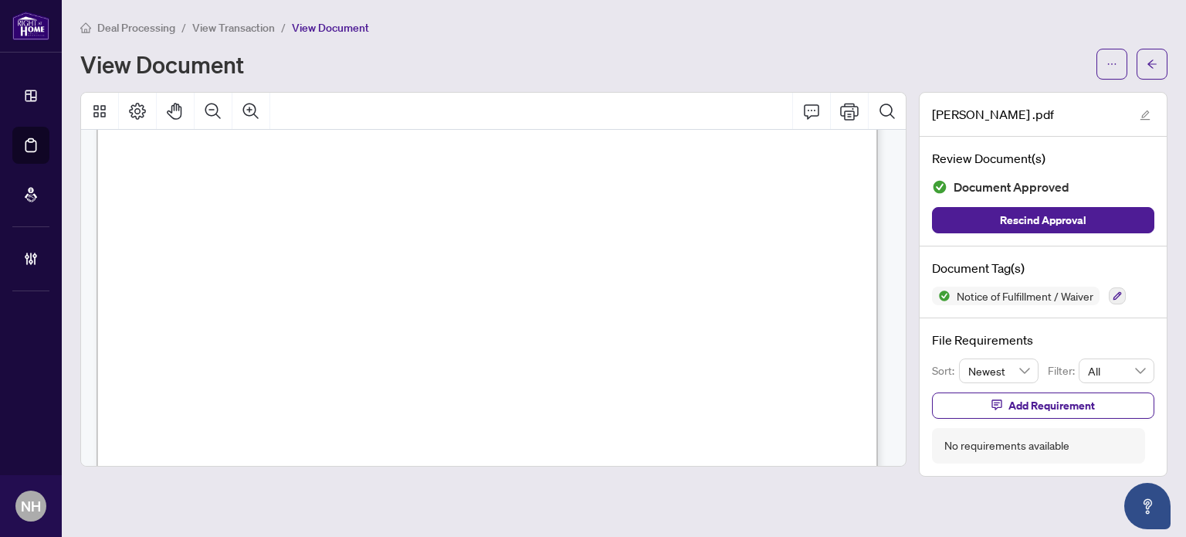
scroll to position [695, 0]
click at [238, 29] on span "View Transaction" at bounding box center [233, 28] width 83 height 14
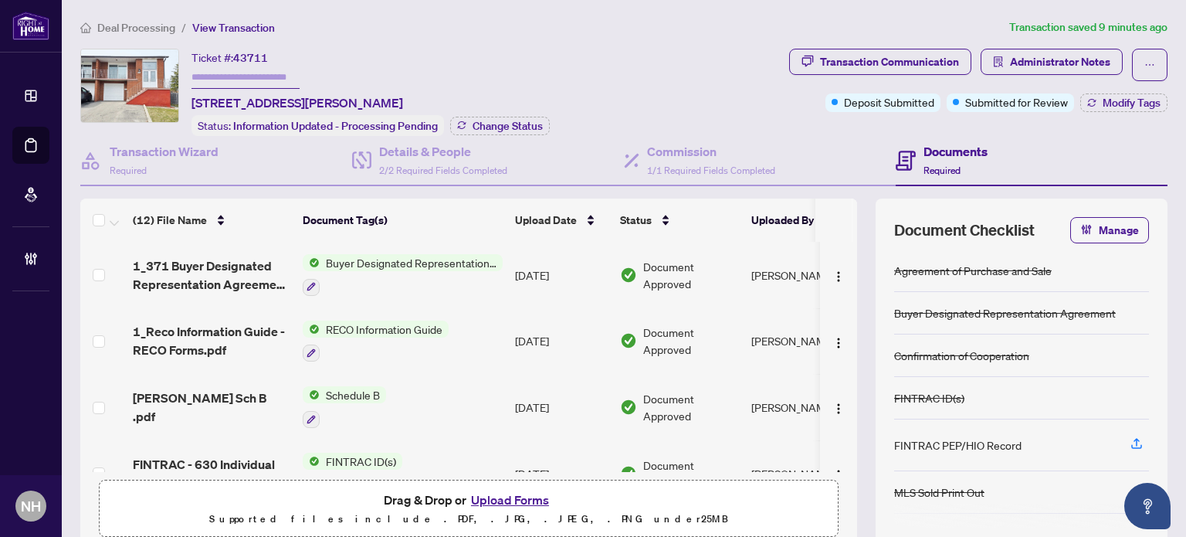
click at [506, 496] on button "Upload Forms" at bounding box center [509, 500] width 87 height 20
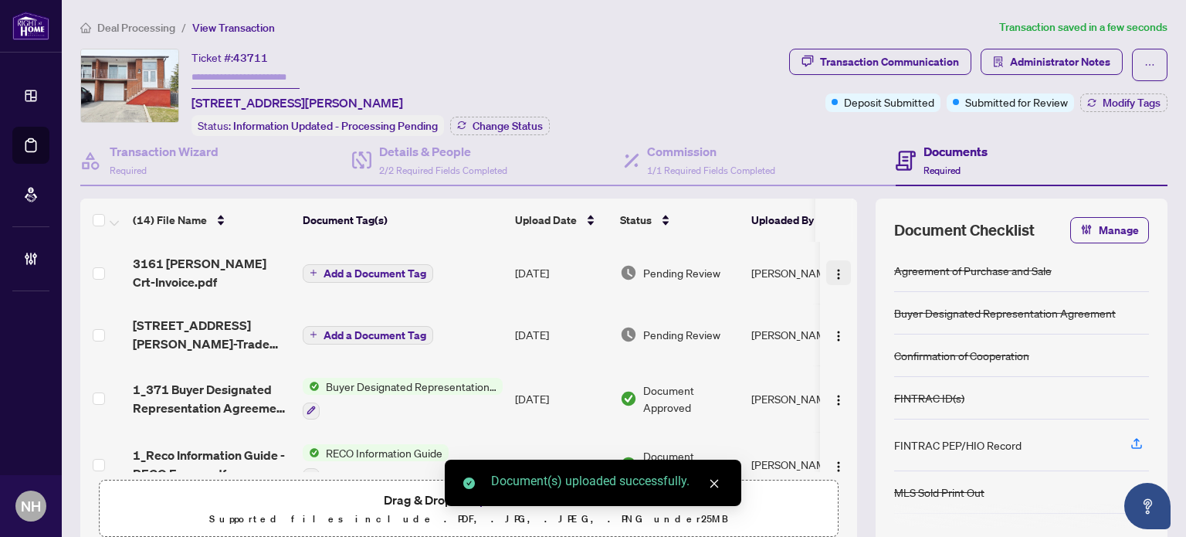
click at [833, 272] on img "button" at bounding box center [839, 274] width 12 height 12
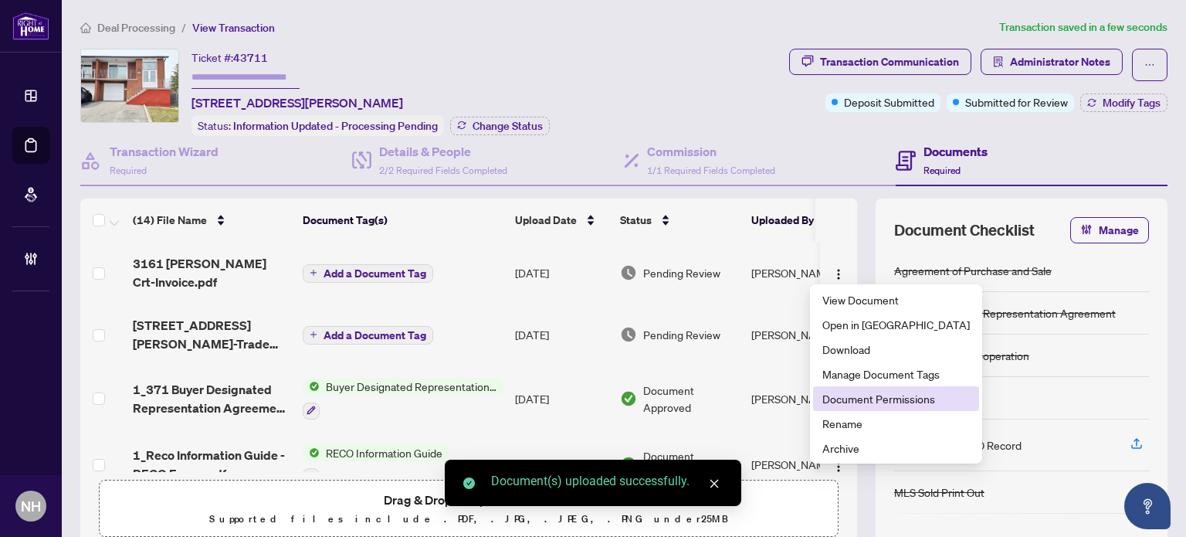
click at [845, 392] on span "Document Permissions" at bounding box center [897, 398] width 148 height 17
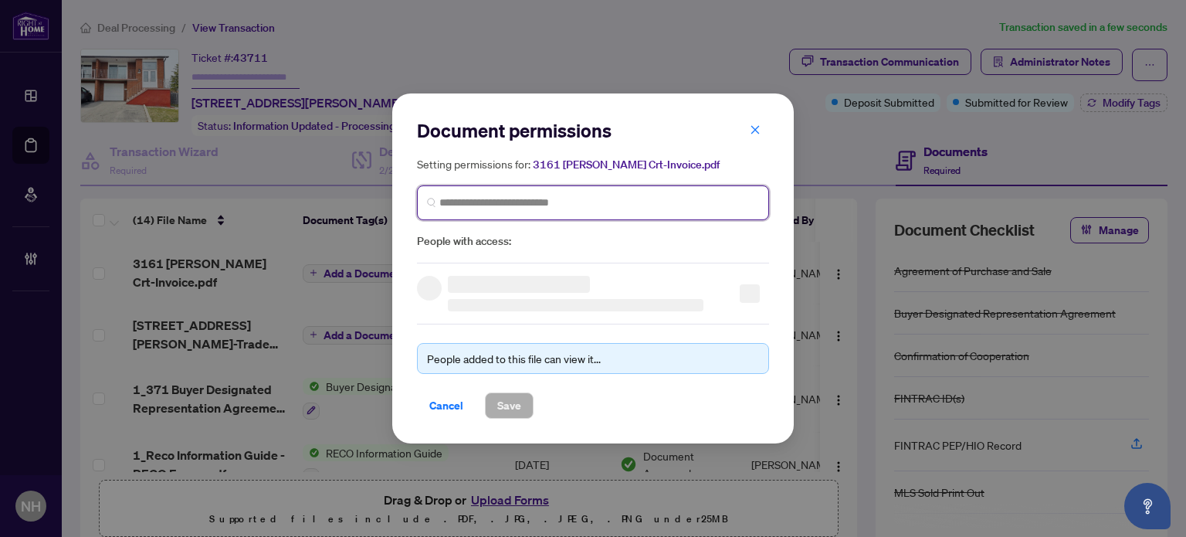
click at [519, 205] on input "search" at bounding box center [599, 203] width 320 height 16
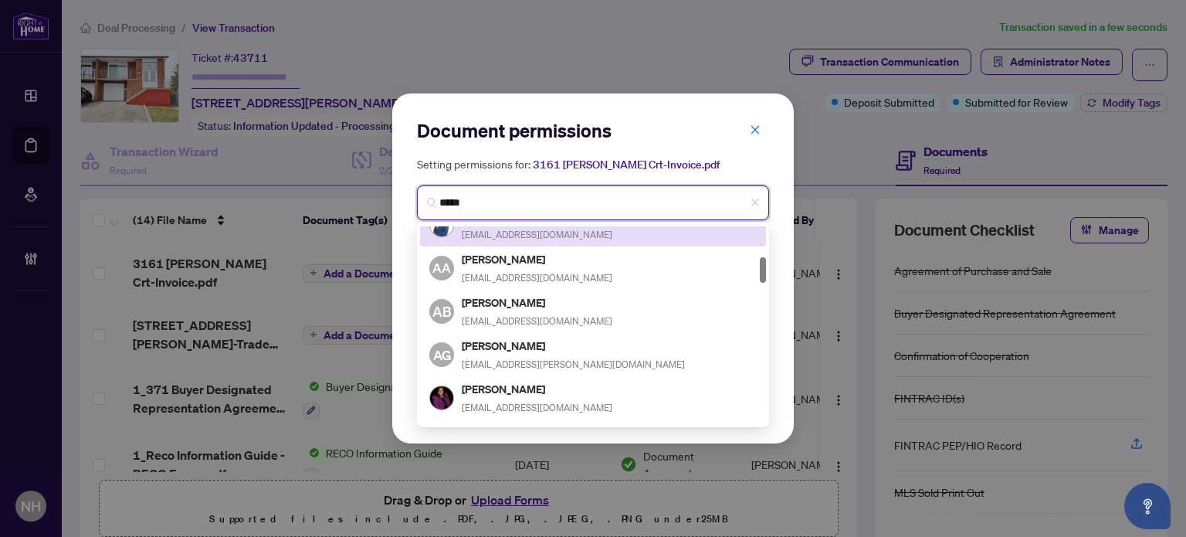
scroll to position [309, 0]
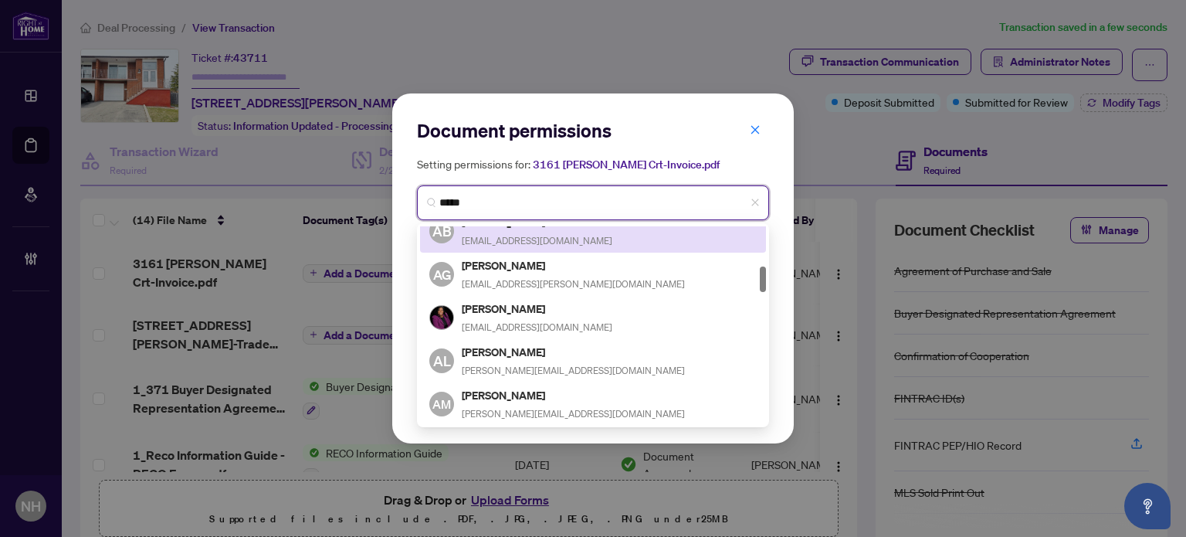
click at [473, 203] on input "*****" at bounding box center [599, 203] width 320 height 16
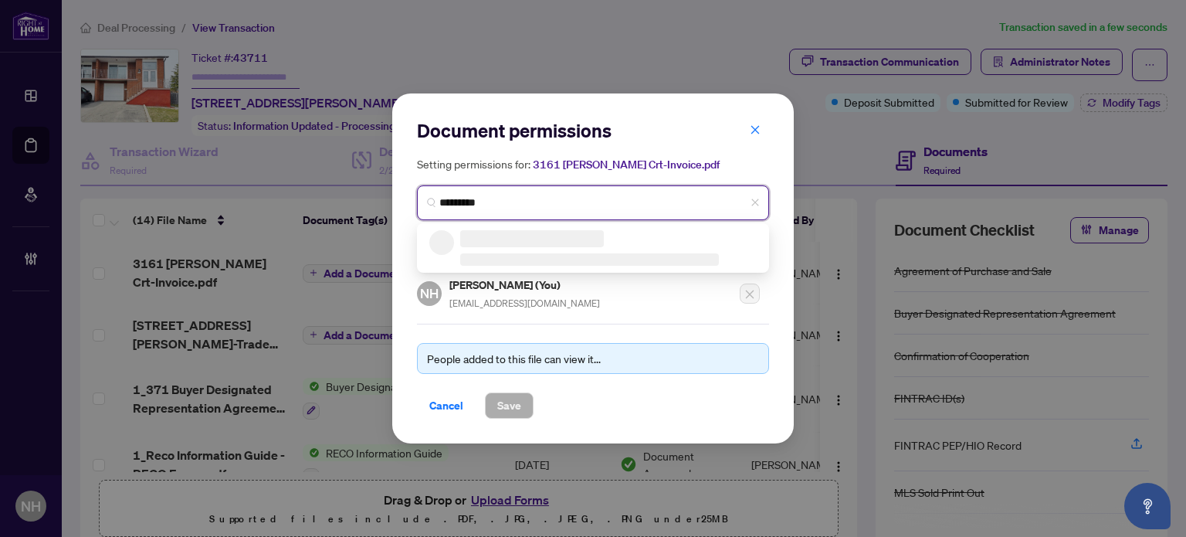
type input "********"
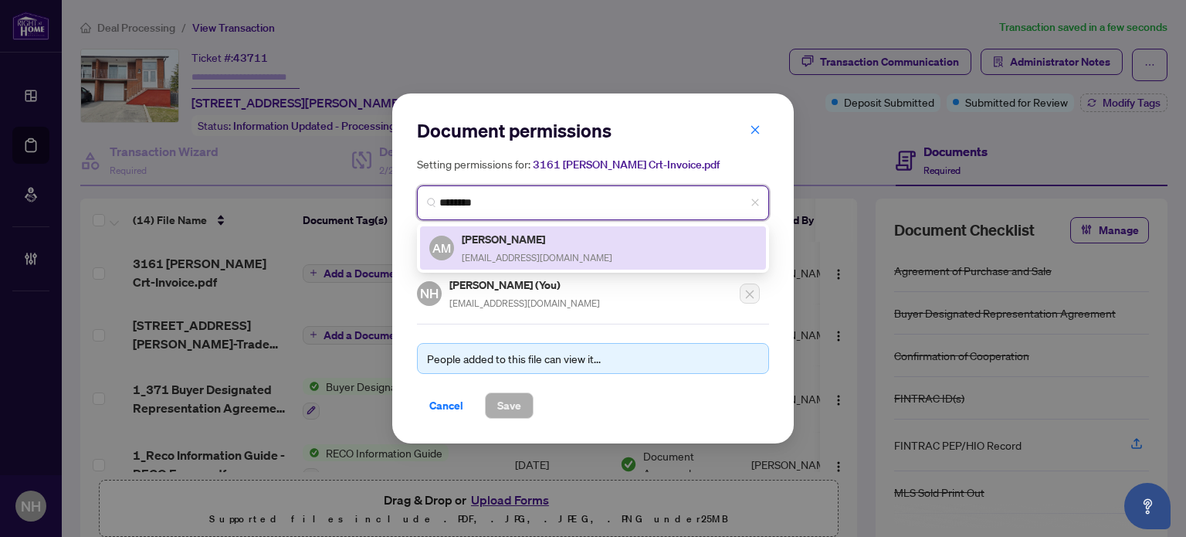
click at [487, 246] on h5 "Andrei Mazour" at bounding box center [537, 239] width 151 height 18
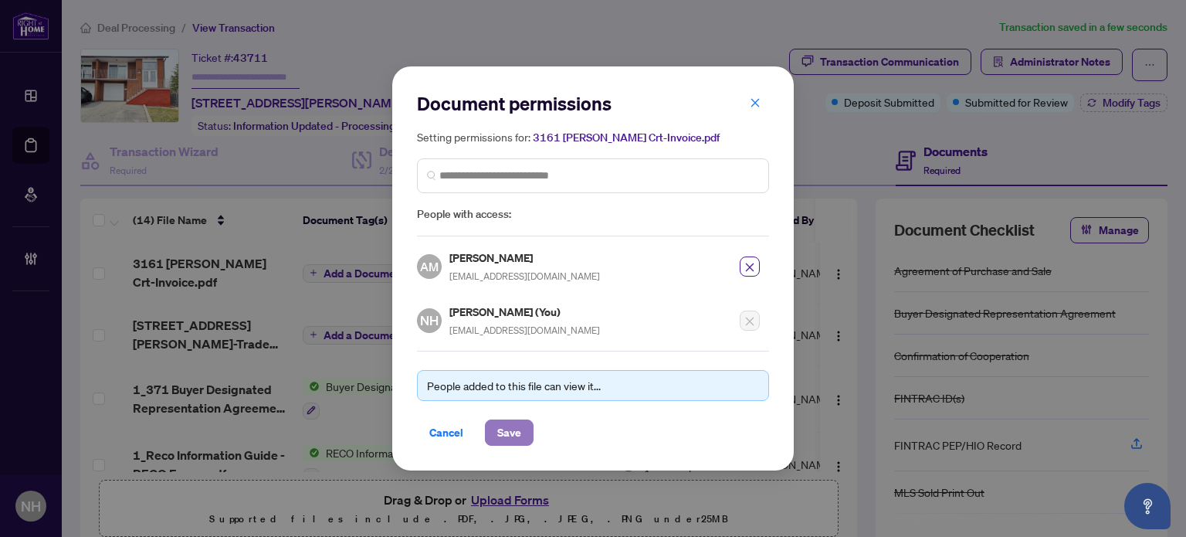
click at [497, 438] on span "Save" at bounding box center [509, 432] width 24 height 25
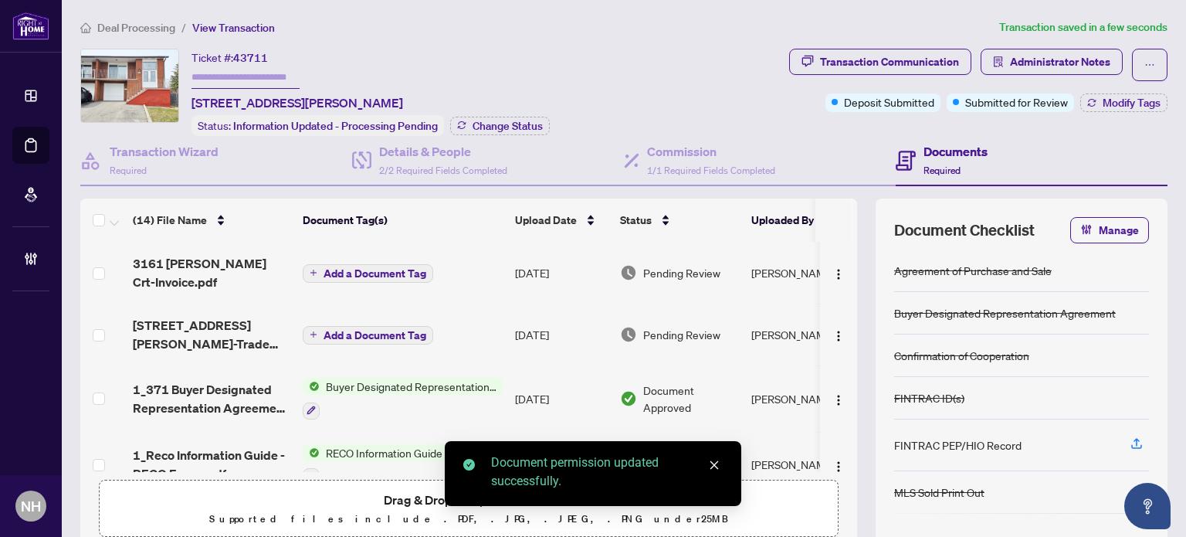
click at [833, 331] on img "button" at bounding box center [839, 336] width 12 height 12
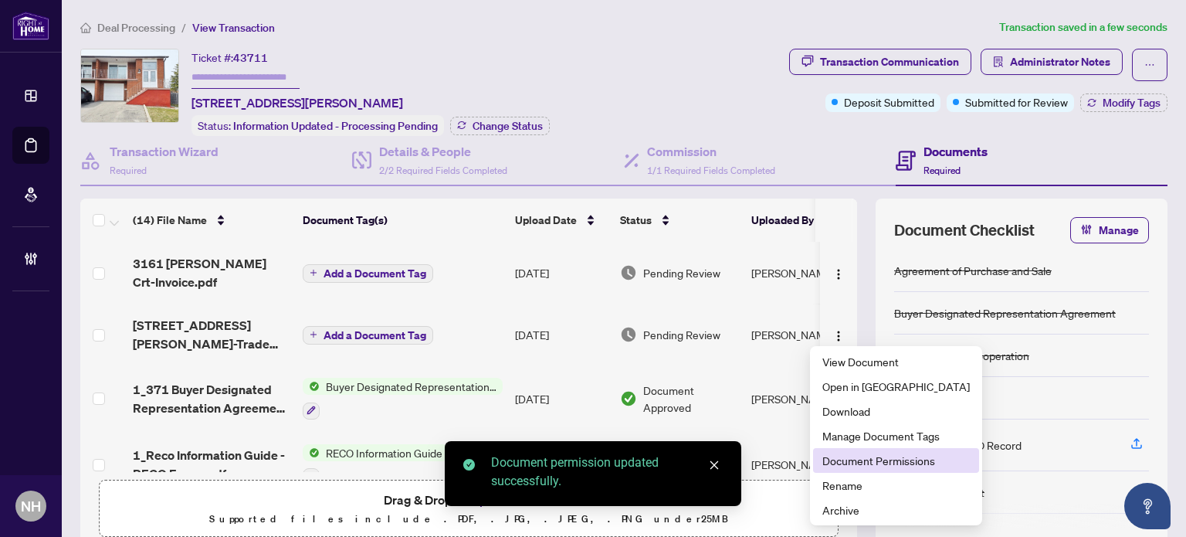
click at [858, 465] on span "Document Permissions" at bounding box center [897, 460] width 148 height 17
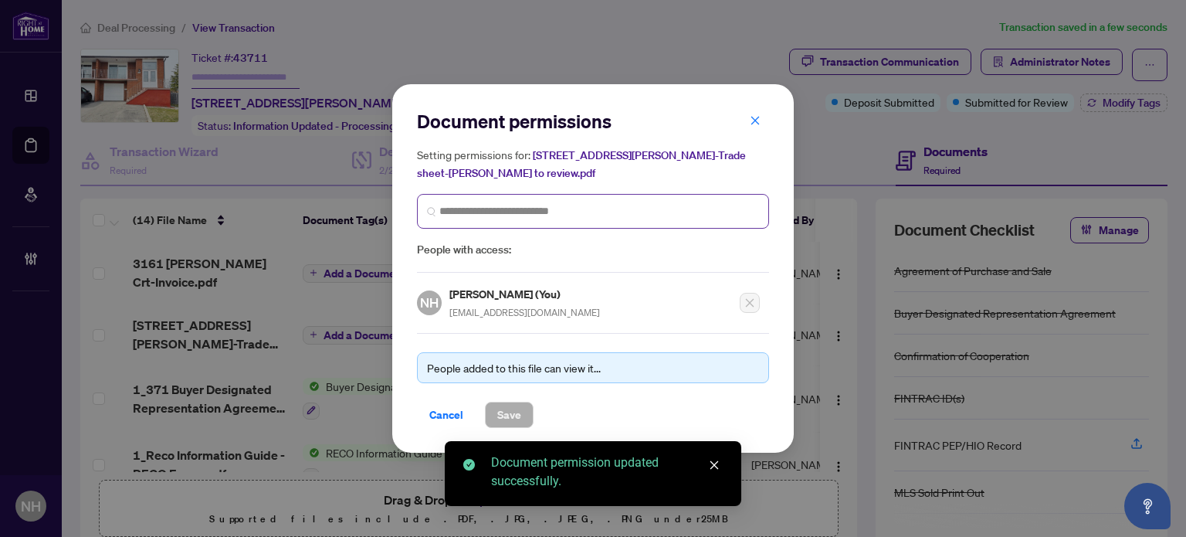
click at [527, 222] on span at bounding box center [593, 211] width 352 height 35
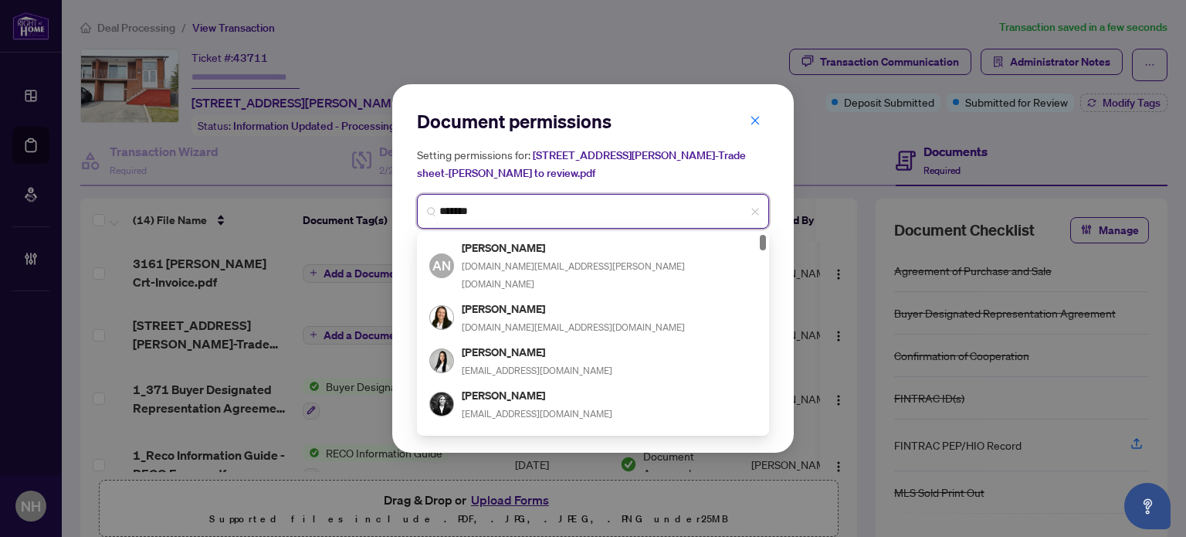
type input "********"
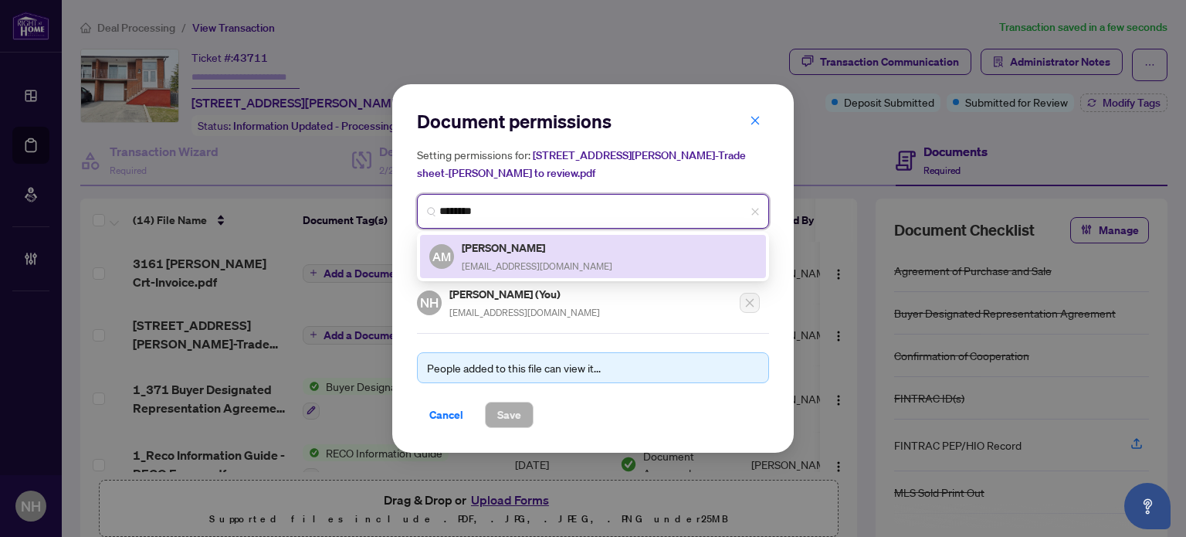
click at [522, 255] on h5 "Andrei Mazour" at bounding box center [537, 248] width 151 height 18
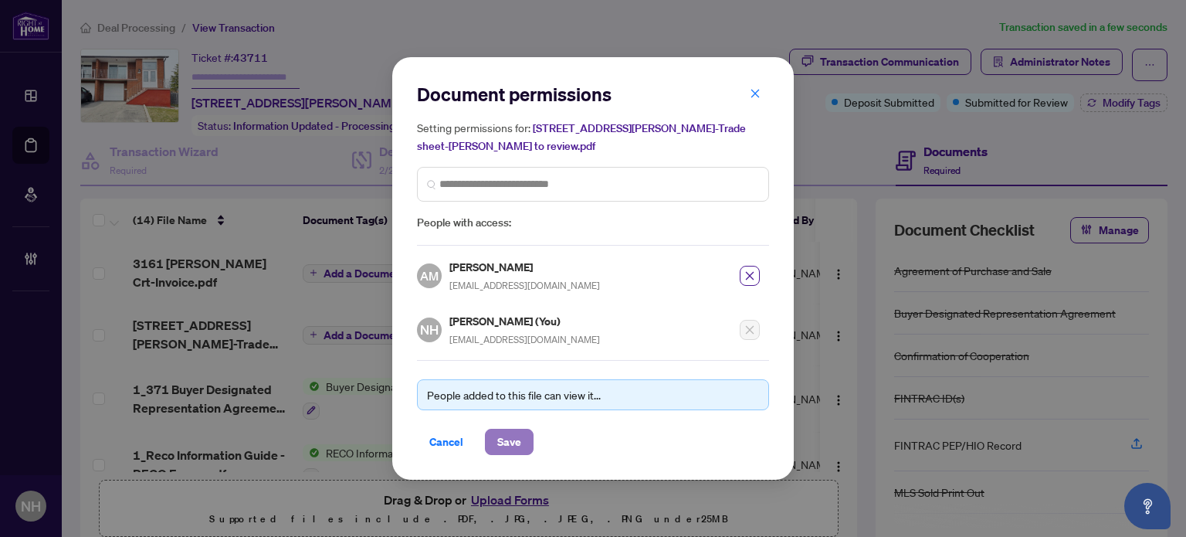
click at [505, 433] on span "Save" at bounding box center [509, 441] width 24 height 25
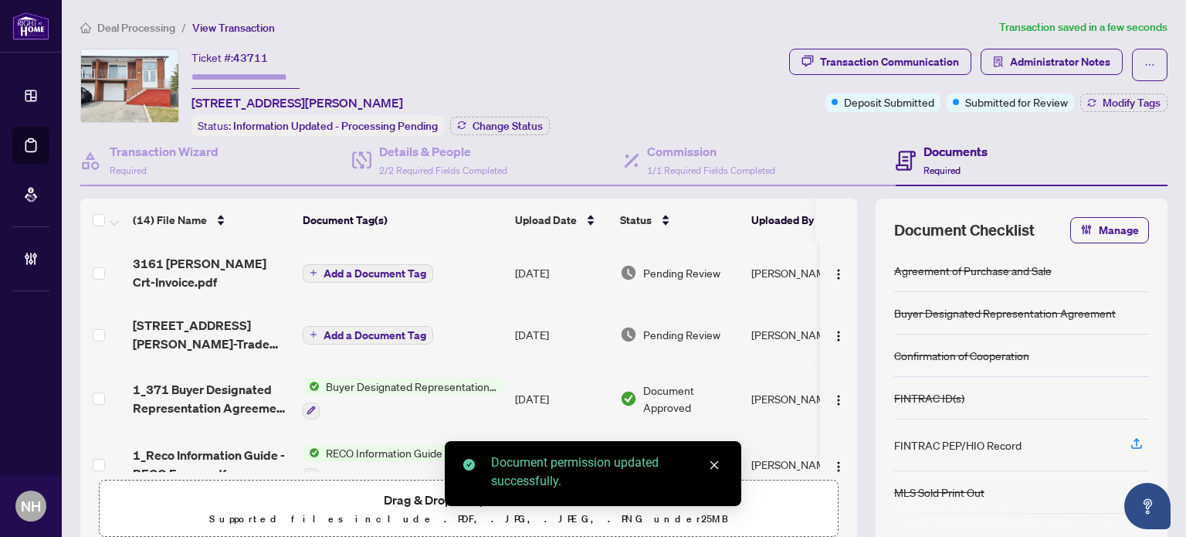
click at [349, 270] on span "Add a Document Tag" at bounding box center [375, 273] width 103 height 11
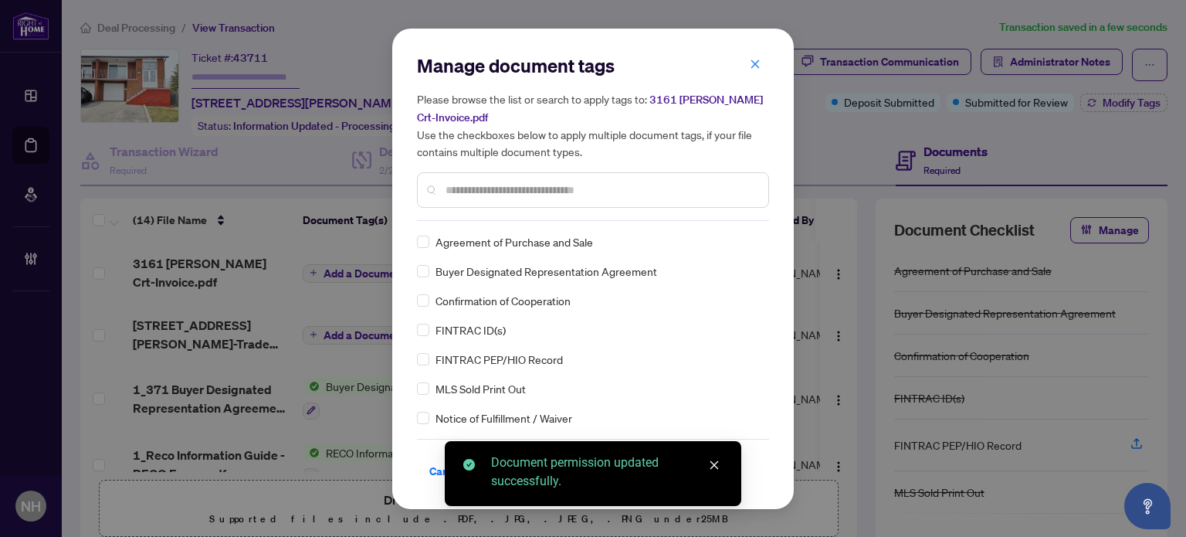
click at [463, 219] on div "Manage document tags Please browse the list or search to apply tags to: 3161 Mc…" at bounding box center [593, 137] width 352 height 168
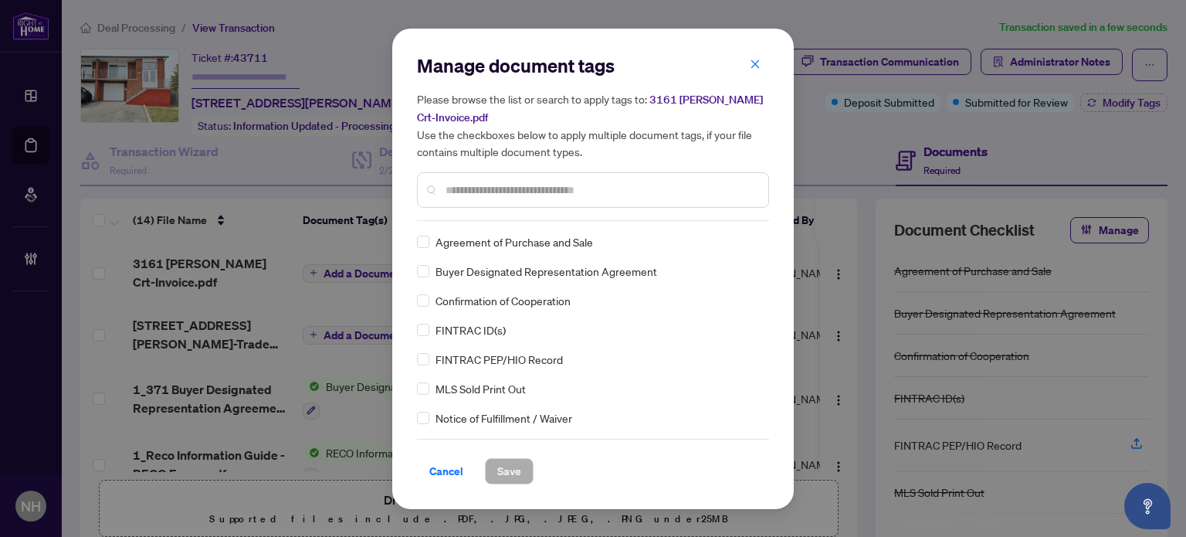
click at [465, 185] on input "text" at bounding box center [601, 189] width 310 height 17
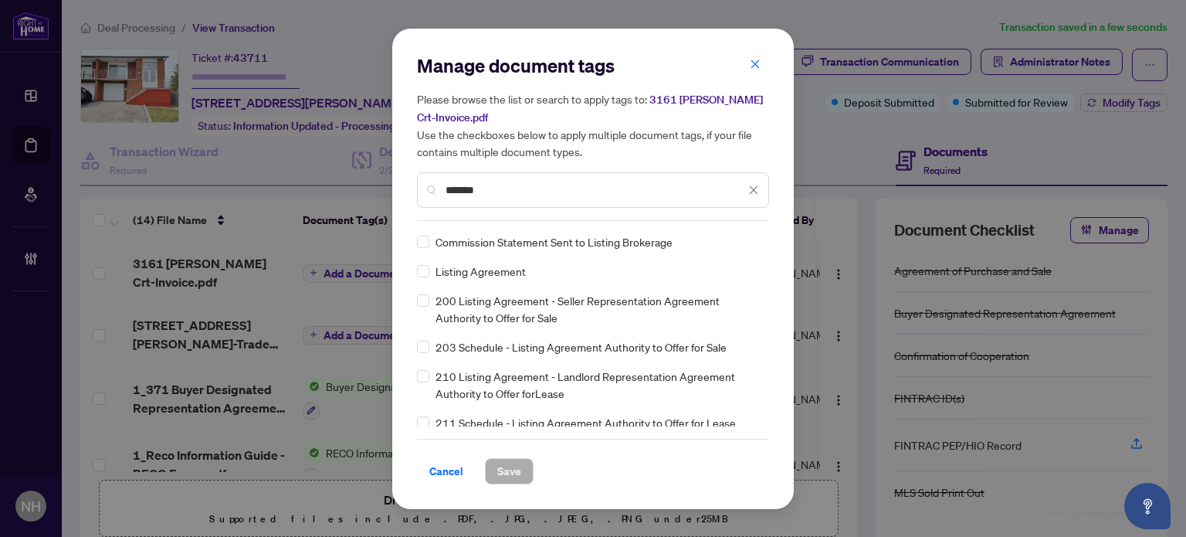
type input "*******"
click at [744, 234] on div at bounding box center [744, 241] width 29 height 15
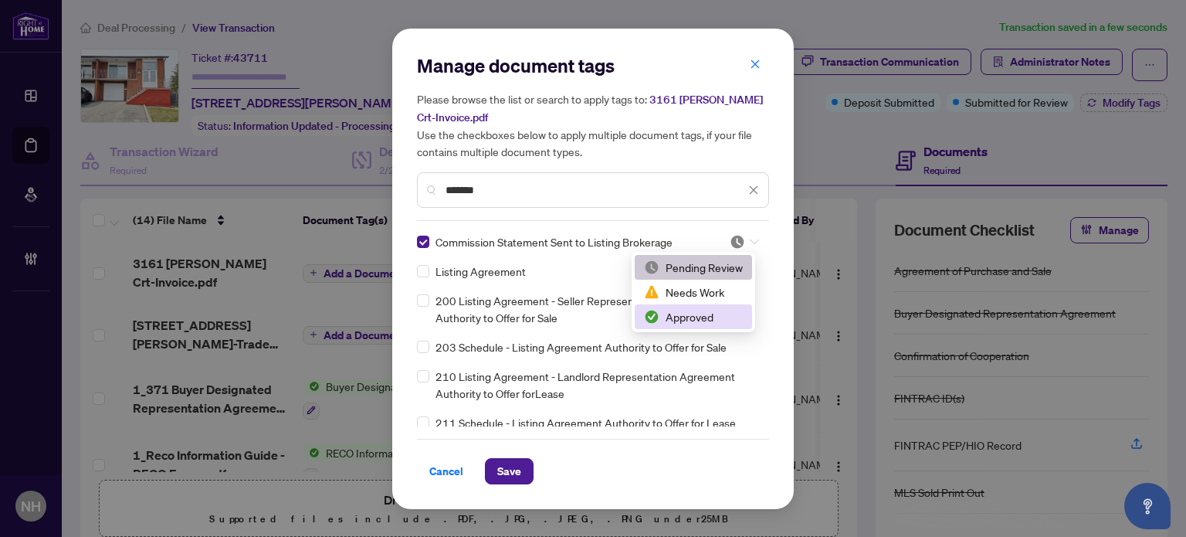
click at [702, 314] on div "Approved" at bounding box center [693, 316] width 99 height 17
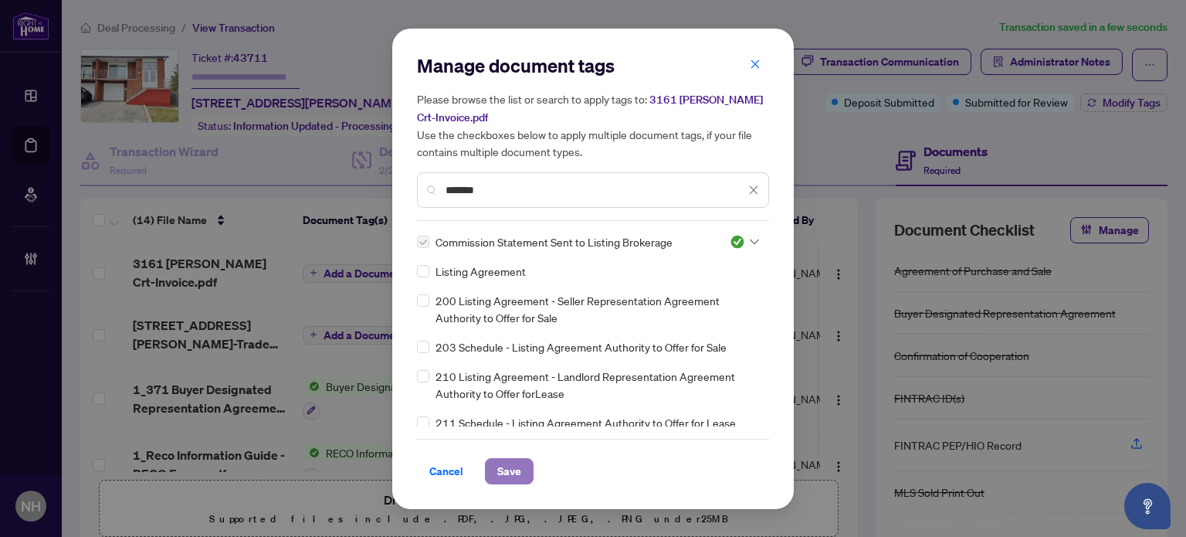
click at [500, 460] on span "Save" at bounding box center [509, 471] width 24 height 25
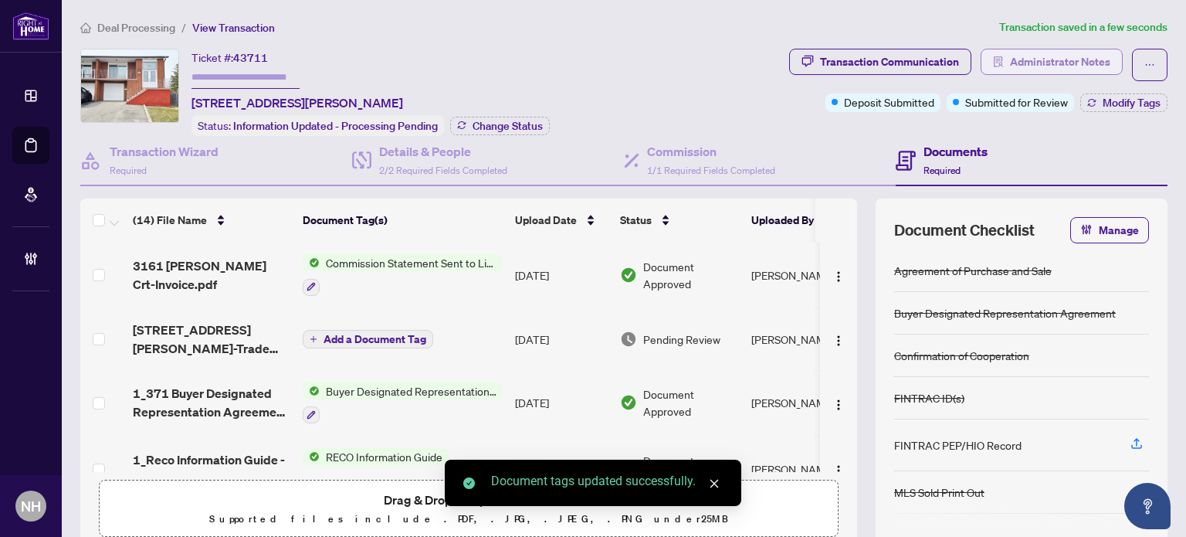
click at [1070, 60] on span "Administrator Notes" at bounding box center [1060, 61] width 100 height 25
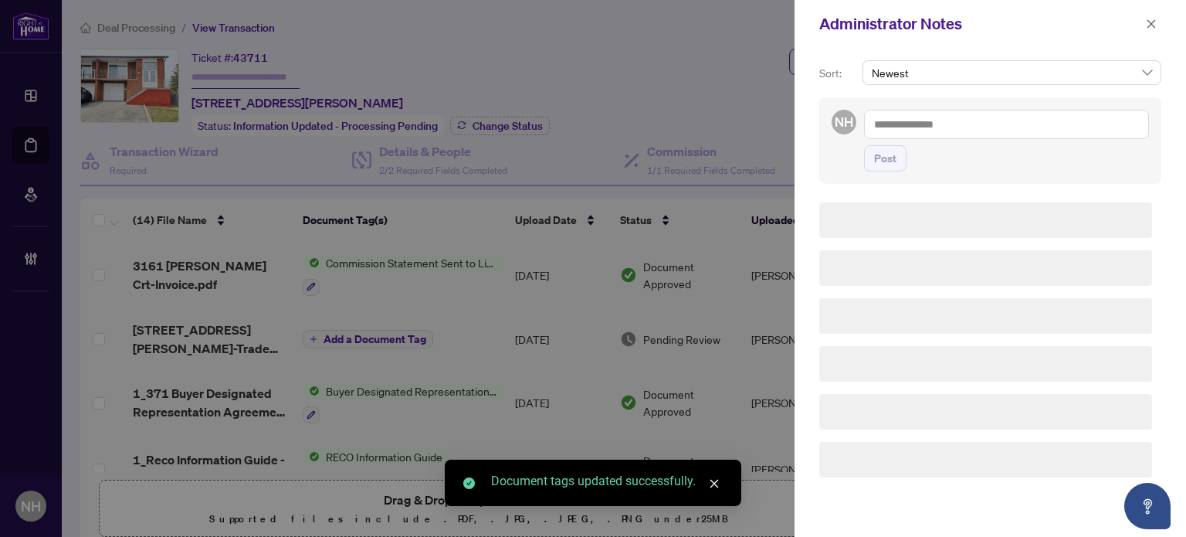
click at [1016, 129] on textarea at bounding box center [1006, 124] width 285 height 29
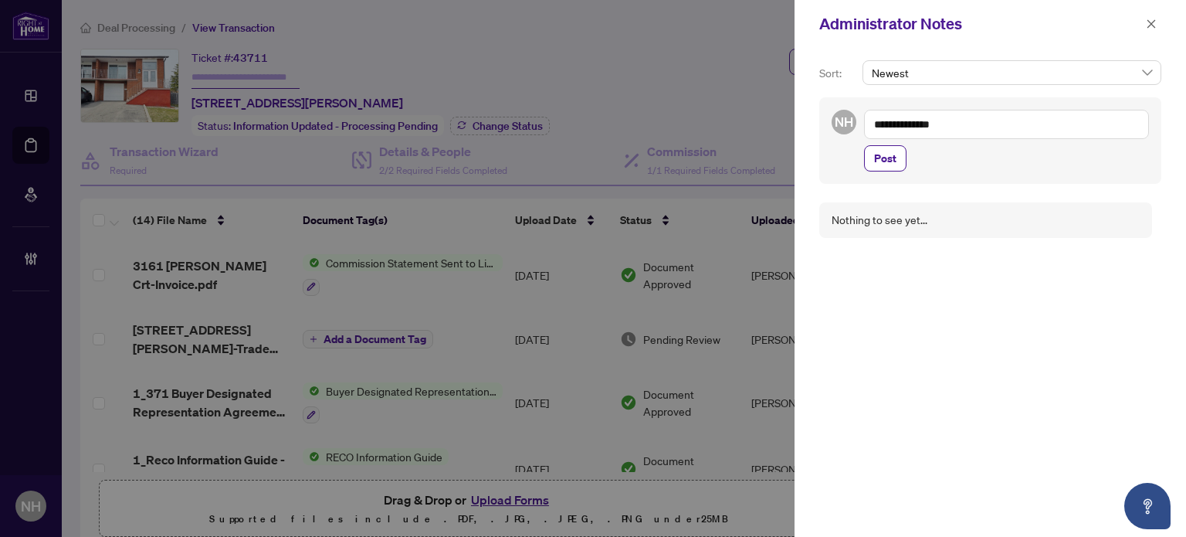
paste textarea "**********"
type textarea "**********"
click at [894, 157] on span "Post" at bounding box center [885, 158] width 22 height 25
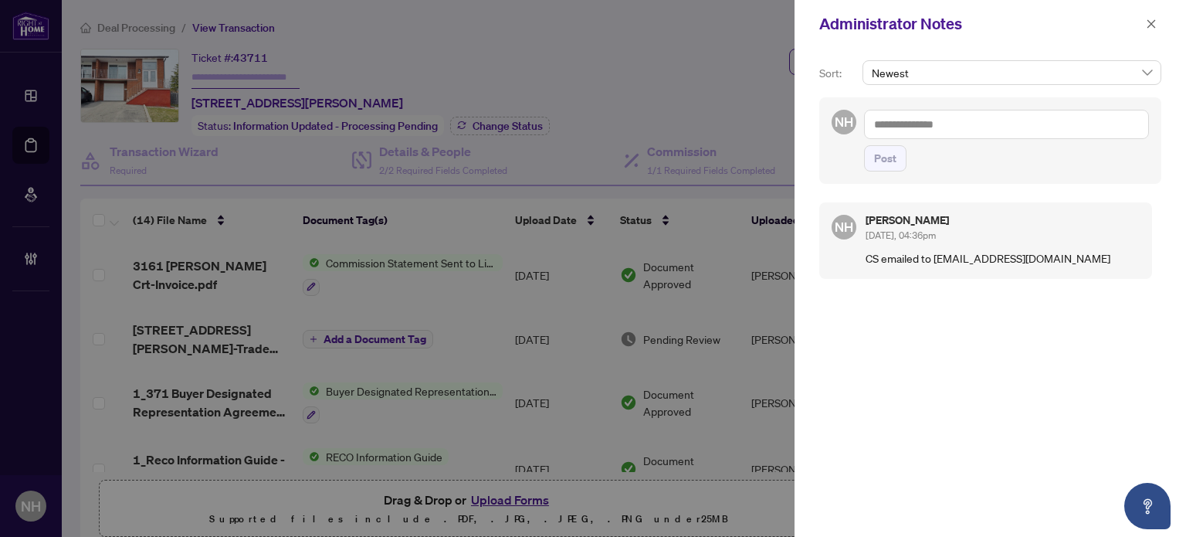
click at [1143, 26] on button "button" at bounding box center [1151, 24] width 20 height 19
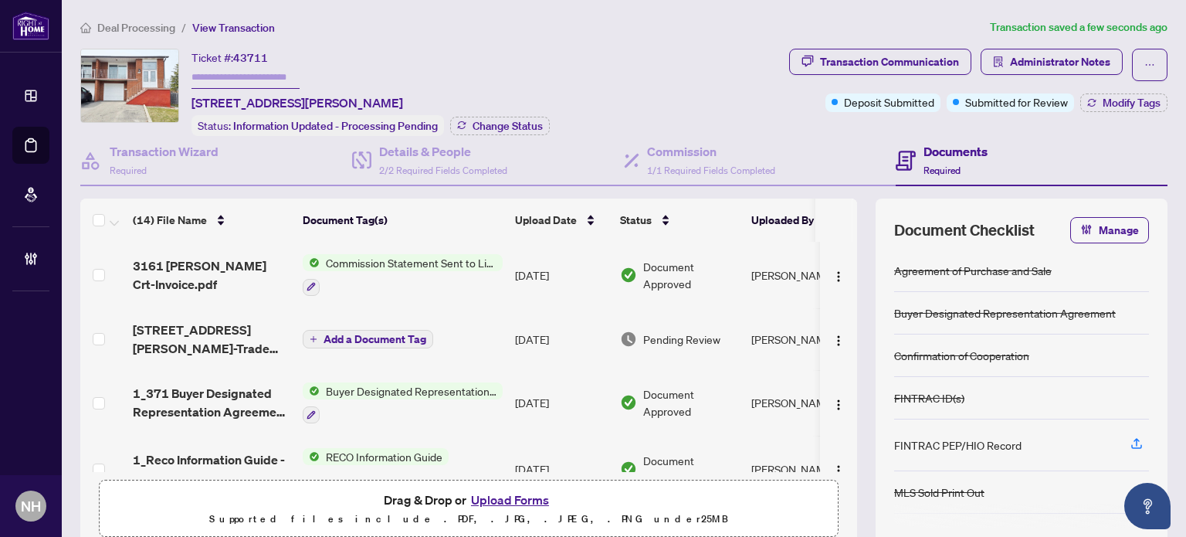
click at [198, 76] on input "text" at bounding box center [246, 77] width 108 height 22
paste input "*******"
type input "*******"
click at [403, 55] on div "Ticket #: 43711 ******* 3161 Mccarthy Crt, Mississauga, Ontario L4Y 3Z3, Canada" at bounding box center [298, 80] width 212 height 63
click at [517, 120] on span "Change Status" at bounding box center [508, 125] width 70 height 11
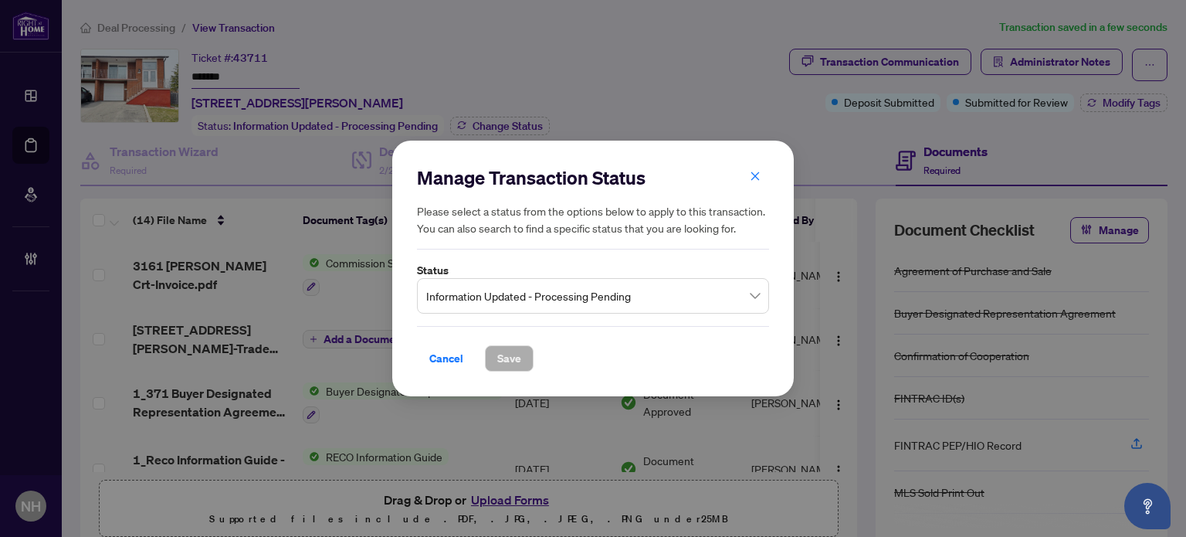
click at [561, 295] on span "Information Updated - Processing Pending" at bounding box center [593, 295] width 334 height 29
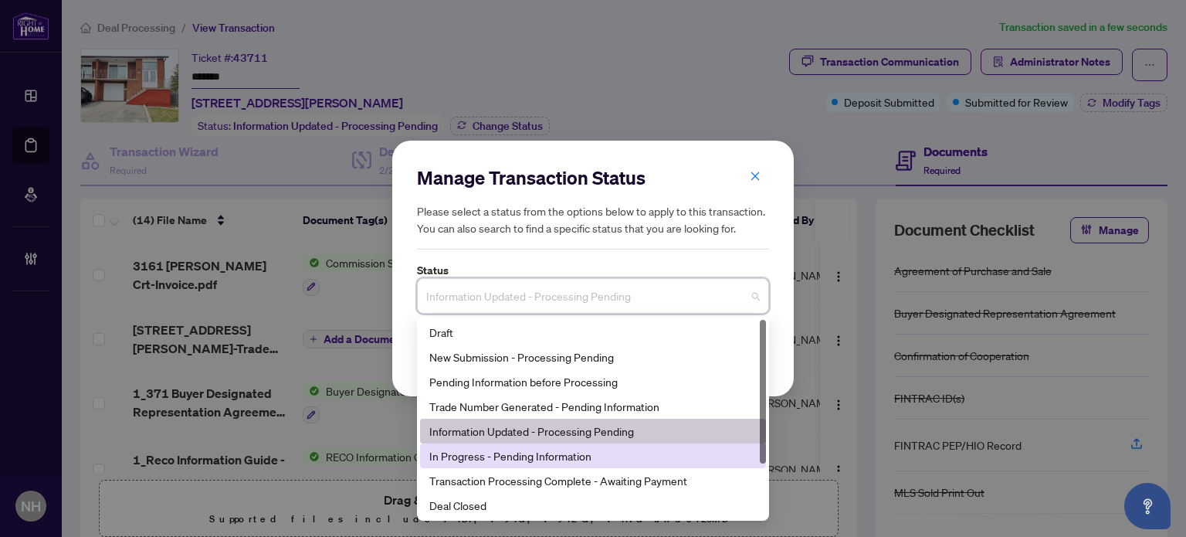
click at [531, 450] on div "In Progress - Pending Information" at bounding box center [592, 455] width 327 height 17
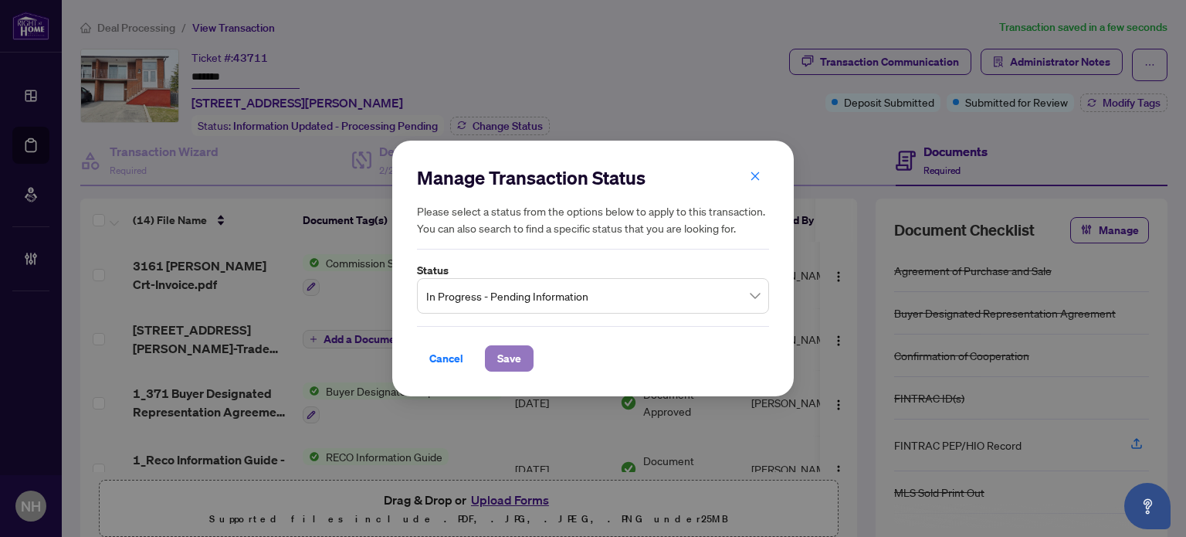
click at [516, 354] on span "Save" at bounding box center [509, 358] width 24 height 25
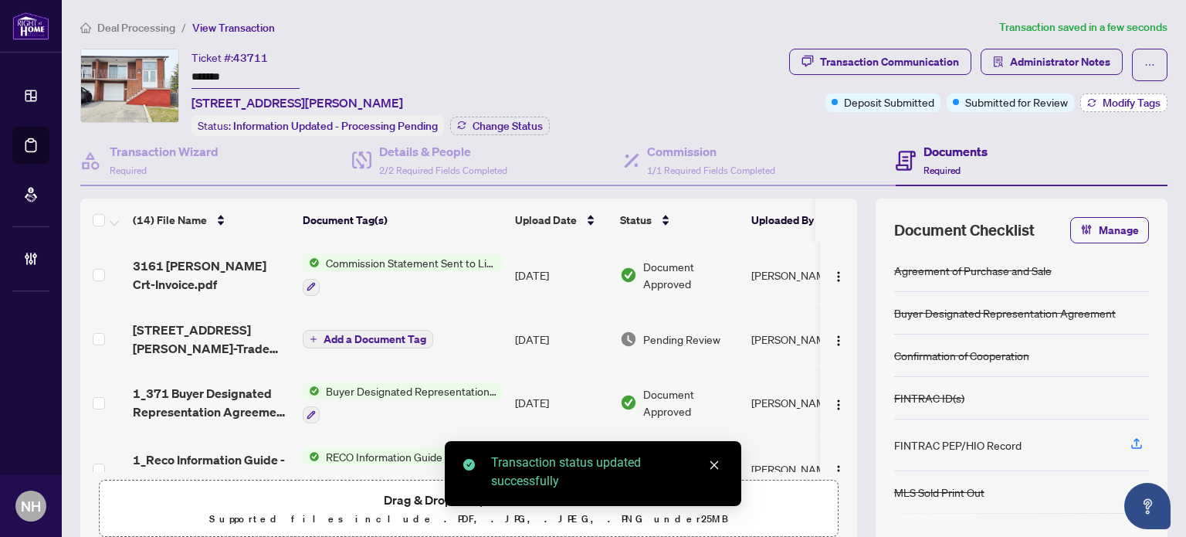
click at [1131, 100] on span "Modify Tags" at bounding box center [1132, 102] width 58 height 11
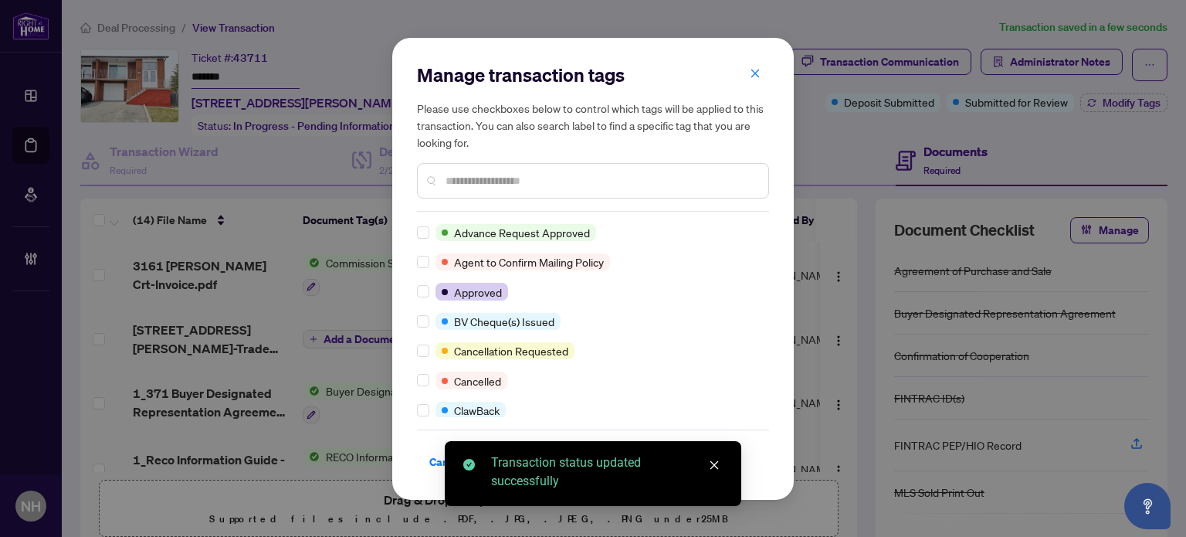
scroll to position [0, 0]
click at [463, 182] on input "text" at bounding box center [601, 180] width 310 height 17
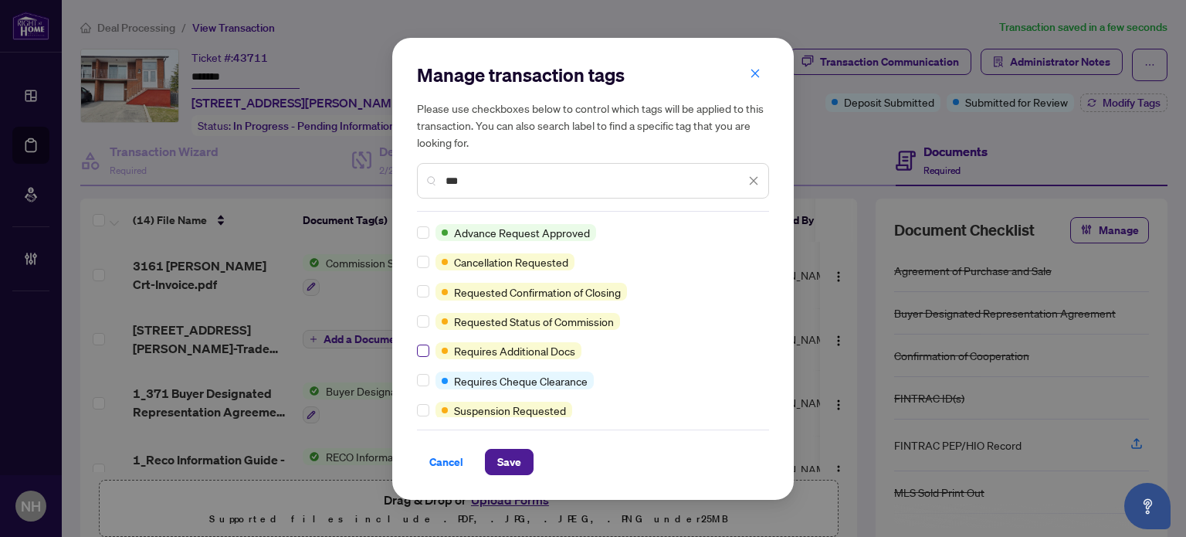
type input "***"
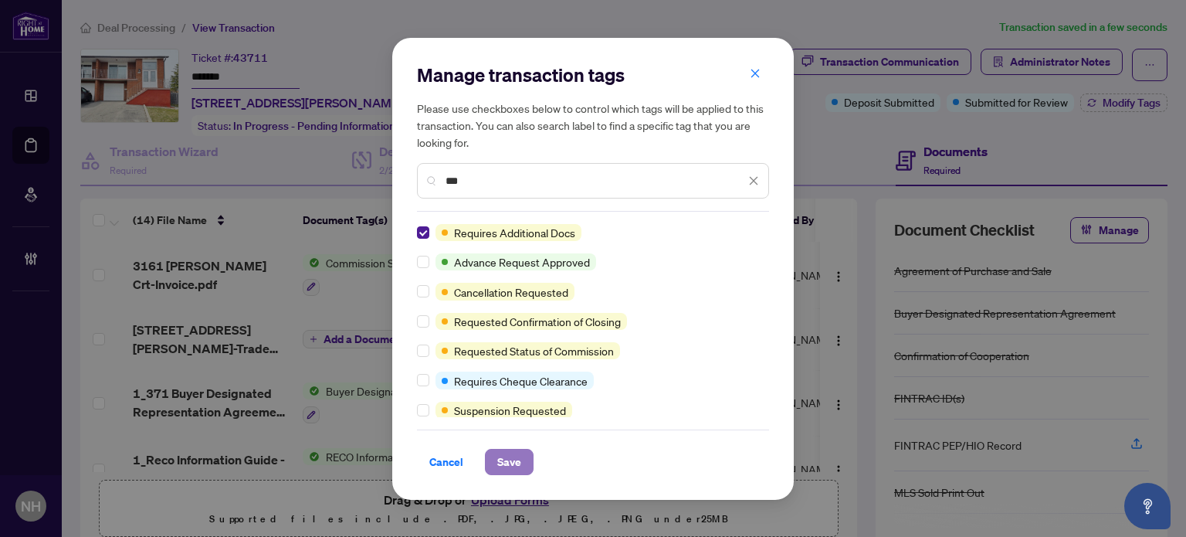
click at [504, 460] on span "Save" at bounding box center [509, 461] width 24 height 25
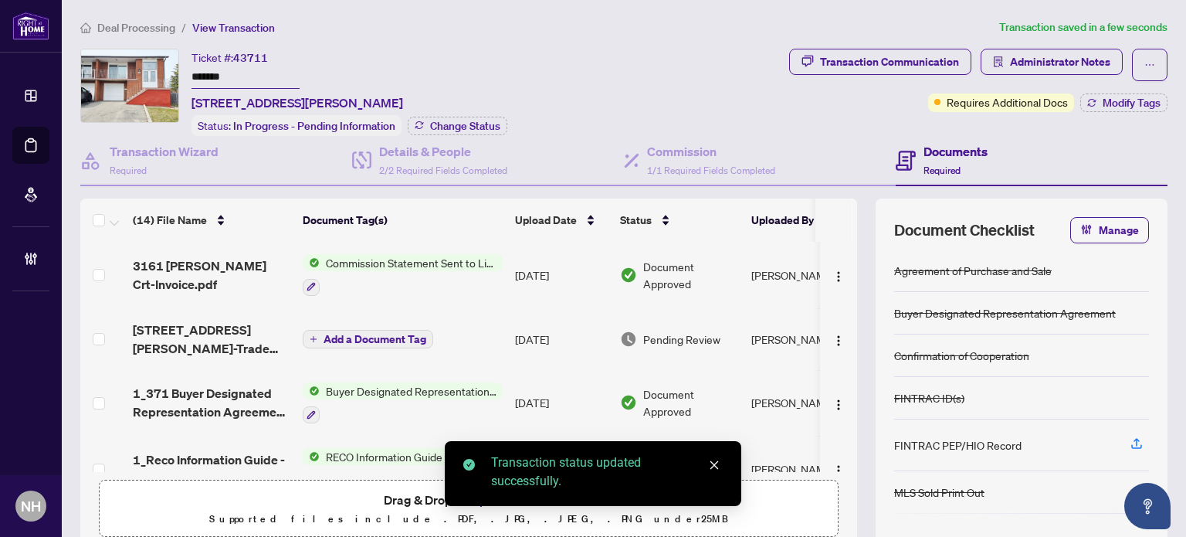
click at [1099, 223] on span "Manage" at bounding box center [1119, 230] width 40 height 25
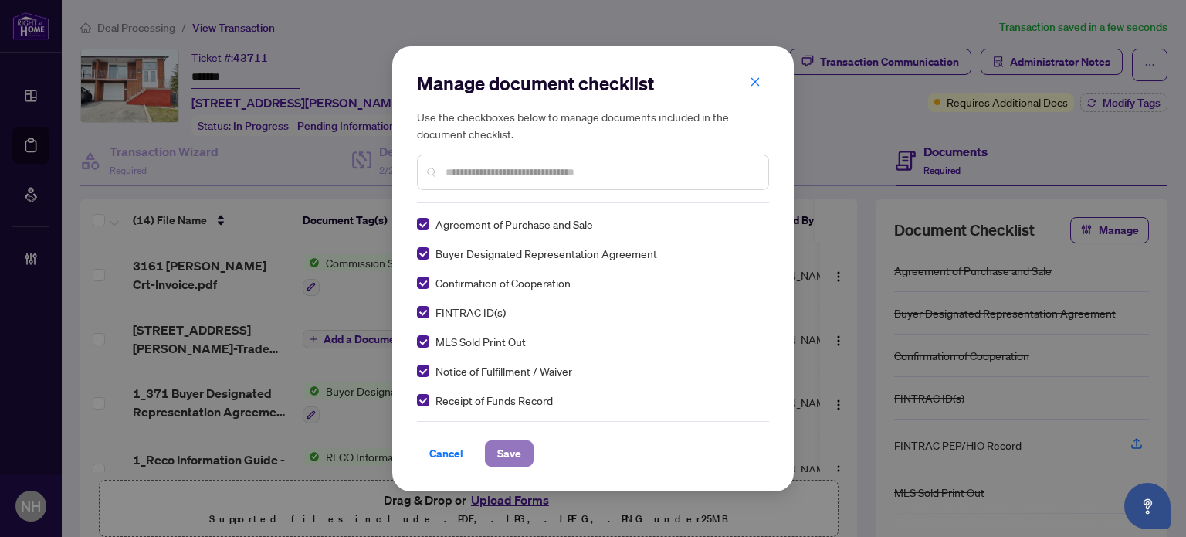
click at [505, 460] on span "Save" at bounding box center [509, 453] width 24 height 25
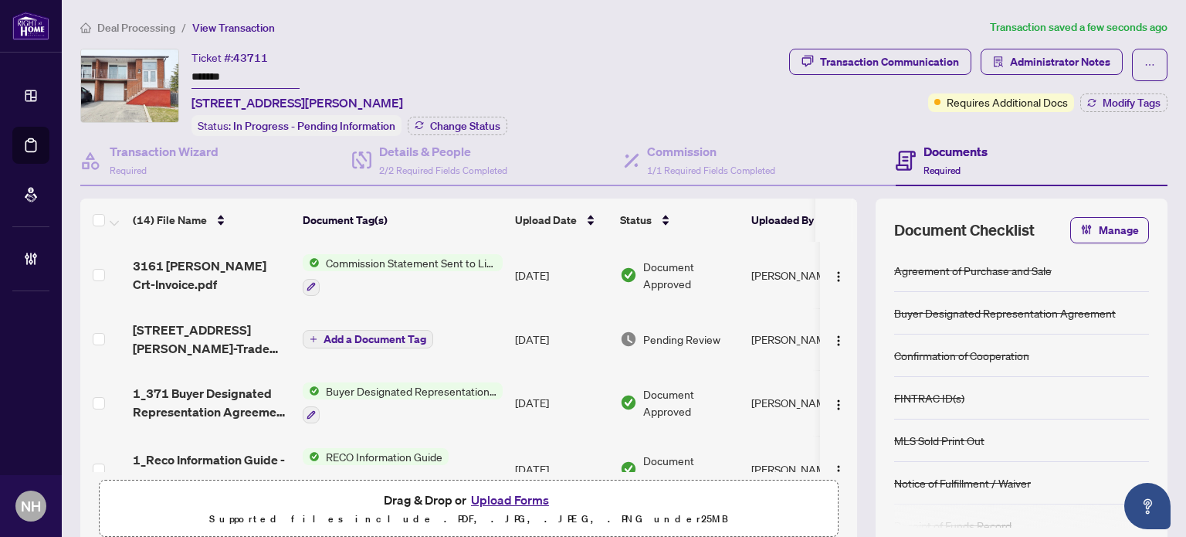
drag, startPoint x: 245, startPoint y: 73, endPoint x: 93, endPoint y: 42, distance: 154.3
click at [93, 42] on div "Deal Processing / View Transaction Transaction saved a few seconds ago Ticket #…" at bounding box center [624, 329] width 1100 height 620
click at [841, 56] on div "Transaction Communication" at bounding box center [889, 61] width 139 height 25
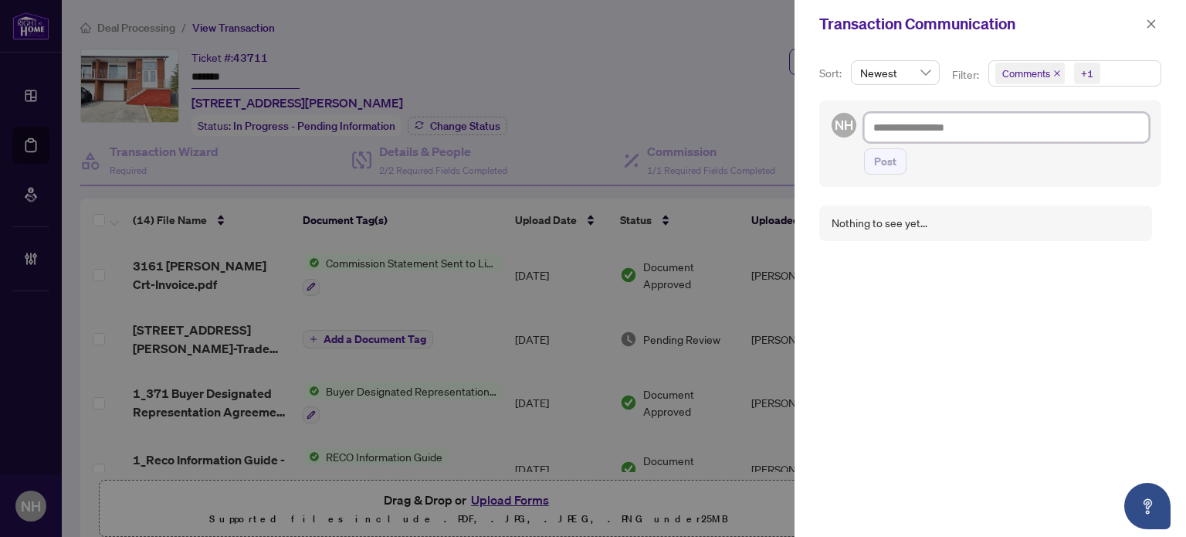
click at [887, 131] on textarea at bounding box center [1006, 127] width 285 height 29
paste textarea "**********"
type textarea "**********"
click at [883, 172] on span "Post" at bounding box center [885, 161] width 22 height 25
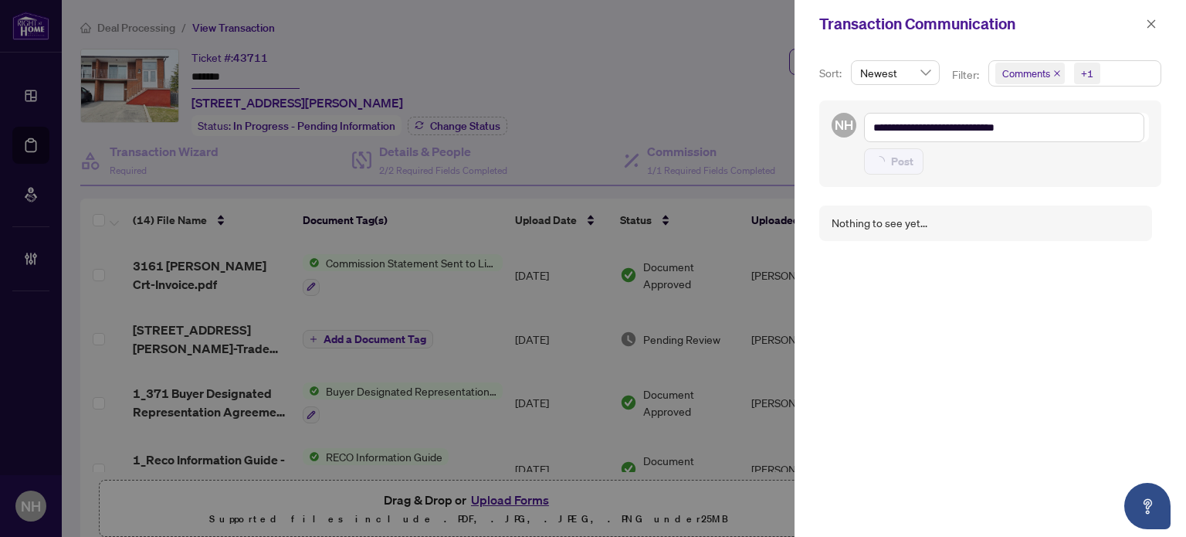
type textarea "**********"
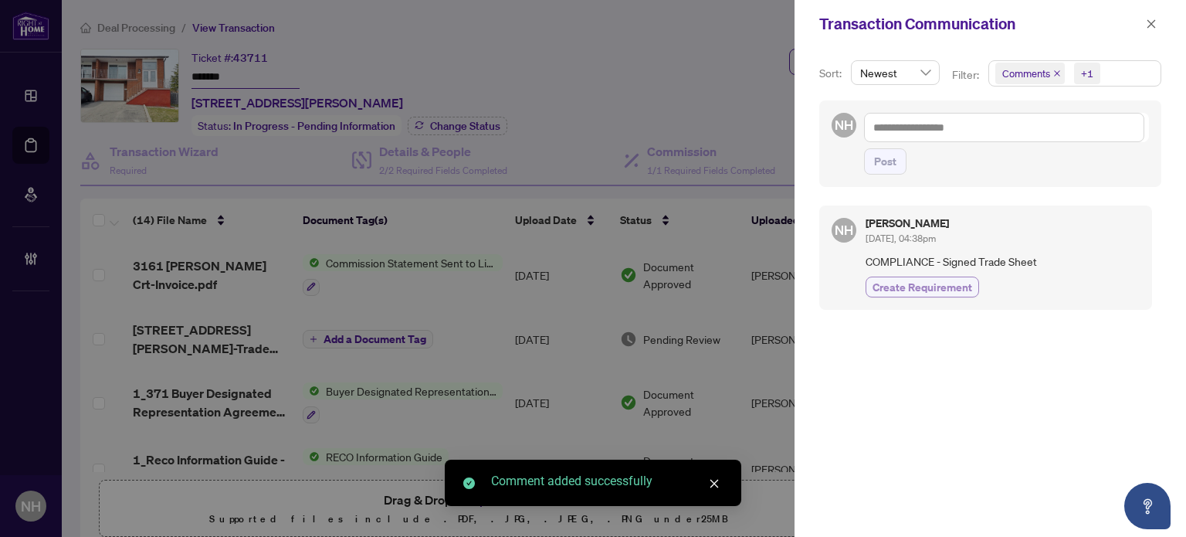
click at [938, 283] on span "Create Requirement" at bounding box center [923, 287] width 100 height 16
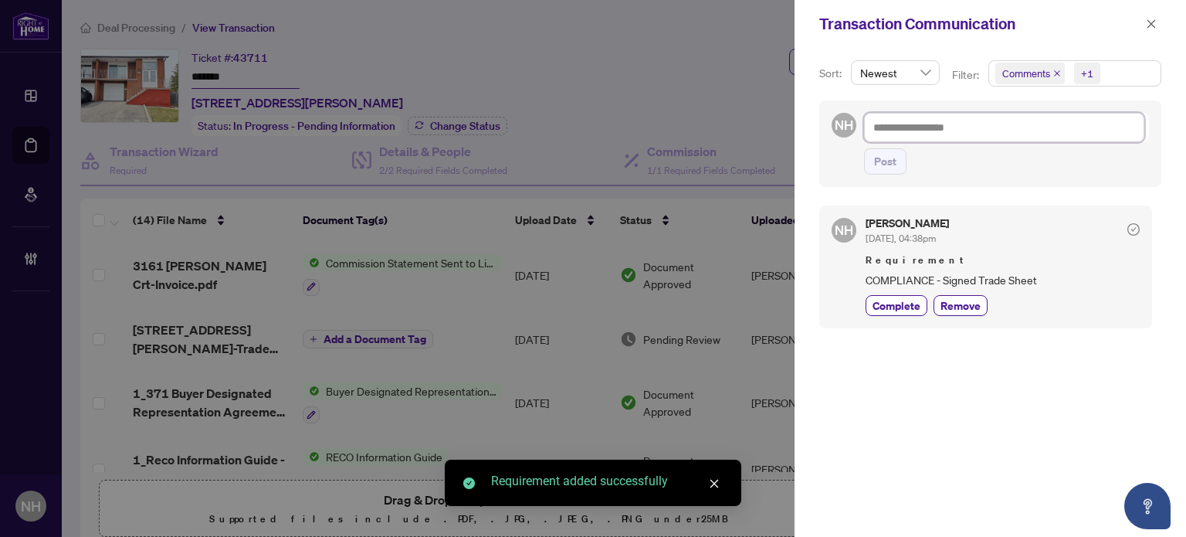
click at [896, 120] on textarea at bounding box center [1004, 127] width 280 height 29
paste textarea "**********"
type textarea "**********"
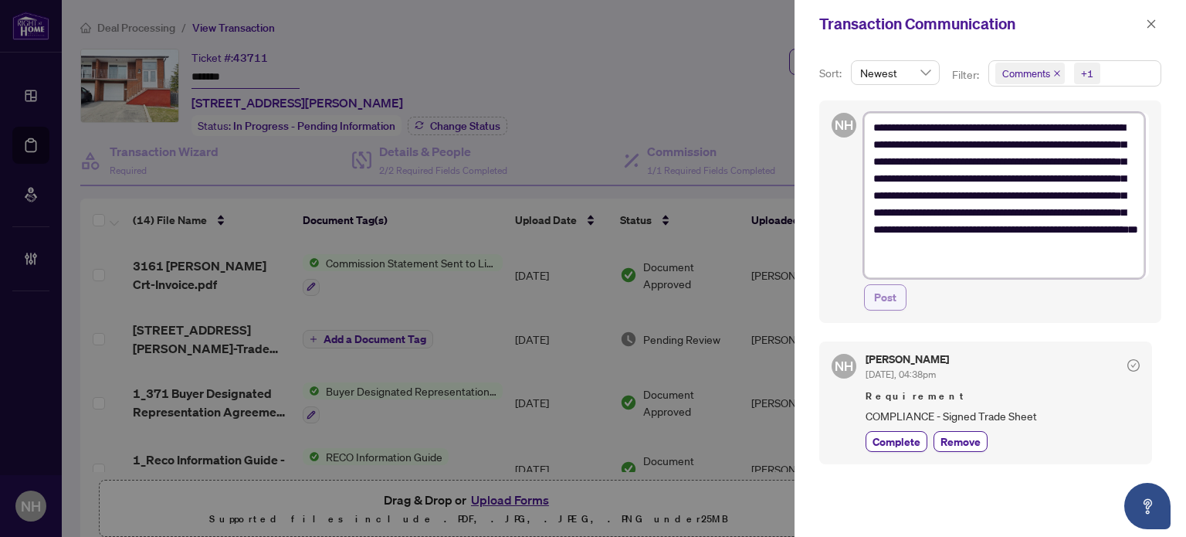
type textarea "**********"
click at [877, 304] on span "Post" at bounding box center [885, 297] width 22 height 25
type textarea "**********"
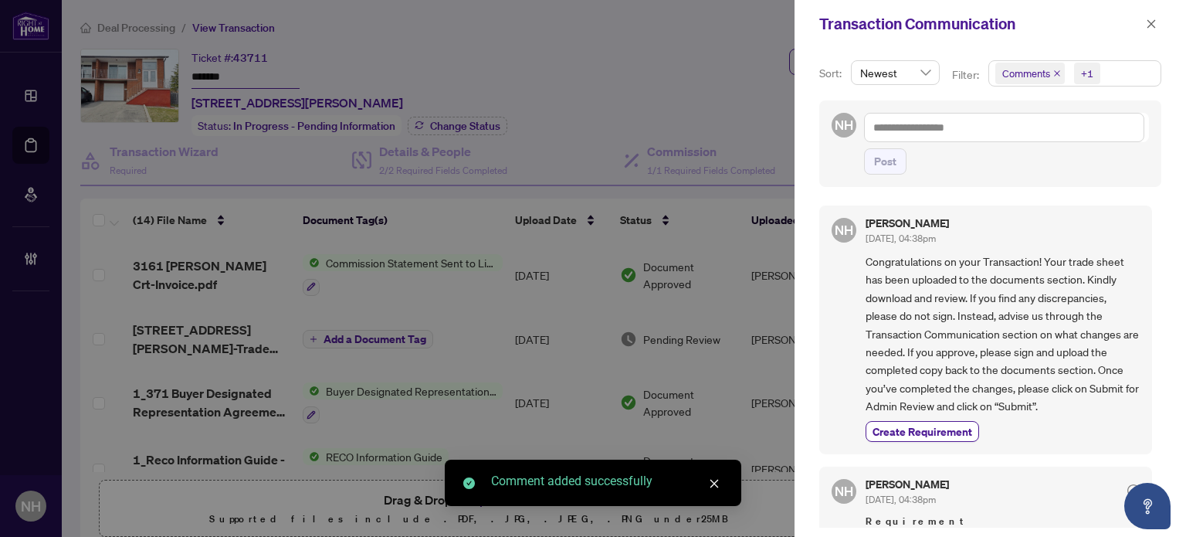
click at [1145, 23] on button "button" at bounding box center [1151, 24] width 20 height 19
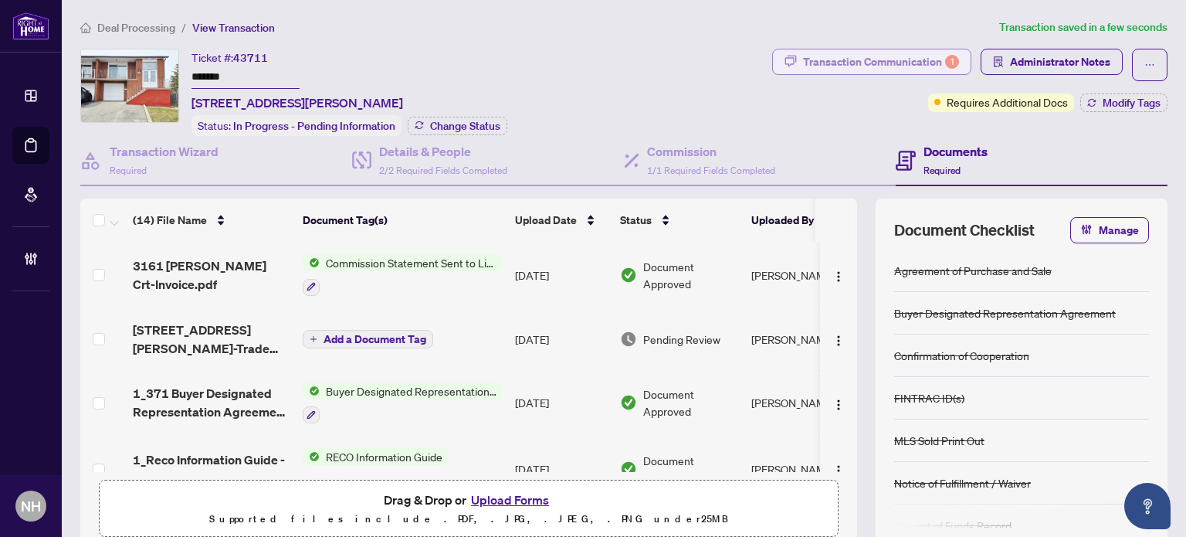
click at [810, 59] on div "Transaction Communication 1" at bounding box center [881, 61] width 156 height 25
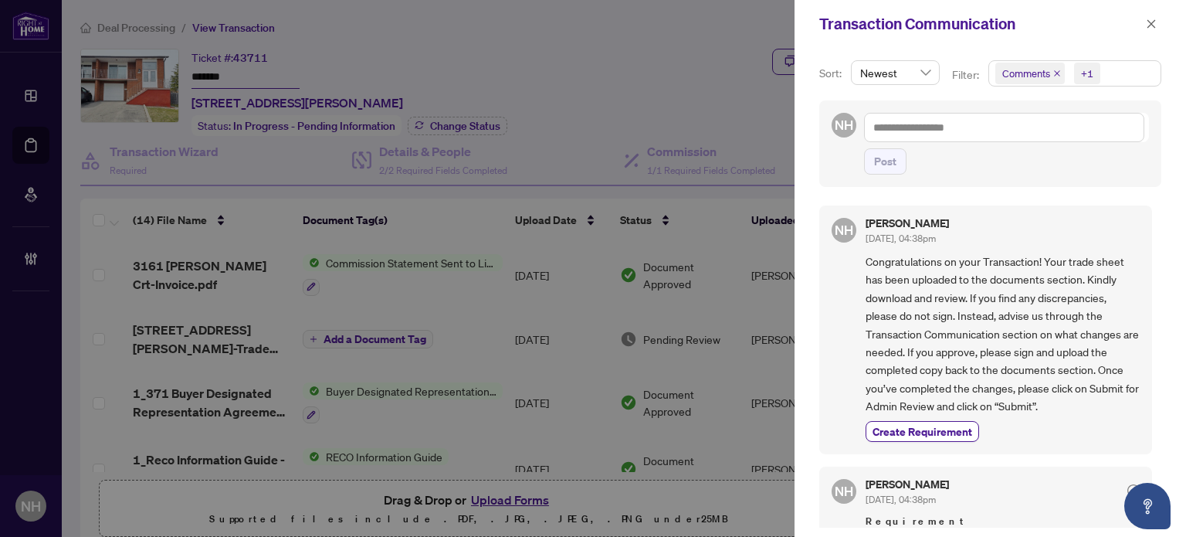
scroll to position [59, 0]
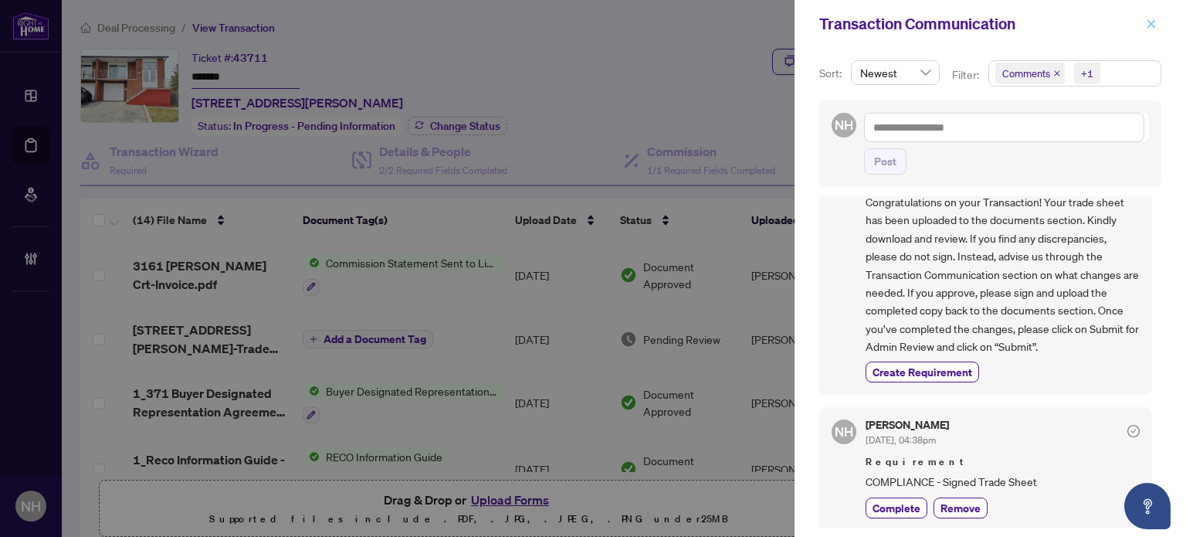
click at [1152, 17] on span "button" at bounding box center [1151, 24] width 11 height 25
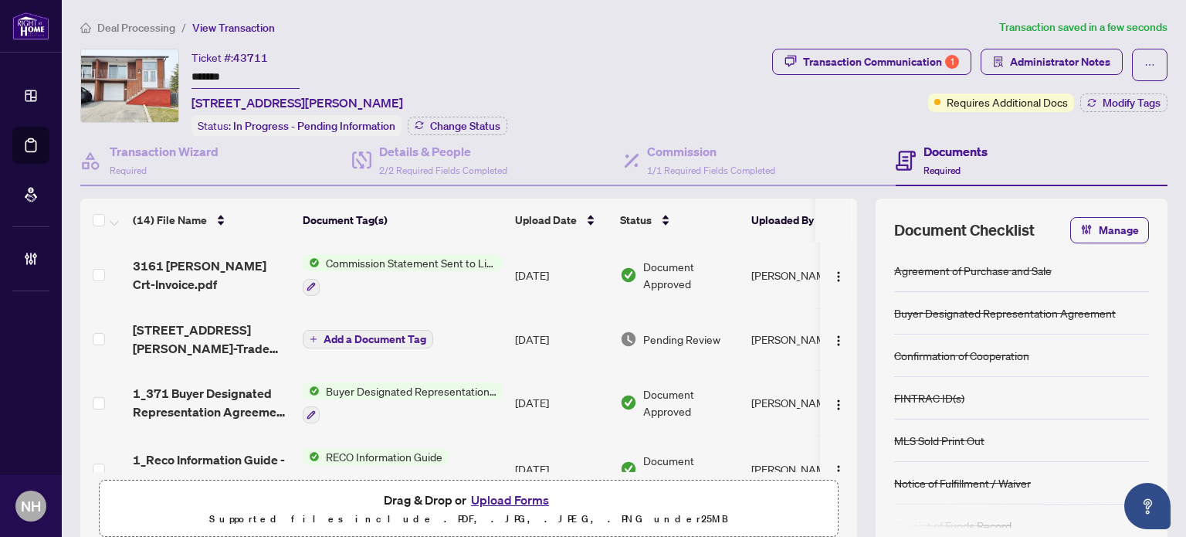
click at [110, 28] on span "Deal Processing" at bounding box center [136, 28] width 78 height 14
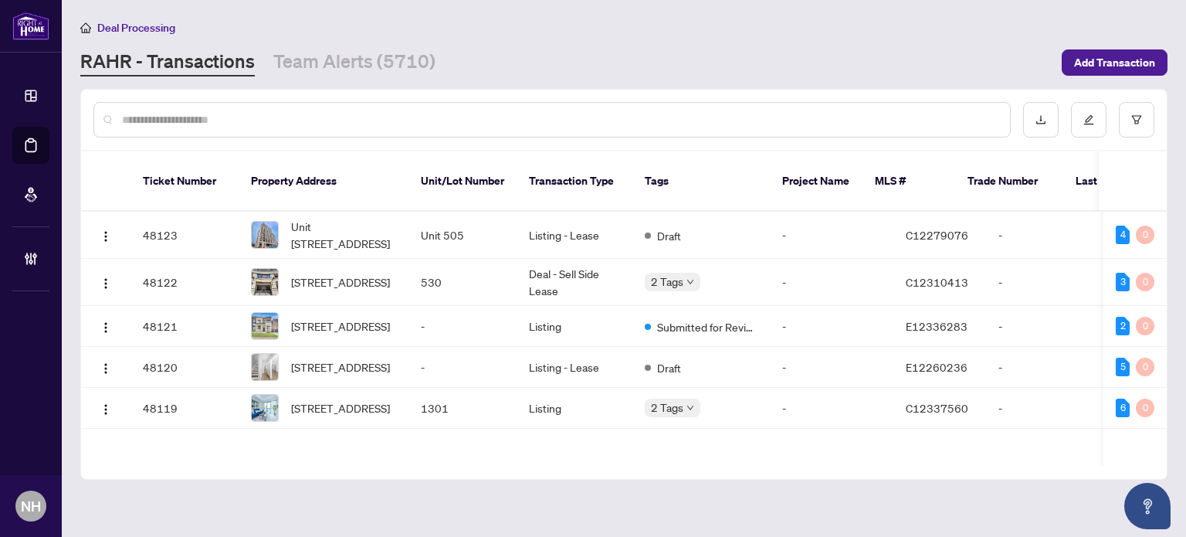
click at [219, 117] on input "text" at bounding box center [560, 119] width 876 height 17
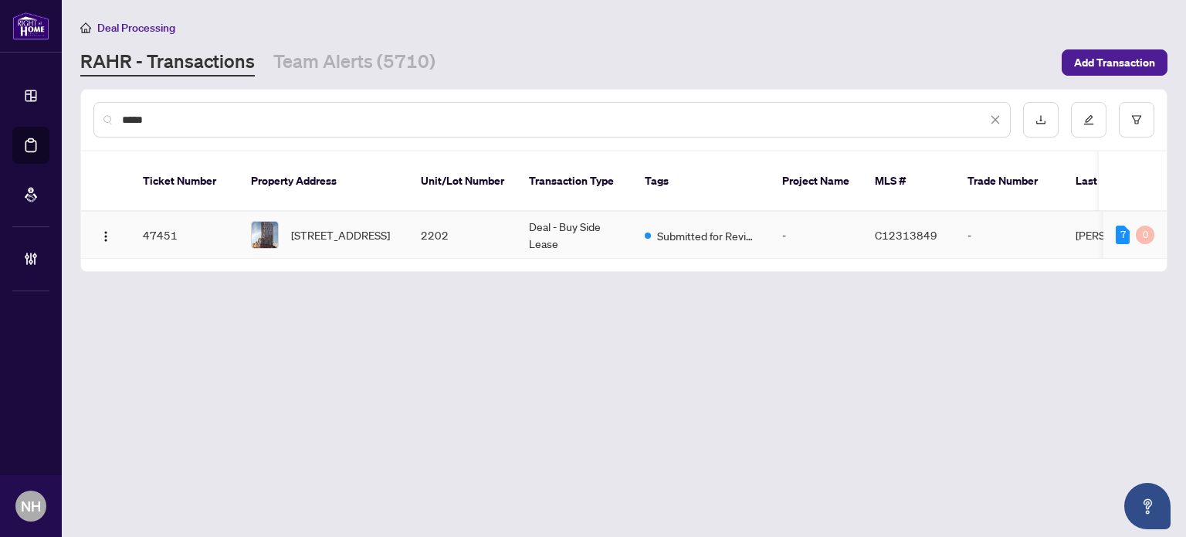
type input "*****"
click at [321, 226] on span "2202-280 Dundas St, Toronto, Ontario M5T 0E3, Canada" at bounding box center [340, 234] width 99 height 17
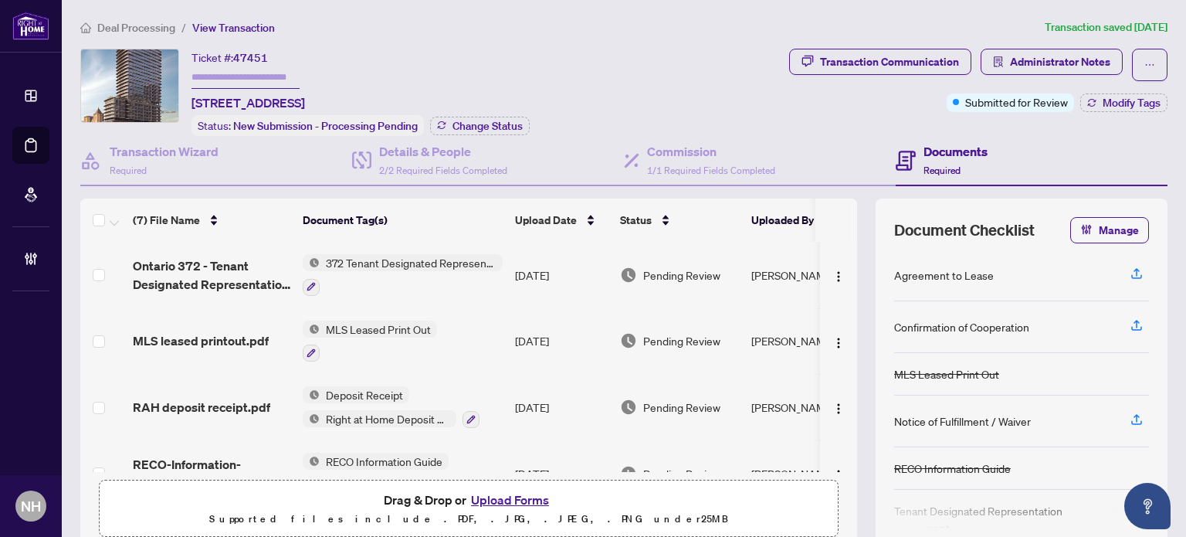
click at [218, 333] on span "MLS leased printout.pdf" at bounding box center [201, 340] width 136 height 19
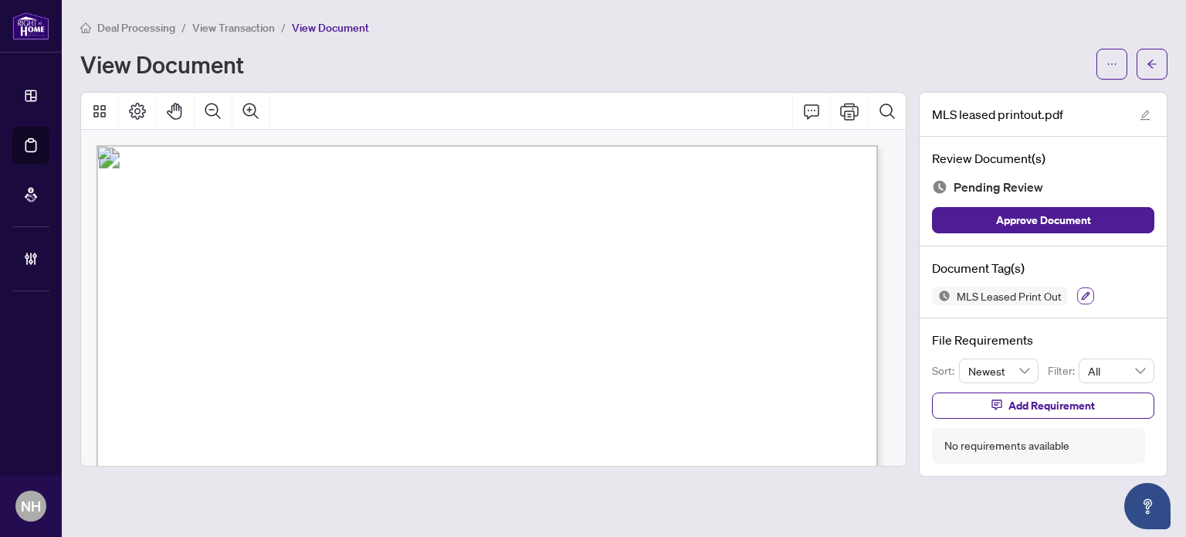
click at [1086, 287] on button "button" at bounding box center [1085, 295] width 17 height 17
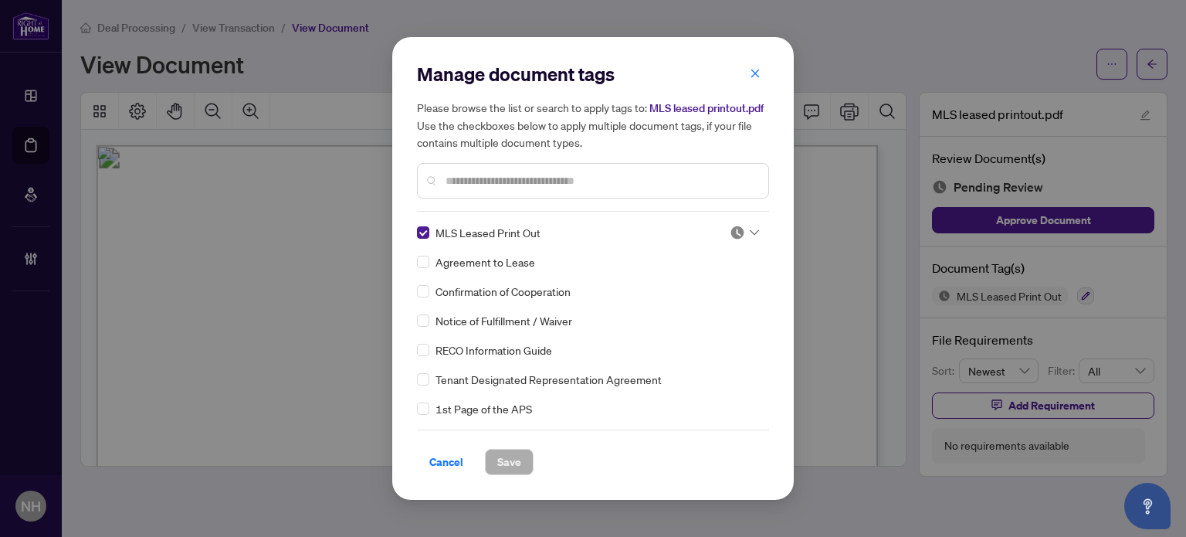
click at [738, 234] on img at bounding box center [737, 232] width 15 height 15
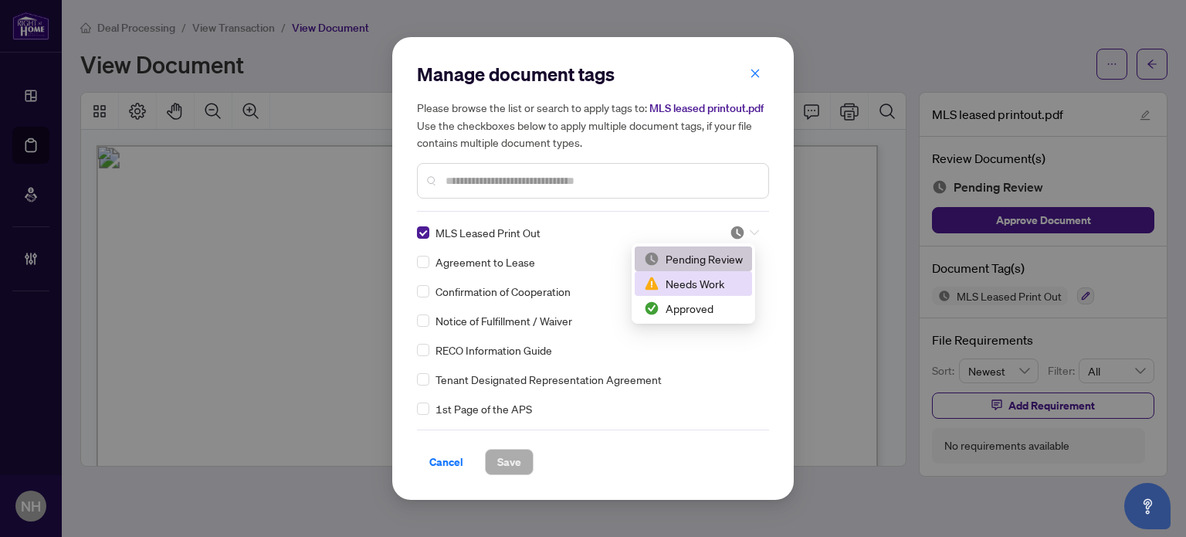
click at [697, 305] on div "Approved" at bounding box center [693, 308] width 99 height 17
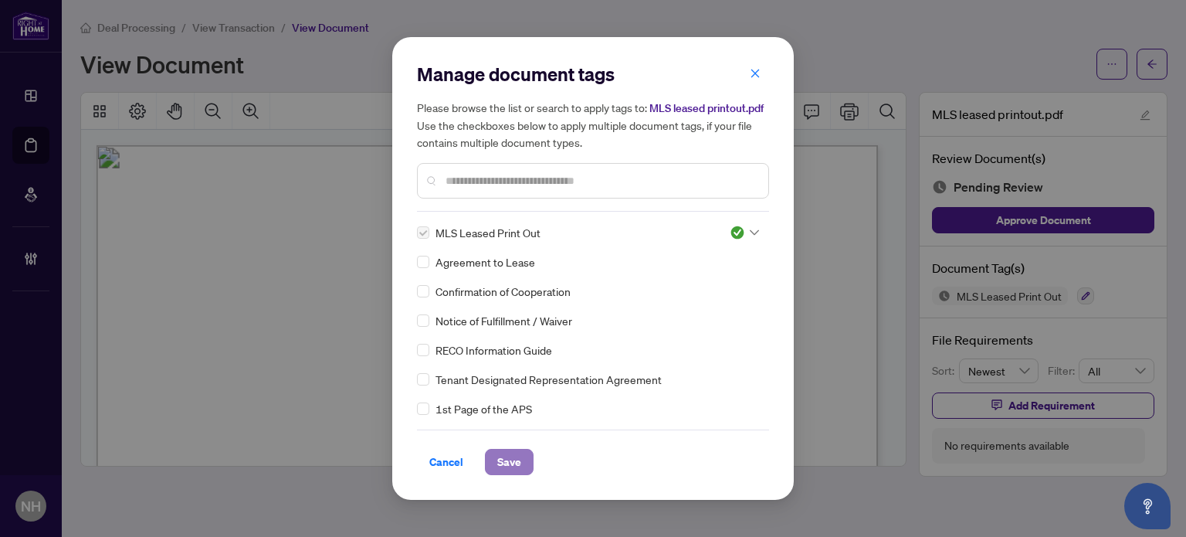
click at [516, 460] on span "Save" at bounding box center [509, 461] width 24 height 25
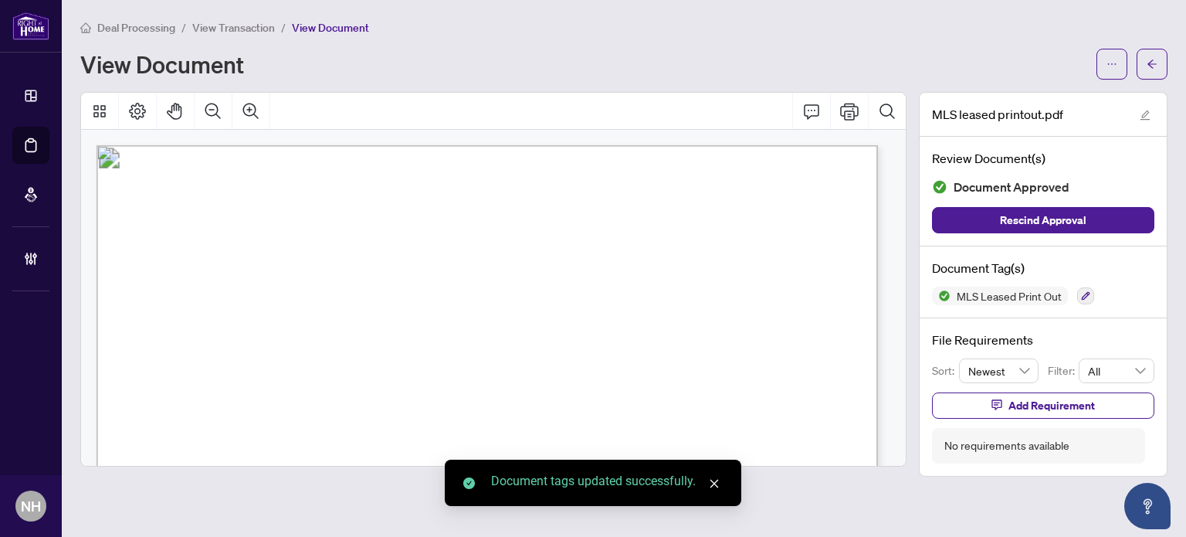
click at [242, 30] on span "View Transaction" at bounding box center [233, 28] width 83 height 14
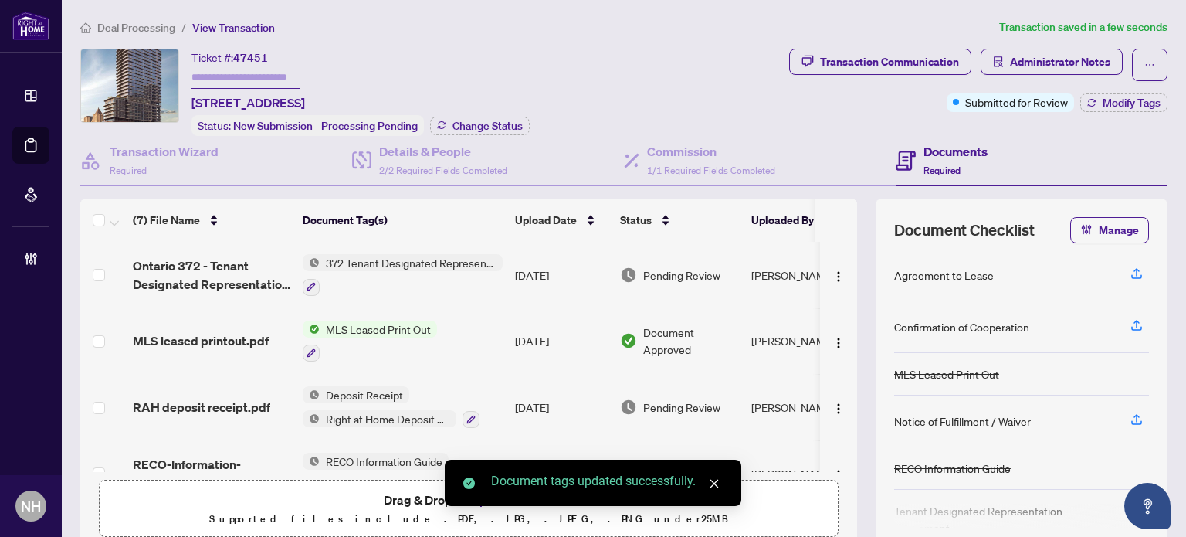
scroll to position [77, 0]
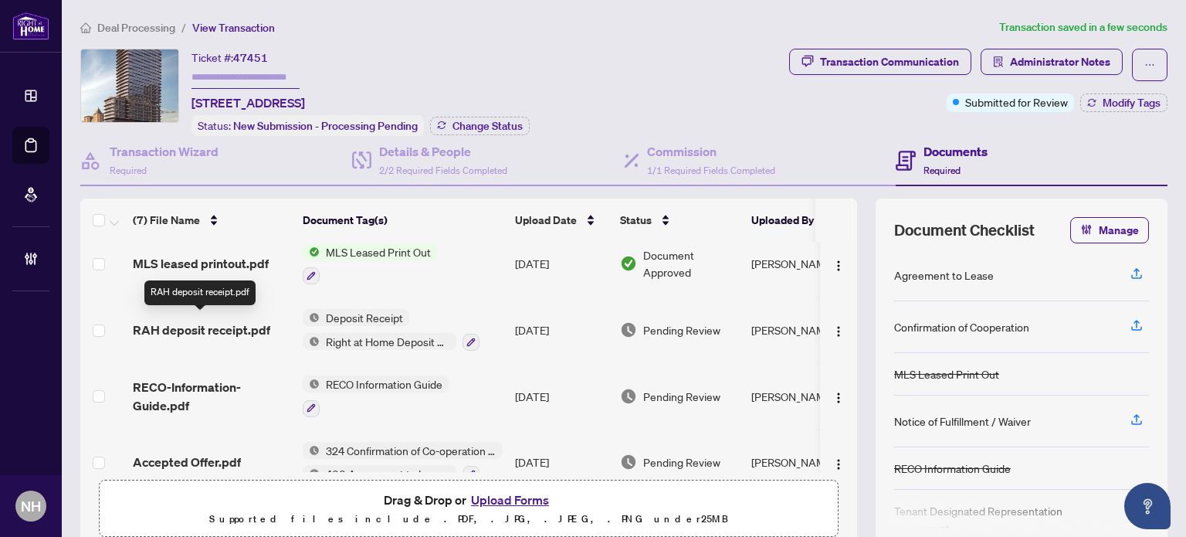
click at [213, 323] on span "RAH deposit receipt.pdf" at bounding box center [201, 330] width 137 height 19
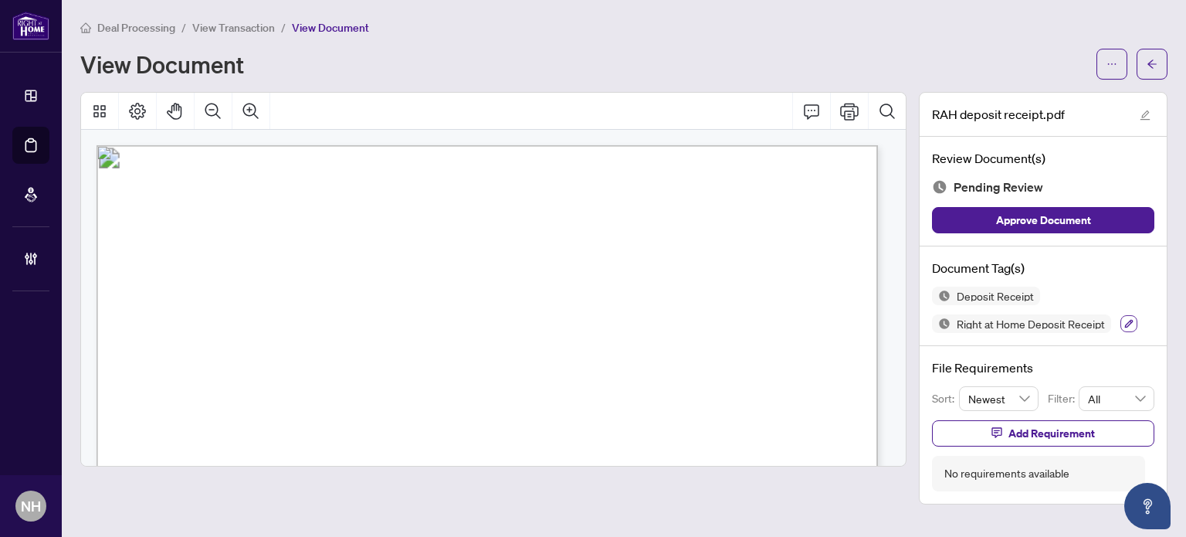
click at [1131, 325] on icon "button" at bounding box center [1128, 323] width 9 height 9
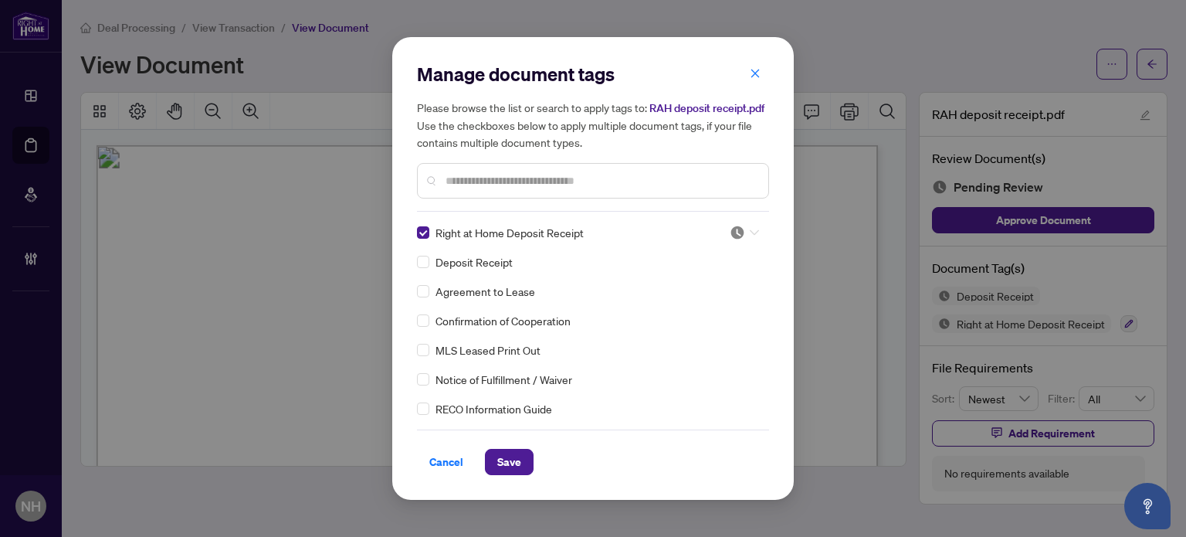
click at [751, 228] on div at bounding box center [744, 232] width 29 height 15
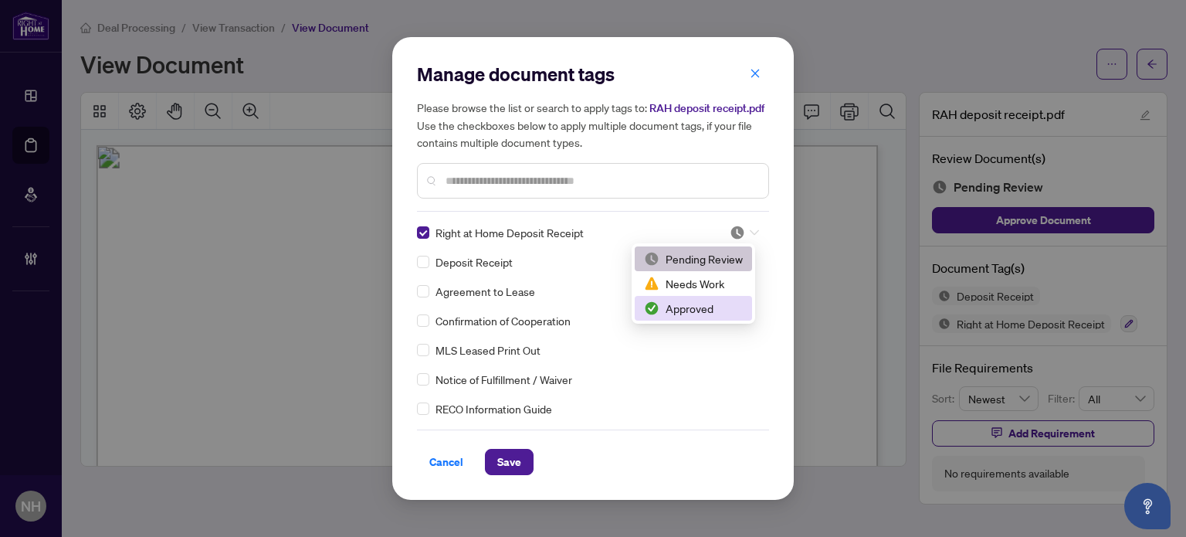
click at [698, 306] on div "Approved" at bounding box center [693, 308] width 99 height 17
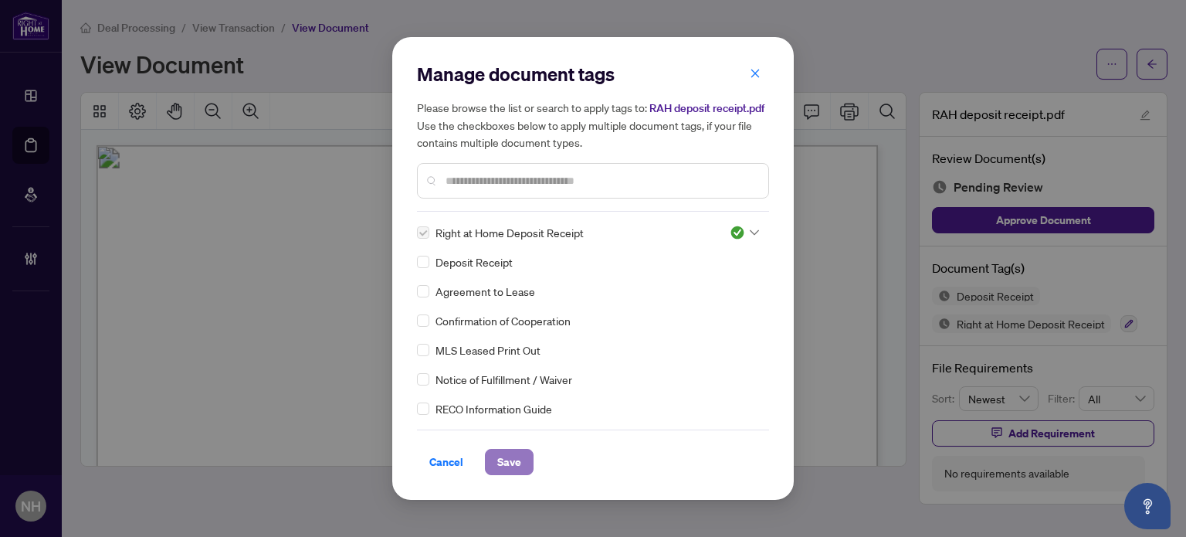
click at [507, 455] on span "Save" at bounding box center [509, 461] width 24 height 25
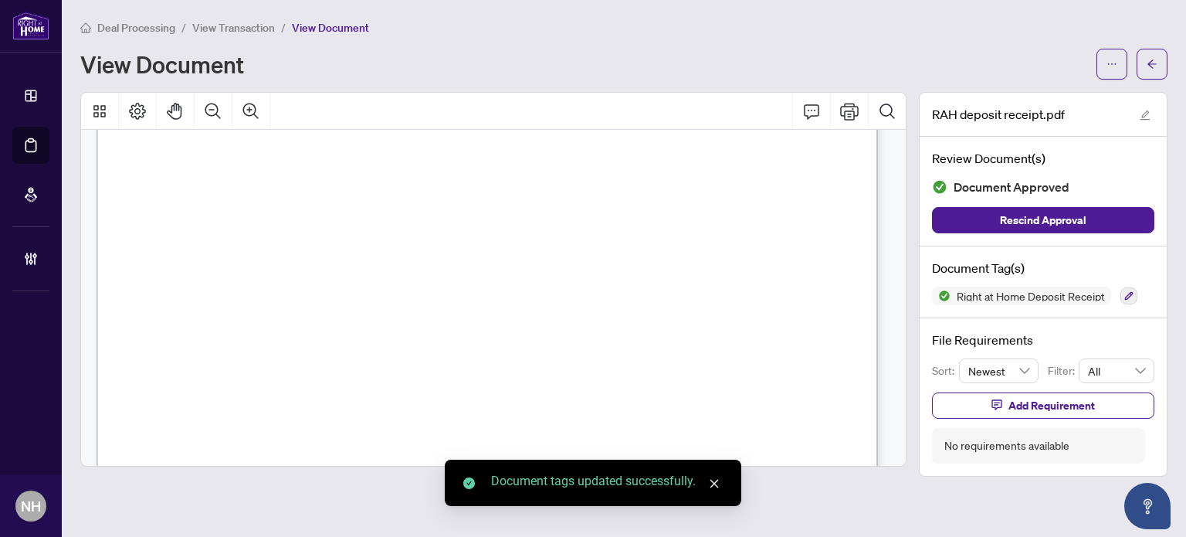
scroll to position [309, 0]
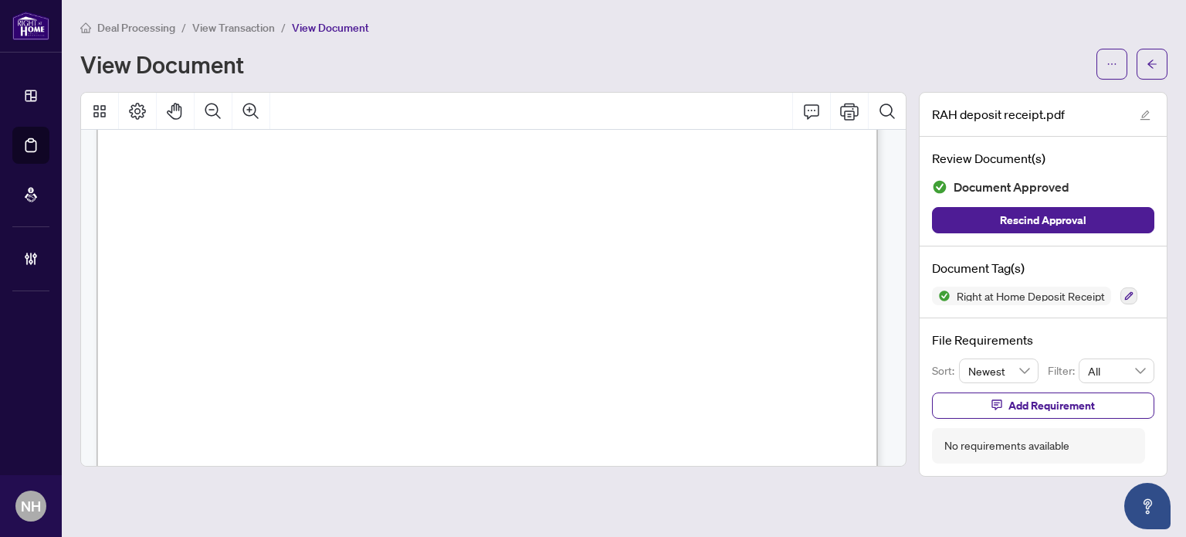
click at [236, 26] on span "View Transaction" at bounding box center [233, 28] width 83 height 14
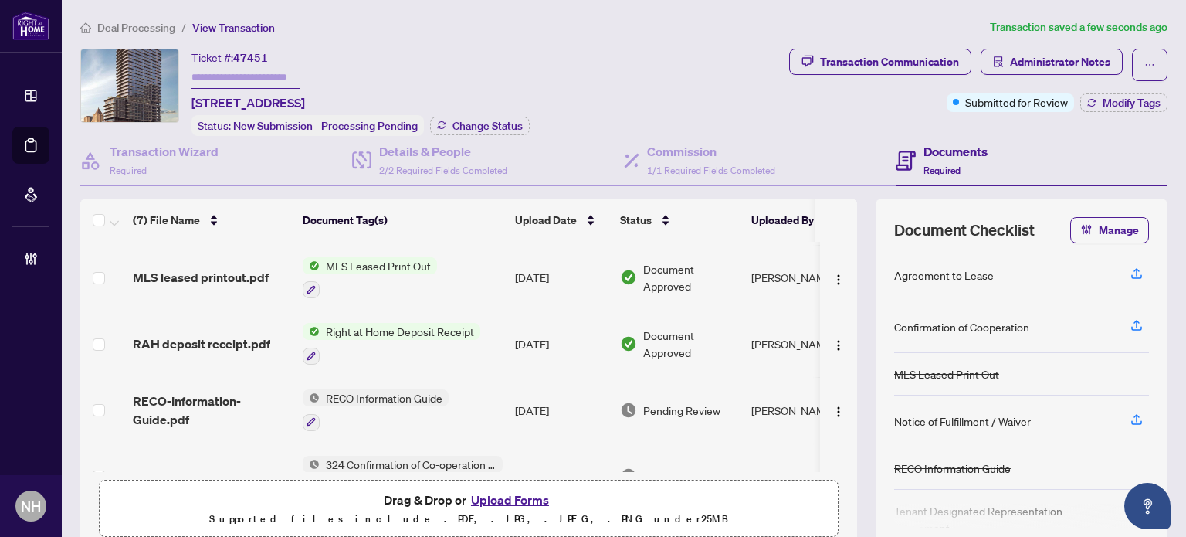
scroll to position [154, 0]
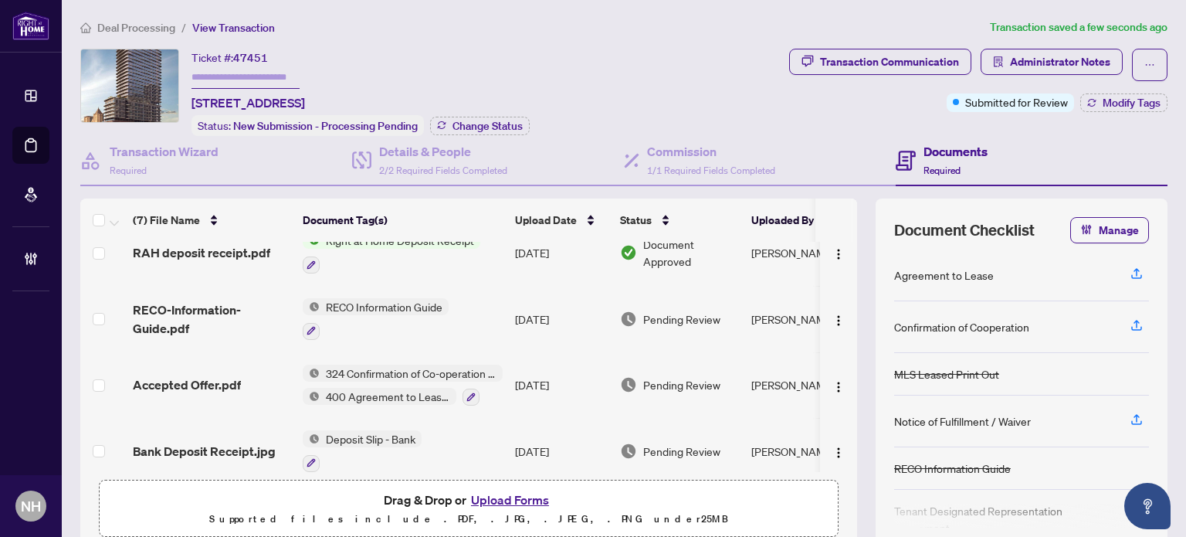
click at [226, 365] on td "Accepted Offer.pdf" at bounding box center [212, 385] width 170 height 66
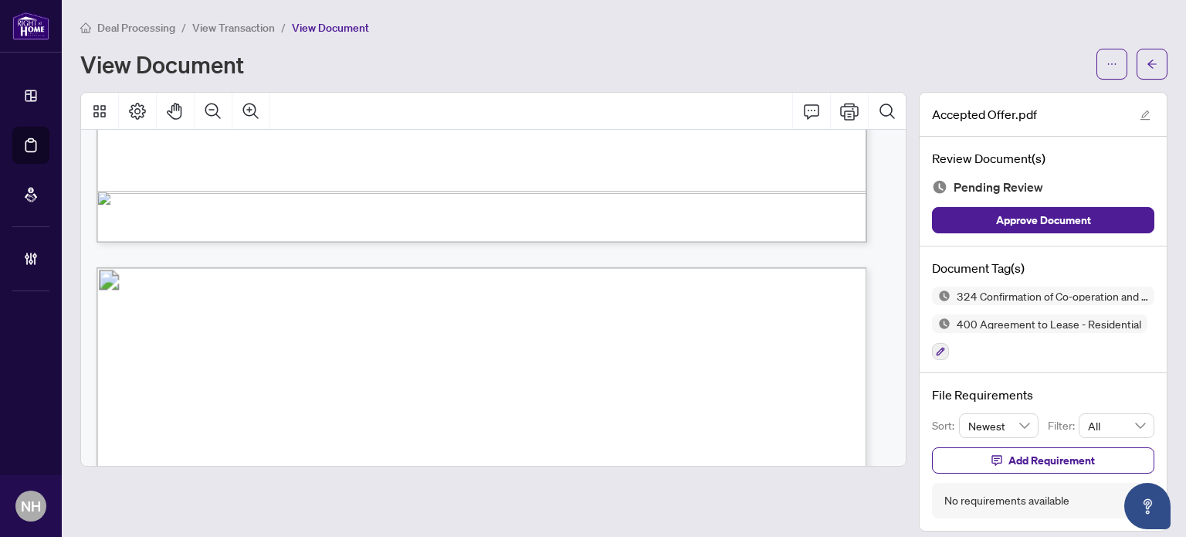
scroll to position [2008, 0]
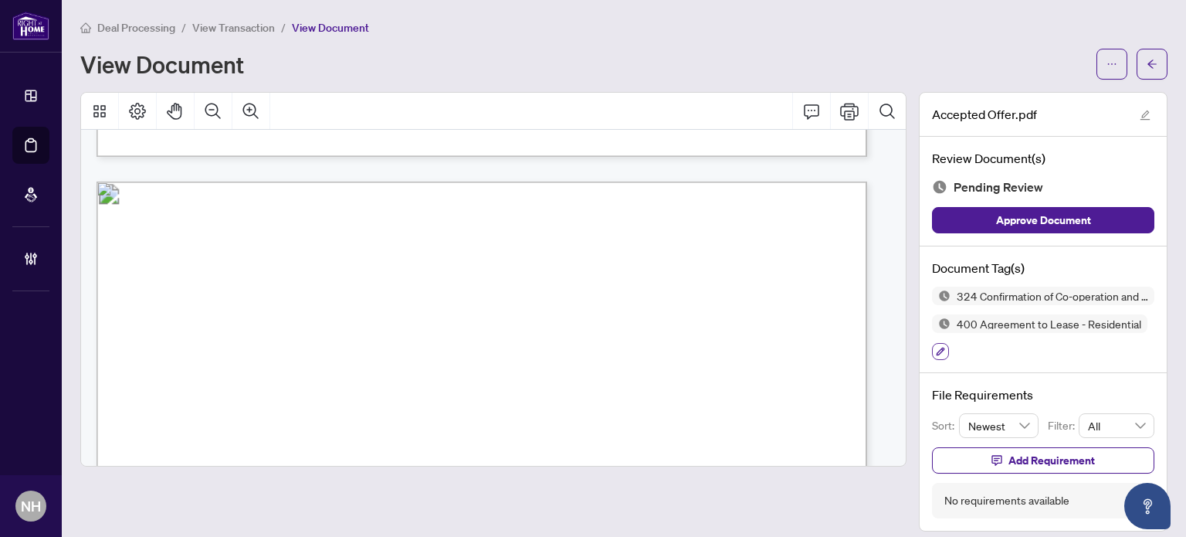
click at [936, 348] on icon "button" at bounding box center [940, 351] width 9 height 9
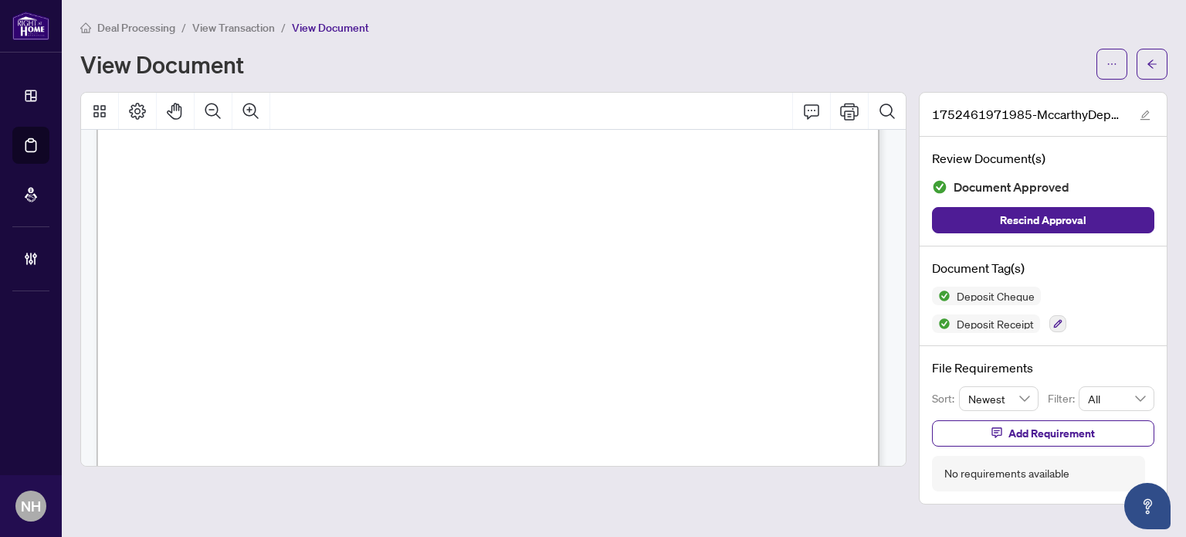
scroll to position [2453, 0]
click at [162, 26] on span "Deal Processing" at bounding box center [136, 28] width 78 height 14
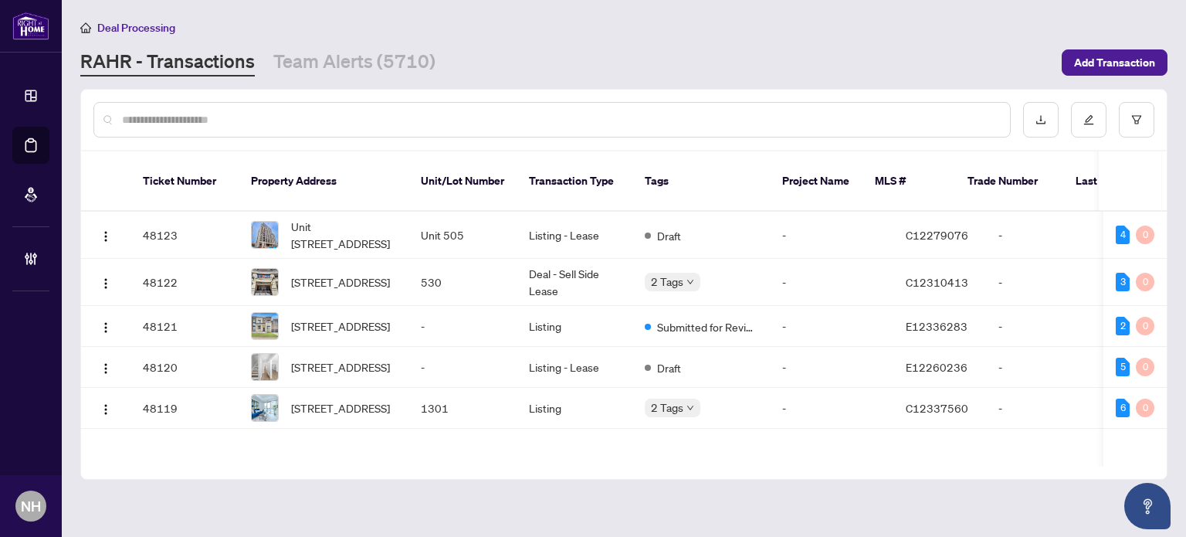
click at [167, 119] on input "text" at bounding box center [560, 119] width 876 height 17
paste input "*******"
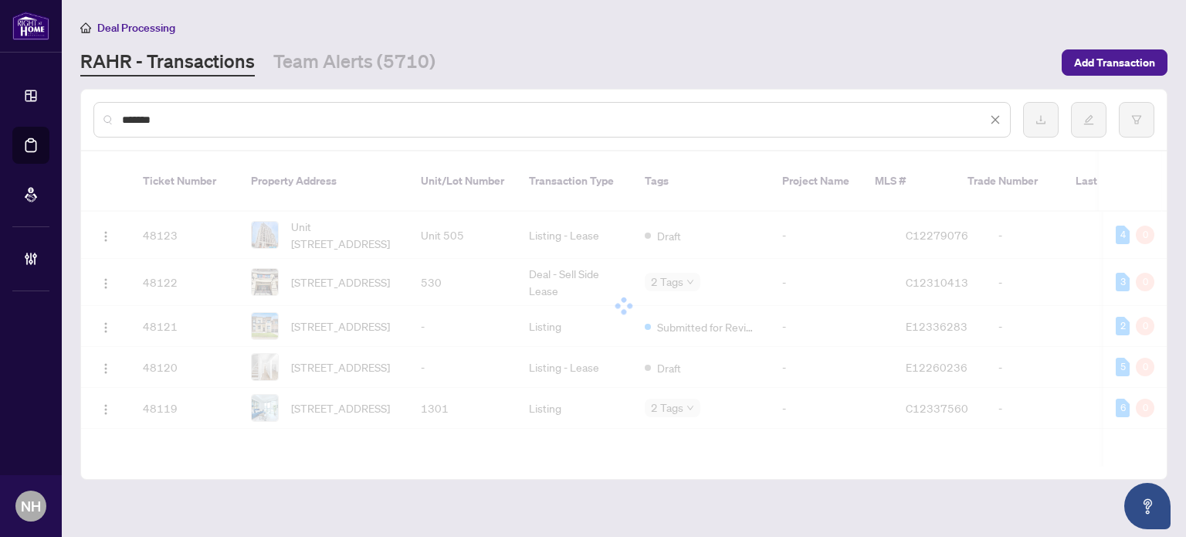
type input "*******"
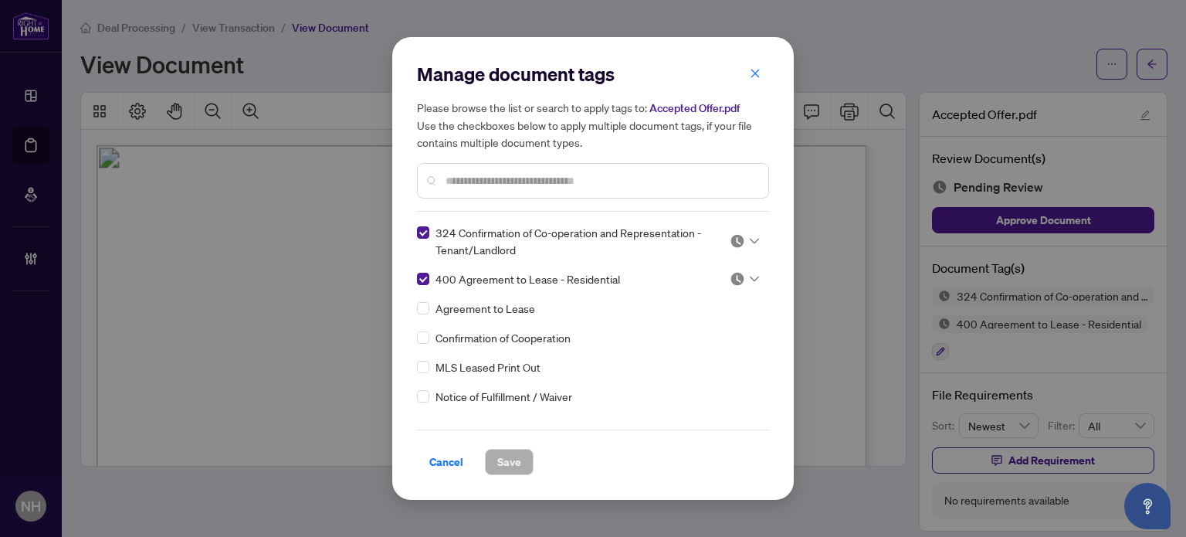
scroll to position [2008, 0]
click at [751, 238] on icon at bounding box center [754, 241] width 9 height 6
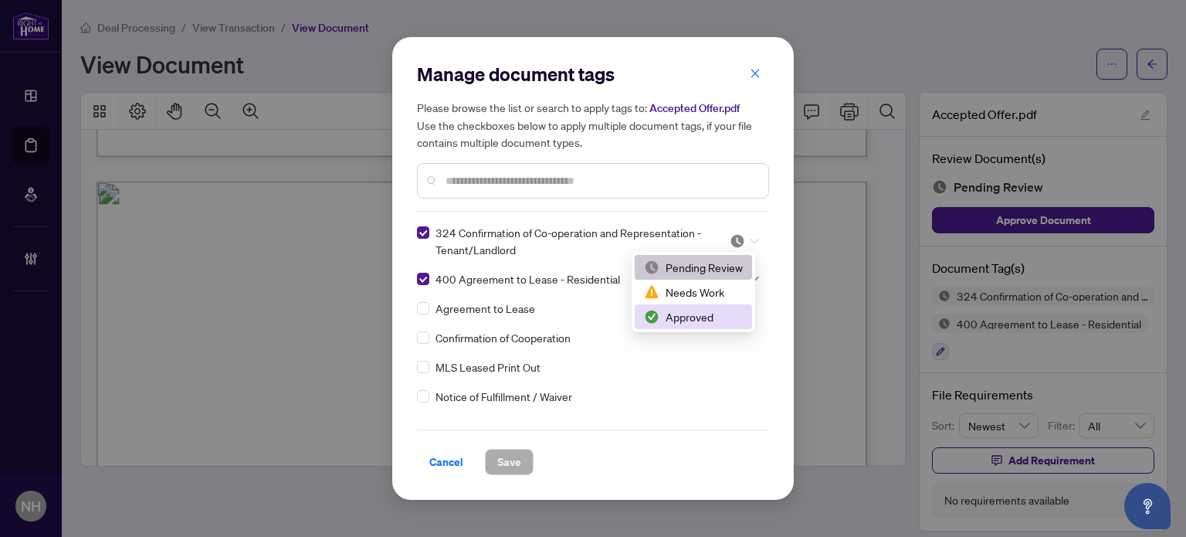
click at [698, 309] on div "Approved" at bounding box center [693, 316] width 99 height 17
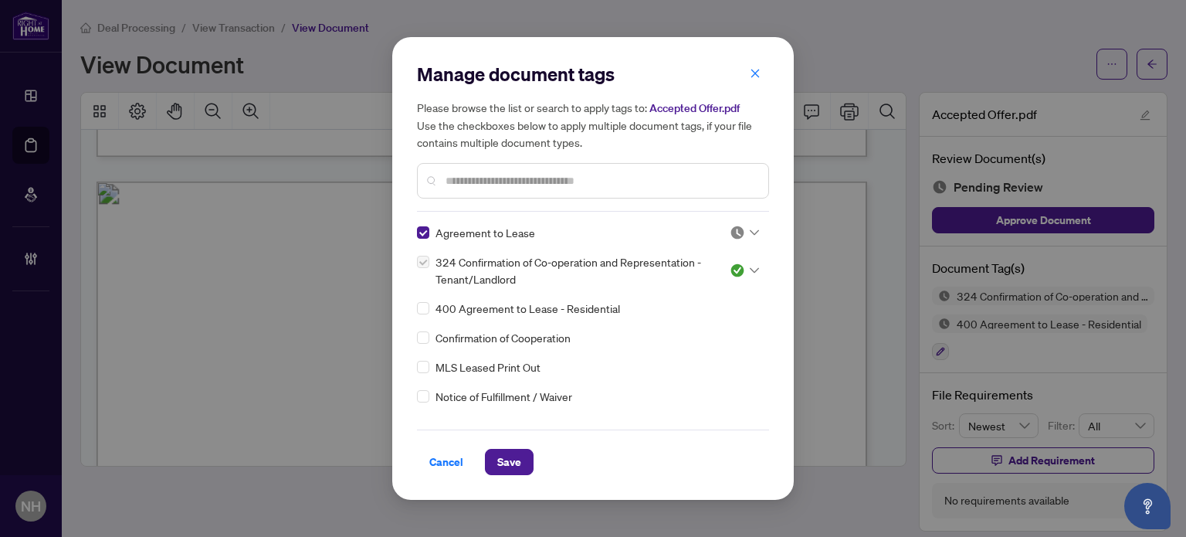
click at [756, 231] on div "Agreement to Lease 324 Confirmation of Co-operation and Representation - Tenant…" at bounding box center [593, 320] width 352 height 193
click at [744, 238] on div at bounding box center [744, 232] width 29 height 15
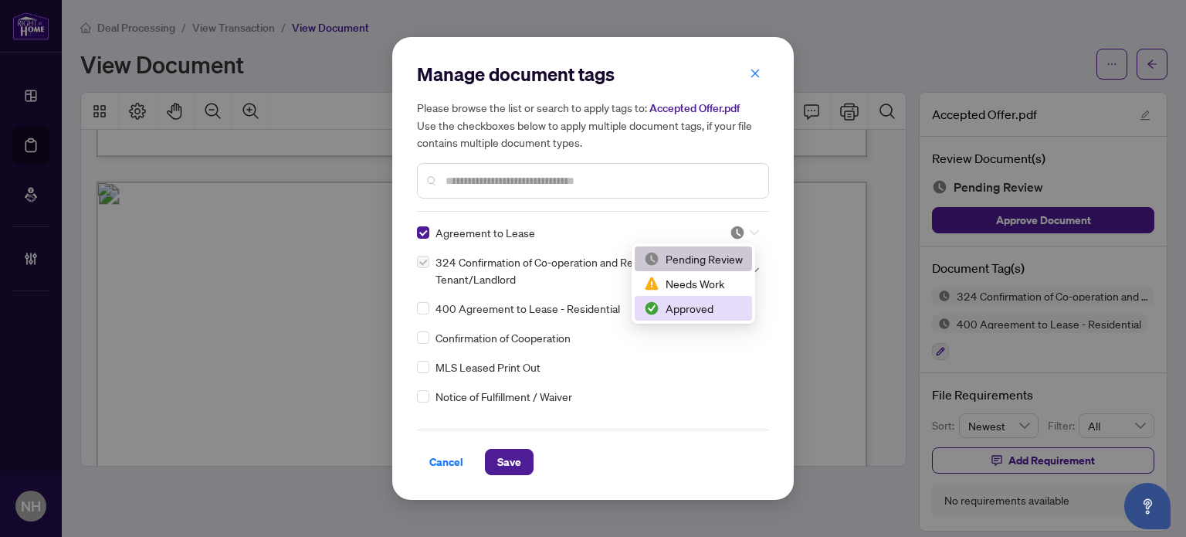
drag, startPoint x: 692, startPoint y: 307, endPoint x: 639, endPoint y: 338, distance: 60.5
click at [692, 308] on div "Approved" at bounding box center [693, 308] width 99 height 17
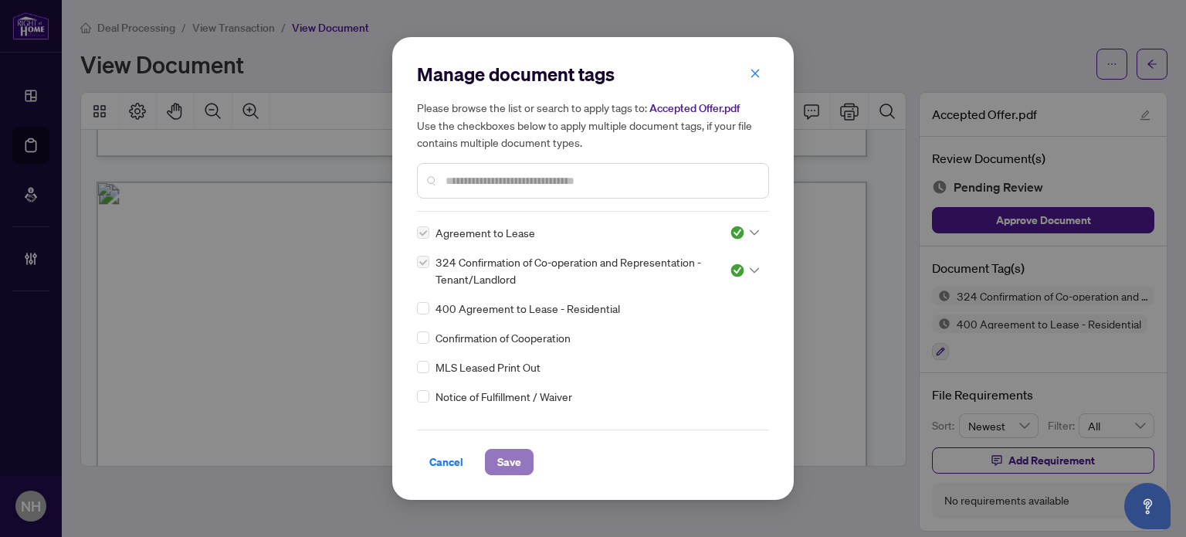
click at [519, 459] on span "Save" at bounding box center [509, 461] width 24 height 25
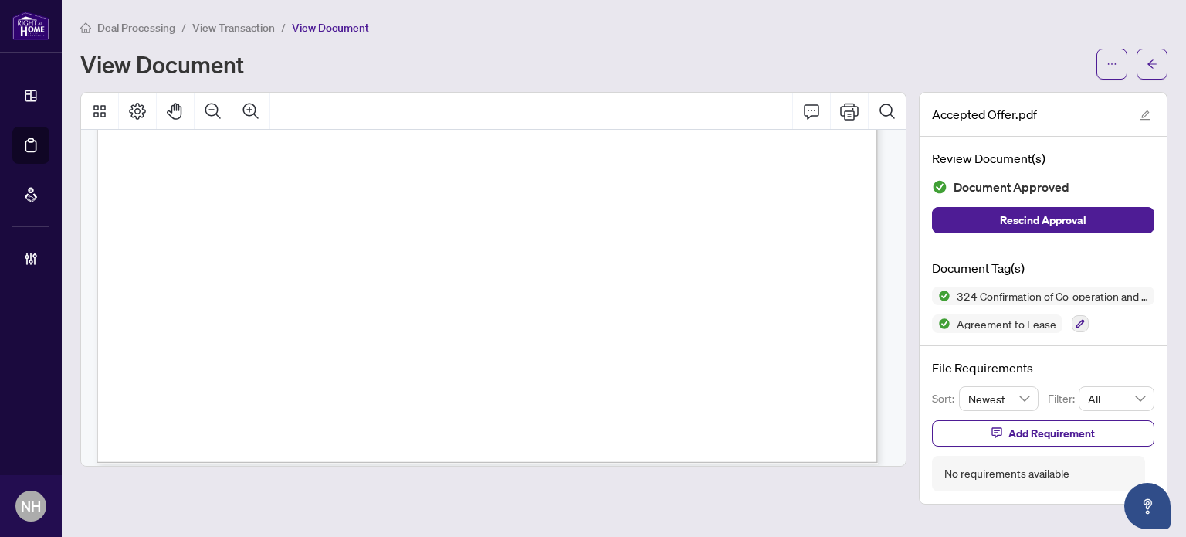
scroll to position [15242, 0]
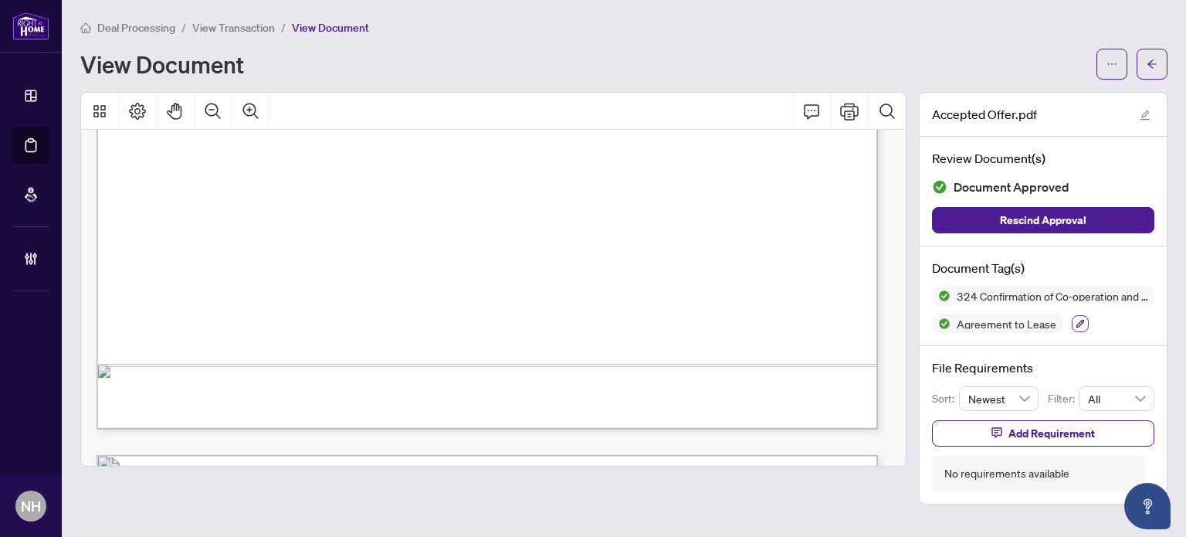
click at [1078, 324] on icon "button" at bounding box center [1080, 323] width 9 height 9
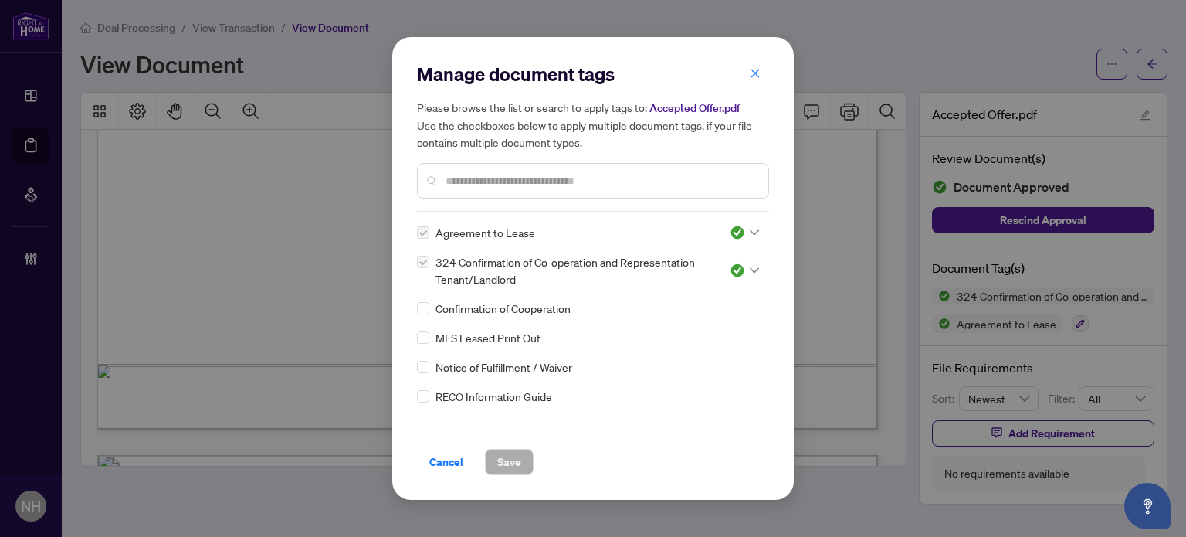
click at [540, 181] on input "text" at bounding box center [601, 180] width 310 height 17
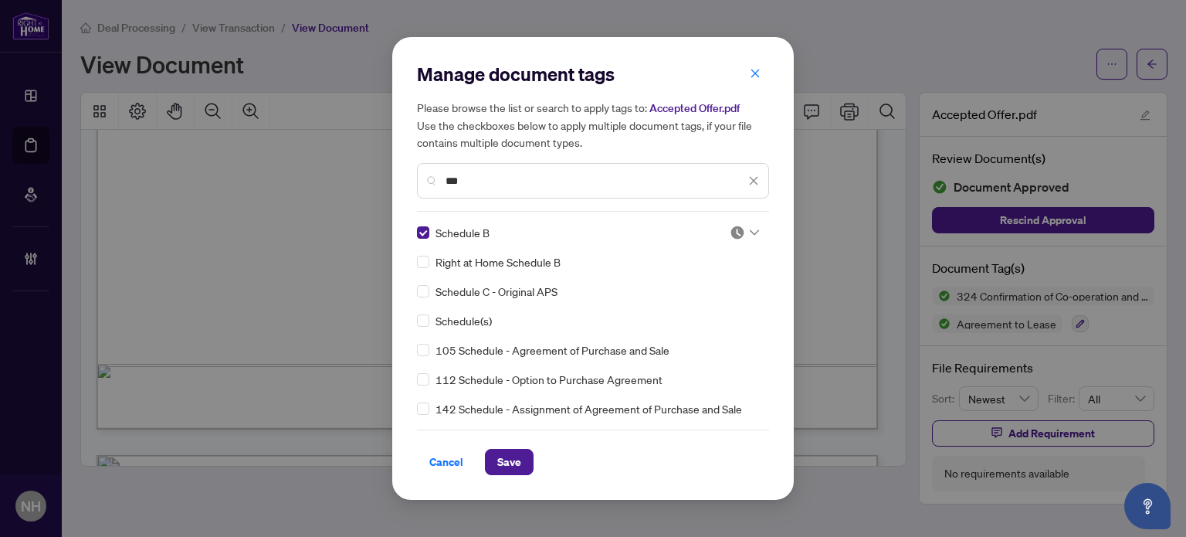
click at [750, 232] on icon at bounding box center [754, 232] width 9 height 6
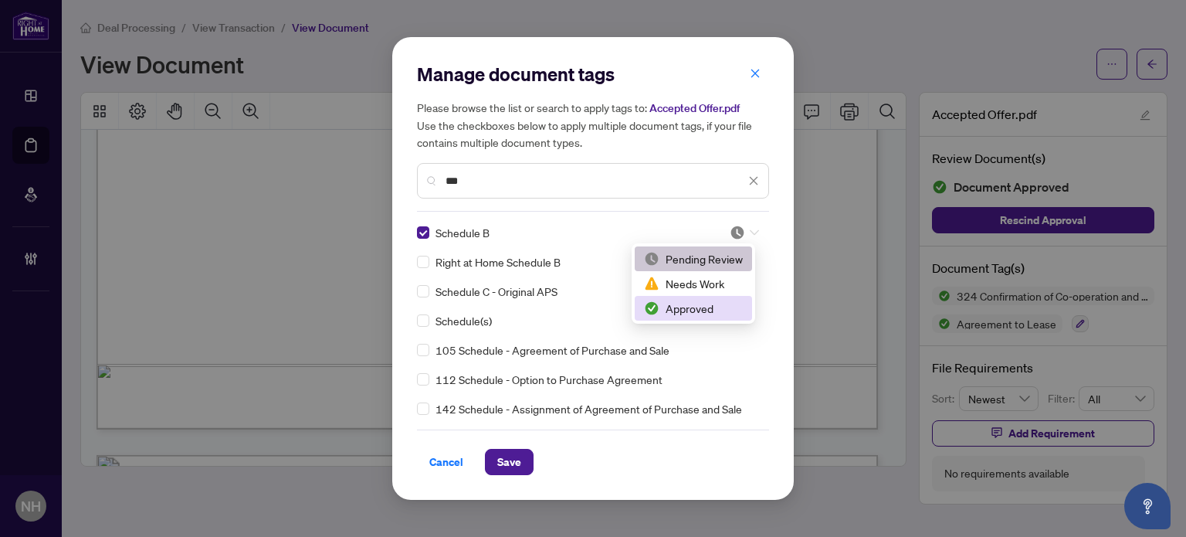
click at [709, 304] on div "Approved" at bounding box center [693, 308] width 99 height 17
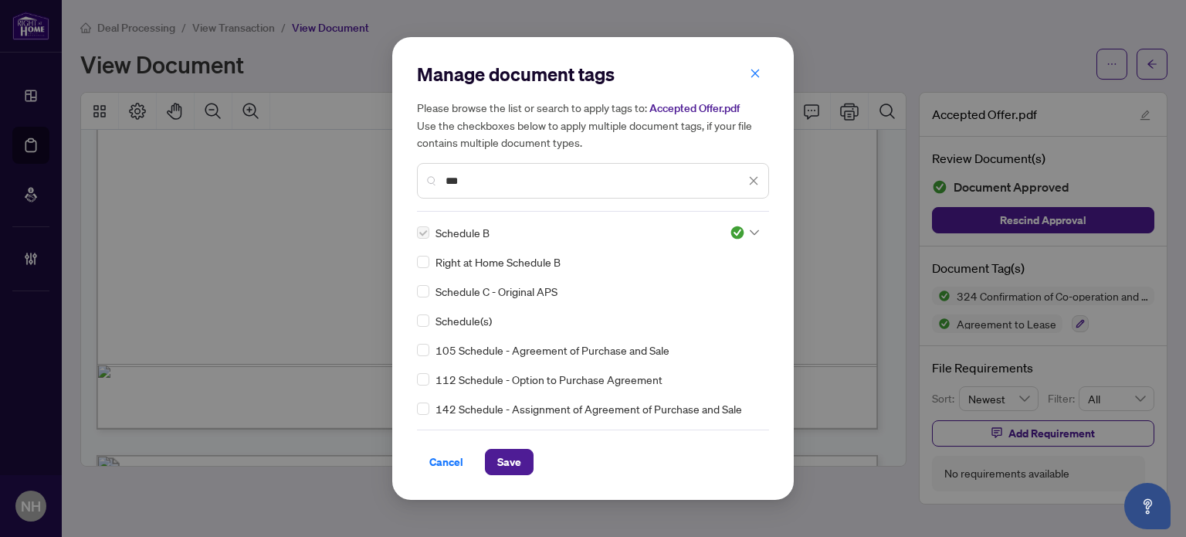
drag, startPoint x: 480, startPoint y: 181, endPoint x: 302, endPoint y: 144, distance: 181.3
click at [304, 147] on div "Manage document tags Please browse the list or search to apply tags to: Accepte…" at bounding box center [593, 268] width 1186 height 537
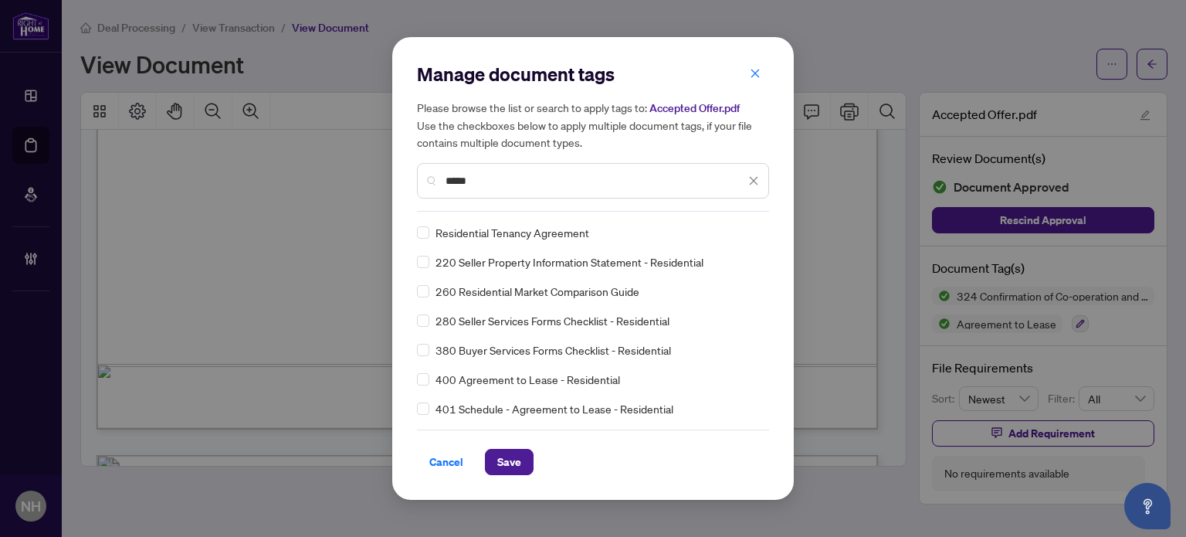
type input "*****"
click at [738, 231] on img at bounding box center [737, 232] width 15 height 15
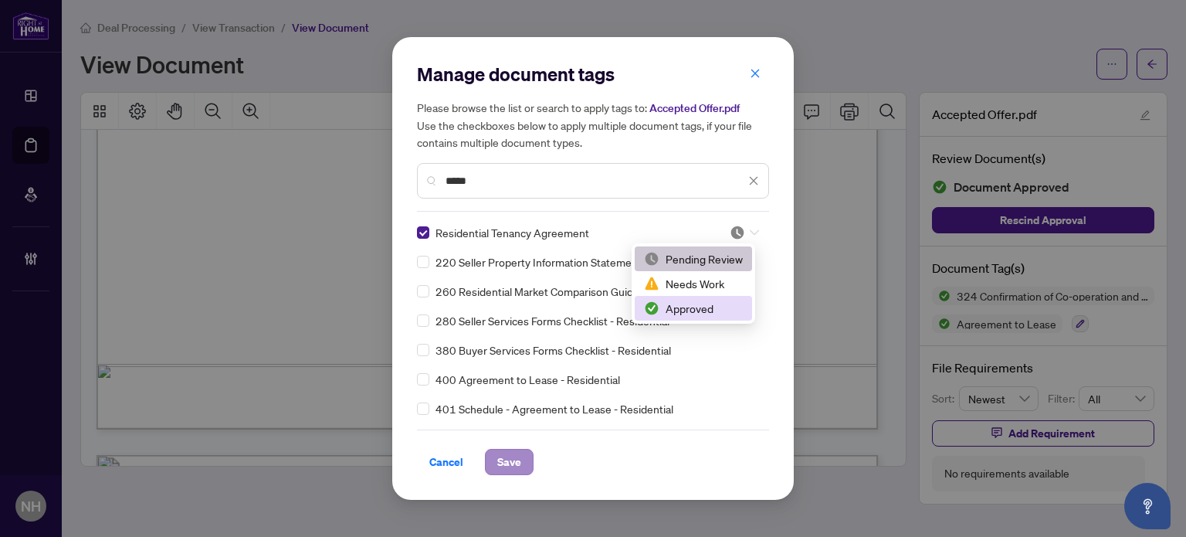
drag, startPoint x: 693, startPoint y: 305, endPoint x: 517, endPoint y: 455, distance: 231.2
click at [692, 305] on div "Approved" at bounding box center [693, 308] width 99 height 17
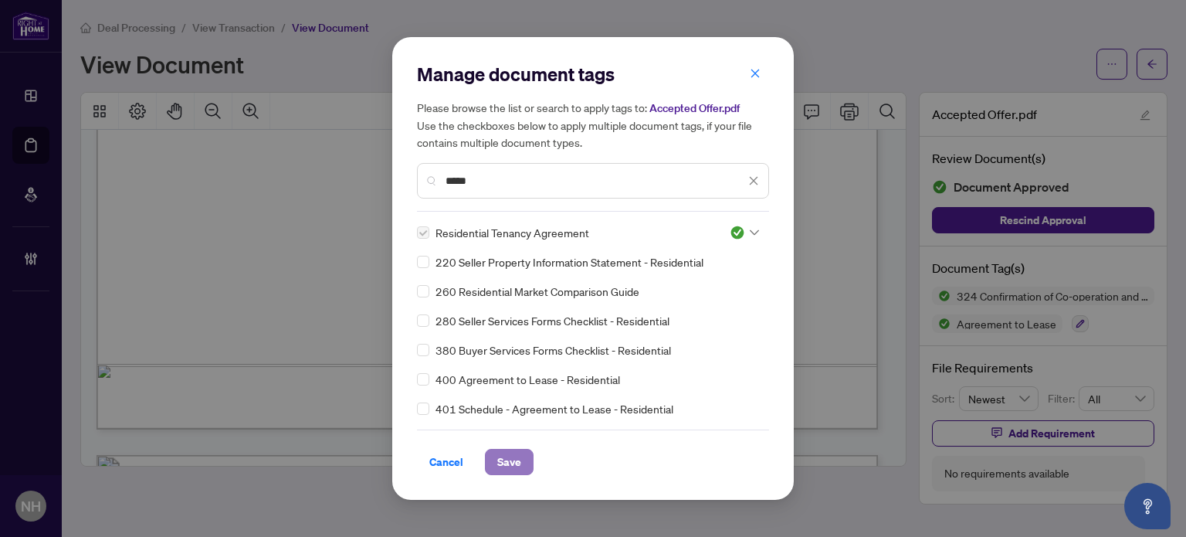
click at [497, 469] on span "Save" at bounding box center [509, 461] width 24 height 25
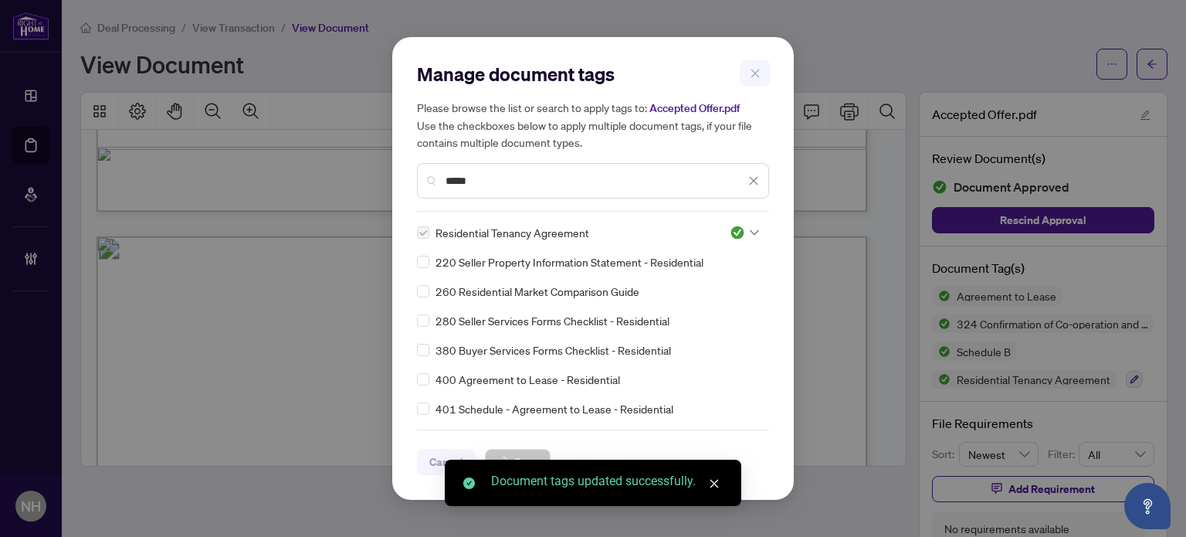
scroll to position [15029, 0]
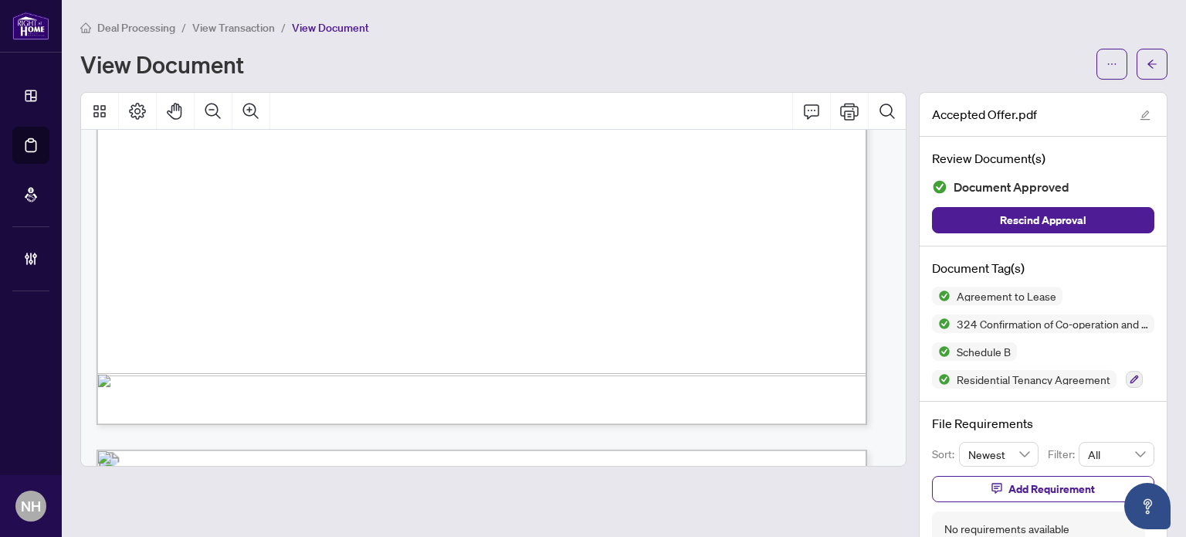
click at [256, 30] on span "View Transaction" at bounding box center [233, 28] width 83 height 14
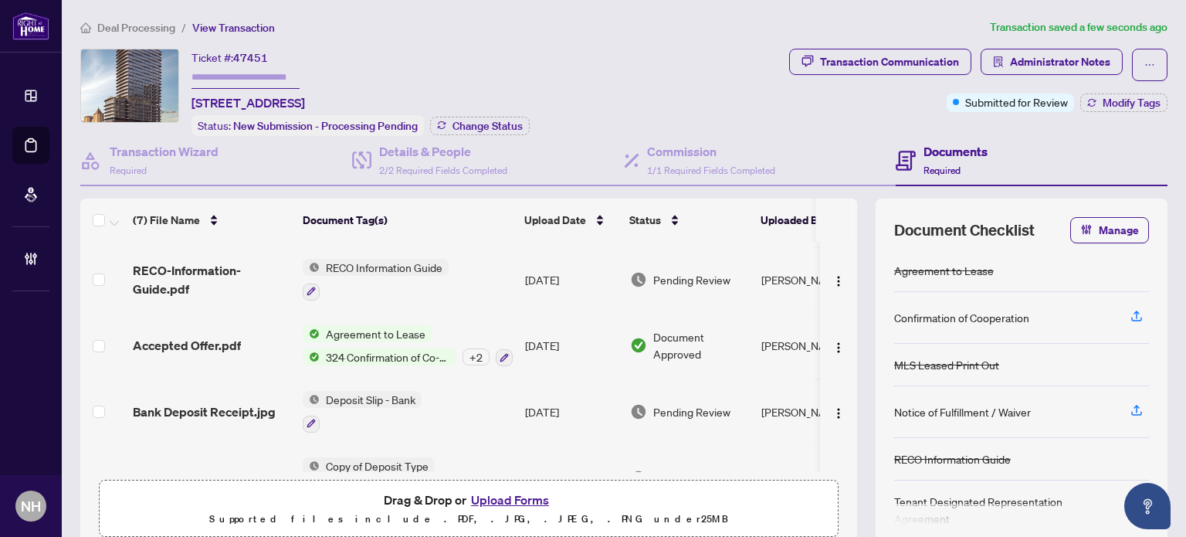
scroll to position [229, 0]
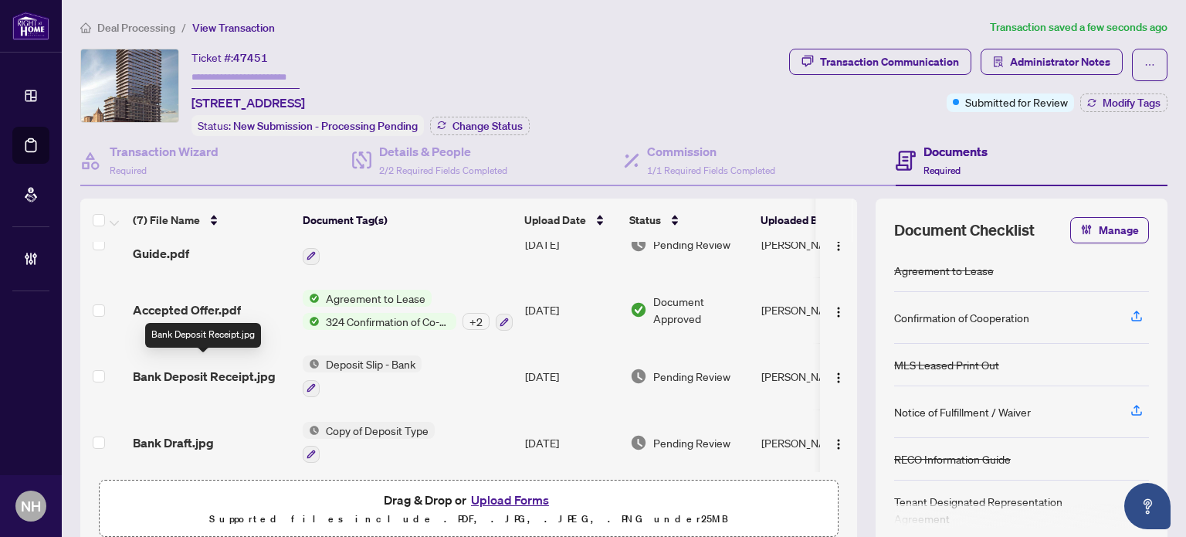
click at [219, 371] on span "Bank Deposit Receipt.jpg" at bounding box center [204, 376] width 143 height 19
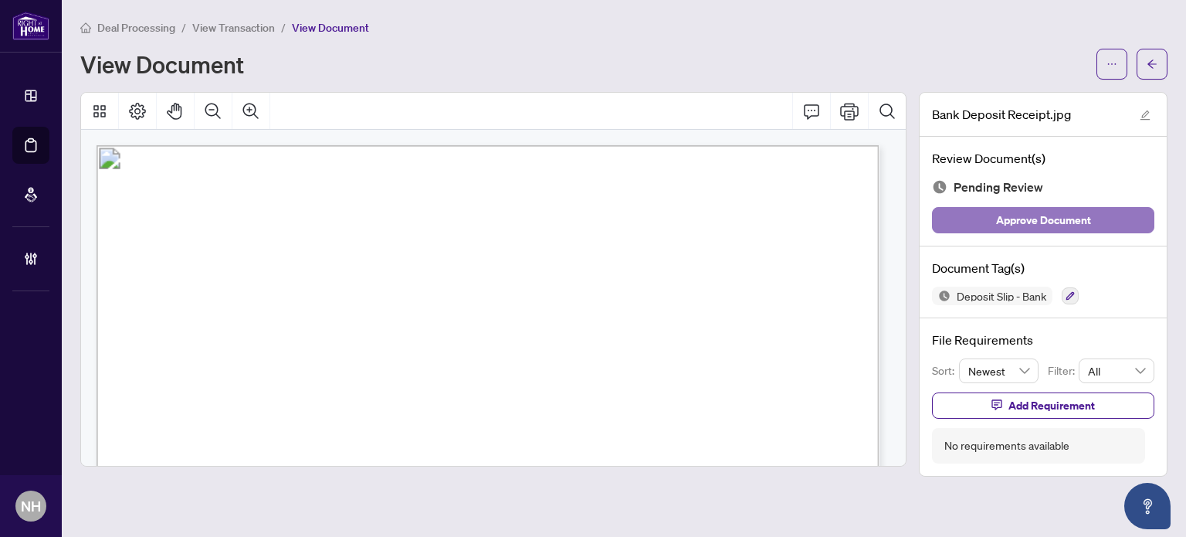
click at [1010, 219] on span "Approve Document" at bounding box center [1043, 220] width 95 height 25
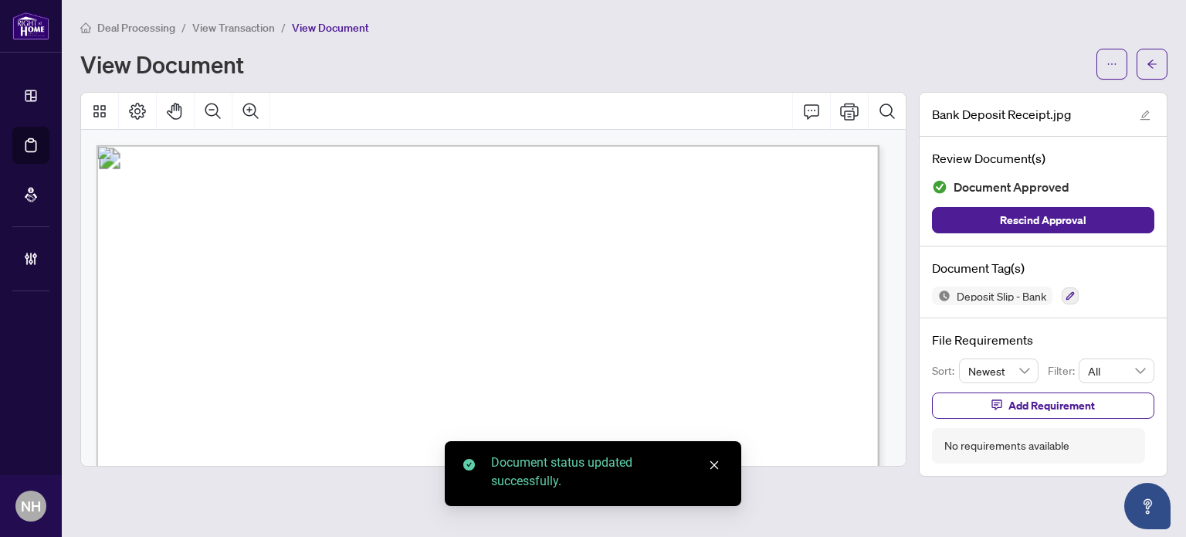
click at [256, 23] on span "View Transaction" at bounding box center [233, 28] width 83 height 14
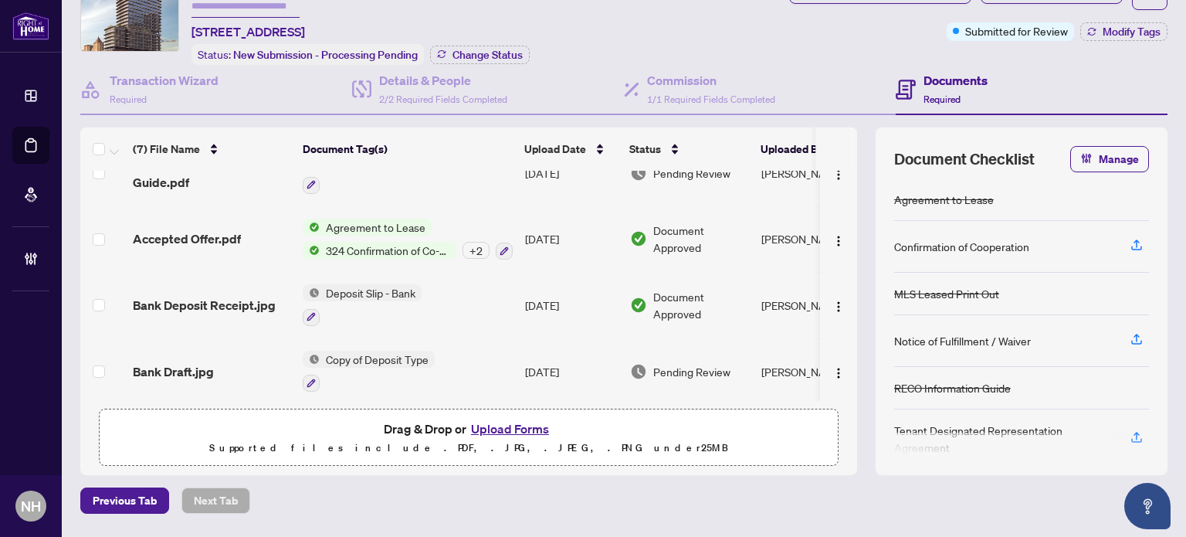
scroll to position [117, 0]
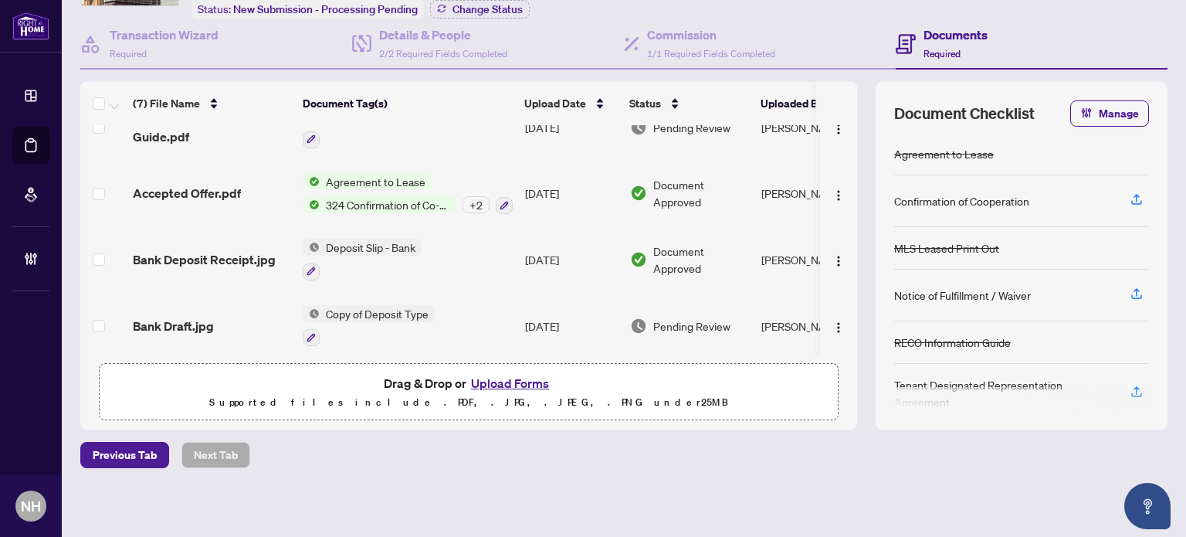
click at [161, 317] on span "Bank Draft.jpg" at bounding box center [173, 326] width 81 height 19
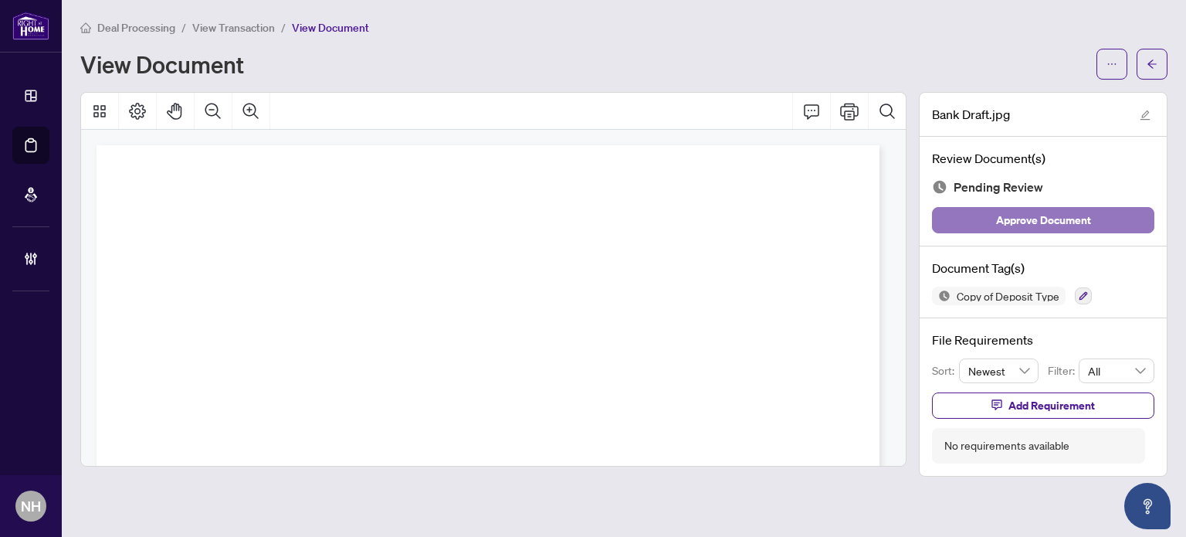
click at [1022, 219] on span "Approve Document" at bounding box center [1043, 220] width 95 height 25
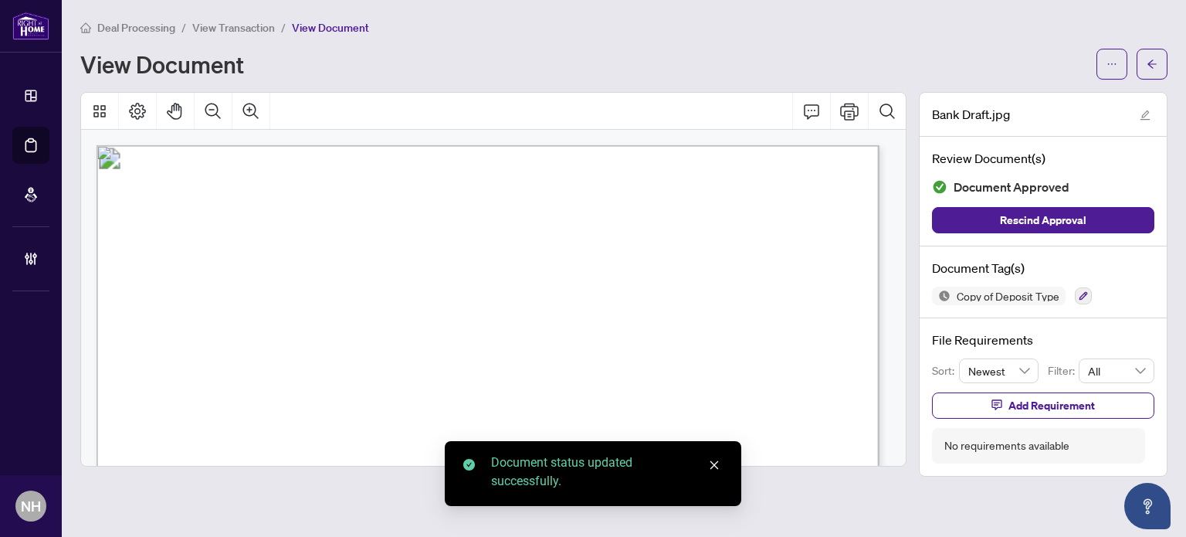
click at [209, 22] on span "View Transaction" at bounding box center [233, 28] width 83 height 14
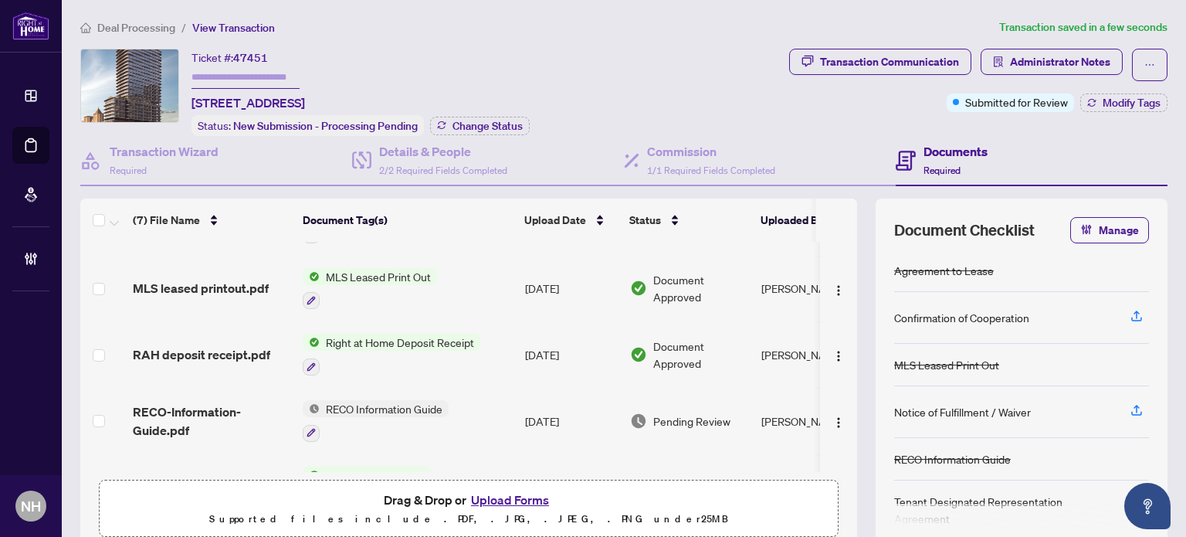
scroll to position [154, 0]
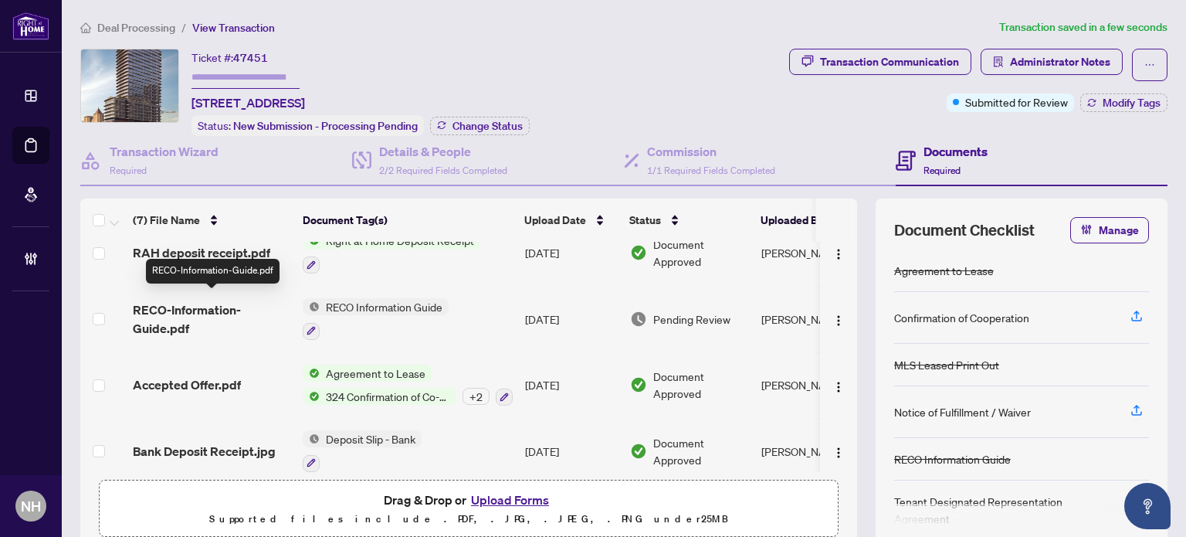
click at [199, 303] on span "RECO-Information-Guide.pdf" at bounding box center [212, 318] width 158 height 37
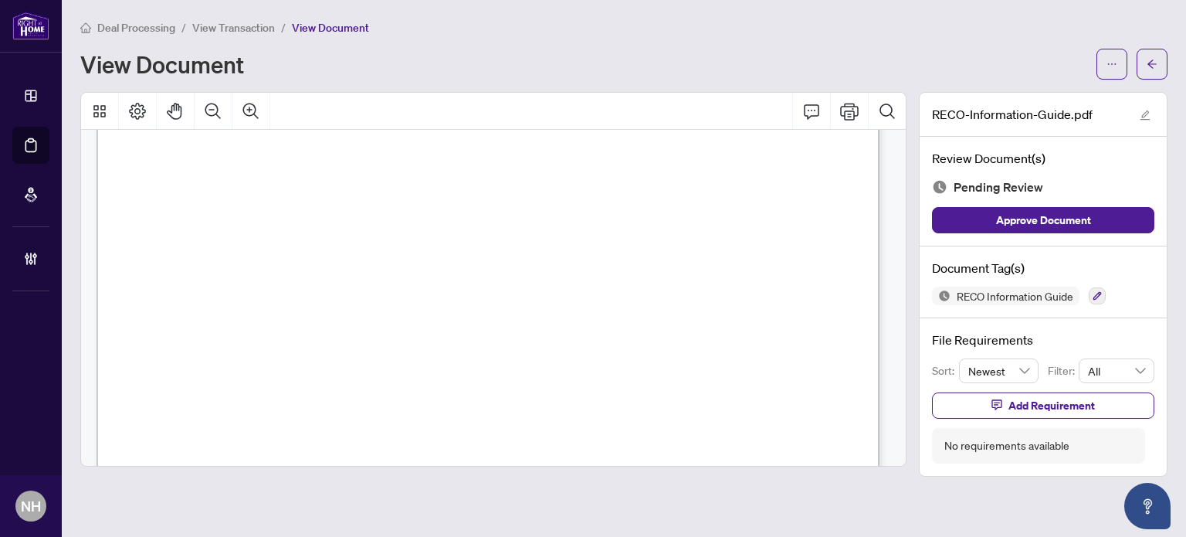
scroll to position [13173, 0]
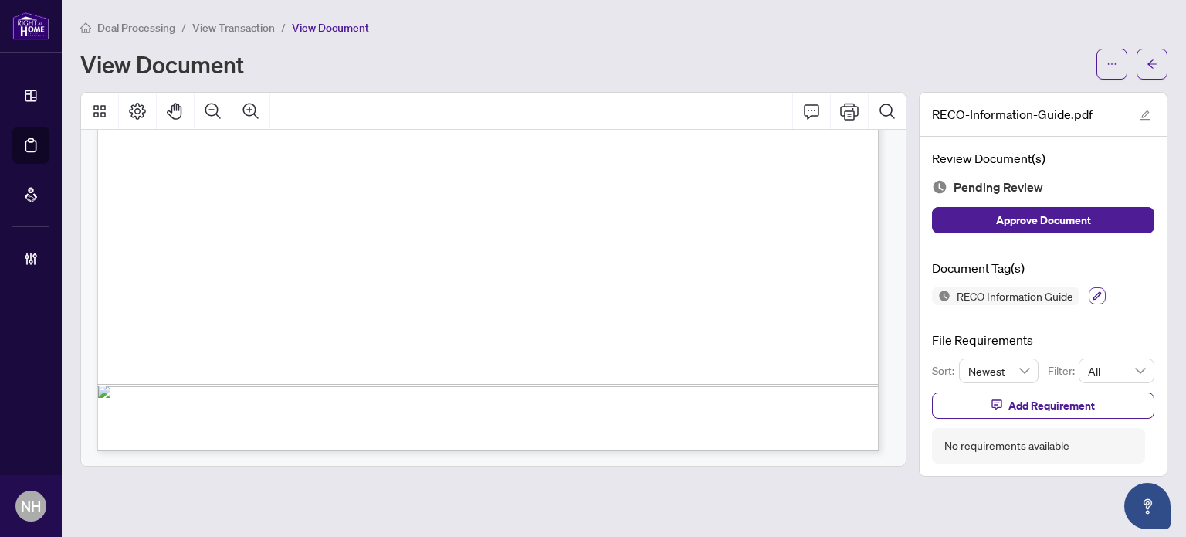
click at [1098, 294] on icon "button" at bounding box center [1098, 296] width 8 height 8
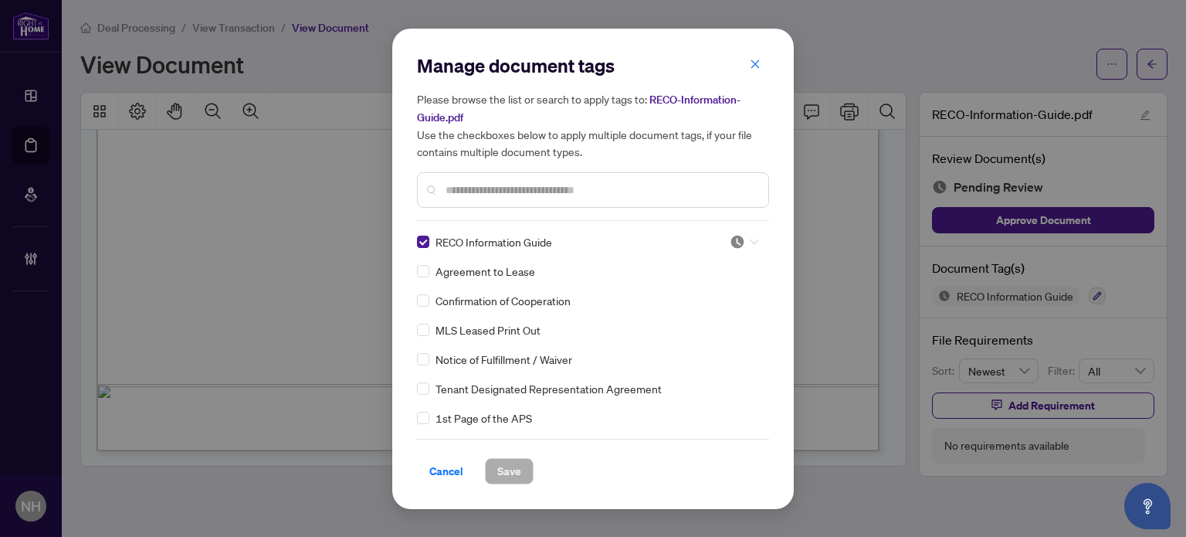
click at [750, 239] on icon at bounding box center [754, 242] width 9 height 6
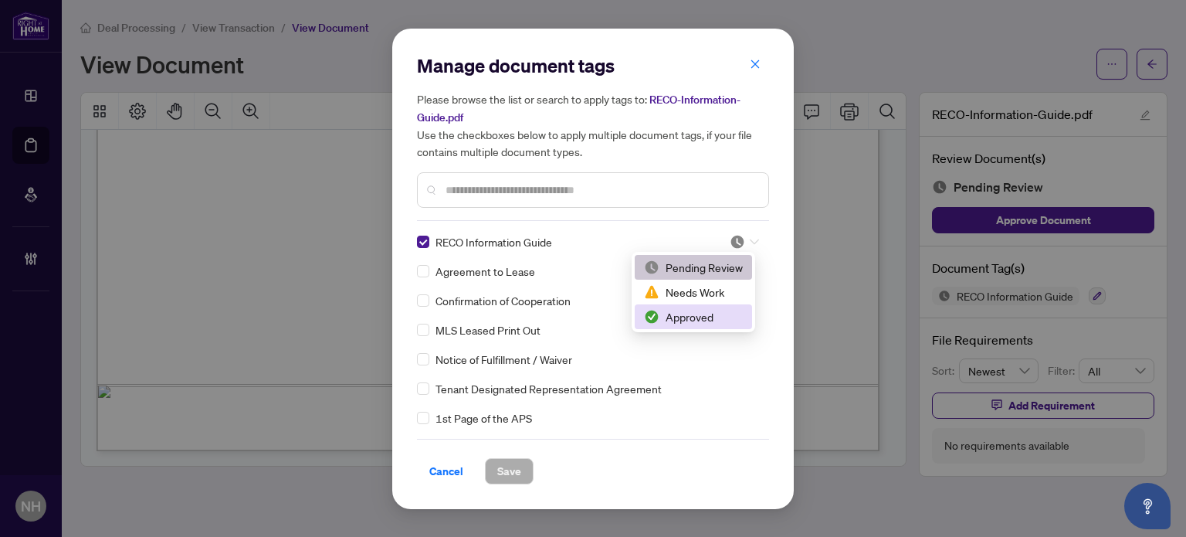
click at [697, 312] on div "Approved" at bounding box center [693, 316] width 99 height 17
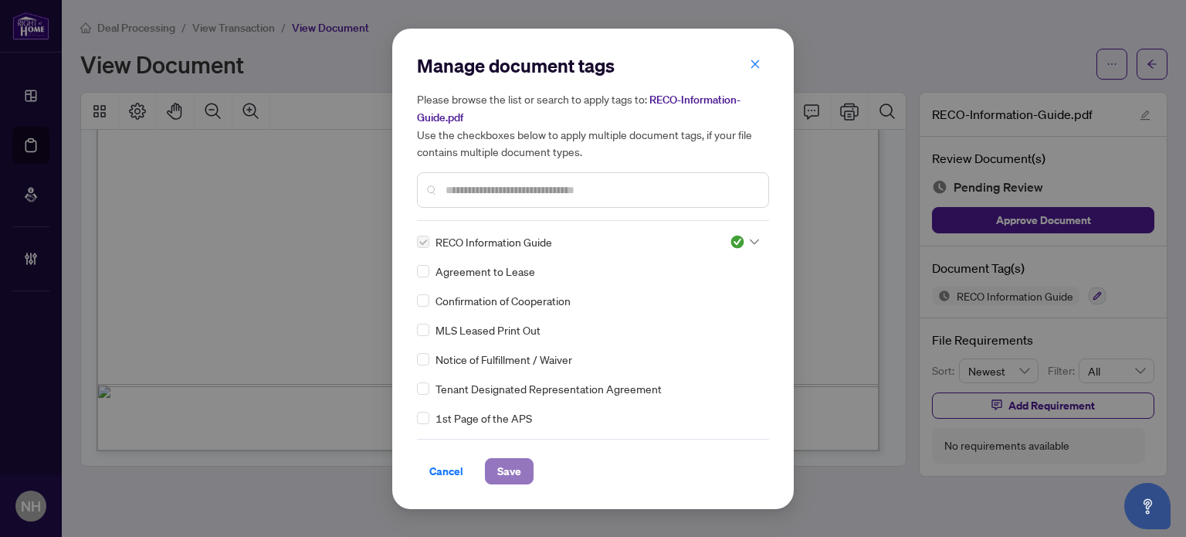
click at [515, 468] on span "Save" at bounding box center [509, 471] width 24 height 25
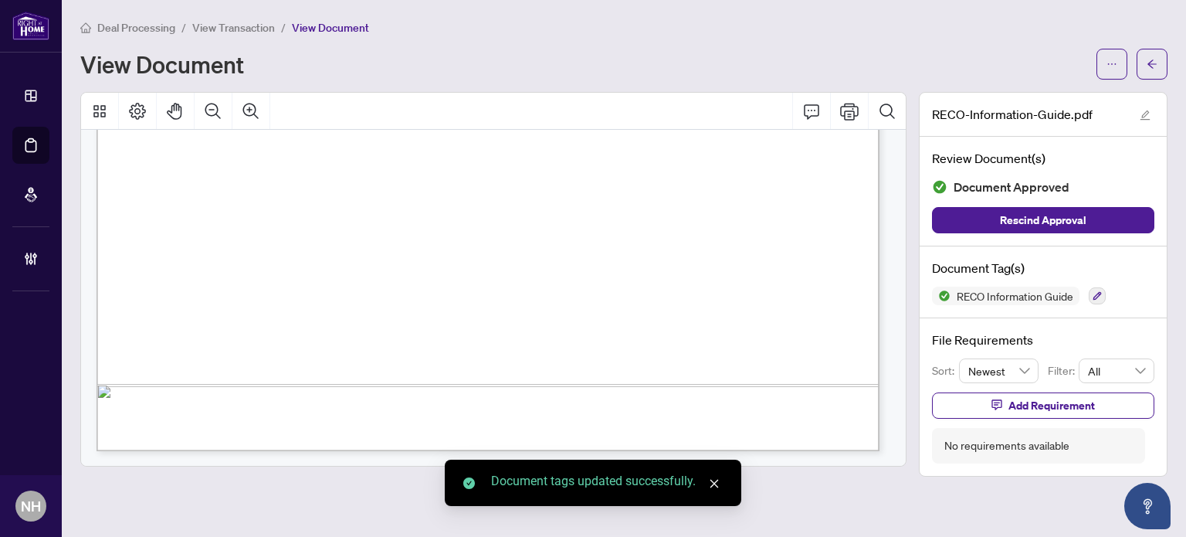
click at [206, 25] on span "View Transaction" at bounding box center [233, 28] width 83 height 14
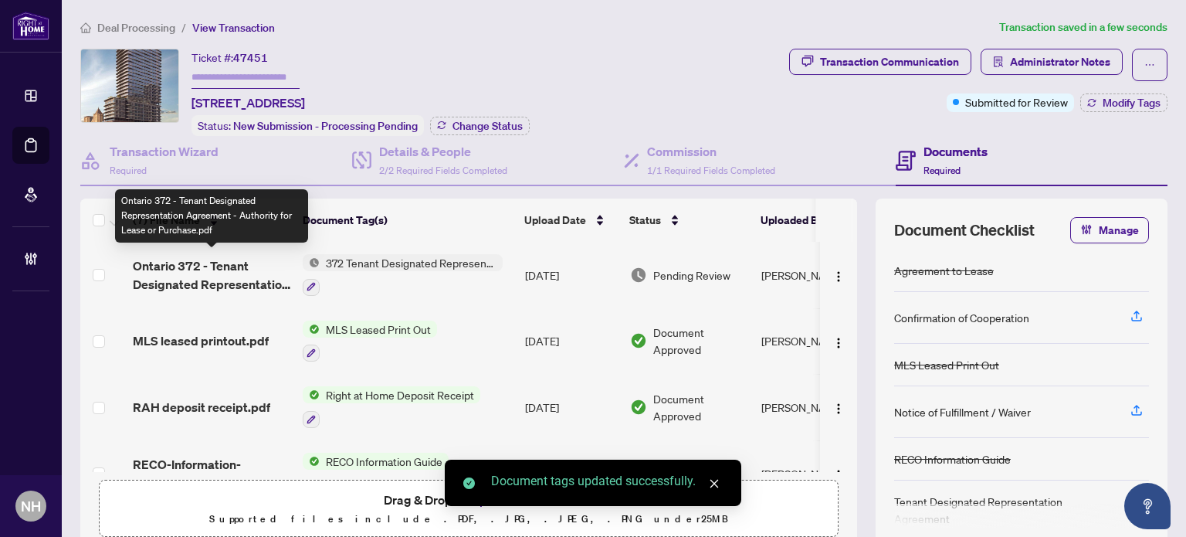
click at [245, 259] on span "Ontario 372 - Tenant Designated Representation Agreement - Authority for Lease …" at bounding box center [212, 274] width 158 height 37
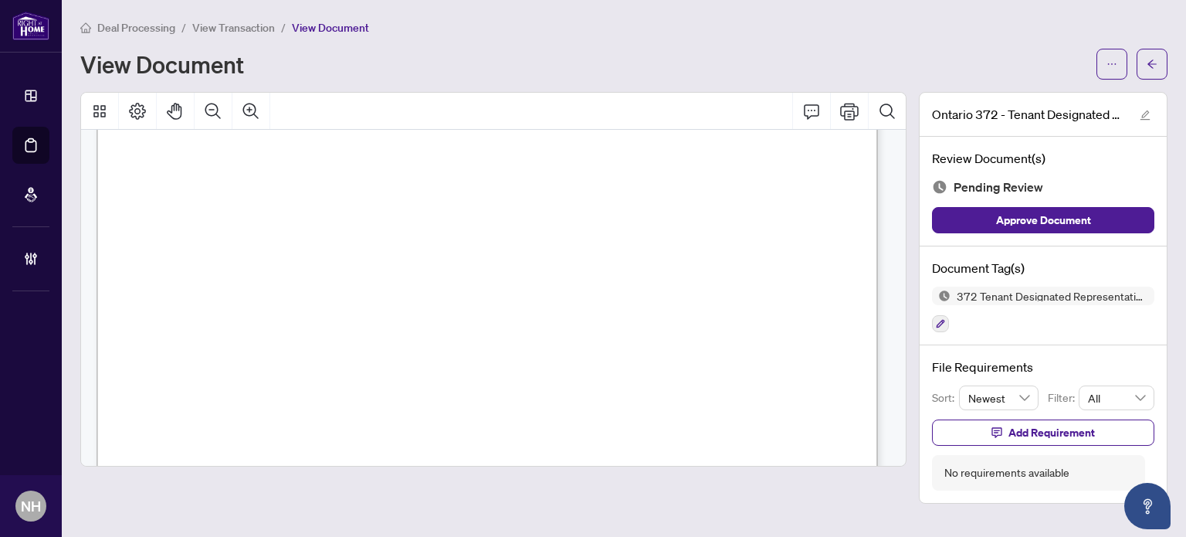
scroll to position [77, 0]
click at [951, 319] on div "372 Tenant Designated Representation Agreement - Authority for Lease or Purchase" at bounding box center [1043, 310] width 222 height 46
click at [947, 317] on button "button" at bounding box center [940, 323] width 17 height 17
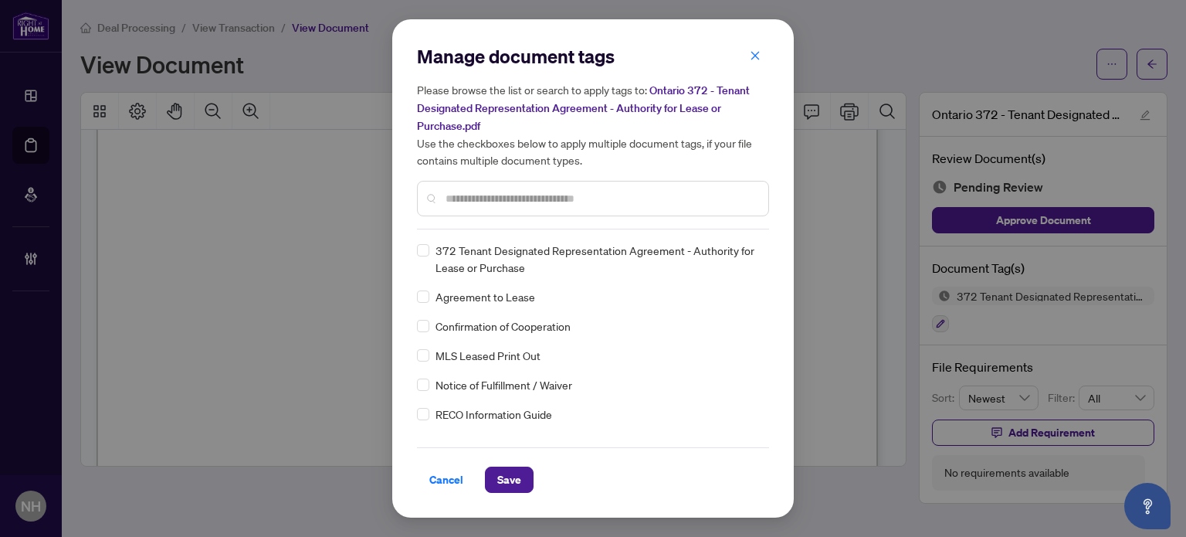
click at [500, 208] on div at bounding box center [593, 199] width 352 height 36
click at [496, 196] on input "text" at bounding box center [601, 198] width 310 height 17
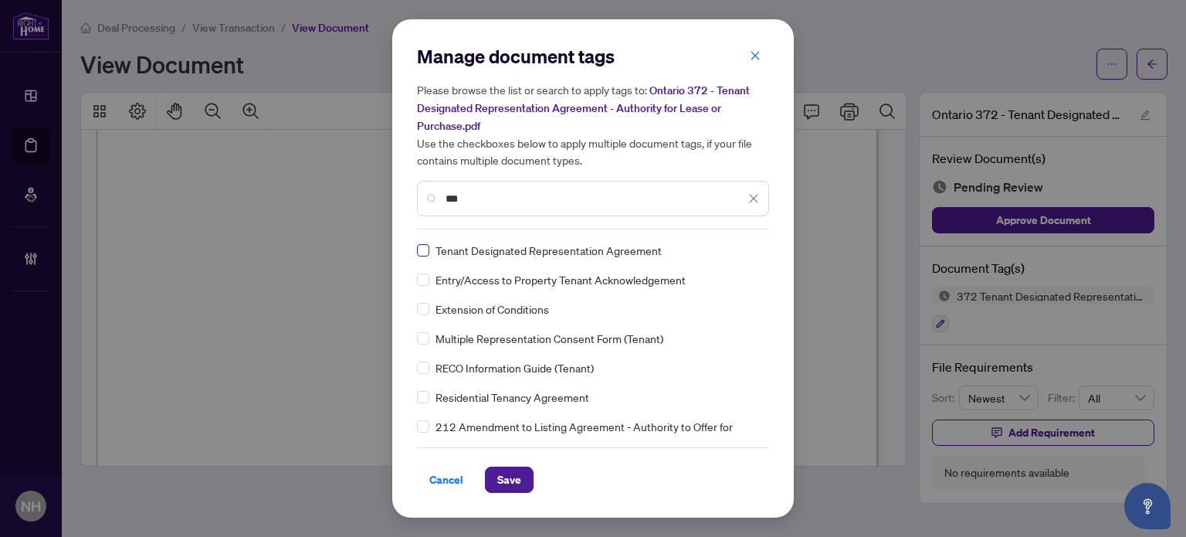
type input "***"
click at [731, 250] on img at bounding box center [737, 250] width 15 height 15
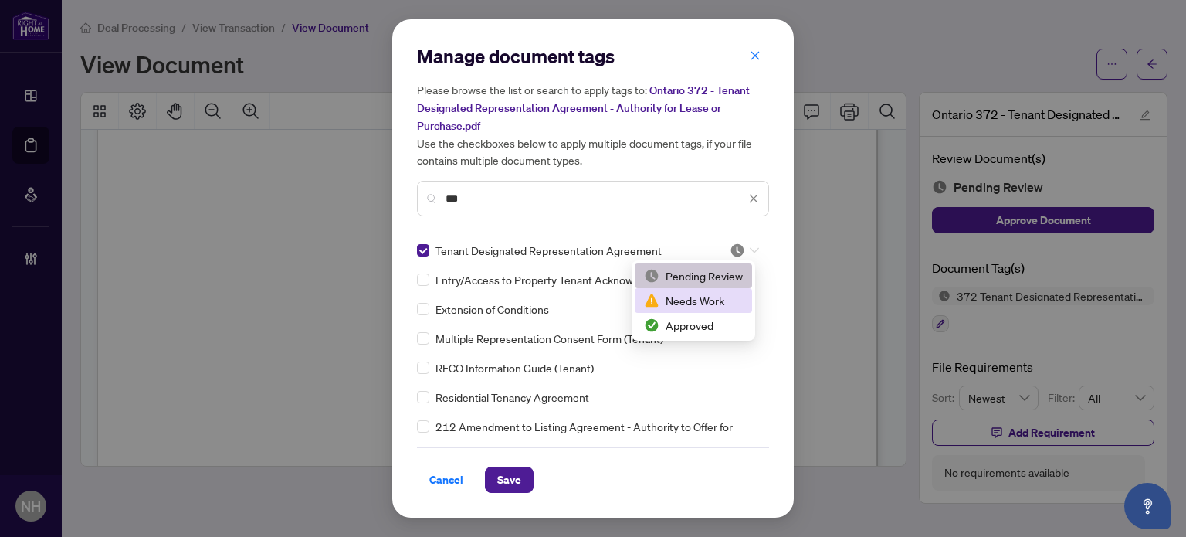
click at [707, 290] on div "Needs Work" at bounding box center [693, 300] width 117 height 25
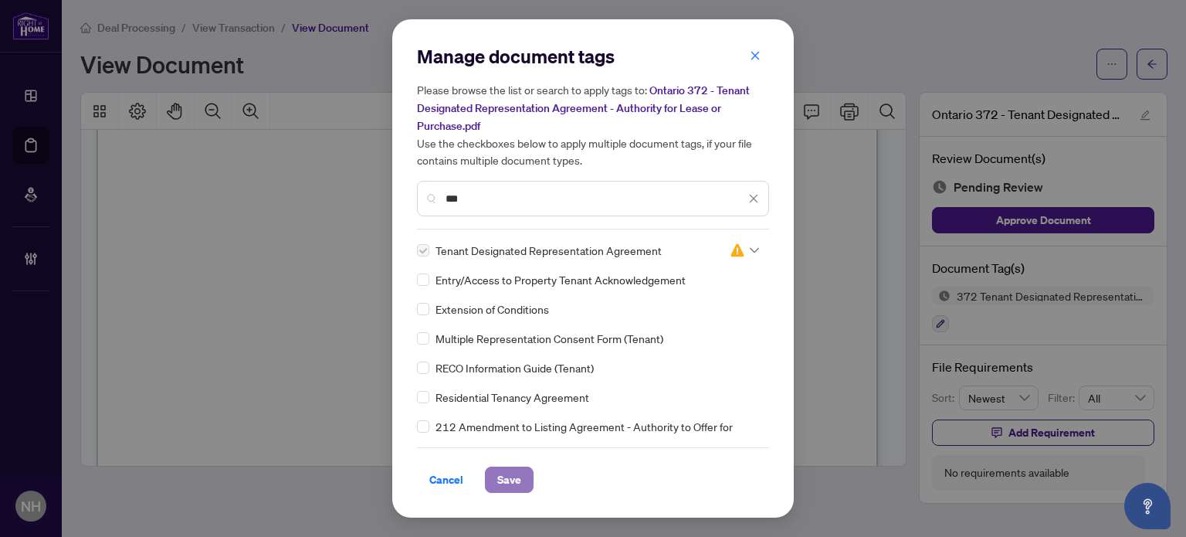
click at [508, 481] on span "Save" at bounding box center [509, 479] width 24 height 25
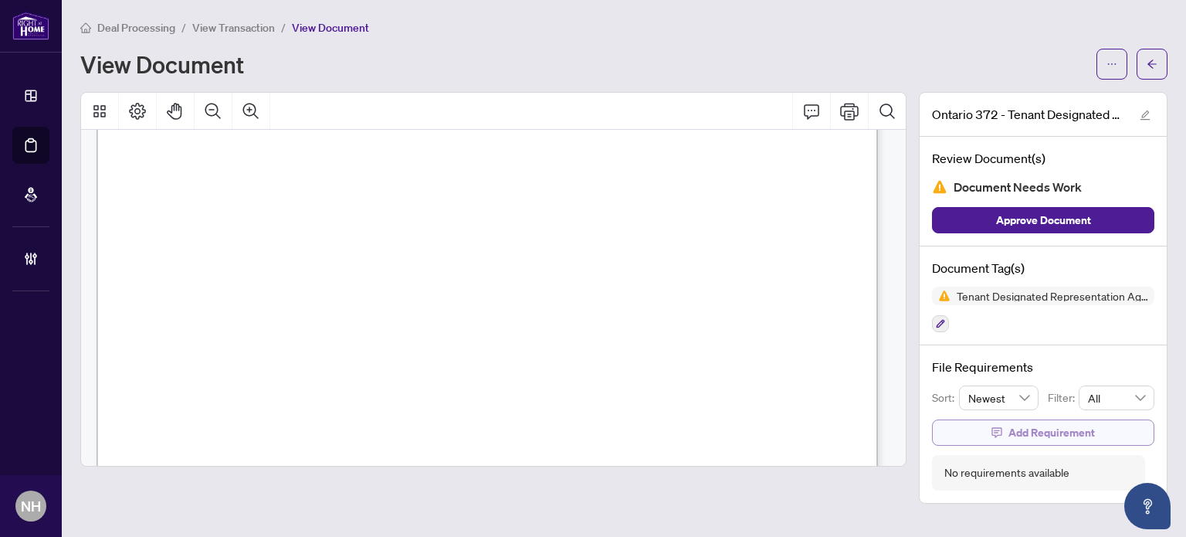
click at [982, 429] on button "Add Requirement" at bounding box center [1043, 432] width 222 height 26
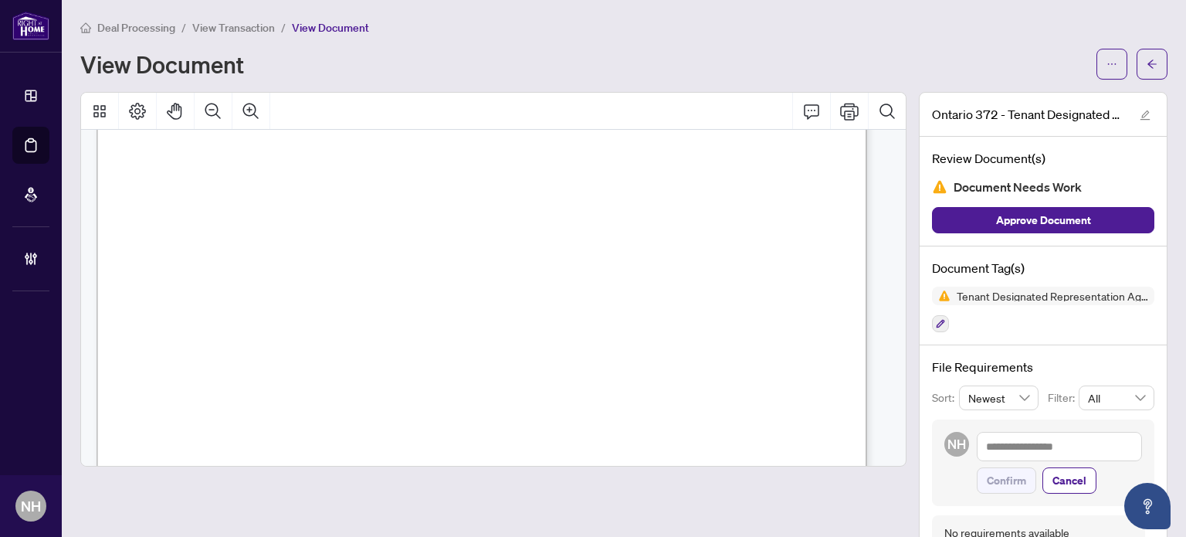
scroll to position [76, 0]
click at [987, 443] on textarea at bounding box center [1059, 446] width 165 height 29
paste textarea "**********"
type textarea "**********"
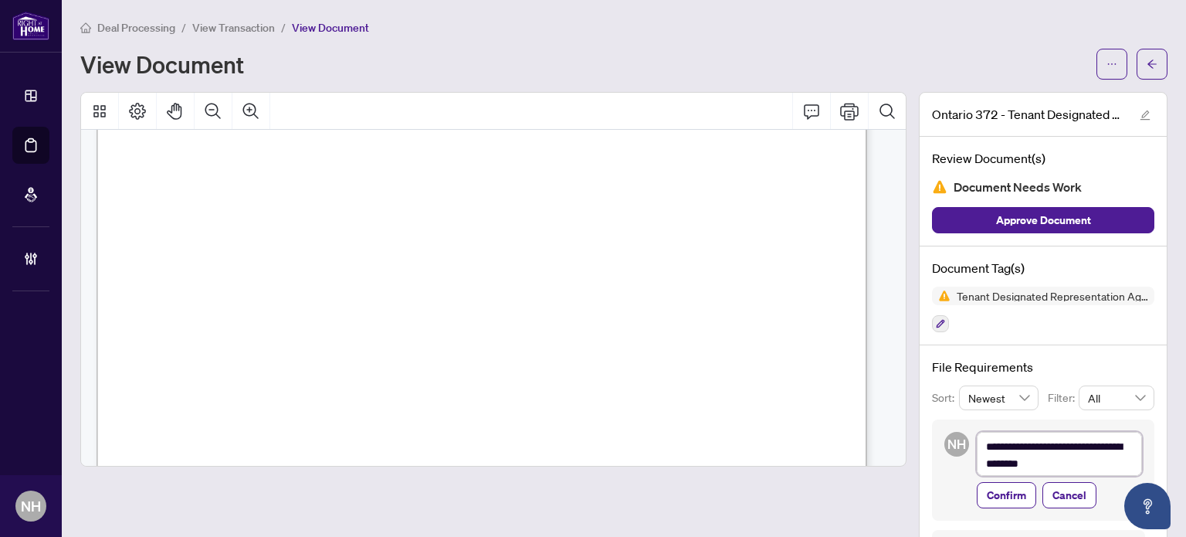
scroll to position [0, 0]
type textarea "**********"
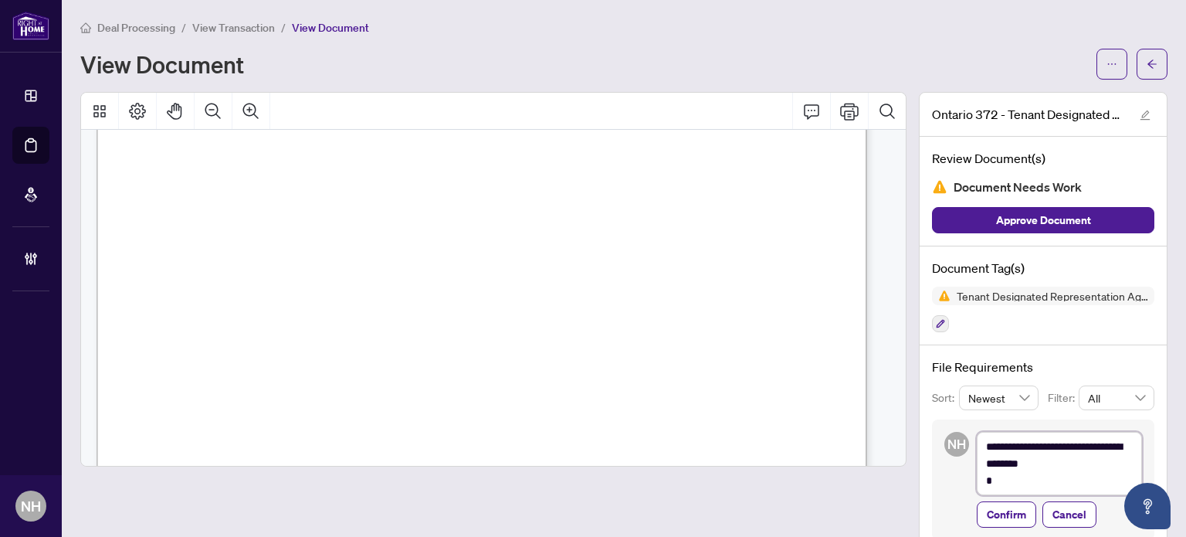
type textarea "**********"
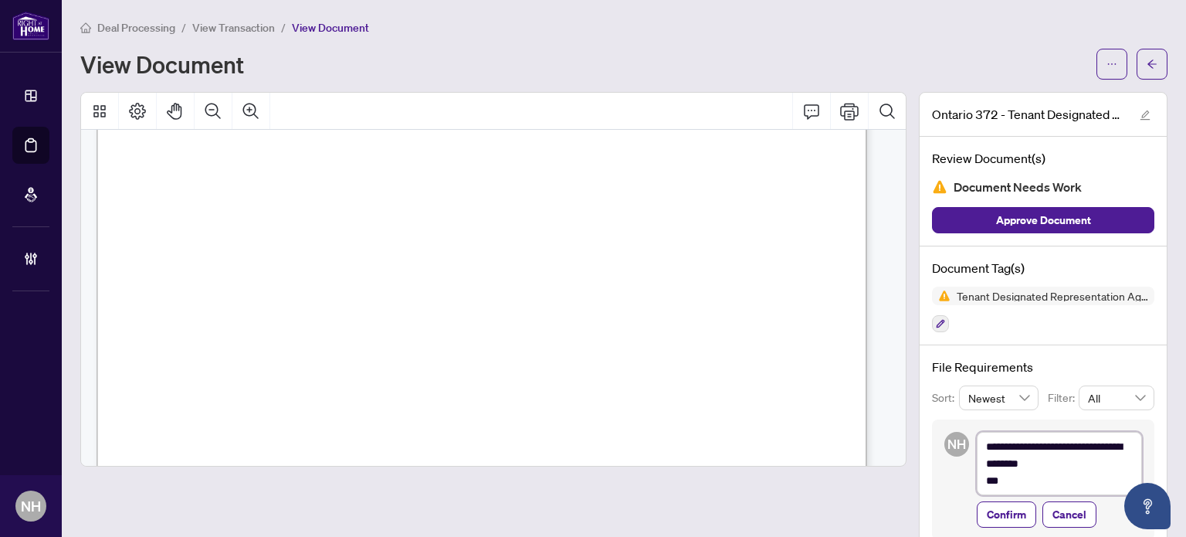
type textarea "**********"
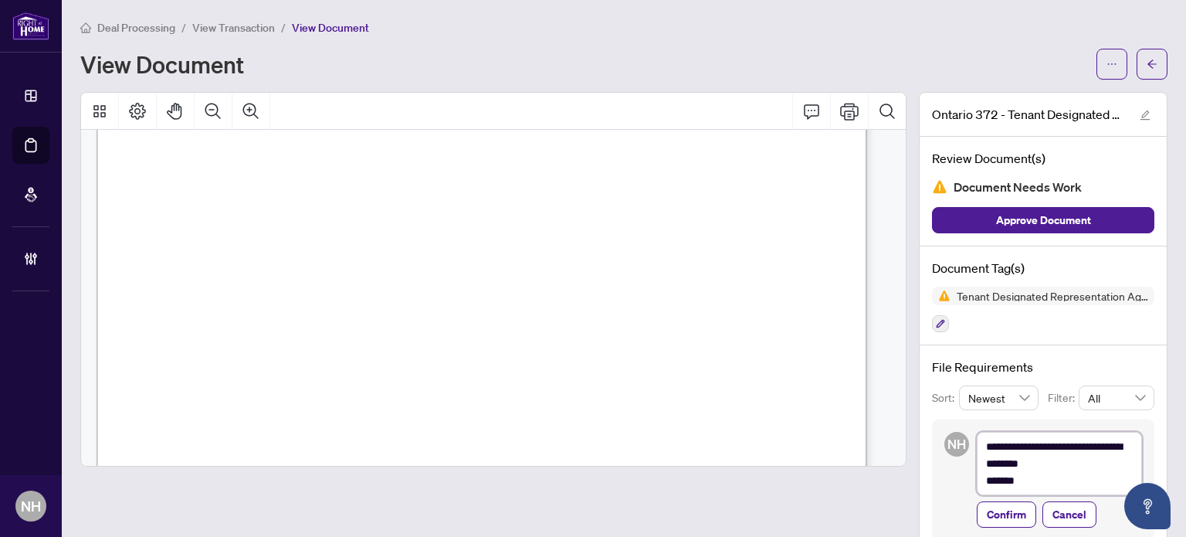
type textarea "**********"
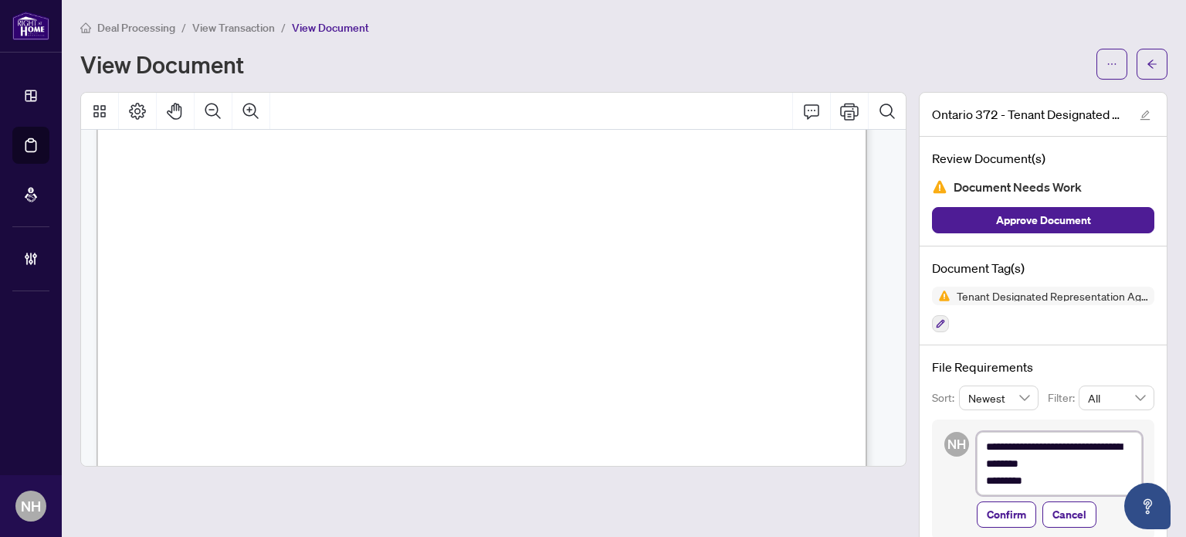
type textarea "**********"
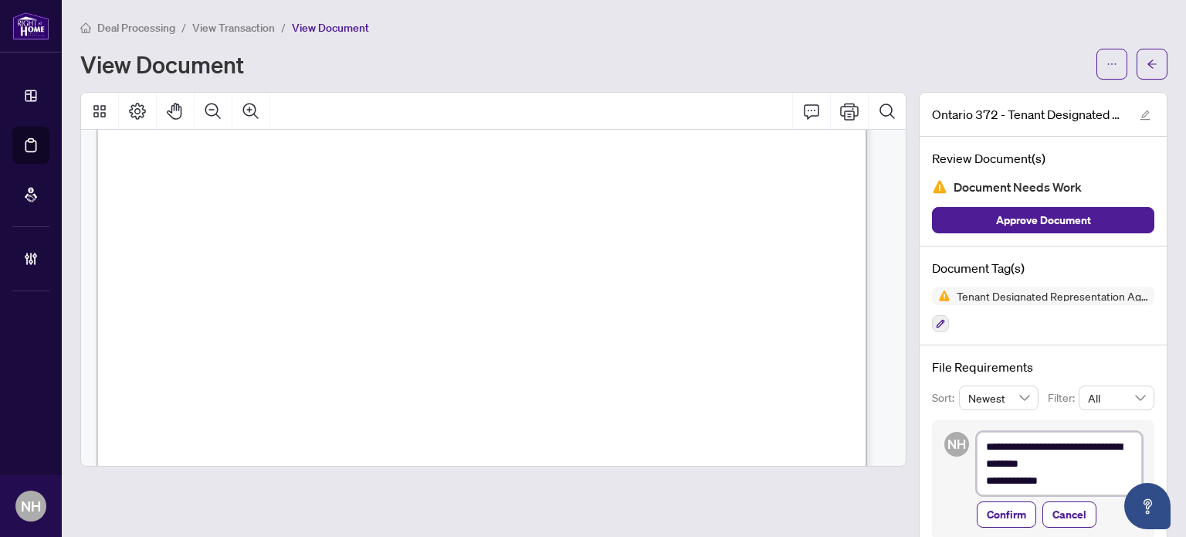
type textarea "**********"
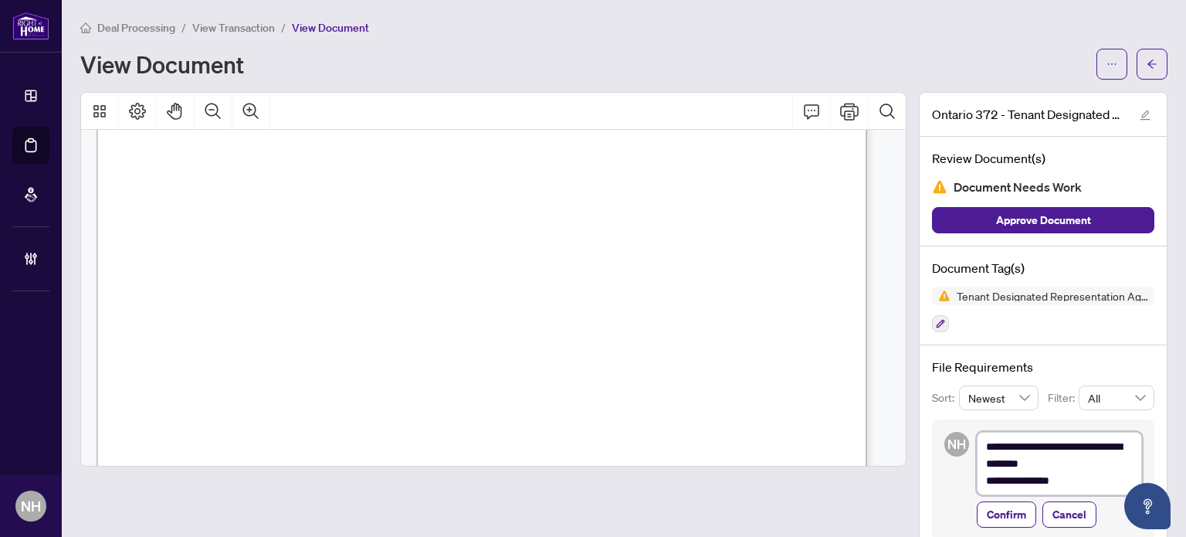
type textarea "**********"
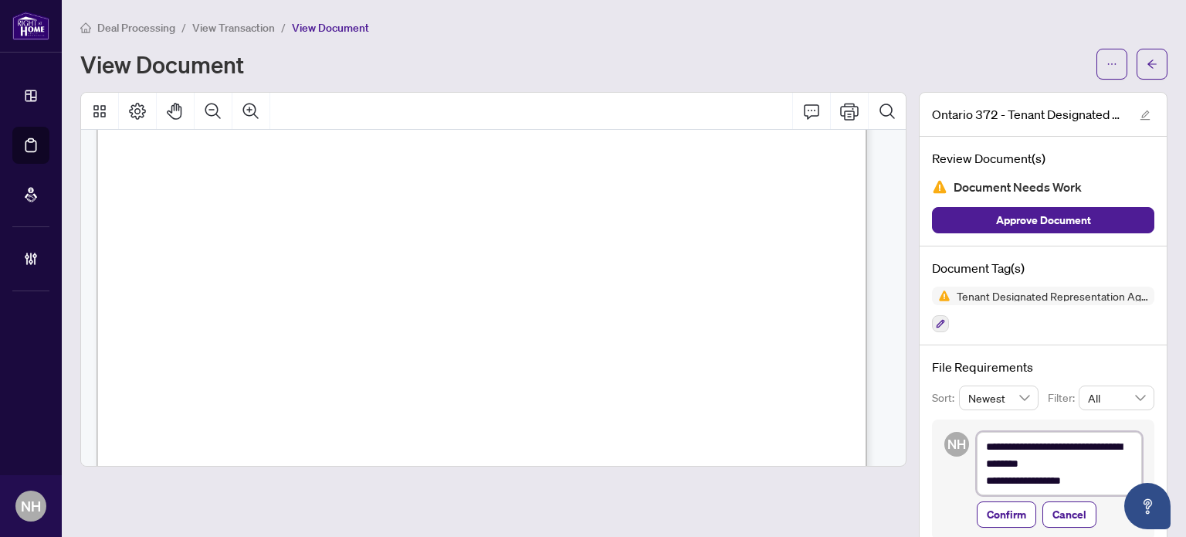
type textarea "**********"
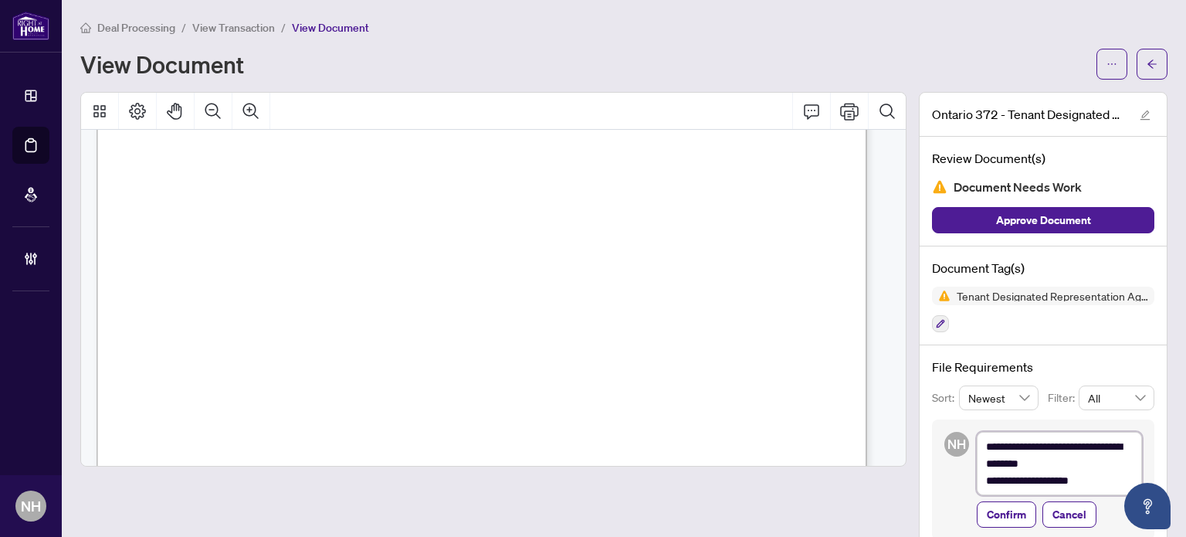
type textarea "**********"
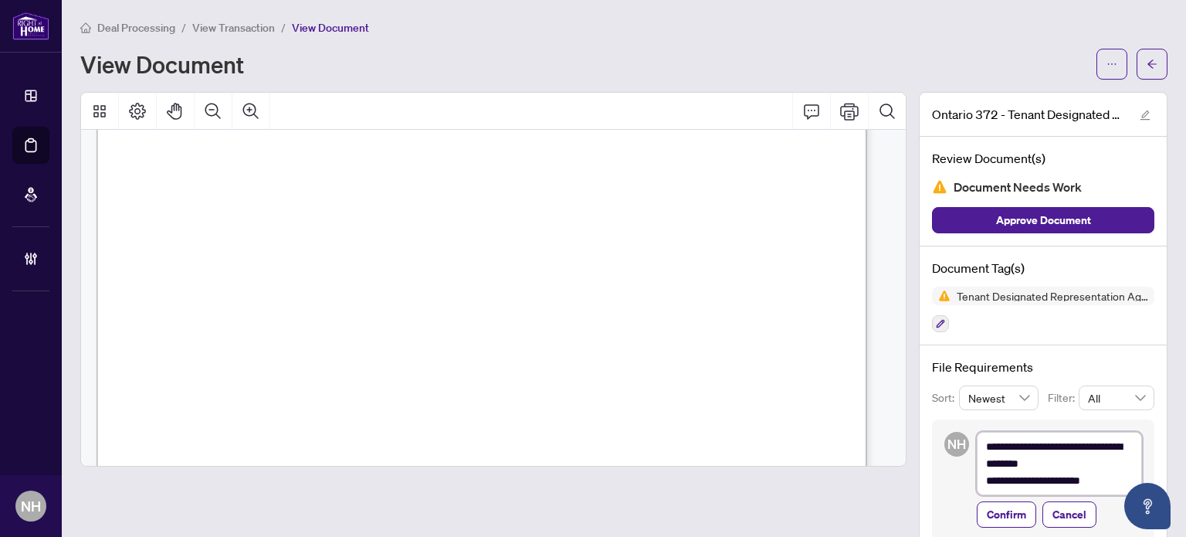
type textarea "**********"
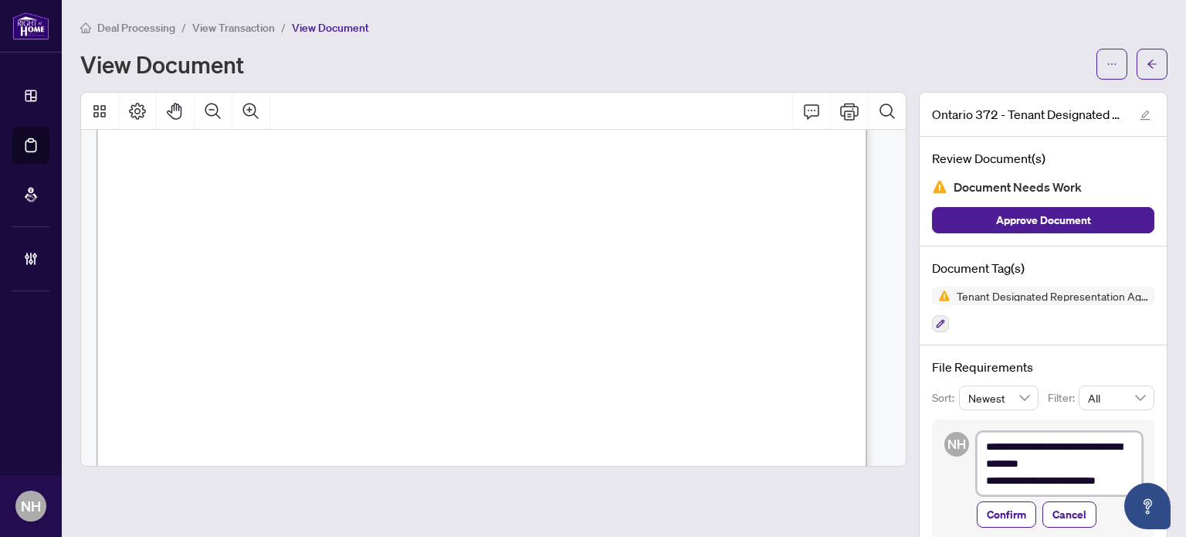
type textarea "**********"
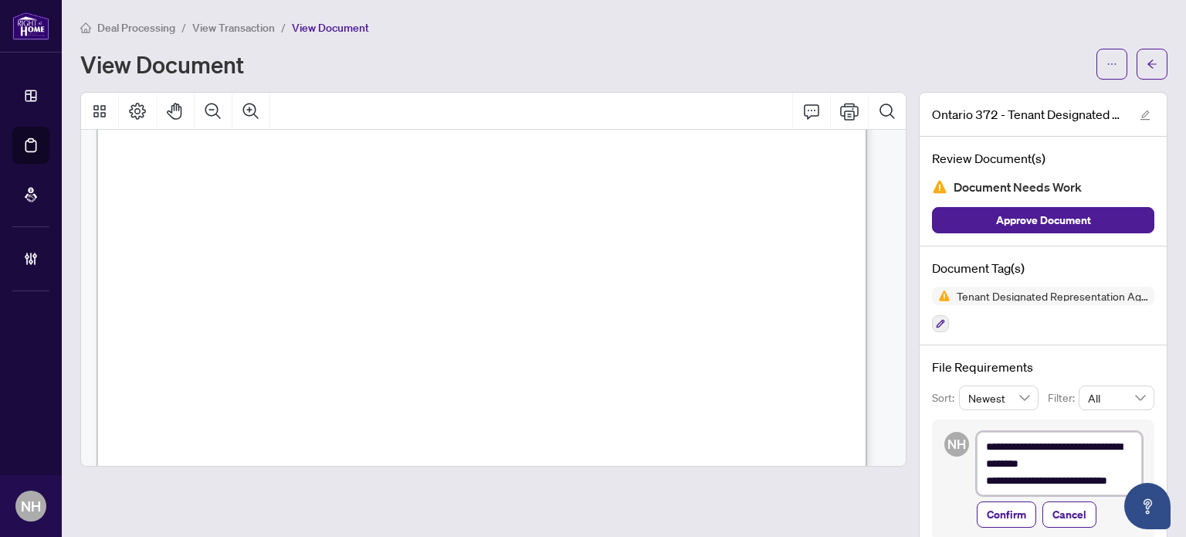
type textarea "**********"
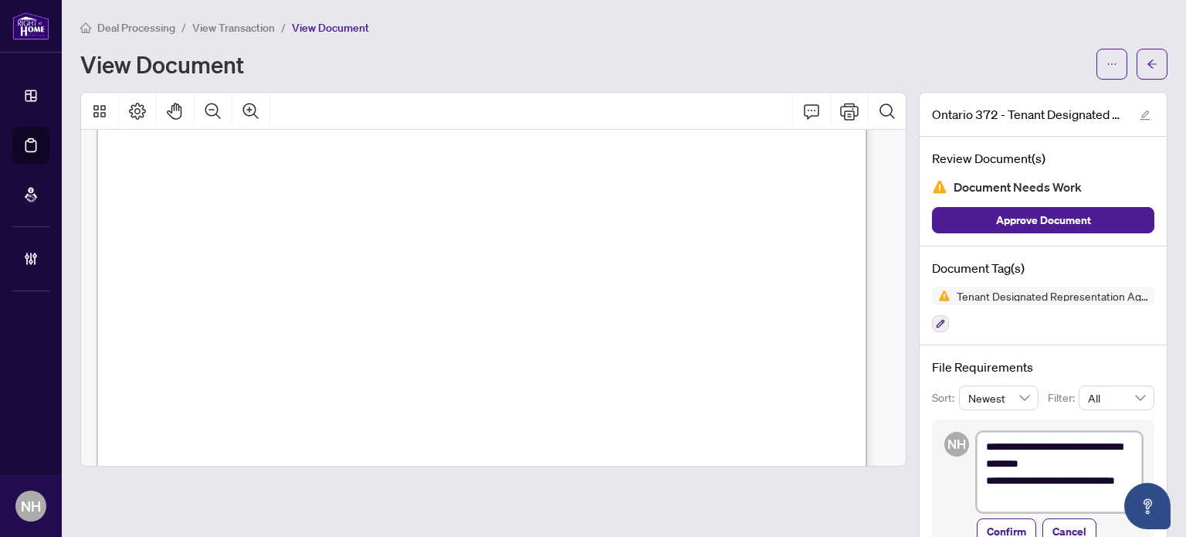
type textarea "**********"
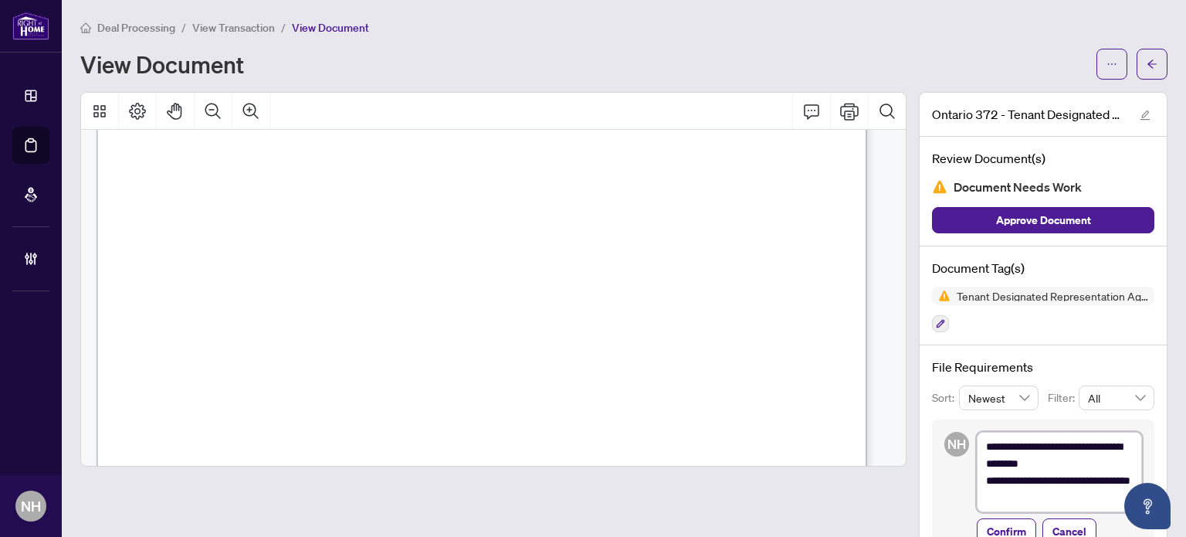
type textarea "**********"
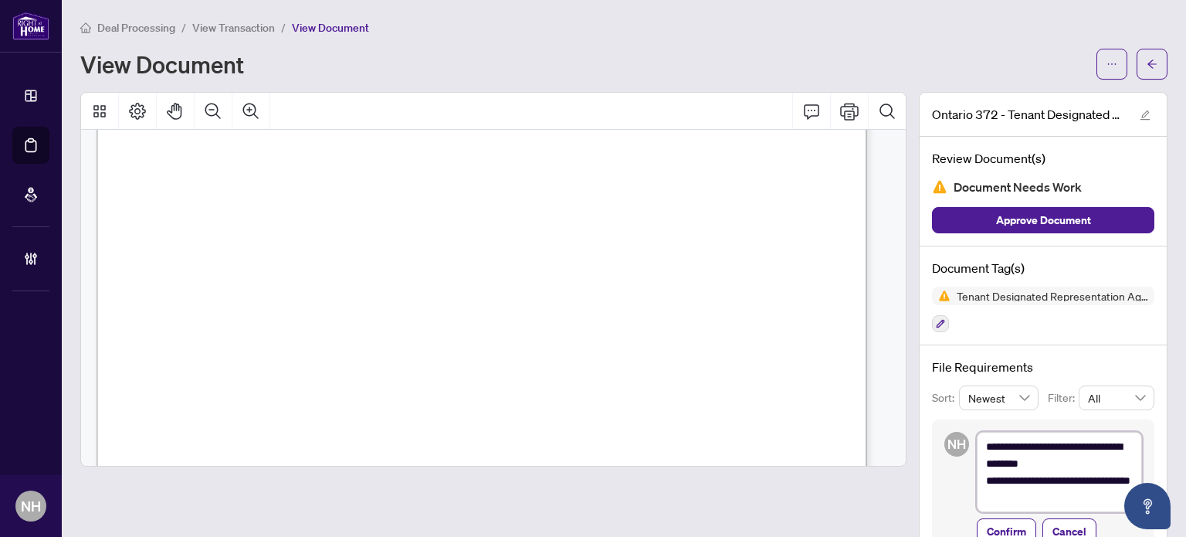
type textarea "**********"
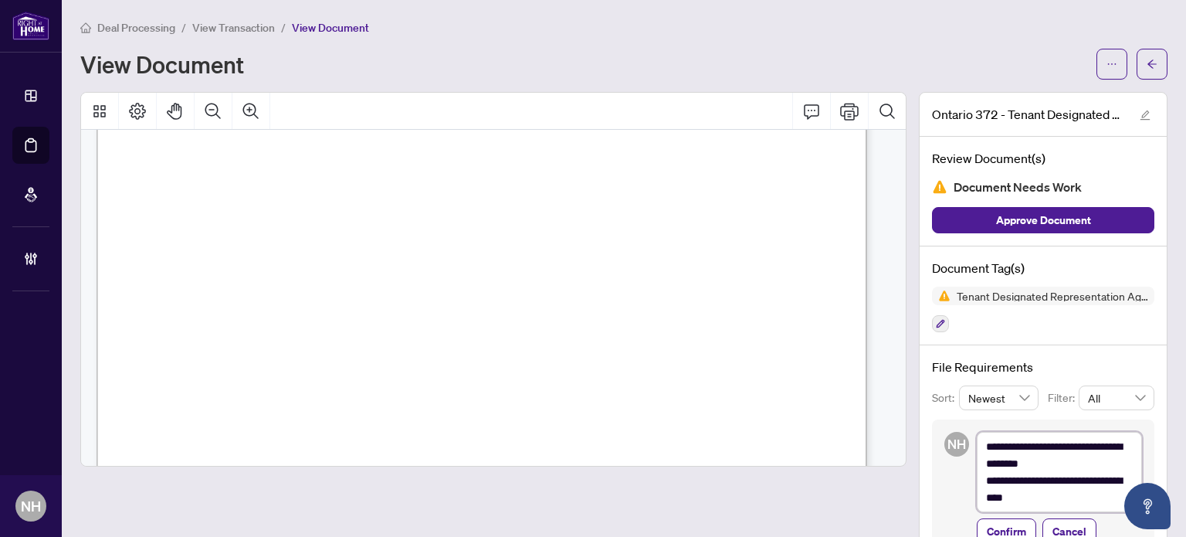
type textarea "**********"
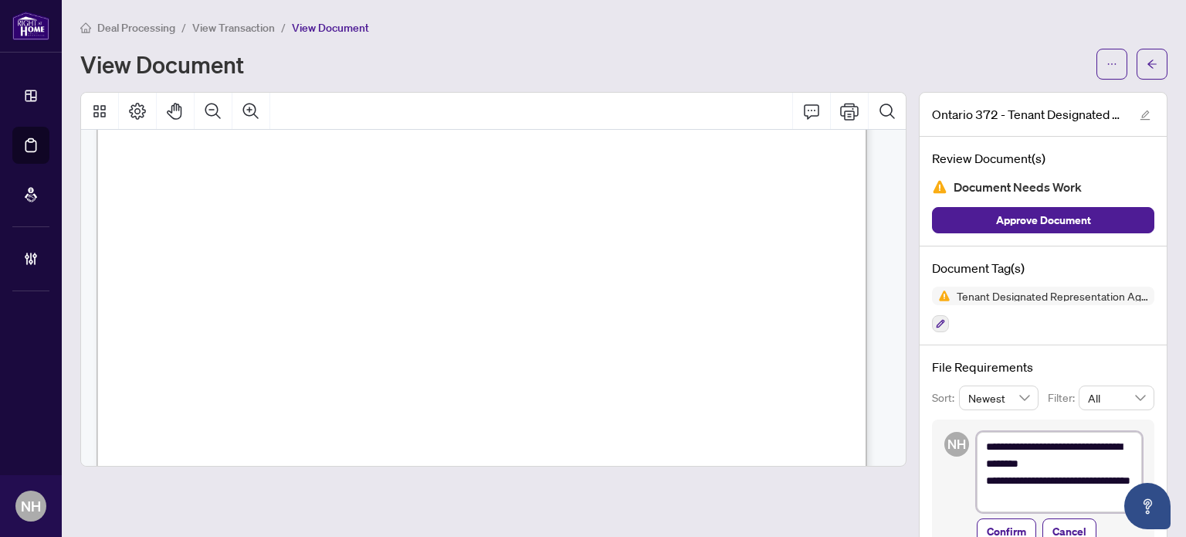
type textarea "**********"
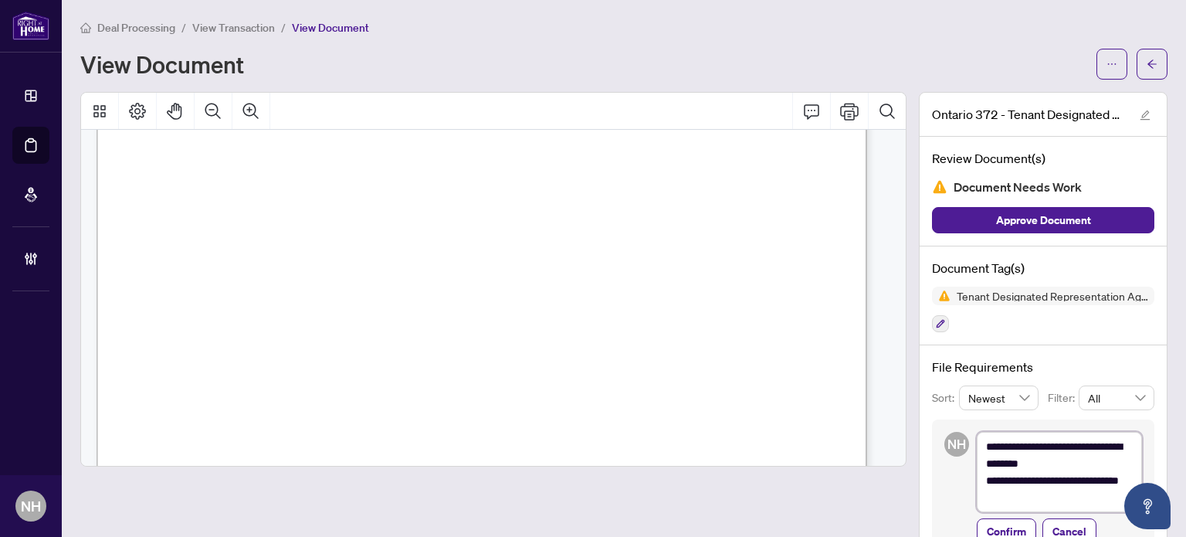
type textarea "**********"
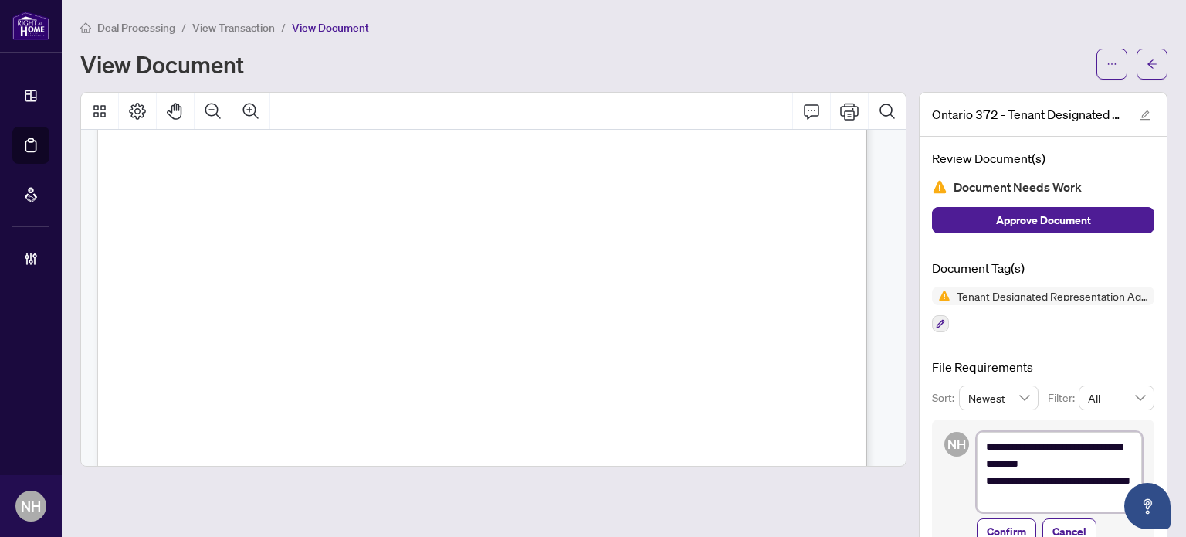
type textarea "**********"
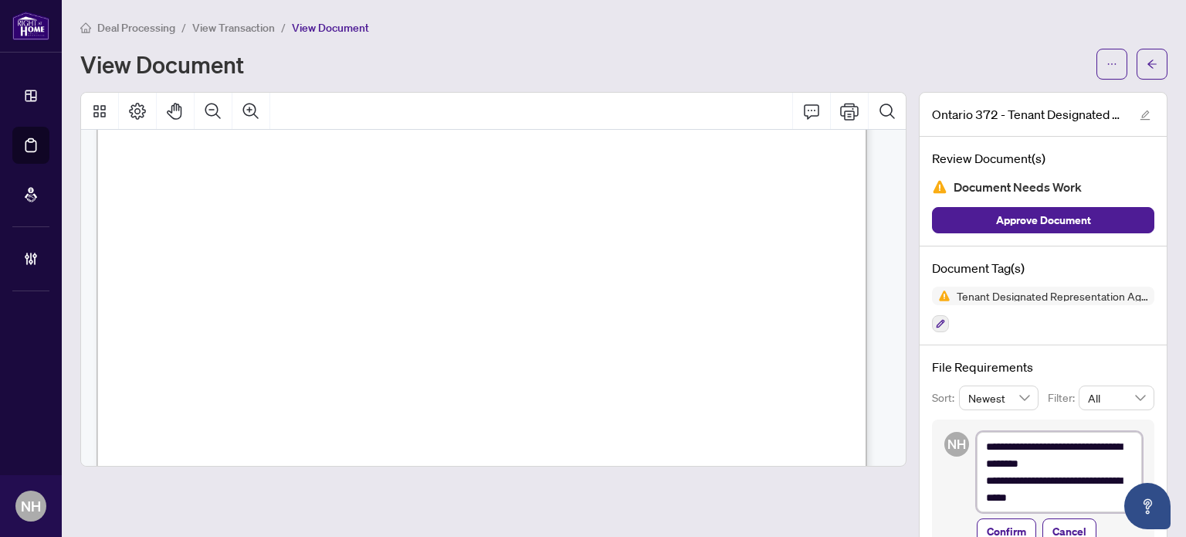
type textarea "**********"
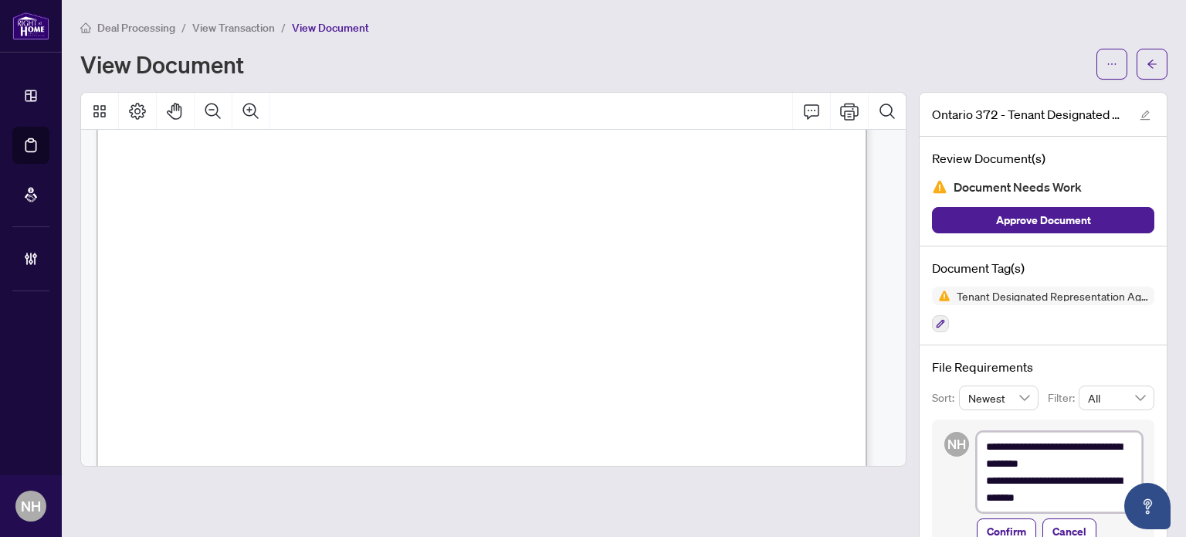
type textarea "**********"
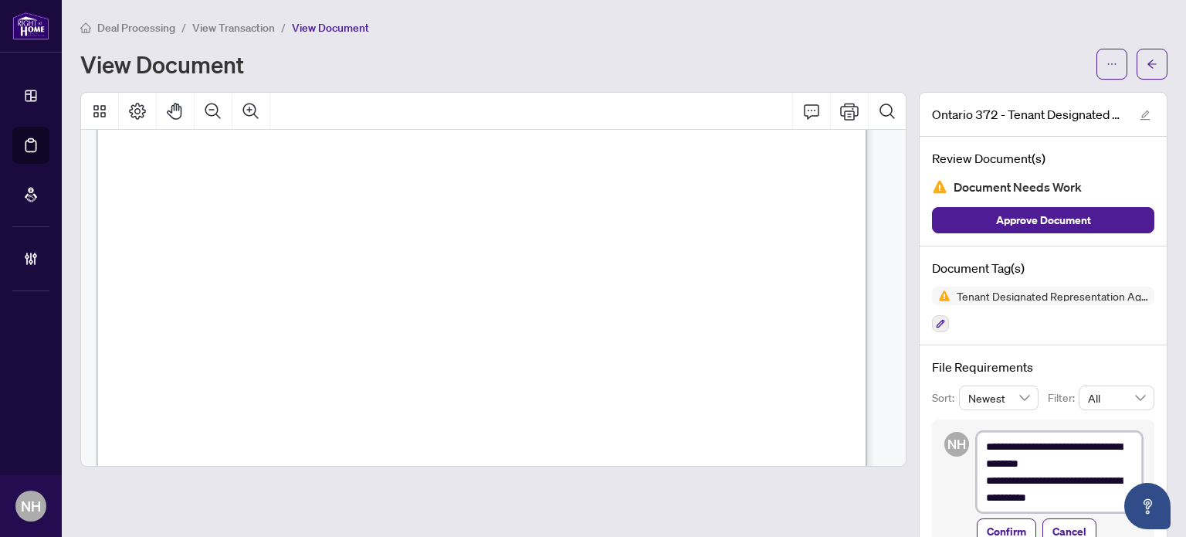
type textarea "**********"
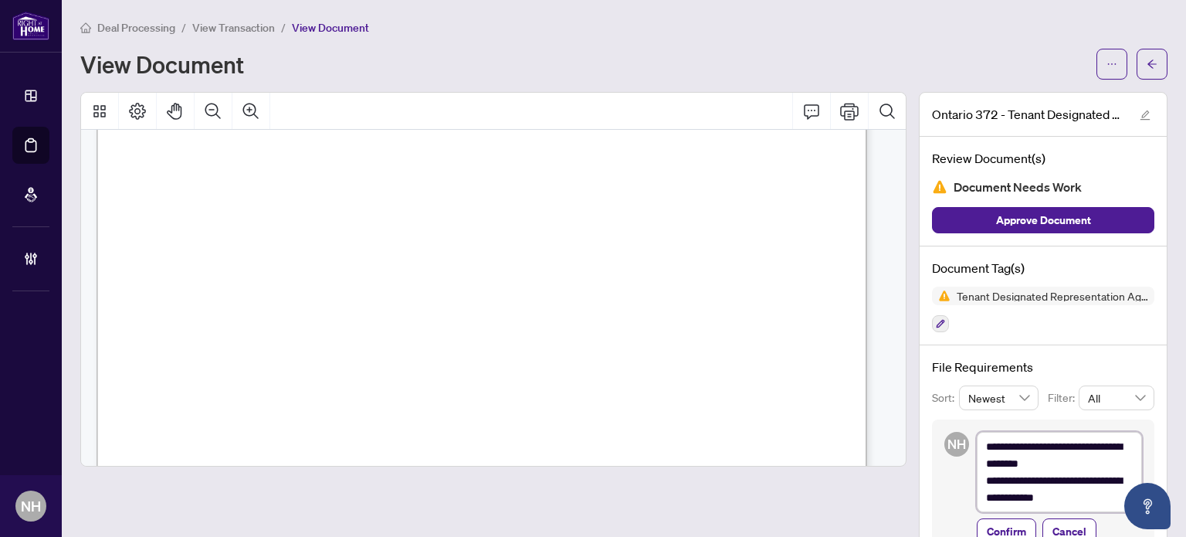
type textarea "**********"
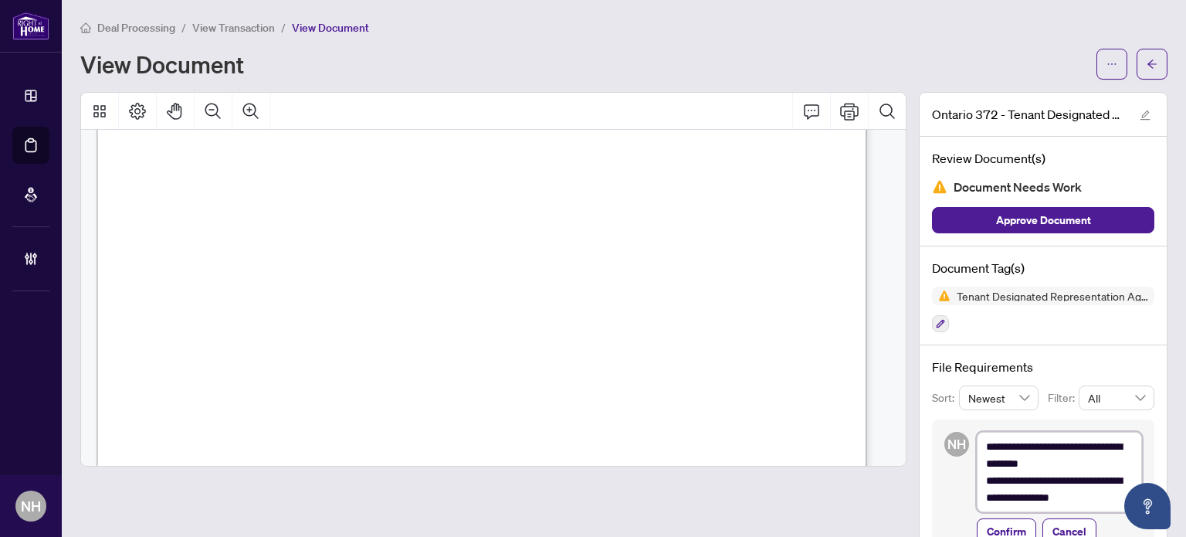
type textarea "**********"
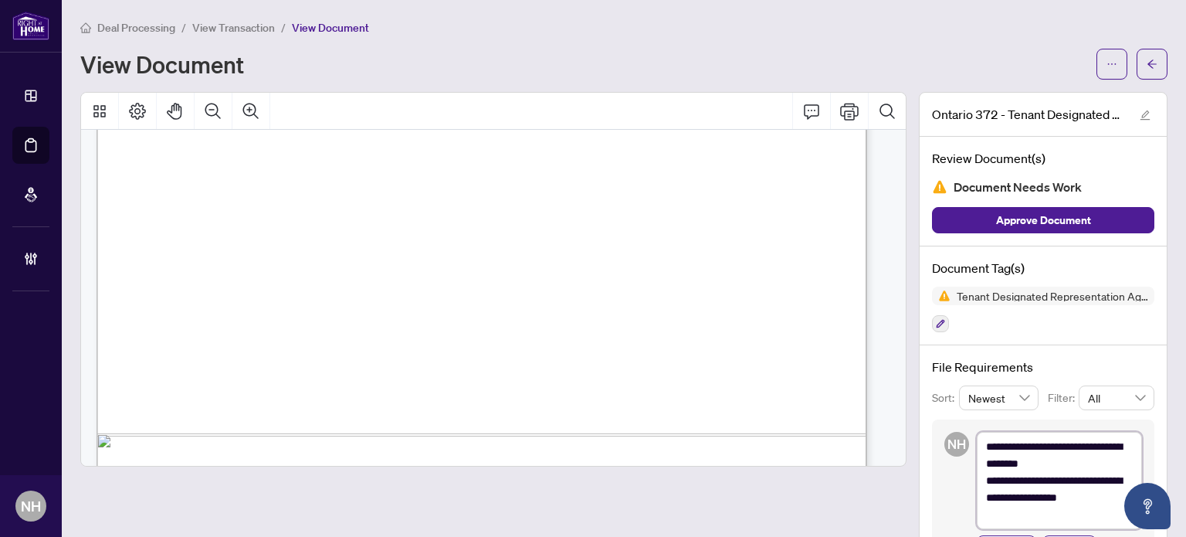
scroll to position [0, 0]
type textarea "**********"
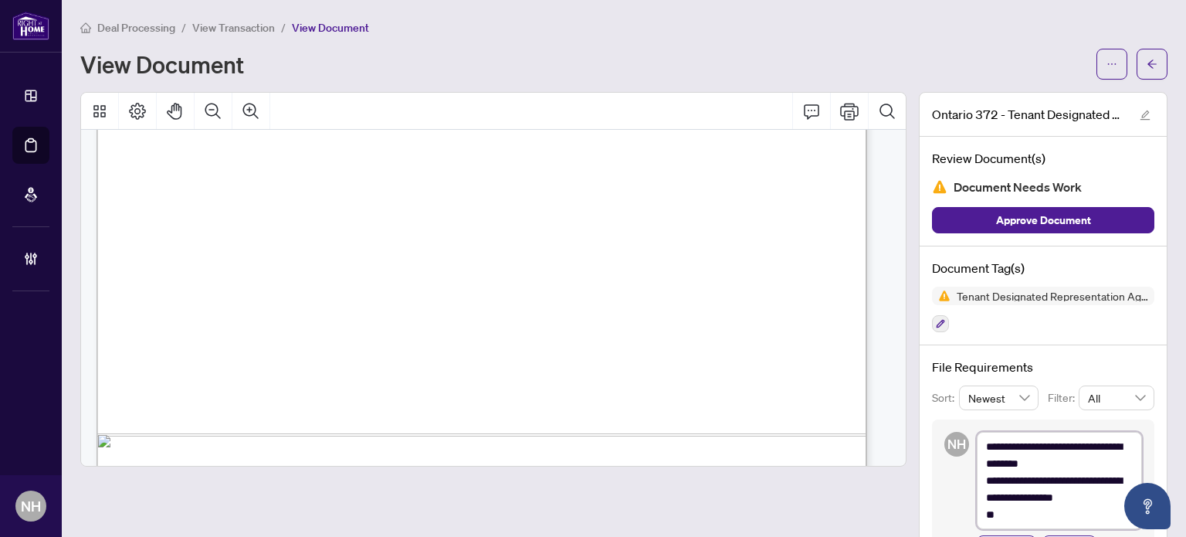
type textarea "**********"
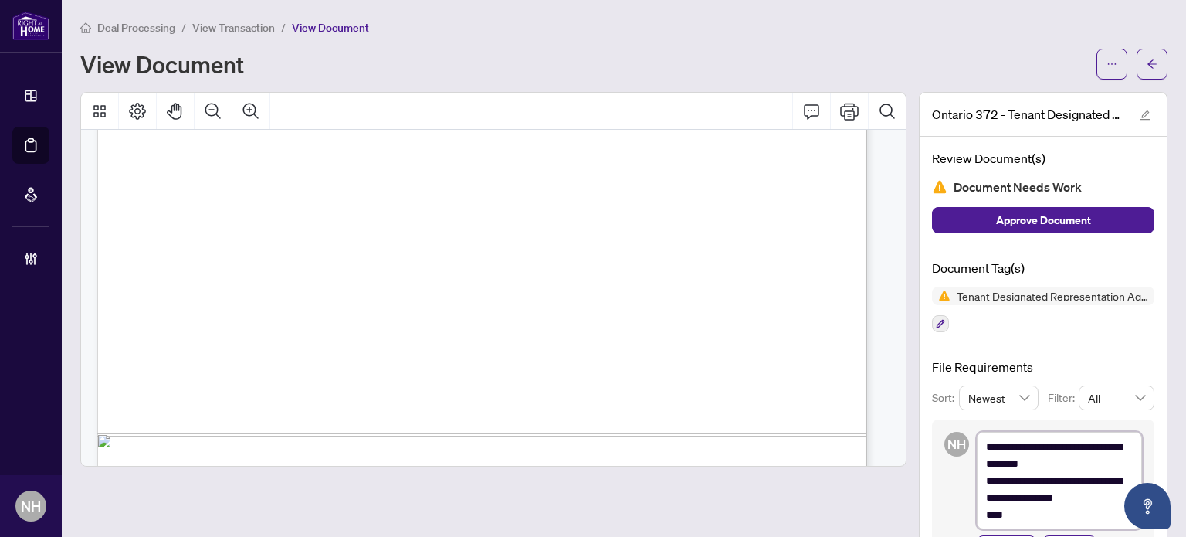
type textarea "**********"
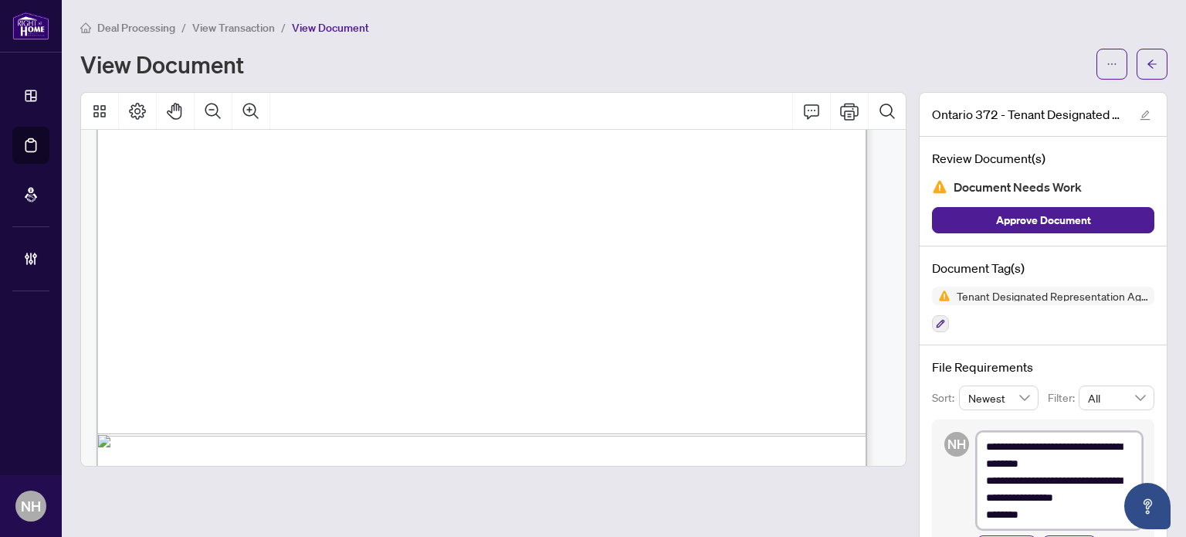
type textarea "**********"
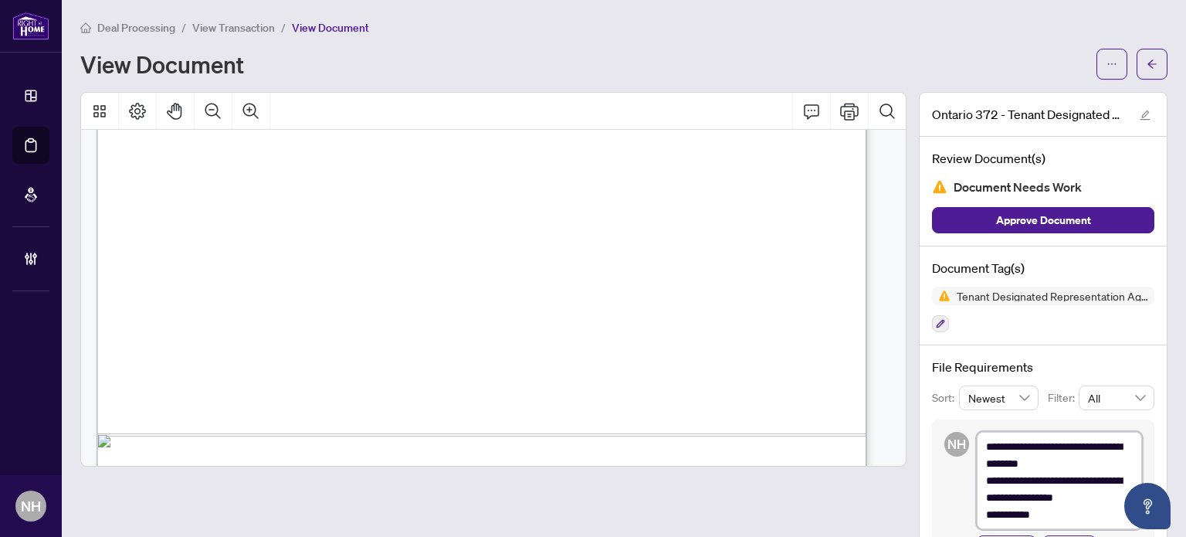
type textarea "**********"
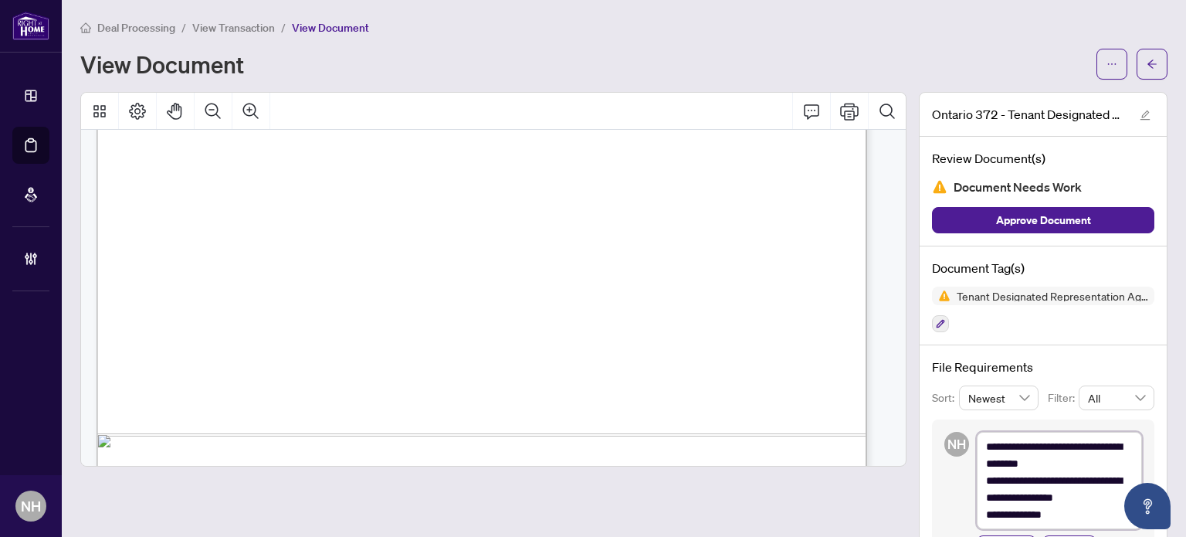
type textarea "**********"
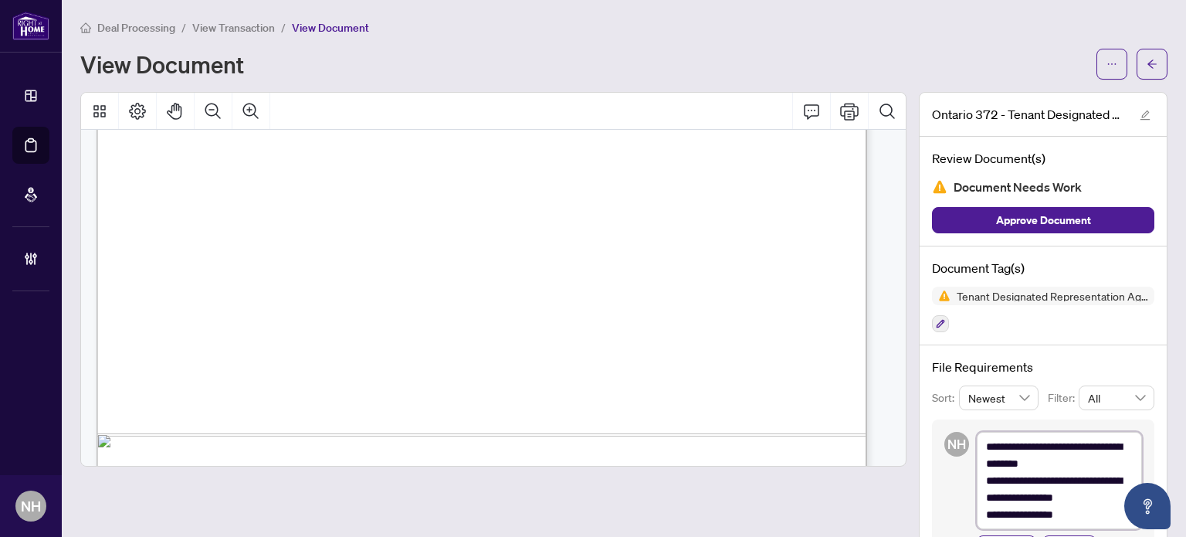
type textarea "**********"
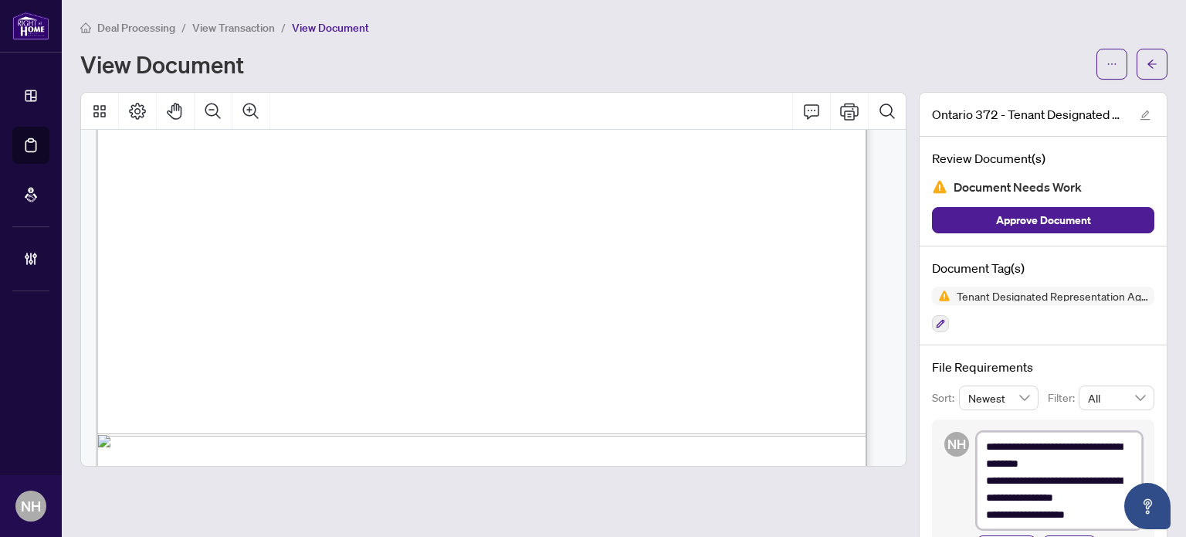
type textarea "**********"
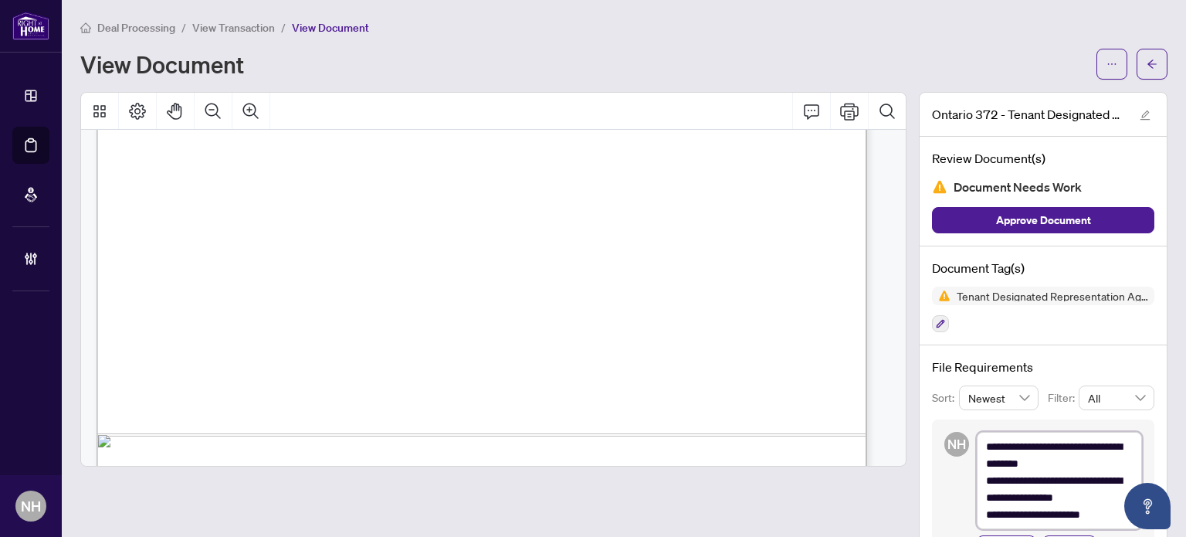
type textarea "**********"
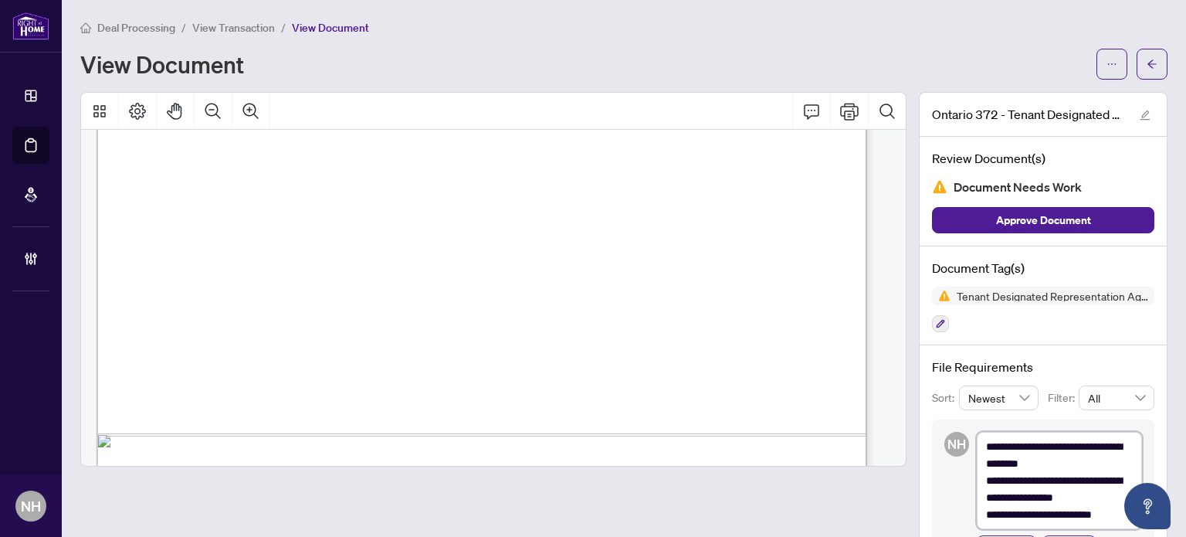
type textarea "**********"
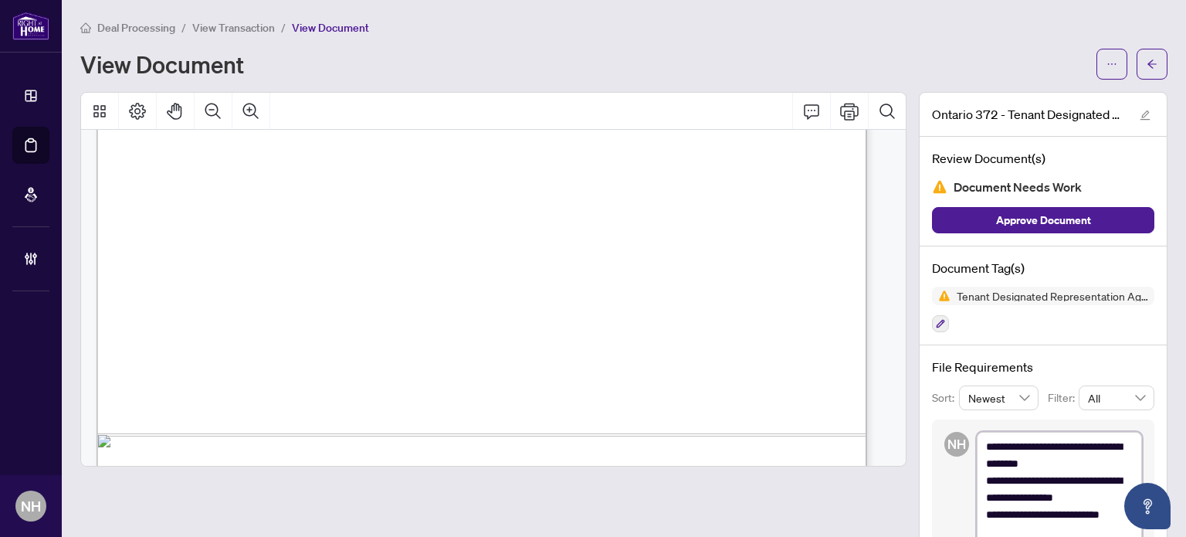
scroll to position [0, 0]
type textarea "**********"
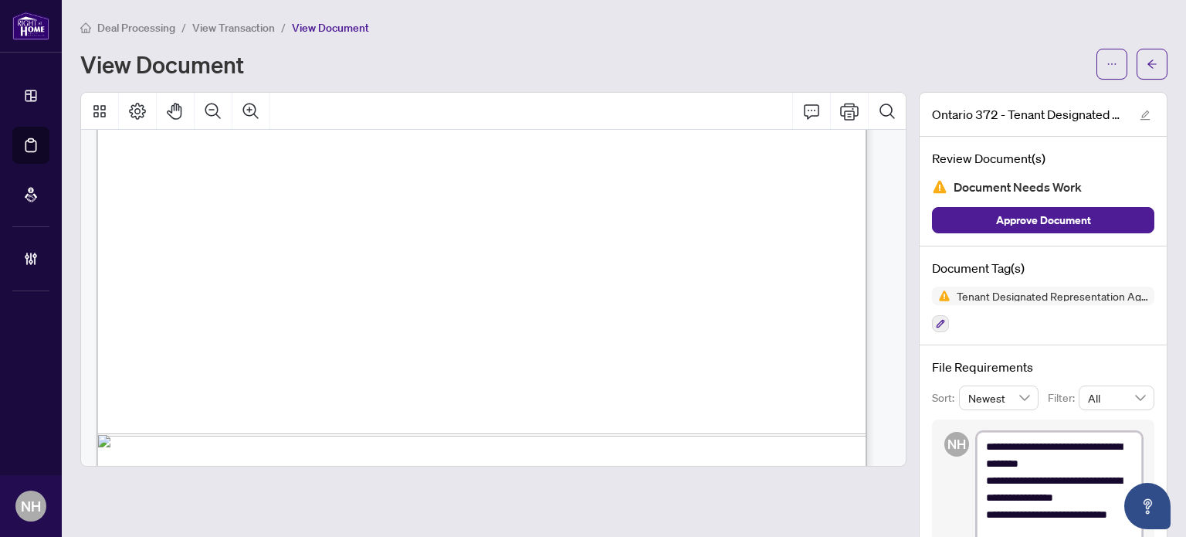
type textarea "**********"
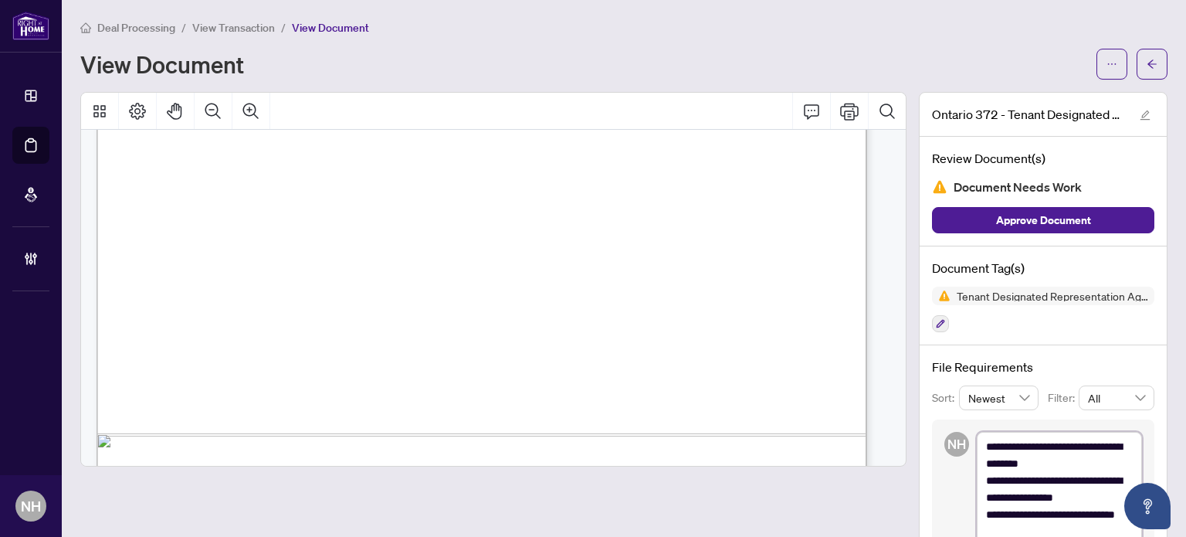
type textarea "**********"
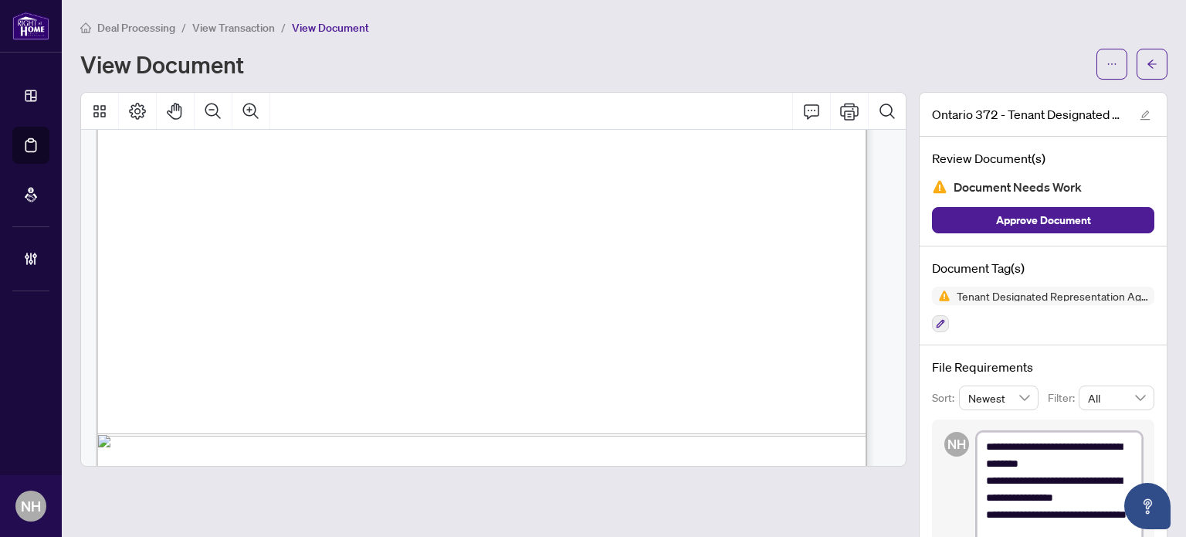
type textarea "**********"
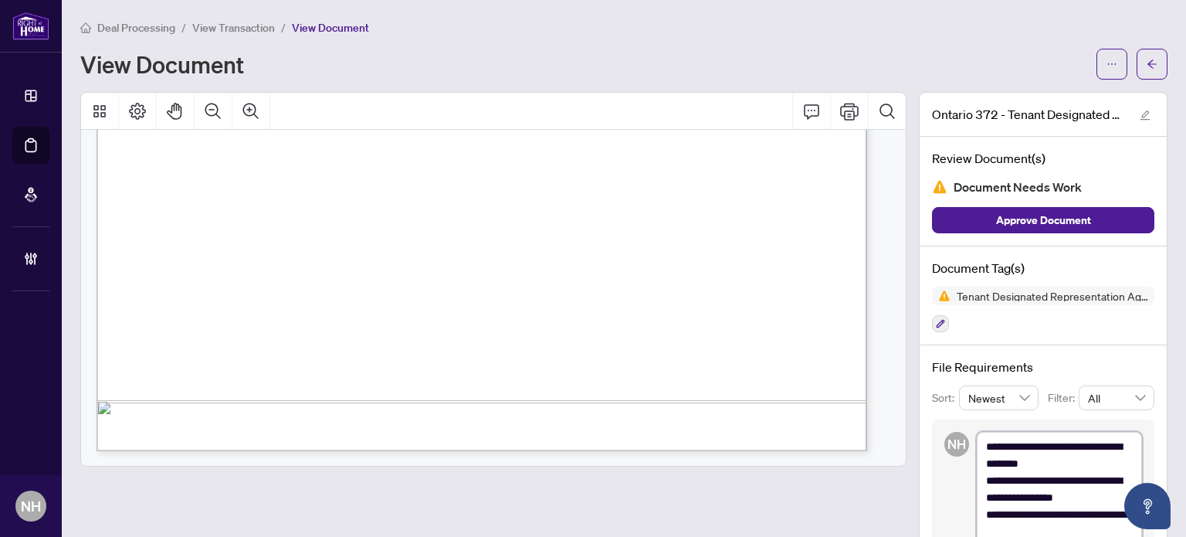
click at [1106, 457] on textarea "**********" at bounding box center [1059, 489] width 165 height 114
type textarea "**********"
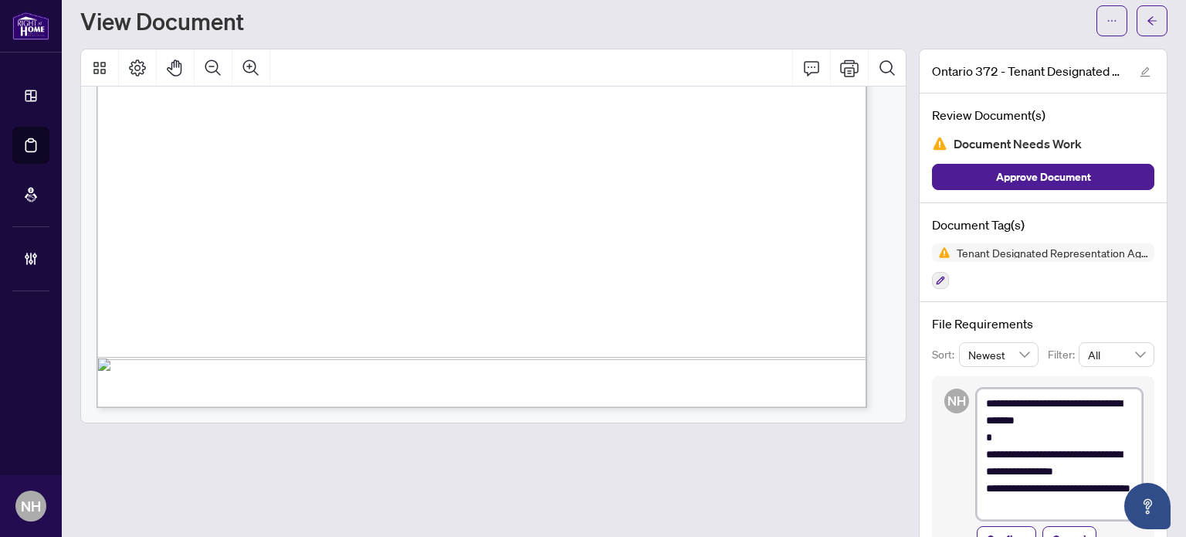
scroll to position [77, 0]
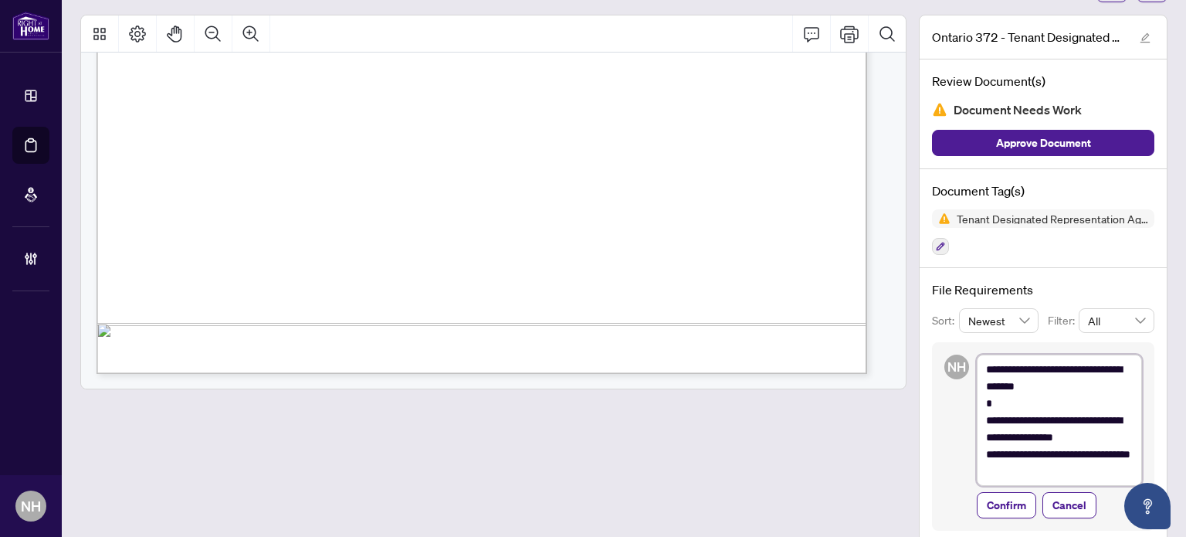
click at [1102, 438] on textarea "**********" at bounding box center [1059, 419] width 165 height 131
type textarea "**********"
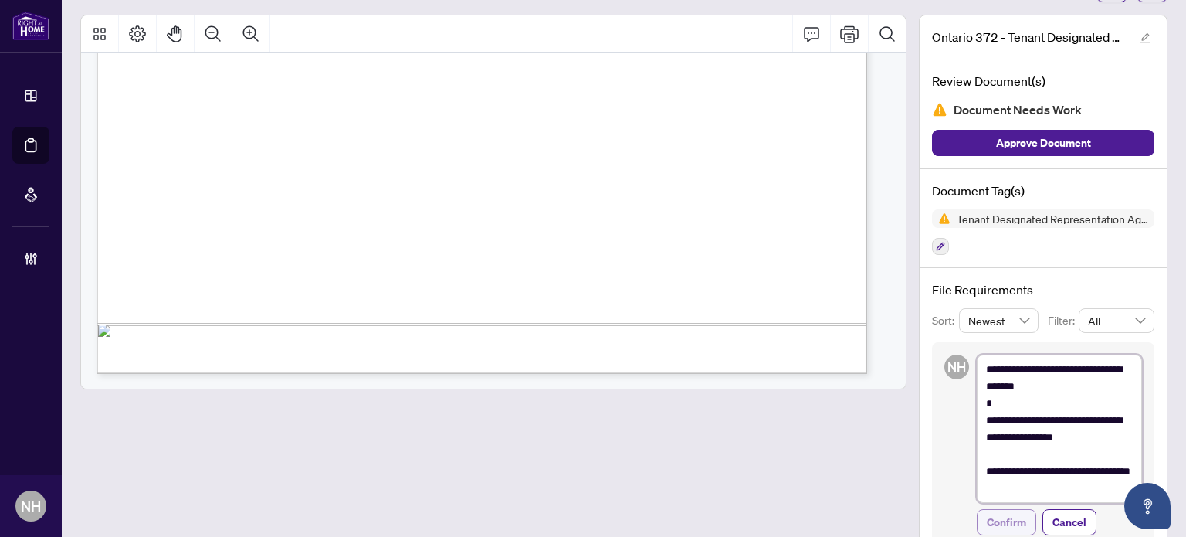
type textarea "**********"
click at [987, 522] on span "Confirm" at bounding box center [1006, 522] width 39 height 25
type textarea "**********"
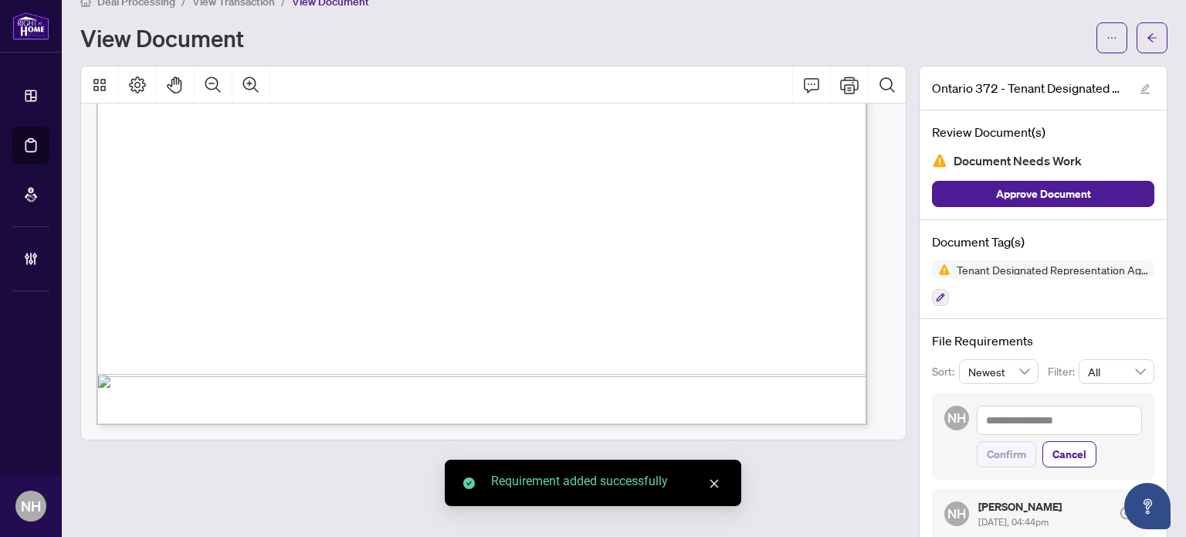
scroll to position [0, 0]
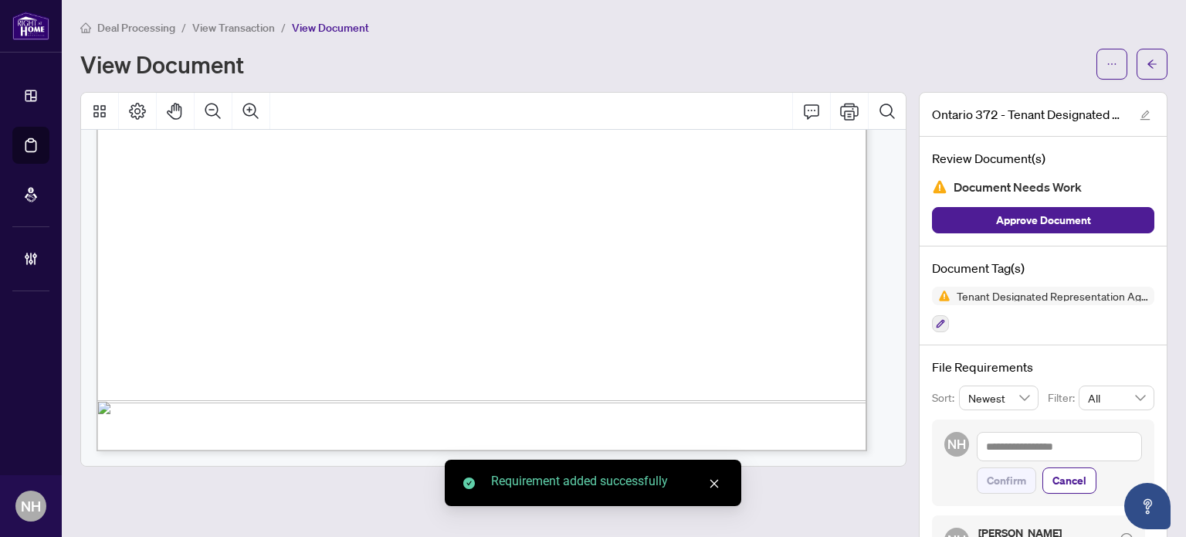
click at [222, 21] on span "View Transaction" at bounding box center [233, 28] width 83 height 14
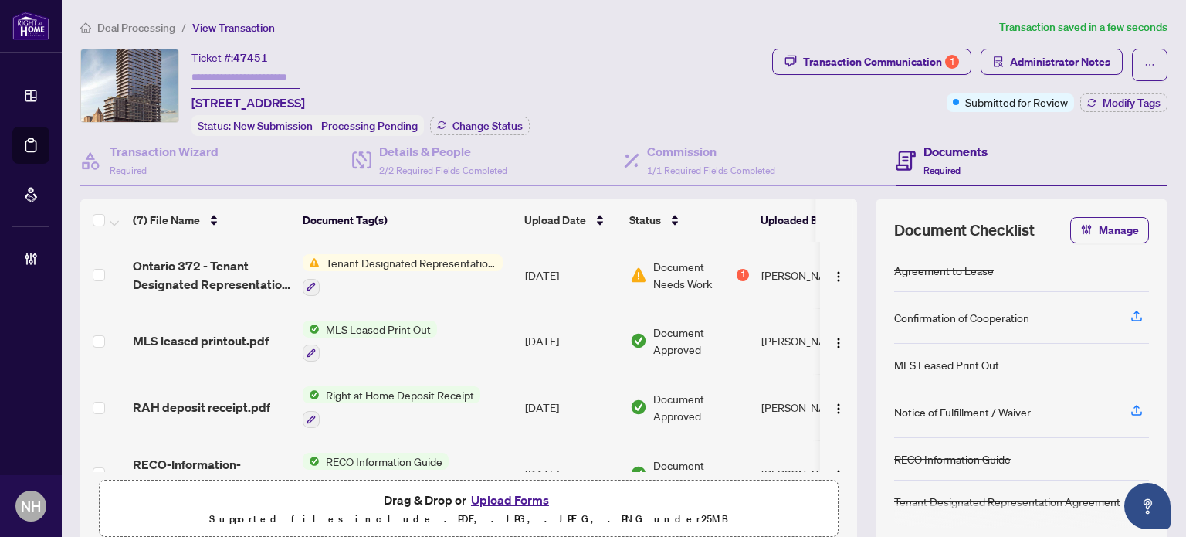
click at [1087, 240] on div "Document Checklist Manage Agreement to Lease Confirmation of Cooperation MLS Le…" at bounding box center [1022, 372] width 292 height 348
click at [1087, 237] on button "Manage" at bounding box center [1109, 230] width 79 height 26
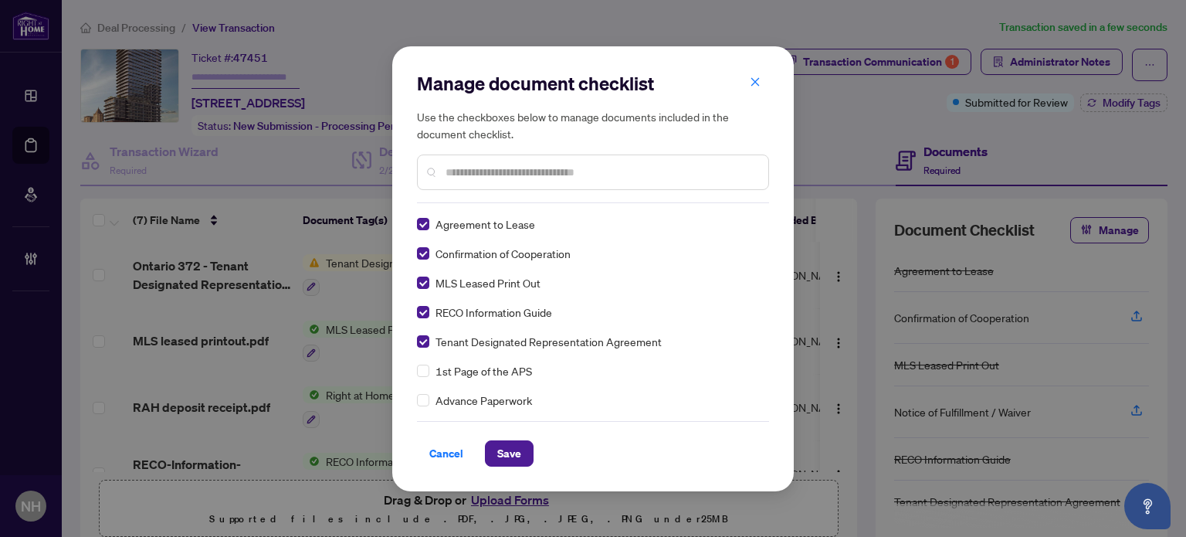
drag, startPoint x: 493, startPoint y: 444, endPoint x: 544, endPoint y: 466, distance: 55.4
click at [494, 444] on button "Save" at bounding box center [509, 453] width 49 height 26
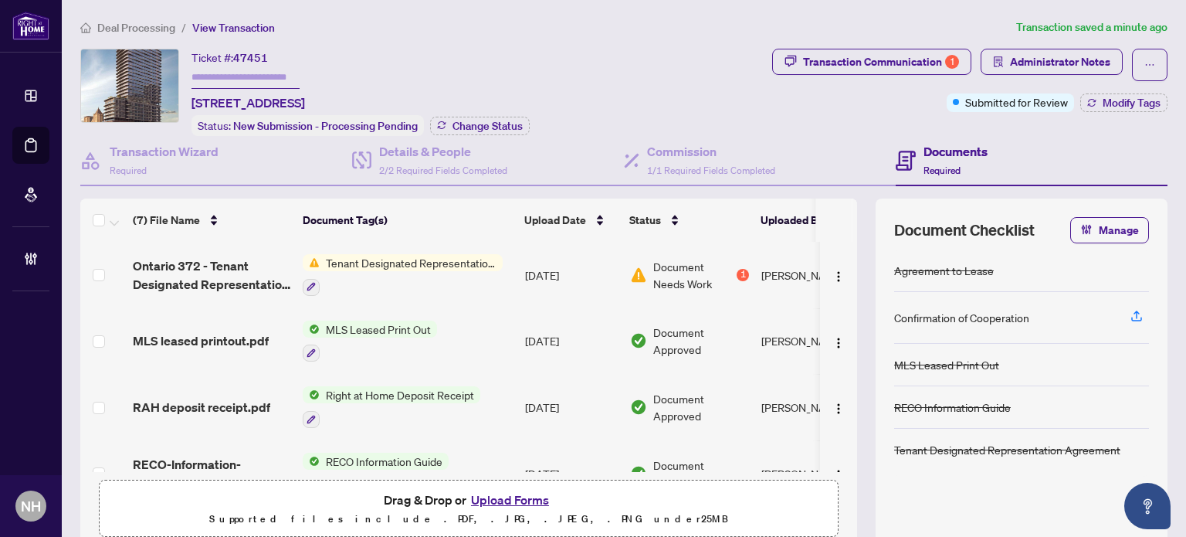
click at [485, 490] on button "Upload Forms" at bounding box center [509, 500] width 87 height 20
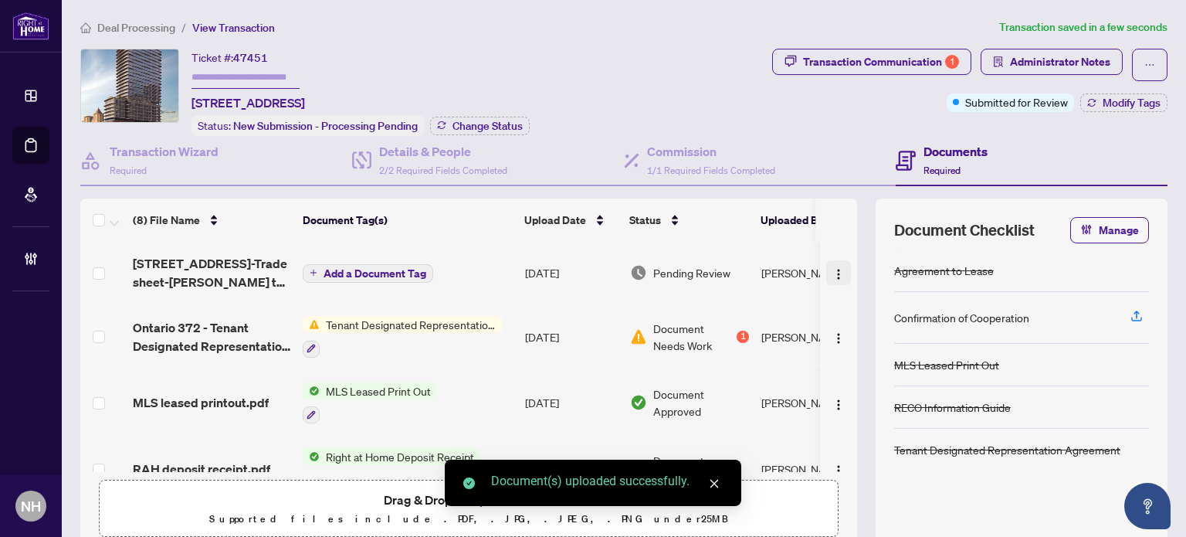
click at [833, 264] on span "button" at bounding box center [839, 272] width 12 height 17
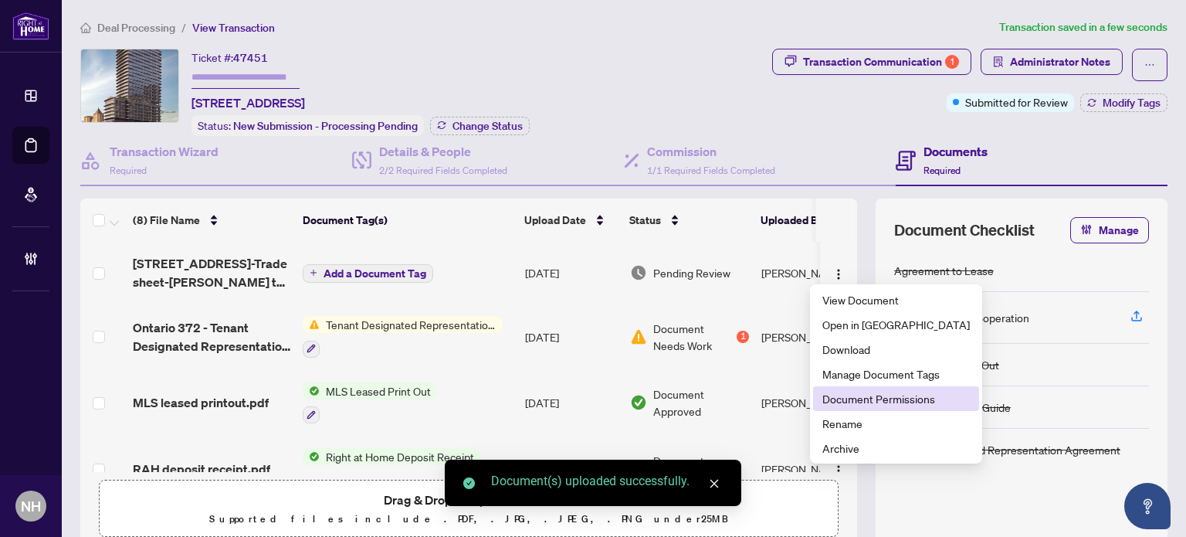
click at [823, 399] on span "Document Permissions" at bounding box center [897, 398] width 148 height 17
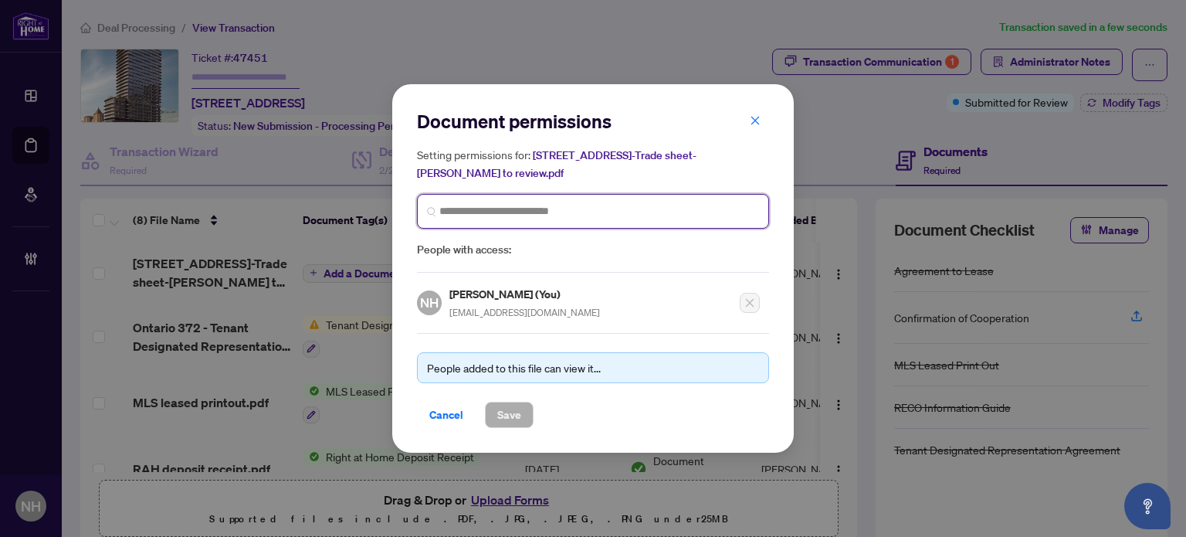
click at [543, 215] on input "search" at bounding box center [599, 211] width 320 height 16
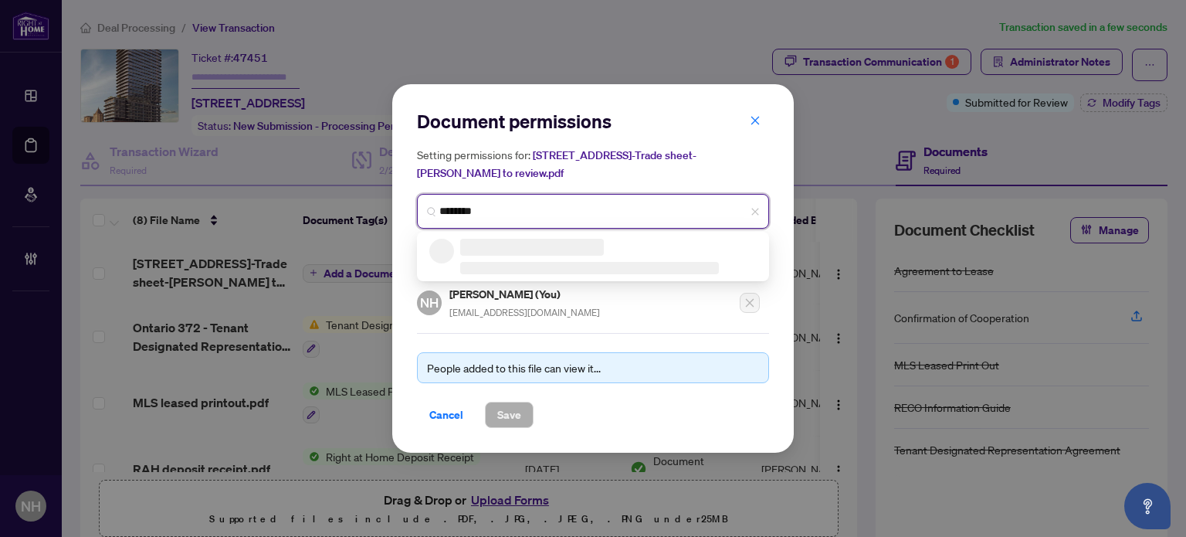
type input "*********"
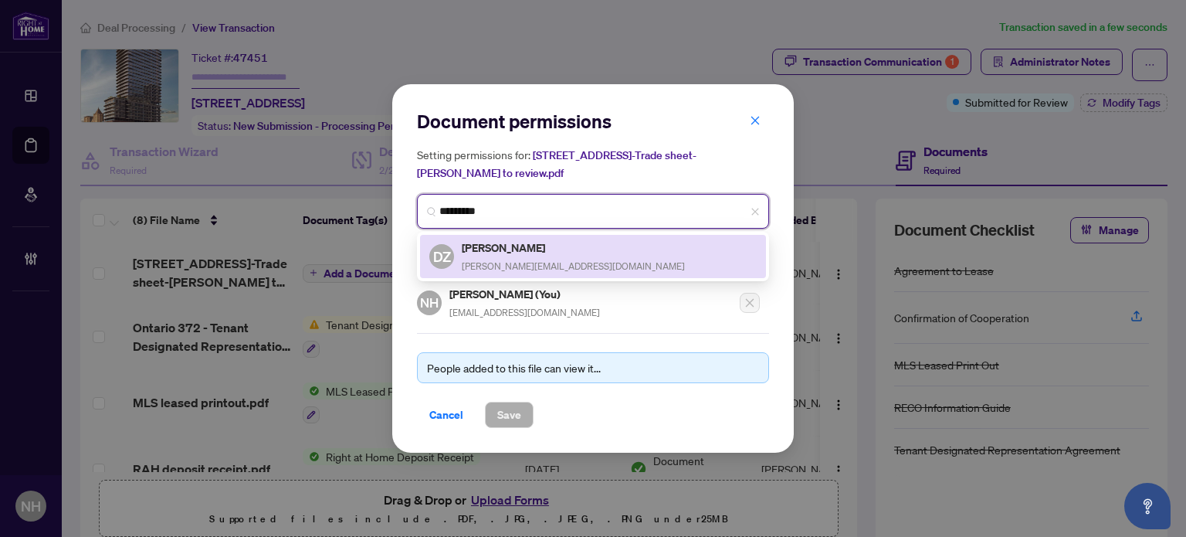
click at [534, 253] on h5 "[PERSON_NAME]" at bounding box center [573, 248] width 223 height 18
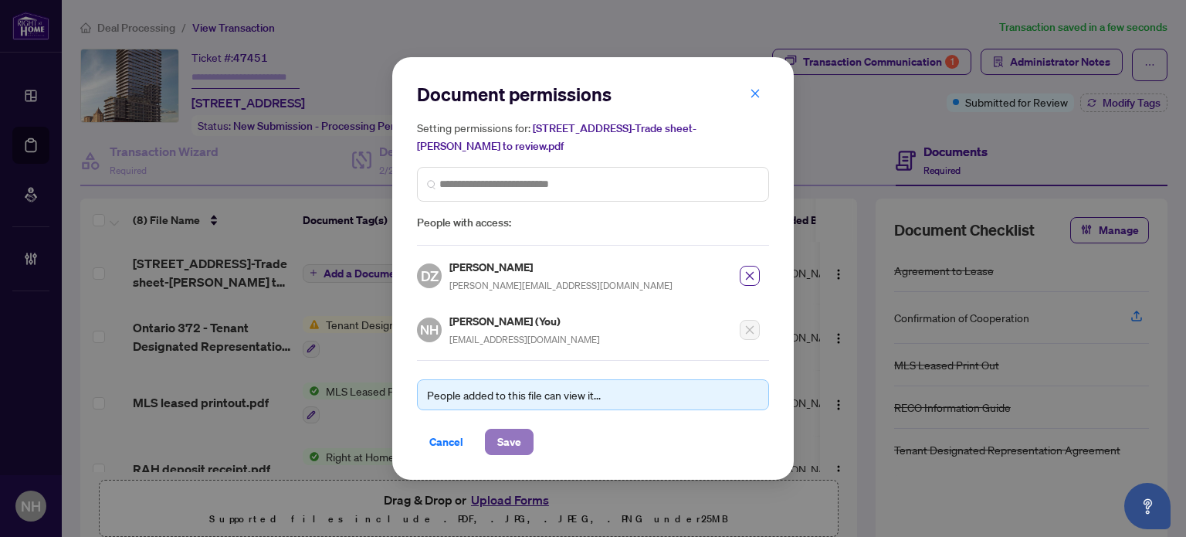
click at [511, 436] on span "Save" at bounding box center [509, 441] width 24 height 25
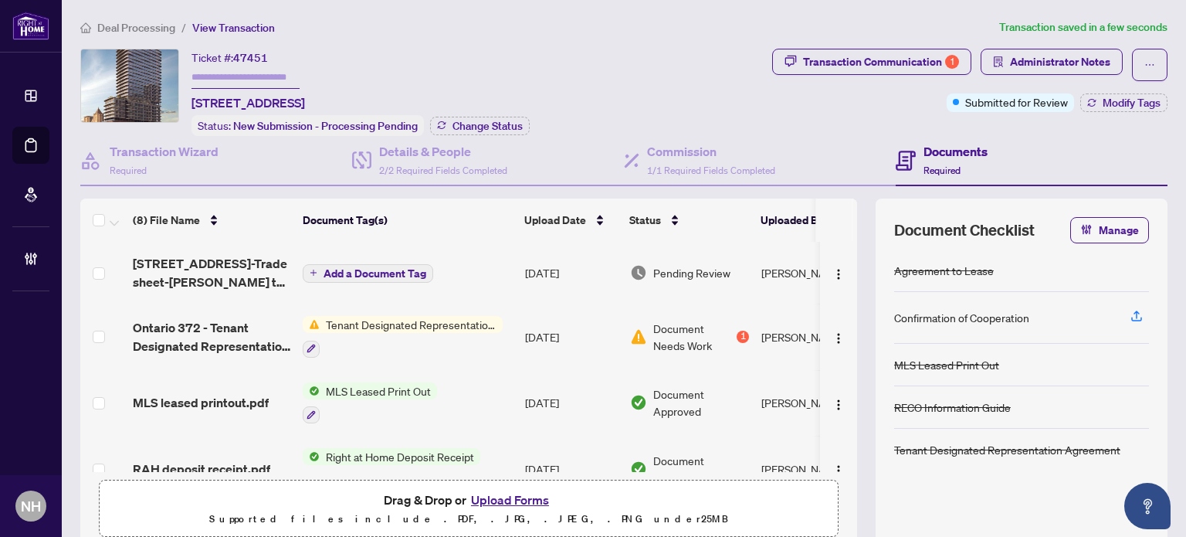
click at [1080, 232] on span "button" at bounding box center [1086, 230] width 12 height 25
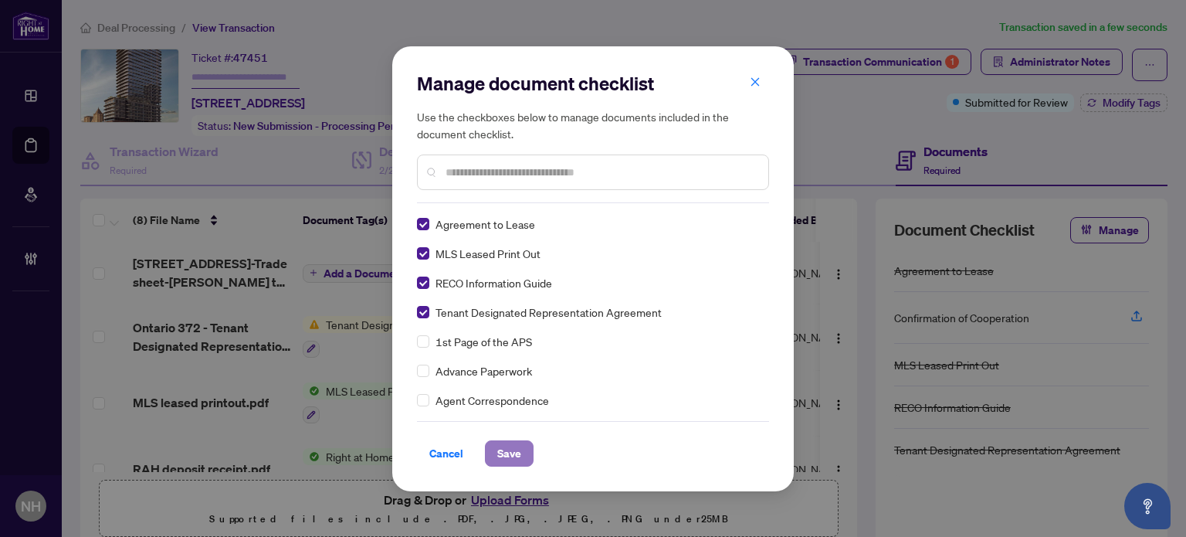
click at [516, 454] on span "Save" at bounding box center [509, 453] width 24 height 25
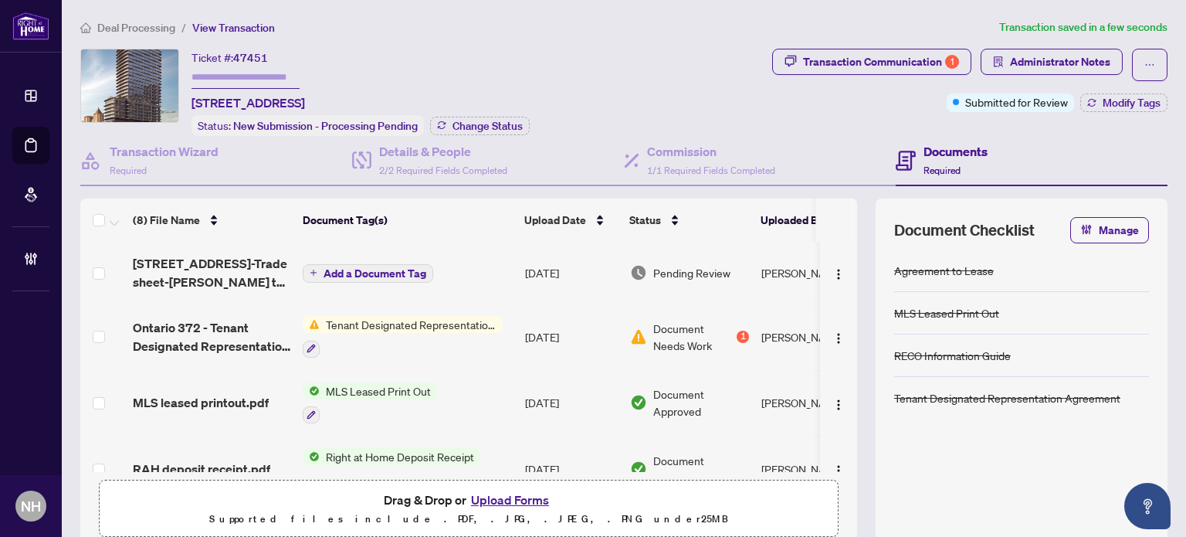
click at [235, 80] on input "text" at bounding box center [246, 77] width 108 height 22
paste input "**********"
drag, startPoint x: 307, startPoint y: 74, endPoint x: 65, endPoint y: 0, distance: 253.6
click at [65, 3] on main "**********" at bounding box center [624, 268] width 1124 height 537
type input "*******"
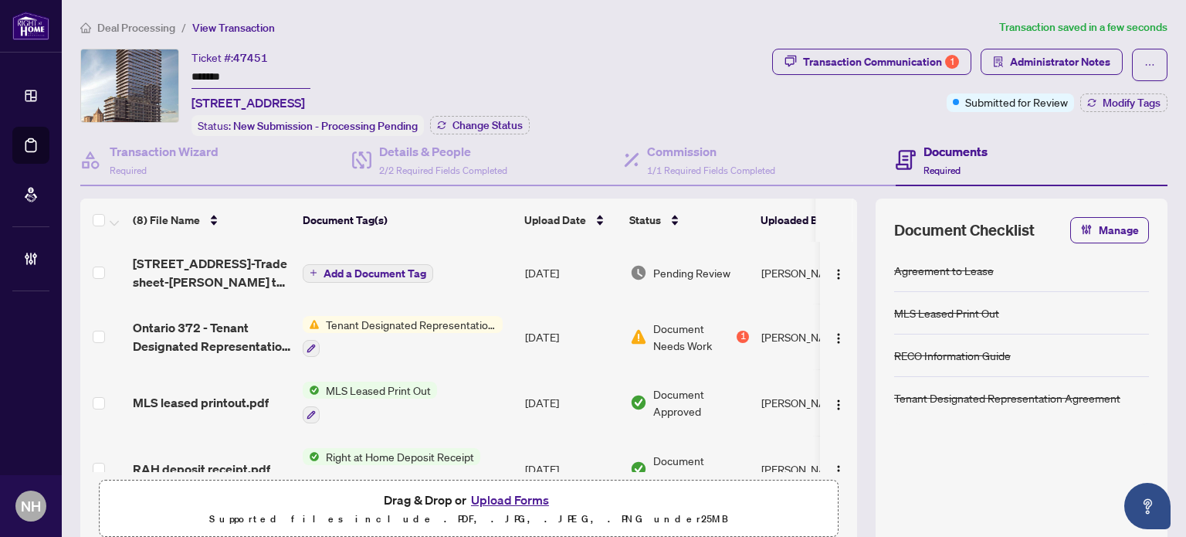
click at [583, 103] on div "Ticket #: 47451 ******* [STREET_ADDRESS] Status: New Submission - Processing Pe…" at bounding box center [423, 92] width 686 height 87
click at [463, 127] on span "Change Status" at bounding box center [488, 125] width 70 height 11
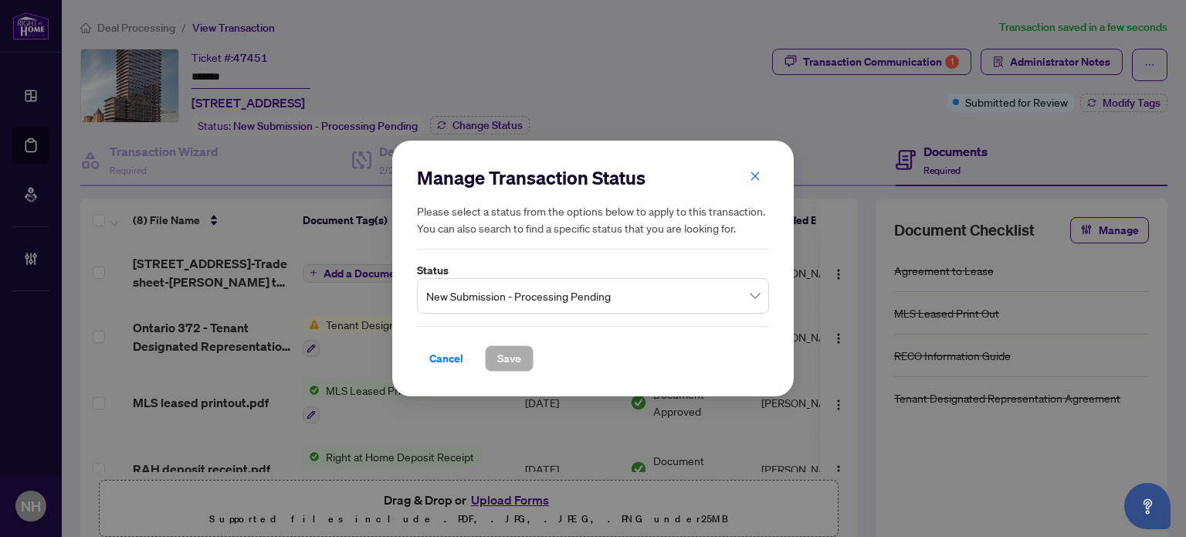
click at [524, 290] on span "New Submission - Processing Pending" at bounding box center [593, 295] width 334 height 29
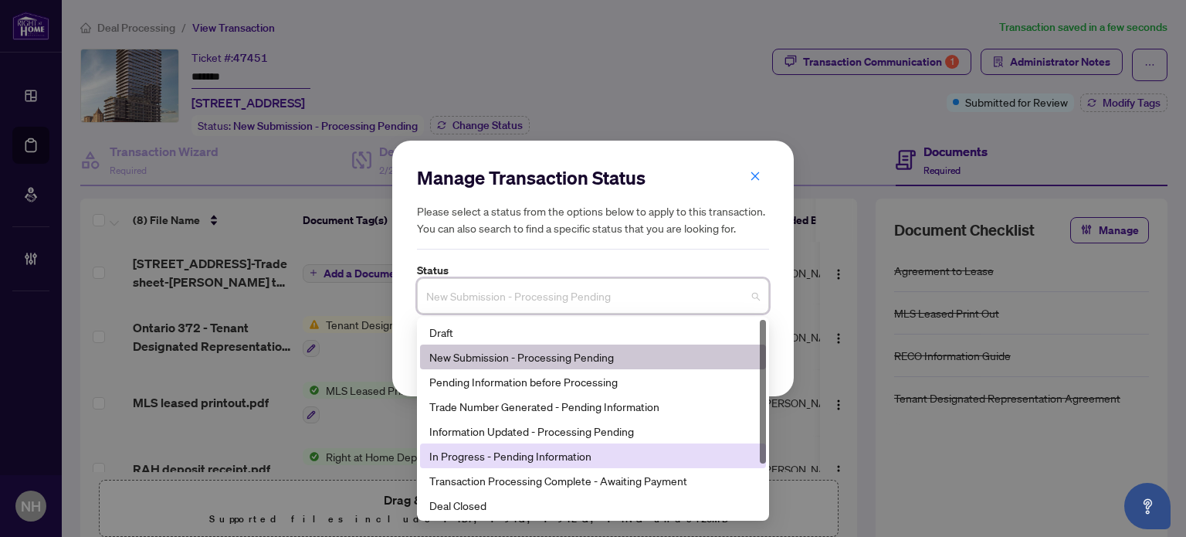
click at [498, 450] on div "In Progress - Pending Information" at bounding box center [592, 455] width 327 height 17
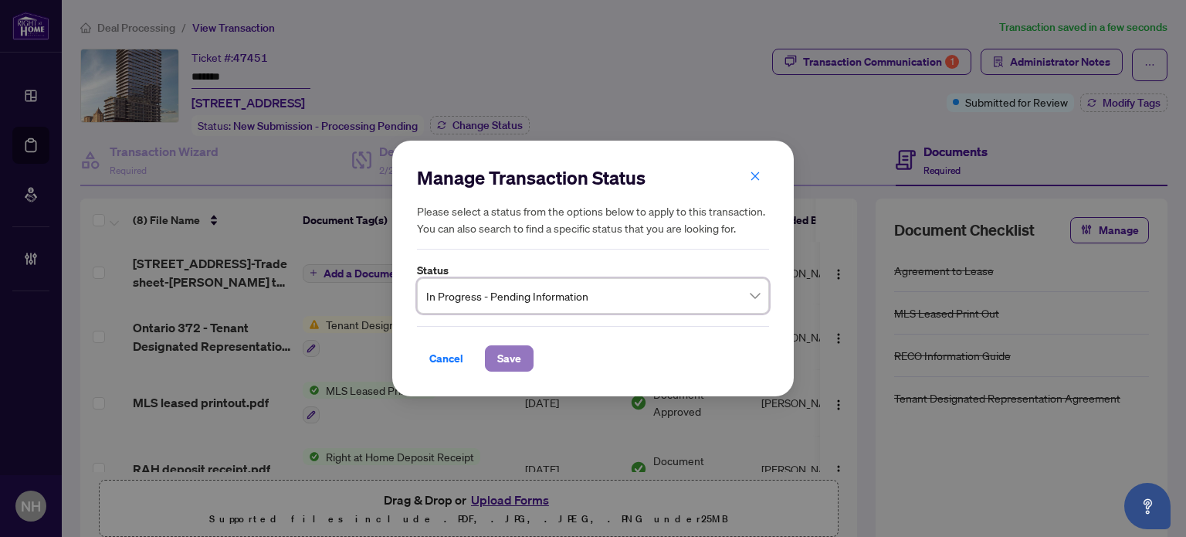
click at [497, 355] on span "Save" at bounding box center [509, 358] width 24 height 25
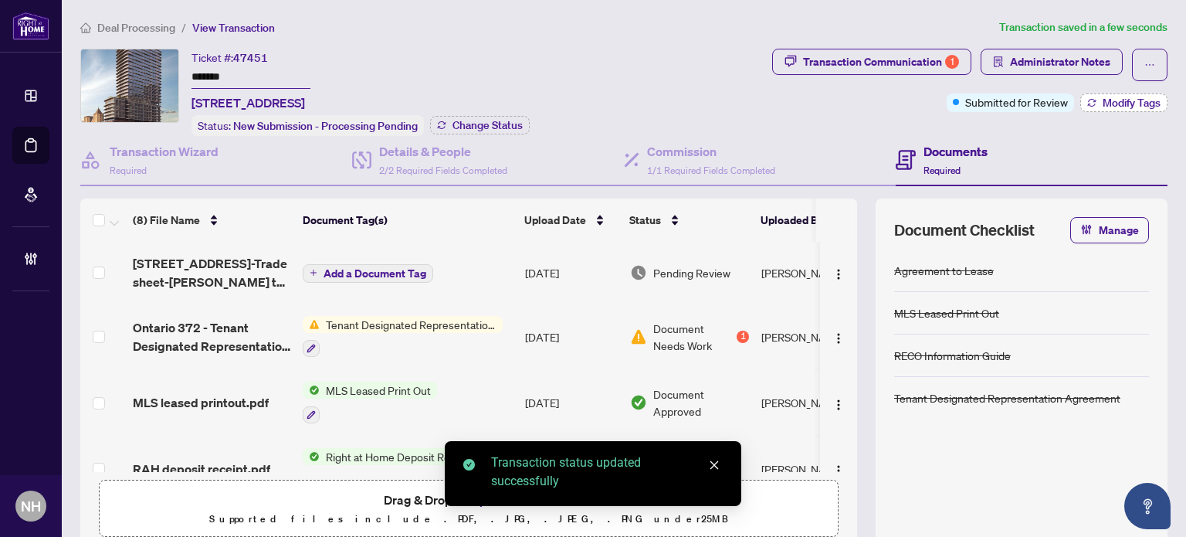
click at [1103, 98] on span "Modify Tags" at bounding box center [1132, 102] width 58 height 11
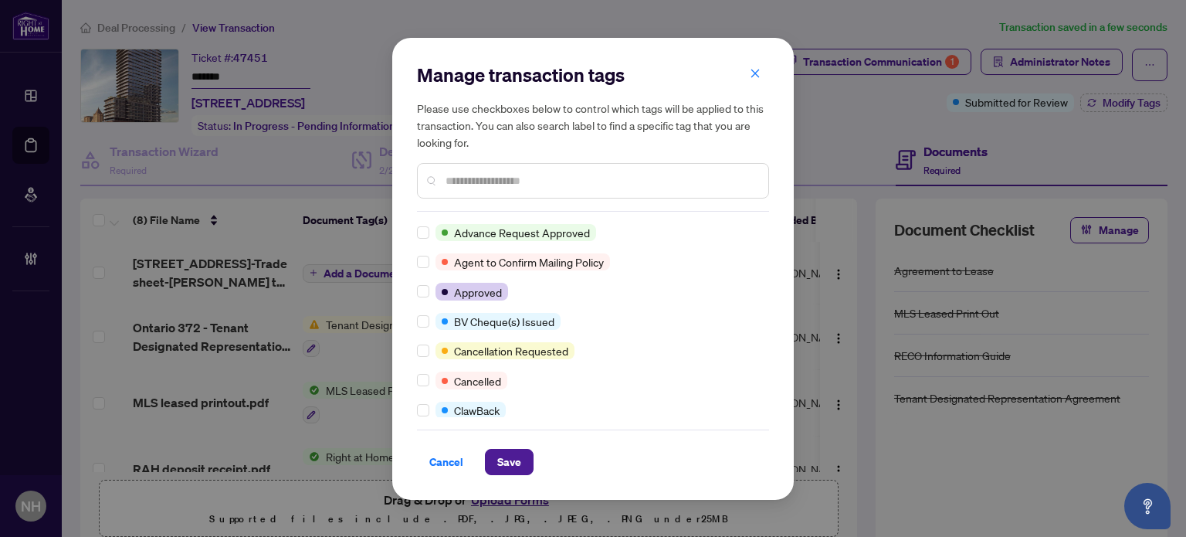
click at [486, 176] on input "text" at bounding box center [601, 180] width 310 height 17
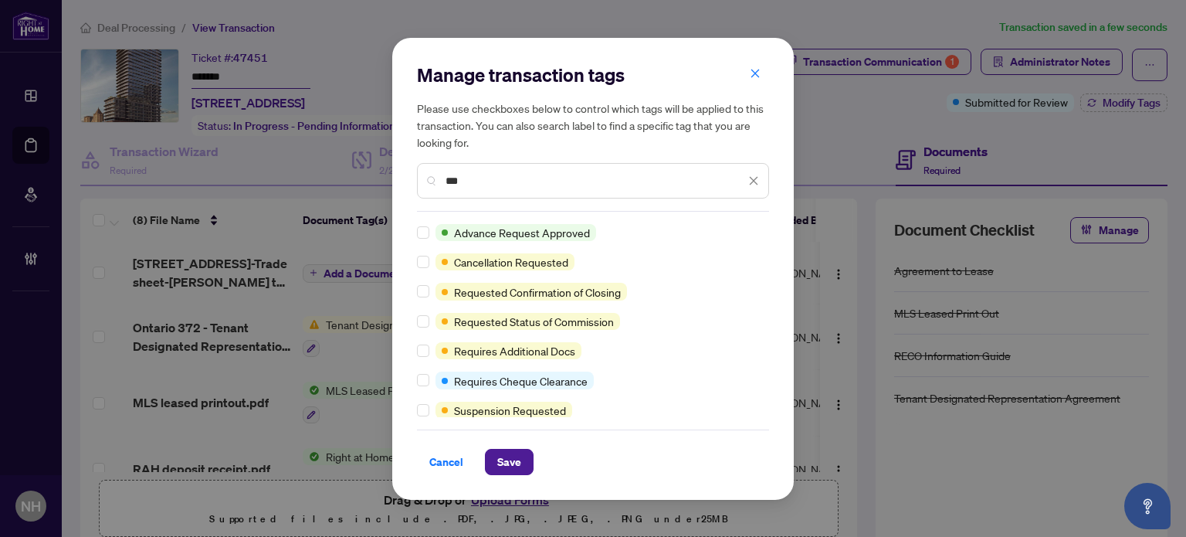
type input "***"
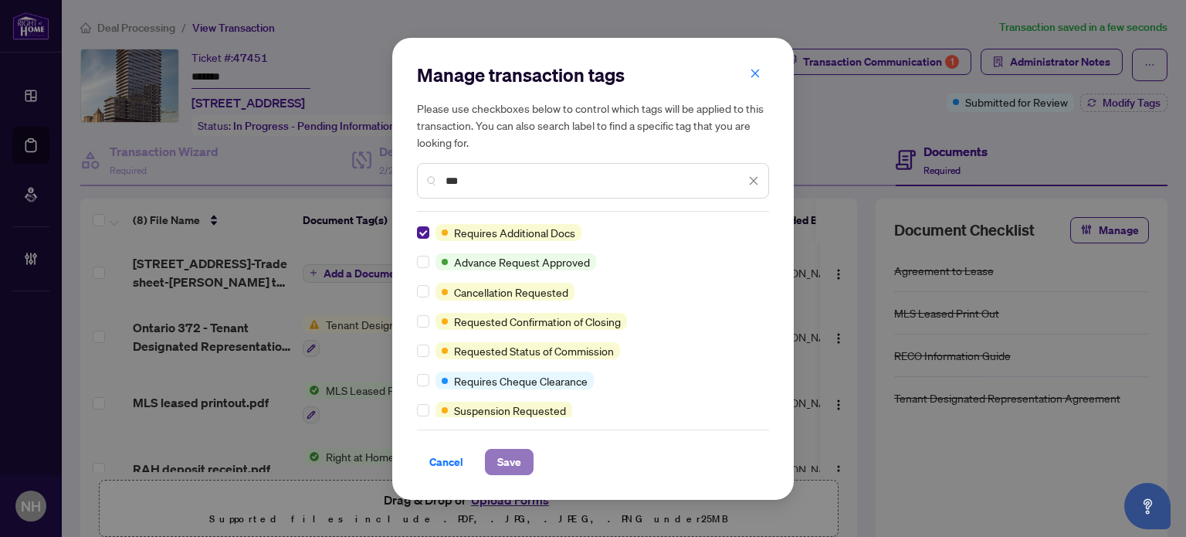
click at [524, 456] on button "Save" at bounding box center [509, 462] width 49 height 26
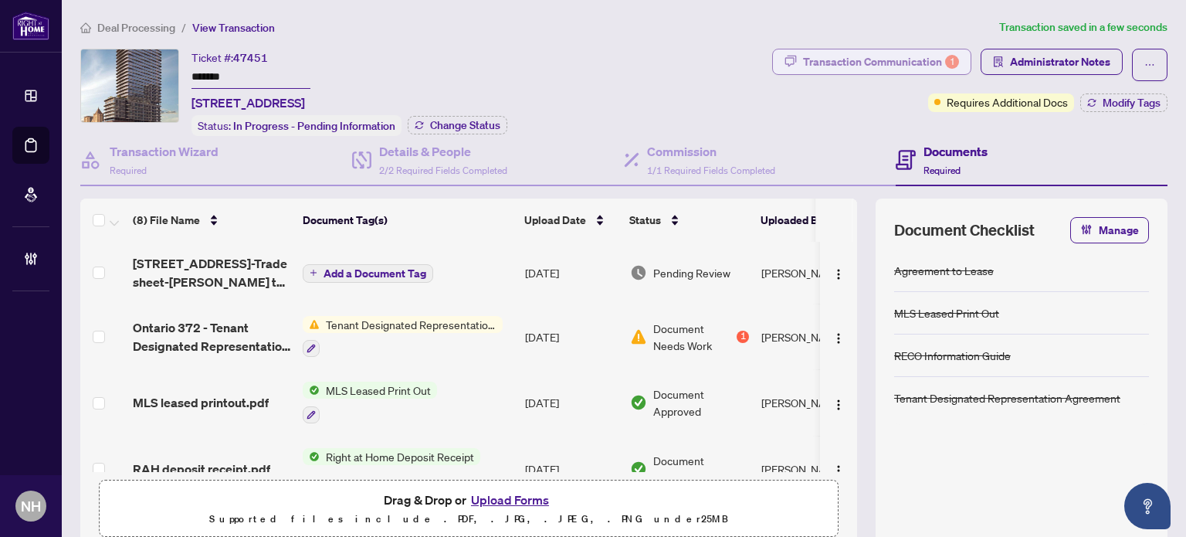
click at [829, 60] on div "Transaction Communication 1" at bounding box center [881, 61] width 156 height 25
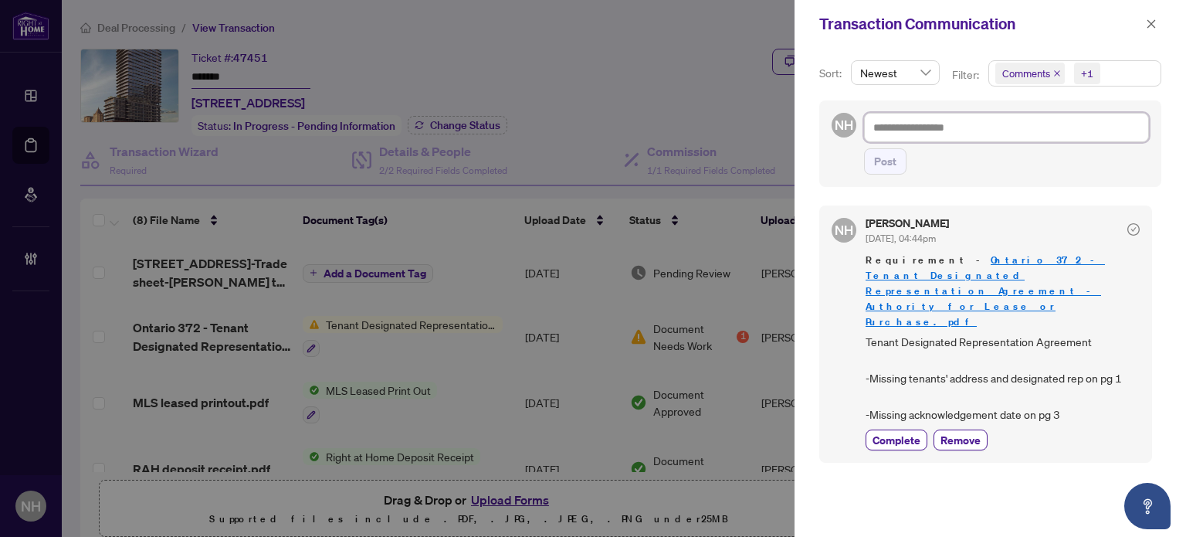
click at [992, 129] on textarea at bounding box center [1006, 127] width 285 height 29
paste textarea "**********"
type textarea "**********"
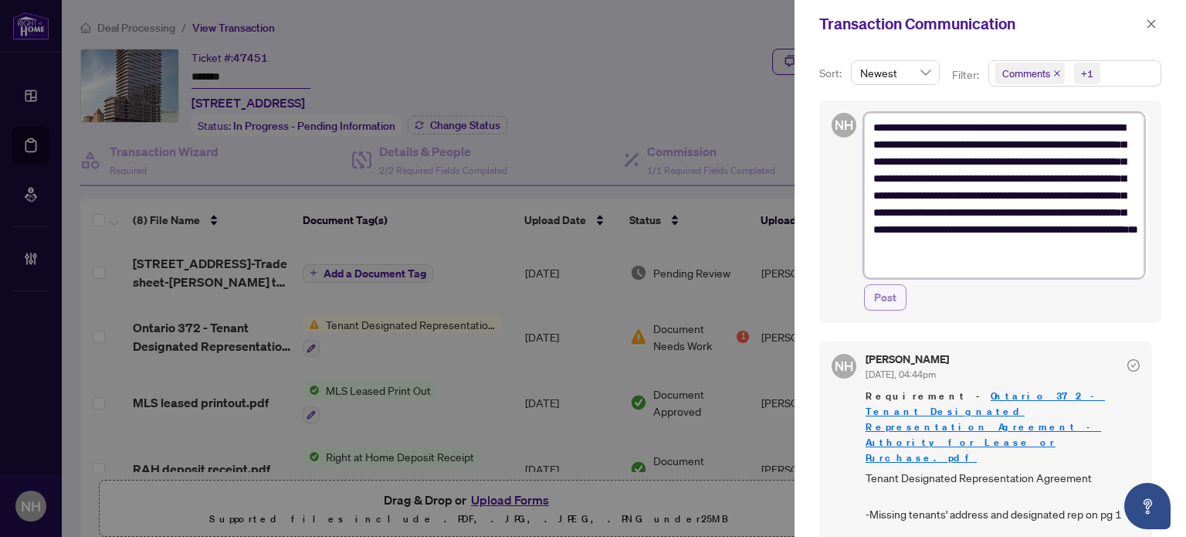
type textarea "**********"
click at [868, 298] on button "Post" at bounding box center [885, 297] width 42 height 26
type textarea "**********"
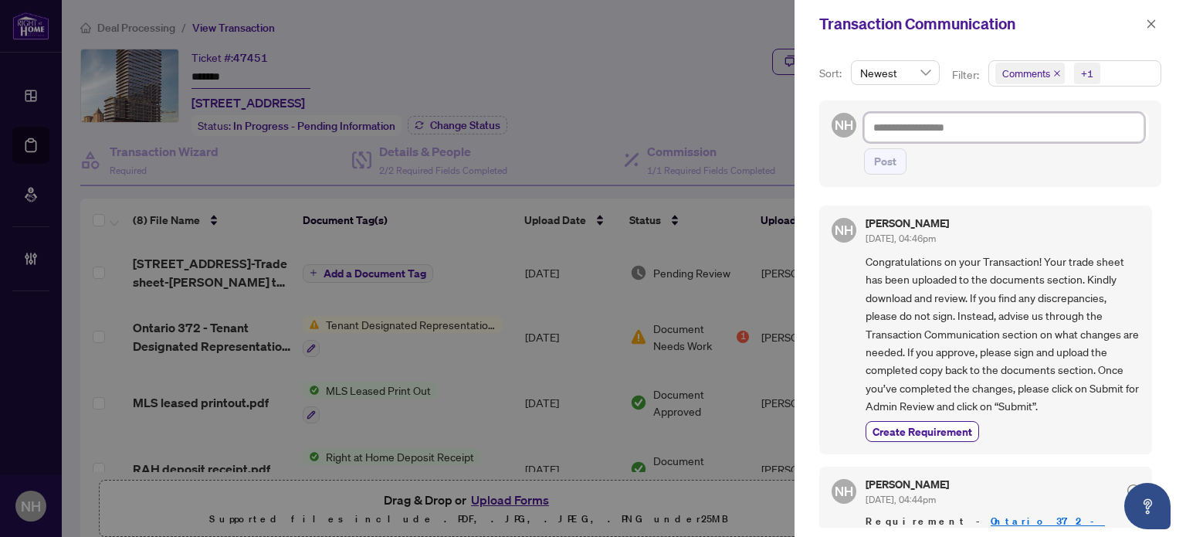
click at [935, 122] on textarea at bounding box center [1004, 127] width 280 height 29
paste textarea "**********"
click at [895, 159] on span "Post" at bounding box center [885, 161] width 22 height 25
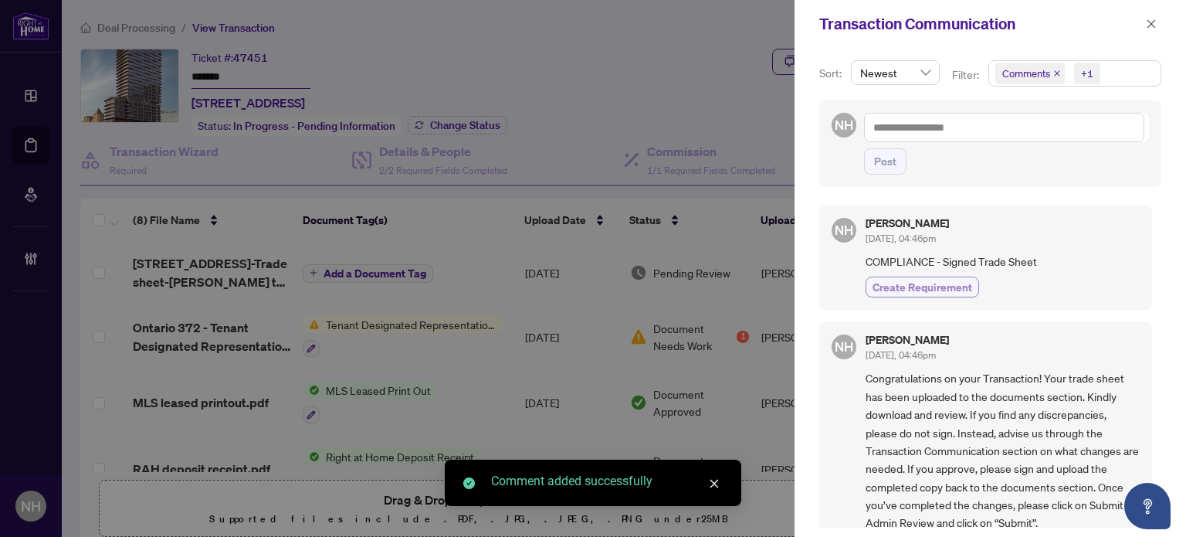
click at [942, 287] on span "Create Requirement" at bounding box center [923, 287] width 100 height 16
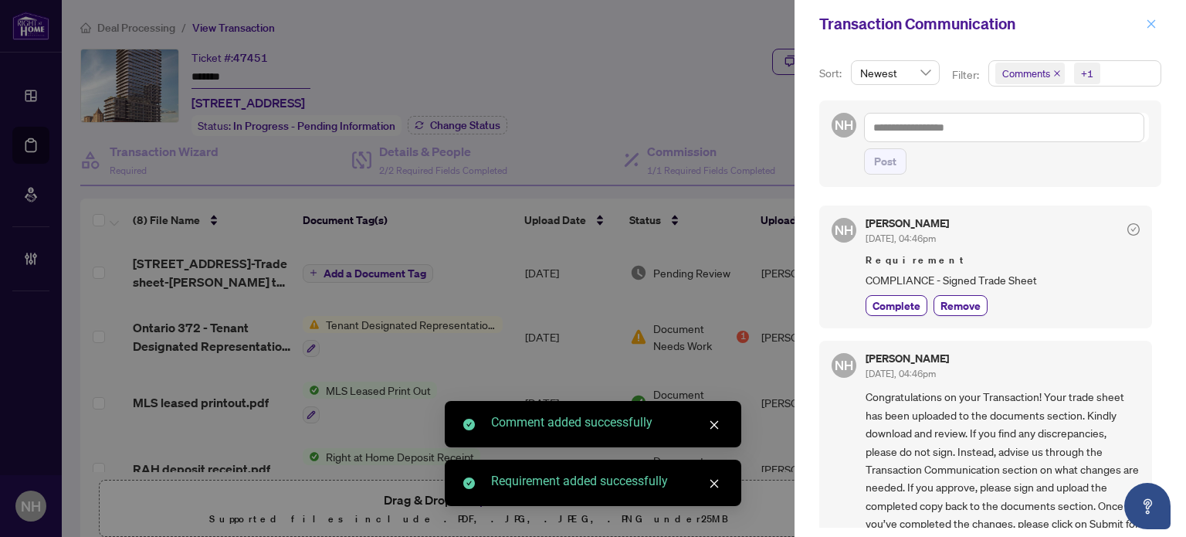
click at [1149, 19] on icon "close" at bounding box center [1151, 24] width 11 height 11
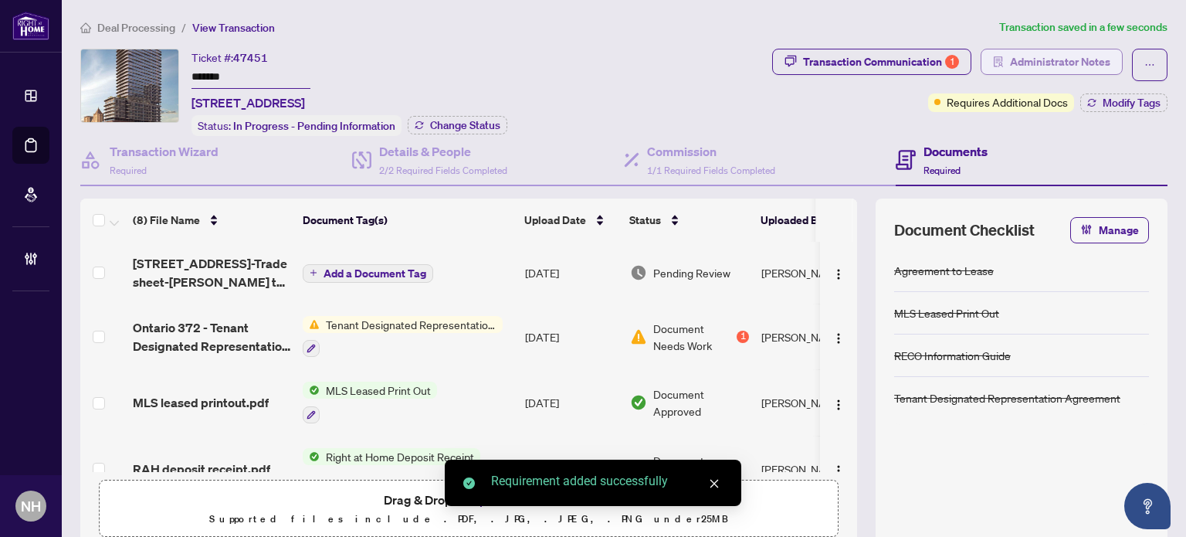
click at [1050, 58] on span "Administrator Notes" at bounding box center [1060, 61] width 100 height 25
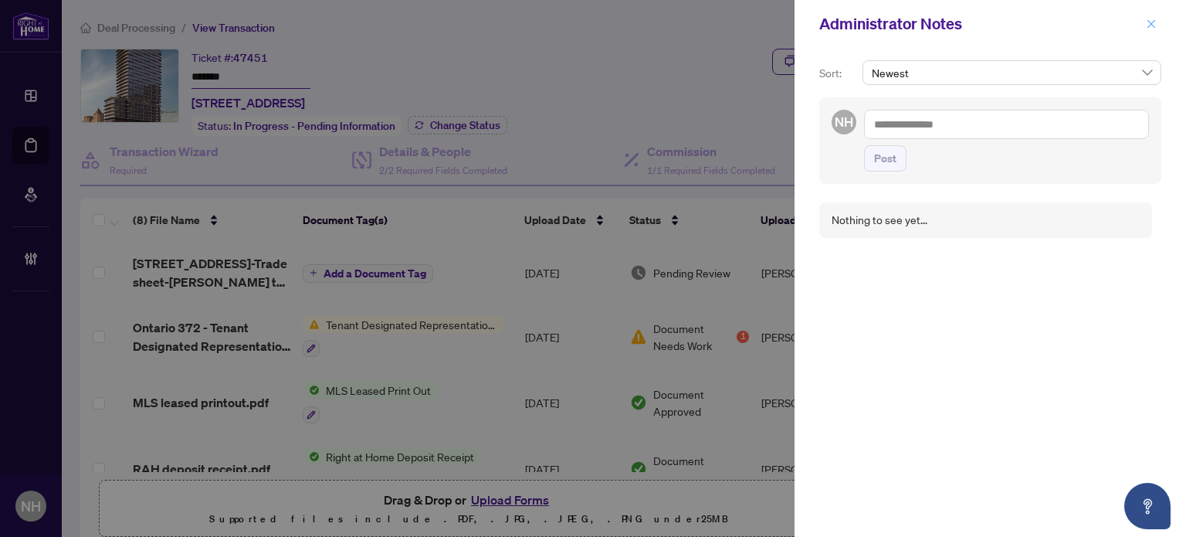
click at [1155, 20] on icon "close" at bounding box center [1151, 24] width 11 height 11
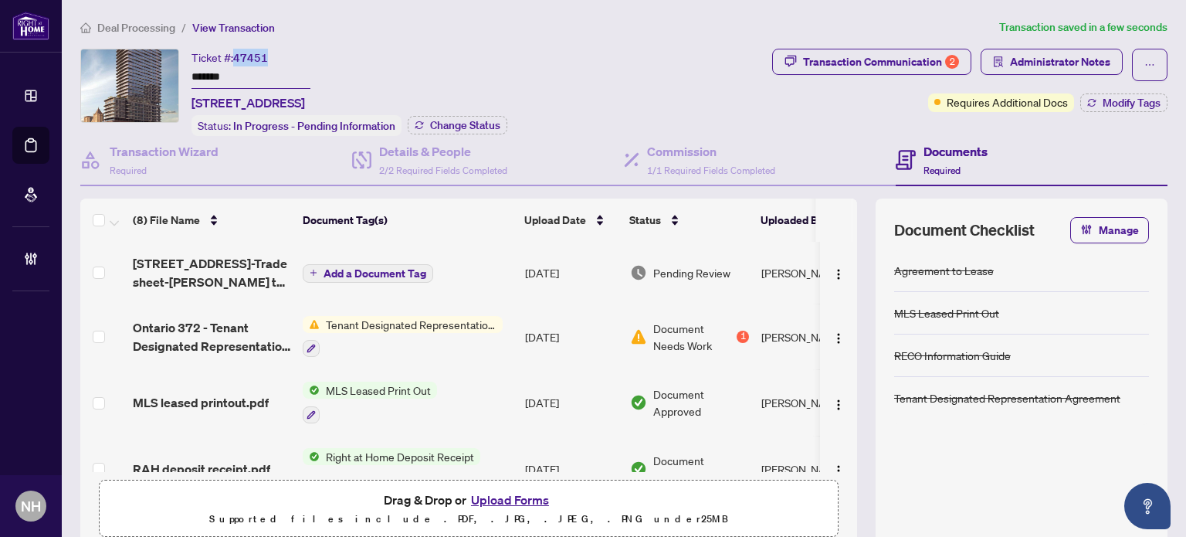
drag, startPoint x: 233, startPoint y: 57, endPoint x: 272, endPoint y: 58, distance: 38.6
click at [272, 58] on div "Ticket #: 47451 ******* [STREET_ADDRESS]" at bounding box center [251, 80] width 119 height 63
copy div "47451"
drag, startPoint x: 192, startPoint y: 101, endPoint x: 506, endPoint y: 104, distance: 314.3
click at [506, 104] on div "Ticket #: 47451 ******* [STREET_ADDRESS] Status: In Progress - Pending Informat…" at bounding box center [350, 92] width 316 height 87
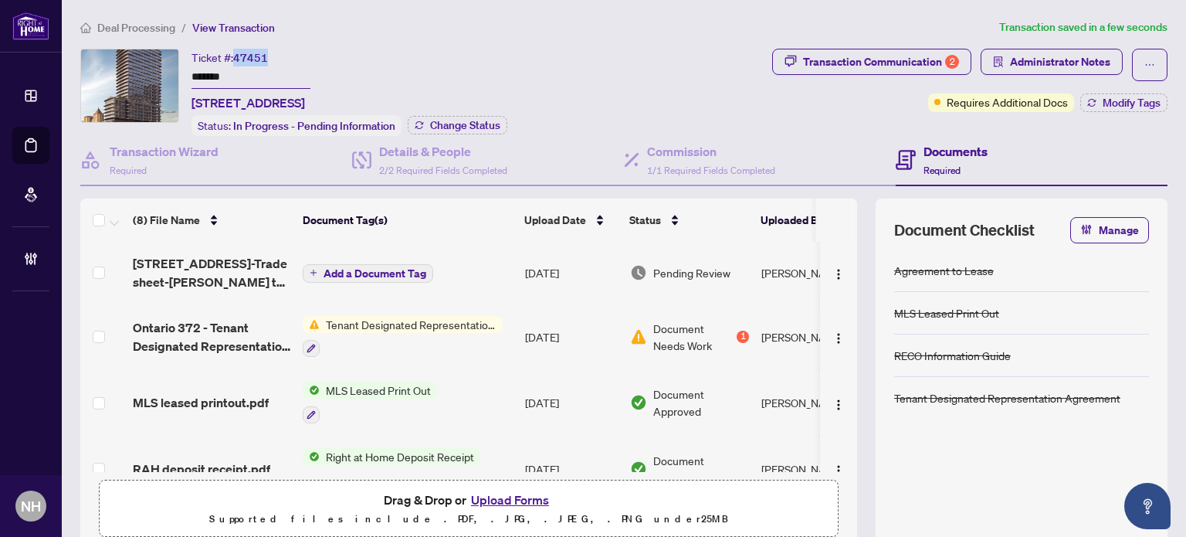
copy span "[STREET_ADDRESS]"
drag, startPoint x: 244, startPoint y: 81, endPoint x: 177, endPoint y: 63, distance: 69.7
click at [170, 58] on div "Ticket #: 47451 ******* [STREET_ADDRESS] Status: In Progress - Pending Informat…" at bounding box center [423, 92] width 686 height 87
click at [137, 29] on span "Deal Processing" at bounding box center [136, 28] width 78 height 14
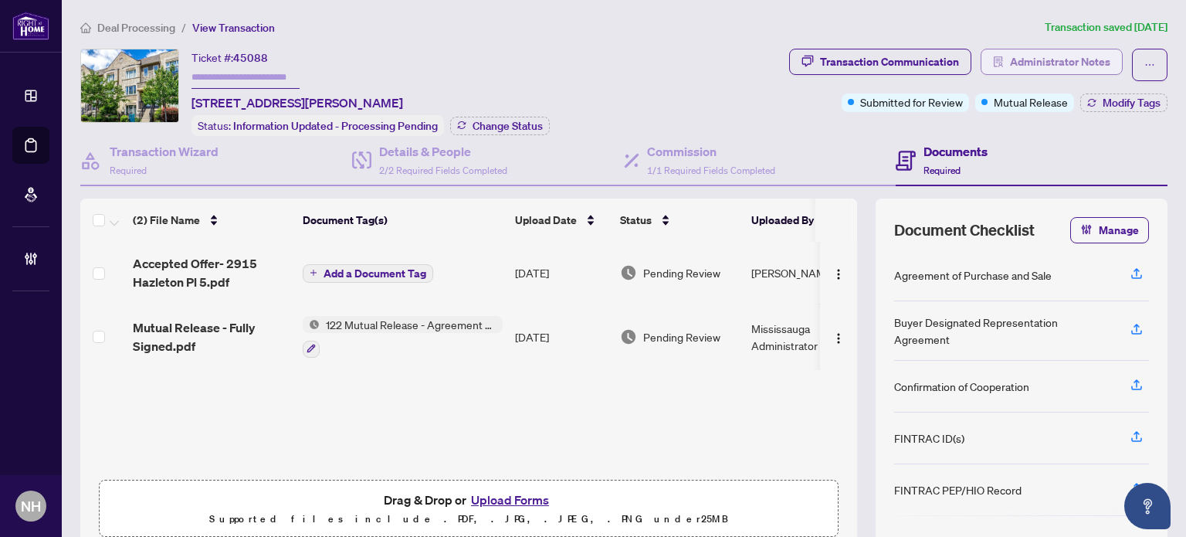
click at [1010, 59] on span "Administrator Notes" at bounding box center [1060, 61] width 100 height 25
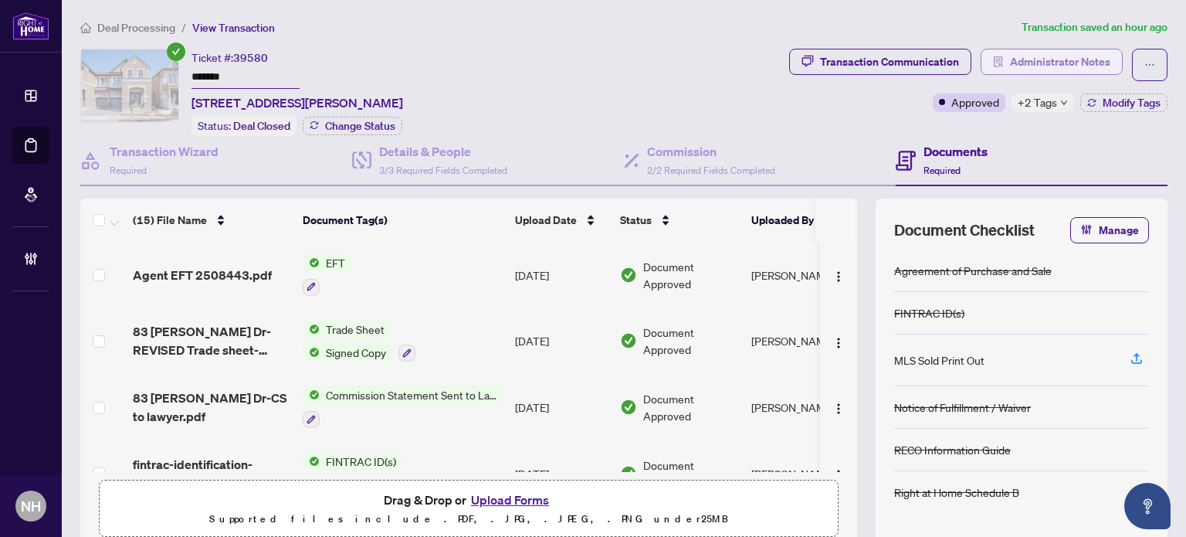
click at [993, 56] on button "Administrator Notes" at bounding box center [1052, 62] width 142 height 26
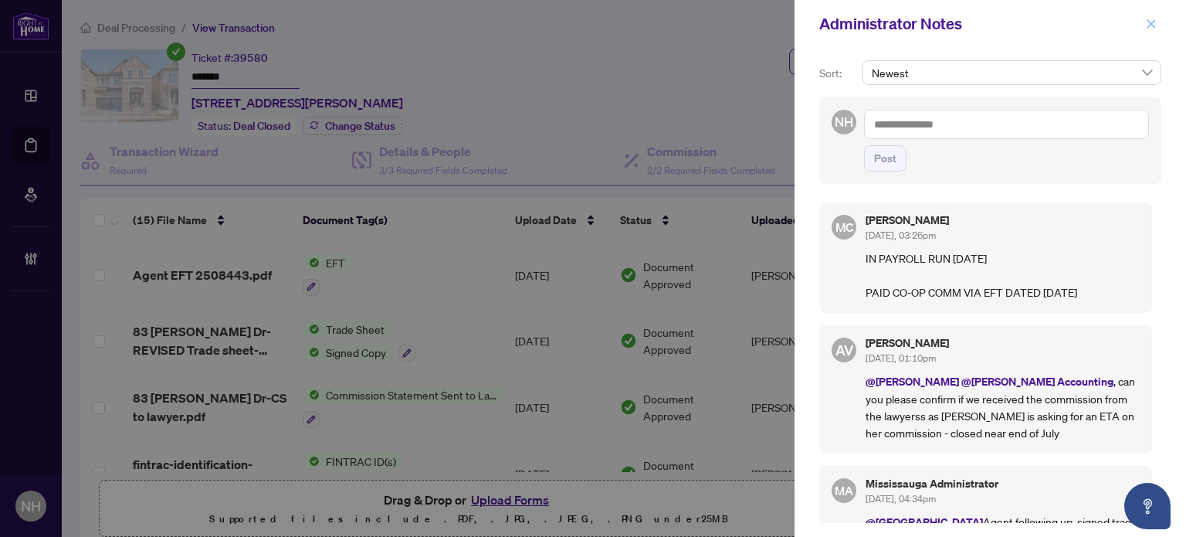
click at [1149, 25] on icon "close" at bounding box center [1151, 24] width 11 height 11
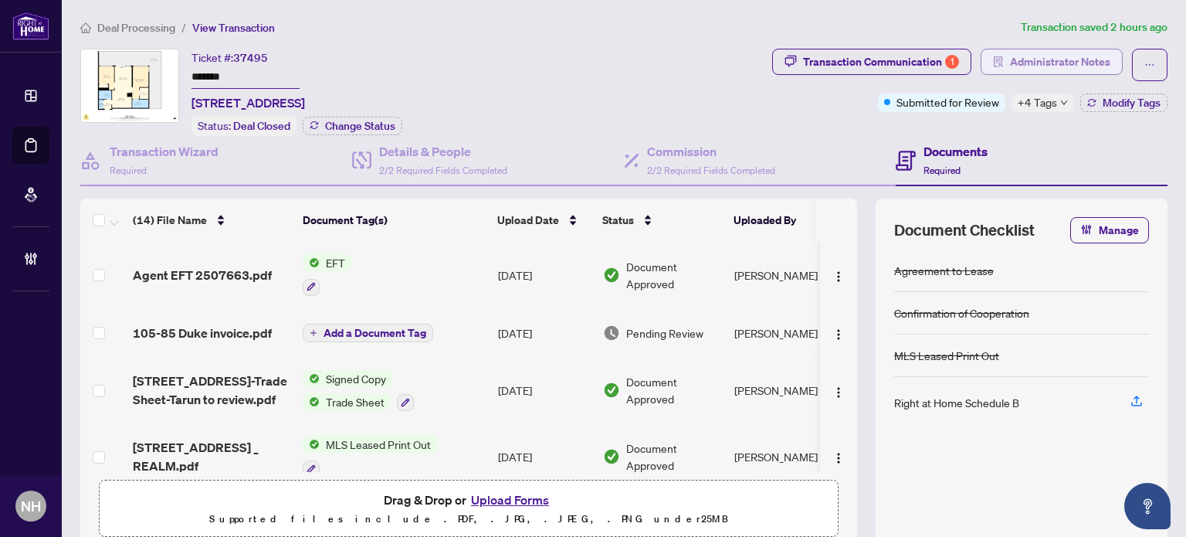
click at [1033, 52] on span "Administrator Notes" at bounding box center [1060, 61] width 100 height 25
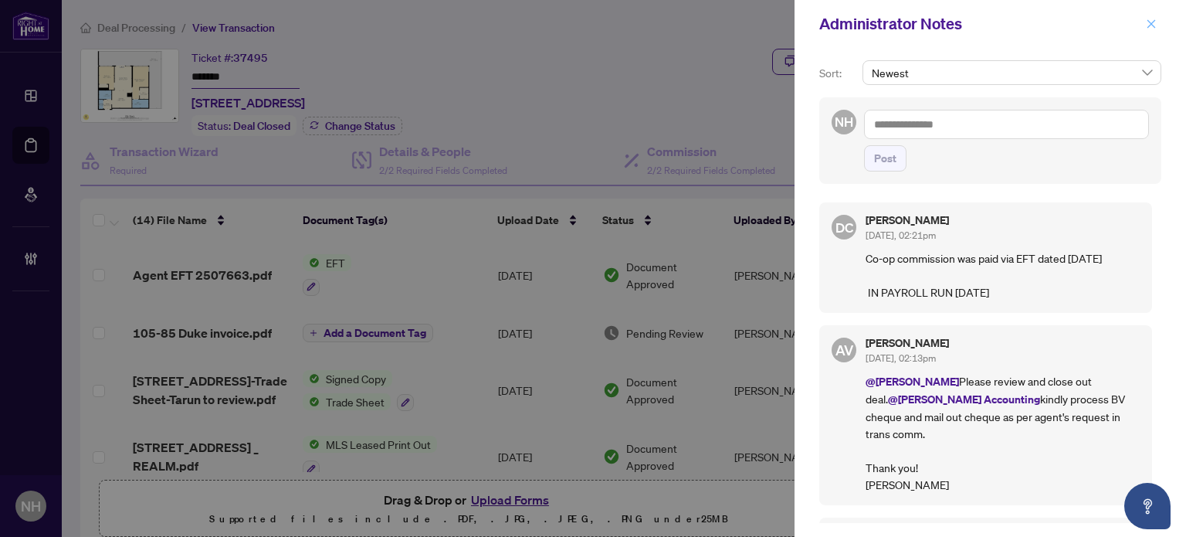
click at [1148, 24] on icon "close" at bounding box center [1151, 24] width 11 height 11
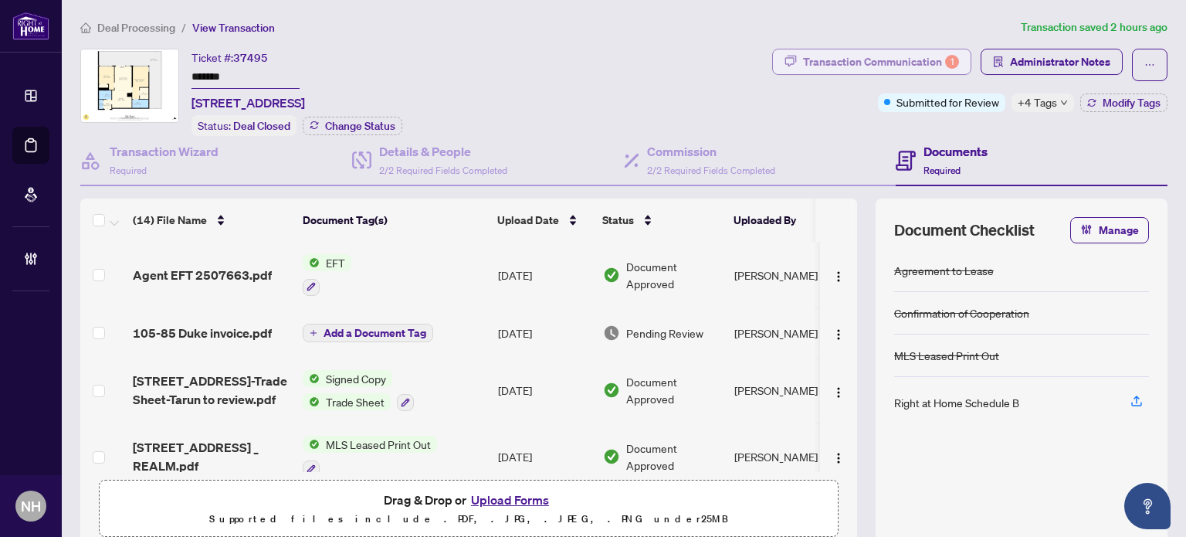
click at [865, 61] on div "Transaction Communication 1" at bounding box center [881, 61] width 156 height 25
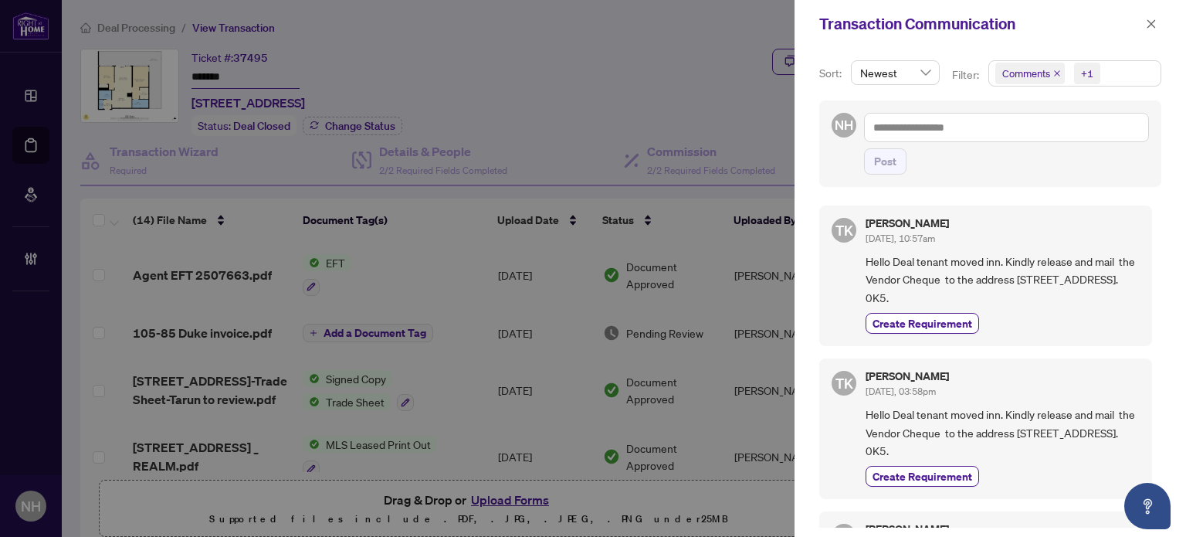
click at [1070, 61] on div "+1" at bounding box center [1086, 73] width 36 height 25
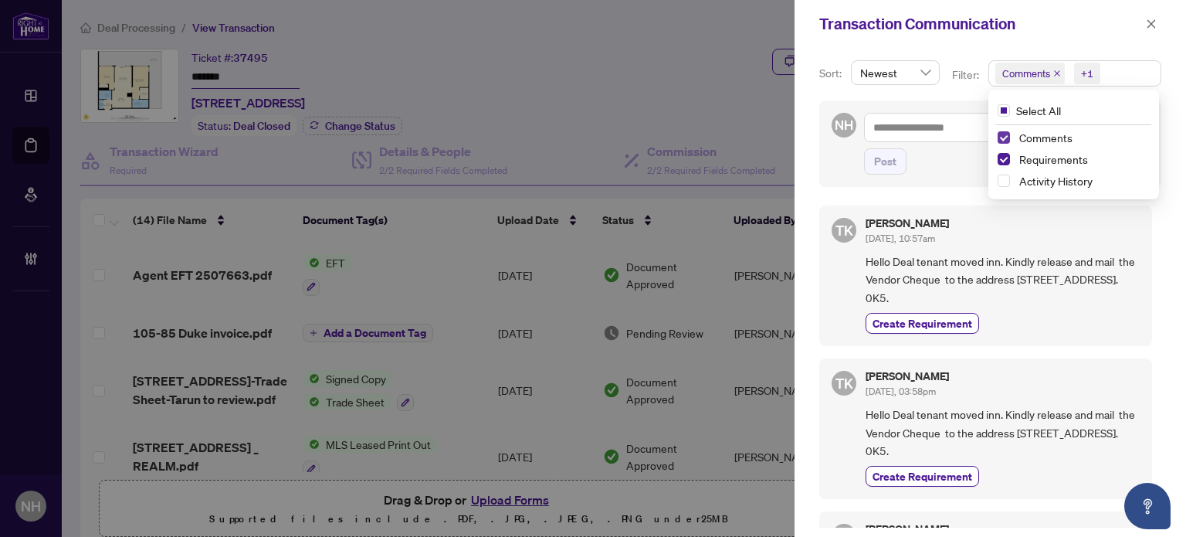
click at [998, 131] on span "Select Comments" at bounding box center [1004, 137] width 12 height 12
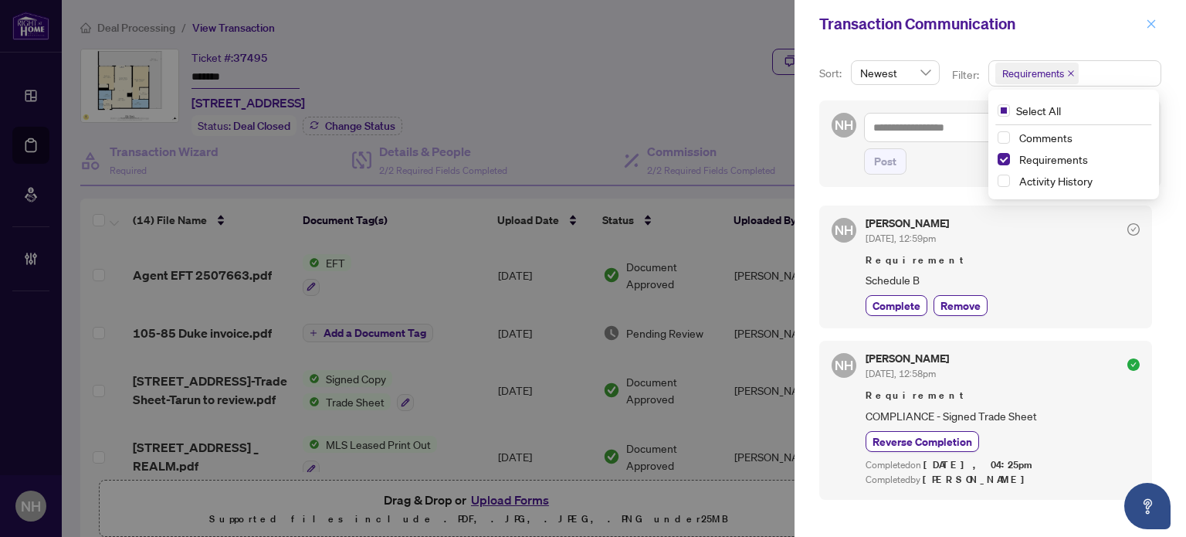
click at [1152, 27] on icon "close" at bounding box center [1151, 24] width 11 height 11
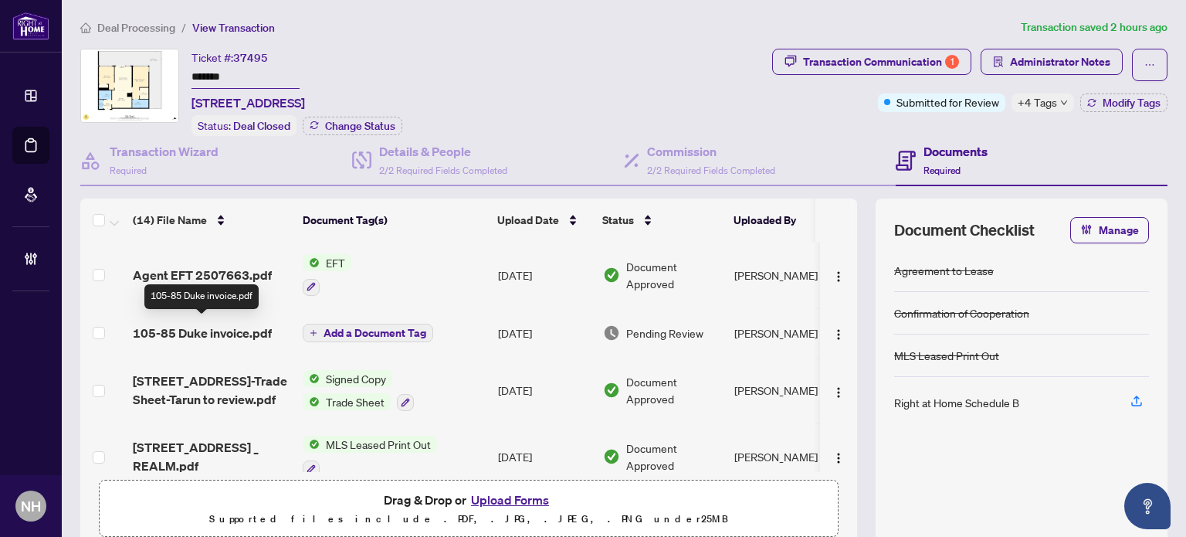
click at [203, 328] on span "105-85 Duke invoice.pdf" at bounding box center [202, 333] width 139 height 19
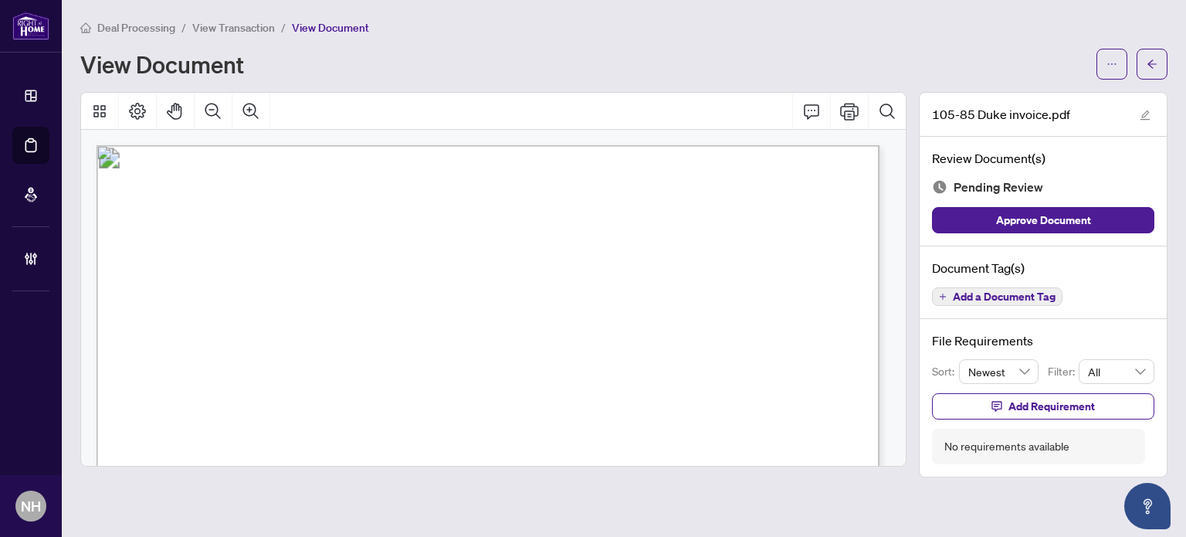
click at [259, 24] on span "View Transaction" at bounding box center [233, 28] width 83 height 14
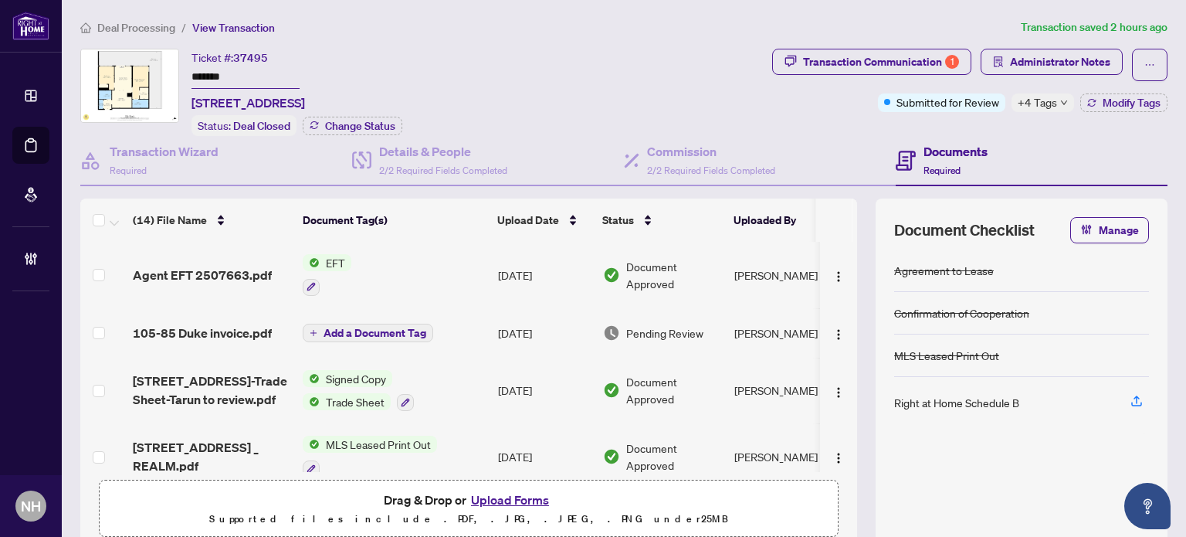
drag, startPoint x: 250, startPoint y: 83, endPoint x: 142, endPoint y: 58, distance: 110.9
click at [142, 58] on div "Ticket #: 37495 ******* [STREET_ADDRESS] Status: Deal Closed Change Status" at bounding box center [423, 92] width 686 height 87
click at [222, 327] on span "105-85 Duke invoice.pdf" at bounding box center [202, 333] width 139 height 19
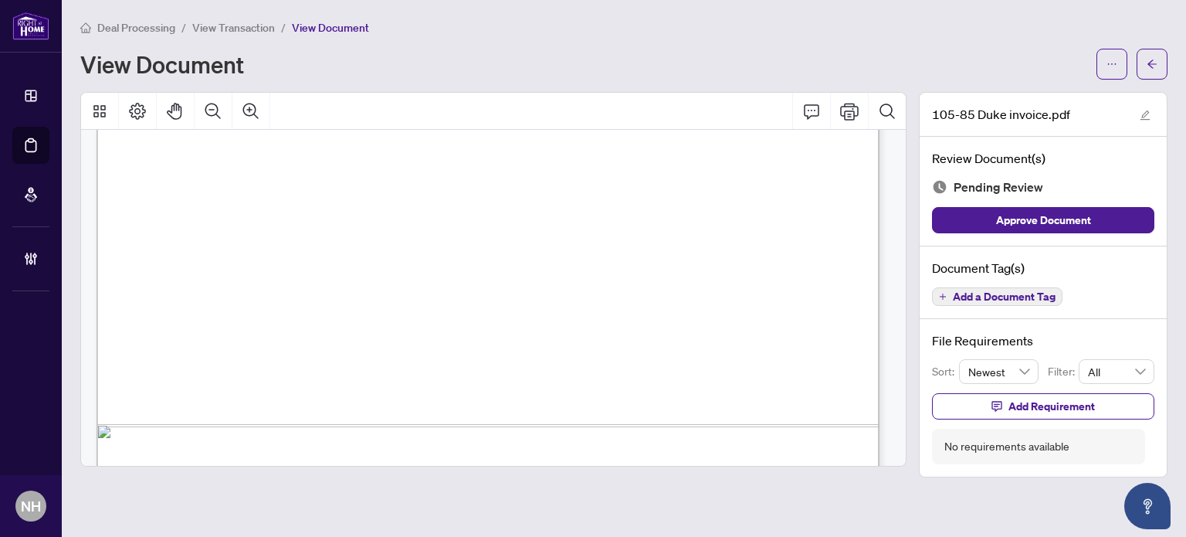
scroll to position [707, 0]
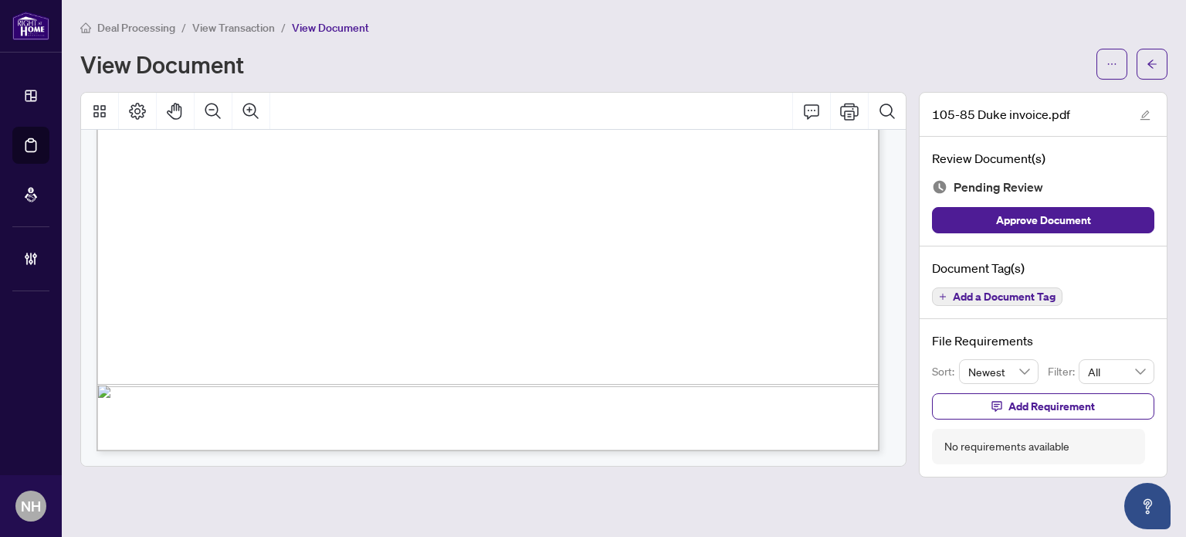
click at [972, 299] on span "Add a Document Tag" at bounding box center [1004, 296] width 103 height 11
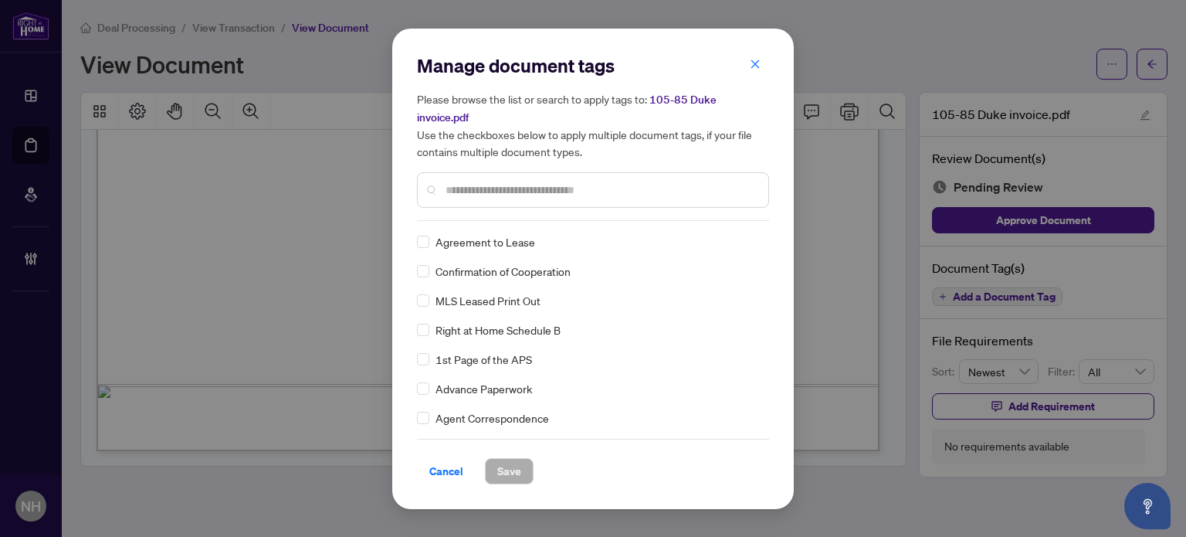
click at [507, 181] on input "text" at bounding box center [601, 189] width 310 height 17
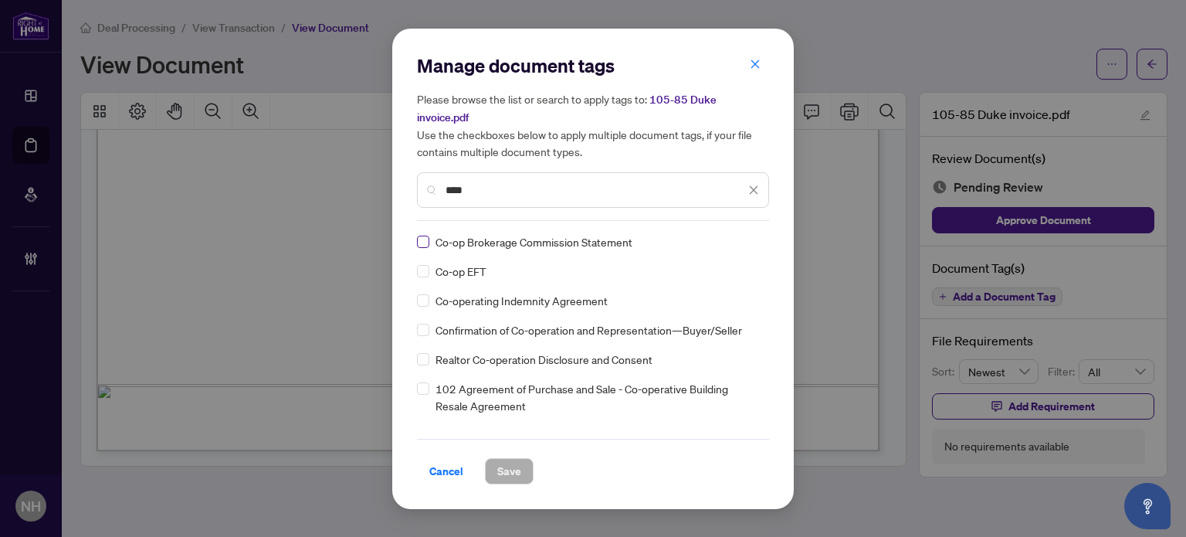
type input "****"
click at [743, 234] on div at bounding box center [744, 241] width 29 height 15
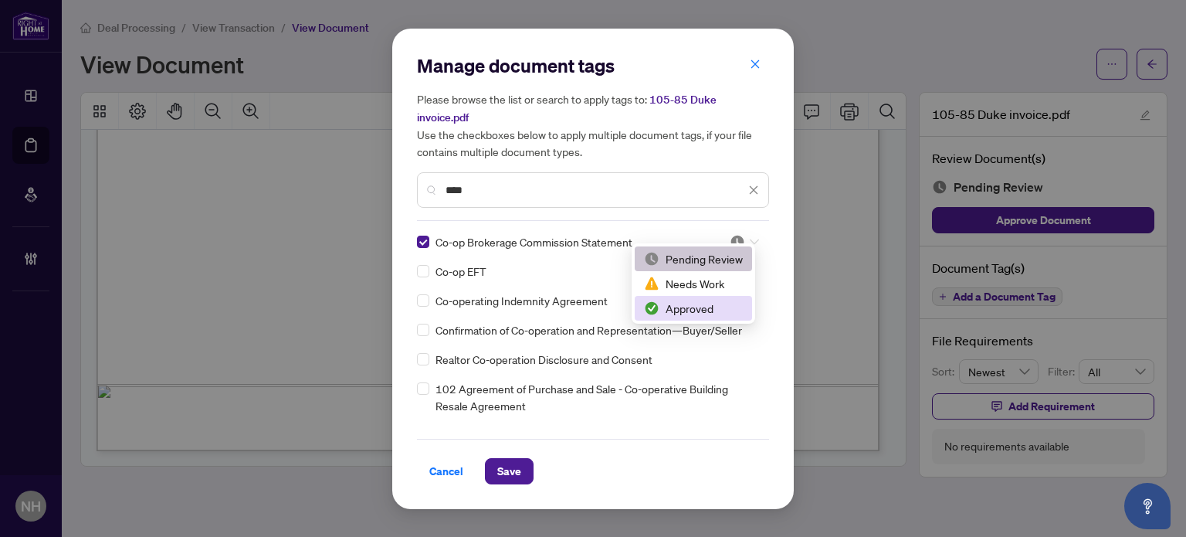
click at [702, 307] on div "Approved" at bounding box center [693, 308] width 99 height 17
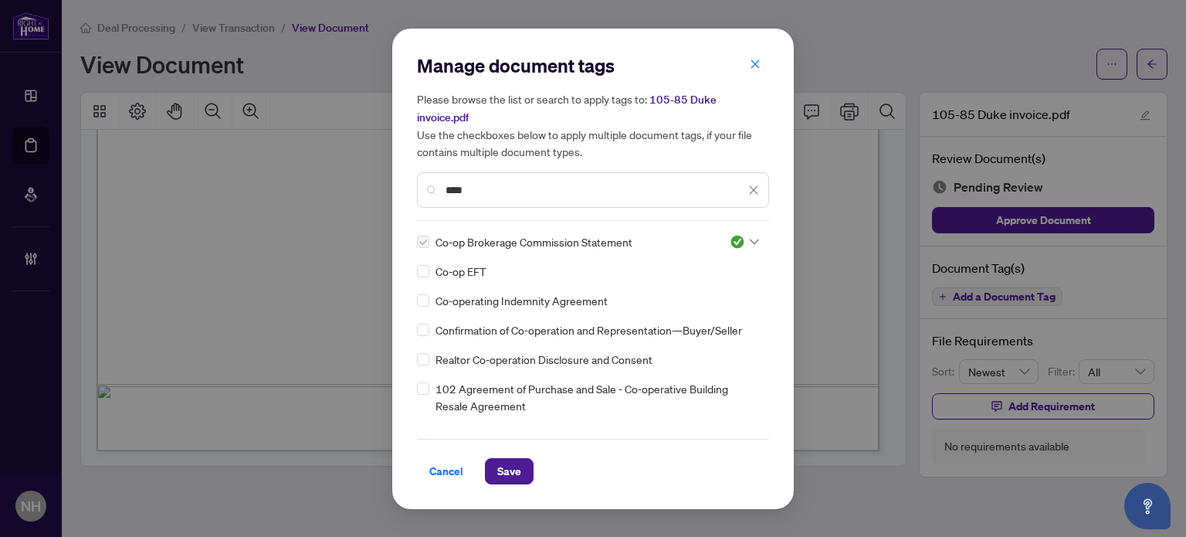
drag, startPoint x: 513, startPoint y: 456, endPoint x: 517, endPoint y: 441, distance: 15.4
click at [514, 459] on span "Save" at bounding box center [509, 471] width 24 height 25
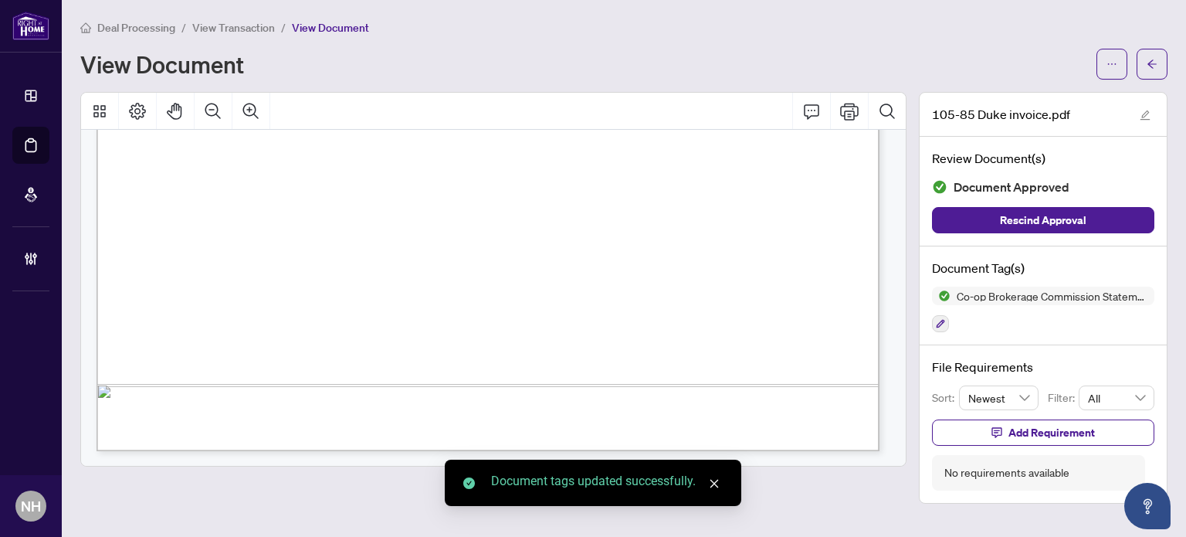
click at [238, 27] on span "View Transaction" at bounding box center [233, 28] width 83 height 14
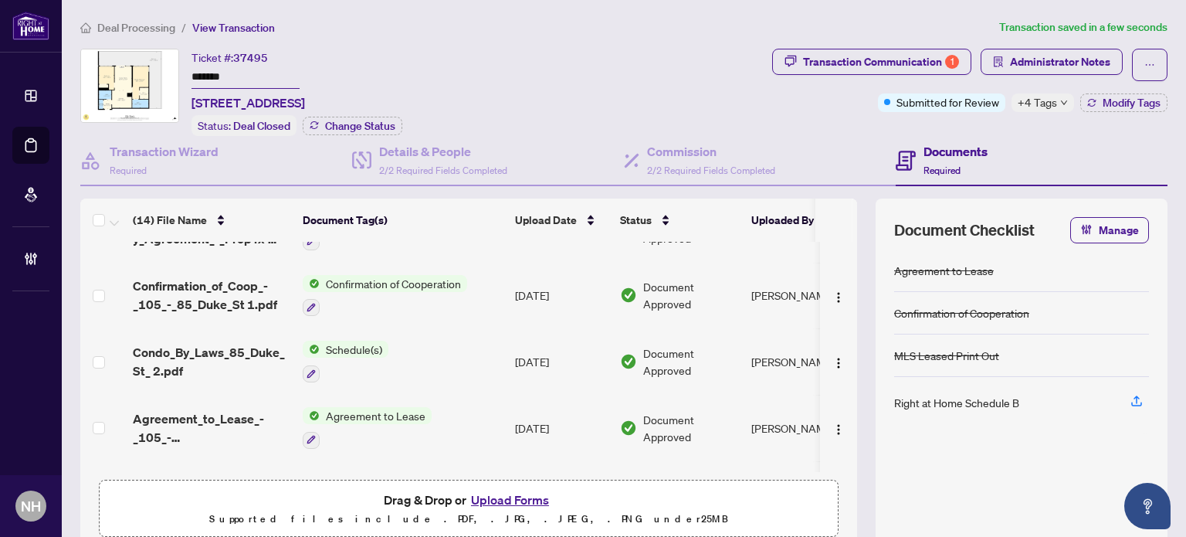
scroll to position [682, 0]
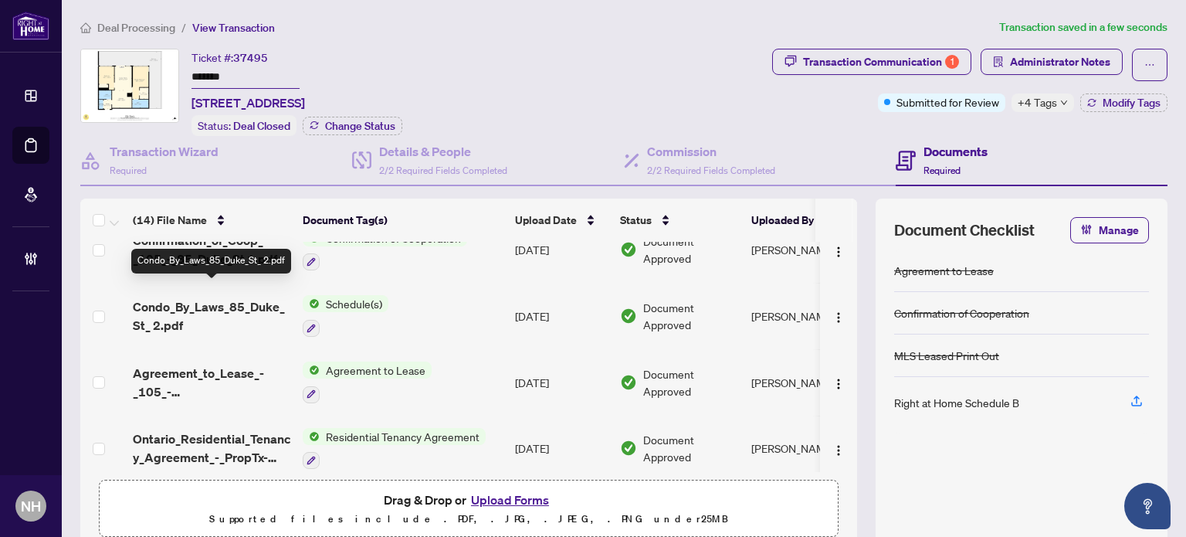
click at [246, 297] on span "Condo_By_Laws_85_Duke_St_ 2.pdf" at bounding box center [212, 315] width 158 height 37
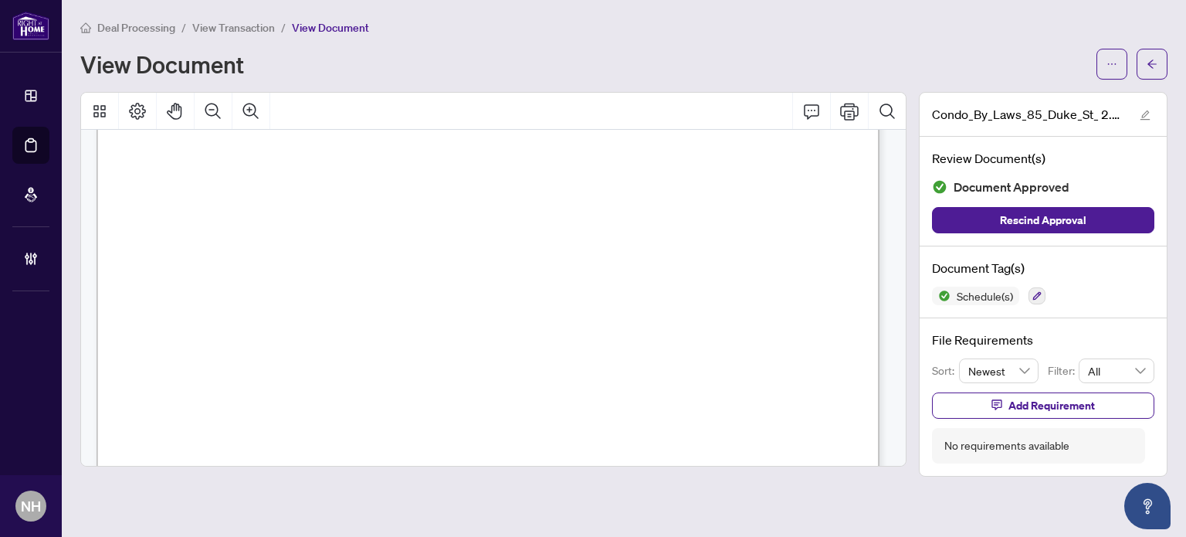
scroll to position [927, 0]
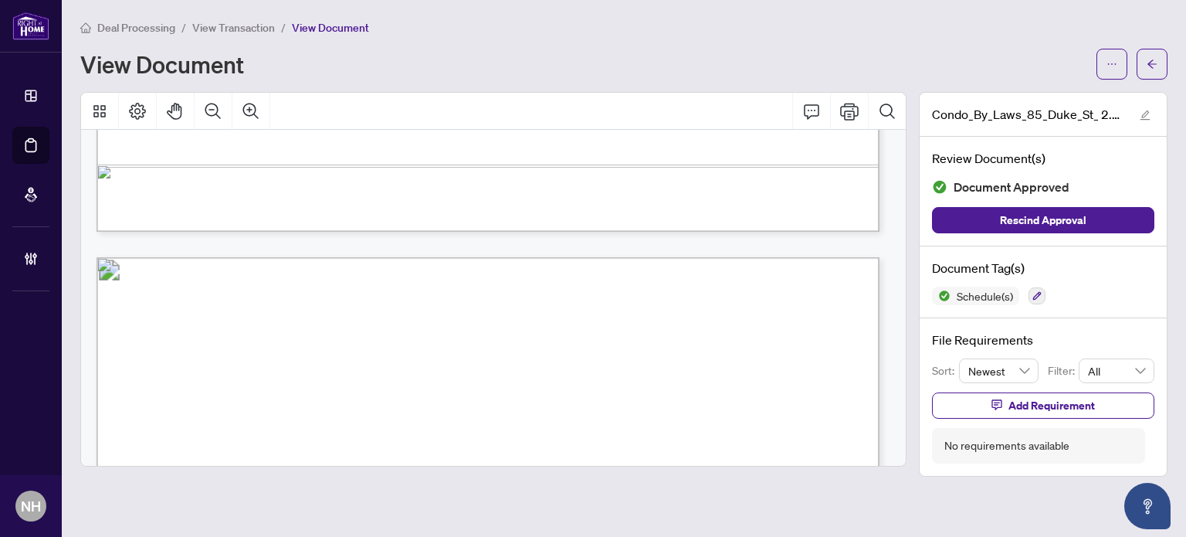
click at [194, 19] on li "View Transaction" at bounding box center [233, 28] width 83 height 18
click at [235, 23] on span "View Transaction" at bounding box center [233, 28] width 83 height 14
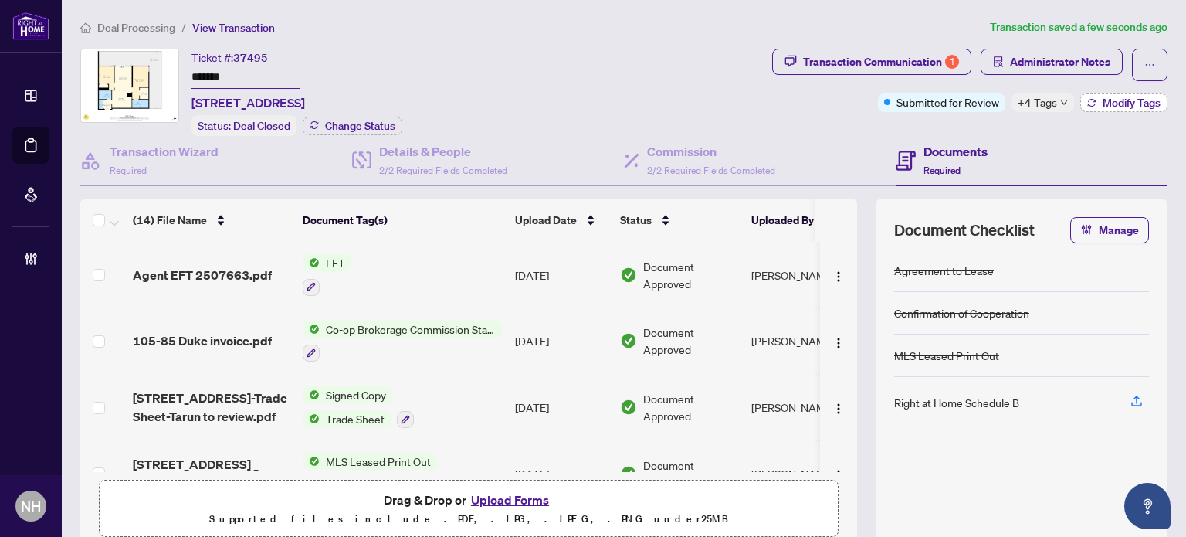
click at [1103, 101] on span "Modify Tags" at bounding box center [1132, 102] width 58 height 11
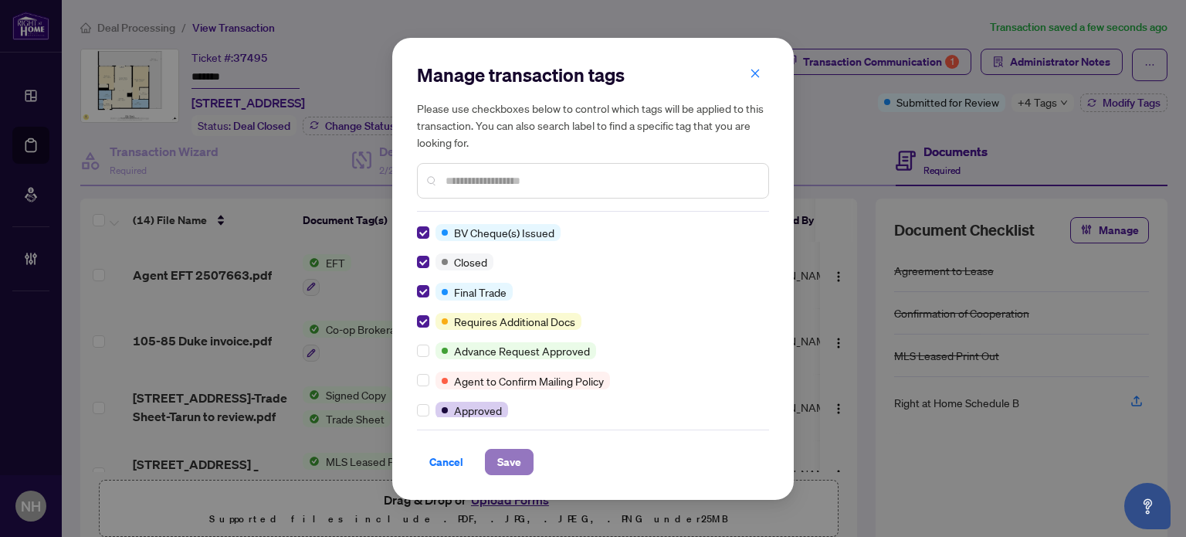
click at [516, 457] on span "Save" at bounding box center [509, 461] width 24 height 25
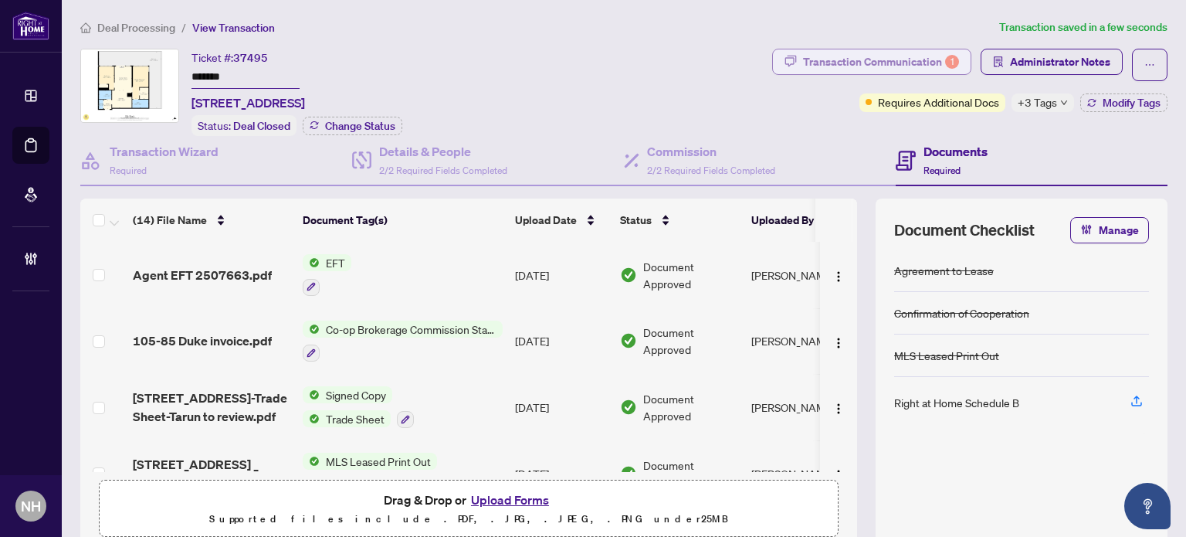
click at [846, 64] on div "Transaction Communication 1" at bounding box center [881, 61] width 156 height 25
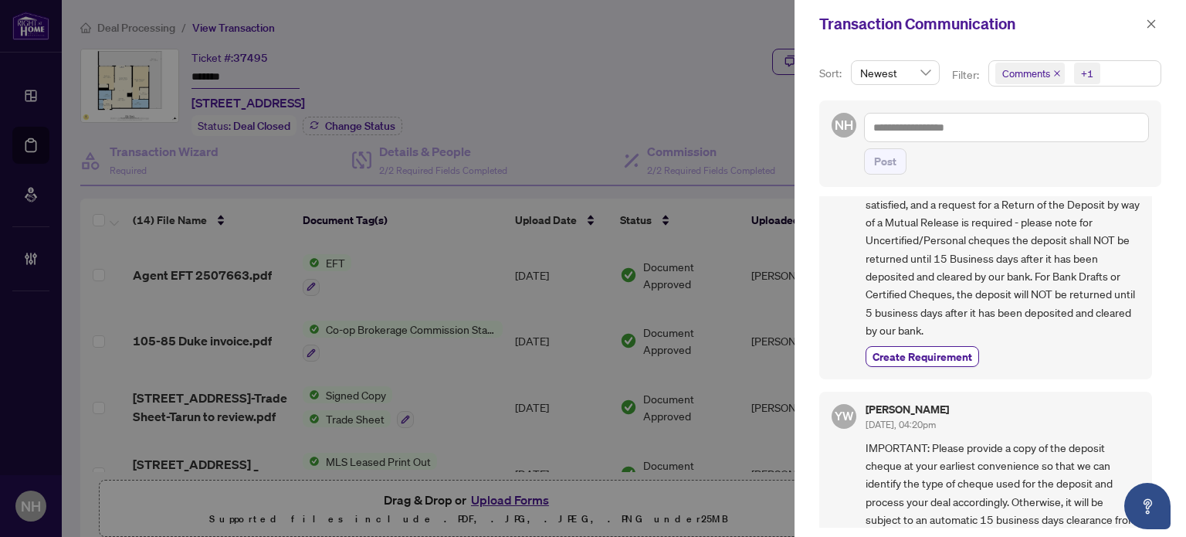
scroll to position [1477, 0]
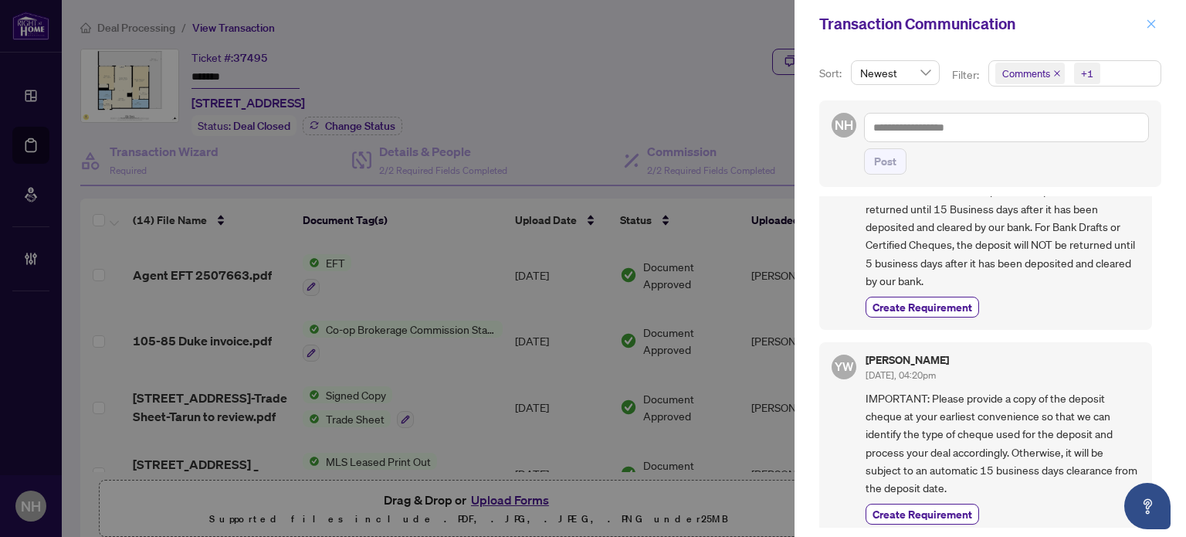
click at [1152, 33] on span "button" at bounding box center [1151, 24] width 11 height 25
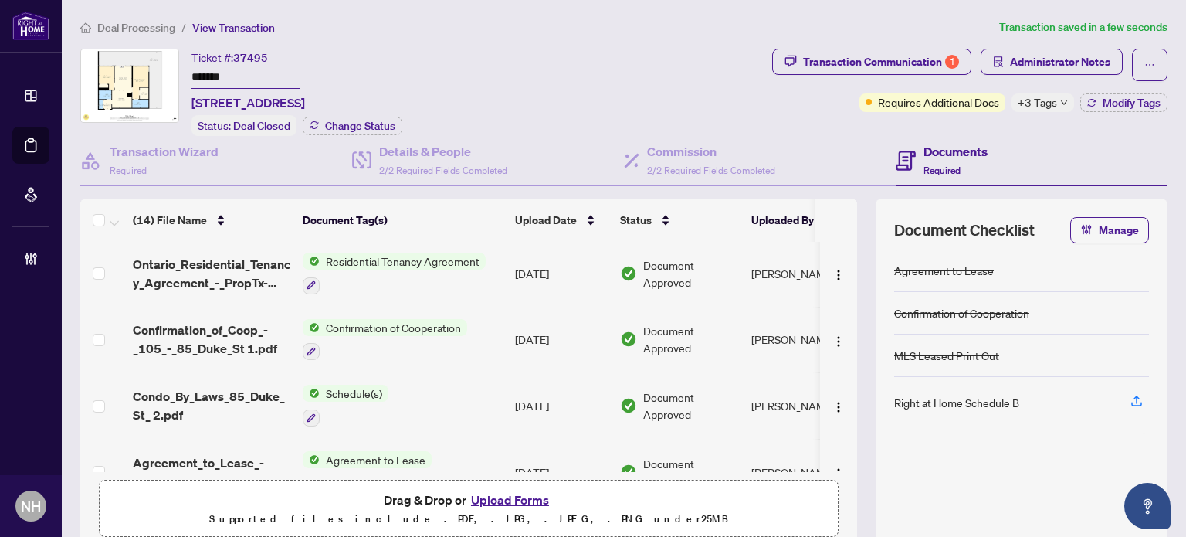
scroll to position [682, 0]
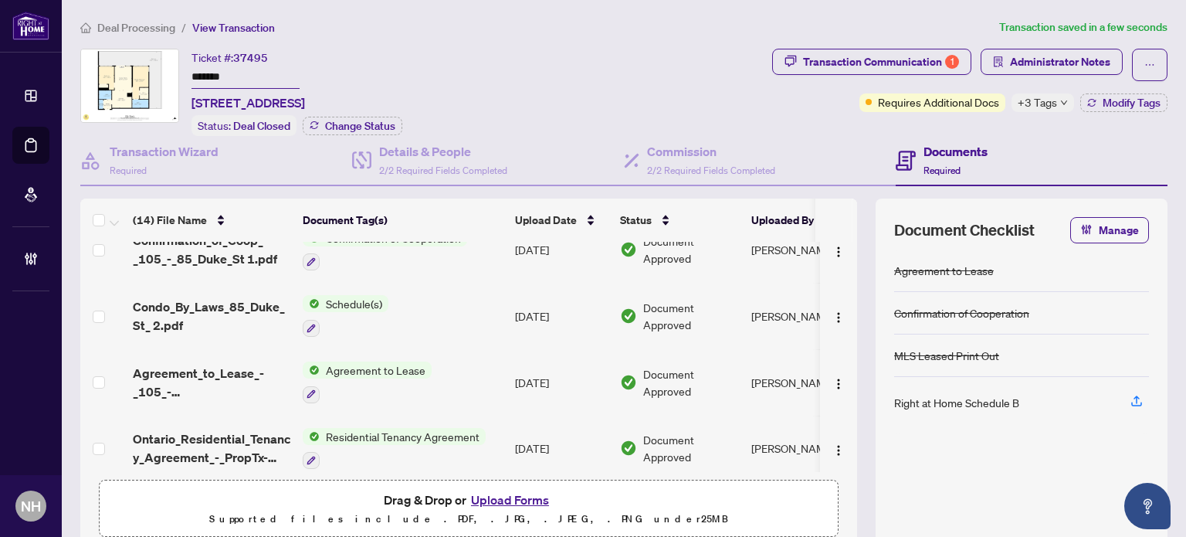
click at [251, 371] on span "Agreement_to_Lease_-_105_-_85_Duke_St__1_.pdf" at bounding box center [212, 382] width 158 height 37
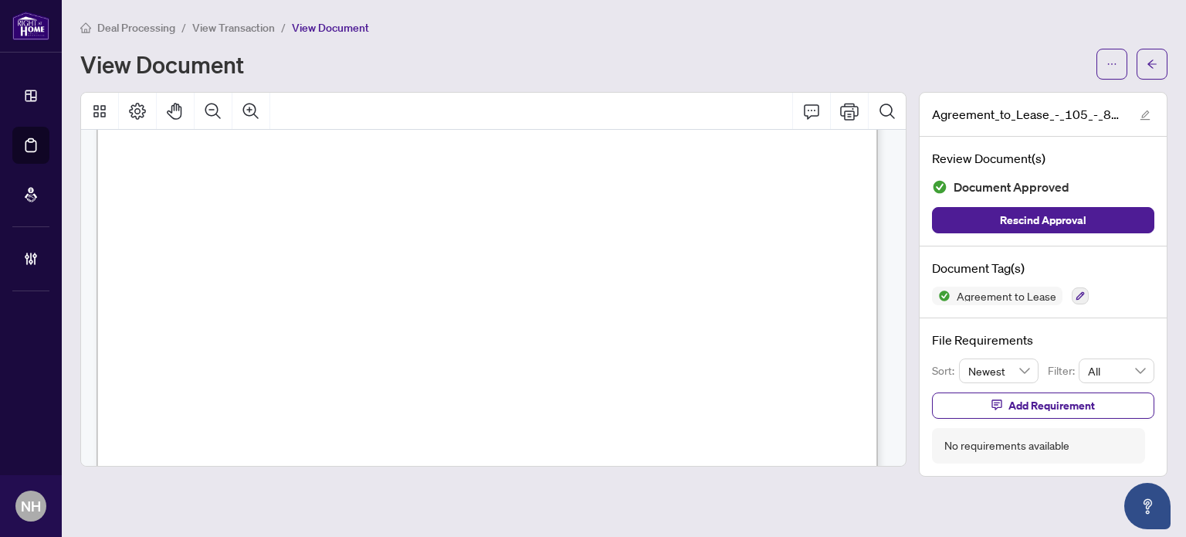
scroll to position [3815, 0]
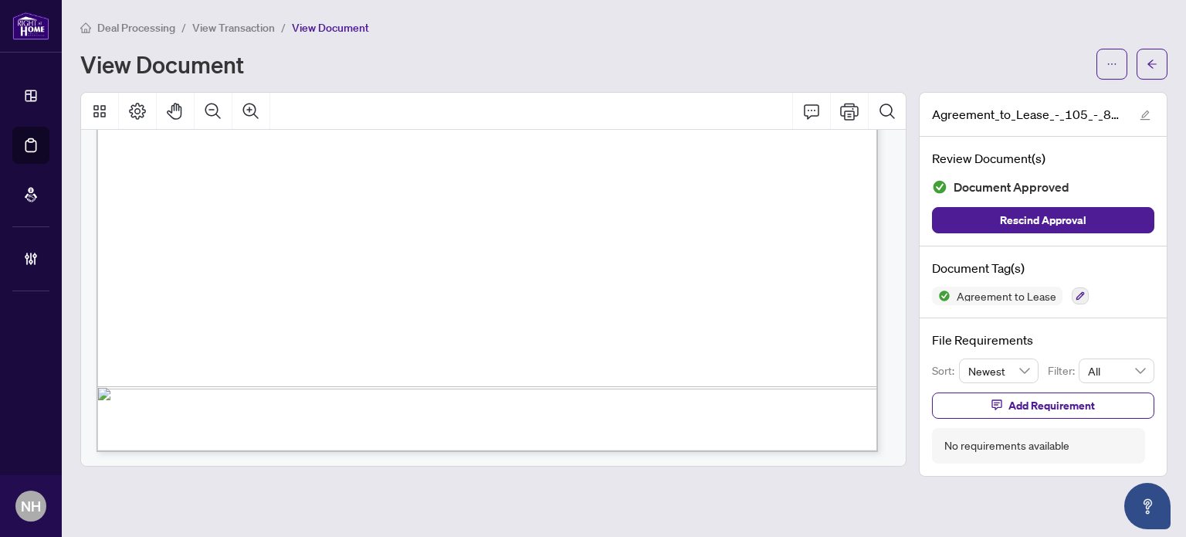
click at [263, 31] on span "View Transaction" at bounding box center [233, 28] width 83 height 14
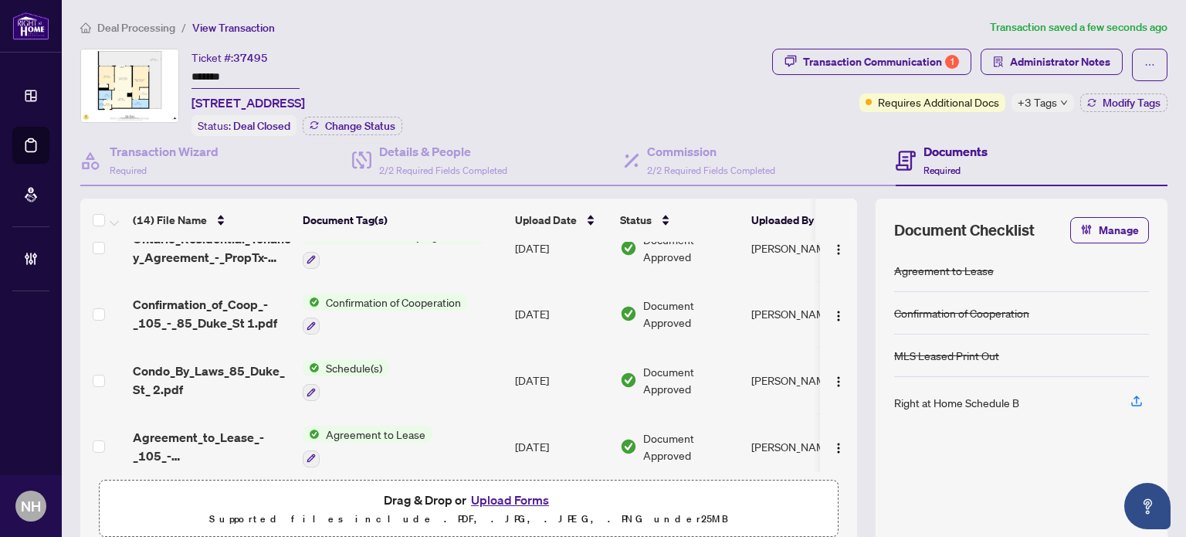
scroll to position [682, 0]
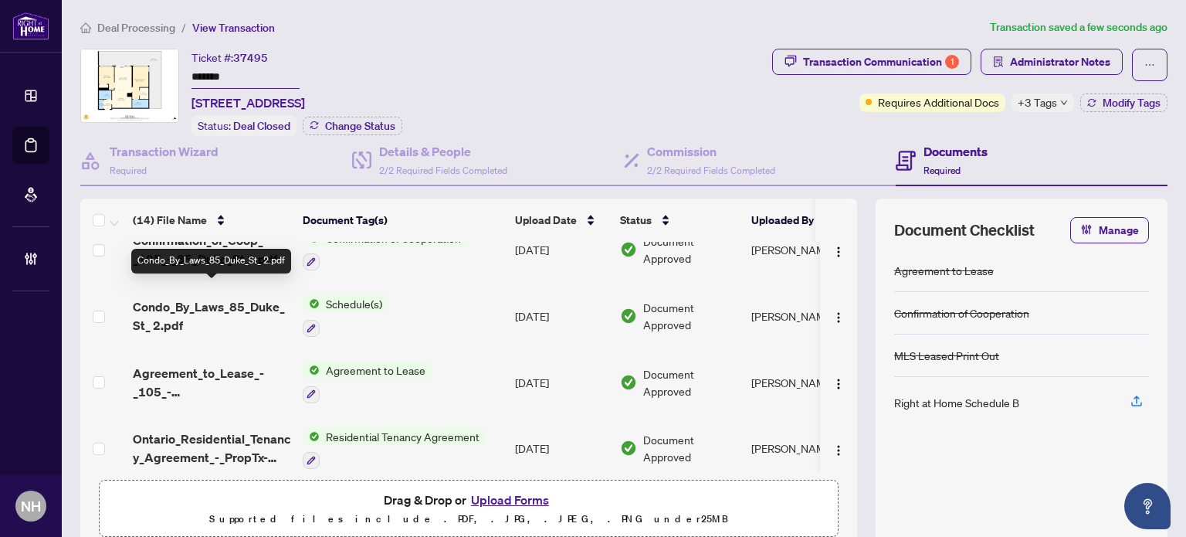
click at [236, 297] on span "Condo_By_Laws_85_Duke_St_ 2.pdf" at bounding box center [212, 315] width 158 height 37
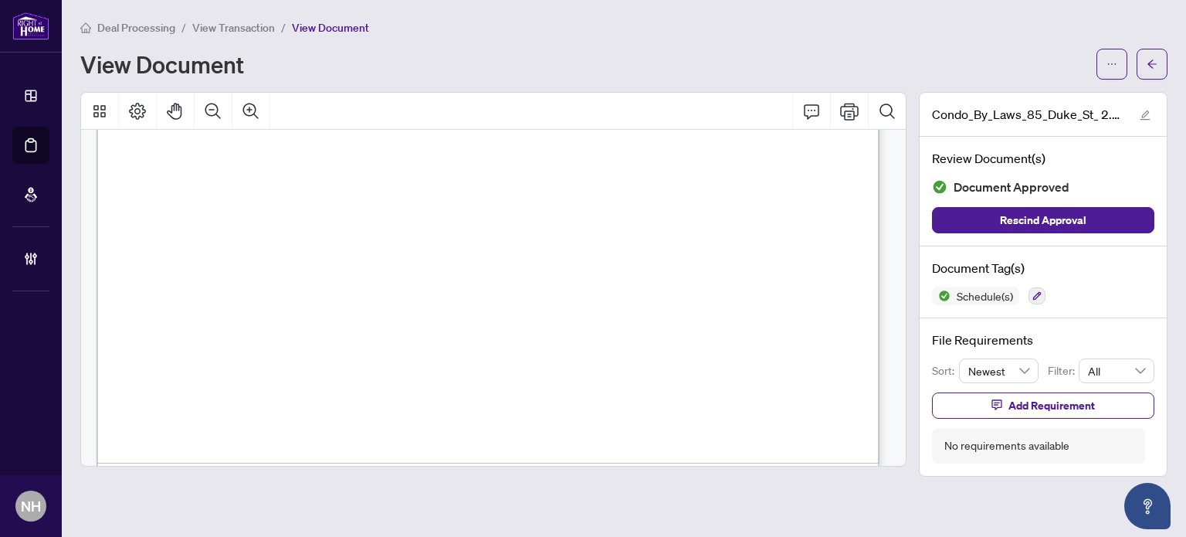
scroll to position [7980, 0]
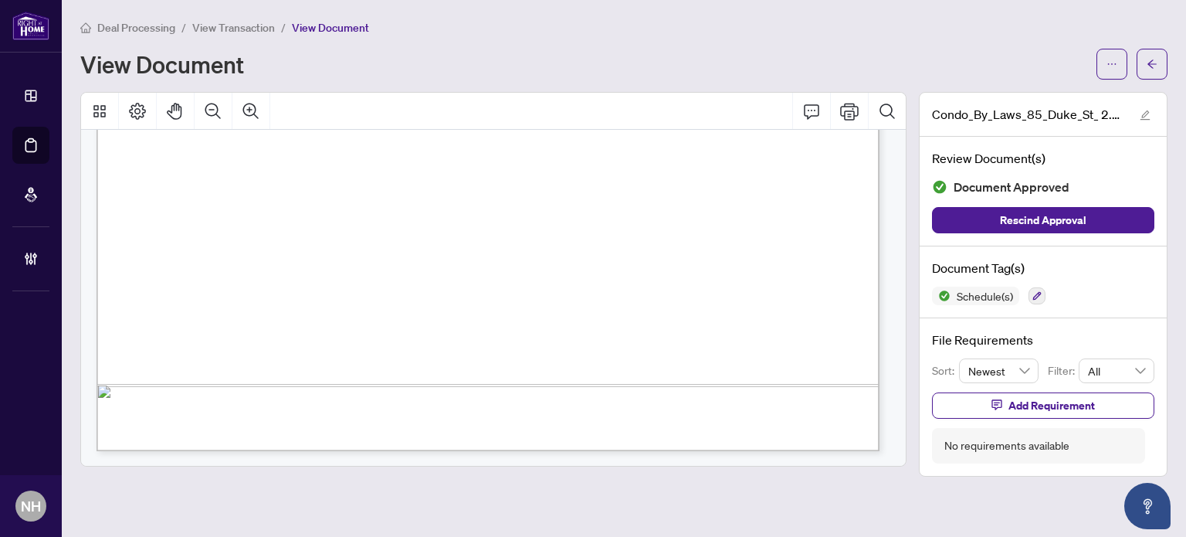
click at [216, 27] on span "View Transaction" at bounding box center [233, 28] width 83 height 14
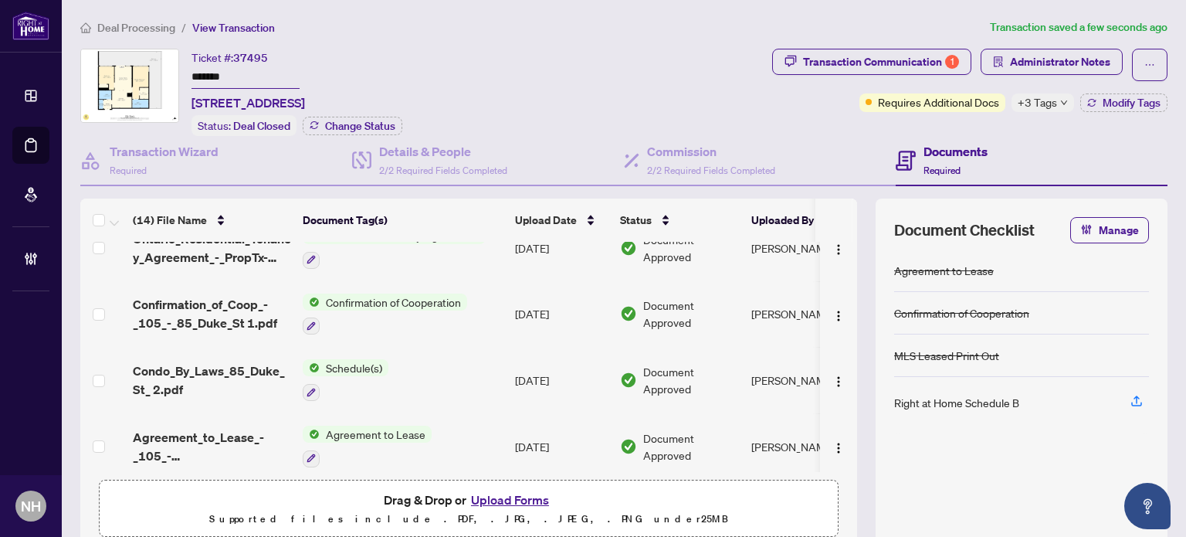
scroll to position [682, 0]
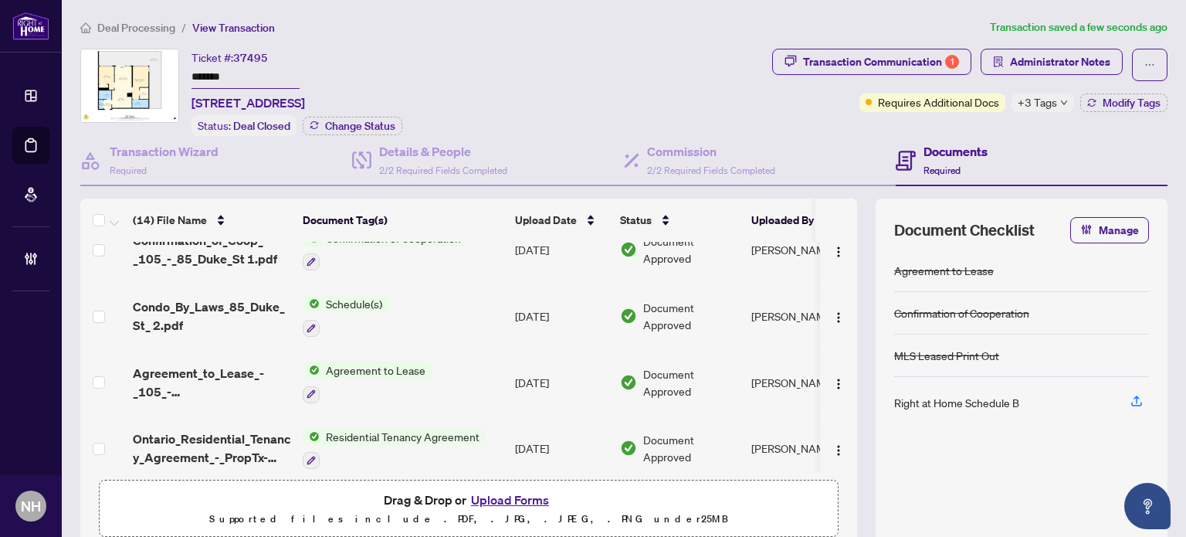
click at [154, 25] on span "Deal Processing" at bounding box center [136, 28] width 78 height 14
